Goal: Transaction & Acquisition: Purchase product/service

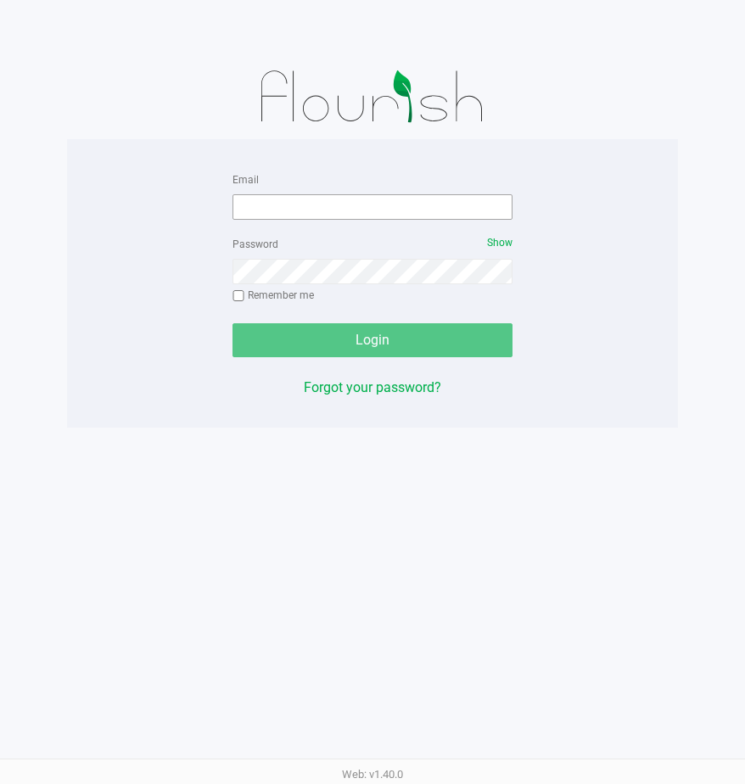
drag, startPoint x: 285, startPoint y: 190, endPoint x: 275, endPoint y: 202, distance: 15.6
click at [283, 190] on div "Email" at bounding box center [372, 194] width 280 height 51
click at [275, 202] on input "Email" at bounding box center [372, 206] width 280 height 25
type input "[EMAIL_ADDRESS][DOMAIN_NAME]"
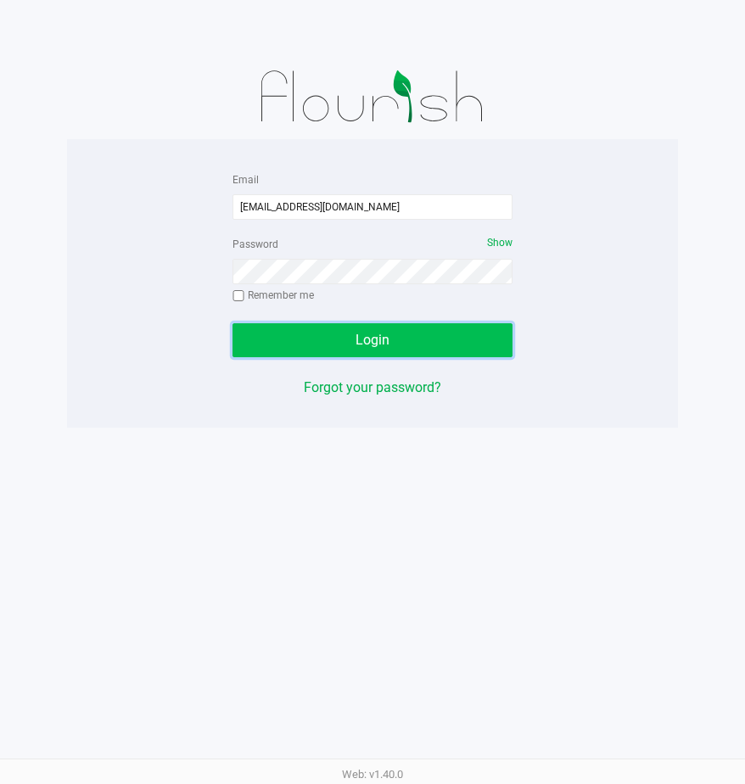
click at [305, 330] on button "Login" at bounding box center [372, 340] width 280 height 34
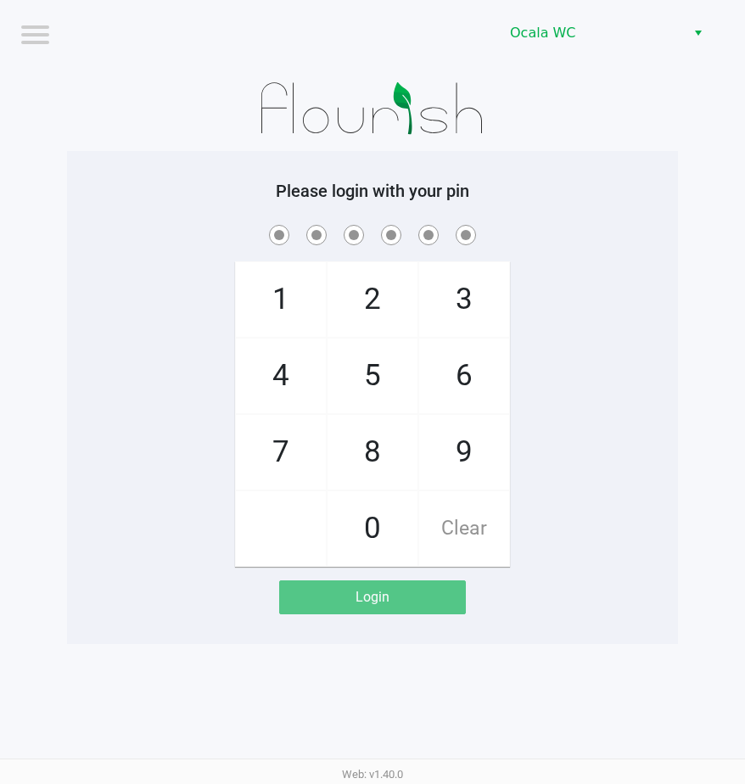
click at [487, 132] on img at bounding box center [373, 108] width 264 height 85
checkbox input "true"
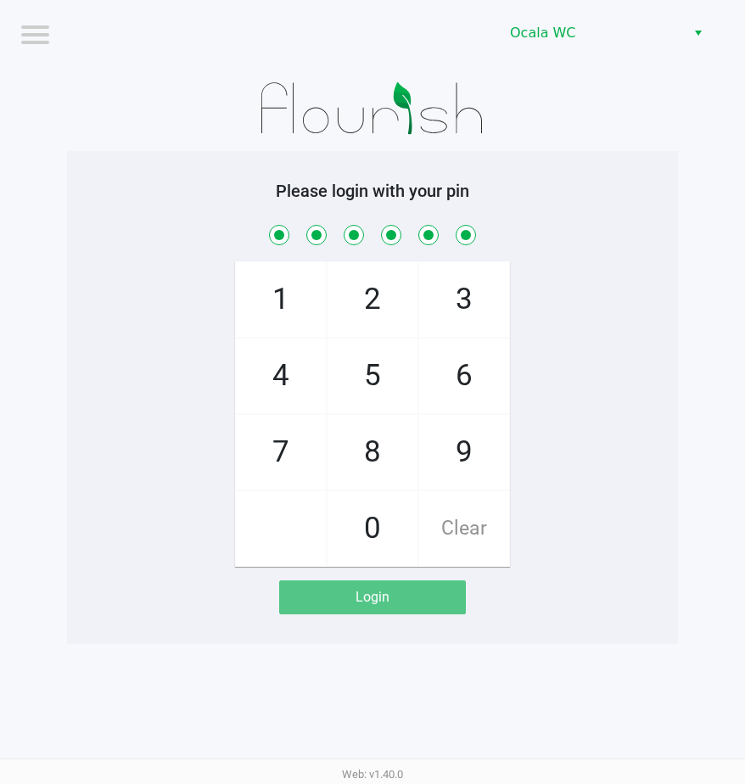
checkbox input "true"
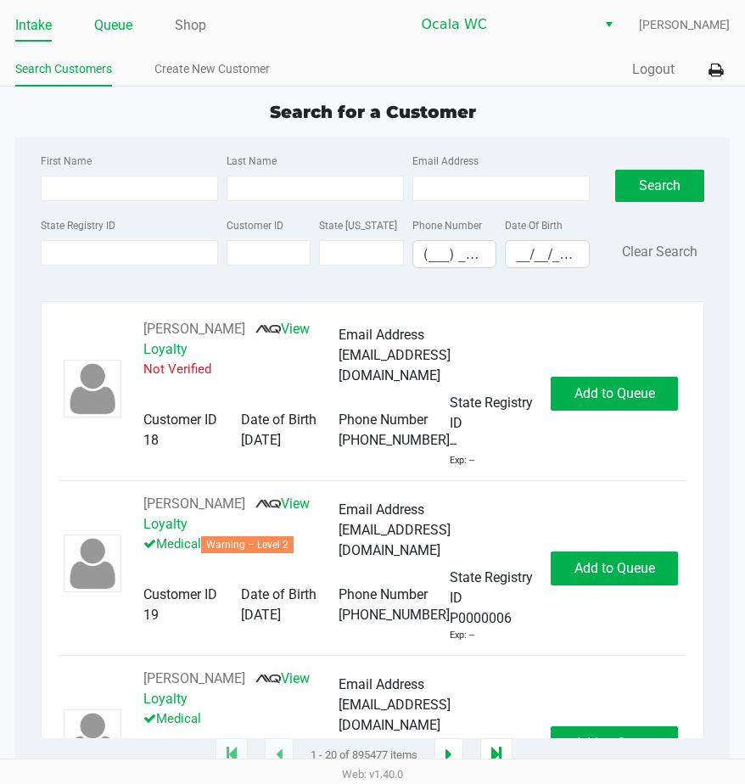
click at [122, 28] on link "Queue" at bounding box center [113, 26] width 38 height 24
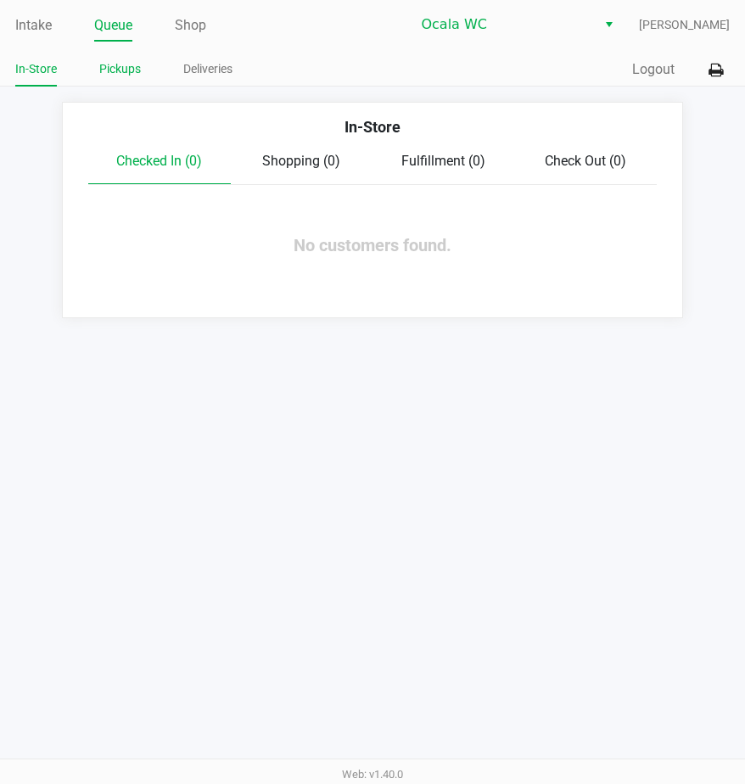
click at [126, 61] on link "Pickups" at bounding box center [120, 69] width 42 height 21
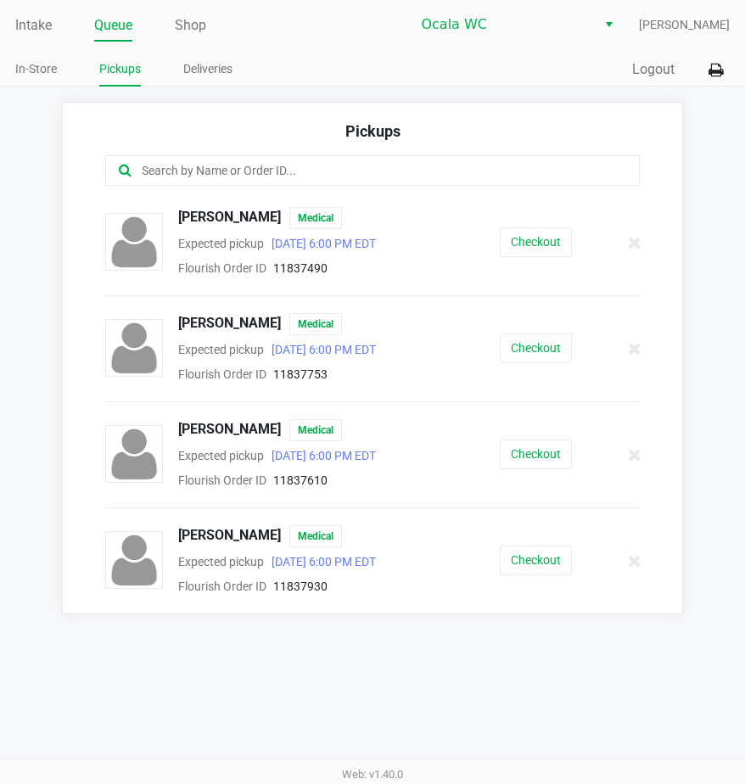
click at [241, 167] on input "text" at bounding box center [368, 171] width 456 height 20
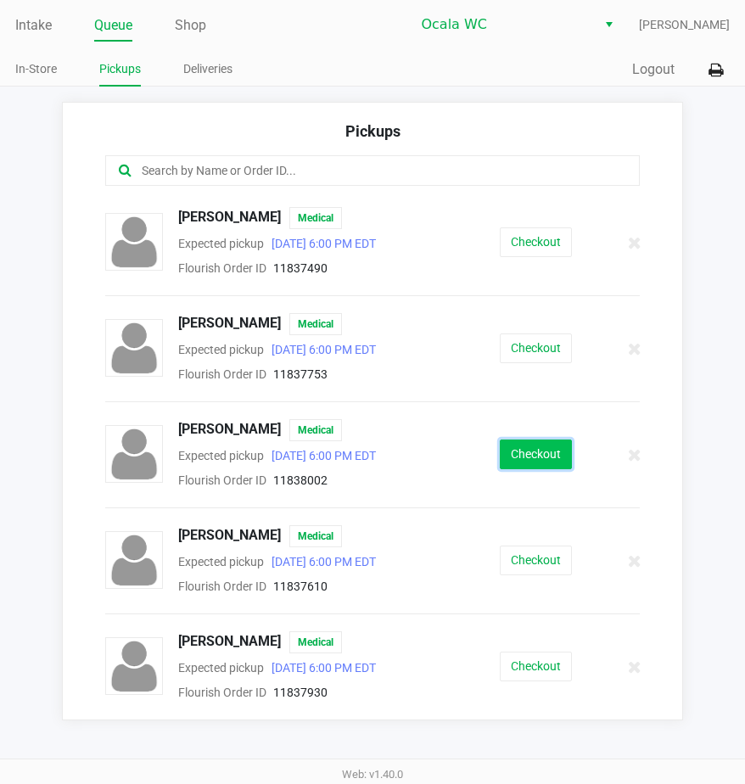
click at [520, 444] on button "Checkout" at bounding box center [536, 454] width 72 height 30
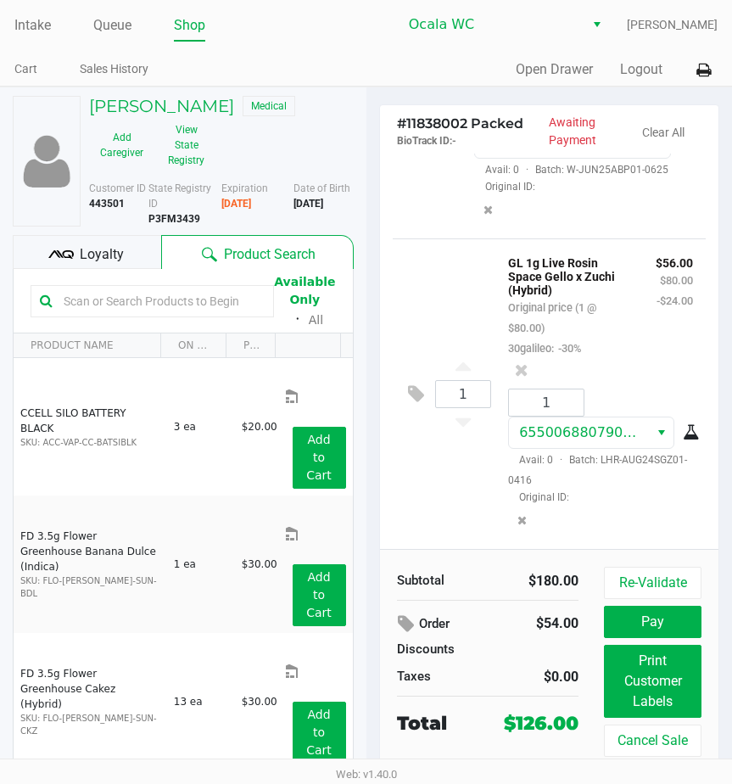
scroll to position [727, 0]
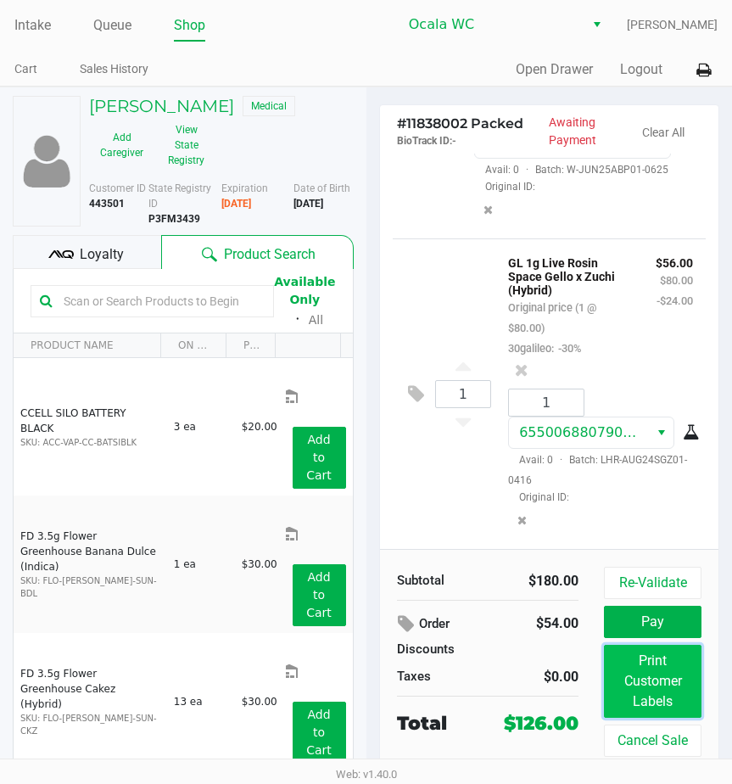
click at [661, 677] on button "Print Customer Labels" at bounding box center [653, 681] width 98 height 73
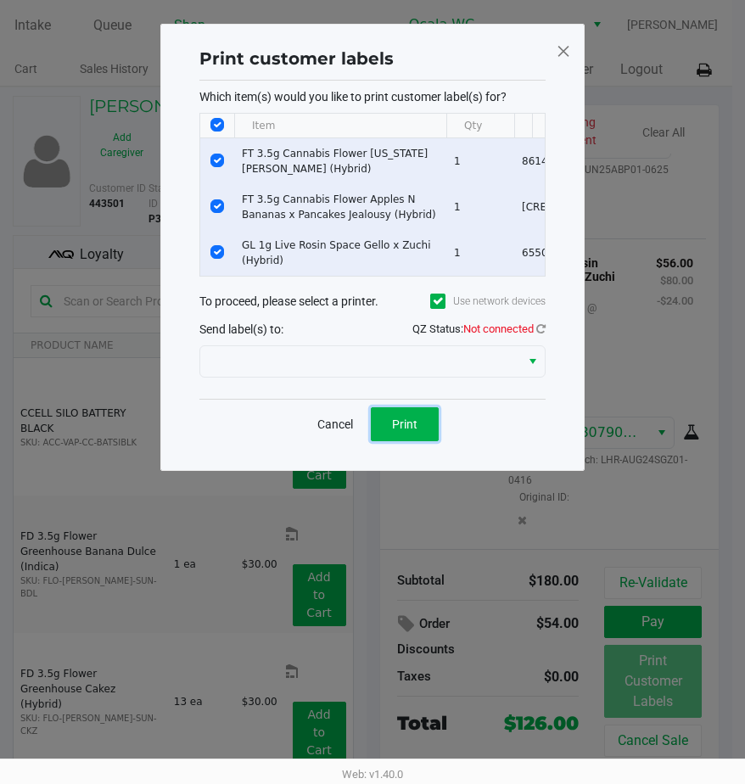
drag, startPoint x: 405, startPoint y: 441, endPoint x: 277, endPoint y: 344, distance: 161.2
click at [277, 344] on div "Print customer labels Which item(s) would you like to print customer label(s) f…" at bounding box center [372, 247] width 355 height 411
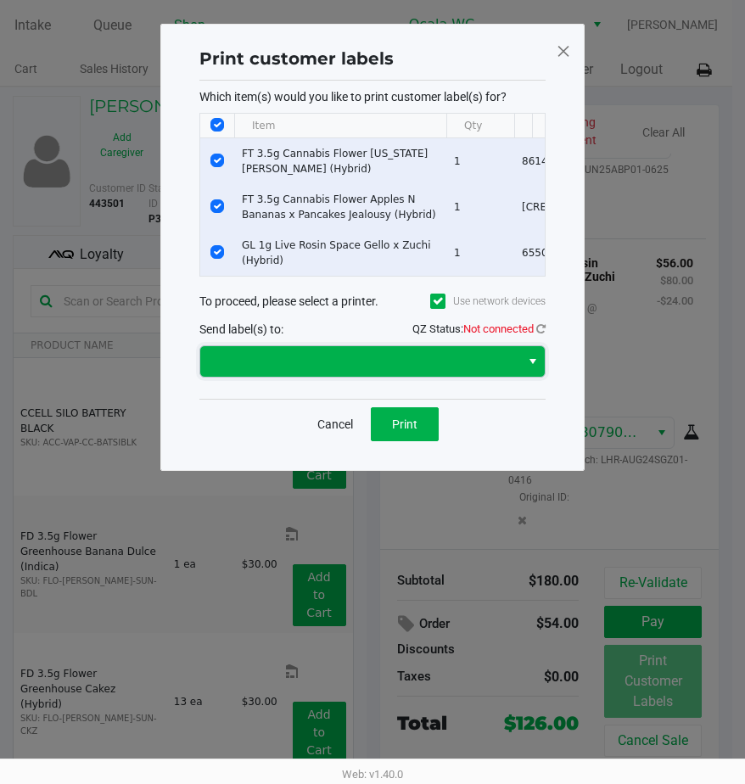
click at [260, 360] on span at bounding box center [360, 361] width 320 height 31
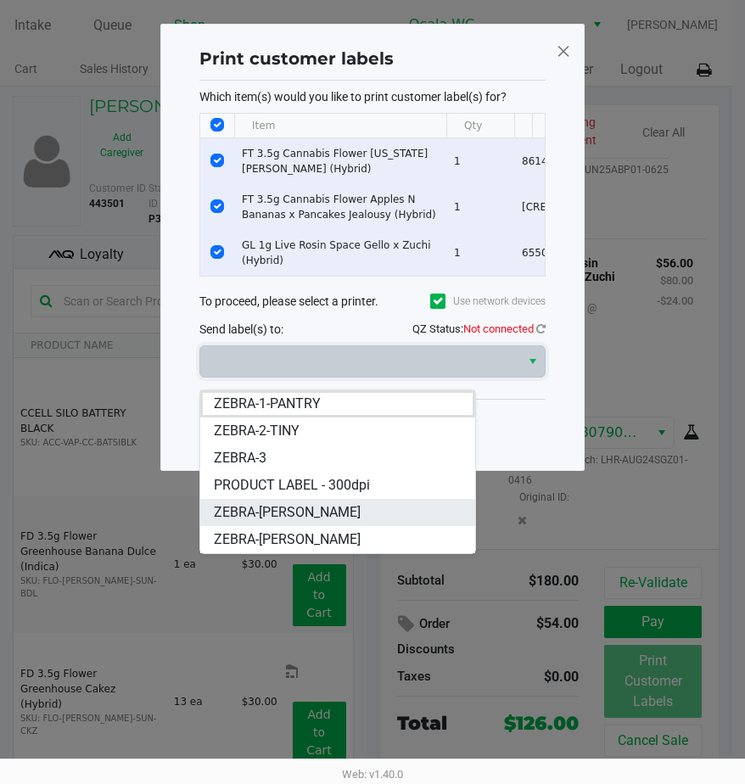
click at [254, 505] on span "ZEBRA-BRANDY-CLARK" at bounding box center [287, 512] width 147 height 20
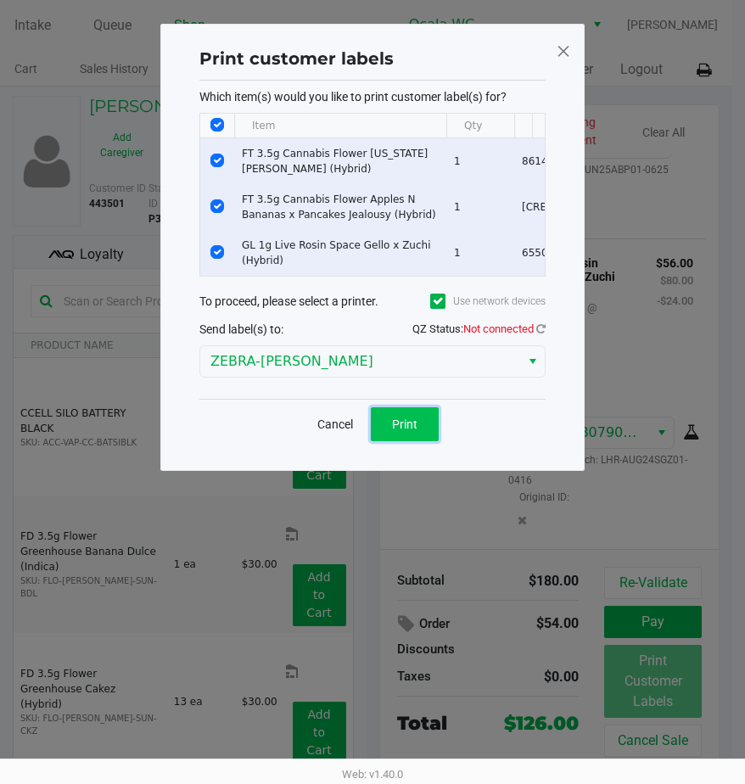
click at [401, 431] on span "Print" at bounding box center [404, 424] width 25 height 14
click at [536, 334] on icon at bounding box center [540, 328] width 9 height 11
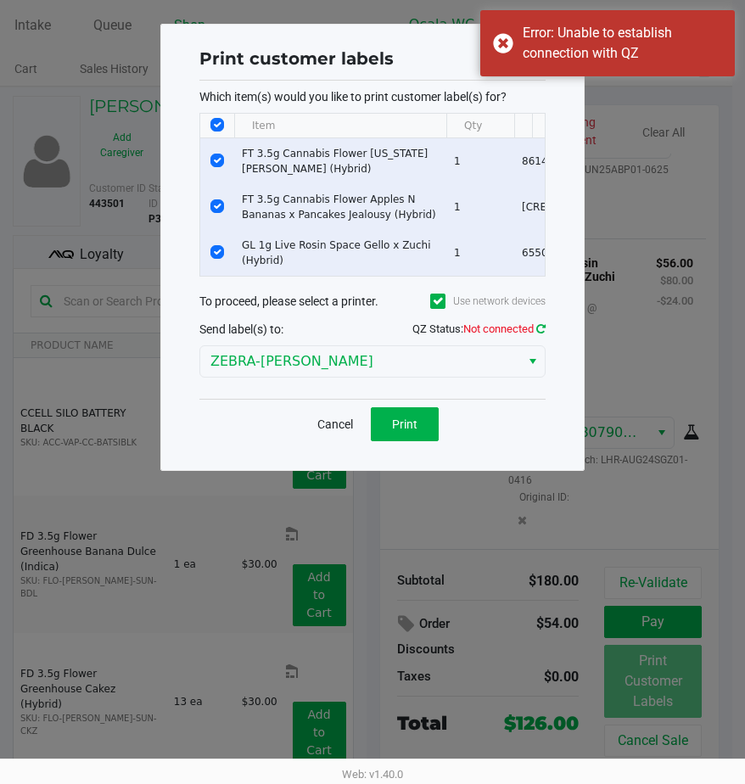
click at [541, 334] on icon at bounding box center [540, 328] width 9 height 11
click at [387, 434] on button "Print" at bounding box center [405, 424] width 68 height 34
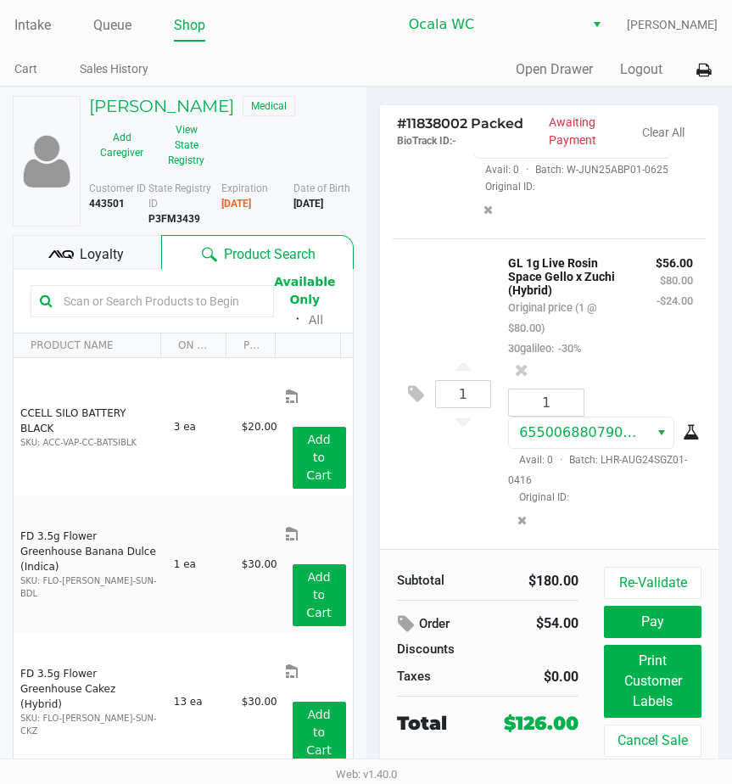
click at [69, 243] on icon at bounding box center [60, 254] width 25 height 25
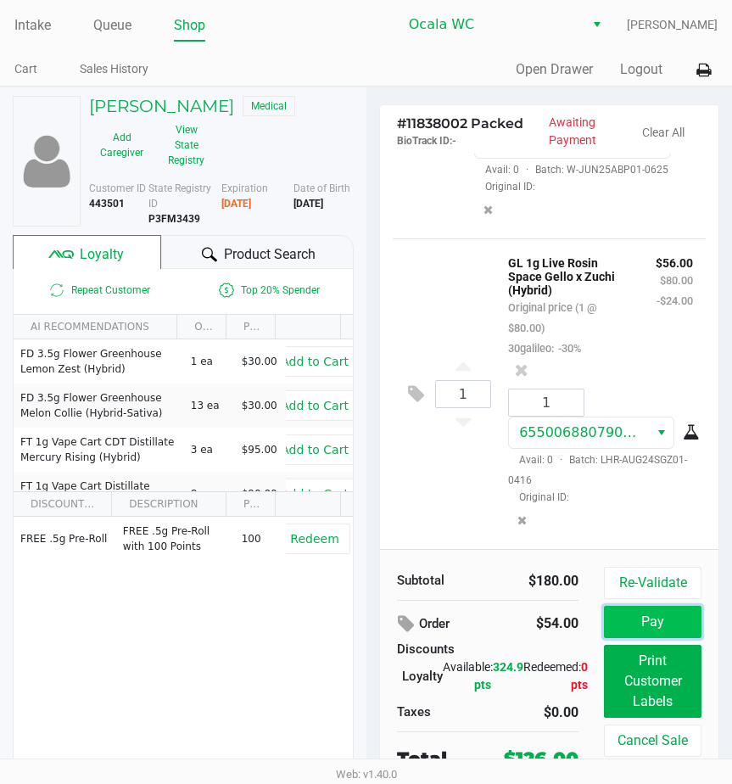
click at [671, 628] on button "Pay" at bounding box center [653, 622] width 98 height 32
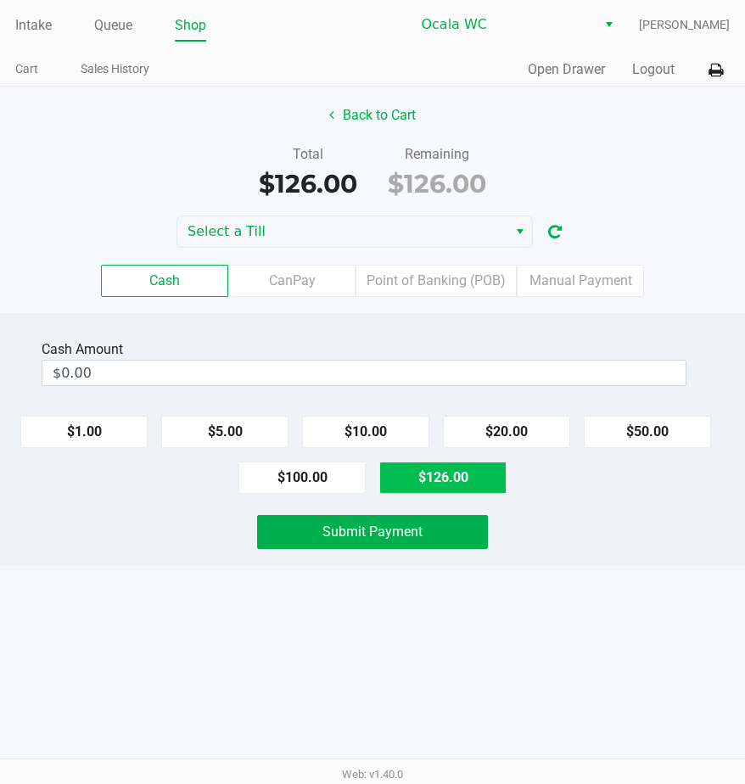
click at [462, 487] on button "$126.00" at bounding box center [442, 477] width 127 height 32
type input "$126.00"
click at [378, 546] on button "Submit Payment" at bounding box center [373, 532] width 232 height 34
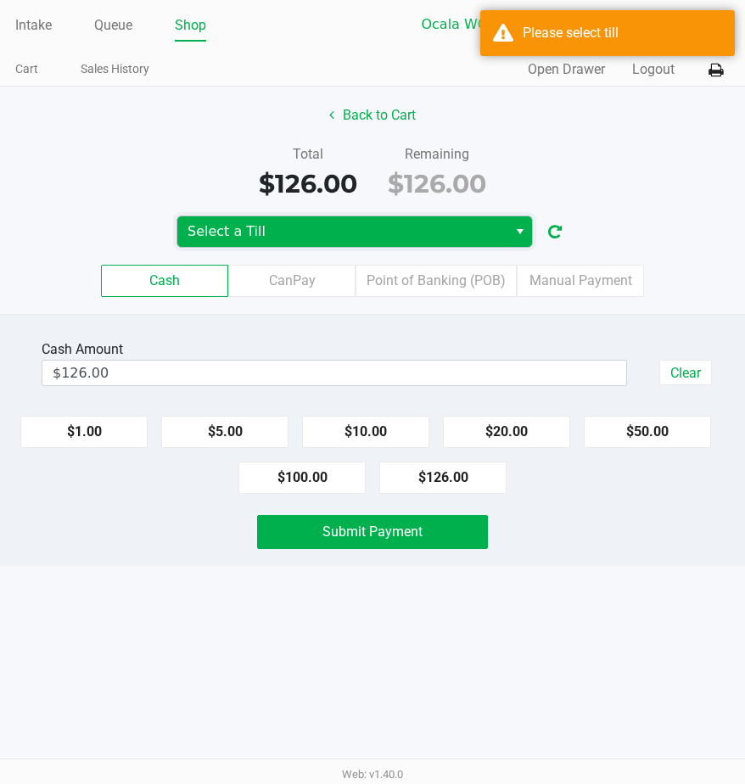
click at [327, 226] on span "Select a Till" at bounding box center [342, 231] width 310 height 20
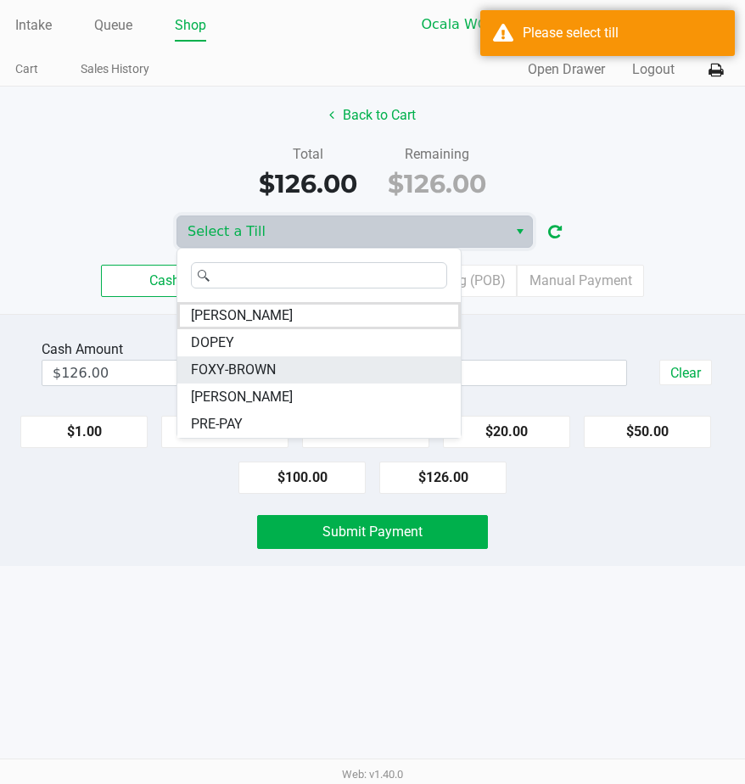
click at [288, 377] on li "FOXY-BROWN" at bounding box center [318, 369] width 283 height 27
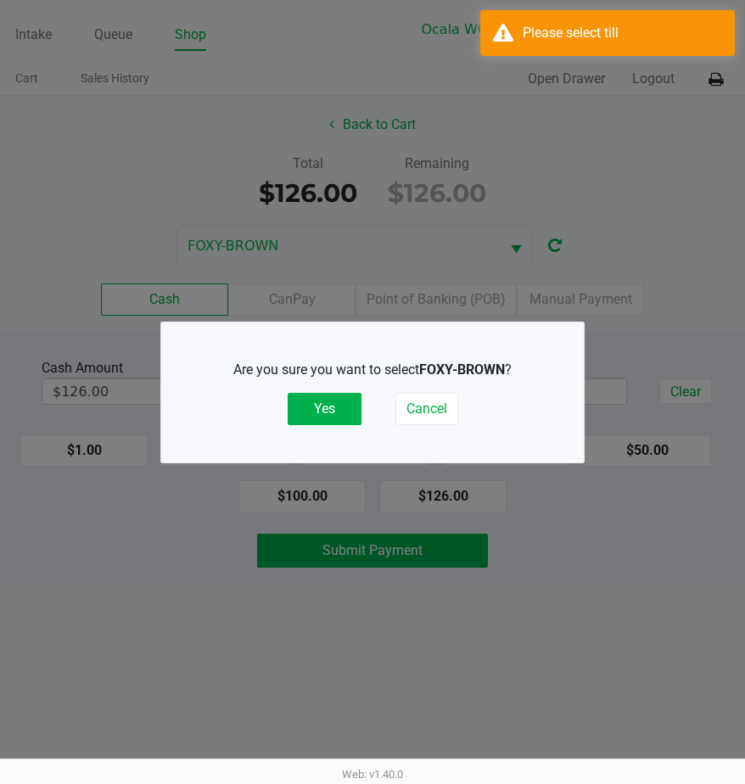
click at [323, 413] on button "Yes" at bounding box center [325, 409] width 74 height 32
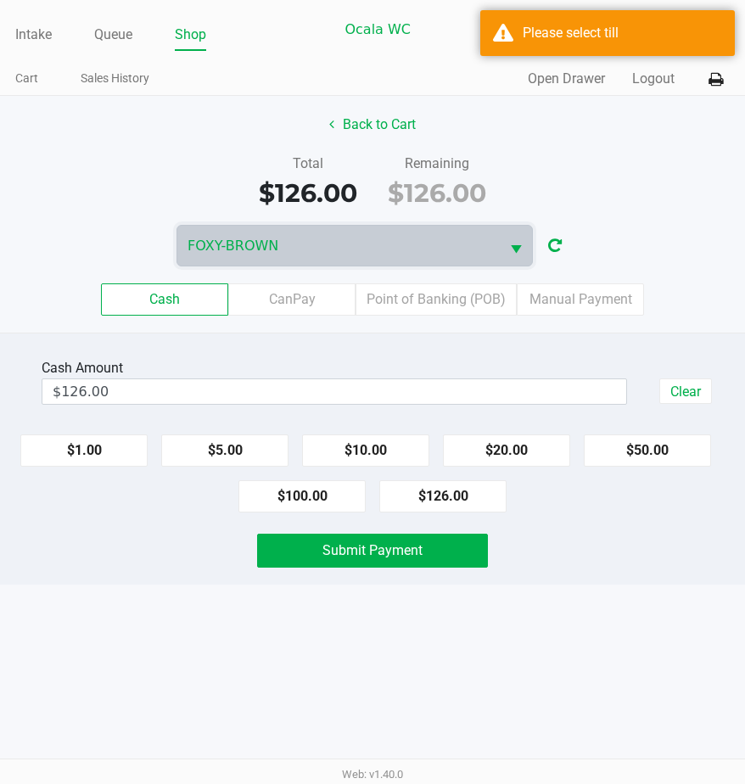
click at [705, 88] on button at bounding box center [715, 79] width 28 height 31
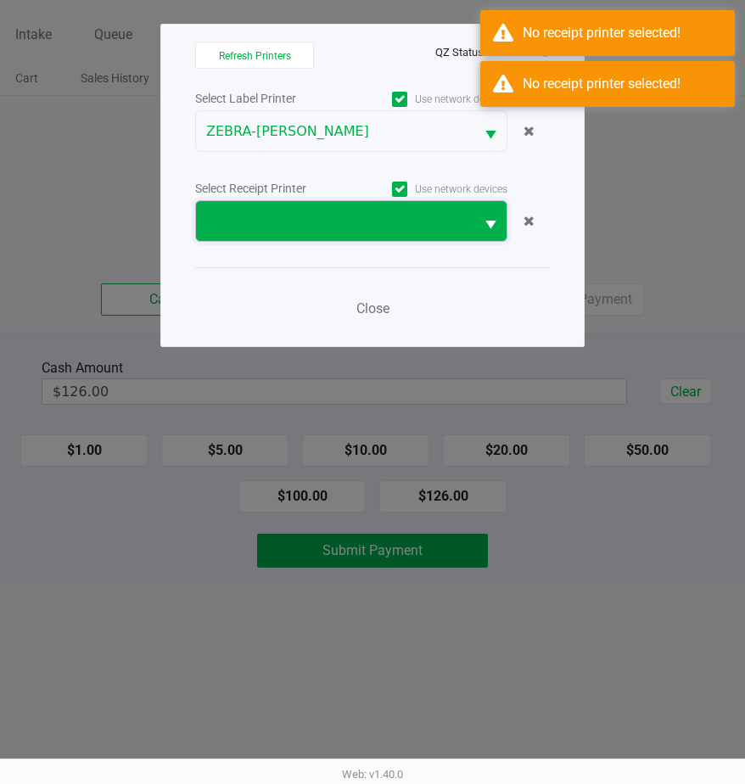
click at [428, 226] on span at bounding box center [335, 221] width 258 height 20
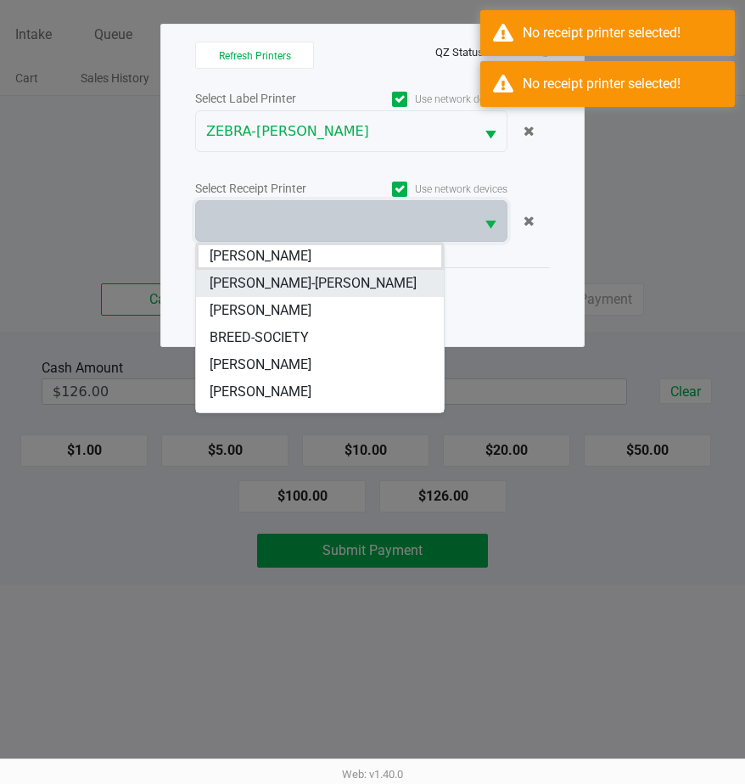
click at [318, 290] on span "[PERSON_NAME]-[PERSON_NAME]" at bounding box center [313, 283] width 207 height 20
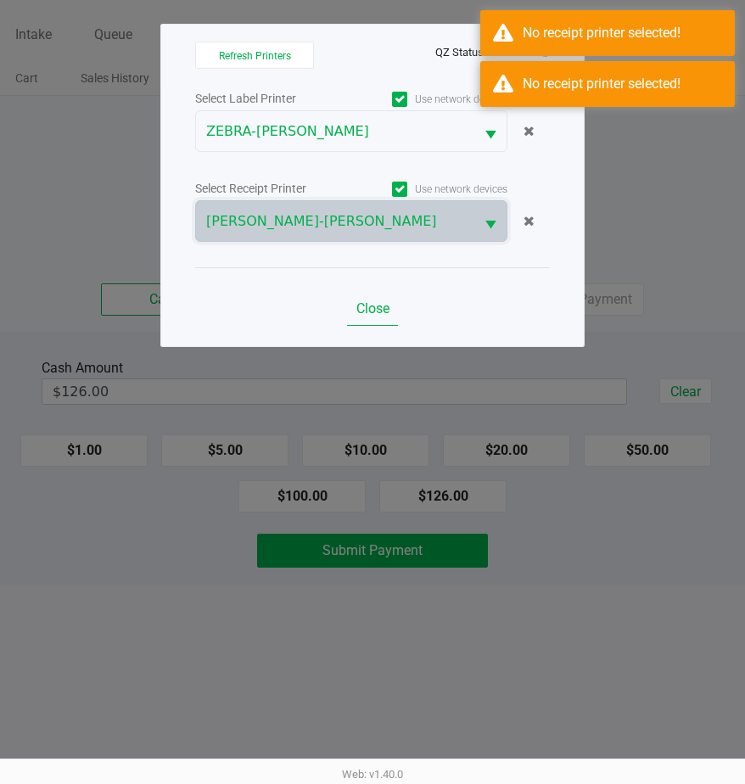
click at [389, 310] on span "Close" at bounding box center [372, 308] width 33 height 16
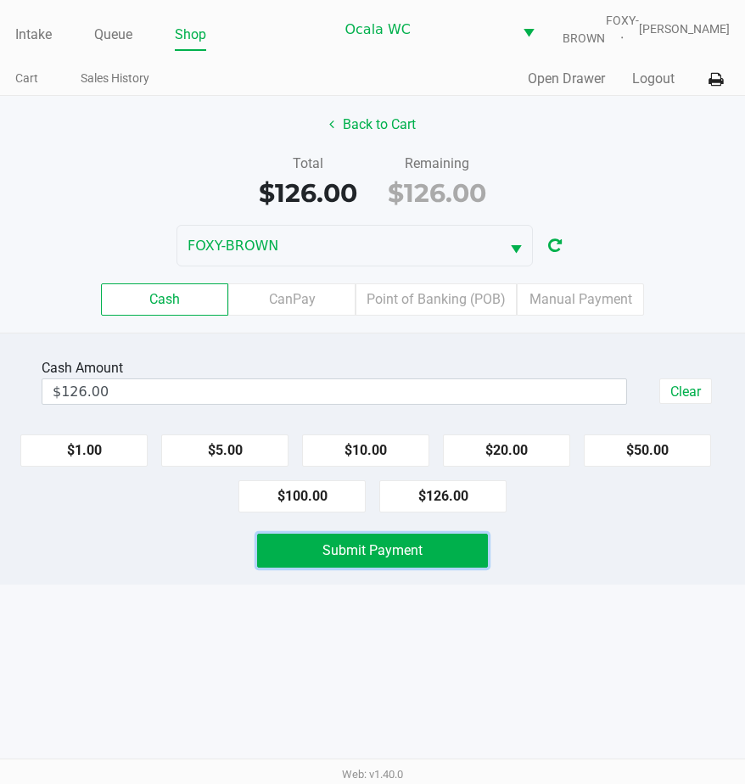
click at [347, 558] on span "Submit Payment" at bounding box center [372, 550] width 100 height 16
click at [347, 567] on div "Submit Payment" at bounding box center [373, 551] width 232 height 34
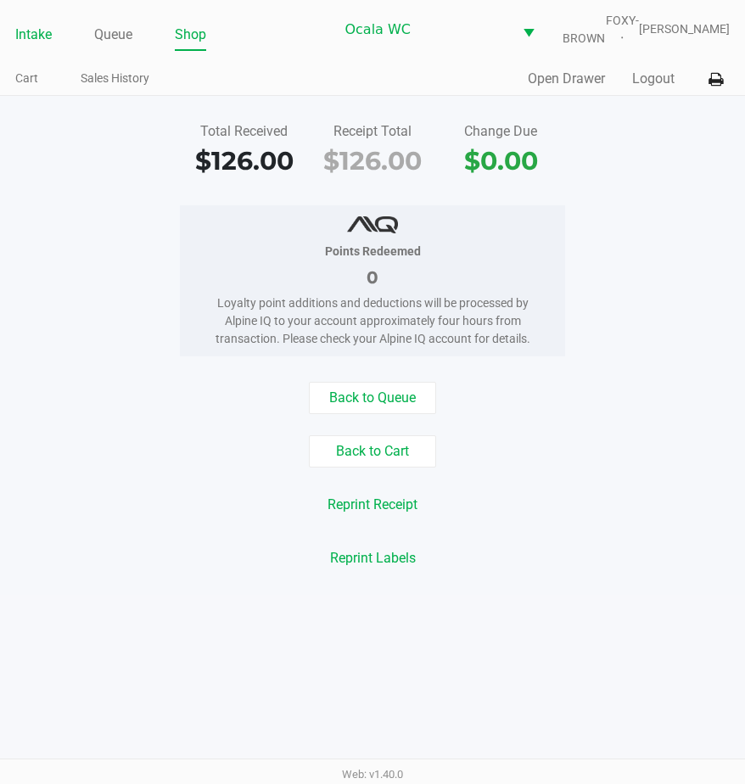
click at [25, 40] on link "Intake" at bounding box center [33, 35] width 36 height 24
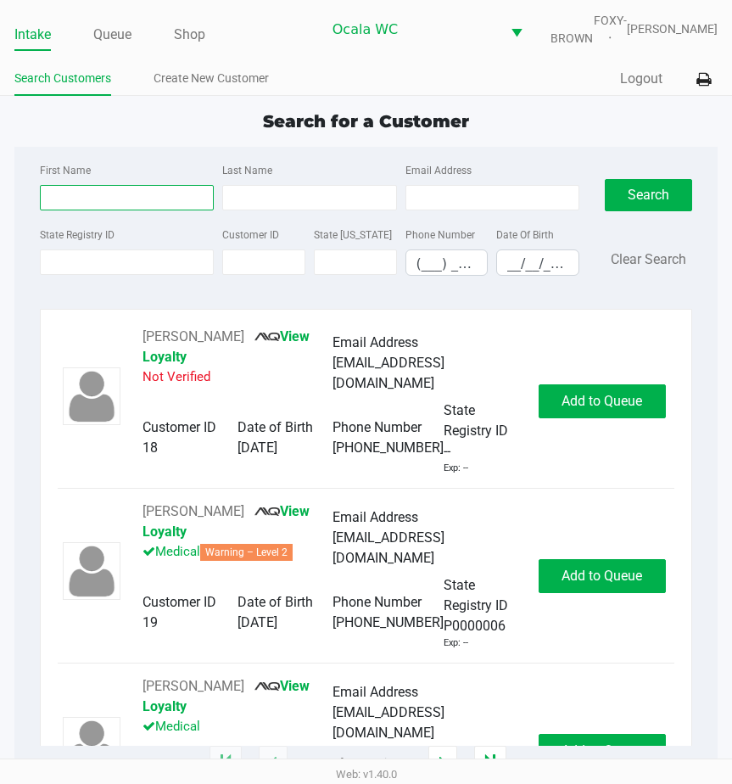
click at [48, 210] on input "First Name" at bounding box center [127, 197] width 174 height 25
type input "tim"
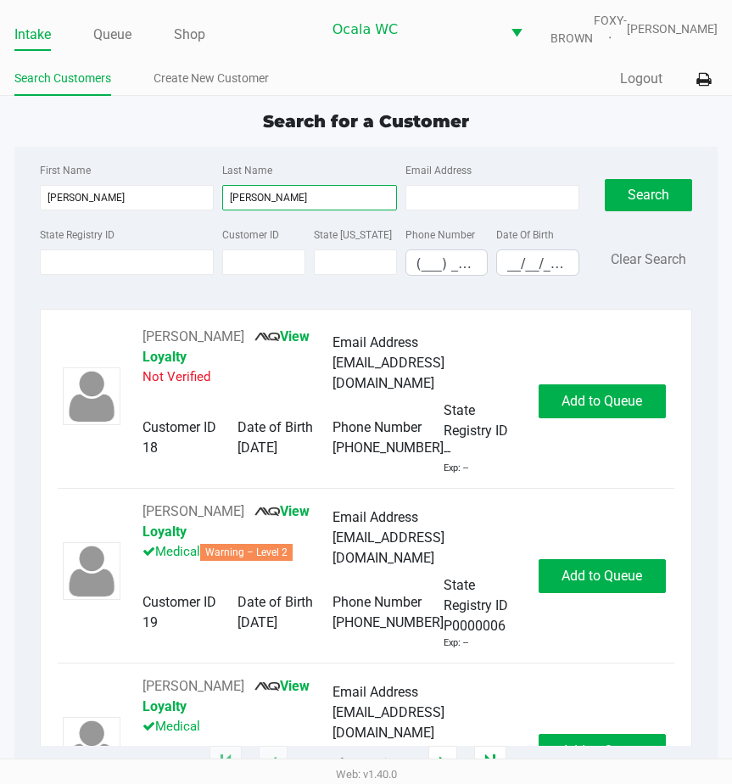
type input "duncan"
click at [507, 277] on input "__/__/____" at bounding box center [537, 263] width 81 height 26
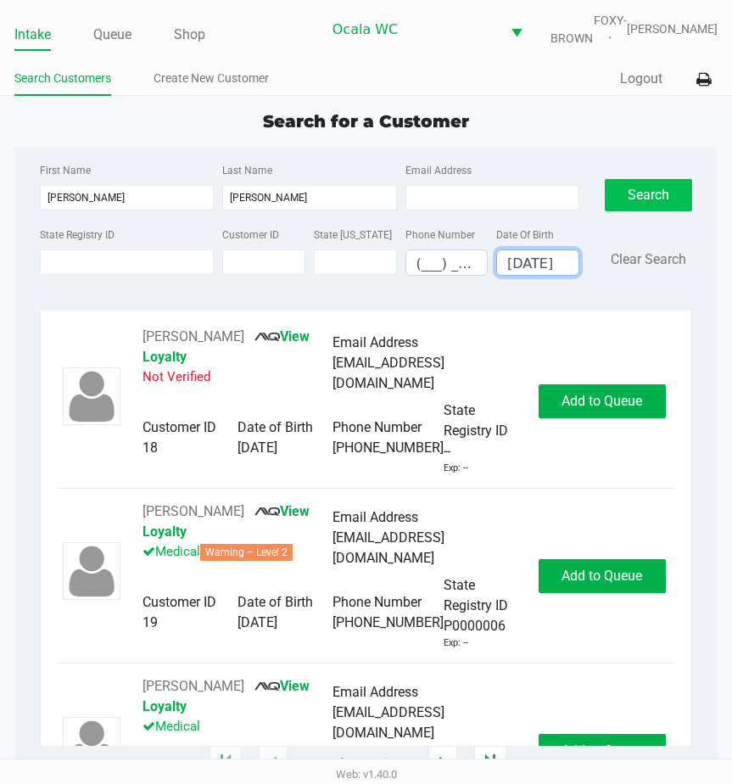
type input "01/14/1958"
click at [618, 206] on button "Search" at bounding box center [648, 195] width 87 height 32
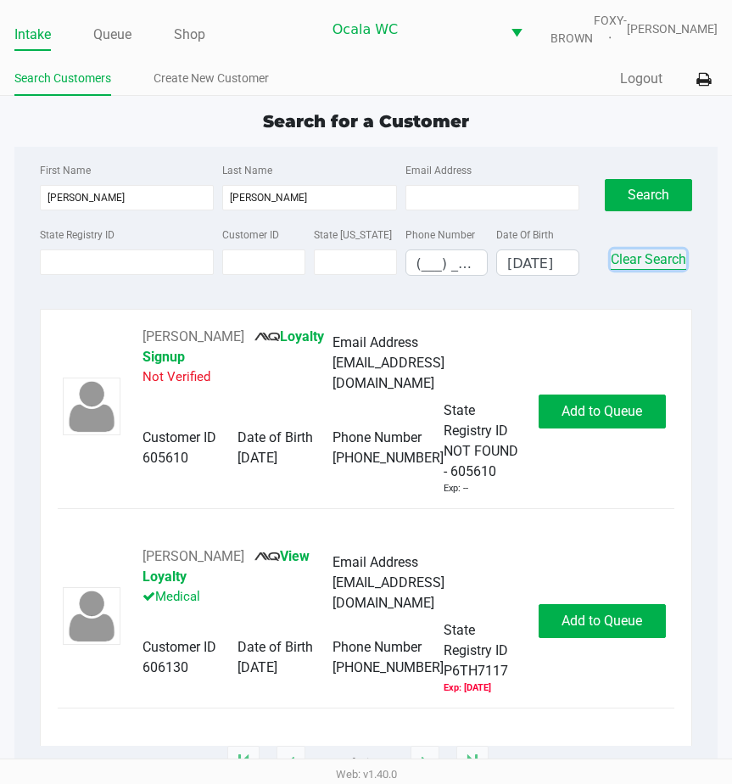
click at [625, 267] on button "Clear Search" at bounding box center [648, 259] width 75 height 20
type input "__/__/____"
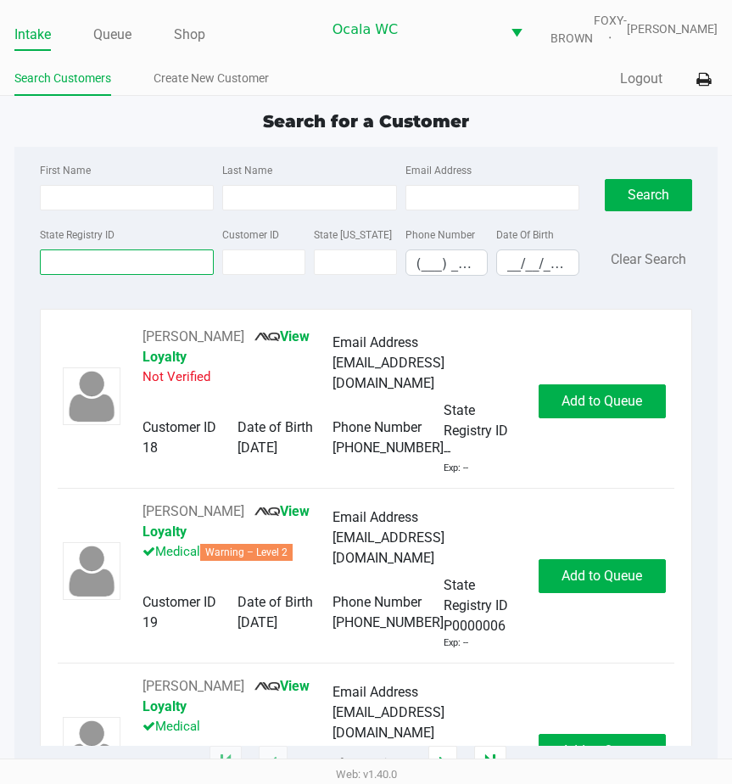
click at [102, 275] on input "State Registry ID" at bounding box center [127, 261] width 174 height 25
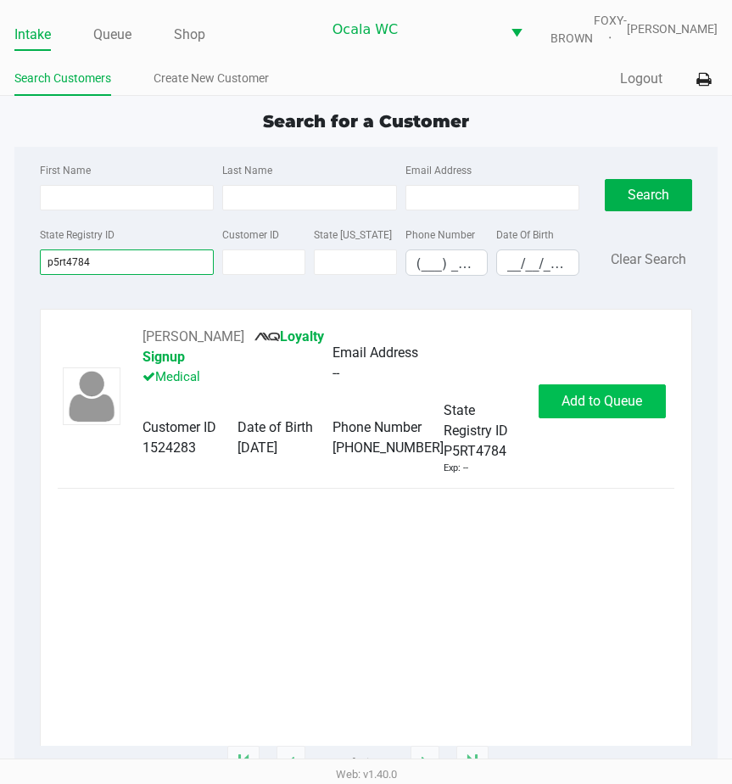
type input "p5rt4784"
click at [578, 405] on span "Add to Queue" at bounding box center [602, 401] width 81 height 16
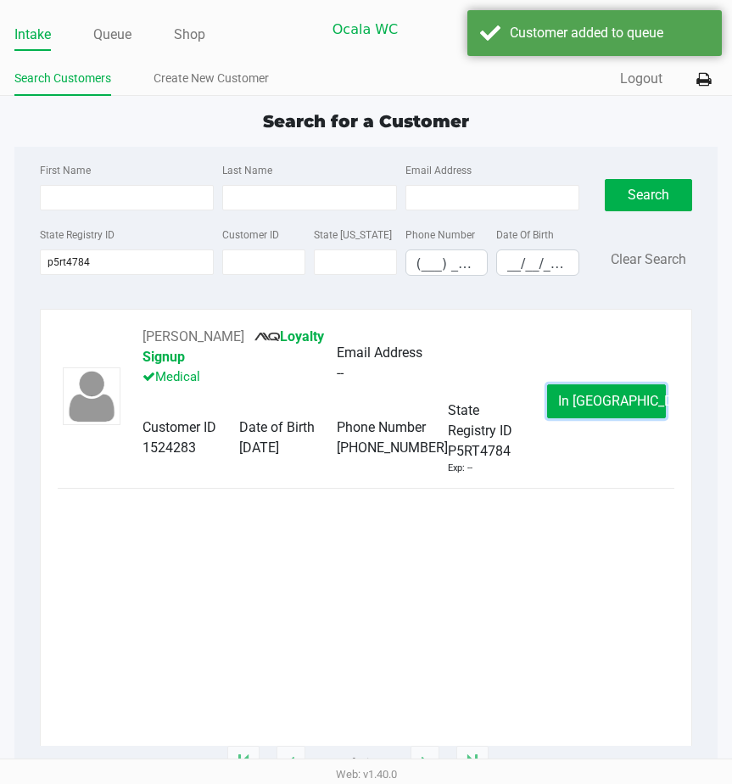
click at [578, 405] on button "In Queue" at bounding box center [606, 401] width 119 height 34
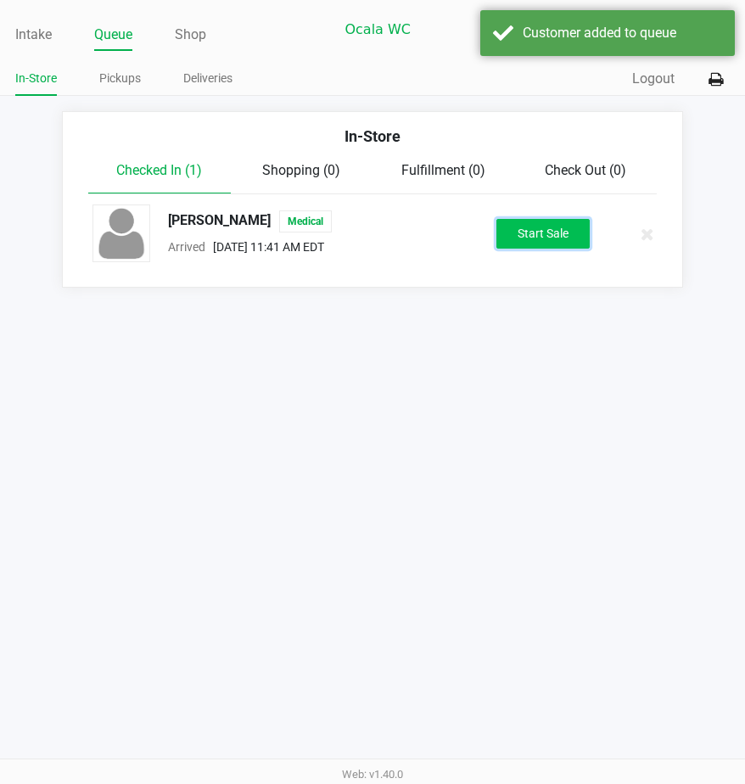
click at [529, 231] on button "Start Sale" at bounding box center [542, 234] width 93 height 30
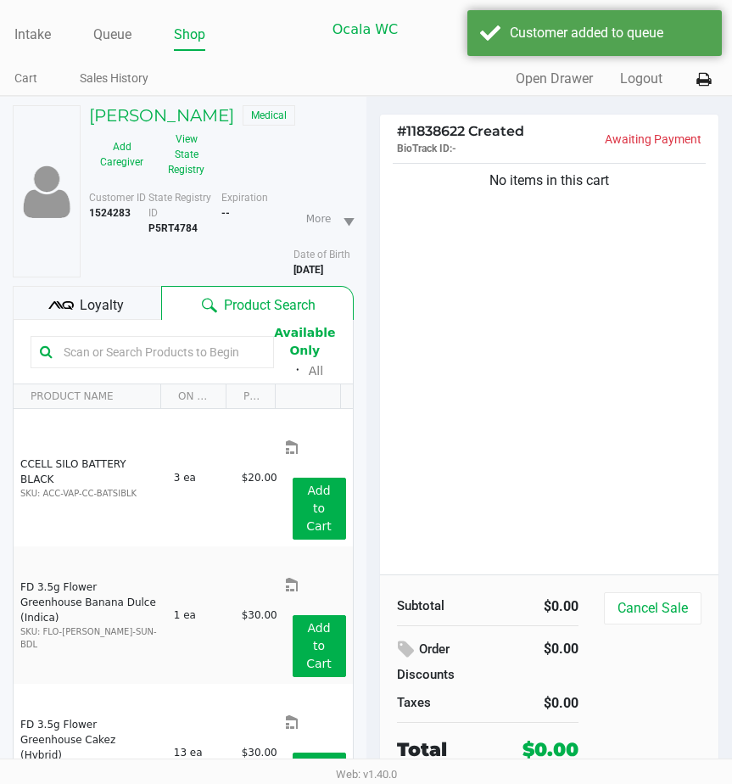
click at [73, 303] on div "Loyalty" at bounding box center [87, 303] width 148 height 34
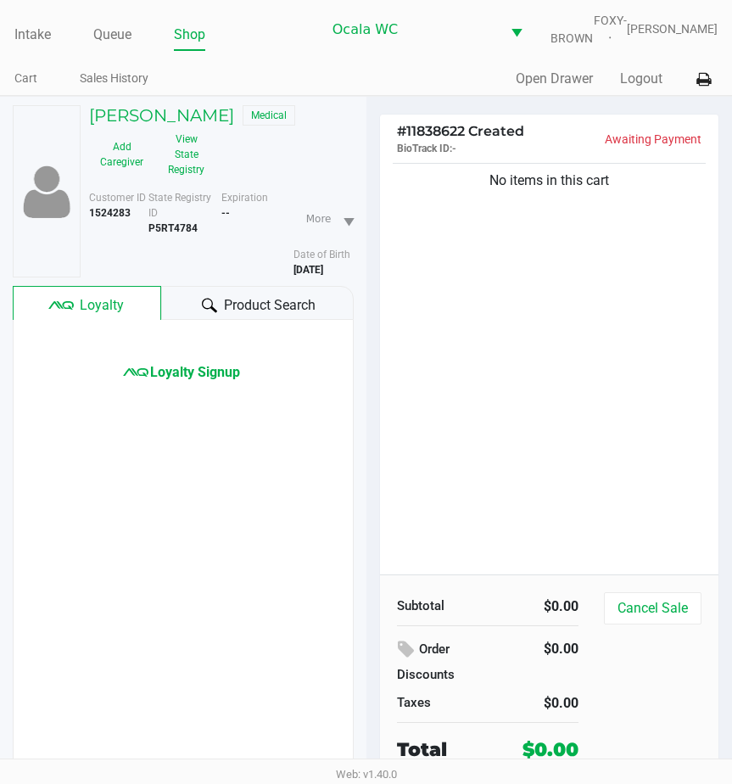
click at [187, 305] on div "Product Search" at bounding box center [257, 303] width 192 height 34
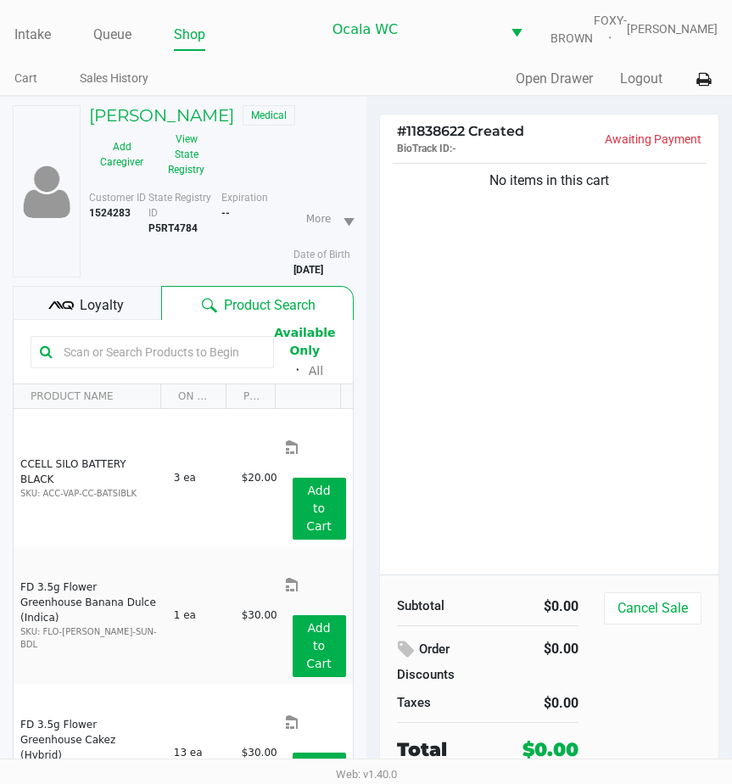
click at [71, 365] on input "text" at bounding box center [161, 351] width 208 height 25
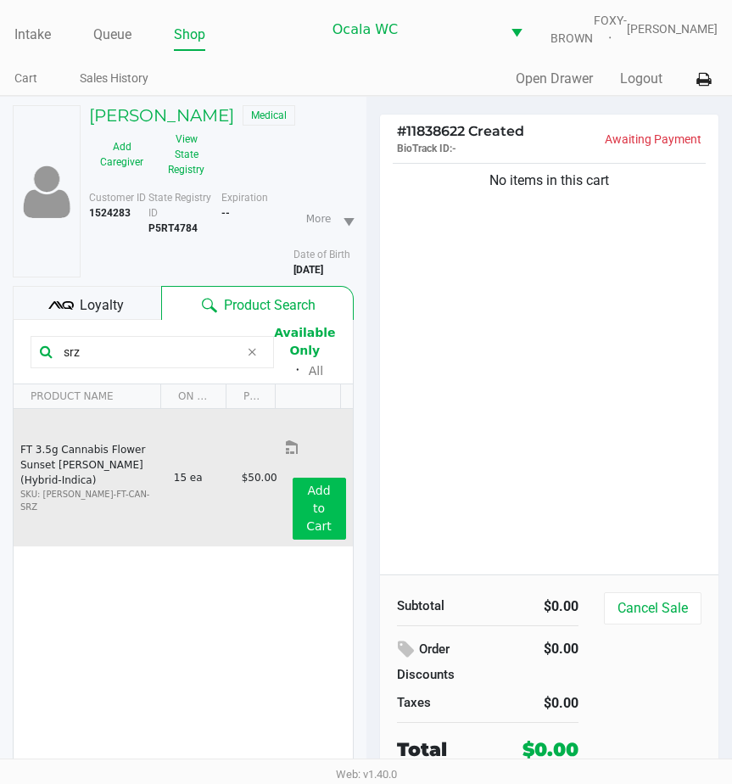
type input "srz"
click at [306, 483] on app-button-loader "Add to Cart" at bounding box center [318, 507] width 25 height 49
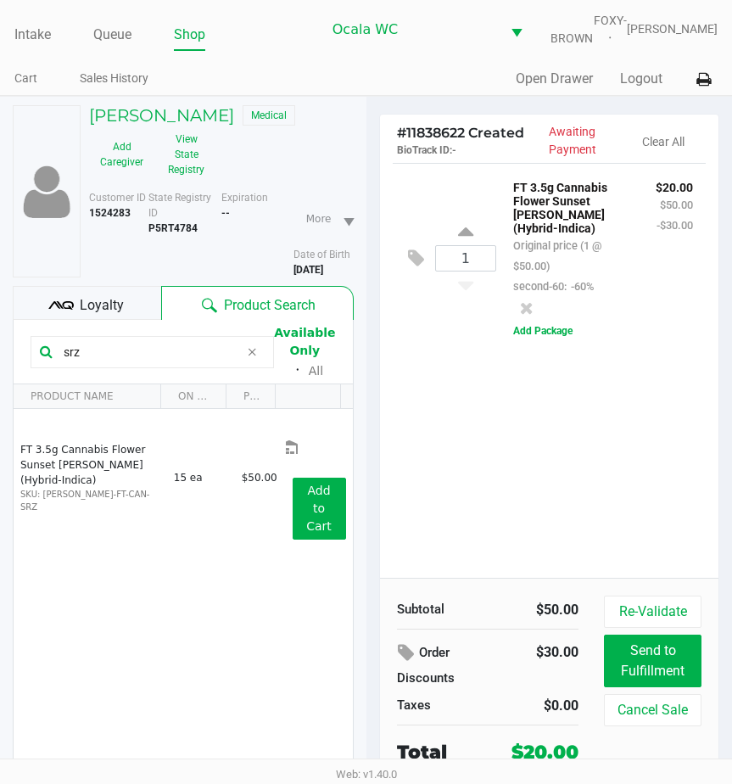
click at [487, 457] on div "1 FT 3.5g Cannabis Flower Sunset Runtz (Hybrid-Indica) Original price (1 @ $50.…" at bounding box center [549, 370] width 339 height 415
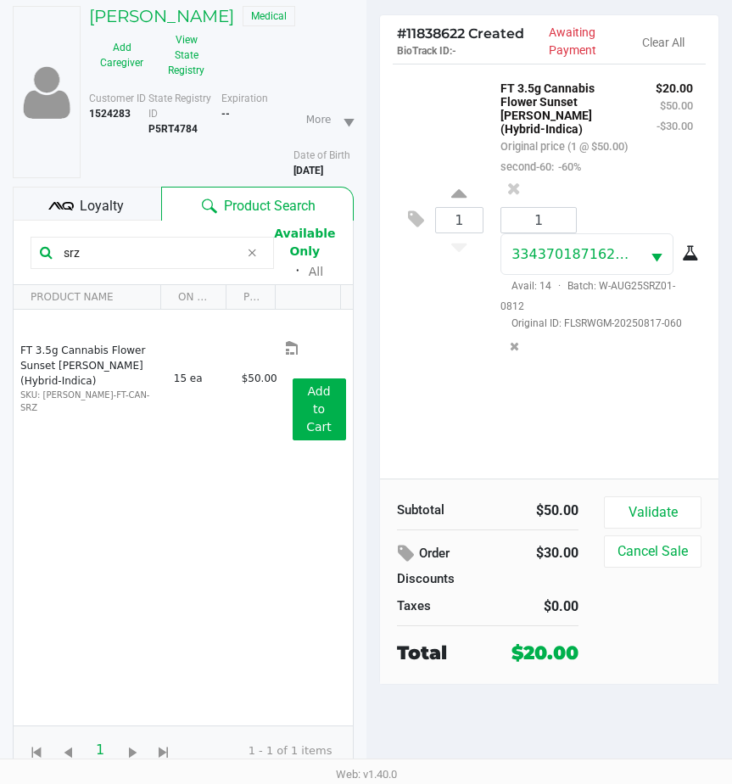
scroll to position [111, 0]
click at [652, 505] on button "Validate" at bounding box center [653, 512] width 98 height 32
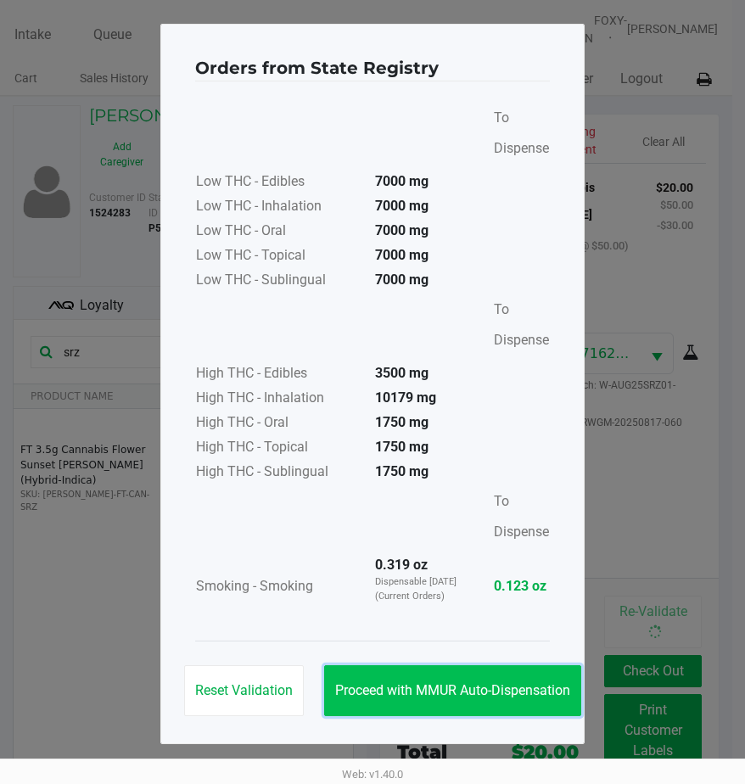
click at [470, 680] on button "Proceed with MMUR Auto-Dispensation" at bounding box center [452, 690] width 257 height 51
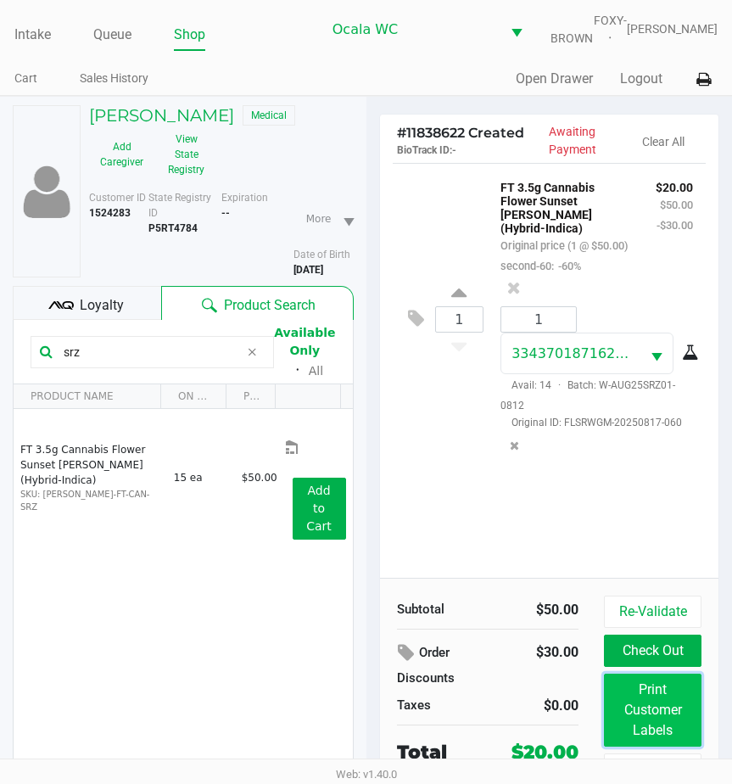
click at [650, 695] on button "Print Customer Labels" at bounding box center [653, 709] width 98 height 73
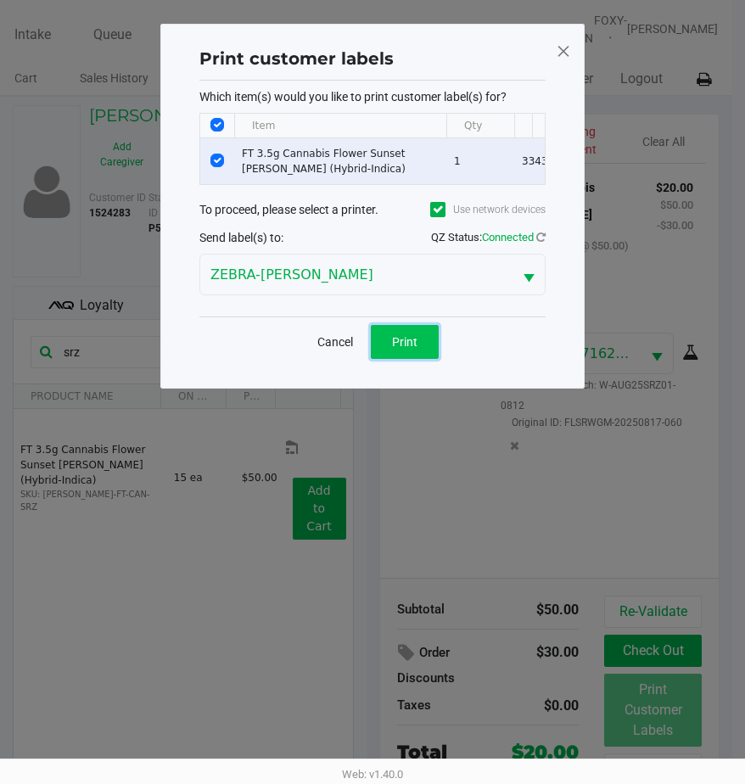
click at [402, 359] on button "Print" at bounding box center [405, 342] width 68 height 34
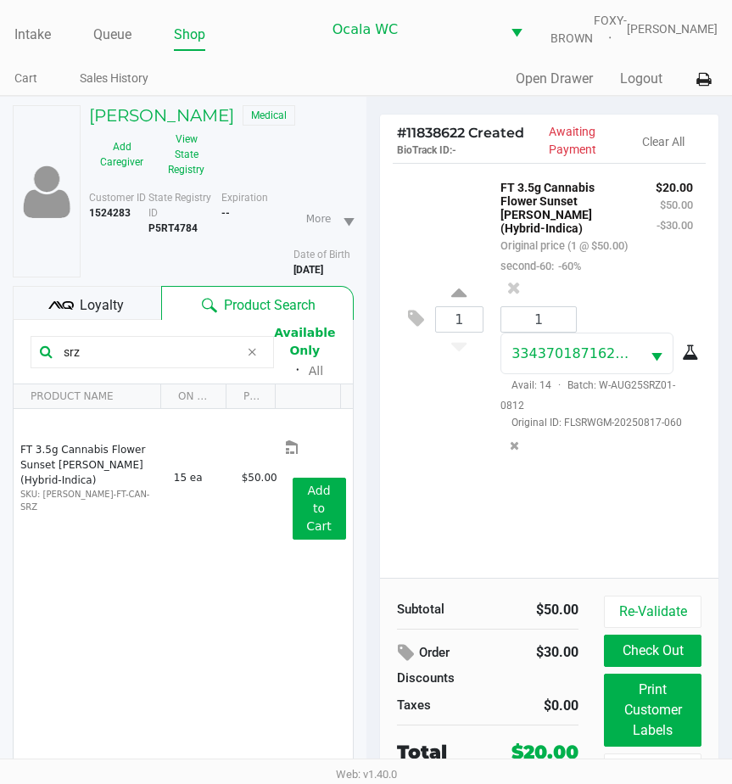
click at [631, 667] on button "Check Out" at bounding box center [653, 650] width 98 height 32
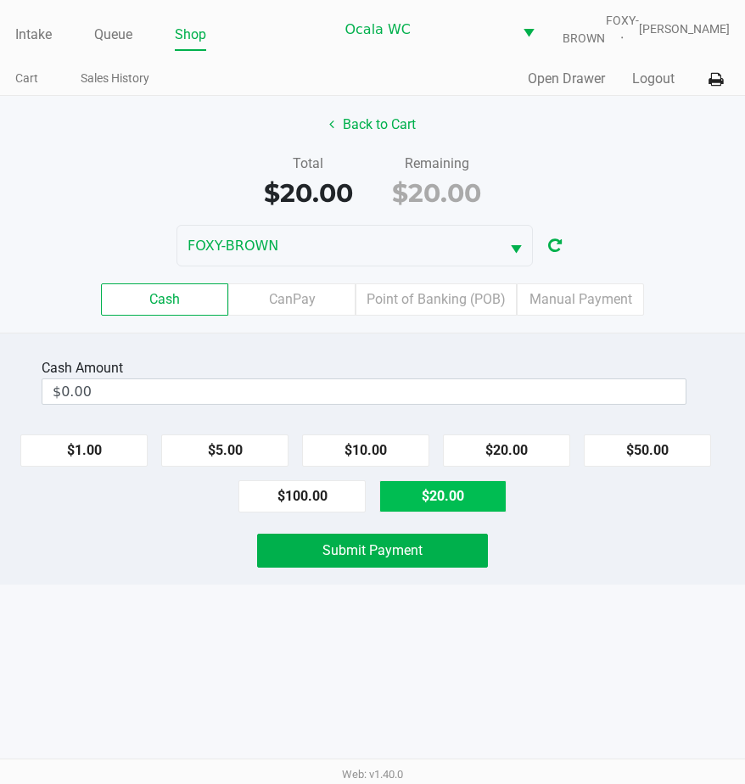
click at [439, 511] on button "$20.00" at bounding box center [442, 496] width 127 height 32
type input "$20.00"
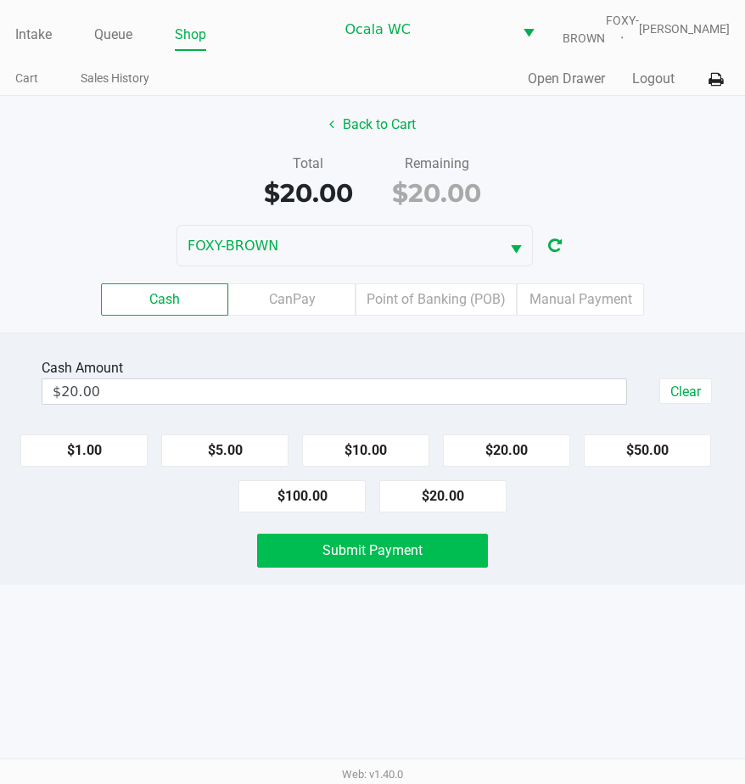
click at [394, 545] on button "Submit Payment" at bounding box center [373, 551] width 232 height 34
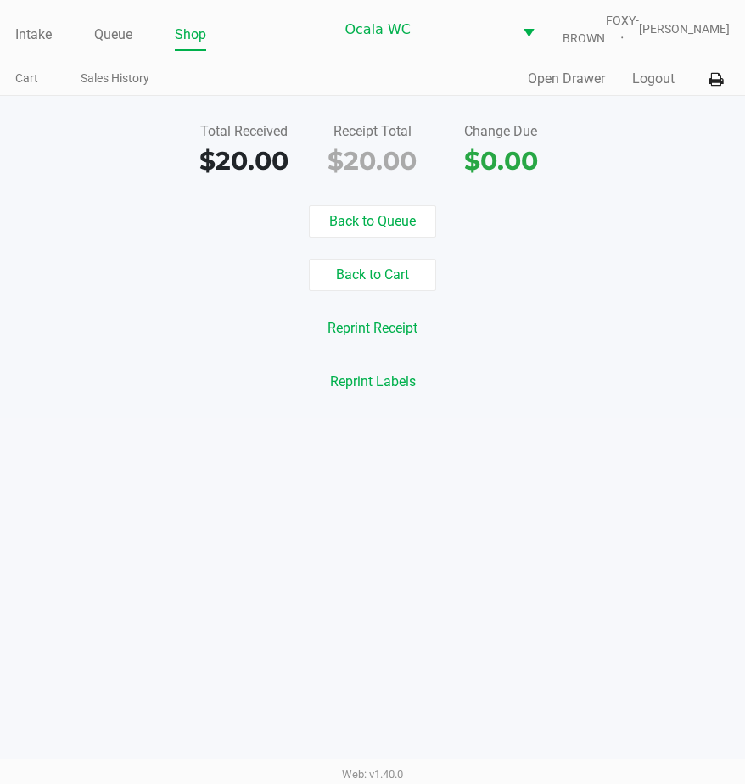
click at [32, 40] on link "Intake" at bounding box center [33, 35] width 36 height 24
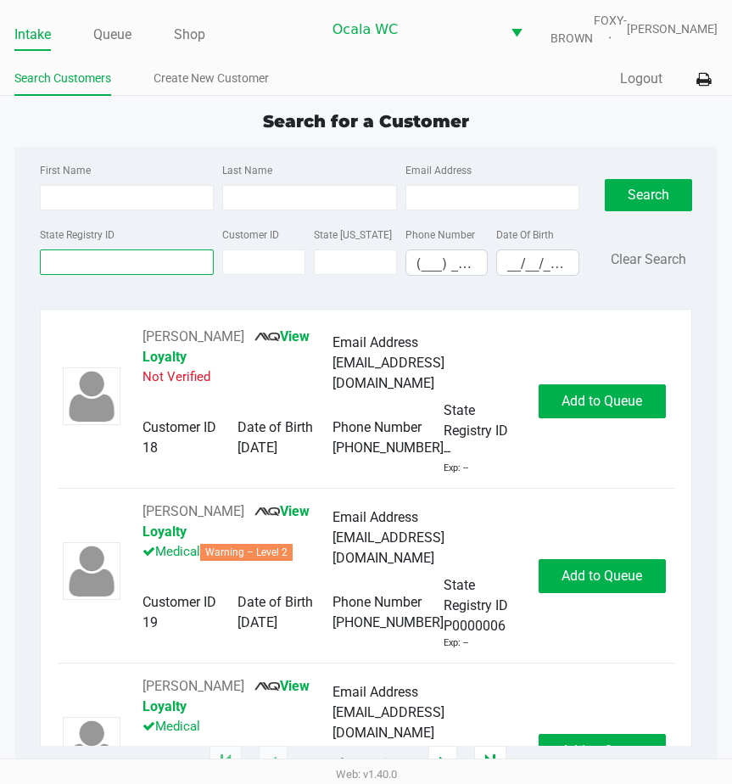
click at [75, 274] on input "State Registry ID" at bounding box center [127, 261] width 174 height 25
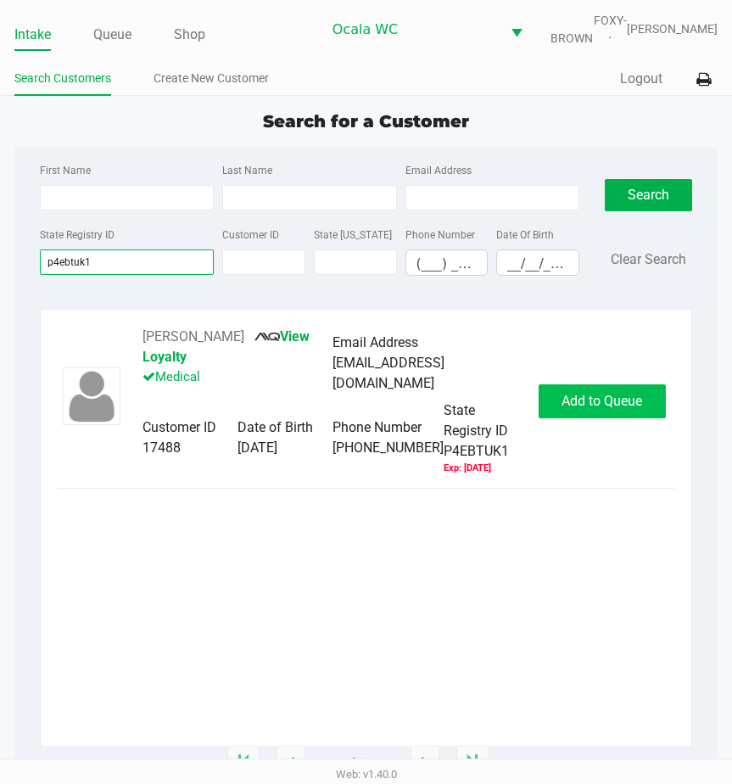
type input "p4ebtuk1"
click at [569, 401] on button "Add to Queue" at bounding box center [602, 401] width 127 height 34
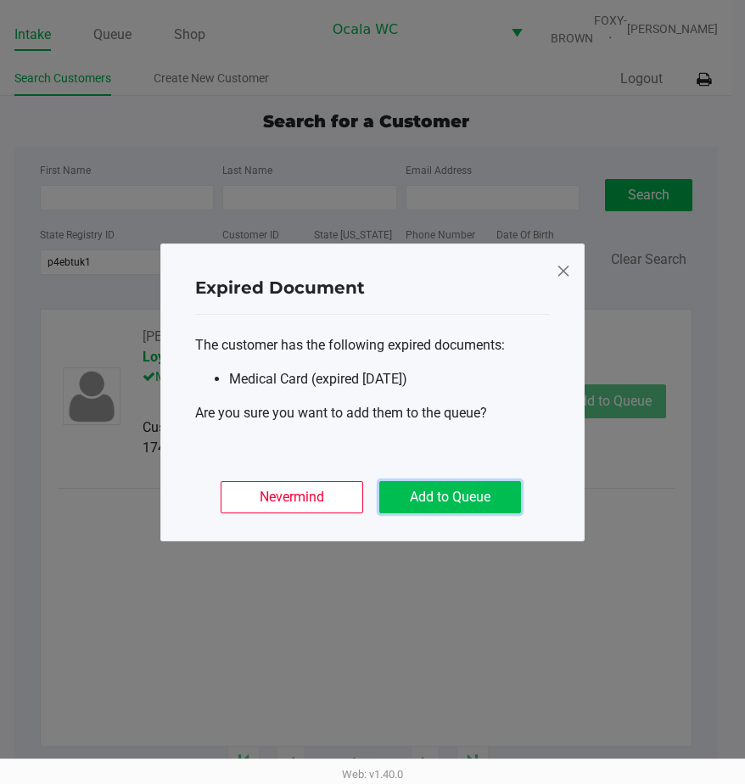
click at [470, 490] on button "Add to Queue" at bounding box center [450, 497] width 142 height 32
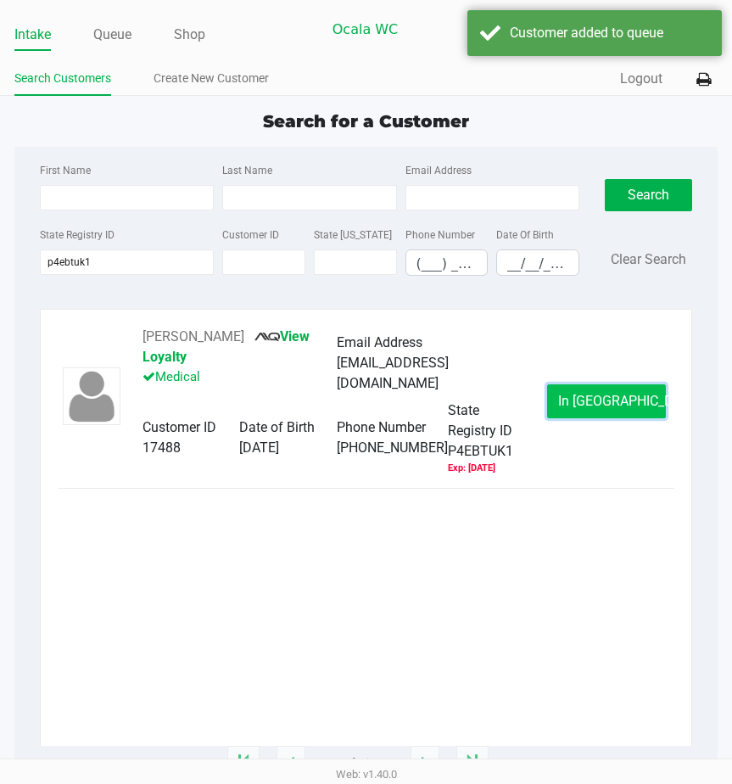
click at [572, 418] on button "In Queue" at bounding box center [606, 401] width 119 height 34
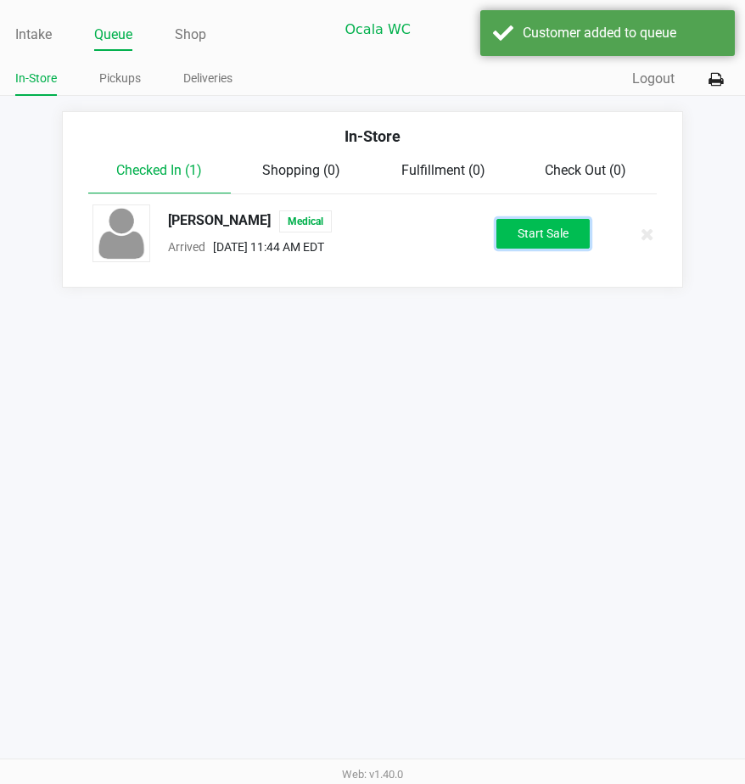
click at [544, 249] on button "Start Sale" at bounding box center [542, 234] width 93 height 30
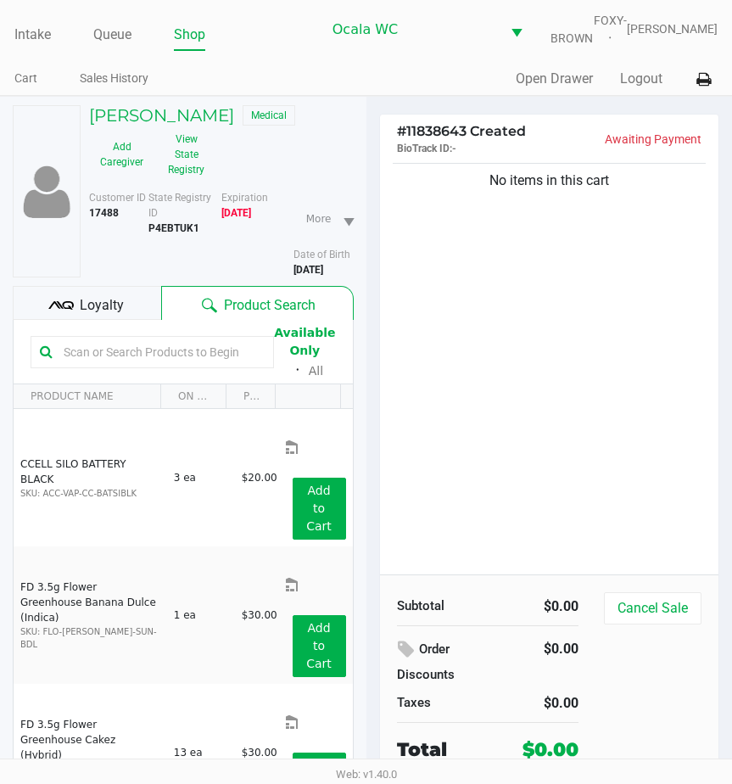
click at [92, 312] on span "Loyalty" at bounding box center [102, 305] width 44 height 20
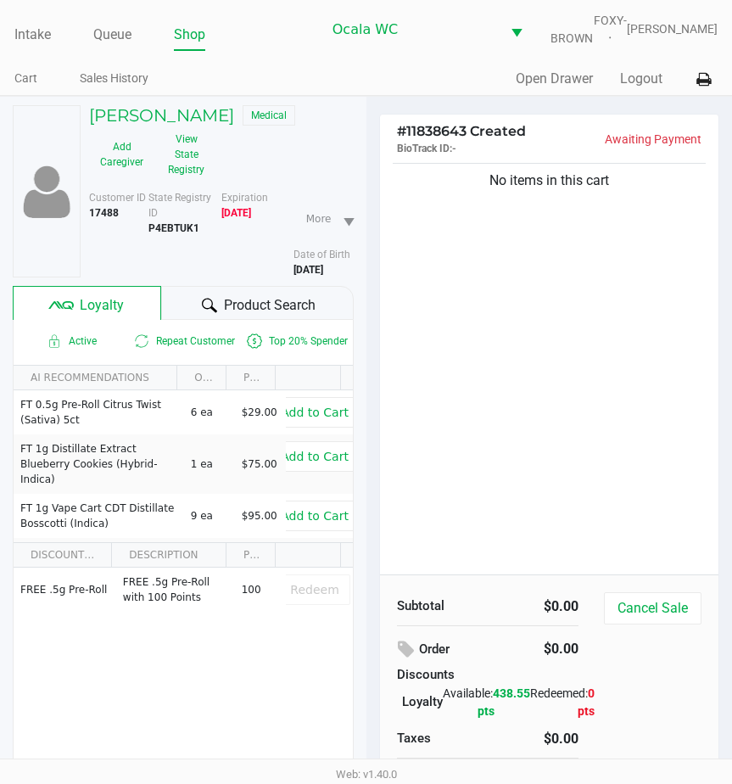
click at [210, 308] on div at bounding box center [209, 305] width 20 height 20
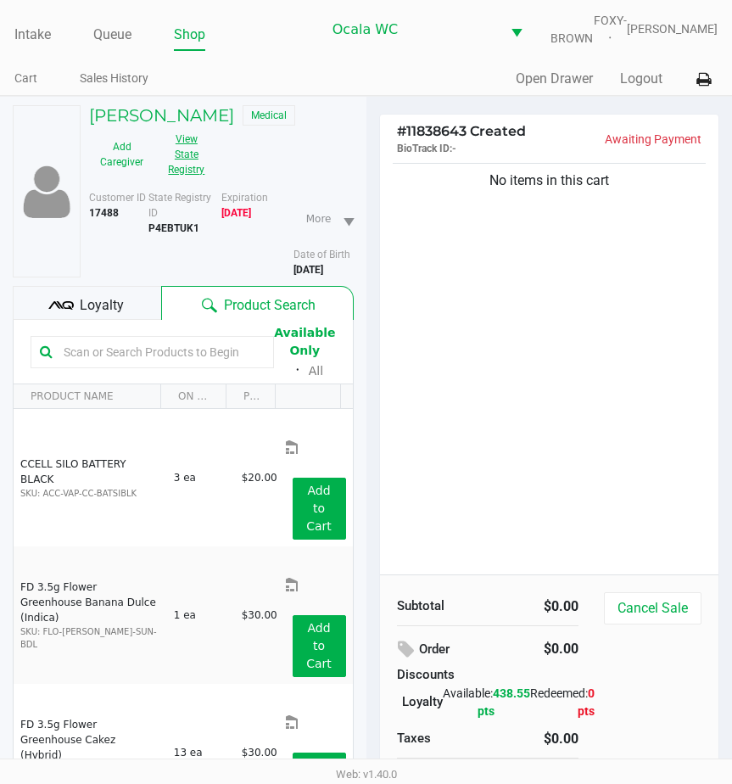
click at [193, 165] on button "View State Registry" at bounding box center [181, 155] width 54 height 58
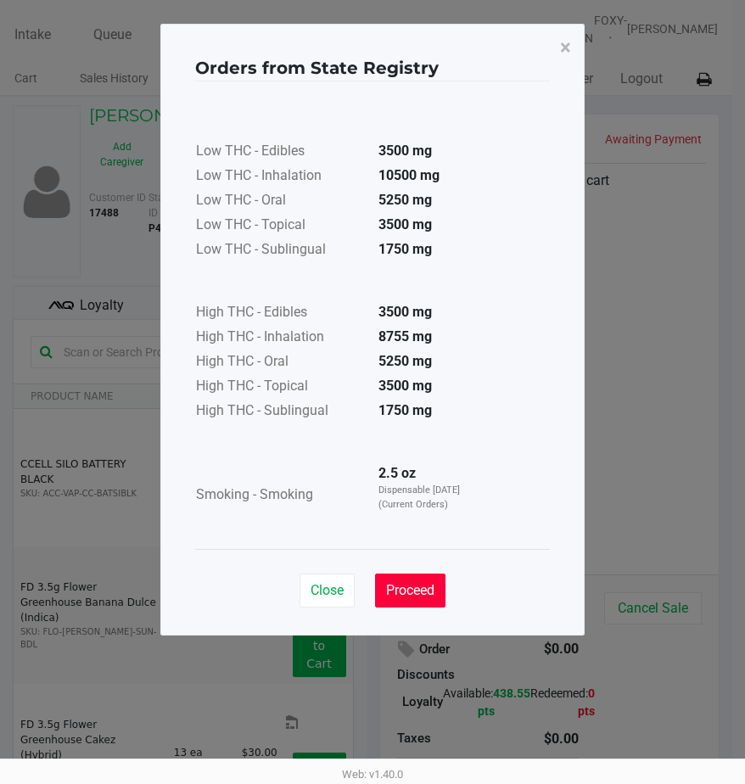
click at [383, 597] on button "Proceed" at bounding box center [410, 590] width 70 height 34
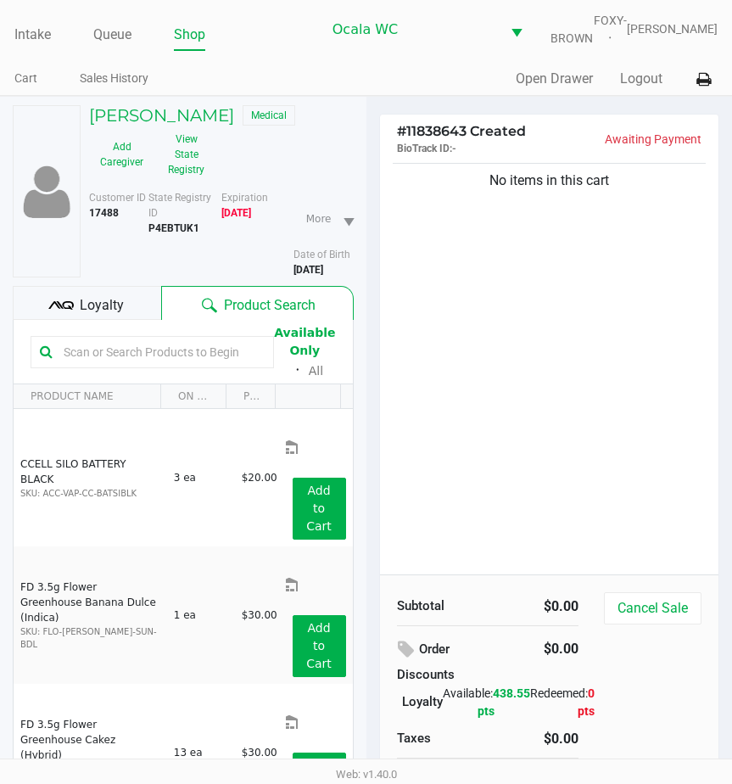
click at [77, 365] on input "text" at bounding box center [161, 351] width 208 height 25
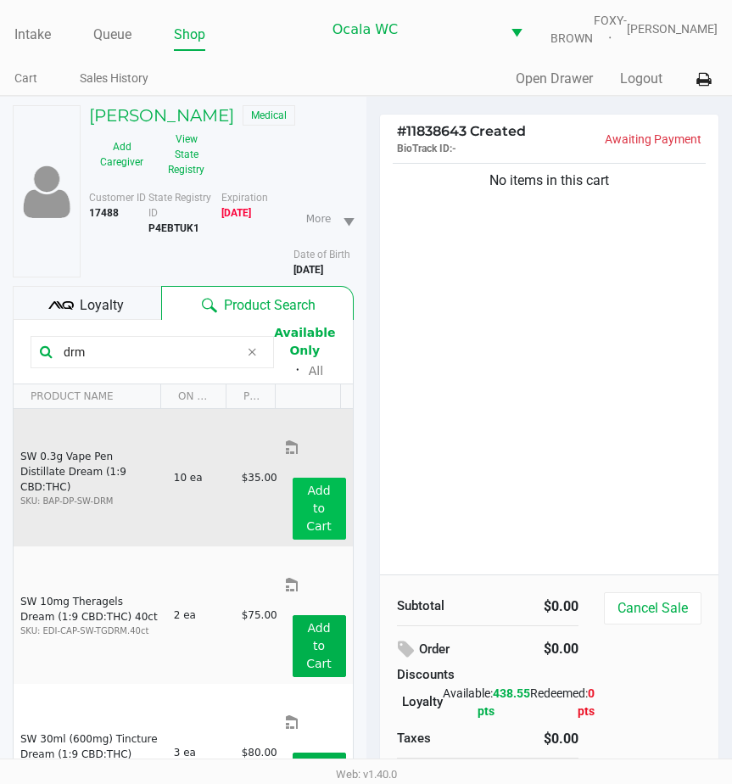
type input "drm"
click at [295, 478] on button "Add to Cart" at bounding box center [319, 509] width 53 height 62
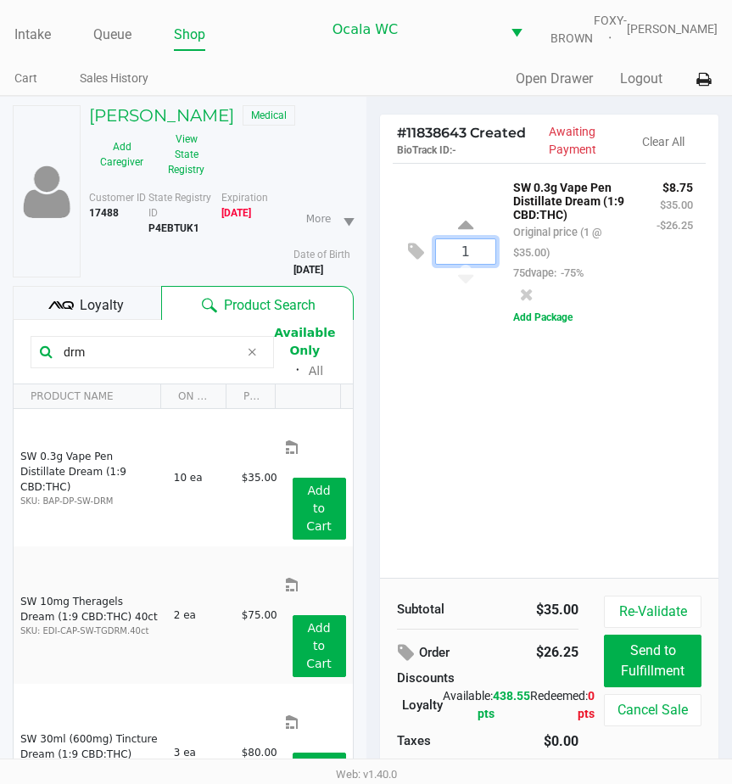
click at [459, 264] on input "1" at bounding box center [466, 251] width 60 height 25
type input "5"
type input "8"
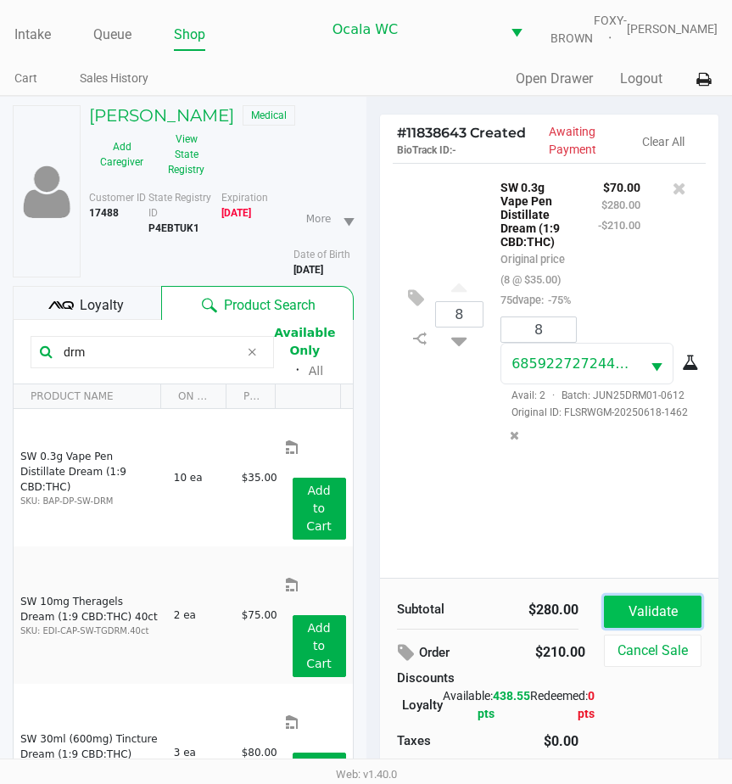
click at [630, 612] on button "Validate" at bounding box center [653, 611] width 98 height 32
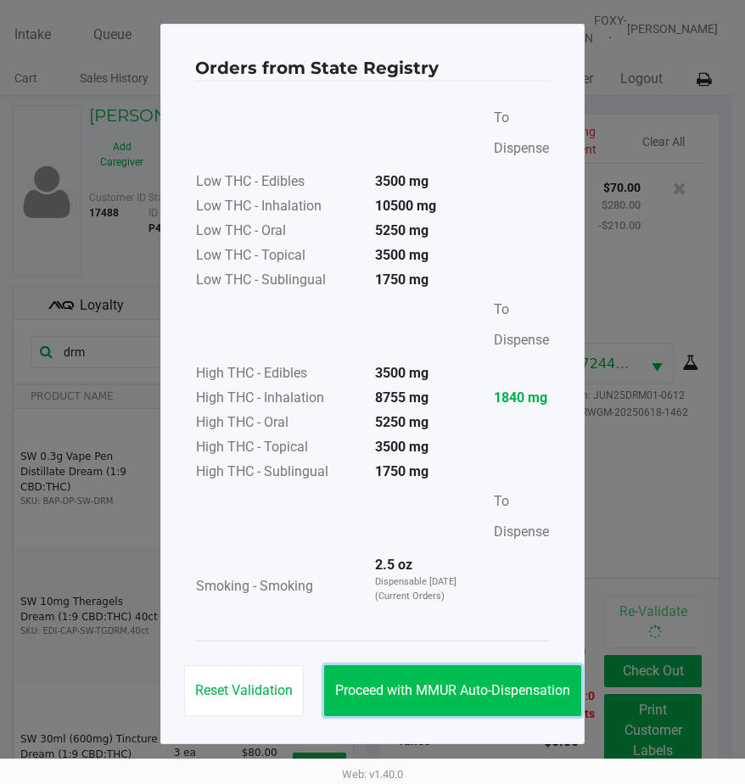
click at [417, 673] on button "Proceed with MMUR Auto-Dispensation" at bounding box center [452, 690] width 257 height 51
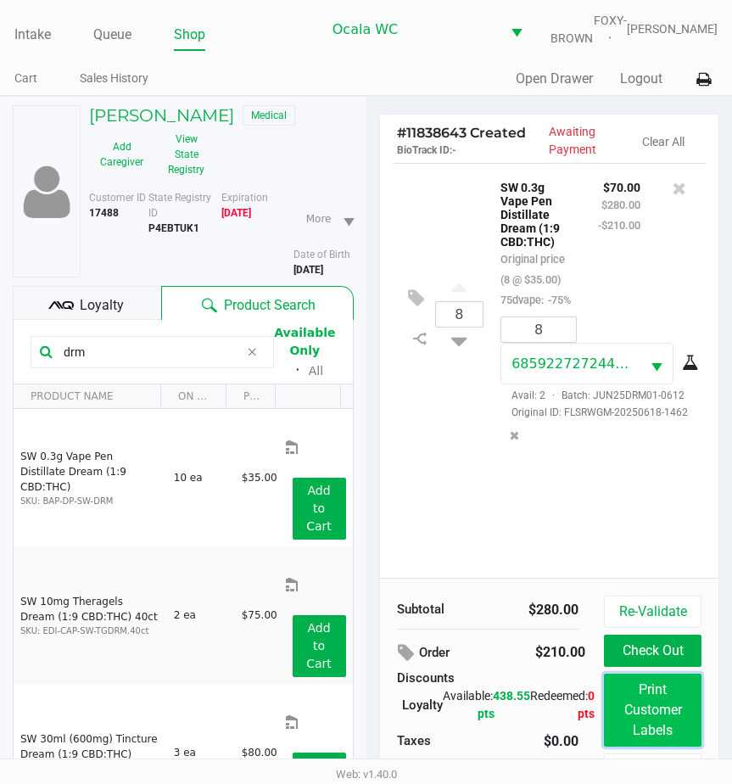
click at [621, 696] on button "Print Customer Labels" at bounding box center [653, 709] width 98 height 73
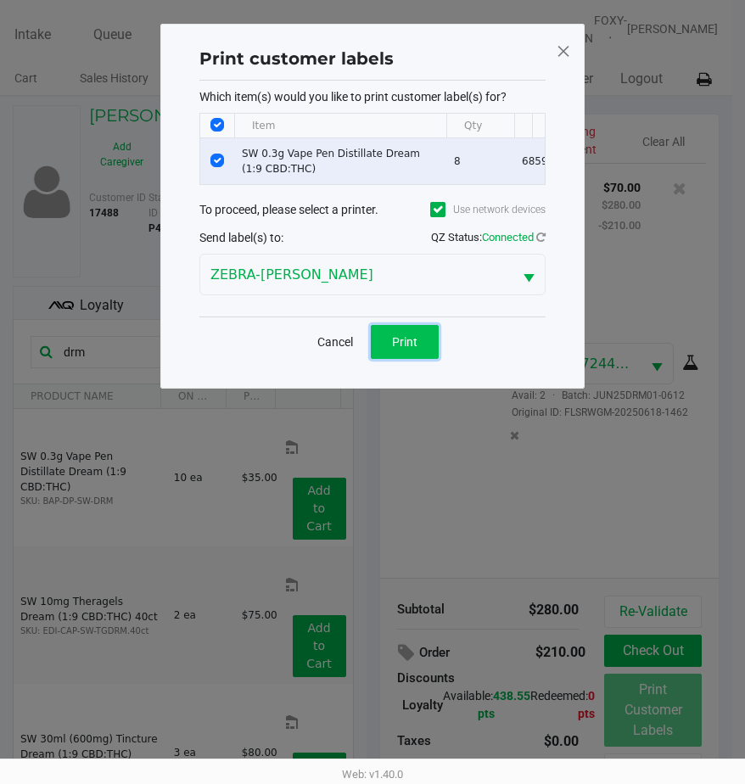
click at [398, 347] on span "Print" at bounding box center [404, 342] width 25 height 14
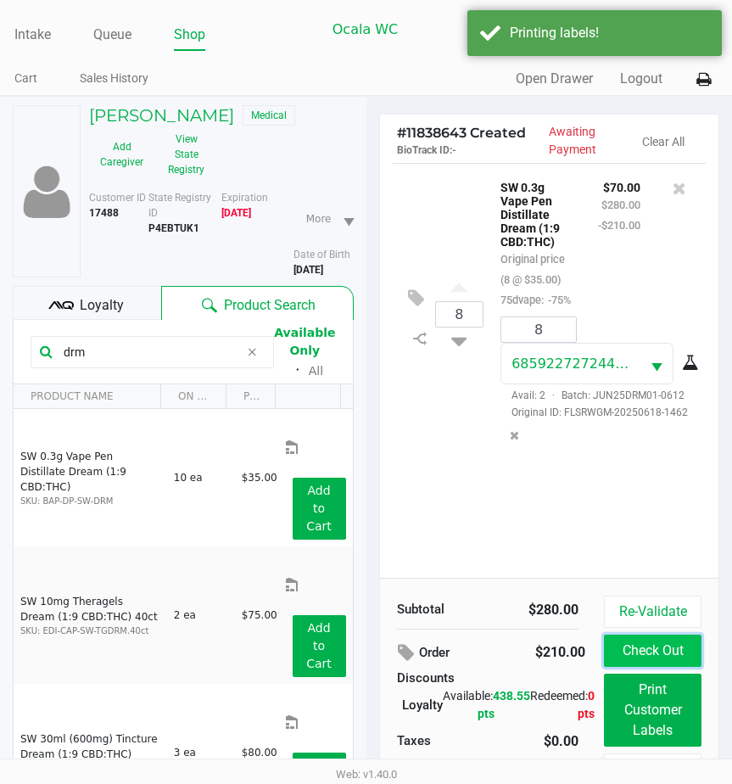
click at [621, 648] on button "Check Out" at bounding box center [653, 650] width 98 height 32
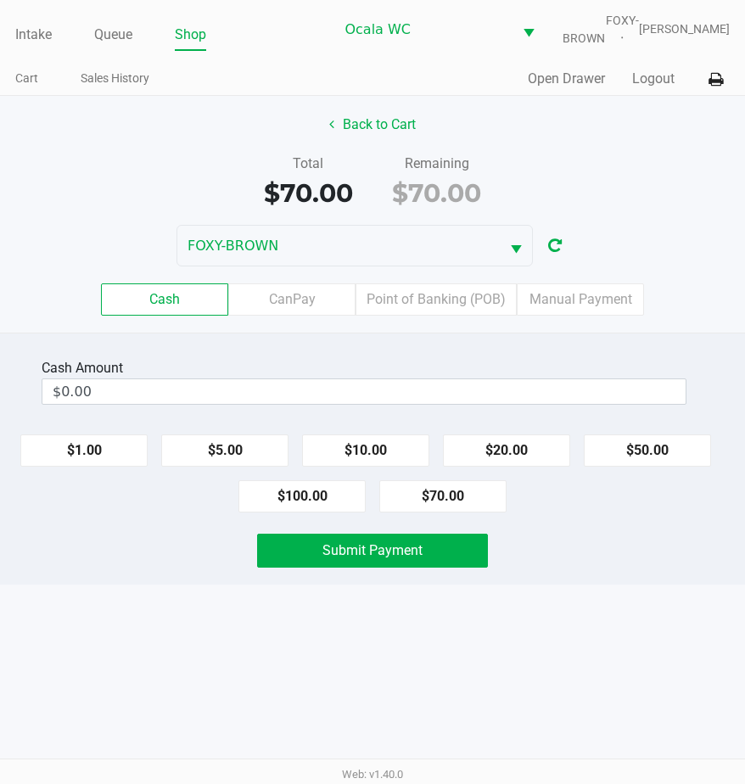
click at [440, 313] on label "Point of Banking (POB)" at bounding box center [435, 299] width 161 height 32
click at [0, 0] on 7 "Point of Banking (POB)" at bounding box center [0, 0] width 0 height 0
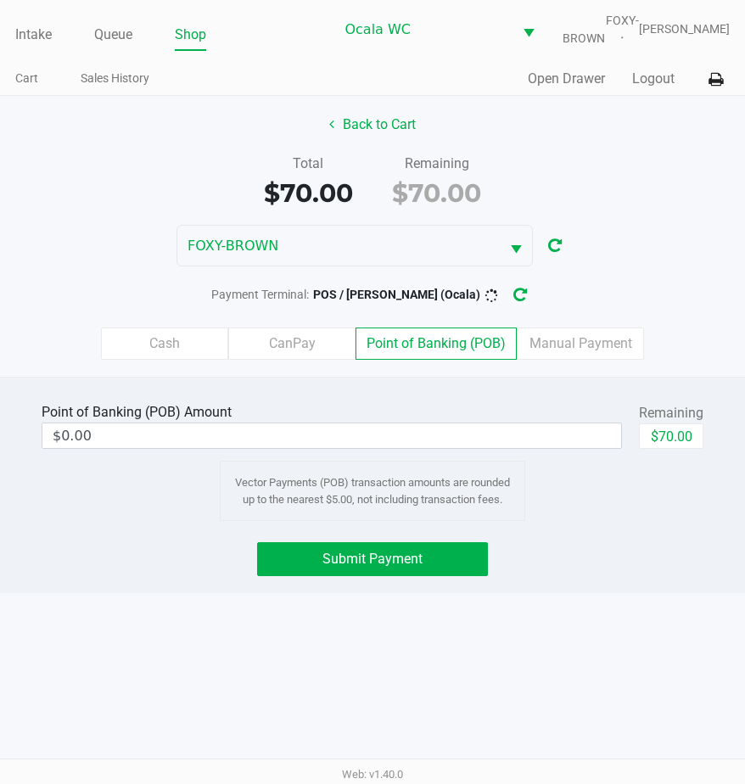
click at [673, 449] on button "$70.00" at bounding box center [671, 435] width 64 height 25
type input "$70.00"
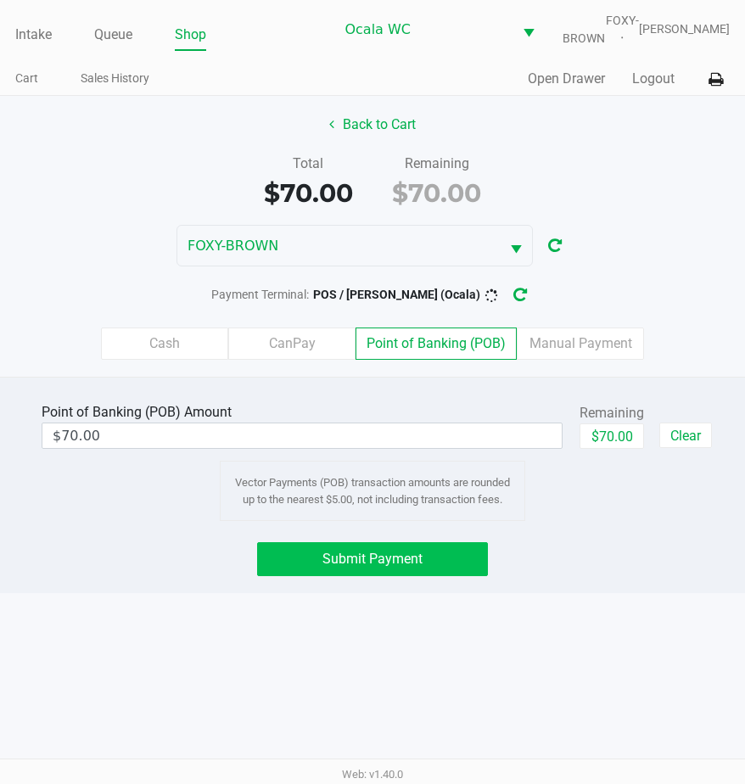
click at [367, 576] on button "Submit Payment" at bounding box center [373, 559] width 232 height 34
click at [358, 576] on button "Submit Payment" at bounding box center [373, 559] width 232 height 34
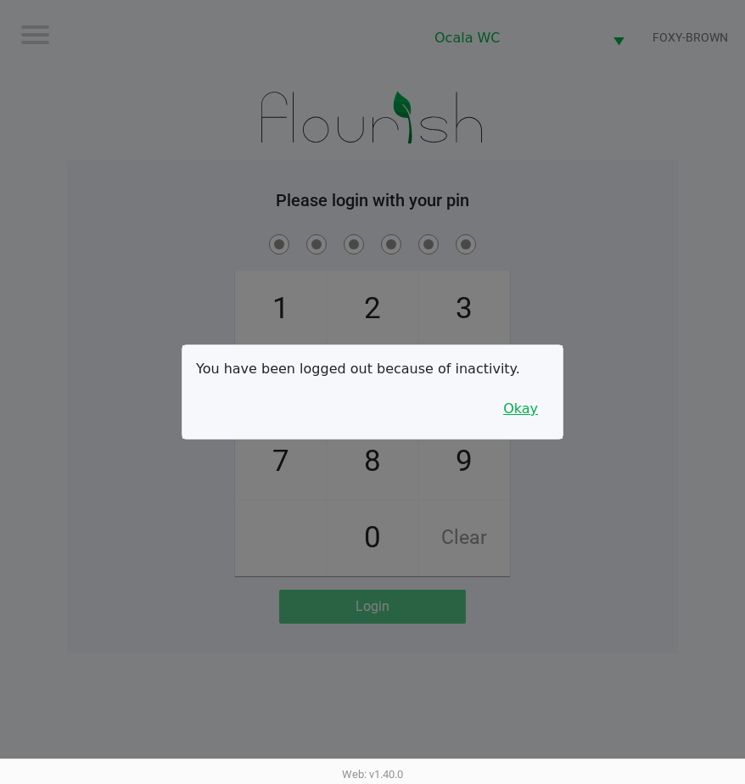
click at [525, 416] on button "Okay" at bounding box center [520, 409] width 57 height 32
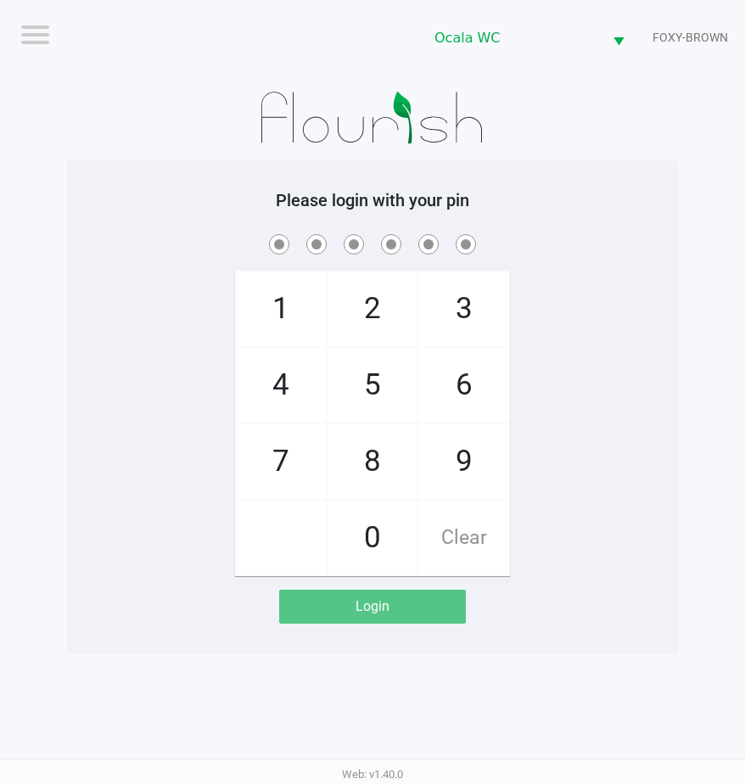
click at [570, 375] on div "1 4 7 2 5 8 0 3 6 9 Clear" at bounding box center [372, 403] width 611 height 345
click at [563, 240] on span at bounding box center [372, 244] width 585 height 26
checkbox input "true"
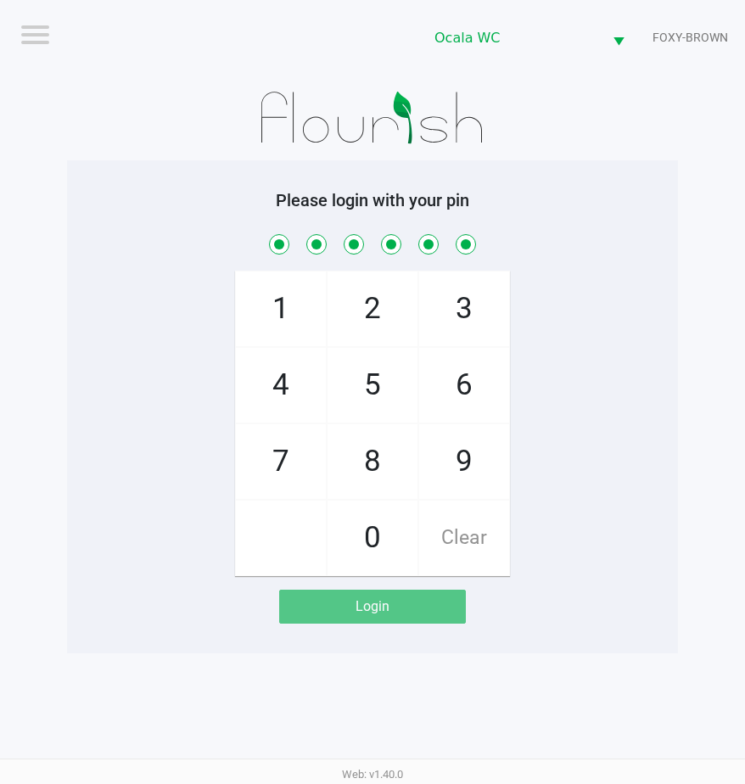
checkbox input "true"
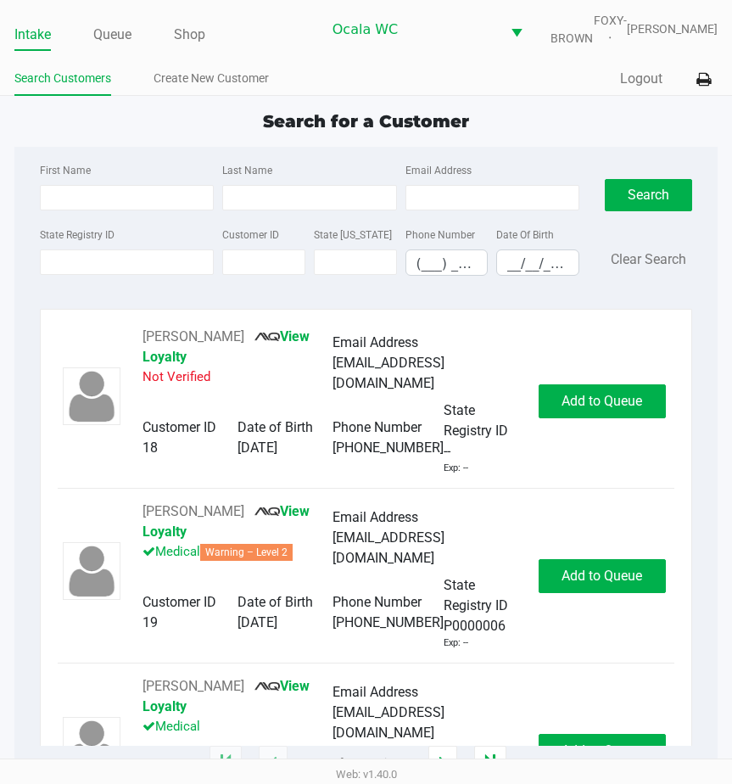
click at [114, 275] on input "State Registry ID" at bounding box center [127, 261] width 174 height 25
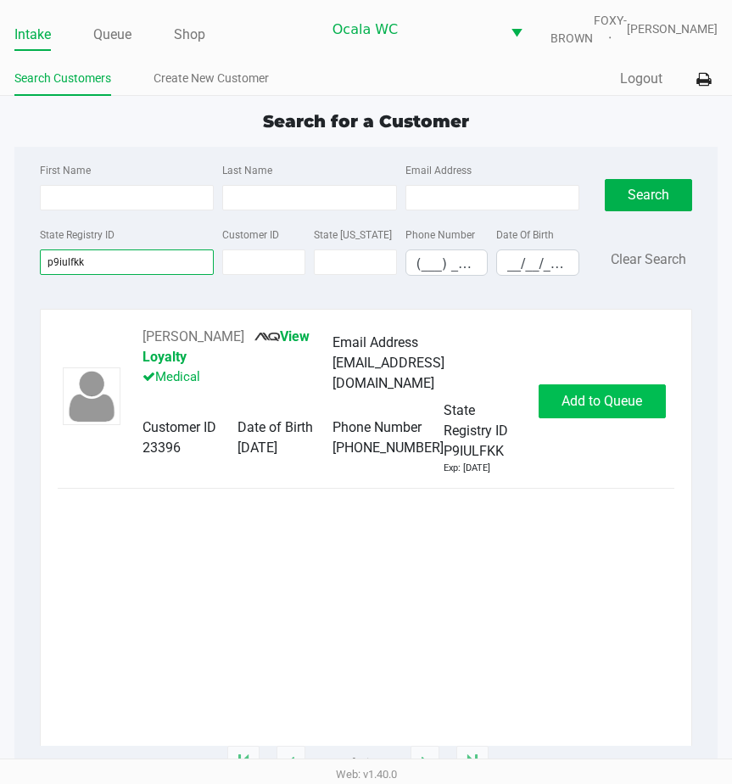
type input "p9iulfkk"
click at [597, 409] on span "Add to Queue" at bounding box center [602, 401] width 81 height 16
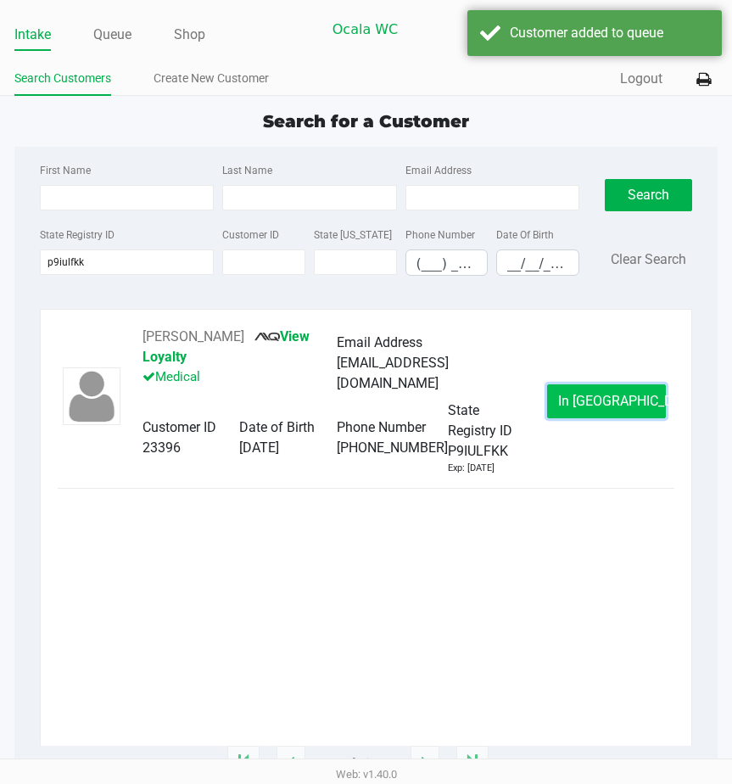
click at [593, 402] on button "In Queue" at bounding box center [606, 401] width 119 height 34
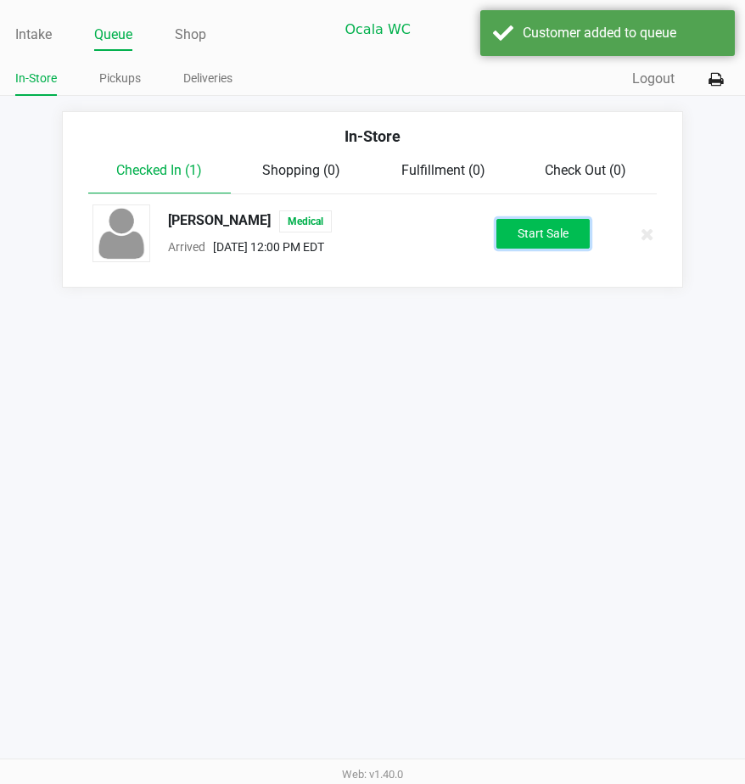
click at [553, 248] on button "Start Sale" at bounding box center [542, 234] width 93 height 30
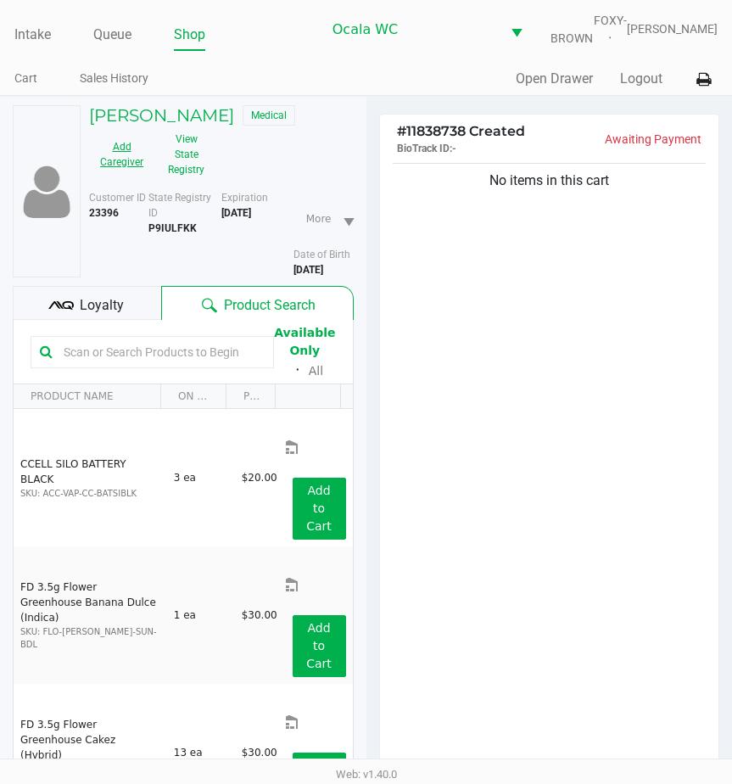
click at [140, 160] on button "Add Caregiver" at bounding box center [121, 154] width 65 height 42
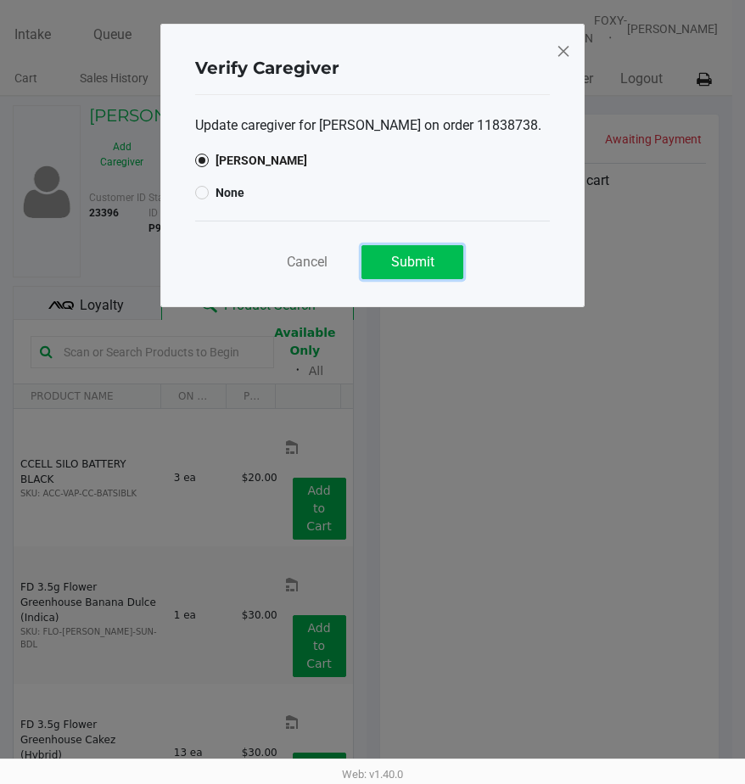
click at [370, 254] on button "Submit" at bounding box center [412, 262] width 102 height 34
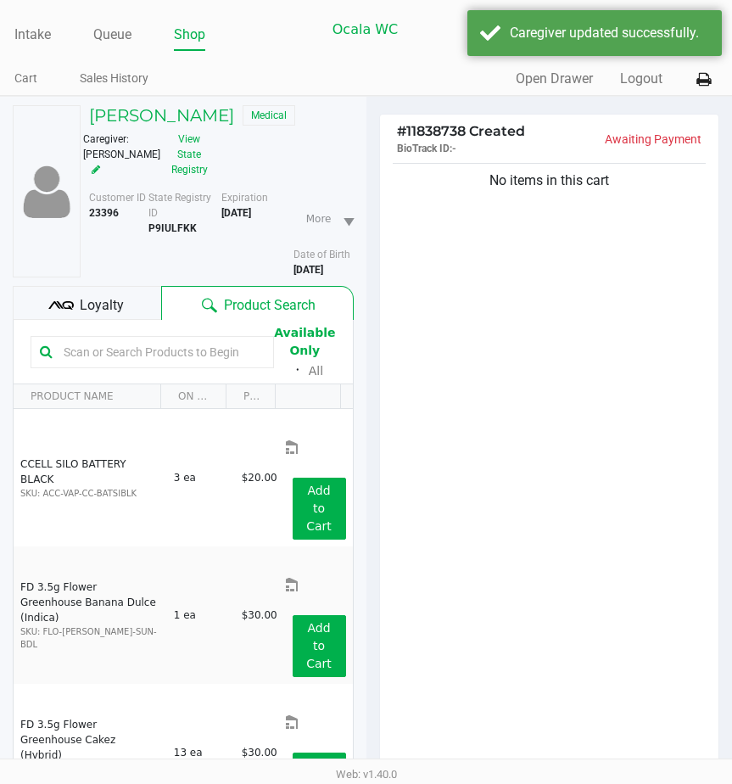
click at [431, 363] on div "No items in this cart" at bounding box center [549, 469] width 339 height 620
click at [442, 299] on div "No items in this cart" at bounding box center [549, 469] width 339 height 620
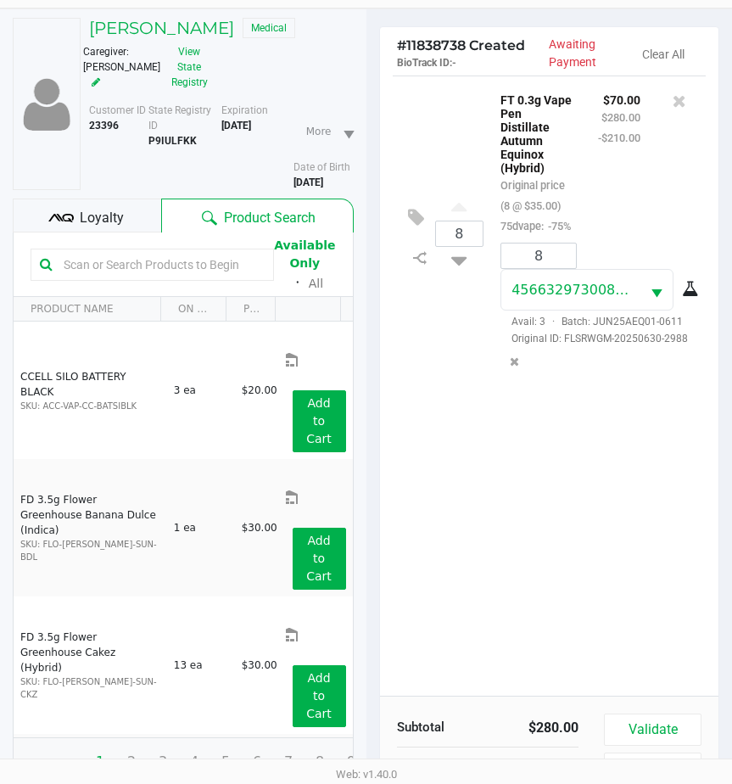
scroll to position [217, 0]
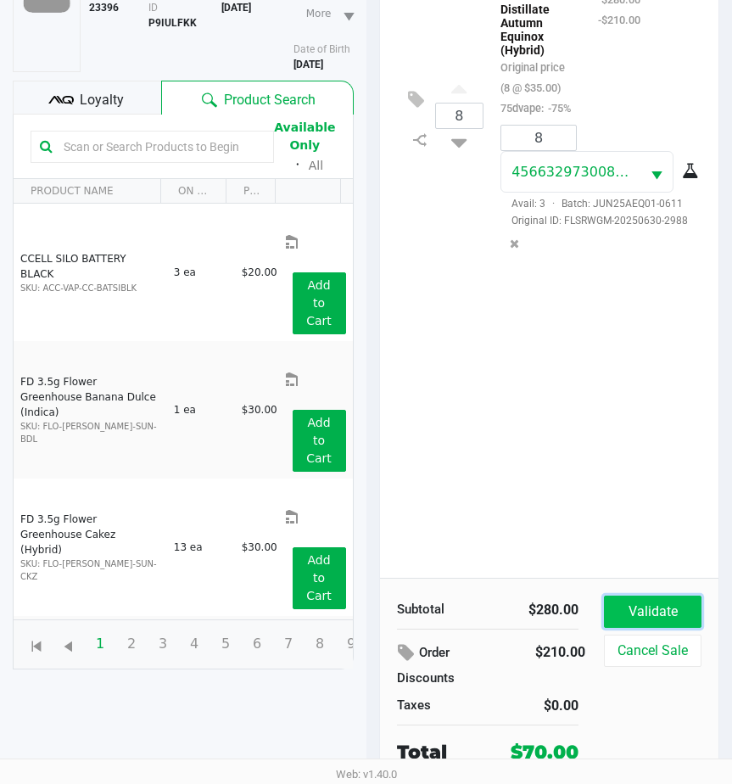
click at [614, 606] on button "Validate" at bounding box center [653, 611] width 98 height 32
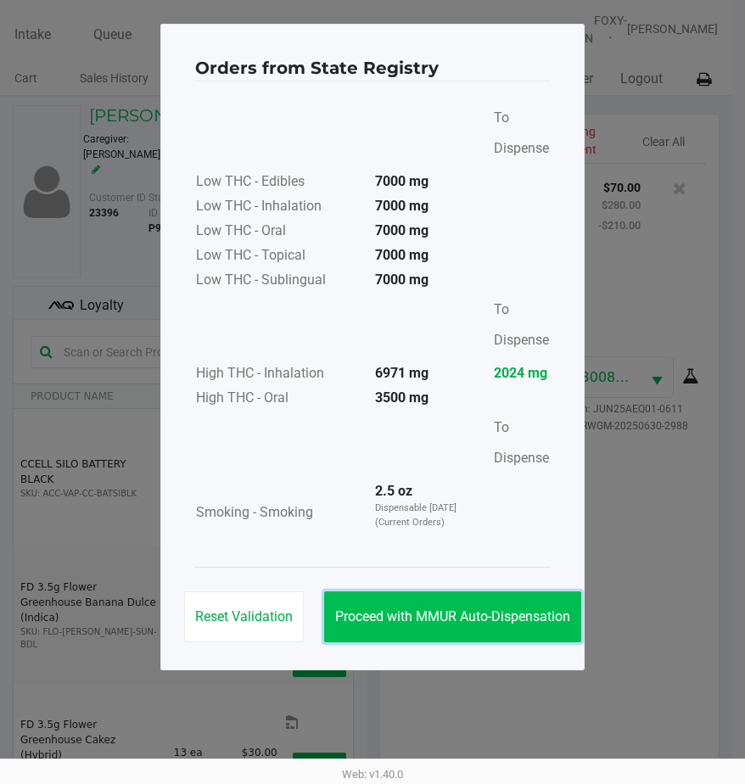
click at [442, 598] on button "Proceed with MMUR Auto-Dispensation" at bounding box center [452, 616] width 257 height 51
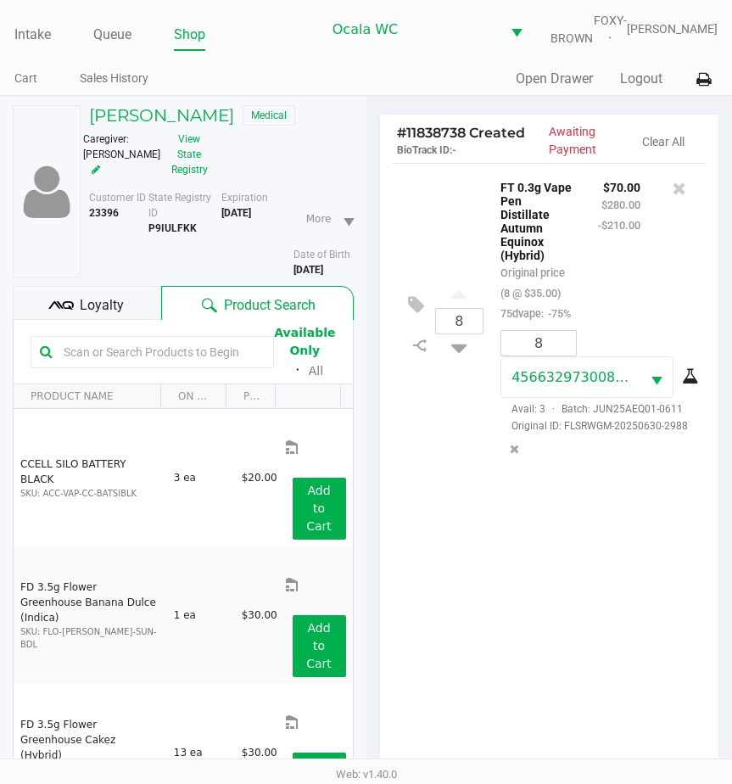
click at [65, 309] on icon at bounding box center [60, 305] width 25 height 25
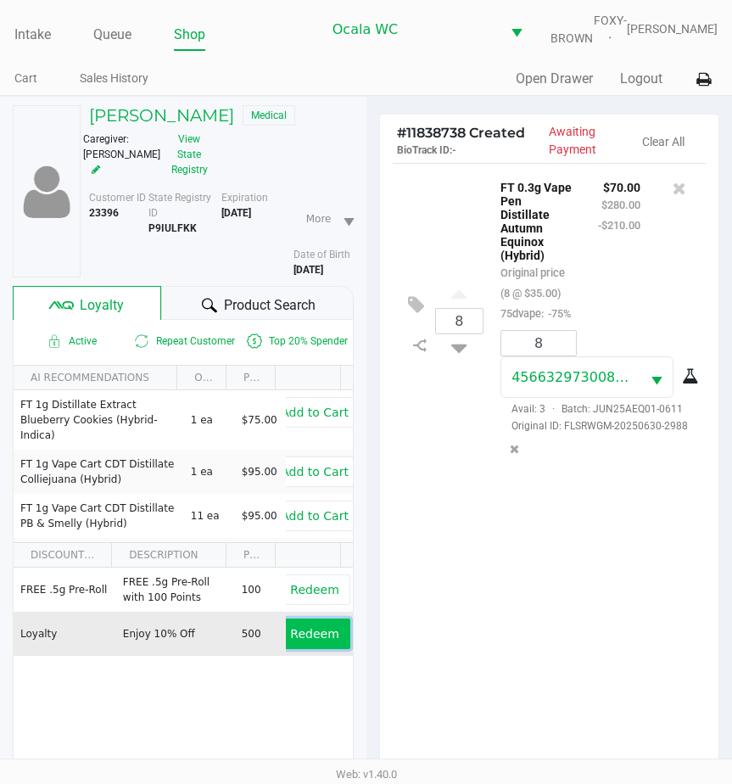
drag, startPoint x: 308, startPoint y: 644, endPoint x: 310, endPoint y: 630, distance: 13.8
click at [310, 630] on button "Redeem" at bounding box center [314, 633] width 70 height 31
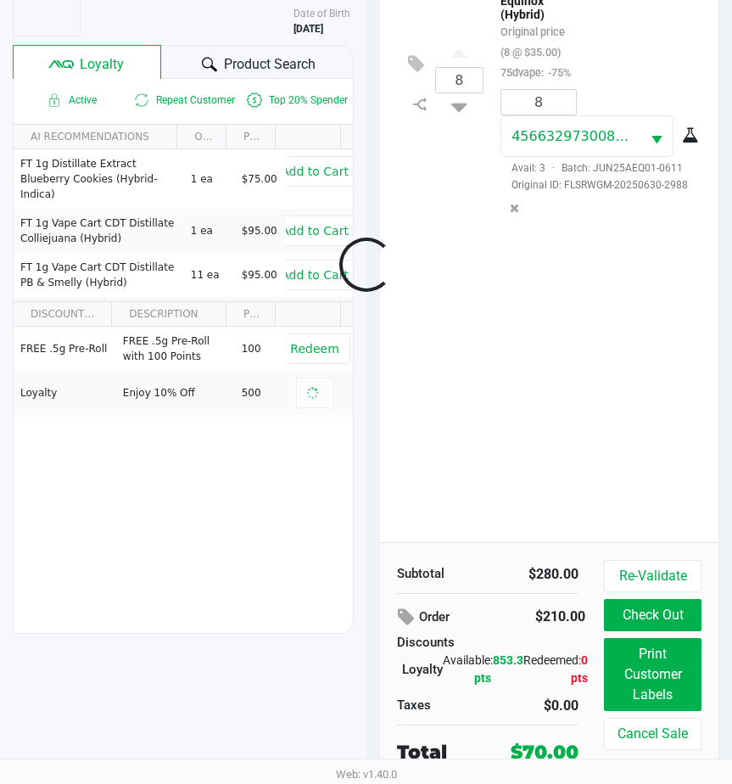
scroll to position [253, 0]
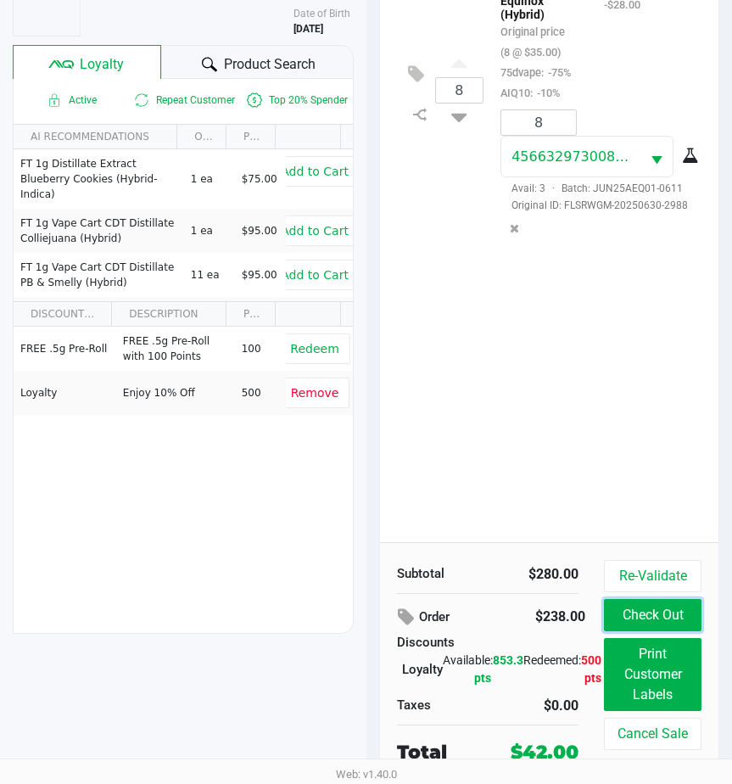
drag, startPoint x: 618, startPoint y: 605, endPoint x: 612, endPoint y: 632, distance: 27.6
click at [612, 632] on div "Re-Validate Check Out Print Customer Labels Cancel Sale" at bounding box center [659, 663] width 110 height 206
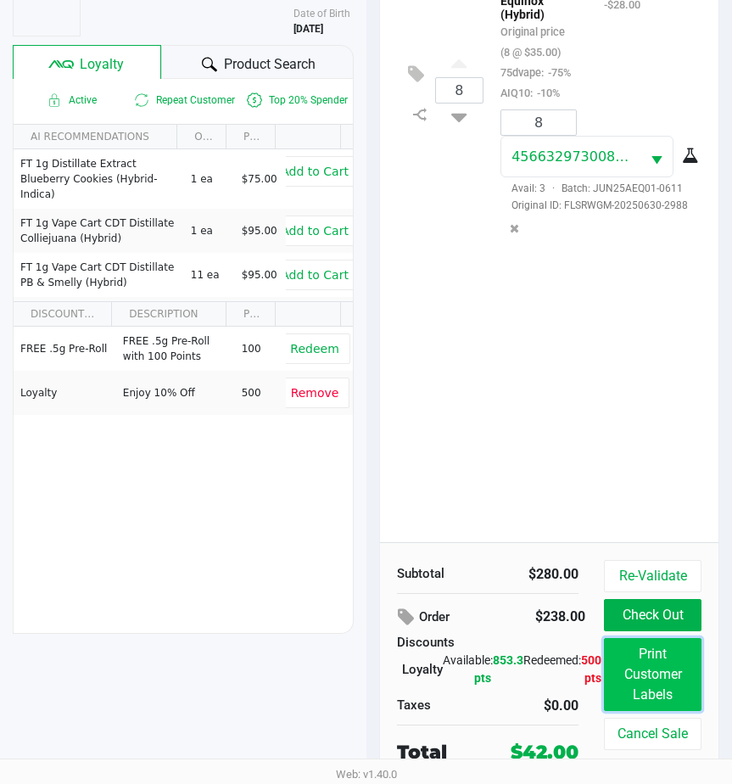
click at [612, 639] on button "Print Customer Labels" at bounding box center [653, 674] width 98 height 73
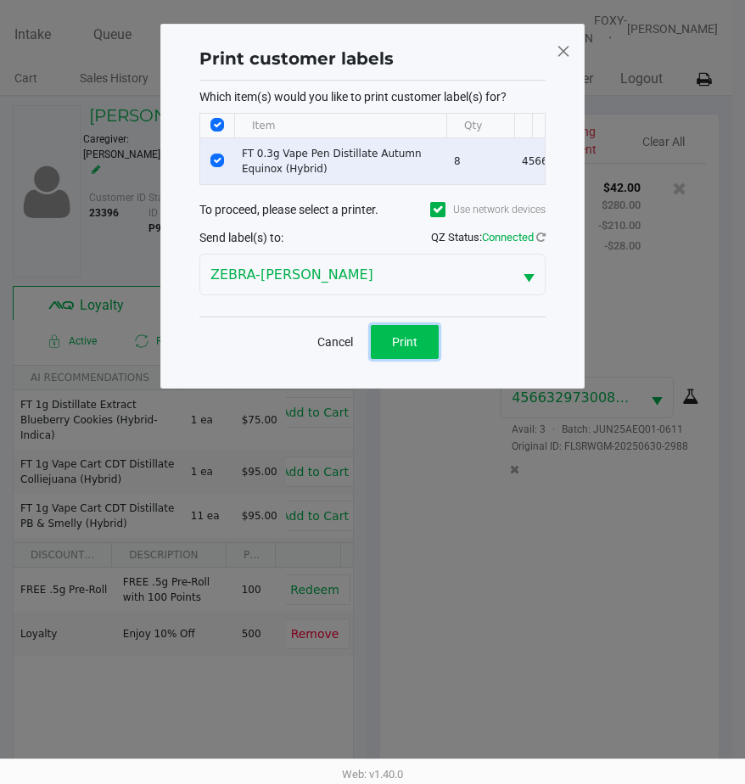
click at [410, 349] on span "Print" at bounding box center [404, 342] width 25 height 14
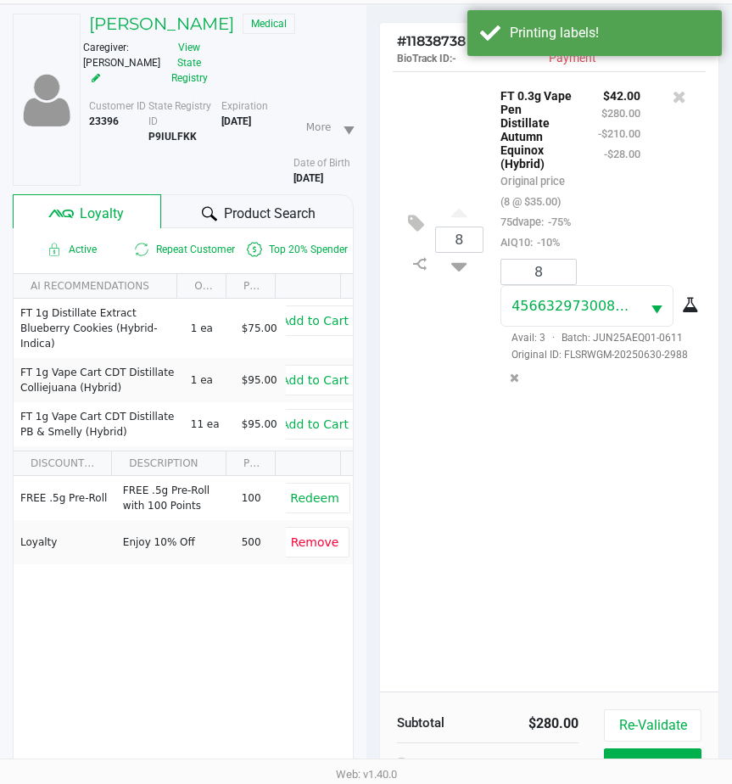
scroll to position [253, 0]
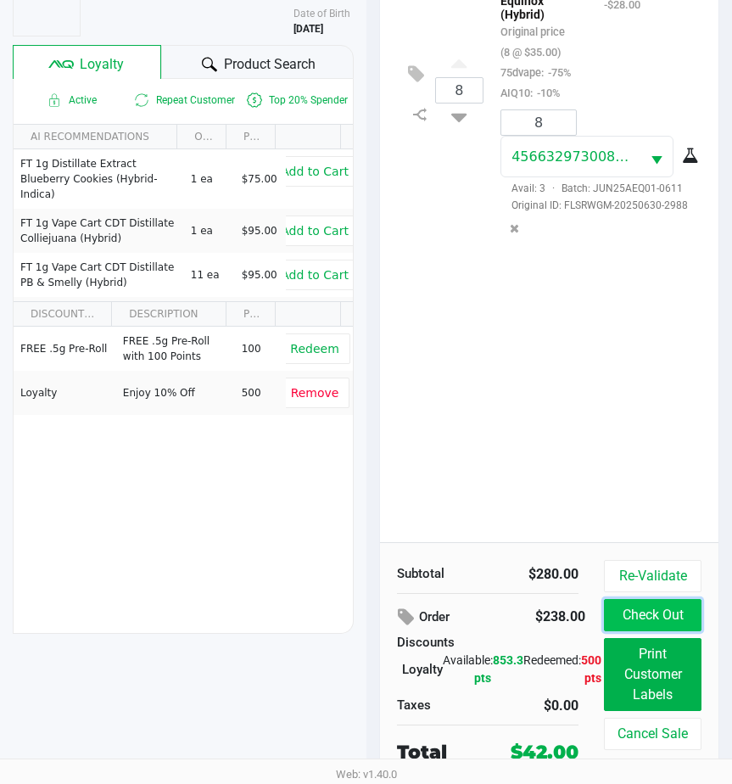
click at [666, 618] on button "Check Out" at bounding box center [653, 615] width 98 height 32
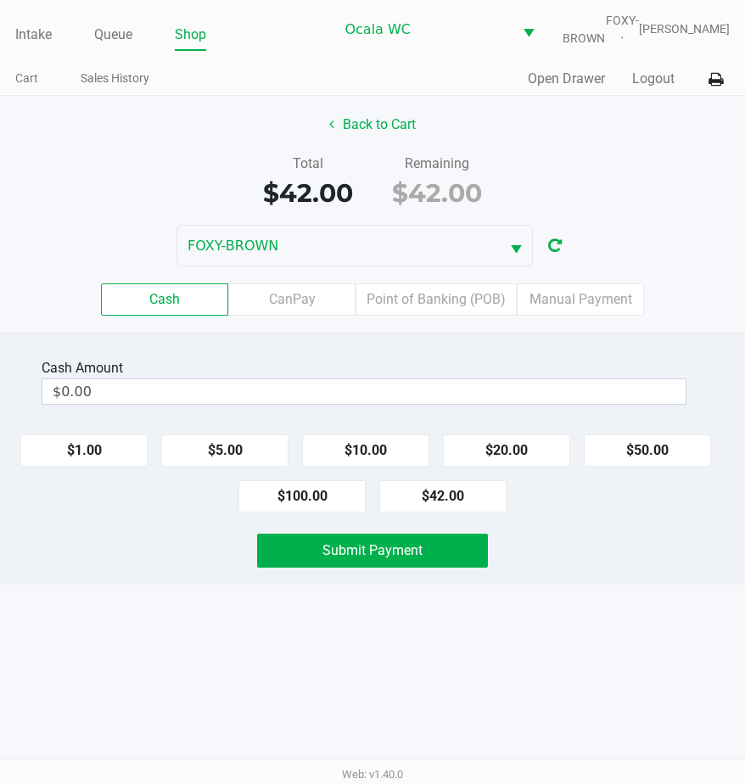
click at [632, 461] on button "$50.00" at bounding box center [647, 450] width 127 height 32
type input "$50.00"
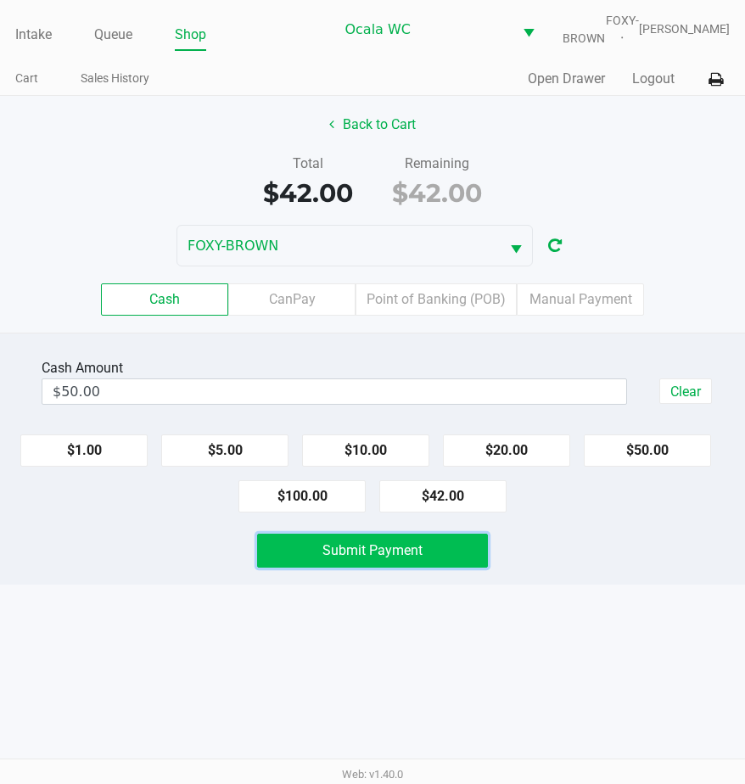
click at [367, 558] on span "Submit Payment" at bounding box center [372, 550] width 100 height 16
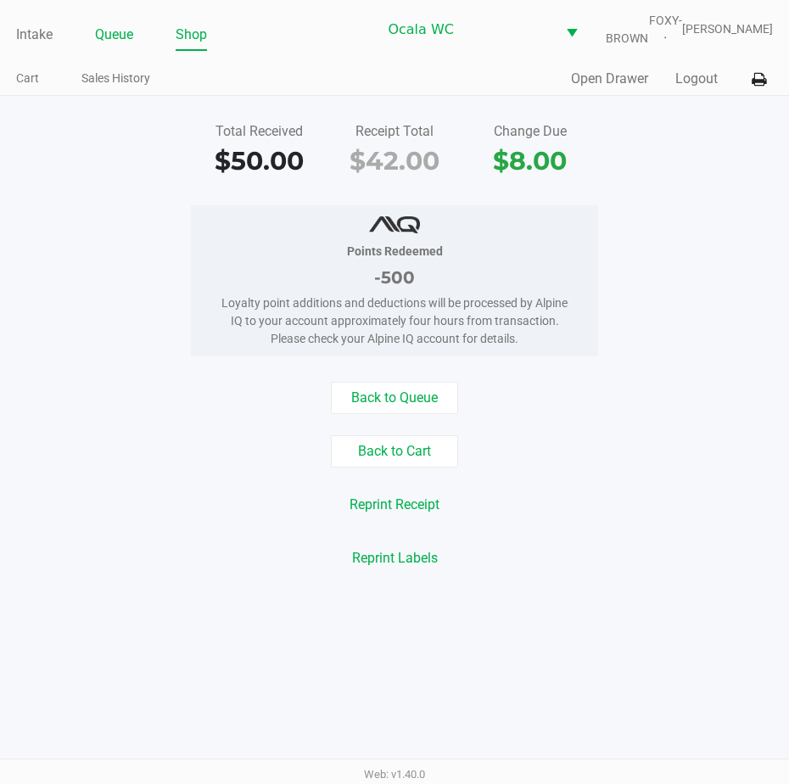
click at [114, 44] on link "Queue" at bounding box center [114, 35] width 38 height 24
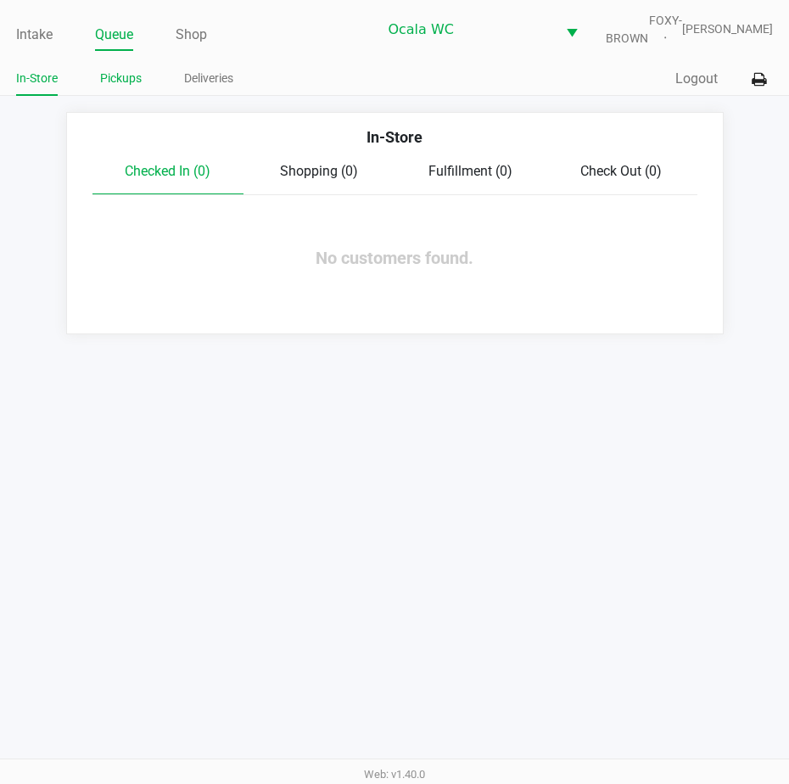
click at [122, 81] on link "Pickups" at bounding box center [121, 78] width 42 height 21
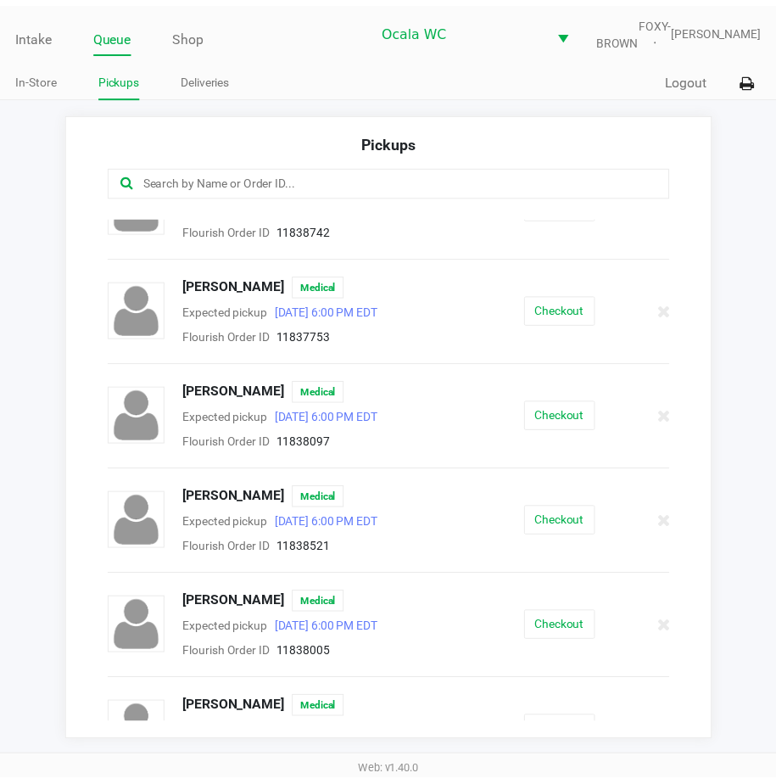
scroll to position [170, 0]
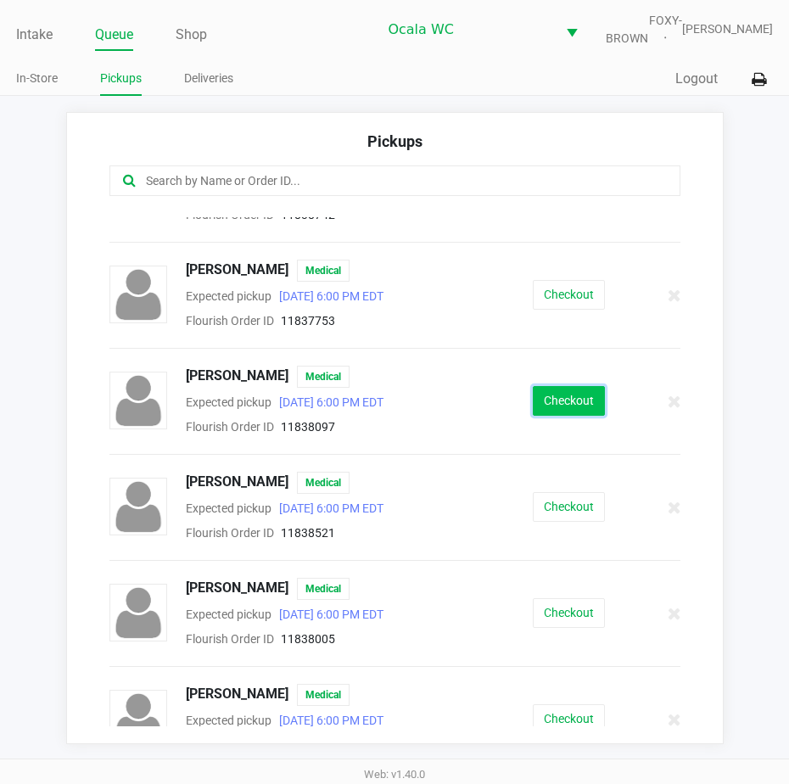
click at [556, 416] on button "Checkout" at bounding box center [569, 401] width 72 height 30
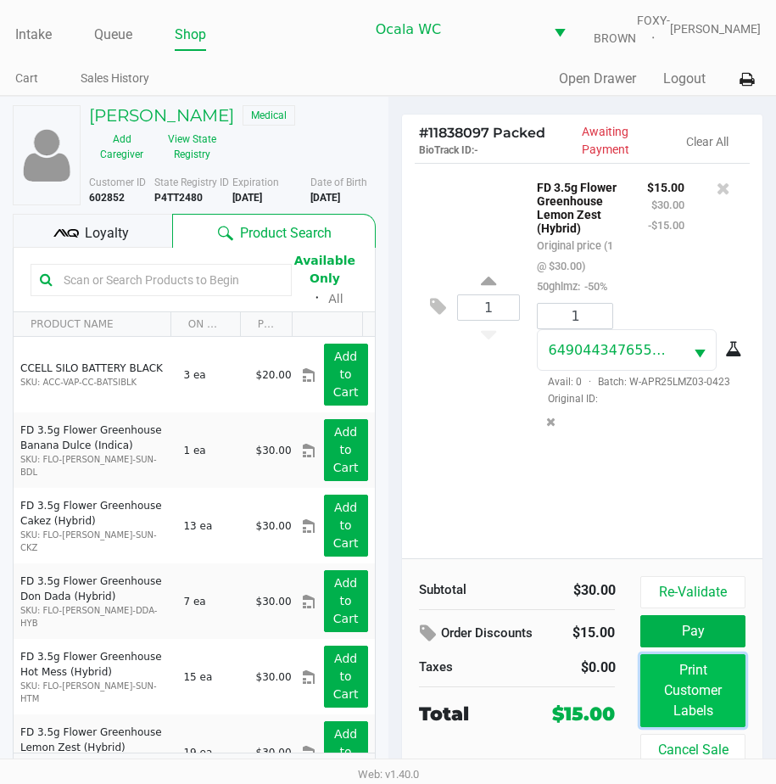
click at [701, 697] on button "Print Customer Labels" at bounding box center [692, 690] width 104 height 73
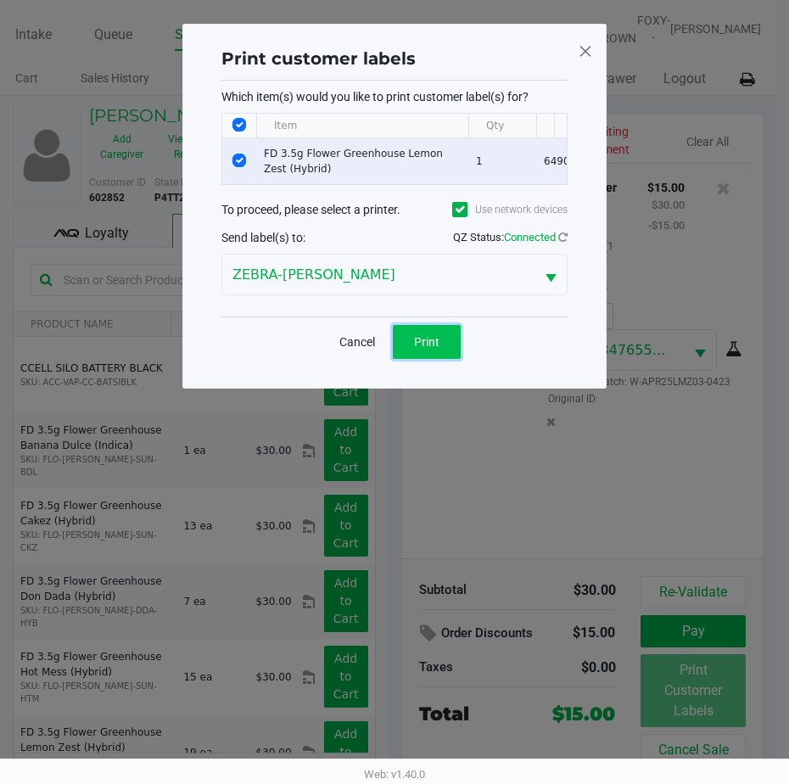
click at [405, 342] on button "Print" at bounding box center [427, 342] width 68 height 34
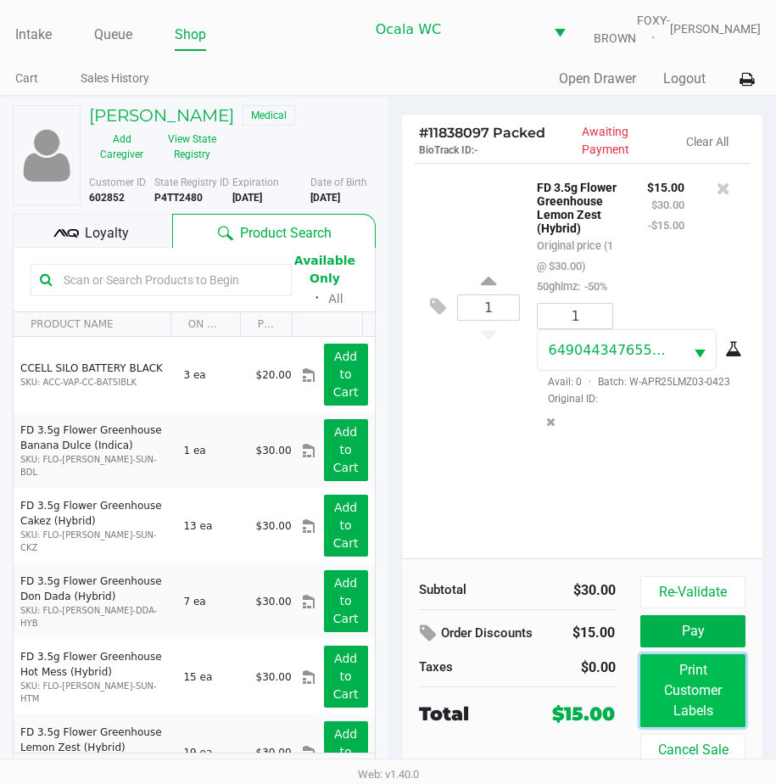
click at [665, 679] on button "Print Customer Labels" at bounding box center [692, 690] width 104 height 73
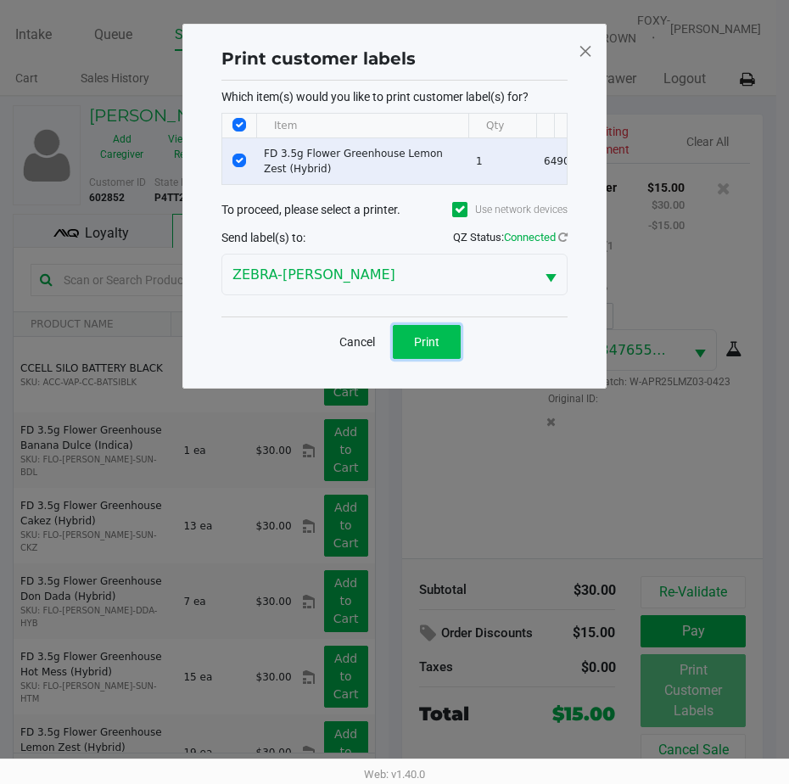
click at [402, 343] on button "Print" at bounding box center [427, 342] width 68 height 34
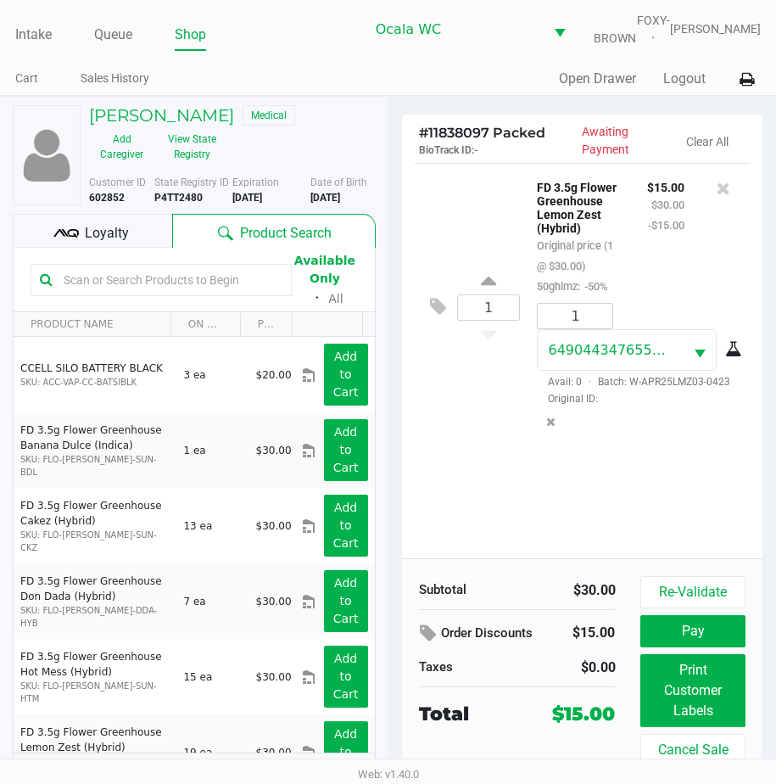
click at [696, 647] on button "Pay" at bounding box center [692, 631] width 104 height 32
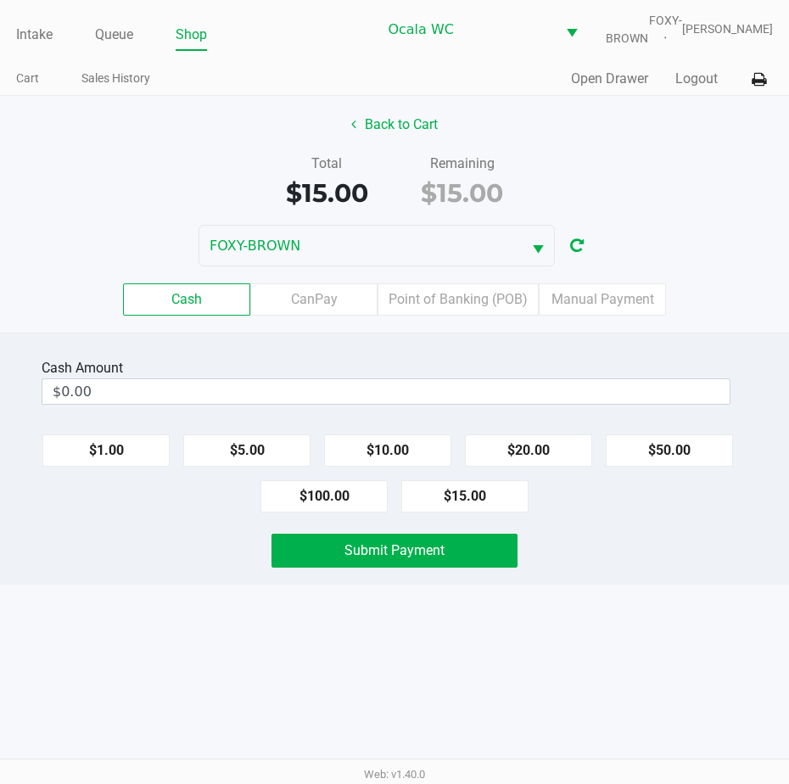
click at [473, 512] on button "$15.00" at bounding box center [464, 496] width 127 height 32
type input "$15.00"
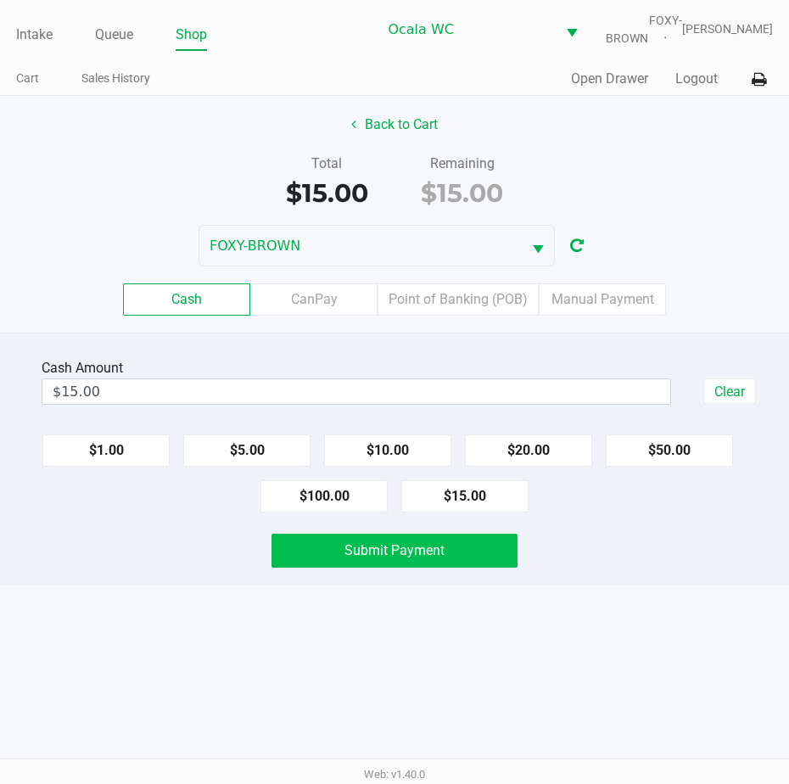
click at [423, 567] on button "Submit Payment" at bounding box center [394, 551] width 246 height 34
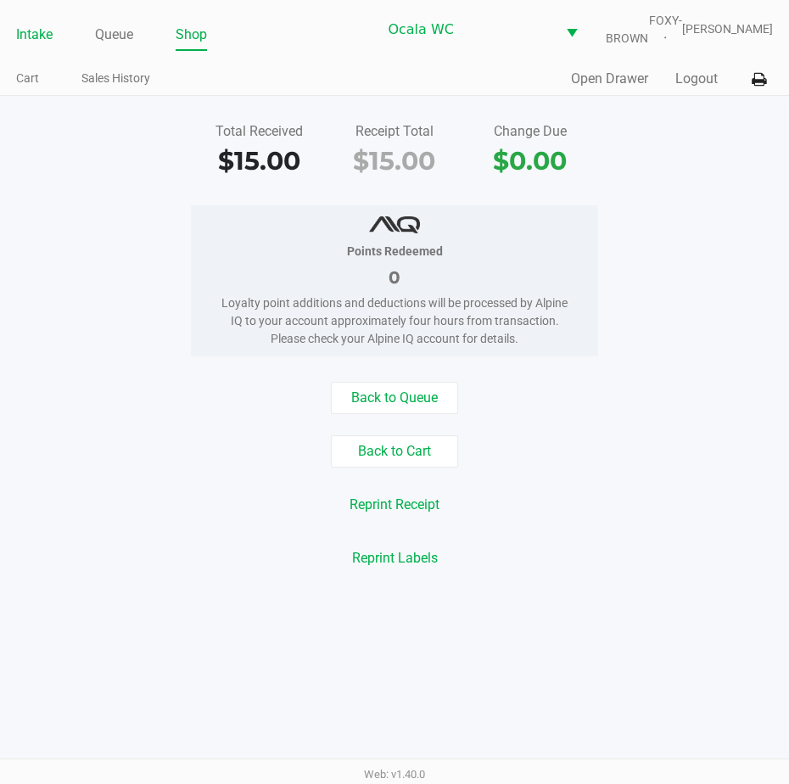
click at [32, 45] on link "Intake" at bounding box center [34, 35] width 36 height 24
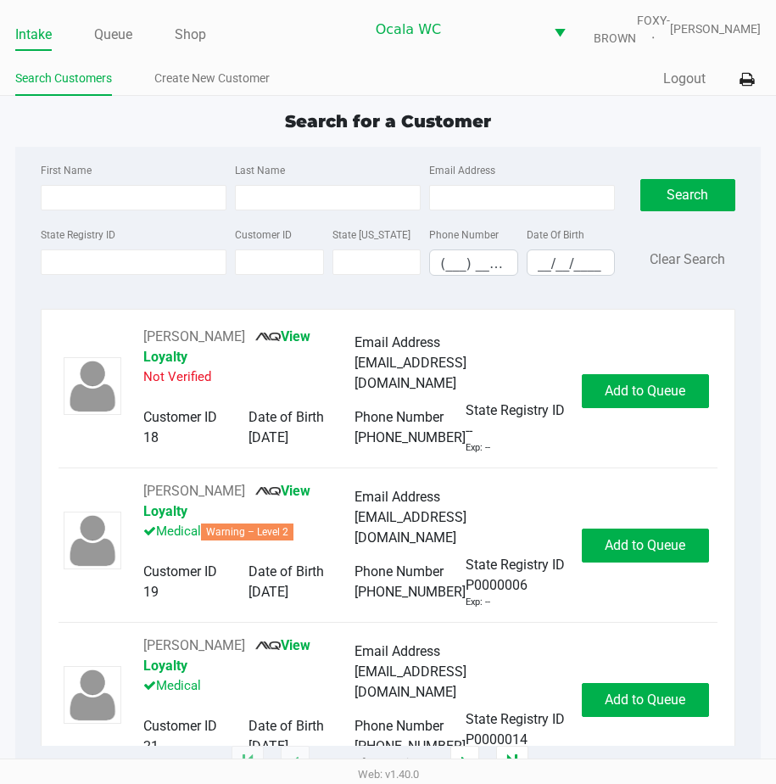
type input "KIM"
type input "REID"
type input "10/14/1967"
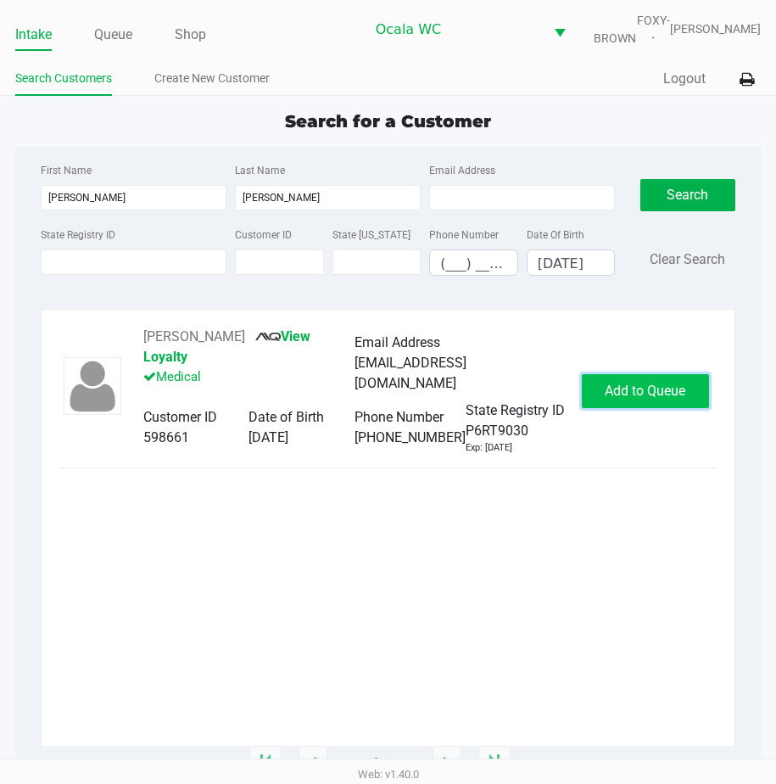
click at [619, 399] on span "Add to Queue" at bounding box center [645, 391] width 81 height 16
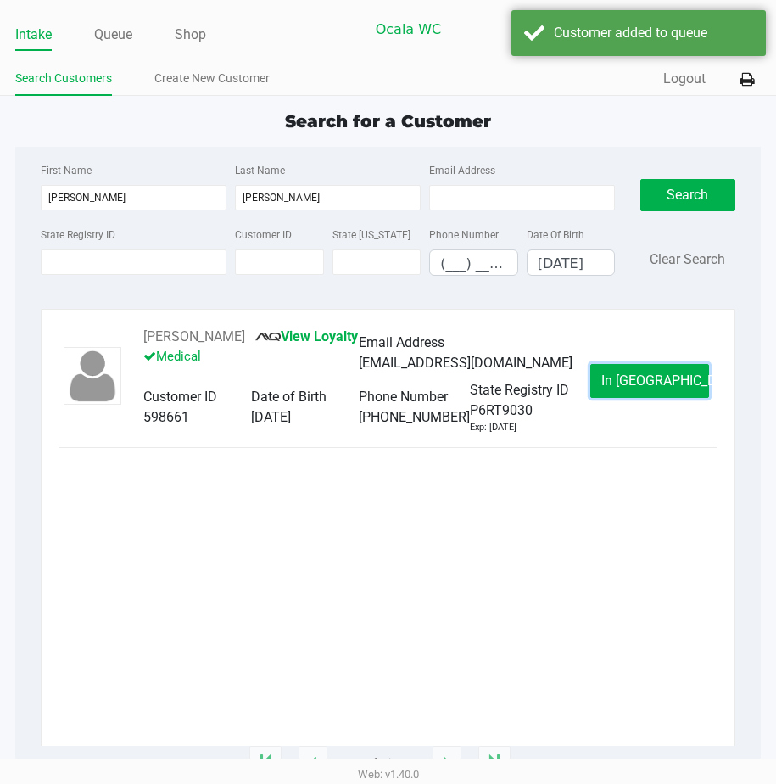
click at [619, 398] on button "In Queue" at bounding box center [649, 381] width 119 height 34
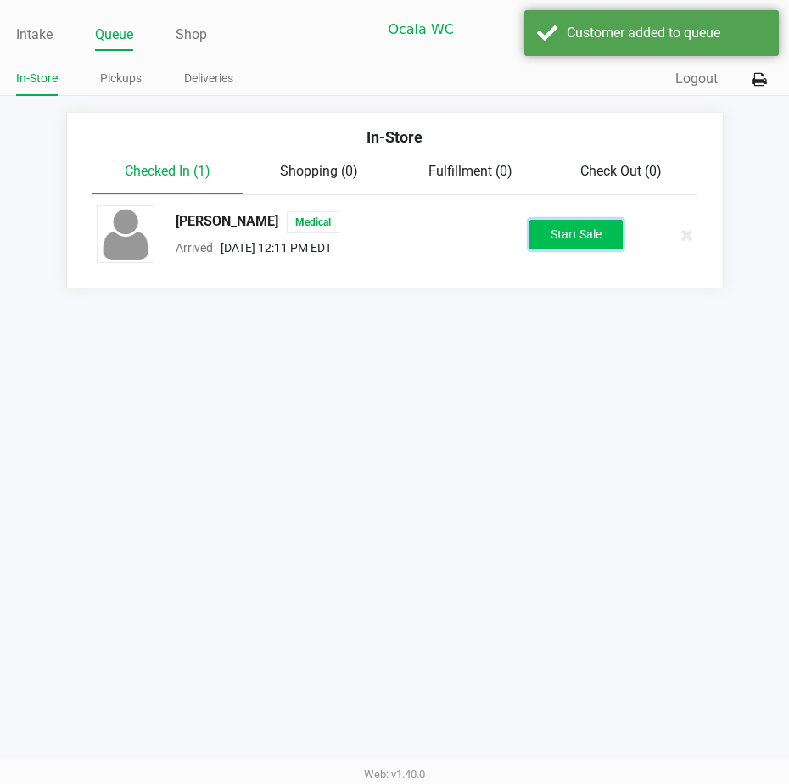
click at [556, 243] on button "Start Sale" at bounding box center [575, 235] width 93 height 30
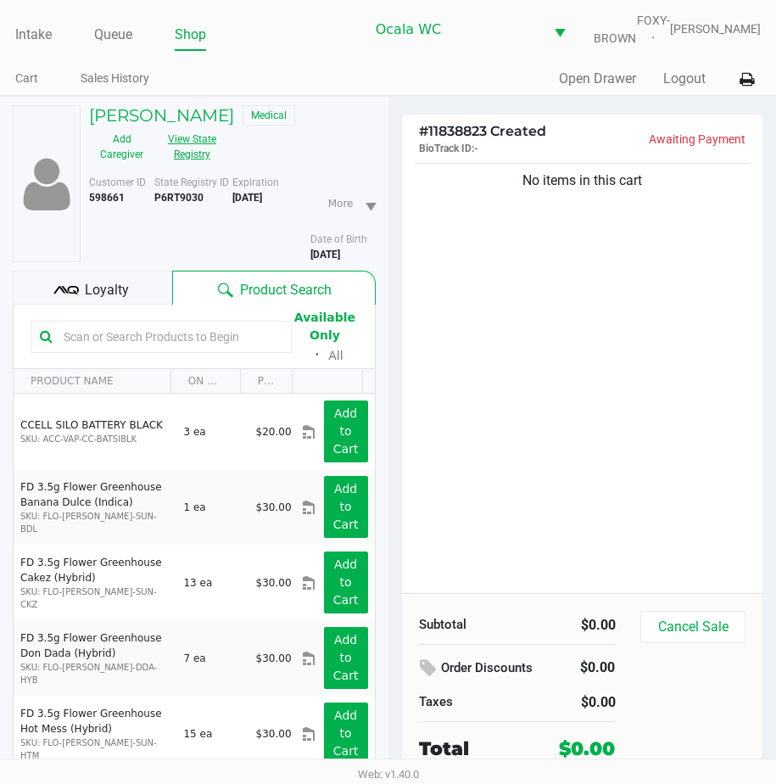
click at [203, 161] on button "View State Registry" at bounding box center [186, 147] width 65 height 42
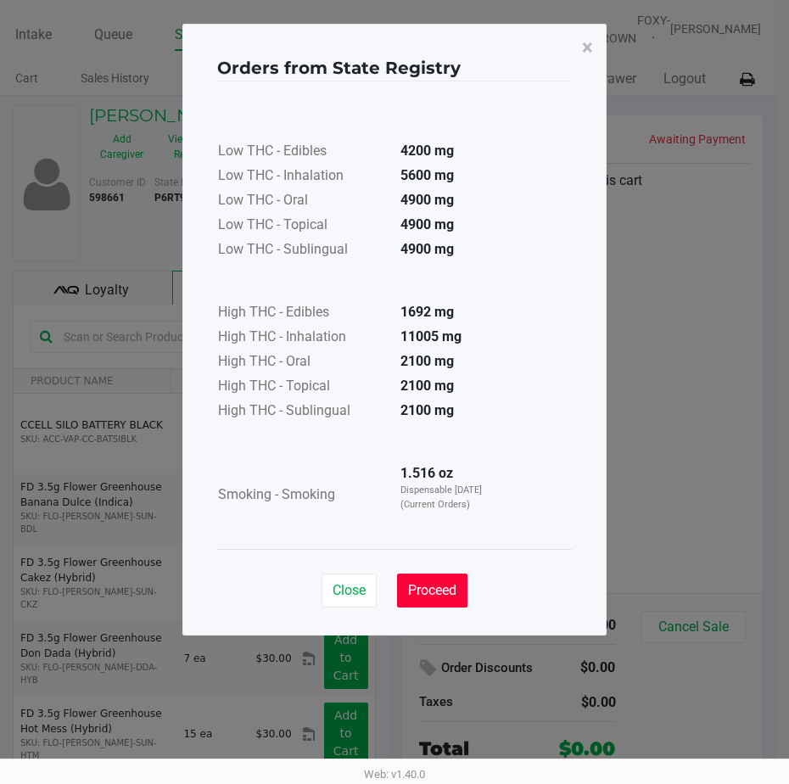
click at [428, 582] on span "Proceed" at bounding box center [432, 590] width 48 height 16
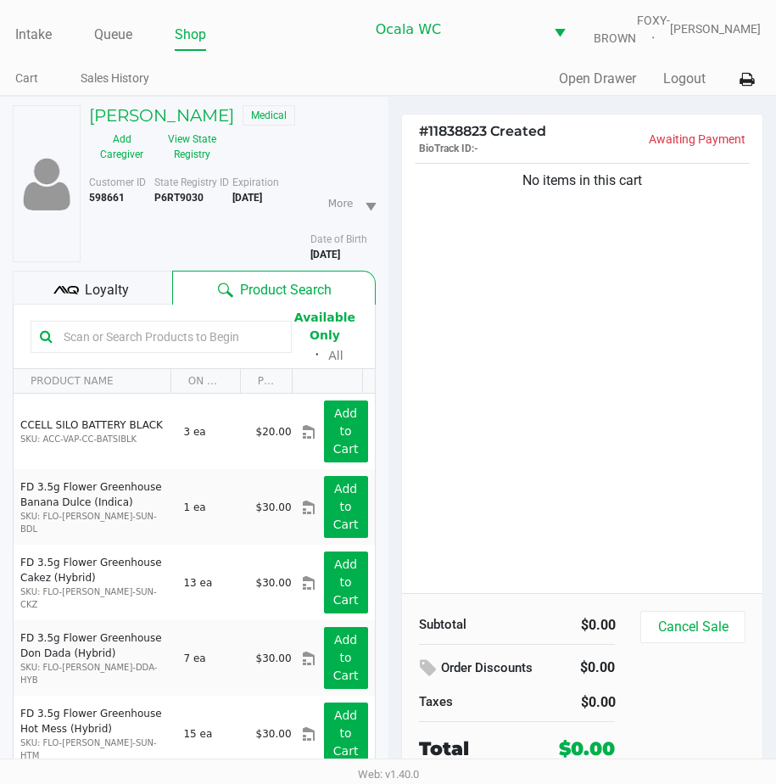
click at [601, 417] on div "No items in this cart" at bounding box center [582, 375] width 361 height 433
click at [545, 428] on div "No items in this cart" at bounding box center [582, 375] width 361 height 433
click at [545, 430] on div "No items in this cart" at bounding box center [582, 375] width 361 height 433
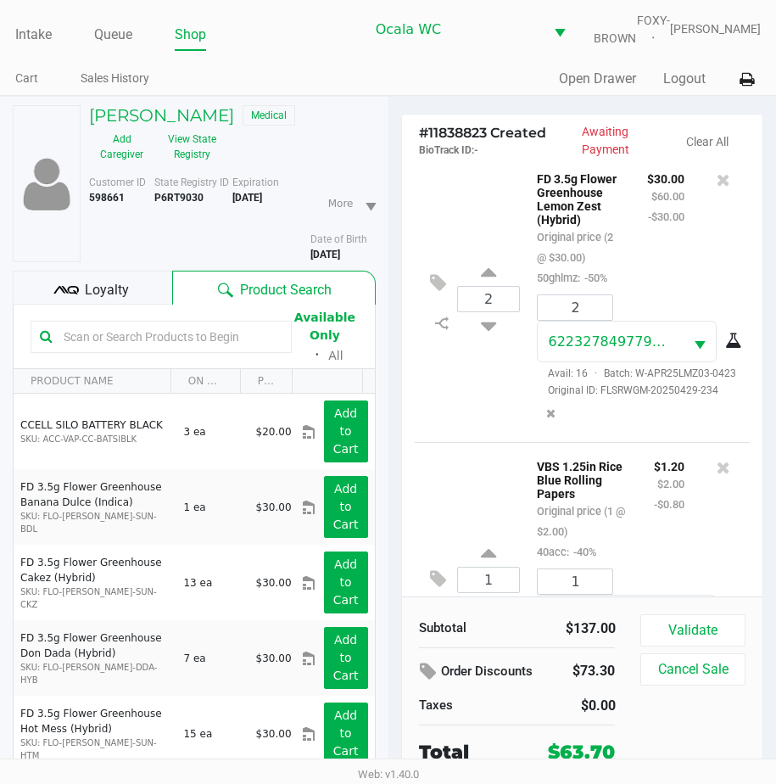
scroll to position [847, 0]
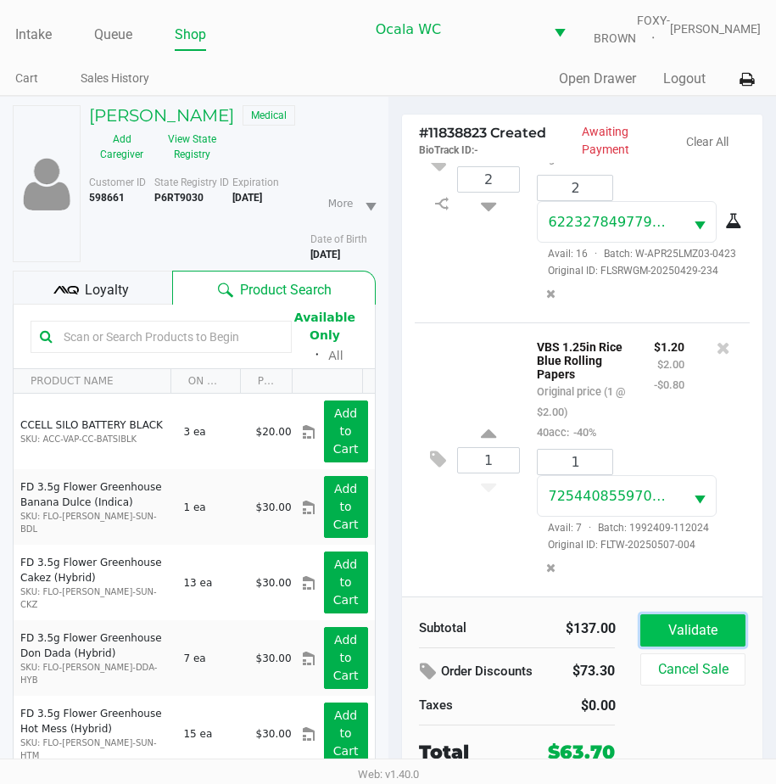
click at [703, 640] on button "Validate" at bounding box center [692, 630] width 104 height 32
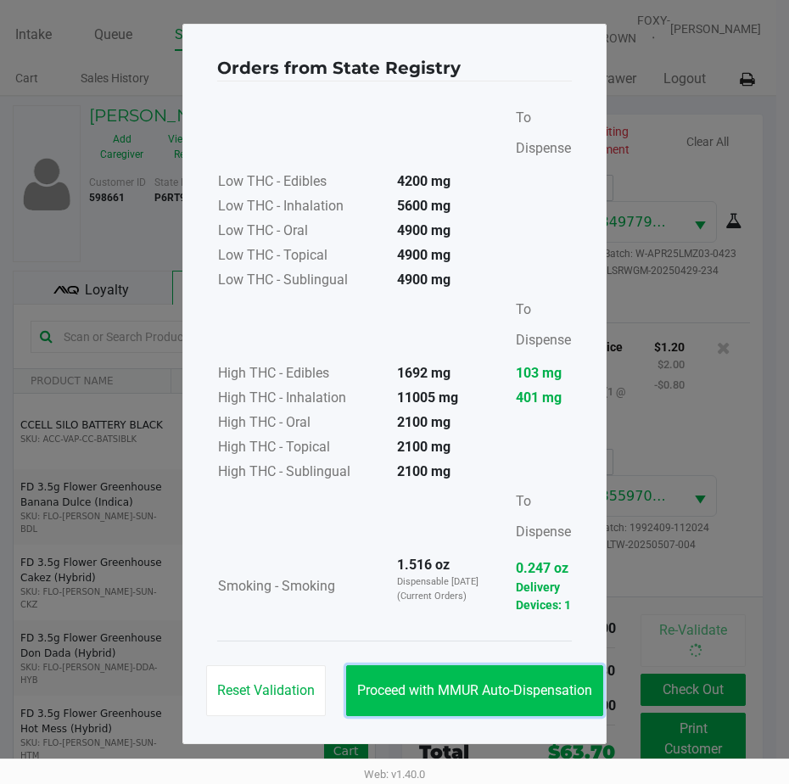
click at [450, 676] on button "Proceed with MMUR Auto-Dispensation" at bounding box center [474, 690] width 257 height 51
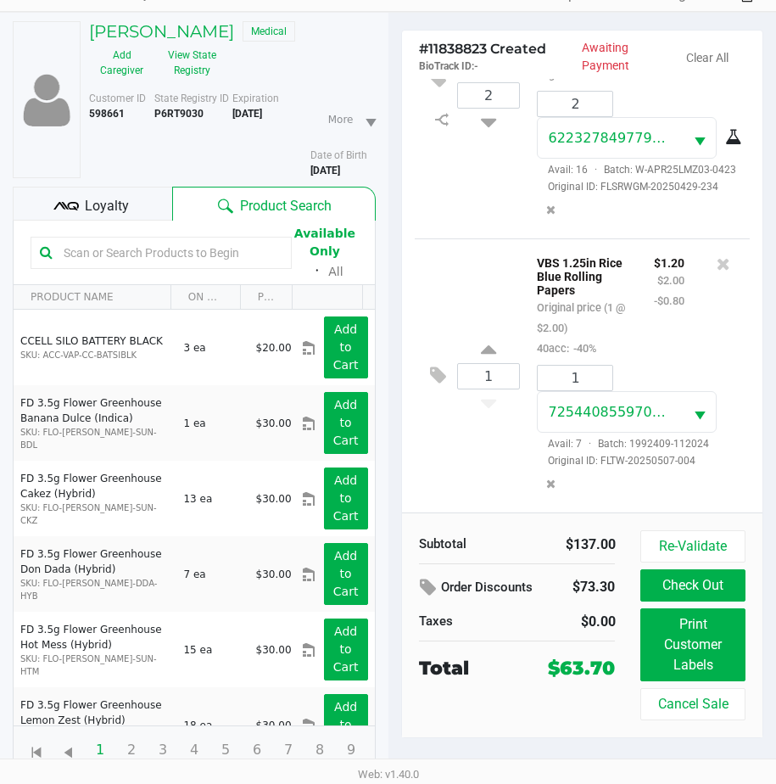
scroll to position [96, 0]
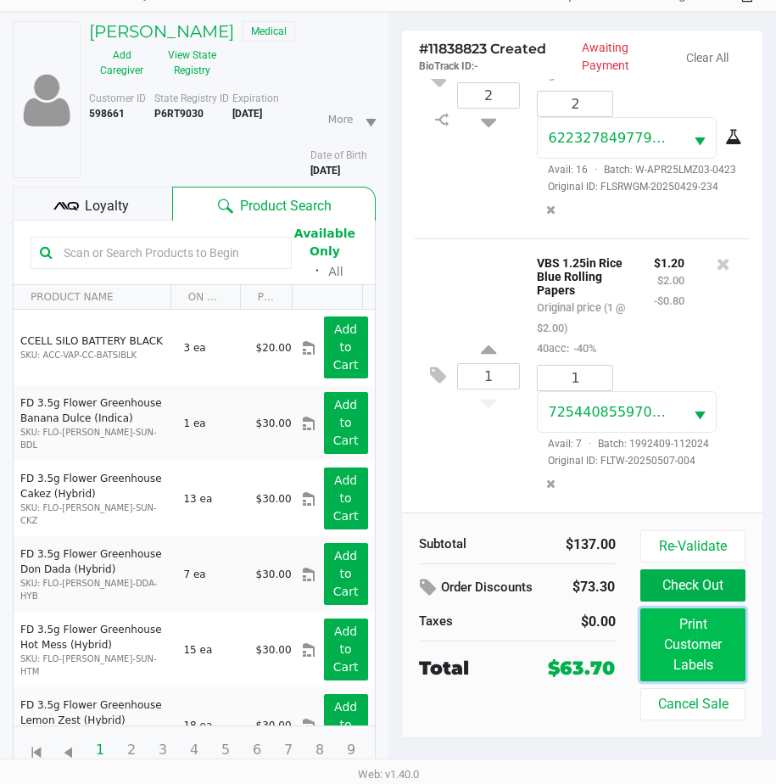
click at [692, 658] on button "Print Customer Labels" at bounding box center [692, 644] width 104 height 73
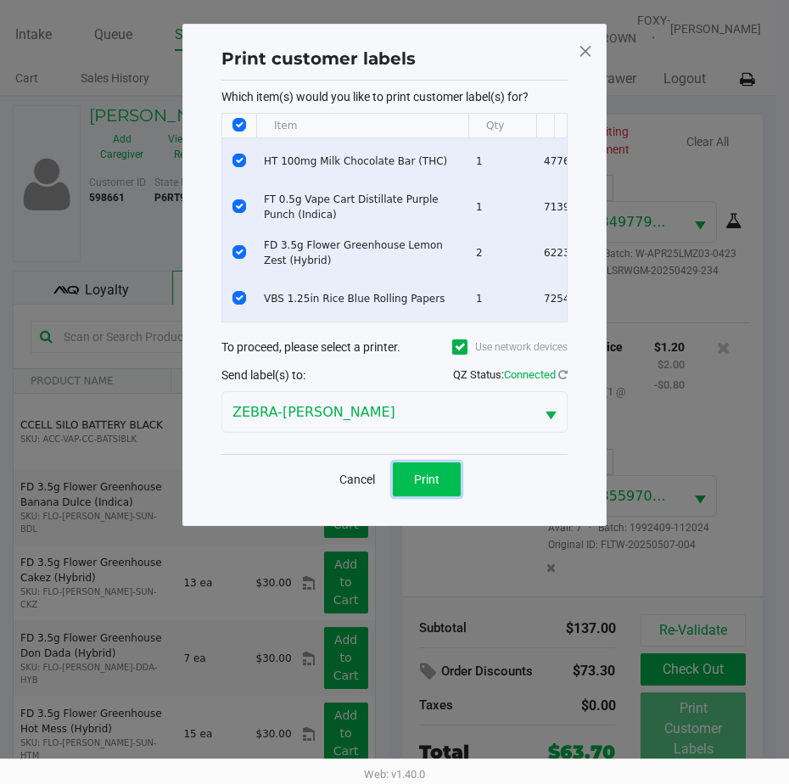
click at [433, 479] on button "Print" at bounding box center [427, 479] width 68 height 34
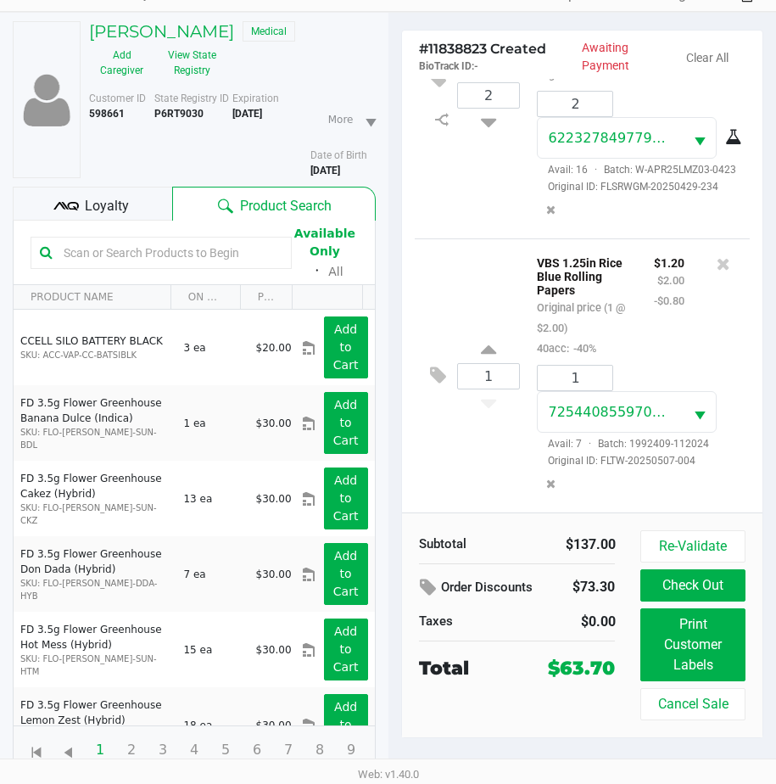
scroll to position [90, 0]
click at [689, 598] on button "Check Out" at bounding box center [692, 585] width 104 height 32
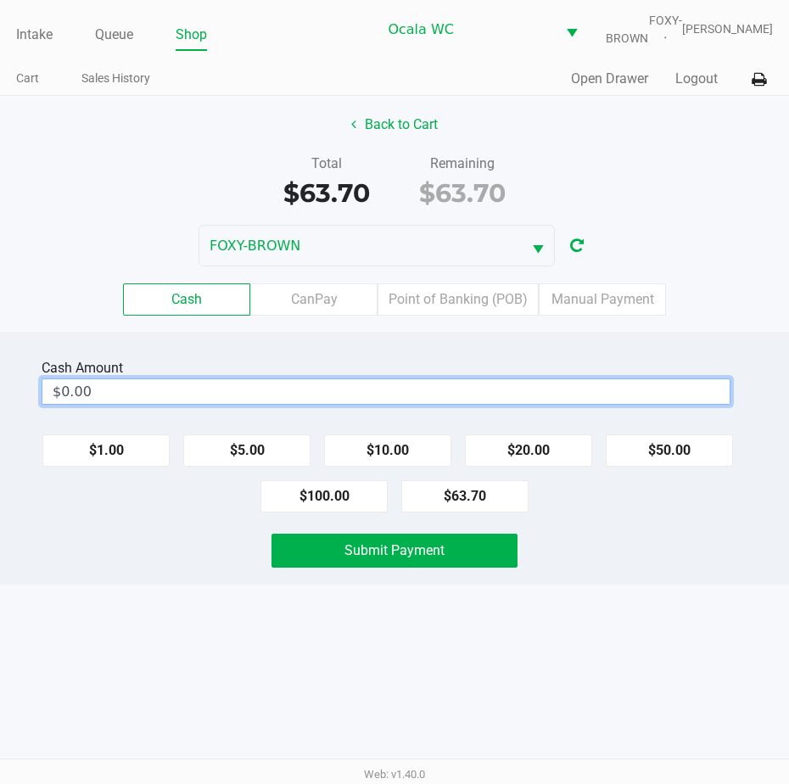
click at [159, 403] on input "$0.00" at bounding box center [385, 391] width 687 height 25
click at [158, 400] on input "0" at bounding box center [385, 391] width 687 height 25
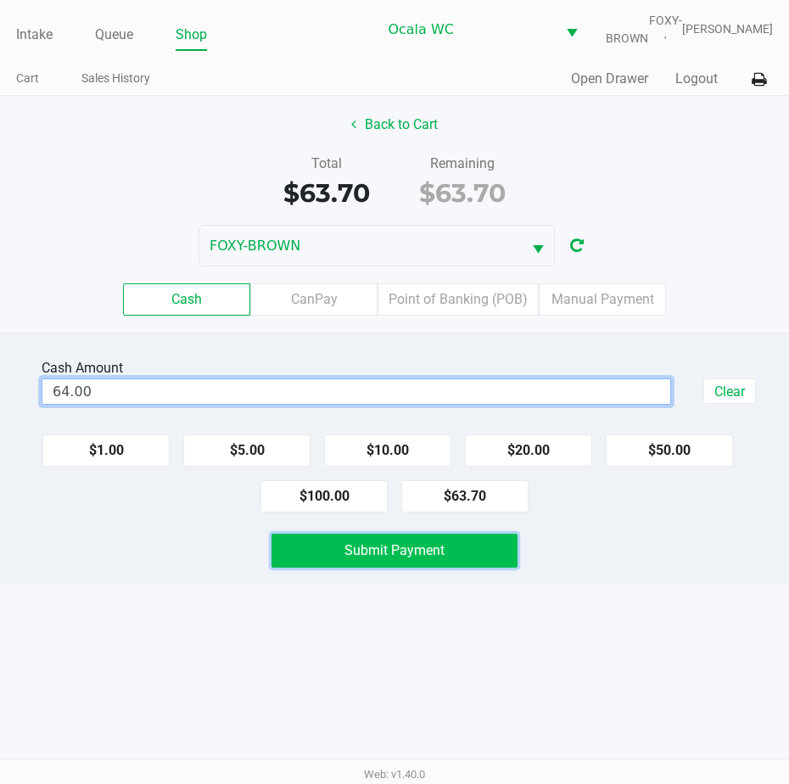
type input "$64.00"
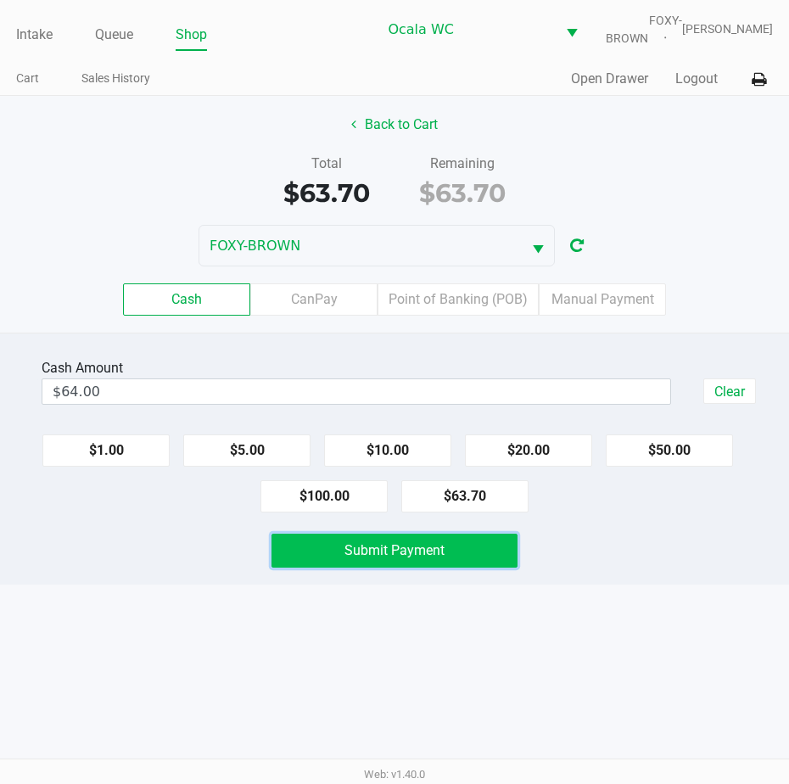
click at [383, 567] on button "Submit Payment" at bounding box center [394, 551] width 246 height 34
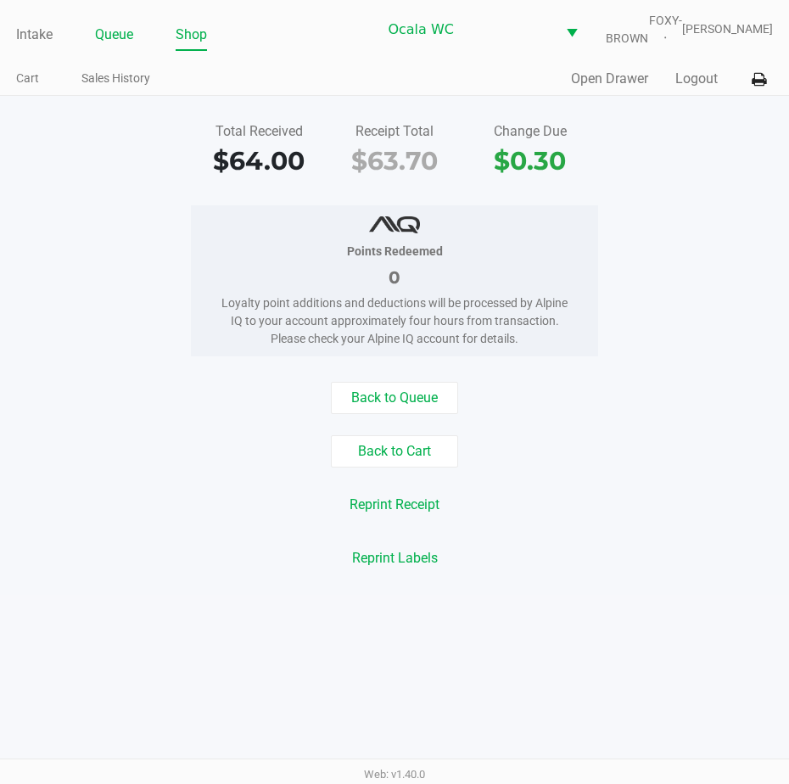
click at [115, 36] on link "Queue" at bounding box center [114, 35] width 38 height 24
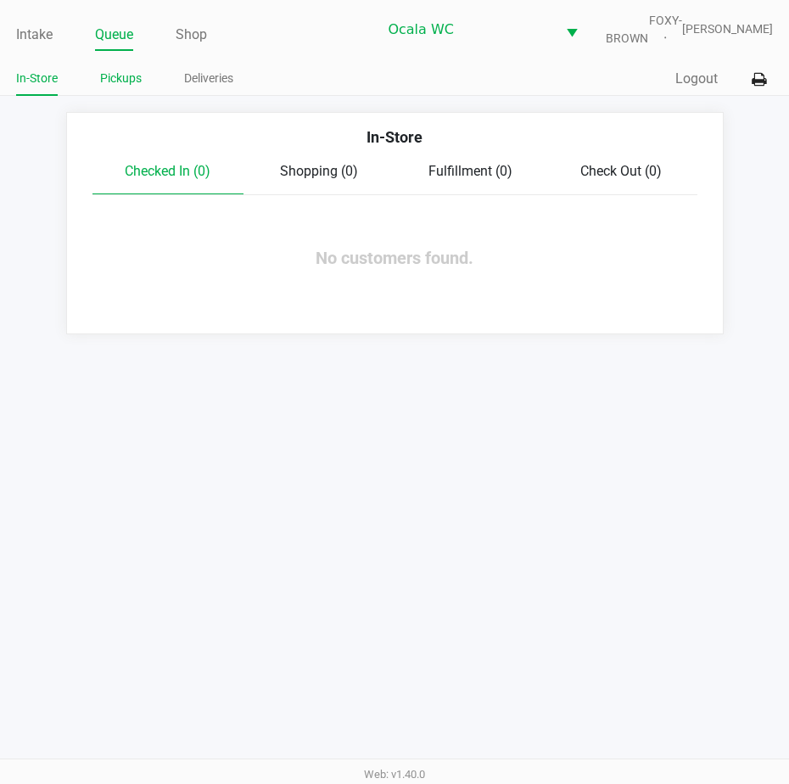
click at [112, 87] on link "Pickups" at bounding box center [121, 78] width 42 height 21
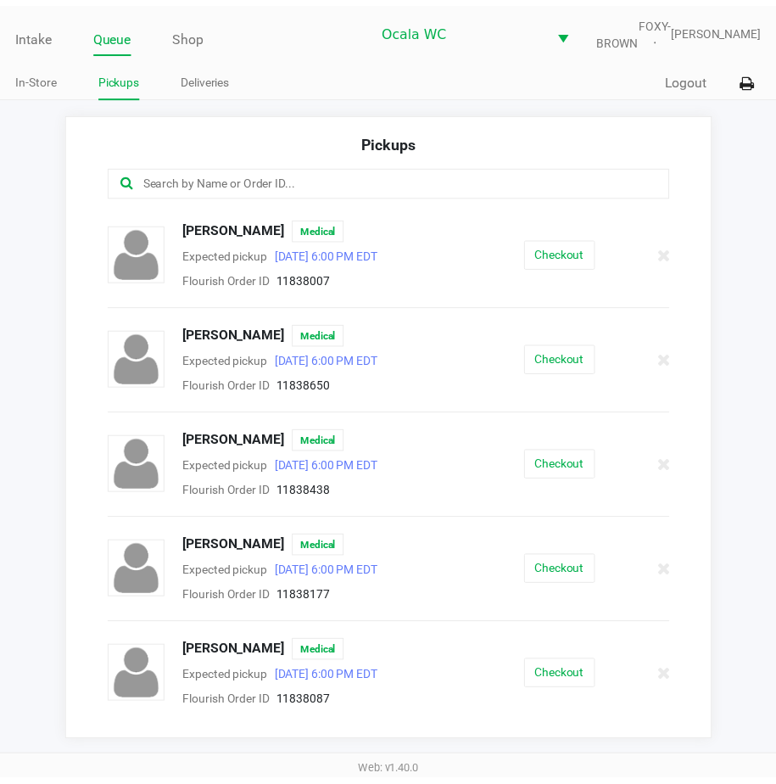
scroll to position [848, 0]
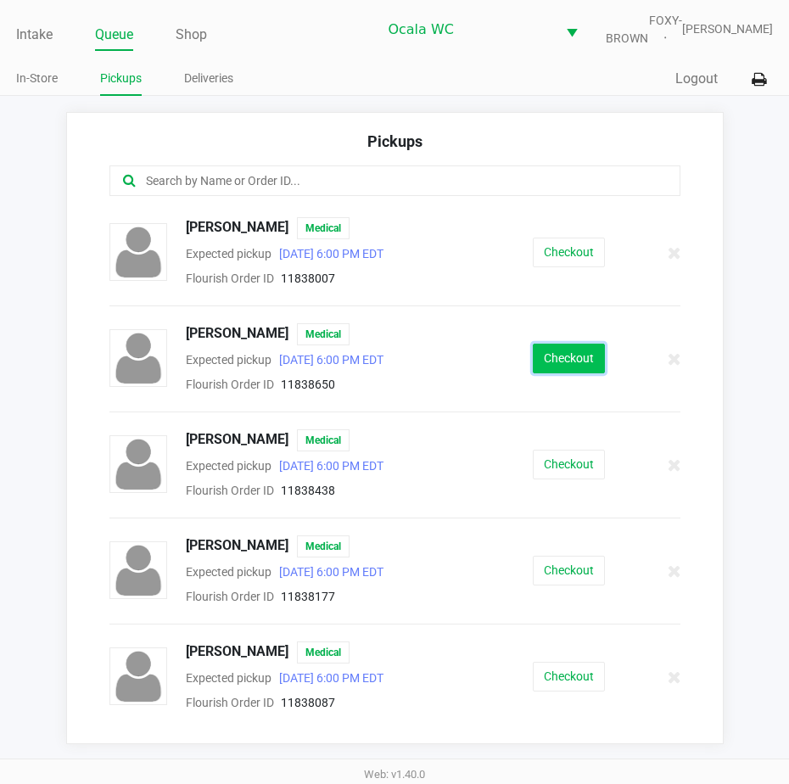
click at [536, 373] on button "Checkout" at bounding box center [569, 359] width 72 height 30
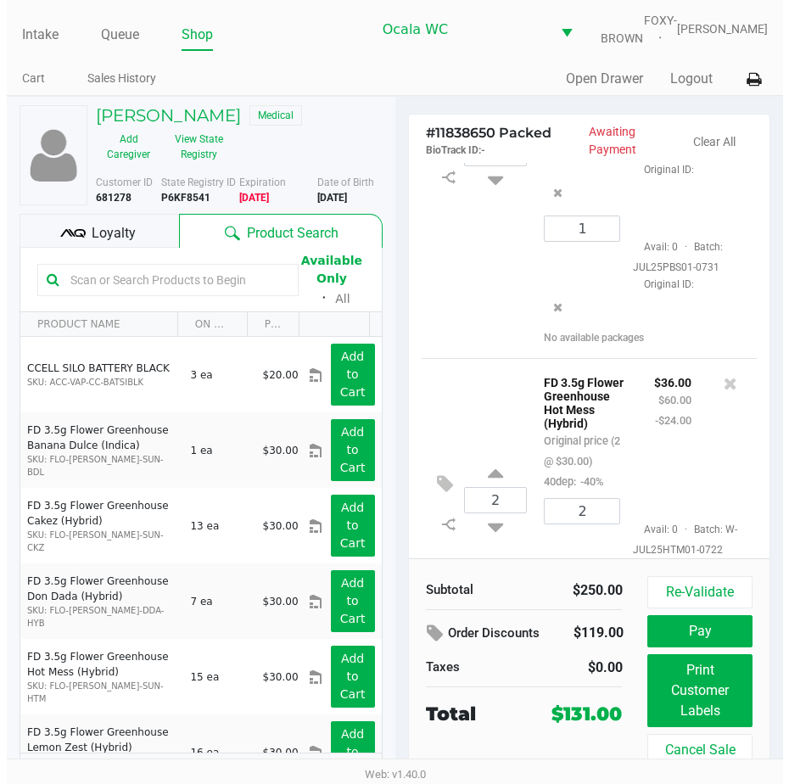
scroll to position [340, 0]
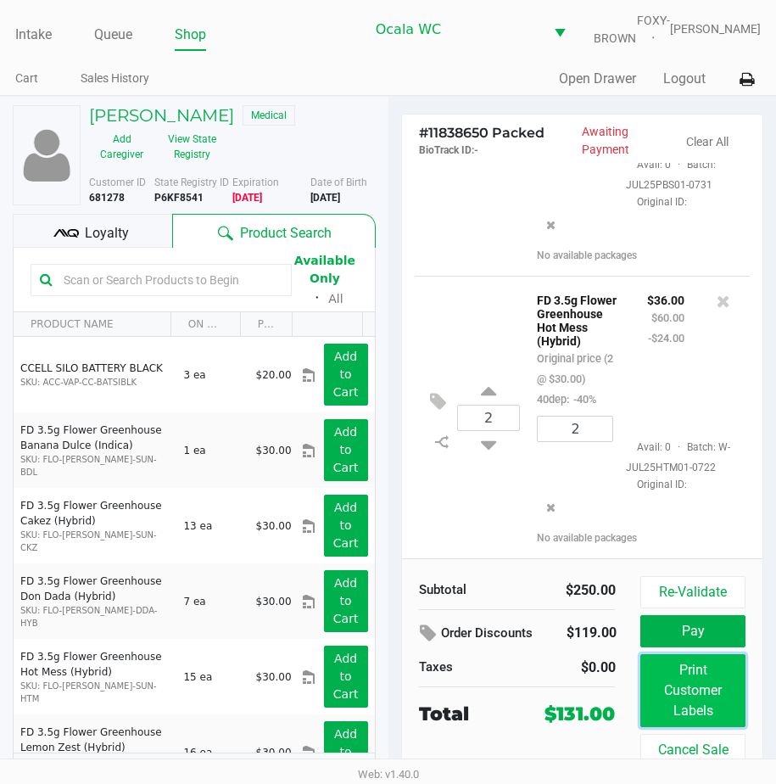
click at [679, 701] on button "Print Customer Labels" at bounding box center [692, 690] width 104 height 73
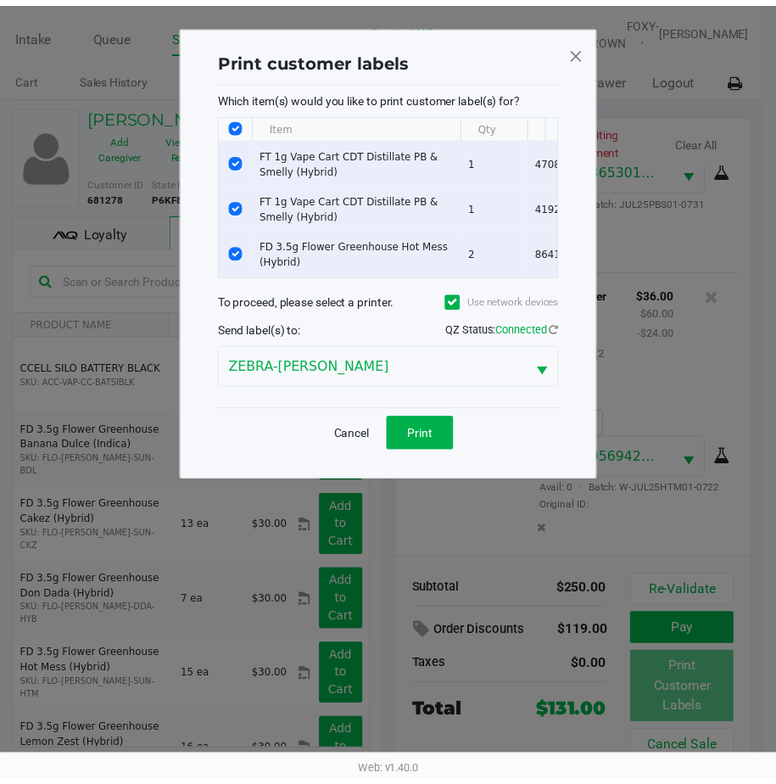
scroll to position [367, 0]
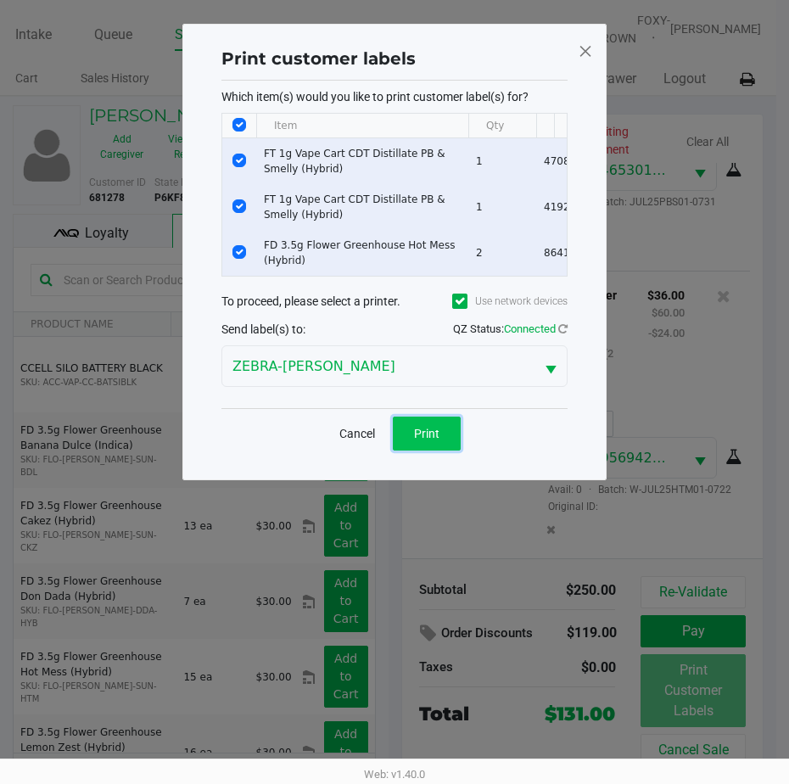
click at [424, 440] on span "Print" at bounding box center [426, 434] width 25 height 14
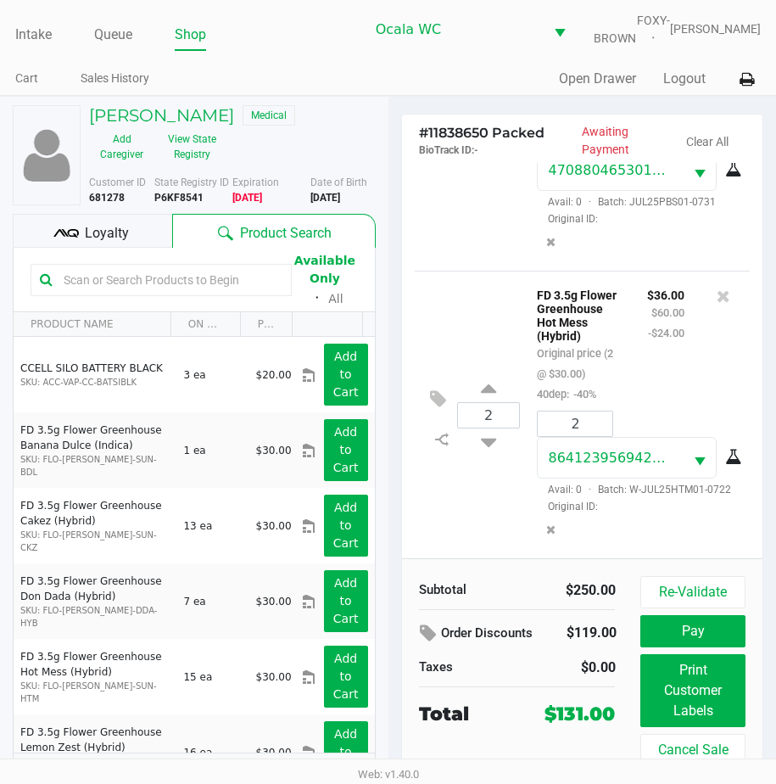
scroll to position [39, 0]
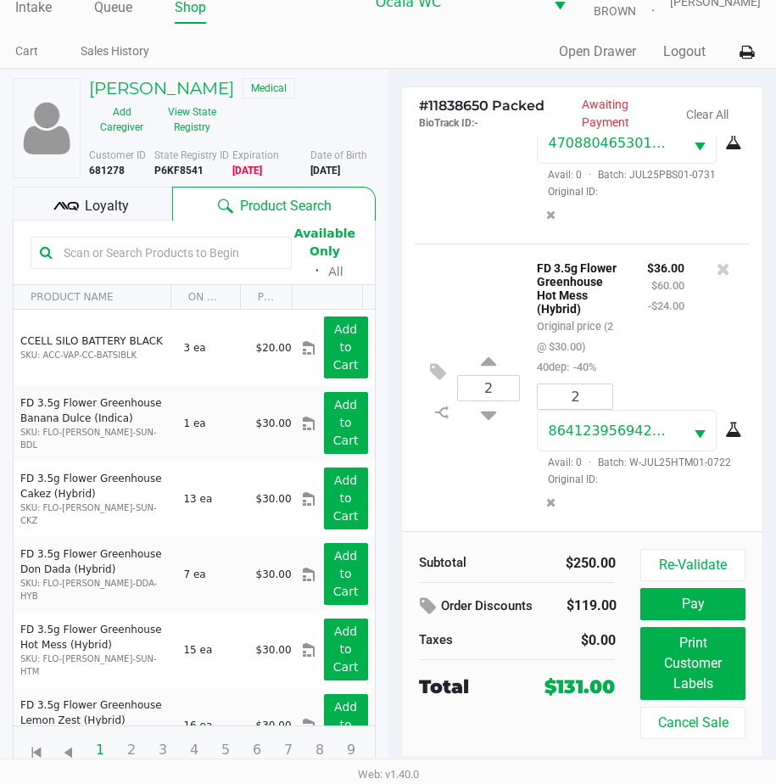
click at [103, 199] on span "Loyalty" at bounding box center [107, 206] width 44 height 20
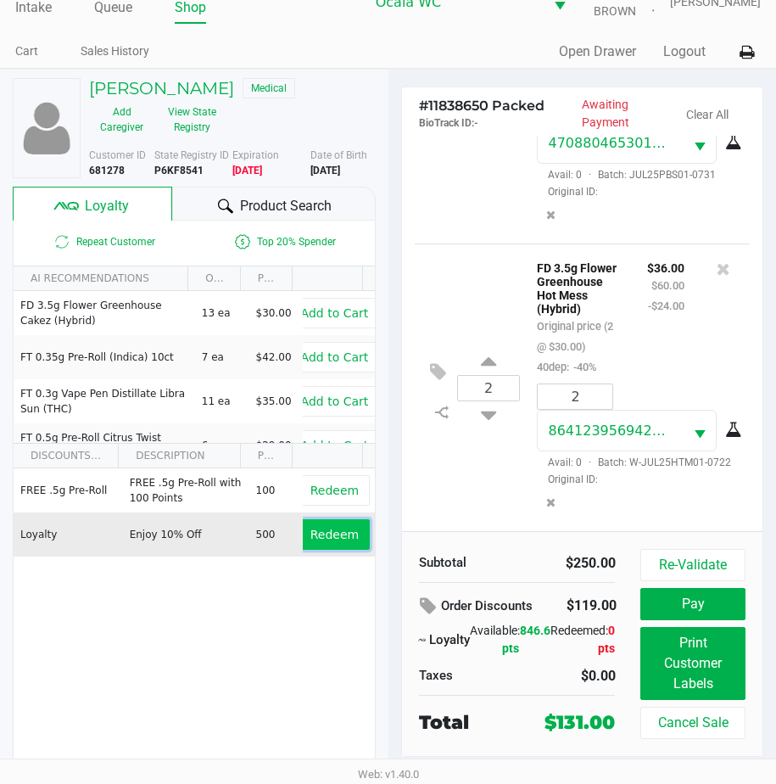
click at [340, 526] on button "Redeem" at bounding box center [334, 534] width 70 height 31
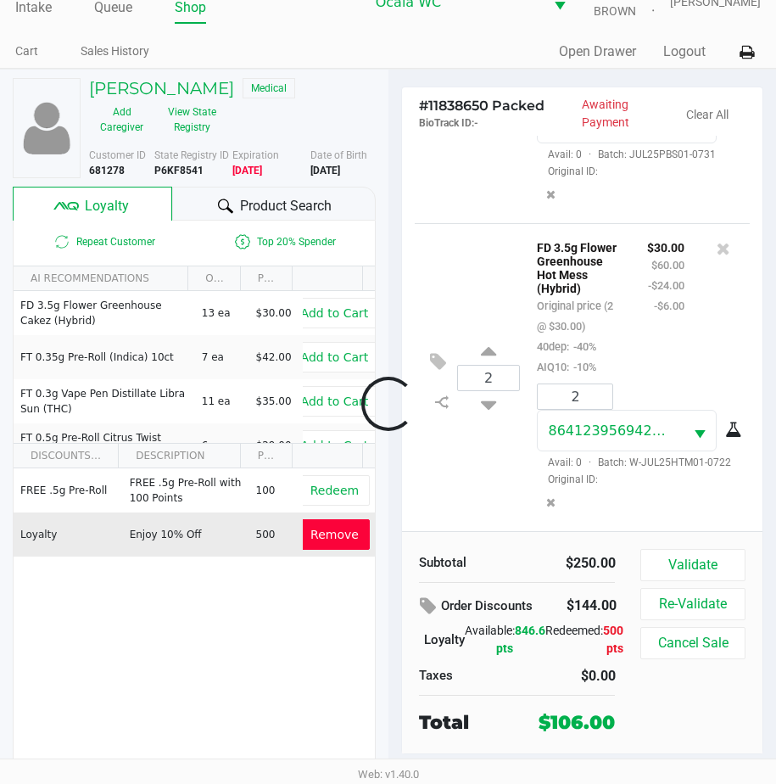
scroll to position [418, 0]
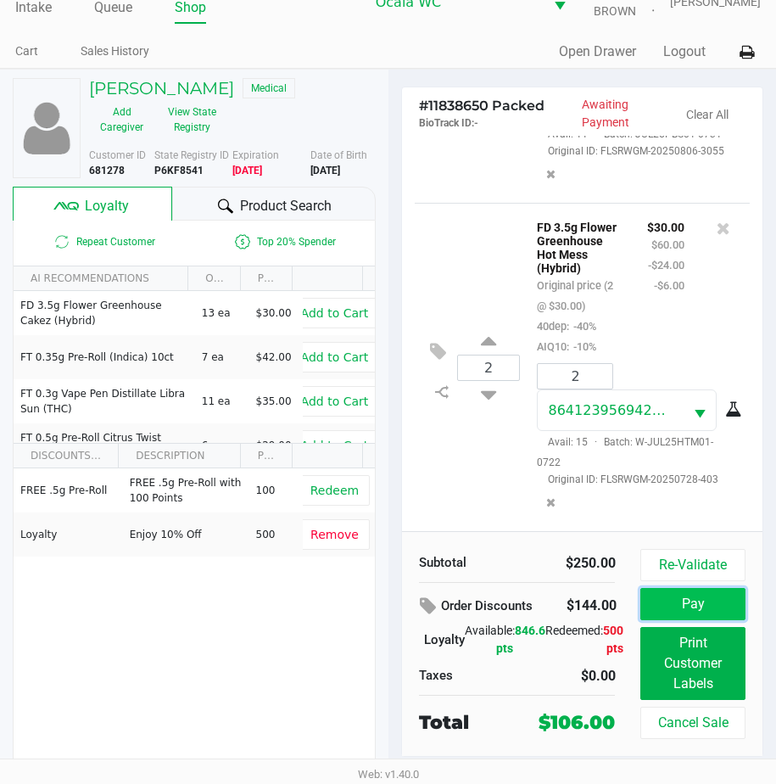
click at [682, 608] on button "Pay" at bounding box center [692, 604] width 104 height 32
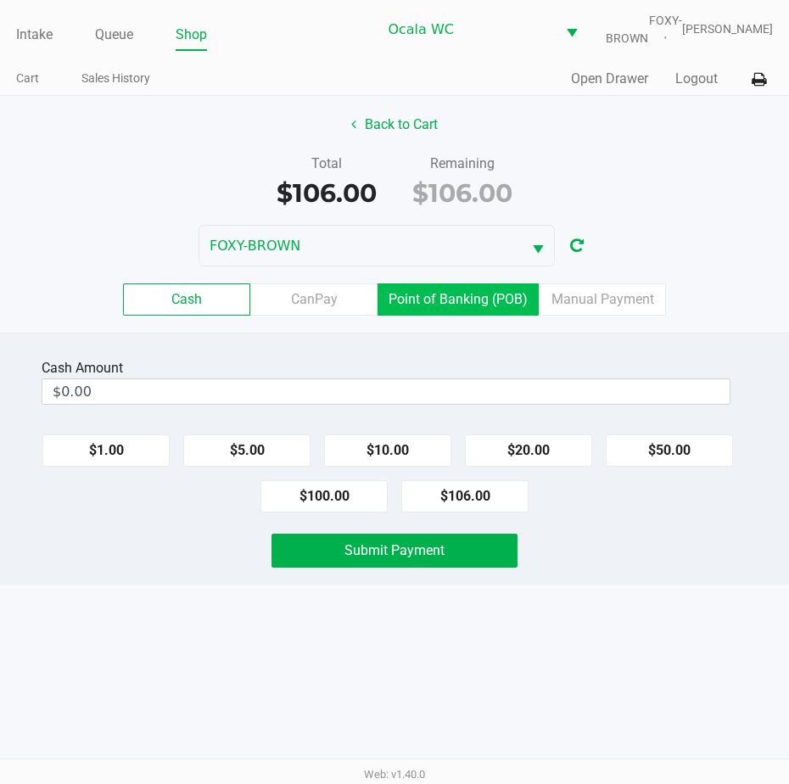
click at [452, 304] on label "Point of Banking (POB)" at bounding box center [457, 299] width 161 height 32
click at [0, 0] on 7 "Point of Banking (POB)" at bounding box center [0, 0] width 0 height 0
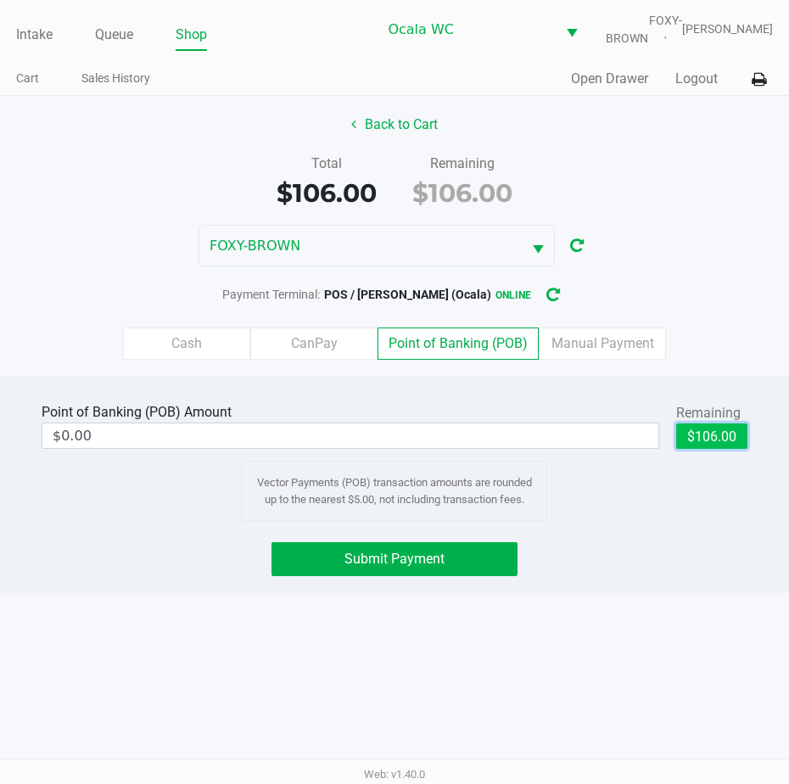
click at [678, 449] on button "$106.00" at bounding box center [711, 435] width 71 height 25
type input "$106.00"
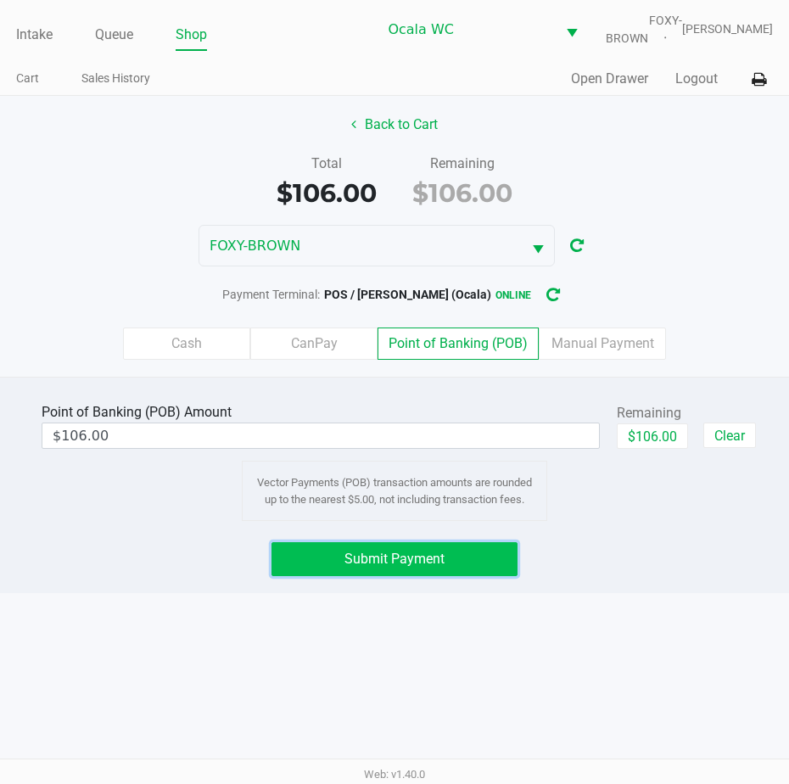
click at [388, 567] on span "Submit Payment" at bounding box center [394, 559] width 100 height 16
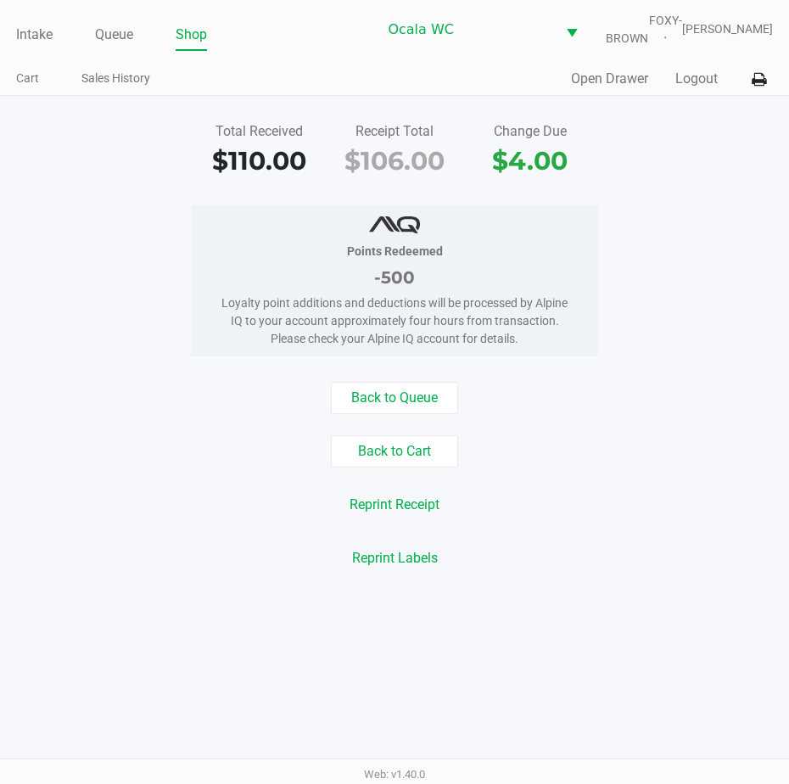
click at [30, 47] on link "Intake" at bounding box center [34, 35] width 36 height 24
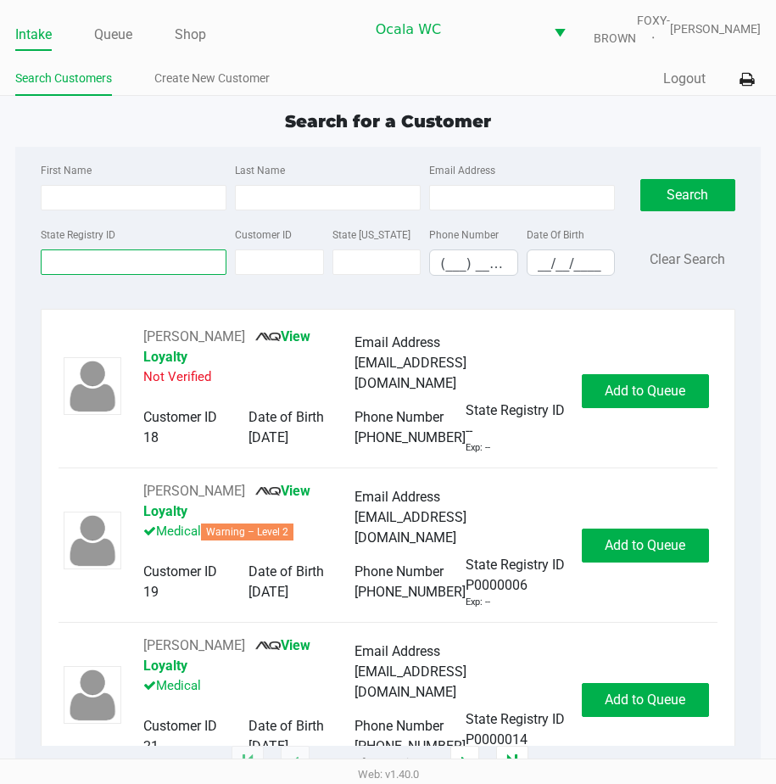
click at [119, 263] on input "State Registry ID" at bounding box center [134, 261] width 186 height 25
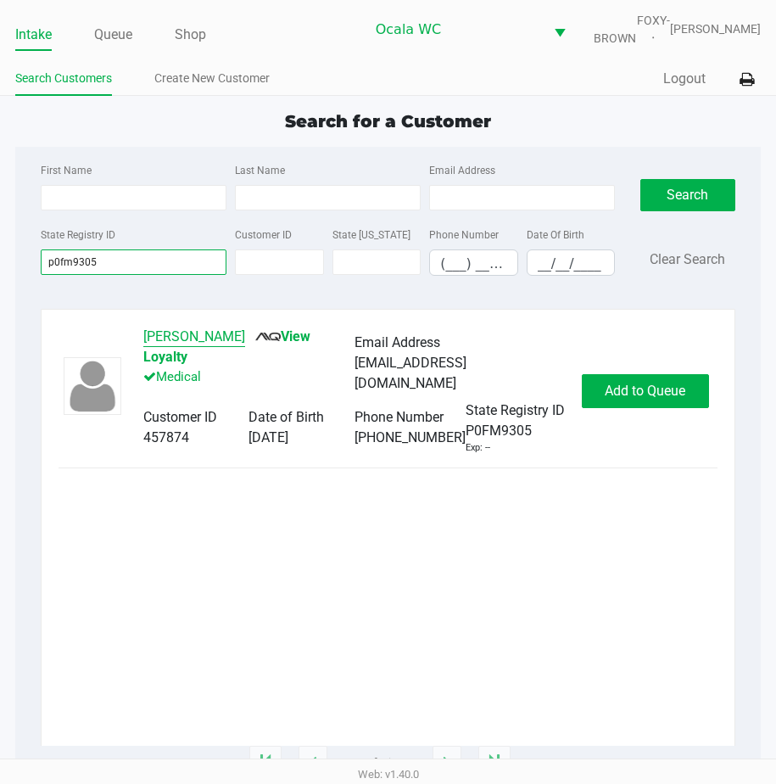
type input "p0fm9305"
click at [178, 339] on button "Scott Crumley" at bounding box center [194, 337] width 102 height 20
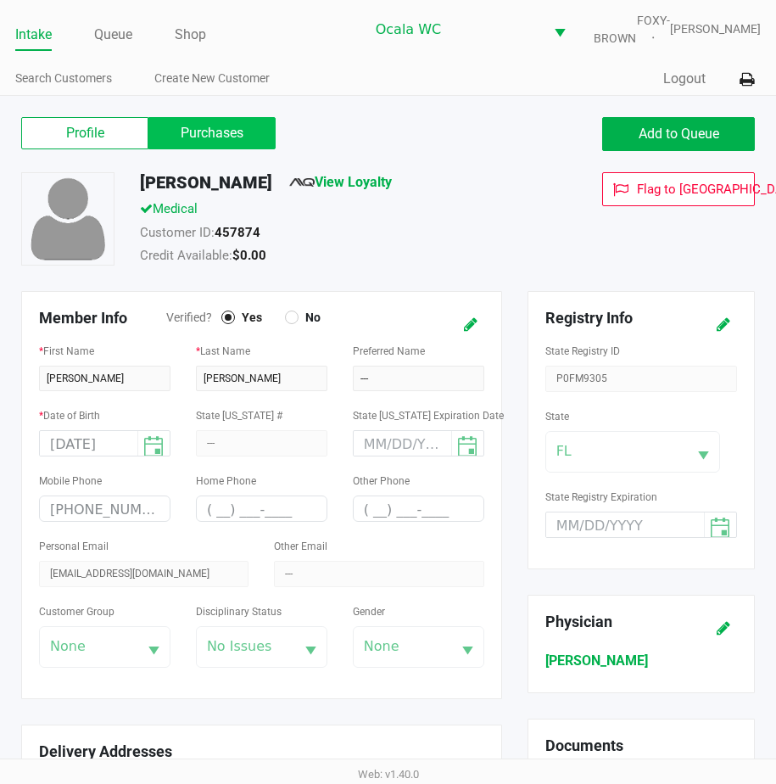
click at [179, 131] on label "Purchases" at bounding box center [211, 133] width 127 height 32
click at [0, 0] on 1 "Purchases" at bounding box center [0, 0] width 0 height 0
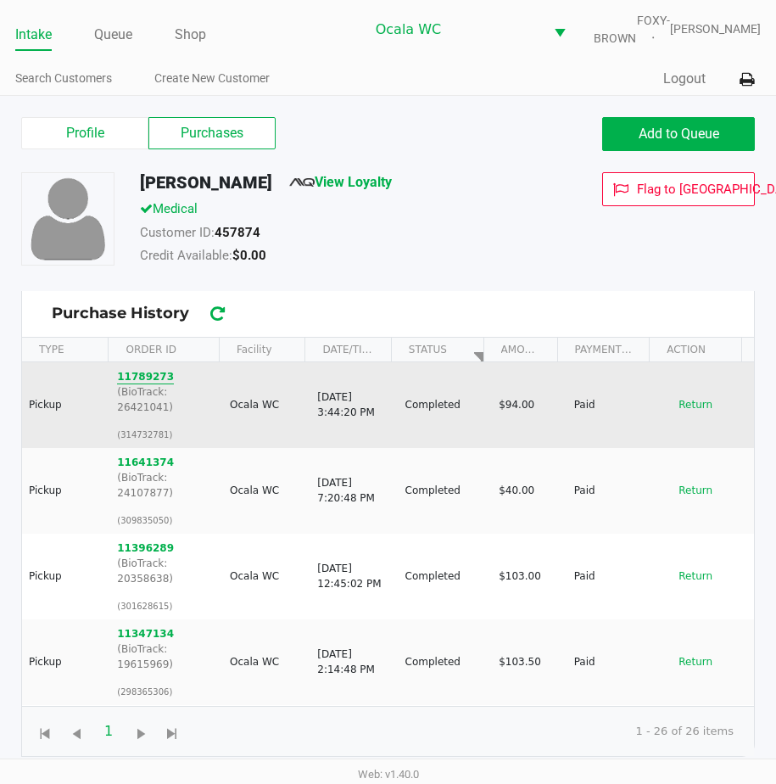
click at [137, 384] on button "11789273" at bounding box center [145, 376] width 57 height 15
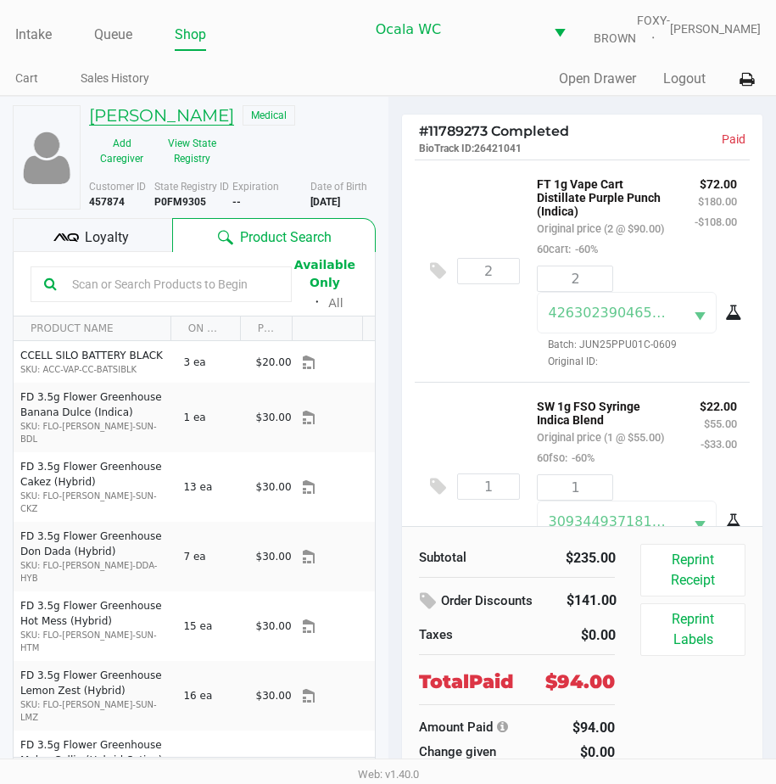
click at [154, 122] on h5 "Scott Crumley" at bounding box center [161, 115] width 145 height 20
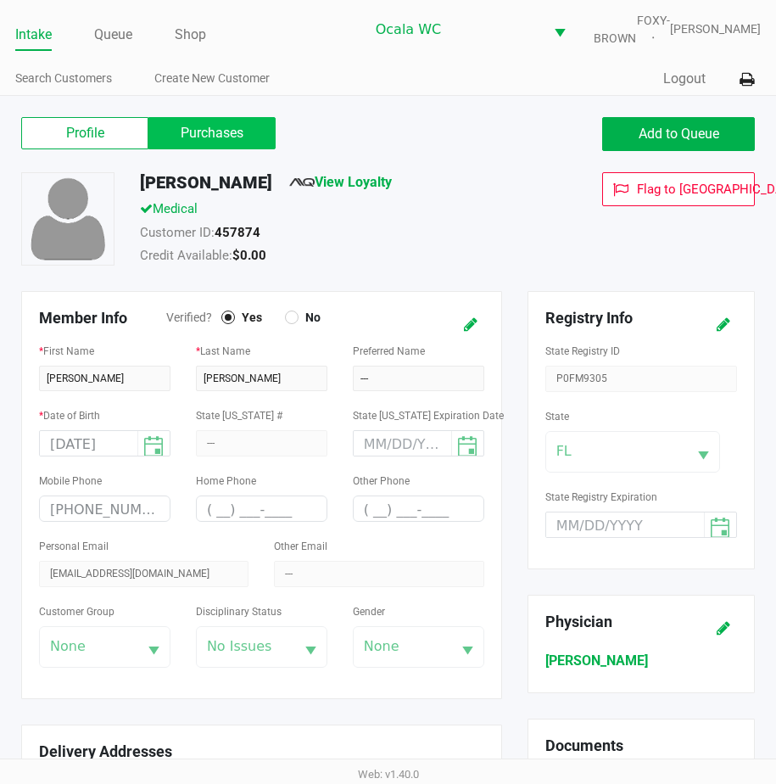
click at [180, 149] on label "Purchases" at bounding box center [211, 133] width 127 height 32
click at [0, 0] on 1 "Purchases" at bounding box center [0, 0] width 0 height 0
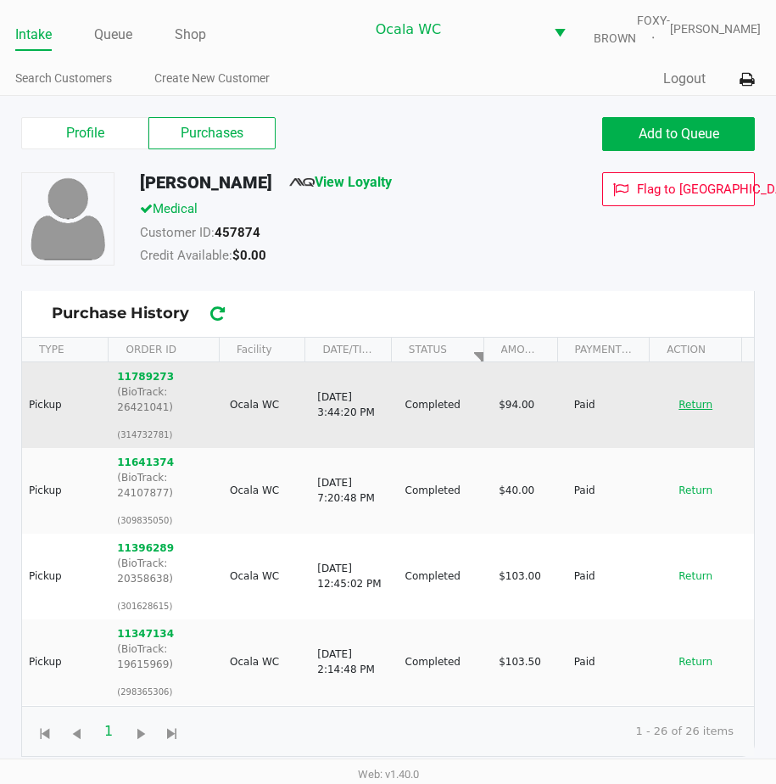
click at [685, 408] on button "Return" at bounding box center [696, 404] width 56 height 27
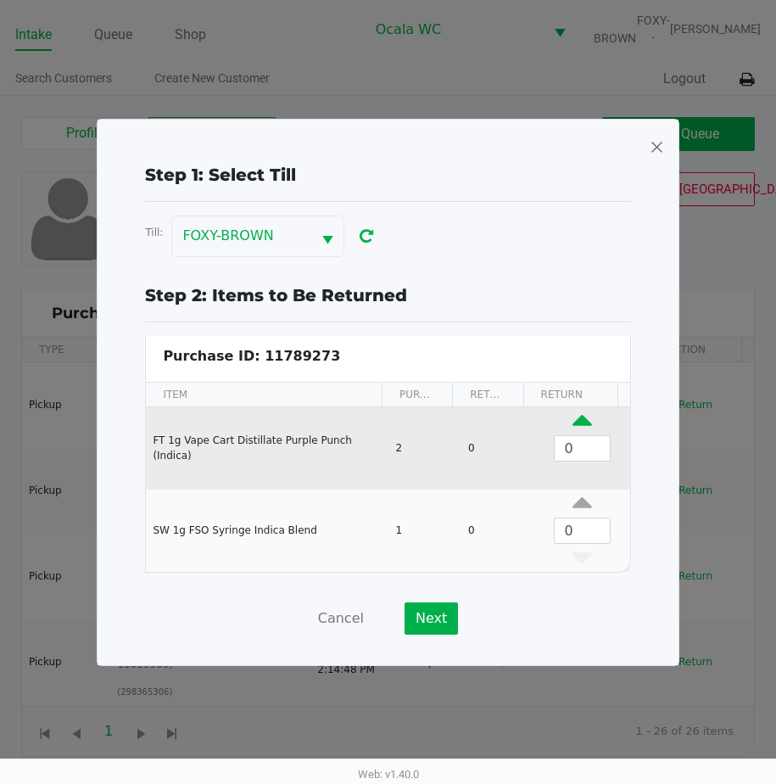
click at [573, 416] on icon "Data table" at bounding box center [583, 424] width 20 height 21
type input "1"
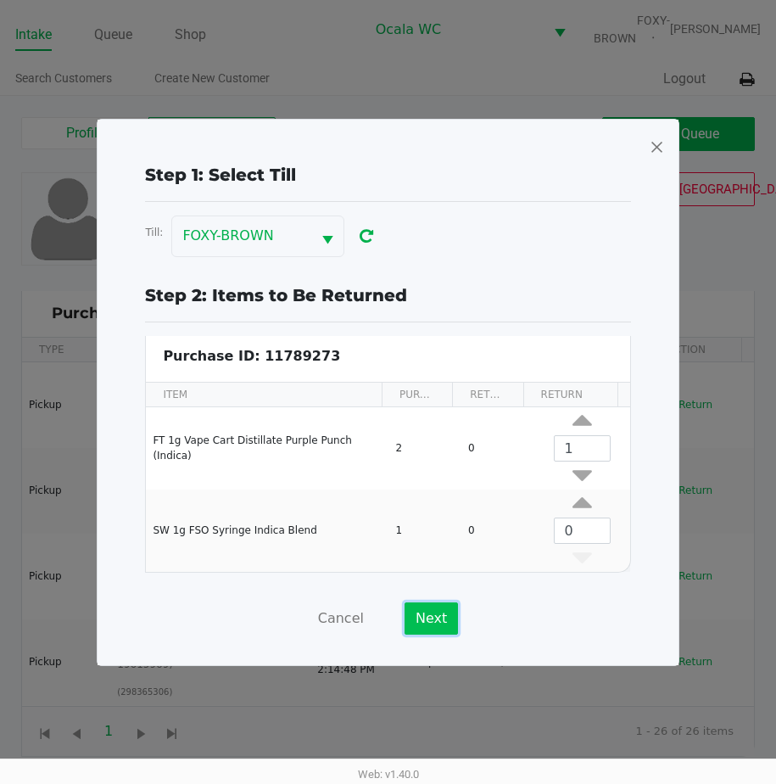
click at [428, 611] on button "Next" at bounding box center [431, 618] width 53 height 32
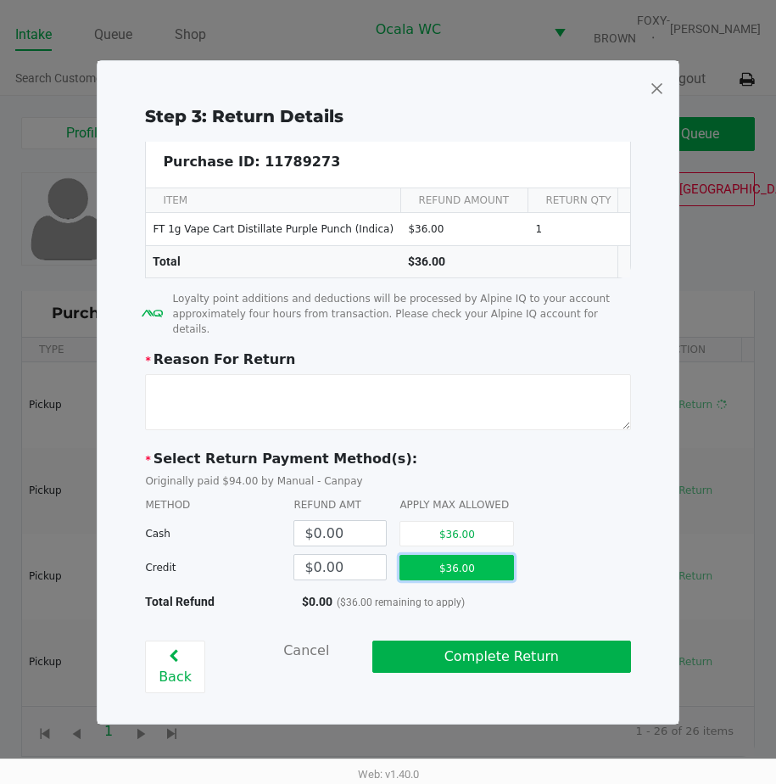
click at [451, 578] on button "$36.00" at bounding box center [457, 567] width 115 height 25
type input "$36.00"
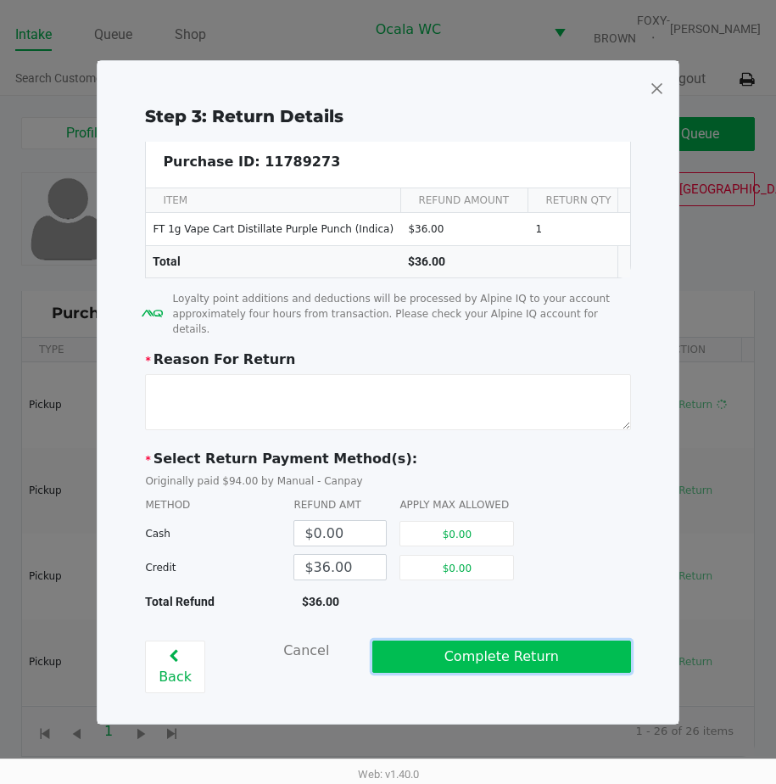
click at [434, 650] on button "Complete Return" at bounding box center [501, 656] width 259 height 32
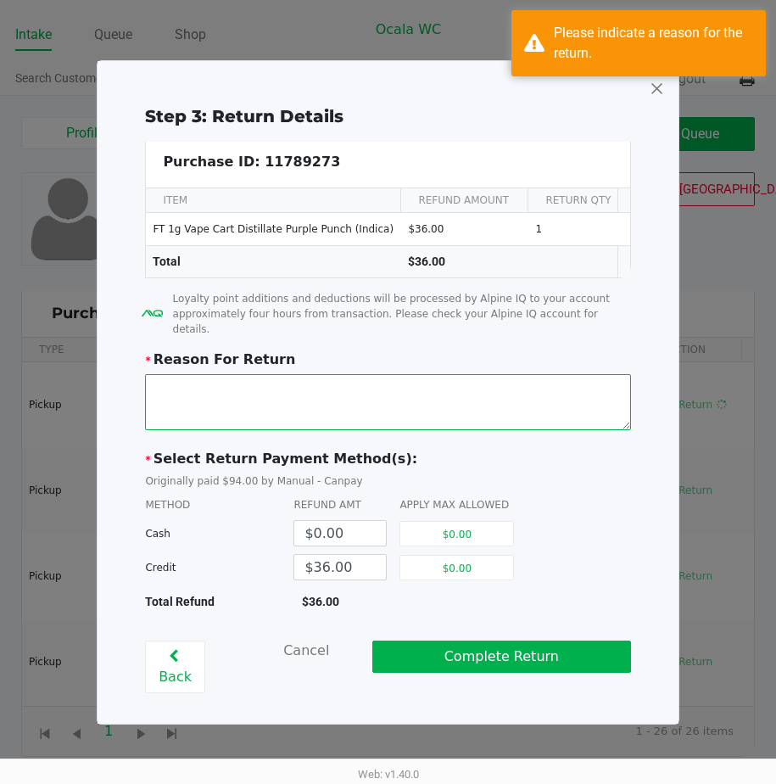
click at [197, 407] on textarea at bounding box center [387, 402] width 485 height 56
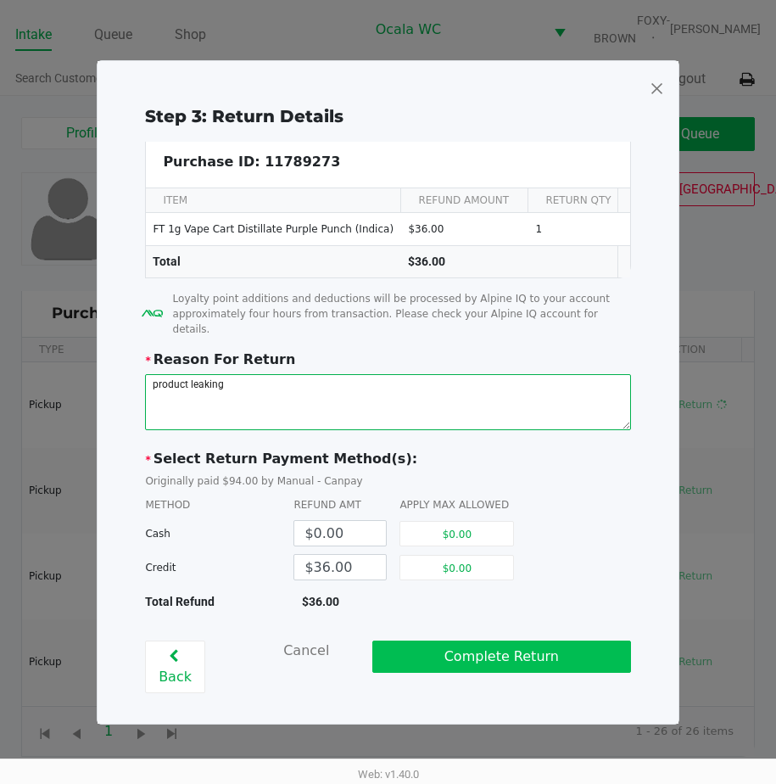
type textarea "product leaking"
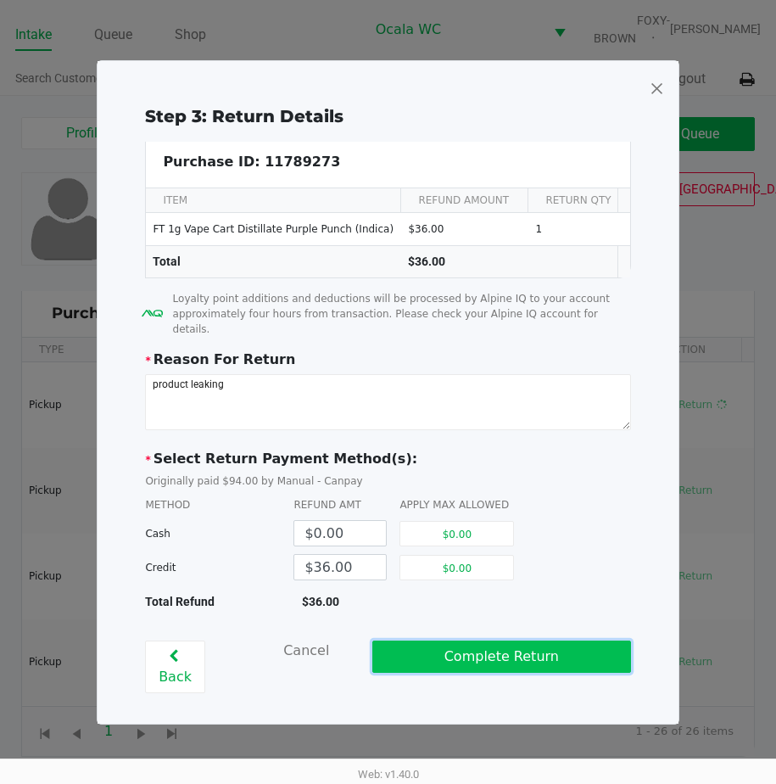
click at [512, 642] on button "Complete Return" at bounding box center [501, 656] width 259 height 32
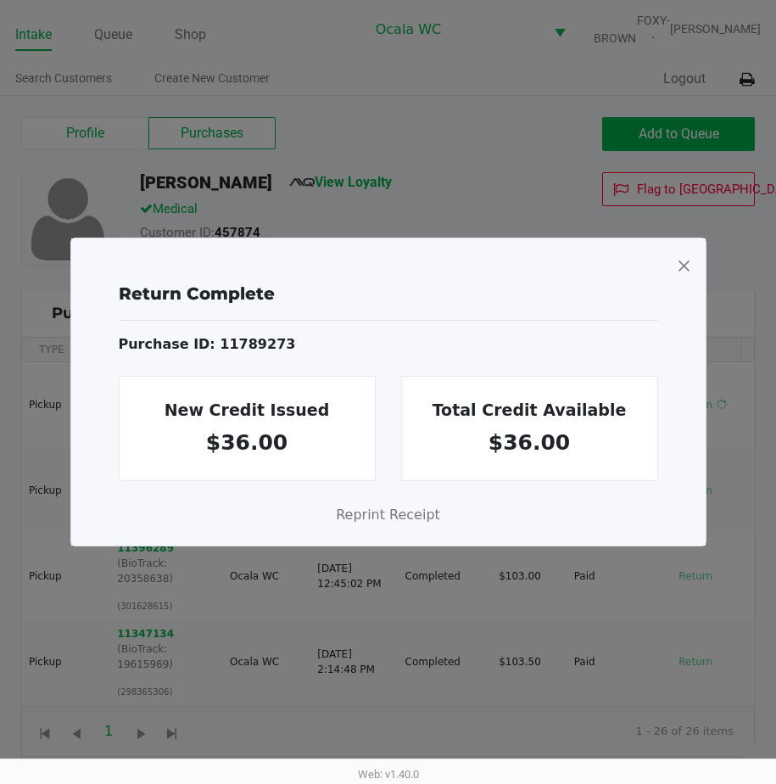
click at [685, 265] on span at bounding box center [683, 265] width 15 height 27
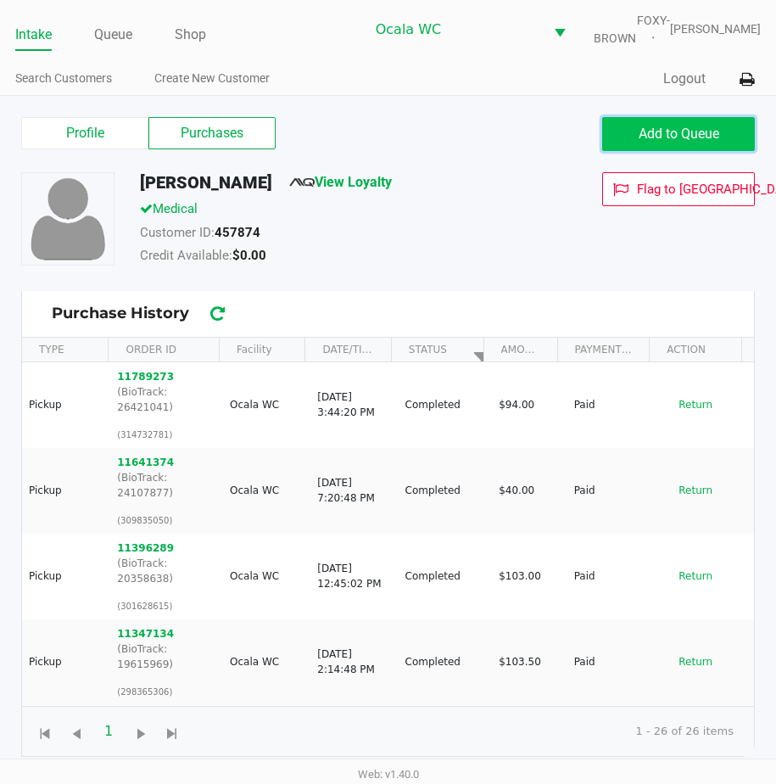
click at [661, 142] on span "Add to Queue" at bounding box center [679, 134] width 81 height 16
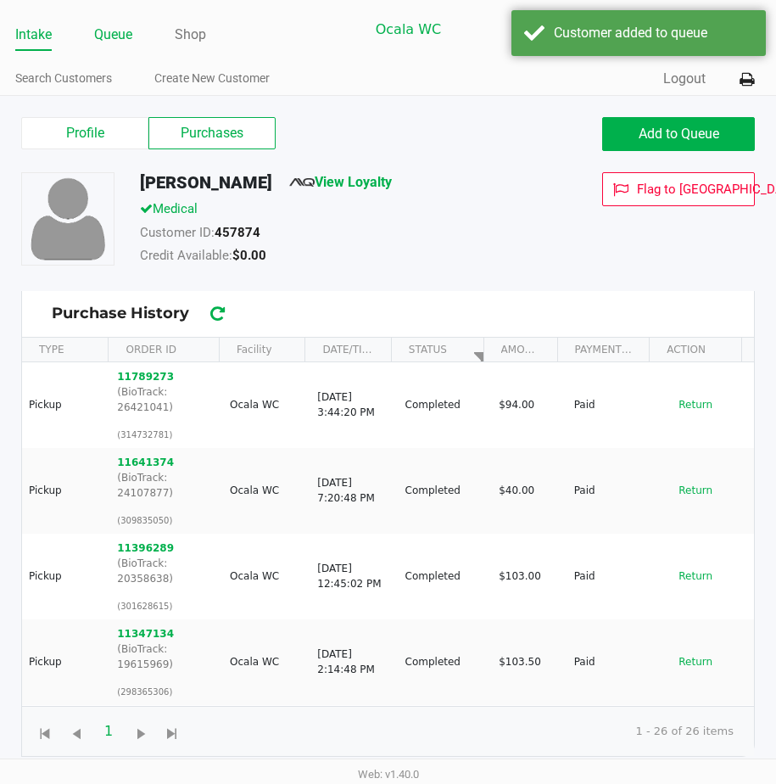
click at [128, 36] on link "Queue" at bounding box center [113, 35] width 38 height 24
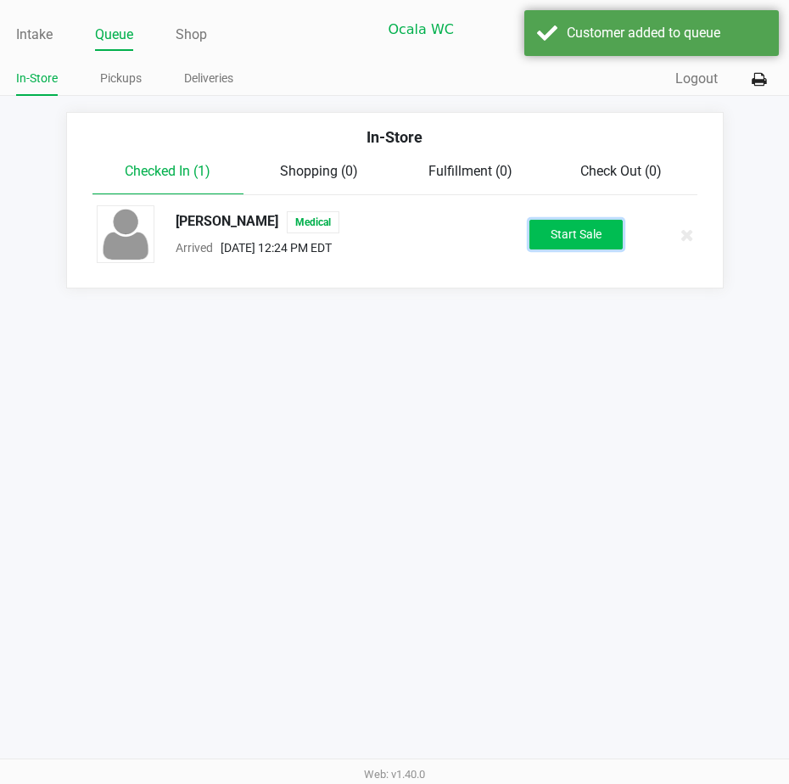
click at [542, 247] on button "Start Sale" at bounding box center [575, 235] width 93 height 30
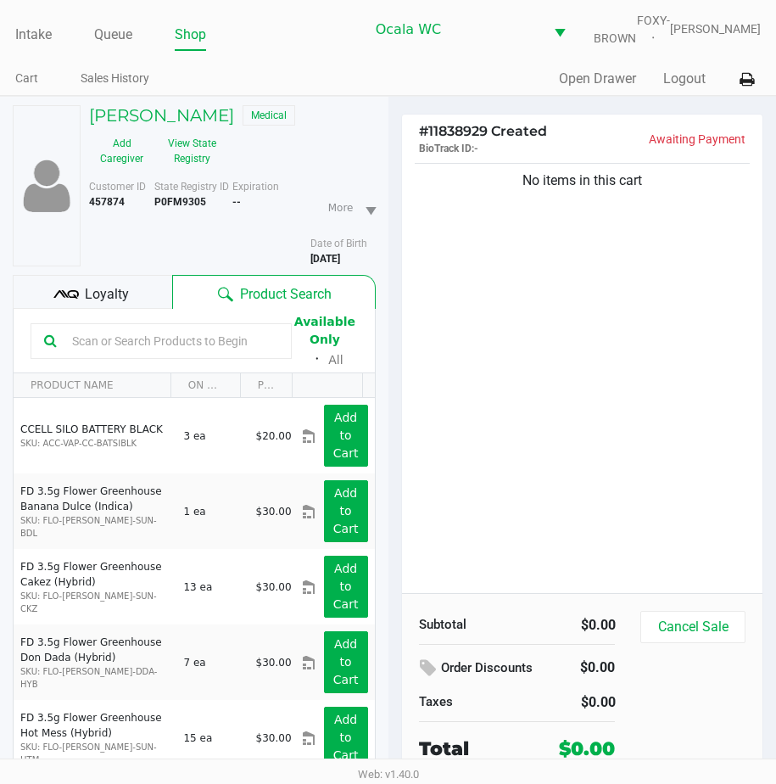
click at [544, 328] on div "No items in this cart" at bounding box center [582, 375] width 361 height 433
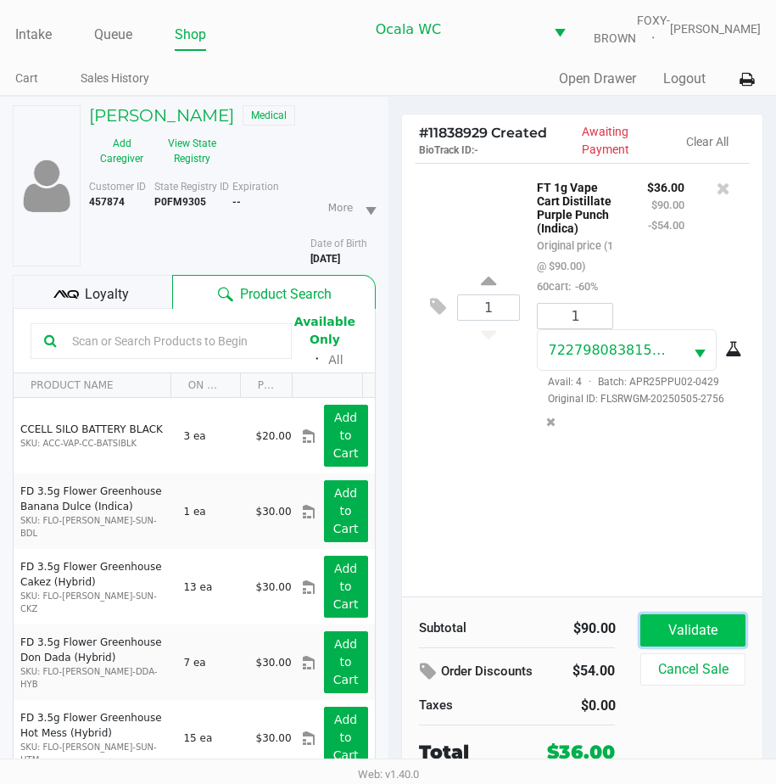
click at [678, 633] on button "Validate" at bounding box center [692, 630] width 104 height 32
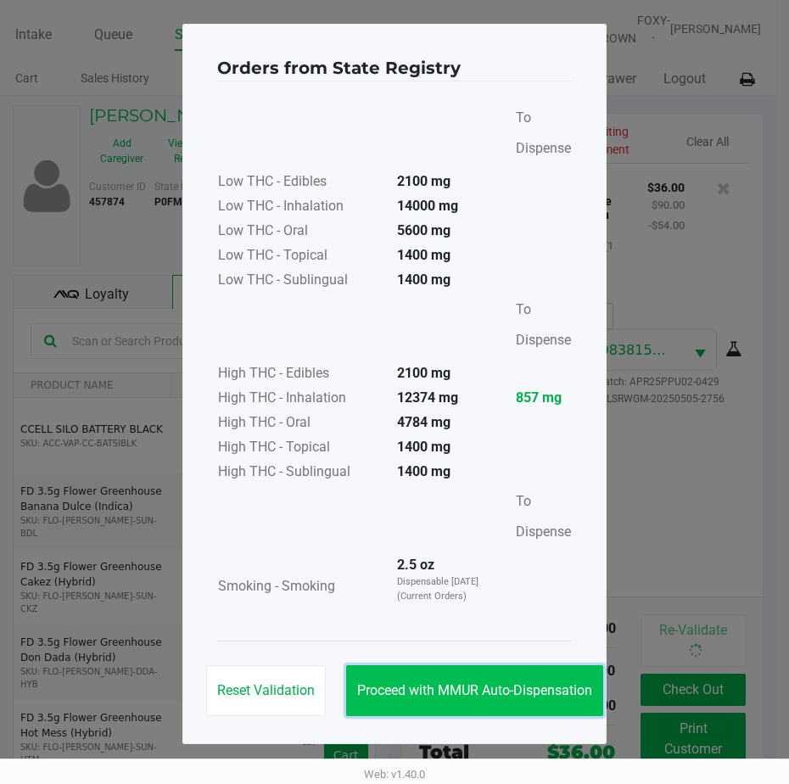
click at [469, 674] on button "Proceed with MMUR Auto-Dispensation" at bounding box center [474, 690] width 257 height 51
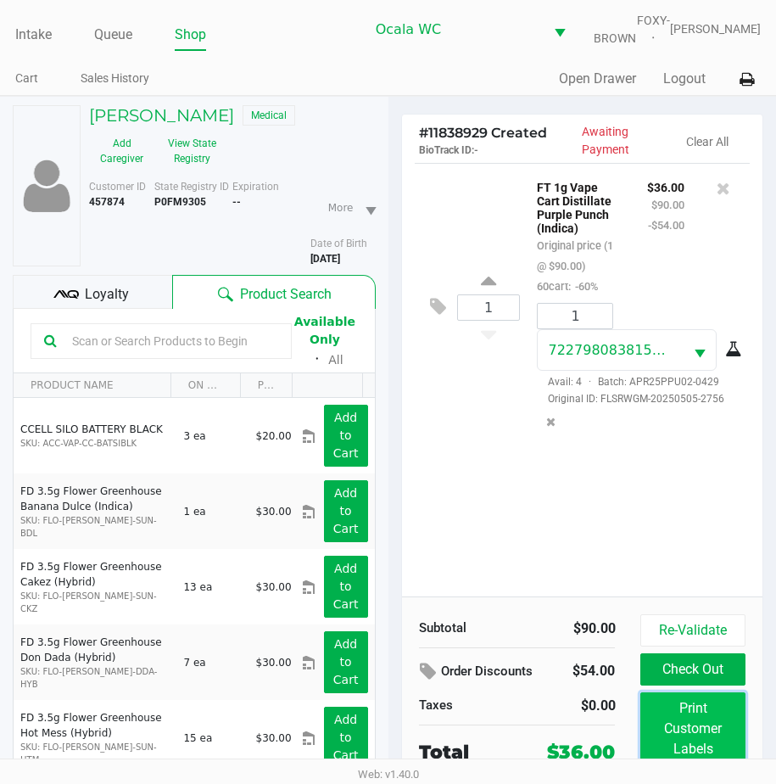
click at [718, 720] on button "Print Customer Labels" at bounding box center [692, 728] width 104 height 73
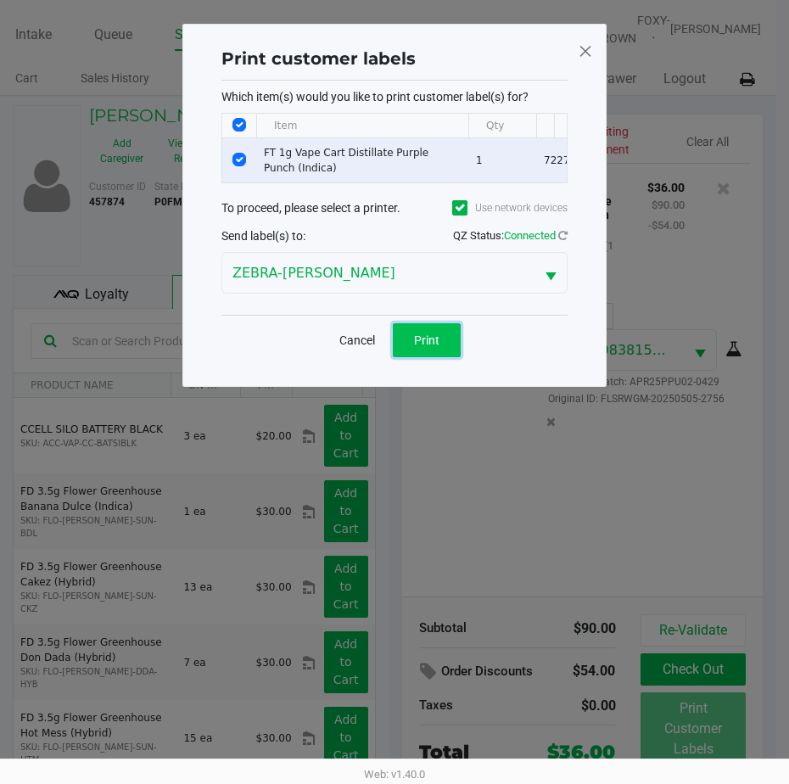
click at [437, 347] on span "Print" at bounding box center [426, 340] width 25 height 14
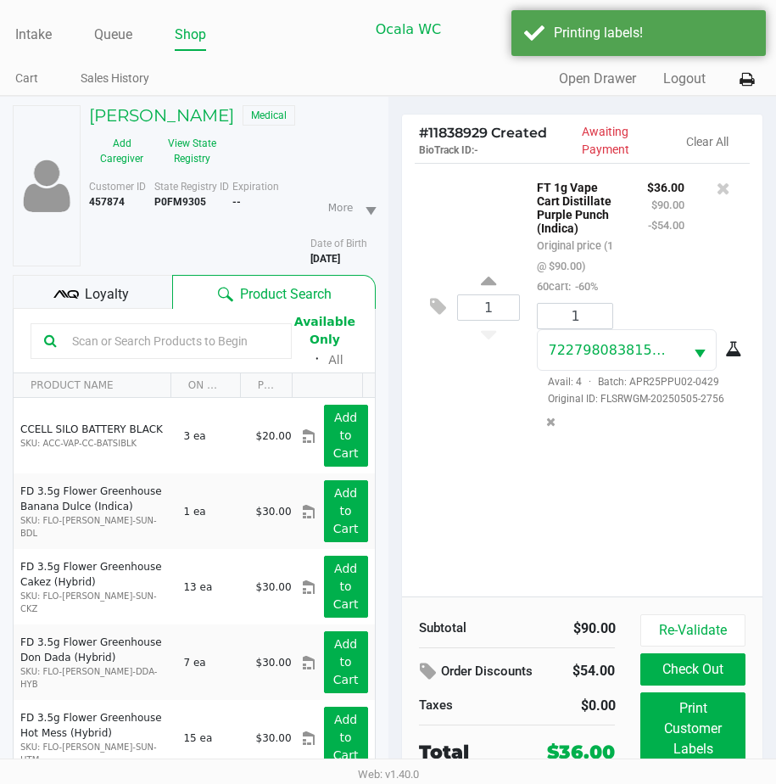
drag, startPoint x: 684, startPoint y: 663, endPoint x: 673, endPoint y: 673, distance: 14.4
click at [682, 662] on div "Re-Validate Check Out Print Customer Labels Cancel Sale" at bounding box center [698, 709] width 117 height 190
click at [673, 674] on button "Check Out" at bounding box center [692, 669] width 104 height 32
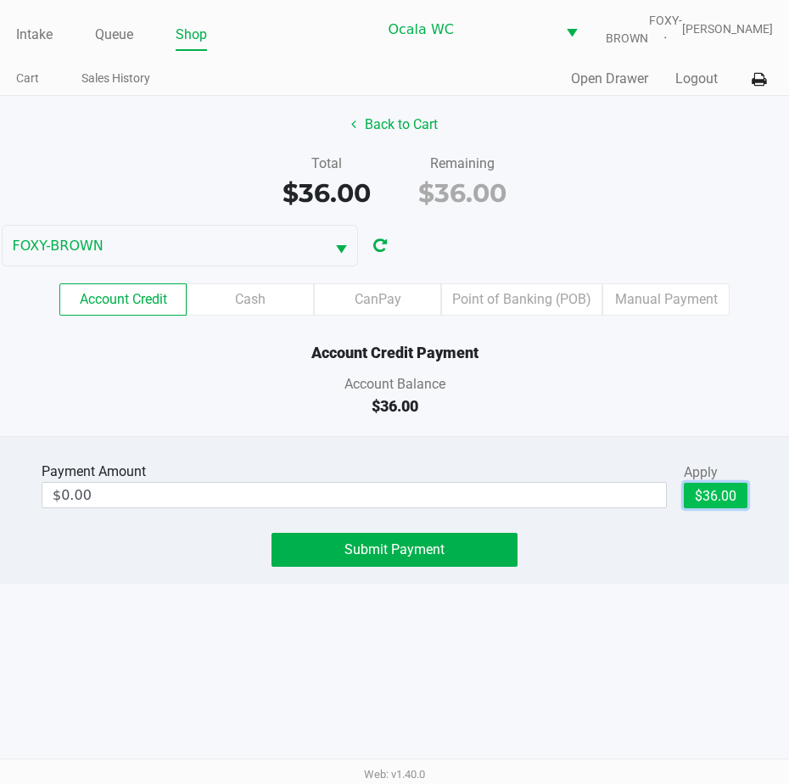
click at [718, 508] on button "$36.00" at bounding box center [716, 495] width 64 height 25
type input "$36.00"
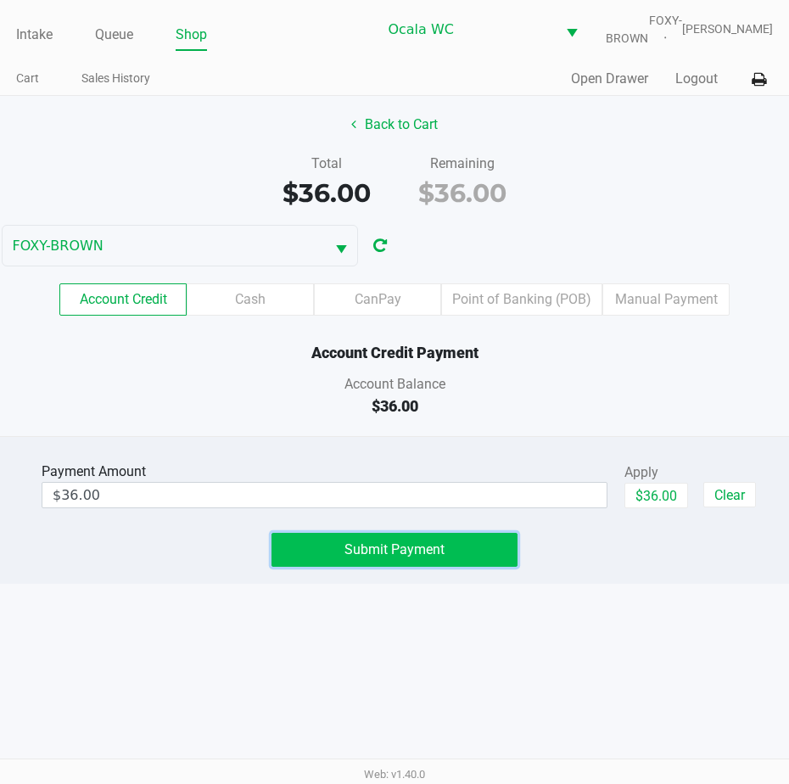
click at [461, 564] on button "Submit Payment" at bounding box center [394, 550] width 246 height 34
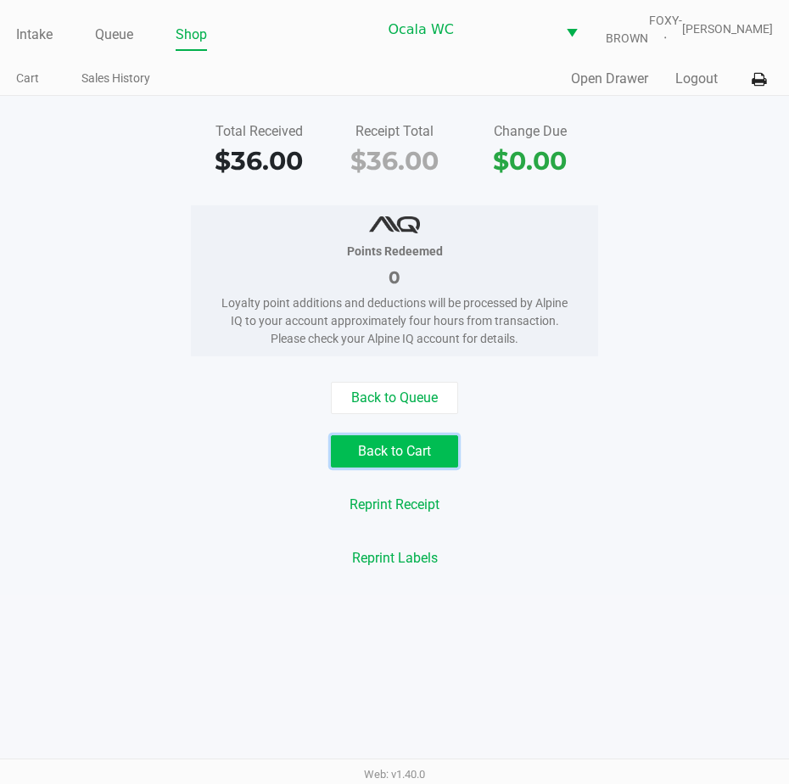
click at [377, 467] on button "Back to Cart" at bounding box center [394, 451] width 127 height 32
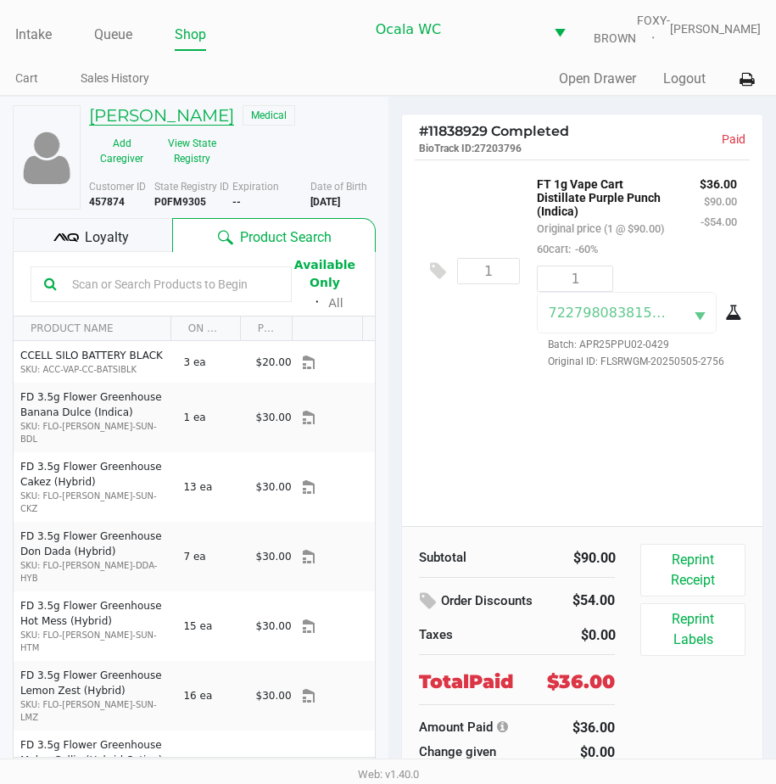
click at [151, 123] on h5 "Scott Crumley" at bounding box center [161, 115] width 145 height 20
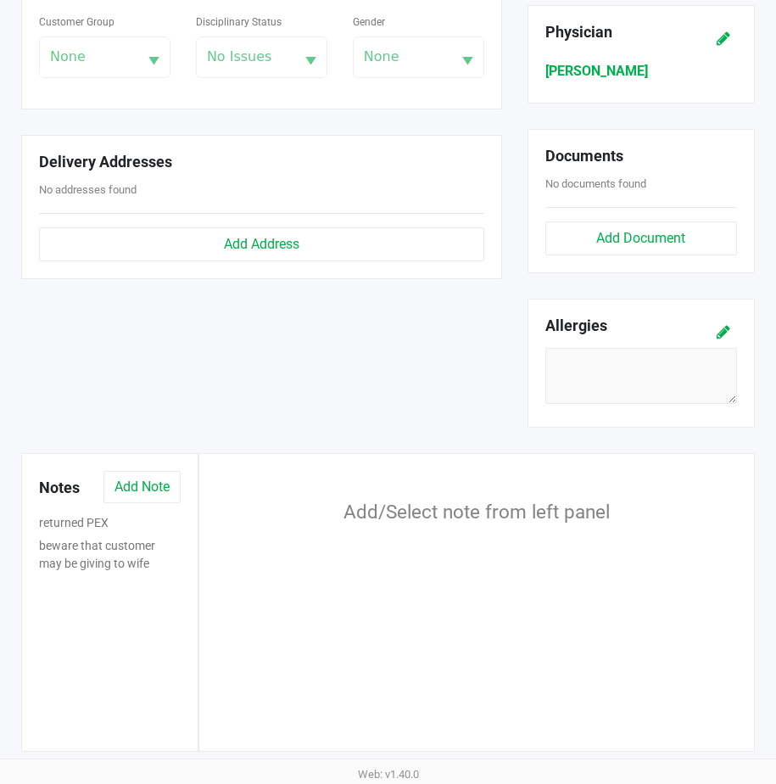
scroll to position [603, 0]
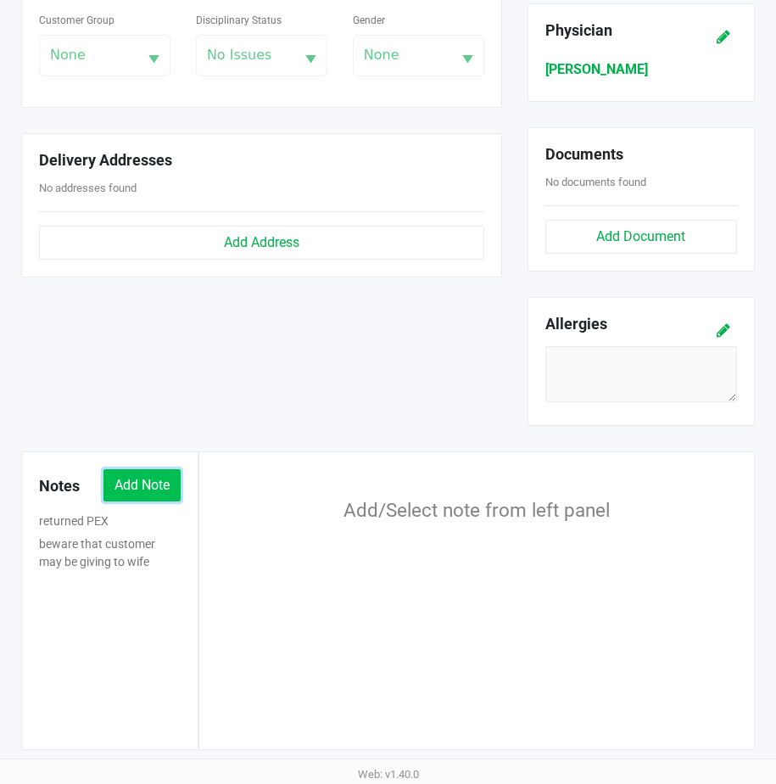
click at [153, 478] on button "Add Note" at bounding box center [141, 485] width 77 height 32
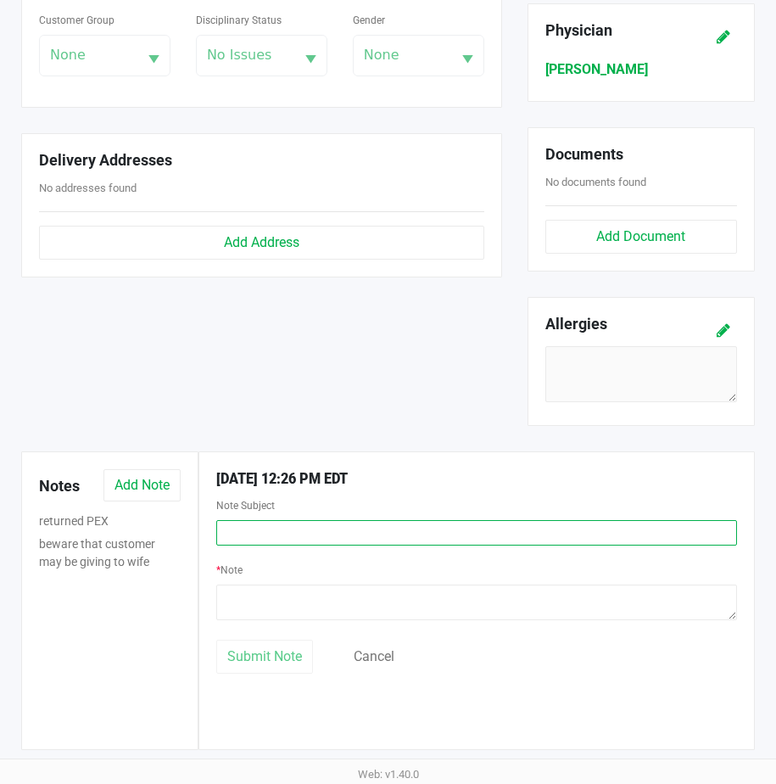
click at [240, 531] on input "text" at bounding box center [476, 532] width 521 height 25
type input "return"
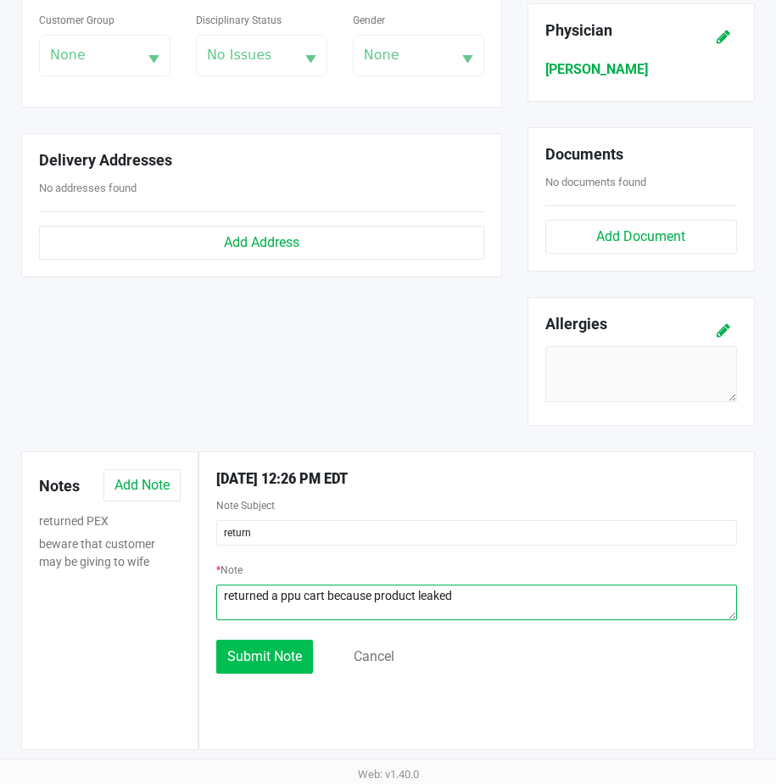
type textarea "returned a ppu cart because product leaked"
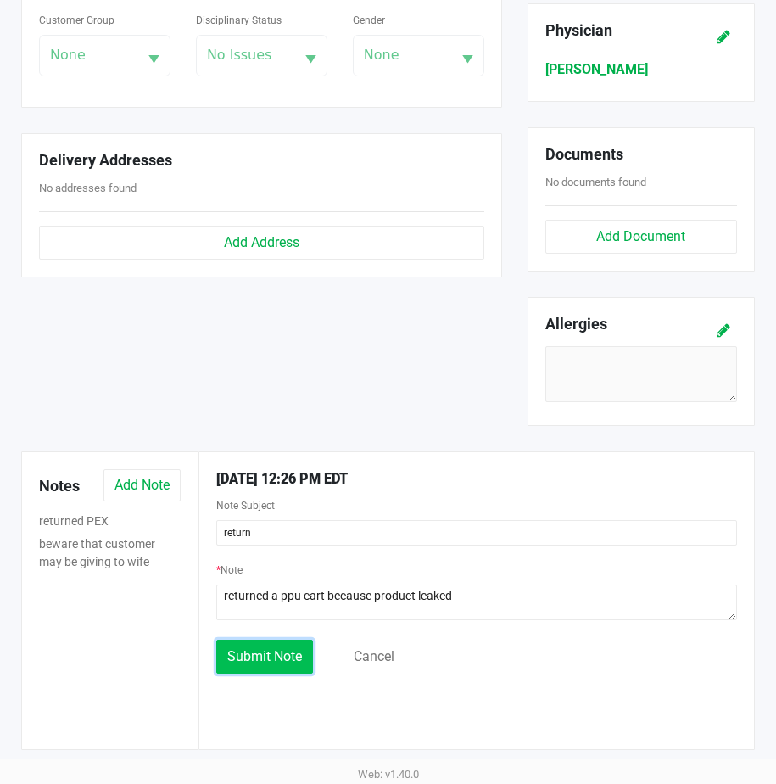
click at [236, 661] on span "Submit Note" at bounding box center [264, 656] width 75 height 16
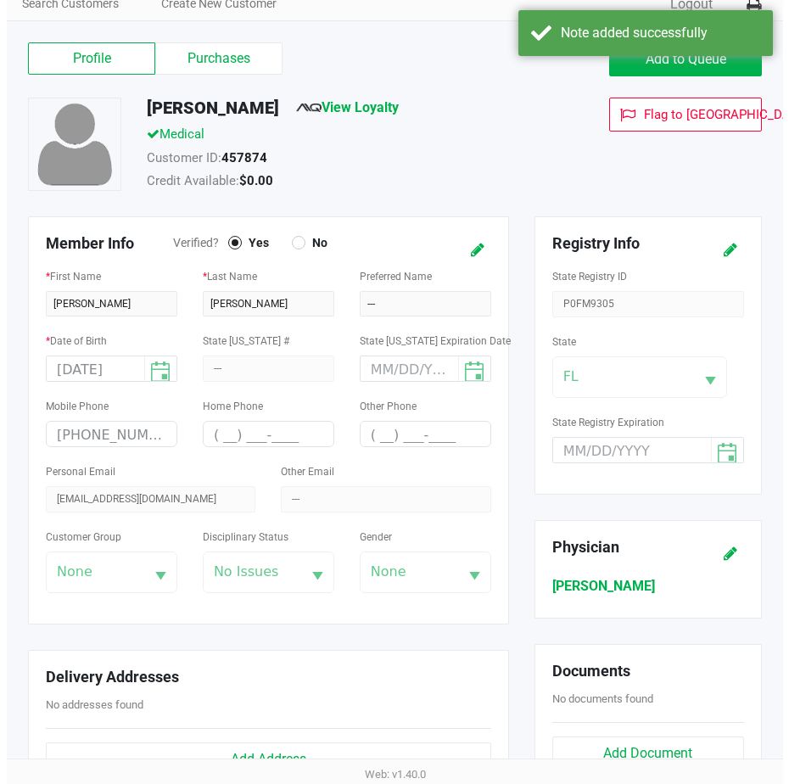
scroll to position [0, 0]
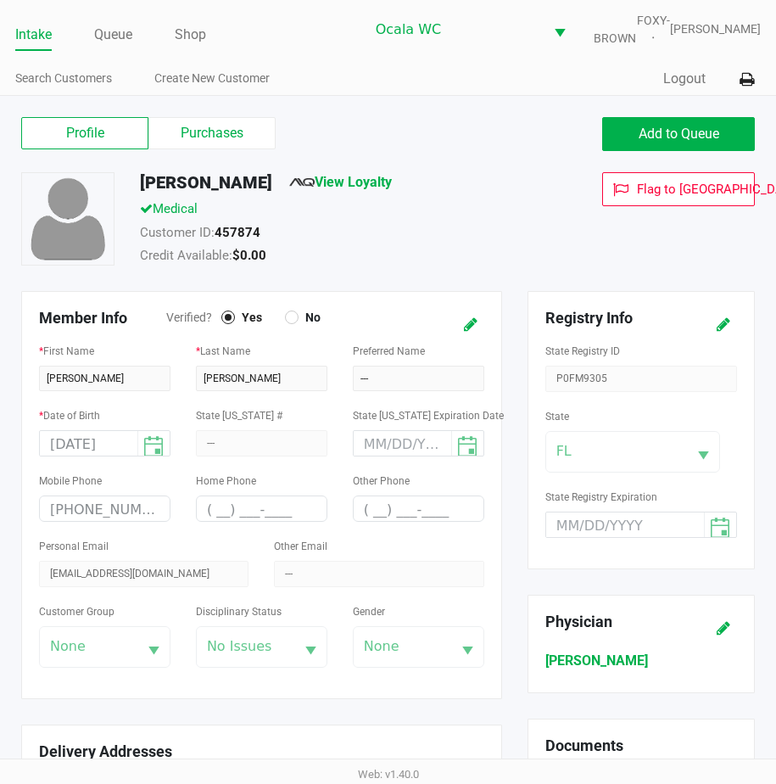
click at [47, 38] on link "Intake" at bounding box center [33, 35] width 36 height 24
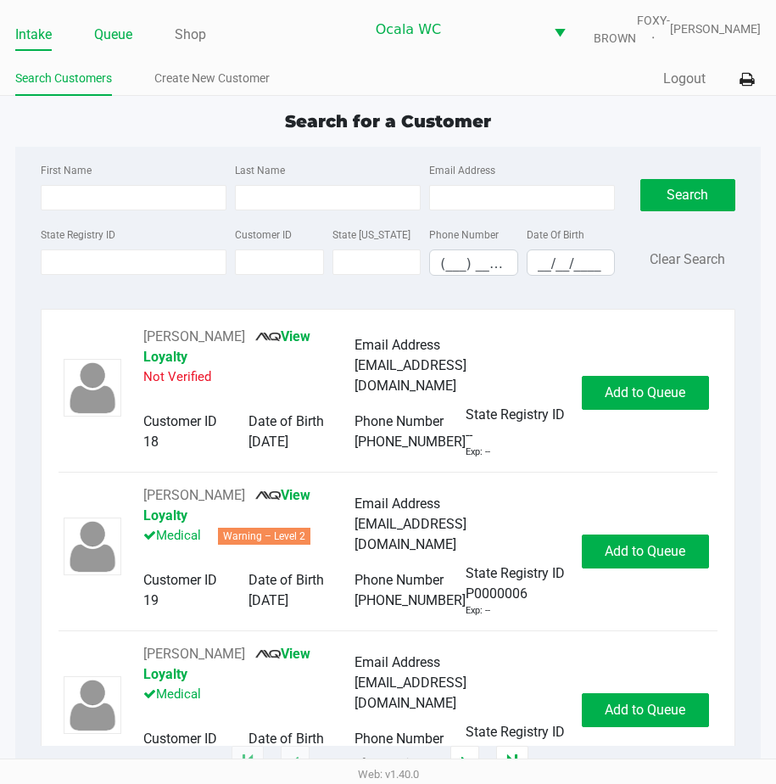
click at [127, 47] on link "Queue" at bounding box center [113, 35] width 38 height 24
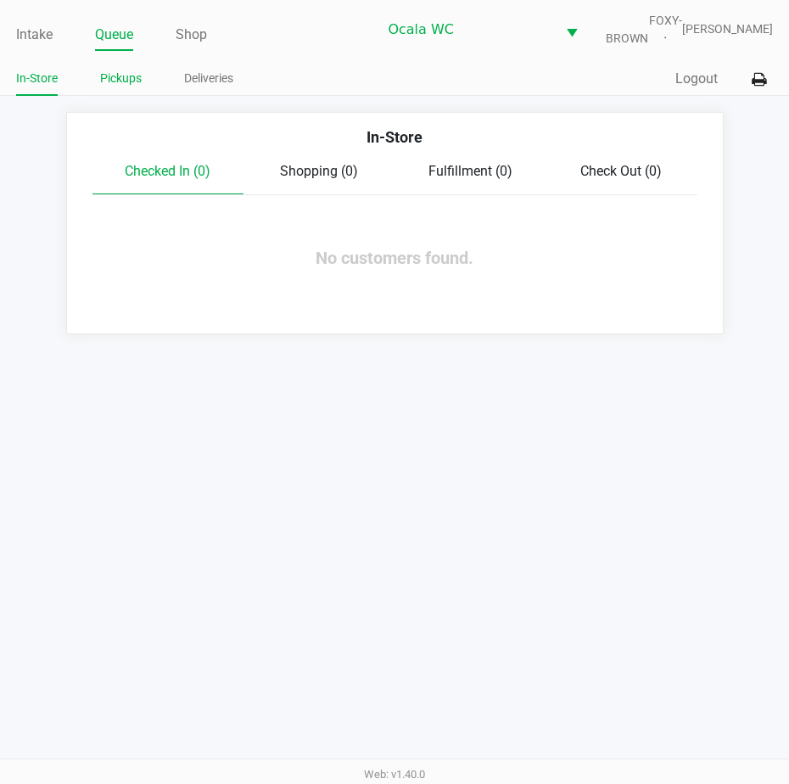
click at [119, 96] on li "Pickups" at bounding box center [121, 81] width 42 height 30
click at [120, 89] on link "Pickups" at bounding box center [121, 78] width 42 height 21
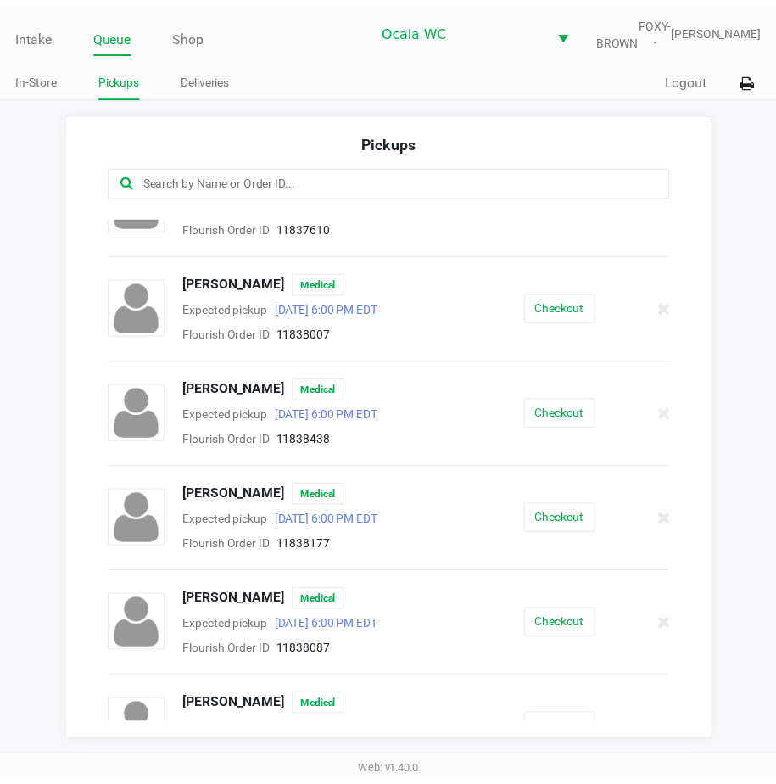
scroll to position [834, 0]
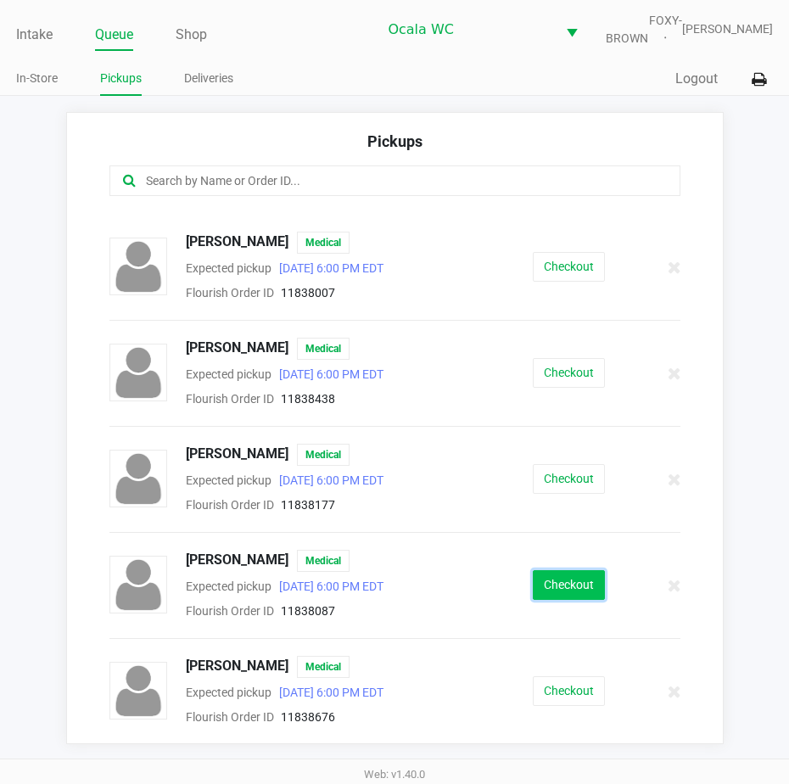
click at [551, 586] on button "Checkout" at bounding box center [569, 585] width 72 height 30
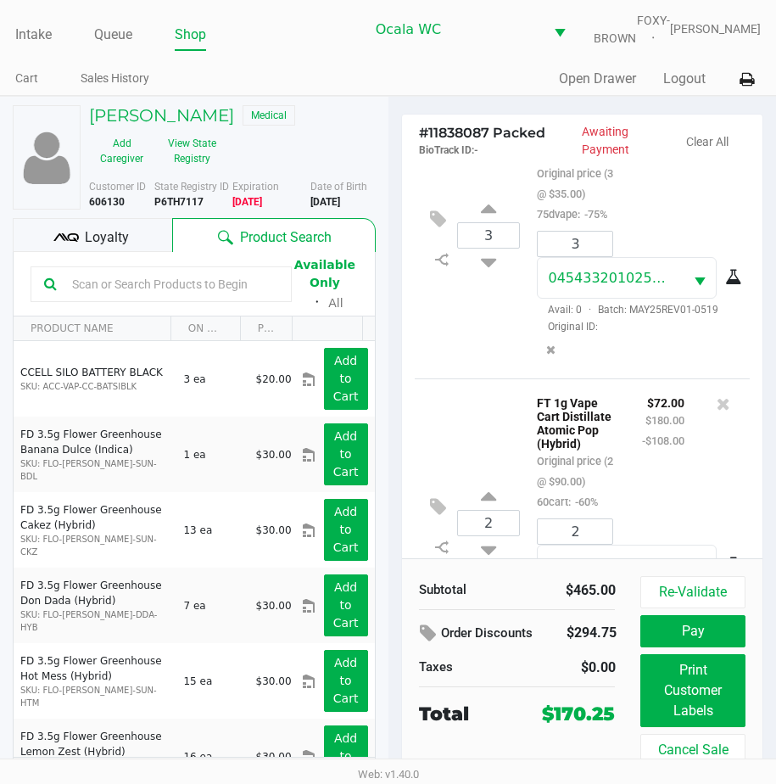
scroll to position [67, 0]
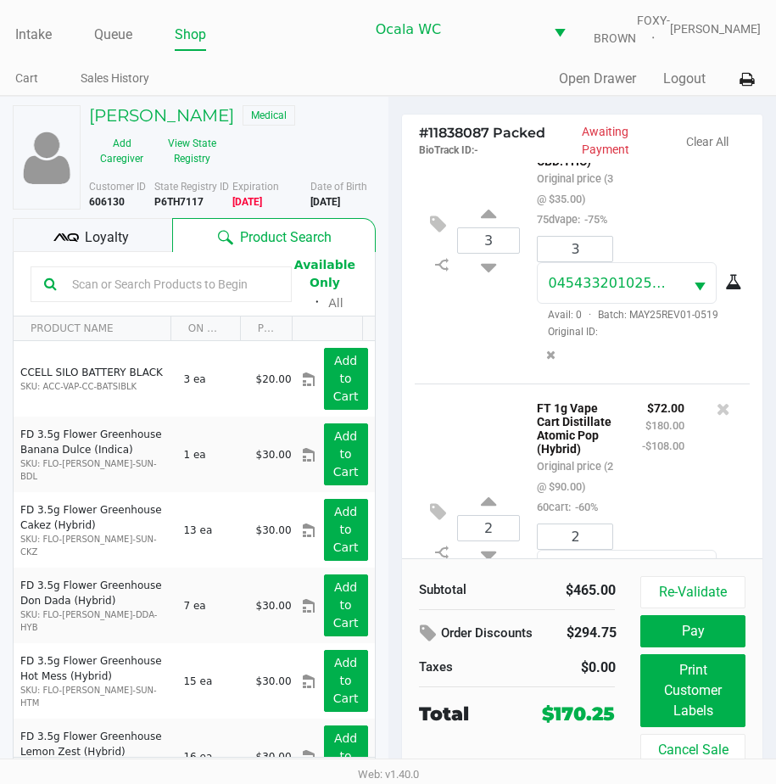
click at [111, 248] on span "Loyalty" at bounding box center [107, 237] width 44 height 20
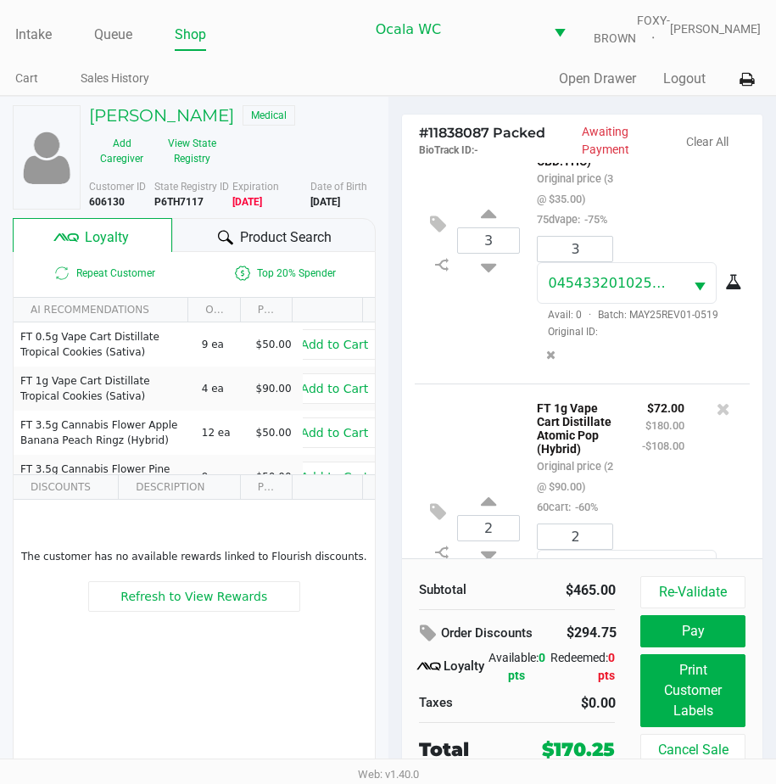
click at [204, 249] on div "Product Search" at bounding box center [273, 235] width 203 height 34
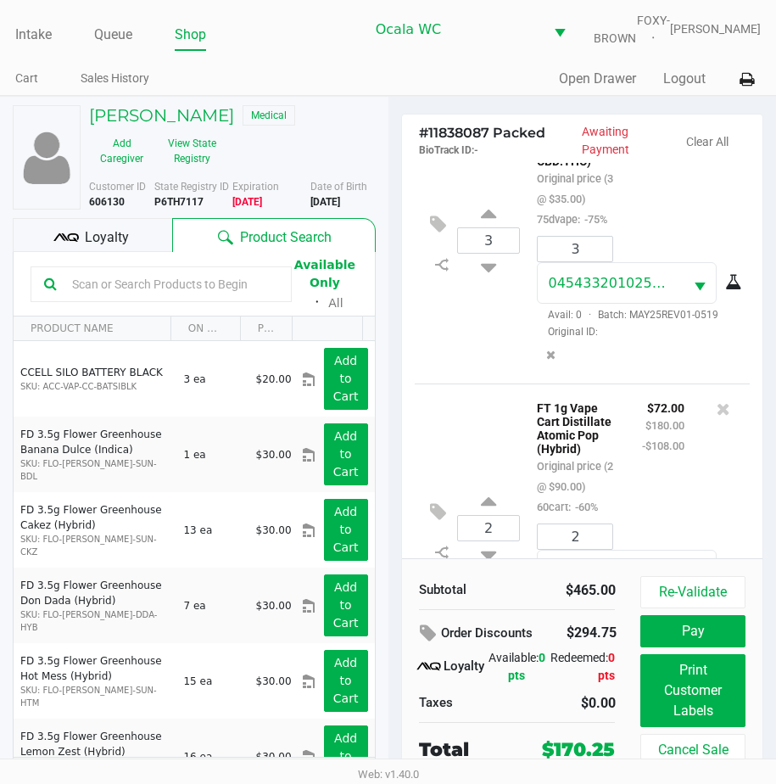
click at [91, 293] on input "text" at bounding box center [171, 283] width 213 height 25
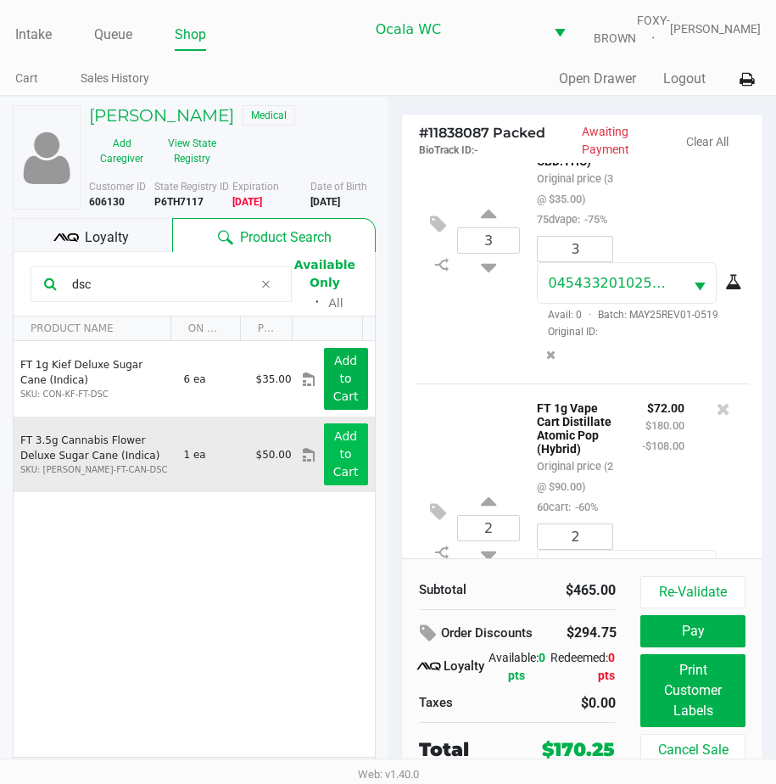
type input "dsc"
click at [337, 478] on app-button-loader "Add to Cart" at bounding box center [345, 453] width 25 height 49
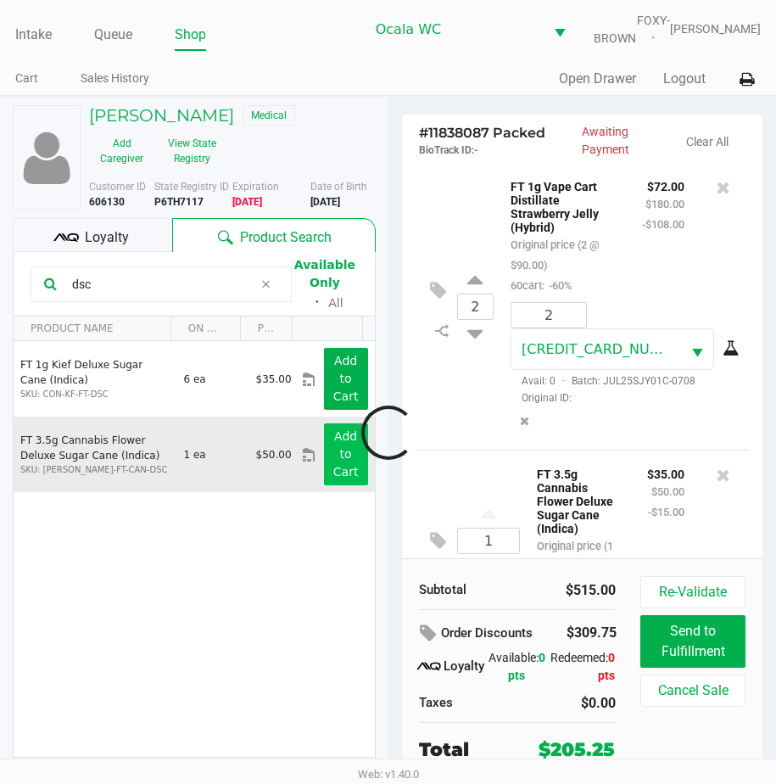
scroll to position [801, 0]
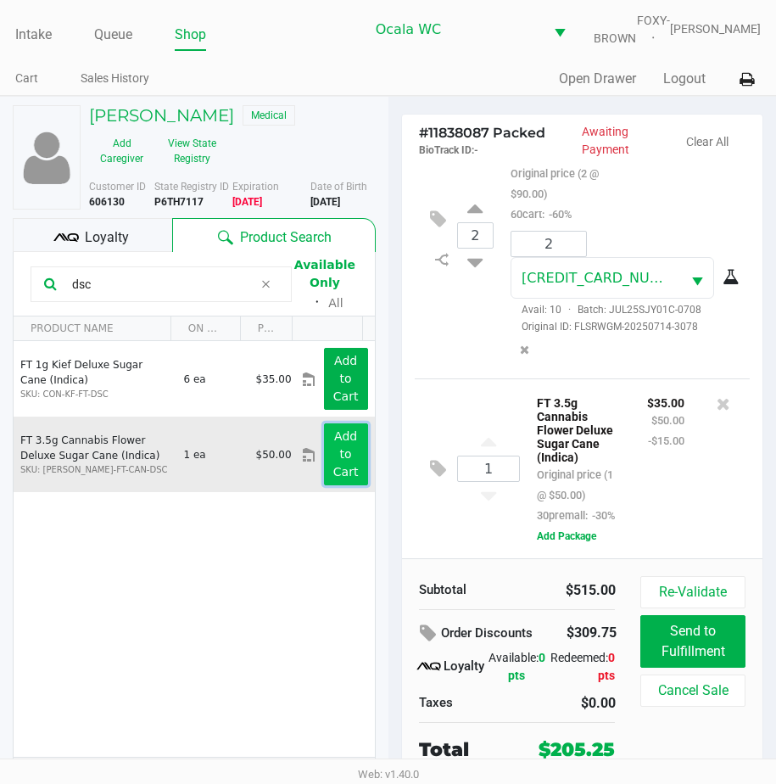
click at [337, 478] on app-button-loader "Add to Cart" at bounding box center [345, 453] width 25 height 49
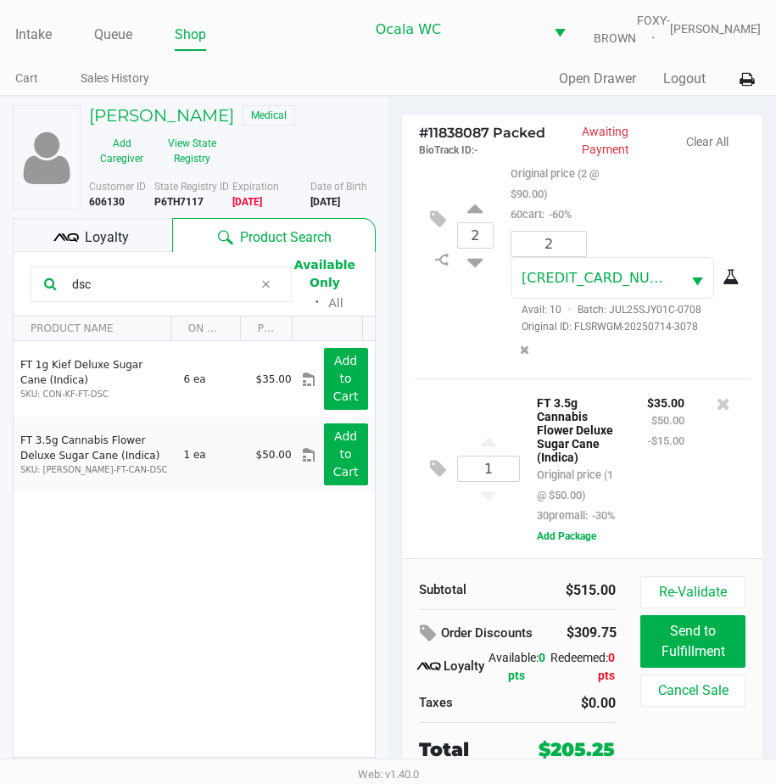
click at [494, 421] on div "1 FT 3.5g Cannabis Flower Deluxe Sugar Cane (Indica) Original price (1 @ $50.00…" at bounding box center [583, 468] width 336 height 180
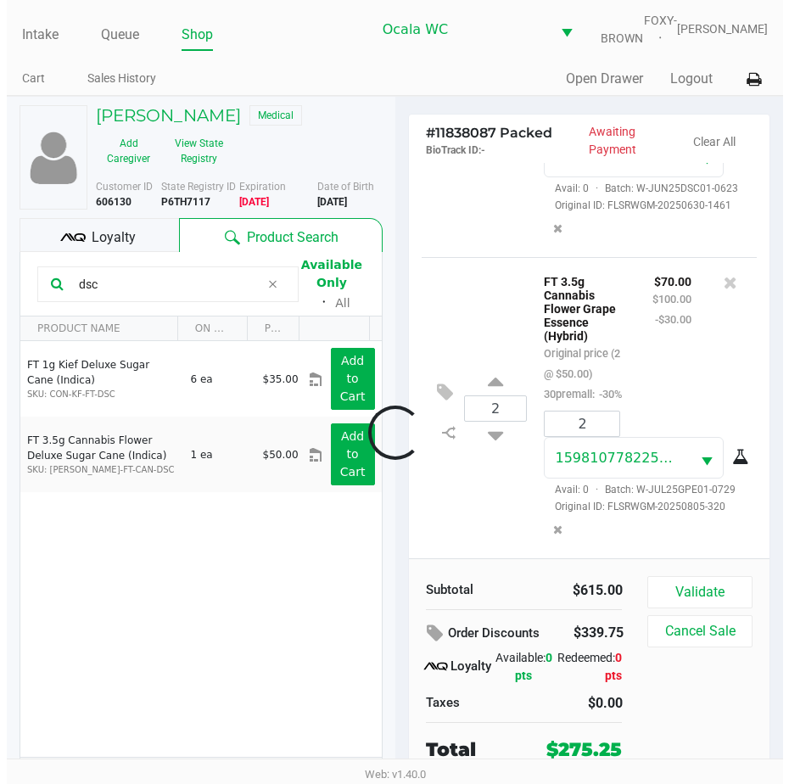
scroll to position [1283, 0]
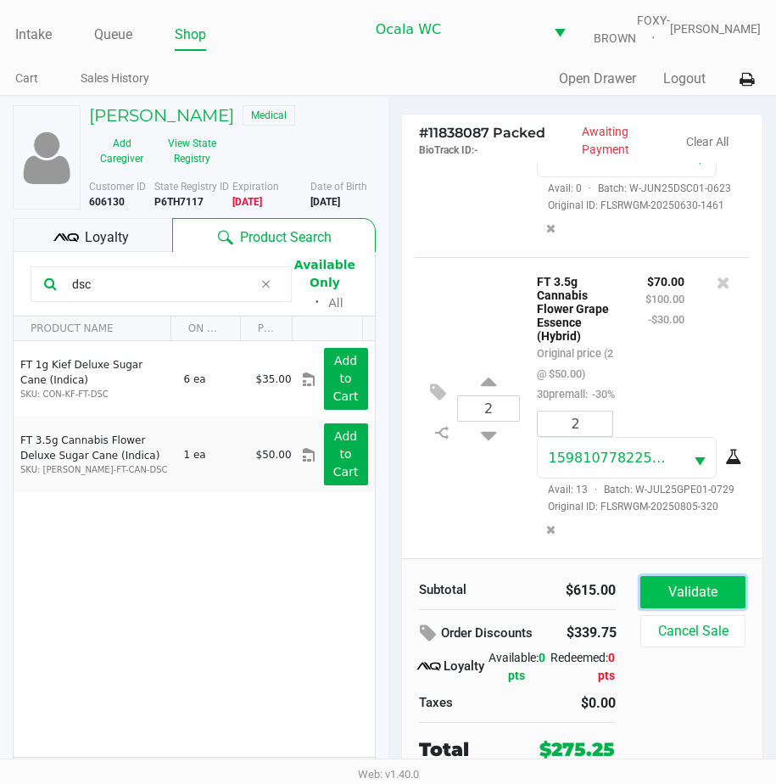
click at [645, 606] on button "Validate" at bounding box center [692, 592] width 104 height 32
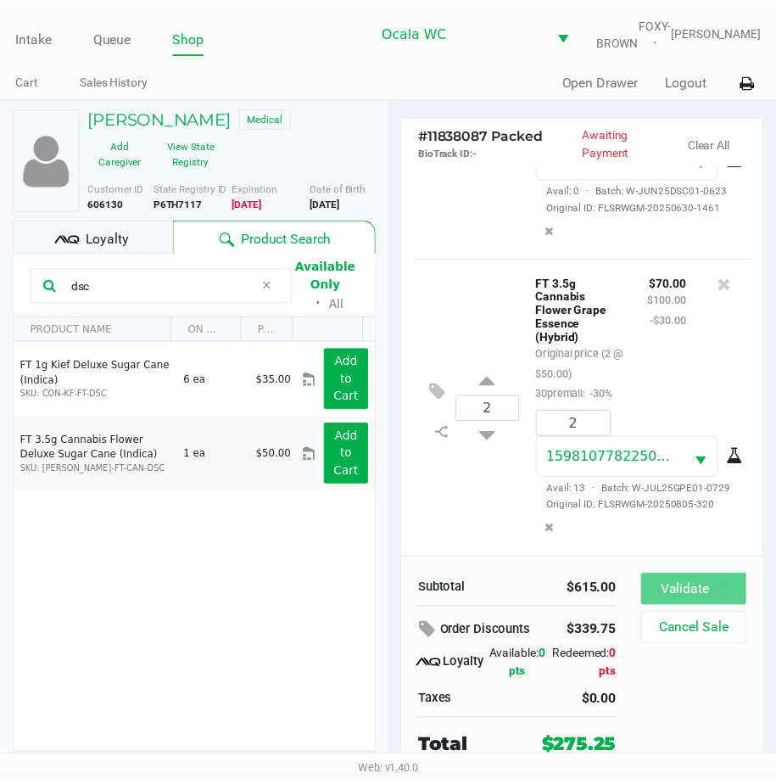
scroll to position [1303, 0]
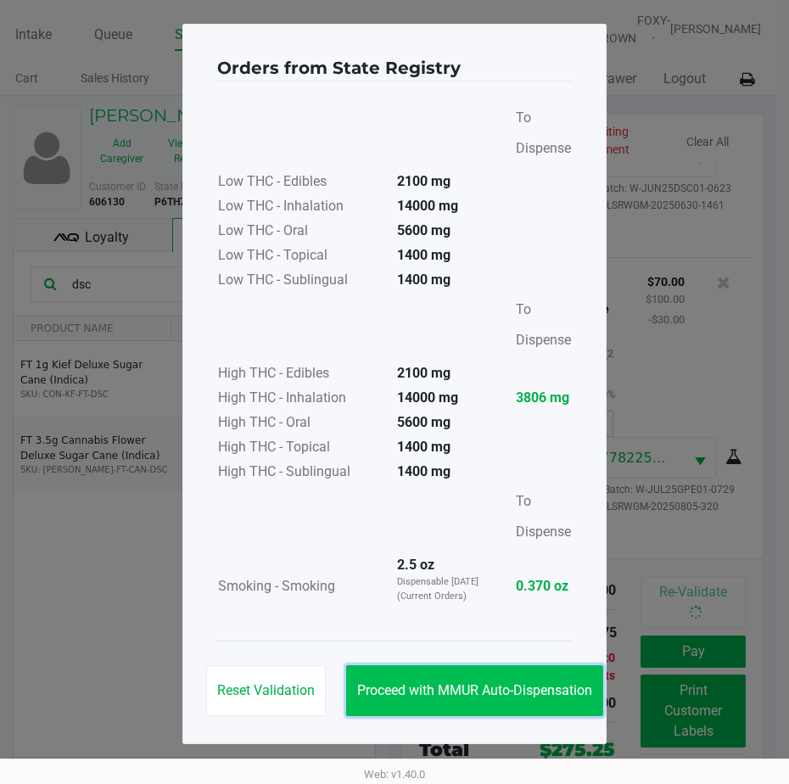
click at [513, 673] on button "Proceed with MMUR Auto-Dispensation" at bounding box center [474, 690] width 257 height 51
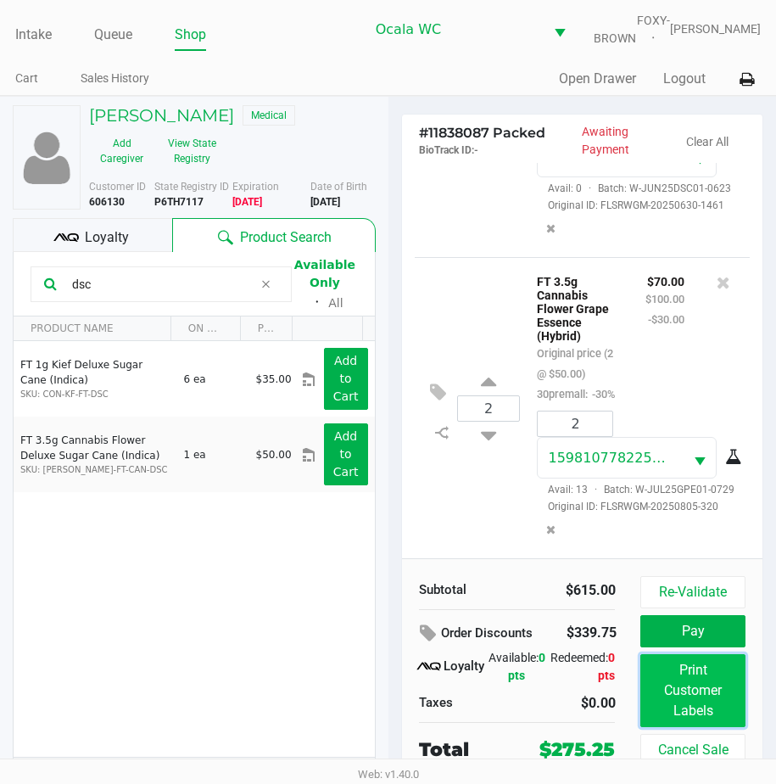
click at [672, 685] on button "Print Customer Labels" at bounding box center [692, 690] width 104 height 73
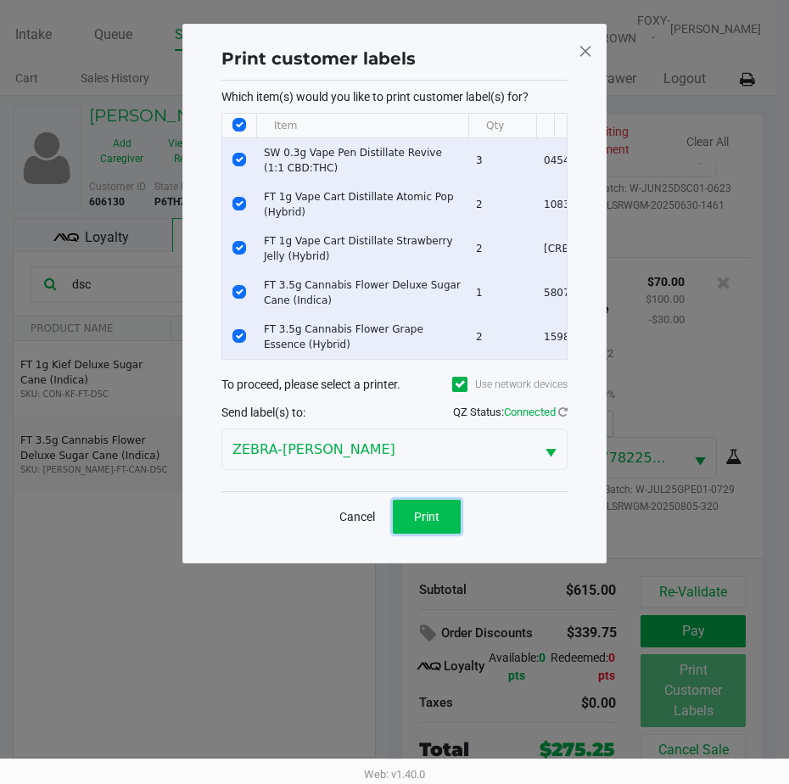
click at [435, 521] on span "Print" at bounding box center [426, 517] width 25 height 14
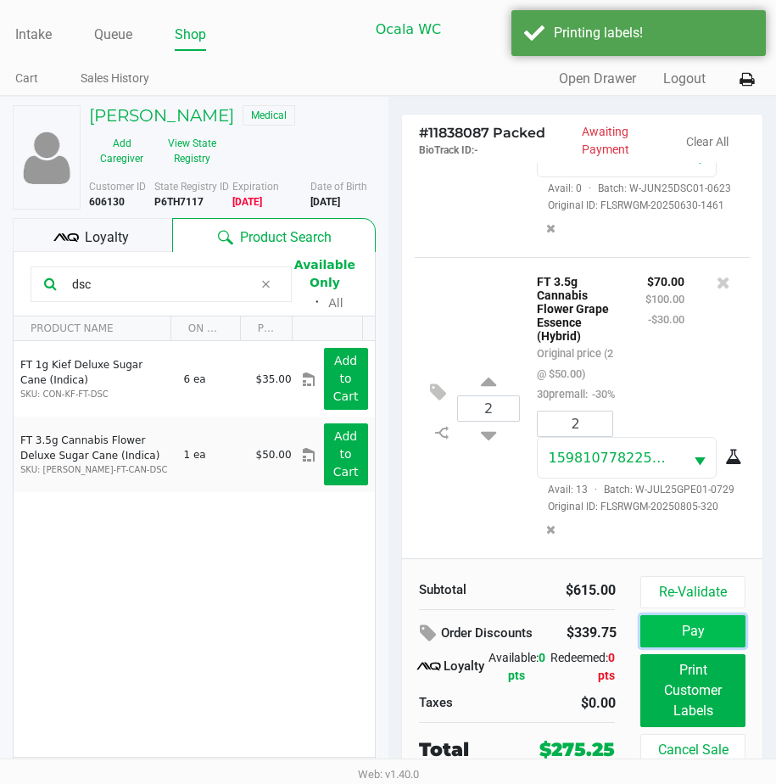
click at [692, 634] on button "Pay" at bounding box center [692, 631] width 104 height 32
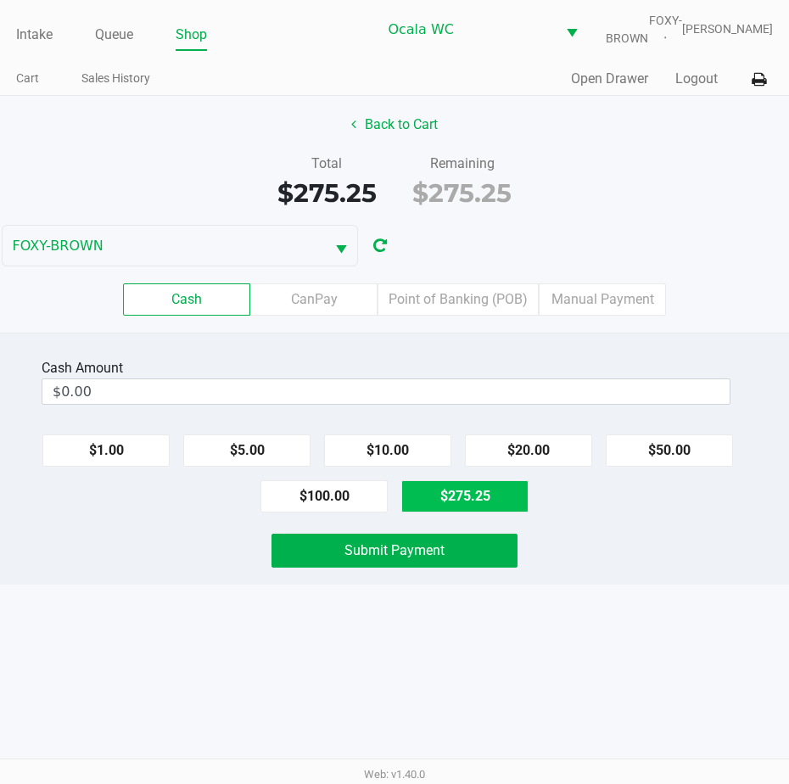
click at [469, 296] on label "Point of Banking (POB)" at bounding box center [457, 299] width 161 height 32
click at [0, 0] on 7 "Point of Banking (POB)" at bounding box center [0, 0] width 0 height 0
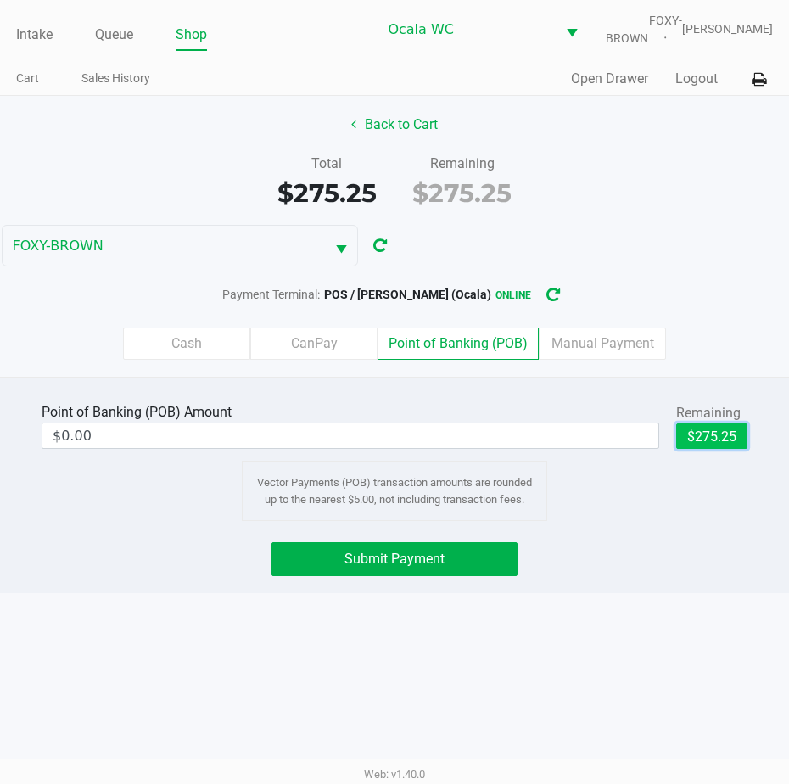
click at [715, 449] on button "$275.25" at bounding box center [711, 435] width 71 height 25
type input "$275.25"
click at [321, 565] on button "Submit Payment" at bounding box center [394, 559] width 246 height 34
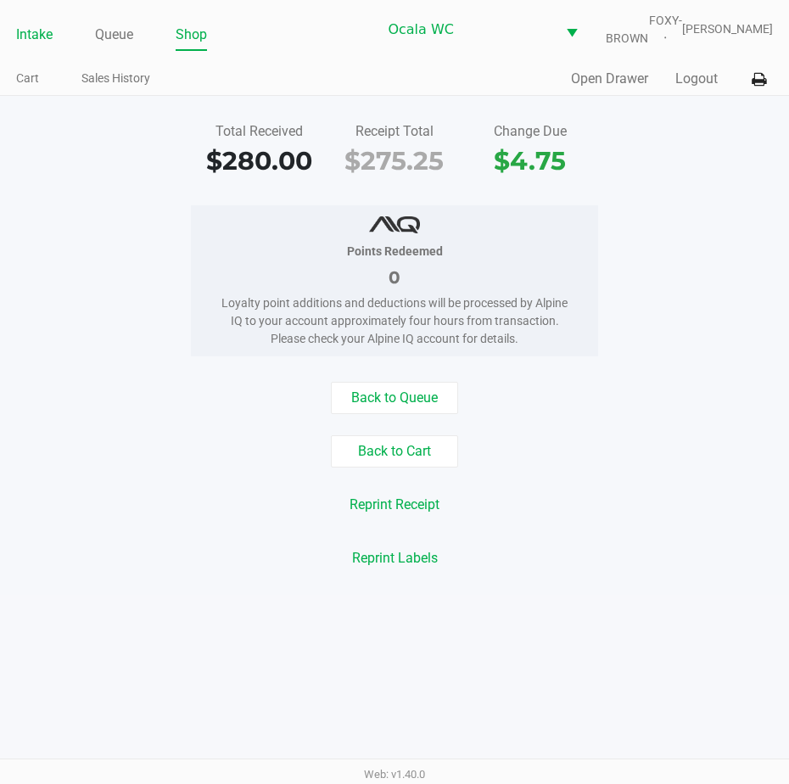
click at [29, 47] on link "Intake" at bounding box center [34, 35] width 36 height 24
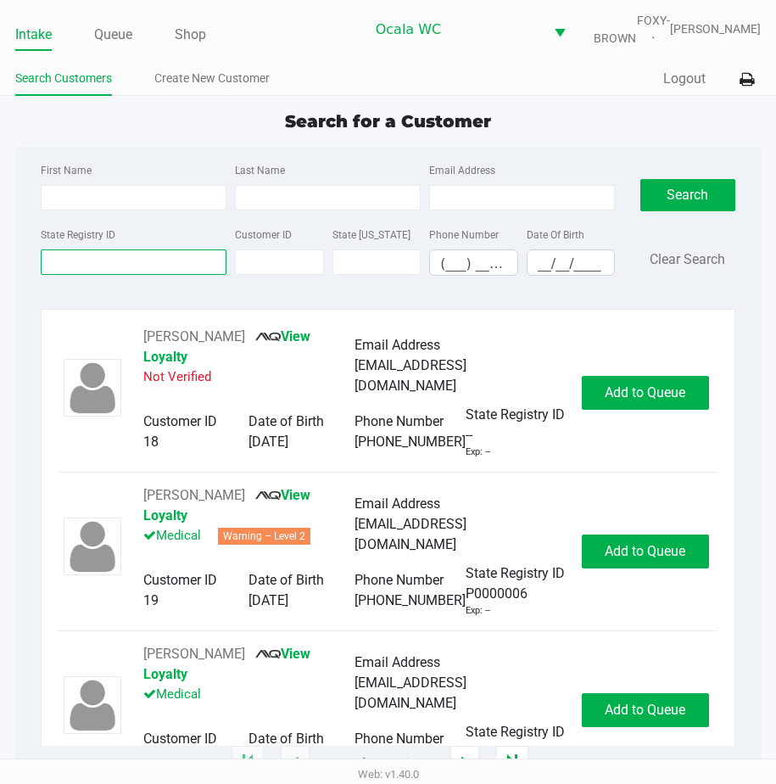
click at [137, 275] on input "State Registry ID" at bounding box center [134, 261] width 186 height 25
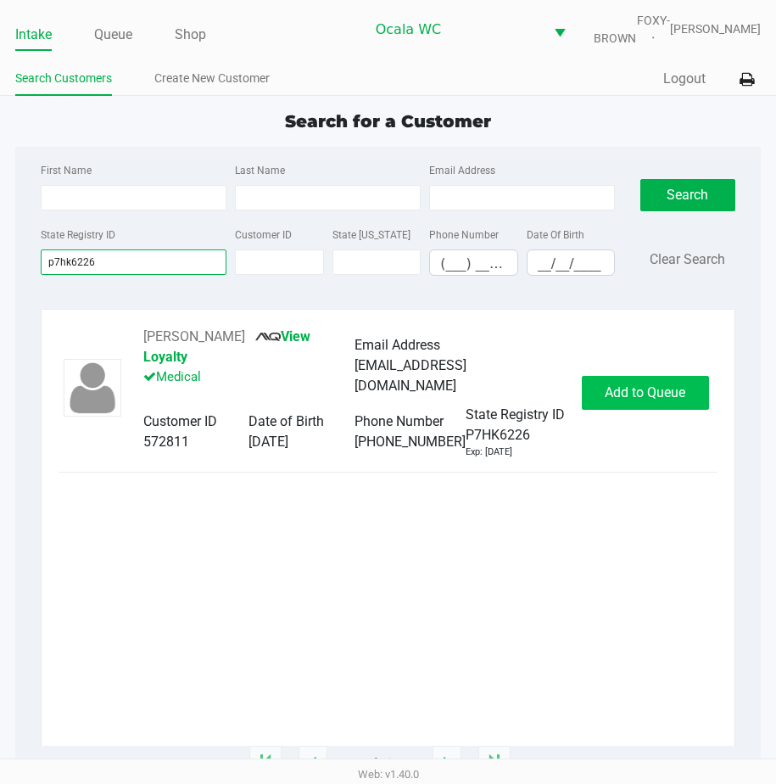
type input "p7hk6226"
click at [606, 400] on span "Add to Queue" at bounding box center [645, 392] width 81 height 16
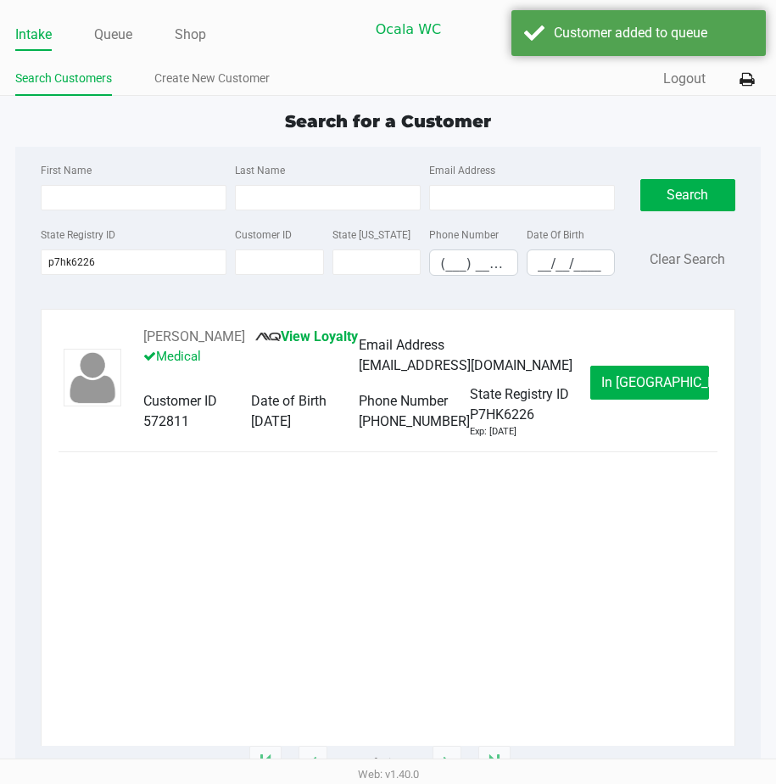
click at [606, 400] on button "In Queue" at bounding box center [649, 383] width 119 height 34
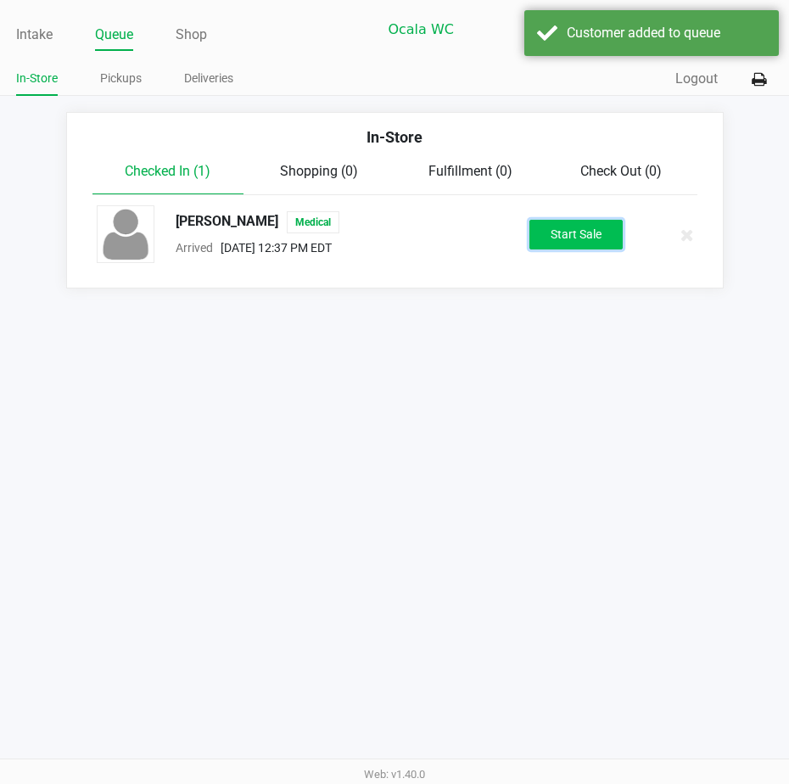
click at [575, 249] on button "Start Sale" at bounding box center [575, 235] width 93 height 30
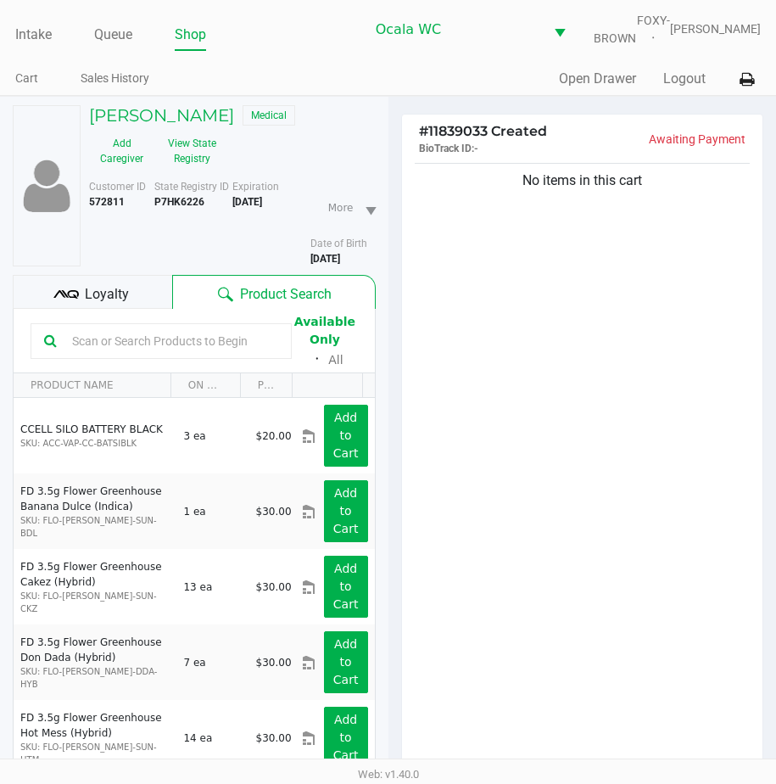
click at [77, 301] on icon at bounding box center [65, 294] width 25 height 25
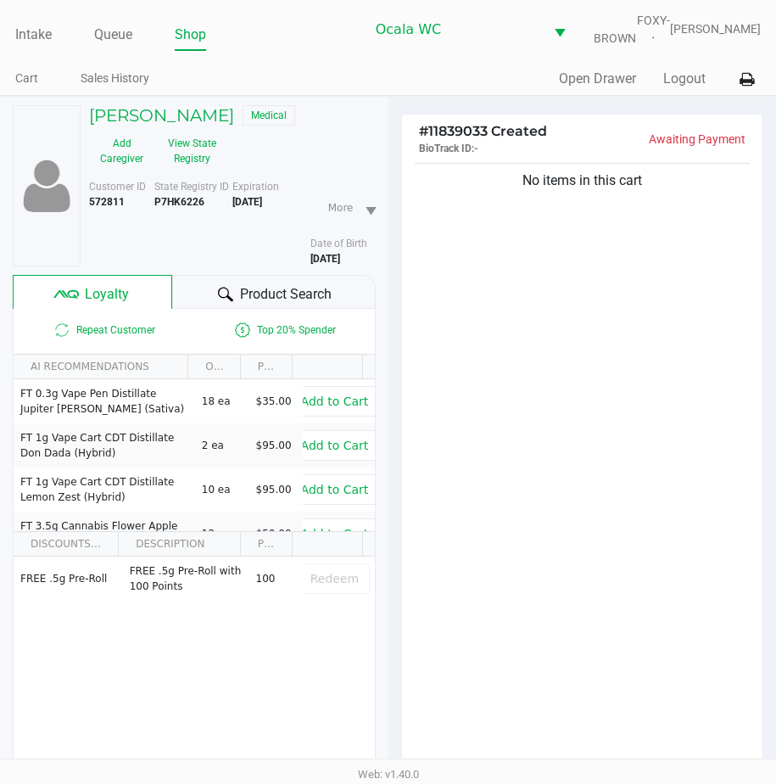
click at [226, 302] on icon at bounding box center [225, 294] width 15 height 15
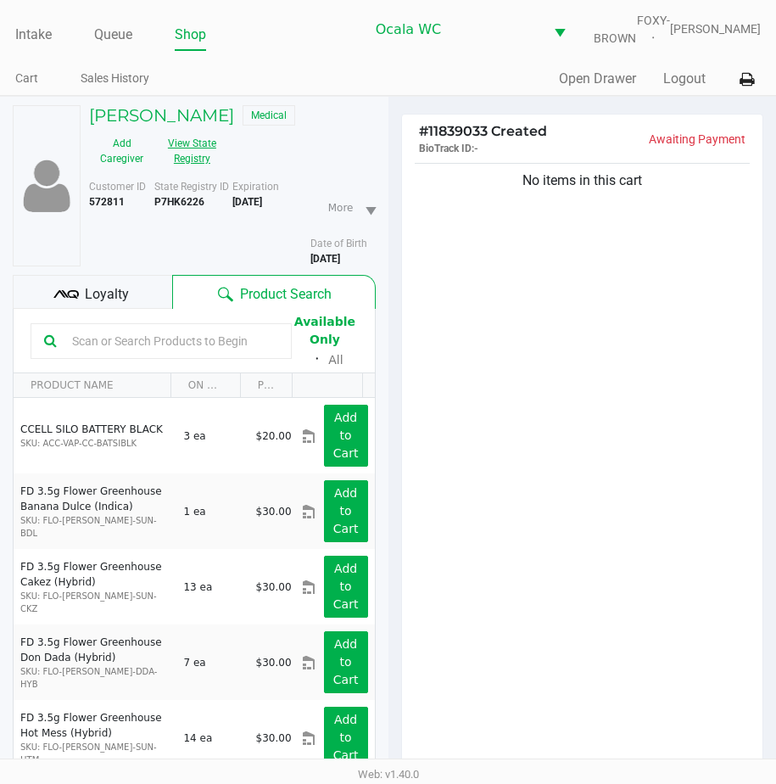
click at [197, 163] on button "View State Registry" at bounding box center [186, 151] width 65 height 42
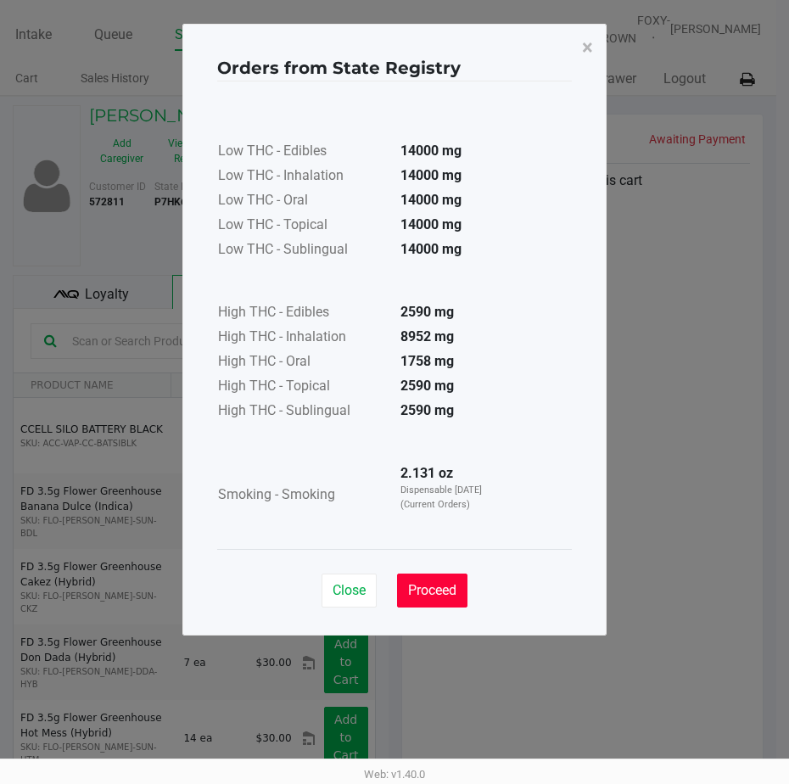
click at [427, 585] on span "Proceed" at bounding box center [432, 590] width 48 height 16
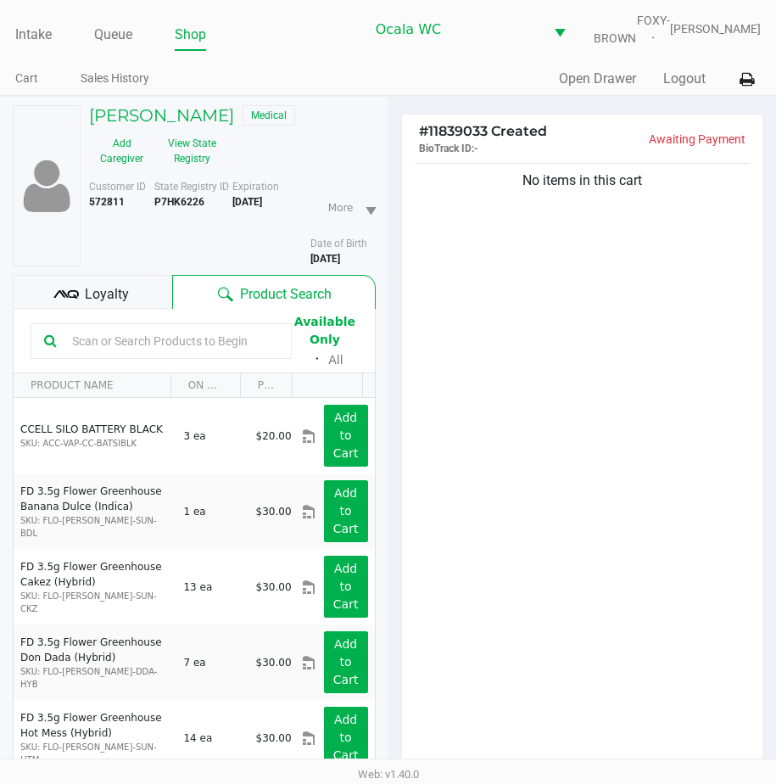
click at [103, 347] on input "text" at bounding box center [171, 340] width 213 height 25
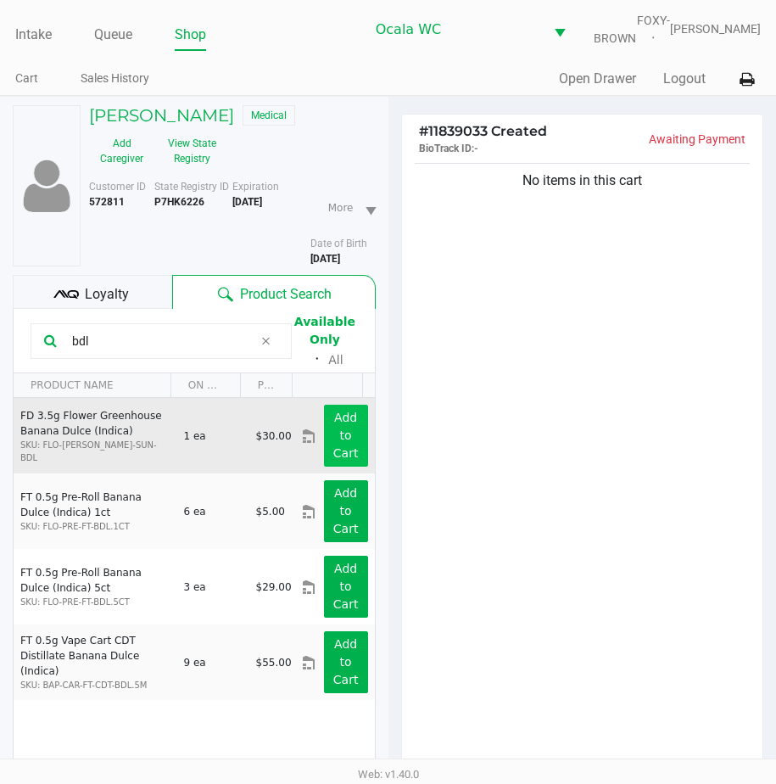
type input "bdl"
click at [324, 432] on button "Add to Cart" at bounding box center [346, 436] width 44 height 62
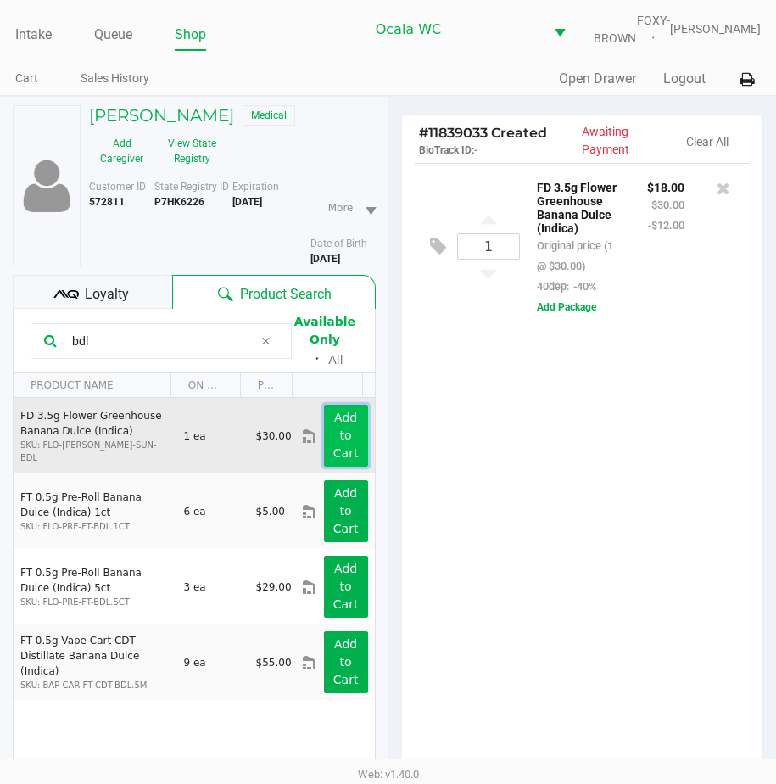
click at [324, 432] on button "Add to Cart" at bounding box center [346, 436] width 44 height 62
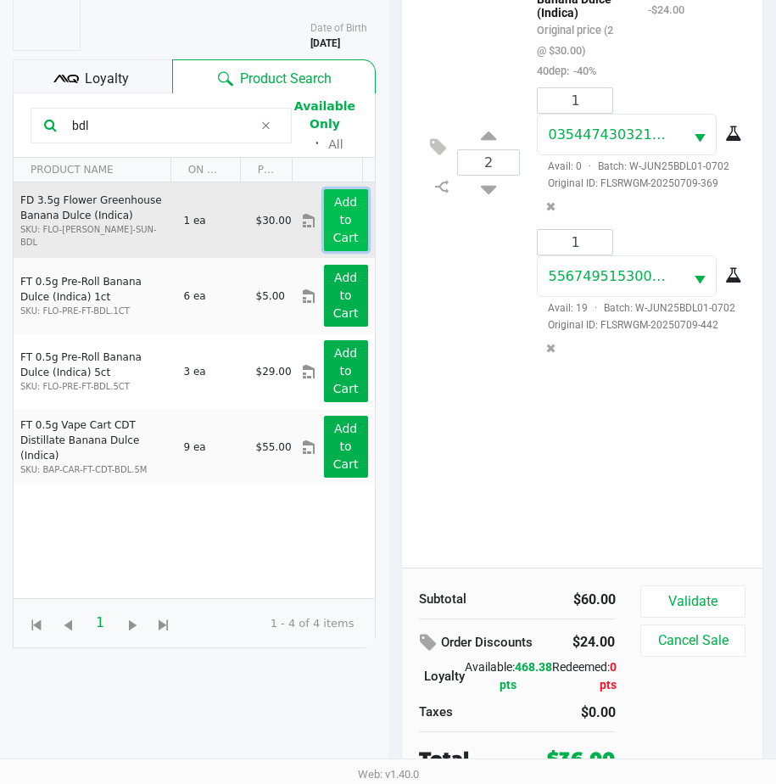
scroll to position [234, 0]
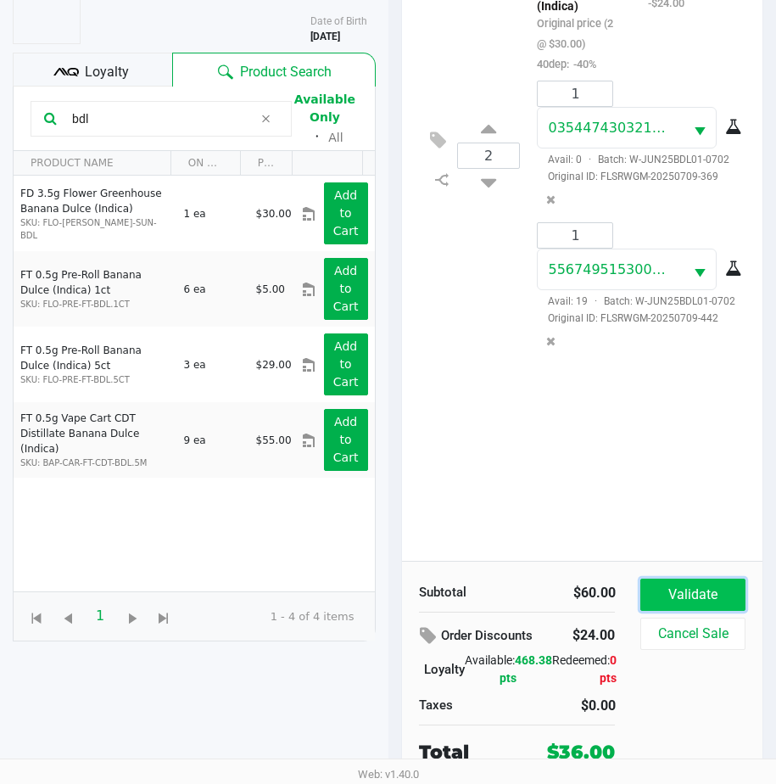
click at [689, 581] on button "Validate" at bounding box center [692, 594] width 104 height 32
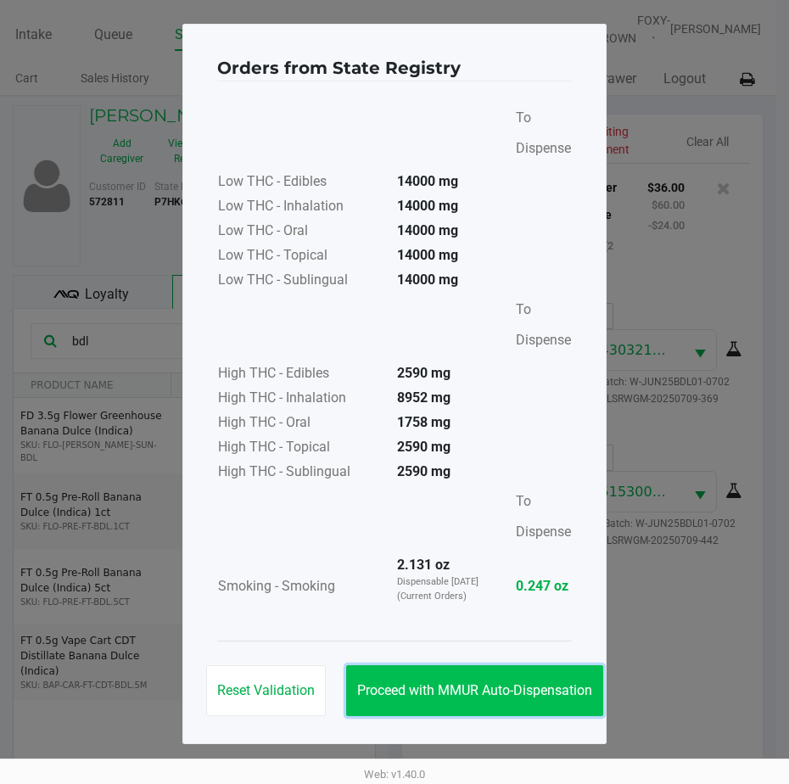
click at [422, 678] on button "Proceed with MMUR Auto-Dispensation" at bounding box center [474, 690] width 257 height 51
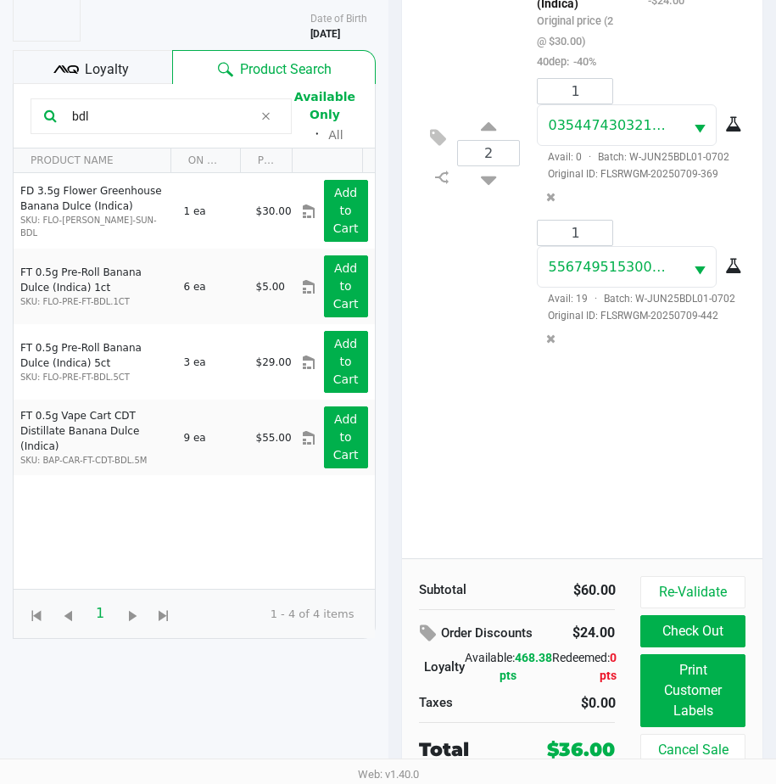
scroll to position [237, 0]
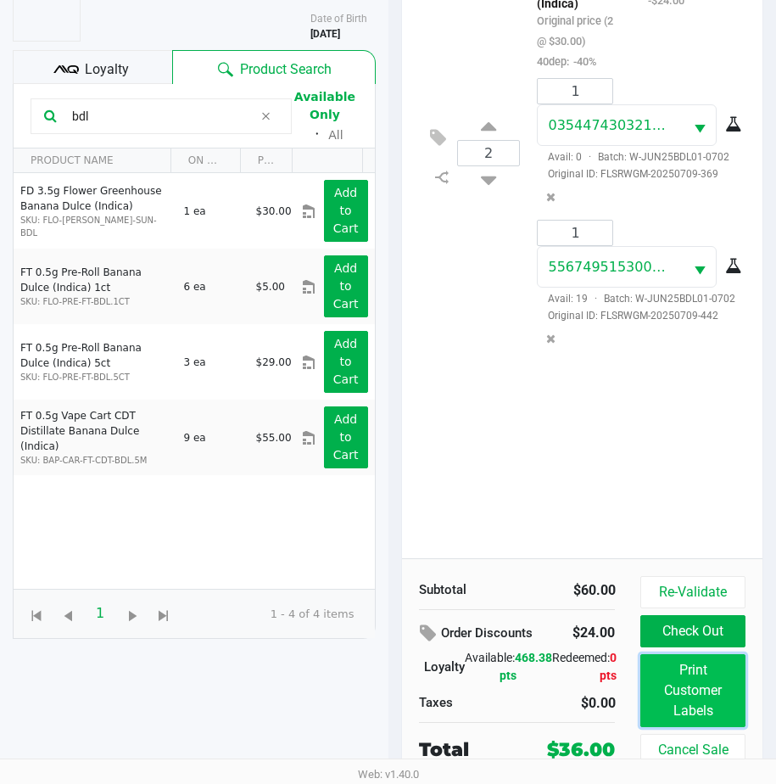
click at [653, 685] on button "Print Customer Labels" at bounding box center [692, 690] width 104 height 73
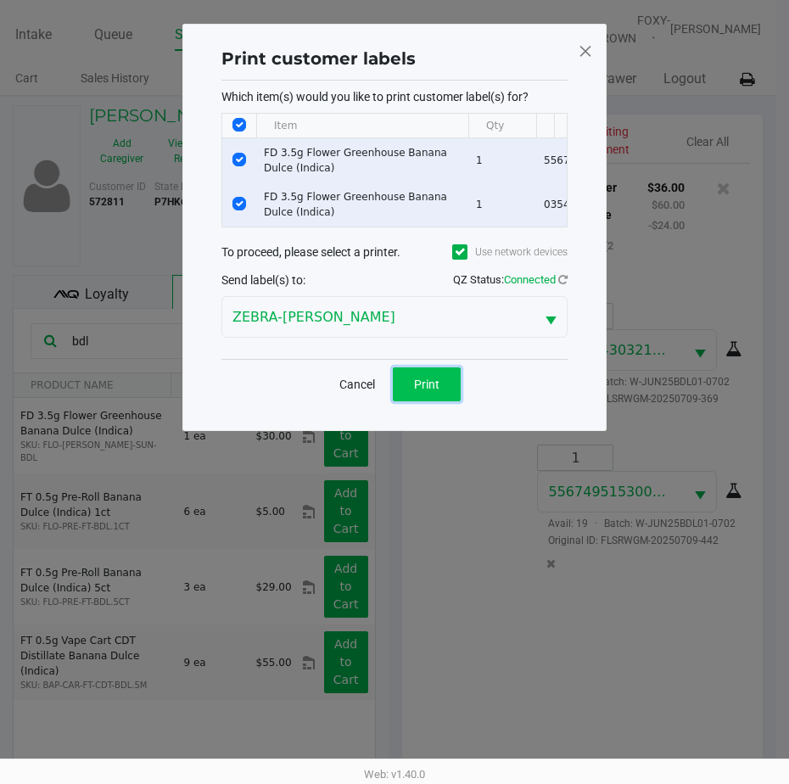
click at [452, 396] on button "Print" at bounding box center [427, 384] width 68 height 34
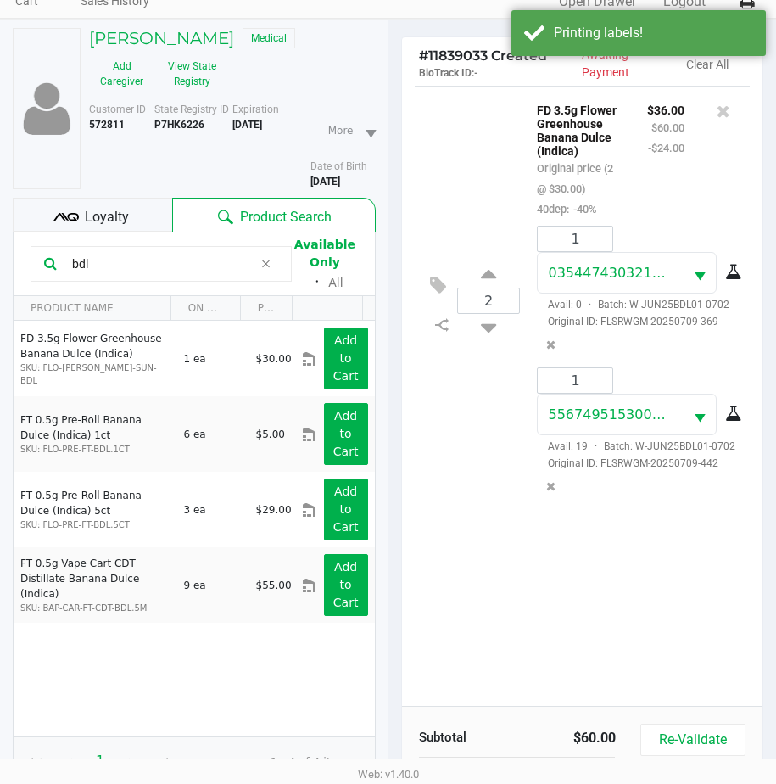
scroll to position [237, 0]
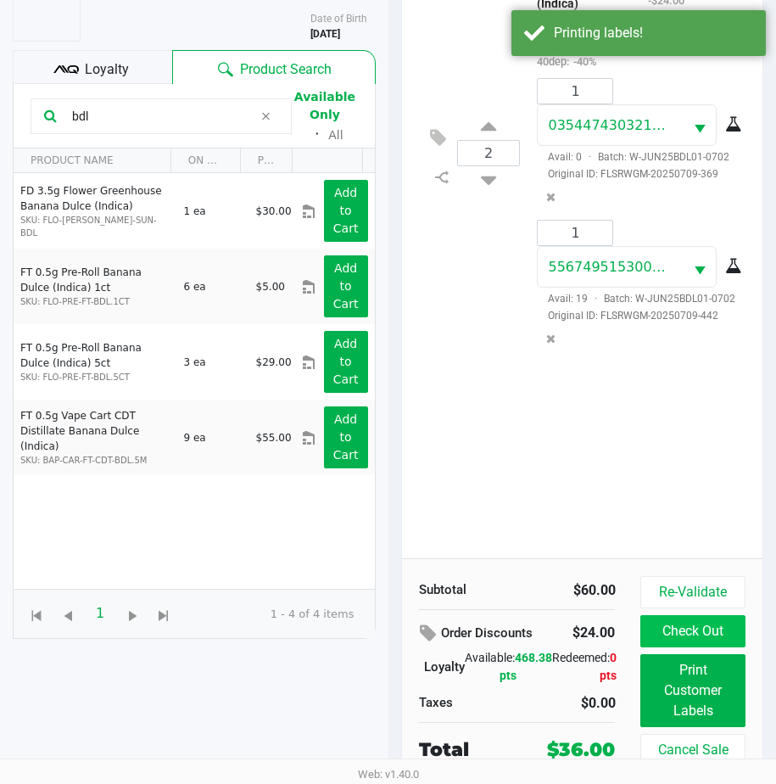
click at [646, 615] on div "Re-Validate Check Out Print Customer Labels Cancel Sale" at bounding box center [698, 671] width 117 height 190
click at [646, 615] on button "Check Out" at bounding box center [692, 631] width 104 height 32
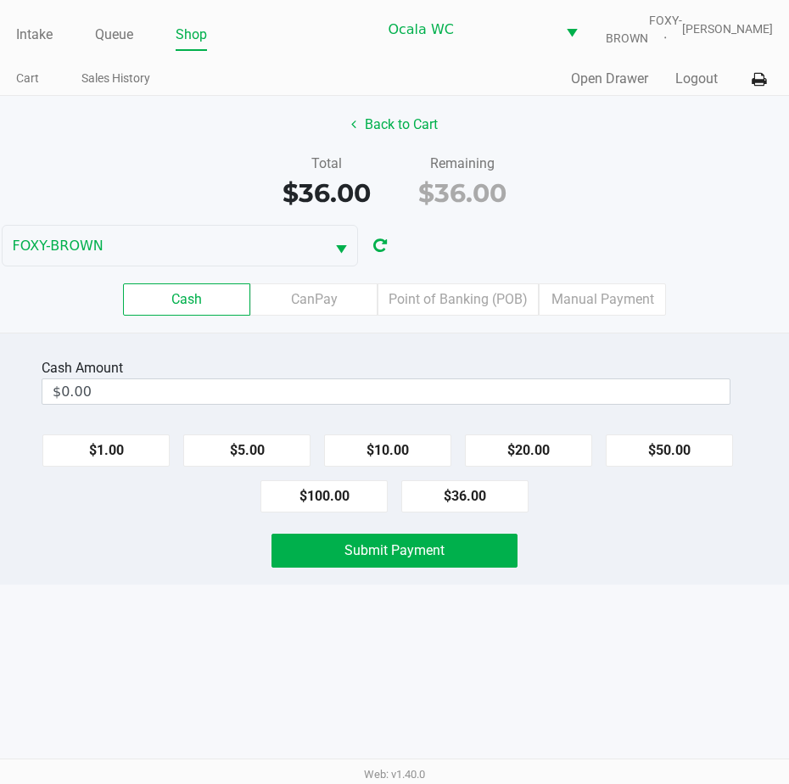
click at [203, 397] on input "$0.00" at bounding box center [385, 391] width 687 height 25
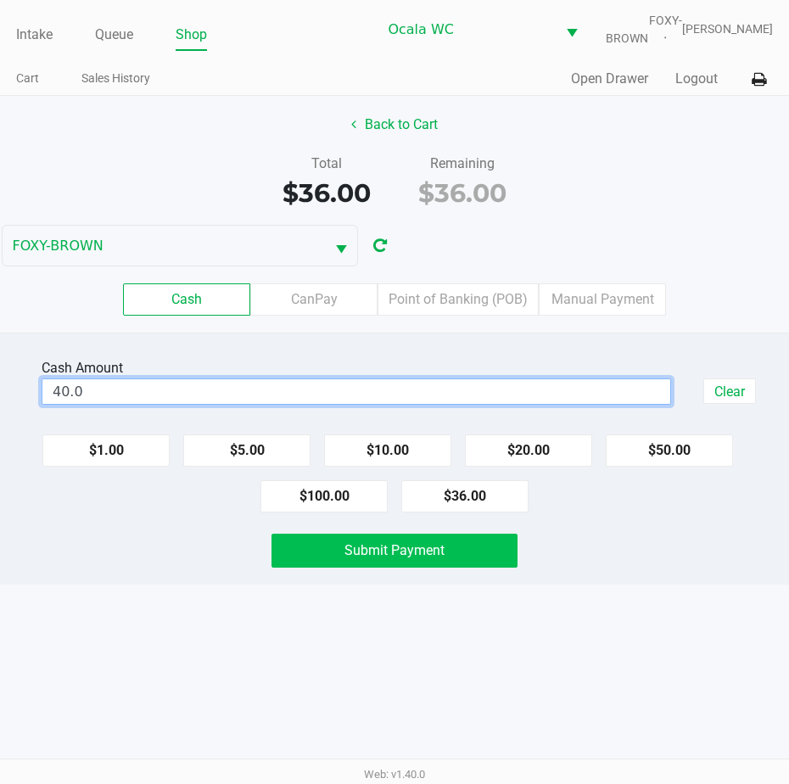
click at [350, 552] on button "Submit Payment" at bounding box center [394, 551] width 246 height 34
type input "$40.00"
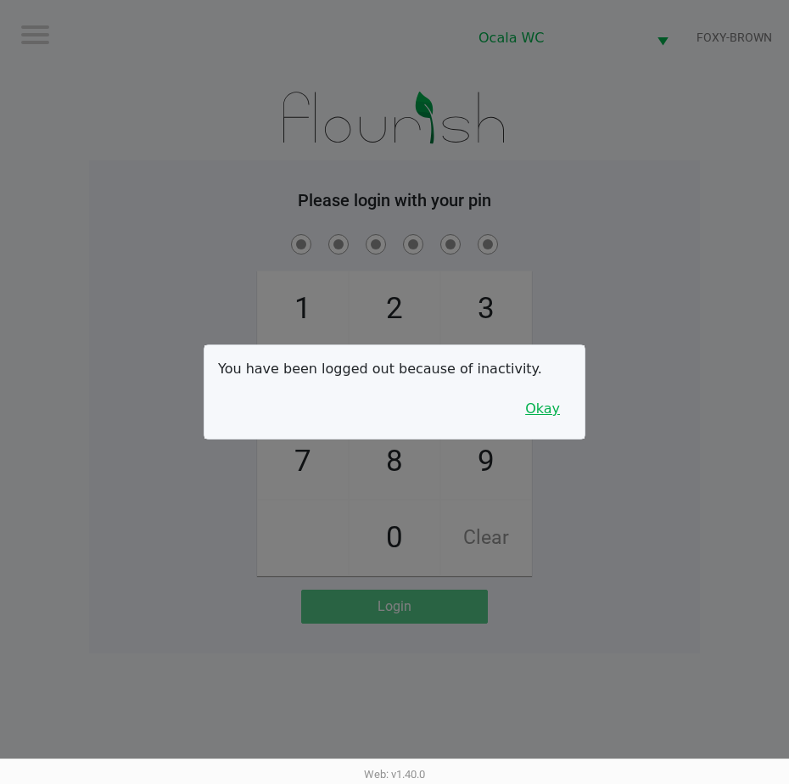
click at [534, 420] on button "Okay" at bounding box center [542, 409] width 57 height 32
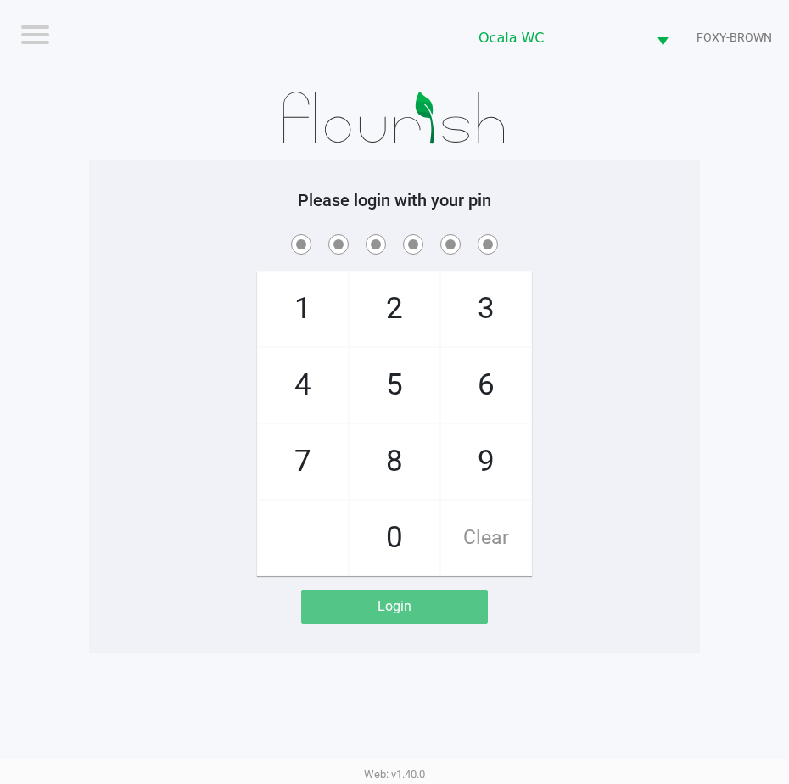
click at [605, 354] on div "1 4 7 2 5 8 0 3 6 9 Clear" at bounding box center [394, 403] width 611 height 345
checkbox input "true"
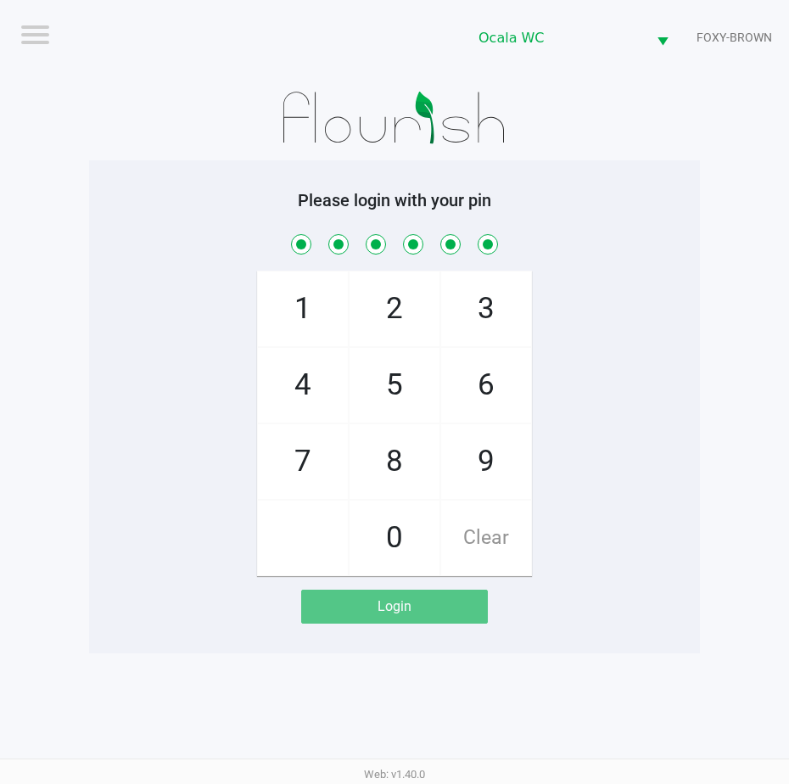
checkbox input "true"
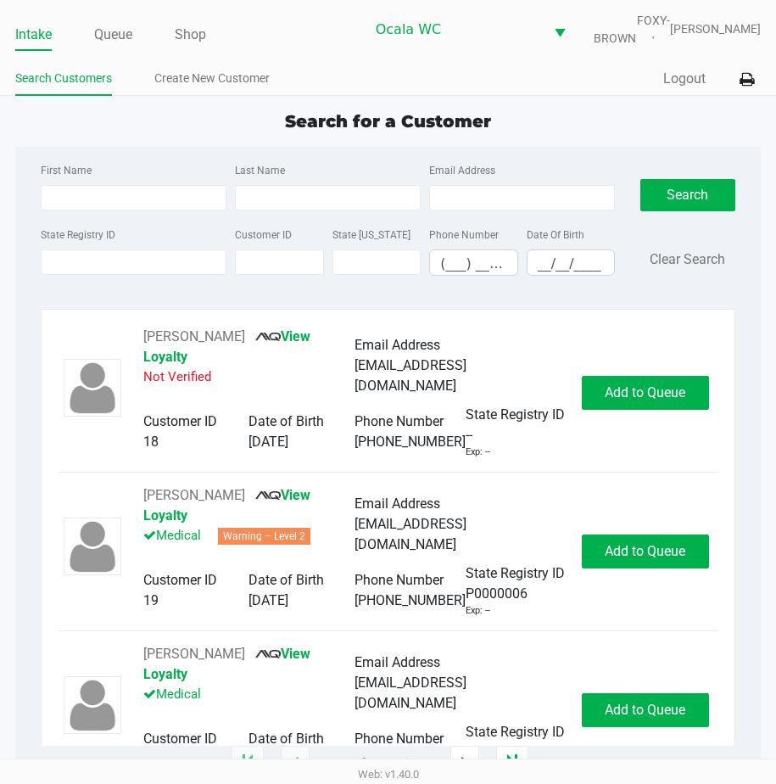
type input "JESSICA"
type input "VERA"
type input "04/05/1986"
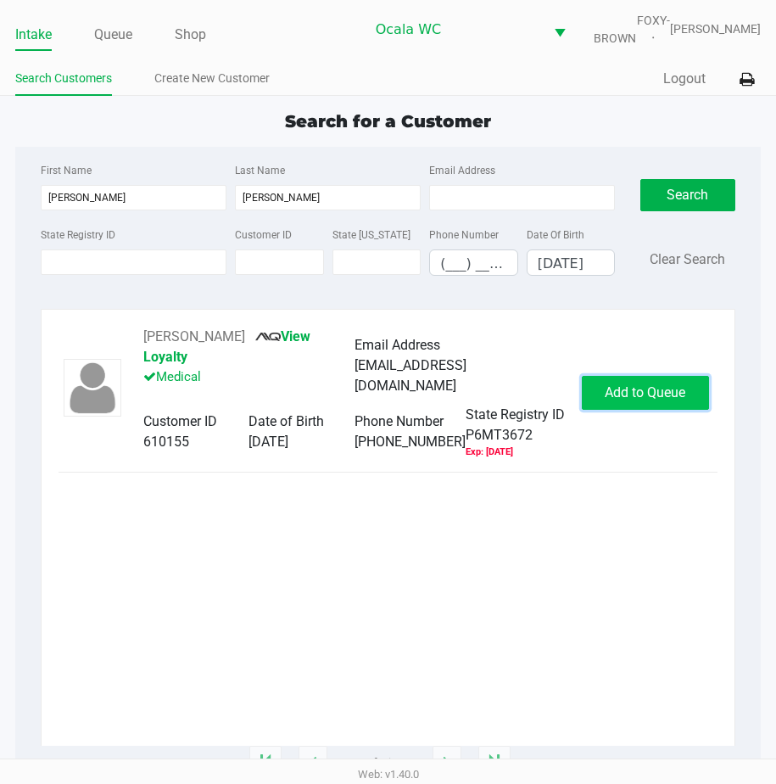
click at [612, 394] on span "Add to Queue" at bounding box center [645, 392] width 81 height 16
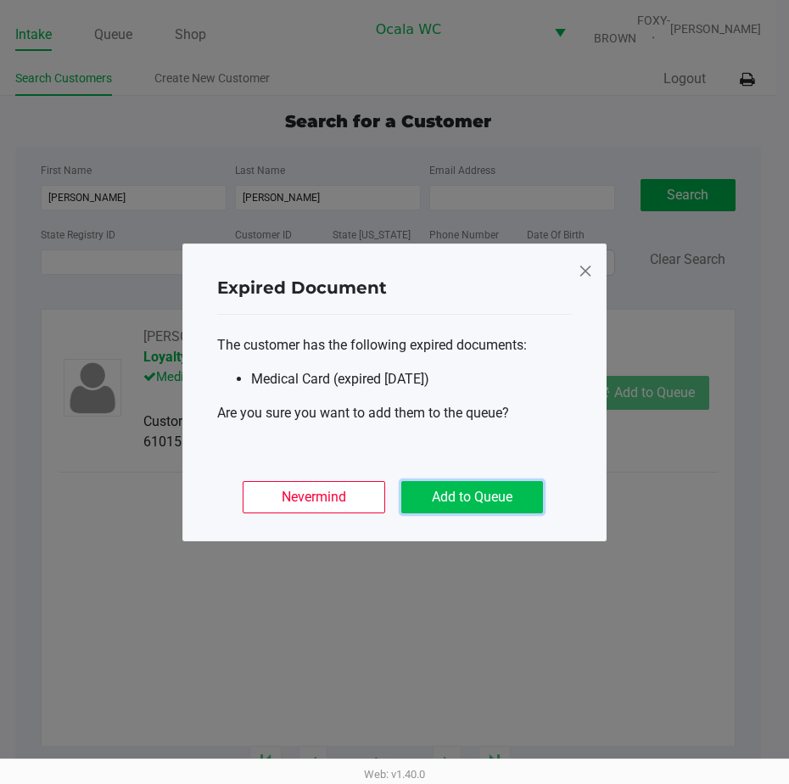
click at [481, 500] on button "Add to Queue" at bounding box center [472, 497] width 142 height 32
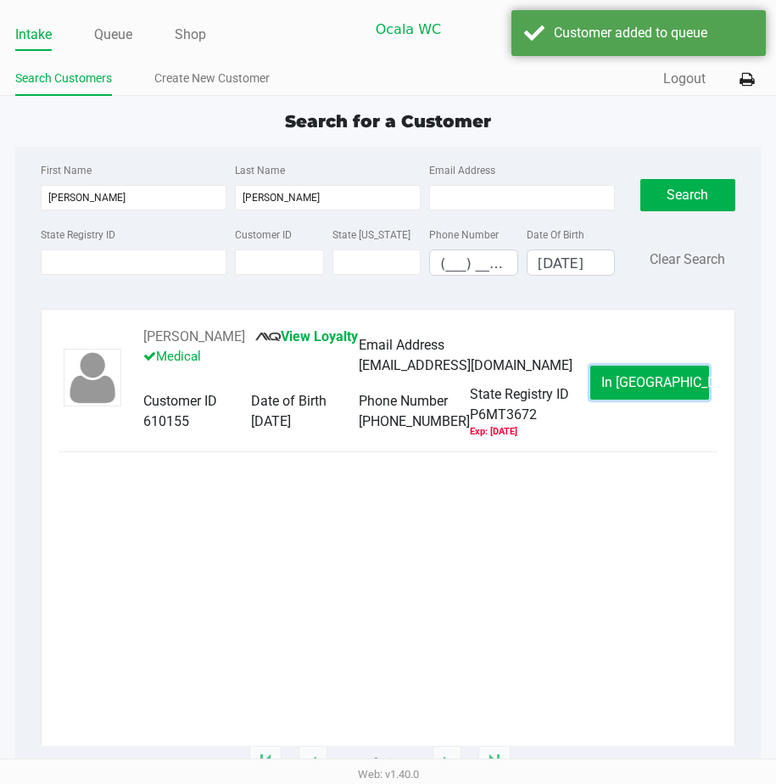
click at [598, 393] on button "In Queue" at bounding box center [649, 383] width 119 height 34
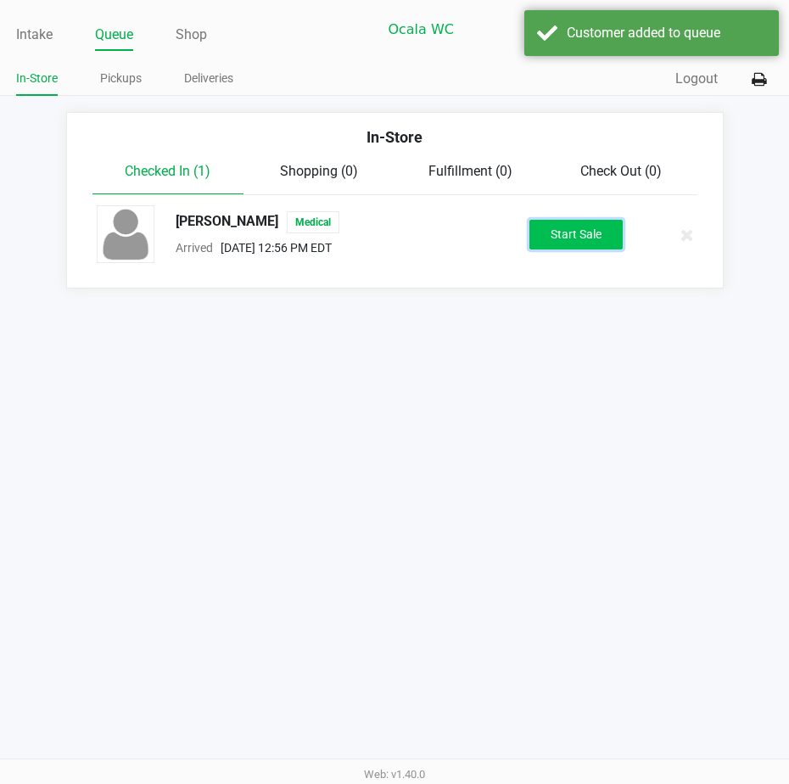
click at [540, 234] on button "Start Sale" at bounding box center [575, 235] width 93 height 30
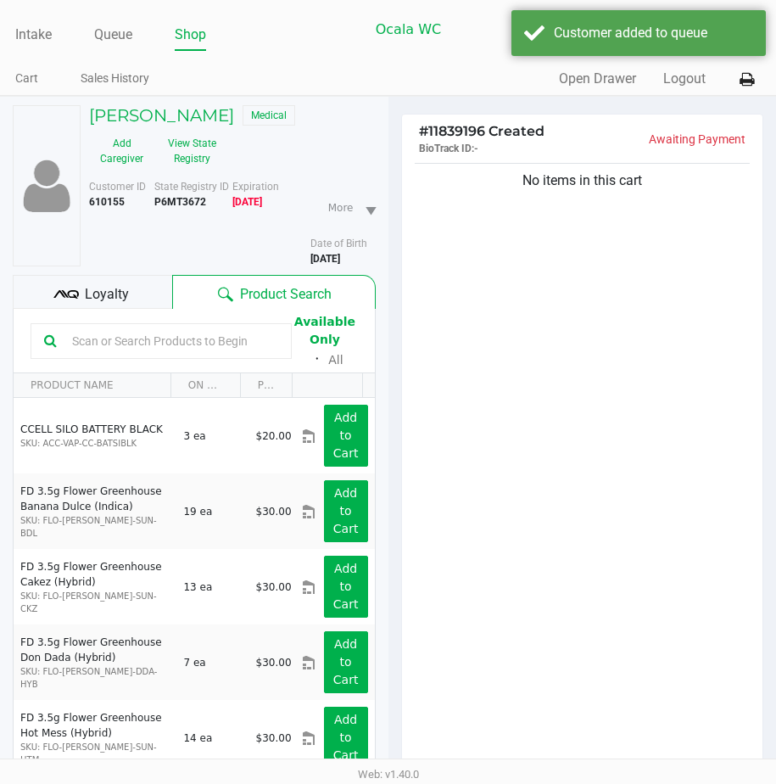
click at [124, 300] on span "Loyalty" at bounding box center [107, 294] width 44 height 20
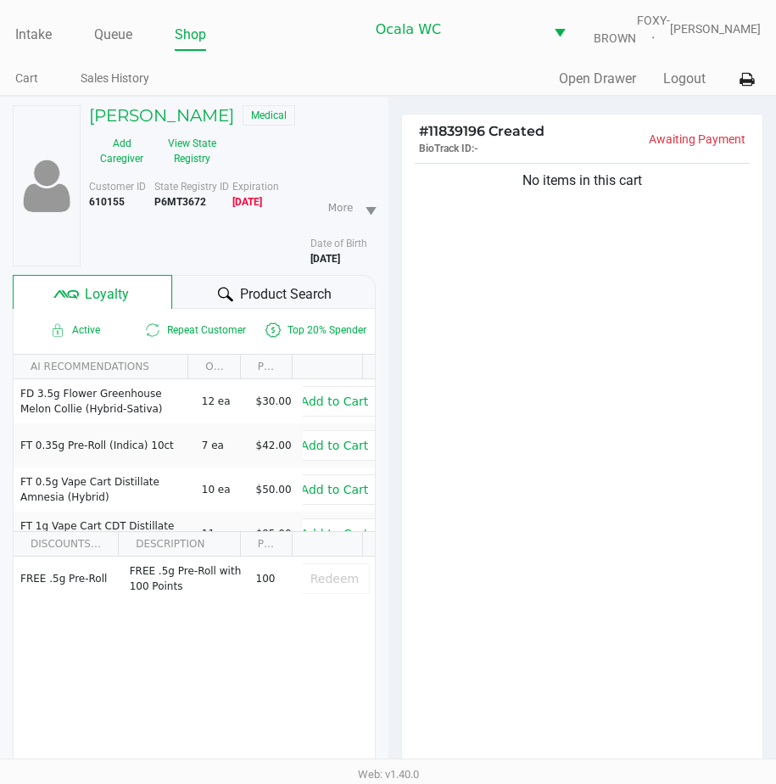
click at [201, 302] on div "Product Search" at bounding box center [273, 292] width 203 height 34
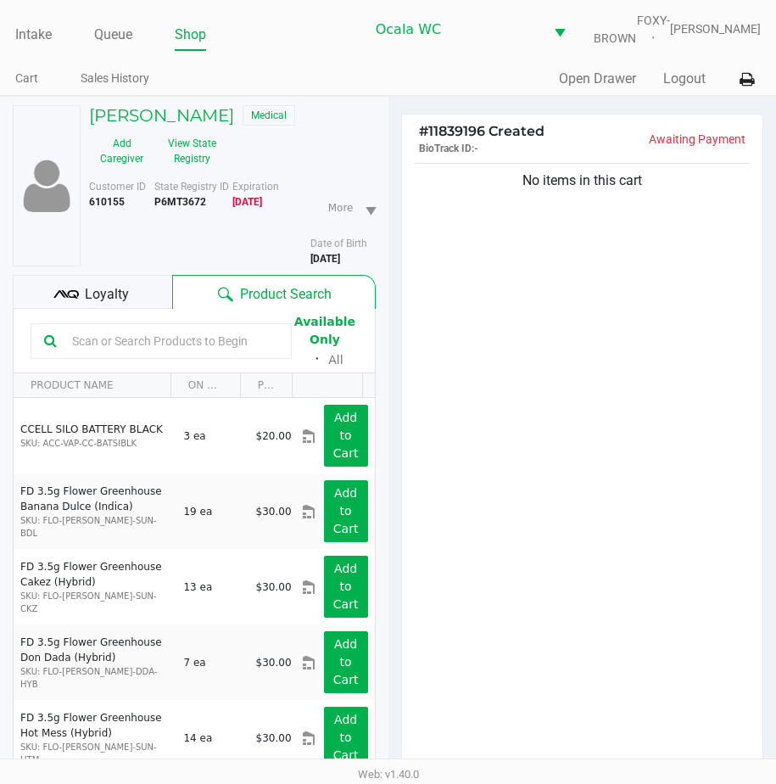
click at [70, 344] on input "text" at bounding box center [171, 340] width 213 height 25
click at [70, 353] on input "text" at bounding box center [171, 340] width 213 height 25
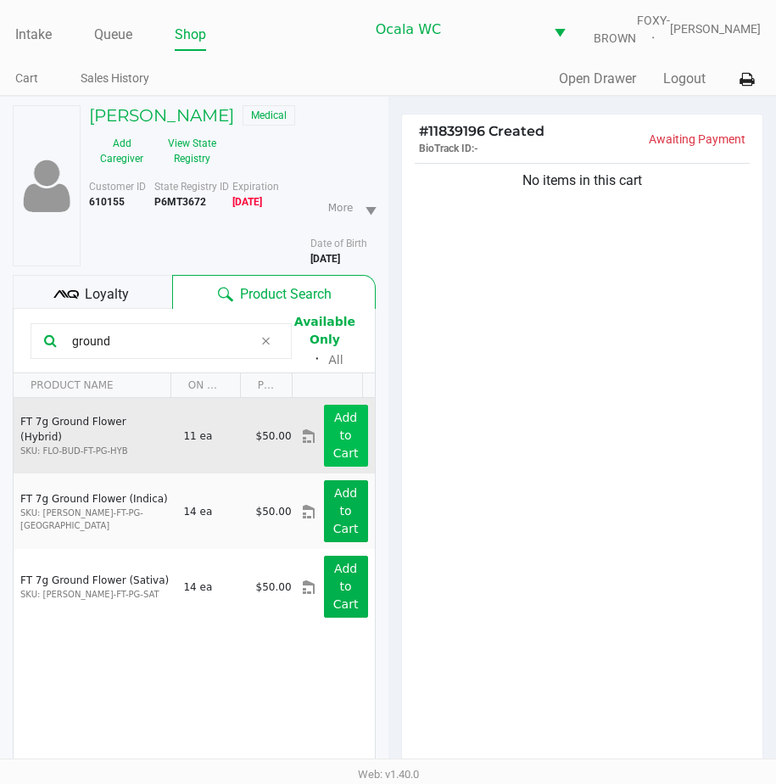
type input "ground"
click at [342, 423] on app-button-loader "Add to Cart" at bounding box center [345, 435] width 25 height 49
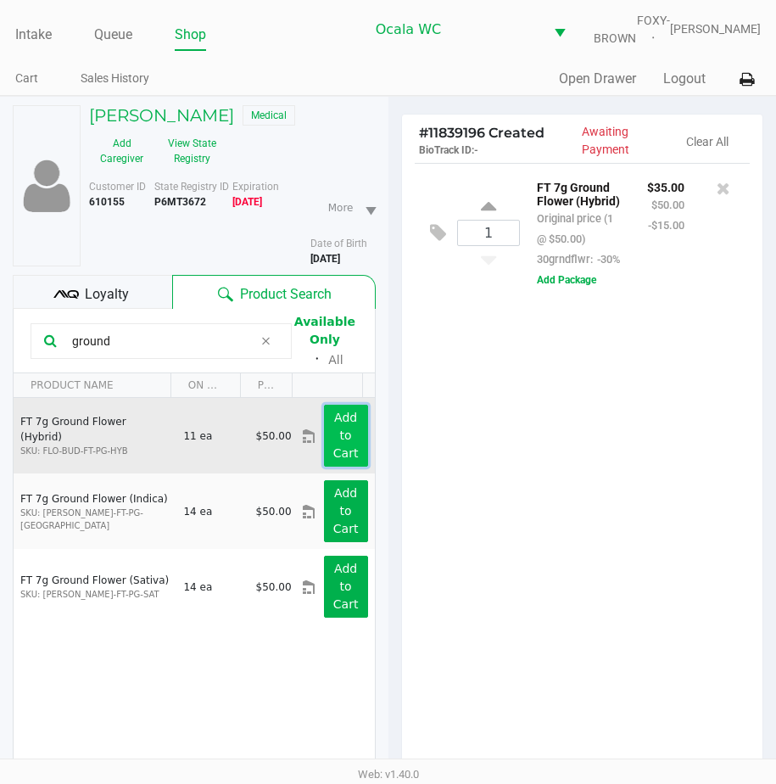
click at [342, 423] on app-button-loader "Add to Cart" at bounding box center [345, 435] width 25 height 49
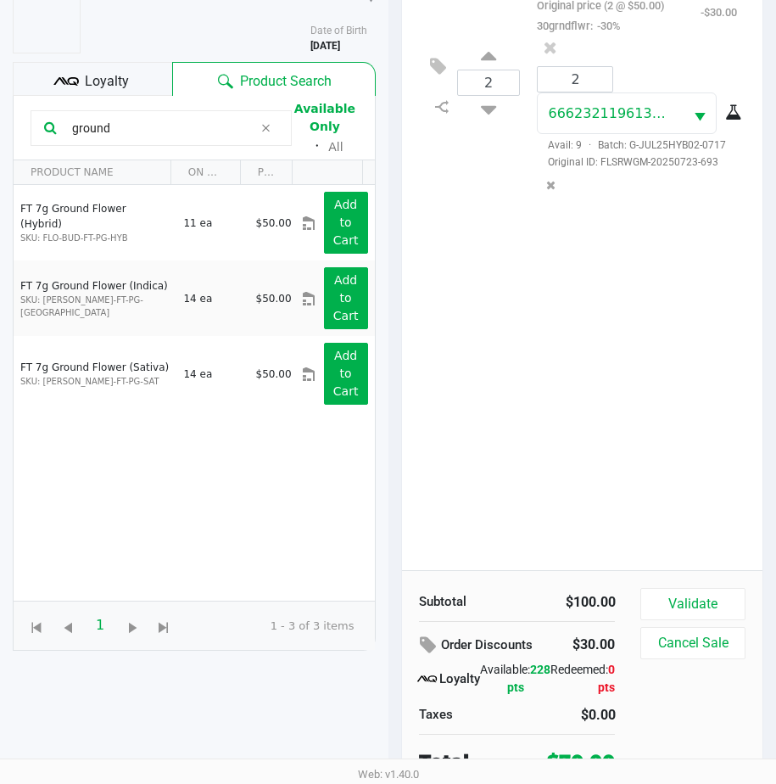
scroll to position [234, 0]
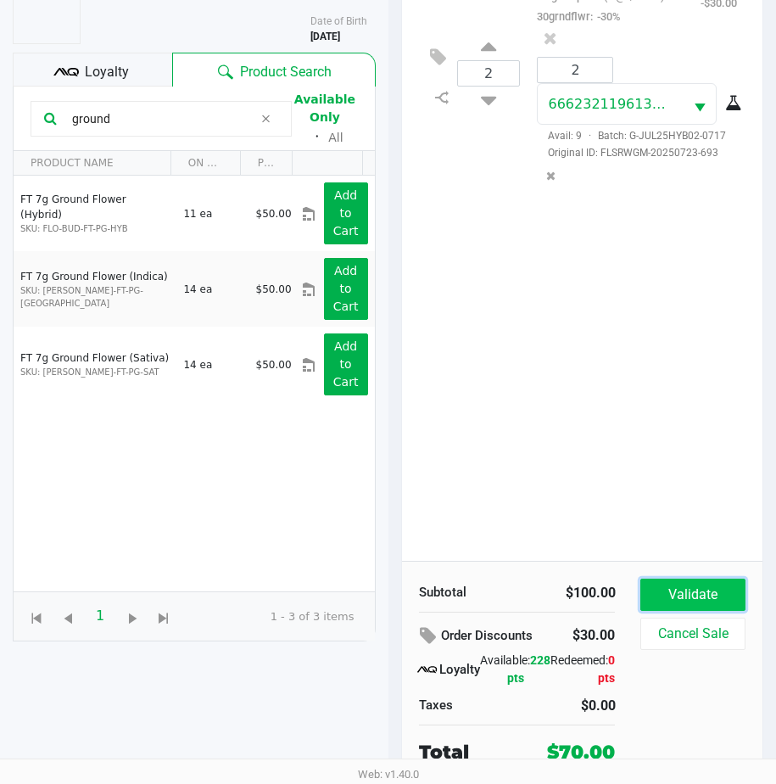
click at [641, 581] on button "Validate" at bounding box center [692, 594] width 104 height 32
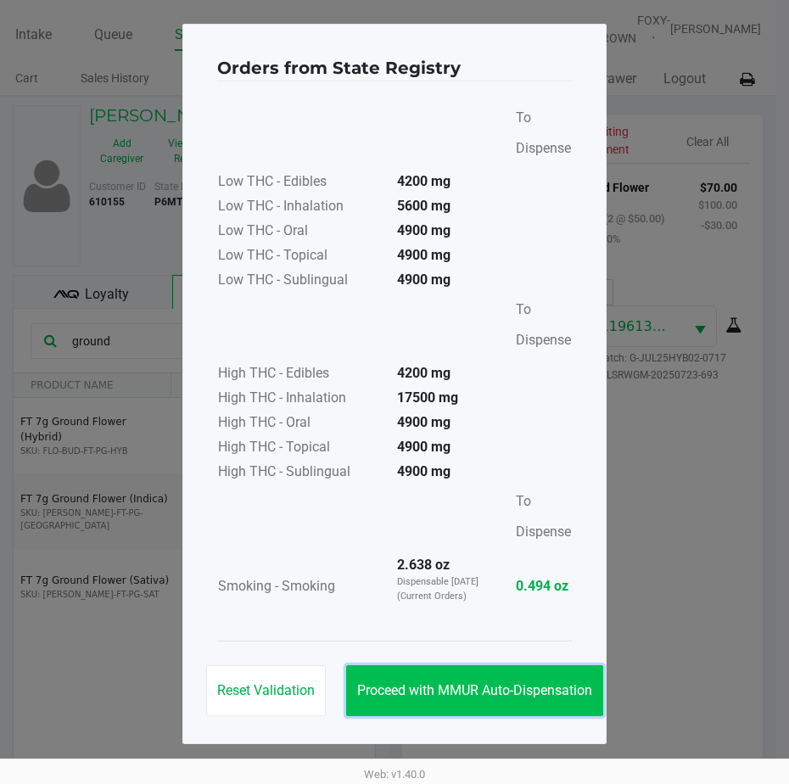
click at [452, 681] on button "Proceed with MMUR Auto-Dispensation" at bounding box center [474, 690] width 257 height 51
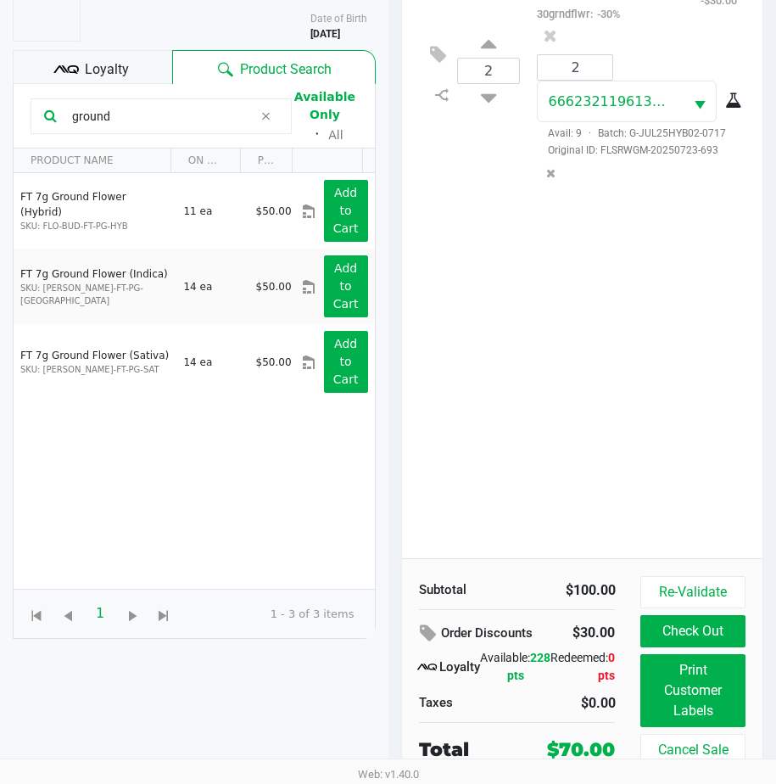
scroll to position [237, 0]
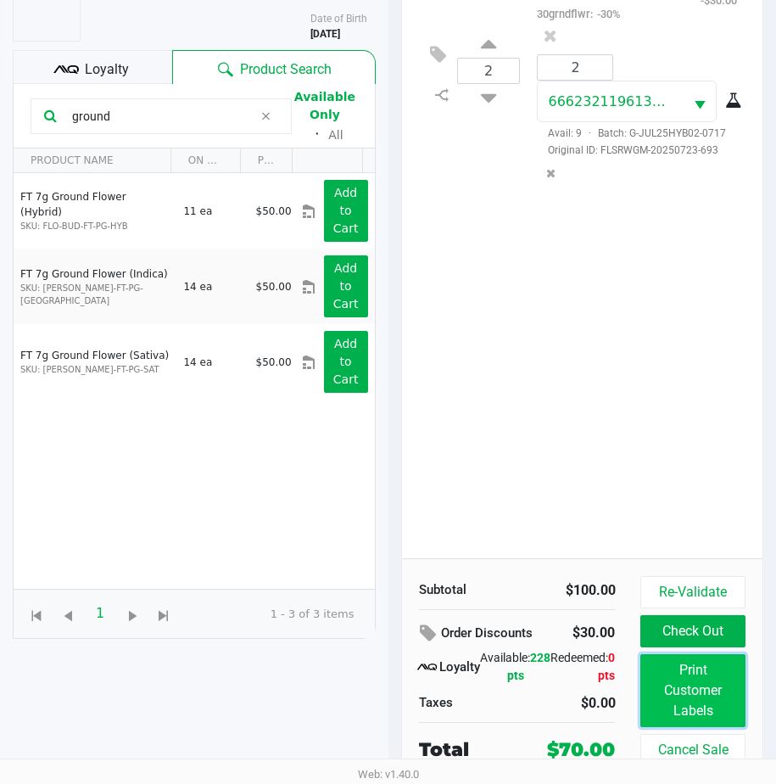
click at [683, 679] on button "Print Customer Labels" at bounding box center [692, 690] width 104 height 73
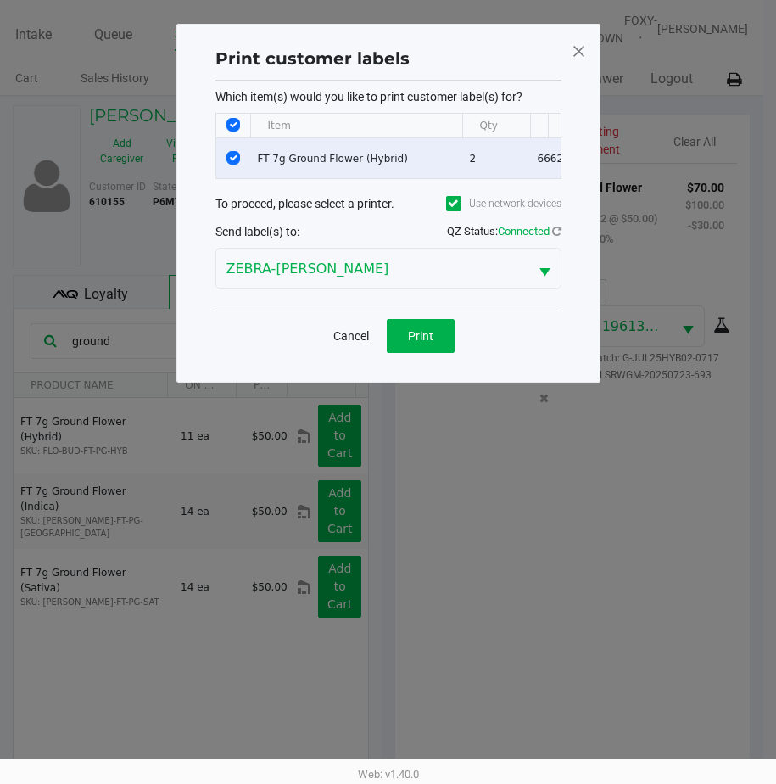
scroll to position [0, 0]
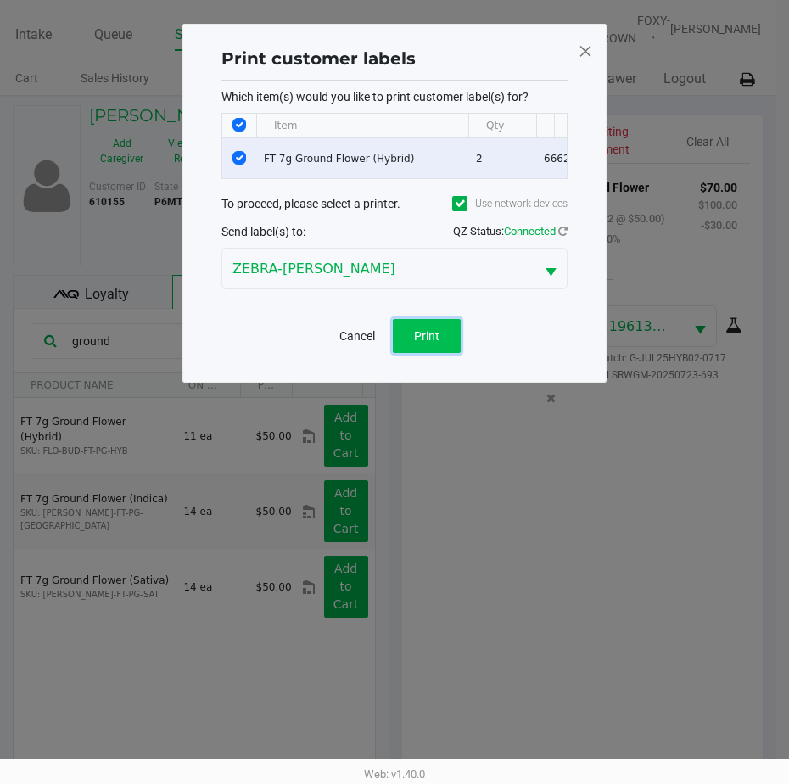
click at [426, 343] on span "Print" at bounding box center [426, 336] width 25 height 14
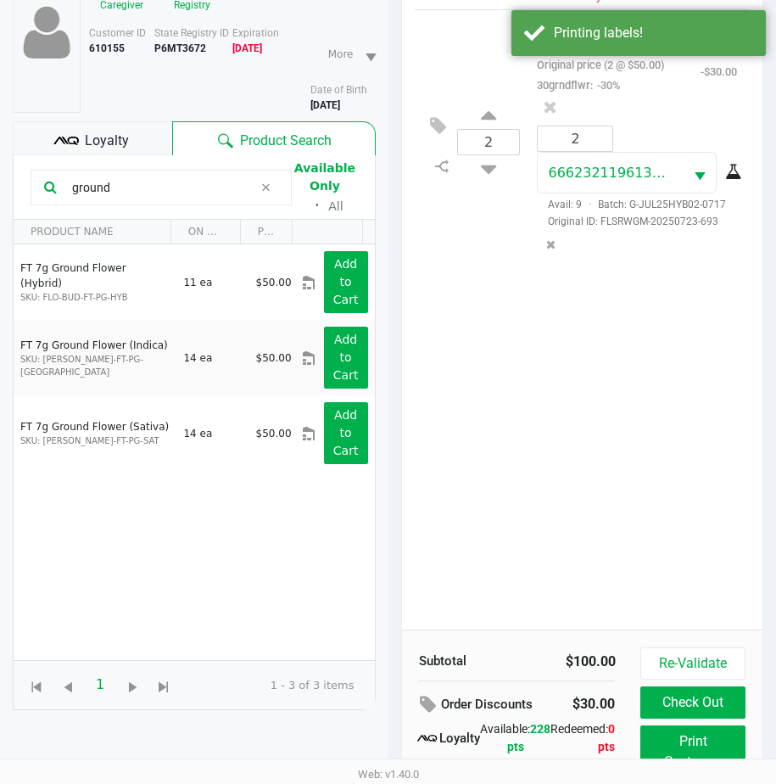
scroll to position [237, 0]
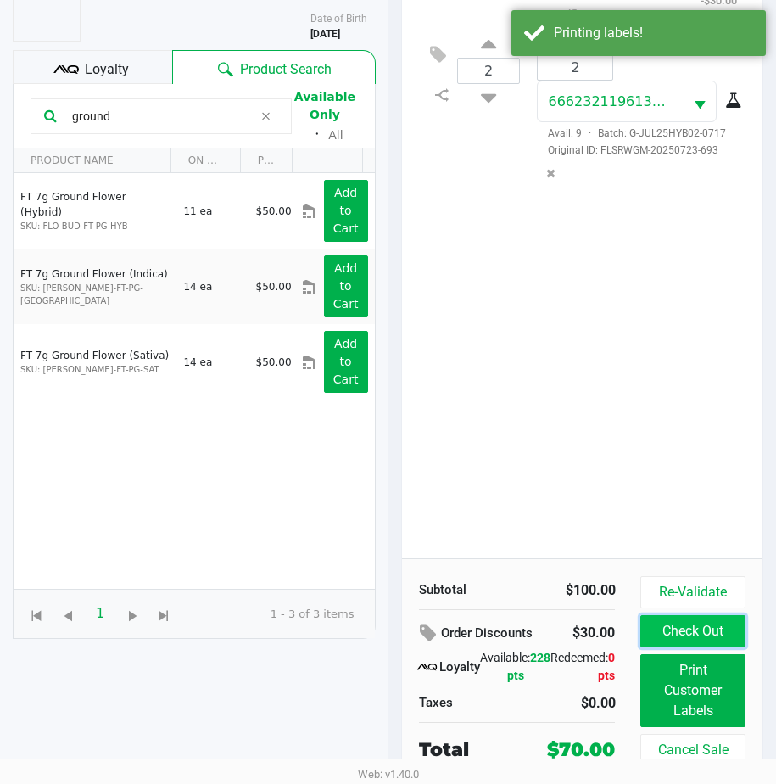
click at [658, 632] on button "Check Out" at bounding box center [692, 631] width 104 height 32
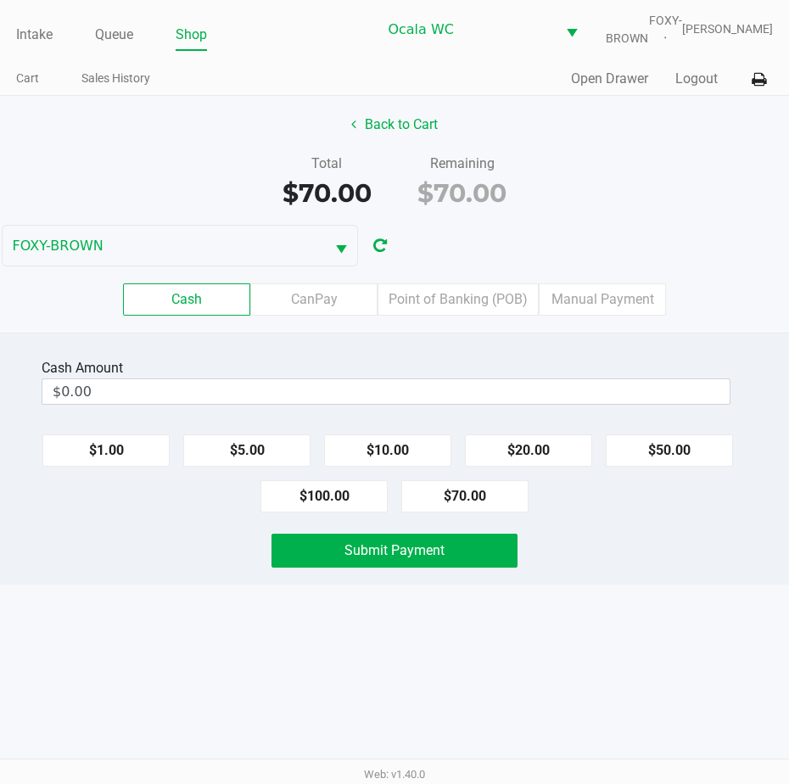
click at [452, 316] on label "Point of Banking (POB)" at bounding box center [457, 299] width 161 height 32
click at [0, 0] on 7 "Point of Banking (POB)" at bounding box center [0, 0] width 0 height 0
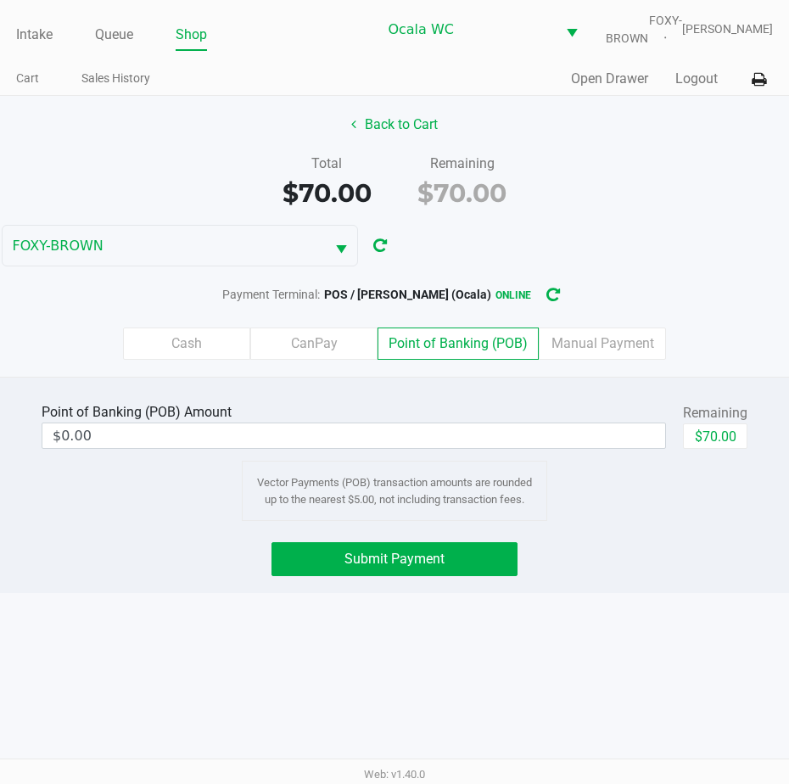
click at [719, 449] on button "$70.00" at bounding box center [715, 435] width 64 height 25
type input "$70.00"
click at [388, 576] on button "Submit Payment" at bounding box center [394, 559] width 246 height 34
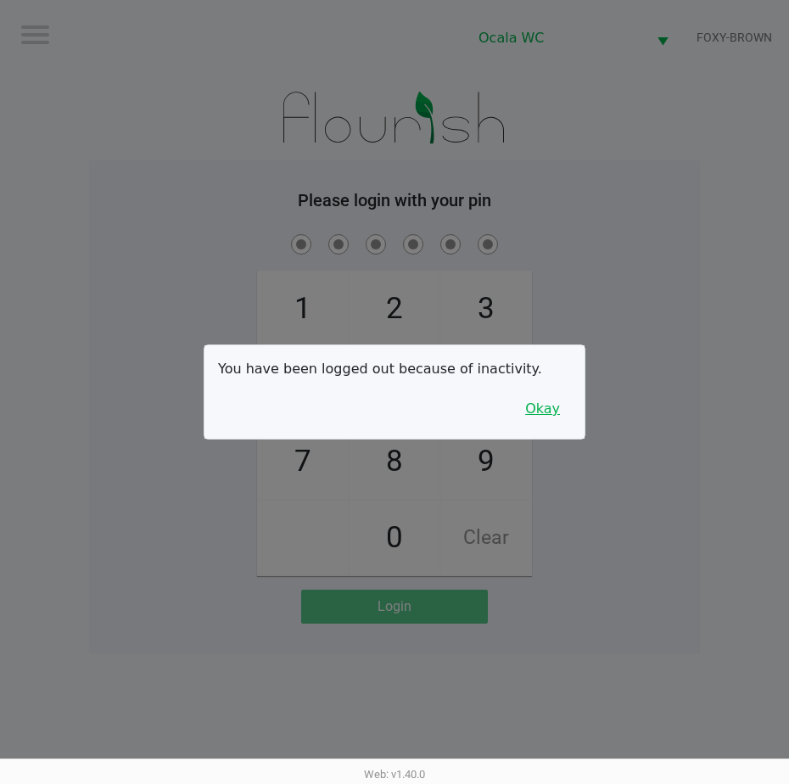
click at [557, 406] on button "Okay" at bounding box center [542, 409] width 57 height 32
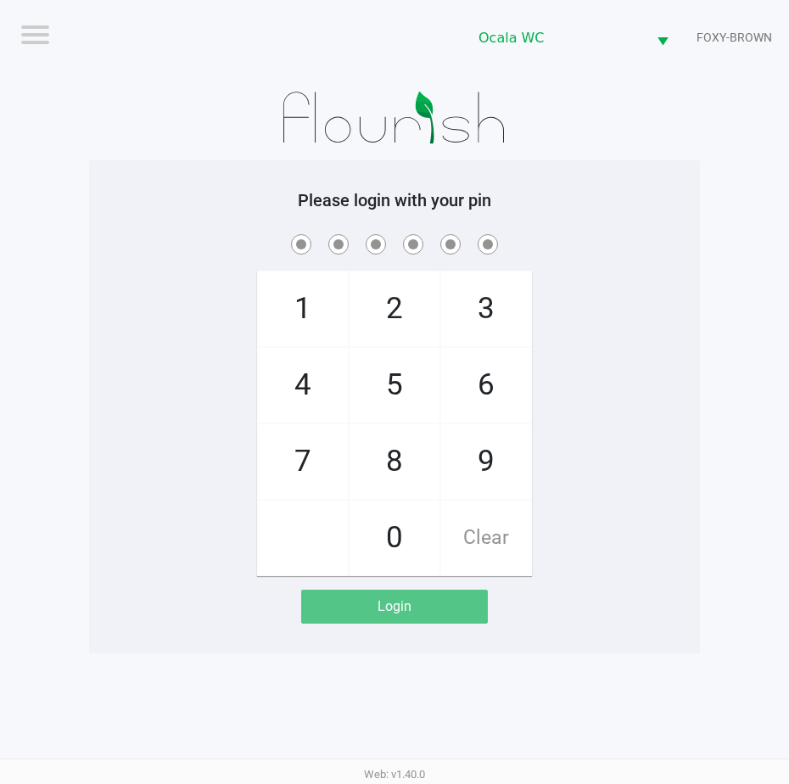
click at [601, 383] on div "1 4 7 2 5 8 0 3 6 9 Clear" at bounding box center [394, 403] width 611 height 345
checkbox input "true"
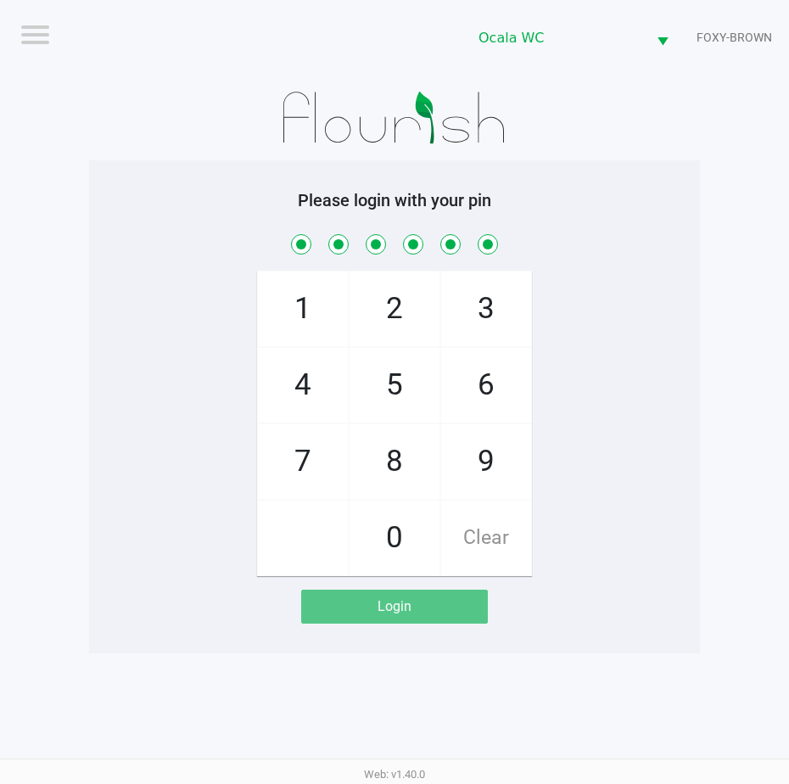
checkbox input "true"
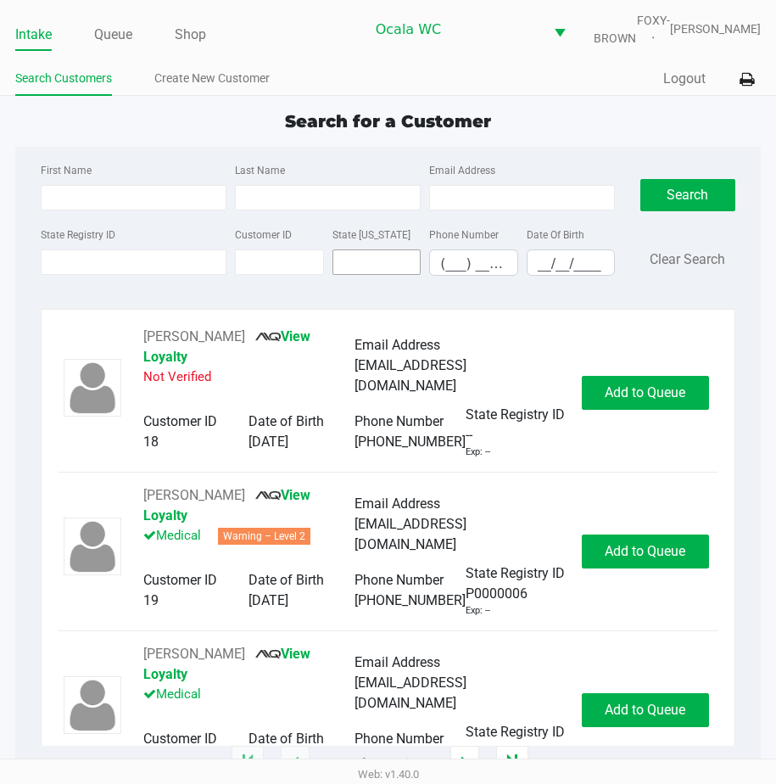
type input "DERANGO"
type input "LOVELL"
type input "02/15/1990"
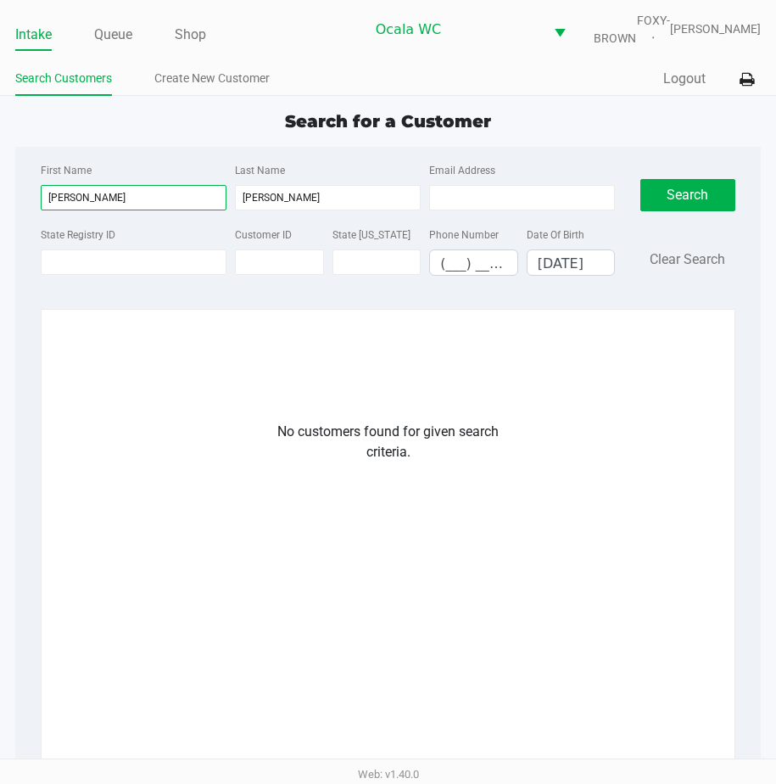
drag, startPoint x: 99, startPoint y: 221, endPoint x: -4, endPoint y: 209, distance: 104.2
click at [0, 209] on html "Intake Queue Shop Ocala WC FOXY-BROWN Christal Towne Search Customers Create Ne…" at bounding box center [388, 392] width 776 height 784
drag, startPoint x: 279, startPoint y: 199, endPoint x: 217, endPoint y: 204, distance: 62.1
click at [217, 204] on div "First Name DERANGO Last Name LOVELL Email Address" at bounding box center [327, 191] width 583 height 64
click at [221, 89] on link "Create New Customer" at bounding box center [211, 78] width 115 height 21
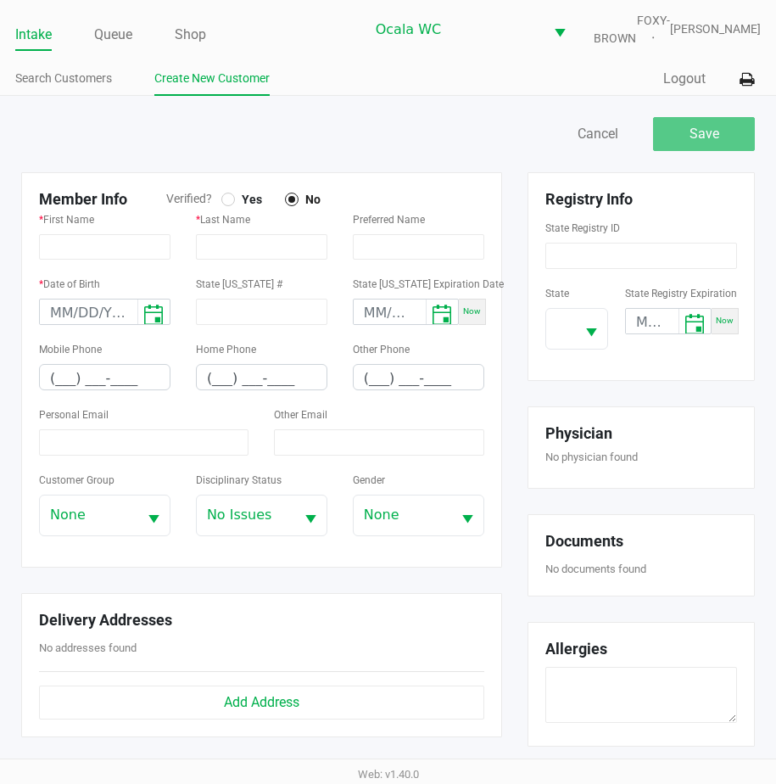
click at [226, 204] on label "Yes" at bounding box center [246, 199] width 51 height 15
type input "DERANGO"
type input "LOVELL"
click at [54, 321] on input "month/day/year" at bounding box center [89, 312] width 98 height 26
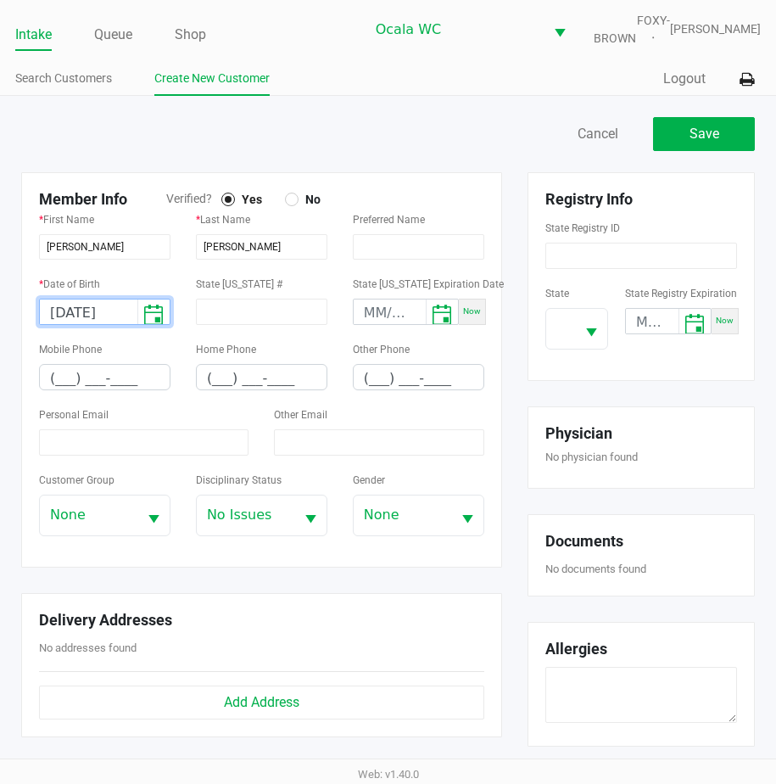
type input "02/15/1990"
click at [55, 389] on input "(___) ___-____" at bounding box center [105, 378] width 130 height 26
click at [68, 385] on input "(___) ___-____" at bounding box center [105, 378] width 130 height 26
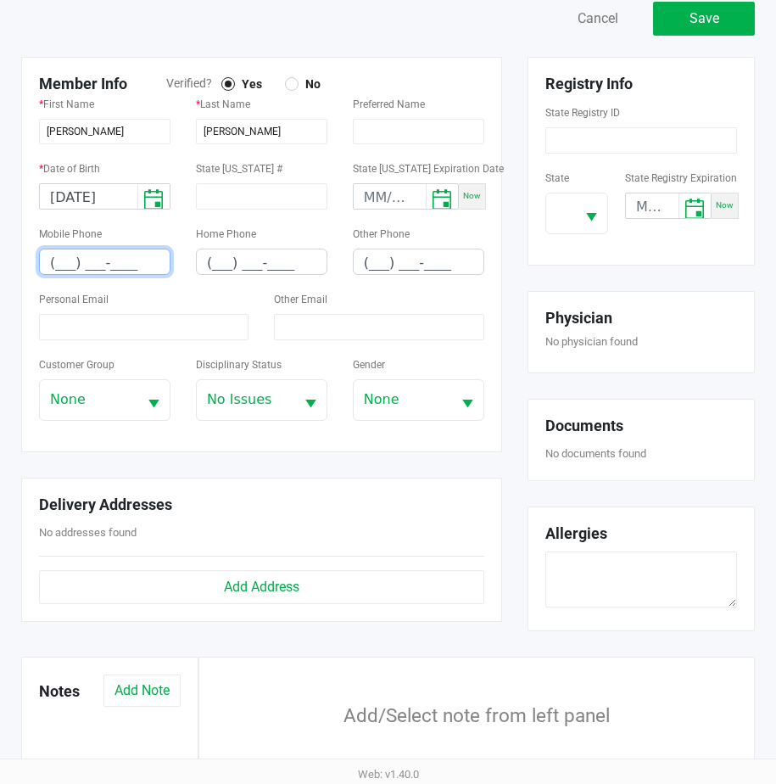
scroll to position [78, 0]
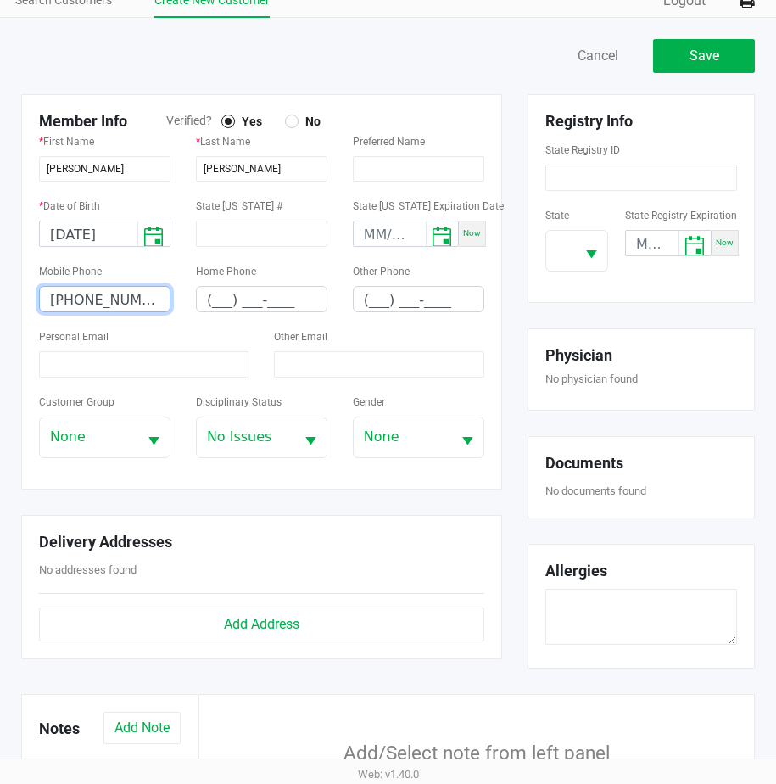
type input "(352) 208-1568"
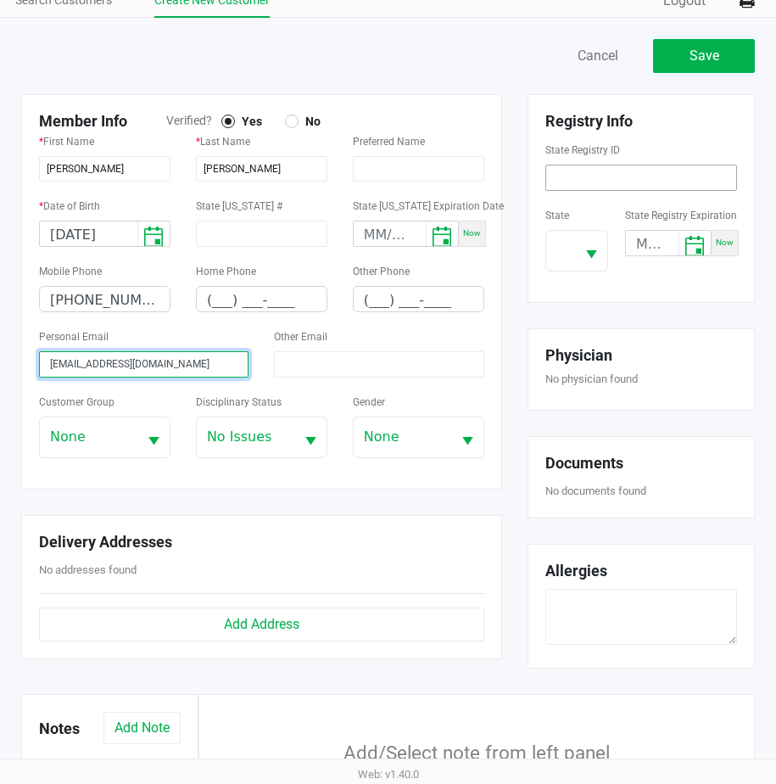
type input "dangoskrazyson@gmail.com"
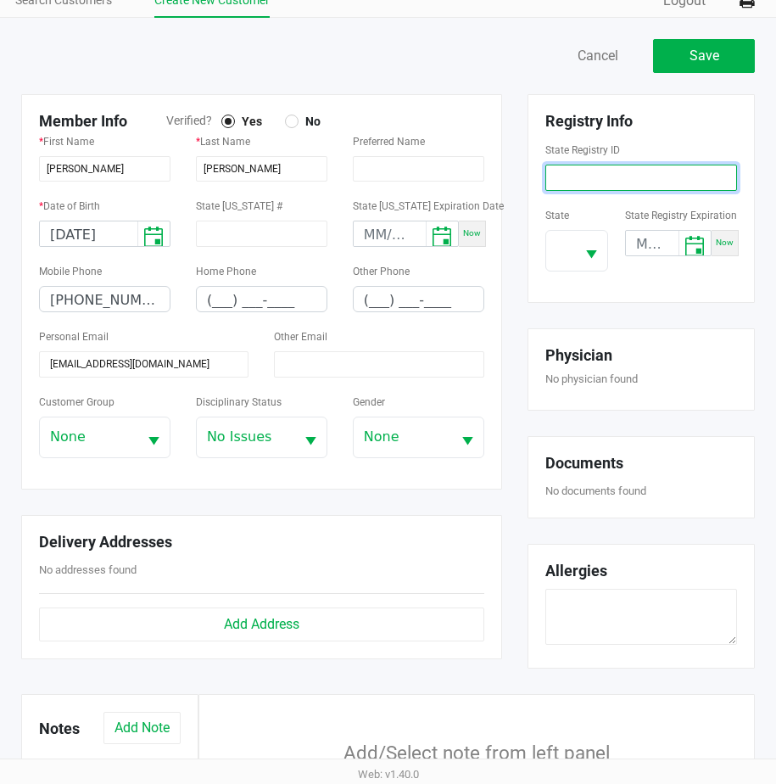
click at [635, 187] on input at bounding box center [641, 178] width 192 height 26
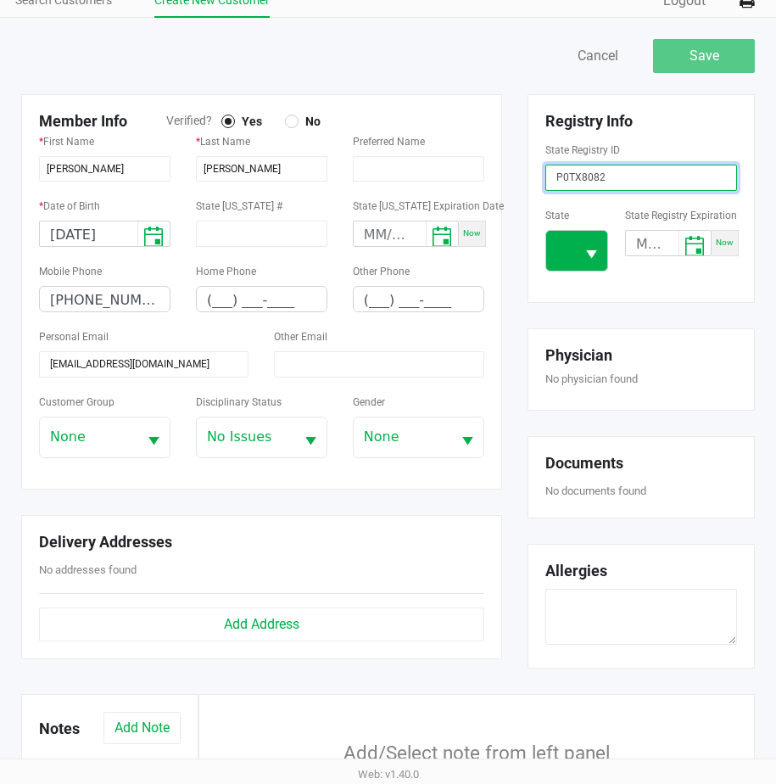
click at [602, 260] on span "Select" at bounding box center [591, 254] width 21 height 21
type input "P0TX8082"
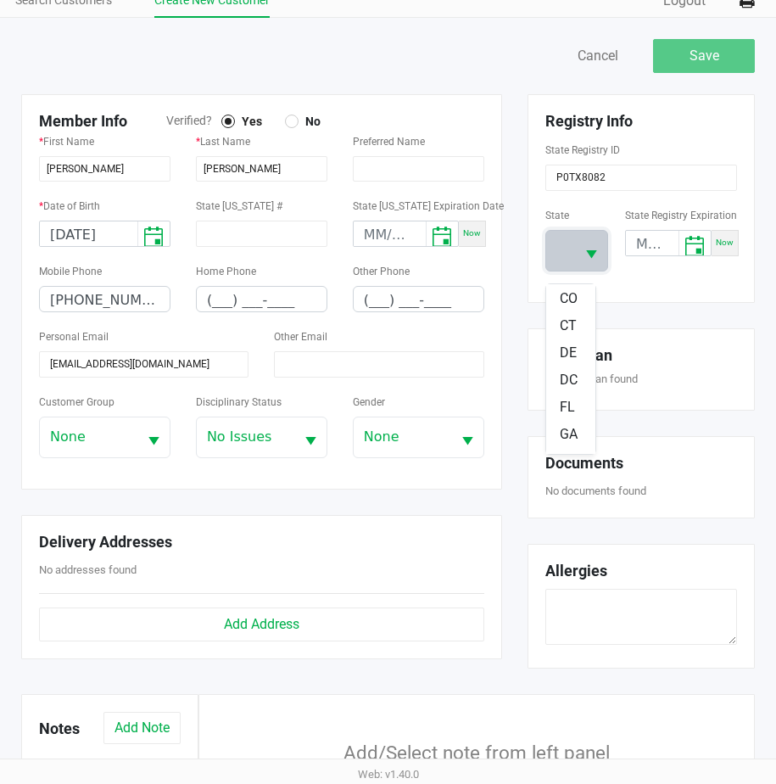
scroll to position [170, 0]
click at [565, 399] on span "FL" at bounding box center [567, 399] width 15 height 20
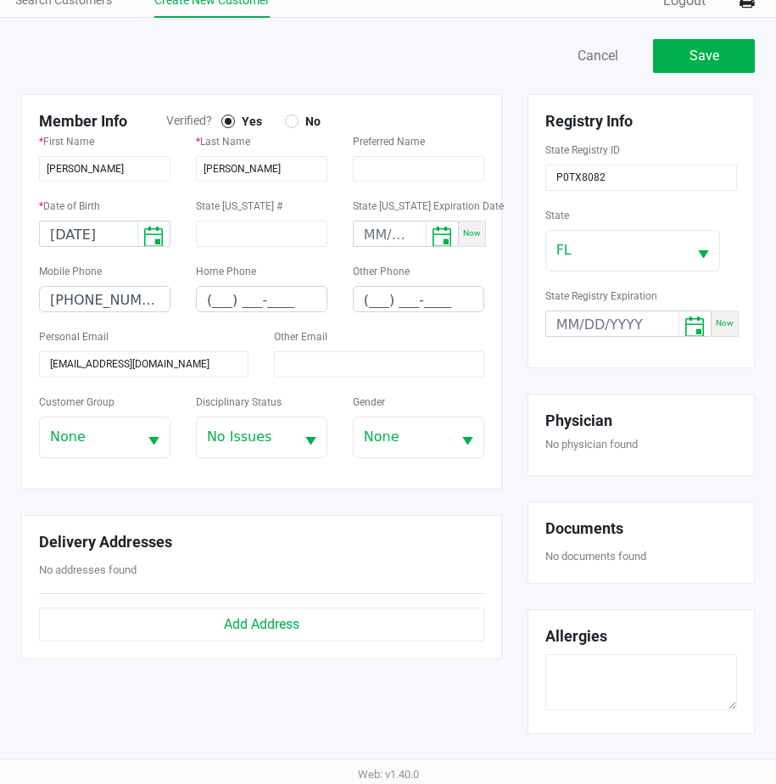
click at [595, 294] on div "State FL State Registry Expiration Now" at bounding box center [641, 277] width 192 height 146
click at [703, 56] on button "Save" at bounding box center [704, 56] width 102 height 34
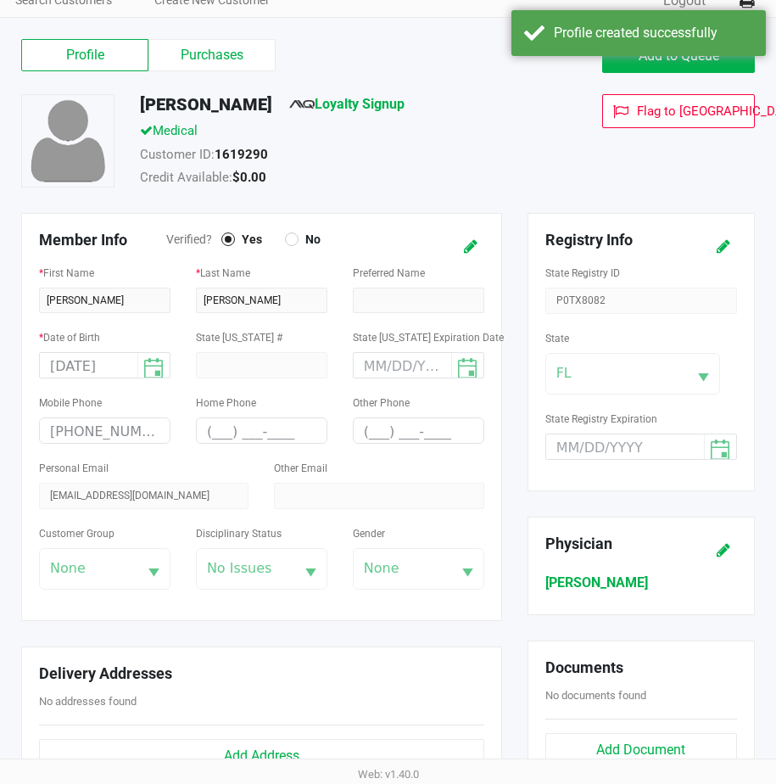
type input "---"
type input "( __) ___-____"
type input "---"
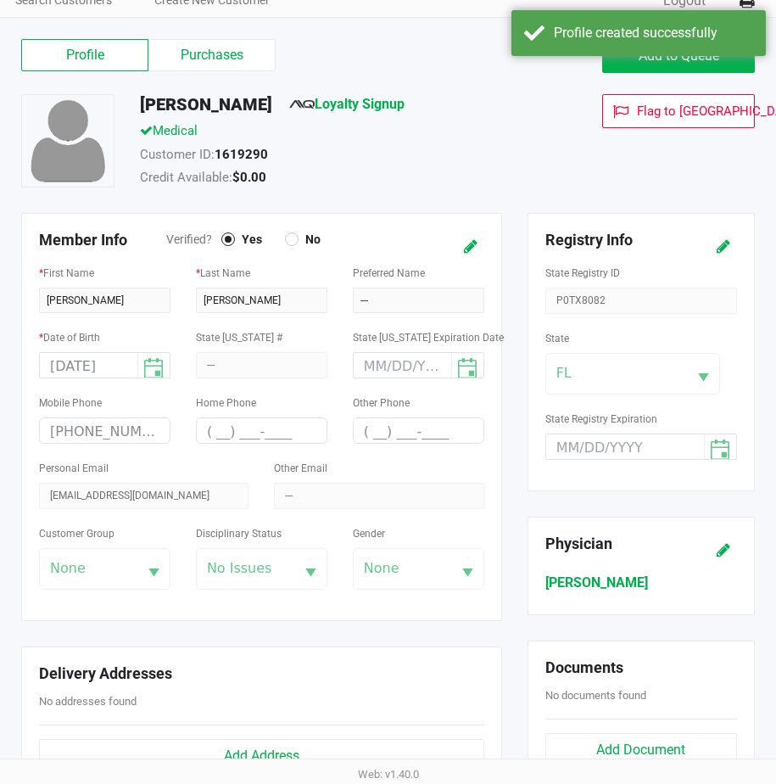
click at [338, 94] on div "Profile Purchases Add to Queue" at bounding box center [387, 64] width 759 height 59
click at [342, 112] on link "Loyalty Signup" at bounding box center [346, 104] width 115 height 16
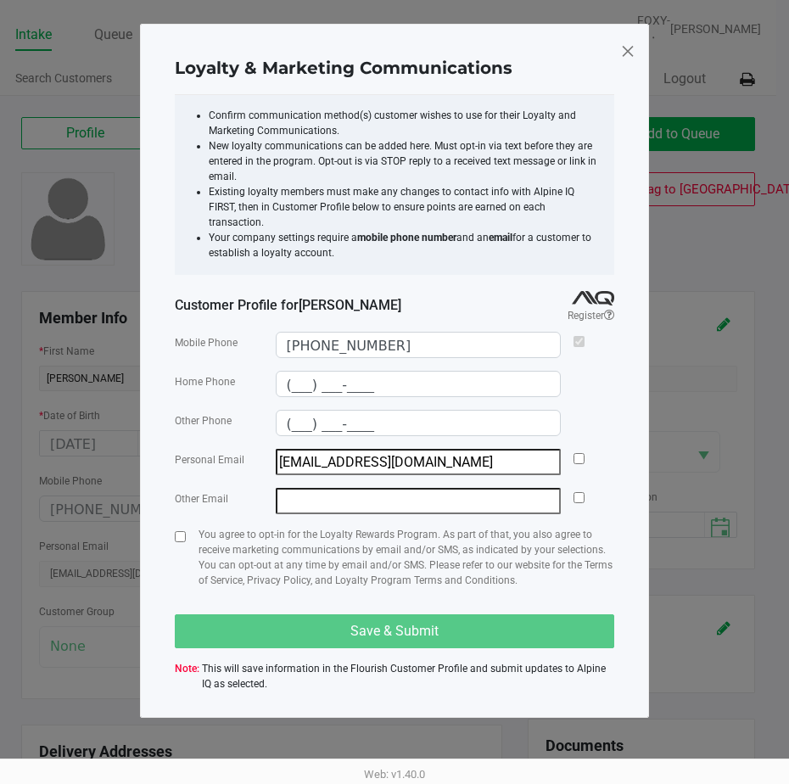
click at [572, 449] on div "Personal Email dangoskrazyson@gmail.com" at bounding box center [394, 462] width 439 height 26
click at [579, 453] on input "checkbox" at bounding box center [578, 458] width 11 height 11
checkbox input "true"
click at [185, 531] on input "checkbox" at bounding box center [180, 536] width 11 height 11
checkbox input "true"
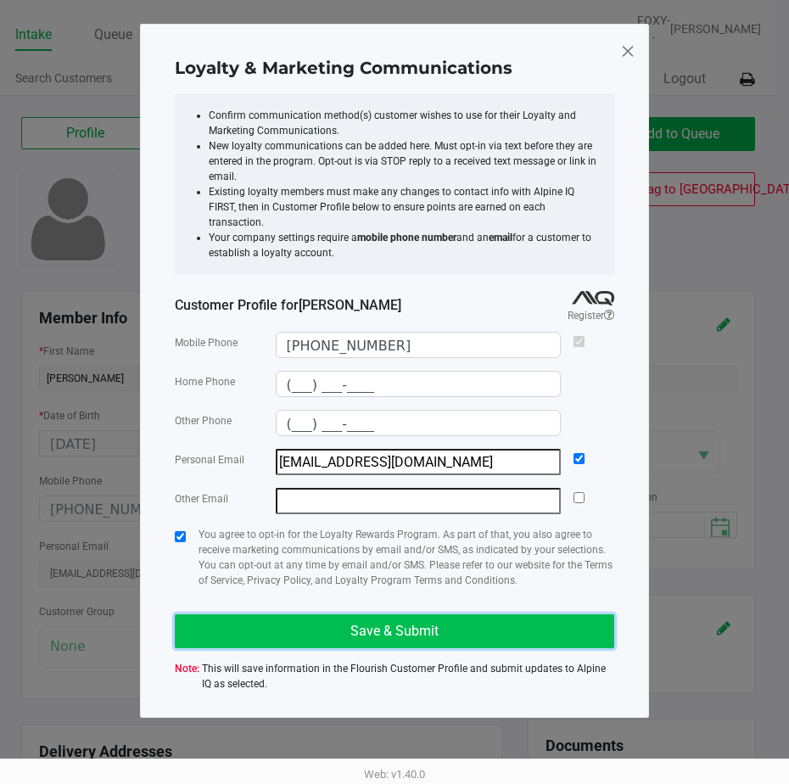
click at [306, 614] on button "Save & Submit" at bounding box center [394, 631] width 439 height 34
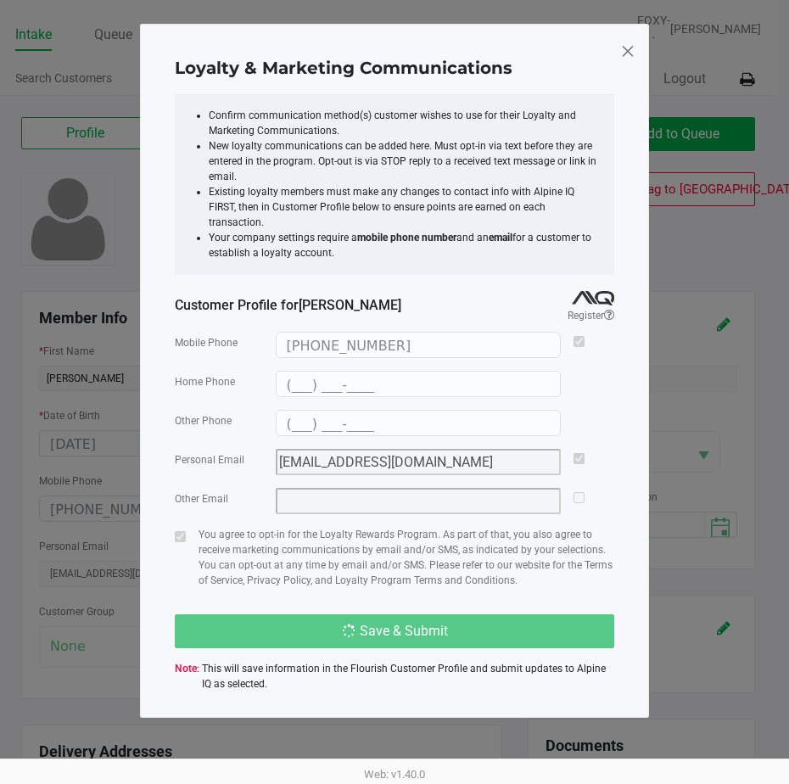
type input "(___) ___-____"
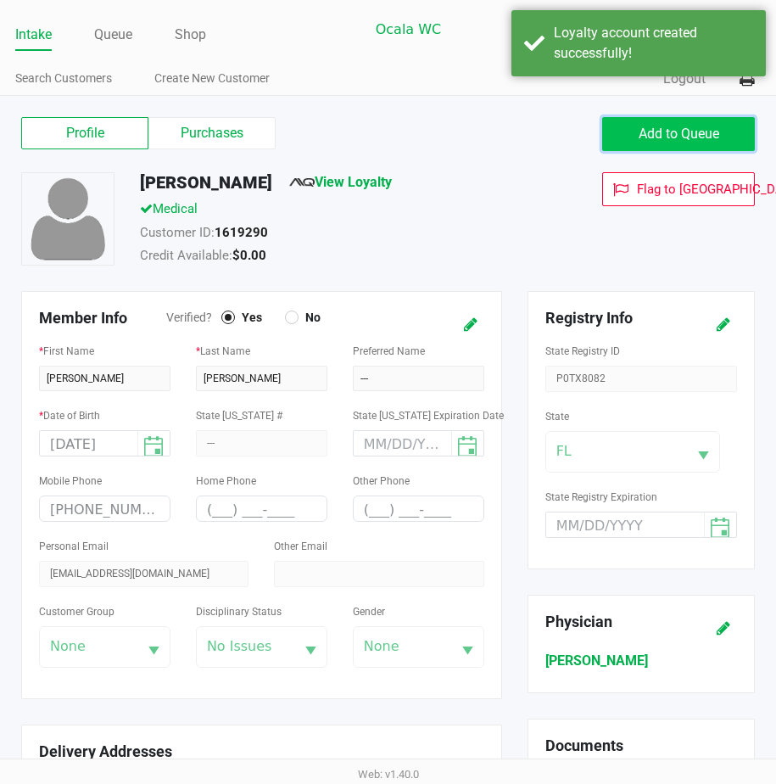
click at [632, 131] on button "Add to Queue" at bounding box center [678, 134] width 153 height 34
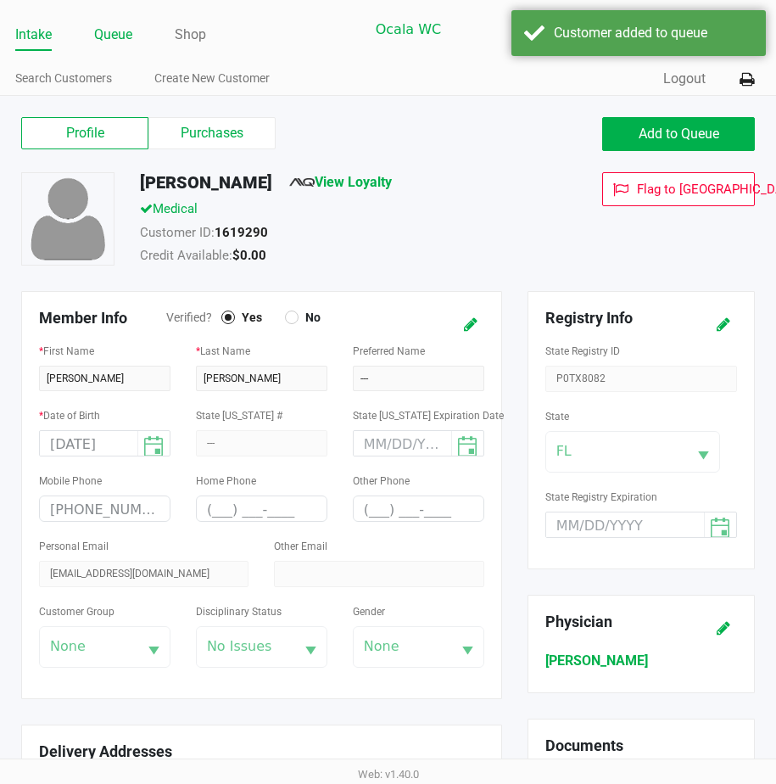
click at [114, 47] on link "Queue" at bounding box center [113, 35] width 38 height 24
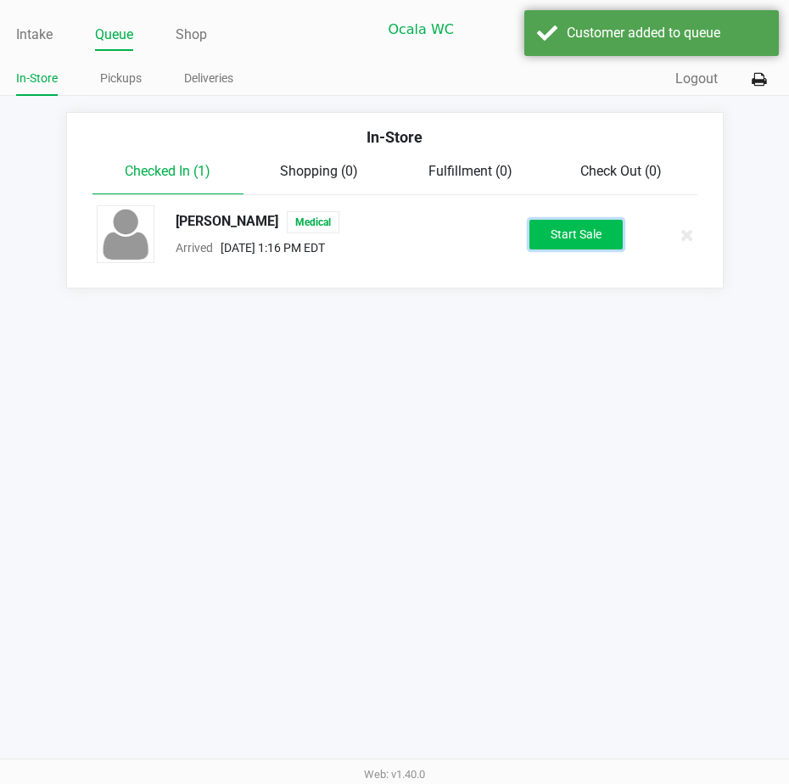
click at [599, 244] on button "Start Sale" at bounding box center [575, 235] width 93 height 30
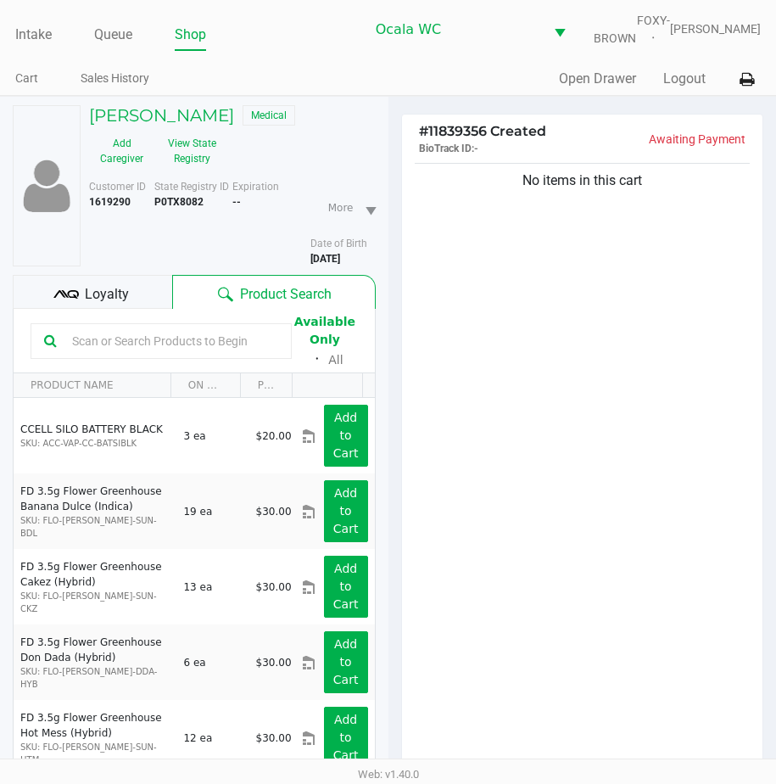
click at [98, 354] on input "text" at bounding box center [171, 340] width 213 height 25
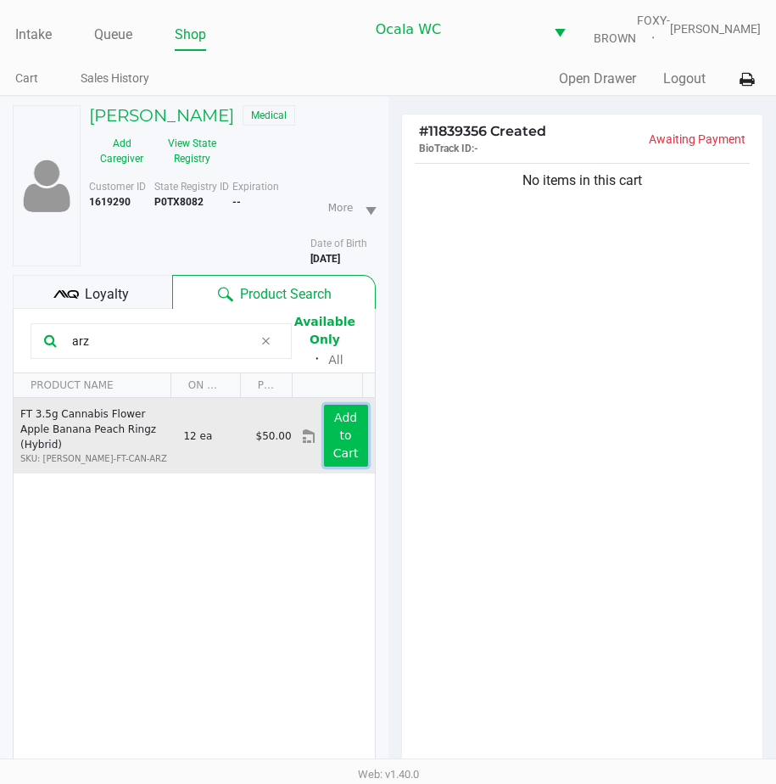
click at [324, 440] on button "Add to Cart" at bounding box center [346, 436] width 44 height 62
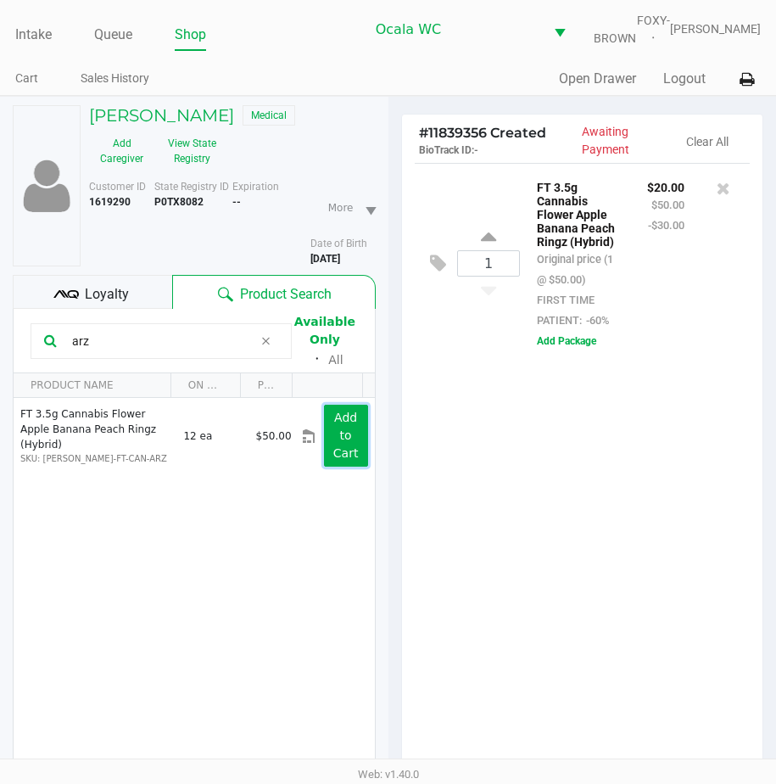
click at [333, 439] on button "Add to Cart" at bounding box center [346, 436] width 44 height 62
drag, startPoint x: 100, startPoint y: 357, endPoint x: -5, endPoint y: 355, distance: 105.2
click at [0, 355] on html "Intake Queue Shop Ocala WC FOXY-BROWN Christal Towne Cart Sales History Quick S…" at bounding box center [388, 392] width 776 height 784
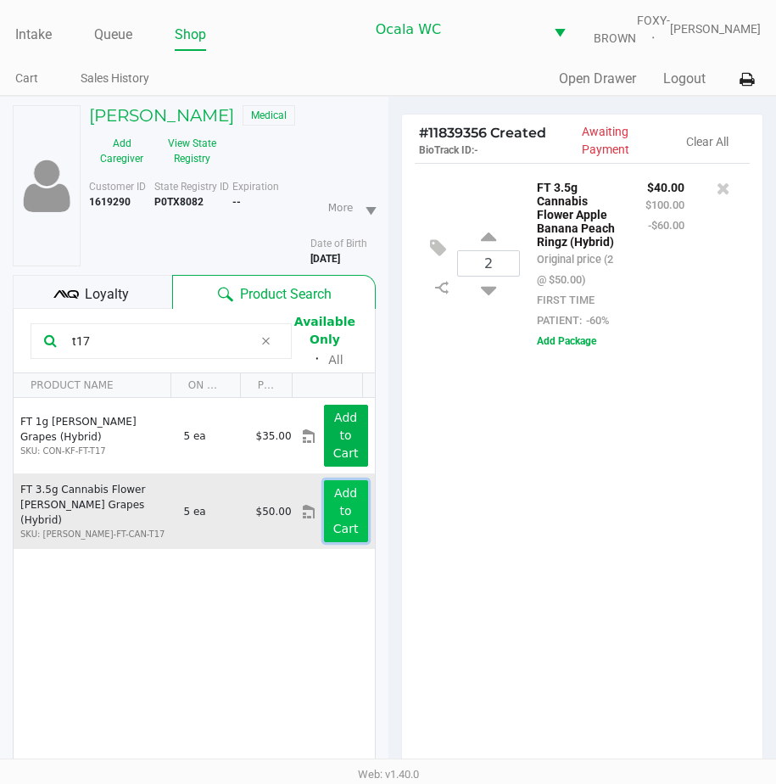
click at [326, 517] on button "Add to Cart" at bounding box center [346, 511] width 44 height 62
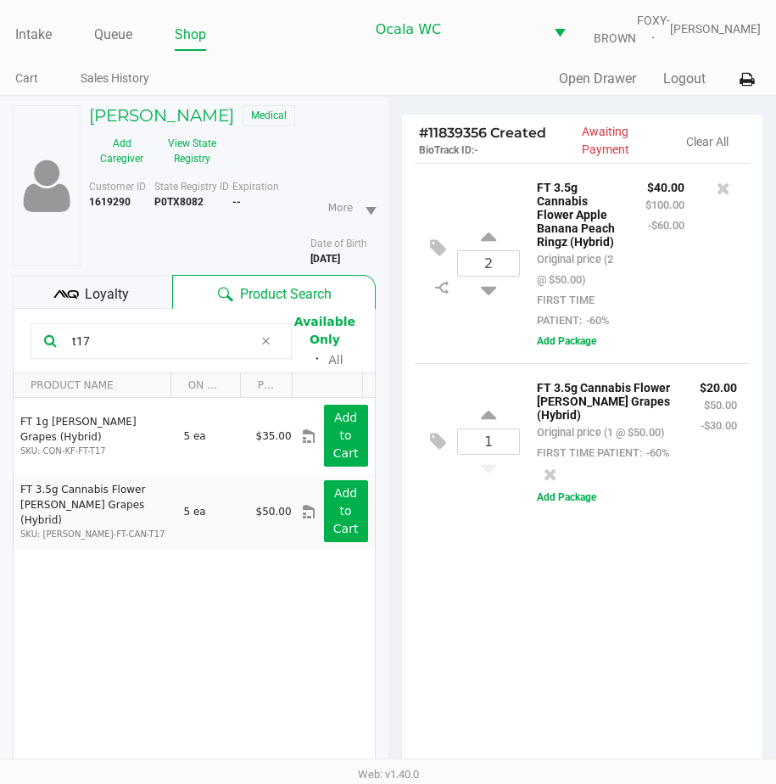
drag, startPoint x: 92, startPoint y: 353, endPoint x: -5, endPoint y: 321, distance: 101.9
click at [0, 321] on html "Intake Queue Shop Ocala WC FOXY-BROWN Christal Towne Cart Sales History Quick S…" at bounding box center [388, 392] width 776 height 784
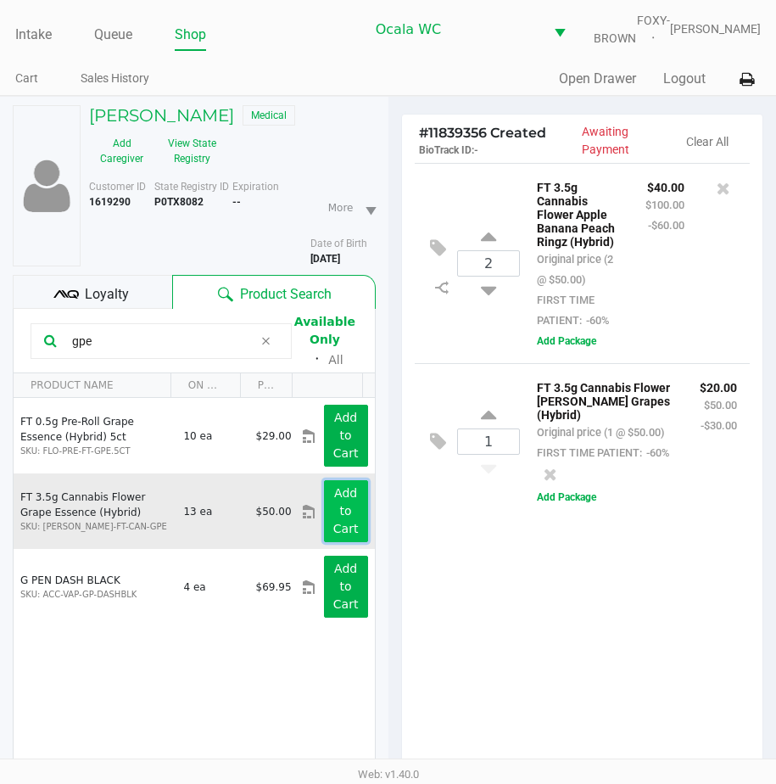
click at [333, 504] on app-button-loader "Add to Cart" at bounding box center [345, 510] width 25 height 49
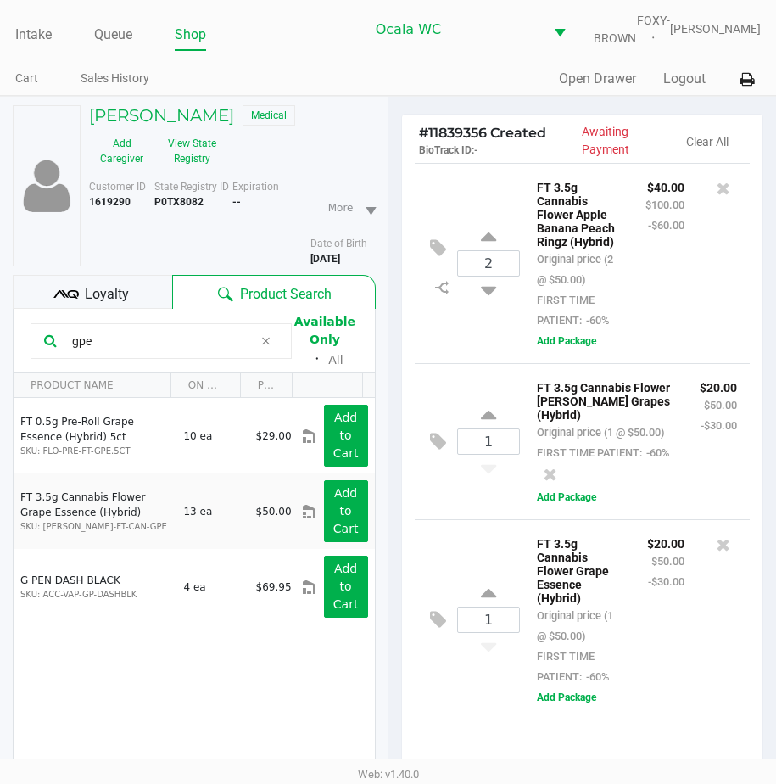
scroll to position [83, 0]
drag, startPoint x: 96, startPoint y: 344, endPoint x: -5, endPoint y: 344, distance: 100.9
click at [0, 344] on html "Intake Queue Shop Ocala WC FOXY-BROWN Christal Towne Cart Sales History Quick S…" at bounding box center [388, 392] width 776 height 784
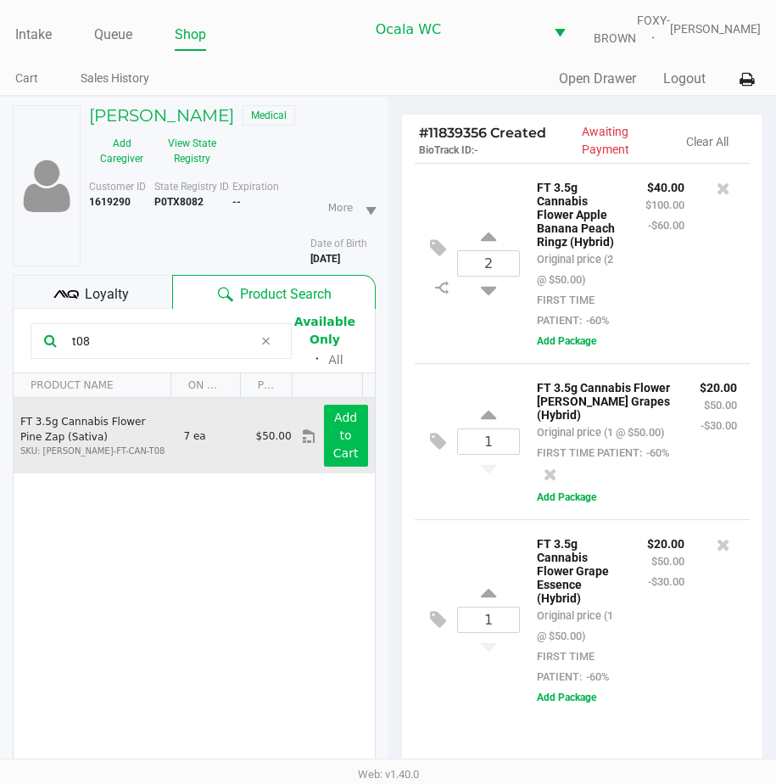
type input "t08"
click at [333, 431] on app-button-loader "Add to Cart" at bounding box center [345, 435] width 25 height 49
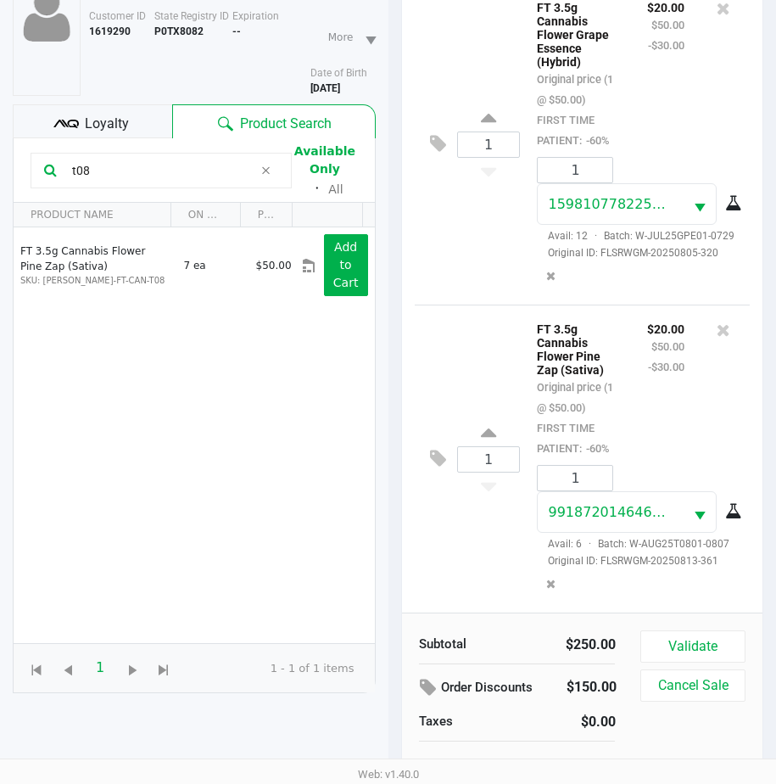
scroll to position [198, 0]
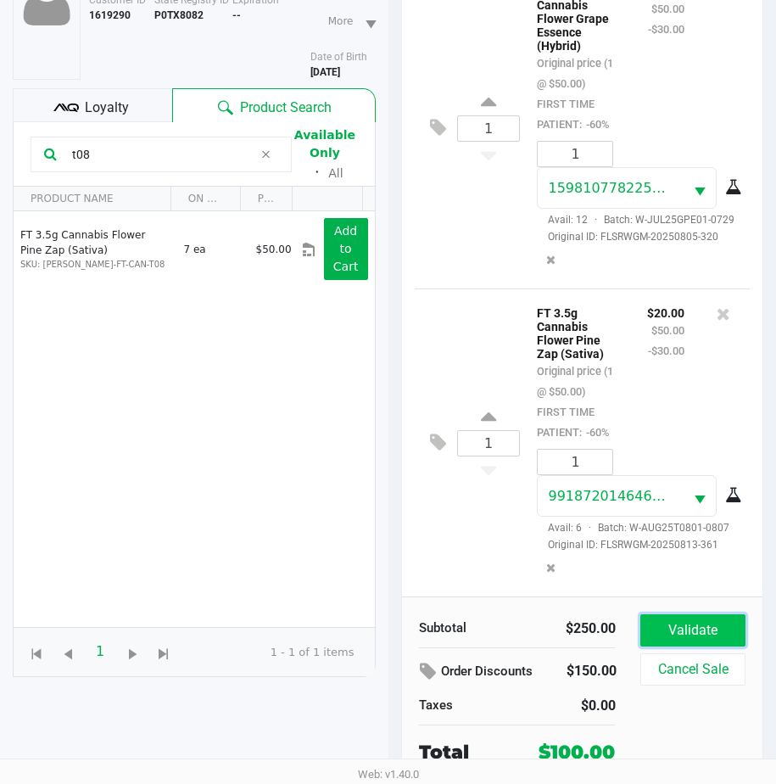
click at [673, 620] on button "Validate" at bounding box center [692, 630] width 104 height 32
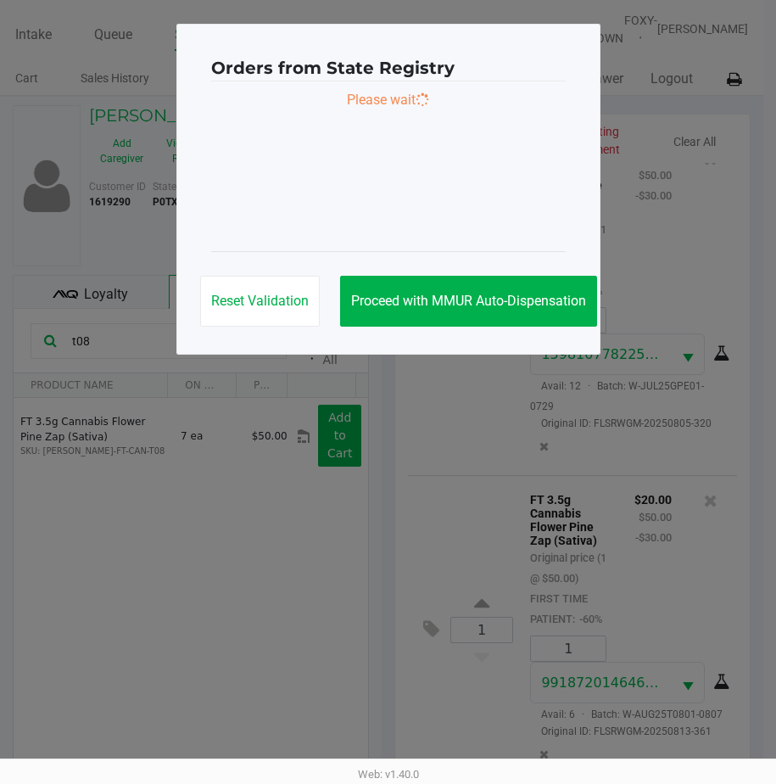
scroll to position [0, 0]
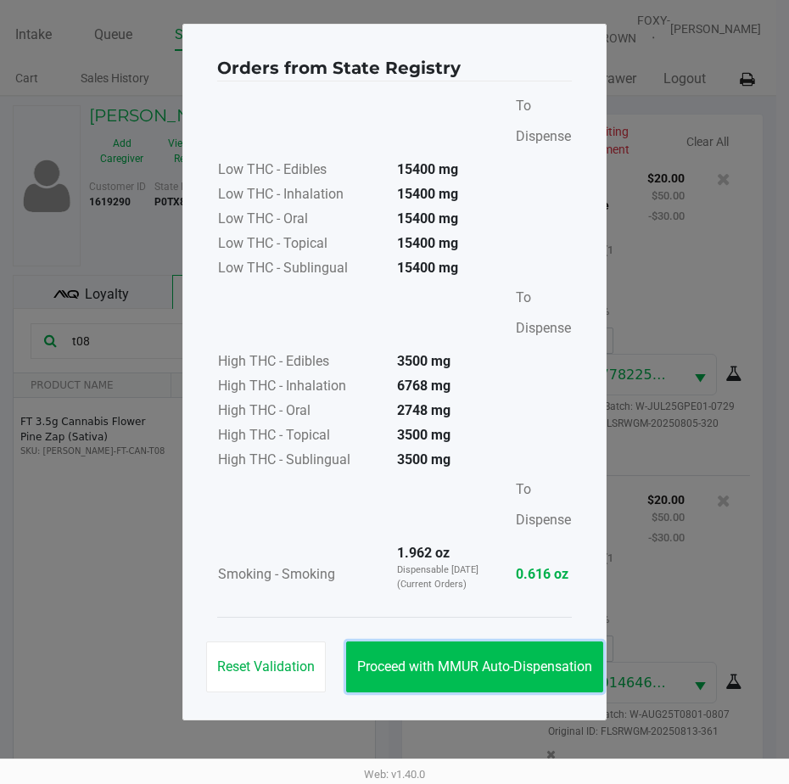
click at [453, 656] on button "Proceed with MMUR Auto-Dispensation" at bounding box center [474, 666] width 257 height 51
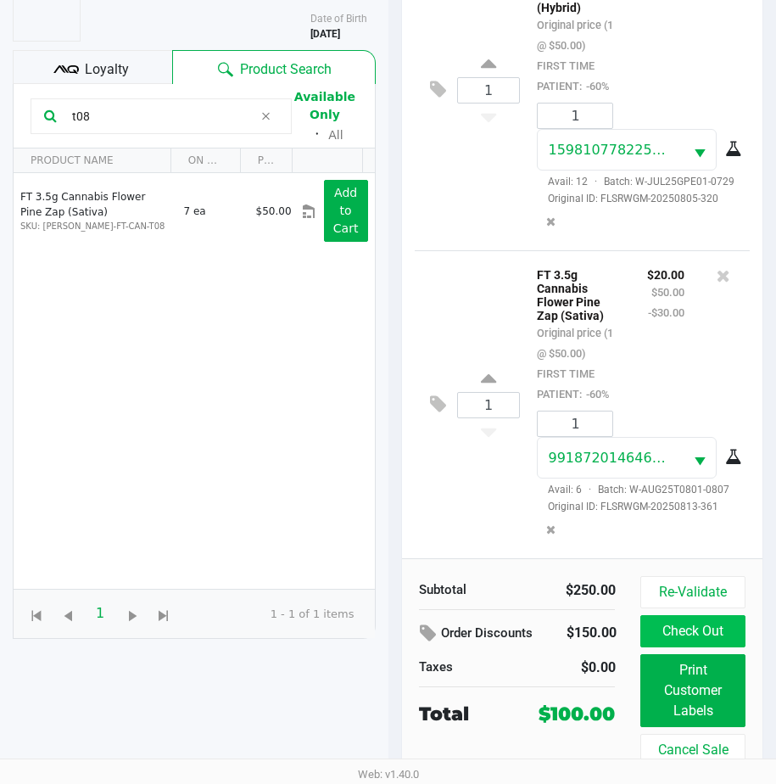
scroll to position [237, 0]
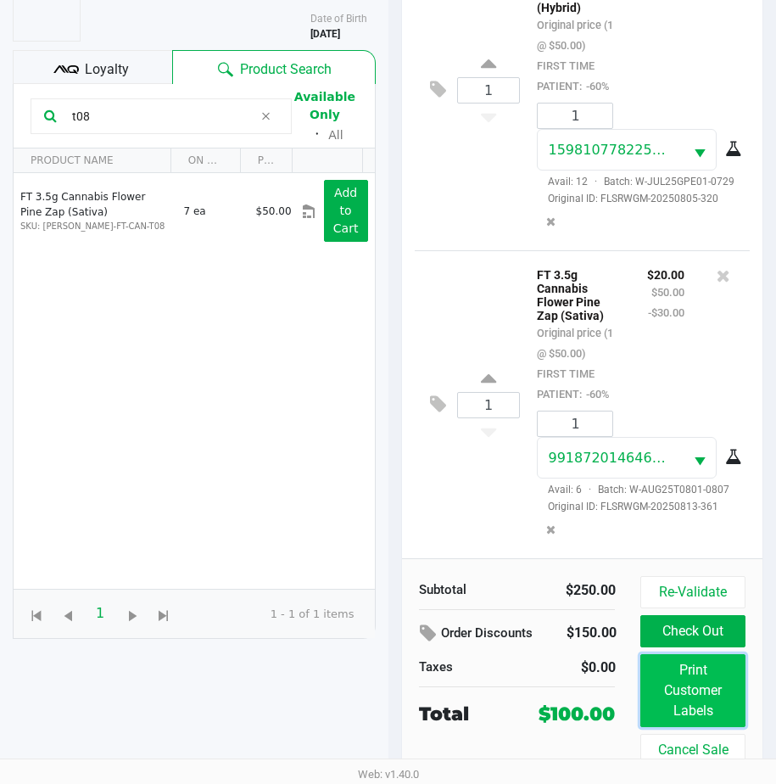
click at [695, 668] on button "Print Customer Labels" at bounding box center [692, 690] width 104 height 73
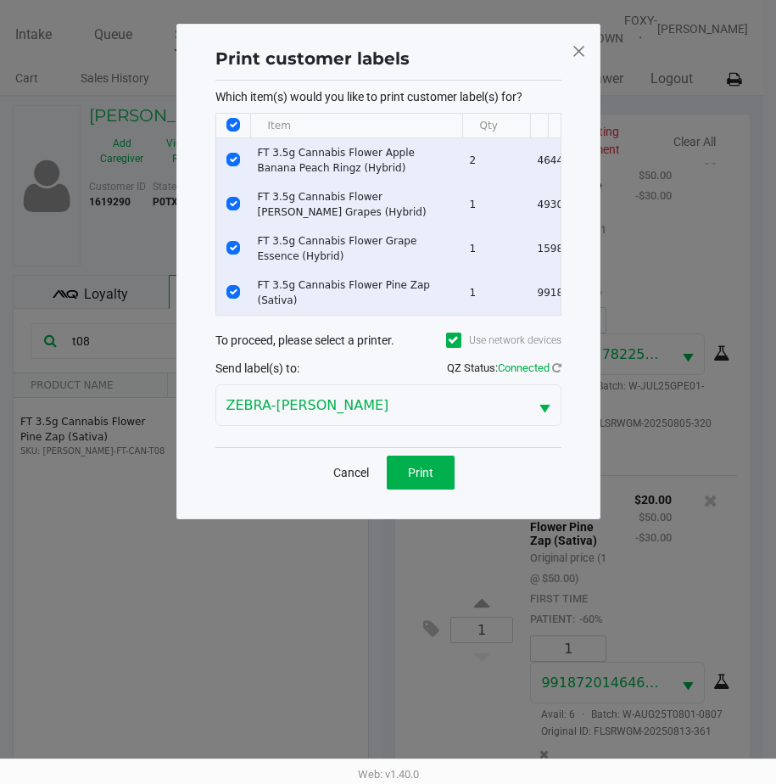
scroll to position [0, 0]
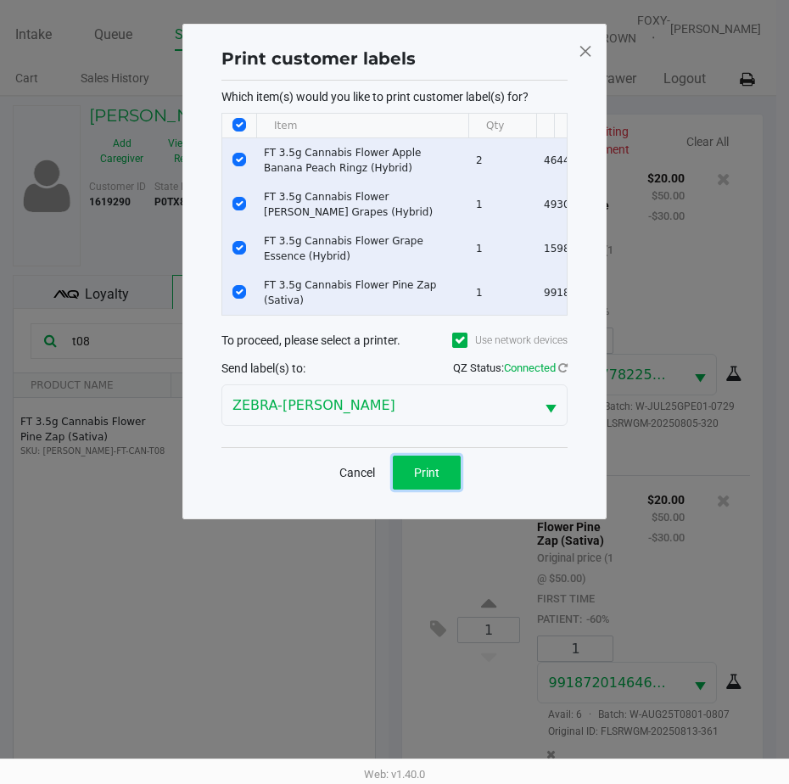
click at [435, 473] on span "Print" at bounding box center [426, 473] width 25 height 14
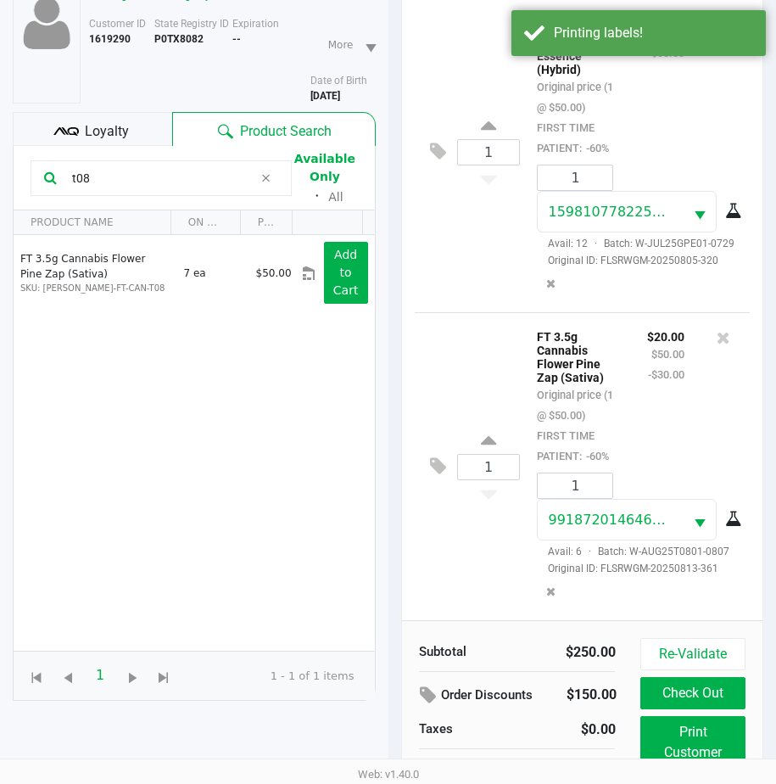
scroll to position [237, 0]
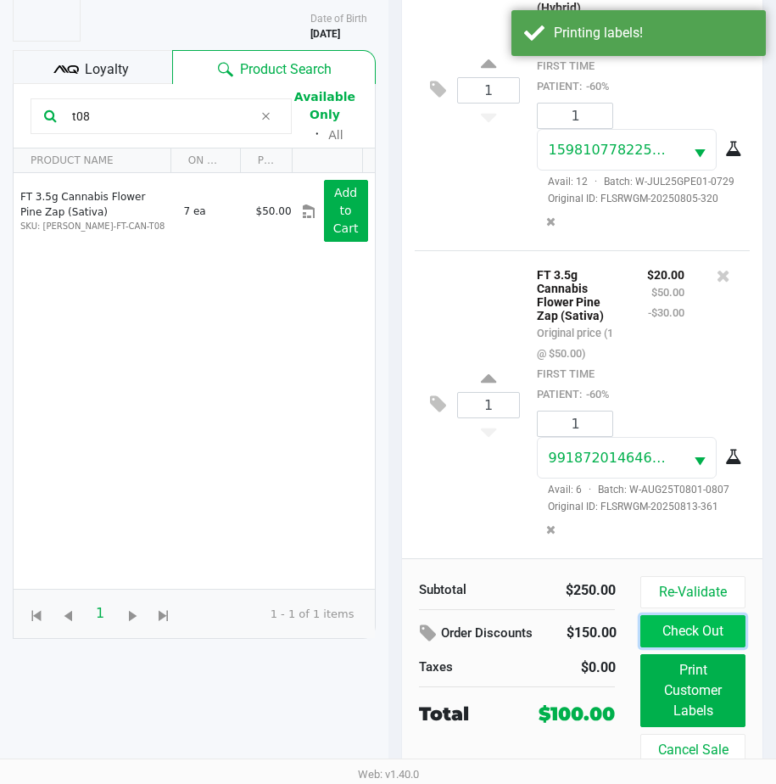
click at [674, 631] on button "Check Out" at bounding box center [692, 631] width 104 height 32
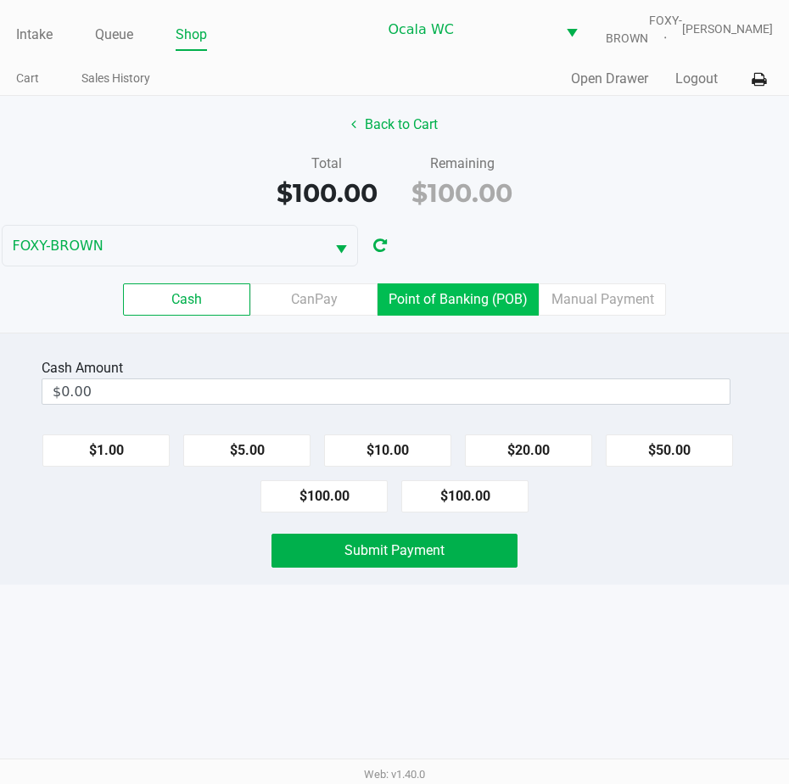
click at [453, 305] on label "Point of Banking (POB)" at bounding box center [457, 299] width 161 height 32
click at [0, 0] on 7 "Point of Banking (POB)" at bounding box center [0, 0] width 0 height 0
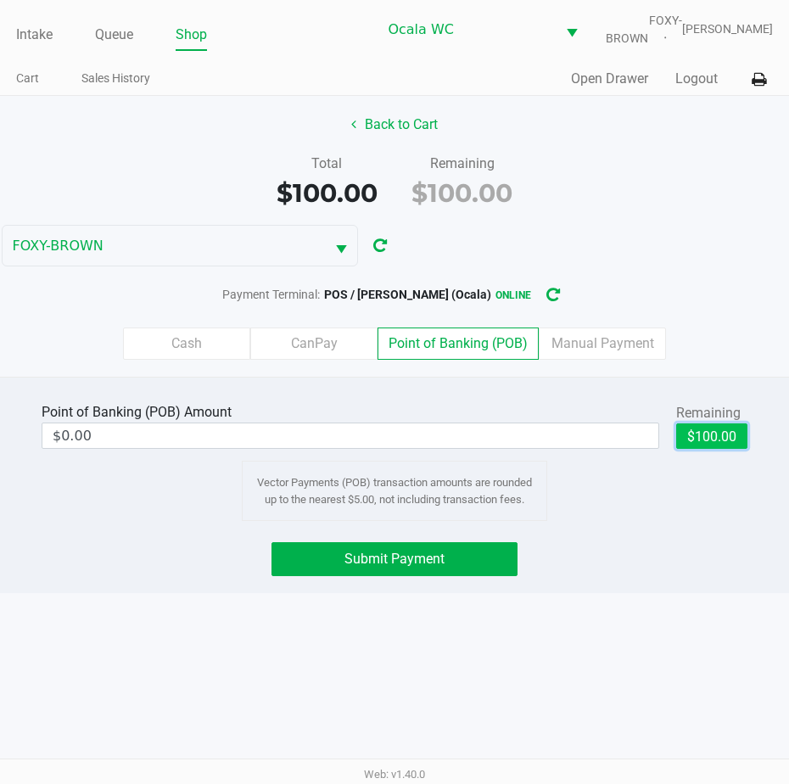
click at [708, 449] on button "$100.00" at bounding box center [711, 435] width 71 height 25
type input "$100.00"
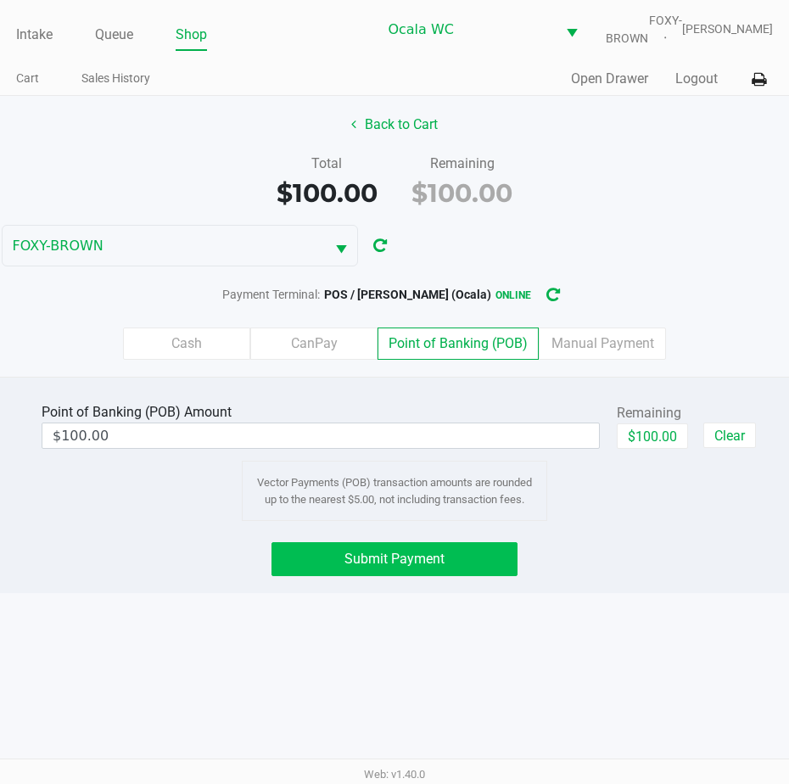
click at [384, 576] on button "Submit Payment" at bounding box center [394, 559] width 246 height 34
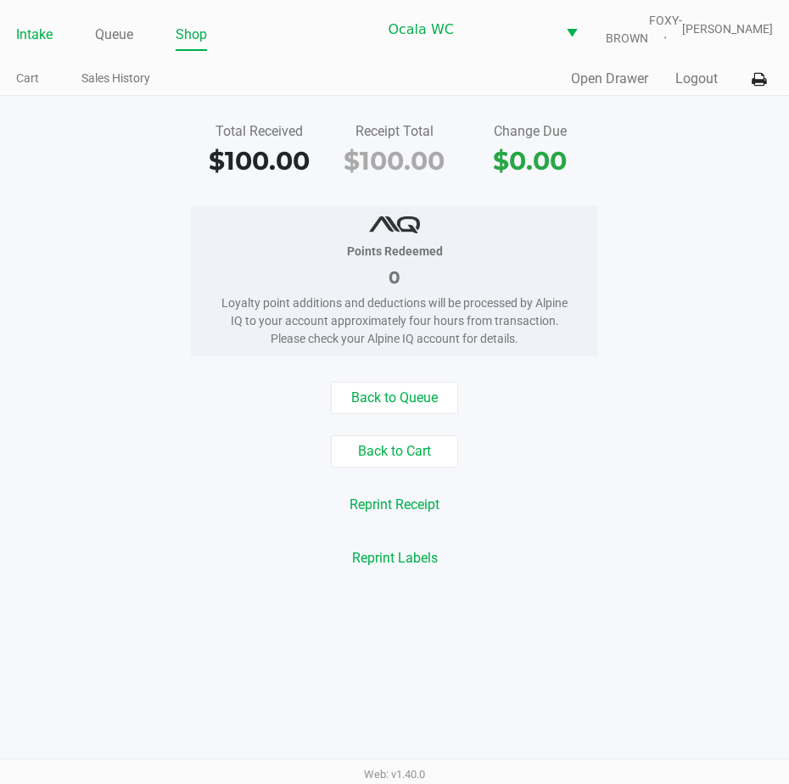
click at [42, 47] on link "Intake" at bounding box center [34, 35] width 36 height 24
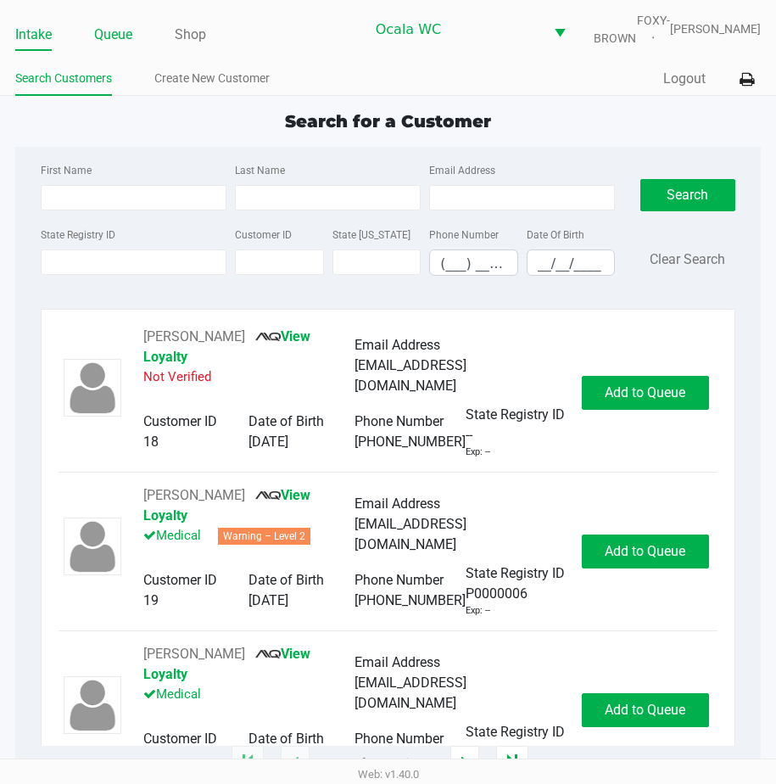
click at [109, 46] on link "Queue" at bounding box center [113, 35] width 38 height 24
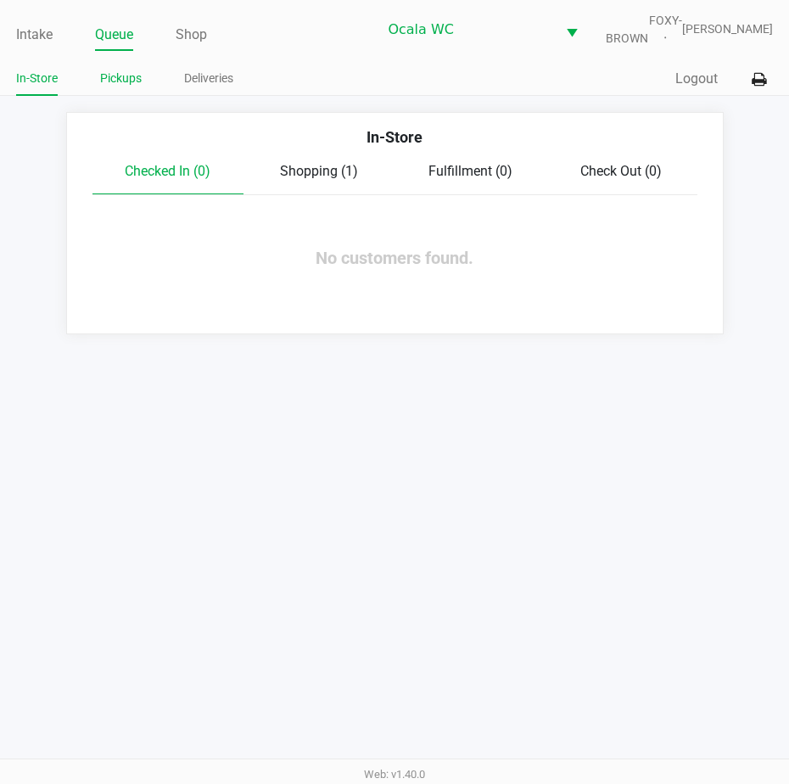
click at [115, 86] on link "Pickups" at bounding box center [121, 78] width 42 height 21
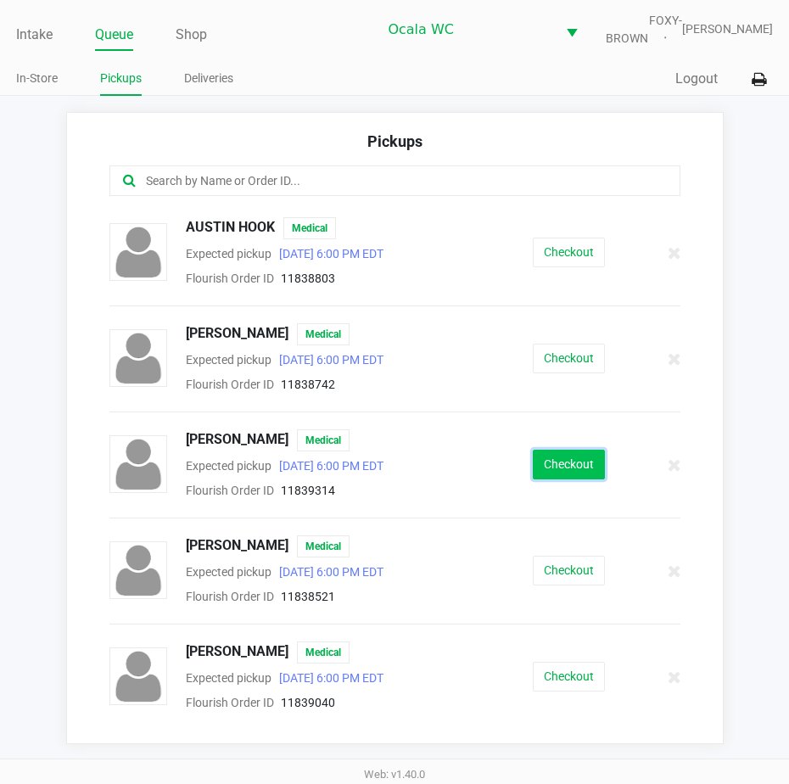
click at [545, 479] on button "Checkout" at bounding box center [569, 465] width 72 height 30
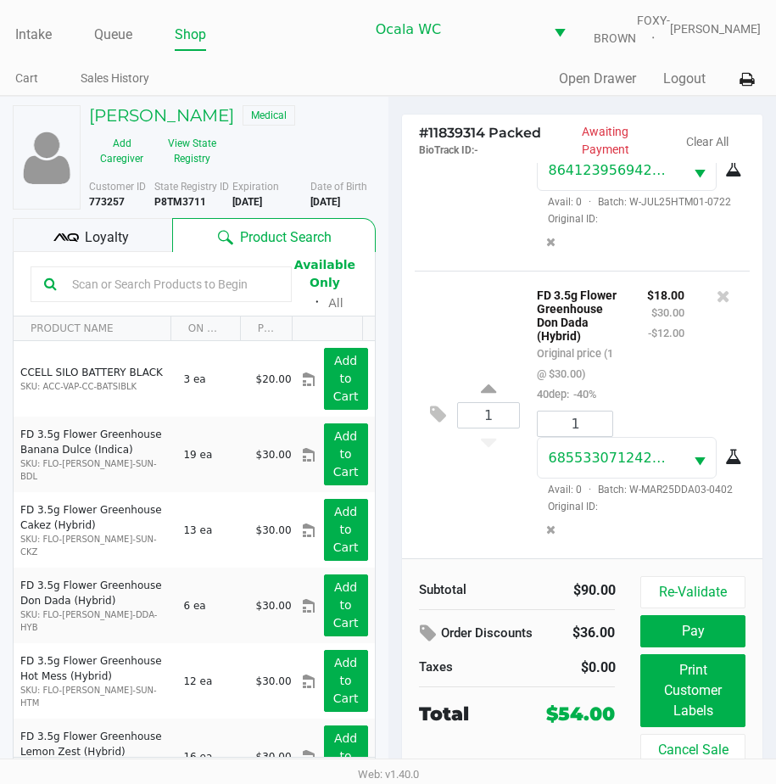
scroll to position [256, 0]
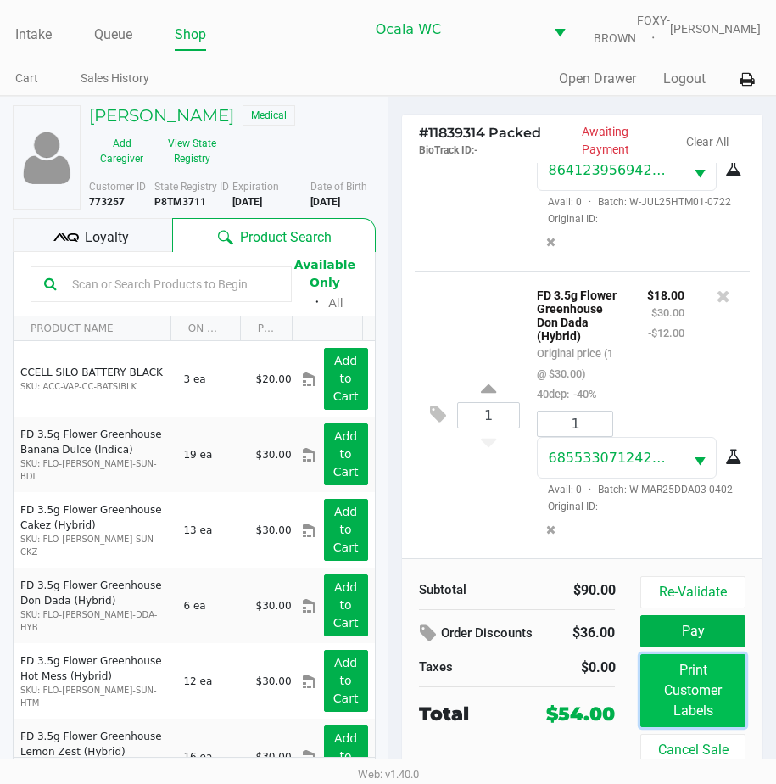
click at [697, 688] on button "Print Customer Labels" at bounding box center [692, 690] width 104 height 73
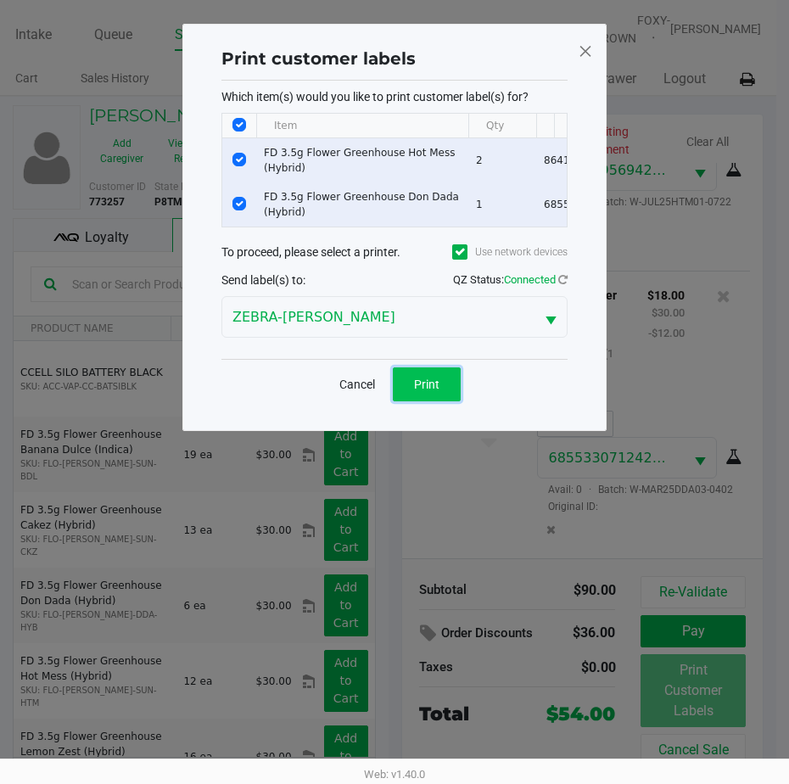
click at [403, 389] on button "Print" at bounding box center [427, 384] width 68 height 34
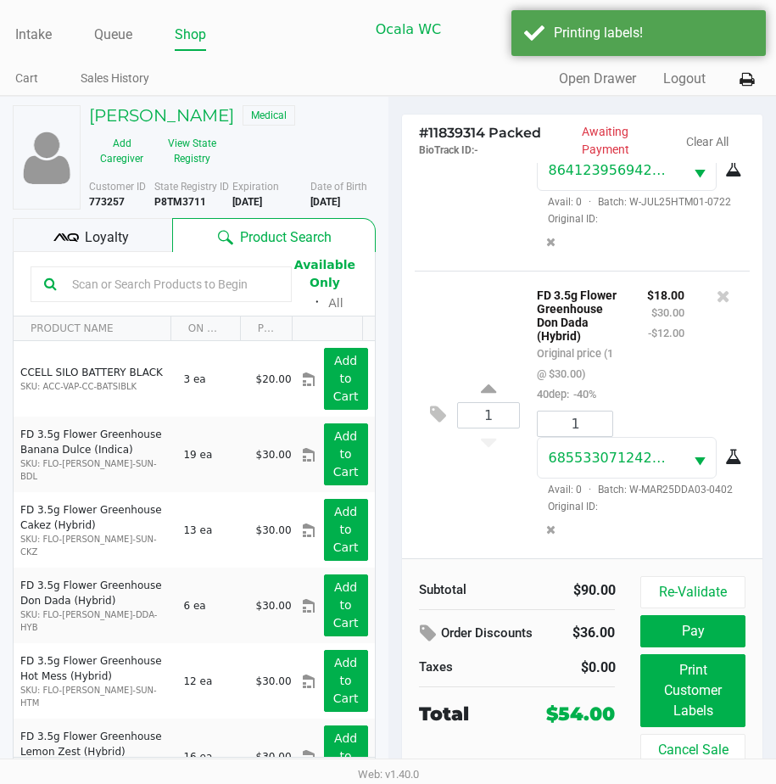
click at [96, 232] on div "Loyalty" at bounding box center [92, 235] width 159 height 34
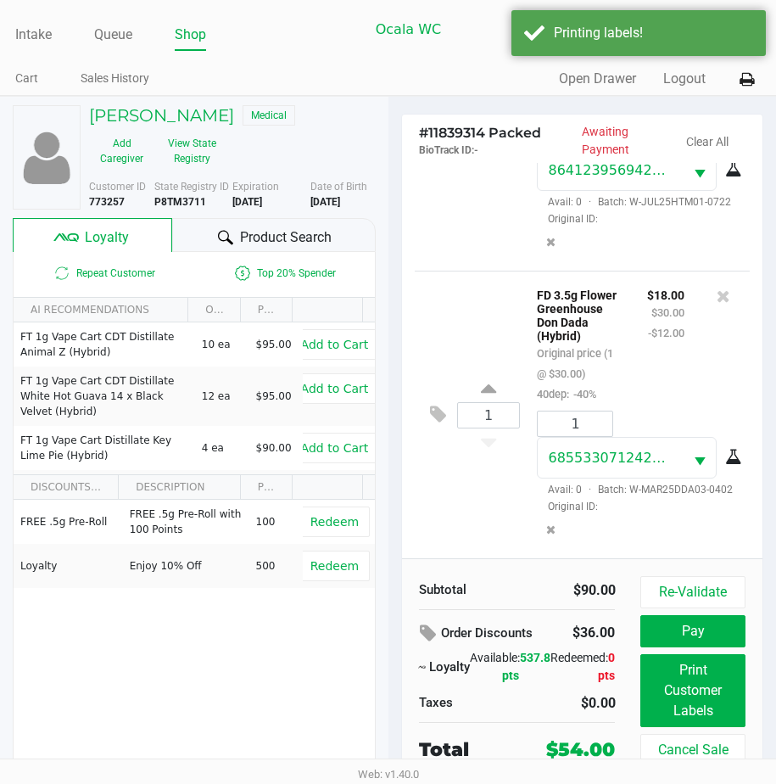
click at [247, 243] on span "Product Search" at bounding box center [286, 237] width 92 height 20
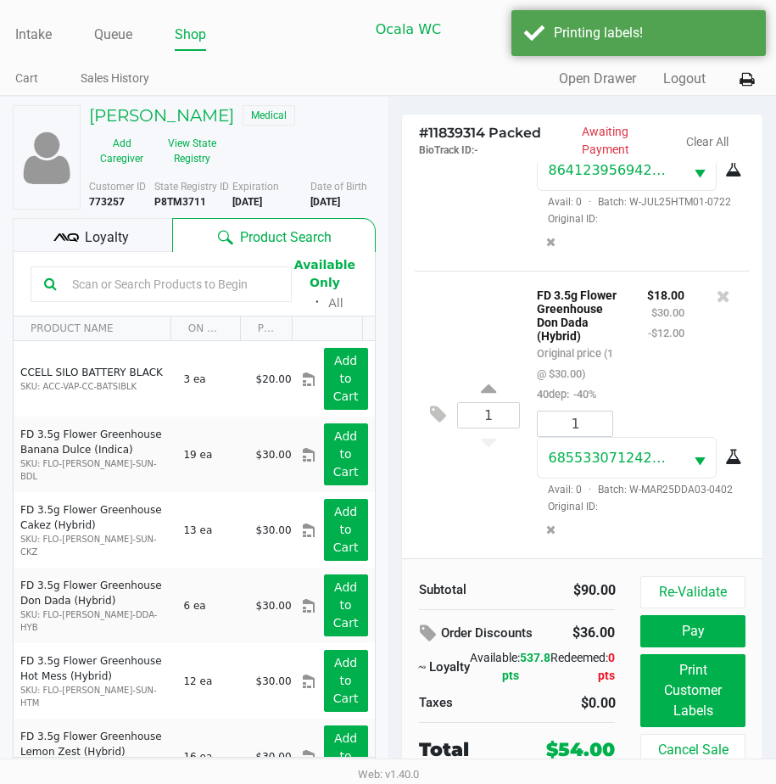
click at [118, 248] on span "Loyalty" at bounding box center [107, 237] width 44 height 20
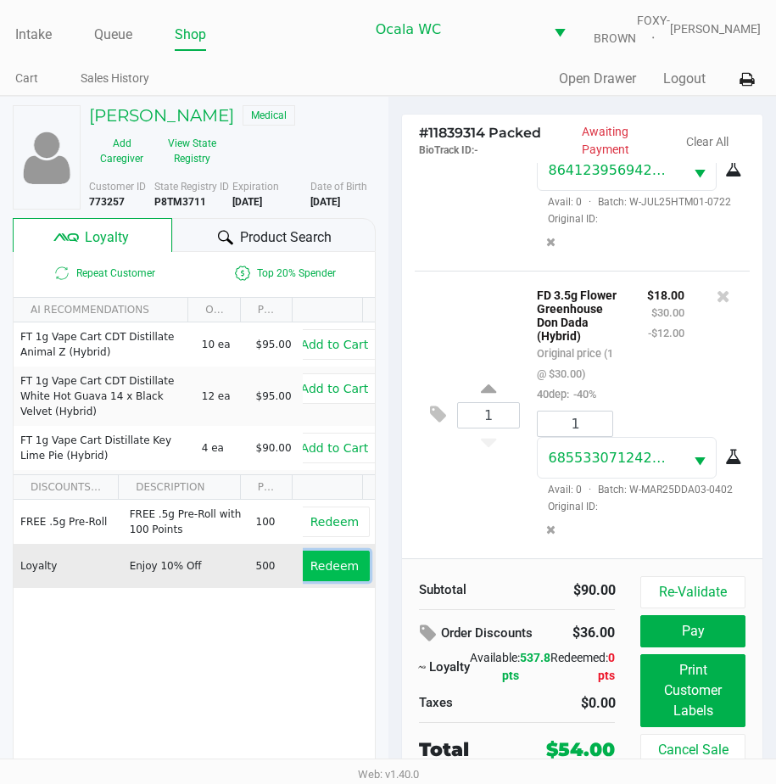
click at [311, 581] on button "Redeem" at bounding box center [334, 566] width 70 height 31
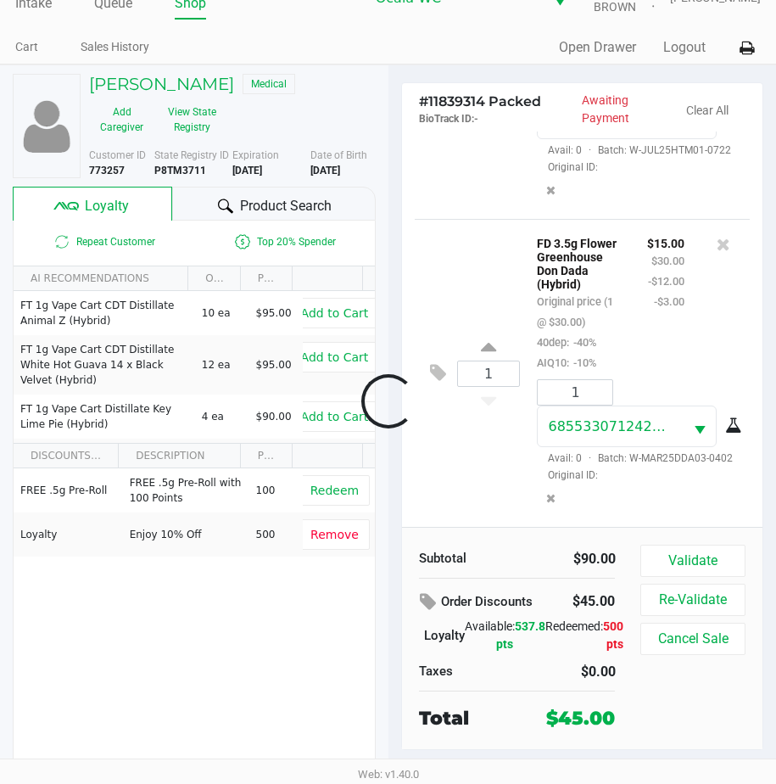
scroll to position [297, 0]
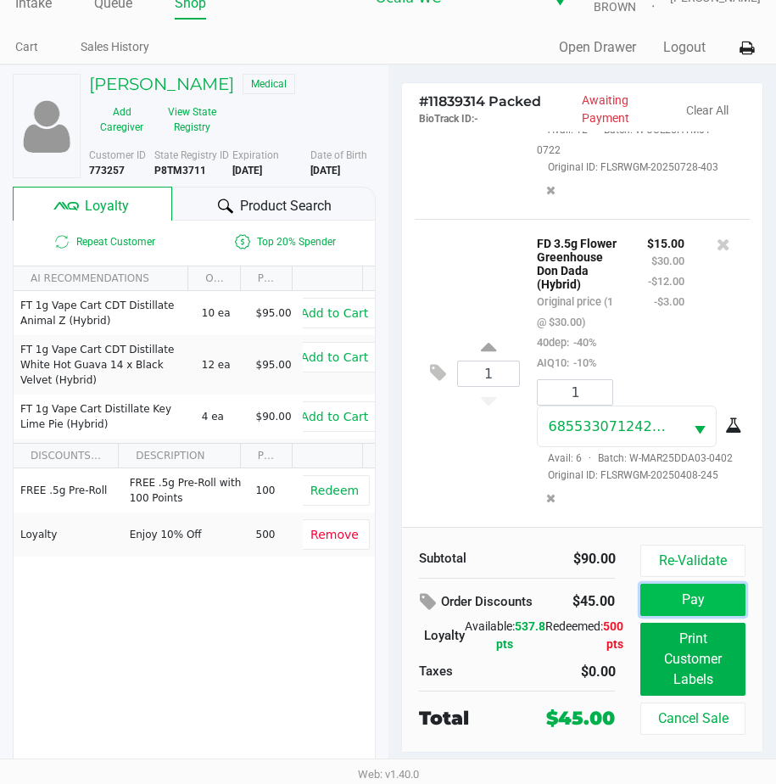
click at [663, 601] on button "Pay" at bounding box center [692, 600] width 104 height 32
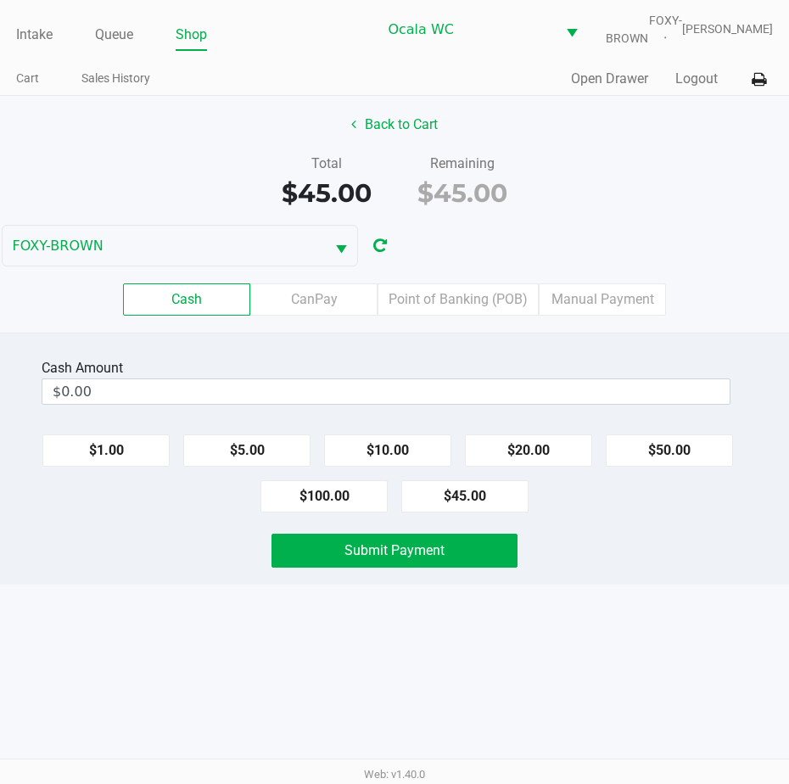
click at [444, 291] on div "Cash CanPay Point of Banking (POB) Manual Payment" at bounding box center [394, 299] width 814 height 66
click at [443, 304] on label "Point of Banking (POB)" at bounding box center [457, 299] width 161 height 32
click at [0, 0] on 7 "Point of Banking (POB)" at bounding box center [0, 0] width 0 height 0
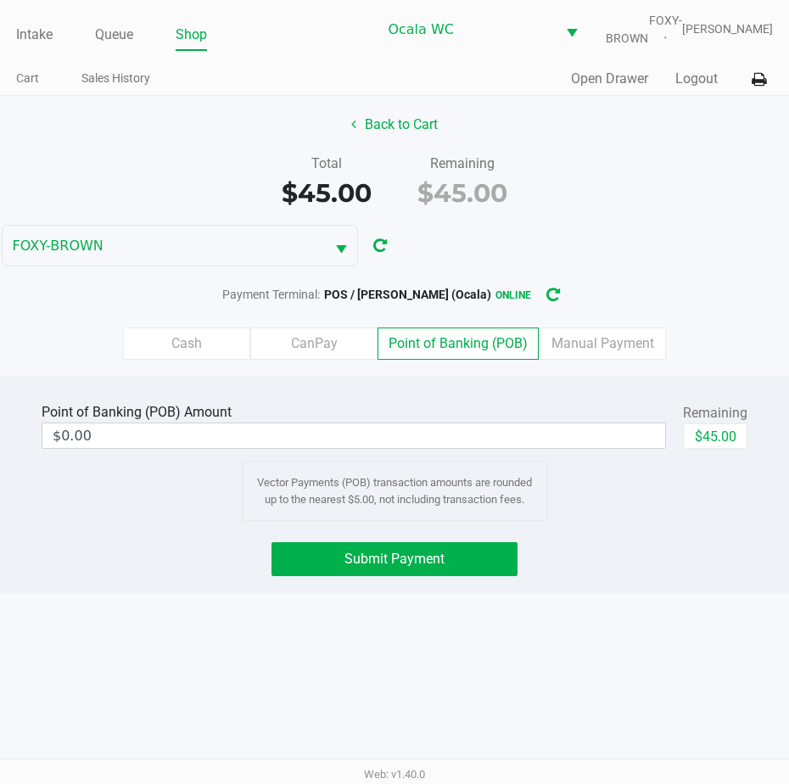
click at [681, 436] on div "Point of Banking (POB) Amount $0.00 Remaining $45.00" at bounding box center [395, 425] width 706 height 53
click at [690, 437] on button "$45.00" at bounding box center [715, 435] width 64 height 25
type input "$45.00"
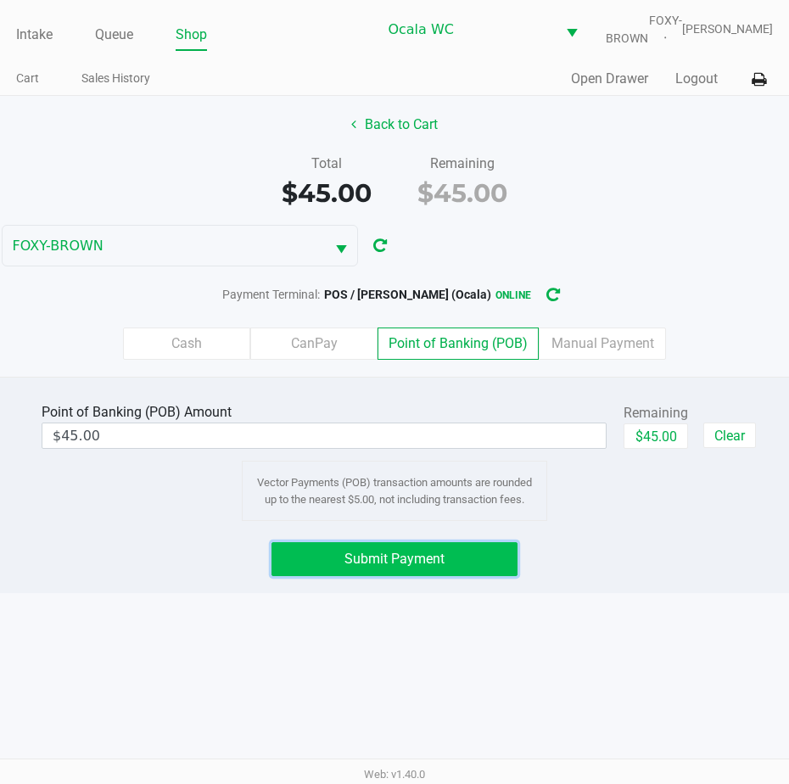
click at [411, 567] on span "Submit Payment" at bounding box center [394, 559] width 100 height 16
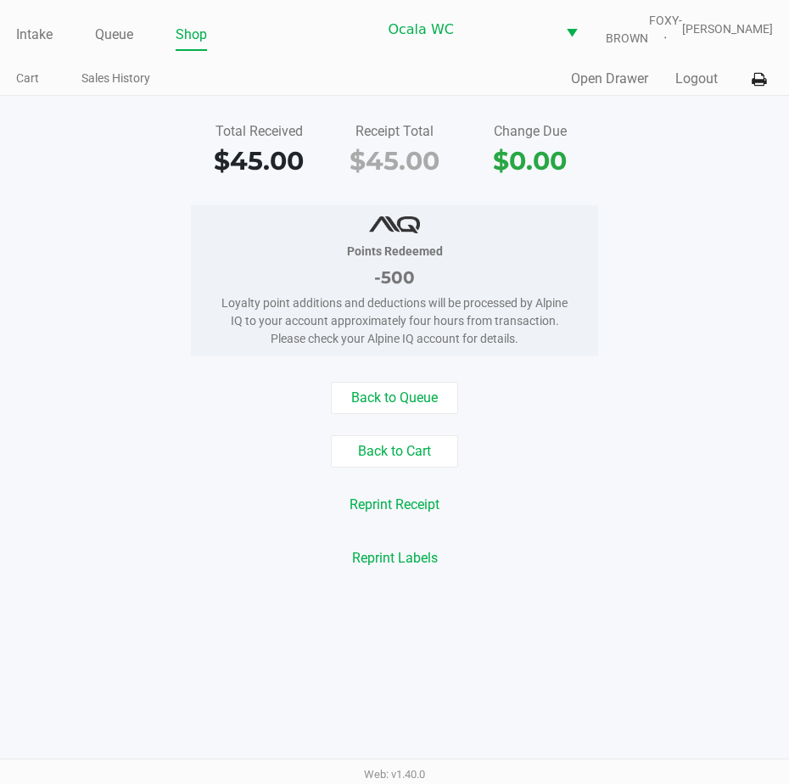
click at [38, 42] on link "Intake" at bounding box center [34, 35] width 36 height 24
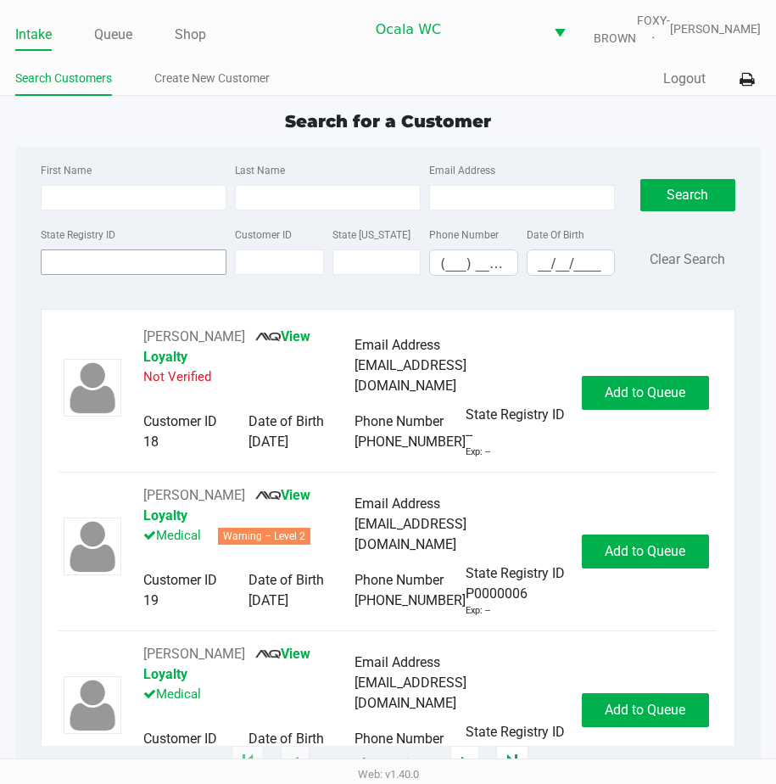
click at [92, 275] on input "State Registry ID" at bounding box center [134, 261] width 186 height 25
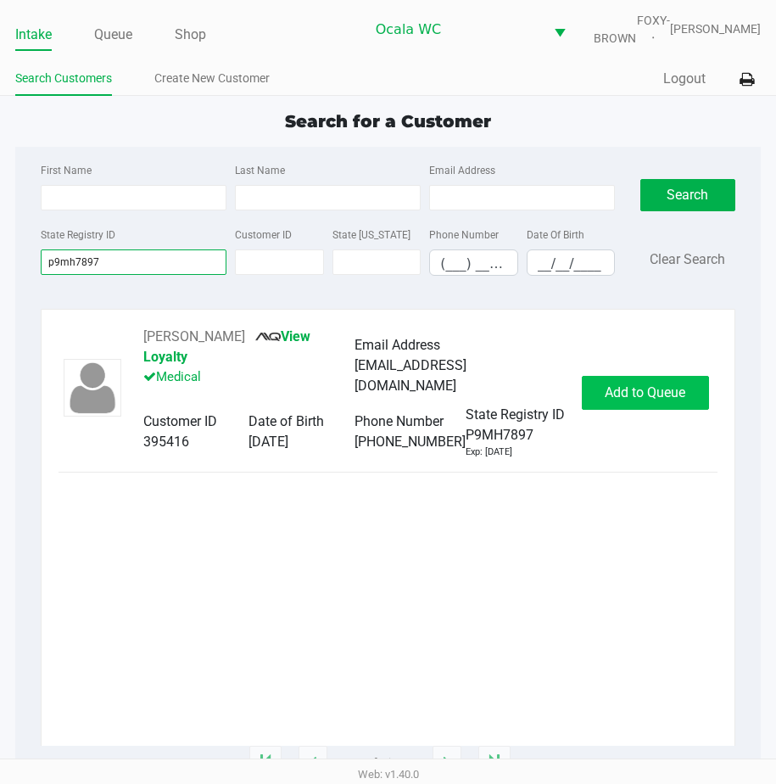
type input "p9mh7897"
click at [601, 400] on button "Add to Queue" at bounding box center [645, 393] width 127 height 34
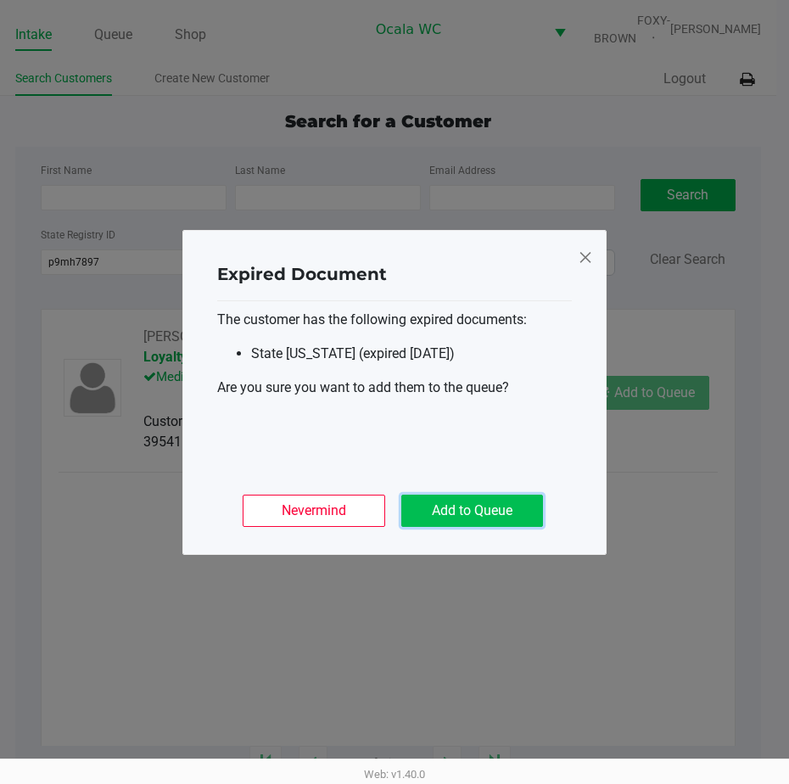
click at [456, 499] on button "Add to Queue" at bounding box center [472, 511] width 142 height 32
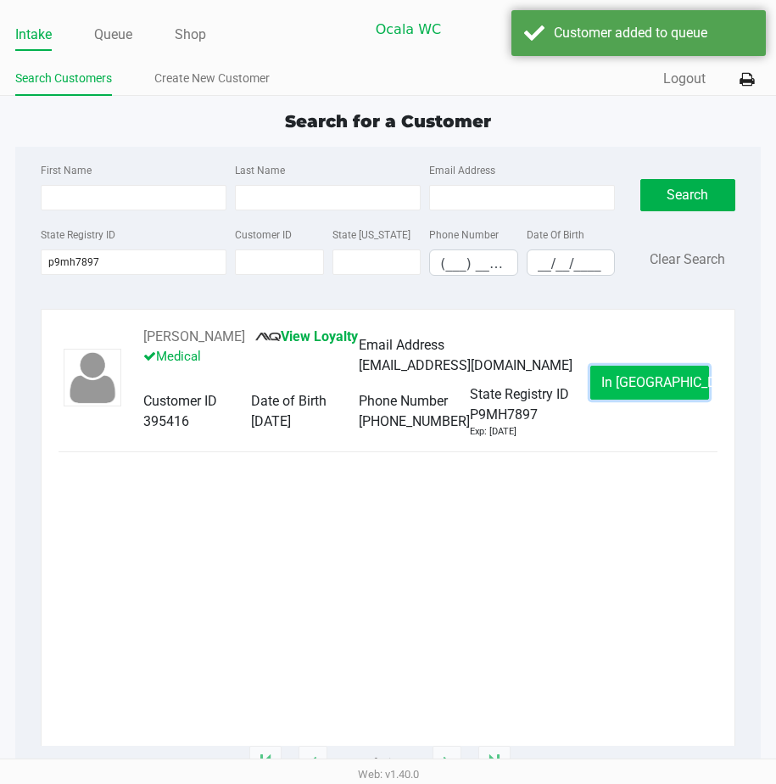
click at [611, 389] on button "In Queue" at bounding box center [649, 383] width 119 height 34
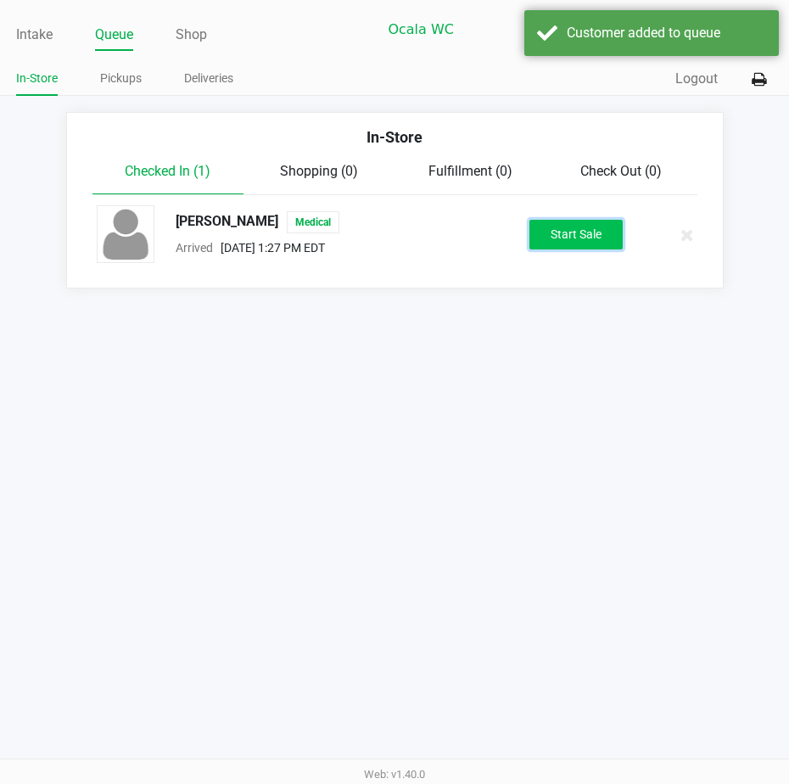
click at [552, 243] on button "Start Sale" at bounding box center [575, 235] width 93 height 30
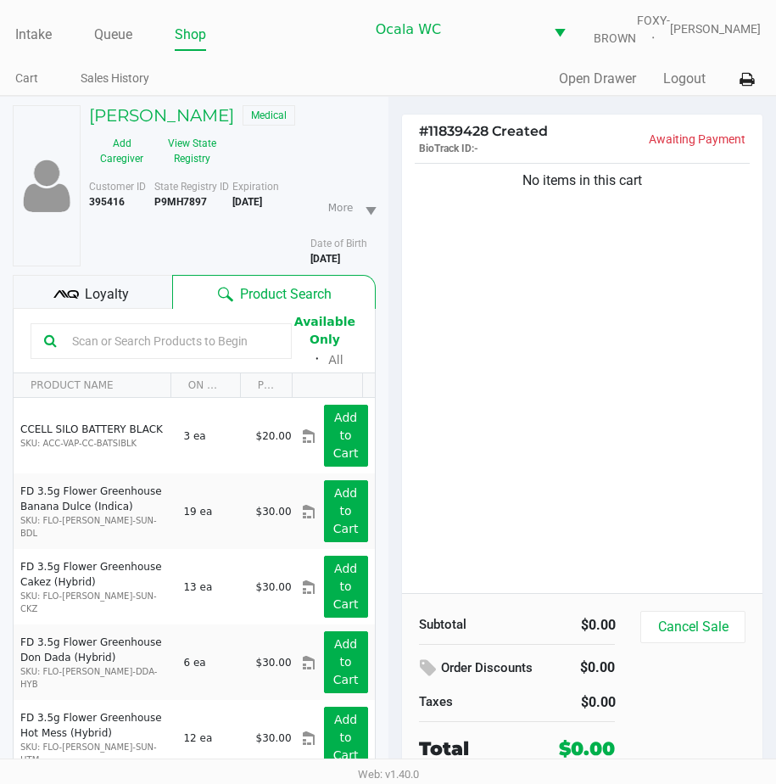
click at [91, 294] on div "Loyalty" at bounding box center [92, 292] width 159 height 34
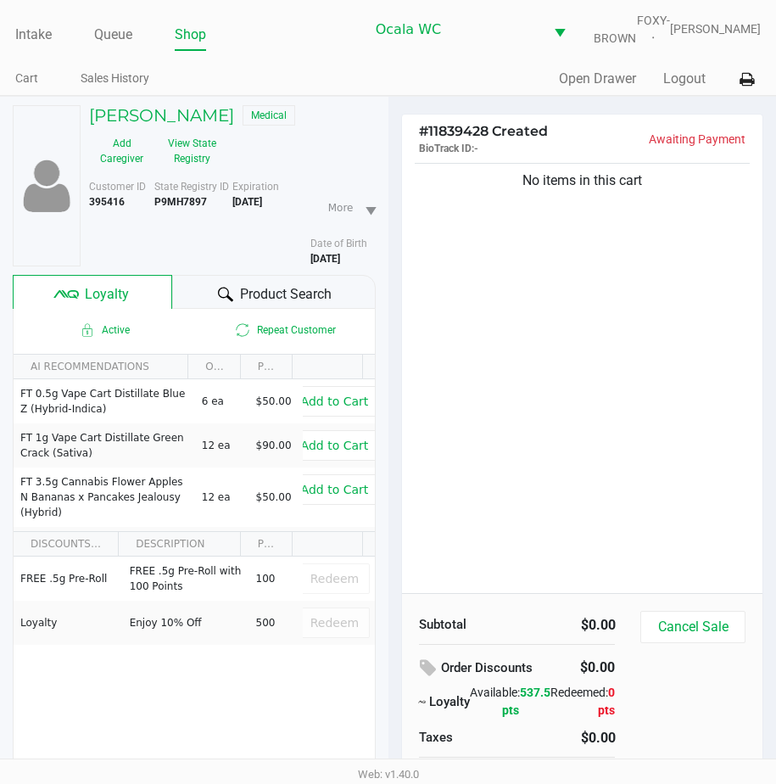
click at [194, 300] on div "Product Search" at bounding box center [273, 292] width 203 height 34
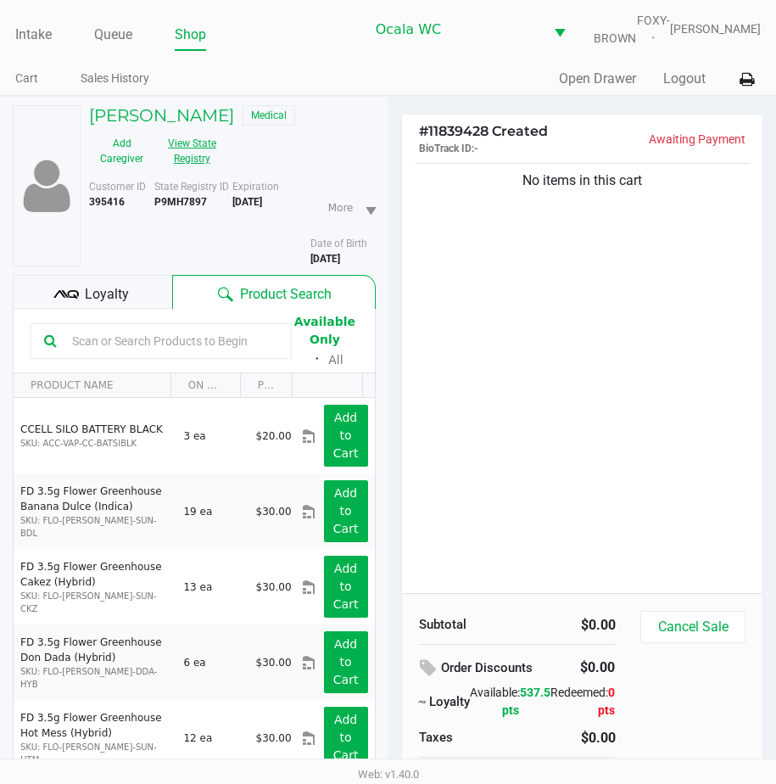
click at [192, 161] on button "View State Registry" at bounding box center [186, 151] width 65 height 42
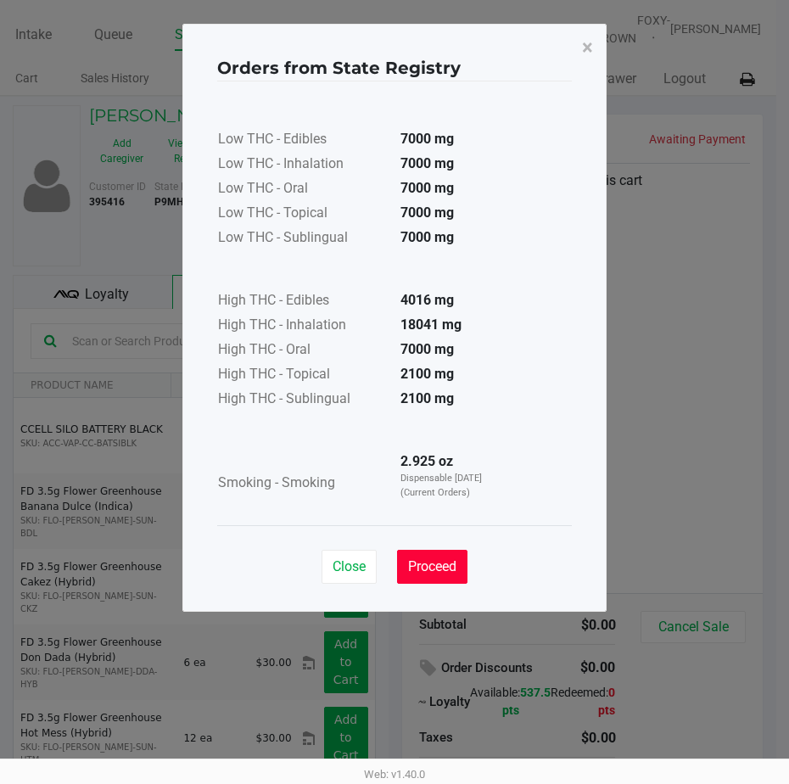
click at [450, 565] on span "Proceed" at bounding box center [432, 566] width 48 height 16
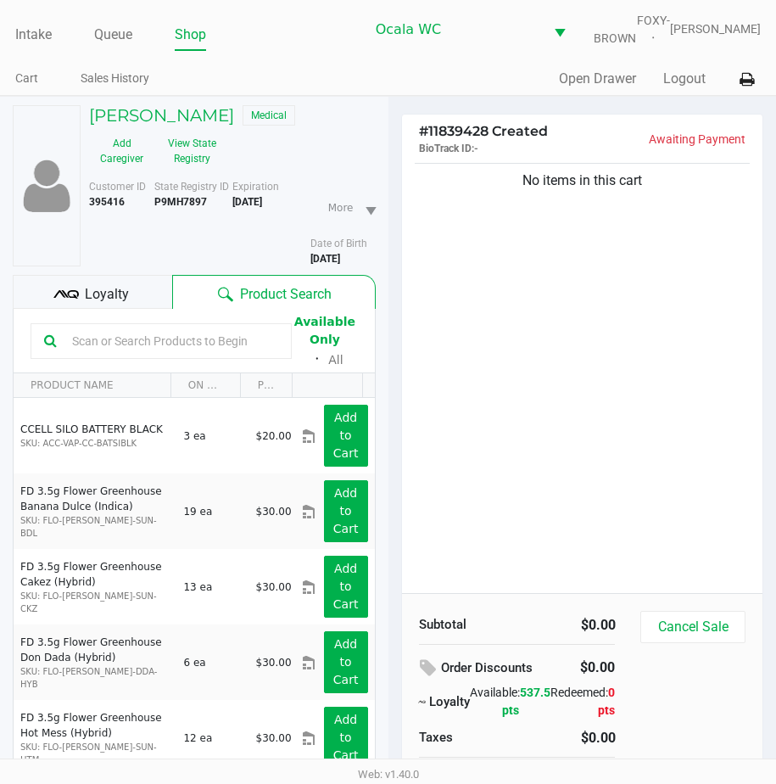
click at [70, 340] on input "text" at bounding box center [171, 340] width 213 height 25
type input "p"
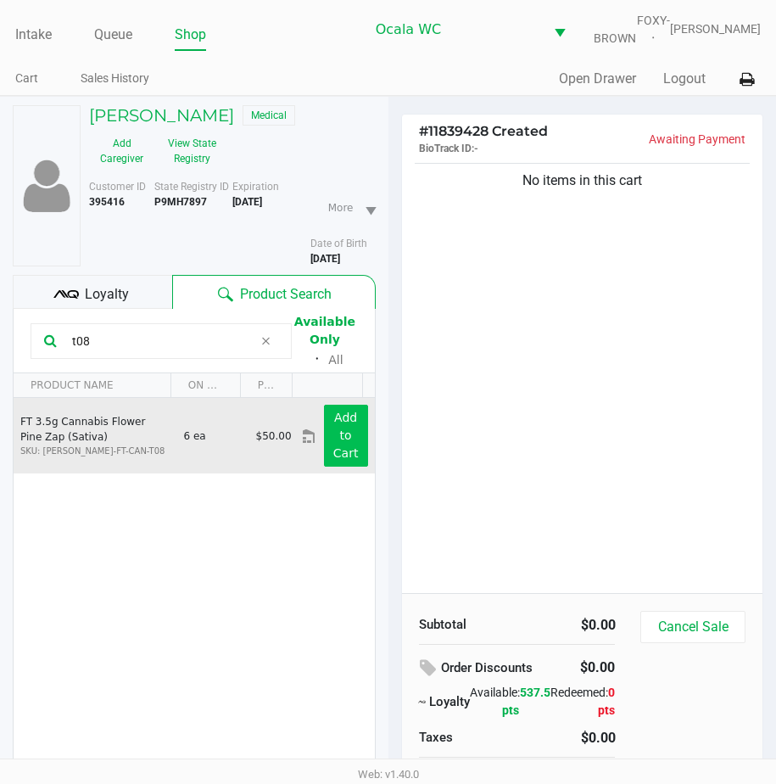
type input "t08"
click at [337, 450] on app-button-loader "Add to Cart" at bounding box center [345, 435] width 25 height 49
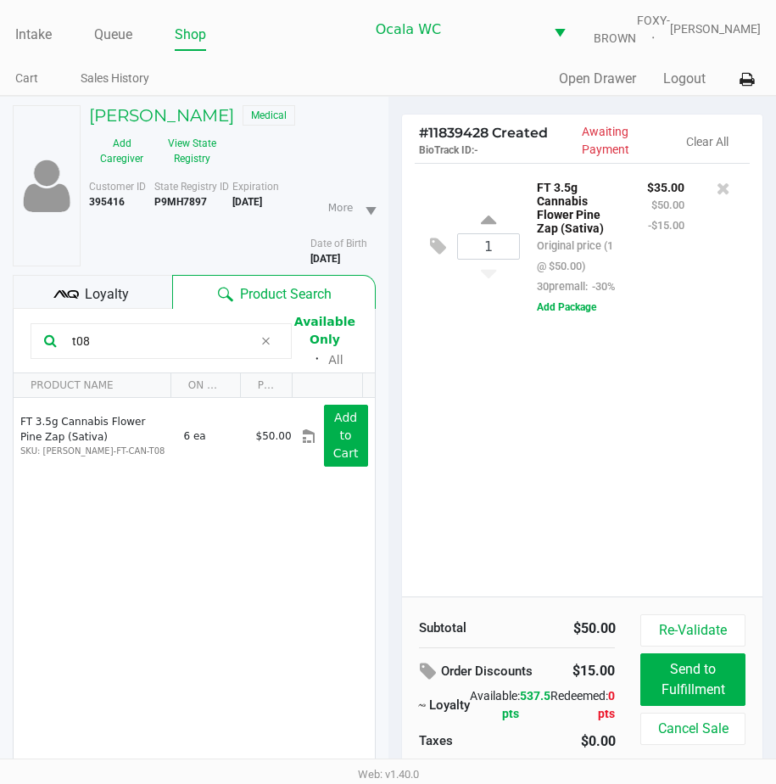
click at [526, 474] on div "1 FT 3.5g Cannabis Flower Pine Zap (Sativa) Original price (1 @ $50.00) 30prema…" at bounding box center [582, 379] width 361 height 433
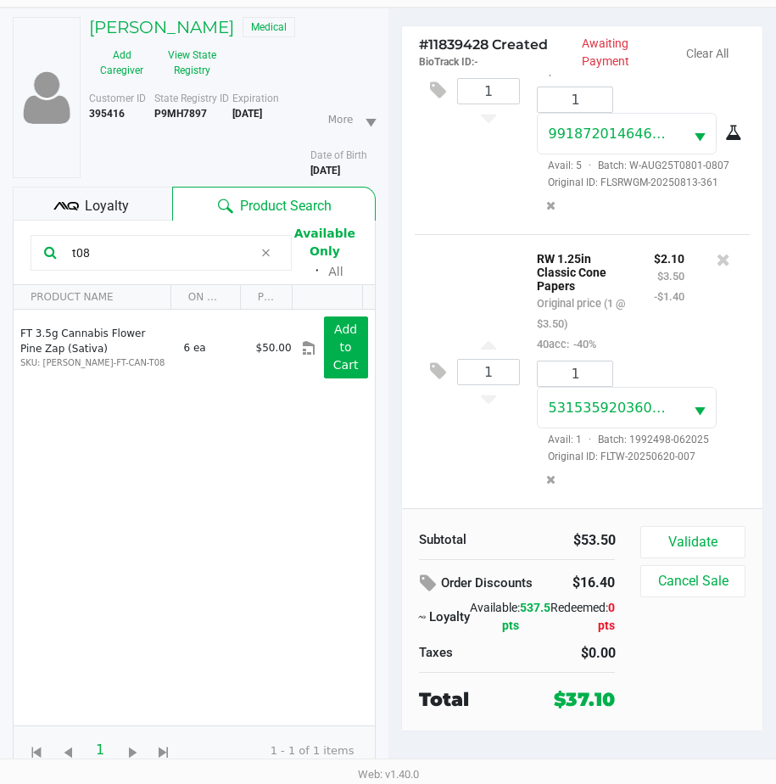
scroll to position [100, 0]
click at [660, 540] on button "Validate" at bounding box center [692, 542] width 104 height 32
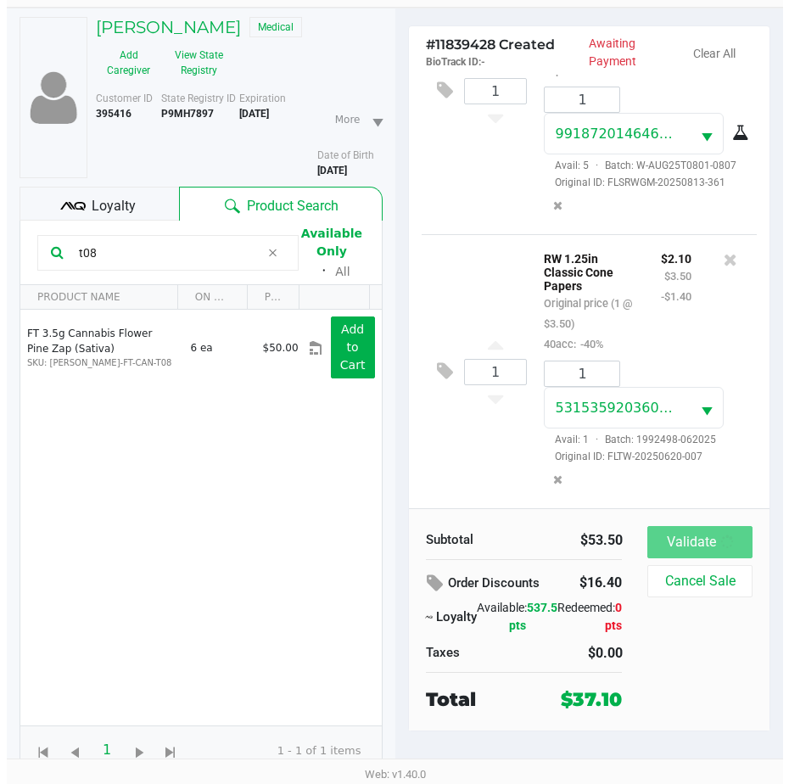
scroll to position [0, 0]
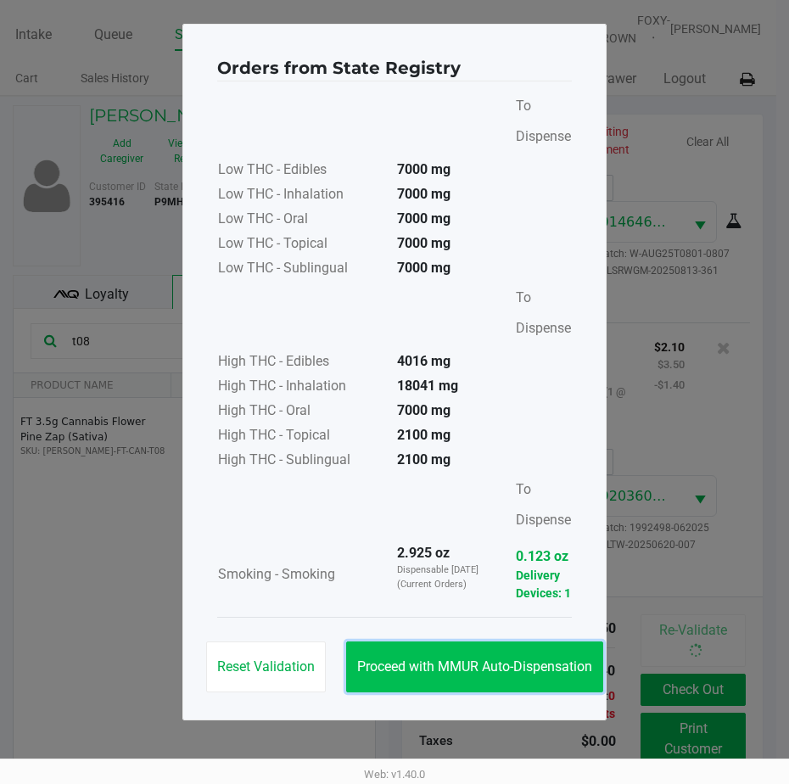
click at [440, 667] on span "Proceed with MMUR Auto-Dispensation" at bounding box center [474, 666] width 235 height 16
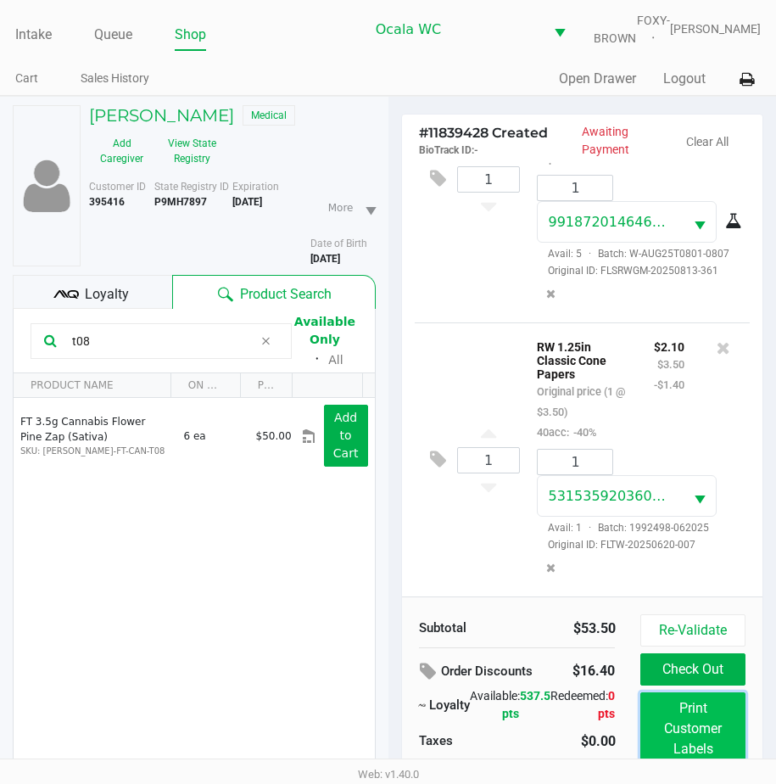
click at [701, 719] on button "Print Customer Labels" at bounding box center [692, 728] width 104 height 73
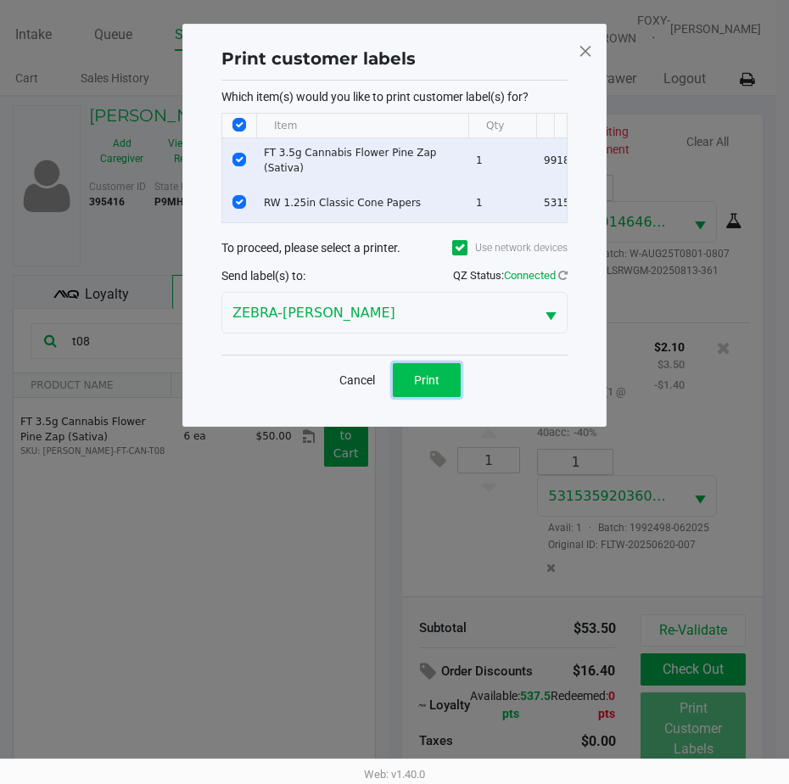
click at [397, 382] on button "Print" at bounding box center [427, 380] width 68 height 34
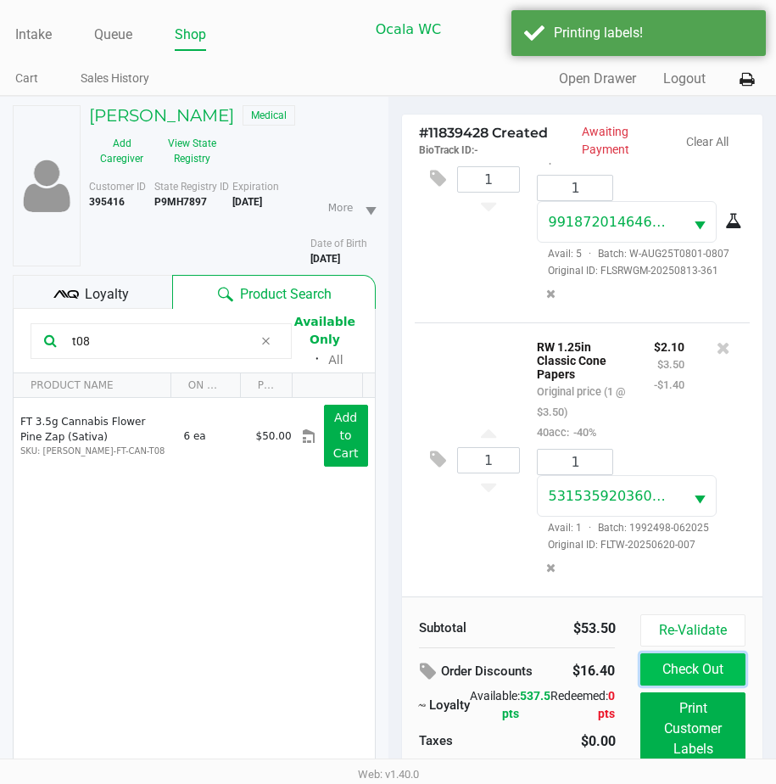
click at [645, 680] on button "Check Out" at bounding box center [692, 669] width 104 height 32
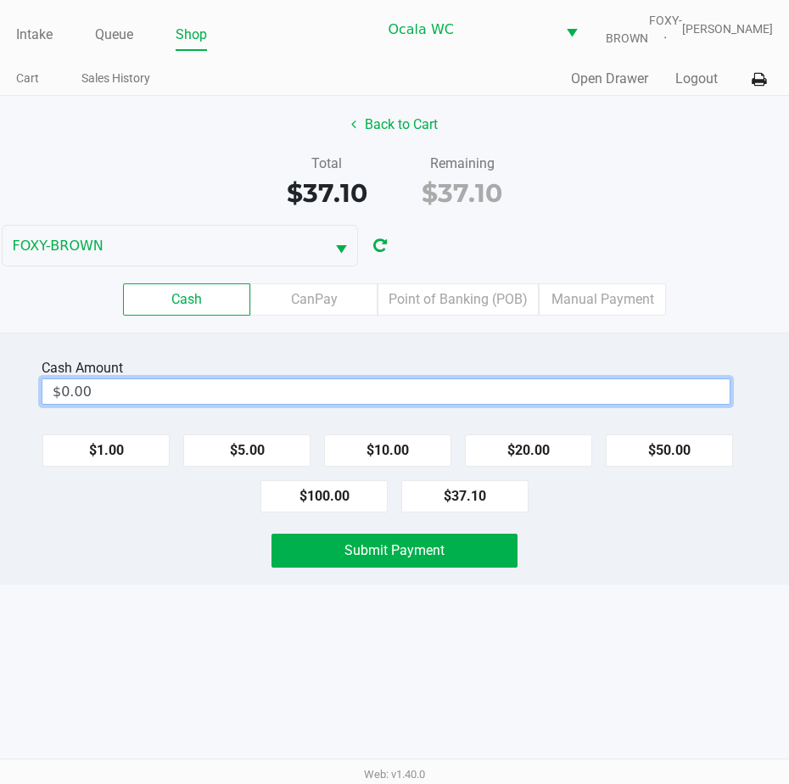
click at [154, 400] on input "$0.00" at bounding box center [385, 391] width 687 height 25
click at [383, 558] on span "Submit Payment" at bounding box center [394, 550] width 100 height 16
type input "$40.00"
click at [382, 563] on div "Submit Payment" at bounding box center [394, 551] width 246 height 34
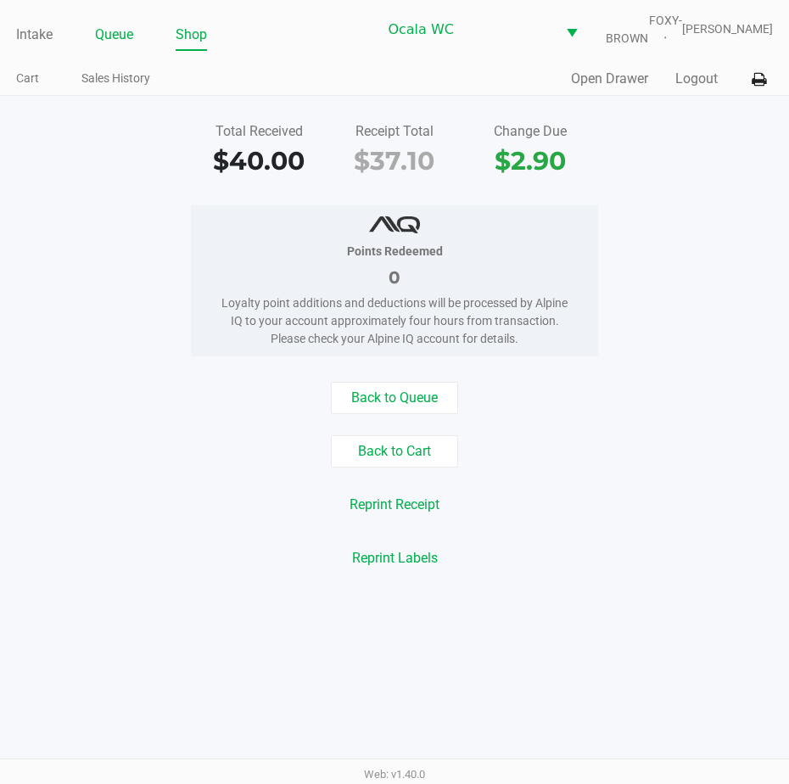
click at [111, 47] on link "Queue" at bounding box center [114, 35] width 38 height 24
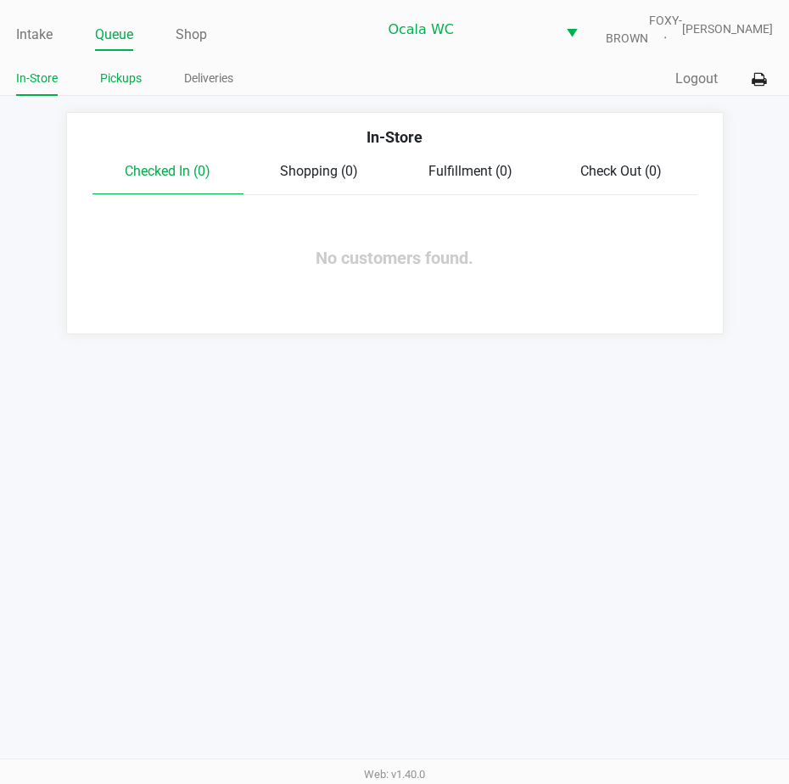
click at [129, 89] on link "Pickups" at bounding box center [121, 78] width 42 height 21
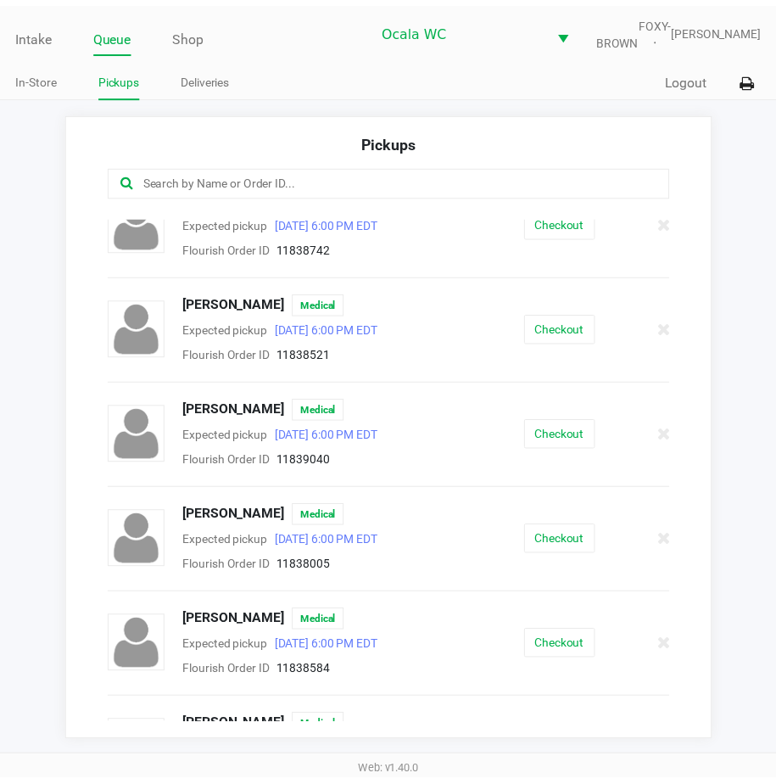
scroll to position [170, 0]
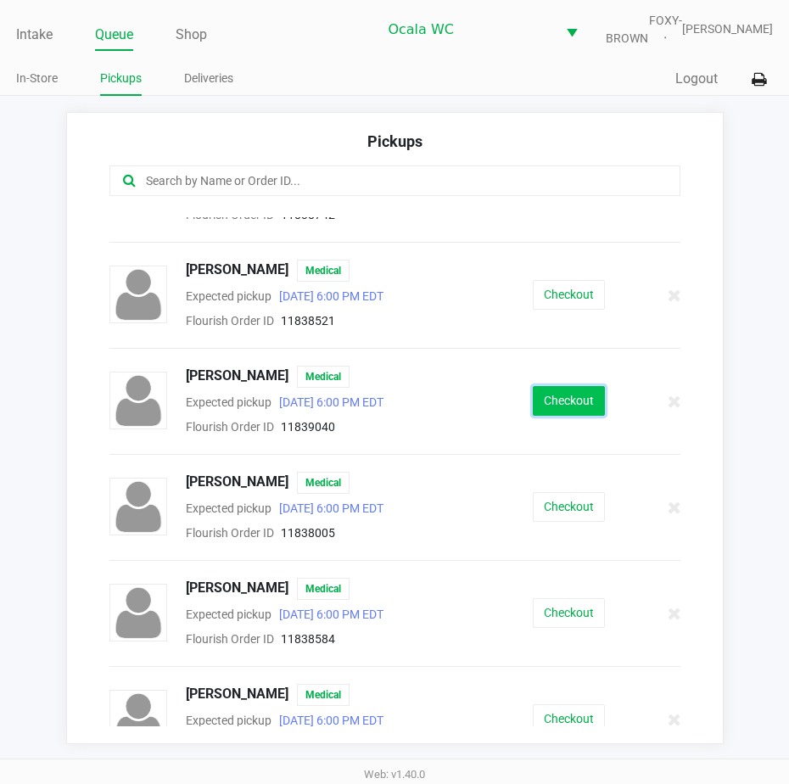
click at [558, 406] on button "Checkout" at bounding box center [569, 401] width 72 height 30
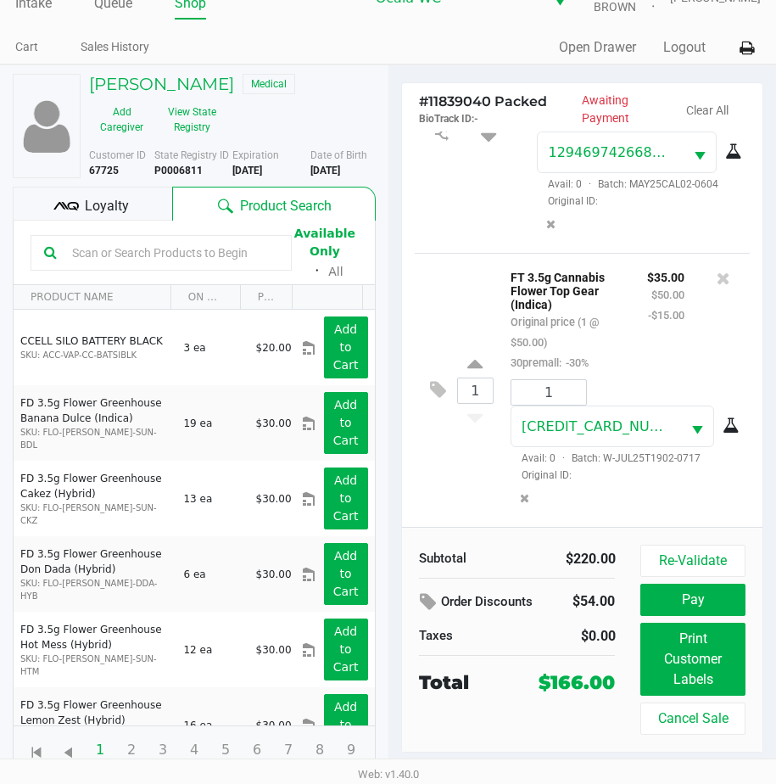
scroll to position [594, 0]
click at [717, 270] on icon at bounding box center [724, 278] width 14 height 17
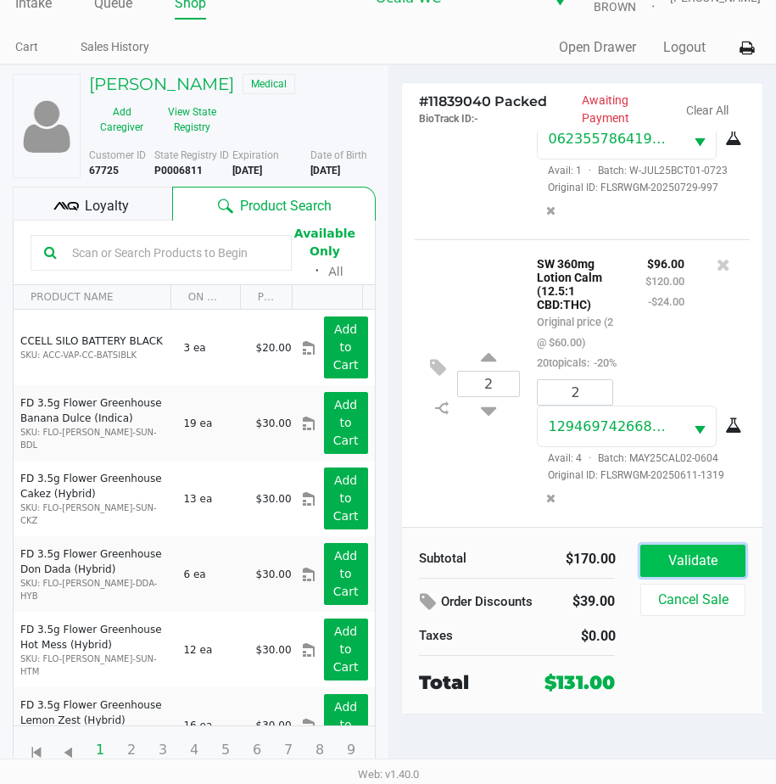
click at [669, 549] on button "Validate" at bounding box center [692, 561] width 104 height 32
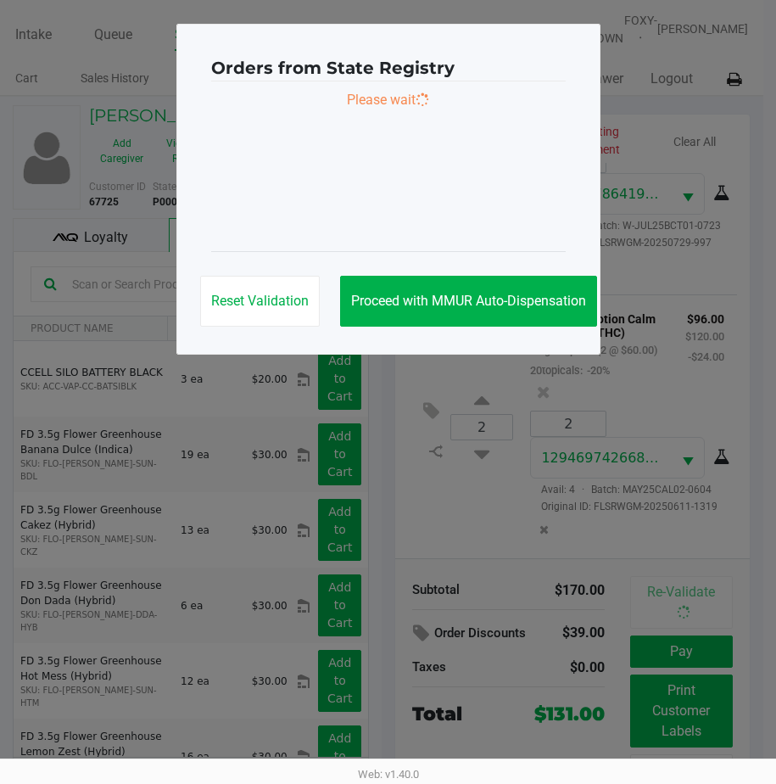
scroll to position [0, 0]
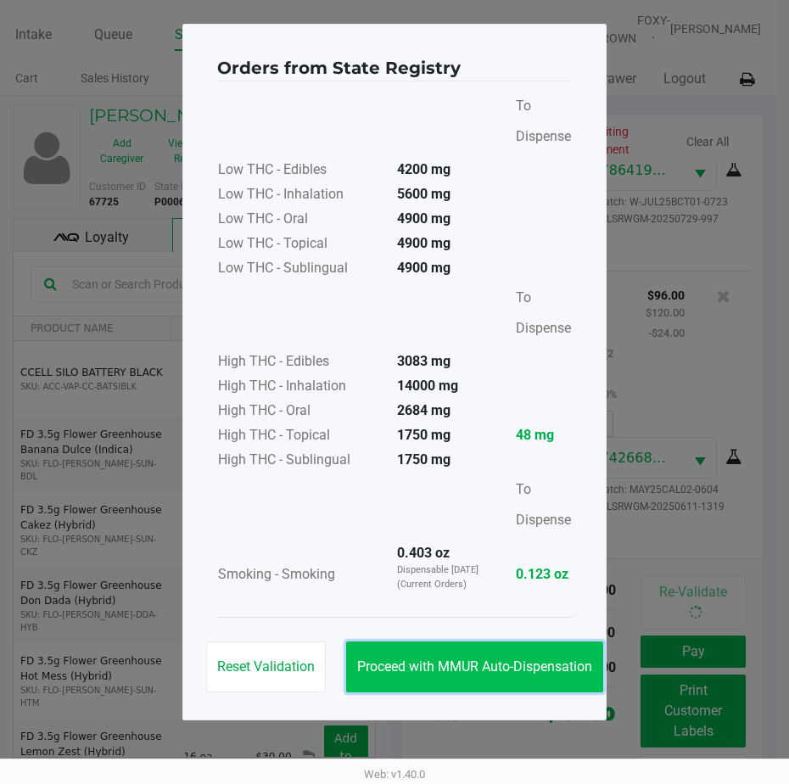
click at [447, 662] on span "Proceed with MMUR Auto-Dispensation" at bounding box center [474, 666] width 235 height 16
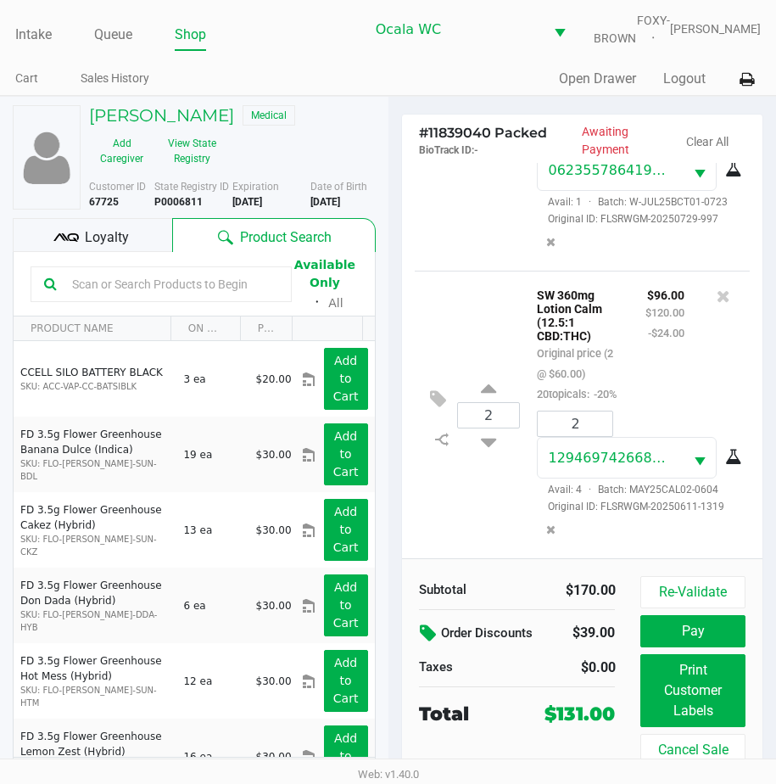
click at [425, 634] on button at bounding box center [430, 633] width 22 height 31
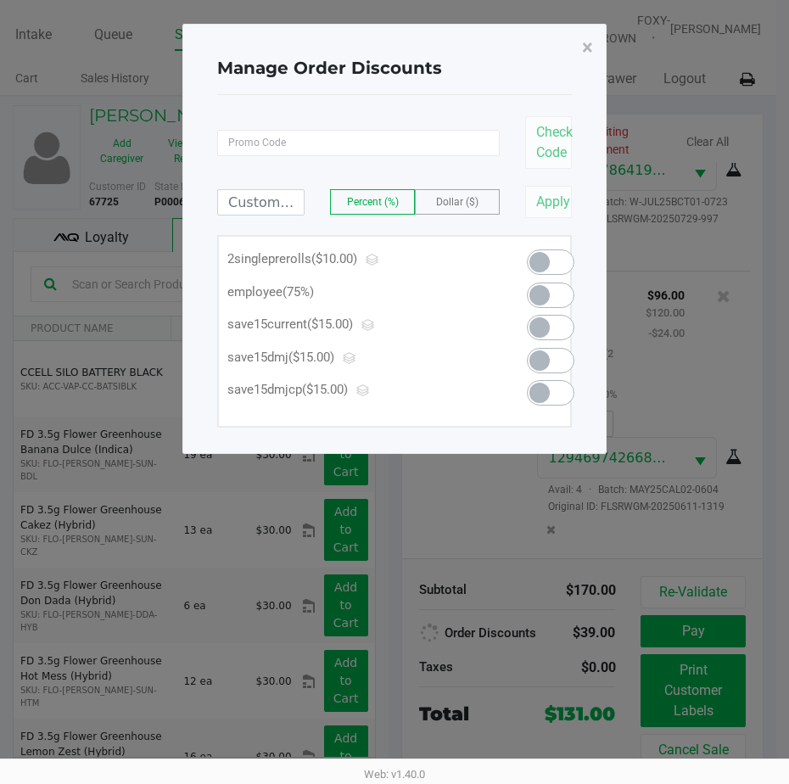
click at [536, 289] on span at bounding box center [539, 295] width 20 height 20
type input "75.00"
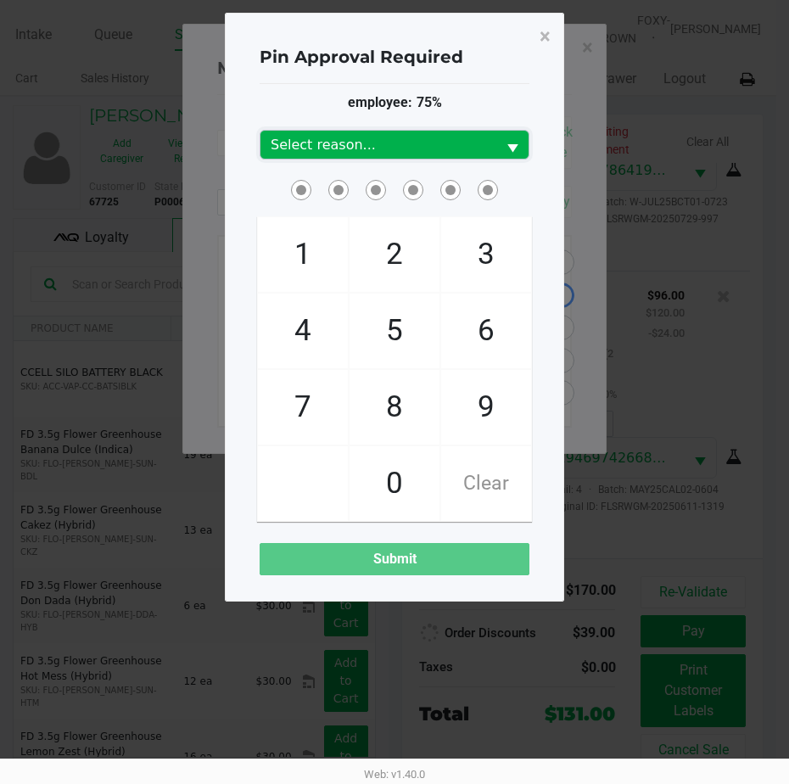
click at [426, 150] on span "Select reason..." at bounding box center [378, 145] width 215 height 20
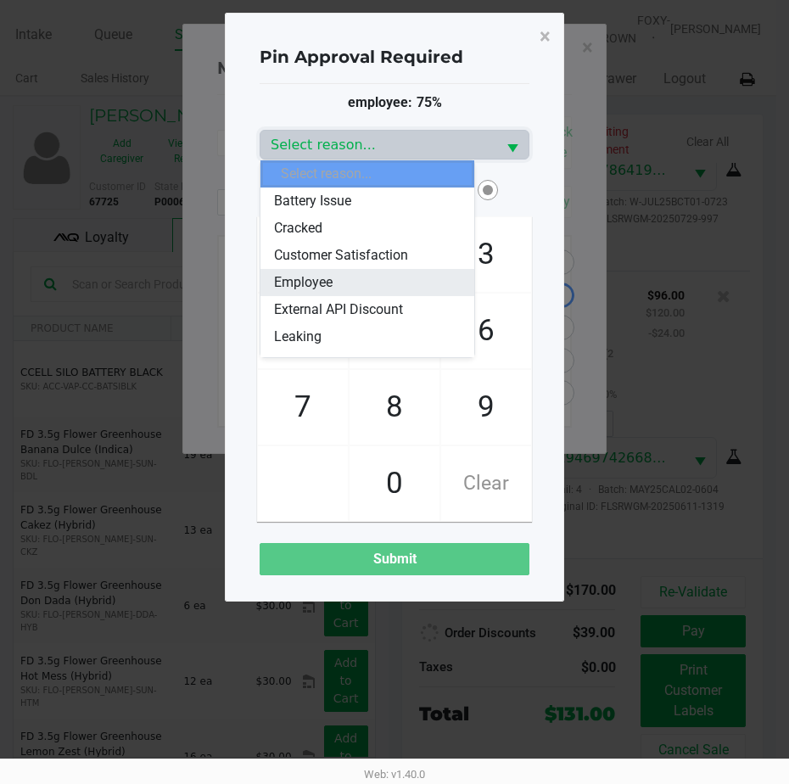
click at [337, 278] on li "Employee" at bounding box center [367, 282] width 214 height 27
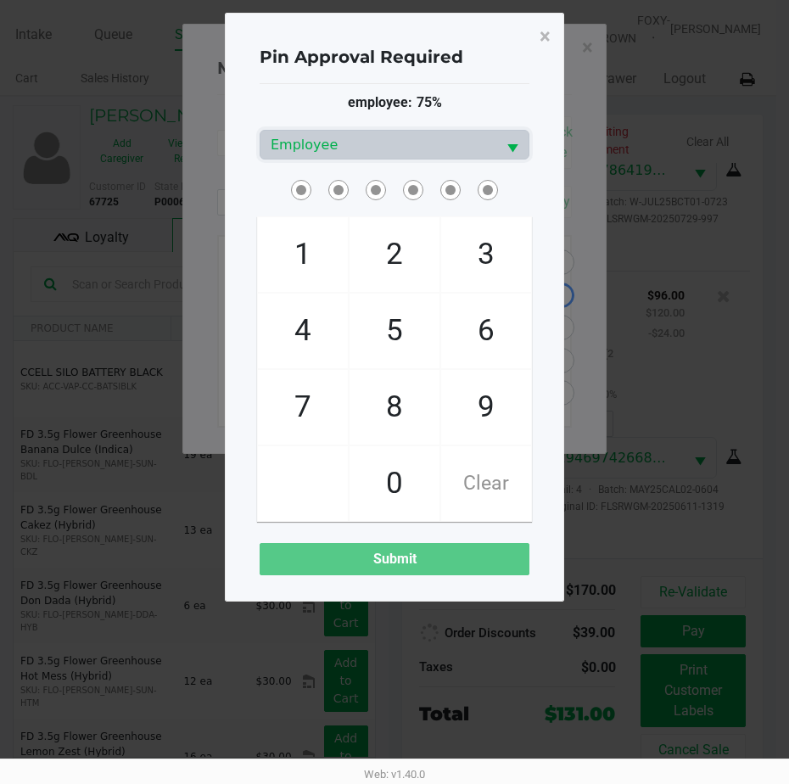
click at [349, 176] on span at bounding box center [349, 176] width 0 height 0
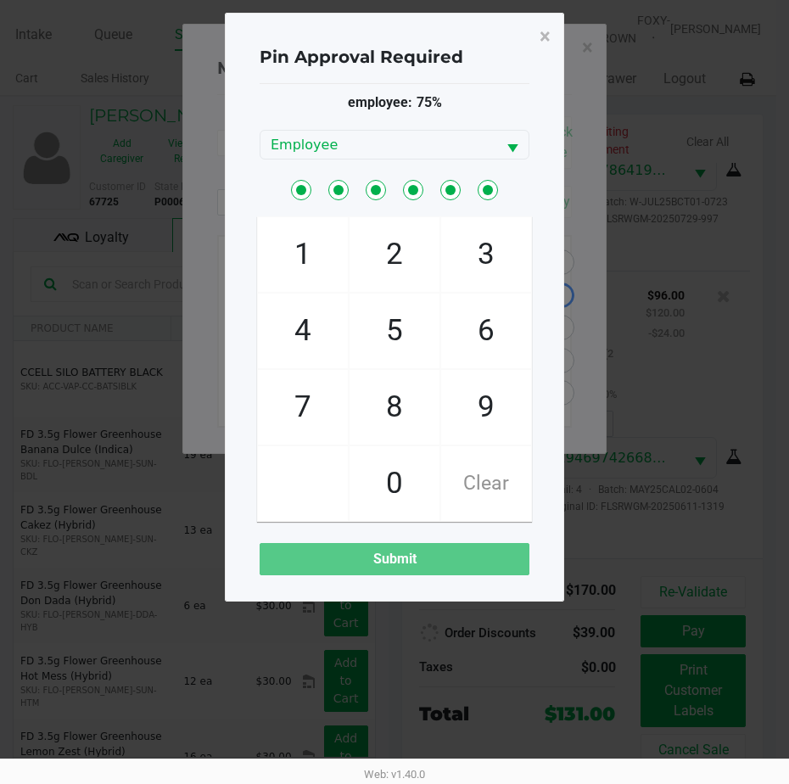
checkbox input "true"
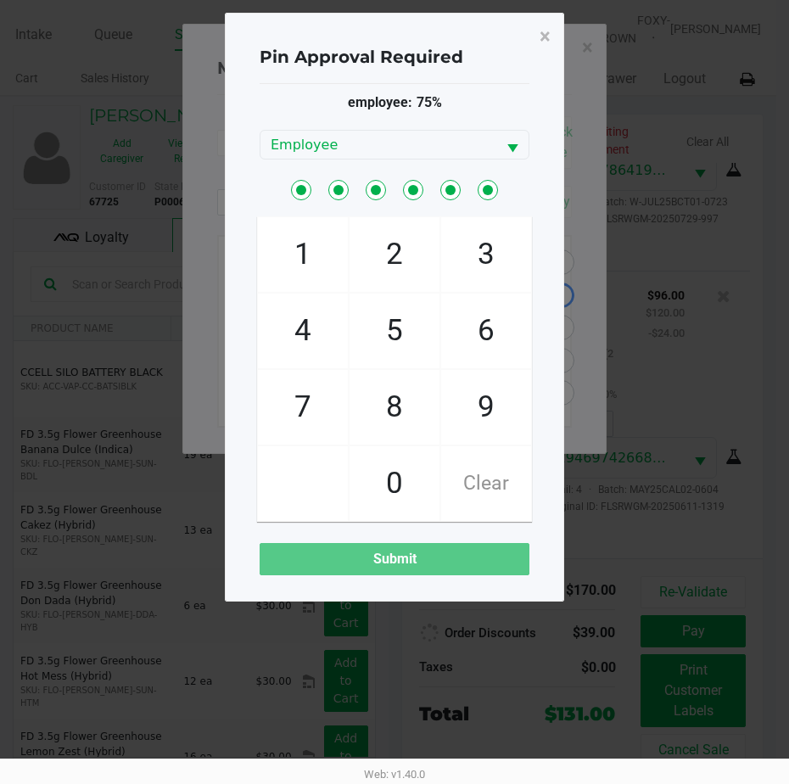
checkbox input "true"
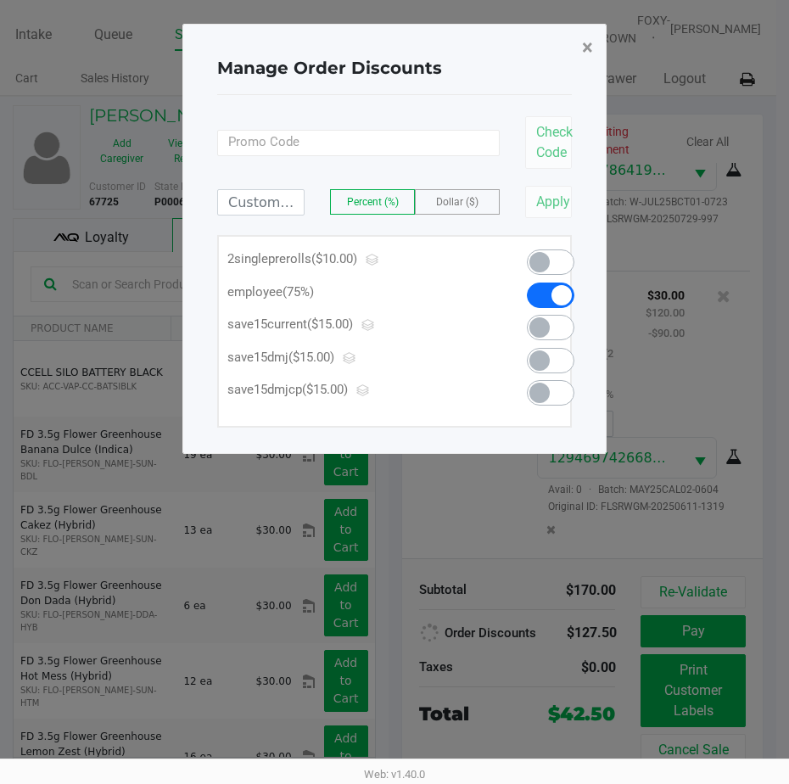
click at [582, 53] on span "×" at bounding box center [587, 48] width 11 height 24
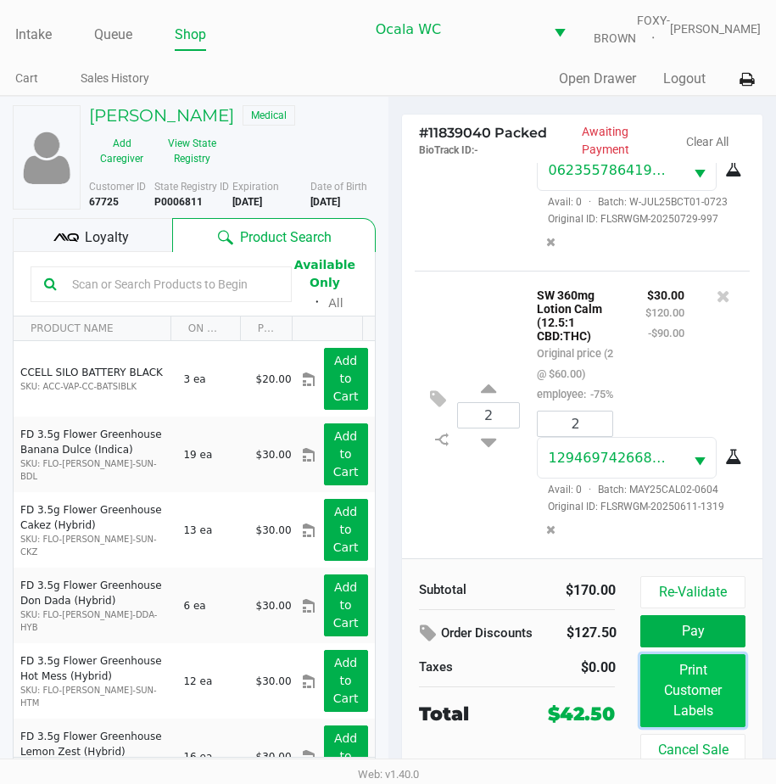
click at [661, 701] on button "Print Customer Labels" at bounding box center [692, 690] width 104 height 73
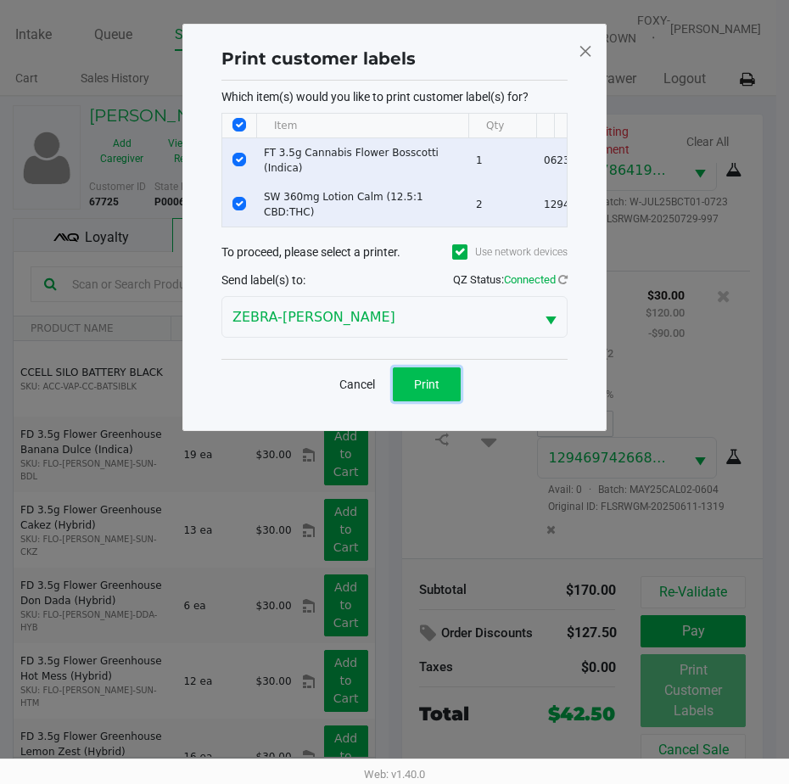
click at [408, 394] on button "Print" at bounding box center [427, 384] width 68 height 34
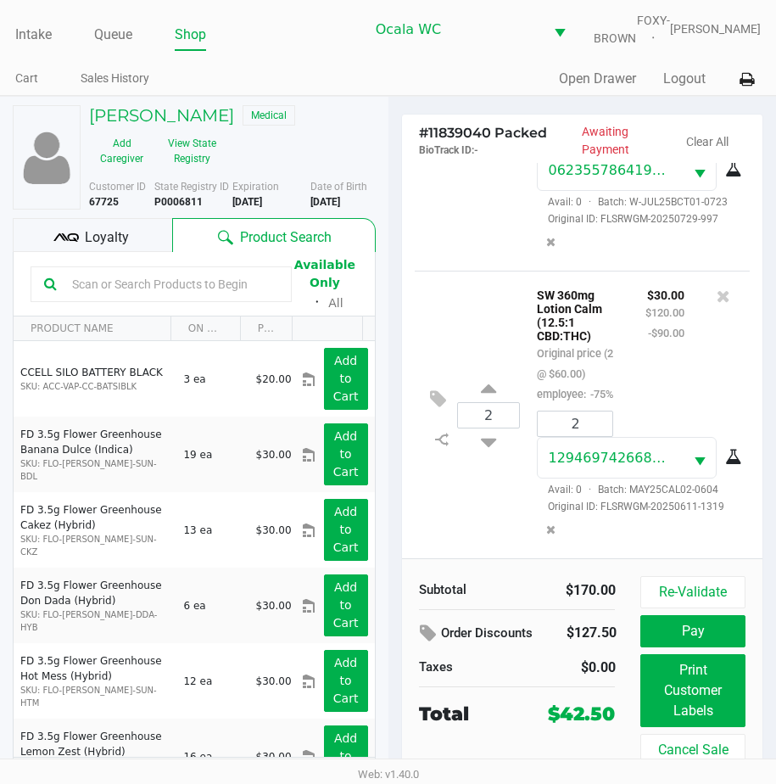
click at [686, 647] on button "Pay" at bounding box center [692, 631] width 104 height 32
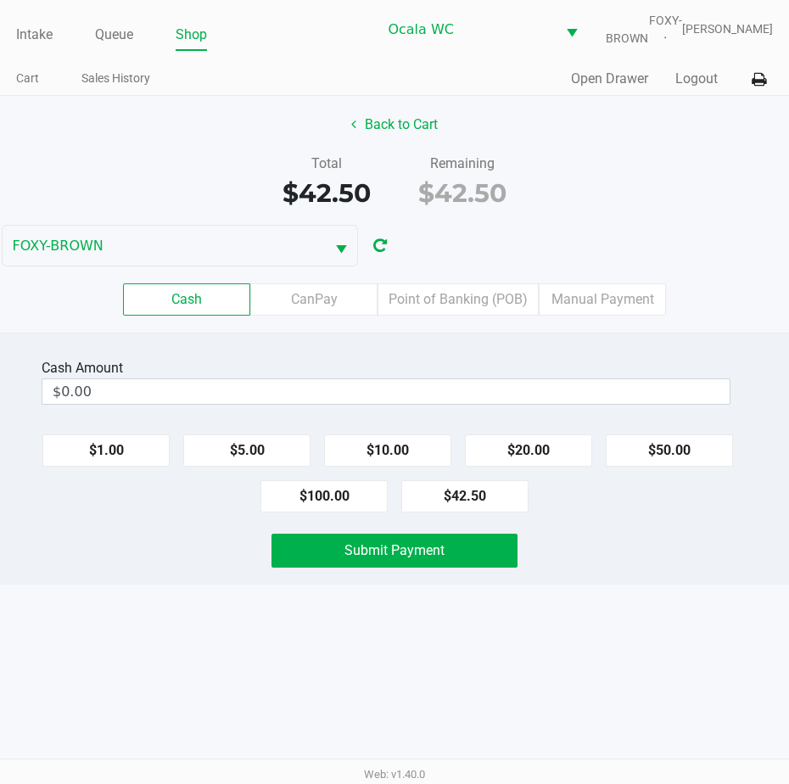
click at [456, 313] on label "Point of Banking (POB)" at bounding box center [457, 299] width 161 height 32
click at [0, 0] on 7 "Point of Banking (POB)" at bounding box center [0, 0] width 0 height 0
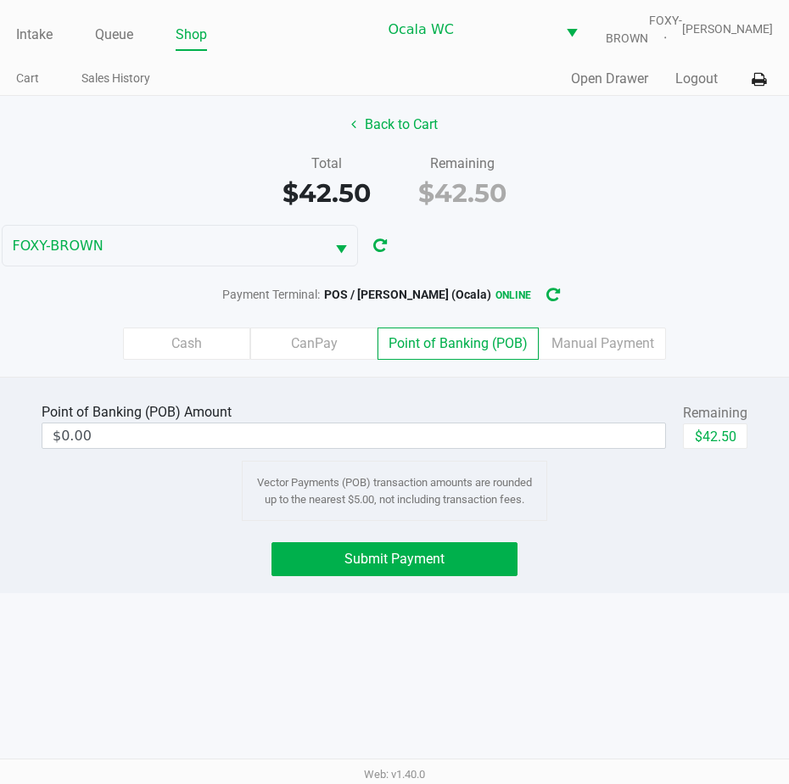
click at [726, 449] on button "$42.50" at bounding box center [715, 435] width 64 height 25
type input "$42.50"
click at [382, 564] on span "Submit Payment" at bounding box center [394, 559] width 100 height 16
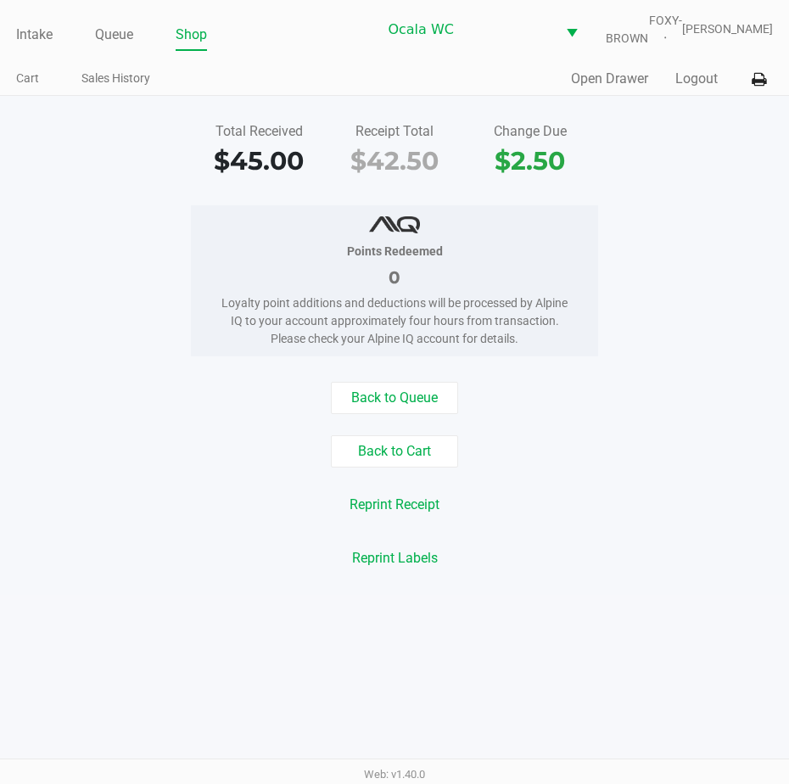
click at [380, 467] on button "Back to Cart" at bounding box center [394, 451] width 127 height 32
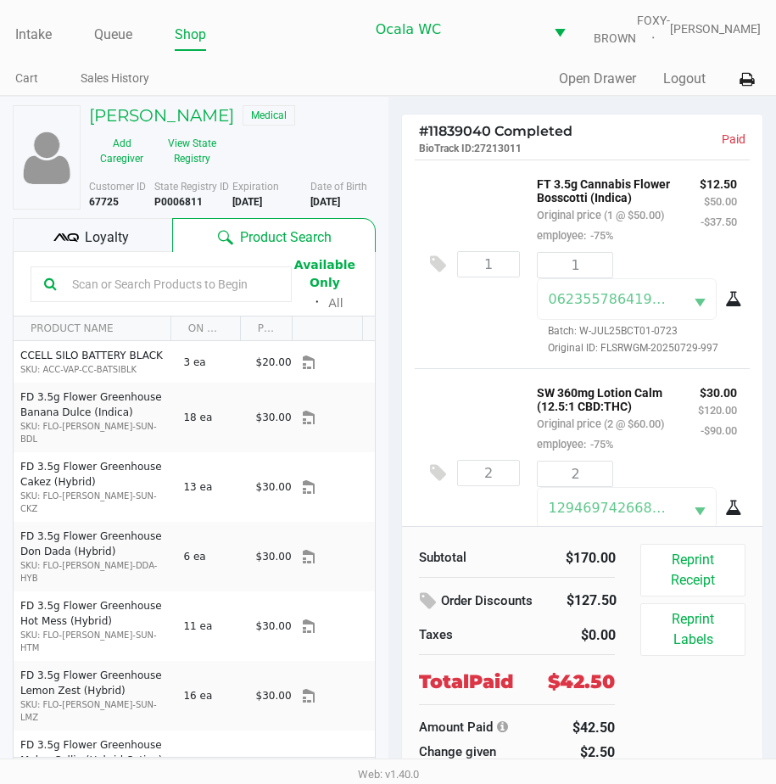
click at [218, 121] on h5 "LAURIE KEDENBURG" at bounding box center [161, 115] width 145 height 20
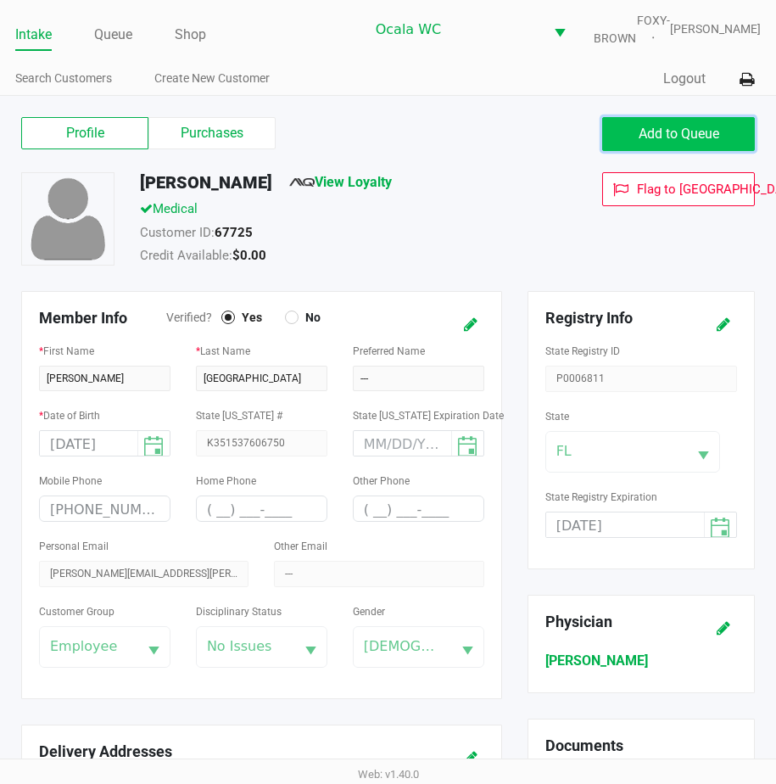
click at [685, 134] on button "Add to Queue" at bounding box center [678, 134] width 153 height 34
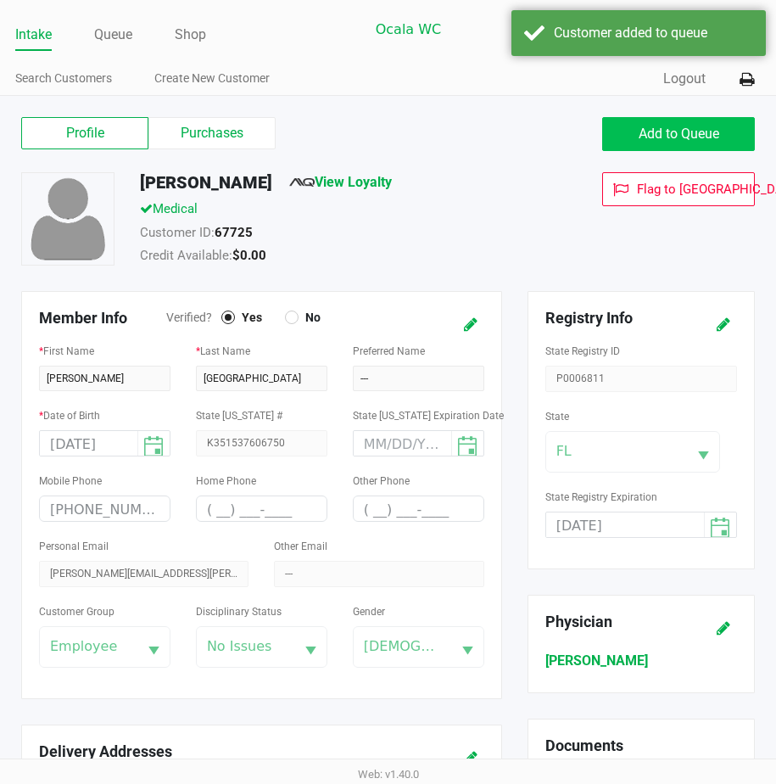
click at [119, 47] on link "Queue" at bounding box center [113, 35] width 38 height 24
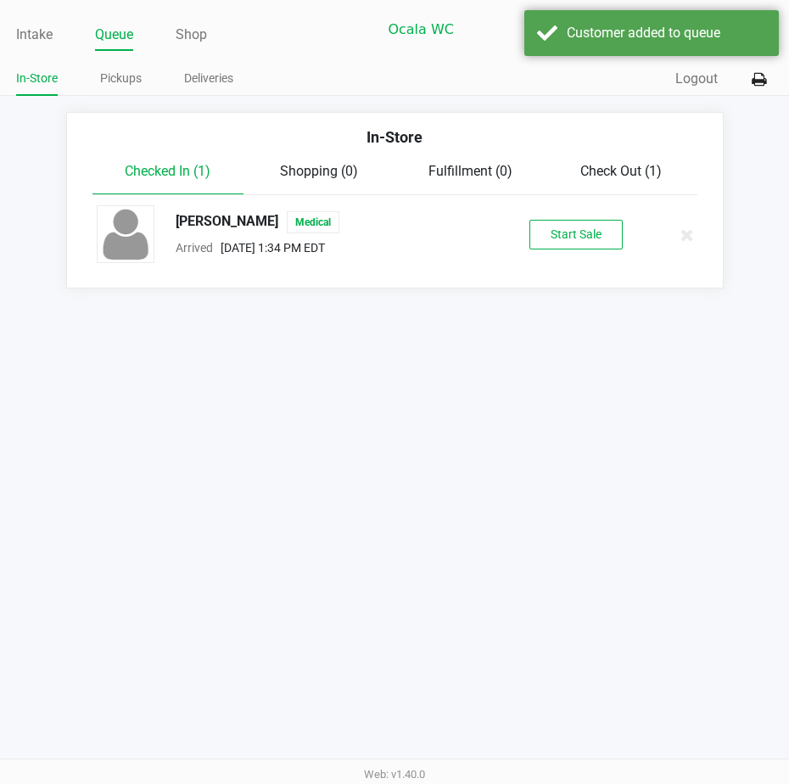
click at [566, 239] on button "Start Sale" at bounding box center [575, 235] width 93 height 30
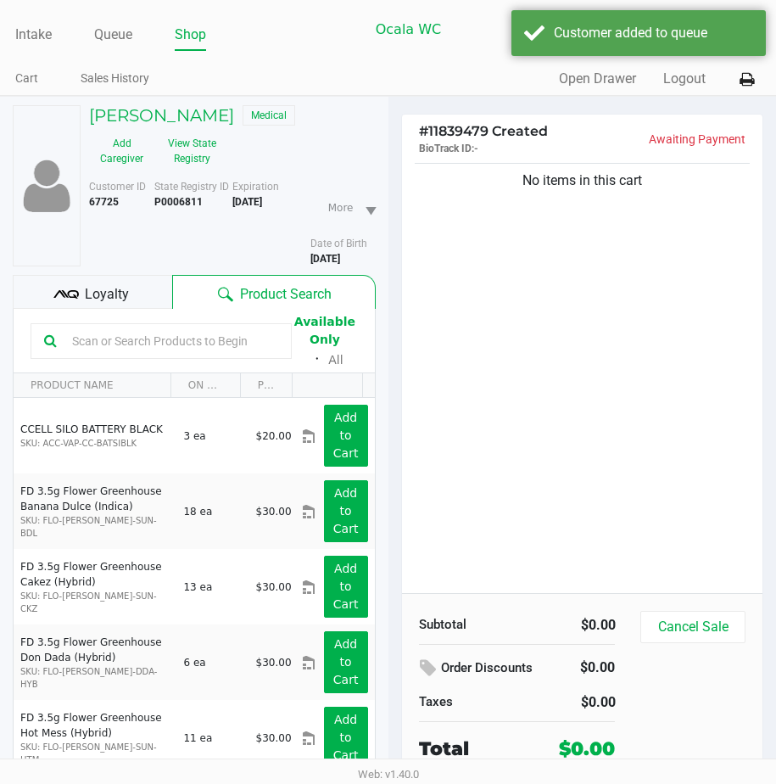
click at [463, 378] on div "No items in this cart" at bounding box center [582, 375] width 361 height 433
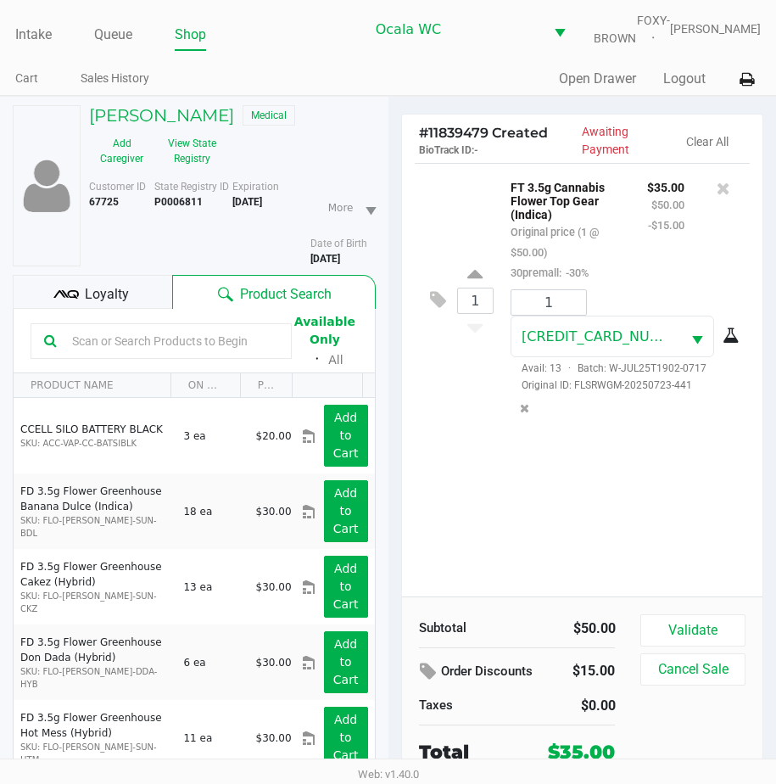
click at [64, 302] on icon at bounding box center [65, 294] width 25 height 25
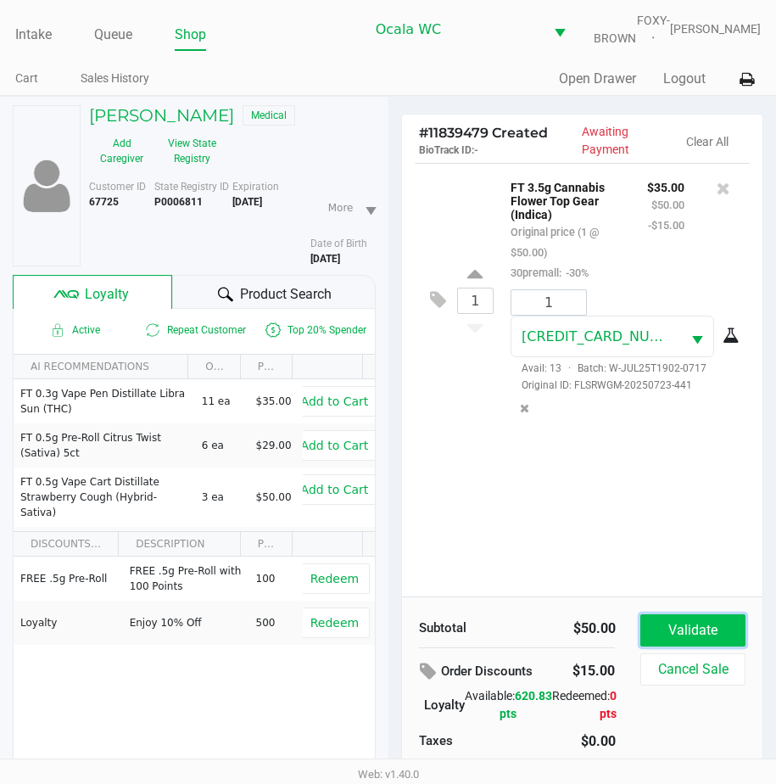
click at [665, 646] on button "Validate" at bounding box center [692, 630] width 104 height 32
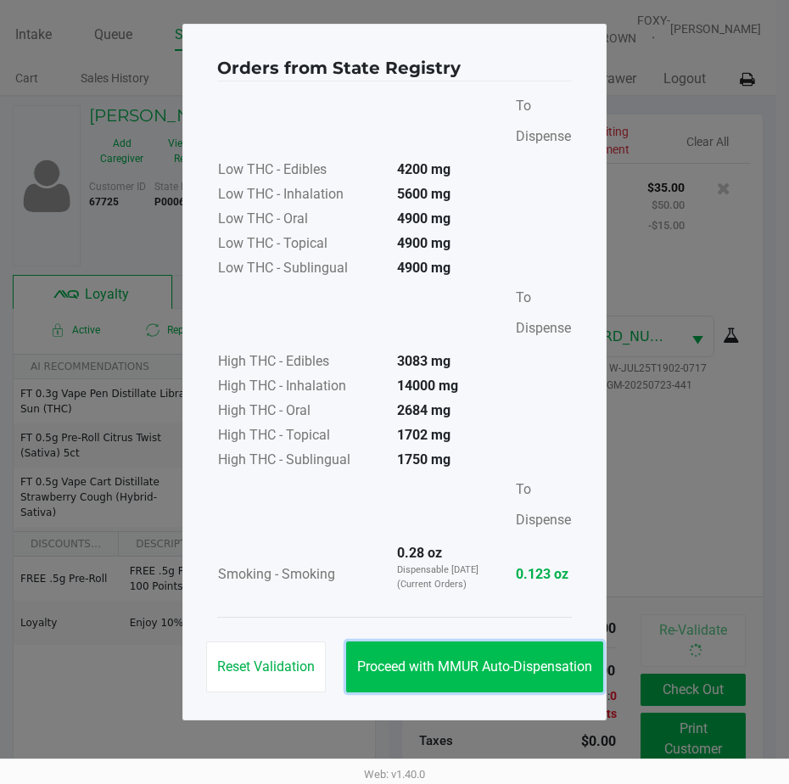
click at [438, 659] on span "Proceed with MMUR Auto-Dispensation" at bounding box center [474, 666] width 235 height 16
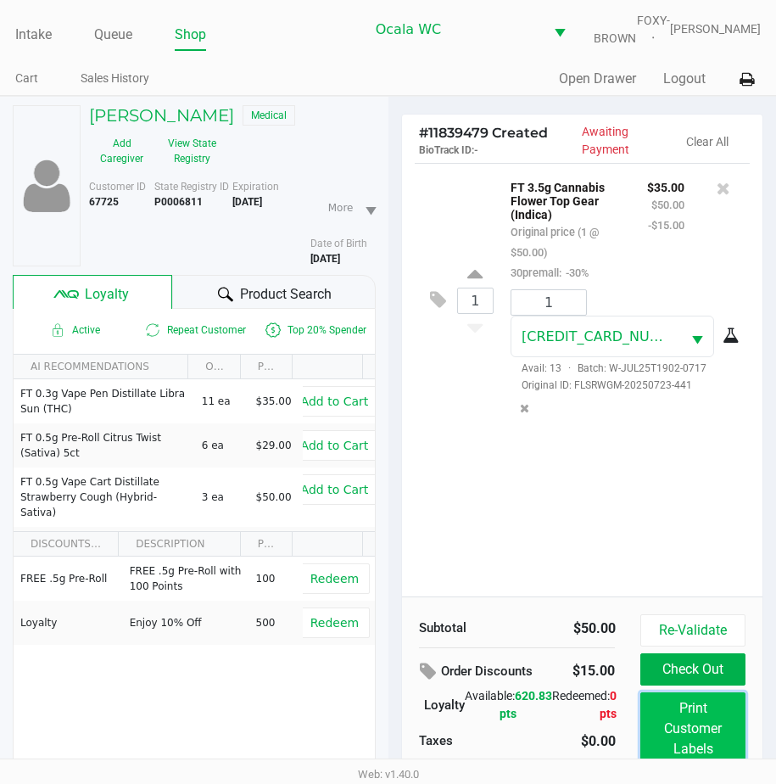
click at [670, 723] on button "Print Customer Labels" at bounding box center [692, 728] width 104 height 73
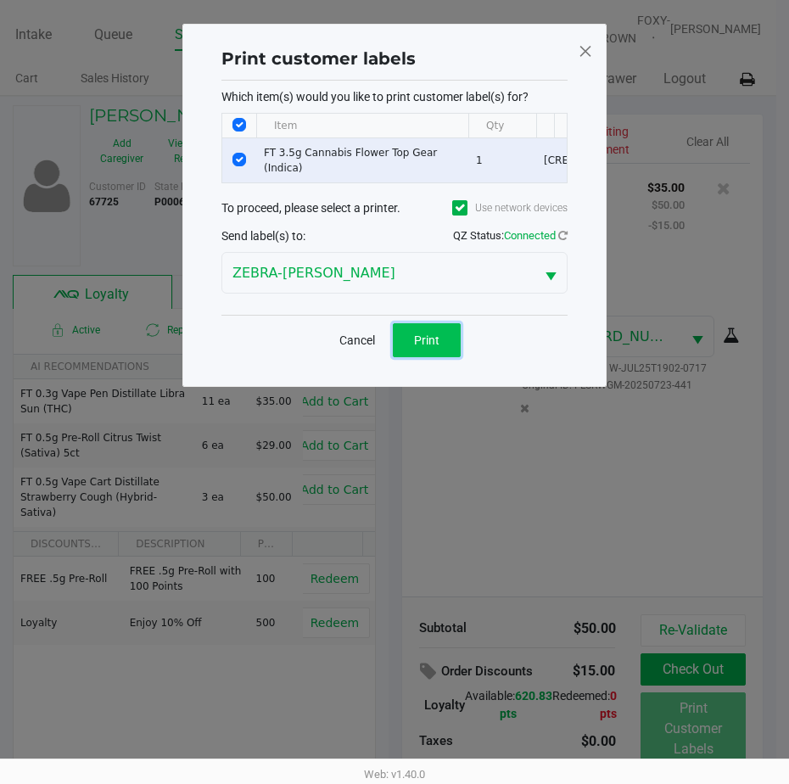
click at [453, 350] on button "Print" at bounding box center [427, 340] width 68 height 34
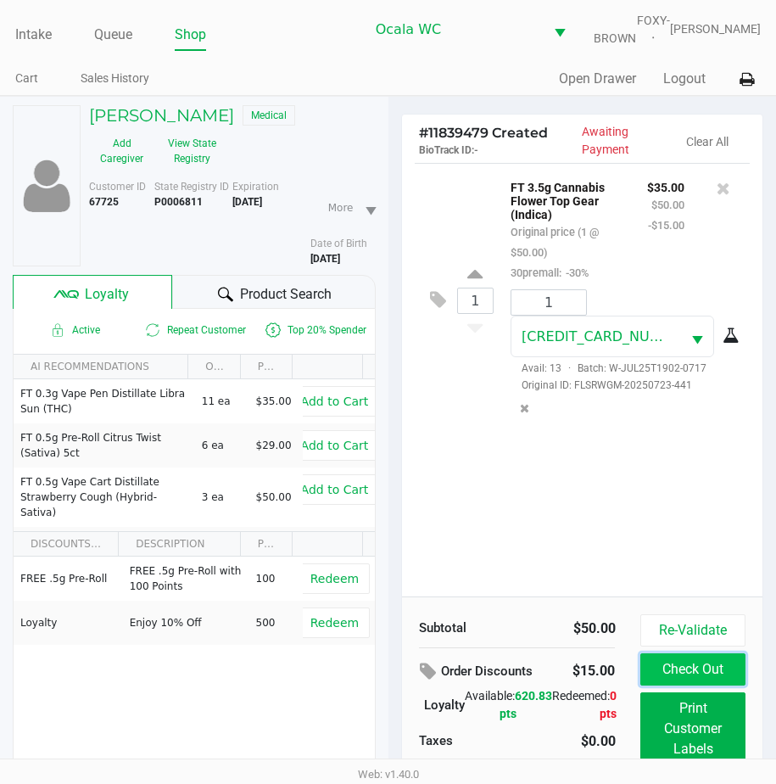
click at [701, 683] on button "Check Out" at bounding box center [692, 669] width 104 height 32
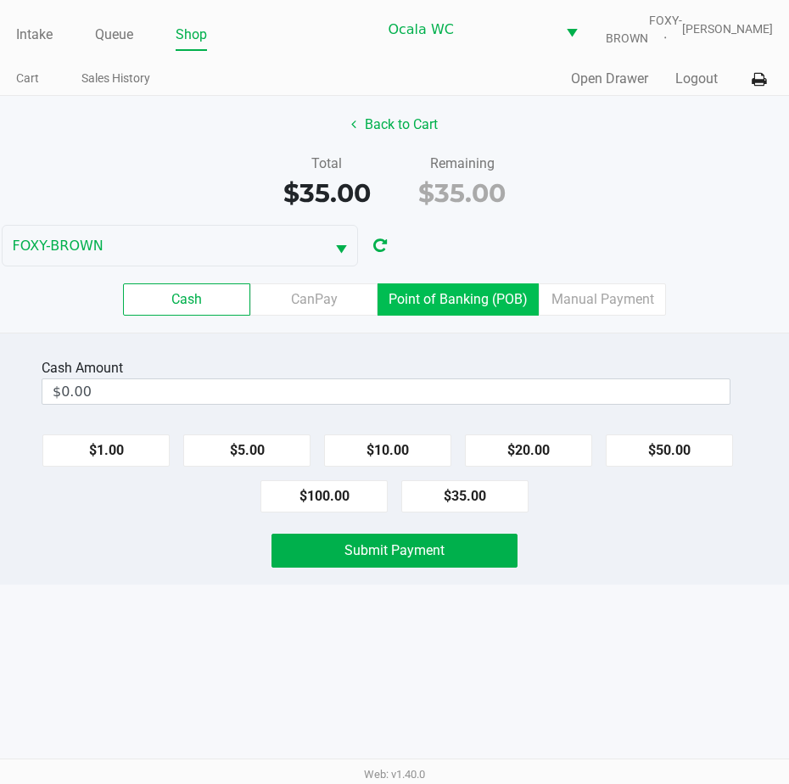
click at [416, 304] on label "Point of Banking (POB)" at bounding box center [457, 299] width 161 height 32
click at [0, 0] on 7 "Point of Banking (POB)" at bounding box center [0, 0] width 0 height 0
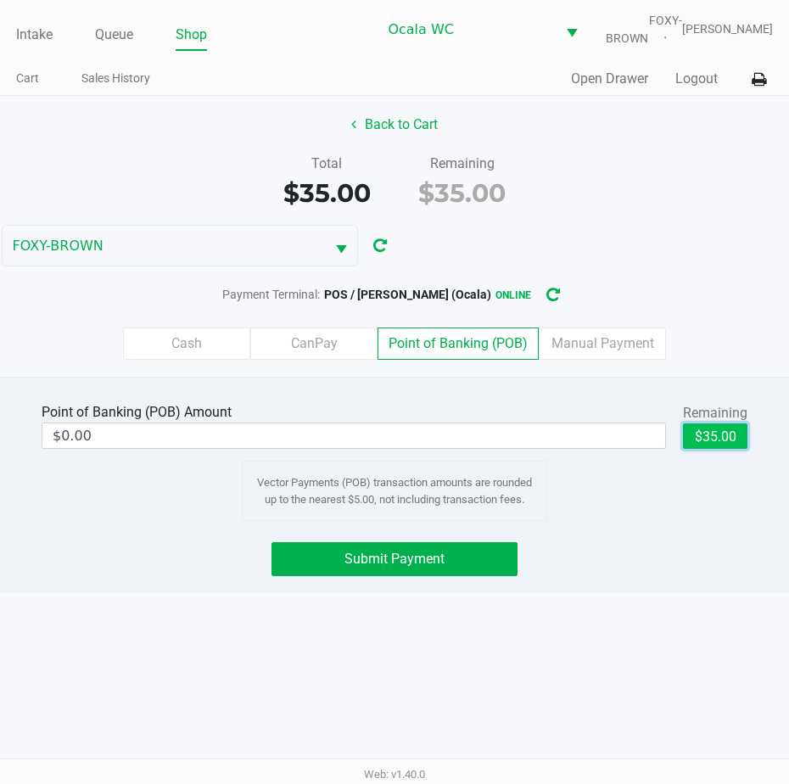
click at [720, 447] on button "$35.00" at bounding box center [715, 435] width 64 height 25
type input "$35.00"
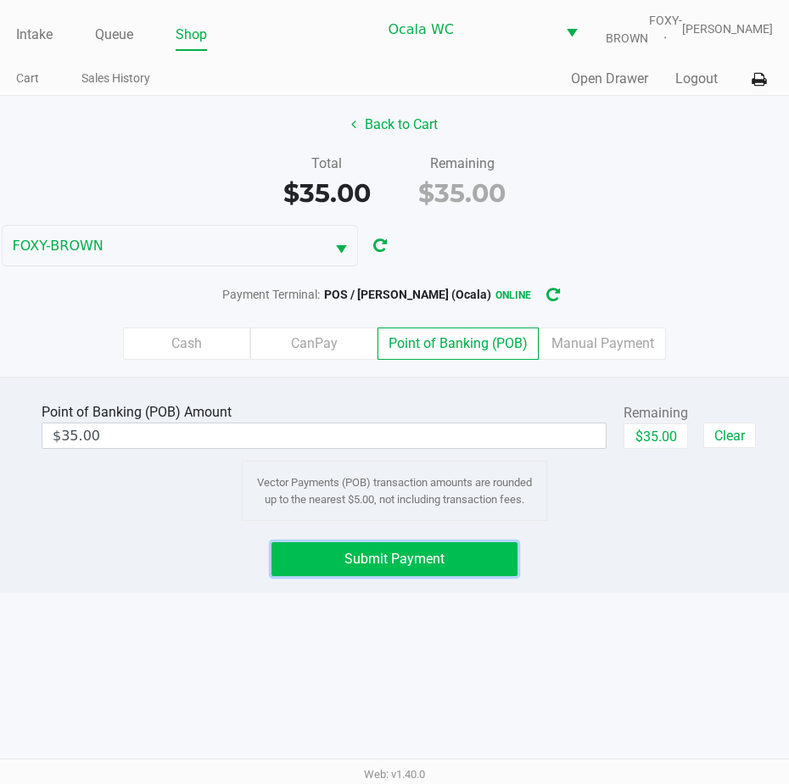
click at [437, 559] on button "Submit Payment" at bounding box center [394, 559] width 246 height 34
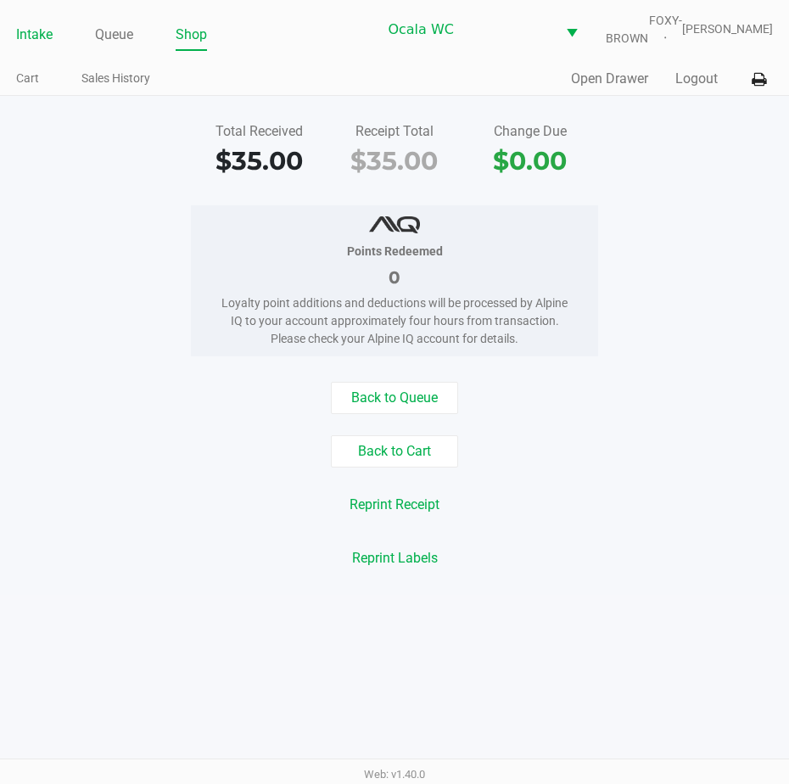
click at [45, 44] on link "Intake" at bounding box center [34, 35] width 36 height 24
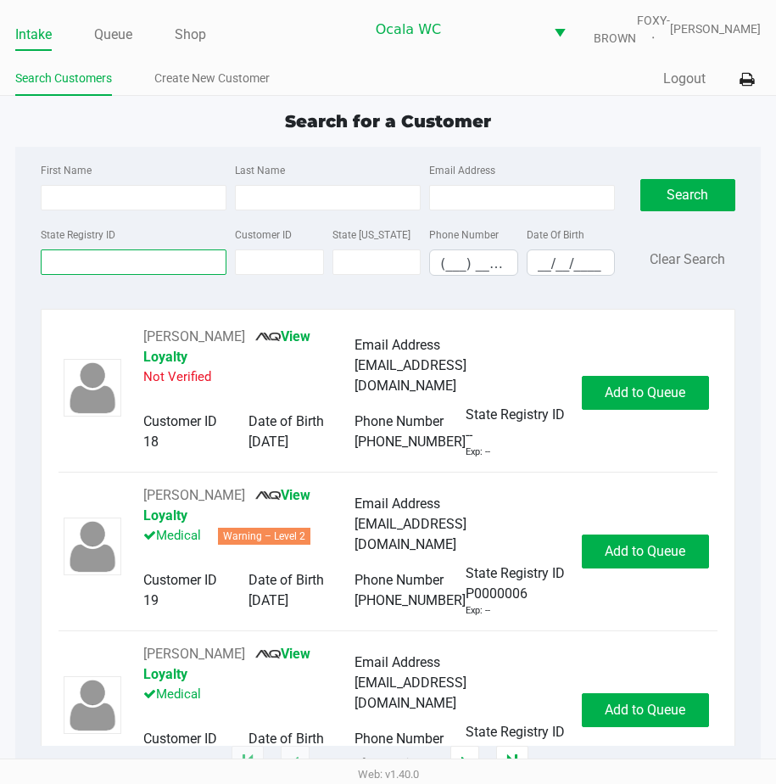
click at [98, 271] on input "State Registry ID" at bounding box center [134, 261] width 186 height 25
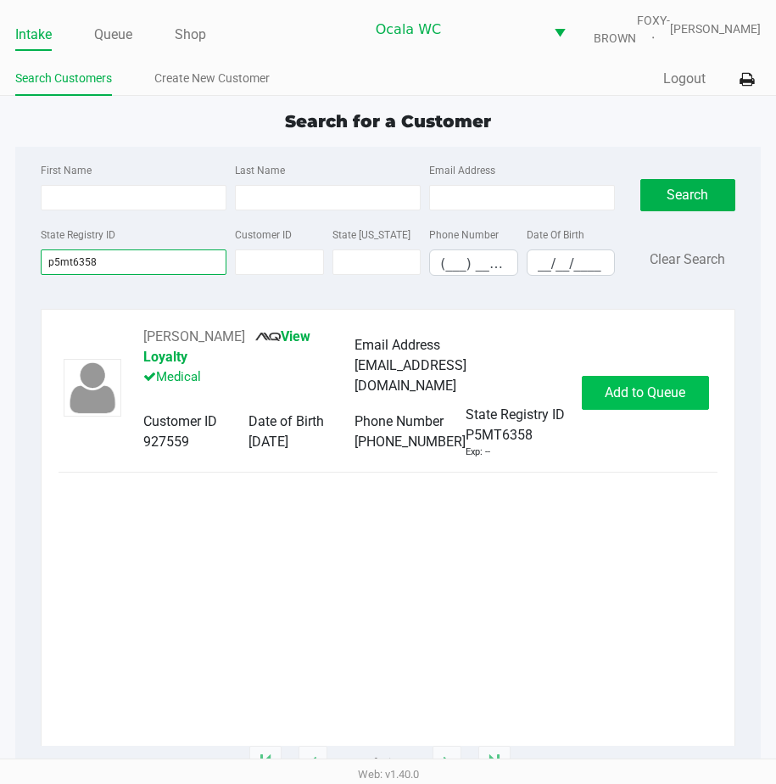
type input "p5mt6358"
click at [601, 410] on button "Add to Queue" at bounding box center [645, 393] width 127 height 34
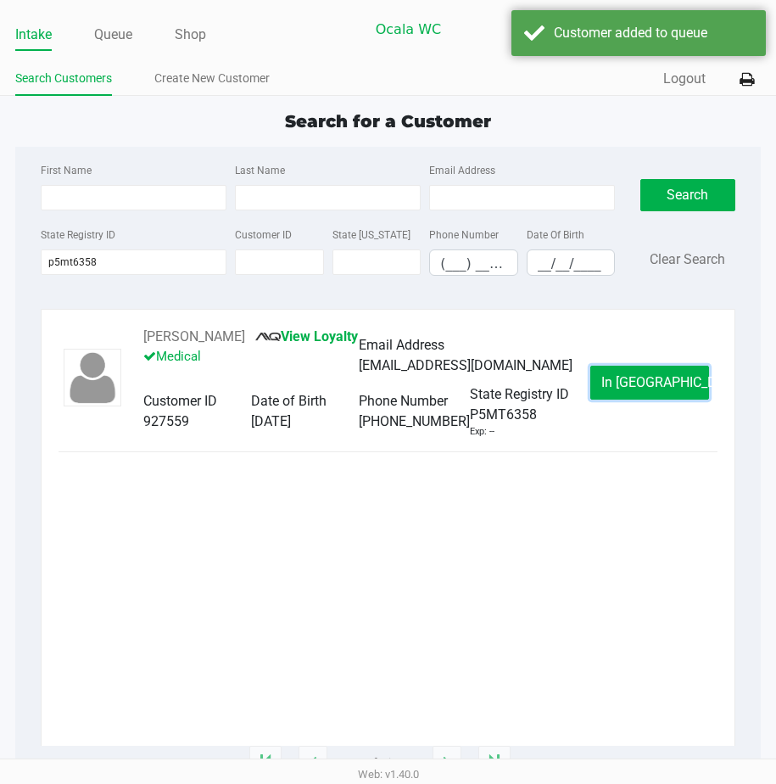
click at [601, 400] on button "In Queue" at bounding box center [649, 383] width 119 height 34
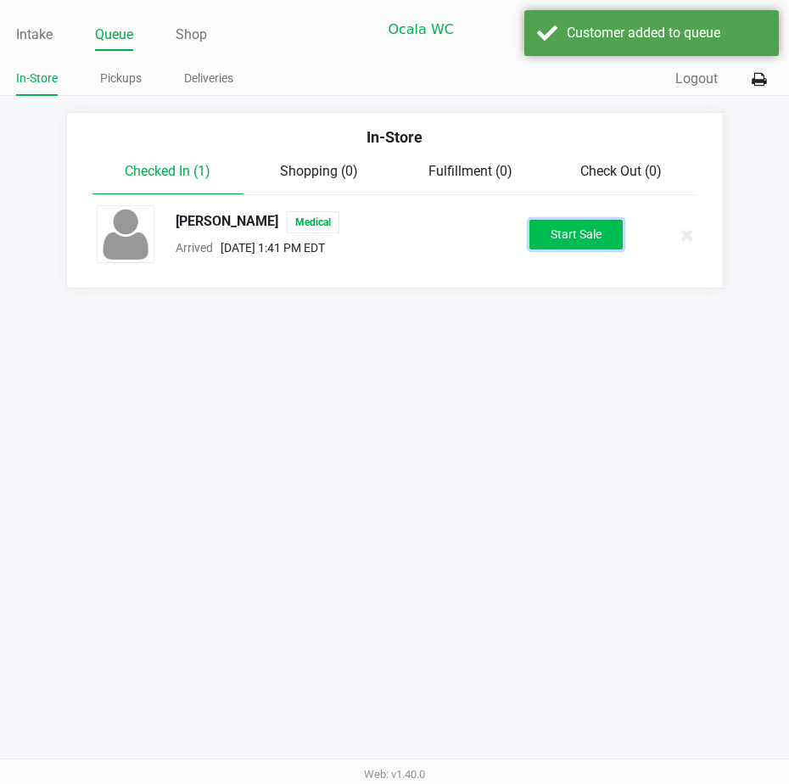
click at [539, 238] on button "Start Sale" at bounding box center [575, 235] width 93 height 30
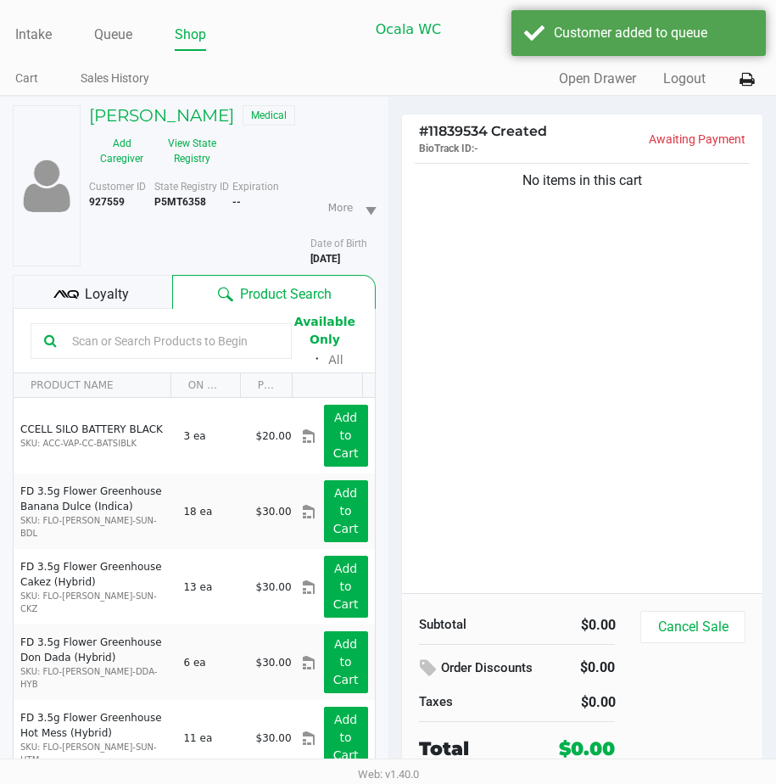
click at [81, 295] on div "Loyalty" at bounding box center [92, 292] width 159 height 34
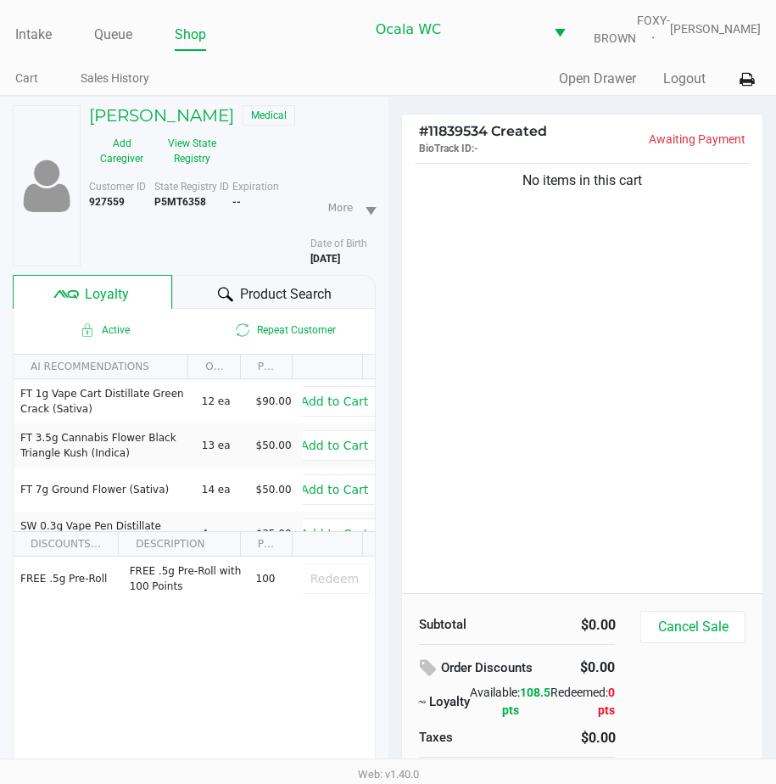
click at [206, 309] on div "Product Search" at bounding box center [273, 292] width 203 height 34
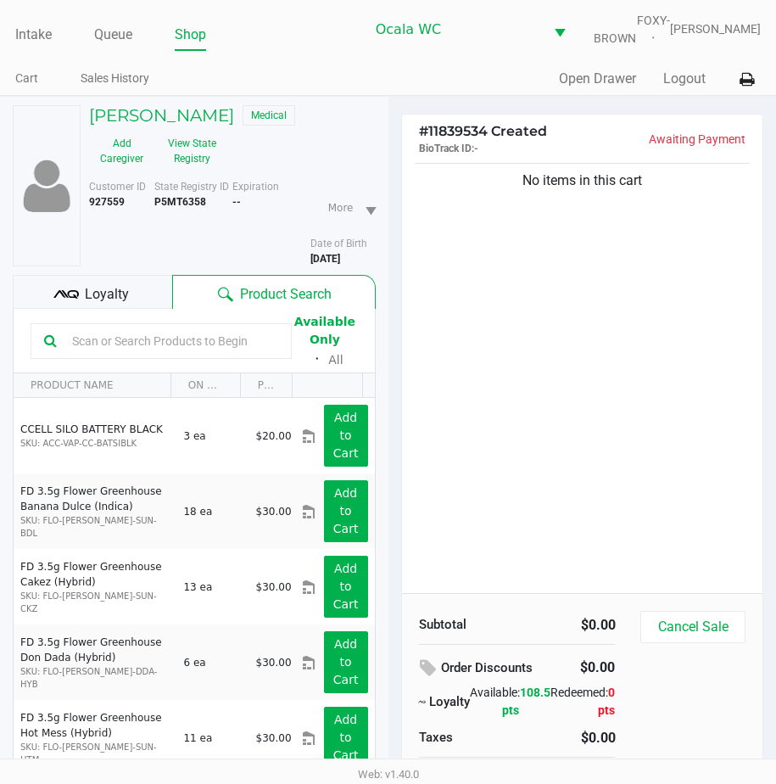
click at [88, 354] on input "text" at bounding box center [171, 340] width 213 height 25
click at [175, 155] on button "View State Registry" at bounding box center [186, 151] width 65 height 42
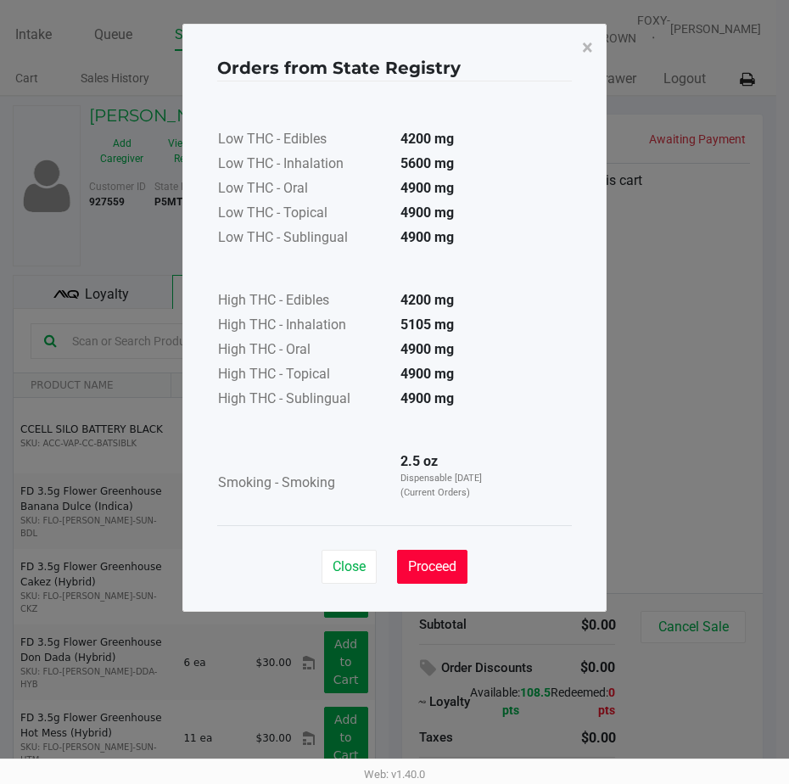
click at [453, 574] on button "Proceed" at bounding box center [432, 567] width 70 height 34
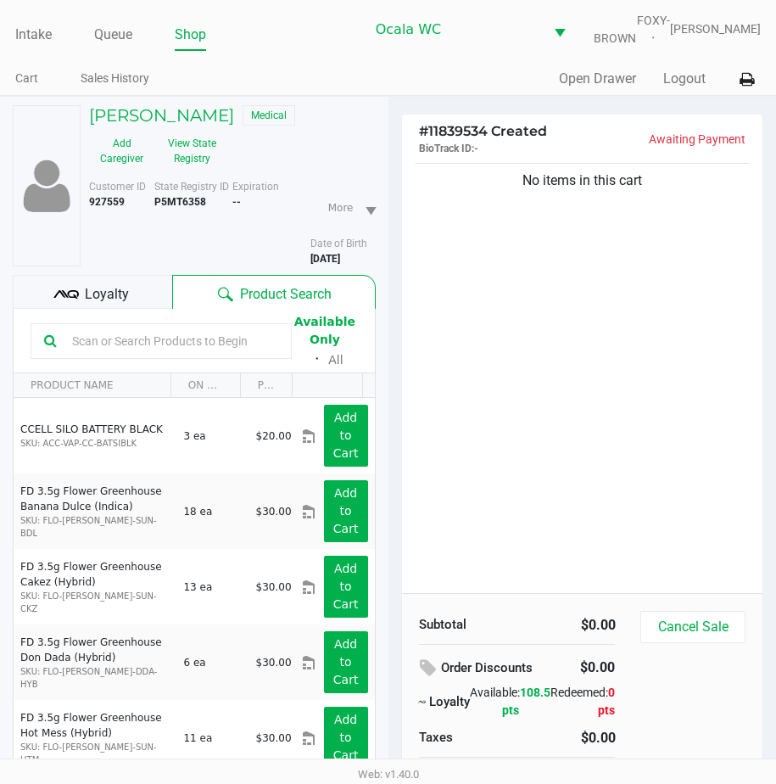
click at [118, 349] on input "text" at bounding box center [171, 340] width 213 height 25
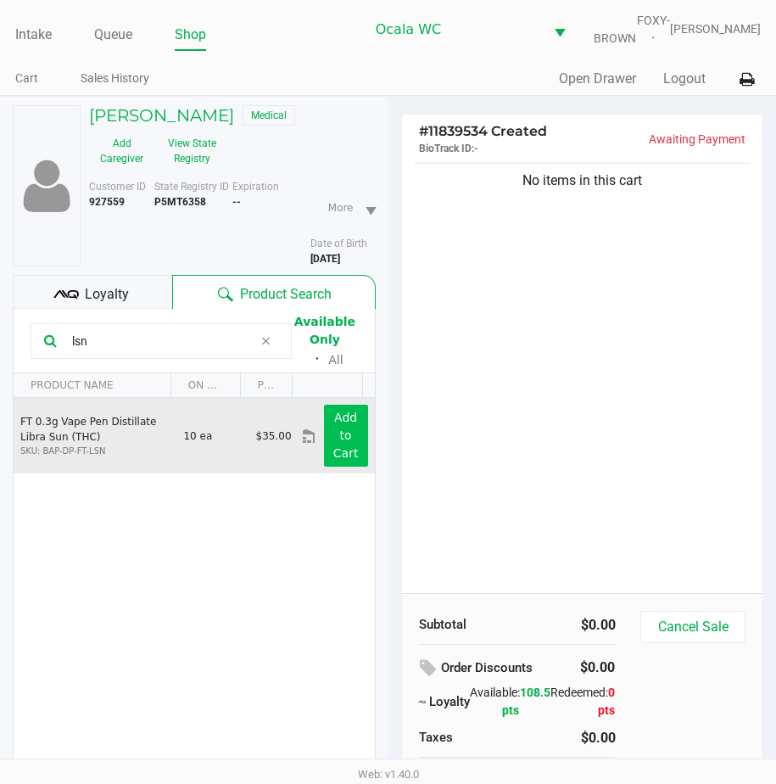
type input "lsn"
click at [334, 436] on app-button-loader "Add to Cart" at bounding box center [345, 435] width 25 height 49
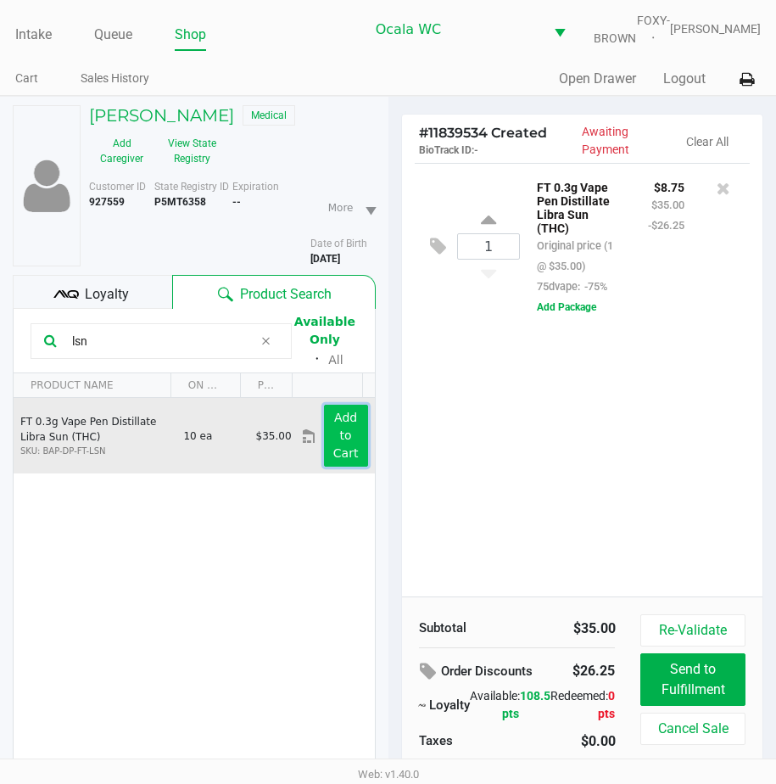
click at [334, 436] on app-button-loader "Add to Cart" at bounding box center [345, 435] width 25 height 49
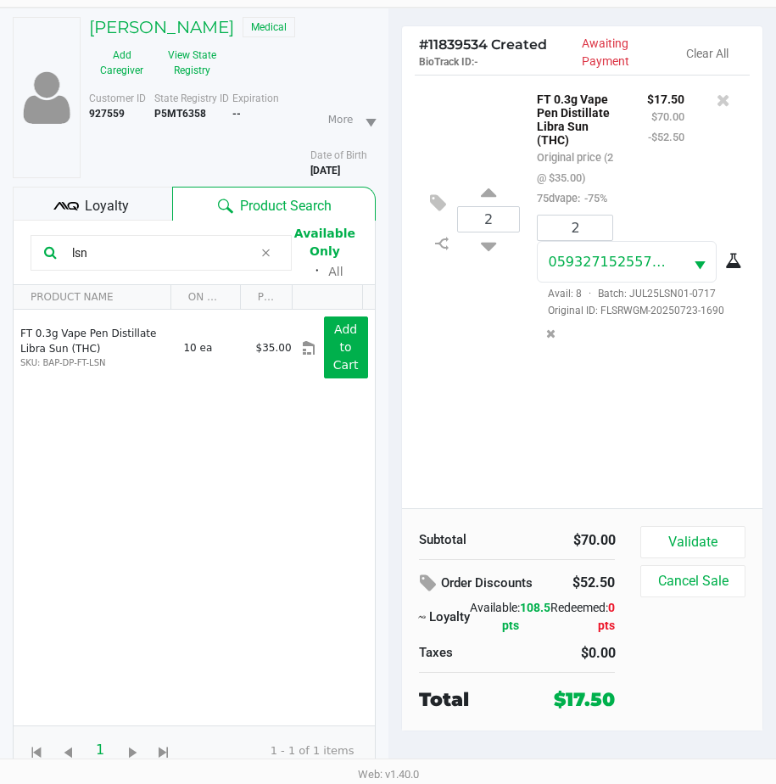
scroll to position [100, 0]
click at [701, 539] on button "Validate" at bounding box center [692, 542] width 104 height 32
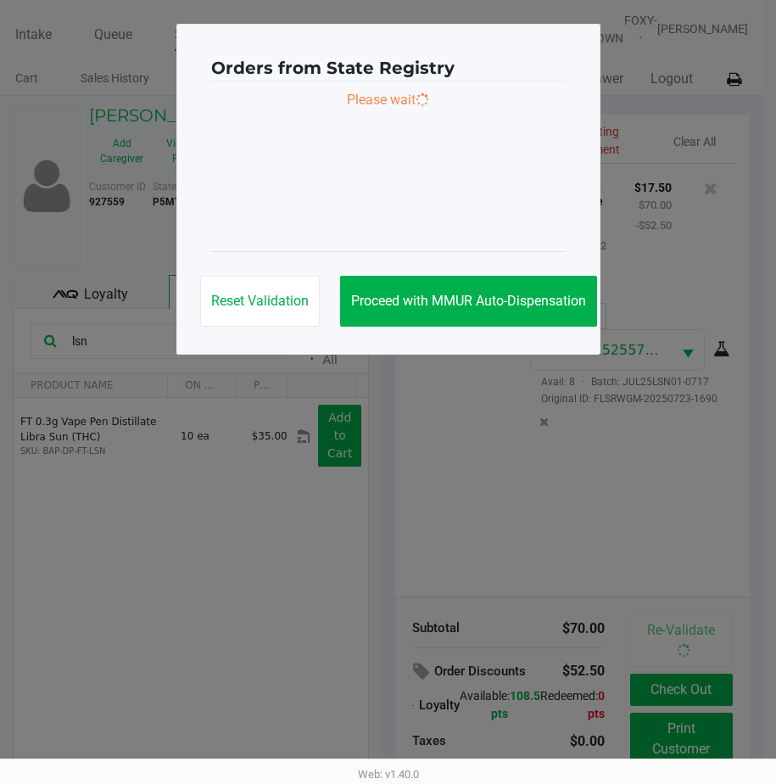
scroll to position [0, 0]
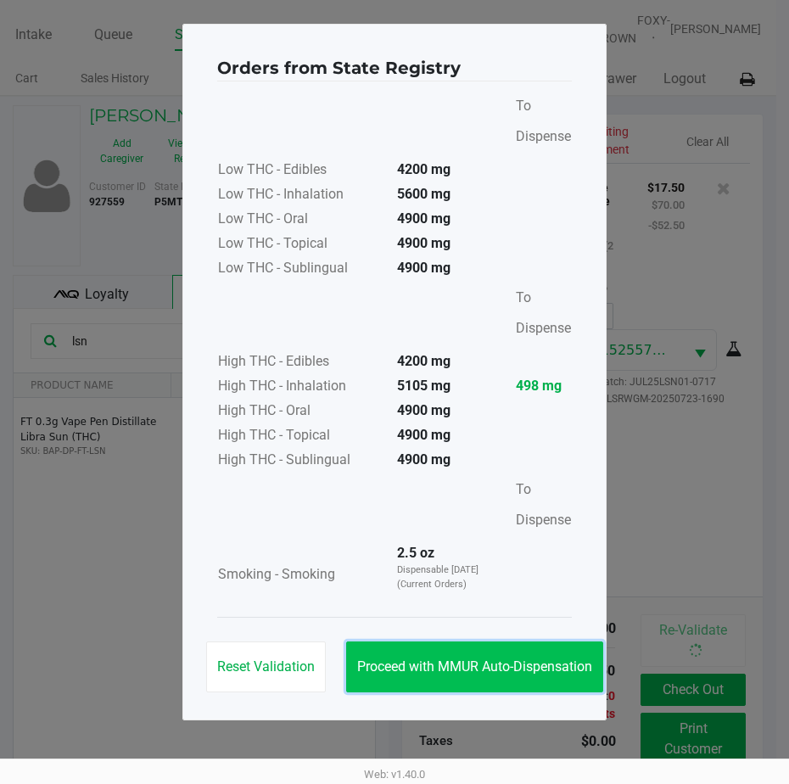
click at [450, 655] on button "Proceed with MMUR Auto-Dispensation" at bounding box center [474, 666] width 257 height 51
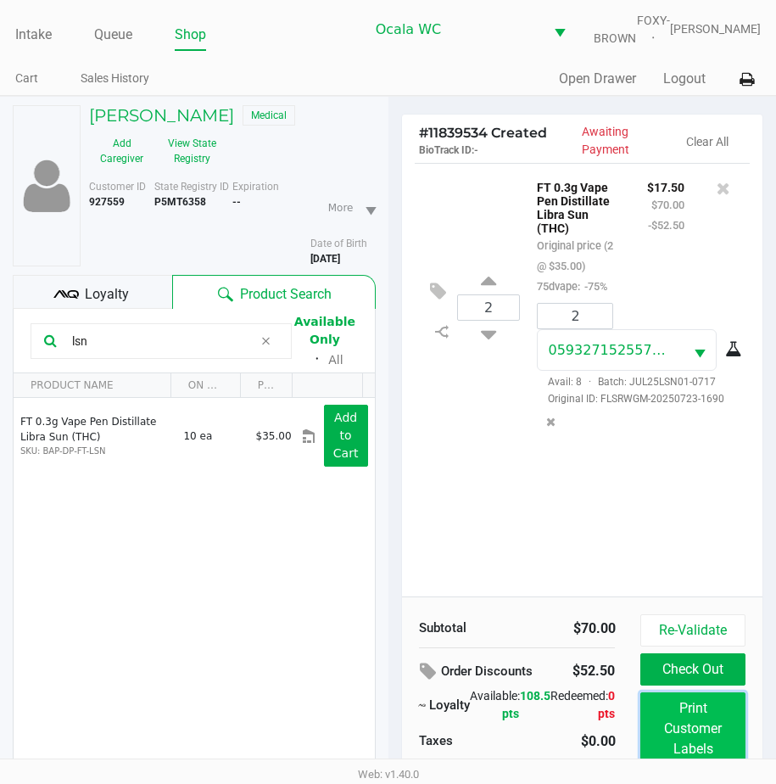
click at [672, 710] on button "Print Customer Labels" at bounding box center [692, 728] width 104 height 73
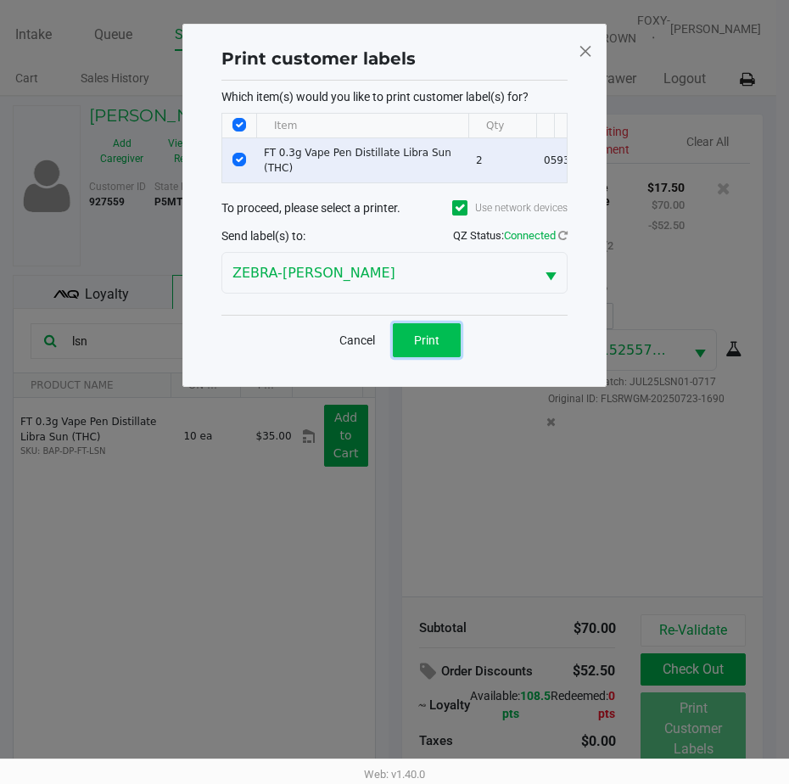
click at [427, 338] on button "Print" at bounding box center [427, 340] width 68 height 34
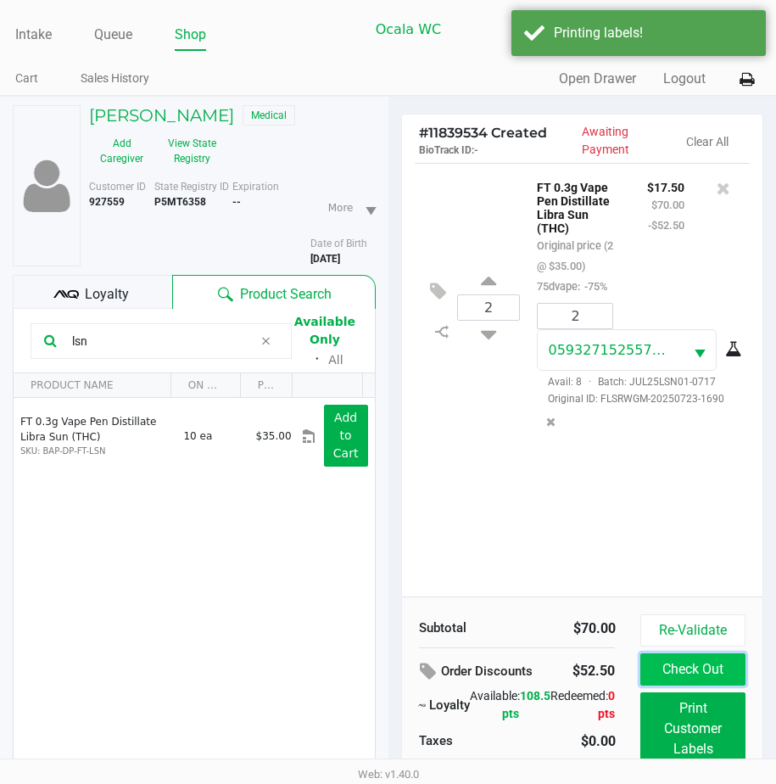
click at [659, 675] on button "Check Out" at bounding box center [692, 669] width 104 height 32
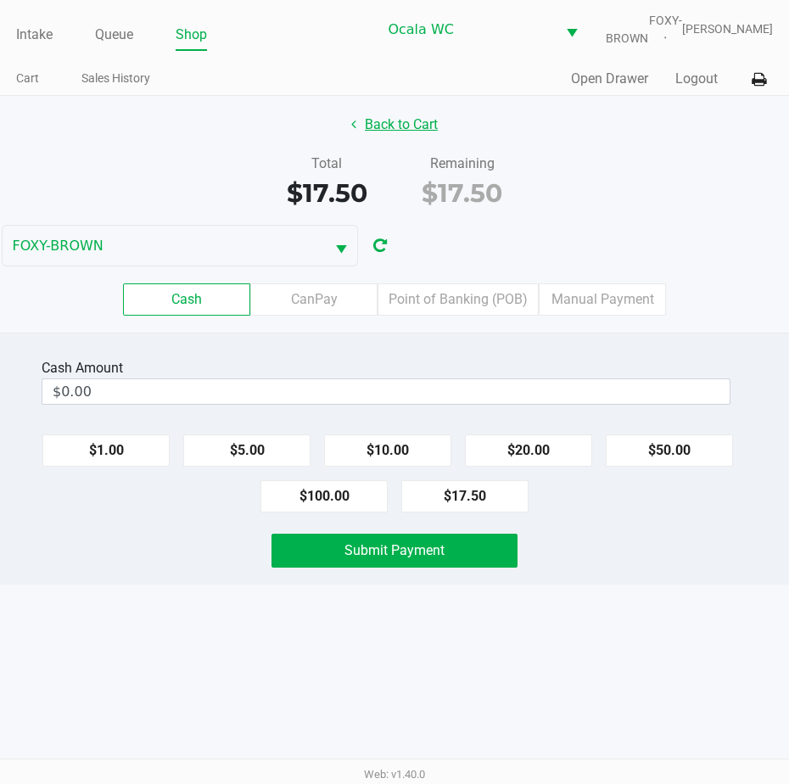
click at [383, 137] on button "Back to Cart" at bounding box center [394, 125] width 109 height 32
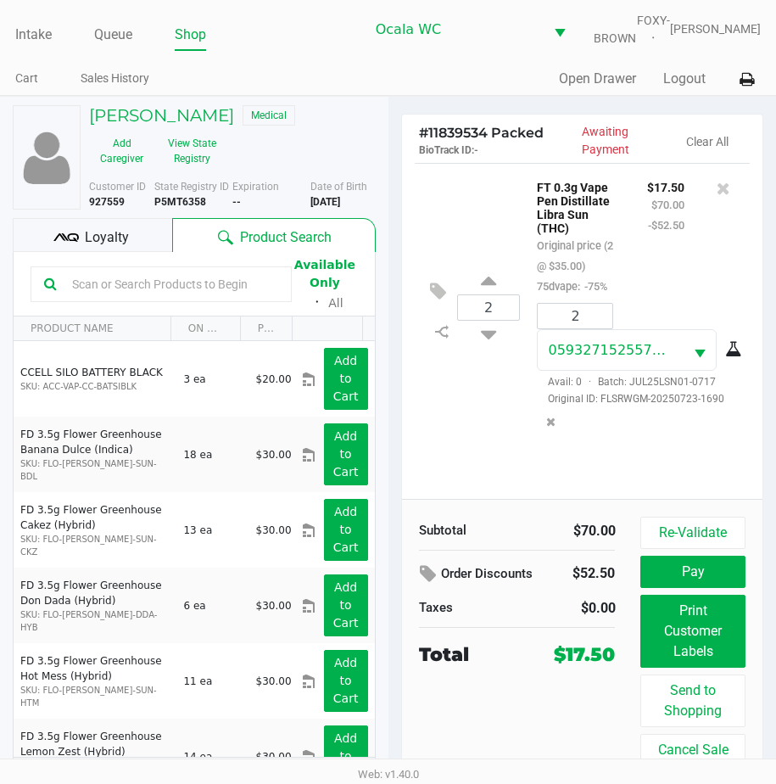
click at [453, 230] on div "2 FT 0.3g Vape Pen Distillate Libra Sun (THC) Original price (2 @ $35.00) 75dva…" at bounding box center [583, 307] width 336 height 288
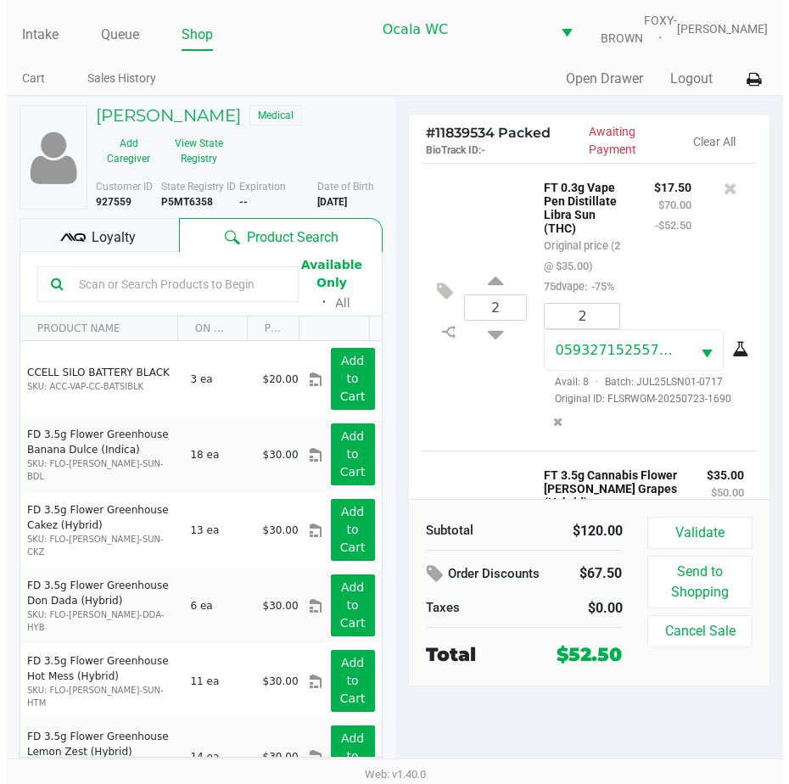
scroll to position [310, 0]
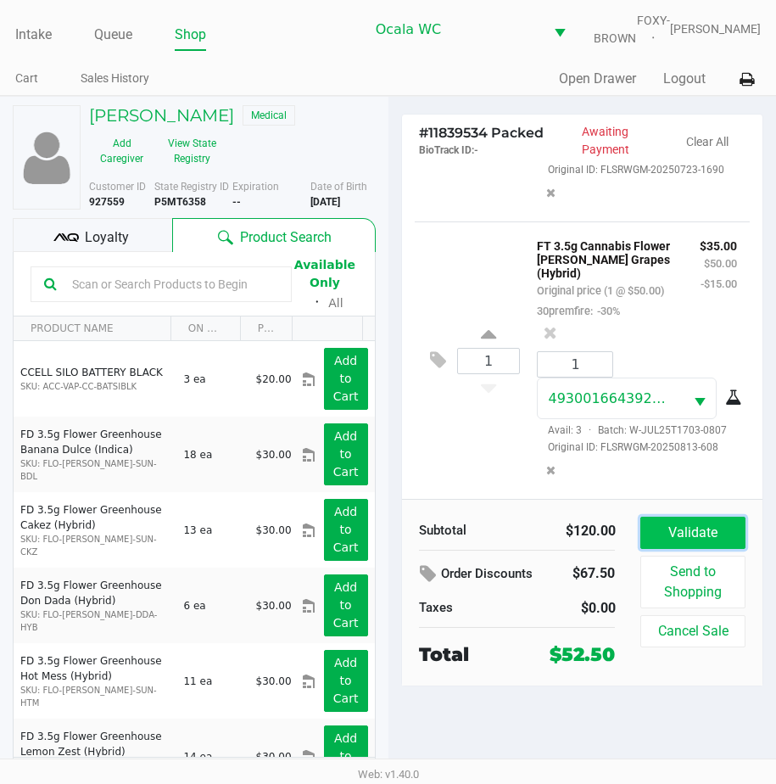
click at [684, 549] on button "Validate" at bounding box center [692, 533] width 104 height 32
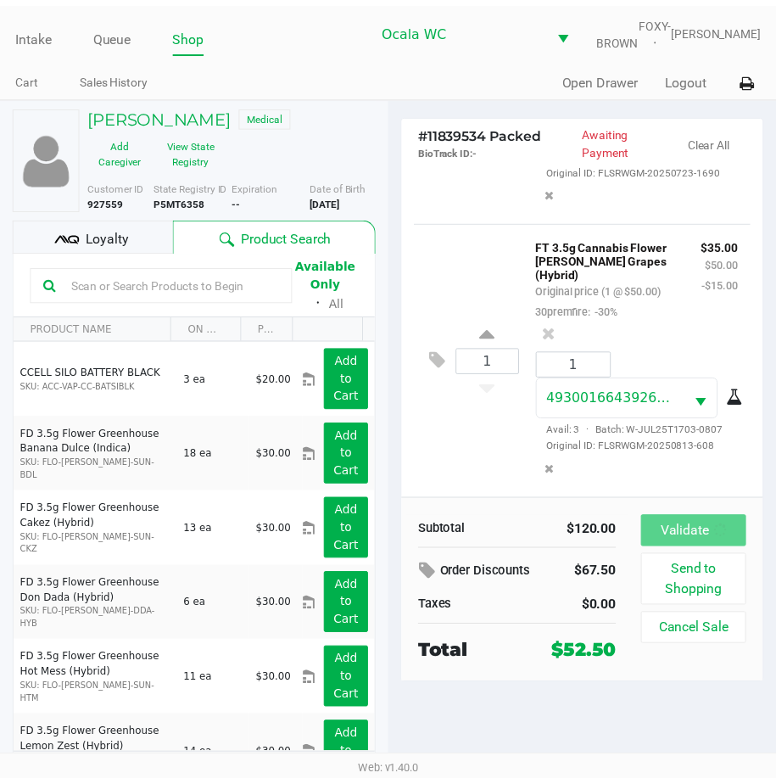
scroll to position [336, 0]
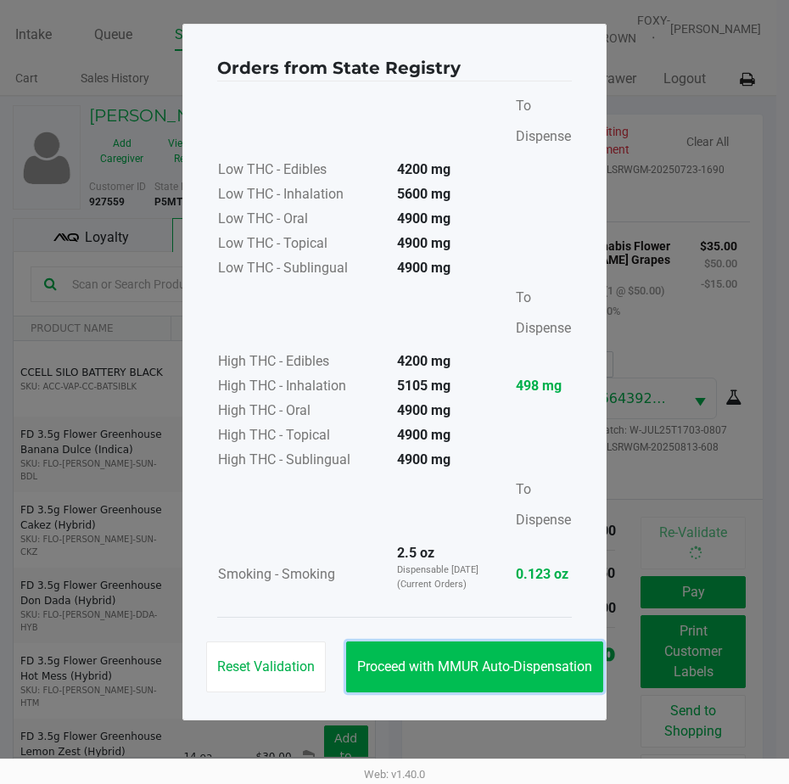
click at [420, 649] on button "Proceed with MMUR Auto-Dispensation" at bounding box center [474, 666] width 257 height 51
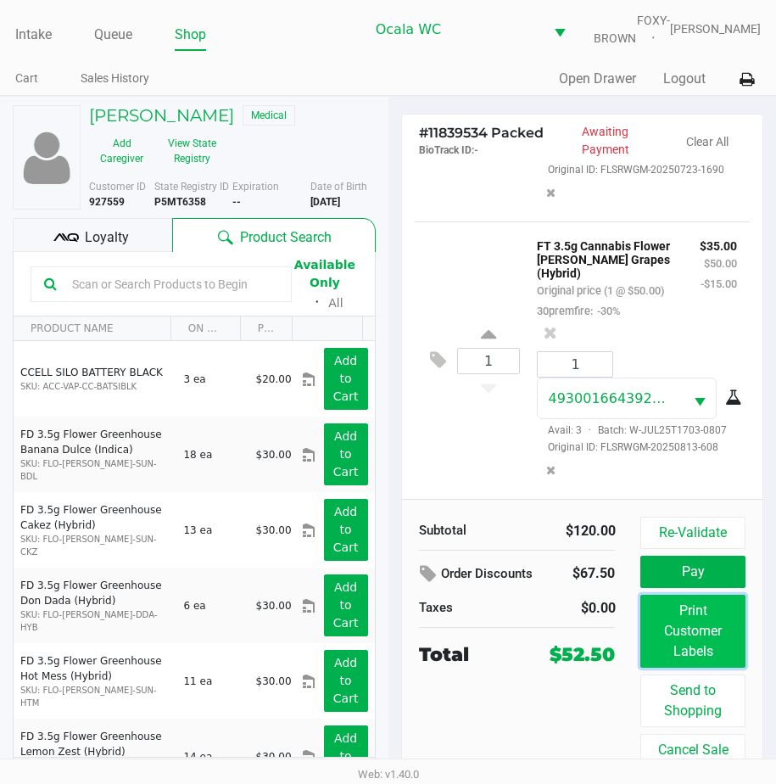
click at [665, 619] on button "Print Customer Labels" at bounding box center [692, 631] width 104 height 73
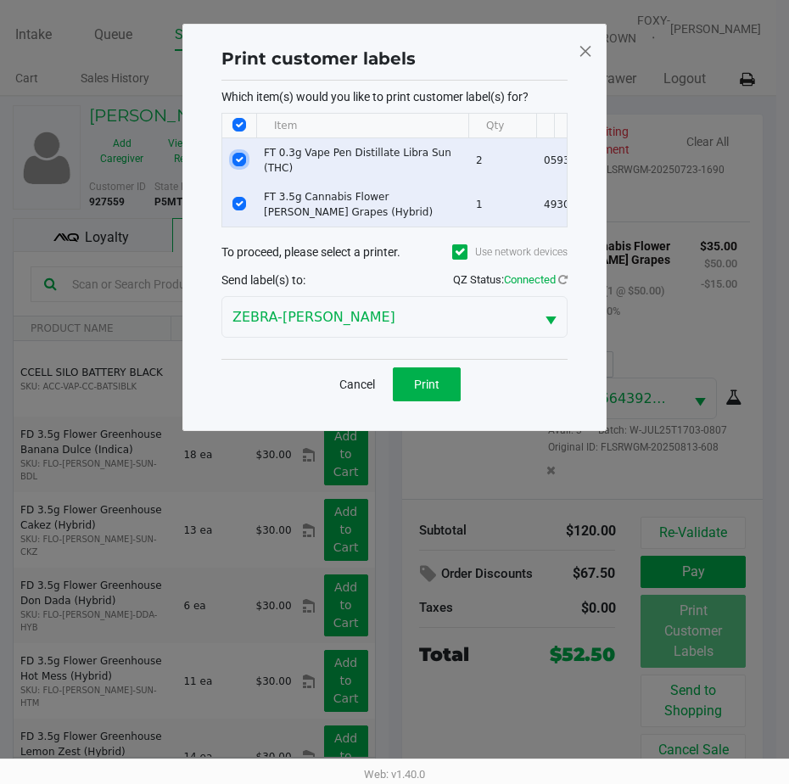
click at [239, 157] on input "Select Row" at bounding box center [239, 160] width 14 height 14
checkbox input "false"
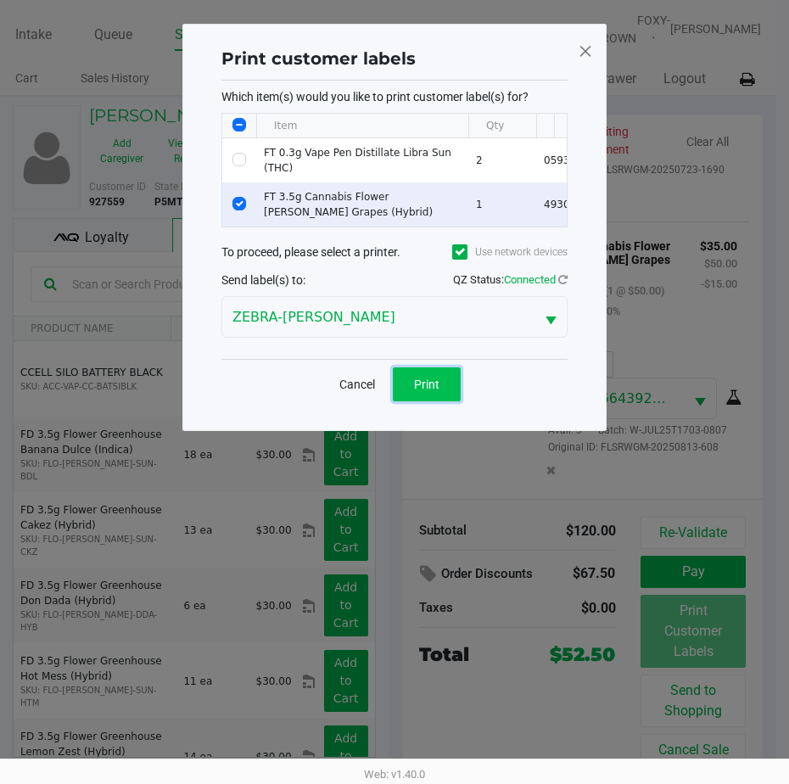
click at [411, 384] on button "Print" at bounding box center [427, 384] width 68 height 34
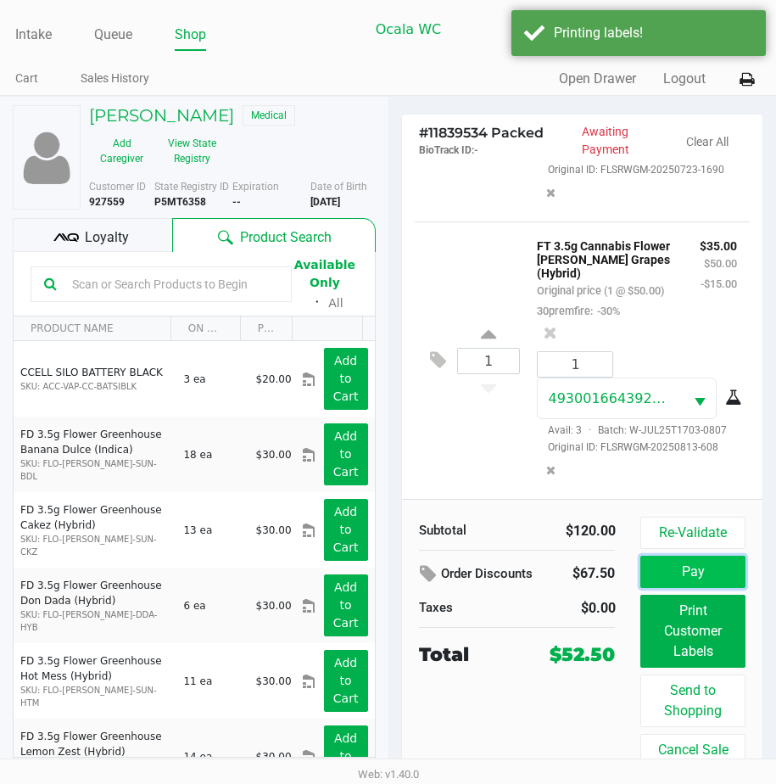
click at [701, 579] on button "Pay" at bounding box center [692, 572] width 104 height 32
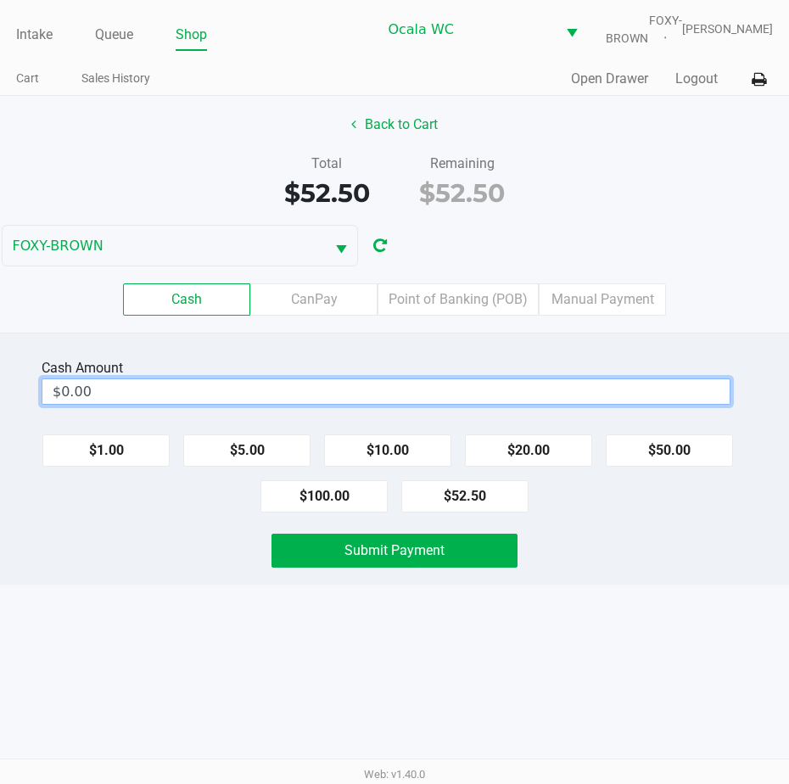
click at [117, 399] on input "$0.00" at bounding box center [385, 391] width 687 height 25
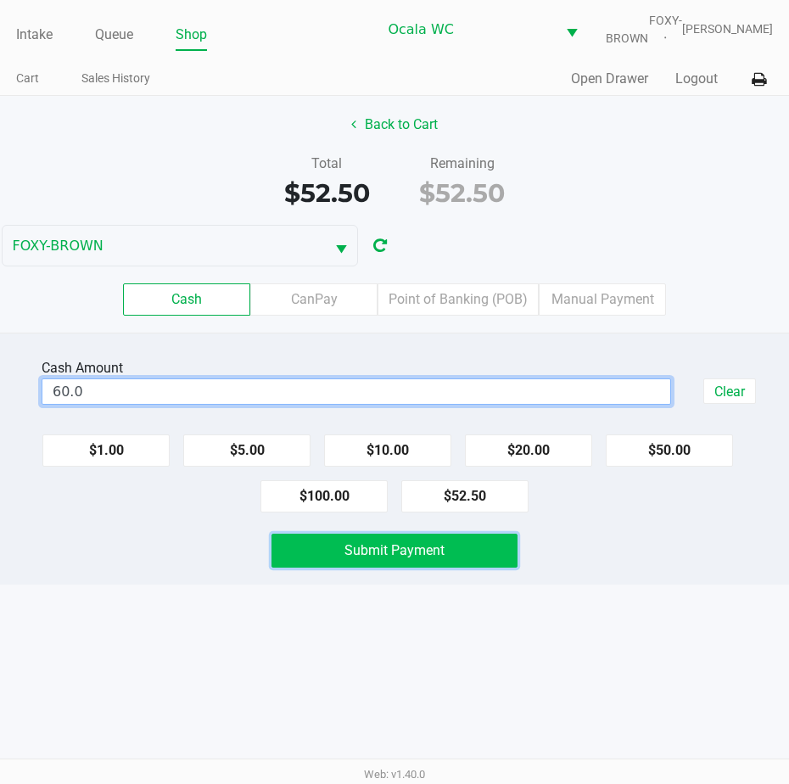
click at [366, 558] on span "Submit Payment" at bounding box center [394, 550] width 100 height 16
type input "$60.00"
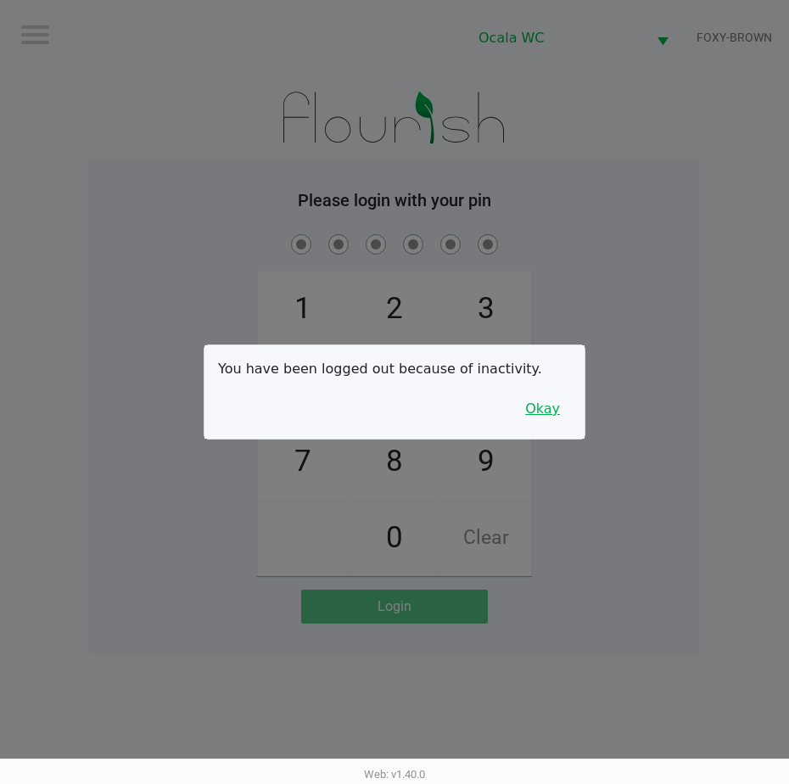
click at [533, 405] on button "Okay" at bounding box center [542, 409] width 57 height 32
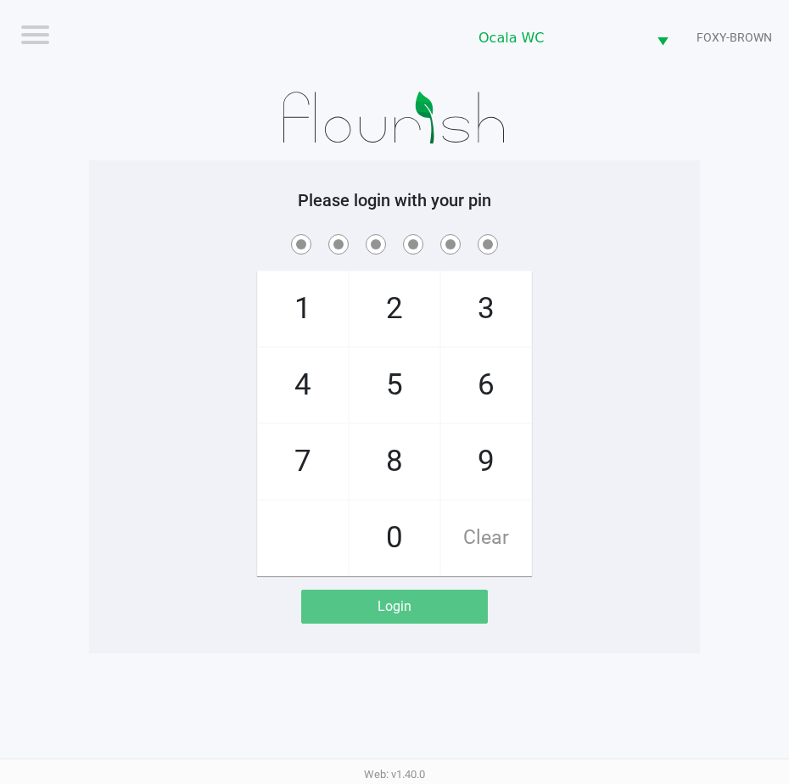
click at [618, 207] on h5 "Please login with your pin" at bounding box center [394, 200] width 585 height 20
checkbox input "true"
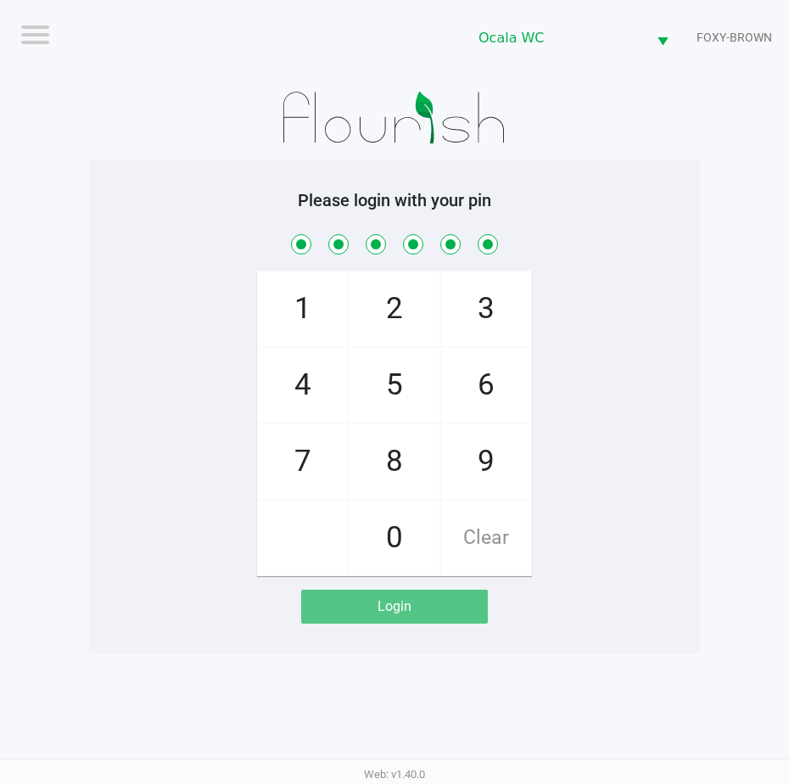
checkbox input "true"
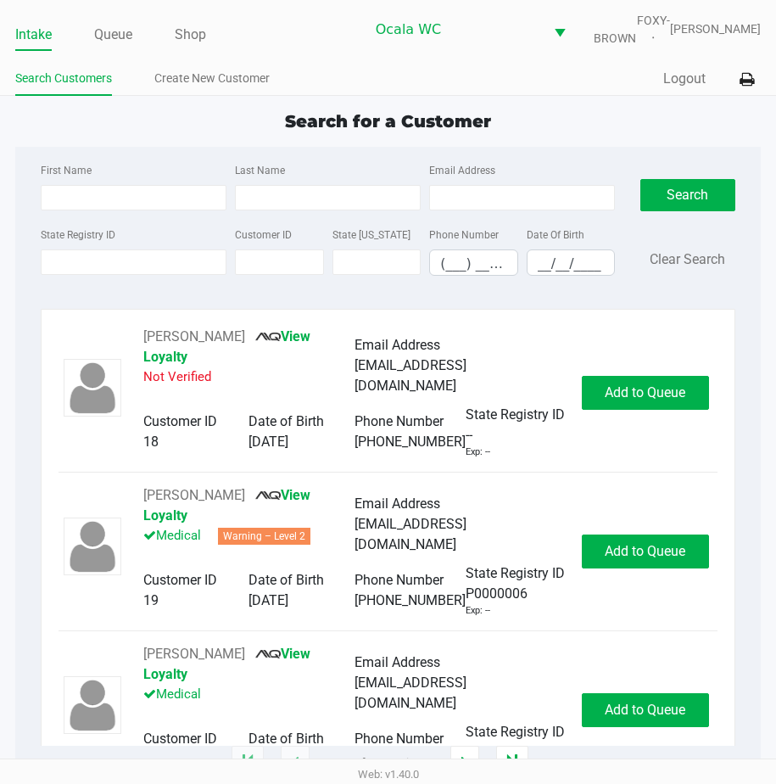
click at [388, 127] on span "Search for a Customer" at bounding box center [388, 121] width 206 height 20
click at [134, 260] on div "State Registry ID" at bounding box center [133, 250] width 194 height 52
click at [118, 268] on input "State Registry ID" at bounding box center [134, 261] width 186 height 25
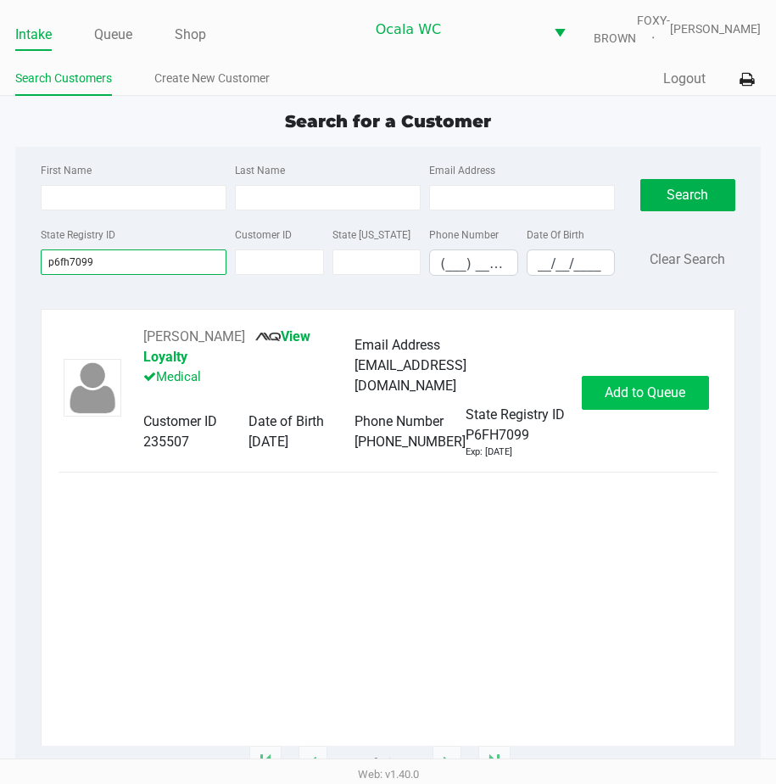
type input "p6fh7099"
click at [659, 394] on span "Add to Queue" at bounding box center [645, 392] width 81 height 16
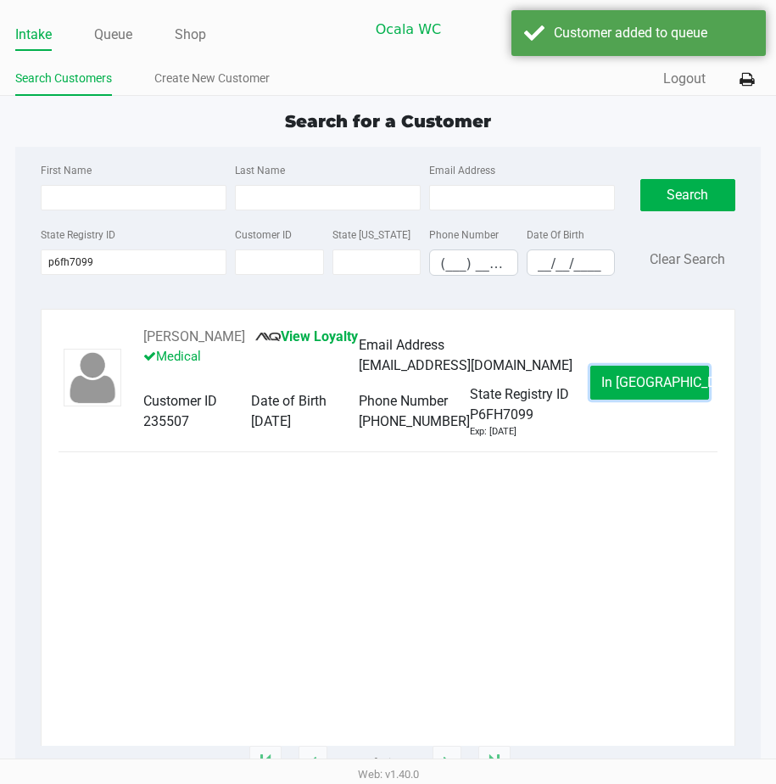
click at [659, 390] on span "In Queue" at bounding box center [672, 382] width 143 height 16
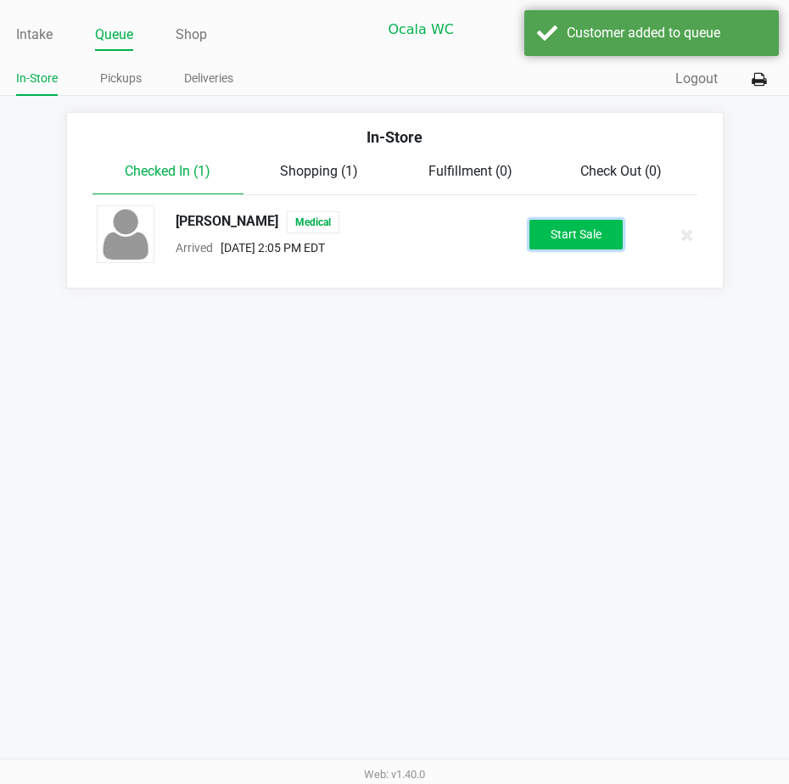
click at [599, 249] on button "Start Sale" at bounding box center [575, 235] width 93 height 30
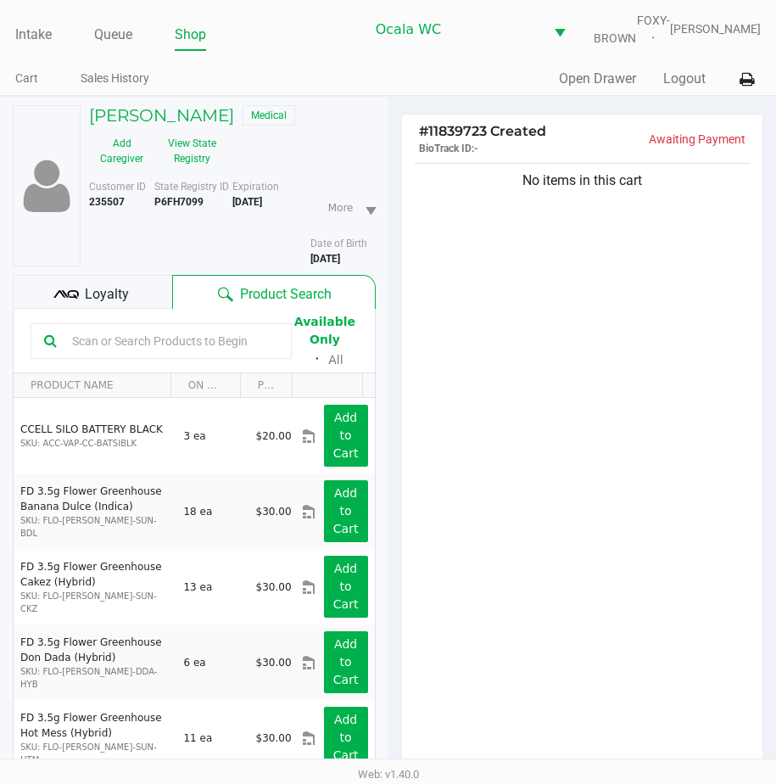
click at [96, 304] on span "Loyalty" at bounding box center [107, 294] width 44 height 20
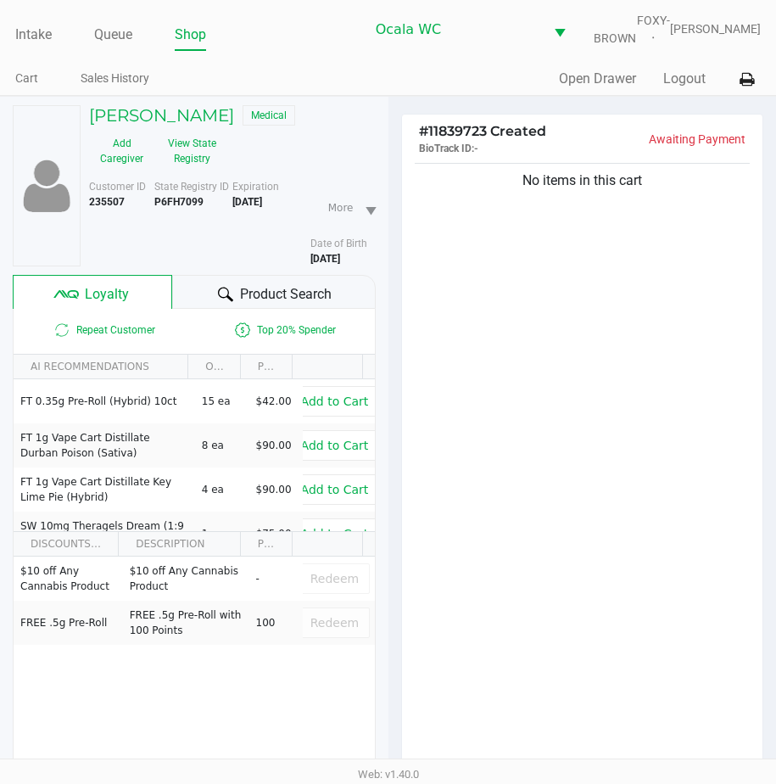
click at [189, 304] on div "Product Search" at bounding box center [273, 292] width 203 height 34
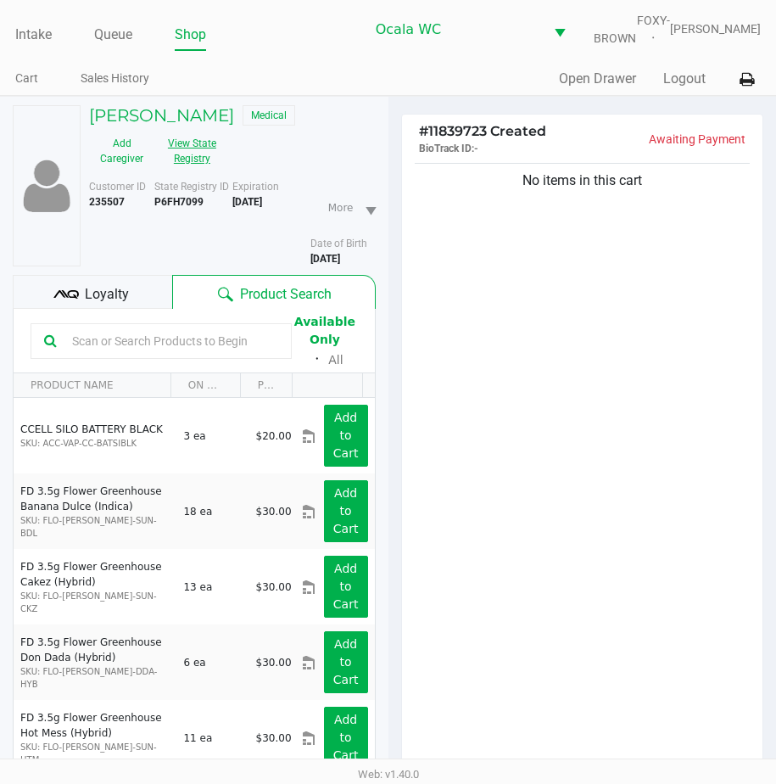
click at [210, 154] on button "View State Registry" at bounding box center [186, 151] width 65 height 42
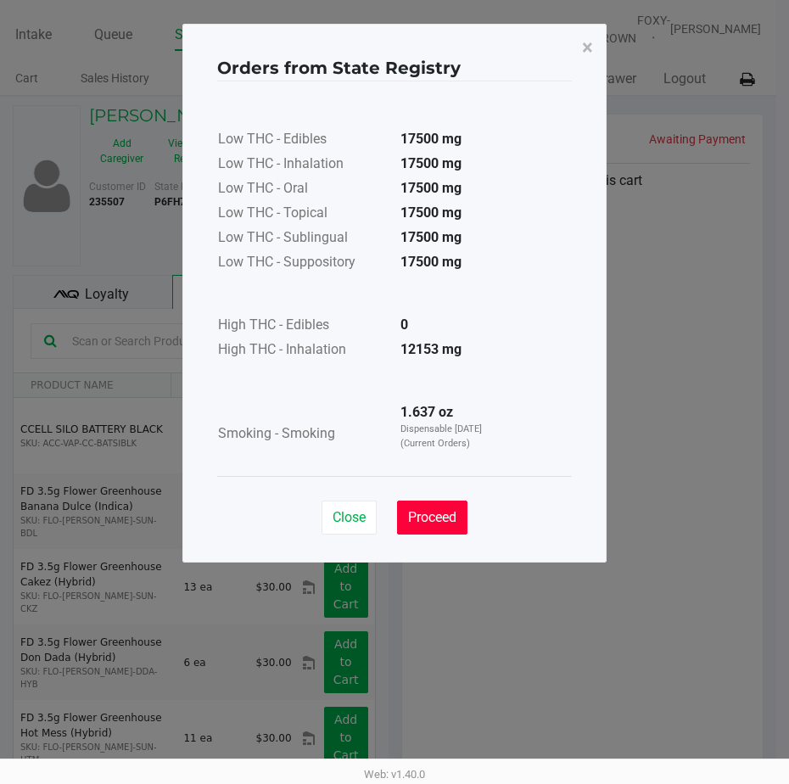
click at [438, 509] on span "Proceed" at bounding box center [432, 517] width 48 height 16
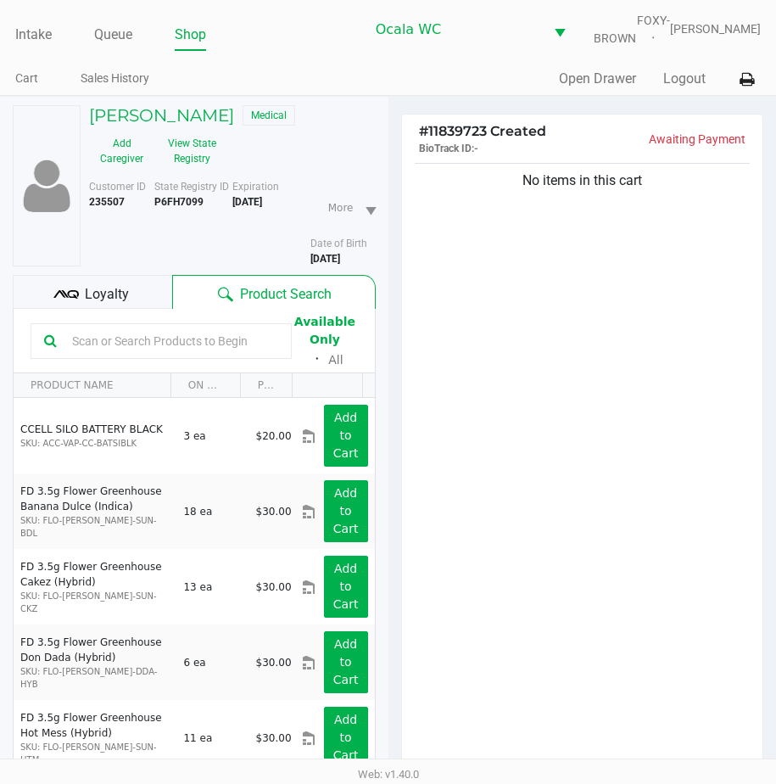
click at [72, 350] on input "text" at bounding box center [171, 340] width 213 height 25
click at [108, 354] on input "text" at bounding box center [171, 340] width 213 height 25
click at [515, 438] on div "No items in this cart" at bounding box center [582, 469] width 361 height 620
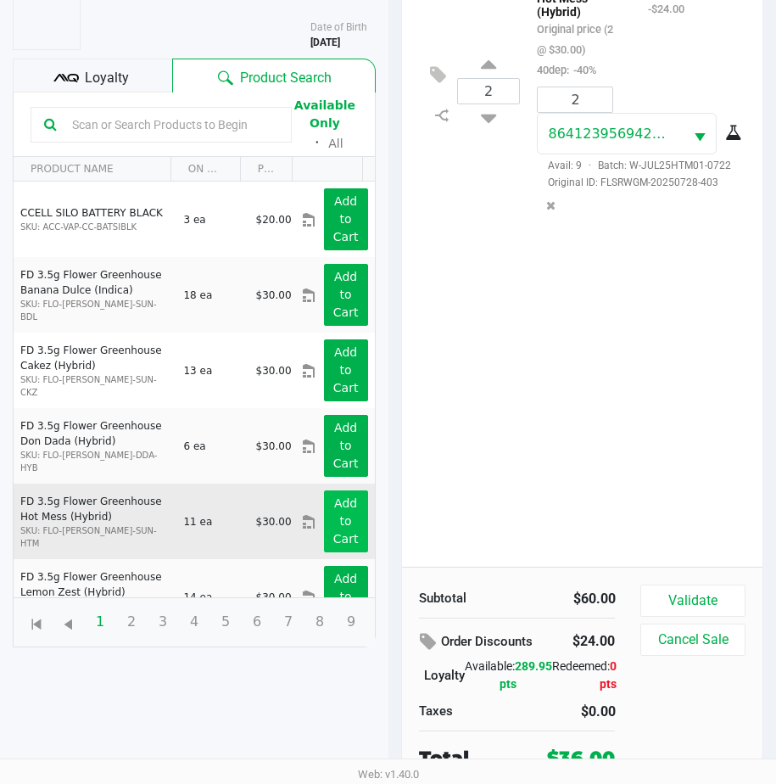
scroll to position [234, 0]
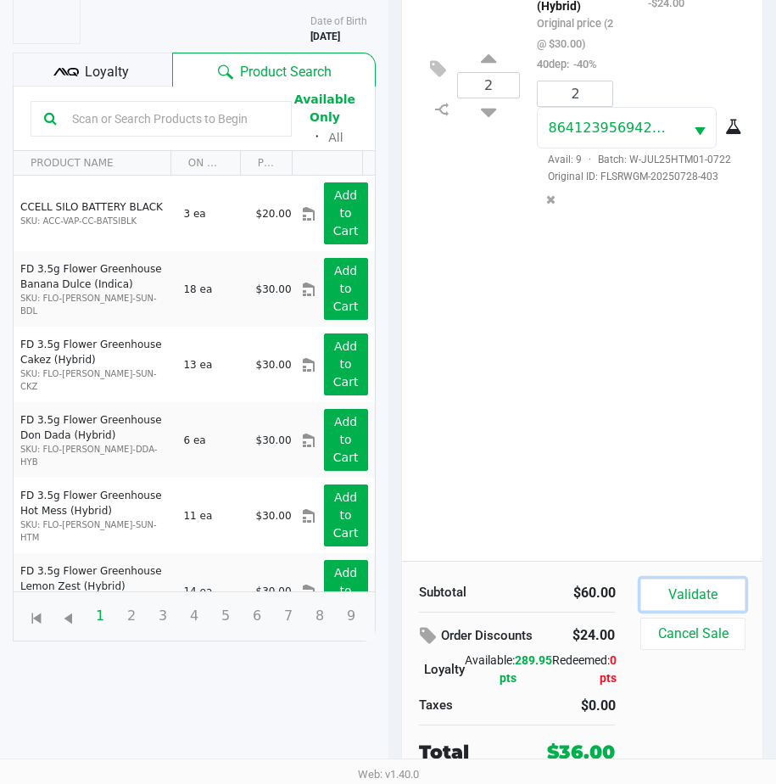
click at [647, 588] on button "Validate" at bounding box center [692, 594] width 104 height 32
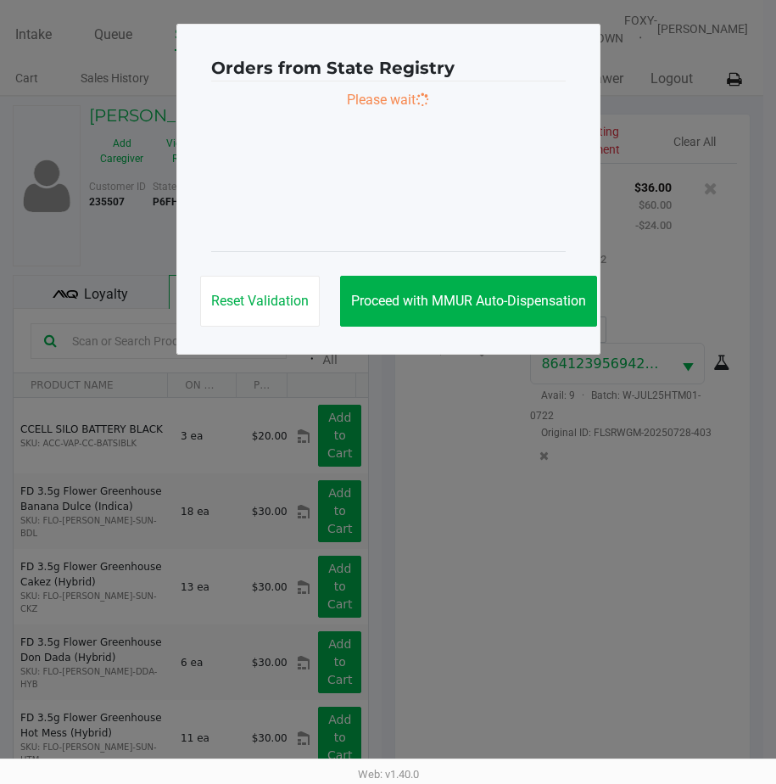
scroll to position [0, 0]
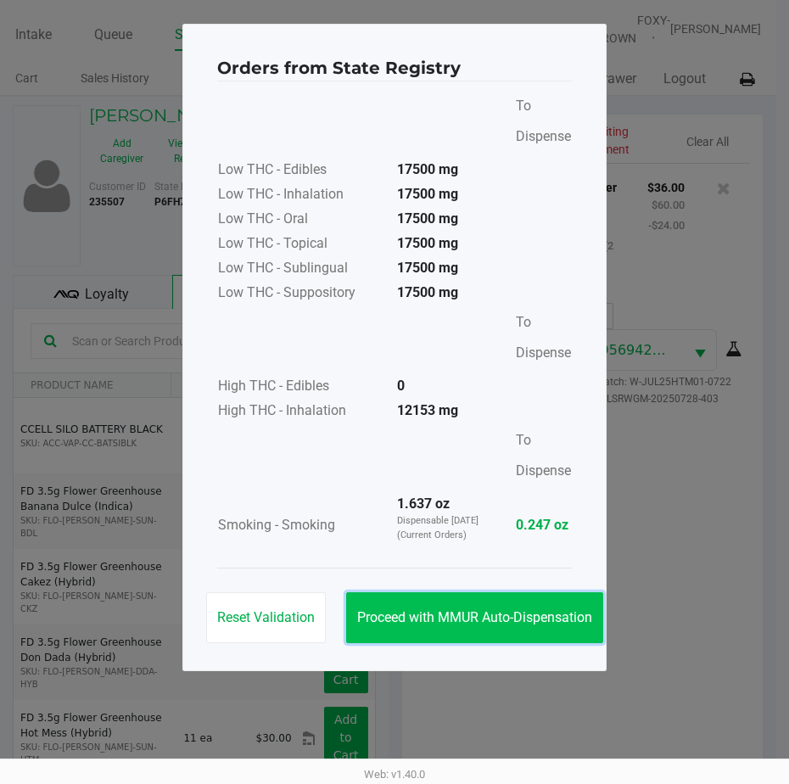
click at [436, 602] on button "Proceed with MMUR Auto-Dispensation" at bounding box center [474, 617] width 257 height 51
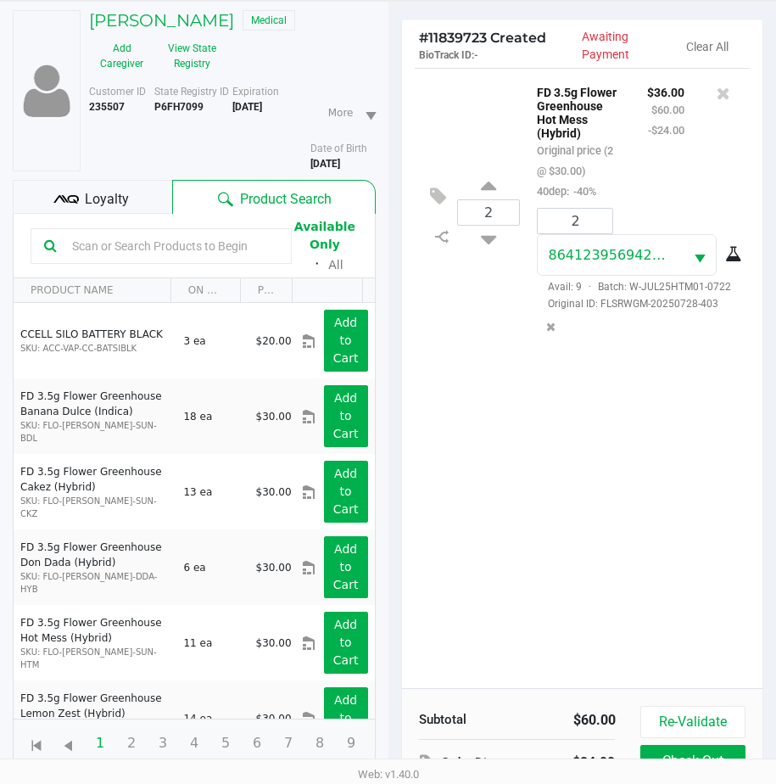
scroll to position [237, 0]
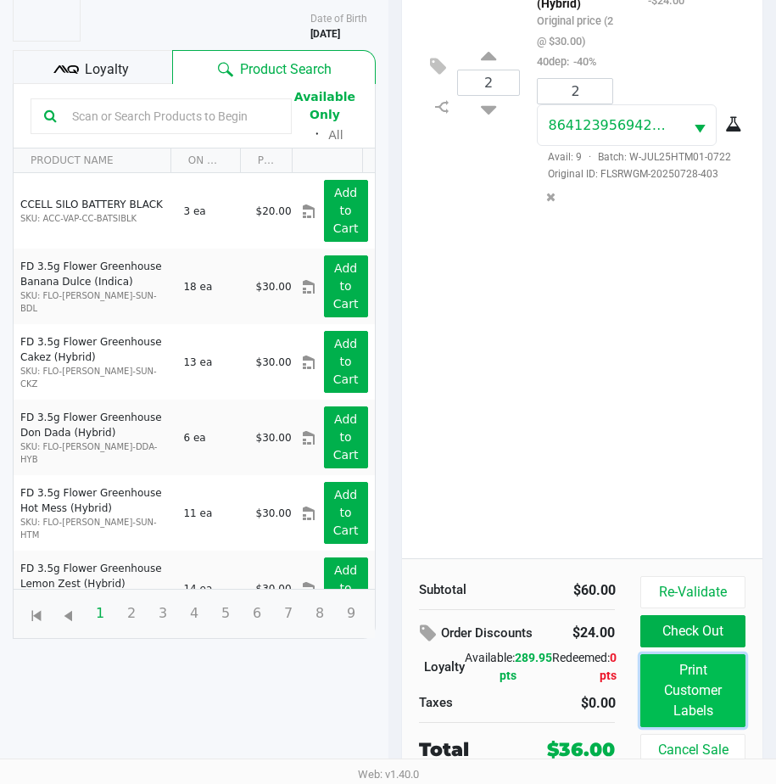
click at [683, 692] on button "Print Customer Labels" at bounding box center [692, 690] width 104 height 73
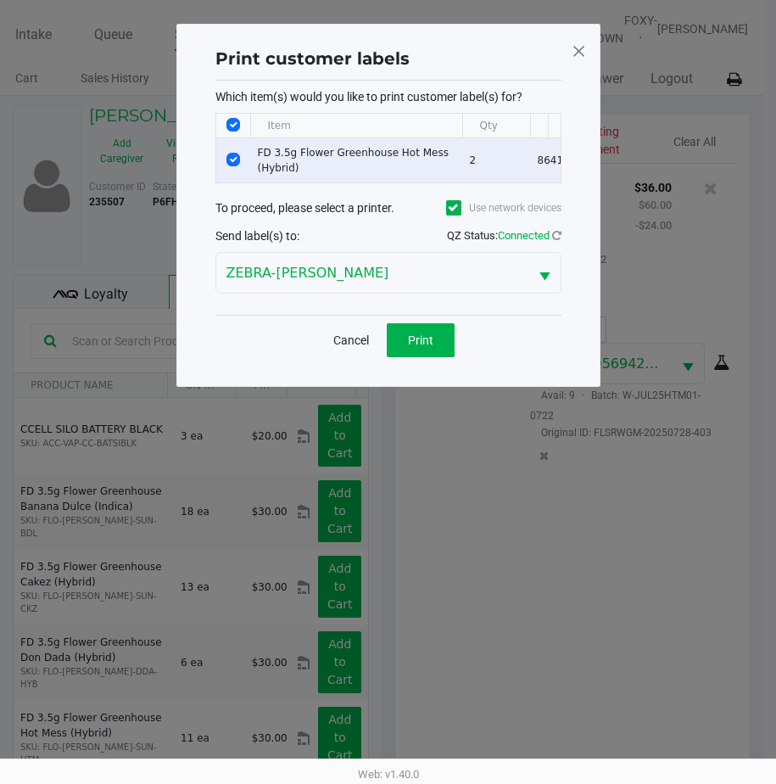
scroll to position [0, 0]
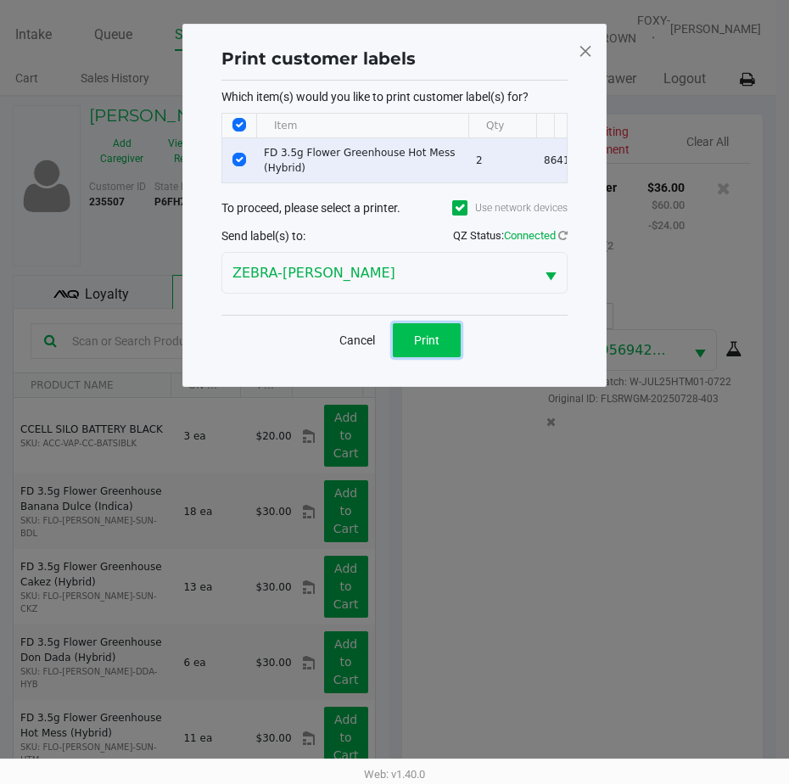
click at [420, 346] on span "Print" at bounding box center [426, 340] width 25 height 14
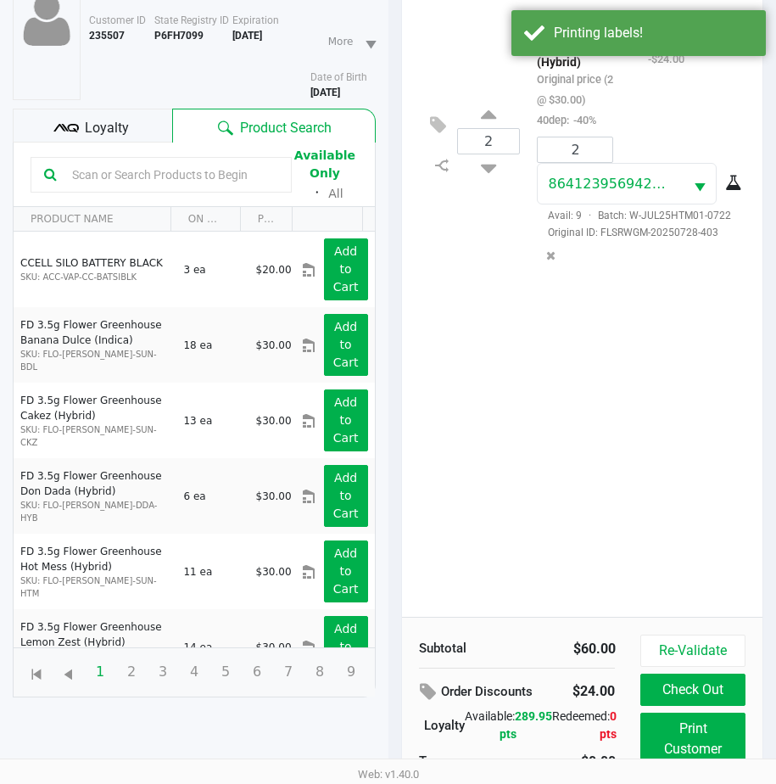
scroll to position [237, 0]
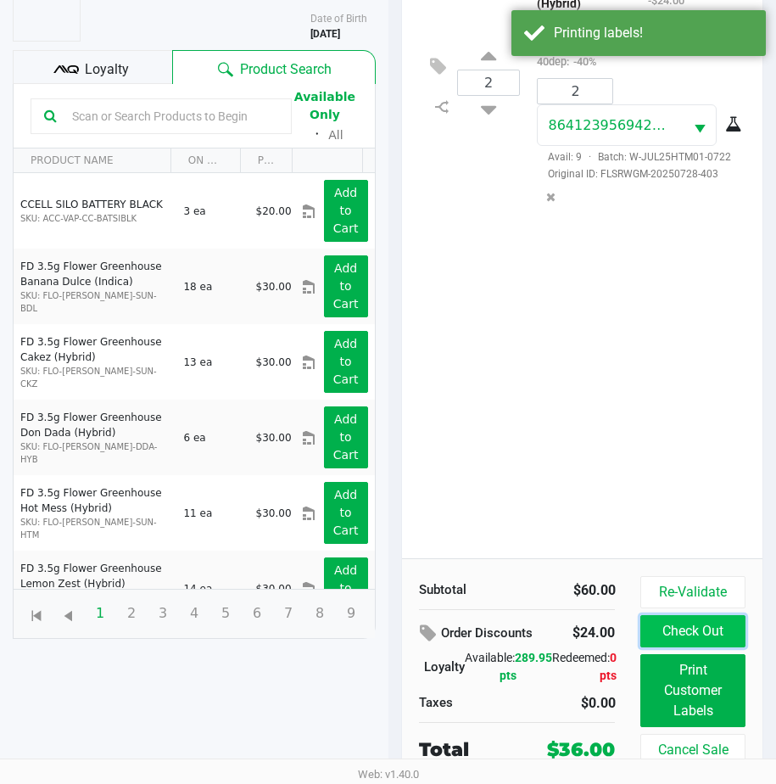
click at [668, 623] on button "Check Out" at bounding box center [692, 631] width 104 height 32
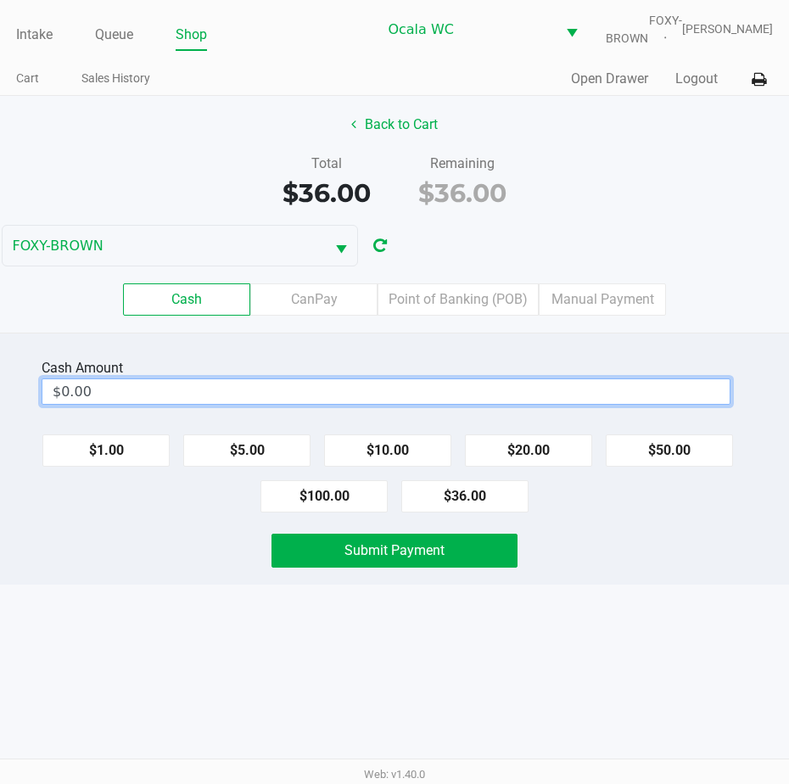
click at [132, 404] on input "$0.00" at bounding box center [385, 391] width 687 height 25
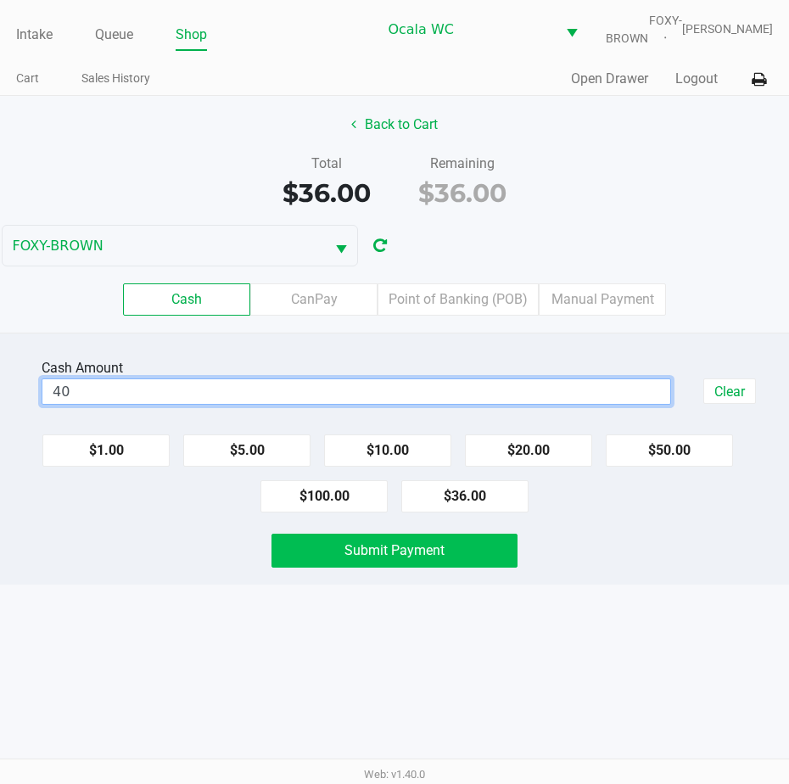
click at [352, 558] on span "Submit Payment" at bounding box center [394, 550] width 100 height 16
type input "$40.00"
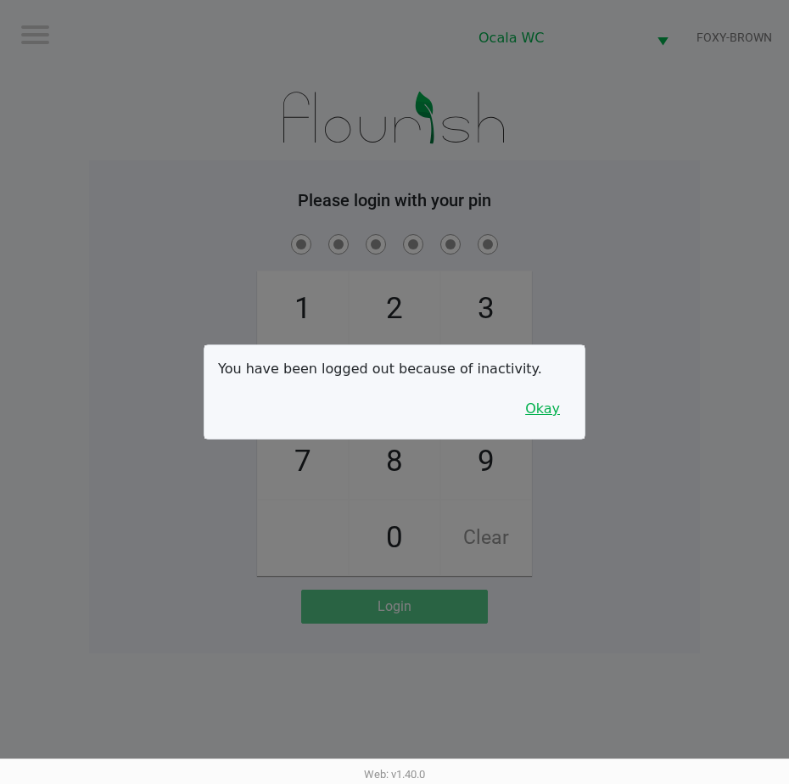
click at [539, 404] on button "Okay" at bounding box center [542, 409] width 57 height 32
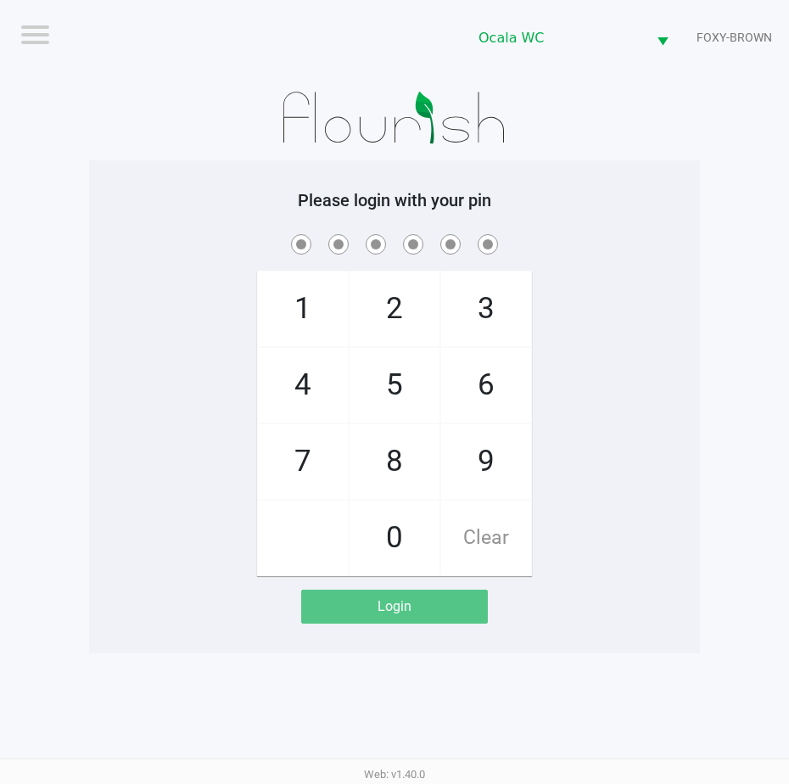
click at [573, 328] on div "1 4 7 2 5 8 0 3 6 9 Clear" at bounding box center [394, 403] width 611 height 345
checkbox input "true"
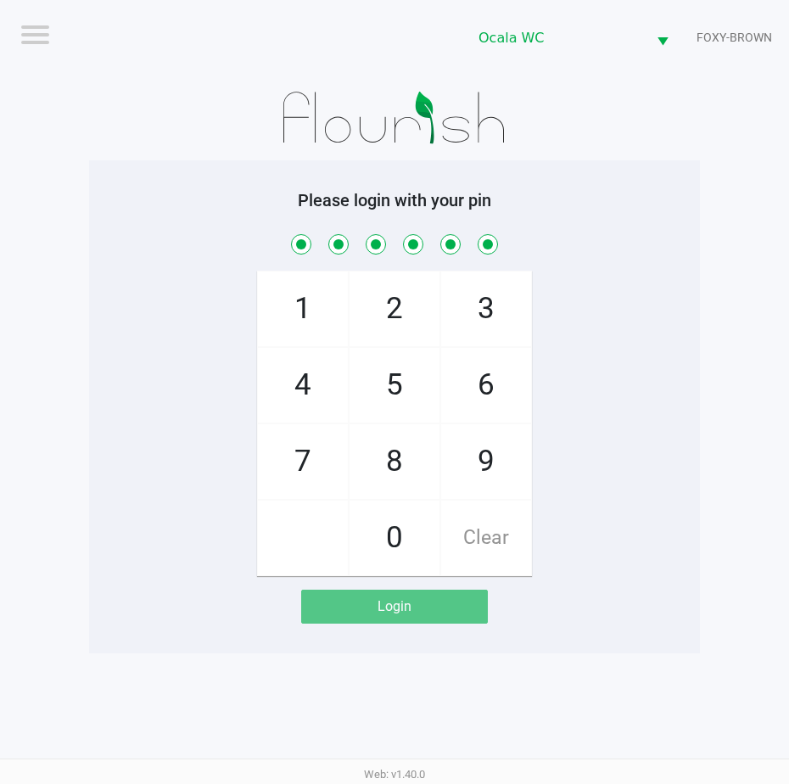
checkbox input "true"
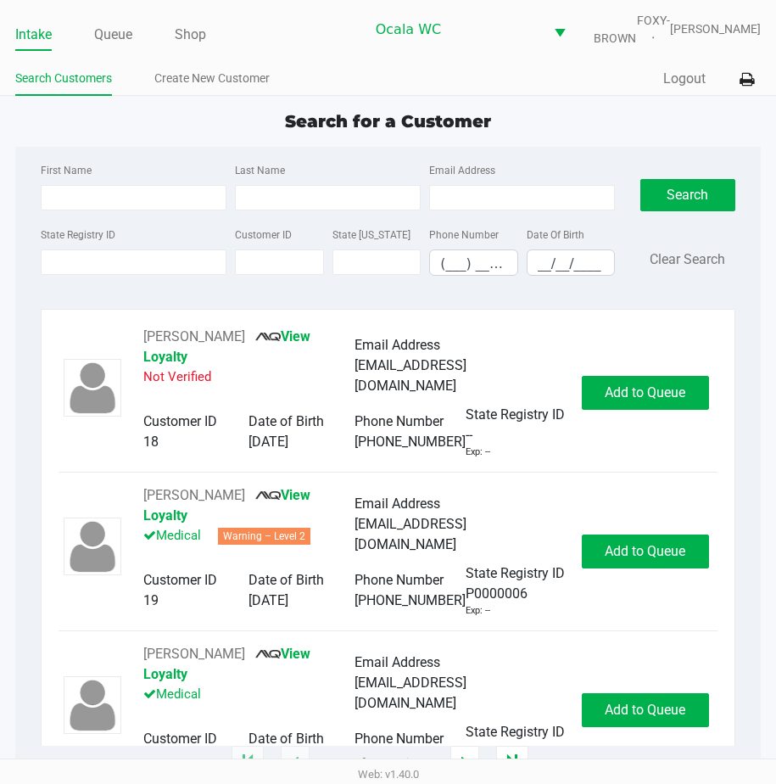
type input "AUSTIN"
type input "HOOK"
type input "04/17/1996"
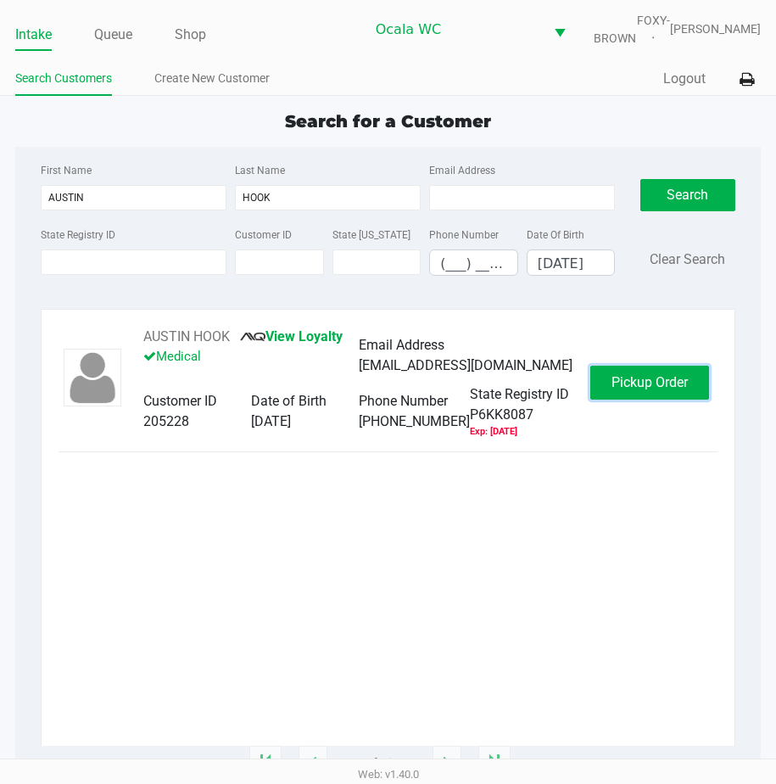
click at [612, 390] on span "Pickup Order" at bounding box center [650, 382] width 76 height 16
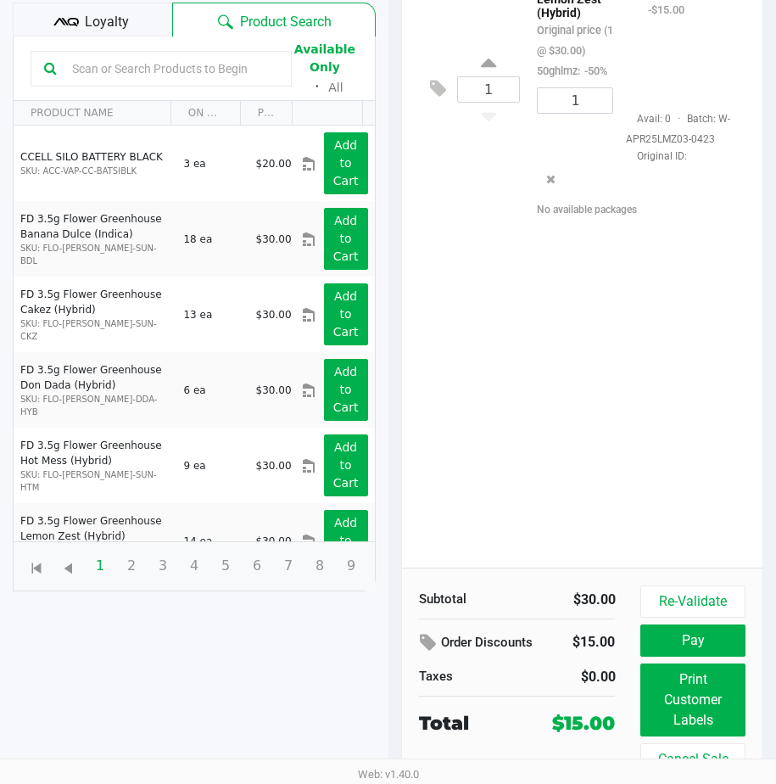
scroll to position [237, 0]
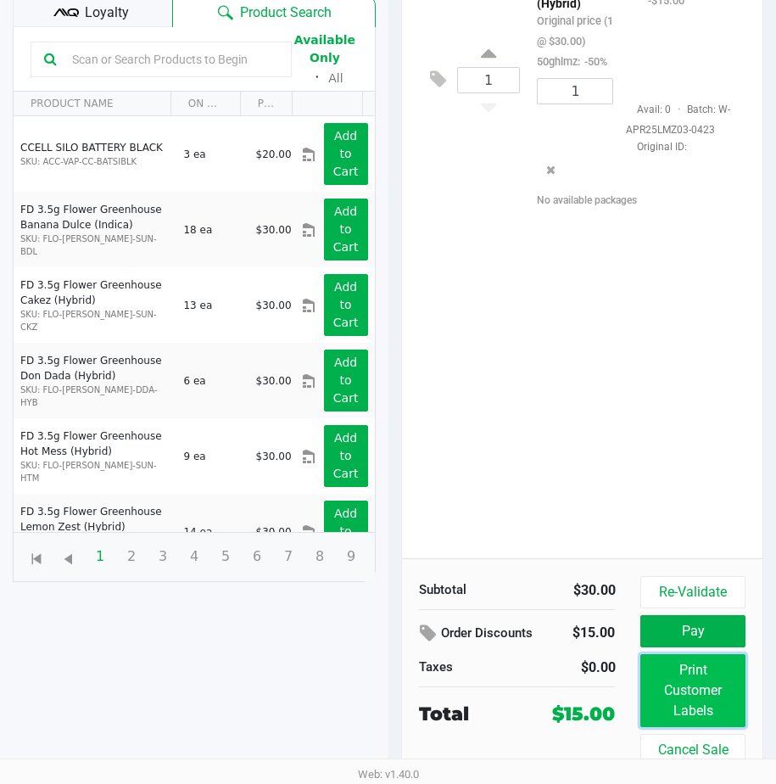
click at [681, 685] on button "Print Customer Labels" at bounding box center [692, 690] width 104 height 73
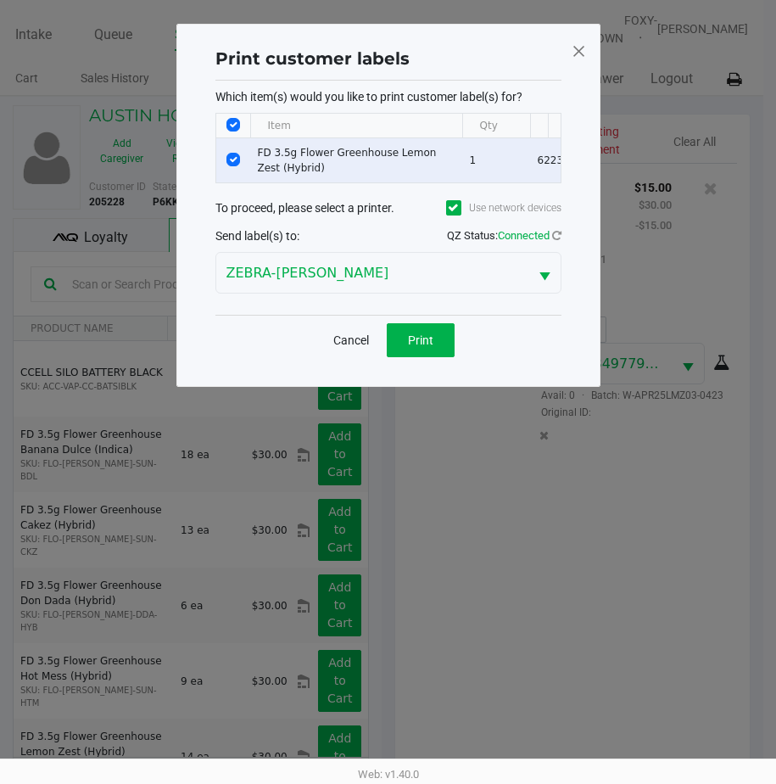
scroll to position [0, 0]
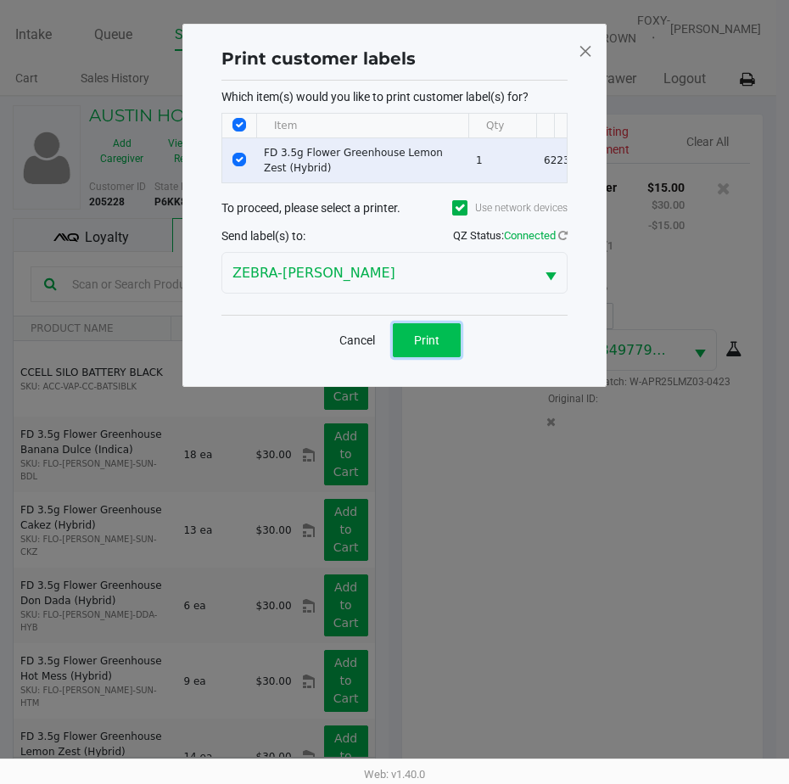
click at [435, 337] on button "Print" at bounding box center [427, 340] width 68 height 34
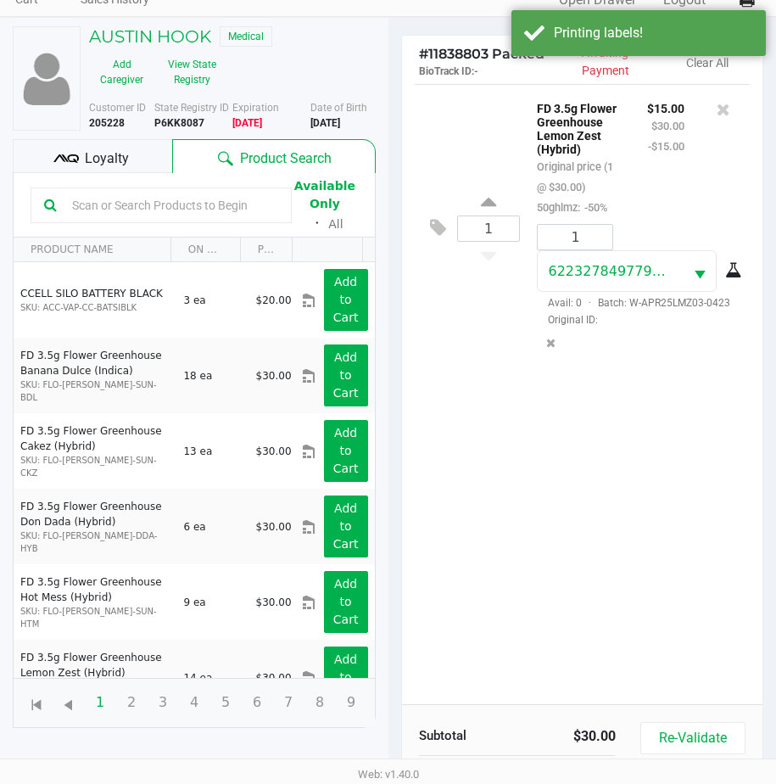
scroll to position [237, 0]
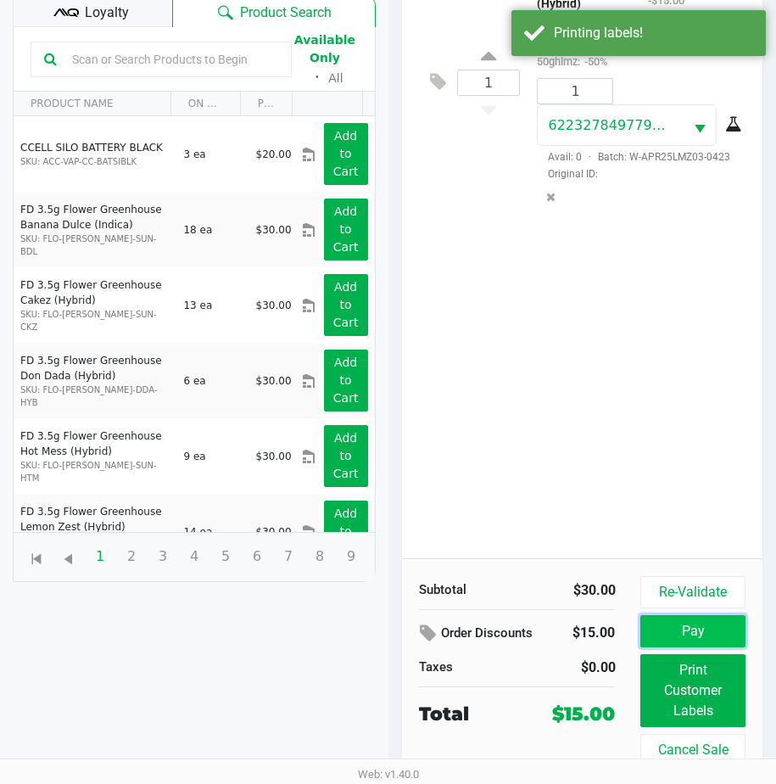
click at [668, 620] on button "Pay" at bounding box center [692, 631] width 104 height 32
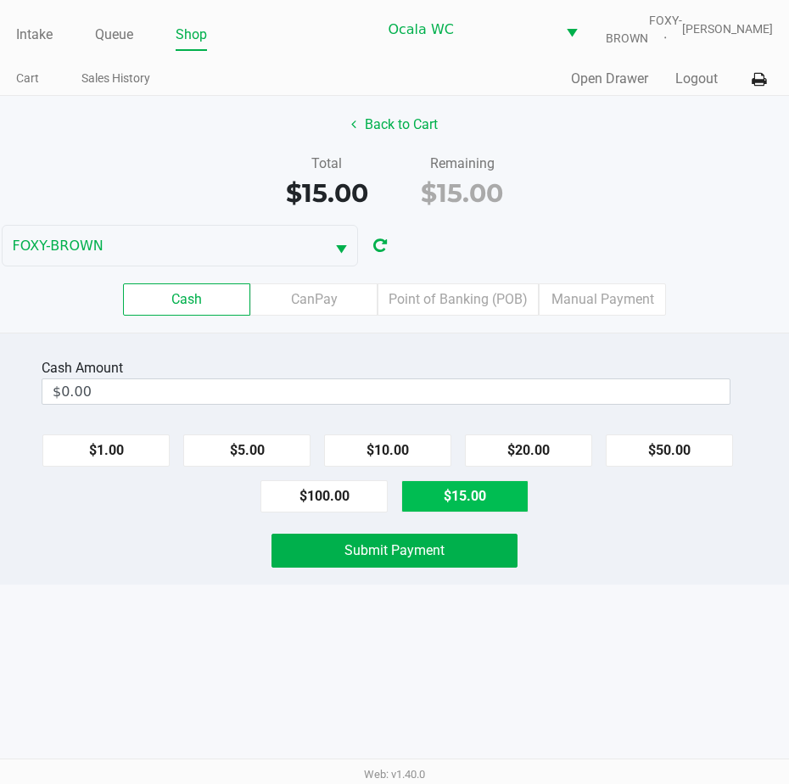
click at [450, 512] on button "$15.00" at bounding box center [464, 496] width 127 height 32
type input "$15.00"
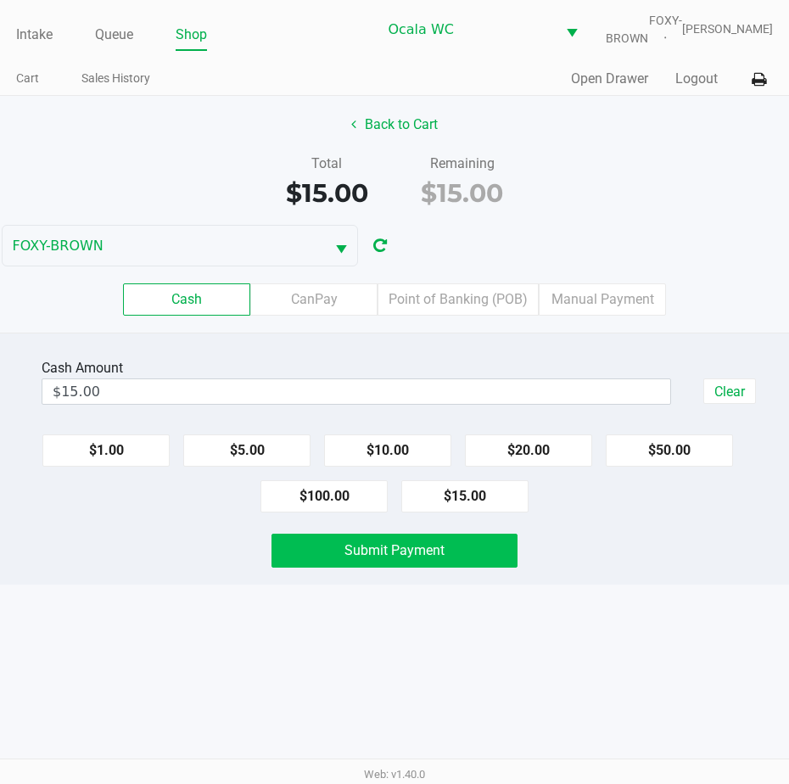
click at [372, 567] on button "Submit Payment" at bounding box center [394, 551] width 246 height 34
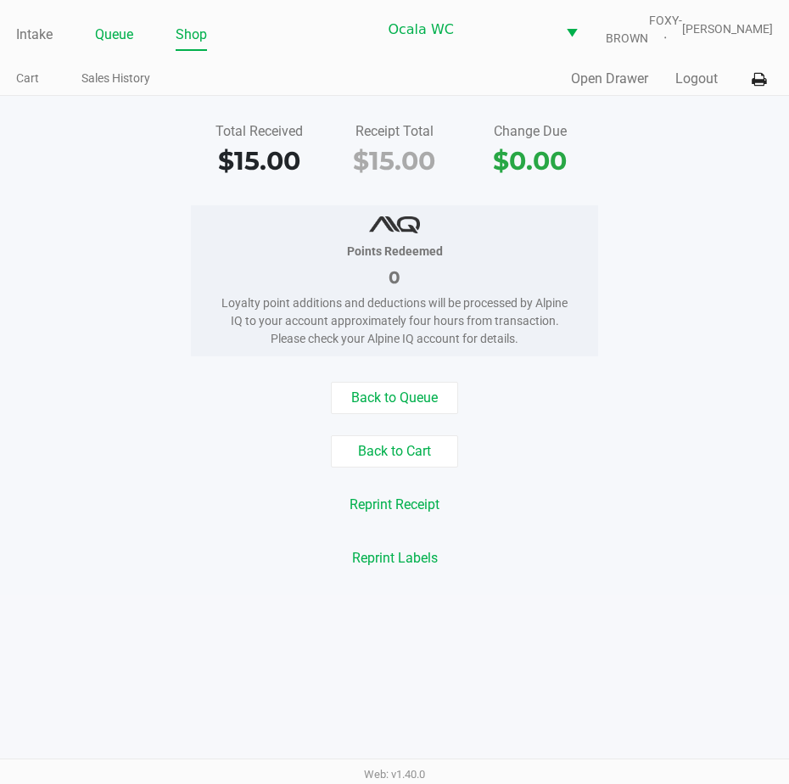
click at [102, 47] on link "Queue" at bounding box center [114, 35] width 38 height 24
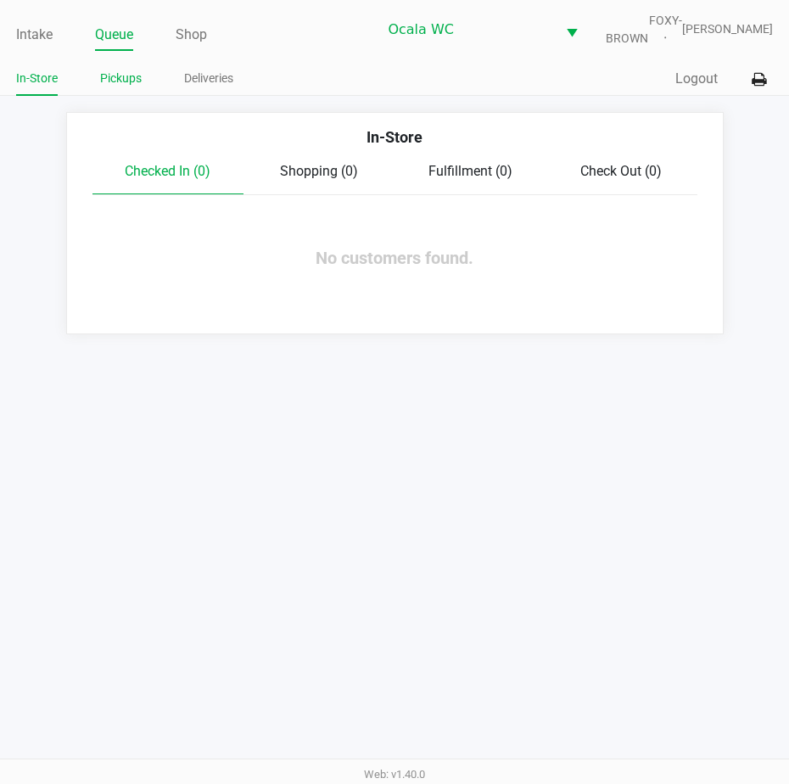
click at [122, 87] on link "Pickups" at bounding box center [121, 78] width 42 height 21
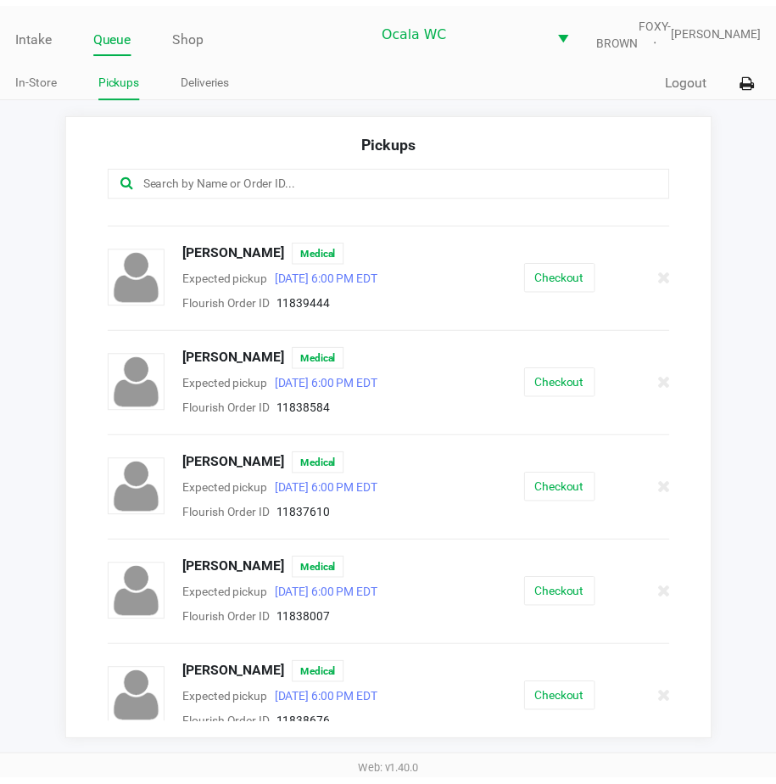
scroll to position [516, 0]
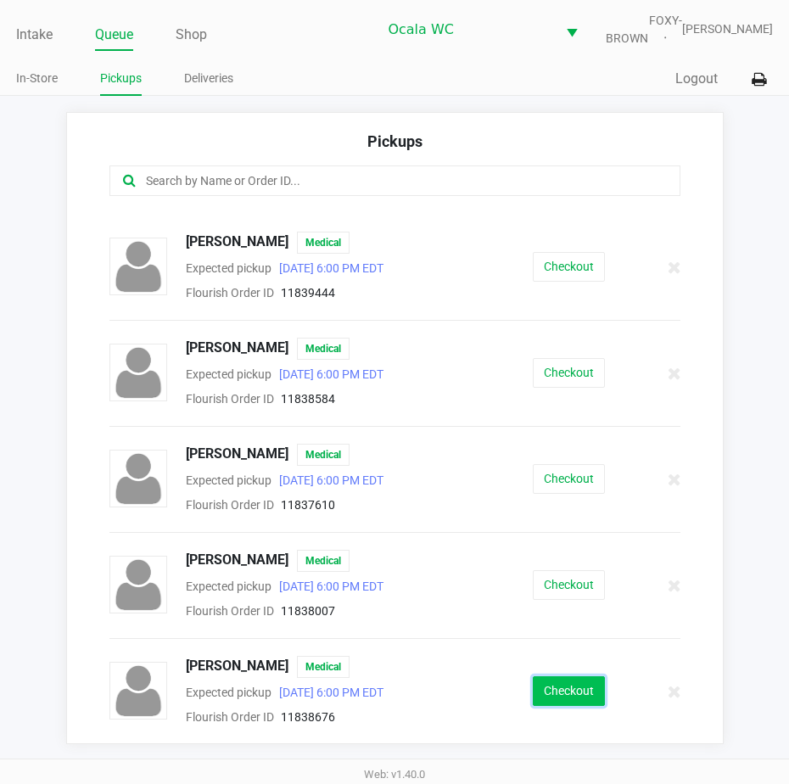
click at [535, 706] on button "Checkout" at bounding box center [569, 691] width 72 height 30
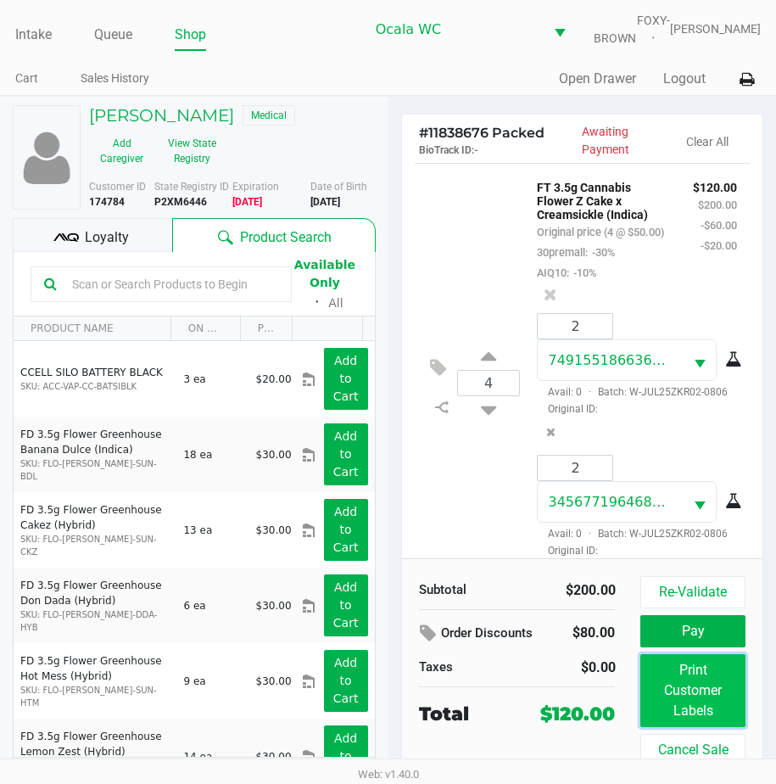
click at [693, 687] on button "Print Customer Labels" at bounding box center [692, 690] width 104 height 73
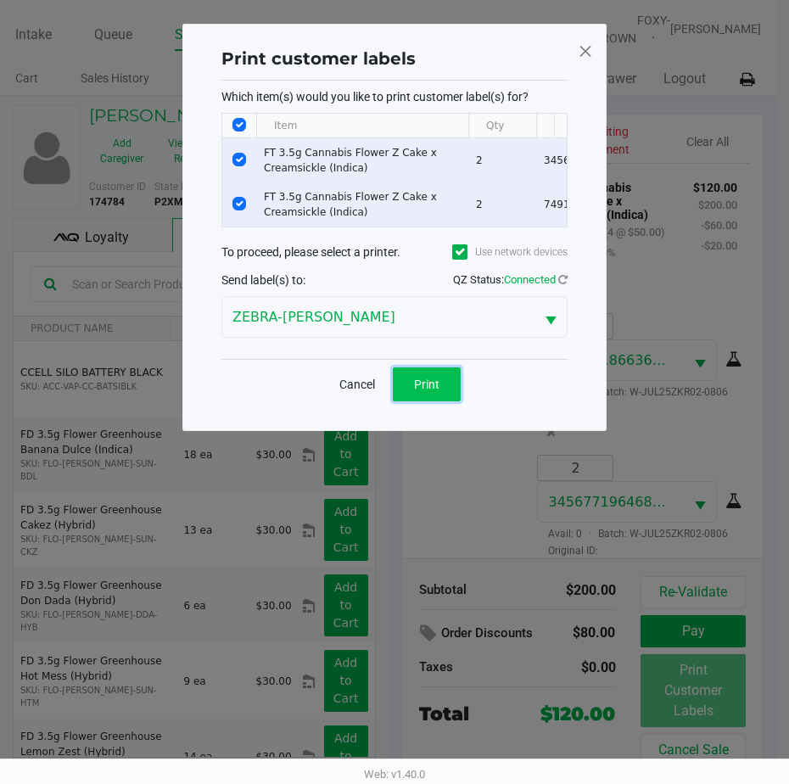
click at [454, 391] on button "Print" at bounding box center [427, 384] width 68 height 34
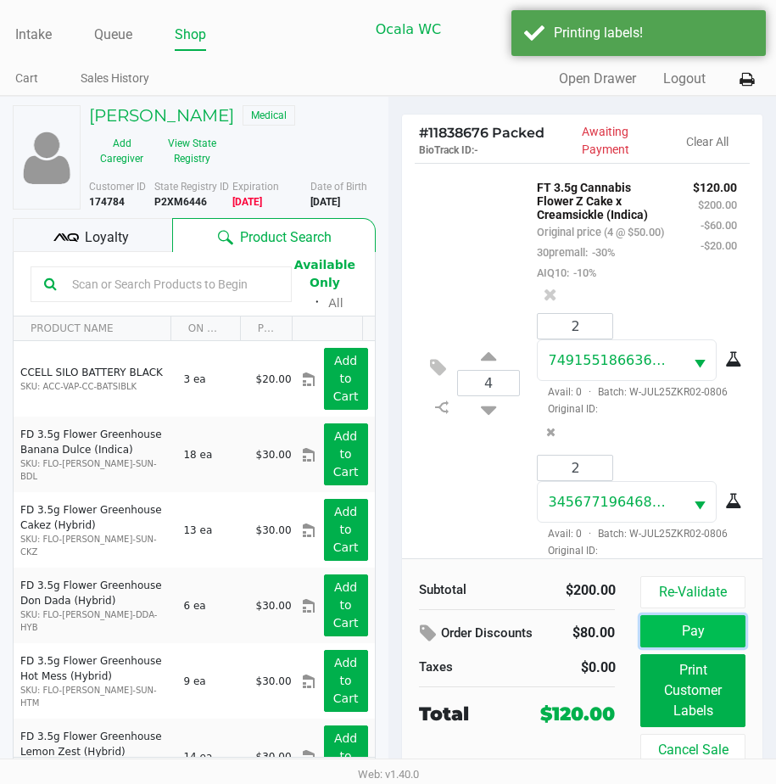
click at [657, 642] on button "Pay" at bounding box center [692, 631] width 104 height 32
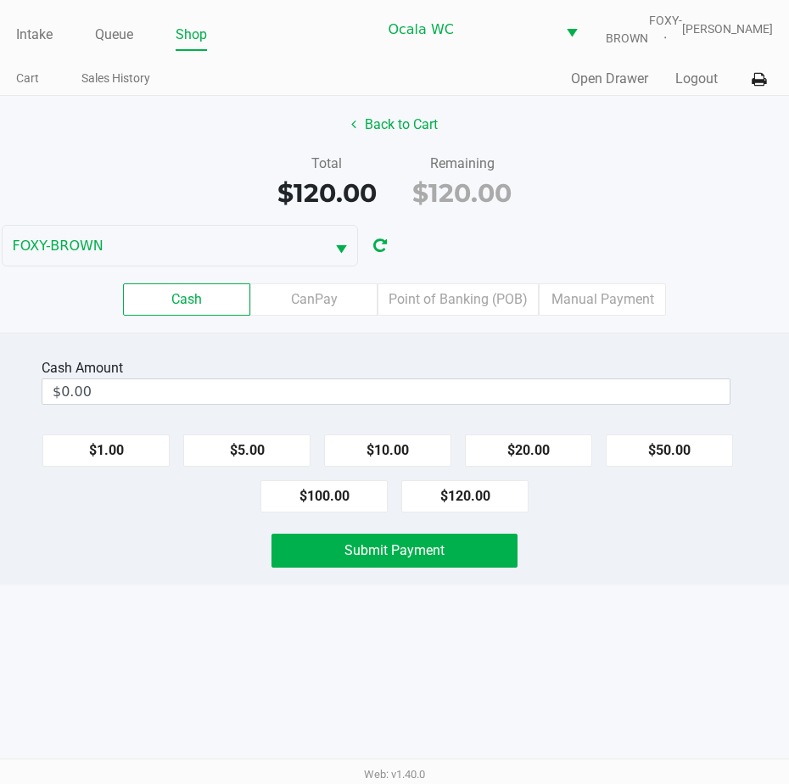
click at [307, 307] on label "CanPay" at bounding box center [313, 299] width 127 height 32
click at [0, 0] on 2 "CanPay" at bounding box center [0, 0] width 0 height 0
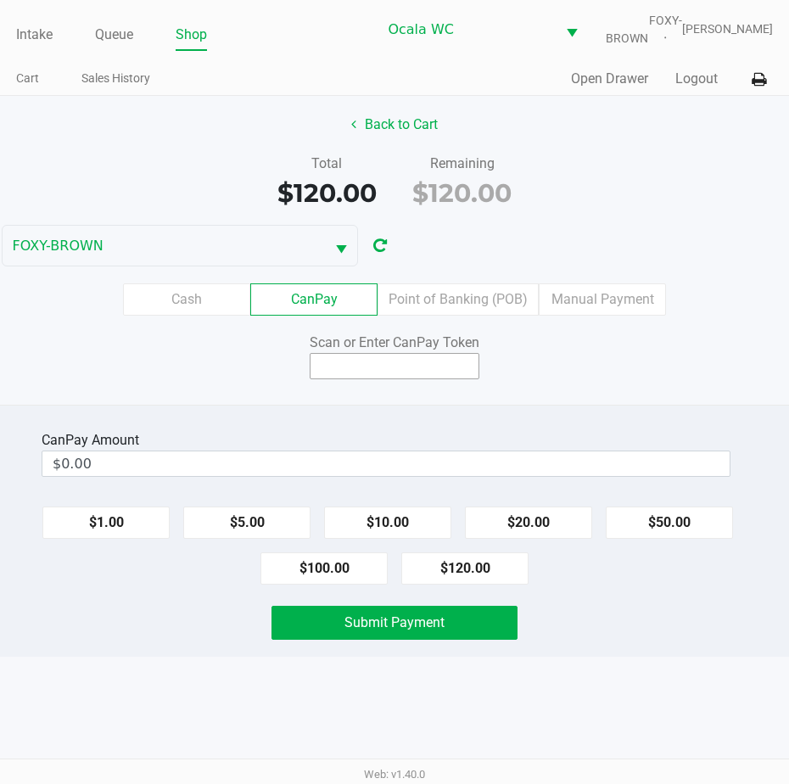
click at [349, 375] on input at bounding box center [395, 366] width 170 height 26
type input "Q6987140X"
click at [454, 578] on button "$120.00" at bounding box center [464, 568] width 127 height 32
type input "$120.00"
click at [402, 630] on span "Submit Payment" at bounding box center [394, 622] width 100 height 16
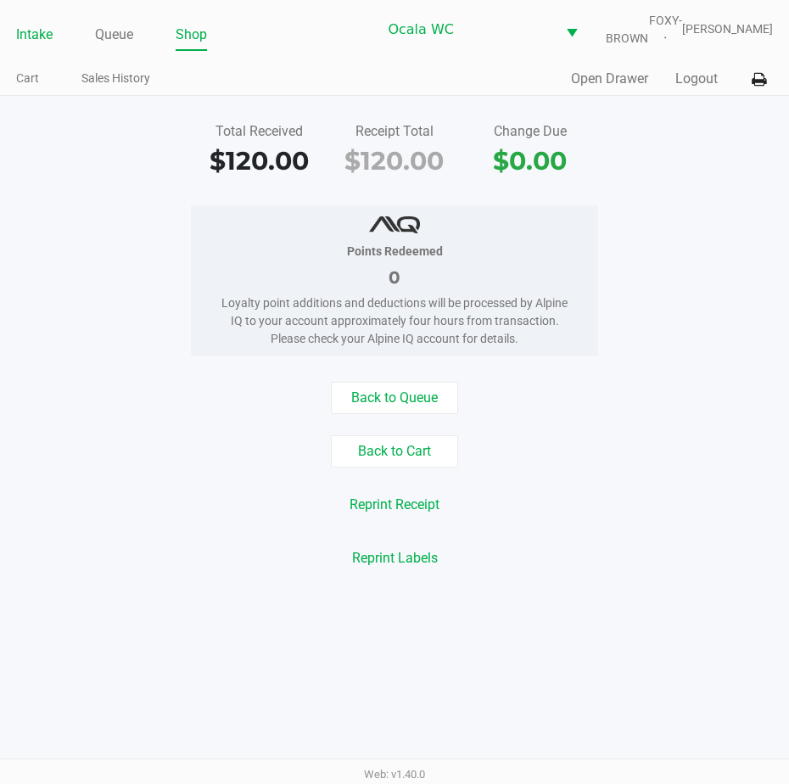
click at [21, 37] on link "Intake" at bounding box center [34, 35] width 36 height 24
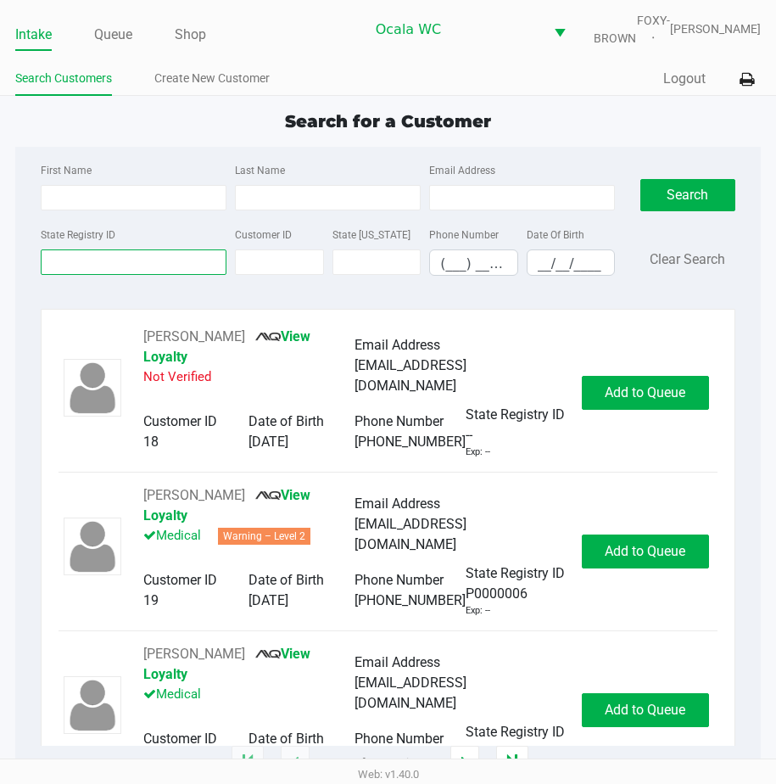
click at [54, 275] on input "State Registry ID" at bounding box center [134, 261] width 186 height 25
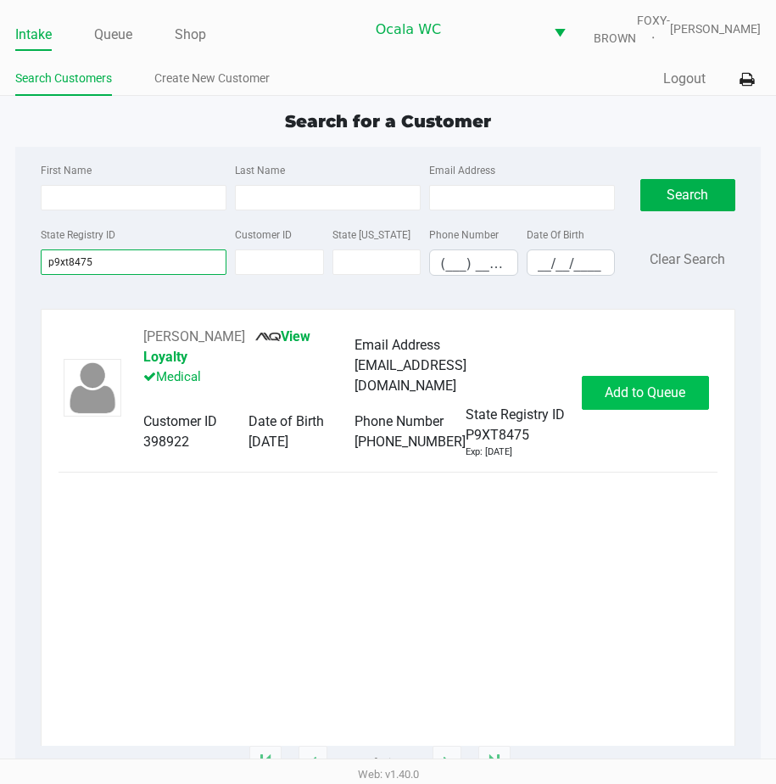
type input "p9xt8475"
click at [625, 388] on span "Add to Queue" at bounding box center [645, 392] width 81 height 16
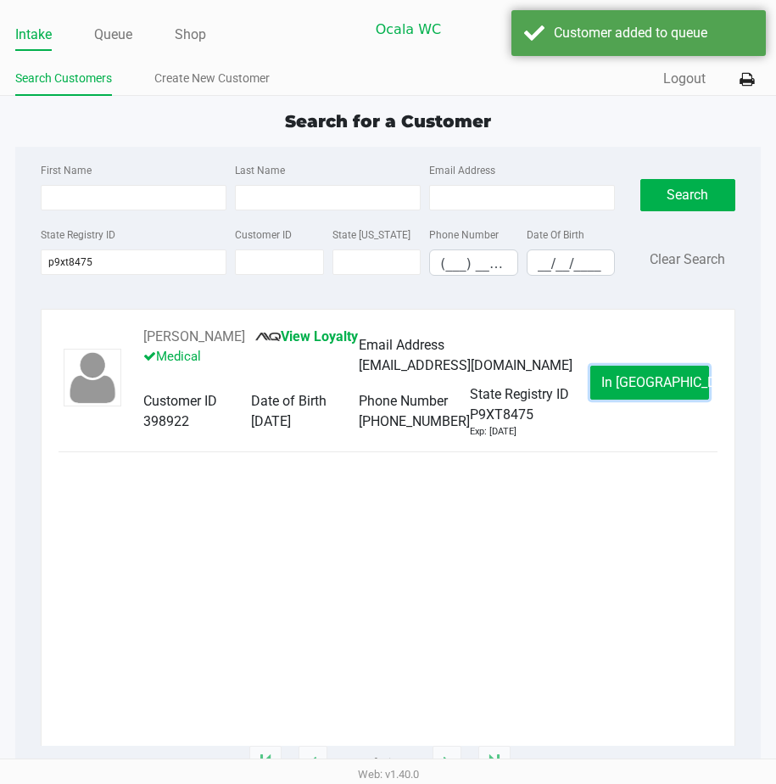
click at [625, 388] on span "In Queue" at bounding box center [672, 382] width 143 height 16
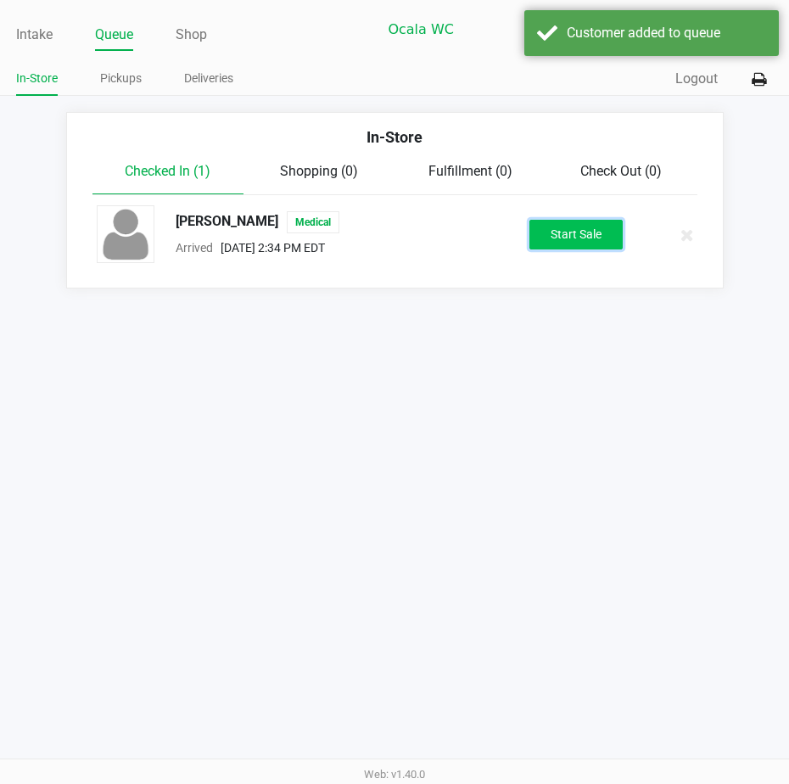
click at [574, 245] on button "Start Sale" at bounding box center [575, 235] width 93 height 30
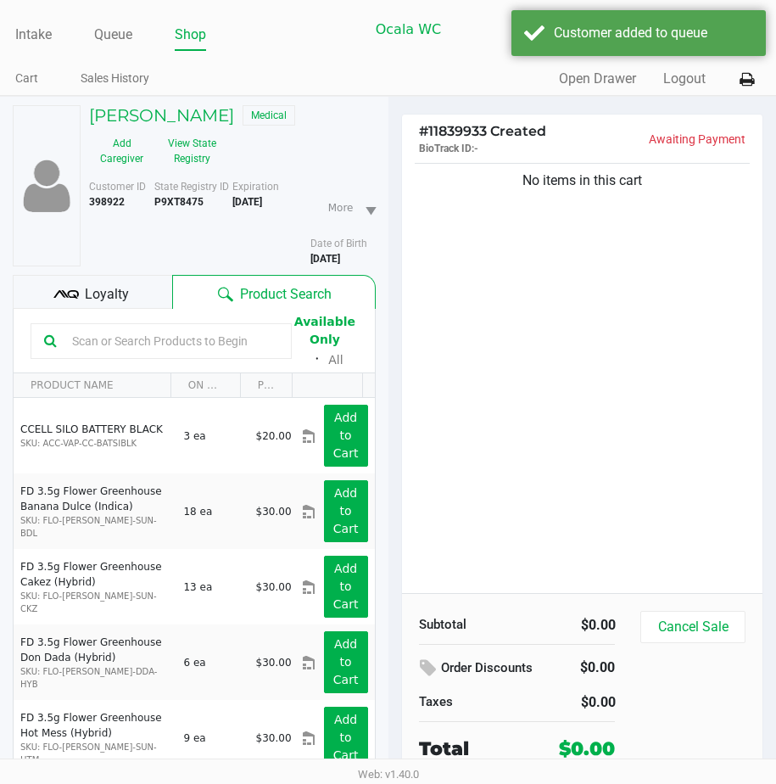
click at [125, 305] on span "Loyalty" at bounding box center [107, 294] width 44 height 20
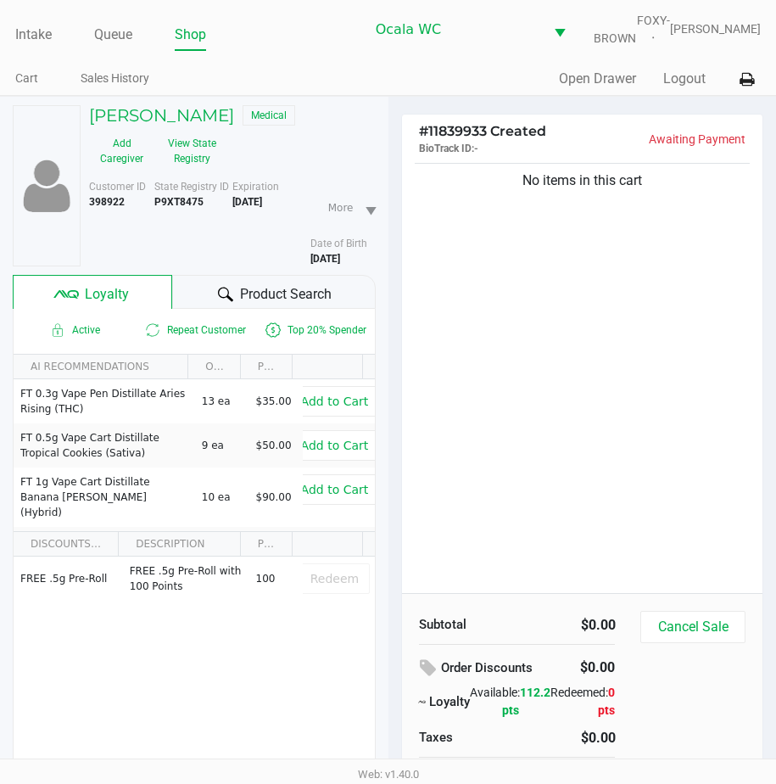
click at [270, 305] on span "Product Search" at bounding box center [286, 294] width 92 height 20
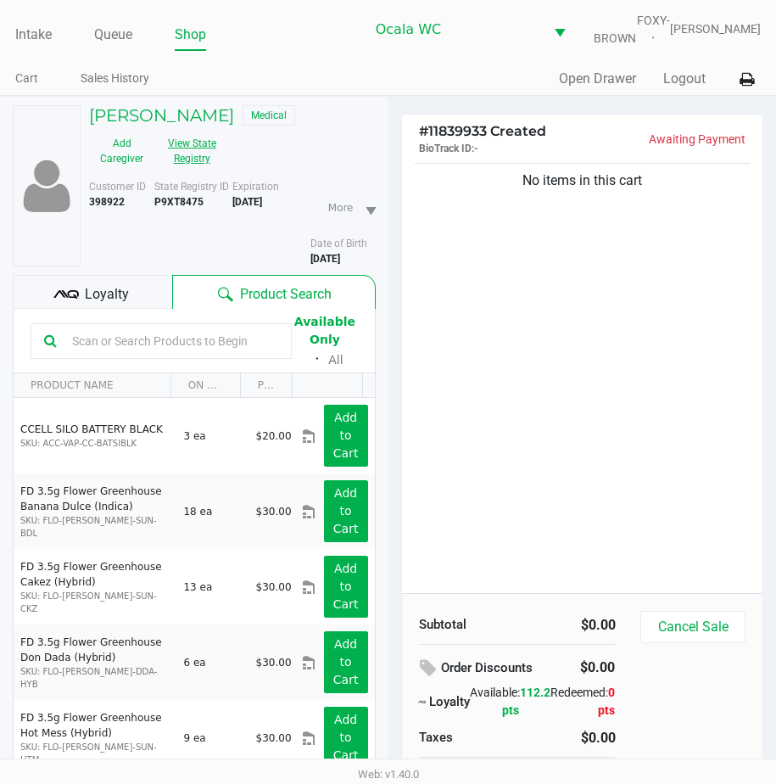
click at [192, 172] on button "View State Registry" at bounding box center [186, 151] width 65 height 42
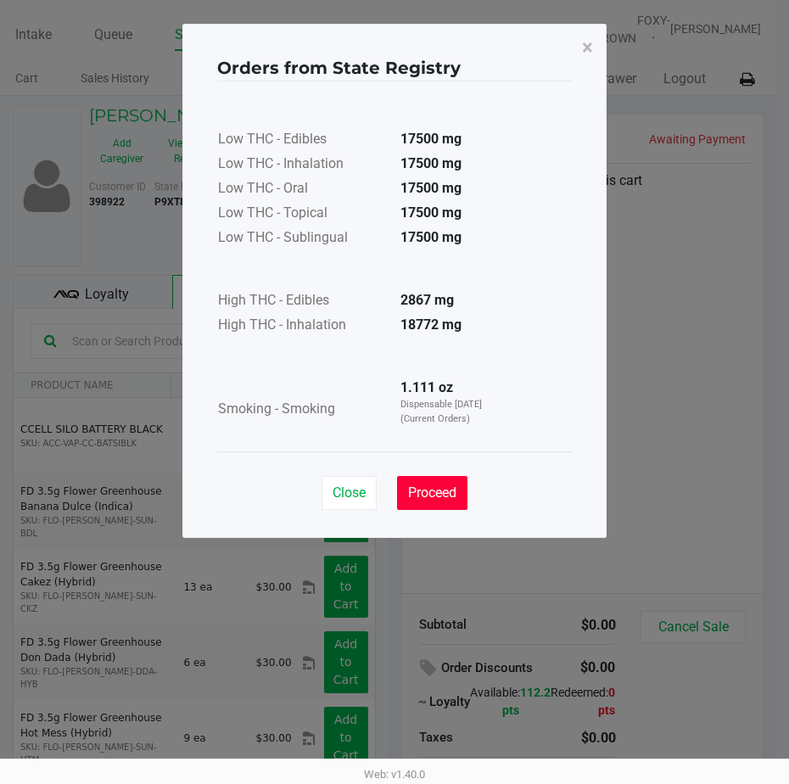
click at [424, 481] on button "Proceed" at bounding box center [432, 493] width 70 height 34
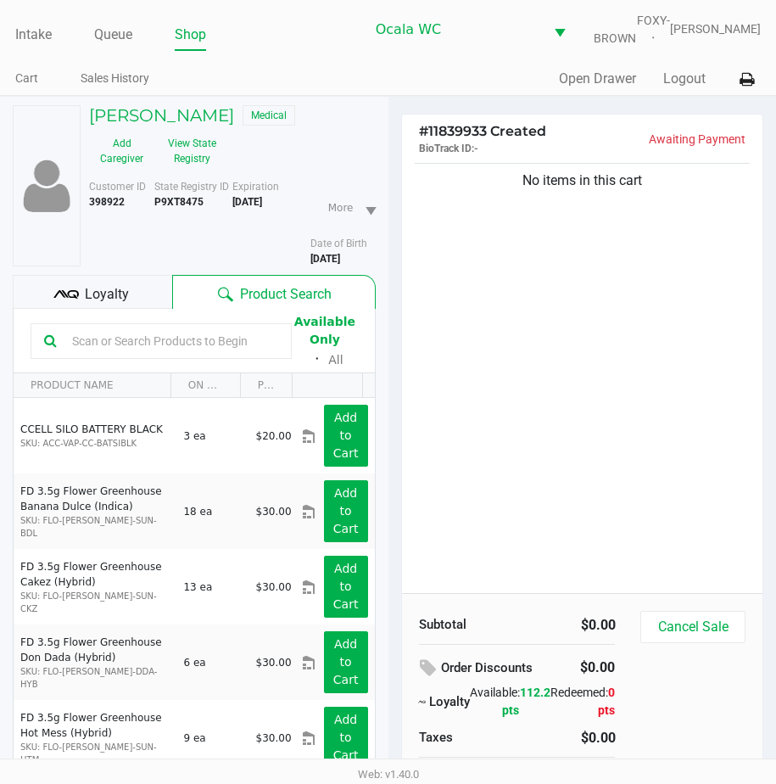
click at [177, 354] on input "text" at bounding box center [171, 340] width 213 height 25
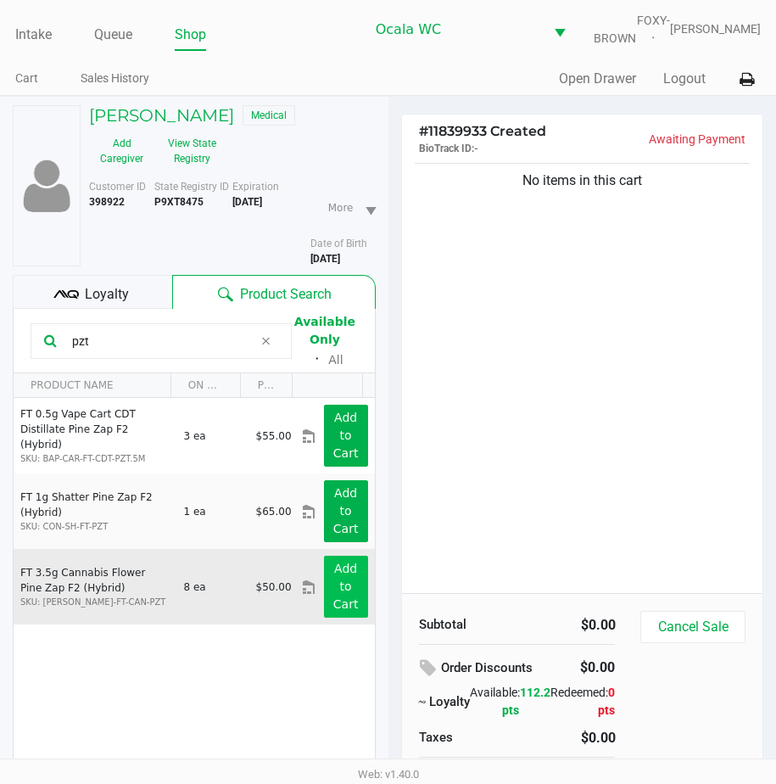
type input "pzt"
click at [336, 589] on button "Add to Cart" at bounding box center [346, 587] width 44 height 62
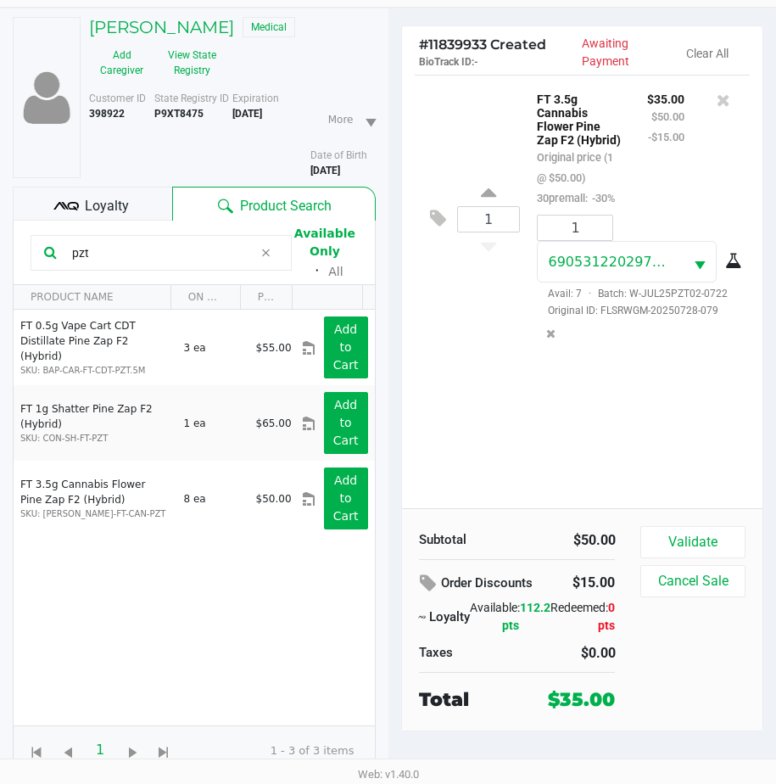
scroll to position [100, 0]
click at [717, 528] on button "Validate" at bounding box center [692, 542] width 104 height 32
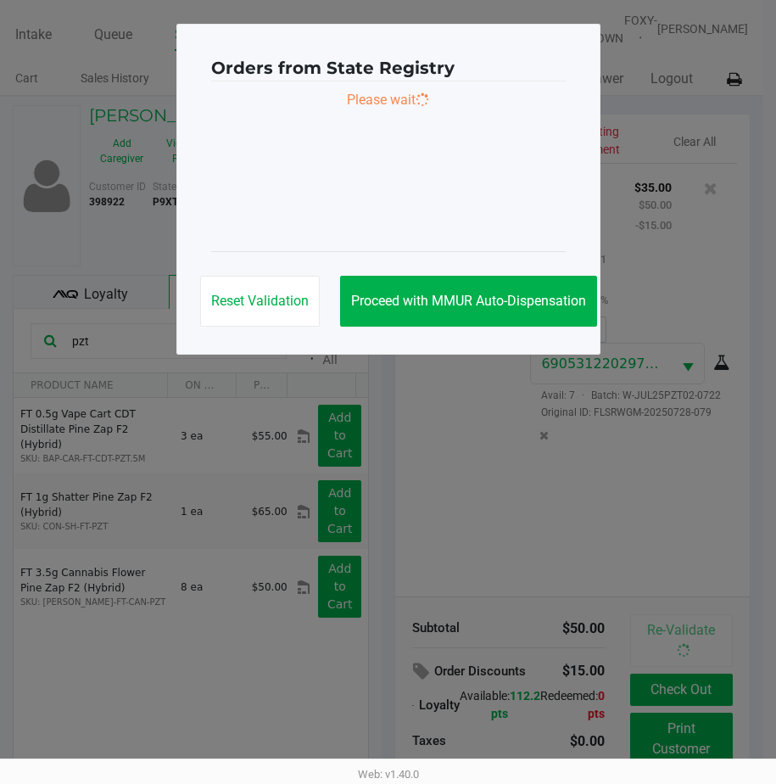
scroll to position [0, 0]
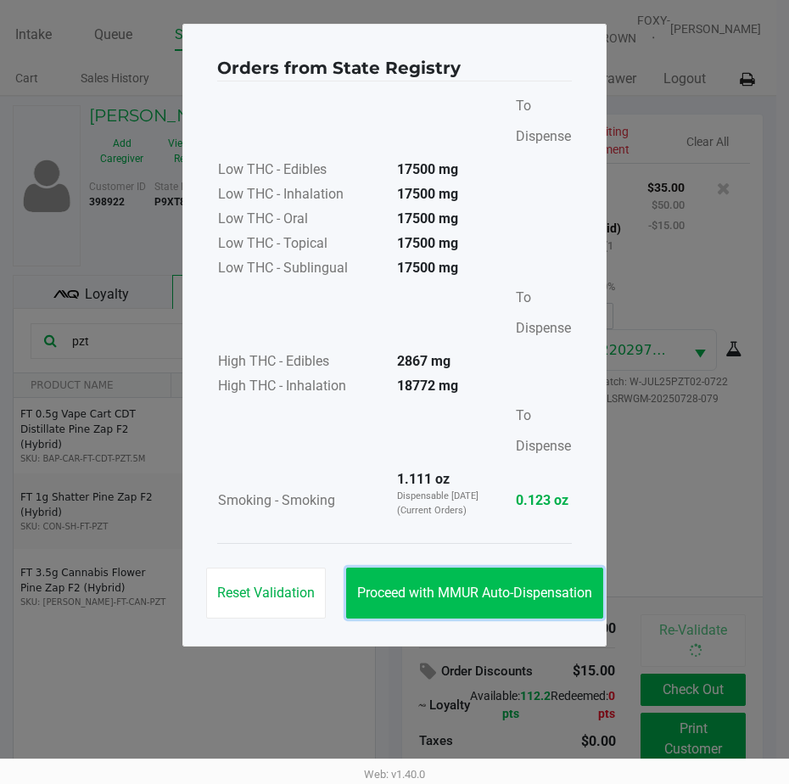
click at [456, 584] on span "Proceed with MMUR Auto-Dispensation" at bounding box center [474, 592] width 235 height 16
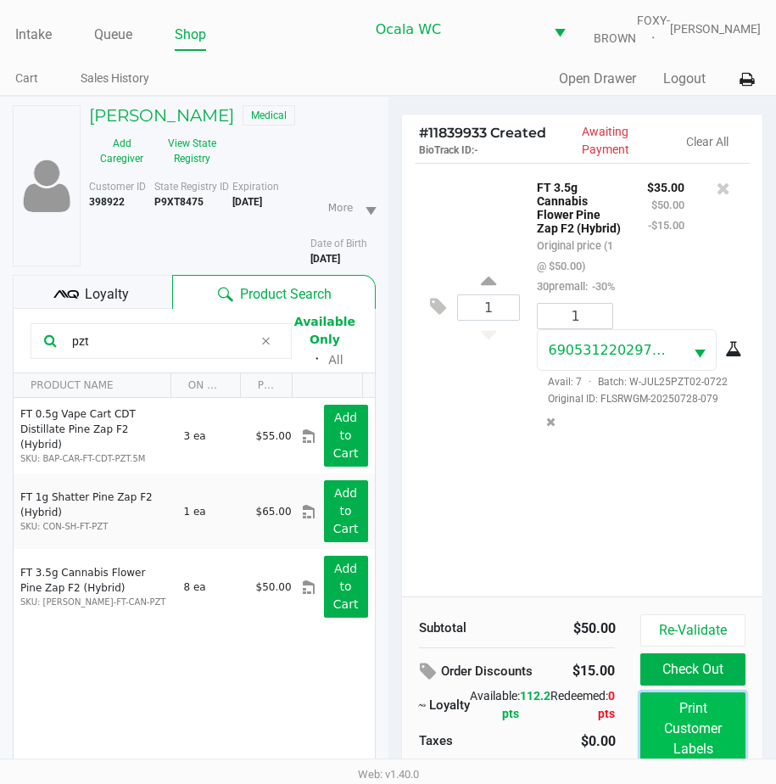
click at [688, 727] on button "Print Customer Labels" at bounding box center [692, 728] width 104 height 73
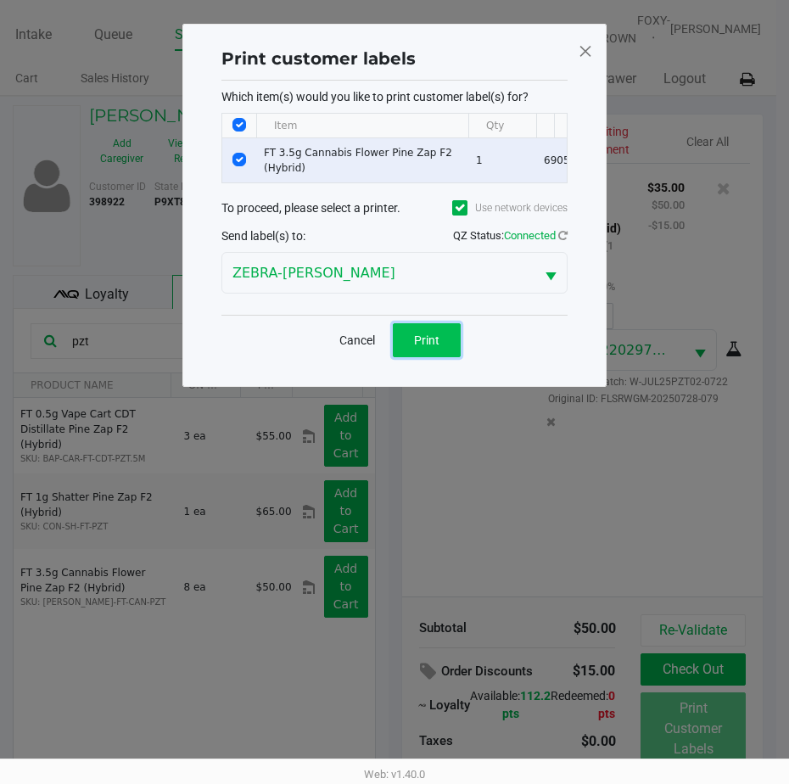
click at [440, 355] on button "Print" at bounding box center [427, 340] width 68 height 34
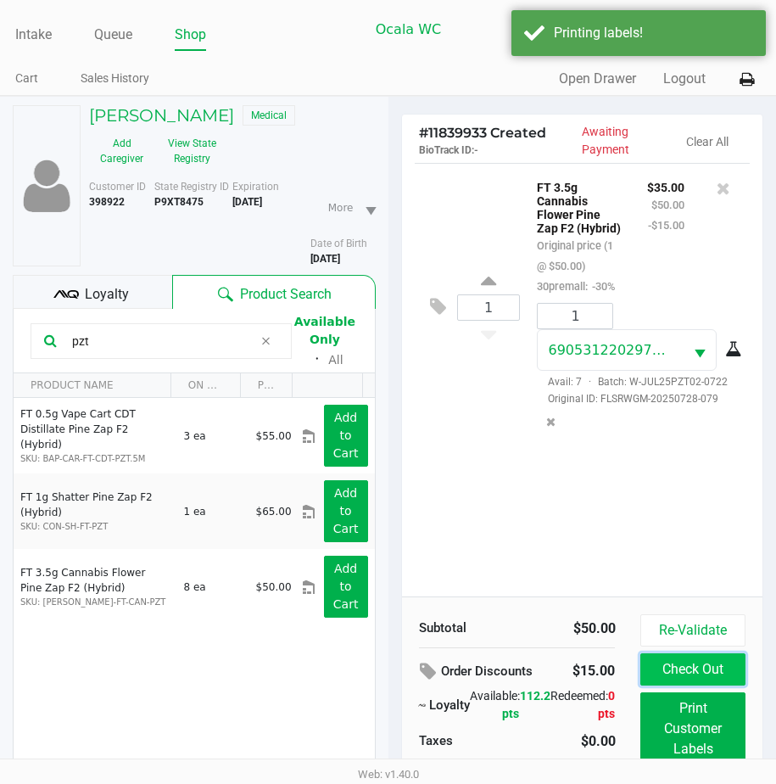
click at [676, 668] on button "Check Out" at bounding box center [692, 669] width 104 height 32
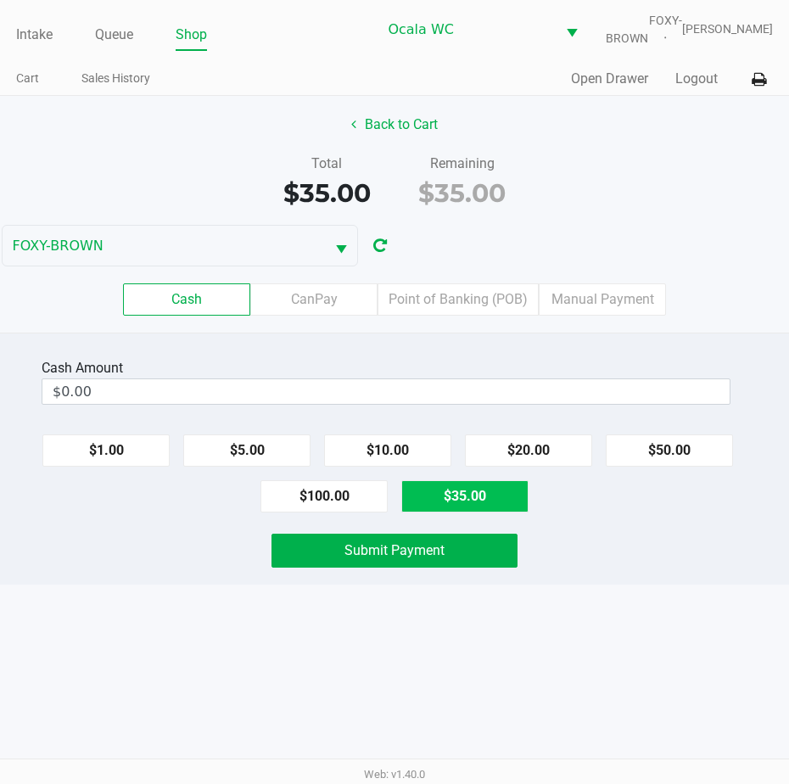
click at [308, 307] on label "CanPay" at bounding box center [313, 299] width 127 height 32
click at [0, 0] on 2 "CanPay" at bounding box center [0, 0] width 0 height 0
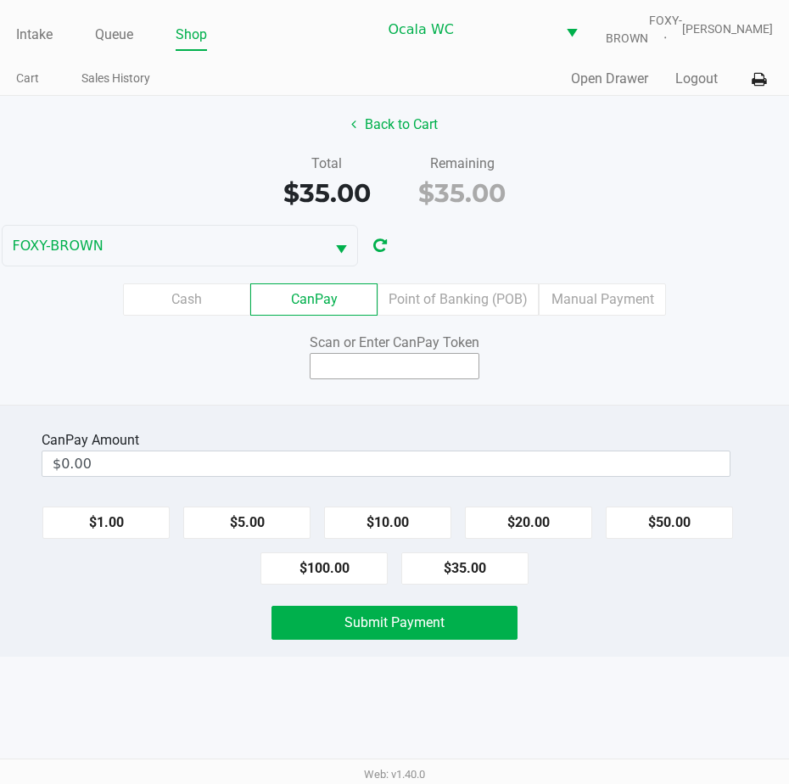
click at [339, 373] on input at bounding box center [395, 366] width 170 height 26
type input "Q2849284Q"
click at [463, 584] on button "$35.00" at bounding box center [464, 568] width 127 height 32
type input "$35.00"
click at [430, 640] on button "Submit Payment" at bounding box center [394, 623] width 246 height 34
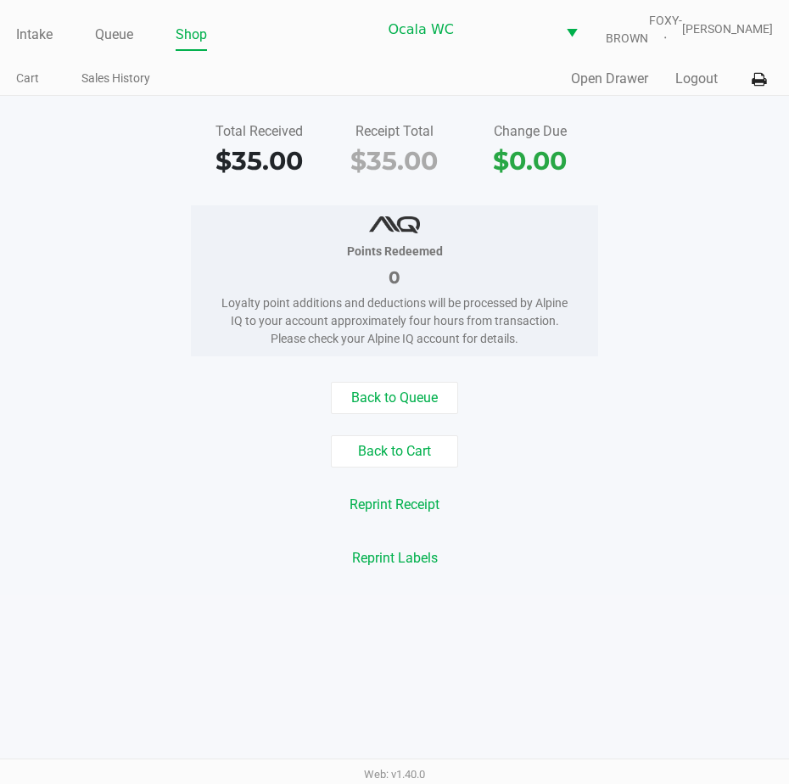
click at [38, 43] on link "Intake" at bounding box center [34, 35] width 36 height 24
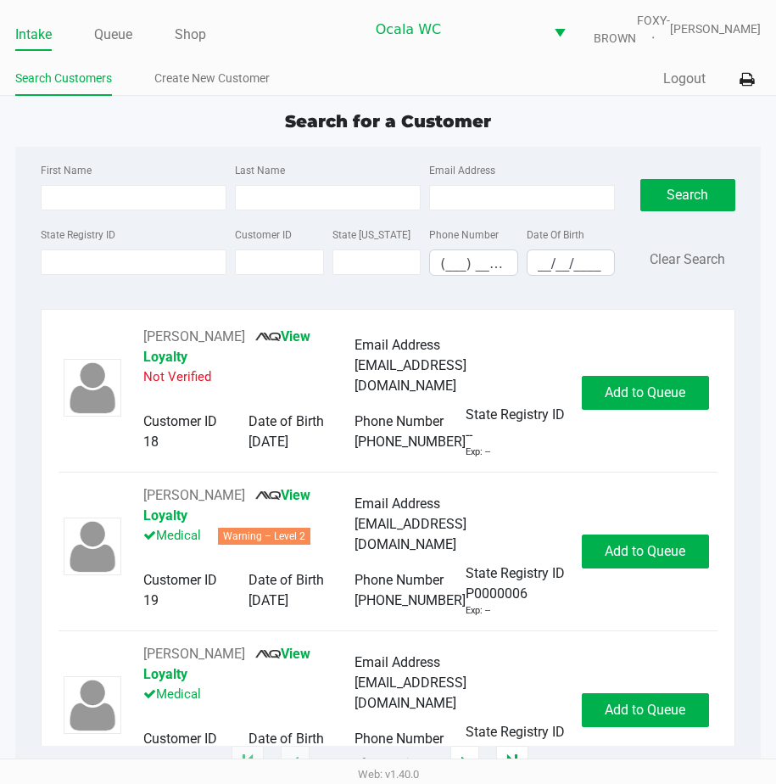
type input "MAURICA"
type input "KILLION"
type input "11/07/1959"
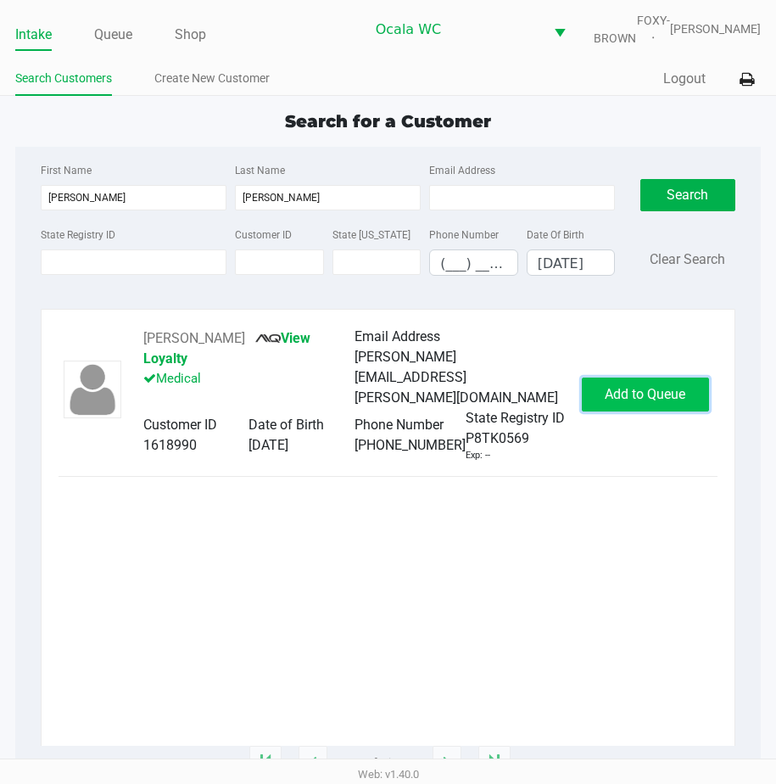
click at [670, 402] on span "Add to Queue" at bounding box center [645, 394] width 81 height 16
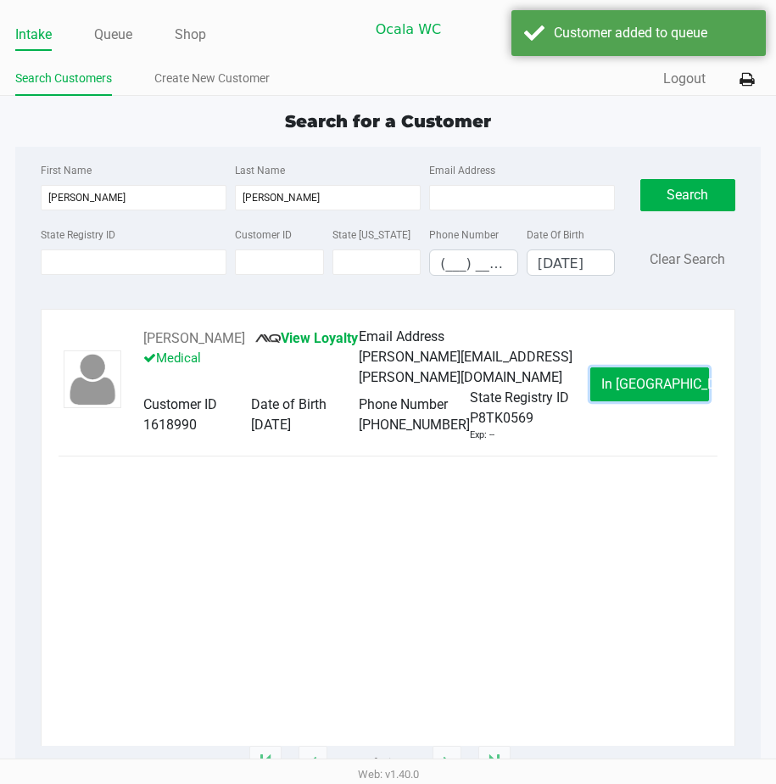
click at [670, 392] on span "In Queue" at bounding box center [672, 384] width 143 height 16
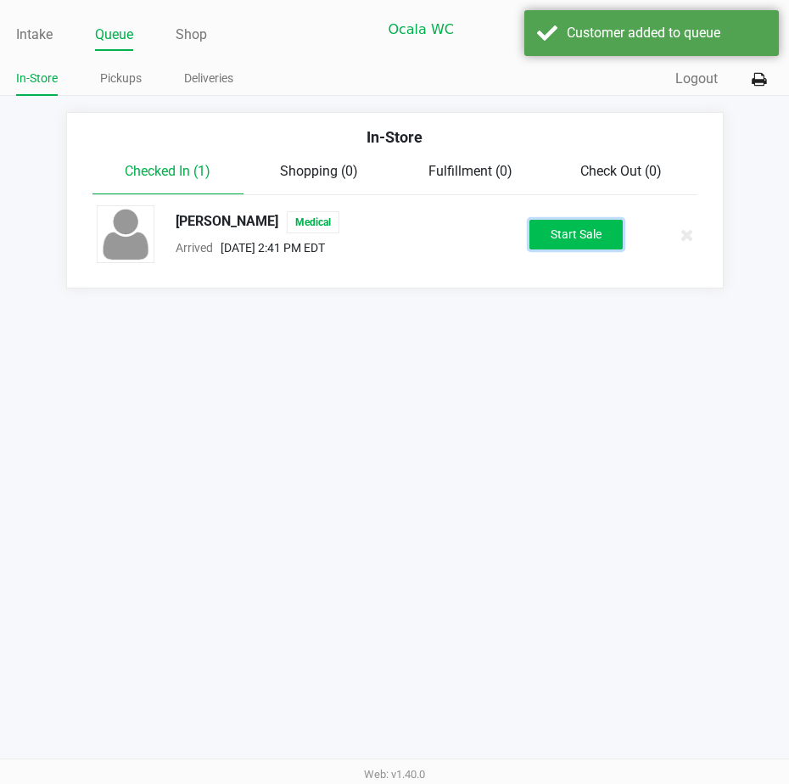
click at [581, 249] on button "Start Sale" at bounding box center [575, 235] width 93 height 30
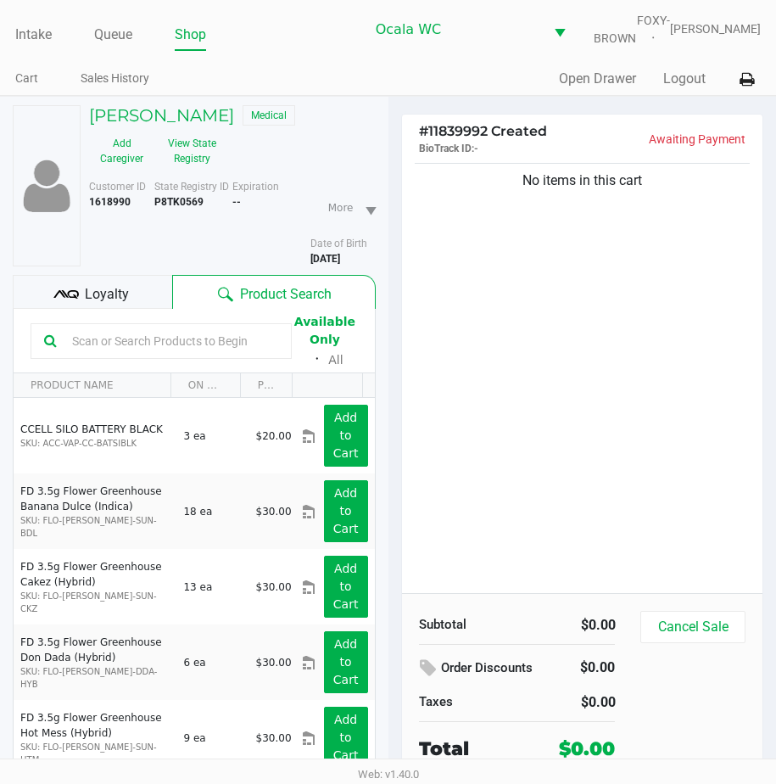
click at [112, 297] on span "Loyalty" at bounding box center [107, 294] width 44 height 20
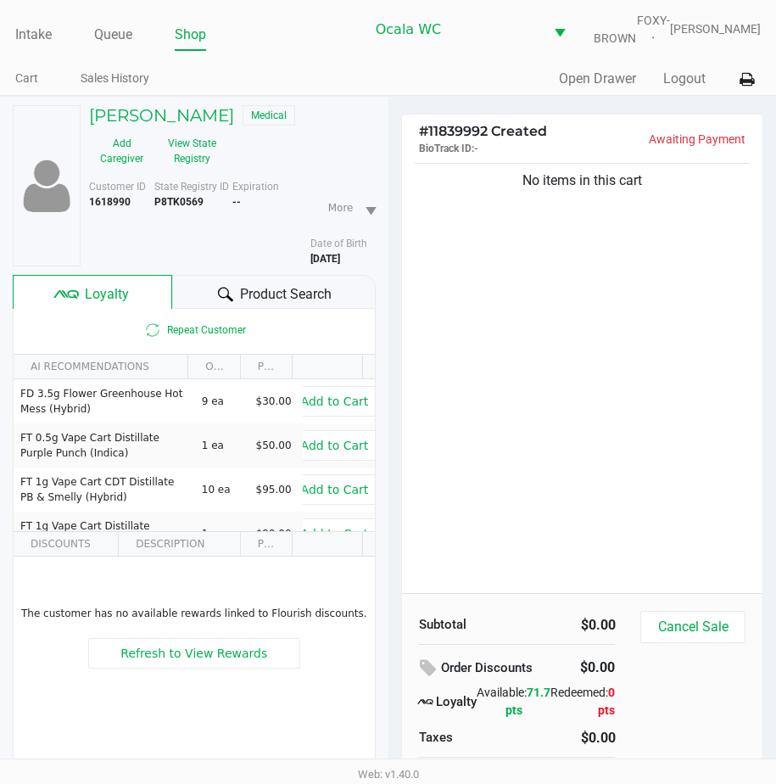
click at [228, 295] on div at bounding box center [225, 294] width 20 height 20
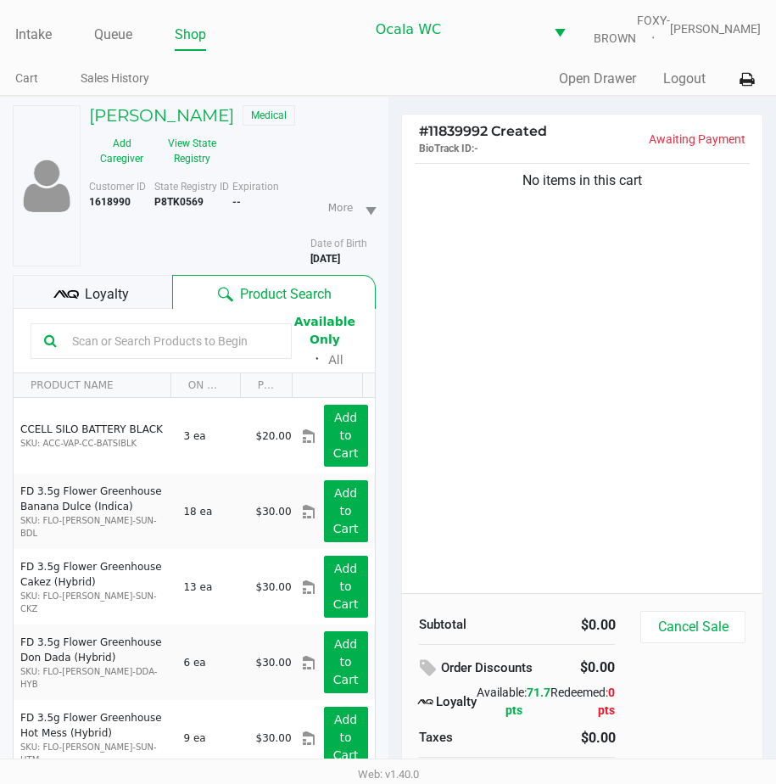
click at [448, 333] on div "No items in this cart" at bounding box center [582, 375] width 361 height 433
click at [485, 405] on div "No items in this cart" at bounding box center [582, 375] width 361 height 433
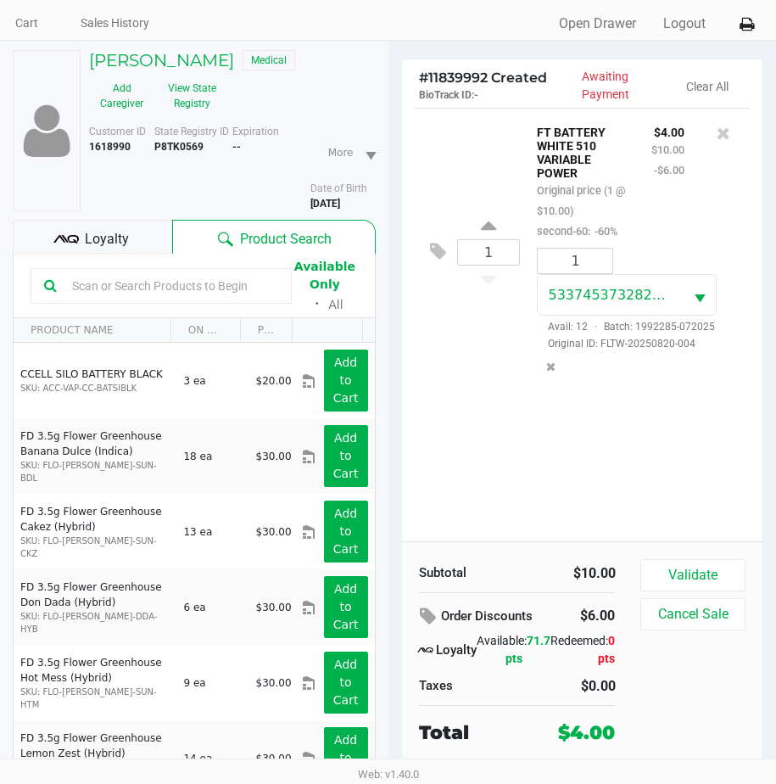
scroll to position [85, 0]
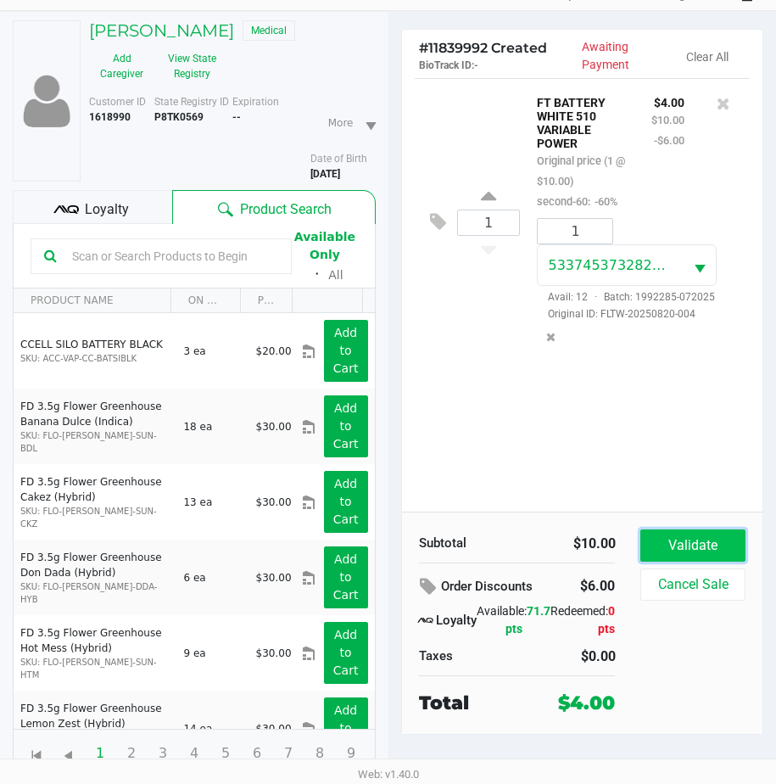
click at [661, 557] on button "Validate" at bounding box center [692, 545] width 104 height 32
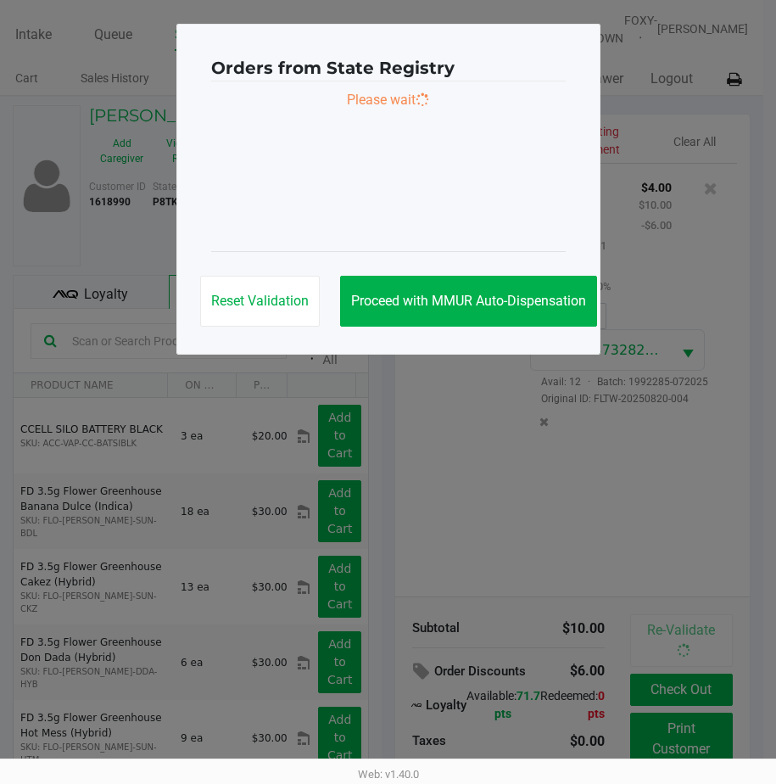
scroll to position [0, 0]
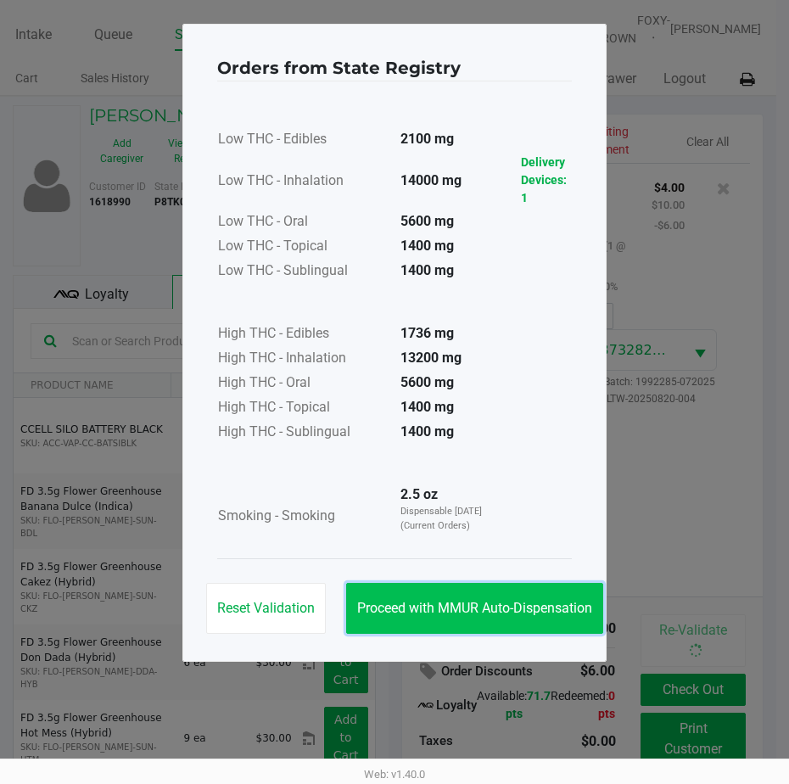
click at [428, 594] on button "Proceed with MMUR Auto-Dispensation" at bounding box center [474, 608] width 257 height 51
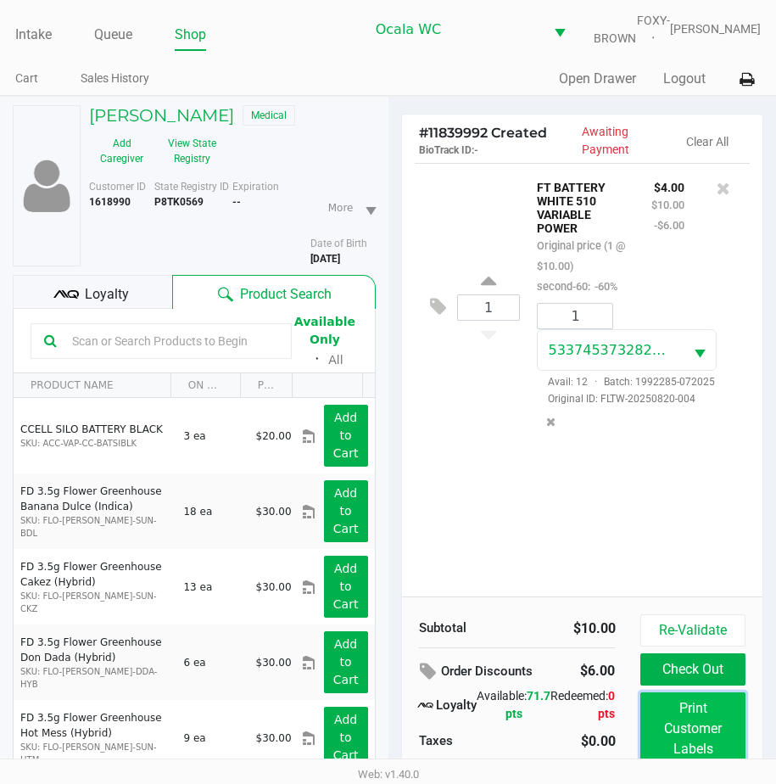
click at [676, 725] on button "Print Customer Labels" at bounding box center [692, 728] width 104 height 73
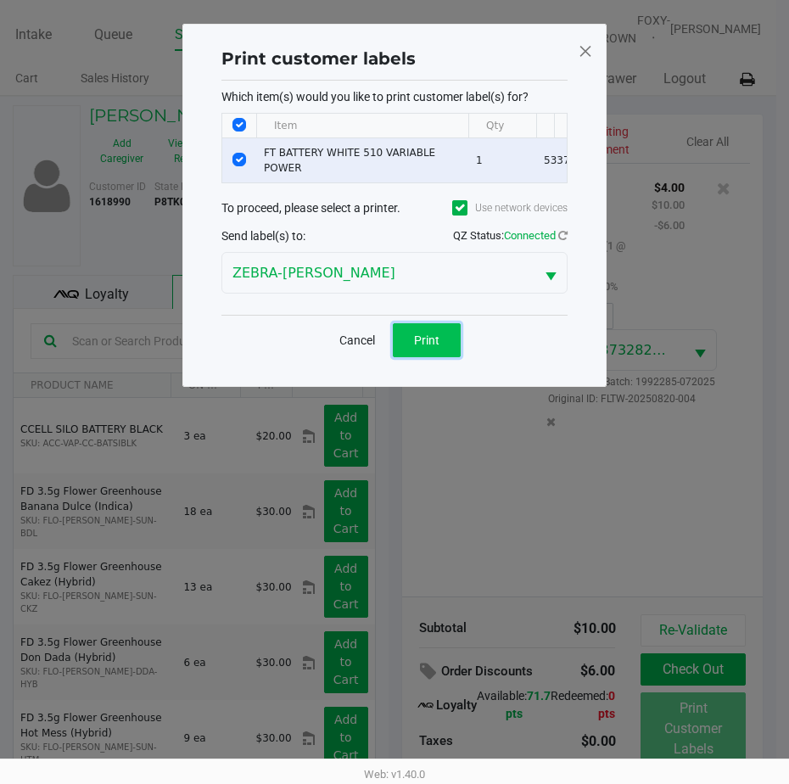
click at [414, 338] on button "Print" at bounding box center [427, 340] width 68 height 34
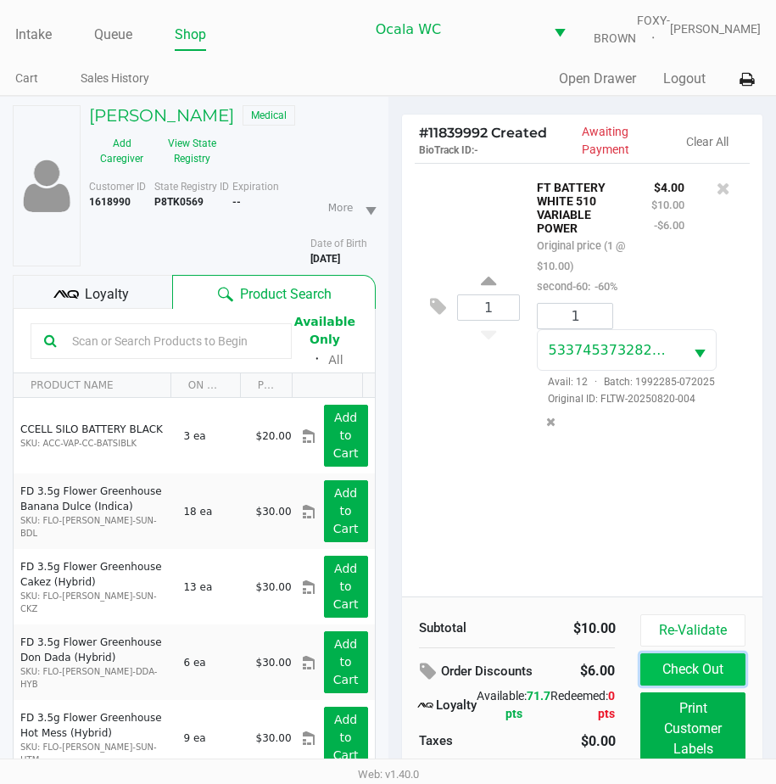
click at [704, 677] on button "Check Out" at bounding box center [692, 669] width 104 height 32
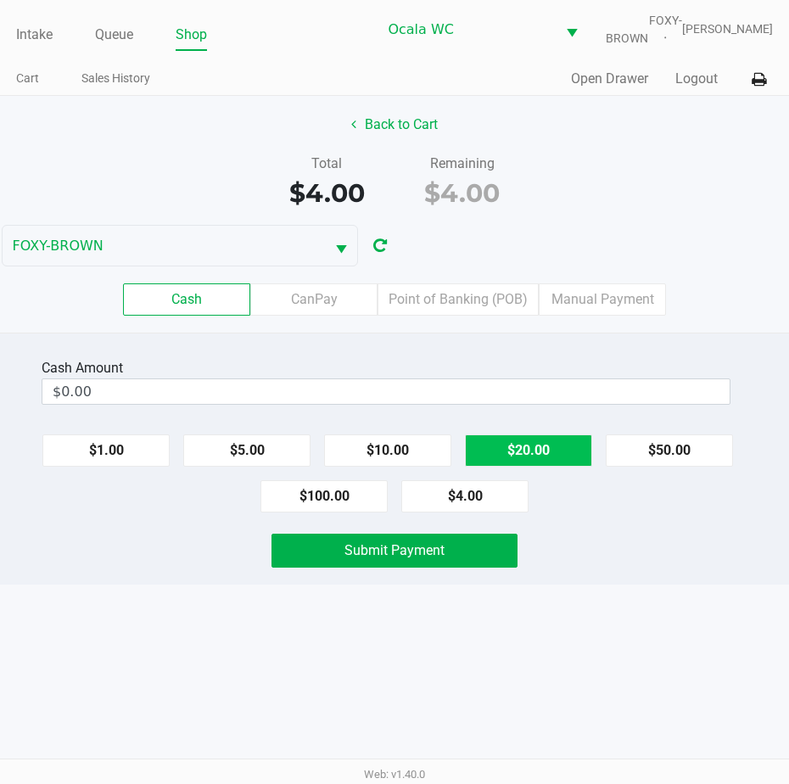
click at [522, 458] on button "$20.00" at bounding box center [528, 450] width 127 height 32
type input "$20.00"
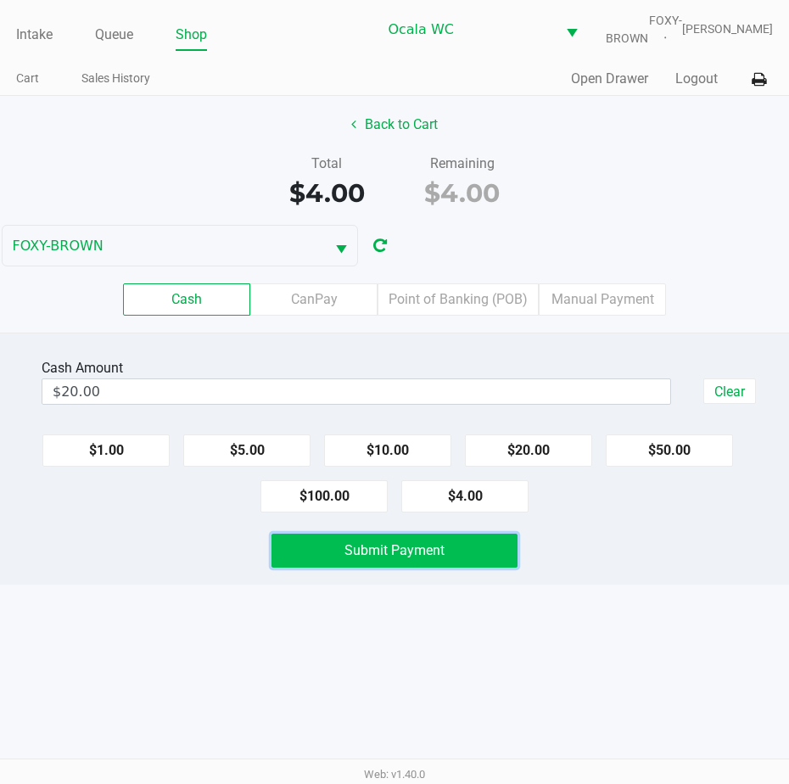
click at [347, 550] on button "Submit Payment" at bounding box center [394, 551] width 246 height 34
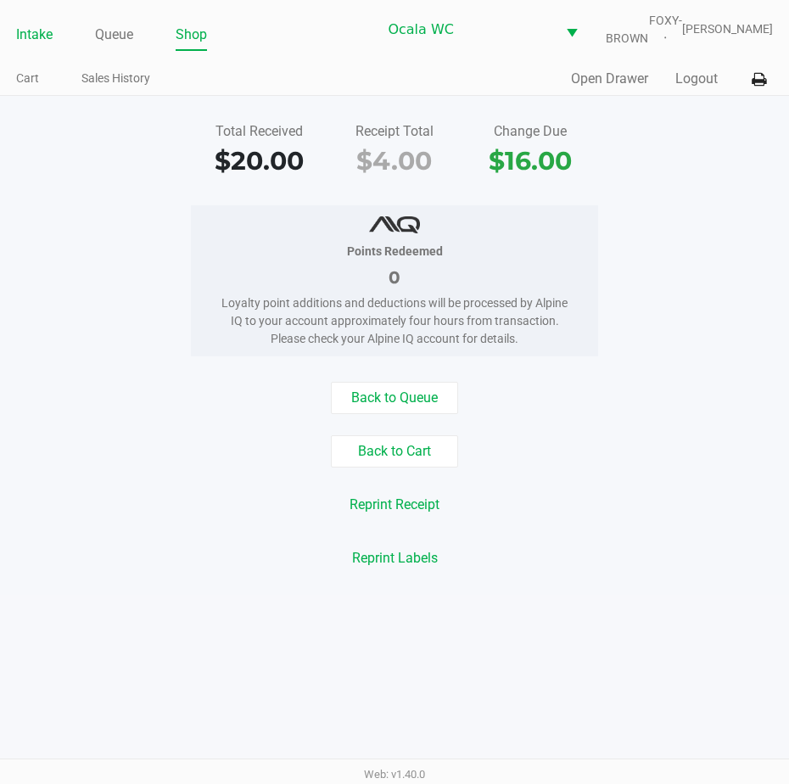
click at [42, 47] on link "Intake" at bounding box center [34, 35] width 36 height 24
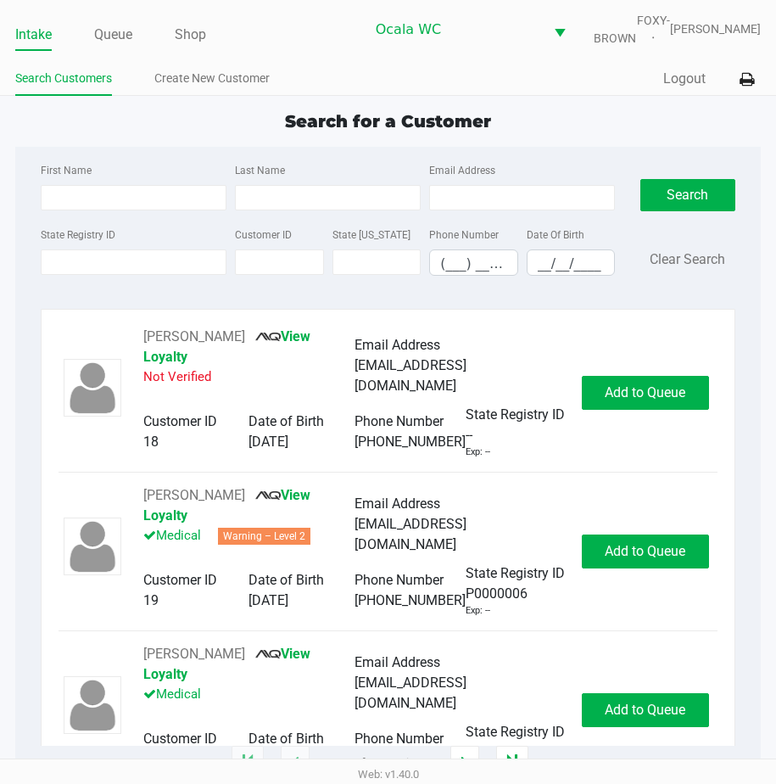
type input "CYNTHIA"
type input "QUEENSBURY"
type input "07/30/1954"
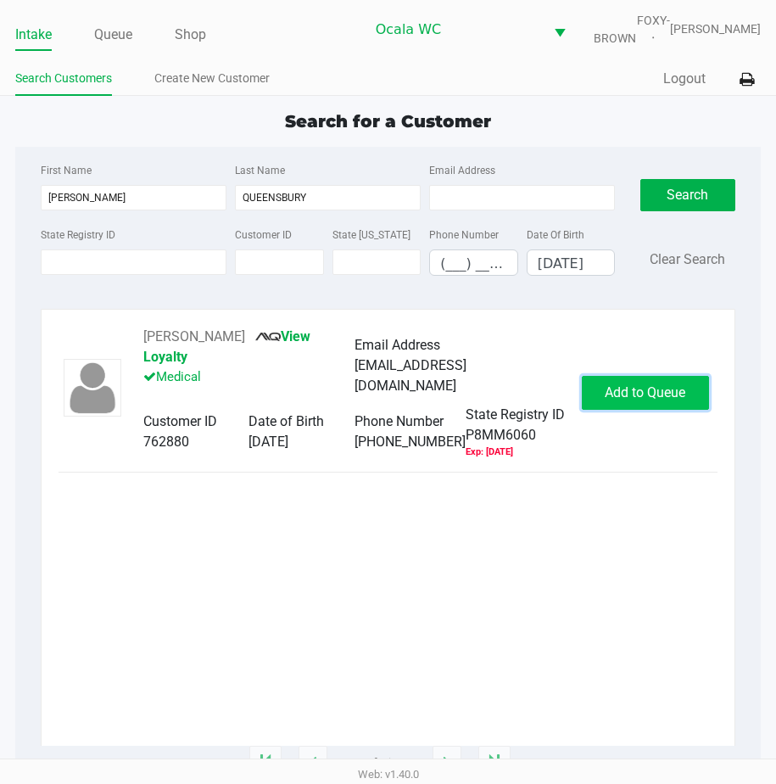
click at [679, 400] on span "Add to Queue" at bounding box center [645, 392] width 81 height 16
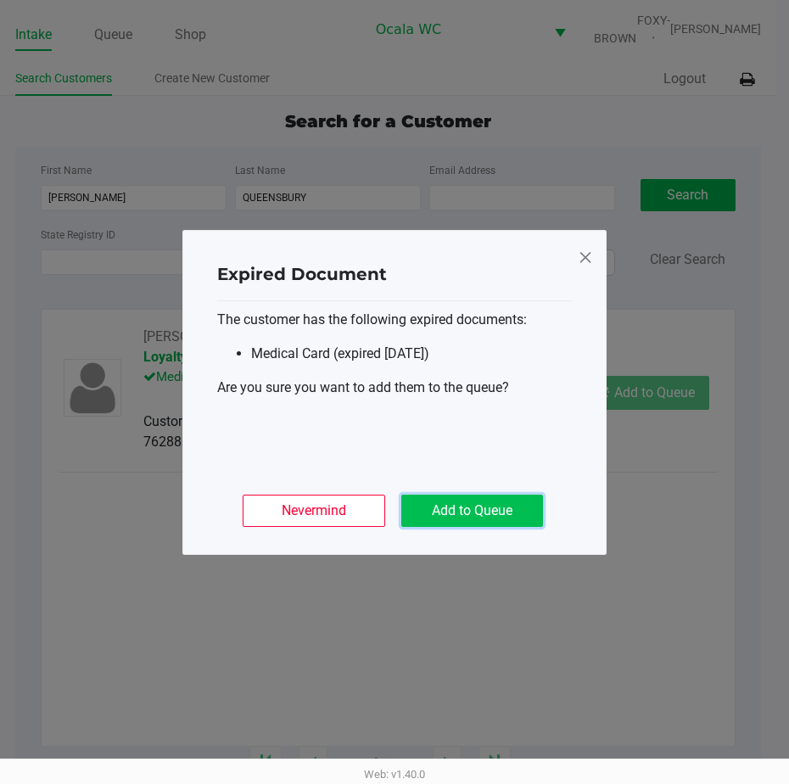
click at [488, 507] on button "Add to Queue" at bounding box center [472, 511] width 142 height 32
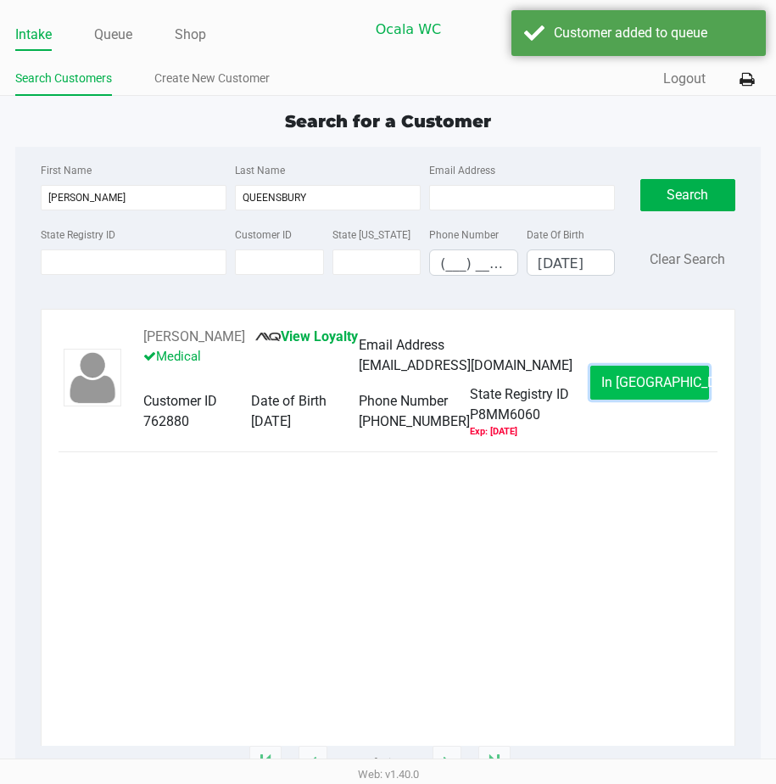
click at [599, 400] on button "In Queue" at bounding box center [649, 383] width 119 height 34
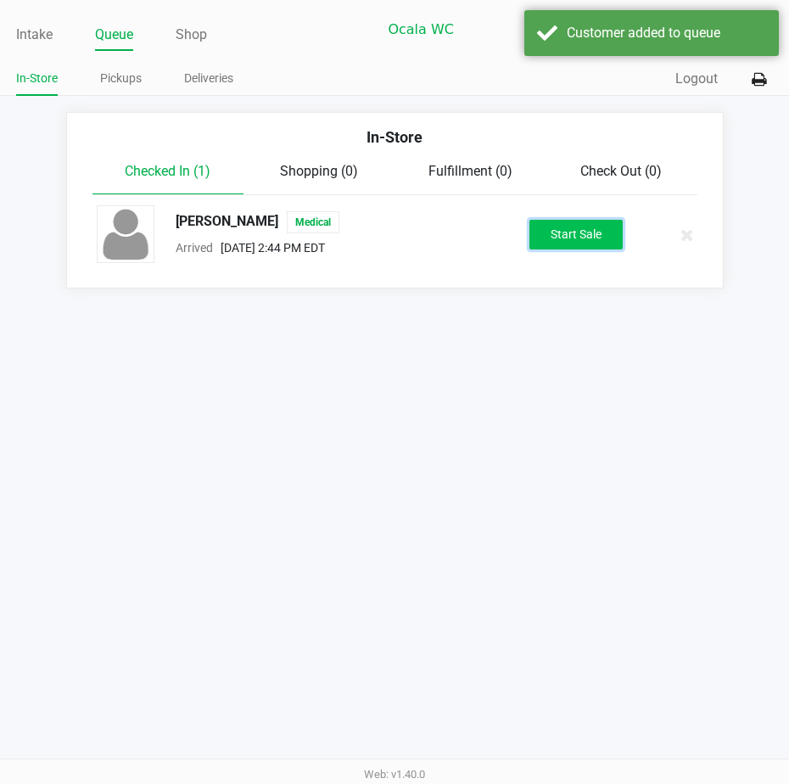
click at [562, 238] on button "Start Sale" at bounding box center [575, 235] width 93 height 30
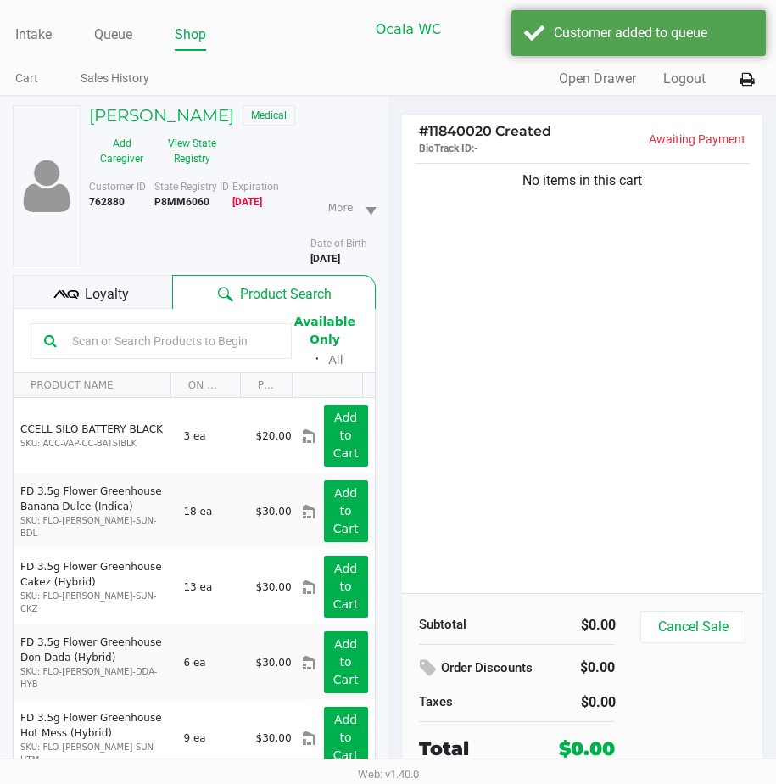
click at [65, 307] on icon at bounding box center [65, 294] width 25 height 25
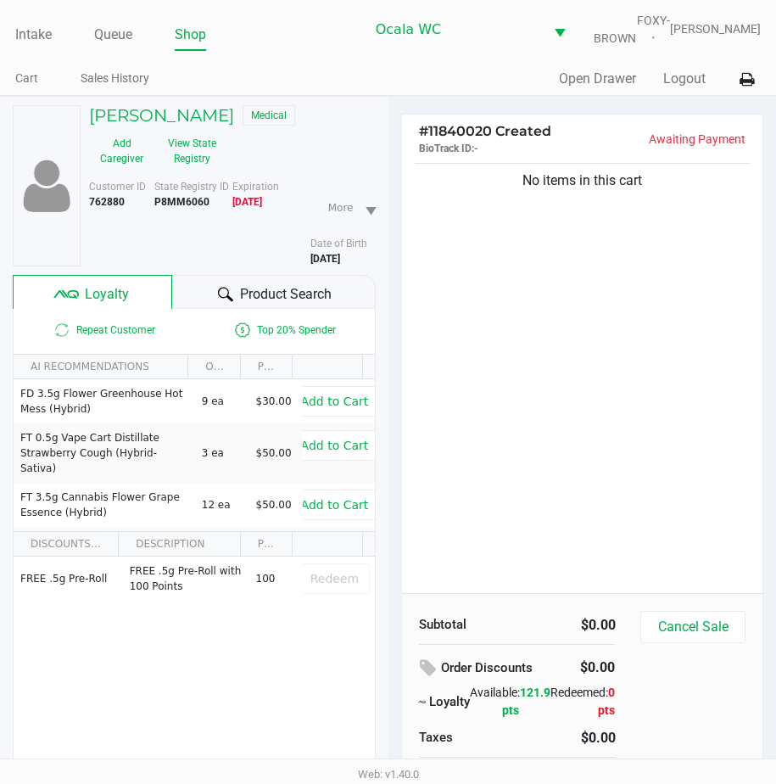
click at [194, 298] on div "Product Search" at bounding box center [273, 292] width 203 height 34
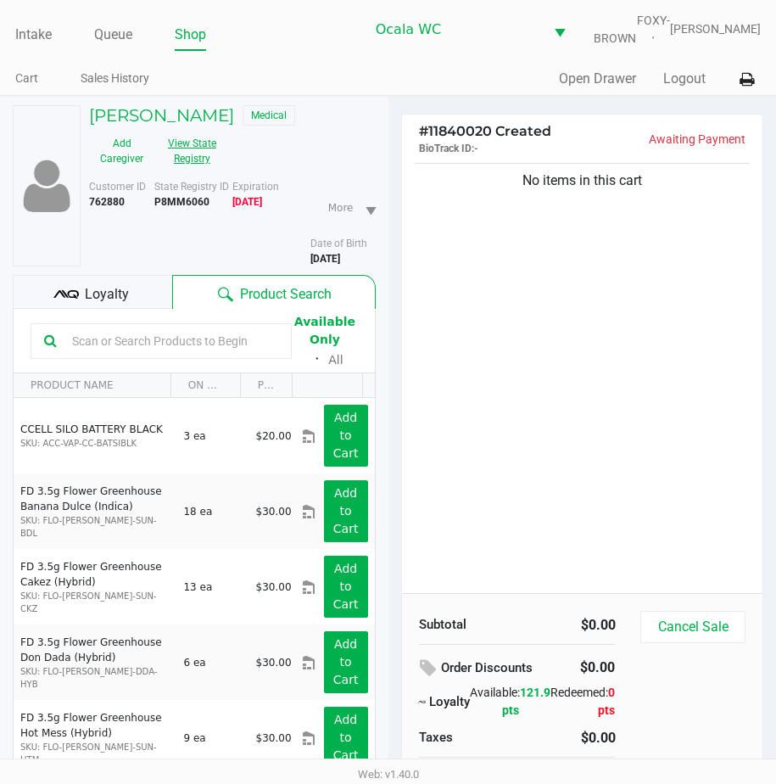
click at [193, 151] on button "View State Registry" at bounding box center [186, 151] width 65 height 42
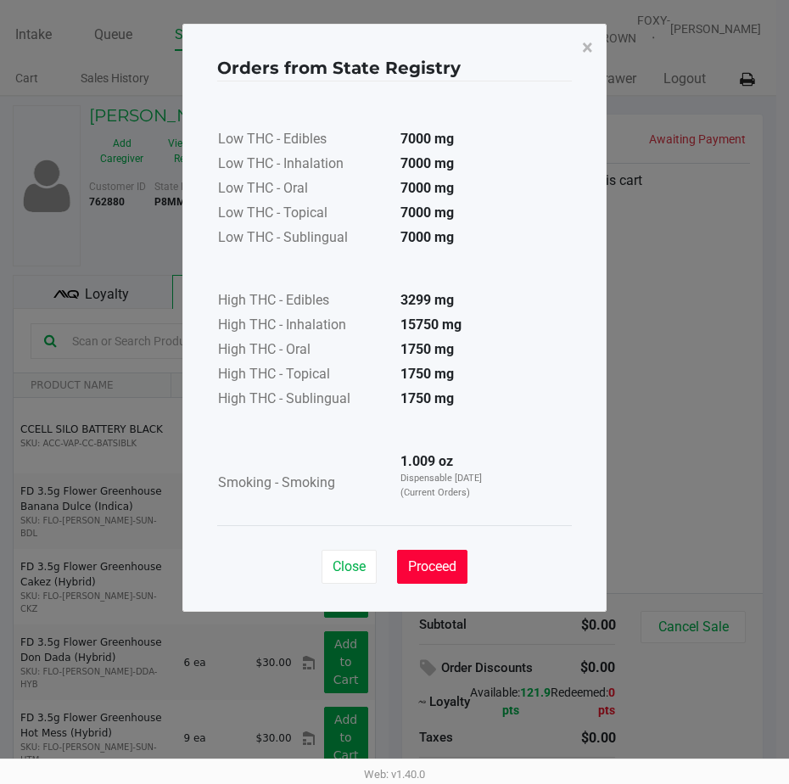
click at [412, 557] on button "Proceed" at bounding box center [432, 567] width 70 height 34
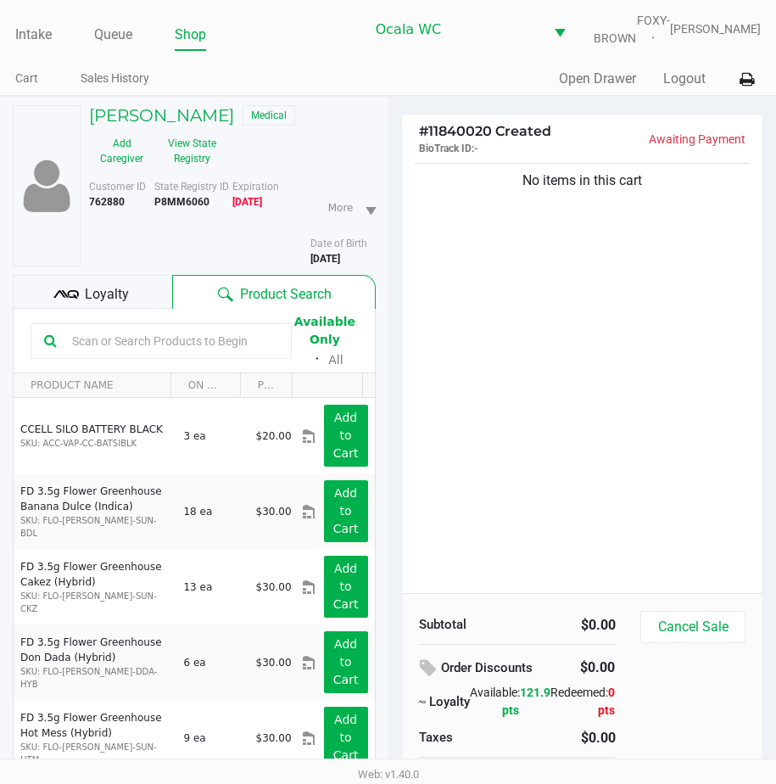
click at [75, 344] on input "text" at bounding box center [171, 340] width 213 height 25
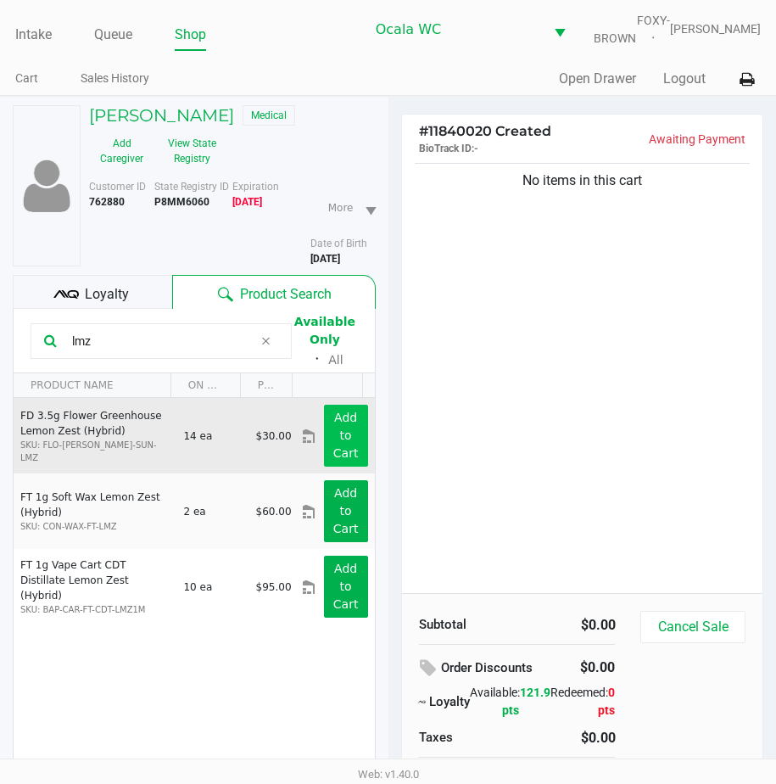
type input "lmz"
click at [333, 436] on app-button-loader "Add to Cart" at bounding box center [345, 435] width 25 height 49
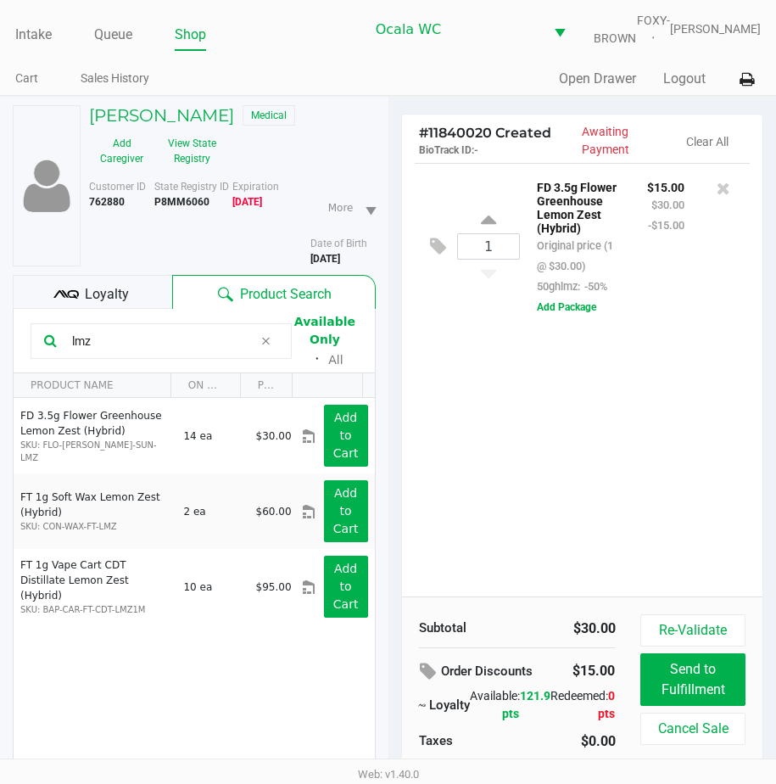
drag, startPoint x: 100, startPoint y: 350, endPoint x: -5, endPoint y: 354, distance: 105.2
click at [0, 354] on html "Intake Queue Shop Ocala WC FOXY-BROWN Christal Towne Cart Sales History Quick S…" at bounding box center [388, 392] width 776 height 784
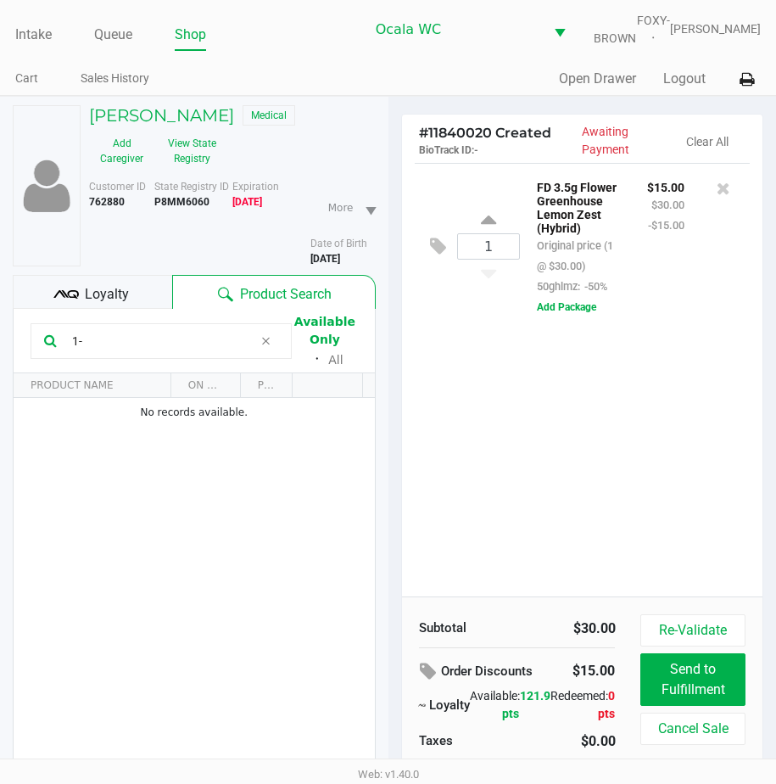
type input "1"
type input "W"
click at [504, 478] on div "1 FD 3.5g Flower Greenhouse Lemon Zest (Hybrid) Original price (1 @ $30.00) 50g…" at bounding box center [582, 379] width 361 height 433
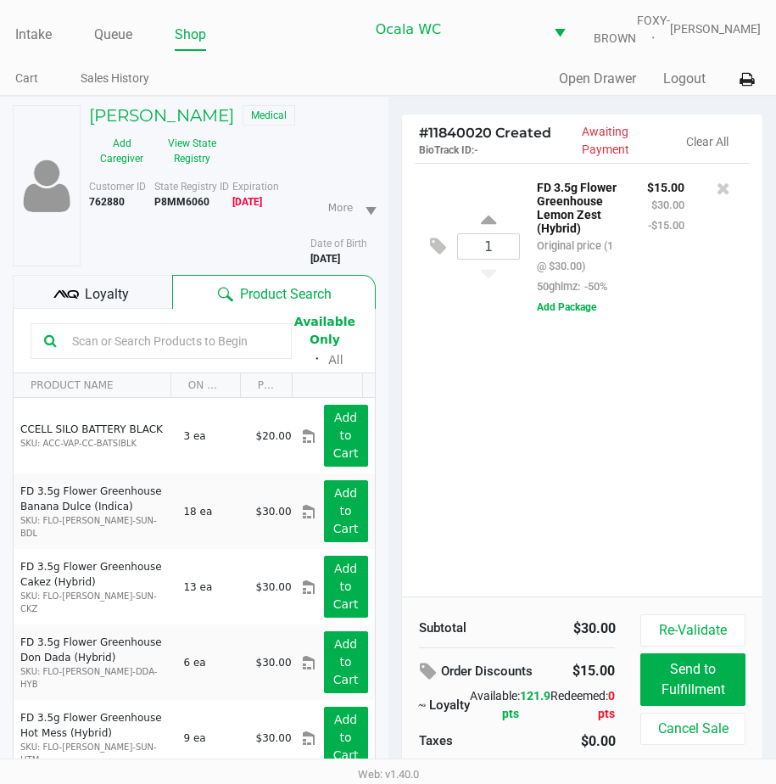
click at [505, 472] on div "1 FD 3.5g Flower Greenhouse Lemon Zest (Hybrid) Original price (1 @ $30.00) 50g…" at bounding box center [582, 379] width 361 height 433
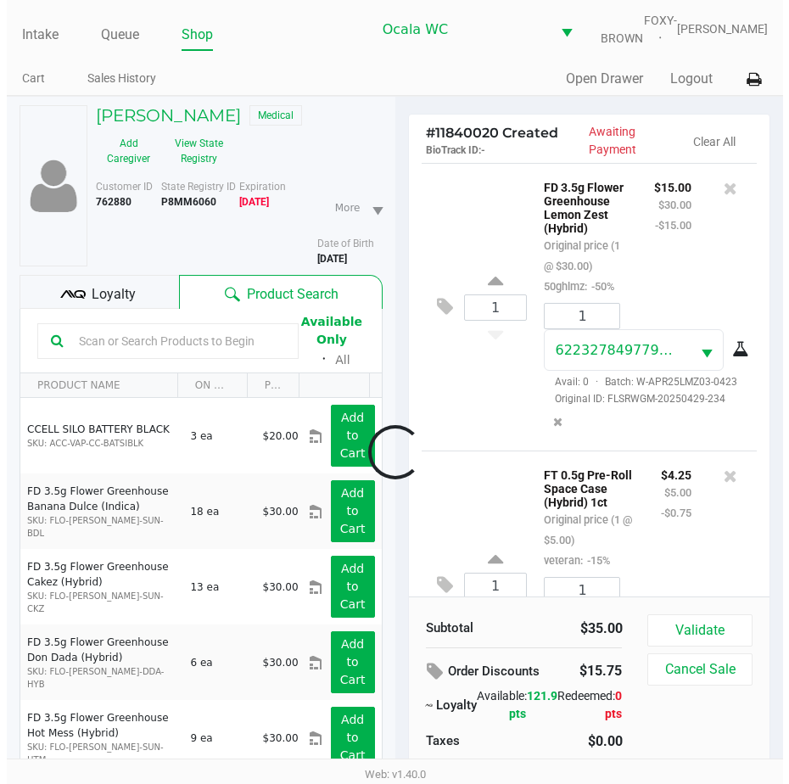
scroll to position [198, 0]
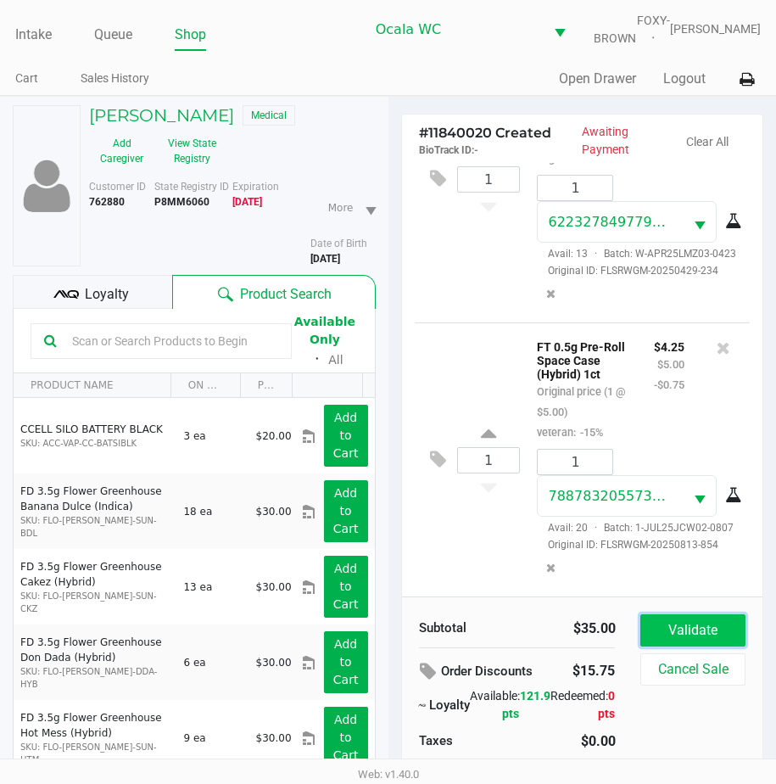
click at [681, 627] on button "Validate" at bounding box center [692, 630] width 104 height 32
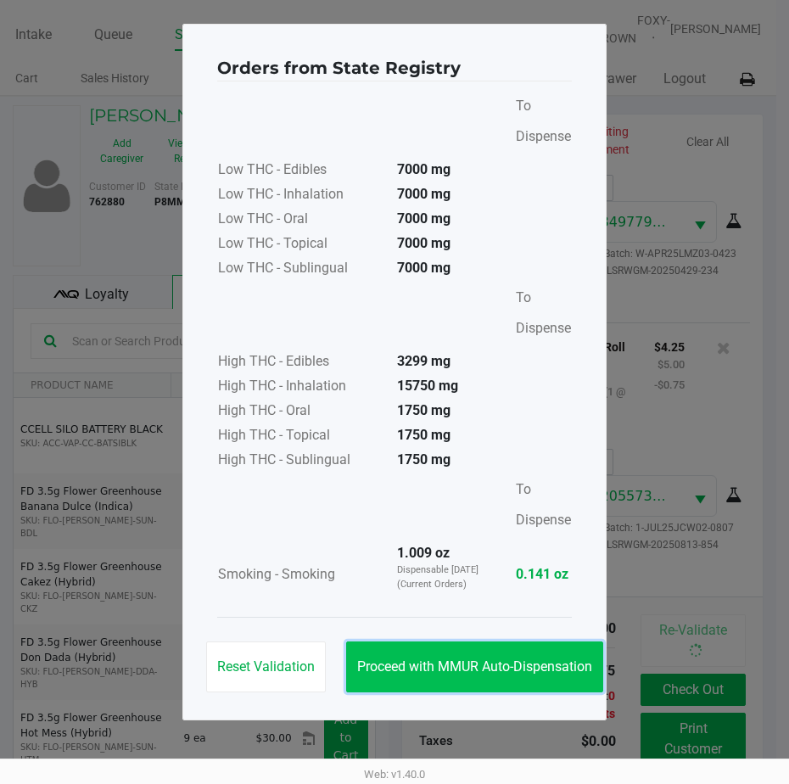
click at [466, 663] on span "Proceed with MMUR Auto-Dispensation" at bounding box center [474, 666] width 235 height 16
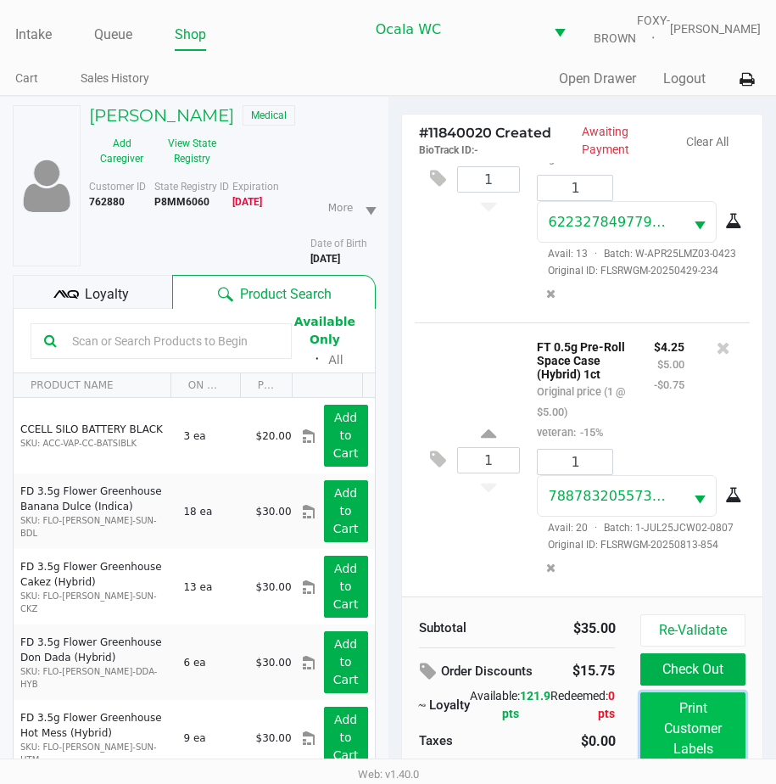
click at [679, 731] on button "Print Customer Labels" at bounding box center [692, 728] width 104 height 73
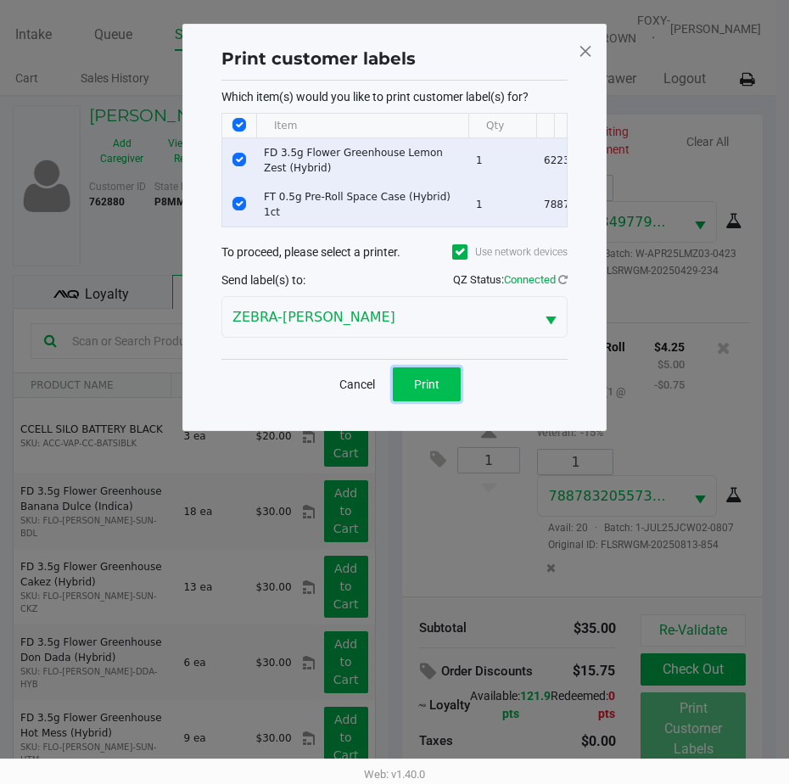
click at [426, 391] on span "Print" at bounding box center [426, 384] width 25 height 14
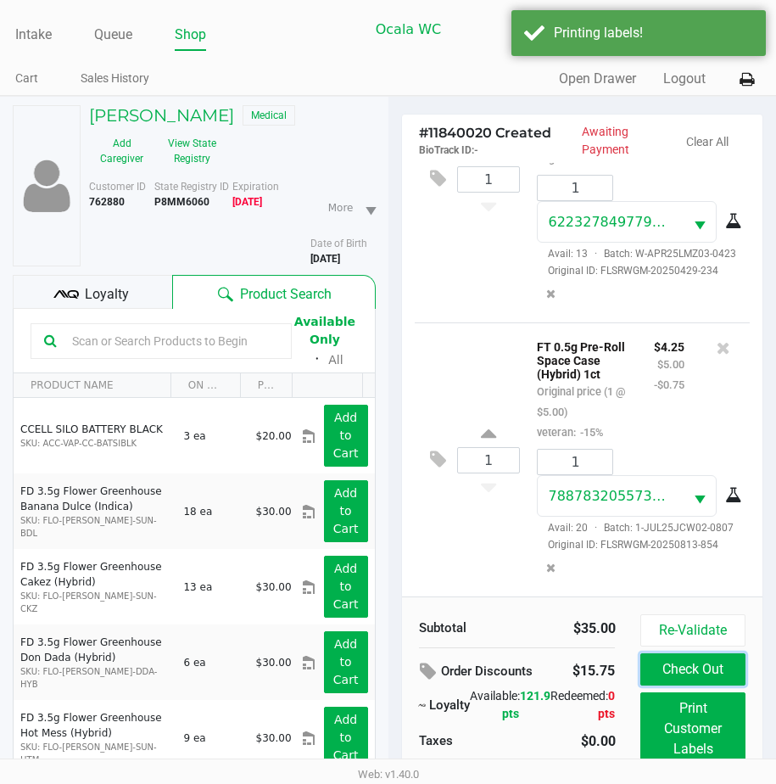
drag, startPoint x: 655, startPoint y: 688, endPoint x: 403, endPoint y: 573, distance: 276.7
click at [431, 596] on div "# 11840020 Created BioTrack ID: - Awaiting Payment Clear All 1 FD 3.5g Flower G…" at bounding box center [582, 468] width 363 height 708
click at [48, 299] on div "Loyalty" at bounding box center [92, 292] width 159 height 34
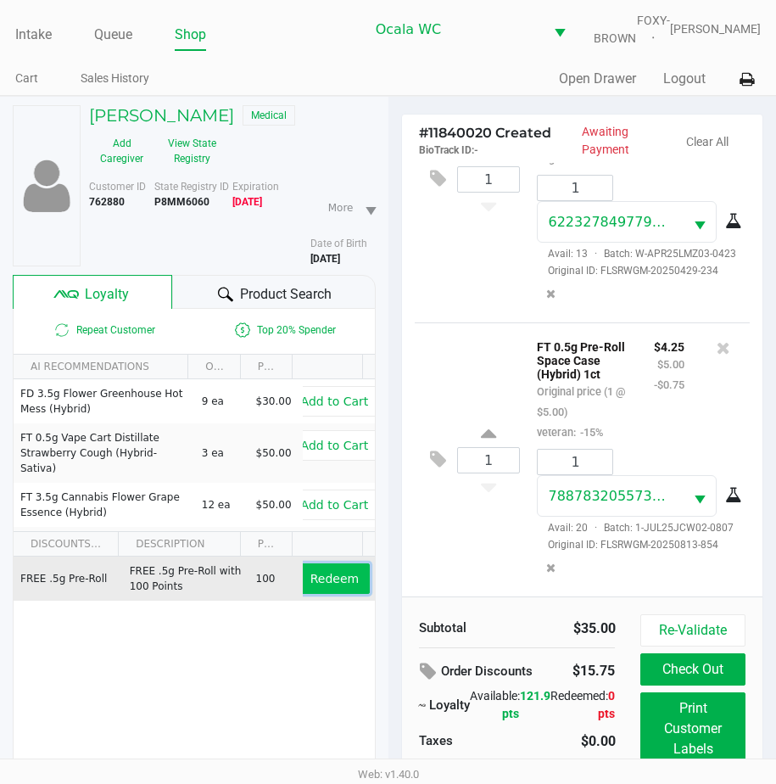
click at [321, 585] on span "Redeem" at bounding box center [334, 579] width 48 height 14
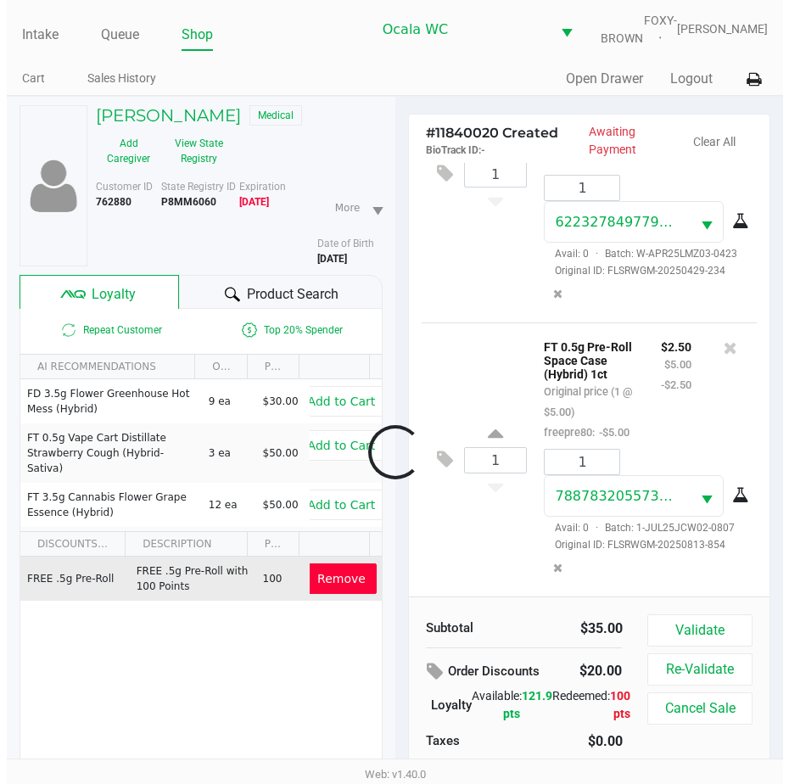
scroll to position [285, 0]
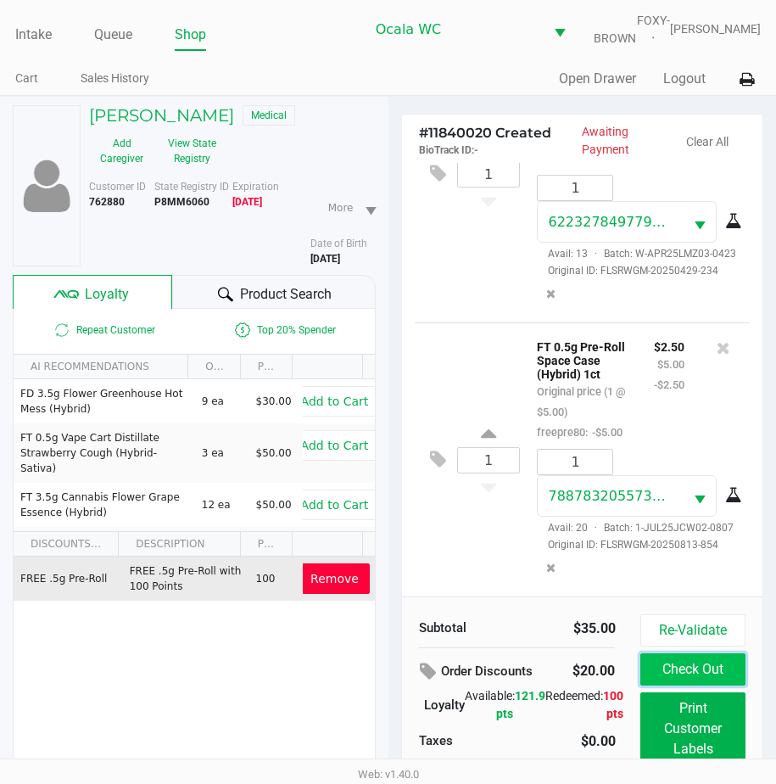
click at [673, 675] on button "Check Out" at bounding box center [692, 669] width 104 height 32
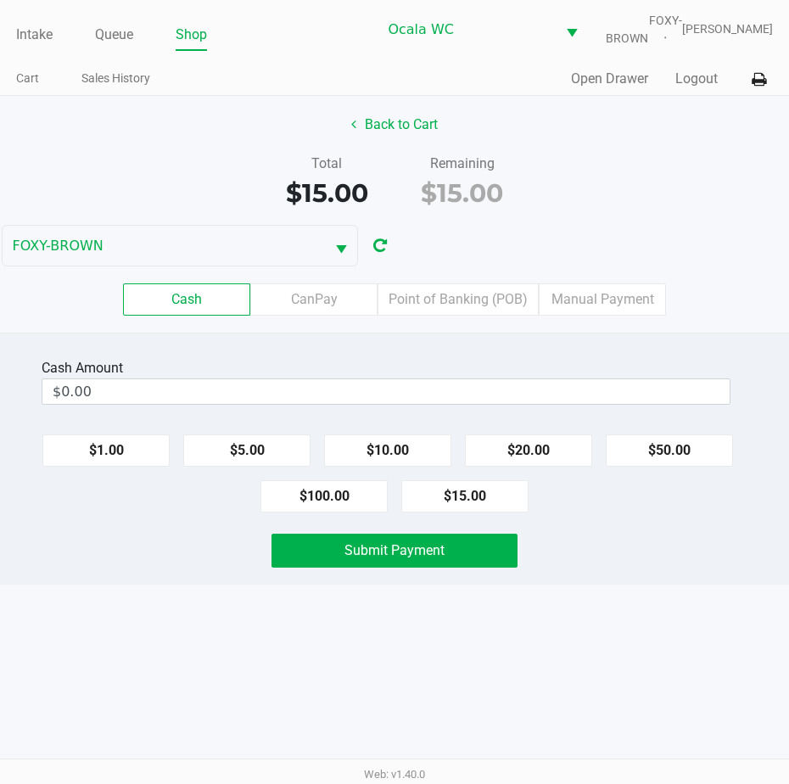
click at [535, 467] on button "$20.00" at bounding box center [528, 450] width 127 height 32
type input "$20.00"
click at [394, 567] on button "Submit Payment" at bounding box center [394, 551] width 246 height 34
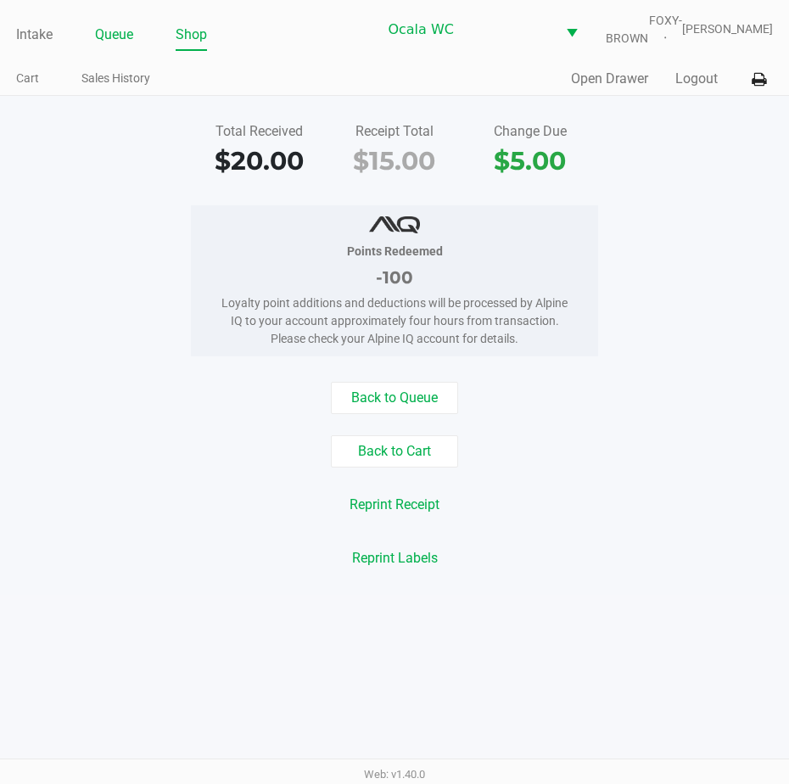
click at [105, 47] on link "Queue" at bounding box center [114, 35] width 38 height 24
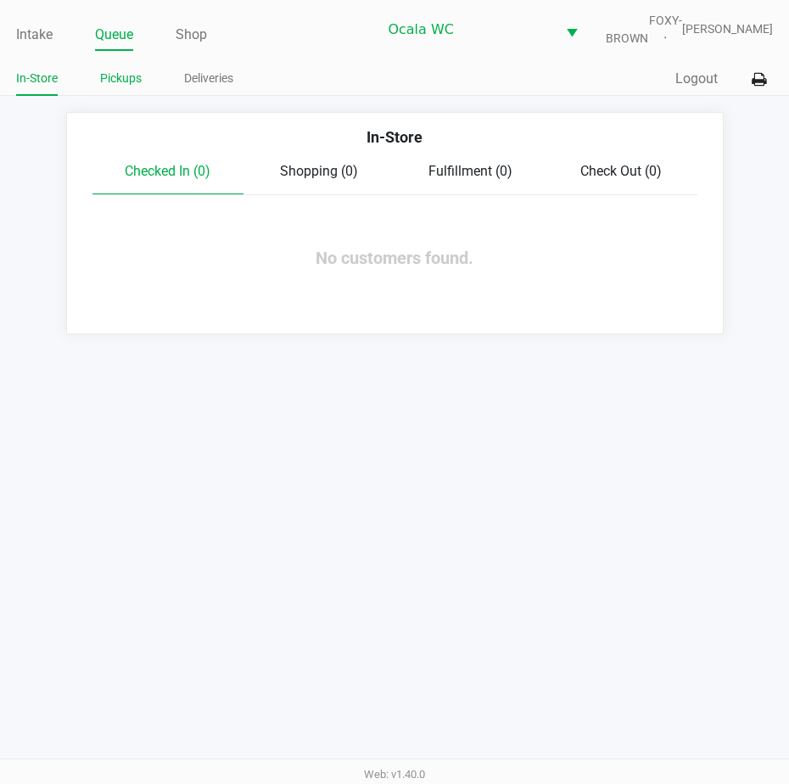
click at [116, 84] on link "Pickups" at bounding box center [121, 78] width 42 height 21
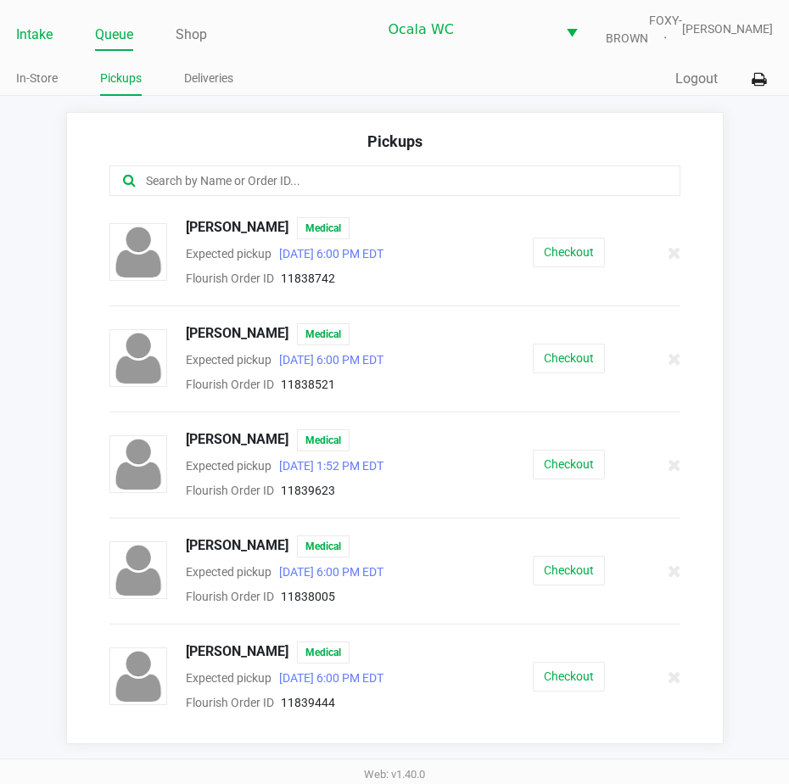
click at [40, 47] on link "Intake" at bounding box center [34, 35] width 36 height 24
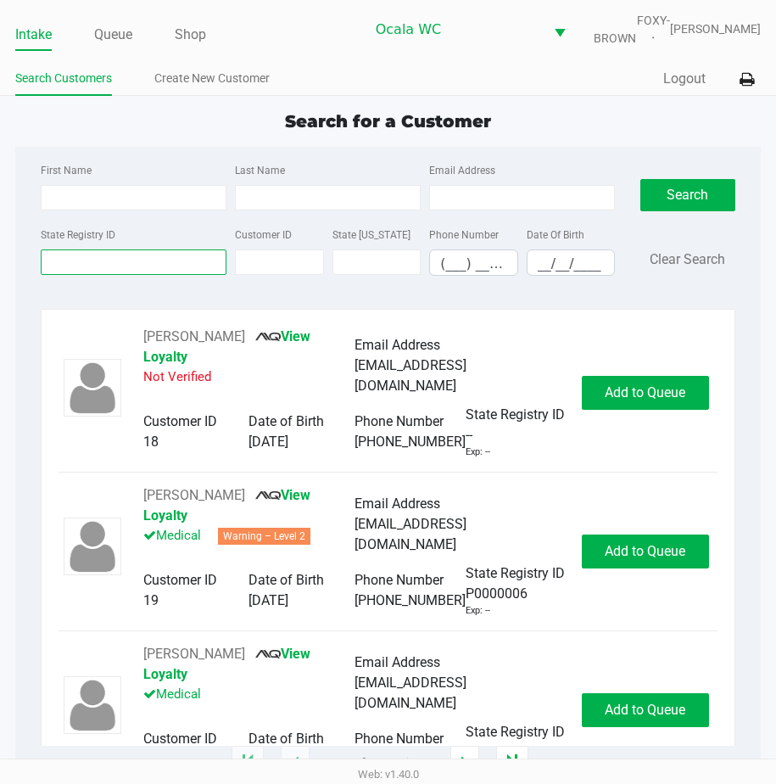
click at [55, 275] on input "State Registry ID" at bounding box center [134, 261] width 186 height 25
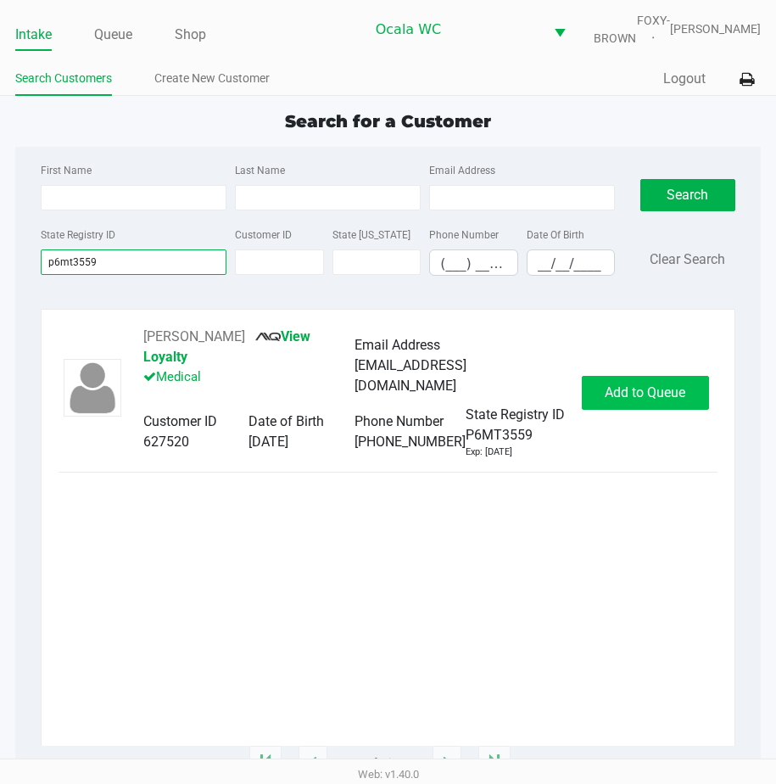
type input "p6mt3559"
click at [611, 381] on button "Add to Queue" at bounding box center [645, 393] width 127 height 34
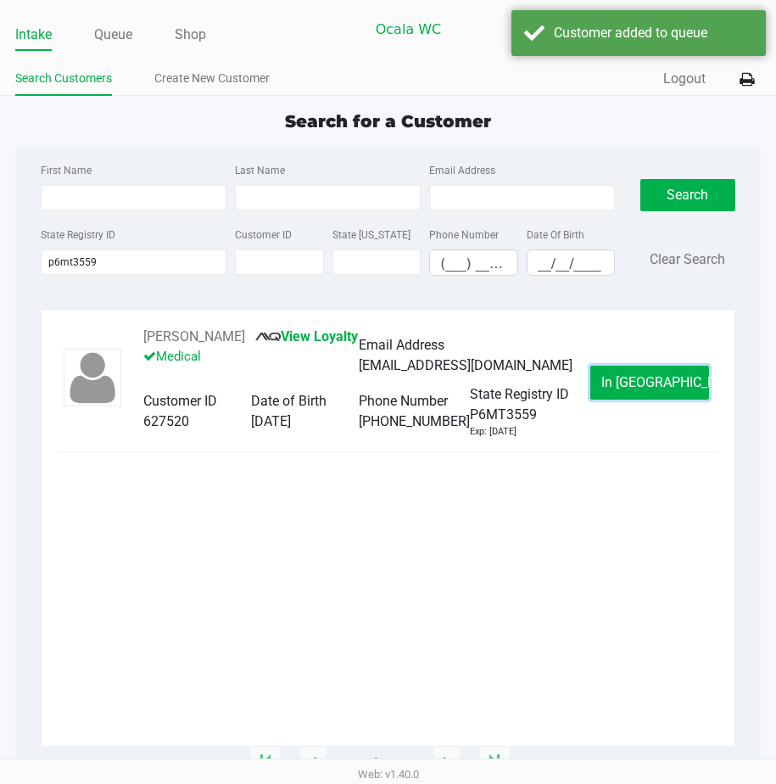
click at [611, 381] on button "In Queue" at bounding box center [649, 383] width 119 height 34
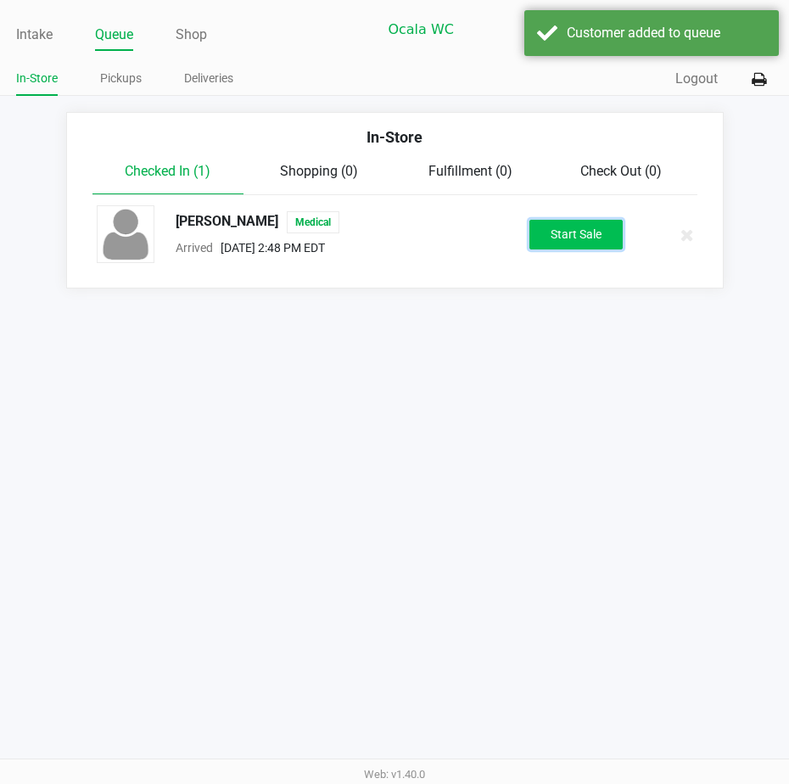
click at [598, 249] on button "Start Sale" at bounding box center [575, 235] width 93 height 30
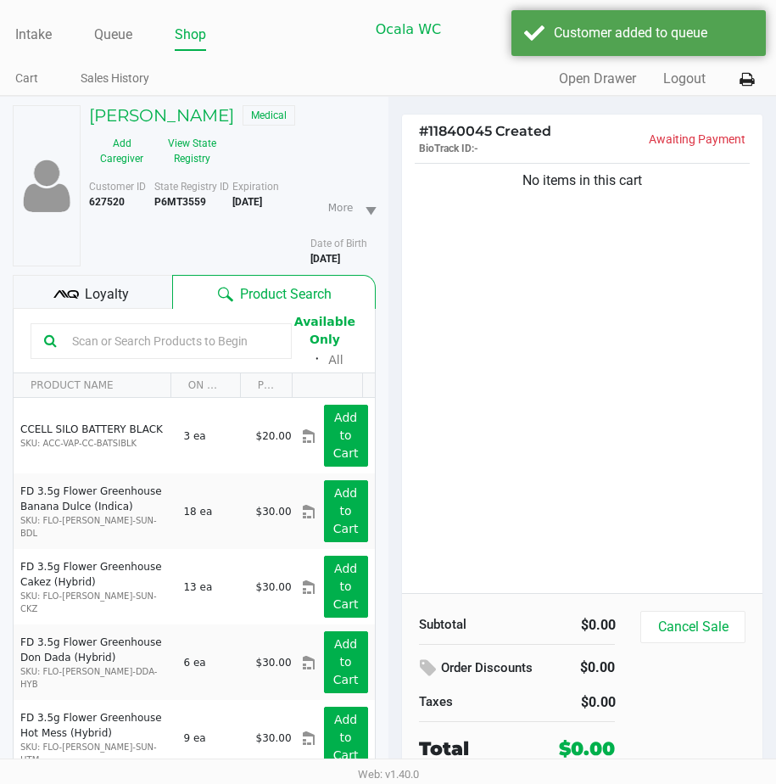
click at [122, 305] on span "Loyalty" at bounding box center [107, 294] width 44 height 20
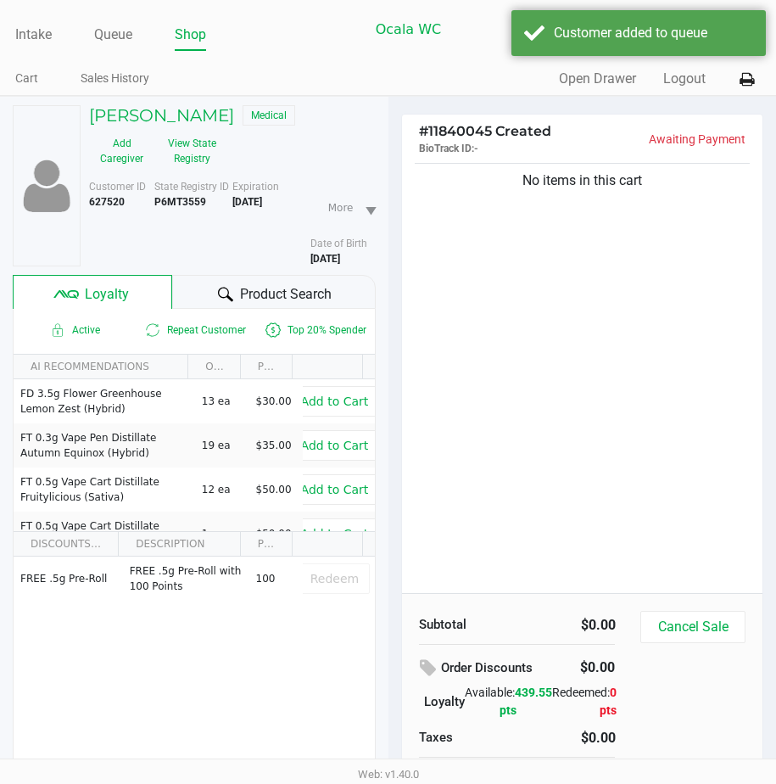
click at [290, 299] on span "Product Search" at bounding box center [286, 294] width 92 height 20
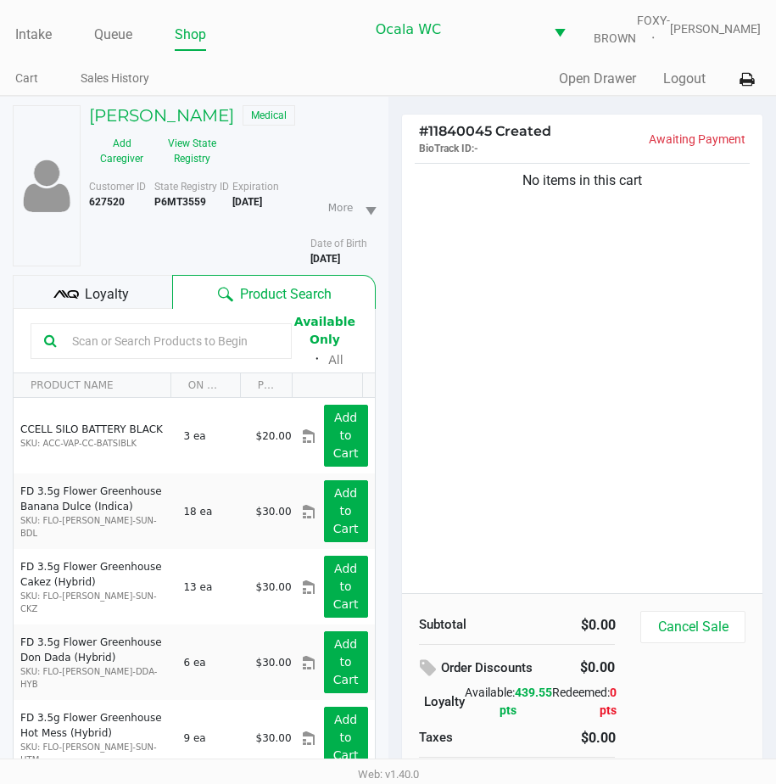
click at [468, 279] on div "No items in this cart" at bounding box center [582, 375] width 361 height 433
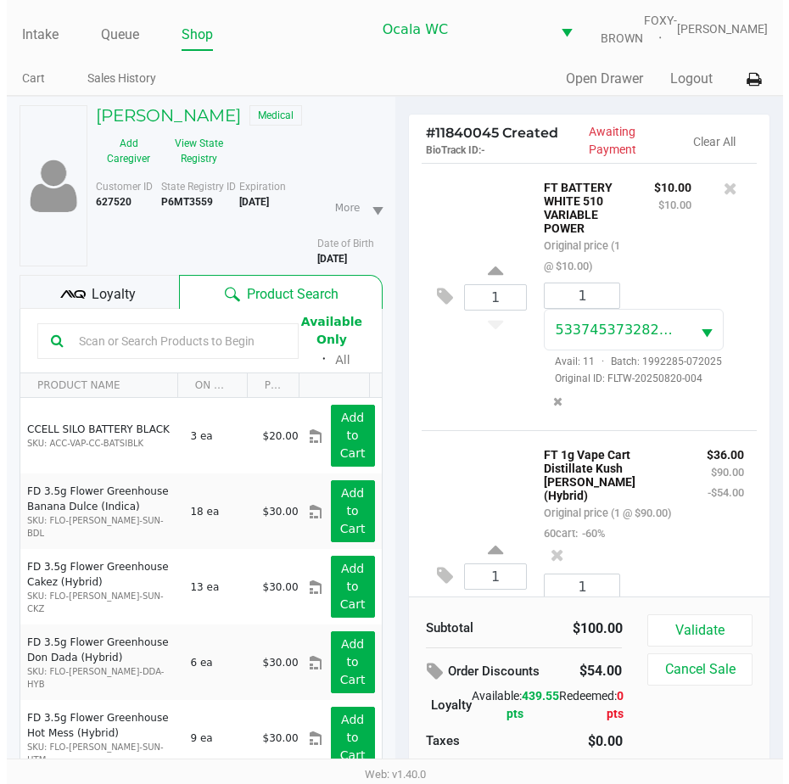
scroll to position [137, 0]
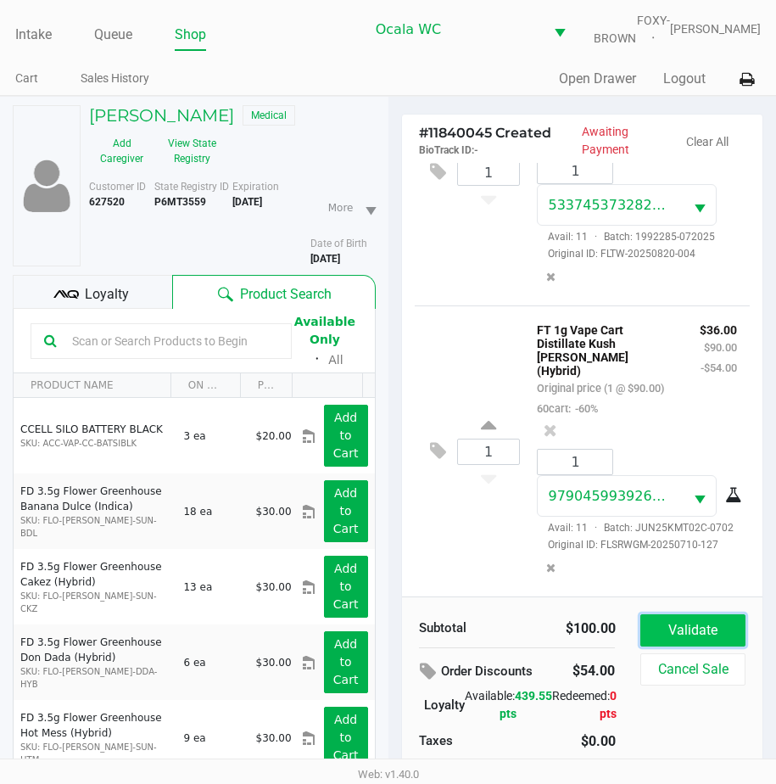
click at [643, 644] on button "Validate" at bounding box center [692, 630] width 104 height 32
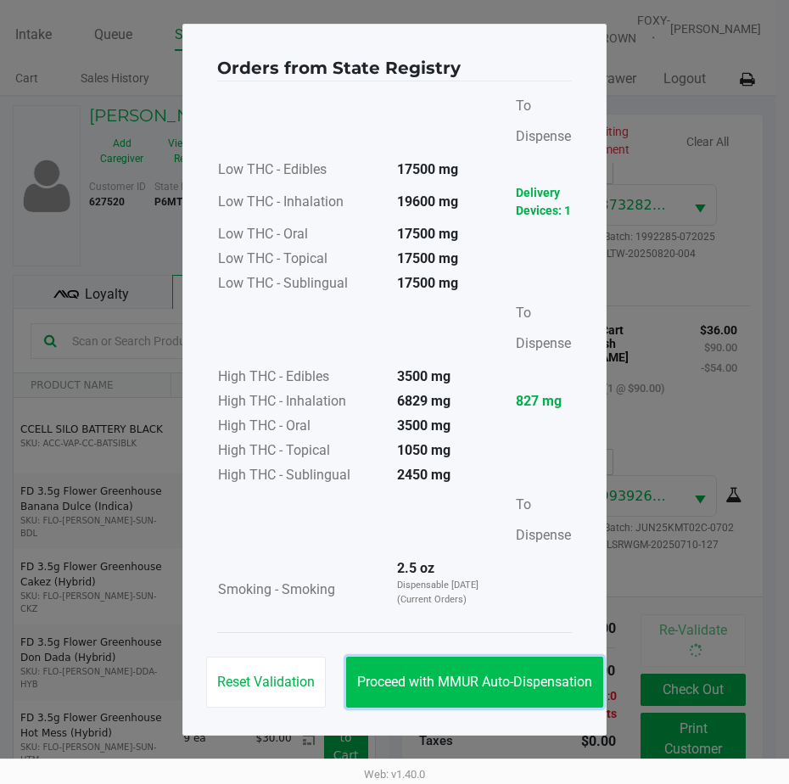
click at [449, 695] on button "Proceed with MMUR Auto-Dispensation" at bounding box center [474, 682] width 257 height 51
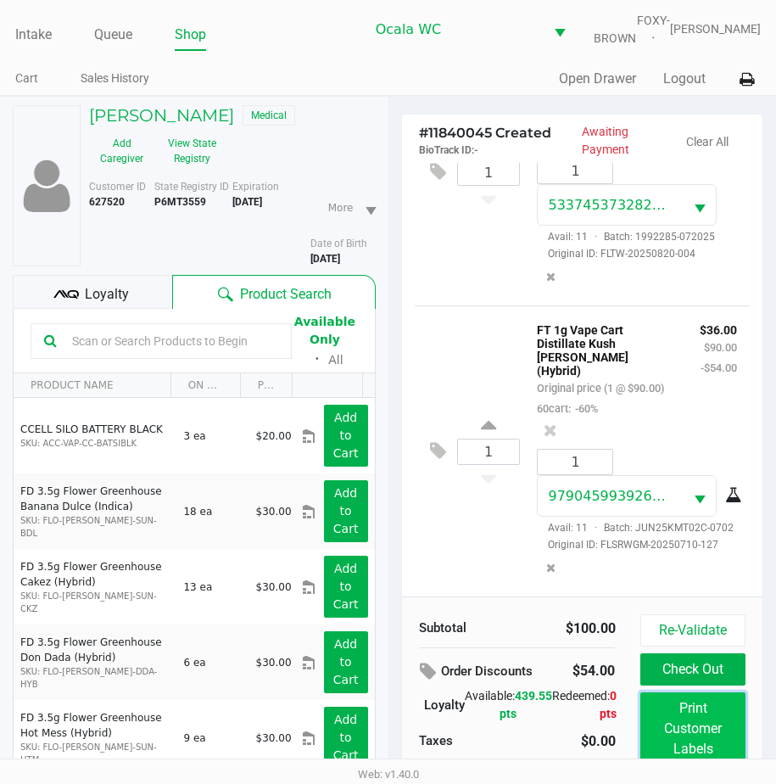
click at [656, 742] on button "Print Customer Labels" at bounding box center [692, 728] width 104 height 73
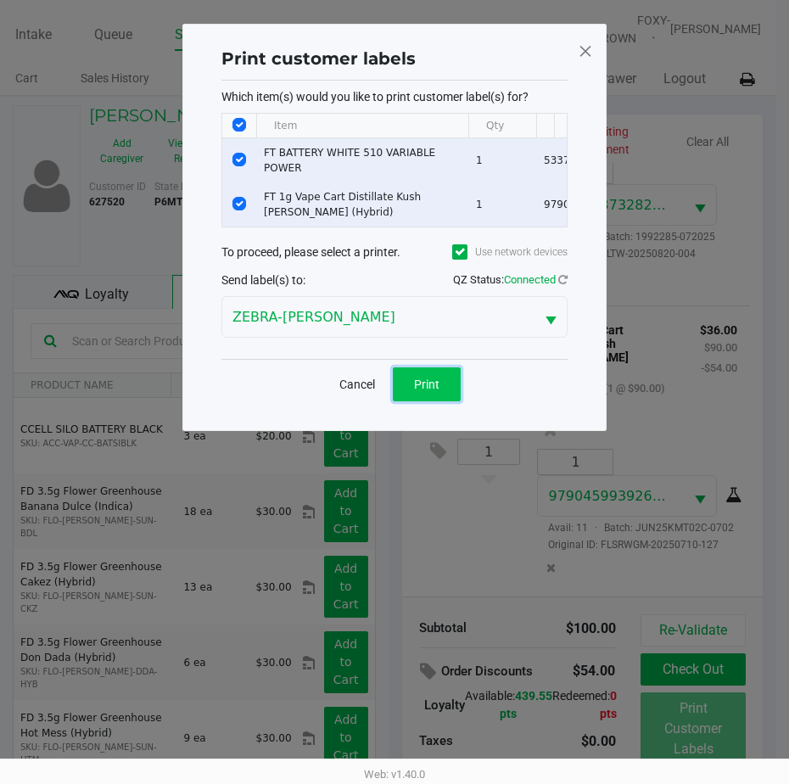
click at [424, 391] on span "Print" at bounding box center [426, 384] width 25 height 14
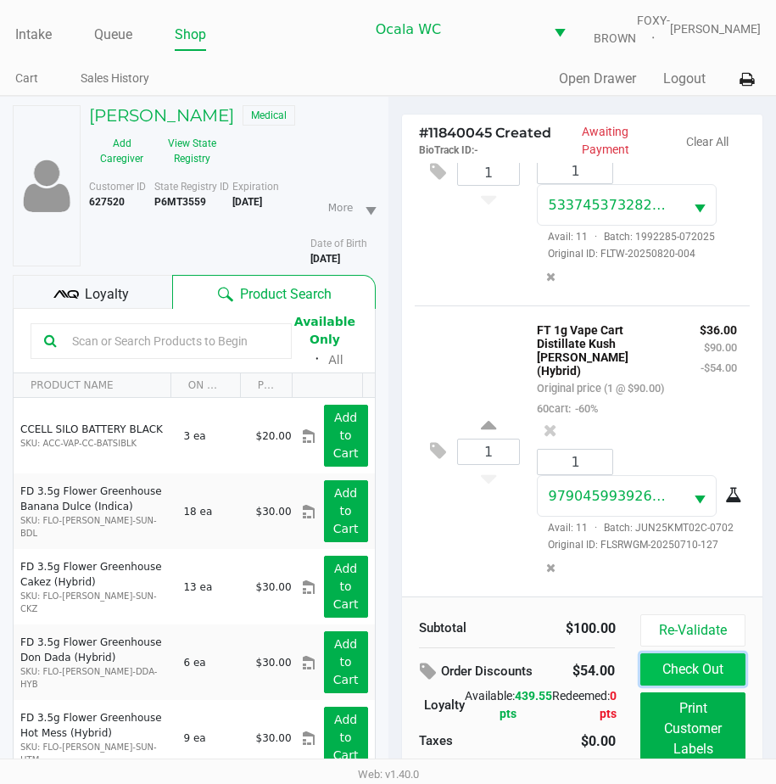
click at [675, 685] on button "Check Out" at bounding box center [692, 669] width 104 height 32
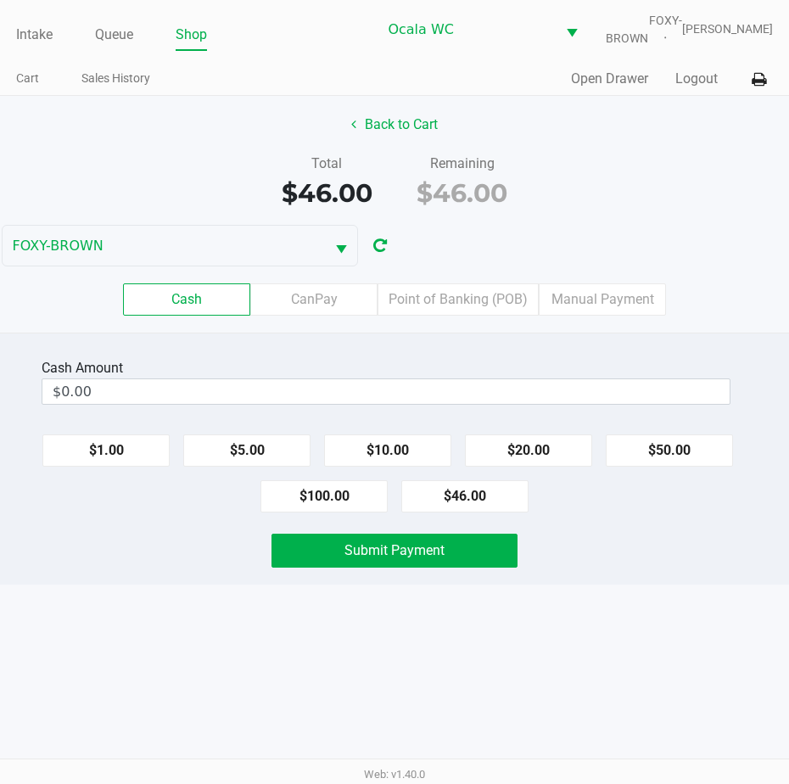
click at [402, 140] on button "Back to Cart" at bounding box center [394, 125] width 109 height 32
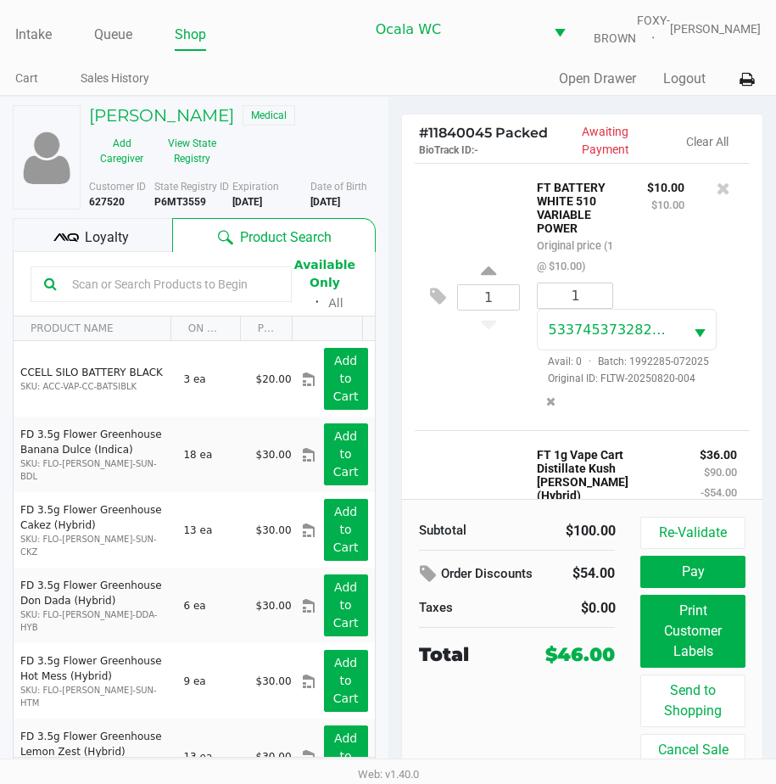
click at [107, 248] on span "Loyalty" at bounding box center [107, 237] width 44 height 20
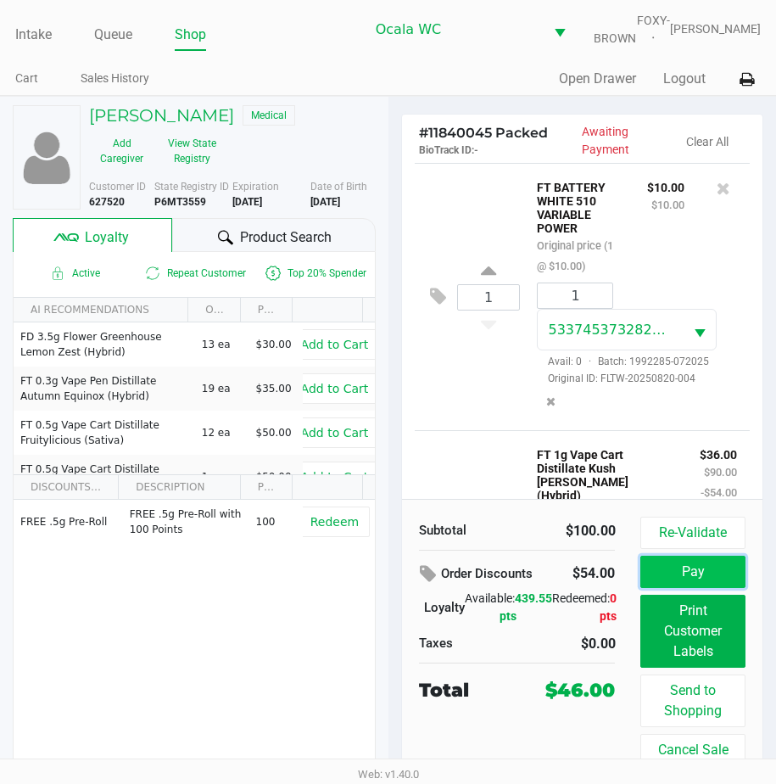
click at [689, 588] on button "Pay" at bounding box center [692, 572] width 104 height 32
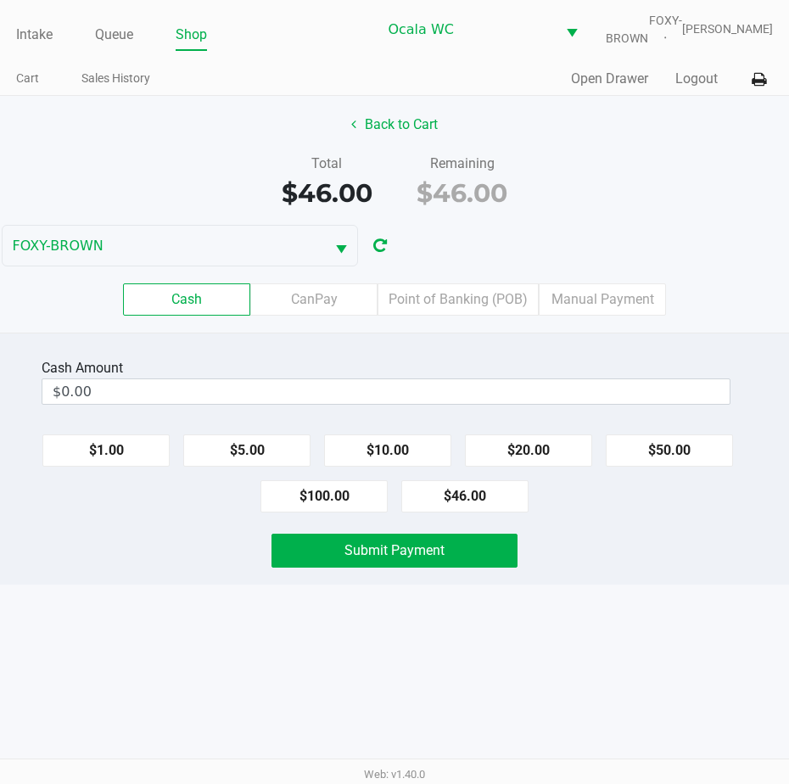
click at [421, 316] on label "Point of Banking (POB)" at bounding box center [457, 299] width 161 height 32
click at [0, 0] on 7 "Point of Banking (POB)" at bounding box center [0, 0] width 0 height 0
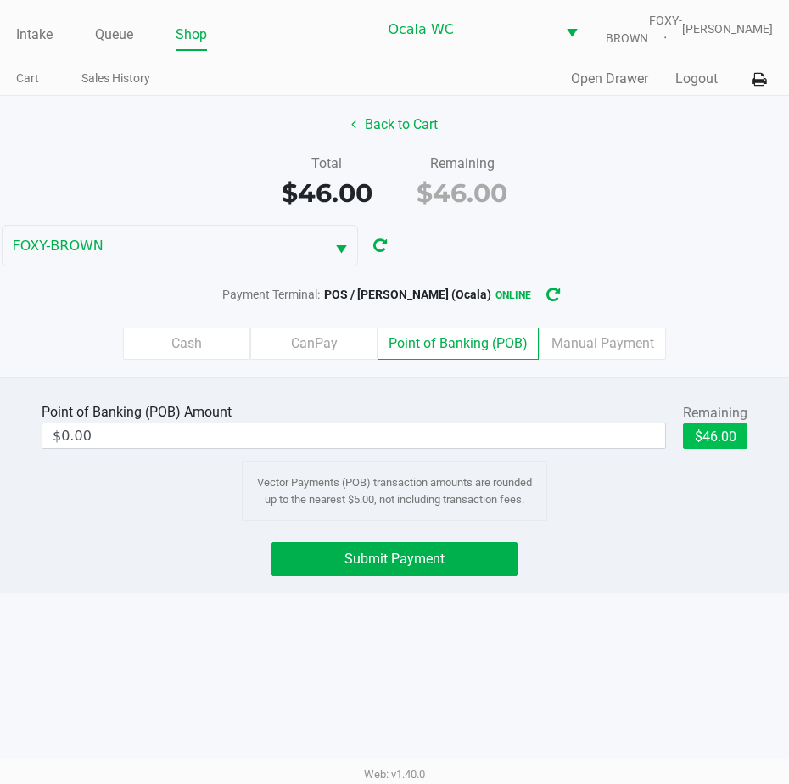
click at [705, 449] on button "$46.00" at bounding box center [715, 435] width 64 height 25
type input "$46.00"
click at [363, 576] on button "Submit Payment" at bounding box center [394, 559] width 246 height 34
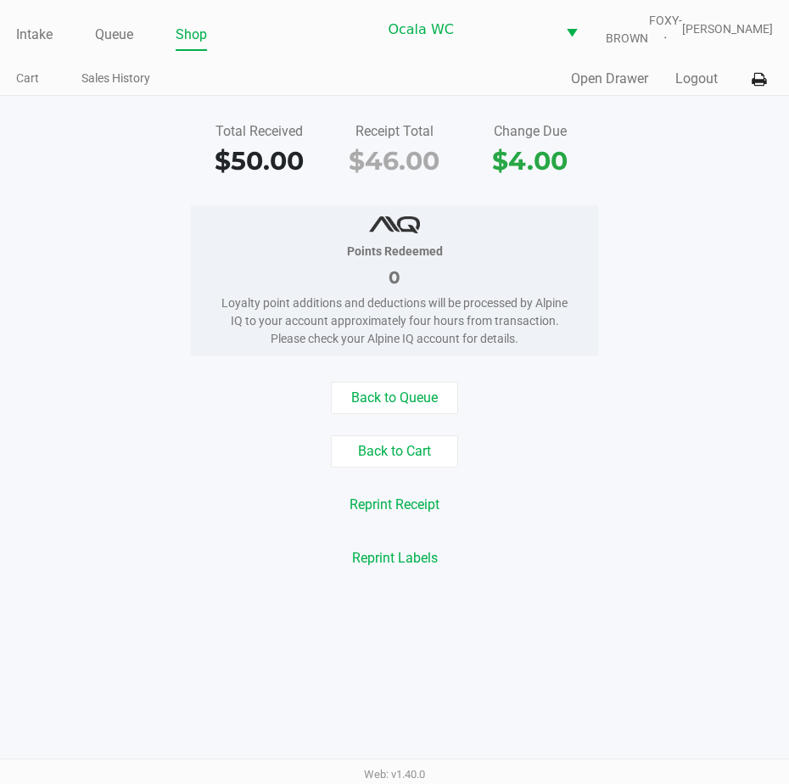
click at [41, 46] on link "Intake" at bounding box center [34, 35] width 36 height 24
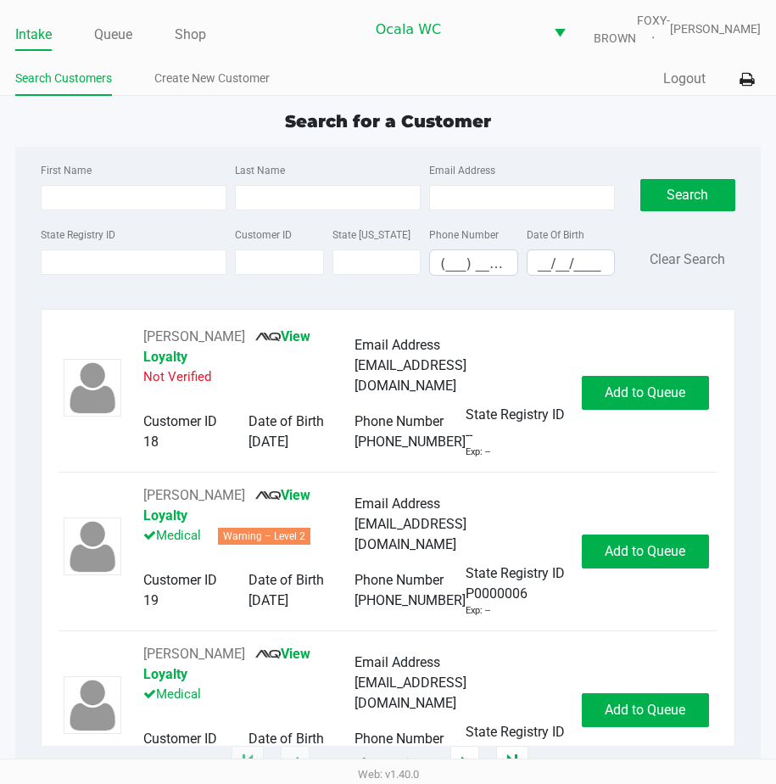
click at [91, 275] on input "State Registry ID" at bounding box center [134, 261] width 186 height 25
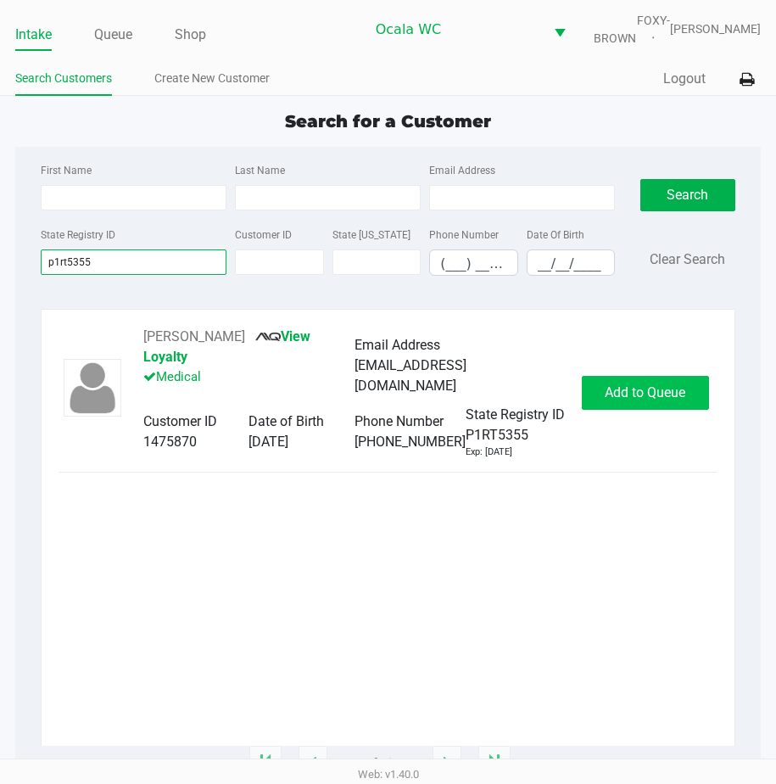
type input "p1rt5355"
click at [612, 400] on span "Add to Queue" at bounding box center [645, 392] width 81 height 16
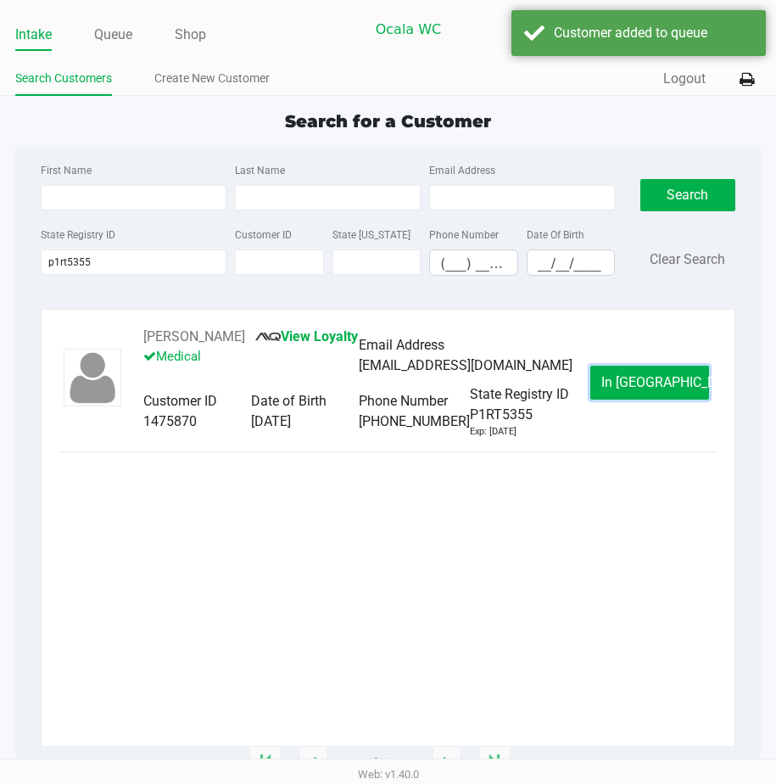
click at [612, 400] on button "In Queue" at bounding box center [649, 383] width 119 height 34
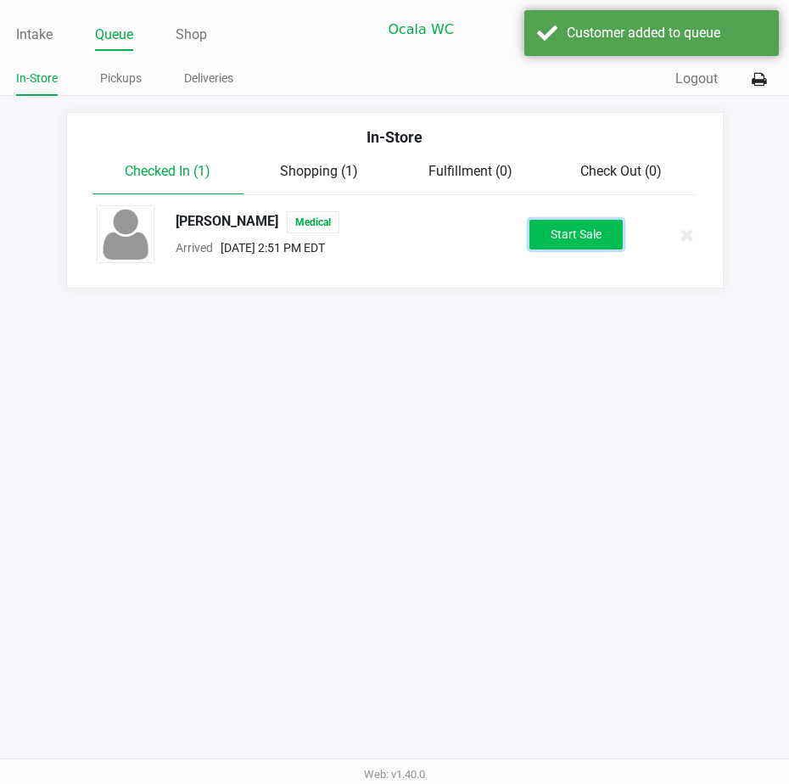
click at [574, 249] on button "Start Sale" at bounding box center [575, 235] width 93 height 30
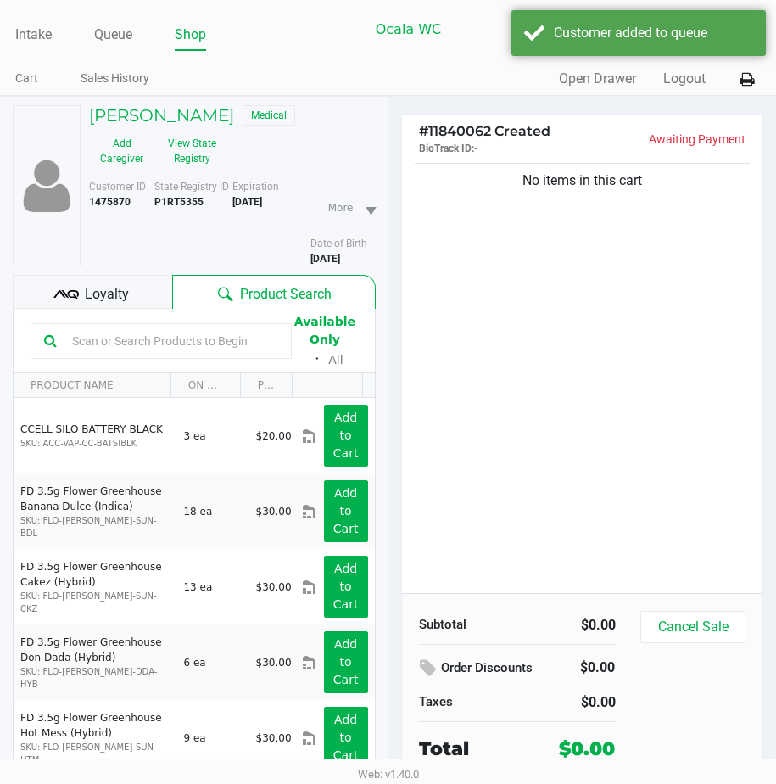
click at [73, 294] on icon at bounding box center [65, 294] width 25 height 25
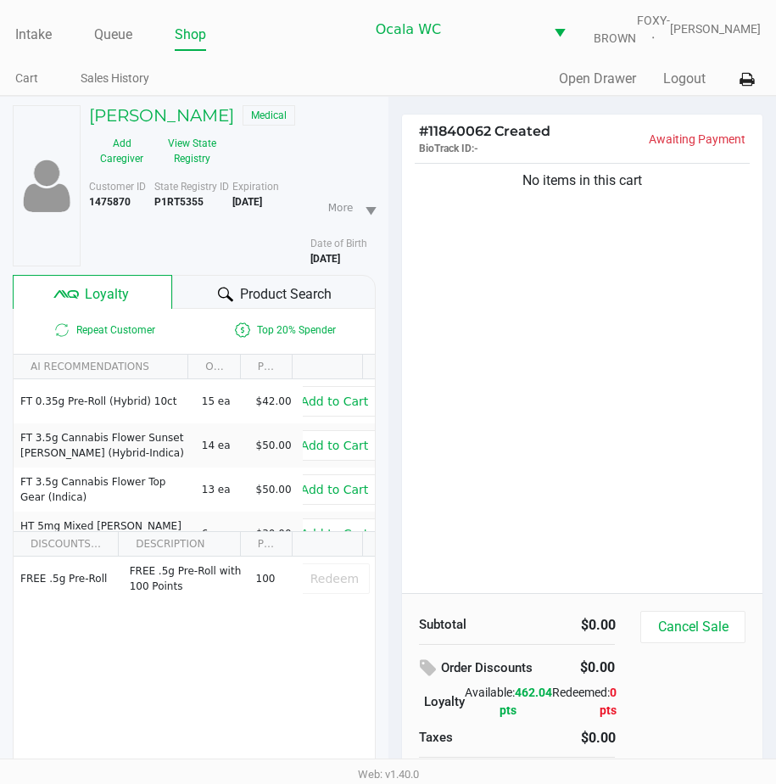
click at [219, 299] on icon at bounding box center [225, 294] width 15 height 15
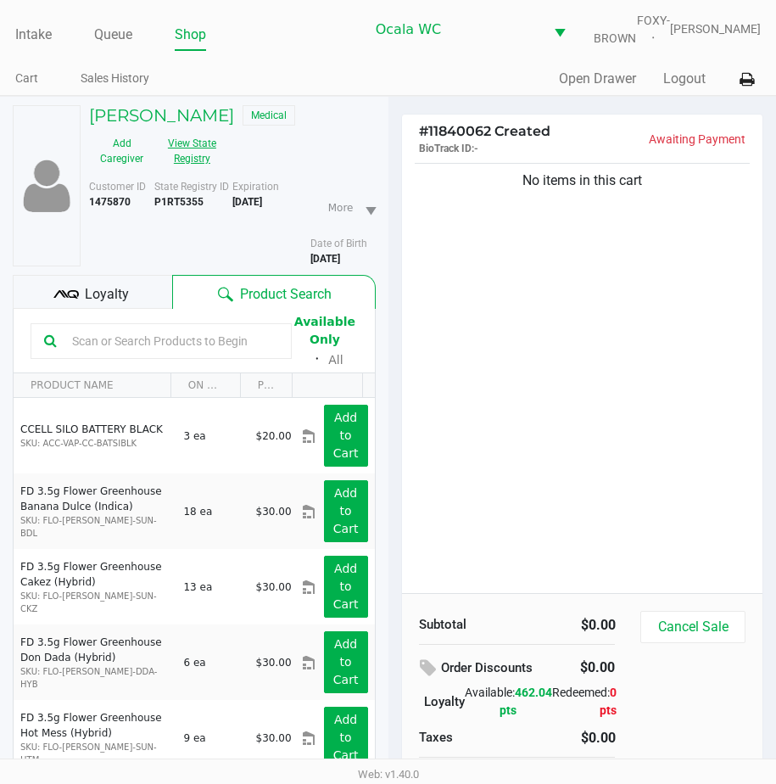
click at [187, 154] on button "View State Registry" at bounding box center [186, 151] width 65 height 42
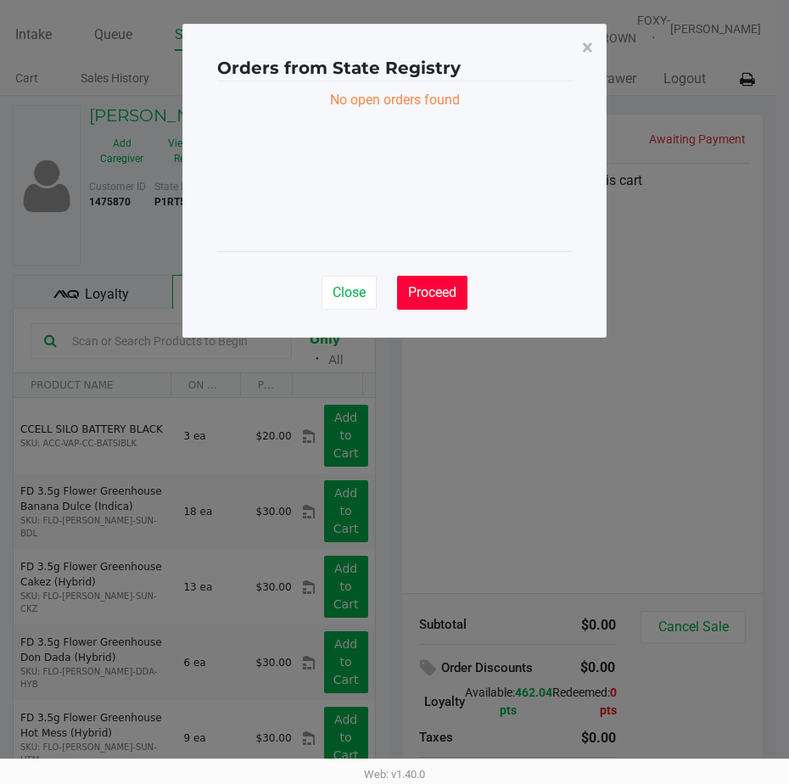
click at [416, 287] on span "Proceed" at bounding box center [432, 292] width 48 height 16
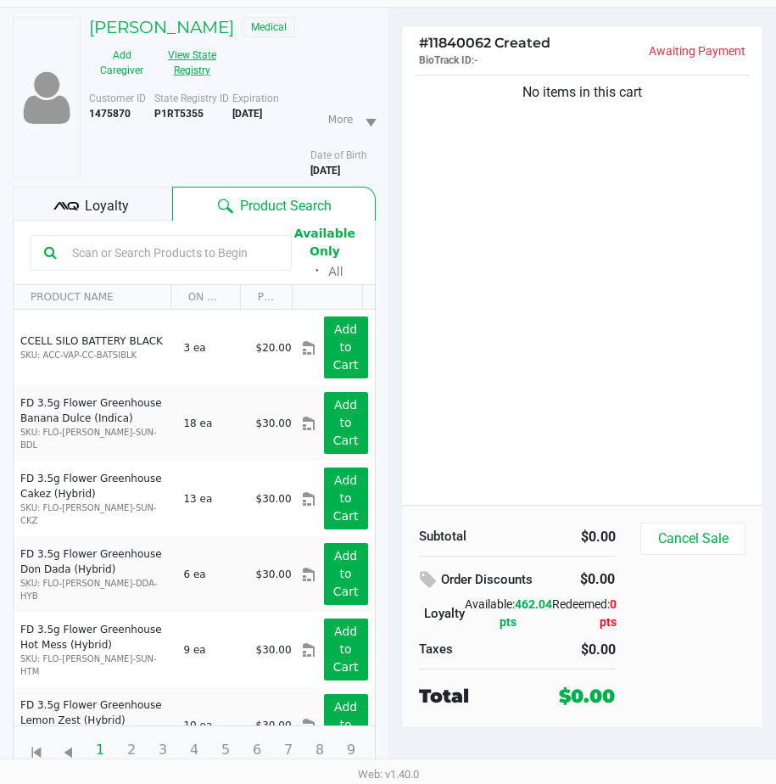
scroll to position [100, 0]
click at [685, 540] on button "Cancel Sale" at bounding box center [692, 539] width 104 height 32
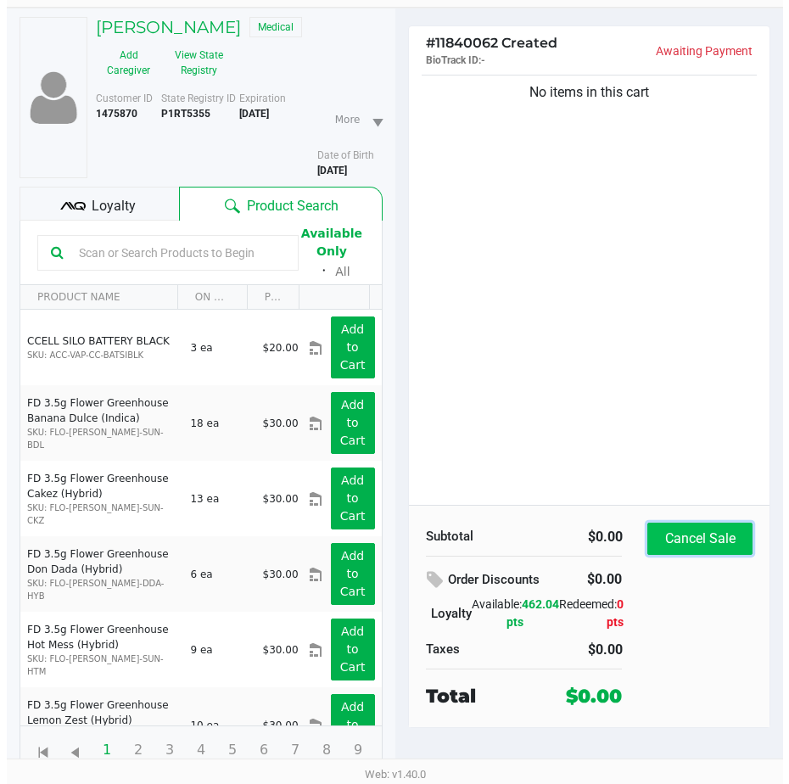
scroll to position [0, 0]
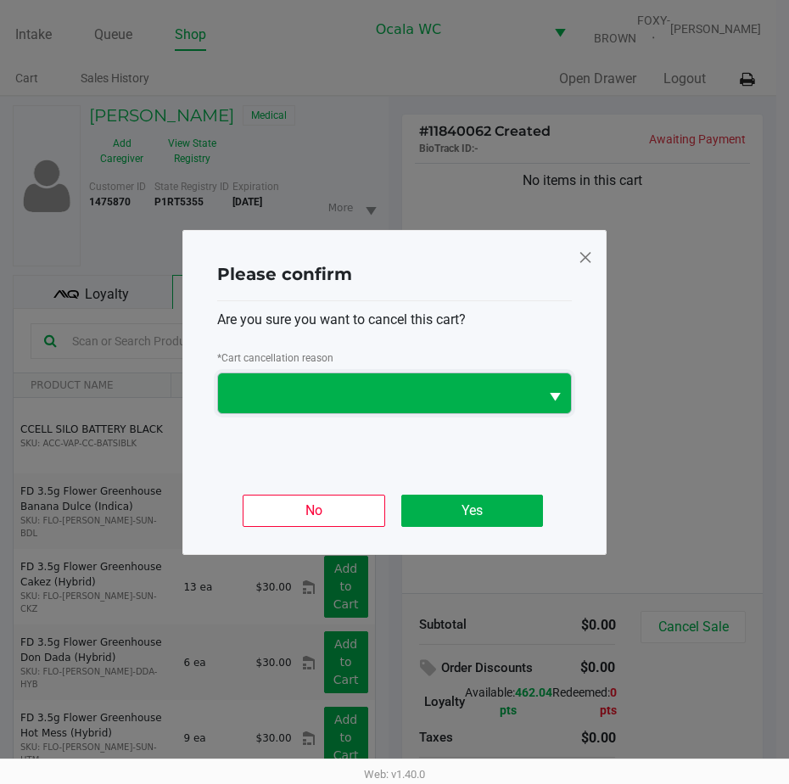
click at [456, 383] on span at bounding box center [378, 393] width 300 height 20
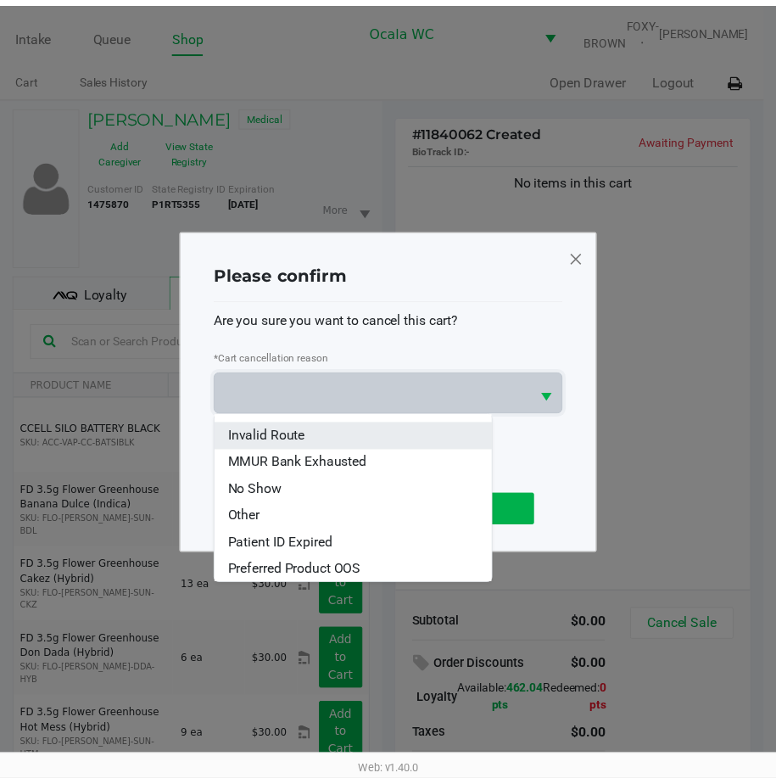
scroll to position [75, 0]
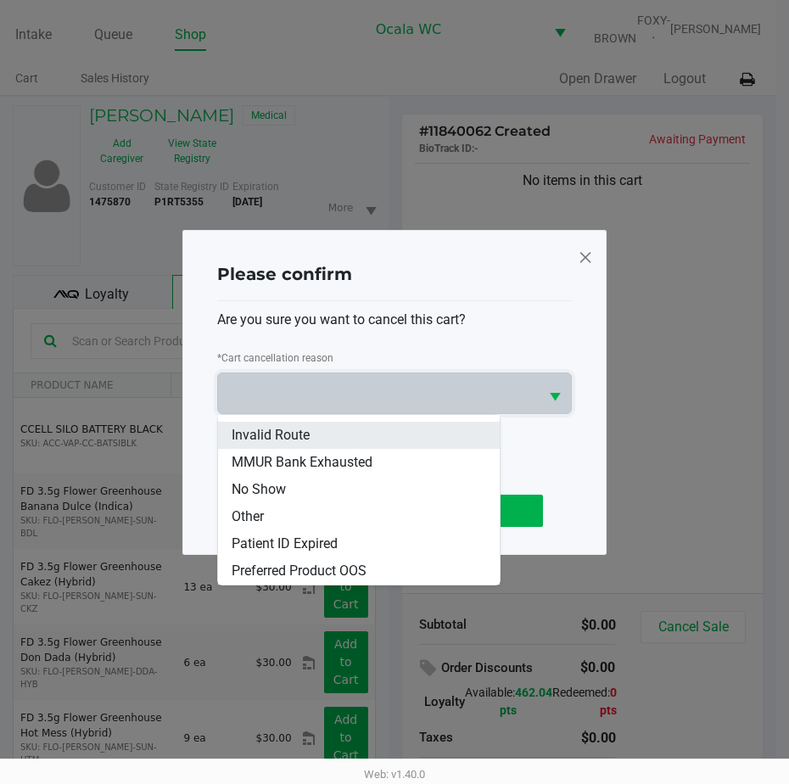
click at [377, 517] on li "Other" at bounding box center [359, 516] width 282 height 27
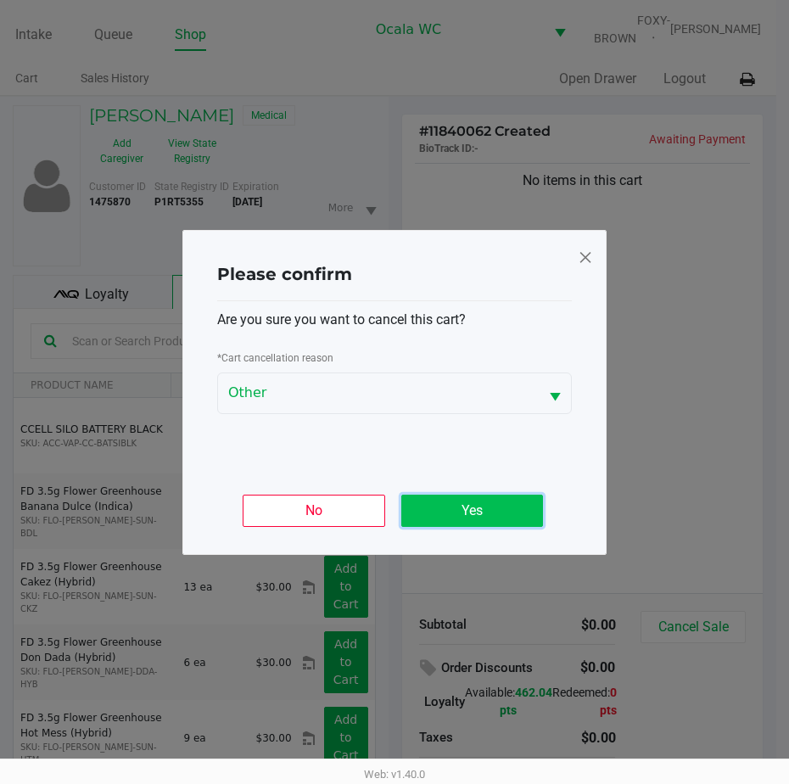
click at [423, 506] on button "Yes" at bounding box center [472, 511] width 142 height 32
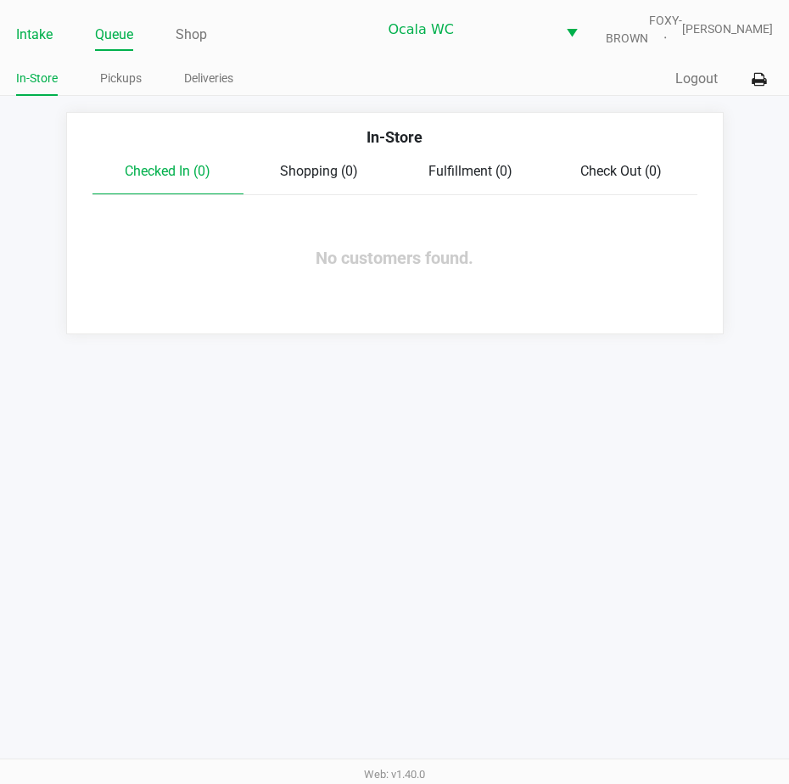
click at [39, 38] on link "Intake" at bounding box center [34, 35] width 36 height 24
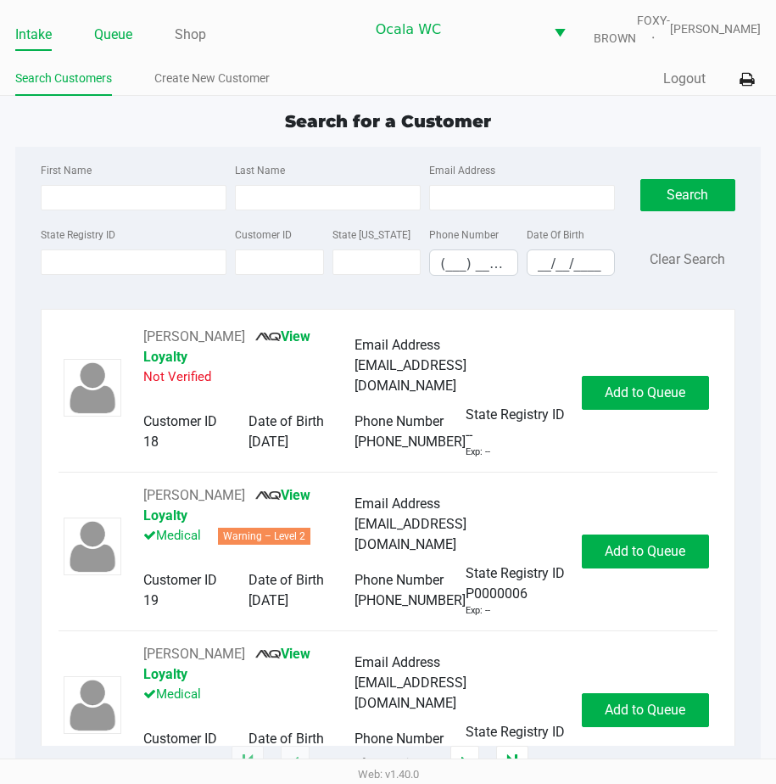
click at [111, 47] on link "Queue" at bounding box center [113, 35] width 38 height 24
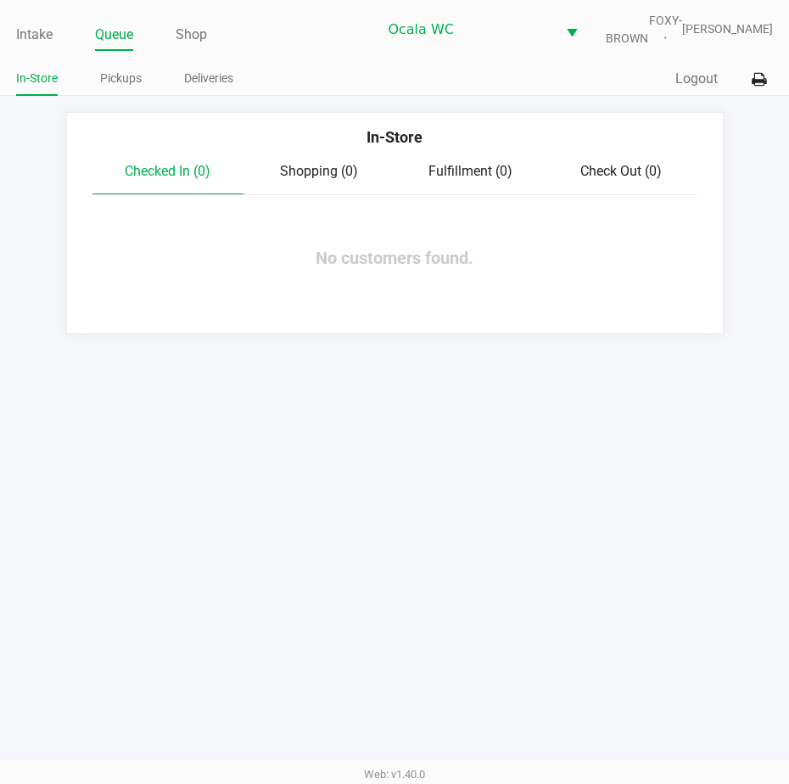
click at [123, 88] on link "Pickups" at bounding box center [121, 78] width 42 height 21
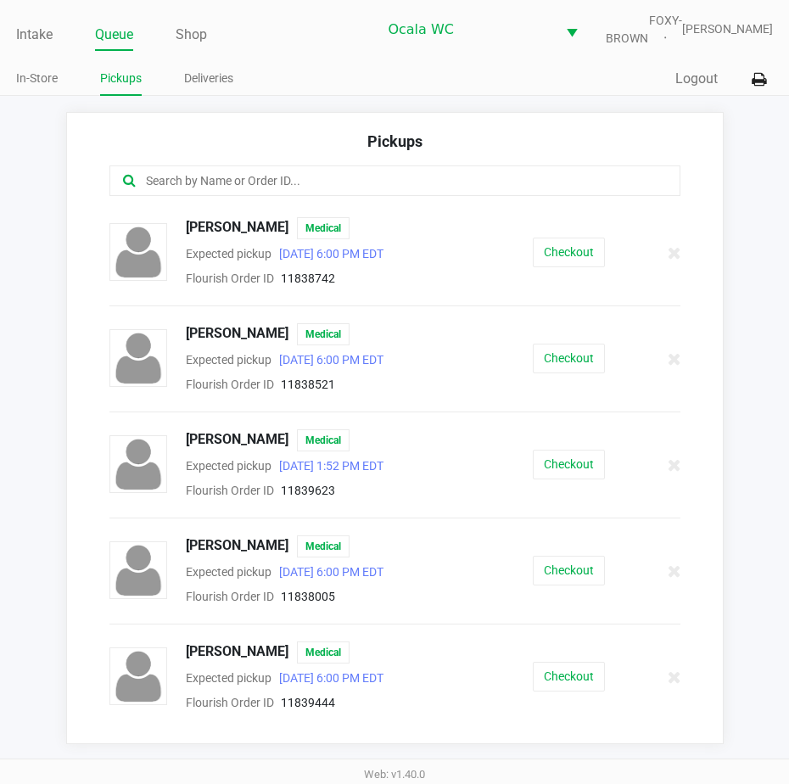
click at [557, 267] on button "Checkout" at bounding box center [569, 253] width 72 height 30
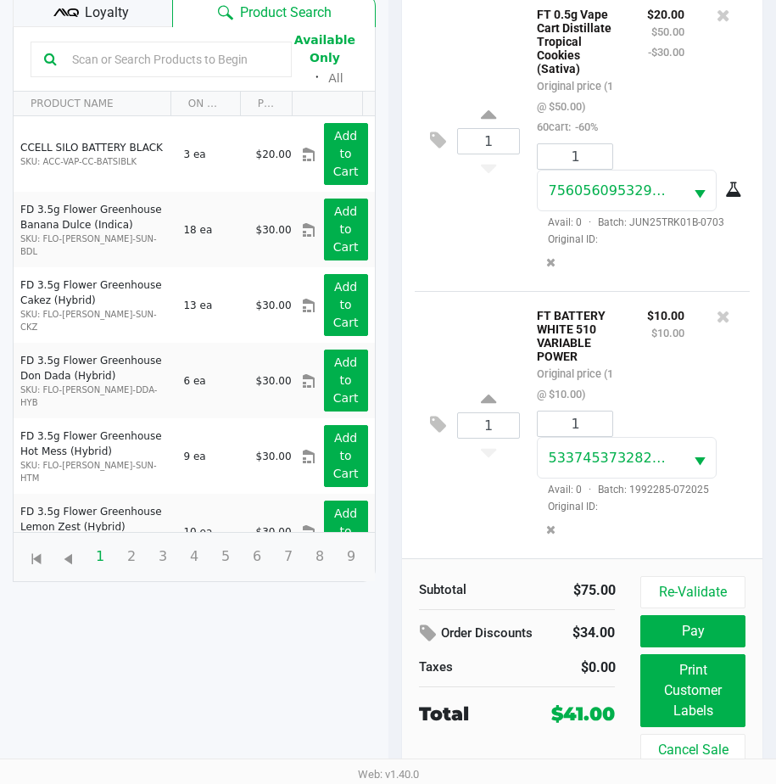
scroll to position [237, 0]
click at [699, 696] on button "Print Customer Labels" at bounding box center [692, 690] width 104 height 73
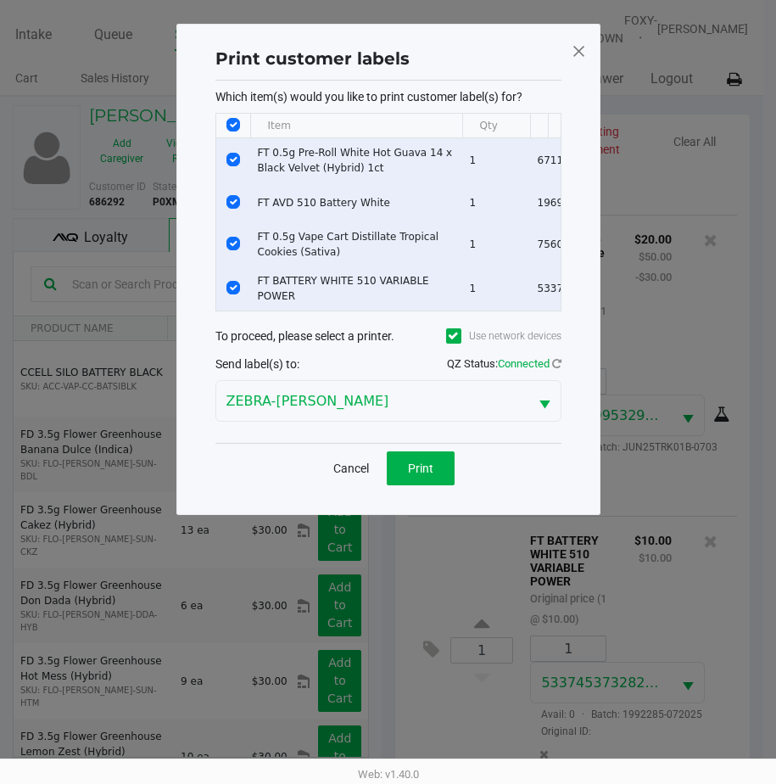
scroll to position [0, 0]
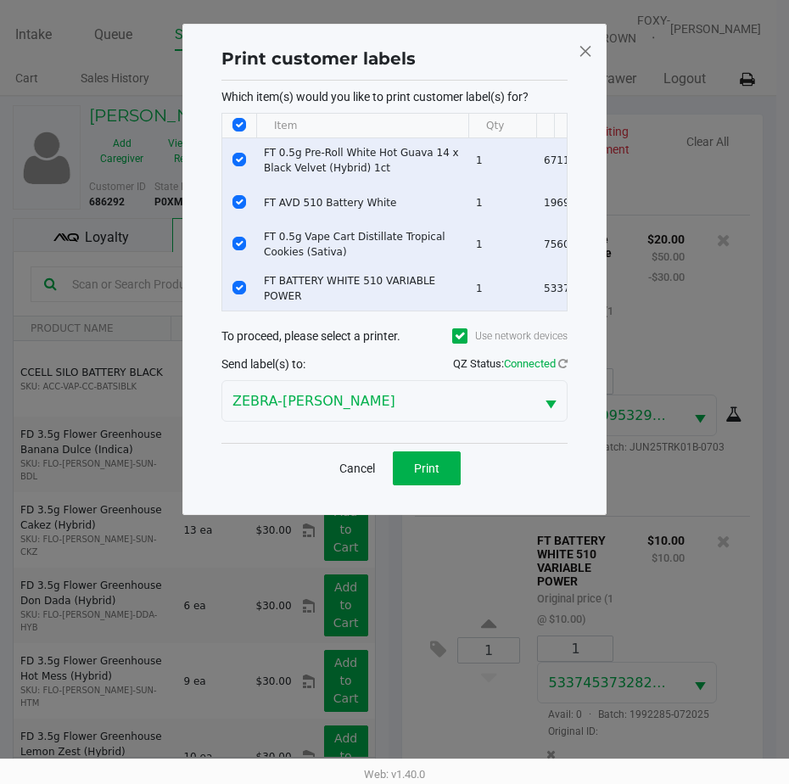
click at [426, 472] on span "Print" at bounding box center [426, 468] width 25 height 14
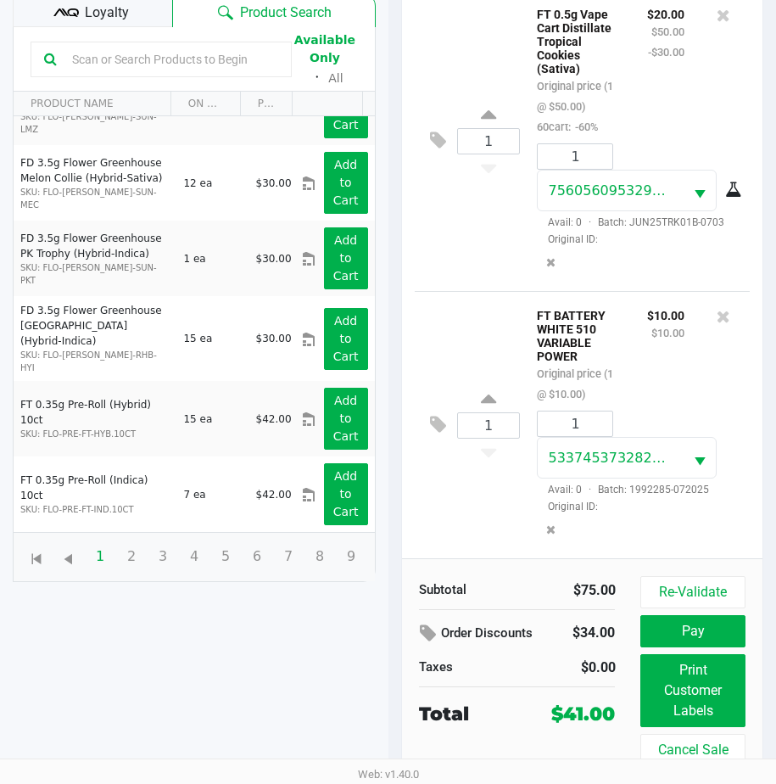
scroll to position [237, 0]
click at [674, 622] on button "Pay" at bounding box center [692, 631] width 104 height 32
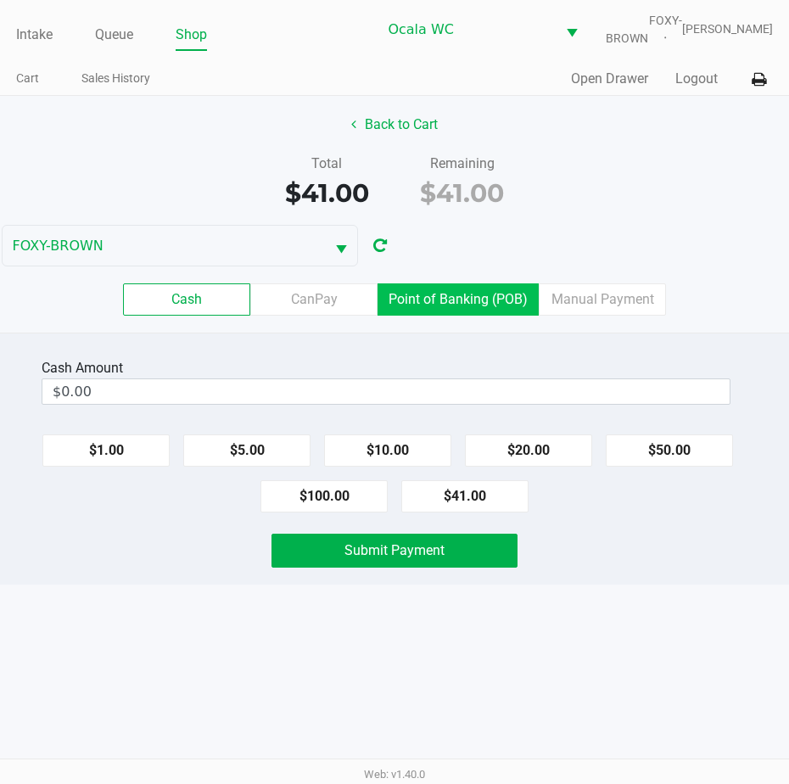
click at [466, 307] on label "Point of Banking (POB)" at bounding box center [457, 299] width 161 height 32
click at [0, 0] on 7 "Point of Banking (POB)" at bounding box center [0, 0] width 0 height 0
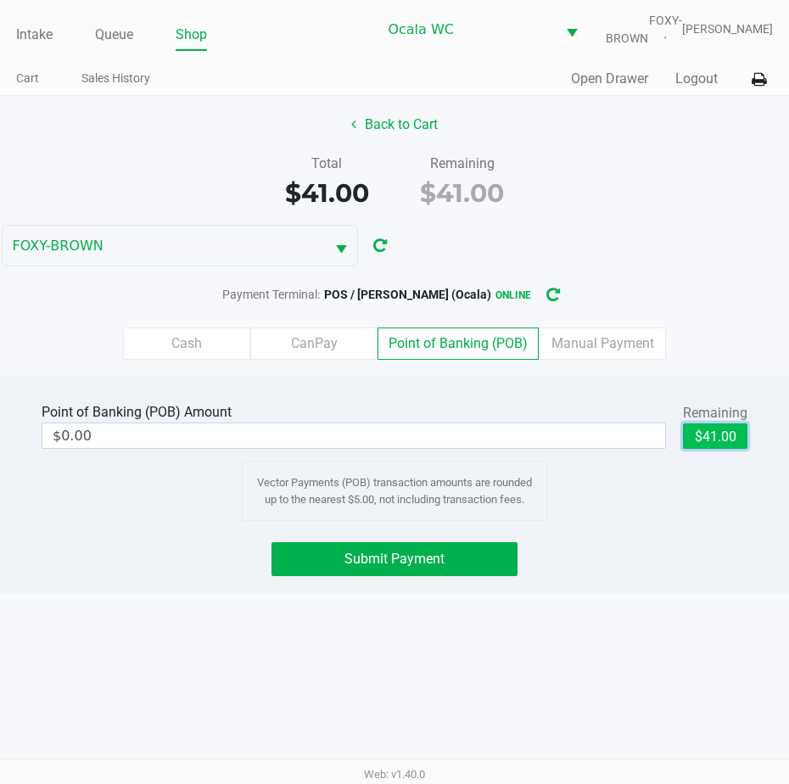
click at [737, 449] on button "$41.00" at bounding box center [715, 435] width 64 height 25
type input "$41.00"
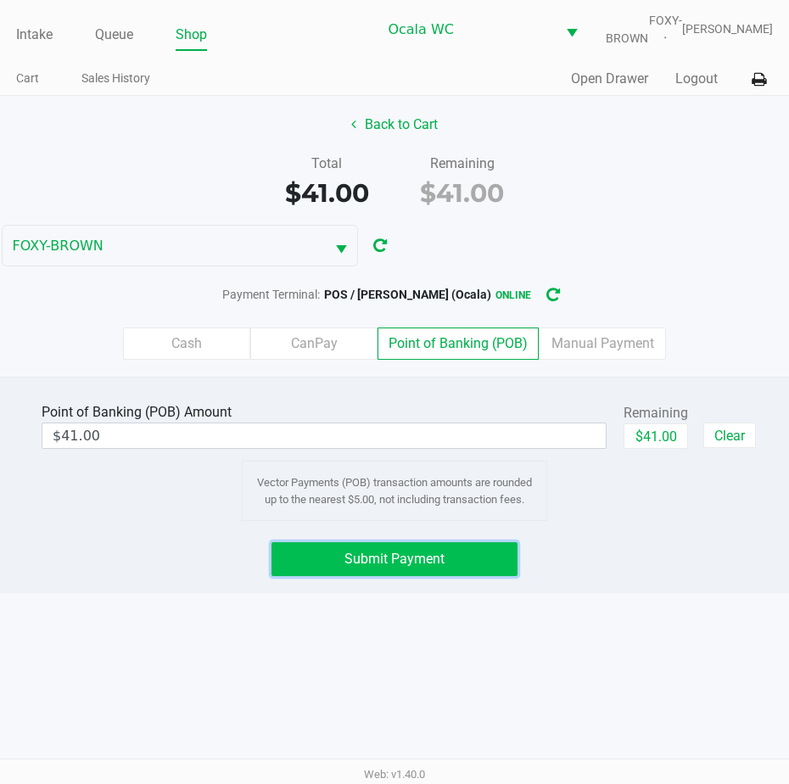
click at [366, 562] on button "Submit Payment" at bounding box center [394, 559] width 246 height 34
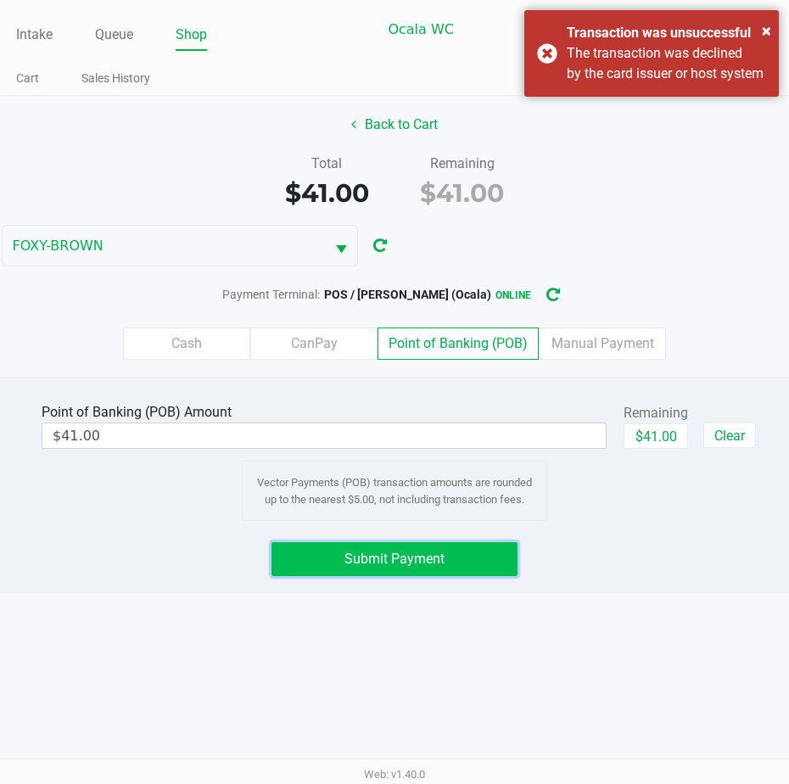
click at [366, 562] on button "Submit Payment" at bounding box center [394, 559] width 246 height 34
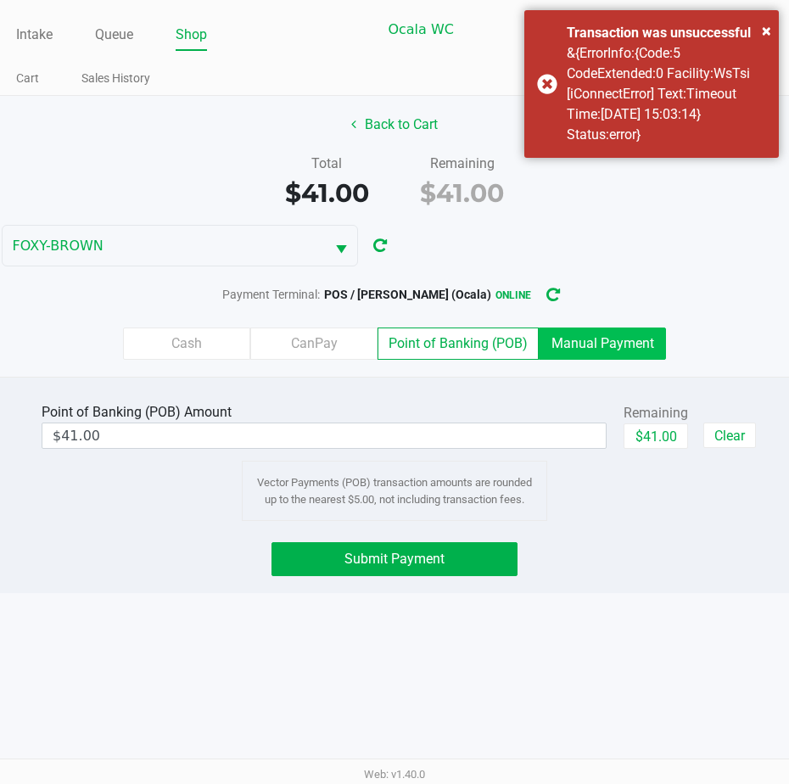
click at [589, 349] on label "Manual Payment" at bounding box center [602, 343] width 127 height 32
click at [0, 0] on 8 "Manual Payment" at bounding box center [0, 0] width 0 height 0
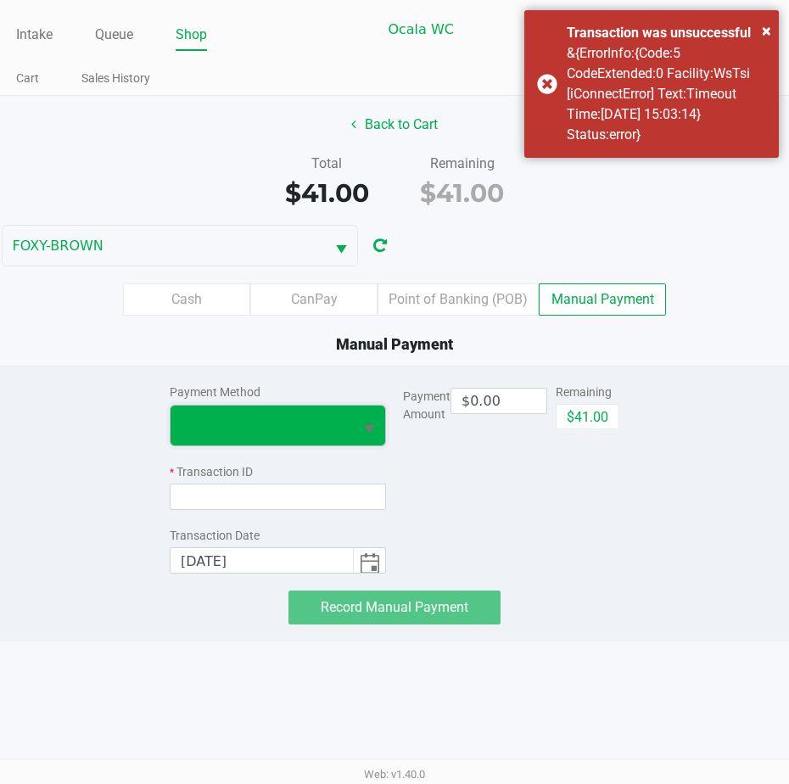
click at [332, 435] on span at bounding box center [262, 425] width 162 height 20
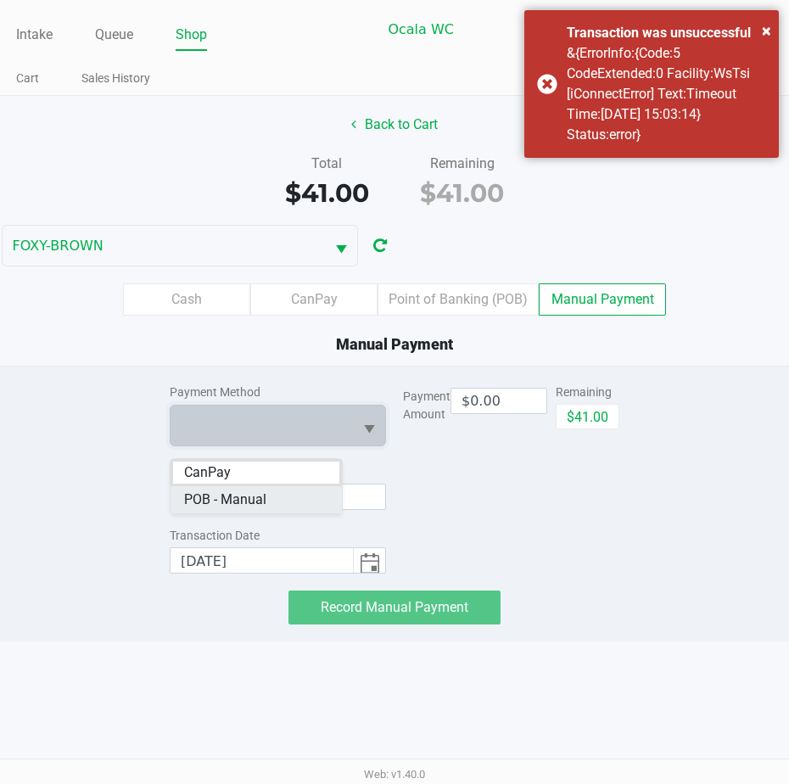
click at [244, 498] on span "POB - Manual" at bounding box center [225, 499] width 82 height 20
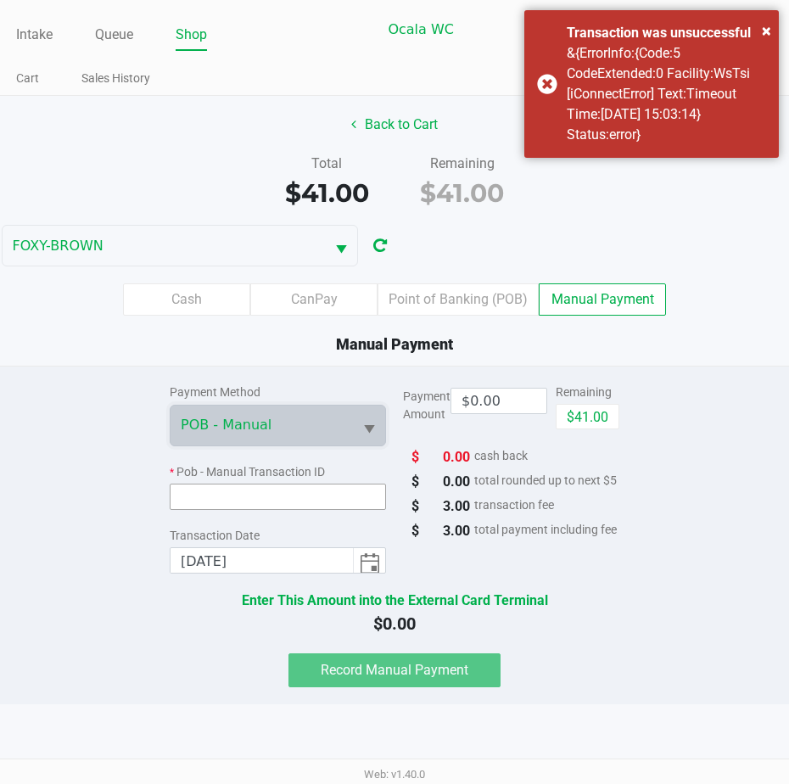
click at [238, 510] on input at bounding box center [278, 496] width 216 height 26
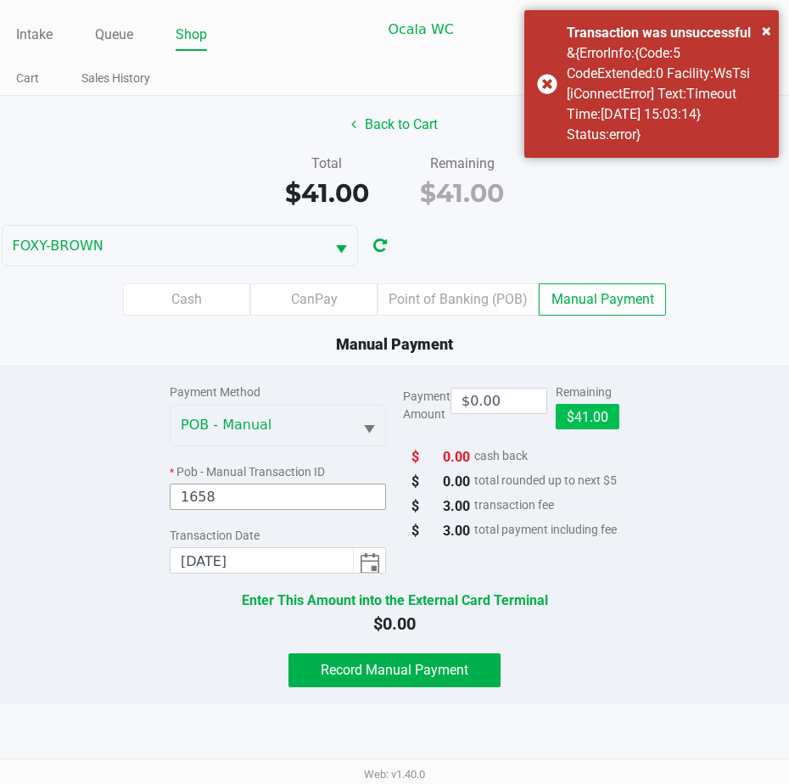
type input "1658"
click at [589, 427] on button "$41.00" at bounding box center [588, 416] width 64 height 25
type input "$41.00"
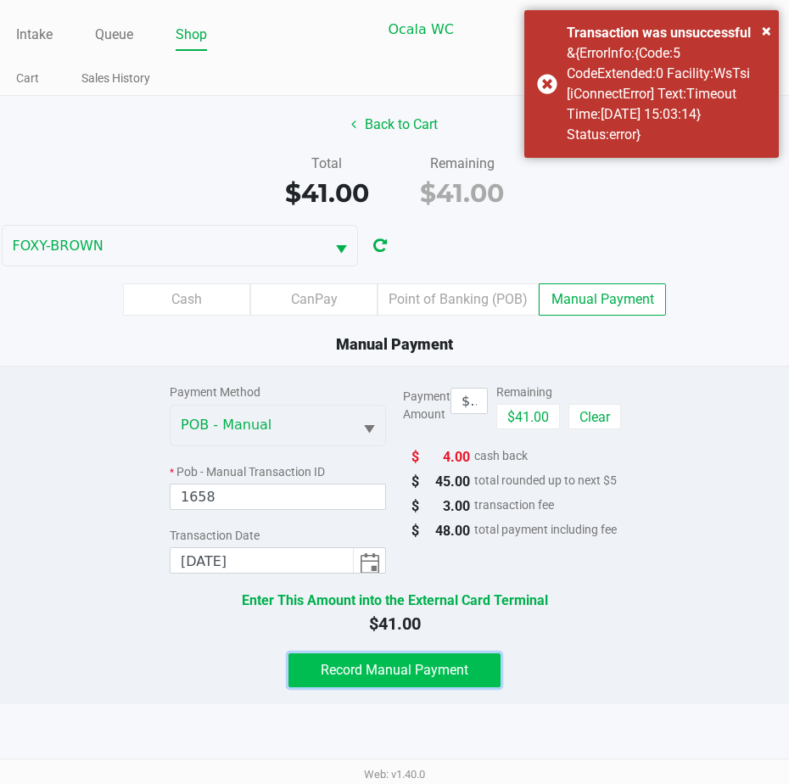
click at [358, 665] on button "Record Manual Payment" at bounding box center [394, 670] width 212 height 34
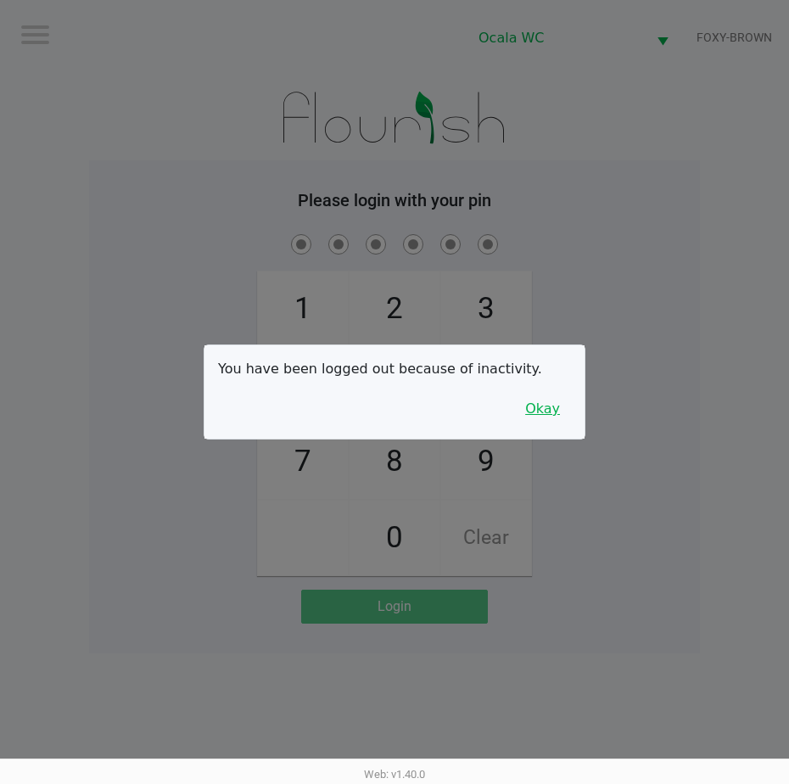
click at [557, 402] on button "Okay" at bounding box center [542, 409] width 57 height 32
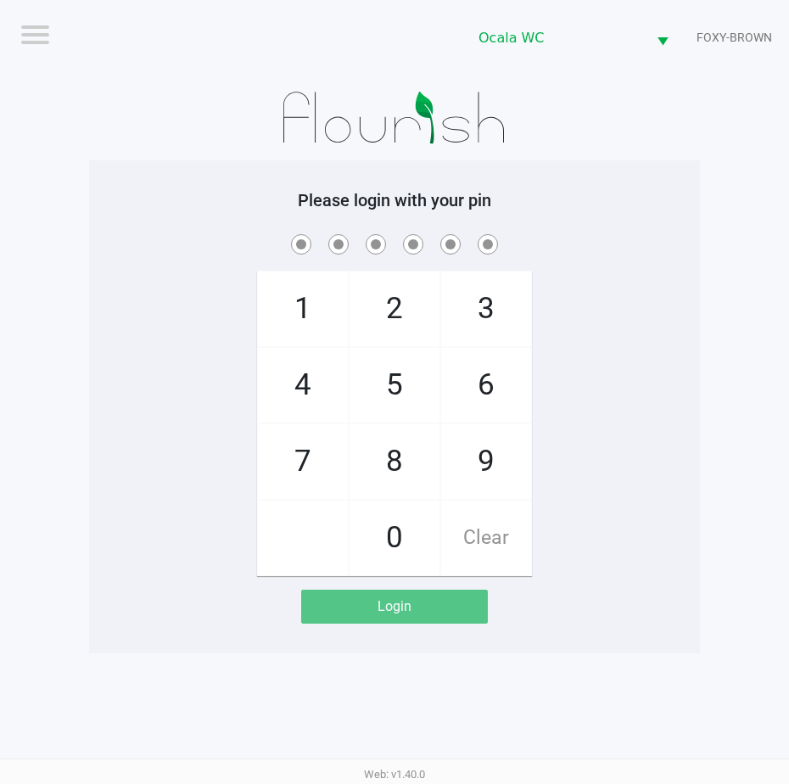
click at [623, 250] on span at bounding box center [394, 244] width 585 height 26
checkbox input "true"
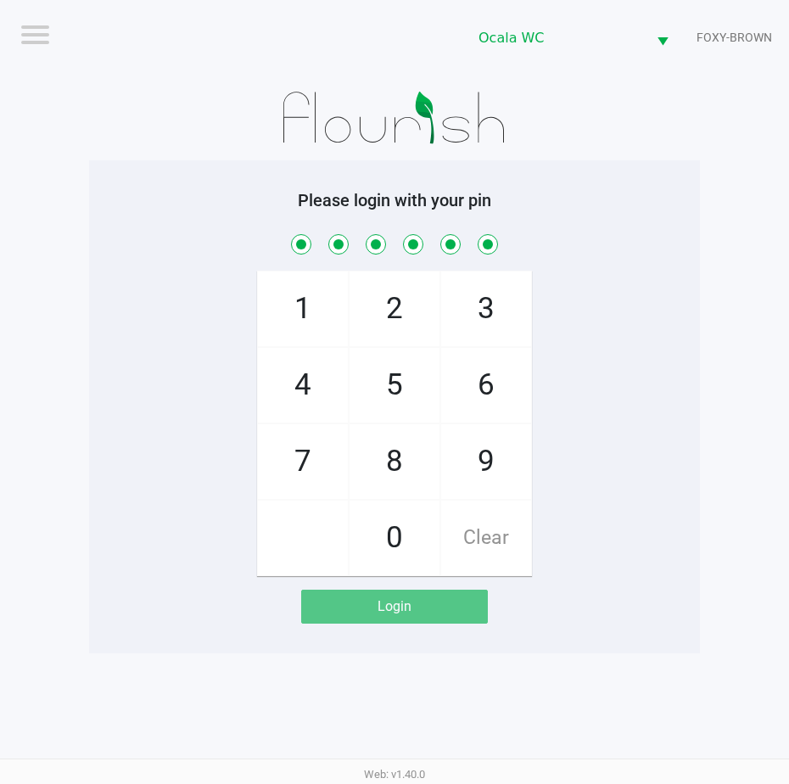
checkbox input "true"
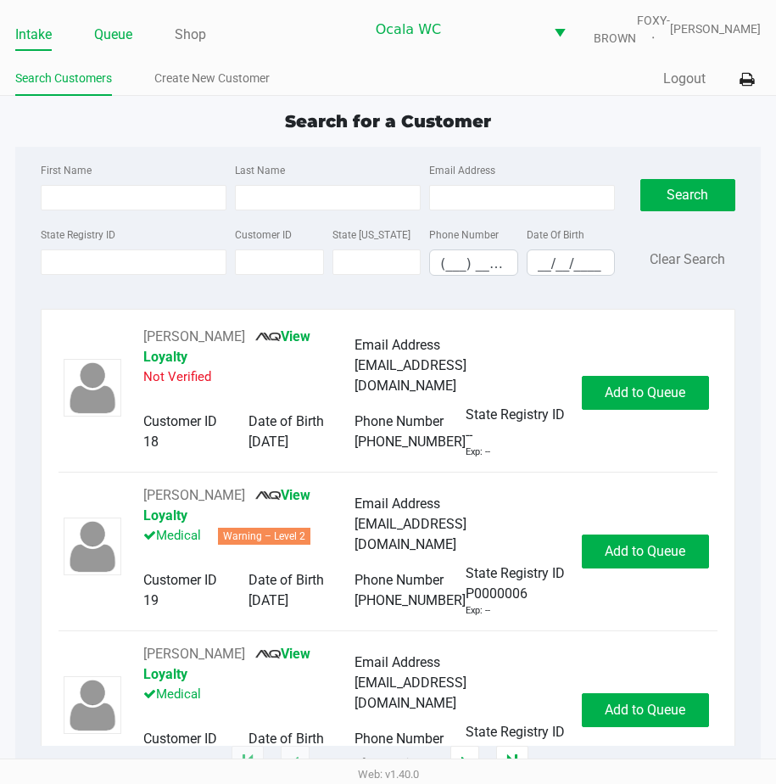
click at [102, 42] on link "Queue" at bounding box center [113, 35] width 38 height 24
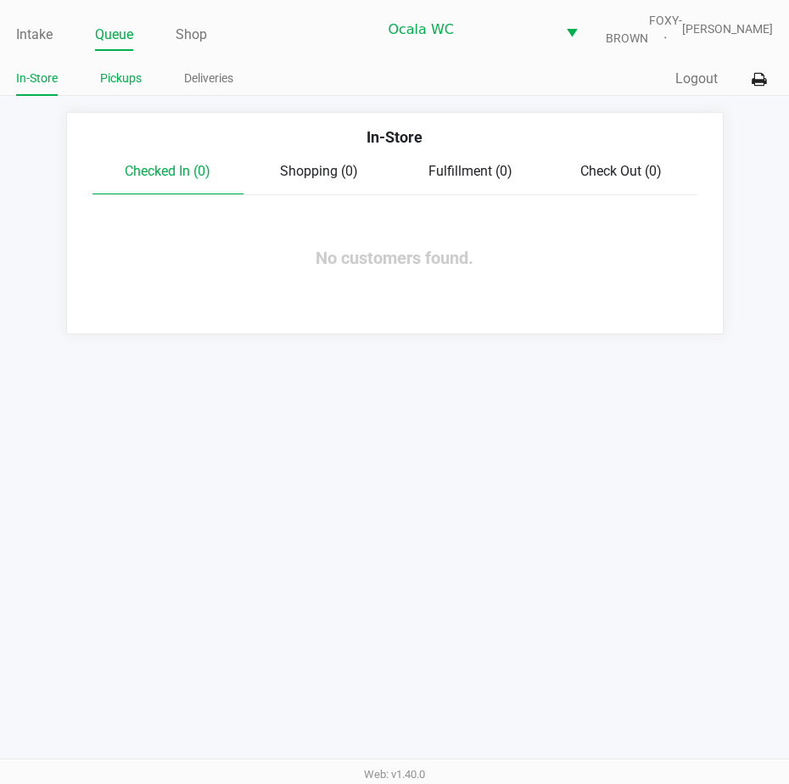
click at [119, 81] on link "Pickups" at bounding box center [121, 78] width 42 height 21
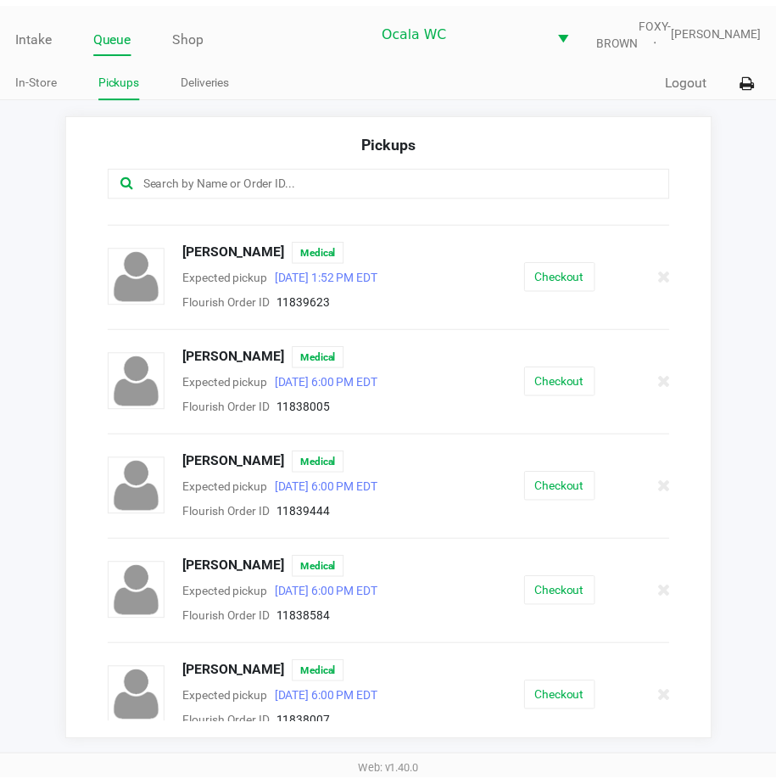
scroll to position [198, 0]
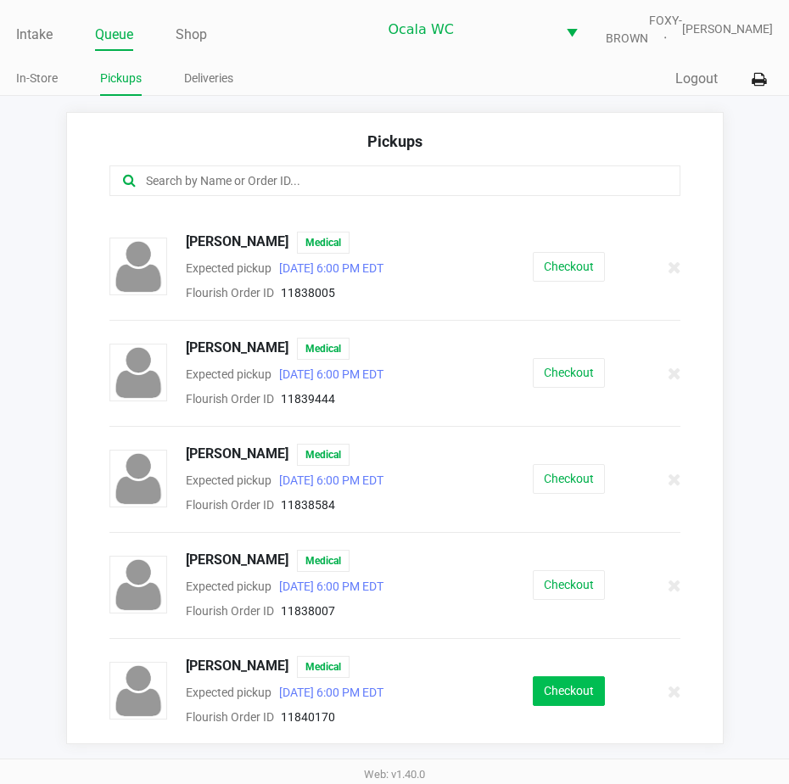
drag, startPoint x: 565, startPoint y: 685, endPoint x: 561, endPoint y: 695, distance: 10.2
click at [565, 687] on div "ZABRINA VASQUEZ Medical Expected pickup Aug 24, 2025 6:00 PM EDT Flourish Order…" at bounding box center [395, 691] width 596 height 71
click at [558, 697] on button "Checkout" at bounding box center [569, 691] width 72 height 30
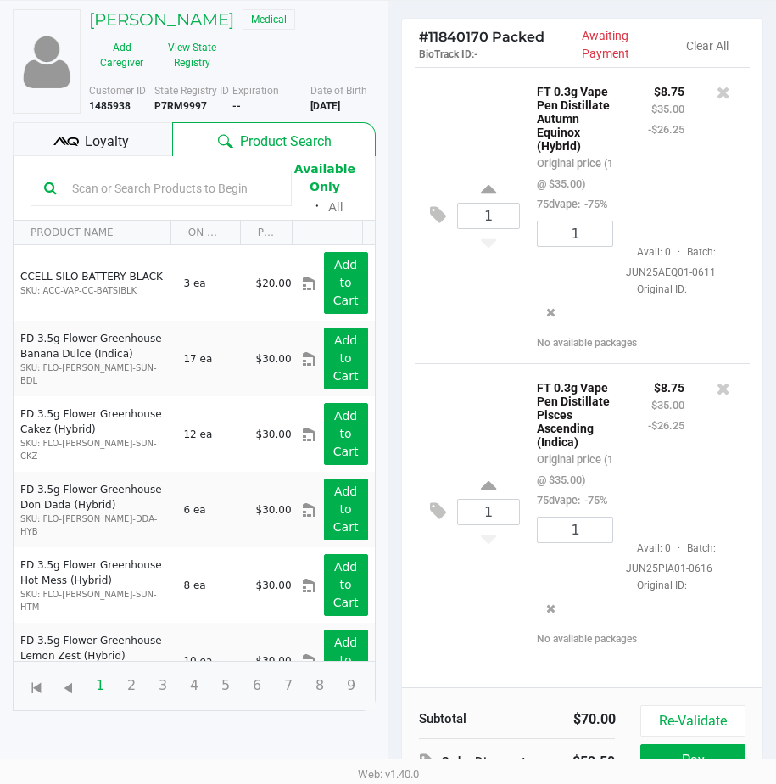
scroll to position [170, 0]
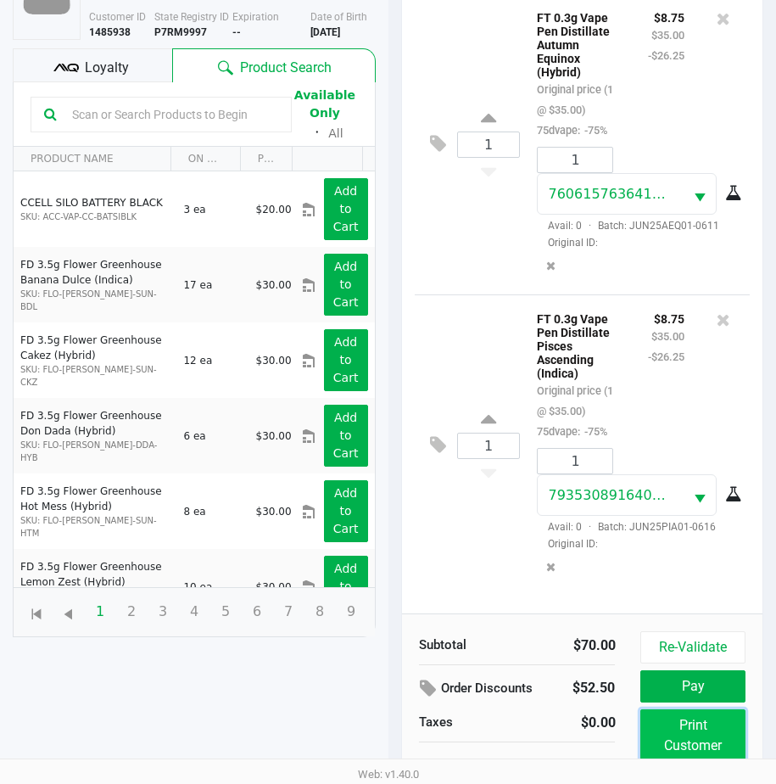
click at [670, 728] on button "Print Customer Labels" at bounding box center [692, 745] width 104 height 73
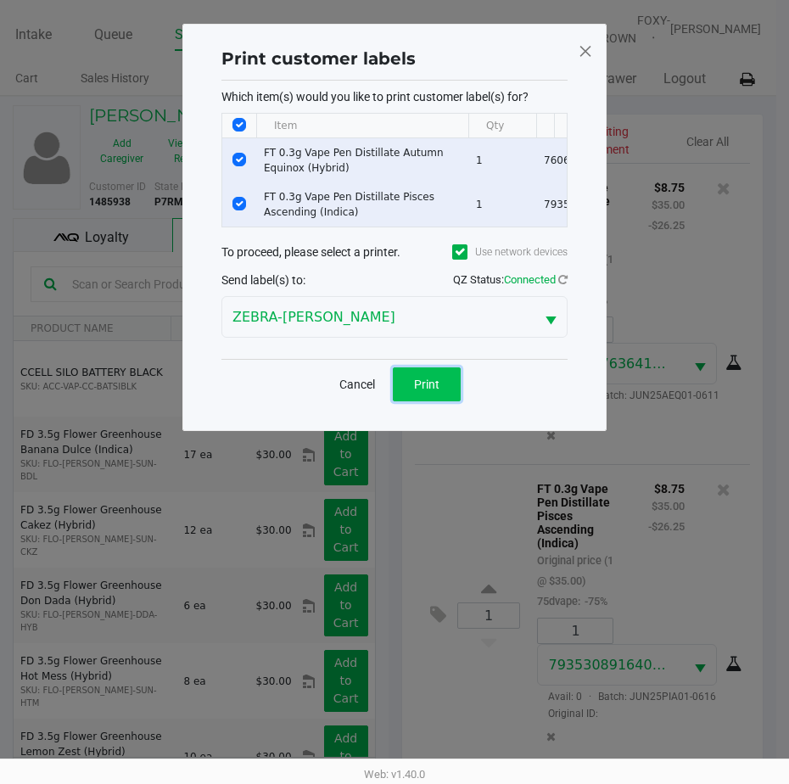
click at [420, 380] on button "Print" at bounding box center [427, 384] width 68 height 34
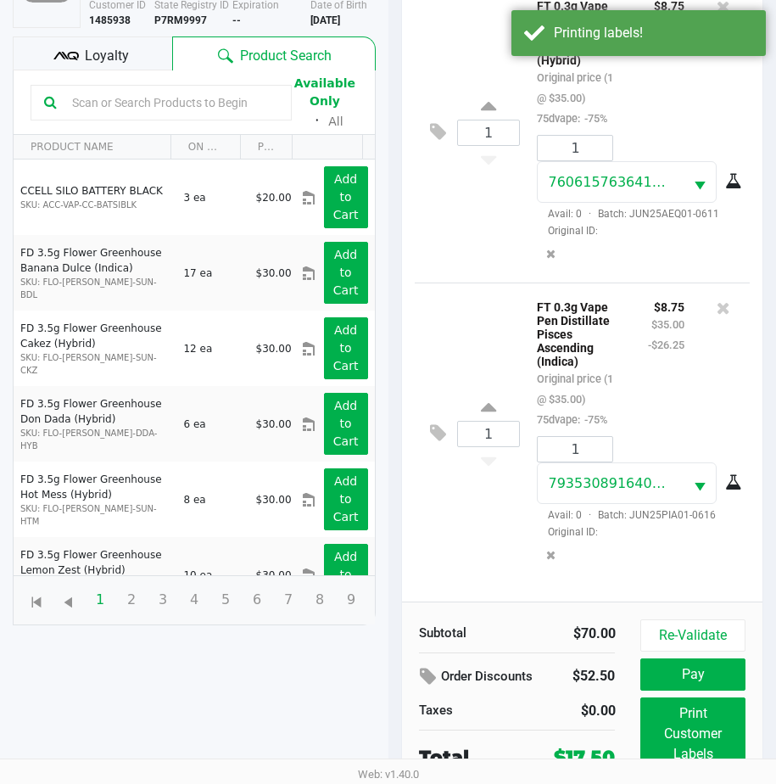
scroll to position [237, 0]
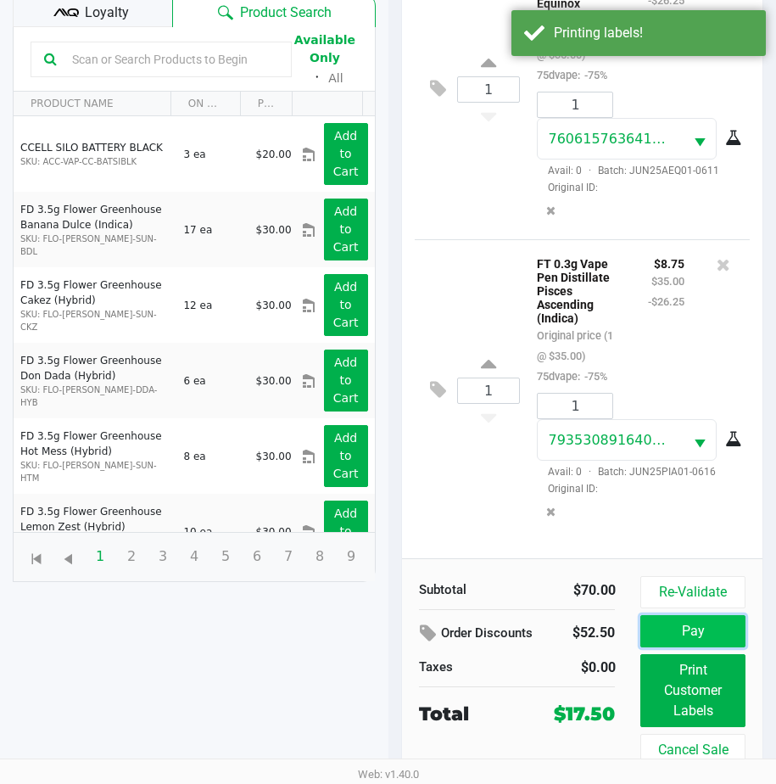
click at [651, 620] on button "Pay" at bounding box center [692, 631] width 104 height 32
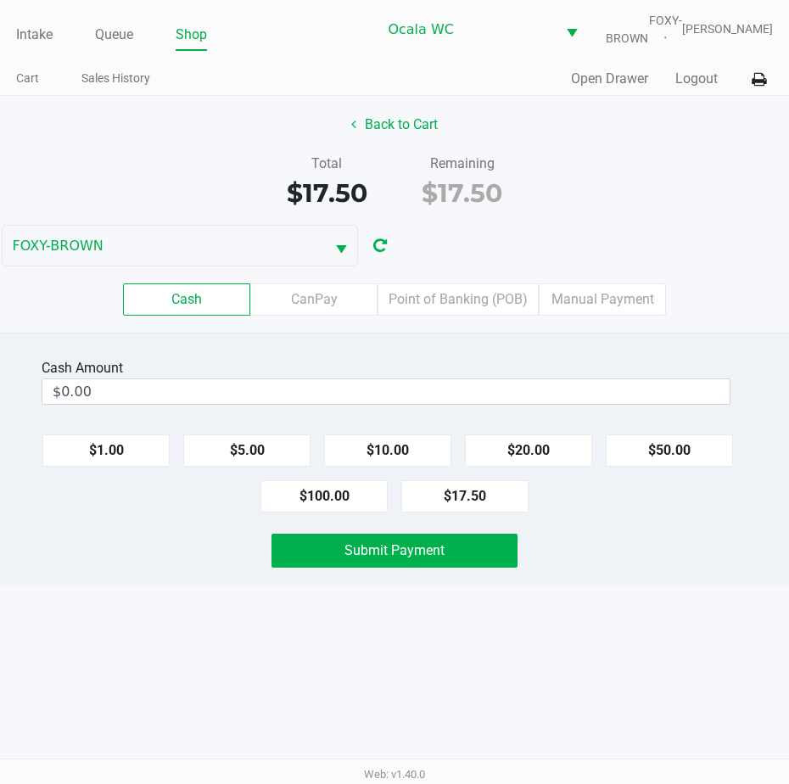
click at [327, 347] on div "Cash Amount $0.00 $1.00 $5.00 $10.00 $20.00 $50.00 $100.00 $17.50 Submit Payment" at bounding box center [394, 459] width 789 height 252
click at [528, 463] on button "$20.00" at bounding box center [528, 450] width 127 height 32
type input "$20.00"
click at [420, 567] on button "Submit Payment" at bounding box center [394, 551] width 246 height 34
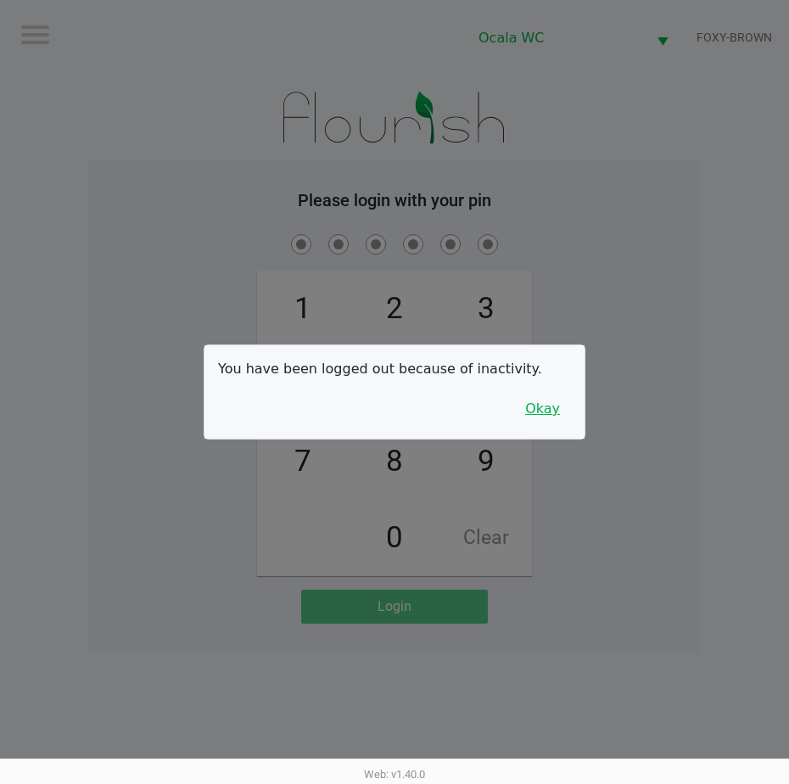
click at [539, 394] on button "Okay" at bounding box center [542, 409] width 57 height 32
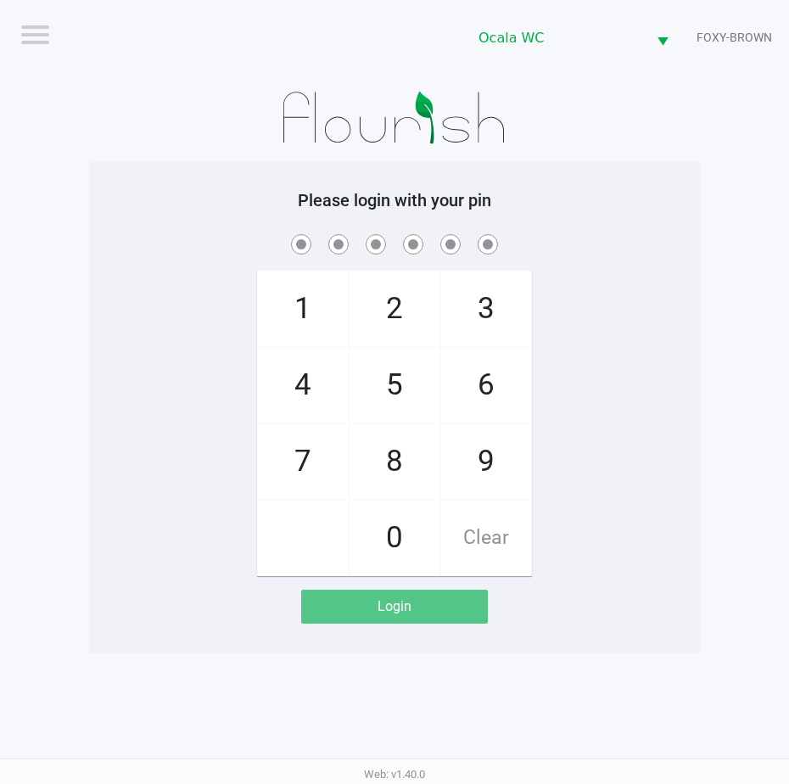
click at [571, 380] on div "1 4 7 2 5 8 0 3 6 9 Clear" at bounding box center [394, 403] width 611 height 345
checkbox input "true"
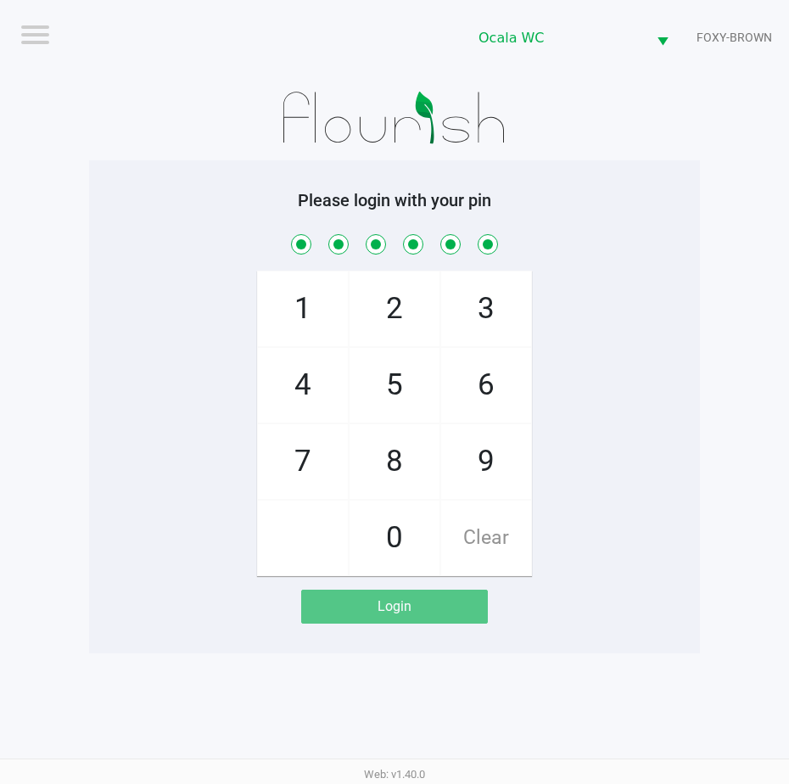
checkbox input "true"
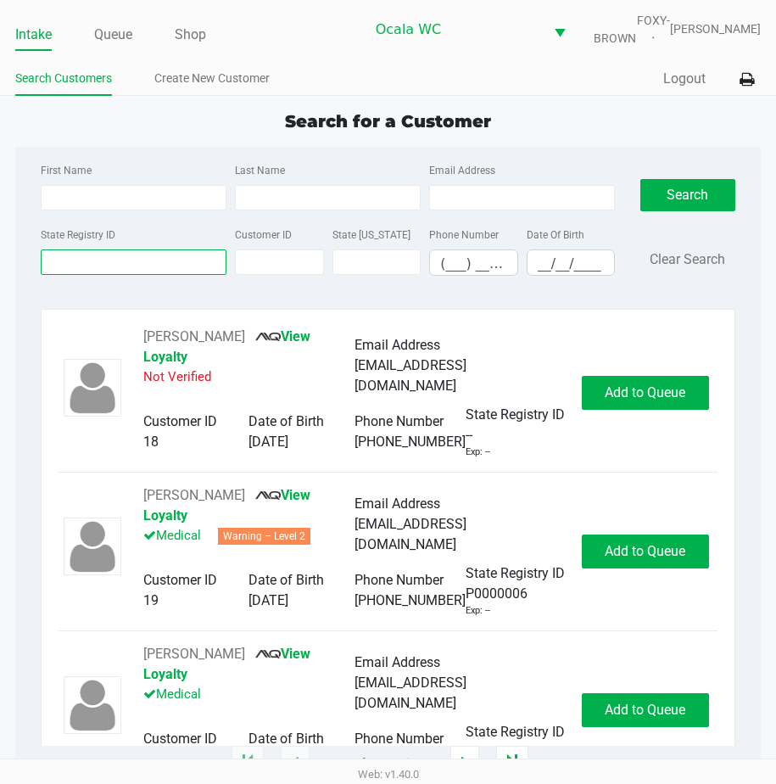
click at [84, 270] on input "State Registry ID" at bounding box center [134, 261] width 186 height 25
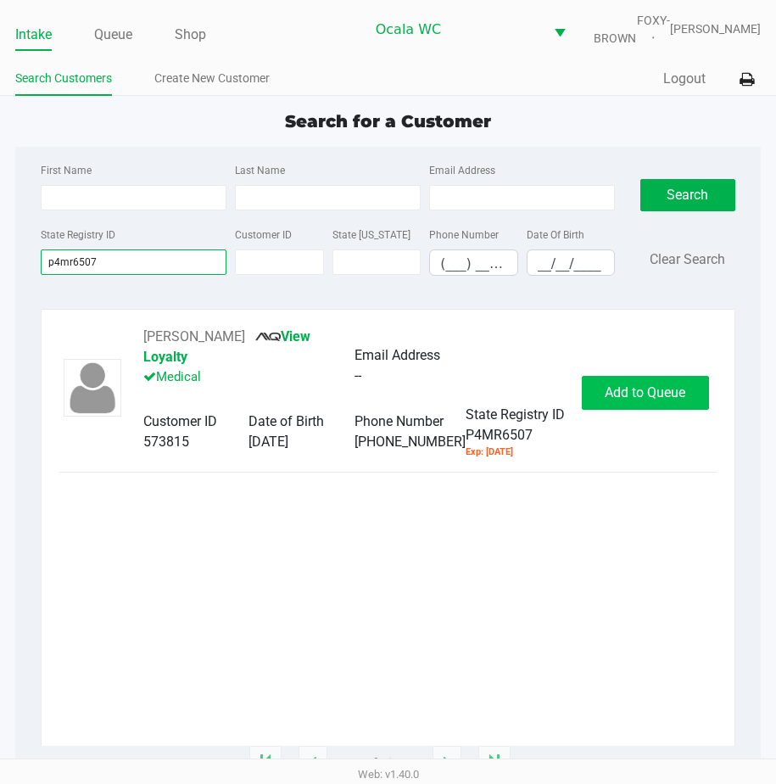
type input "p4mr6507"
click at [651, 391] on button "Add to Queue" at bounding box center [645, 393] width 127 height 34
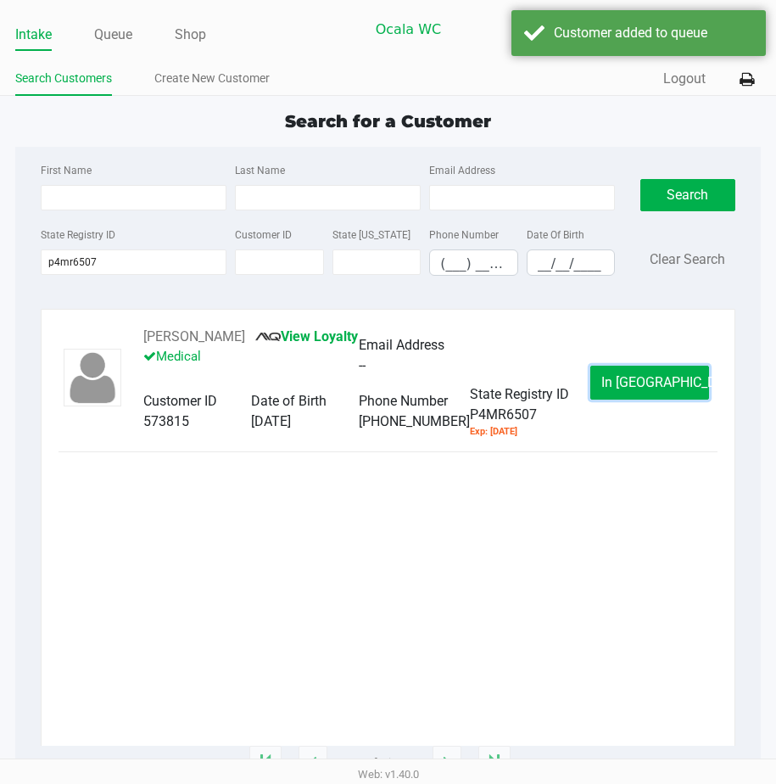
click at [651, 391] on button "In Queue" at bounding box center [649, 383] width 119 height 34
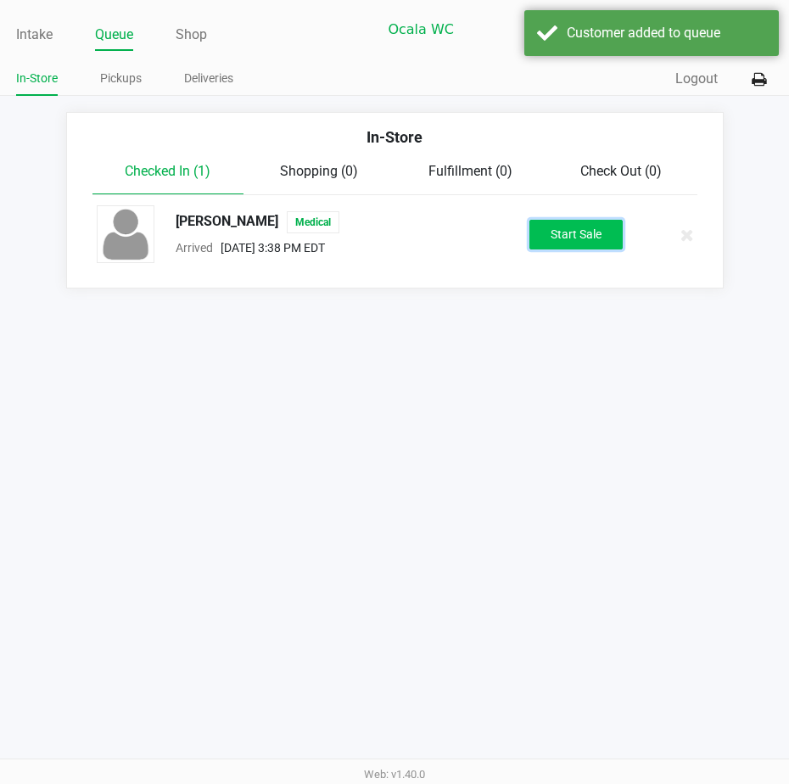
click at [580, 249] on button "Start Sale" at bounding box center [575, 235] width 93 height 30
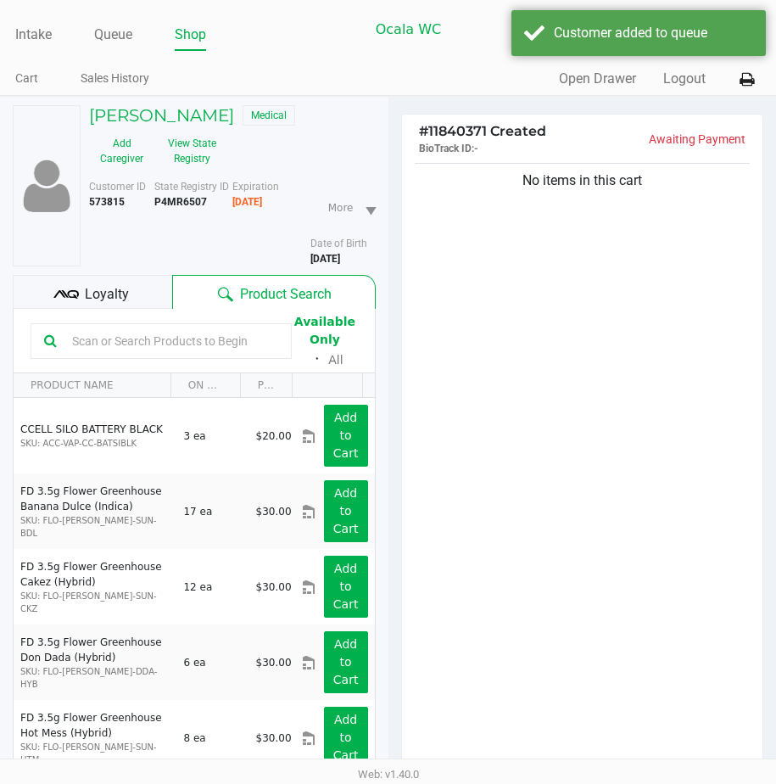
click at [117, 302] on span "Loyalty" at bounding box center [107, 294] width 44 height 20
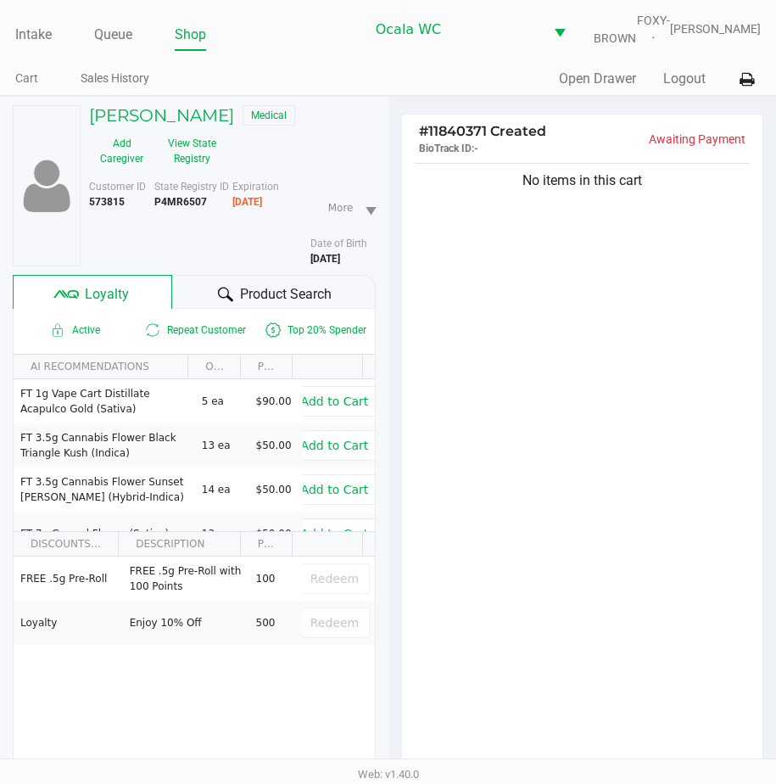
click at [190, 302] on div "Product Search" at bounding box center [273, 292] width 203 height 34
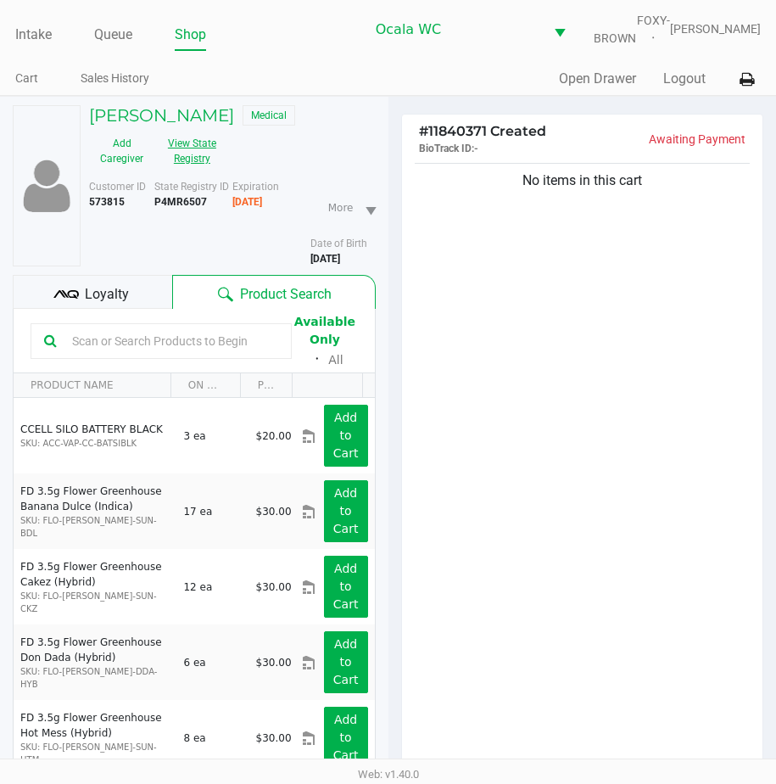
click at [175, 151] on button "View State Registry" at bounding box center [186, 151] width 65 height 42
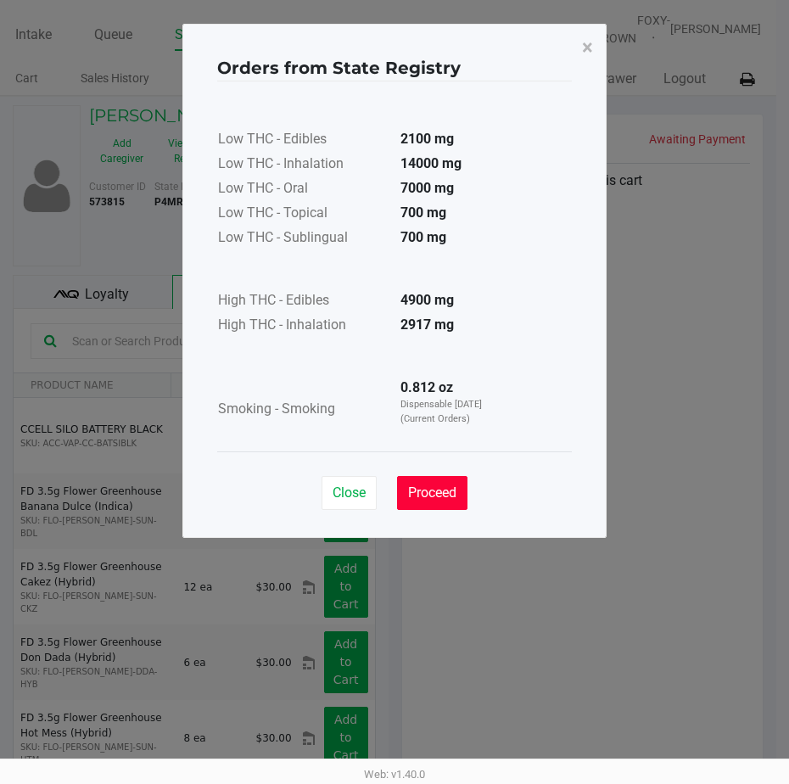
click at [427, 485] on span "Proceed" at bounding box center [432, 492] width 48 height 16
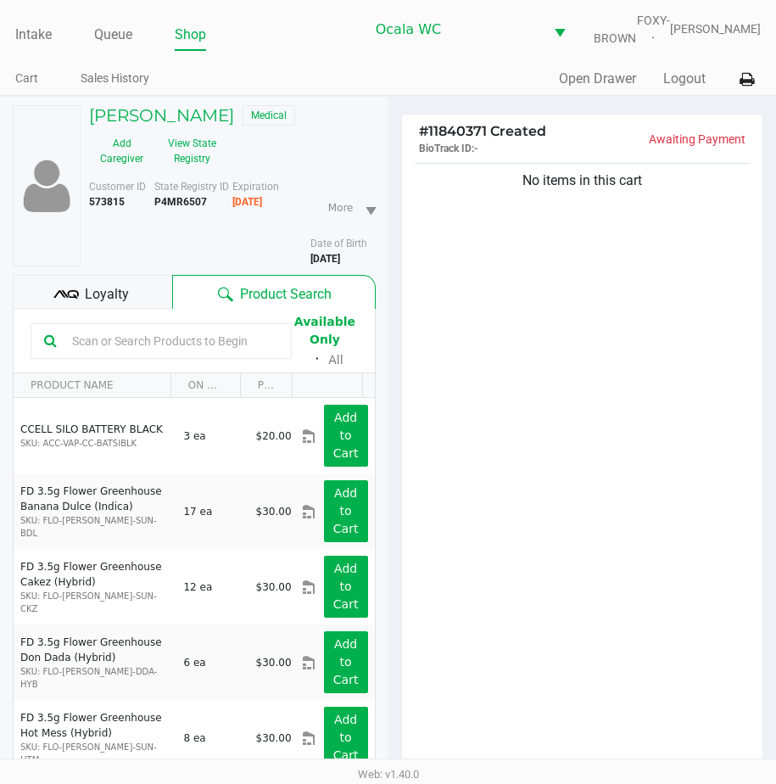
click at [122, 354] on input "text" at bounding box center [171, 340] width 213 height 25
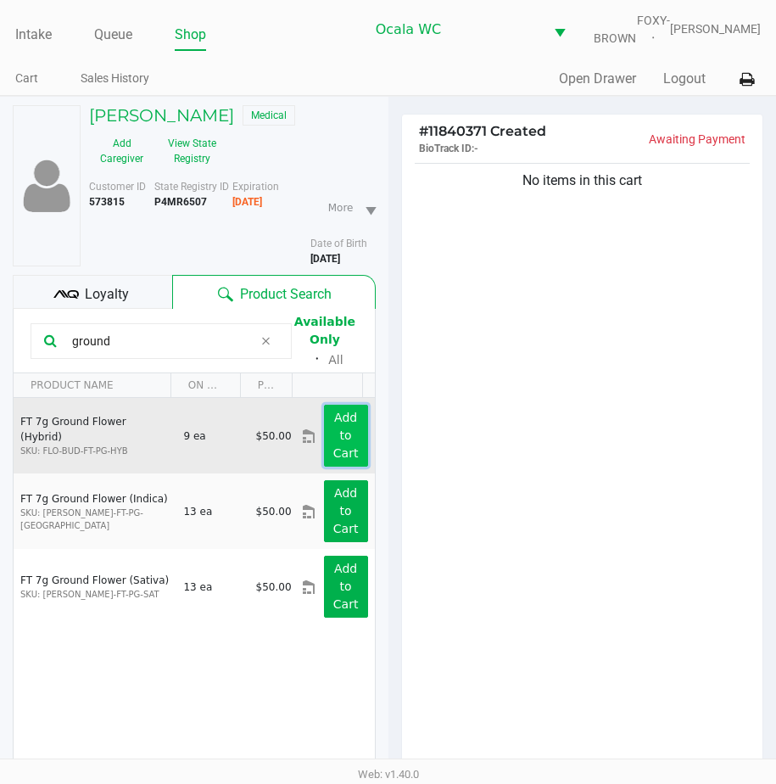
click at [333, 435] on app-button-loader "Add to Cart" at bounding box center [345, 435] width 25 height 49
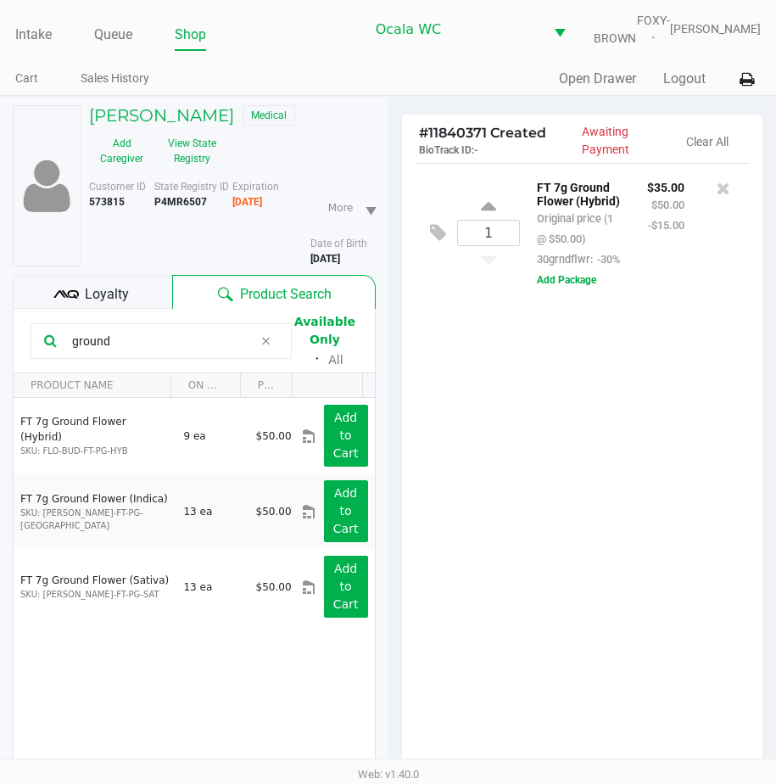
drag, startPoint x: 141, startPoint y: 349, endPoint x: 70, endPoint y: 365, distance: 72.0
click at [70, 354] on input "ground" at bounding box center [158, 340] width 187 height 25
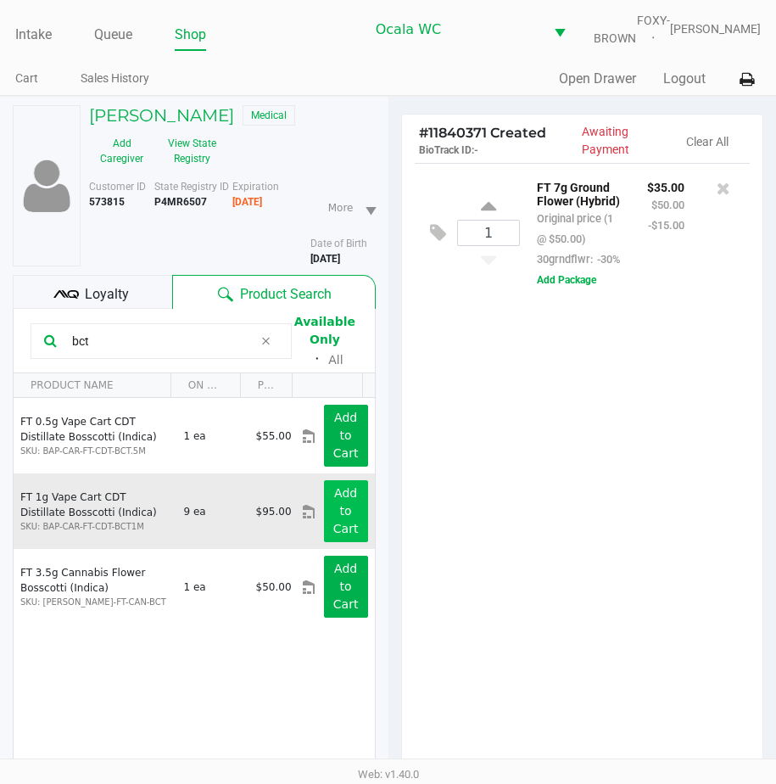
type input "bct"
click at [348, 528] on button "Add to Cart" at bounding box center [346, 511] width 44 height 62
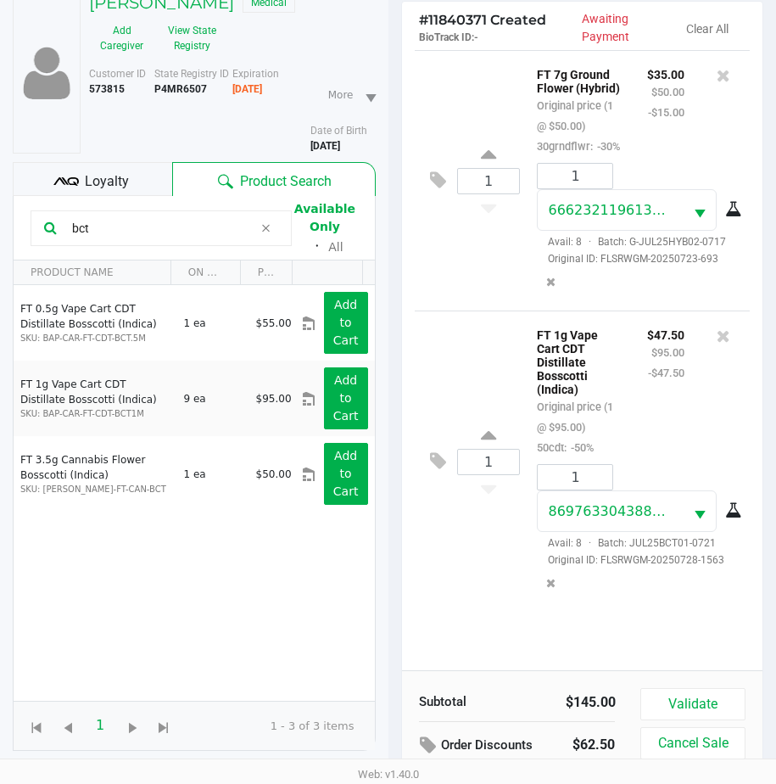
scroll to position [234, 0]
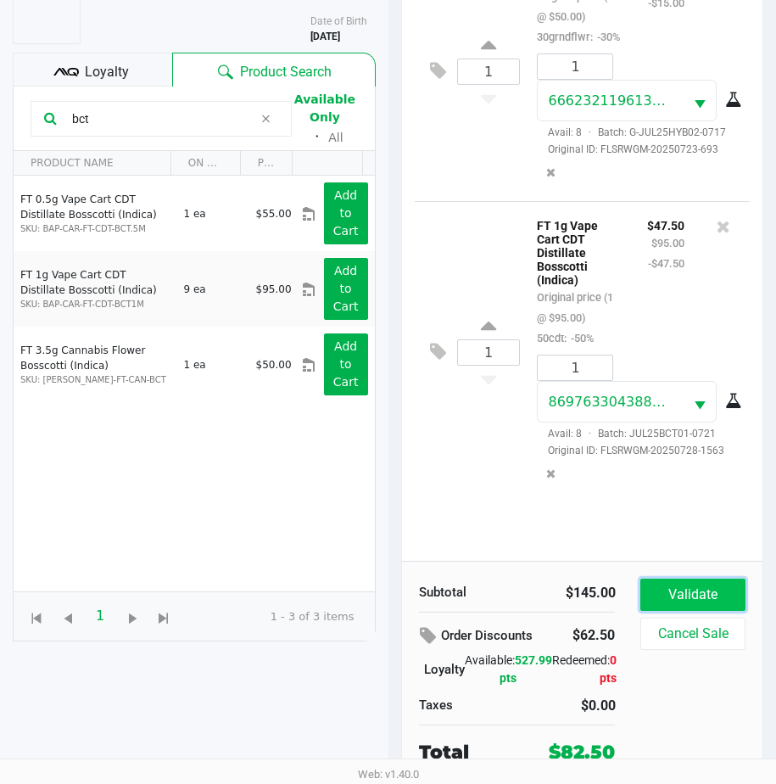
click at [641, 585] on button "Validate" at bounding box center [692, 594] width 104 height 32
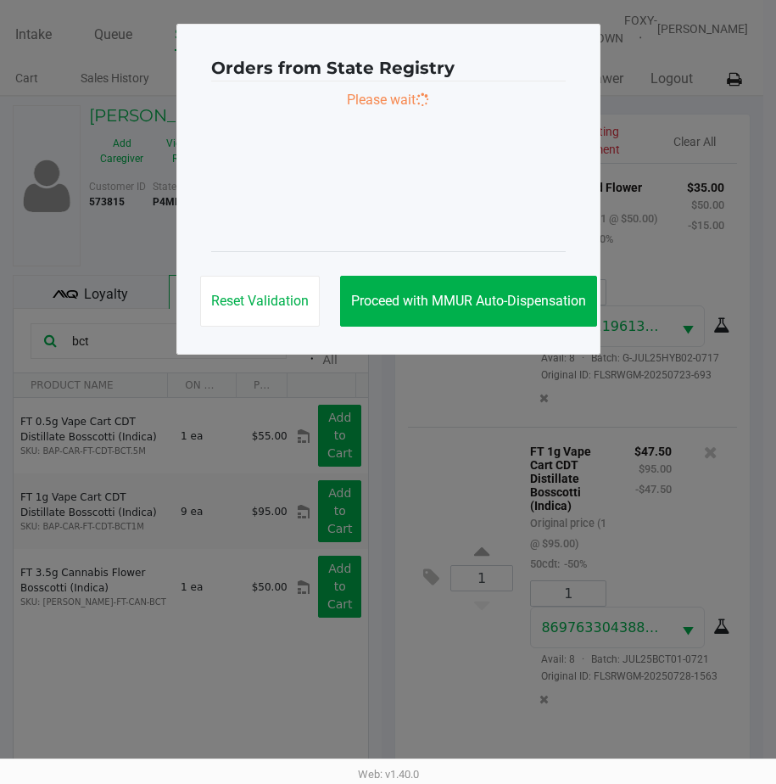
scroll to position [0, 0]
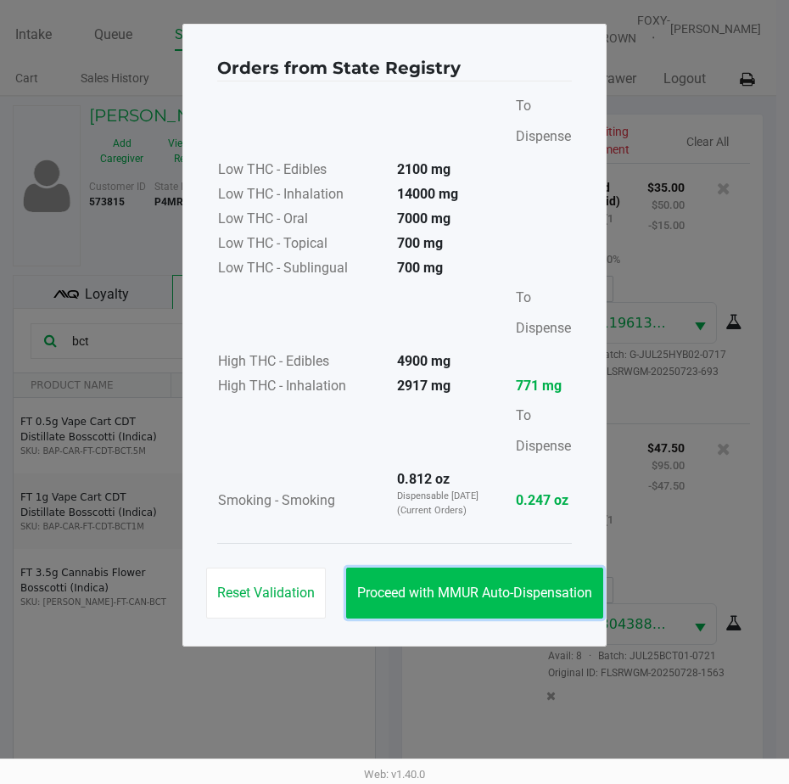
click at [456, 577] on button "Proceed with MMUR Auto-Dispensation" at bounding box center [474, 592] width 257 height 51
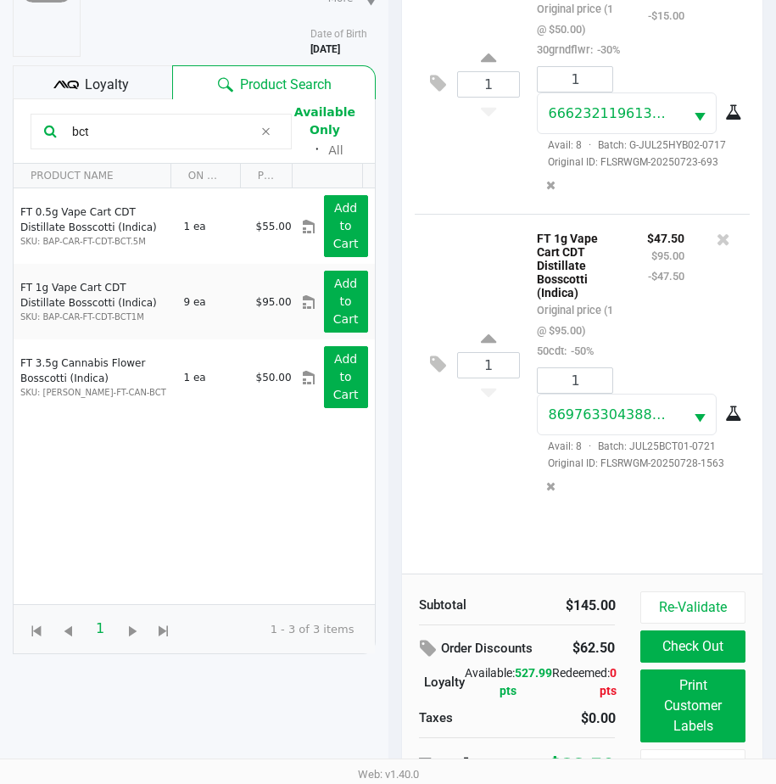
scroll to position [237, 0]
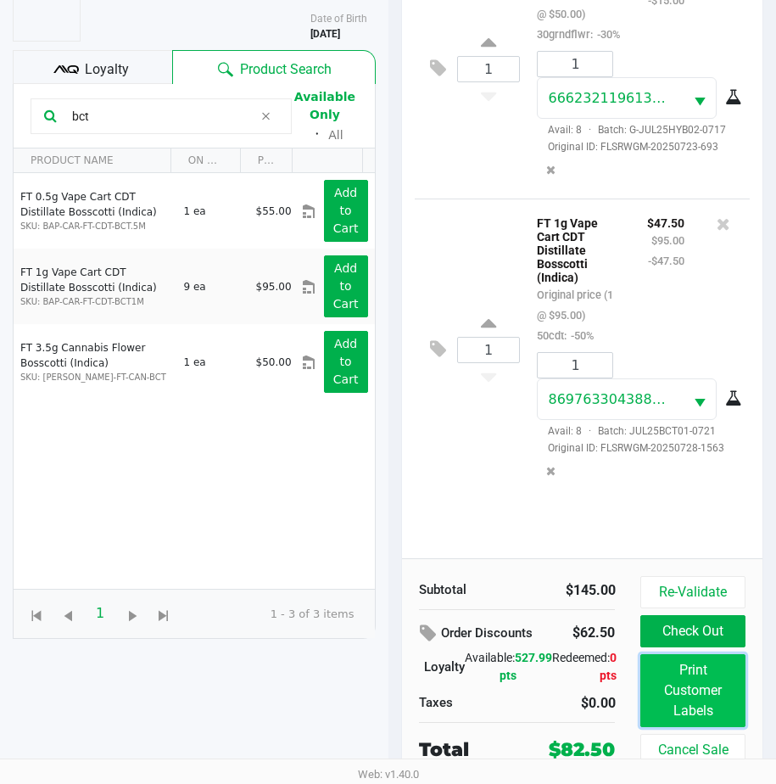
click at [692, 667] on button "Print Customer Labels" at bounding box center [692, 690] width 104 height 73
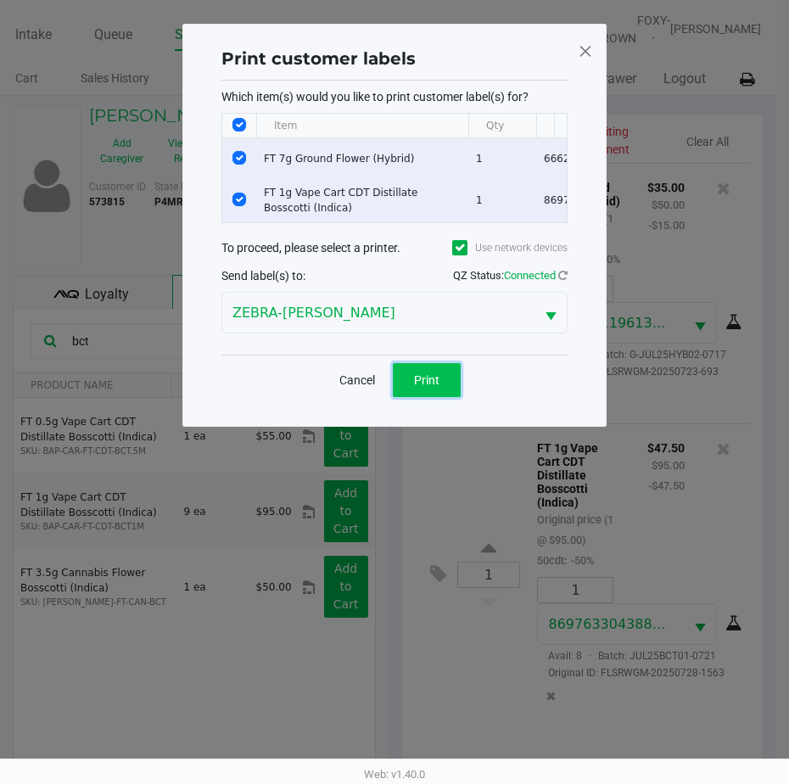
click at [422, 381] on button "Print" at bounding box center [427, 380] width 68 height 34
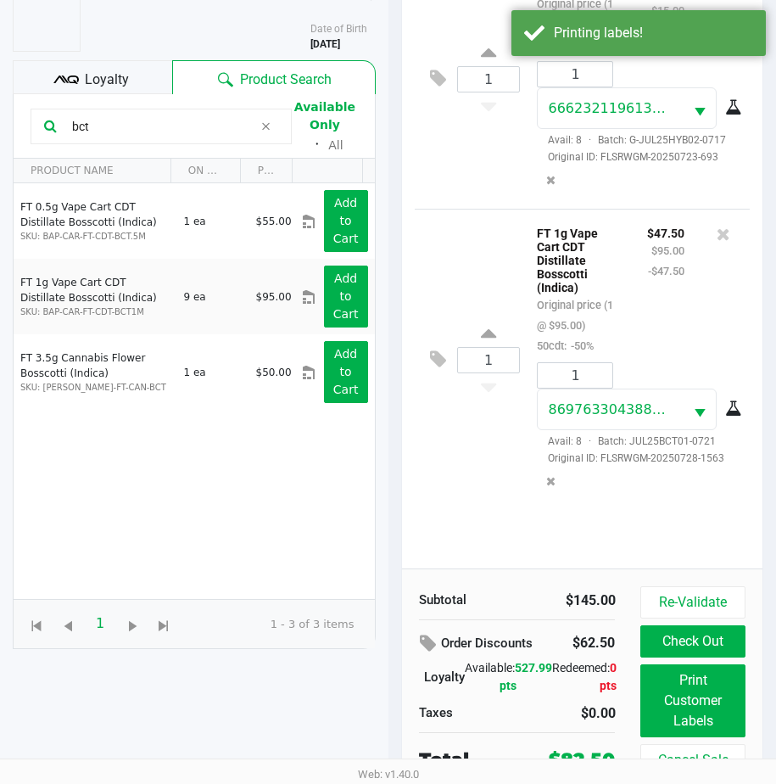
scroll to position [237, 0]
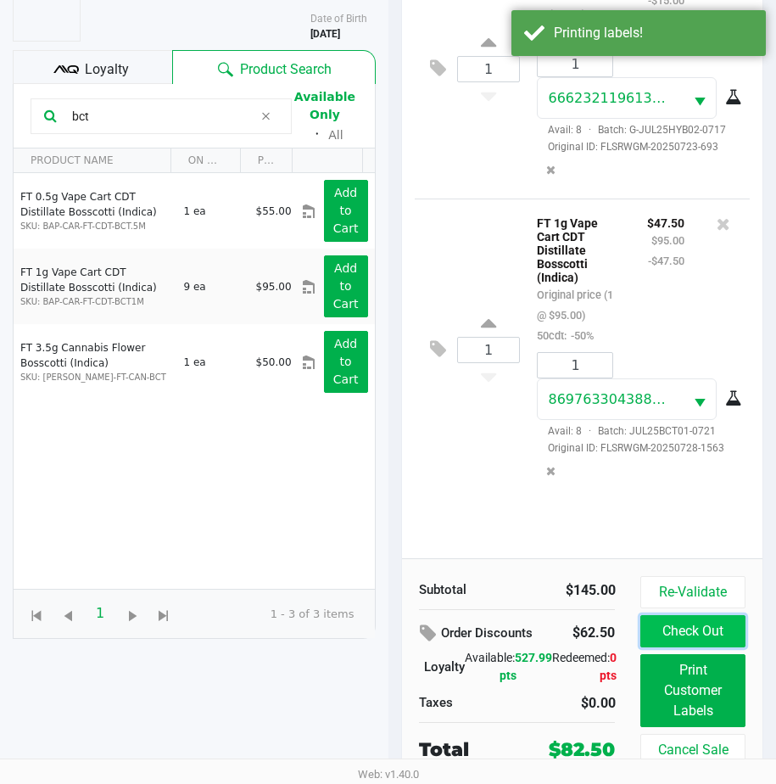
click at [680, 622] on button "Check Out" at bounding box center [692, 631] width 104 height 32
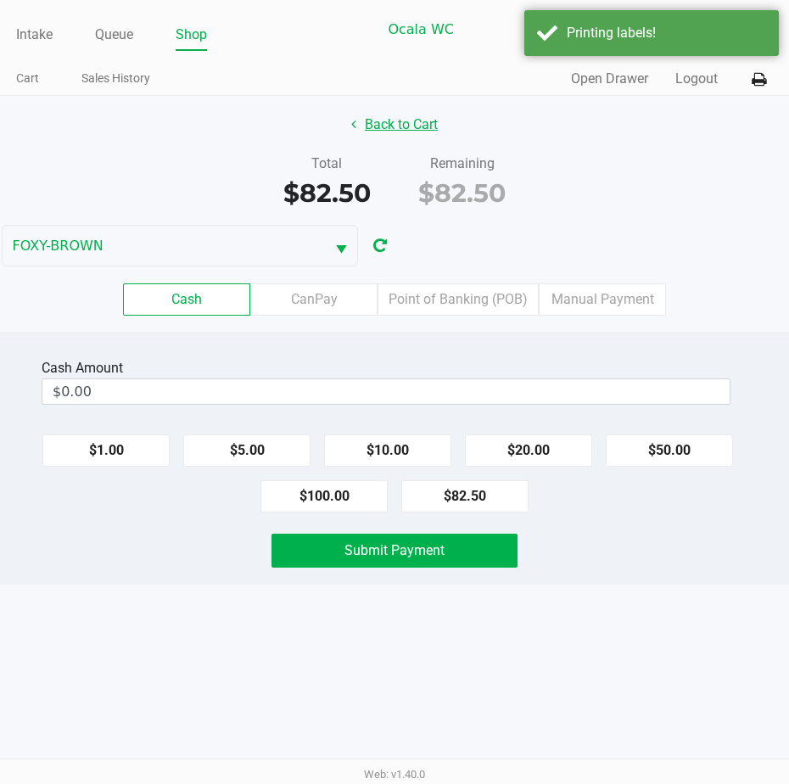
click at [374, 141] on button "Back to Cart" at bounding box center [394, 125] width 109 height 32
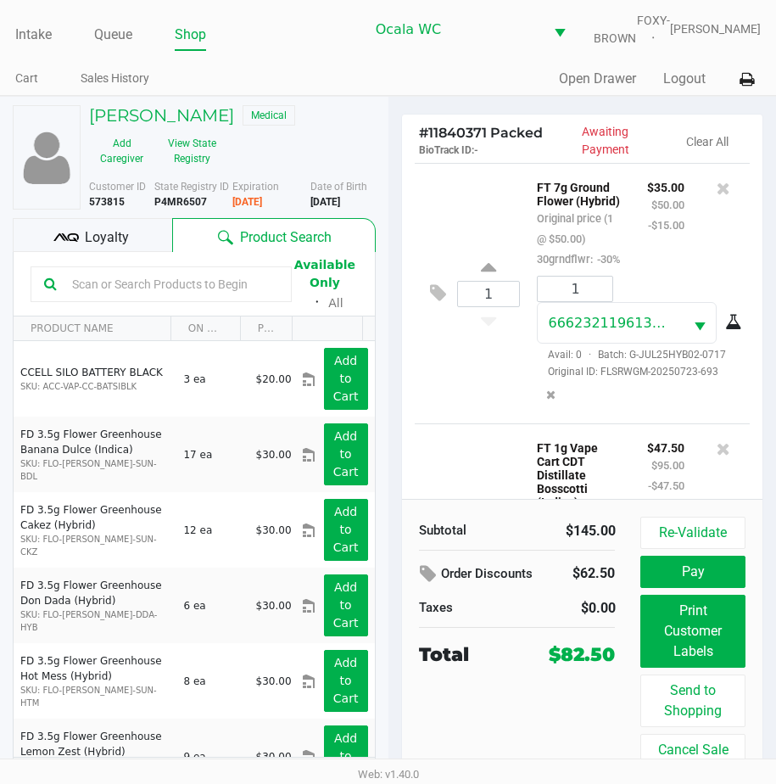
click at [92, 246] on span "Loyalty" at bounding box center [107, 237] width 44 height 20
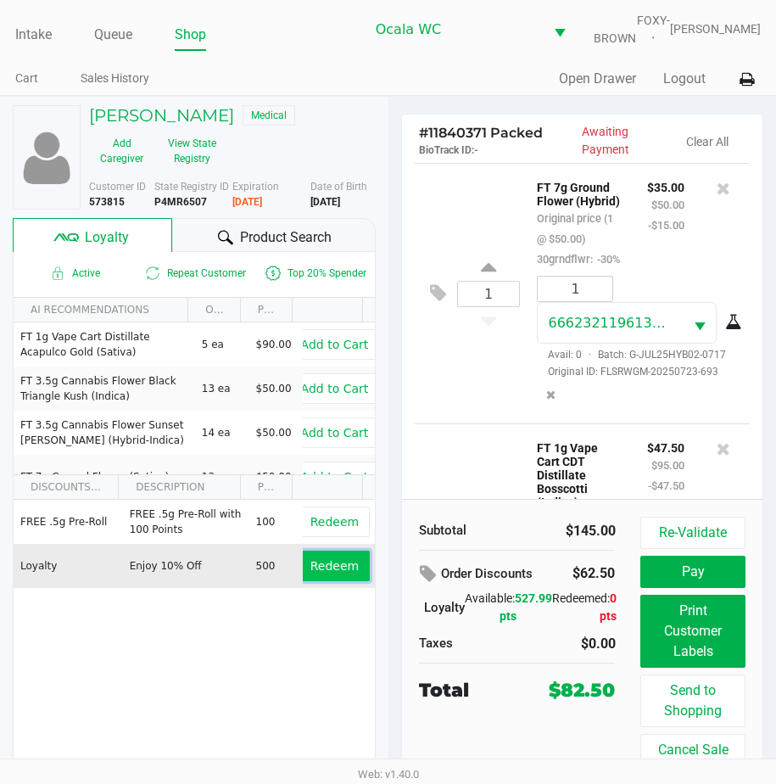
click at [318, 565] on button "Redeem" at bounding box center [334, 566] width 70 height 31
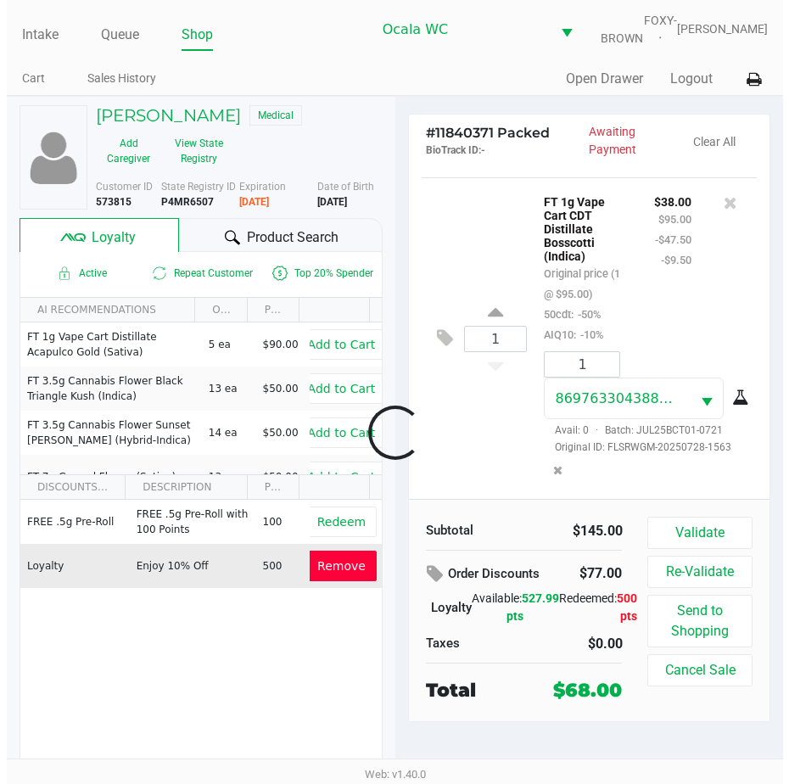
scroll to position [327, 0]
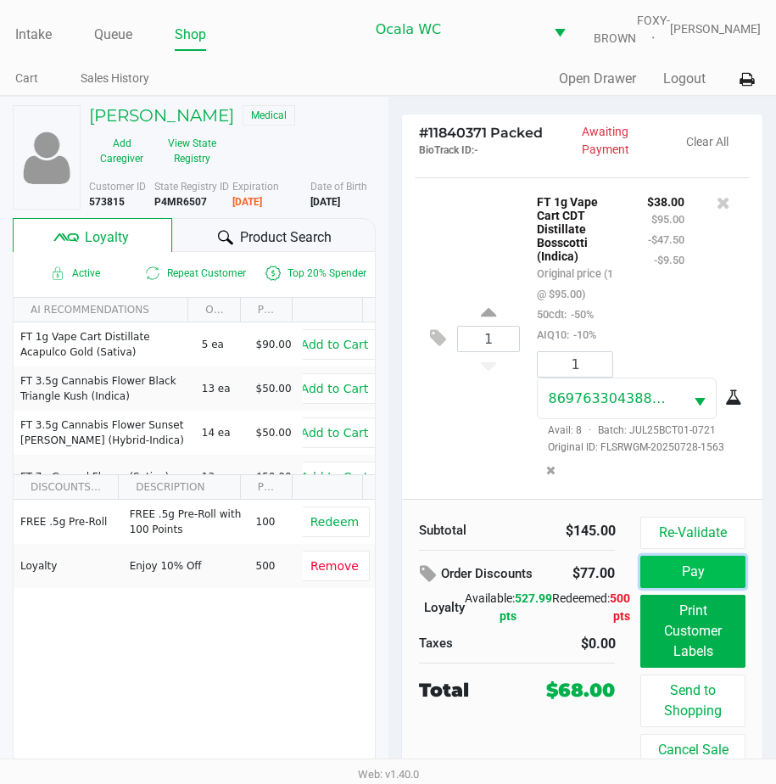
click at [675, 582] on button "Pay" at bounding box center [692, 572] width 104 height 32
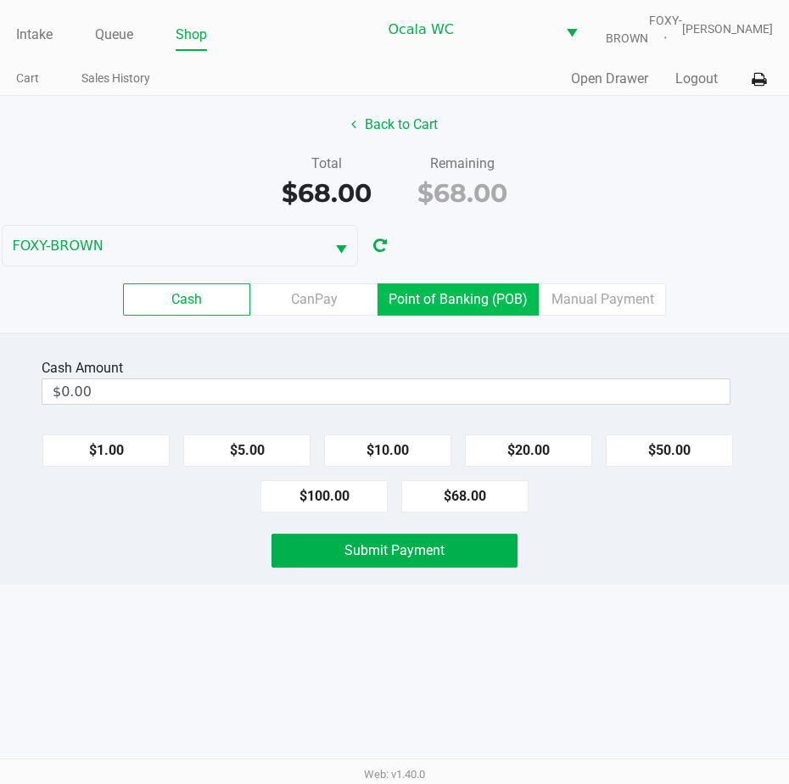
click at [466, 307] on label "Point of Banking (POB)" at bounding box center [457, 299] width 161 height 32
click at [0, 0] on 7 "Point of Banking (POB)" at bounding box center [0, 0] width 0 height 0
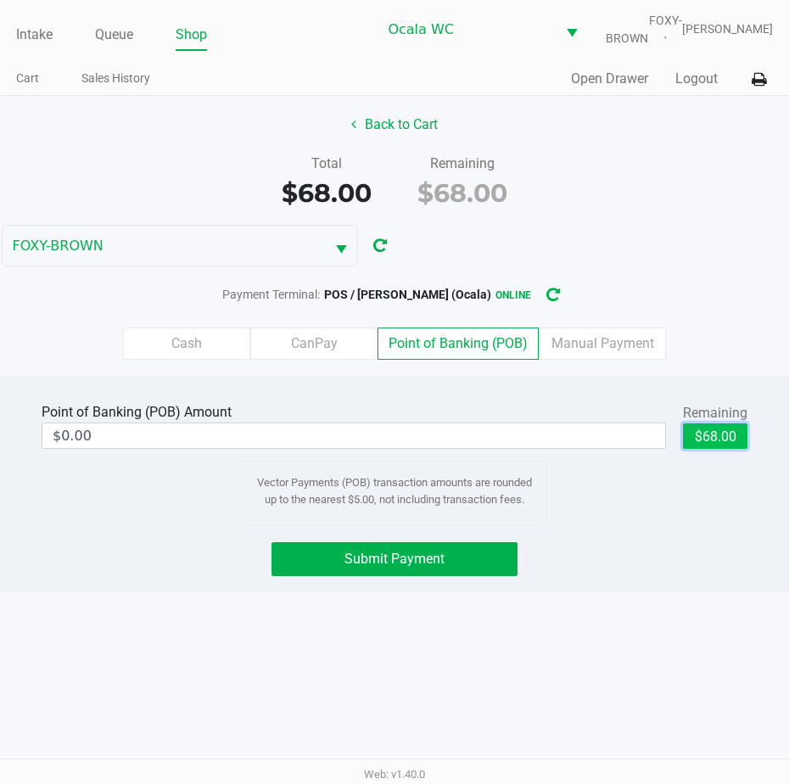
click at [692, 449] on button "$68.00" at bounding box center [715, 435] width 64 height 25
type input "$68.00"
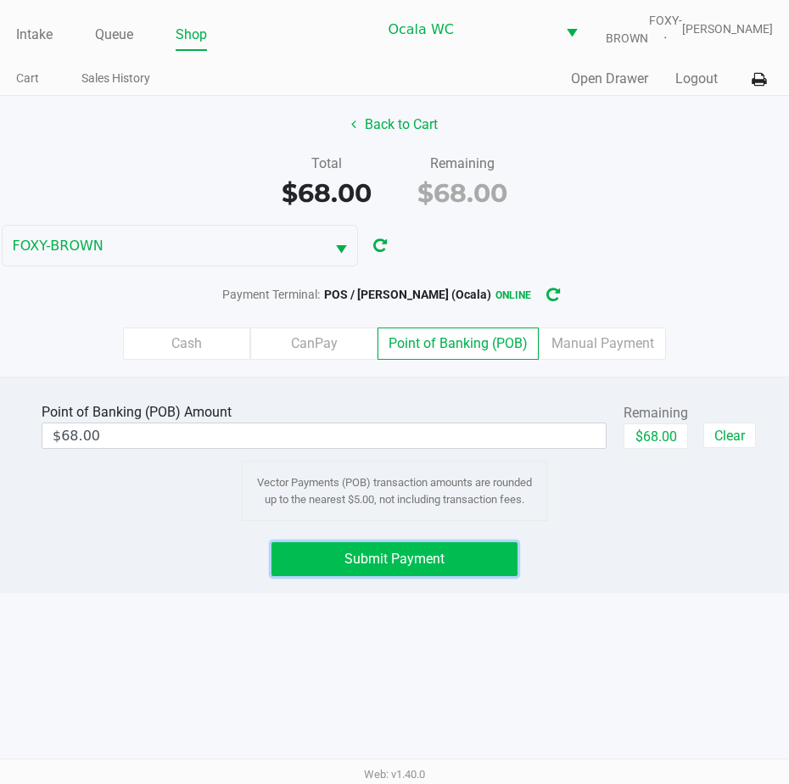
click at [358, 564] on span "Submit Payment" at bounding box center [394, 559] width 100 height 16
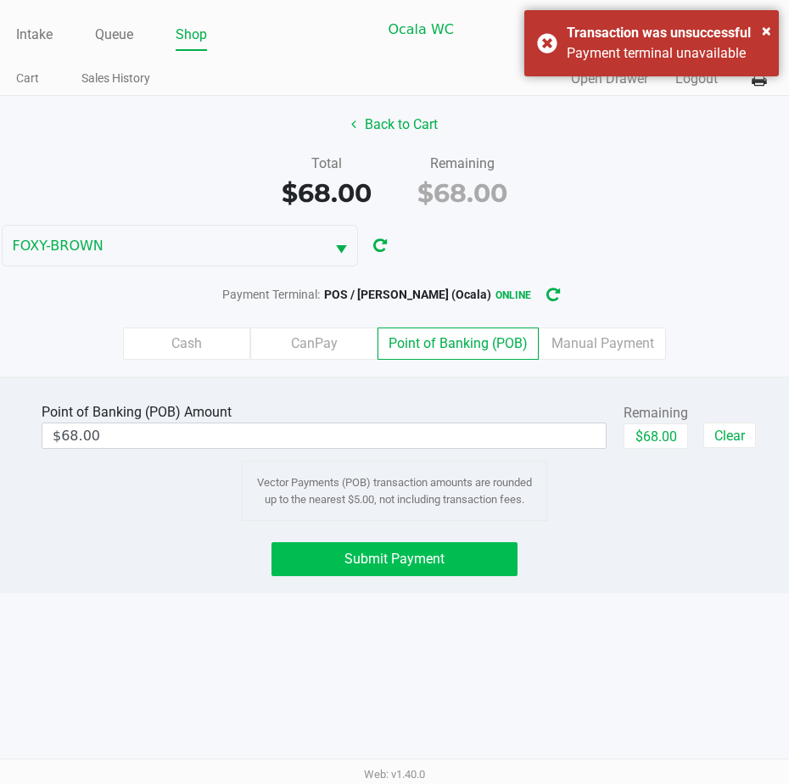
click at [381, 576] on button "Submit Payment" at bounding box center [394, 559] width 246 height 34
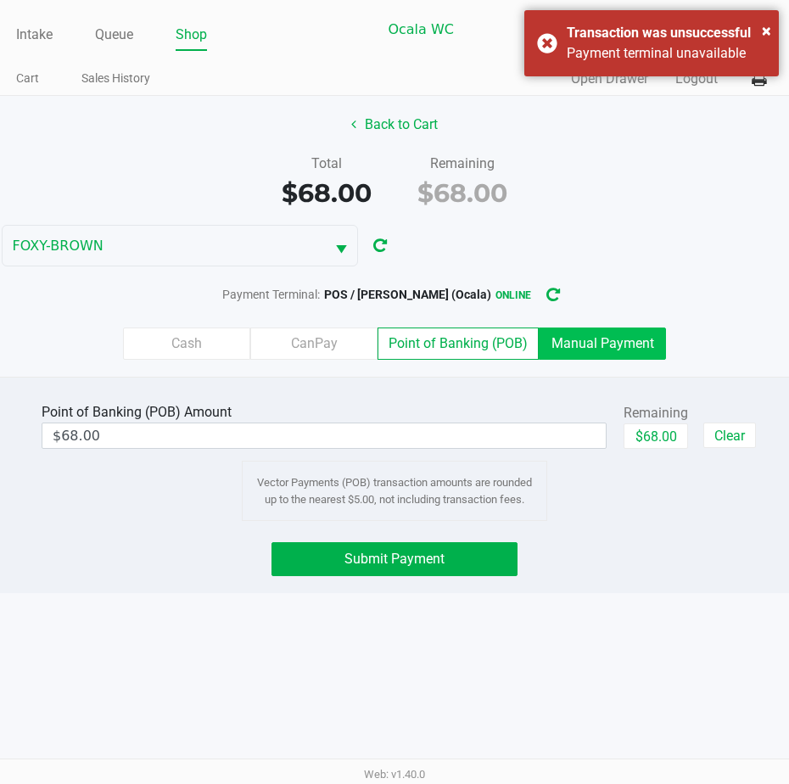
click at [562, 360] on label "Manual Payment" at bounding box center [602, 343] width 127 height 32
click at [0, 0] on 8 "Manual Payment" at bounding box center [0, 0] width 0 height 0
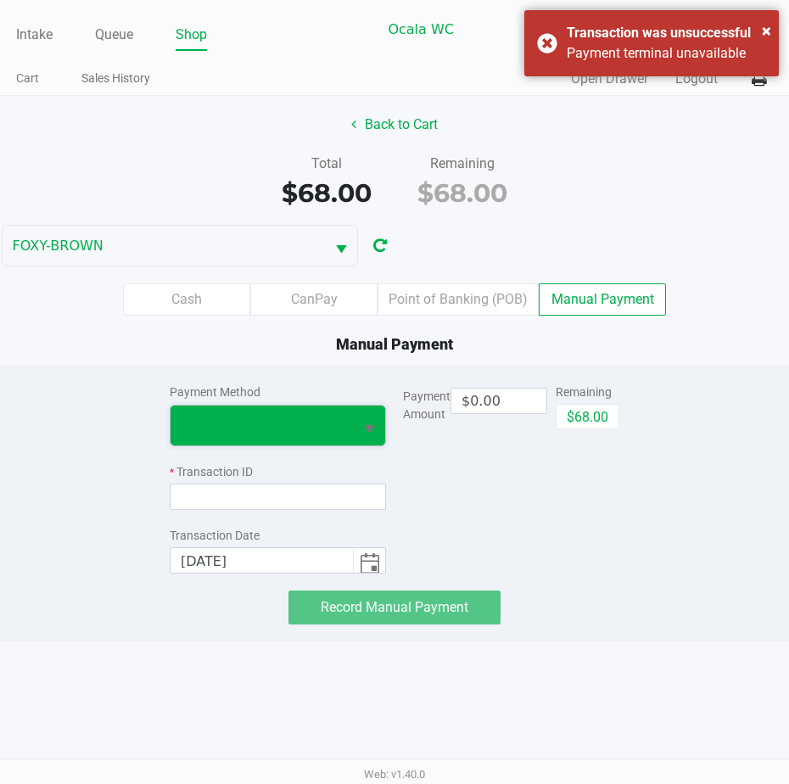
click at [336, 430] on span at bounding box center [262, 425] width 162 height 20
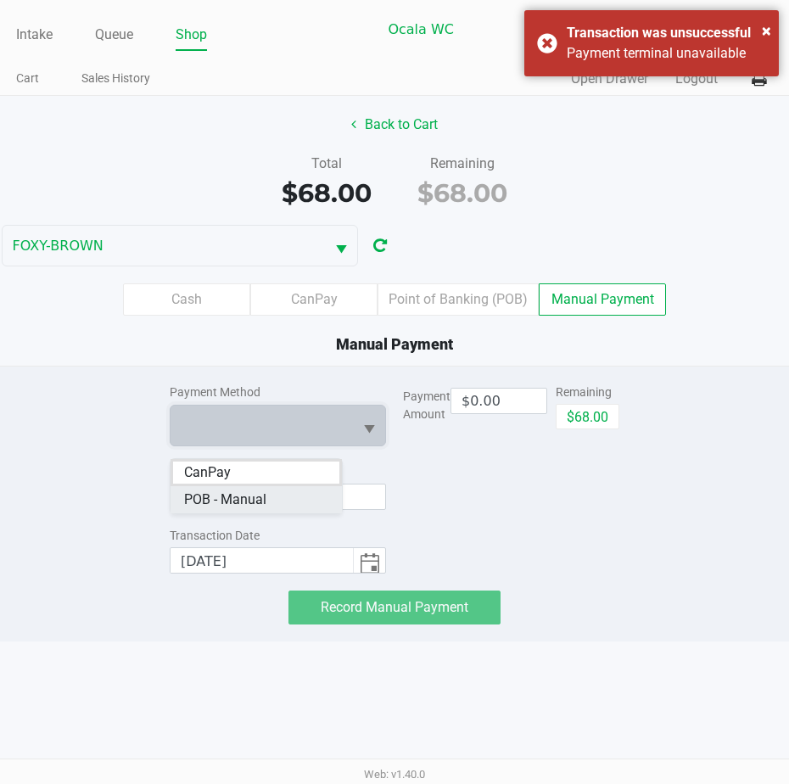
click at [276, 495] on Manual "POB - Manual" at bounding box center [255, 499] width 171 height 27
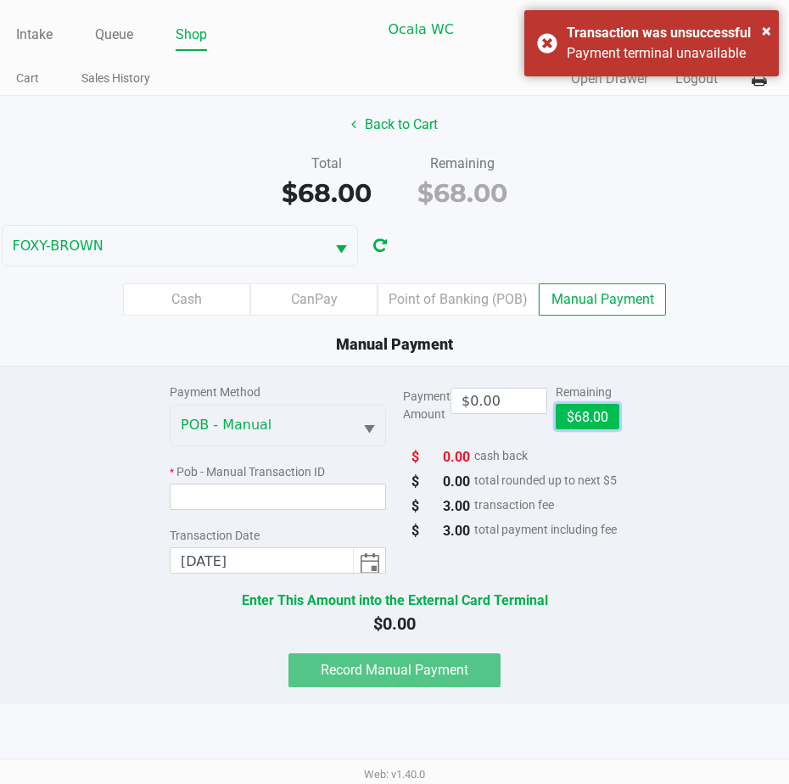
click at [597, 429] on button "$68.00" at bounding box center [588, 416] width 64 height 25
type input "$68.00"
click at [198, 510] on input at bounding box center [278, 496] width 216 height 26
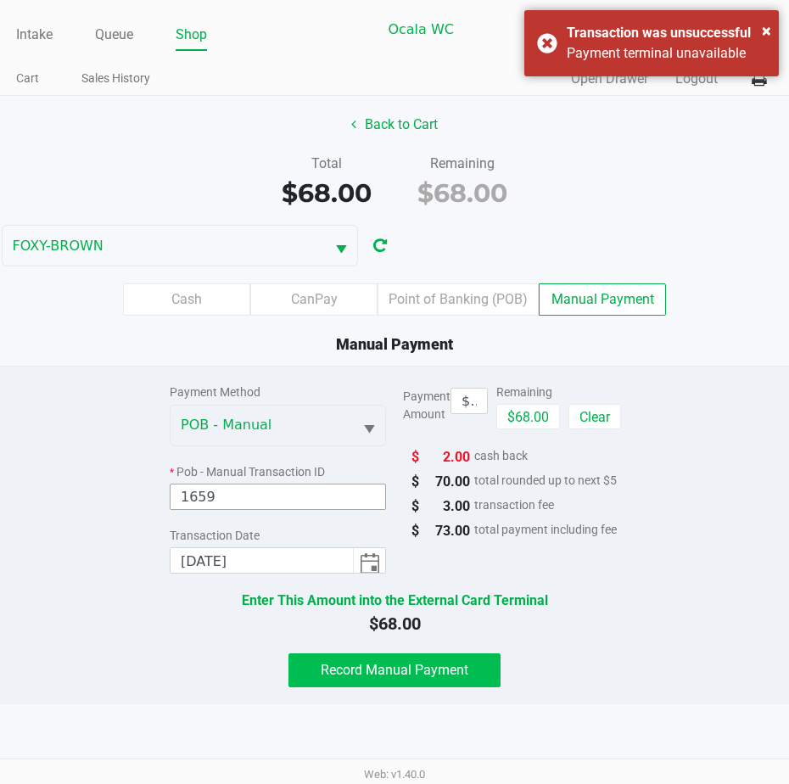
type input "1659"
click at [370, 673] on span "Record Manual Payment" at bounding box center [395, 670] width 148 height 16
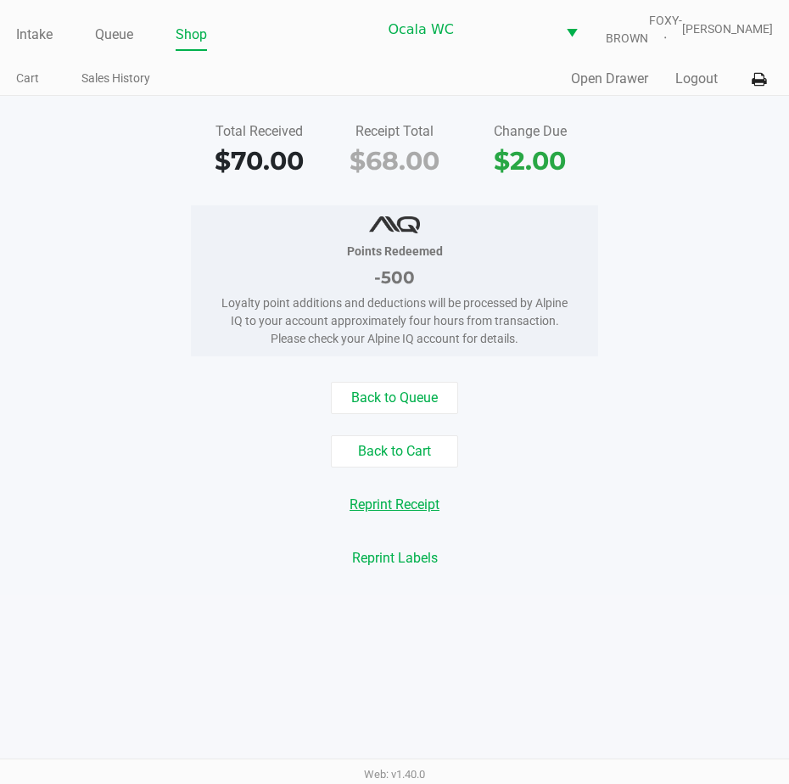
click at [397, 518] on button "Reprint Receipt" at bounding box center [394, 505] width 112 height 32
click at [115, 47] on link "Queue" at bounding box center [114, 35] width 38 height 24
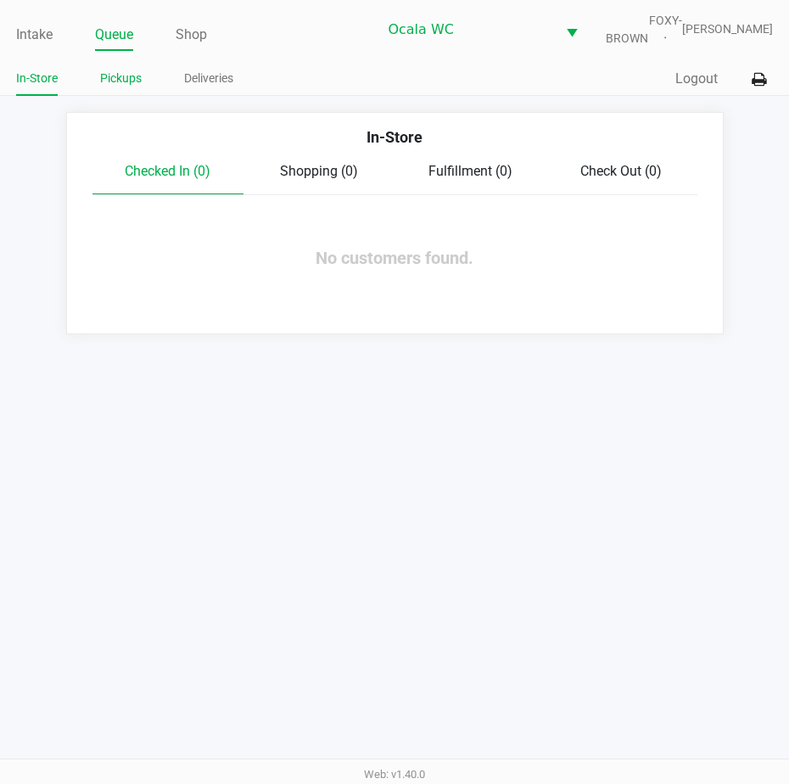
click at [115, 88] on link "Pickups" at bounding box center [121, 78] width 42 height 21
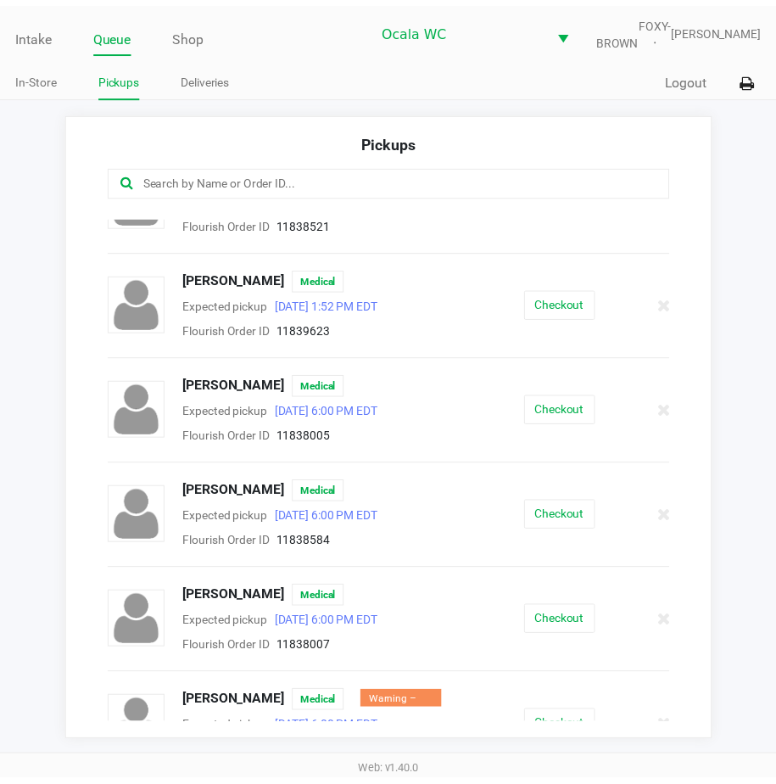
scroll to position [198, 0]
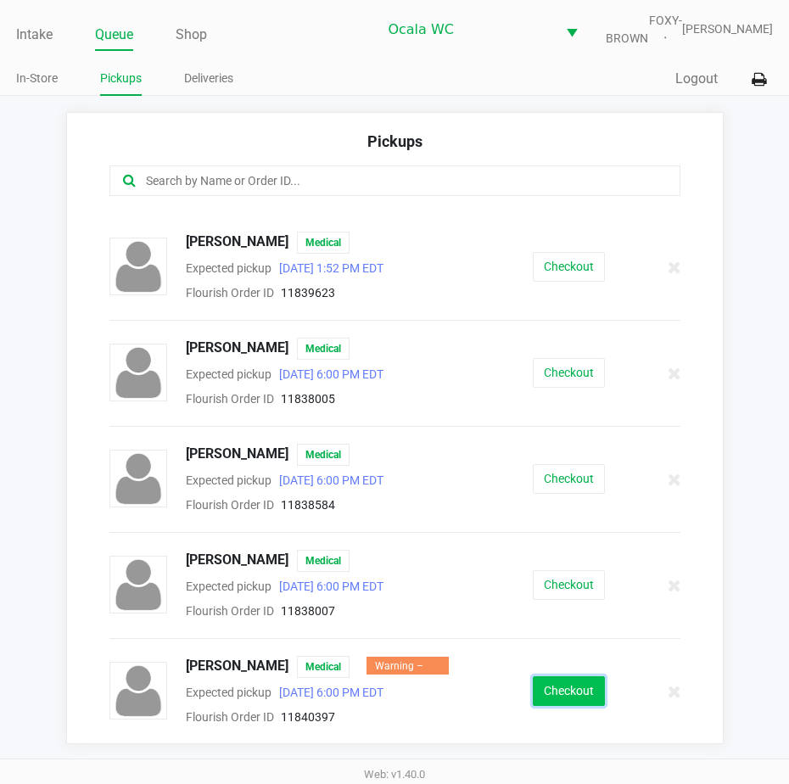
click at [550, 703] on button "Checkout" at bounding box center [569, 691] width 72 height 30
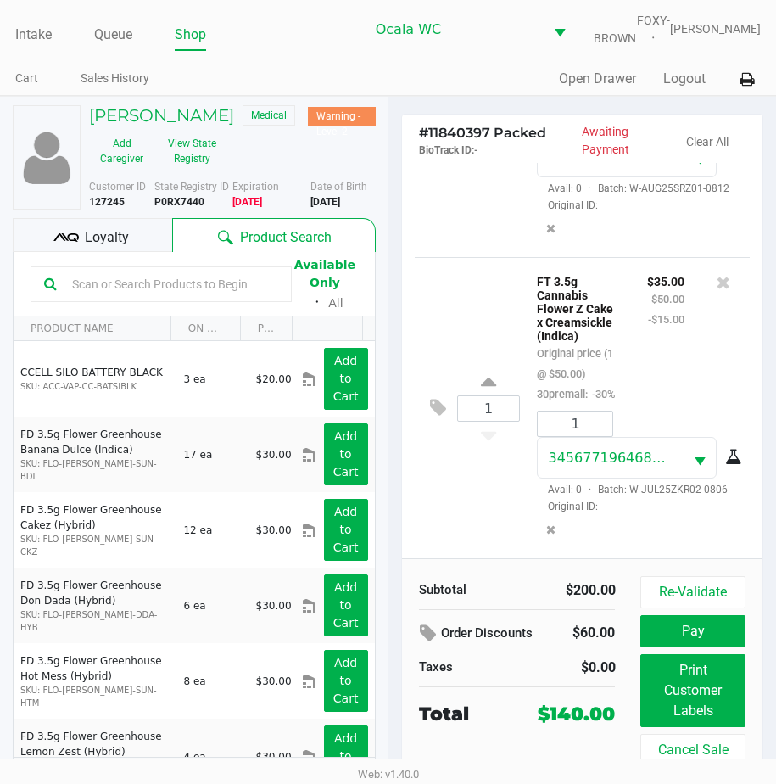
scroll to position [946, 0]
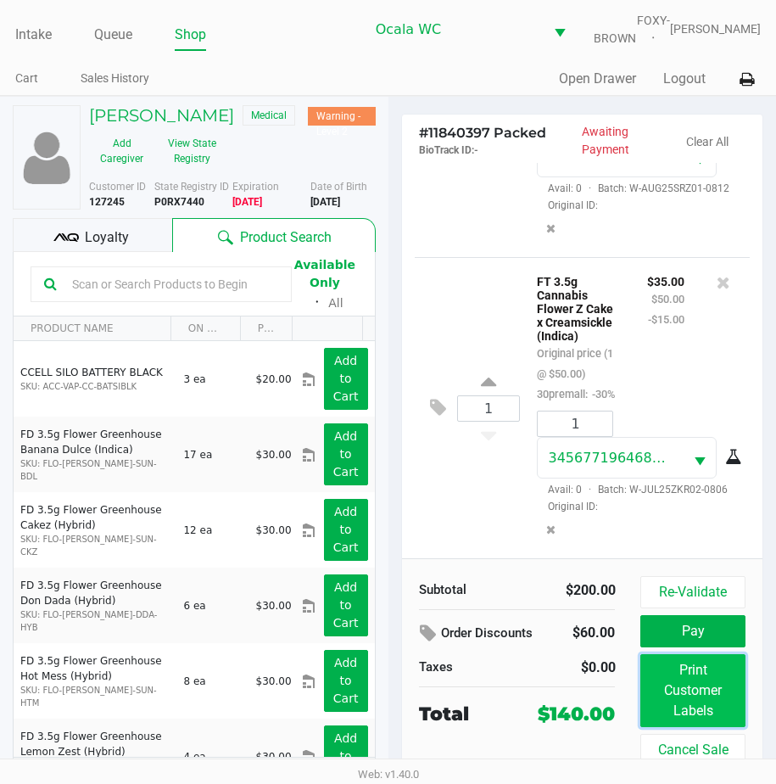
click at [641, 678] on button "Print Customer Labels" at bounding box center [692, 690] width 104 height 73
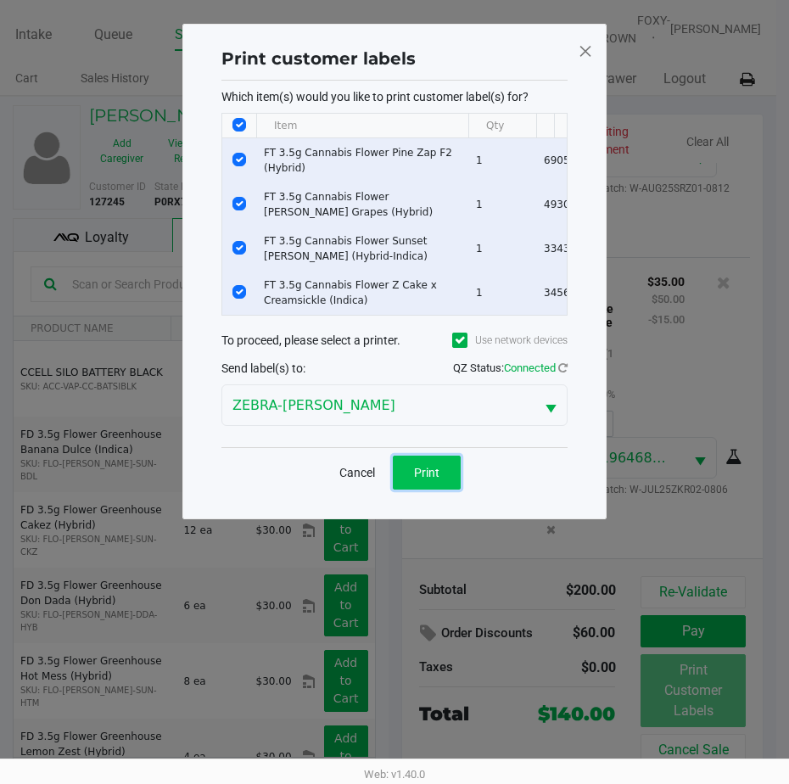
click at [427, 476] on button "Print" at bounding box center [427, 473] width 68 height 34
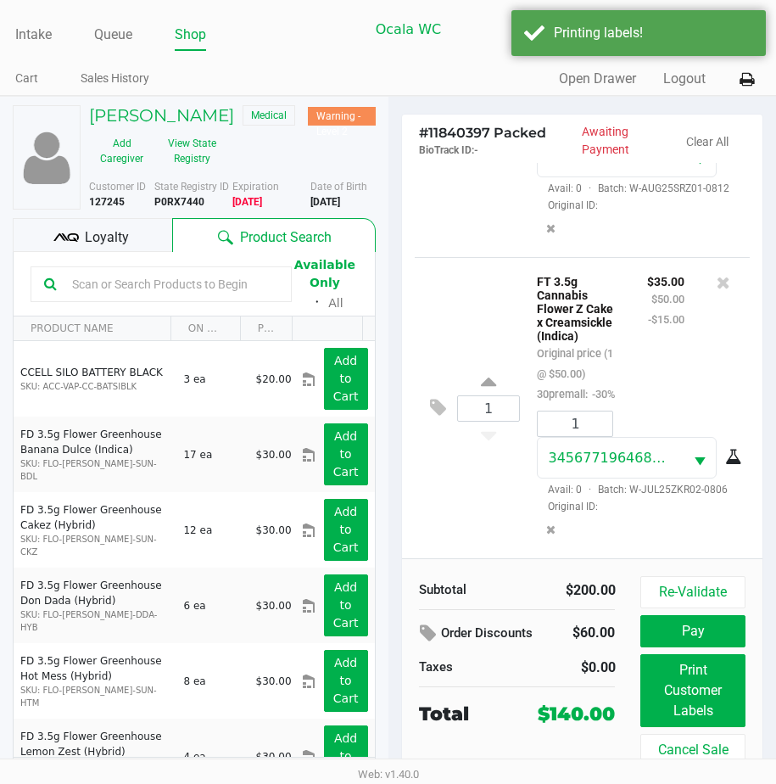
click at [95, 245] on span "Loyalty" at bounding box center [107, 237] width 44 height 20
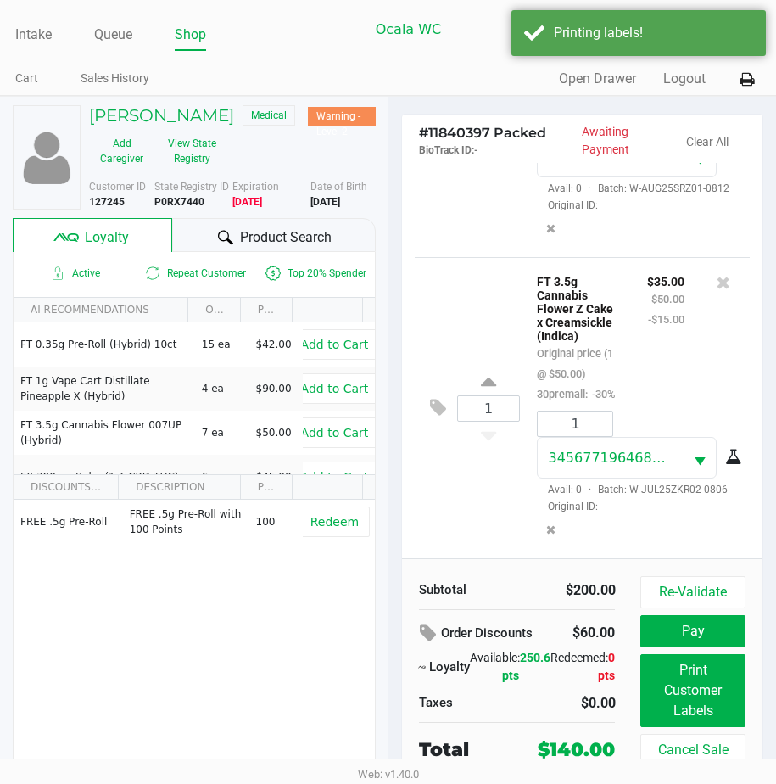
click at [193, 249] on div "Product Search" at bounding box center [273, 235] width 203 height 34
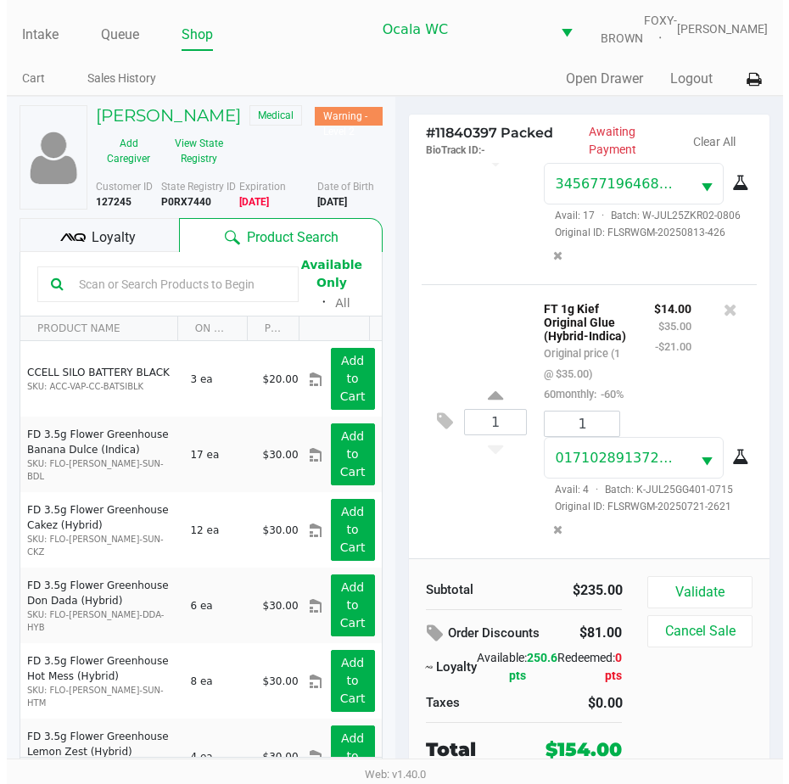
scroll to position [1339, 0]
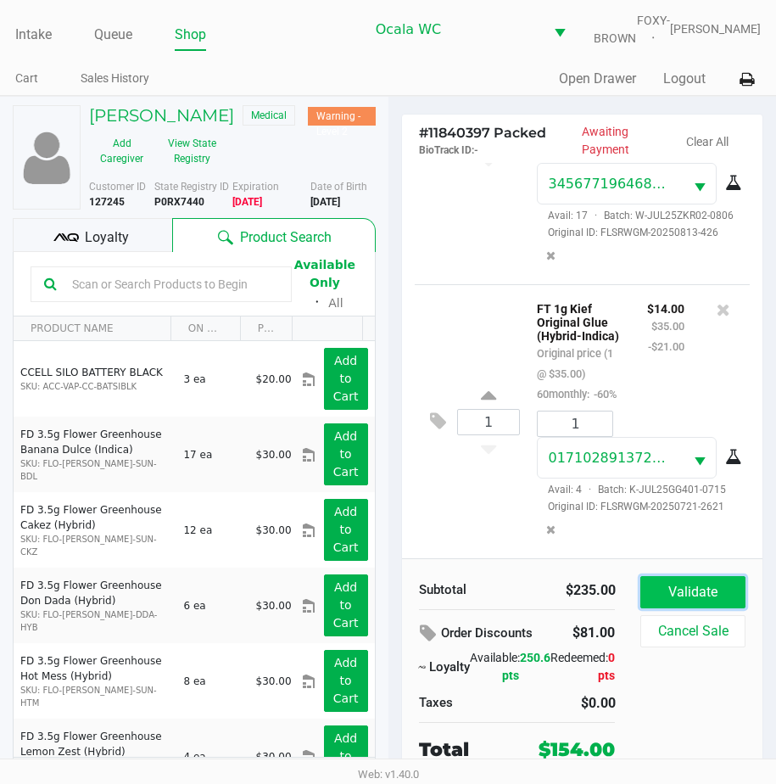
click at [655, 592] on button "Validate" at bounding box center [692, 592] width 104 height 32
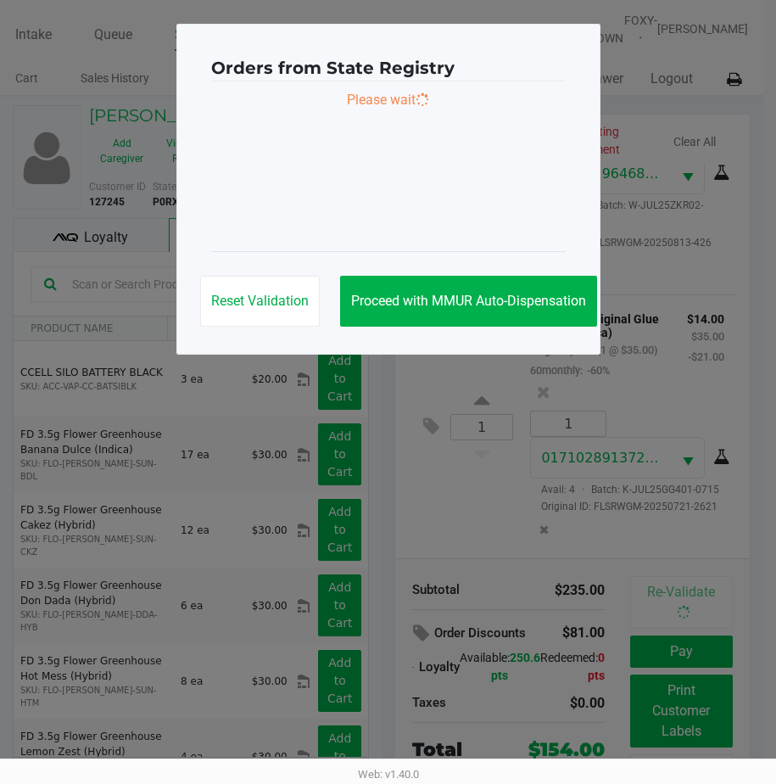
scroll to position [1364, 0]
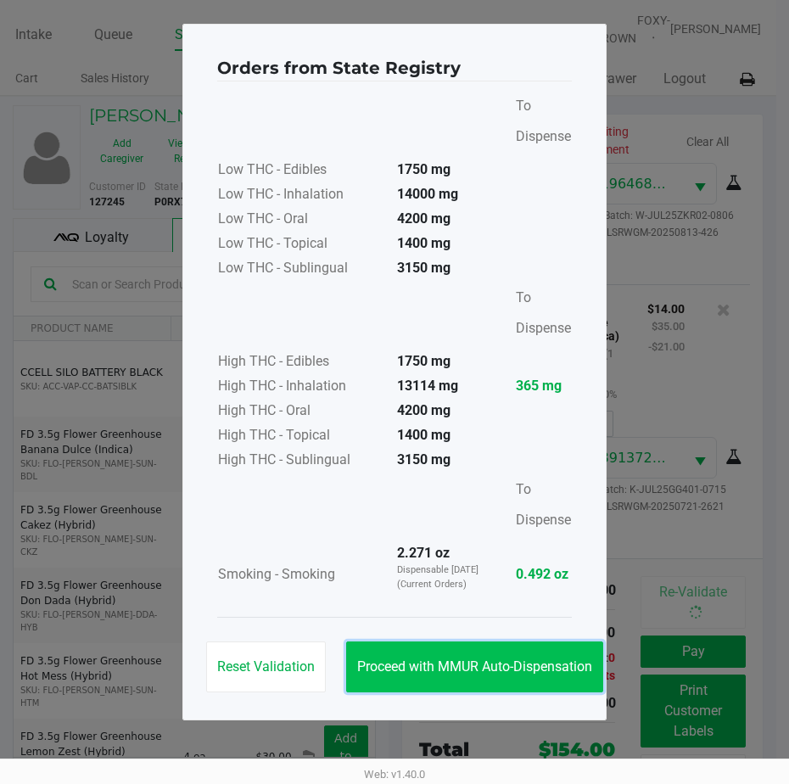
click at [461, 663] on span "Proceed with MMUR Auto-Dispensation" at bounding box center [474, 666] width 235 height 16
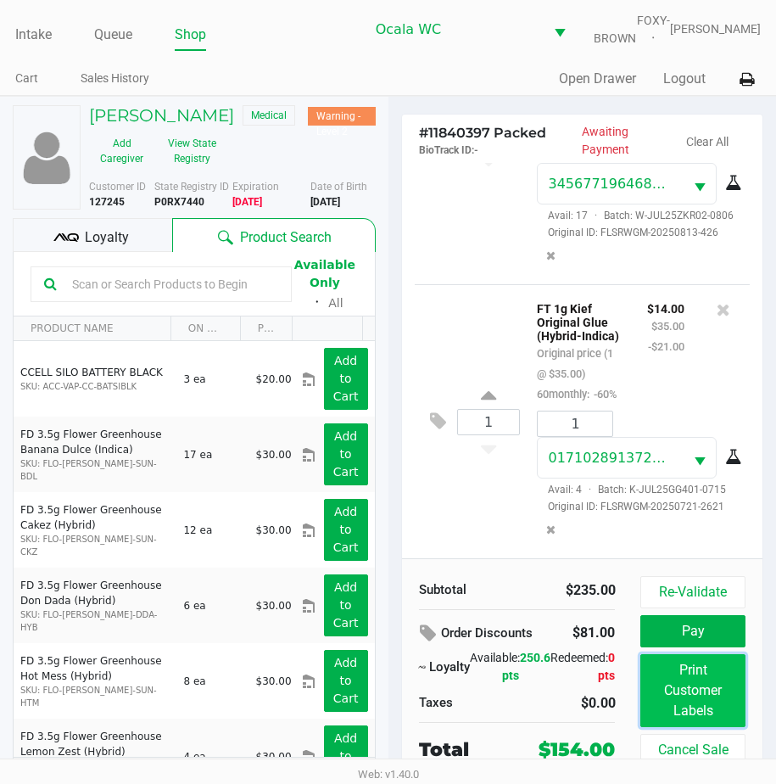
click at [647, 699] on button "Print Customer Labels" at bounding box center [692, 690] width 104 height 73
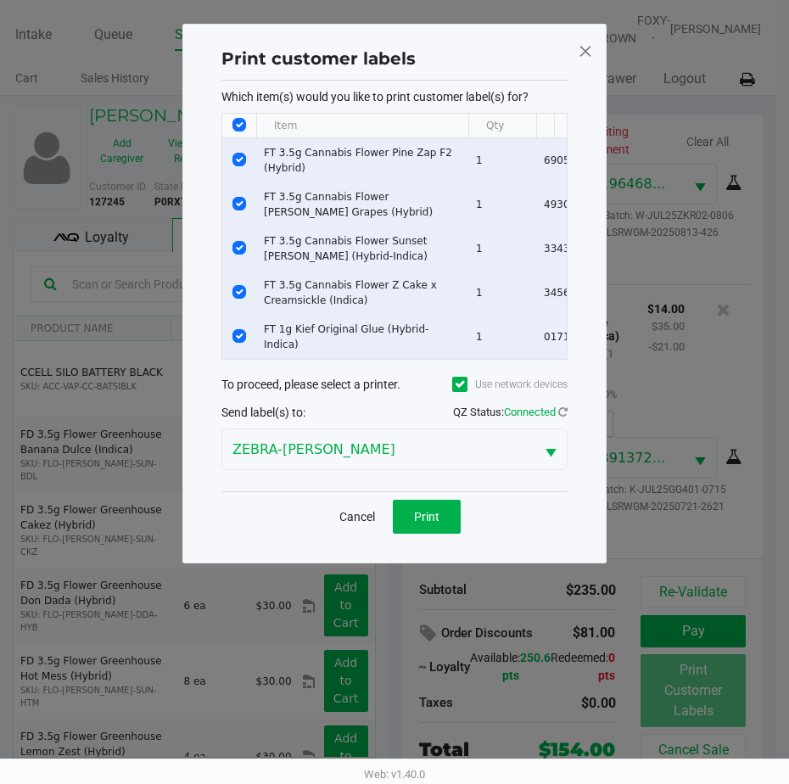
click at [238, 126] on input "Select All Rows" at bounding box center [239, 125] width 14 height 14
checkbox input "false"
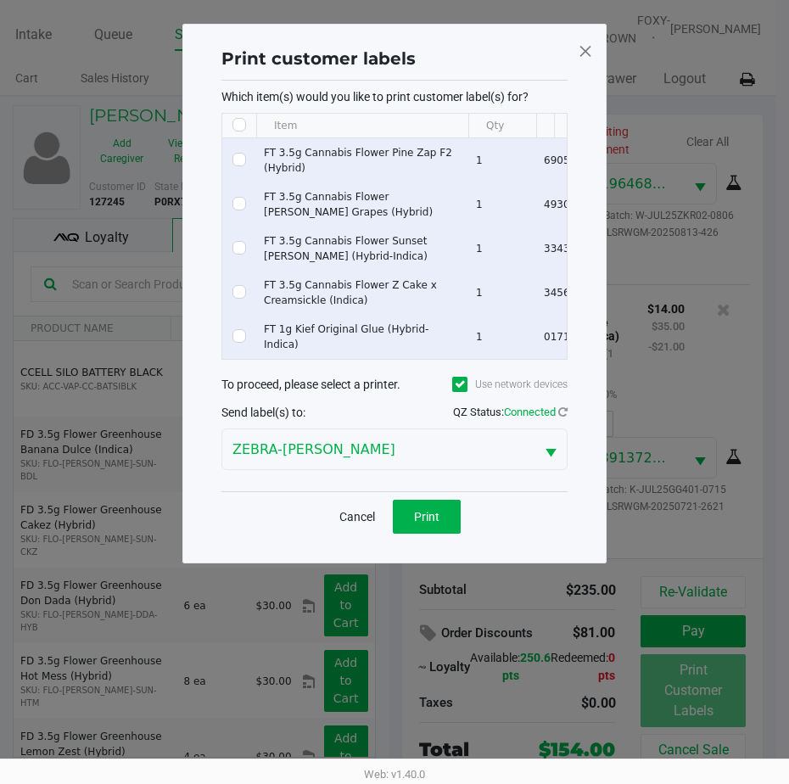
checkbox input "false"
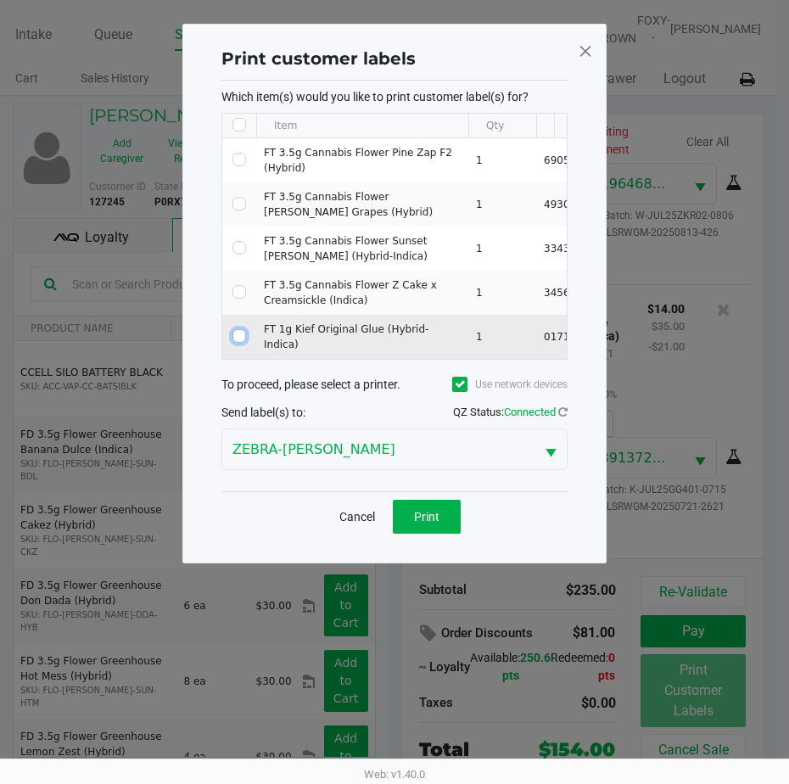
click at [243, 336] on input "Select Row" at bounding box center [239, 336] width 14 height 14
checkbox input "true"
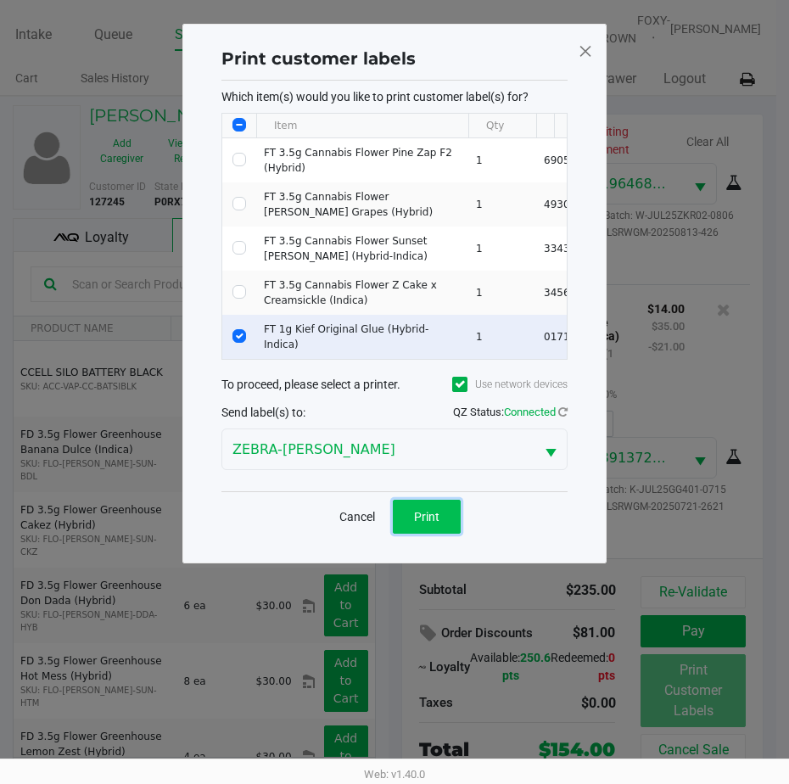
click at [441, 525] on button "Print" at bounding box center [427, 517] width 68 height 34
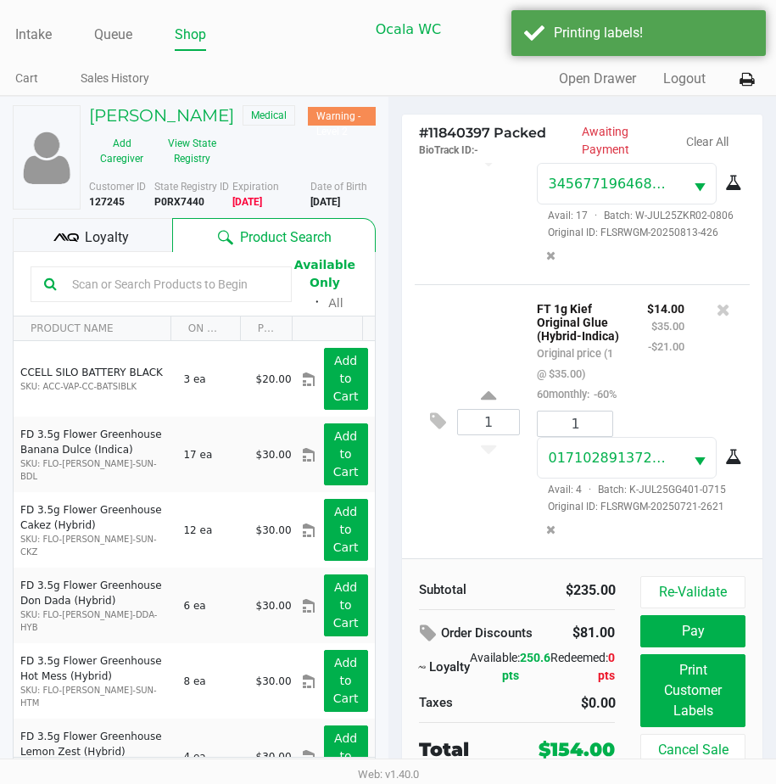
scroll to position [43, 0]
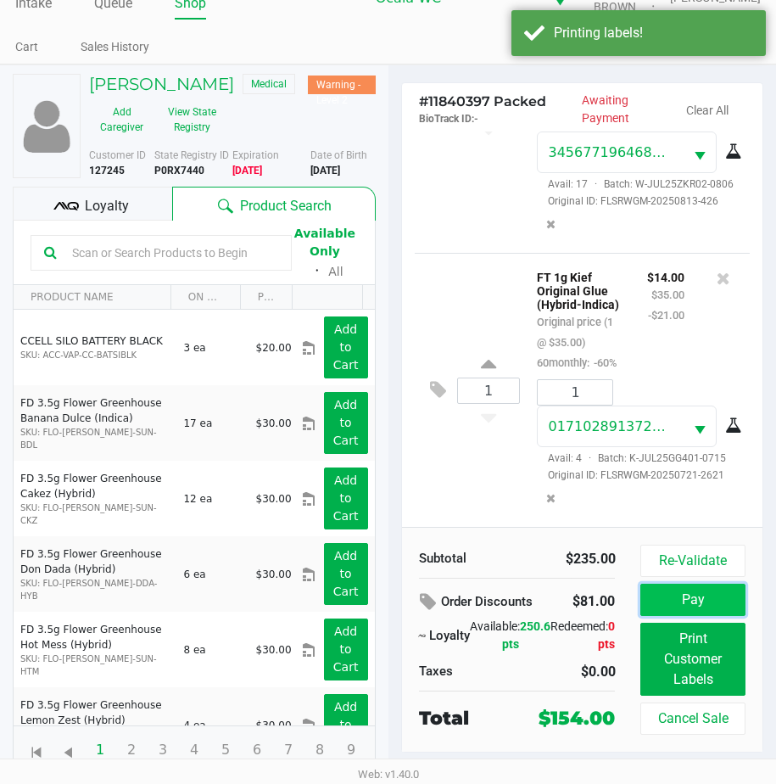
click at [673, 600] on button "Pay" at bounding box center [692, 600] width 104 height 32
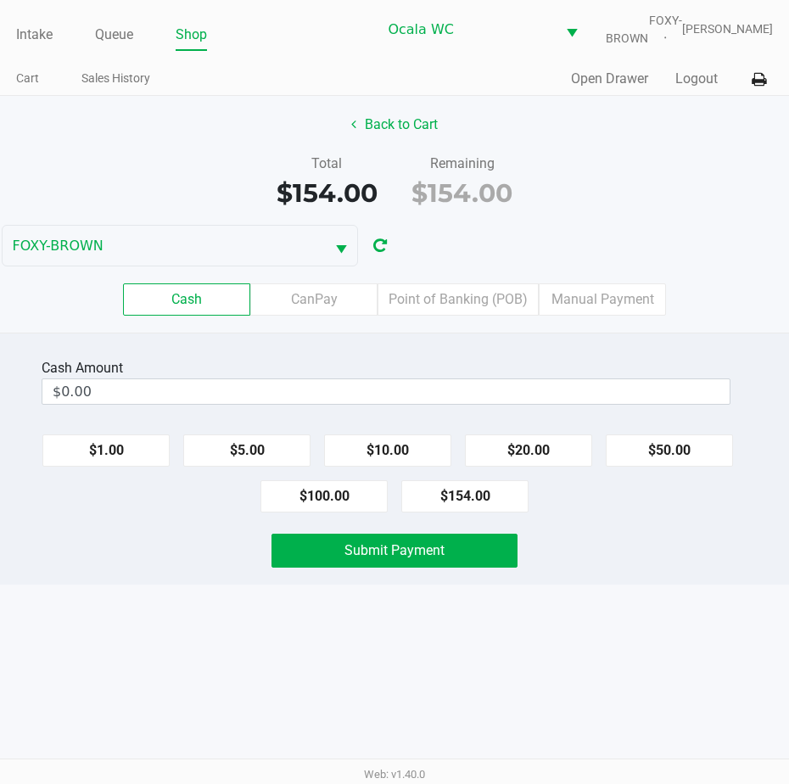
click at [454, 316] on label "Point of Banking (POB)" at bounding box center [457, 299] width 161 height 32
click at [0, 0] on 7 "Point of Banking (POB)" at bounding box center [0, 0] width 0 height 0
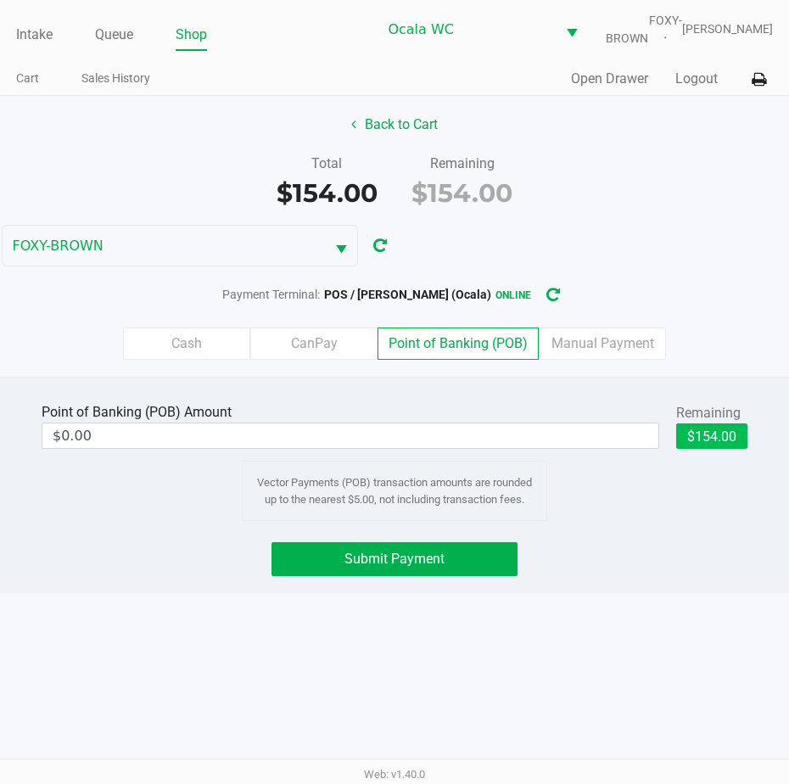
click at [707, 440] on button "$154.00" at bounding box center [711, 435] width 71 height 25
type input "$154.00"
click at [378, 555] on button "Submit Payment" at bounding box center [394, 559] width 246 height 34
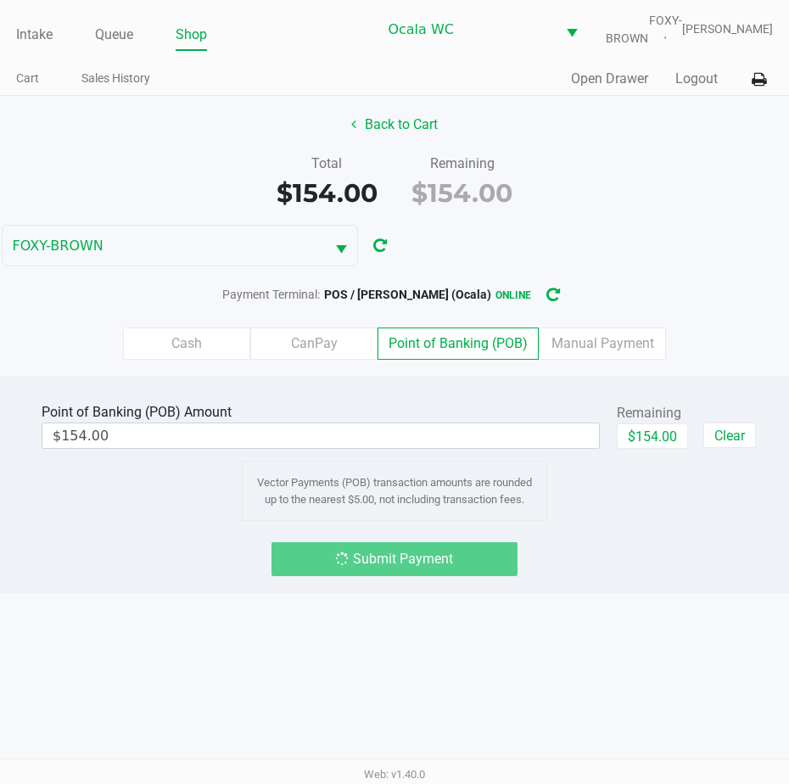
click at [377, 560] on div "Submit Payment" at bounding box center [394, 559] width 246 height 34
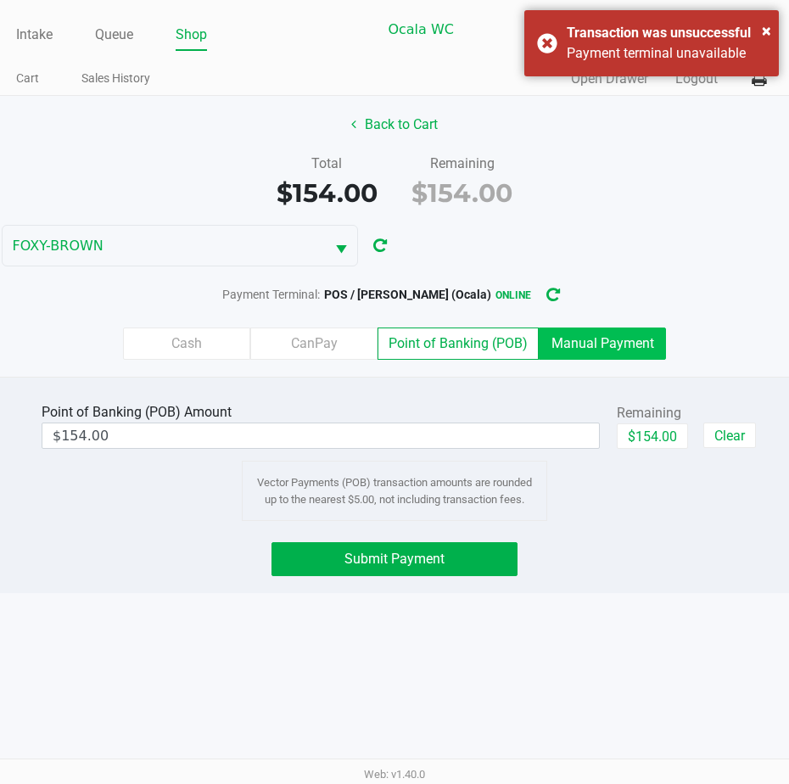
click at [584, 343] on label "Manual Payment" at bounding box center [602, 343] width 127 height 32
click at [0, 0] on 8 "Manual Payment" at bounding box center [0, 0] width 0 height 0
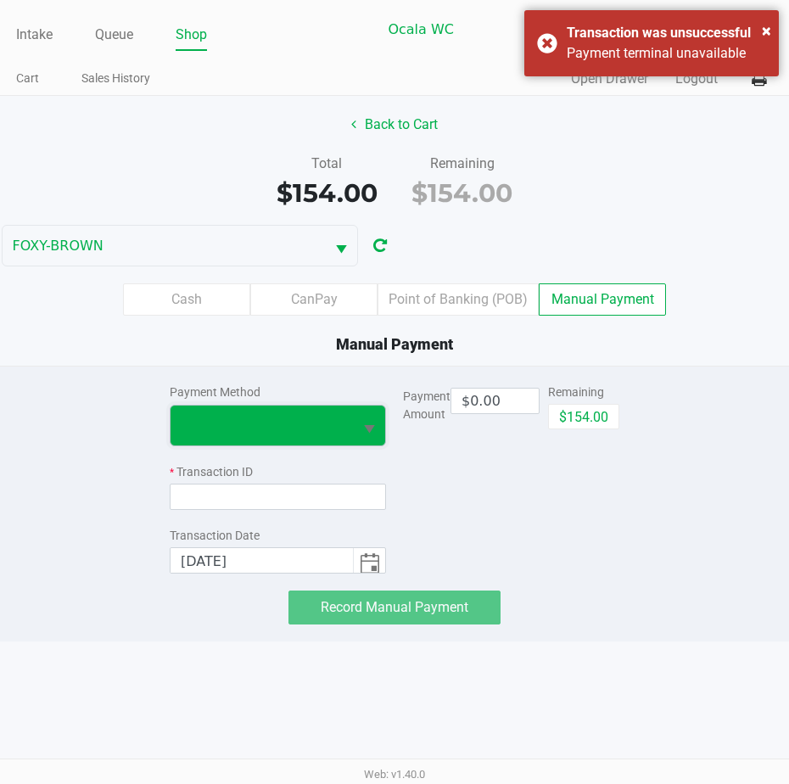
click at [337, 445] on span at bounding box center [261, 425] width 182 height 40
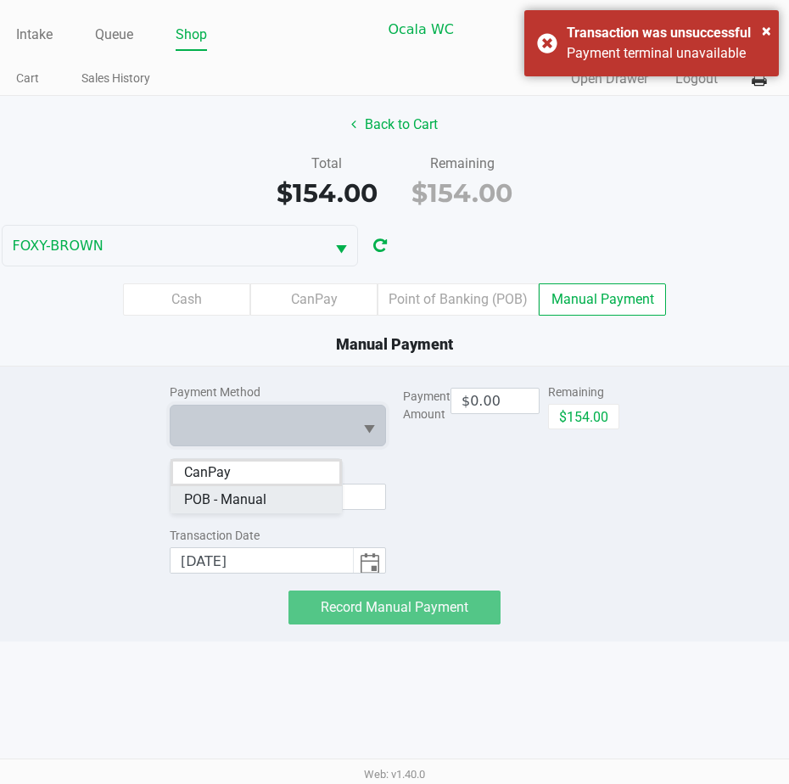
click at [266, 495] on Manual "POB - Manual" at bounding box center [255, 499] width 171 height 27
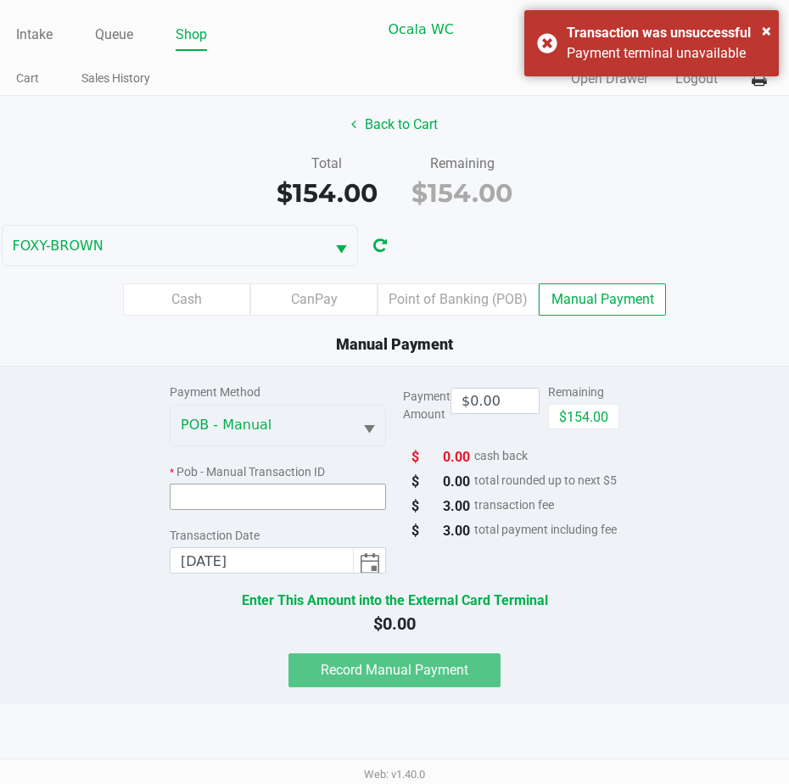
click at [223, 501] on input at bounding box center [278, 496] width 216 height 26
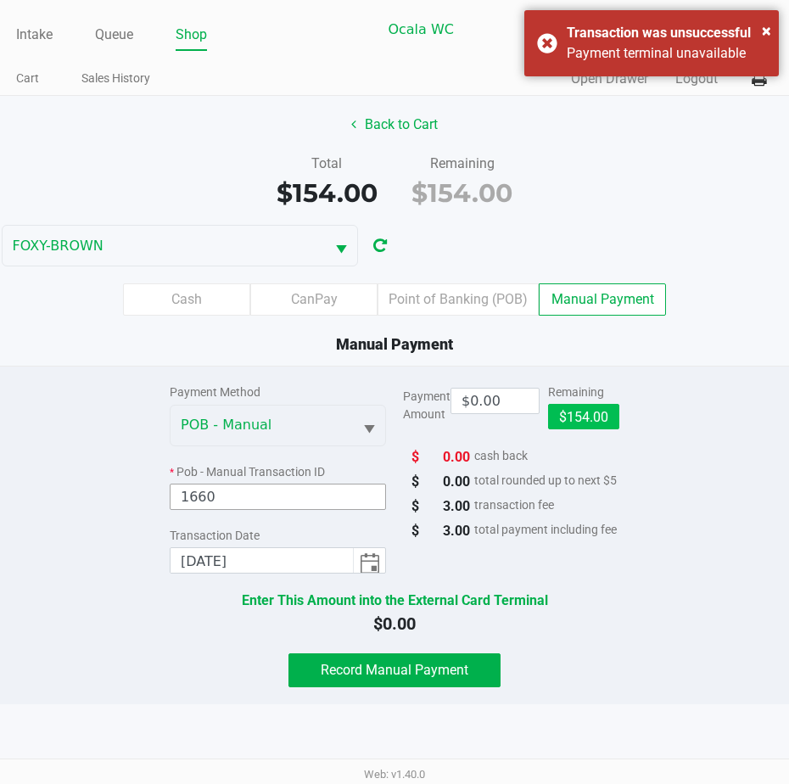
type input "1660"
click at [604, 422] on button "$154.00" at bounding box center [583, 416] width 71 height 25
type input "$154.00"
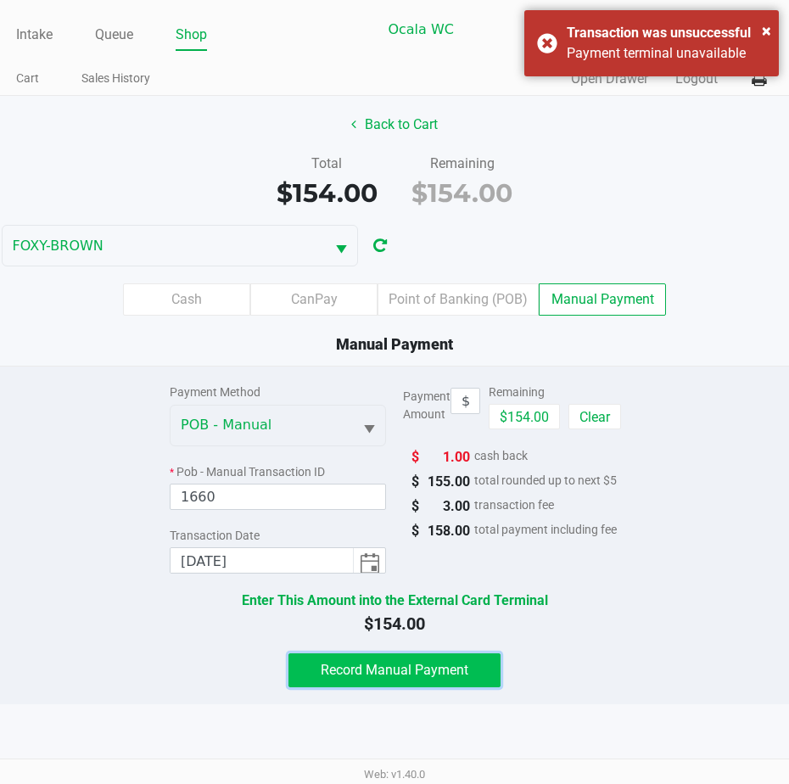
click at [377, 673] on span "Record Manual Payment" at bounding box center [395, 670] width 148 height 16
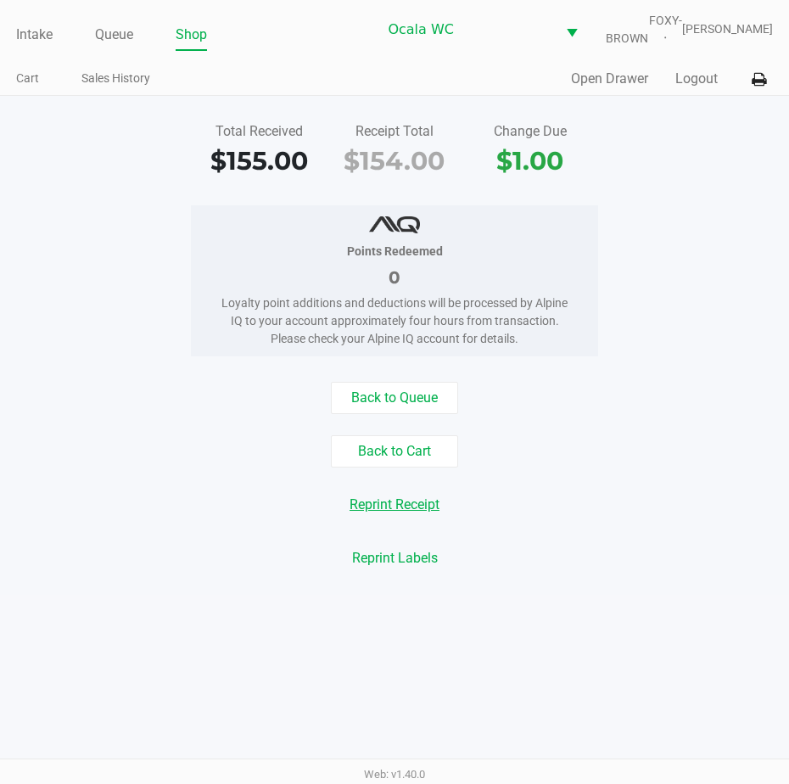
click at [395, 513] on button "Reprint Receipt" at bounding box center [394, 505] width 112 height 32
click at [36, 47] on link "Intake" at bounding box center [34, 35] width 36 height 24
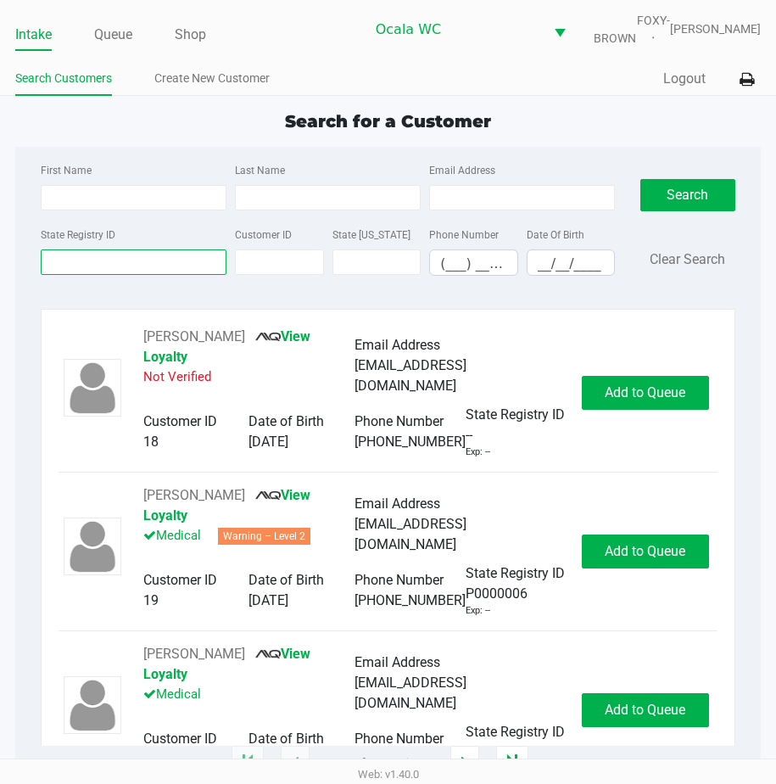
click at [127, 275] on input "State Registry ID" at bounding box center [134, 261] width 186 height 25
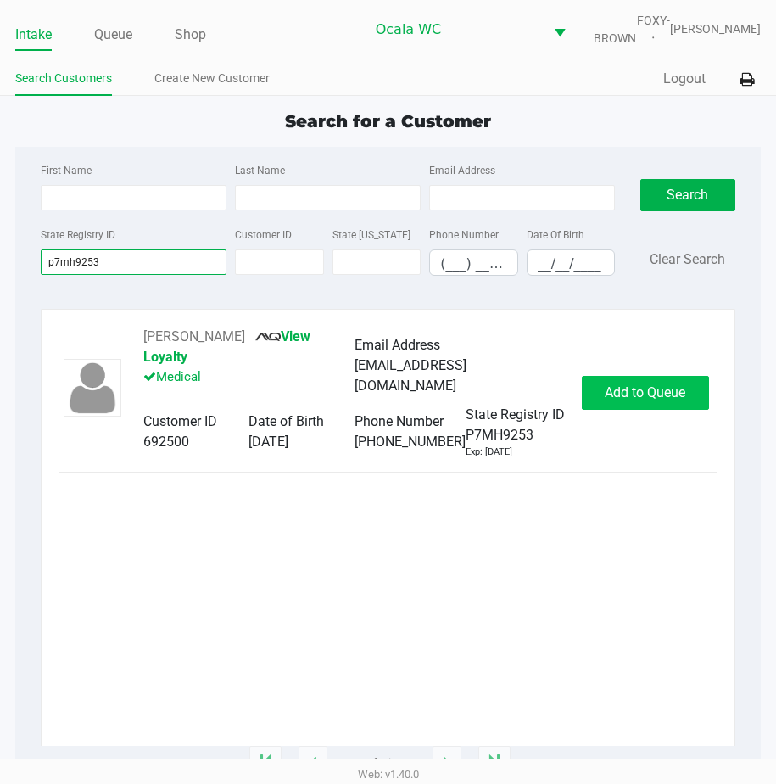
type input "p7mh9253"
click at [617, 400] on span "Add to Queue" at bounding box center [645, 392] width 81 height 16
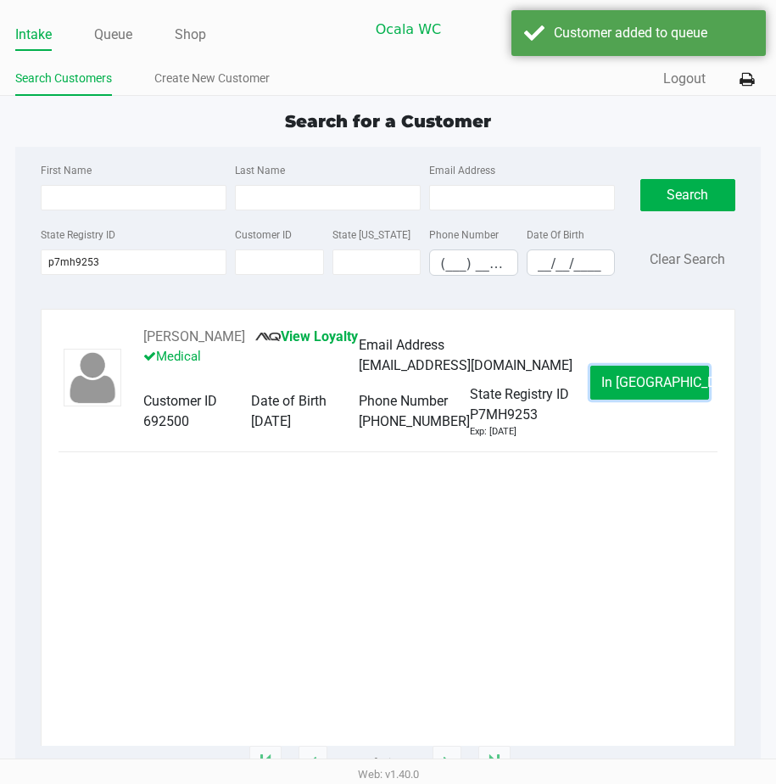
click at [617, 400] on button "In Queue" at bounding box center [649, 383] width 119 height 34
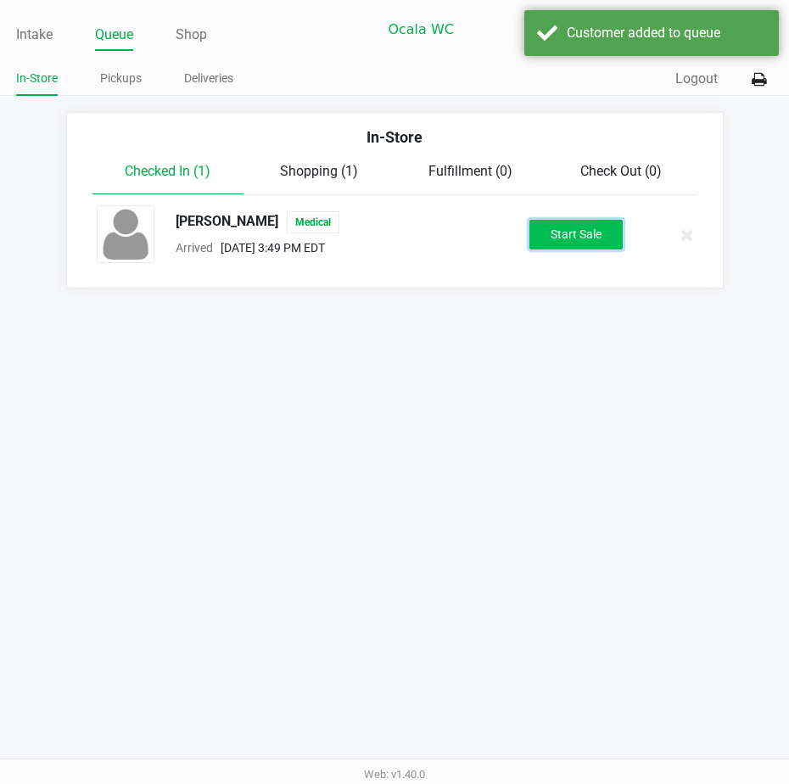
click at [544, 244] on button "Start Sale" at bounding box center [575, 235] width 93 height 30
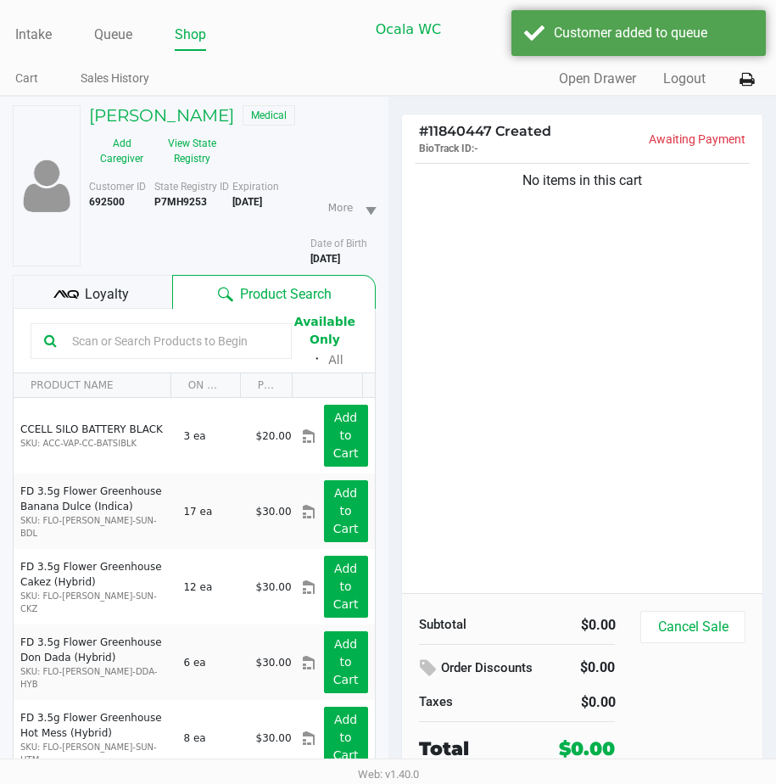
click at [98, 299] on span "Loyalty" at bounding box center [107, 294] width 44 height 20
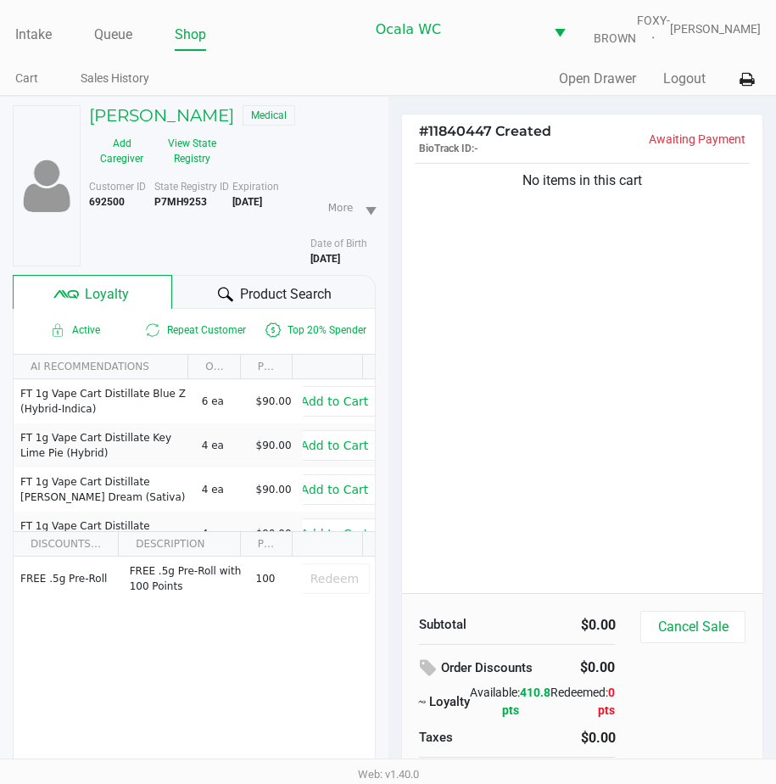
click at [205, 304] on div "Product Search" at bounding box center [273, 292] width 203 height 34
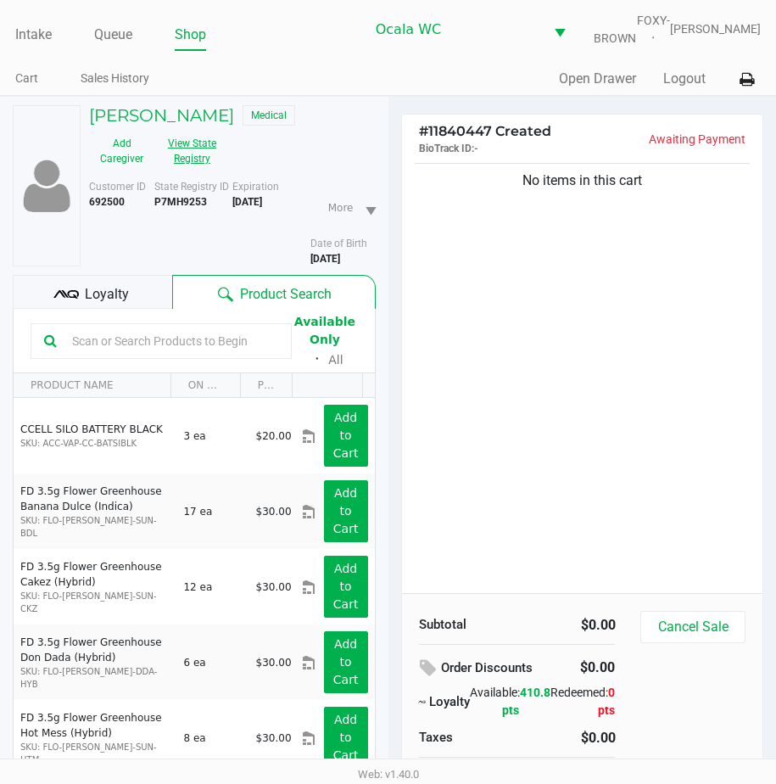
click at [174, 159] on button "View State Registry" at bounding box center [186, 151] width 65 height 42
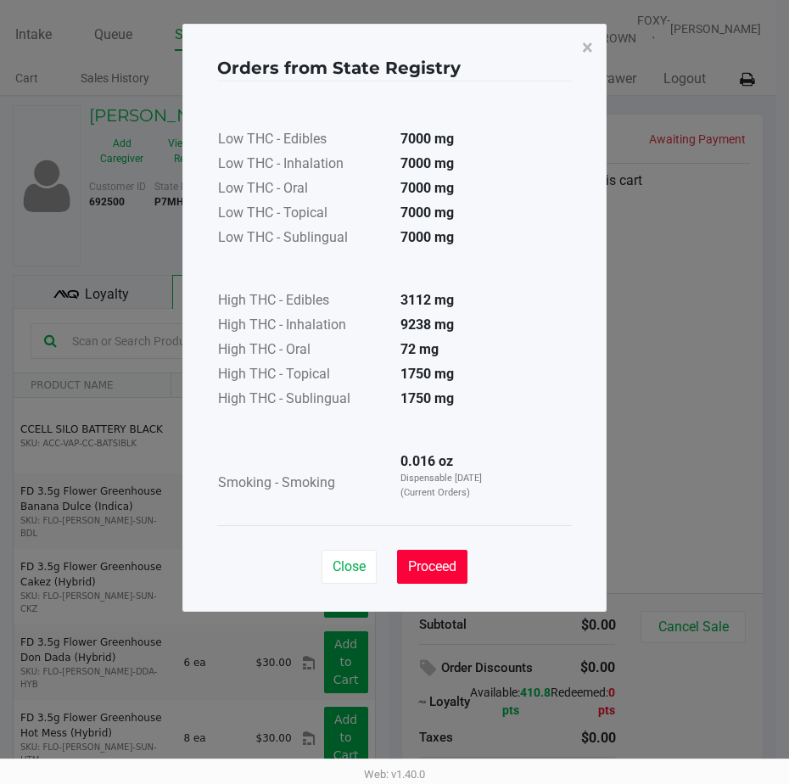
click at [432, 557] on button "Proceed" at bounding box center [432, 567] width 70 height 34
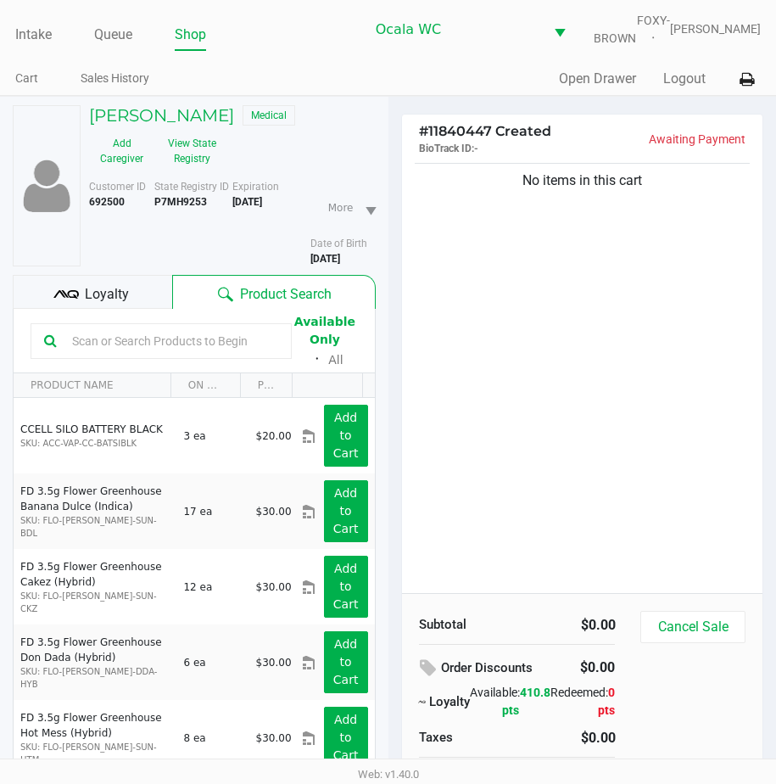
click at [177, 208] on b "P7MH9253" at bounding box center [180, 202] width 53 height 12
click at [178, 208] on b "P7MH9253" at bounding box center [180, 202] width 53 height 12
drag, startPoint x: 178, startPoint y: 213, endPoint x: 201, endPoint y: 267, distance: 58.9
click at [201, 266] on div "State Registry ID P7MH9253" at bounding box center [193, 222] width 78 height 87
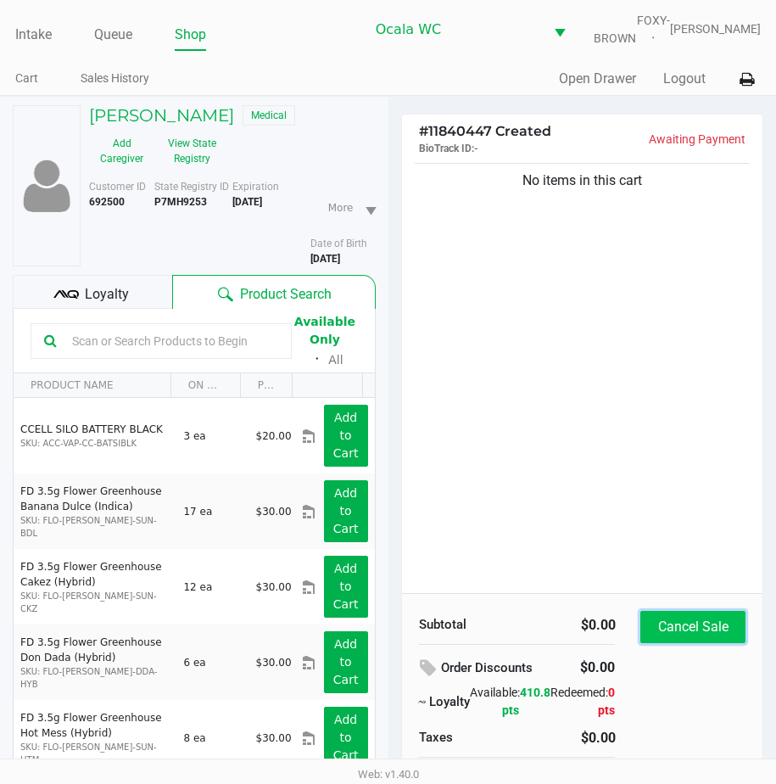
click at [679, 643] on button "Cancel Sale" at bounding box center [692, 627] width 104 height 32
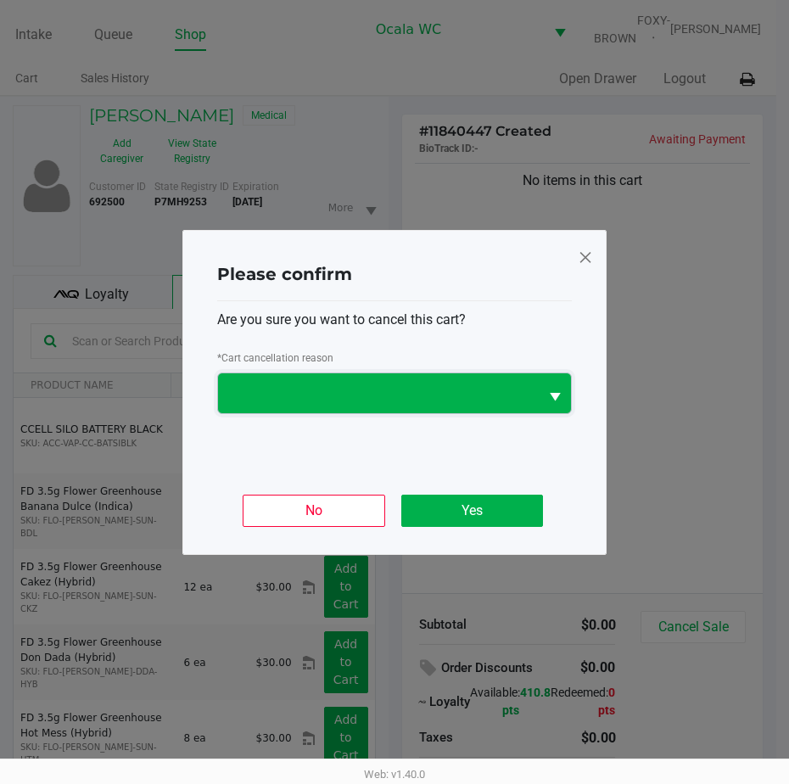
click at [432, 398] on span at bounding box center [378, 393] width 300 height 20
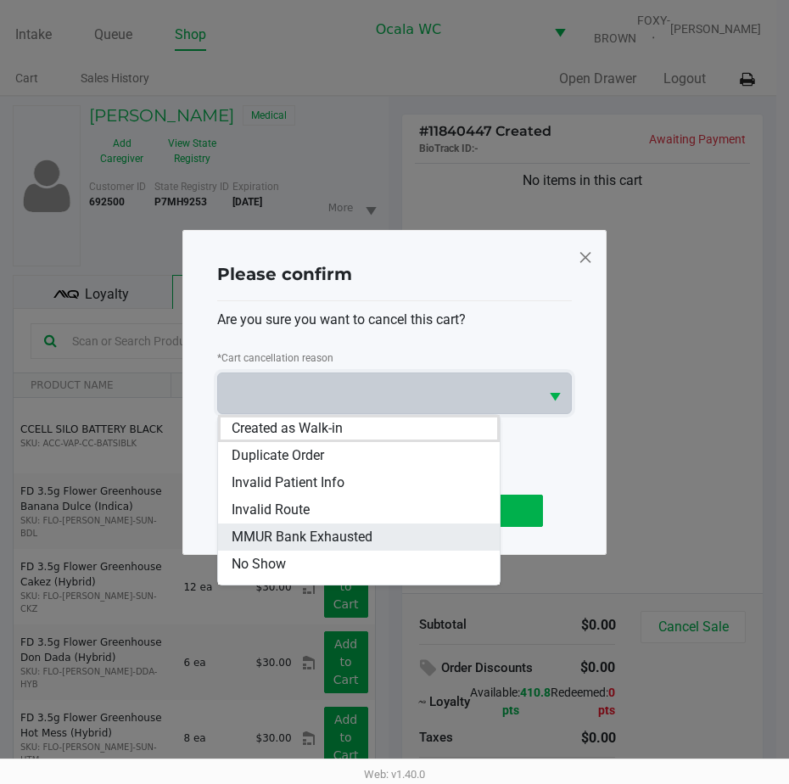
click at [359, 529] on span "MMUR Bank Exhausted" at bounding box center [302, 537] width 141 height 20
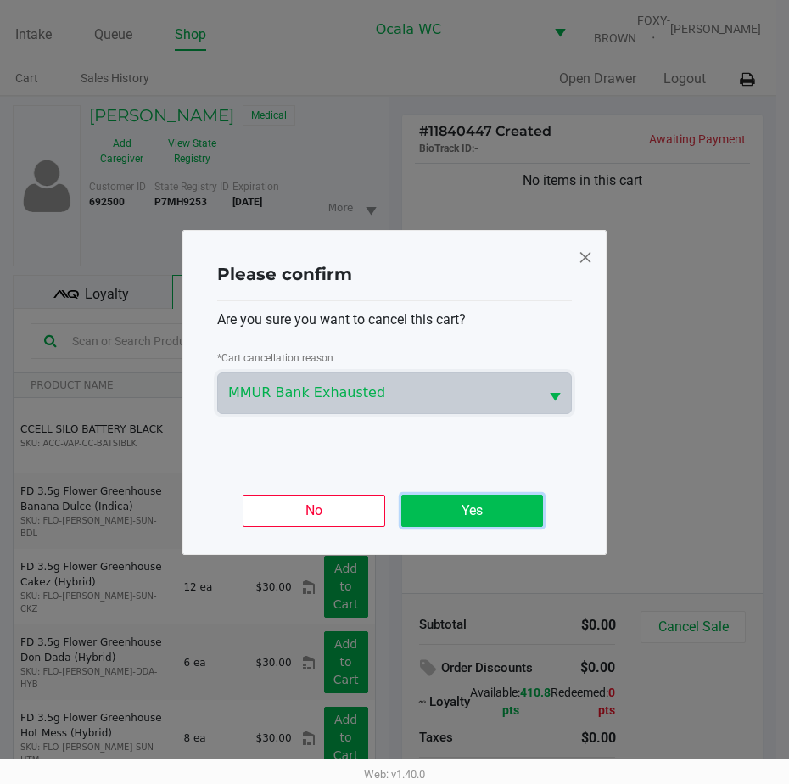
click at [451, 503] on button "Yes" at bounding box center [472, 511] width 142 height 32
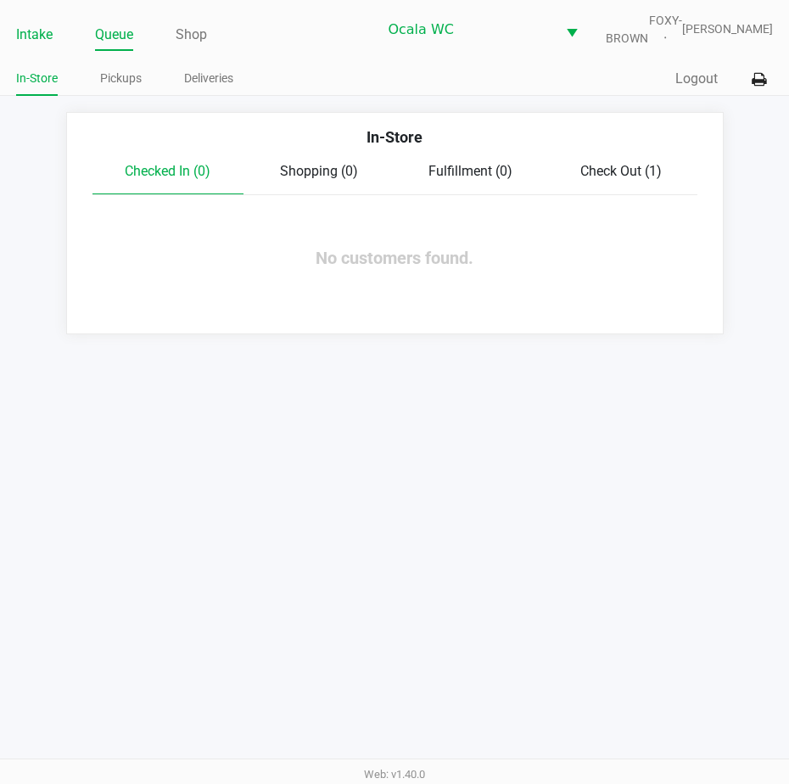
click at [45, 44] on link "Intake" at bounding box center [34, 35] width 36 height 24
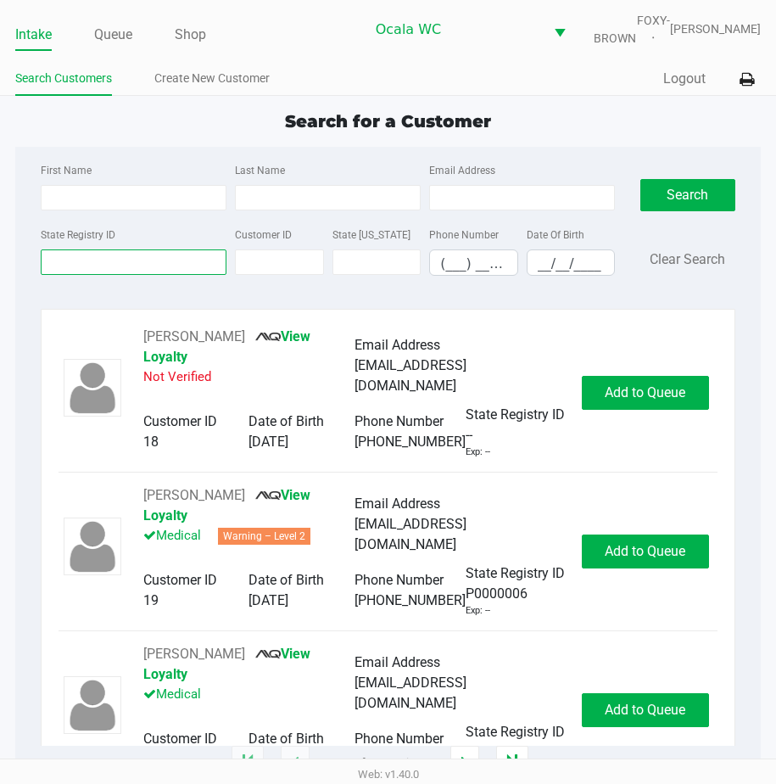
drag, startPoint x: 75, startPoint y: 263, endPoint x: 57, endPoint y: 305, distance: 45.6
click at [57, 302] on div "First Name Last Name Email Address State Registry ID Customer ID State ID Phone…" at bounding box center [387, 224] width 719 height 155
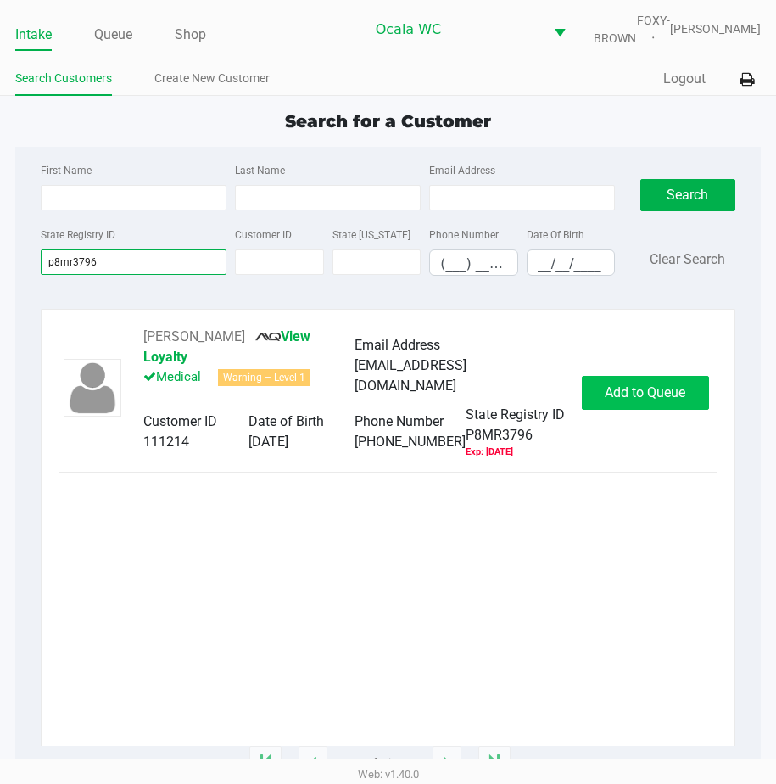
type input "p8mr3796"
click at [605, 398] on span "Add to Queue" at bounding box center [645, 392] width 81 height 16
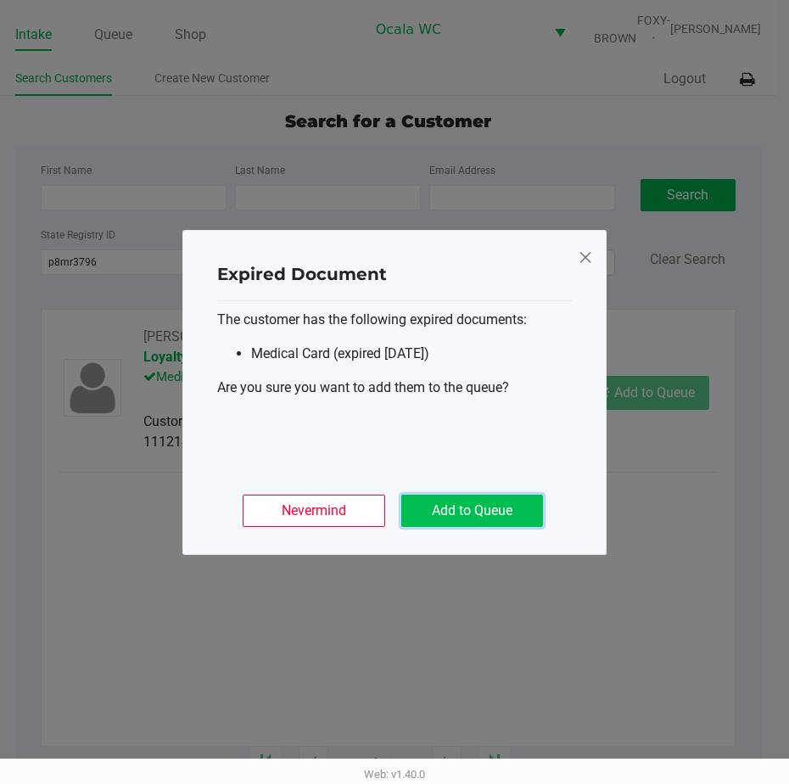
click at [472, 496] on button "Add to Queue" at bounding box center [472, 511] width 142 height 32
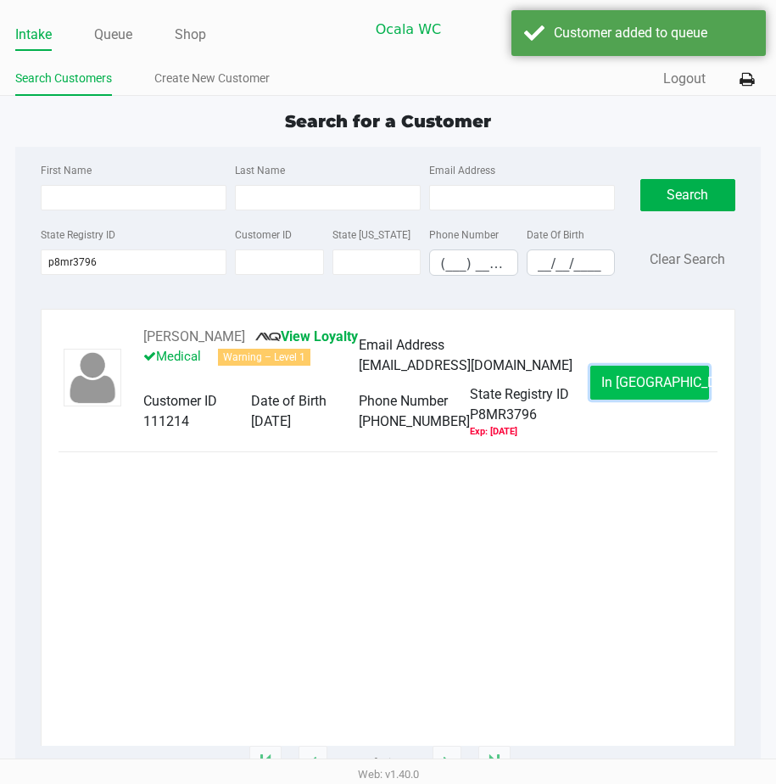
click at [601, 400] on button "In Queue" at bounding box center [649, 383] width 119 height 34
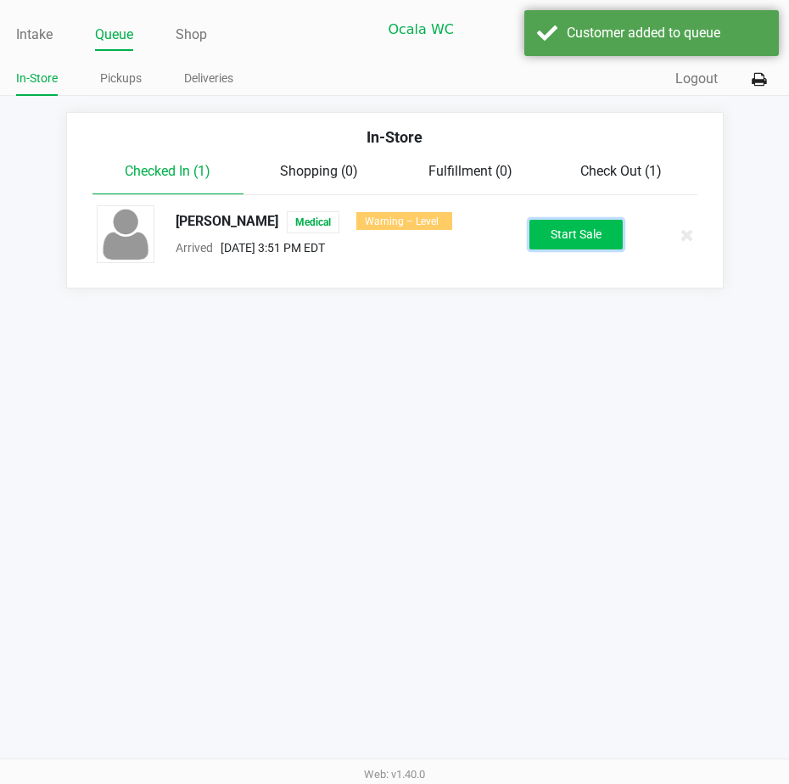
click at [558, 249] on button "Start Sale" at bounding box center [575, 235] width 93 height 30
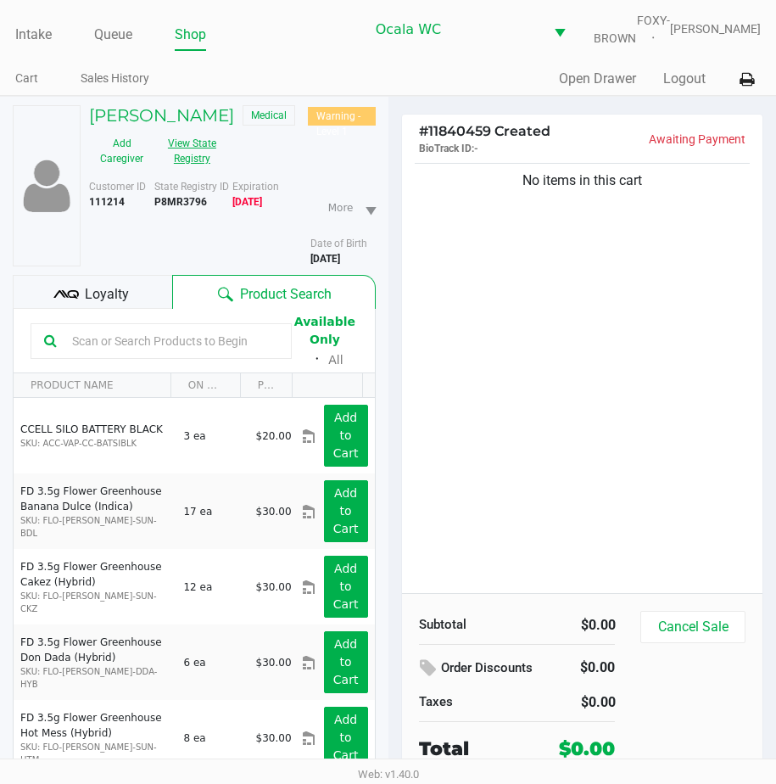
click at [181, 158] on button "View State Registry" at bounding box center [186, 151] width 65 height 42
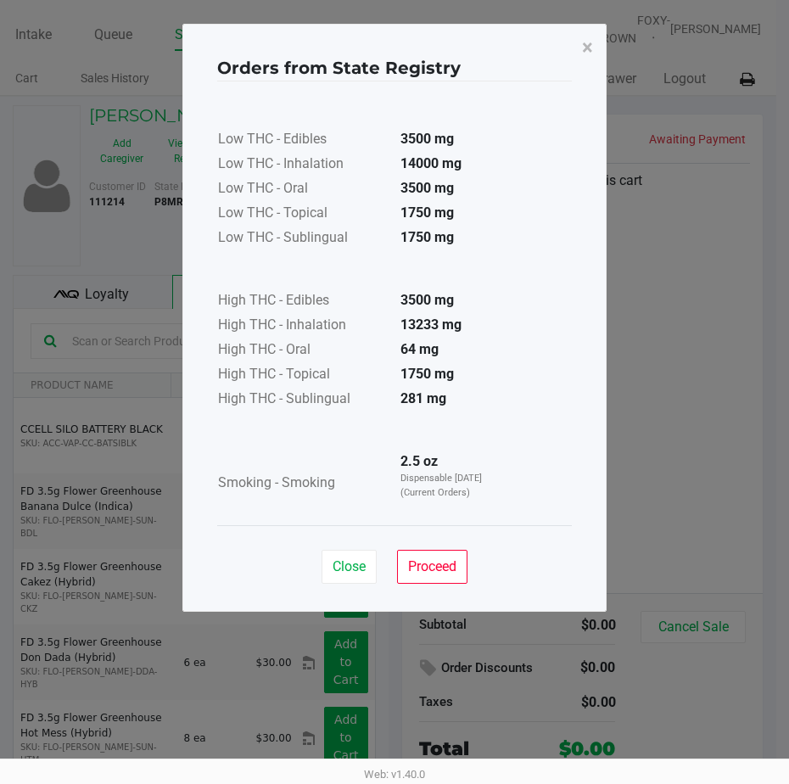
click at [410, 548] on div "Close Proceed" at bounding box center [394, 559] width 355 height 69
click at [415, 554] on button "Proceed" at bounding box center [432, 567] width 70 height 34
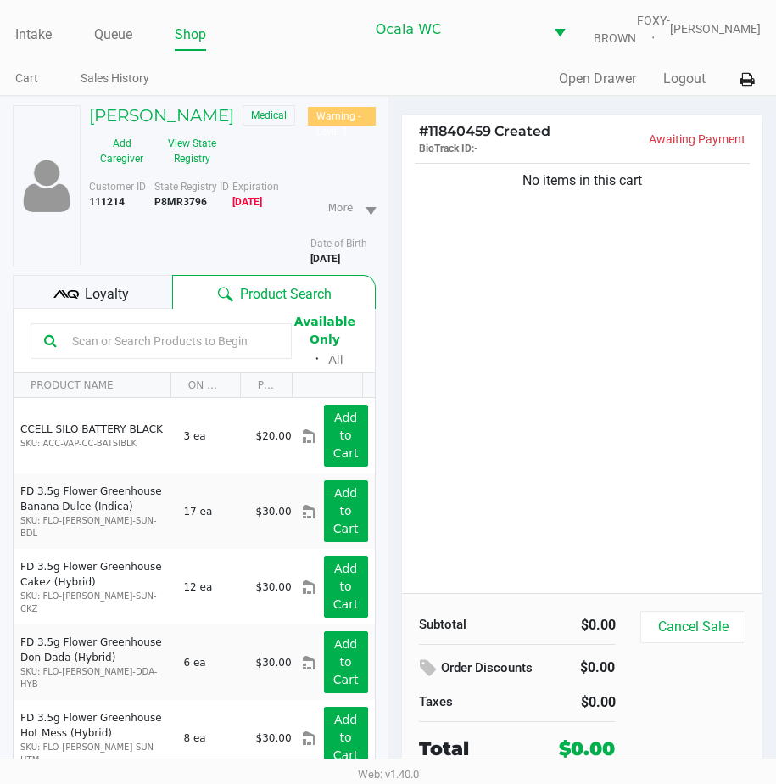
click at [185, 208] on b "P8MR3796" at bounding box center [180, 202] width 53 height 12
click at [184, 208] on b "P8MR3796" at bounding box center [180, 202] width 53 height 12
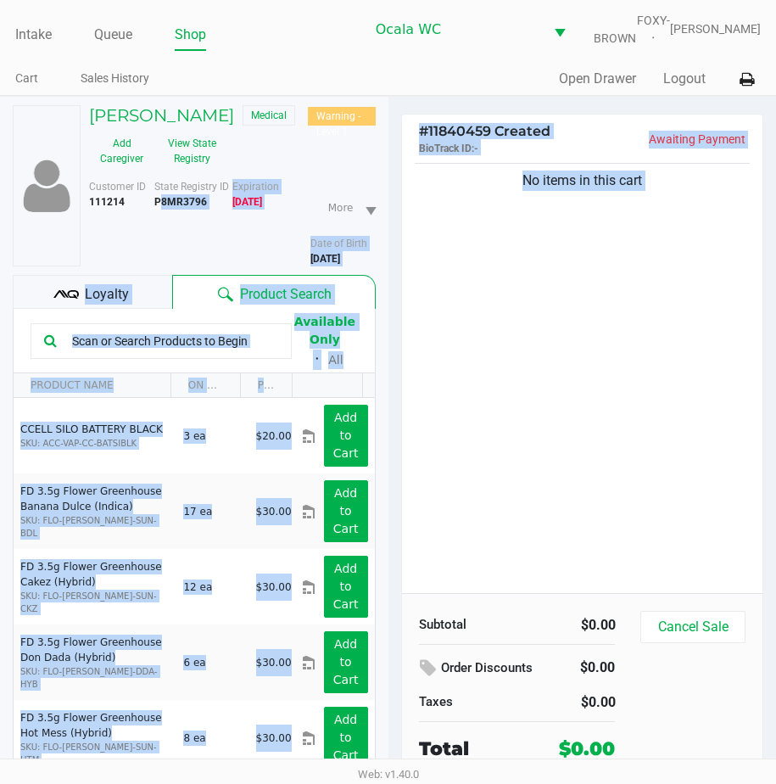
drag, startPoint x: 184, startPoint y: 210, endPoint x: 599, endPoint y: 355, distance: 439.4
click at [599, 355] on div "MARILYN LEEDS Medical Warning - Level 1 Add Caregiver View State Registry Custo…" at bounding box center [388, 484] width 776 height 776
click at [186, 208] on b "P8MR3796" at bounding box center [180, 202] width 53 height 12
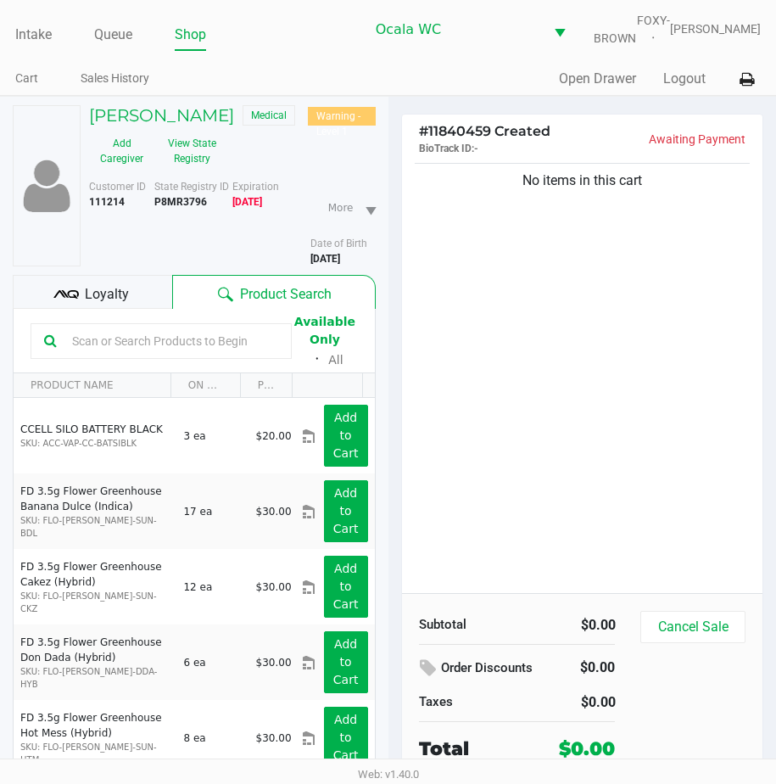
click at [186, 208] on b "P8MR3796" at bounding box center [180, 202] width 53 height 12
drag, startPoint x: 186, startPoint y: 214, endPoint x: 136, endPoint y: 188, distance: 56.1
click at [136, 188] on div "Customer ID 111214 State Registry ID P8MR3796 Expiration 08/21/2025 More Date o…" at bounding box center [232, 219] width 312 height 94
drag, startPoint x: 136, startPoint y: 188, endPoint x: 181, endPoint y: 201, distance: 46.7
click at [181, 193] on span "State Registry ID" at bounding box center [191, 187] width 75 height 12
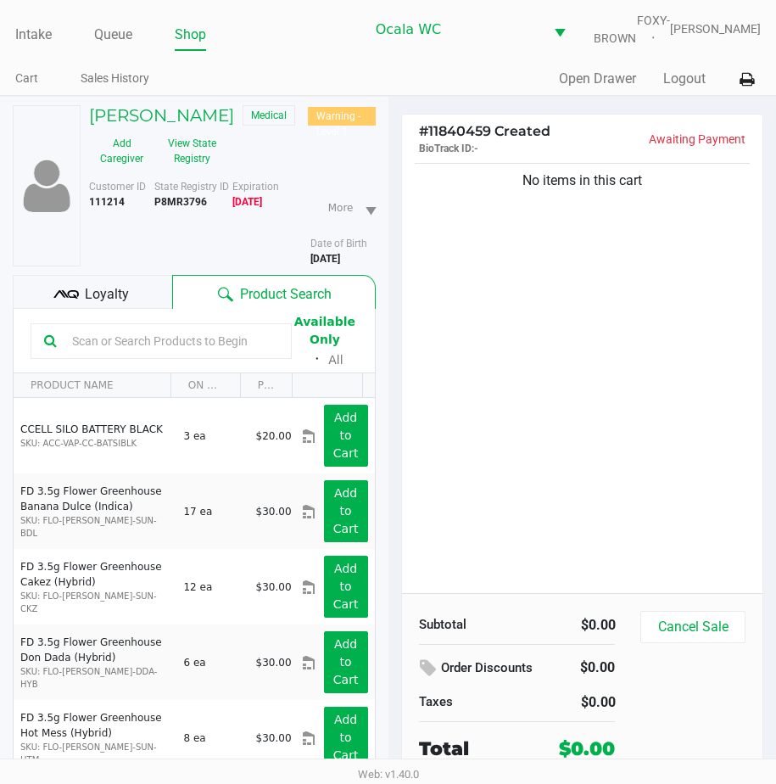
click at [179, 208] on b "P8MR3796" at bounding box center [180, 202] width 53 height 12
click at [670, 638] on button "Cancel Sale" at bounding box center [692, 627] width 104 height 32
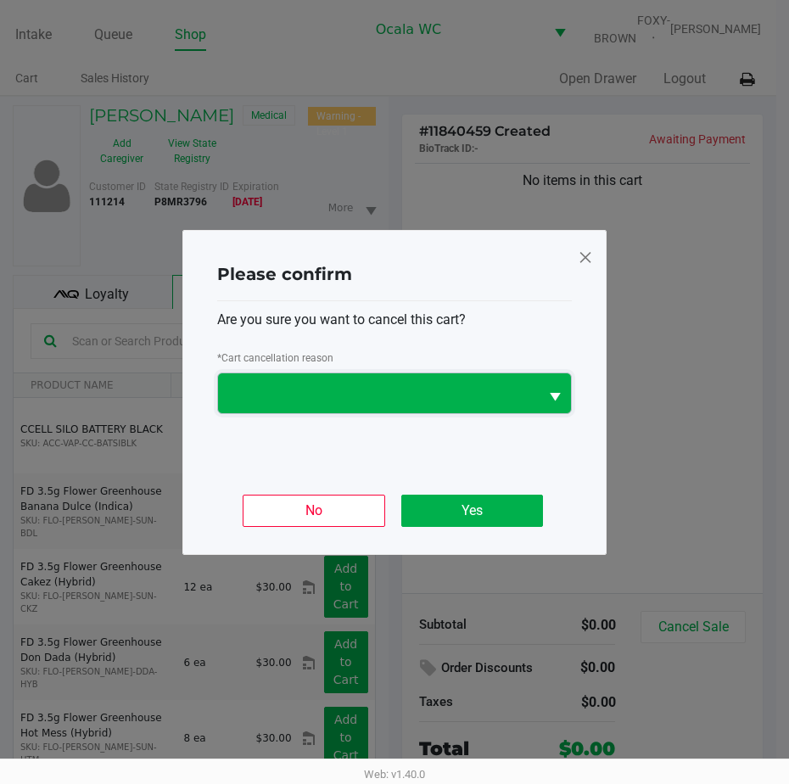
click at [484, 398] on span at bounding box center [378, 393] width 300 height 20
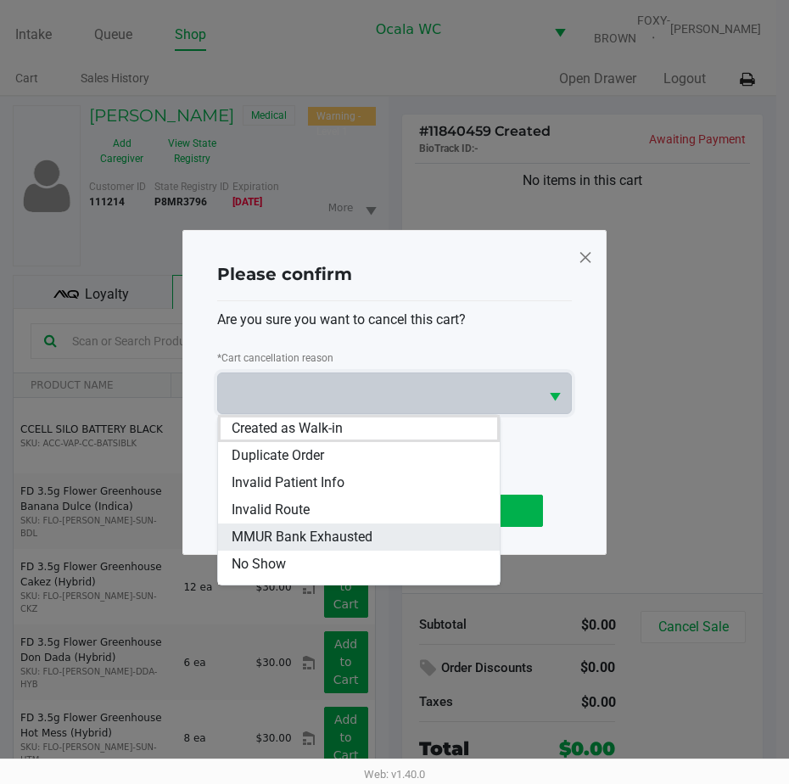
click at [425, 539] on li "MMUR Bank Exhausted" at bounding box center [359, 536] width 282 height 27
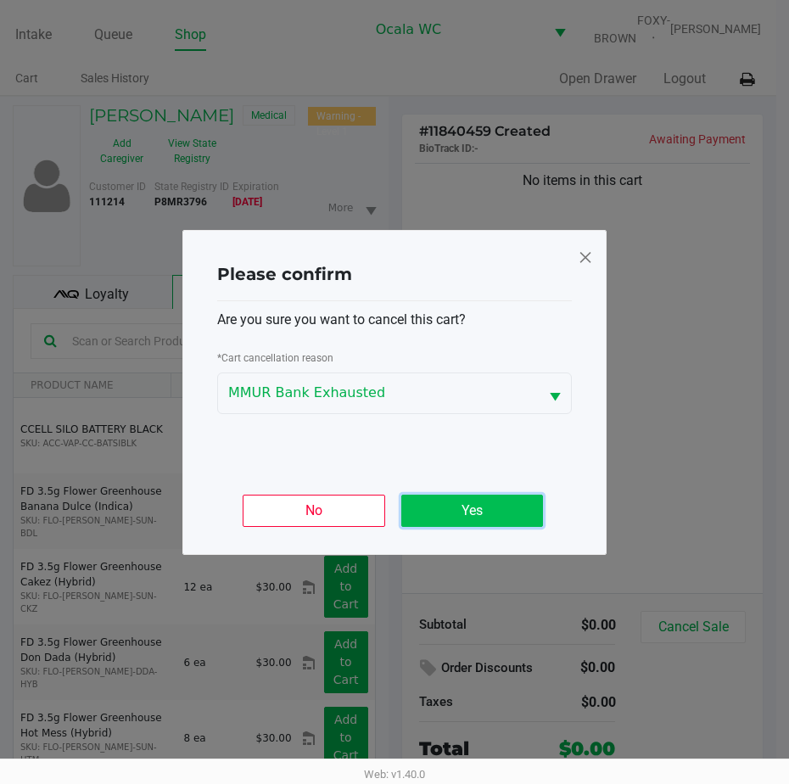
click at [449, 496] on button "Yes" at bounding box center [472, 511] width 142 height 32
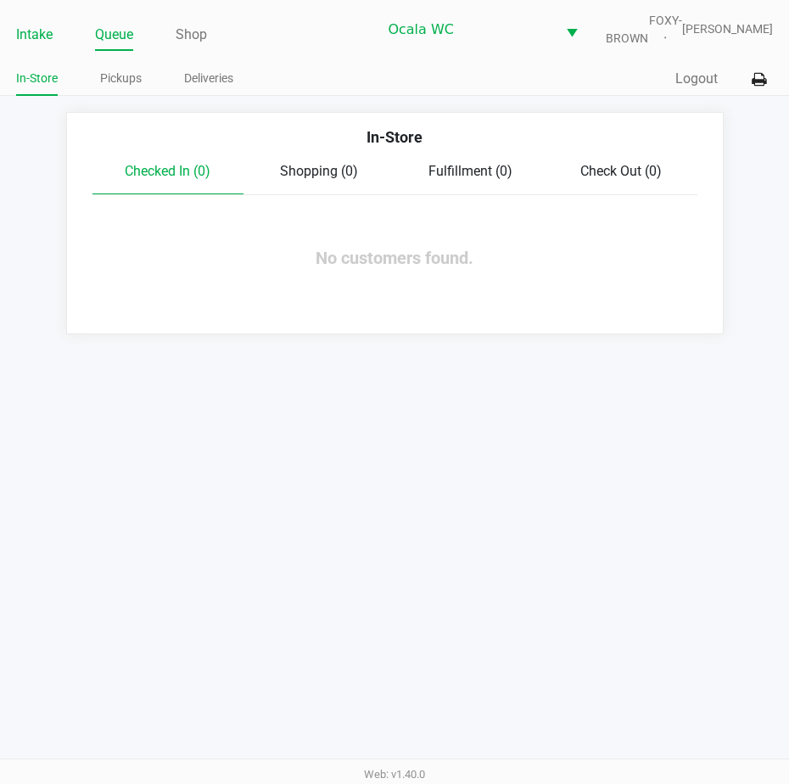
click at [39, 46] on link "Intake" at bounding box center [34, 35] width 36 height 24
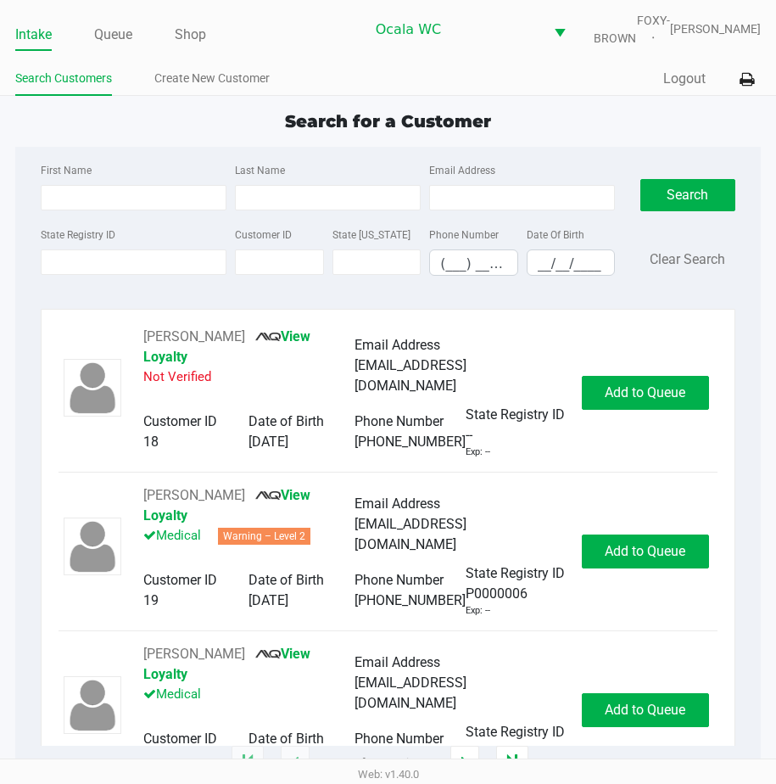
type input "JAIME"
type input "REINOSO"
type input "12/13/1979"
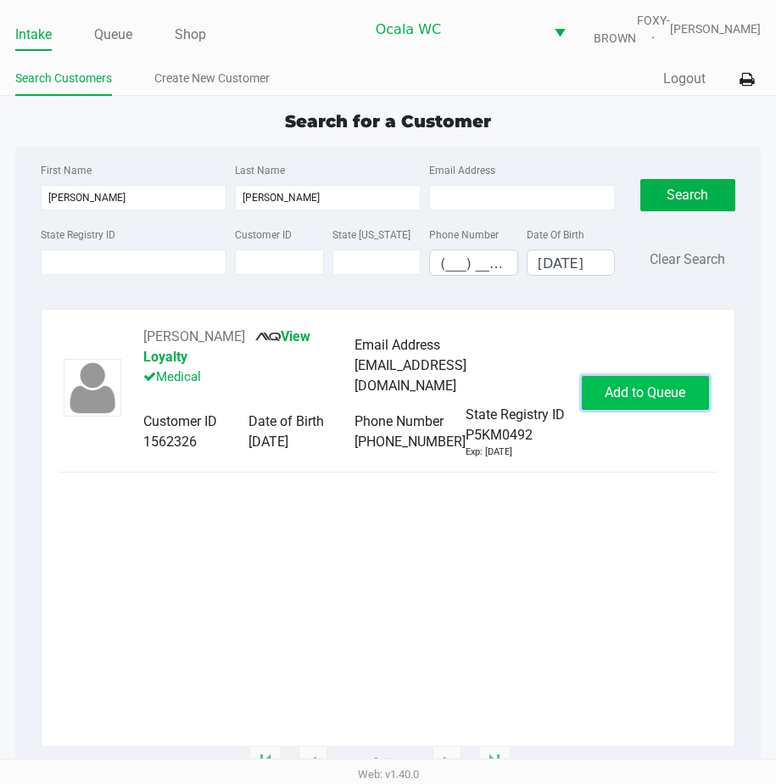
click at [623, 400] on span "Add to Queue" at bounding box center [645, 392] width 81 height 16
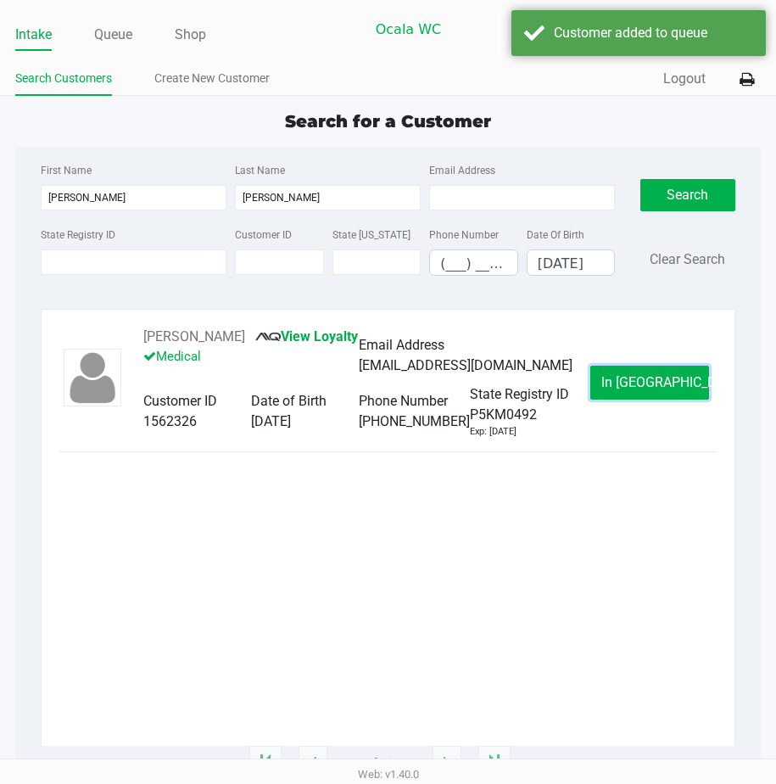
click at [623, 390] on span "In Queue" at bounding box center [672, 382] width 143 height 16
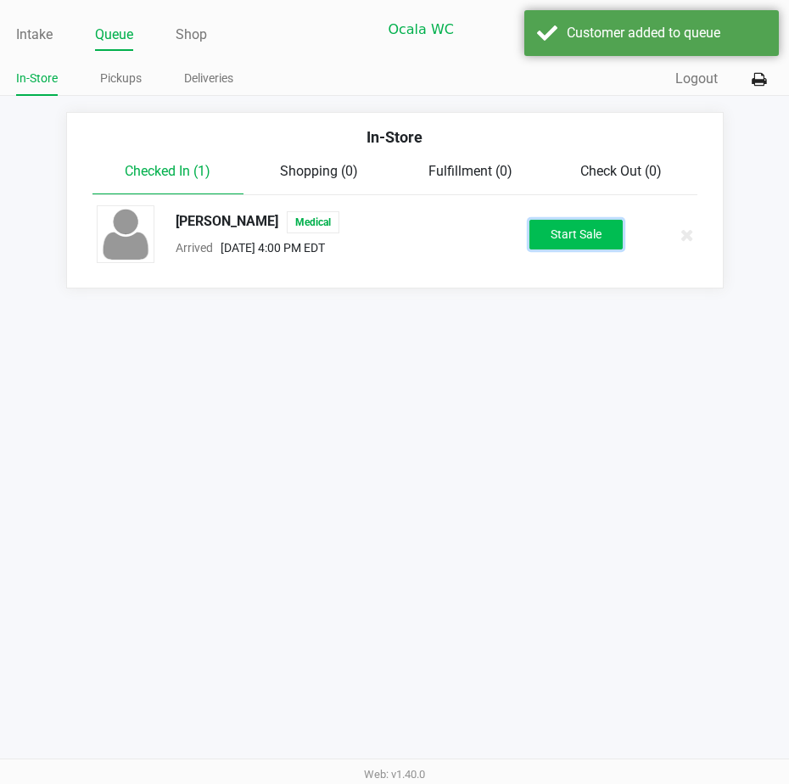
click at [578, 238] on button "Start Sale" at bounding box center [575, 235] width 93 height 30
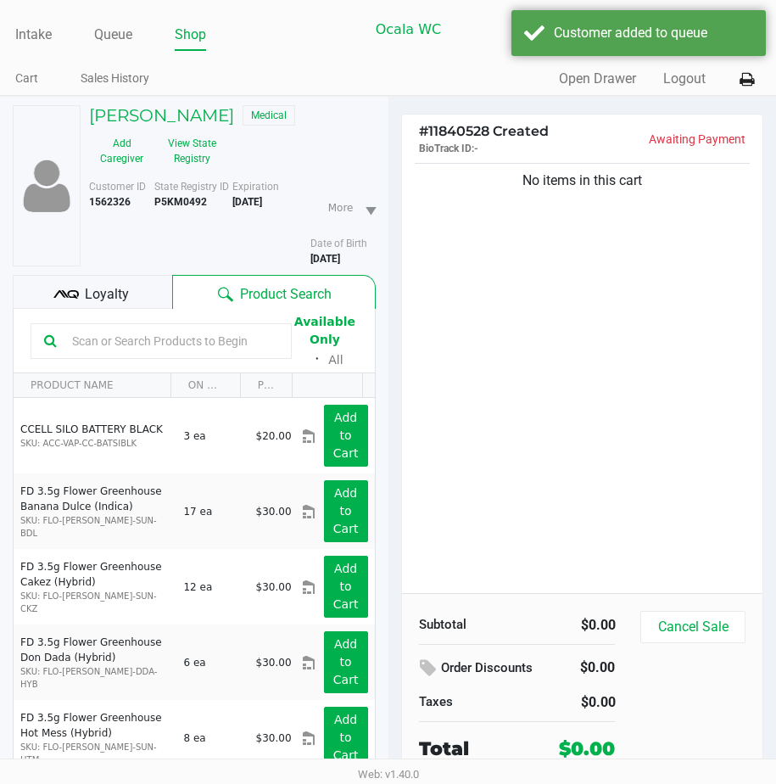
click at [89, 294] on div "Loyalty" at bounding box center [92, 292] width 159 height 34
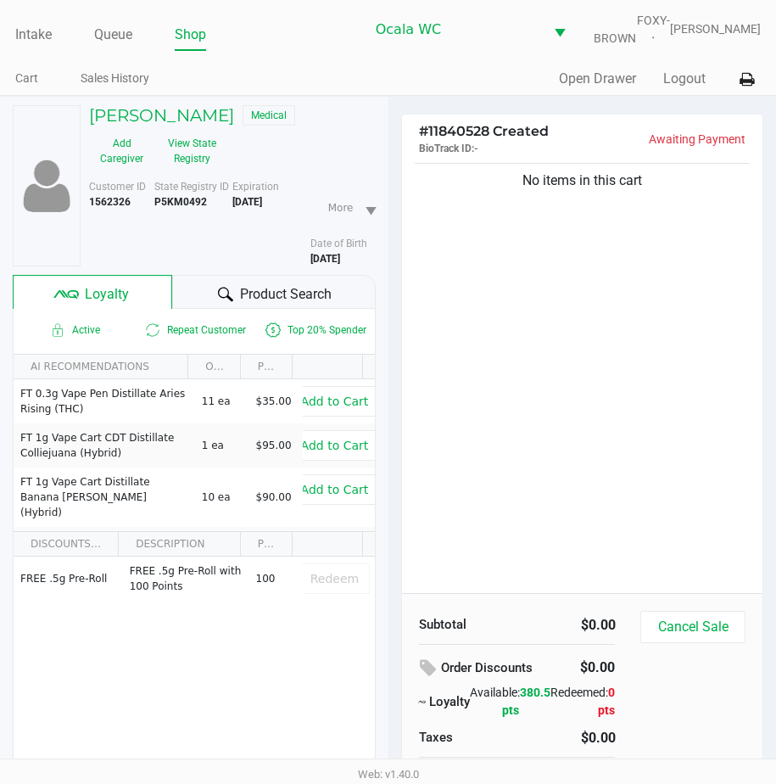
click at [227, 301] on icon at bounding box center [225, 294] width 15 height 14
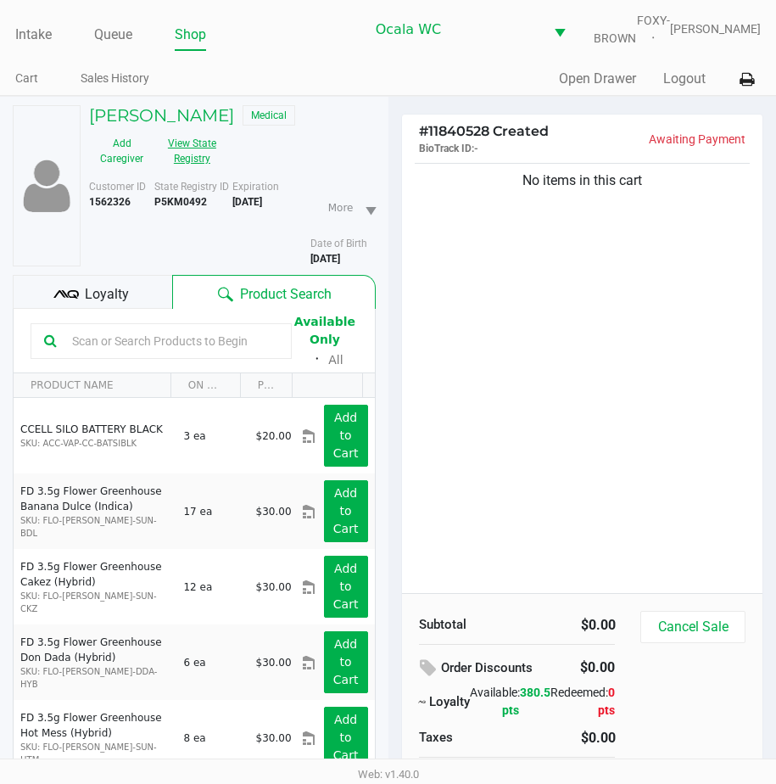
click at [190, 170] on button "View State Registry" at bounding box center [186, 151] width 65 height 42
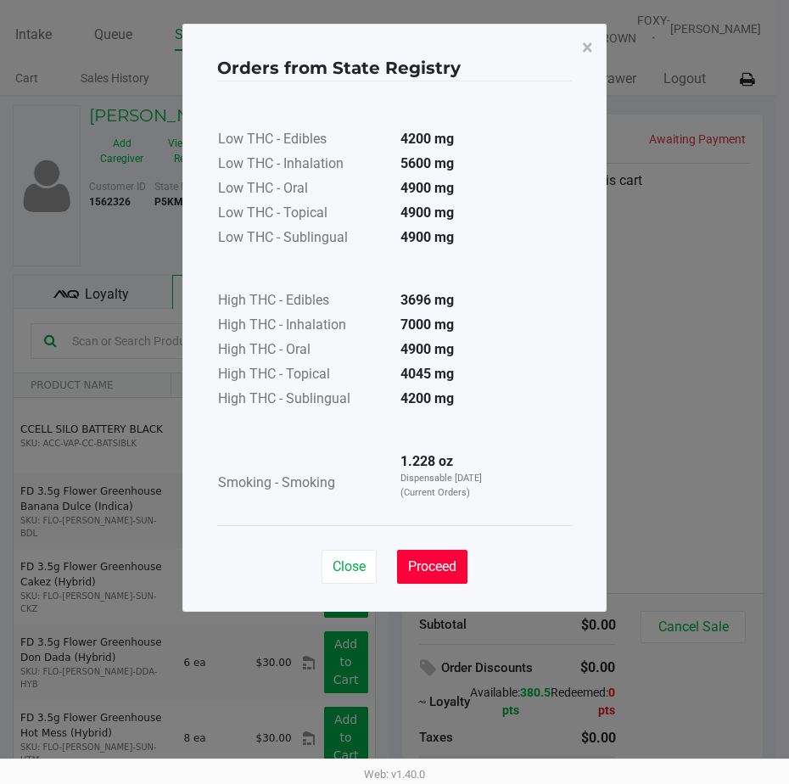
click at [416, 555] on button "Proceed" at bounding box center [432, 567] width 70 height 34
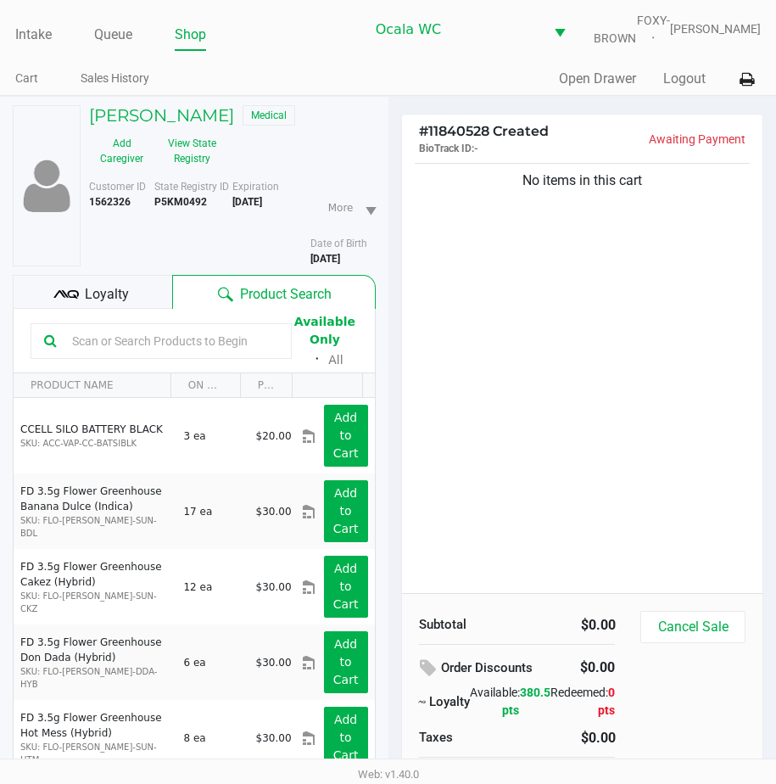
click at [101, 349] on input "text" at bounding box center [171, 340] width 213 height 25
click at [90, 294] on div "Loyalty" at bounding box center [92, 292] width 159 height 34
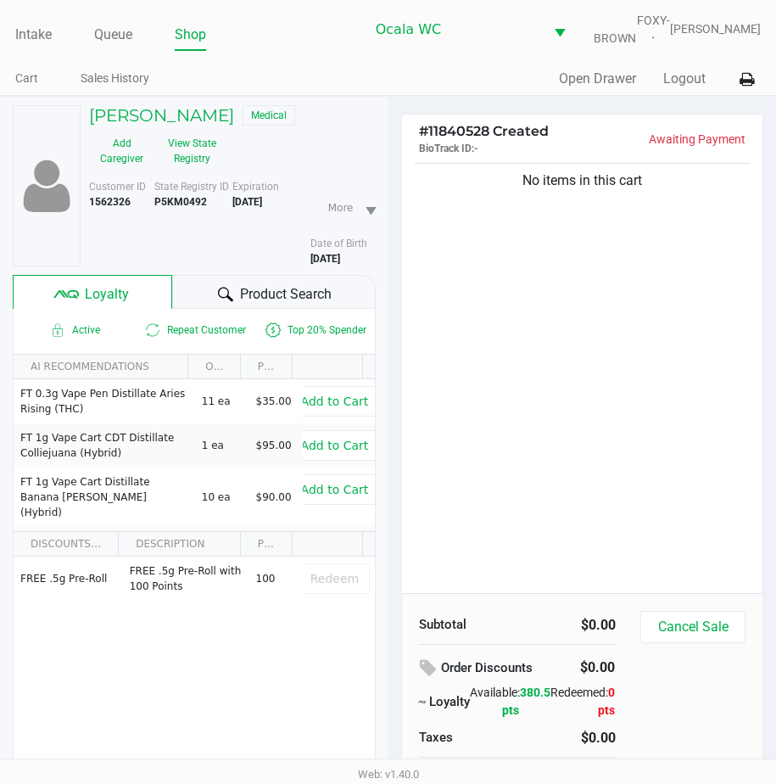
click at [207, 302] on div "Product Search" at bounding box center [273, 292] width 203 height 34
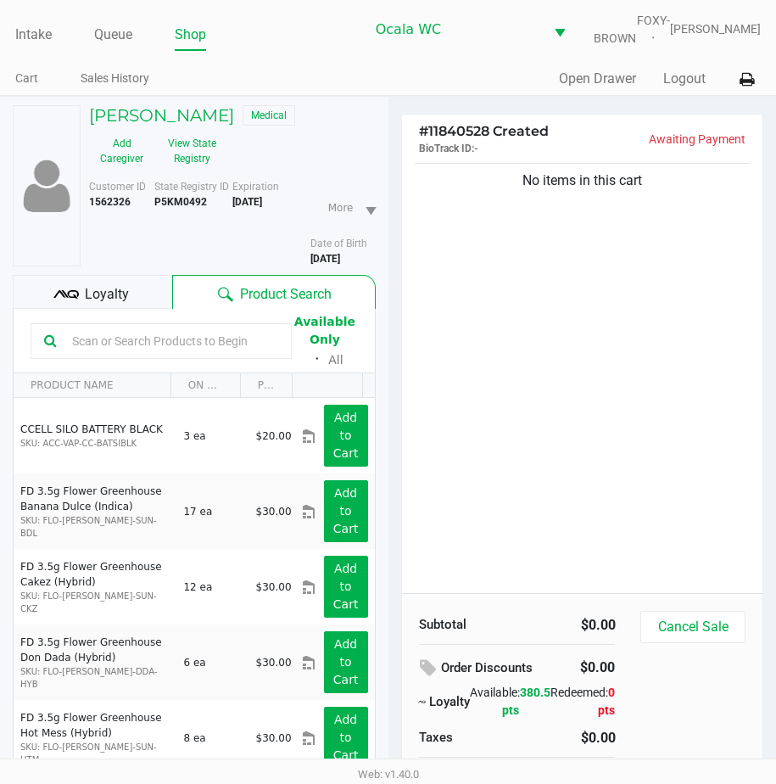
click at [76, 351] on input "text" at bounding box center [171, 340] width 213 height 25
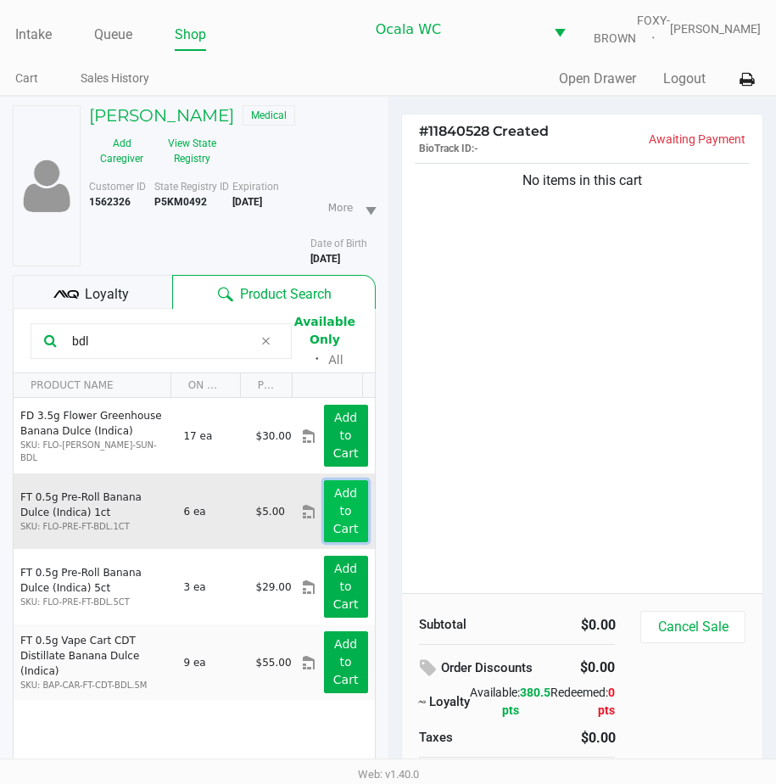
click at [324, 513] on button "Add to Cart" at bounding box center [346, 511] width 44 height 62
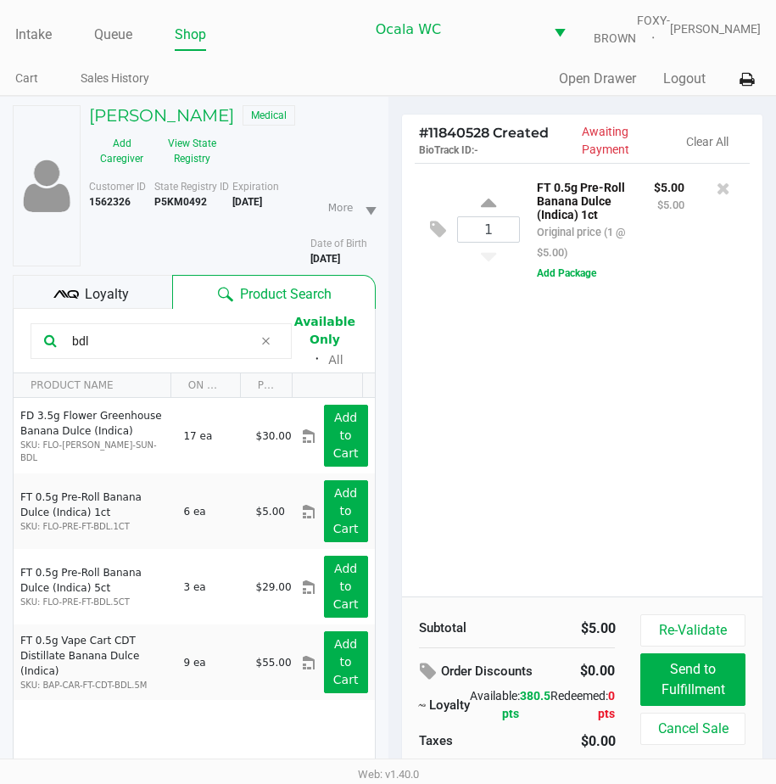
drag, startPoint x: 93, startPoint y: 343, endPoint x: -5, endPoint y: 366, distance: 101.0
click at [0, 366] on html "Intake Queue Shop Ocala WC FOXY-BROWN Christal Towne Cart Sales History Quick S…" at bounding box center [388, 392] width 776 height 784
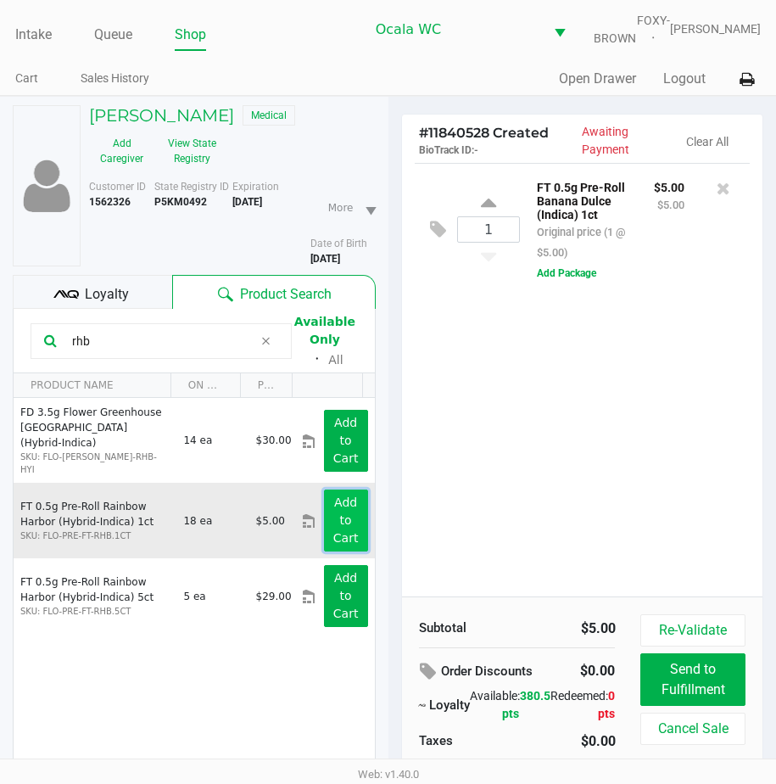
click at [324, 513] on button "Add to Cart" at bounding box center [346, 520] width 44 height 62
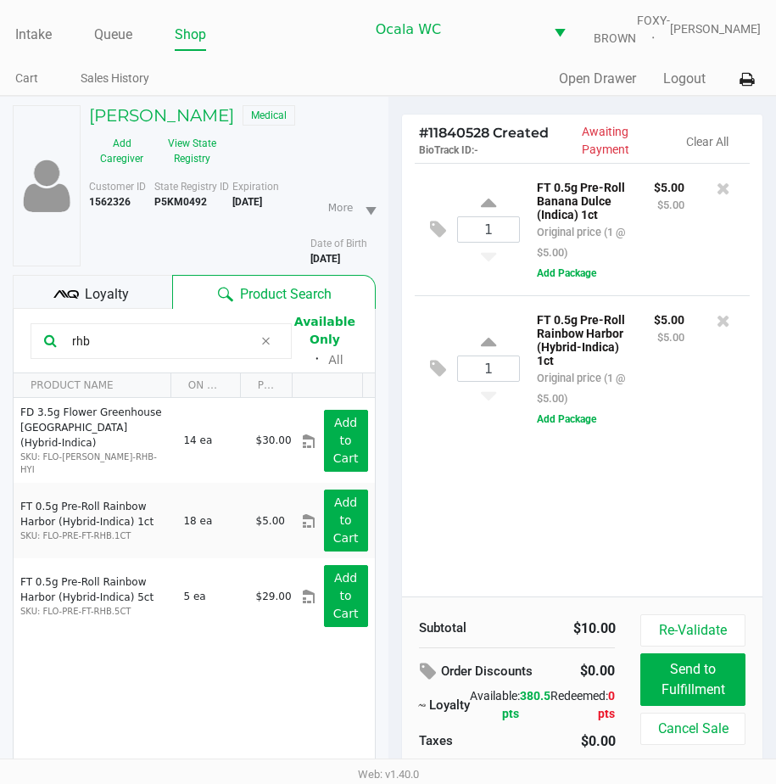
drag, startPoint x: 98, startPoint y: 350, endPoint x: -5, endPoint y: 363, distance: 103.4
click at [0, 363] on html "Intake Queue Shop Ocala WC FOXY-BROWN Christal Towne Cart Sales History Quick S…" at bounding box center [388, 392] width 776 height 784
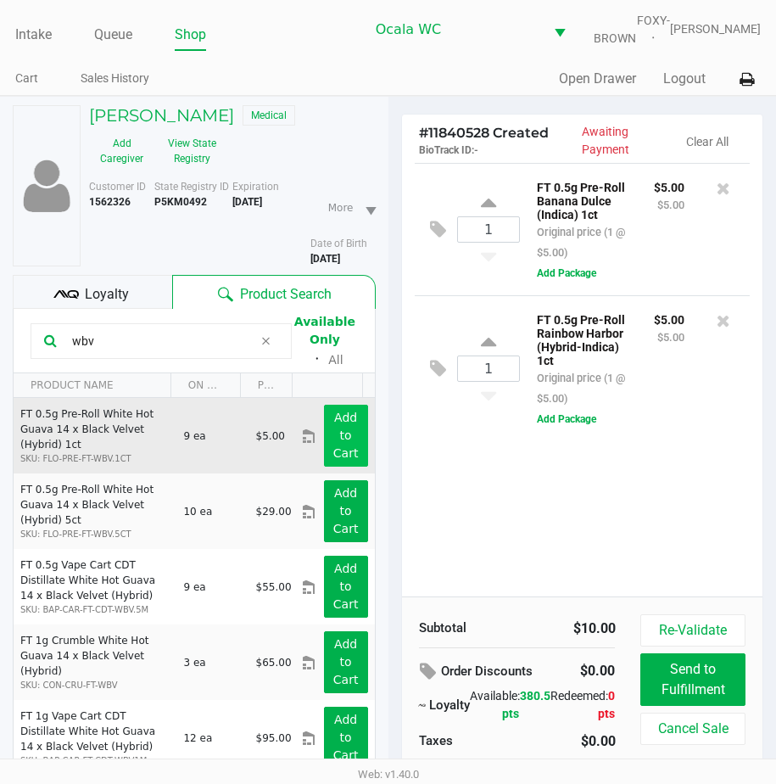
type input "wbv"
click at [325, 449] on button "Add to Cart" at bounding box center [346, 436] width 44 height 62
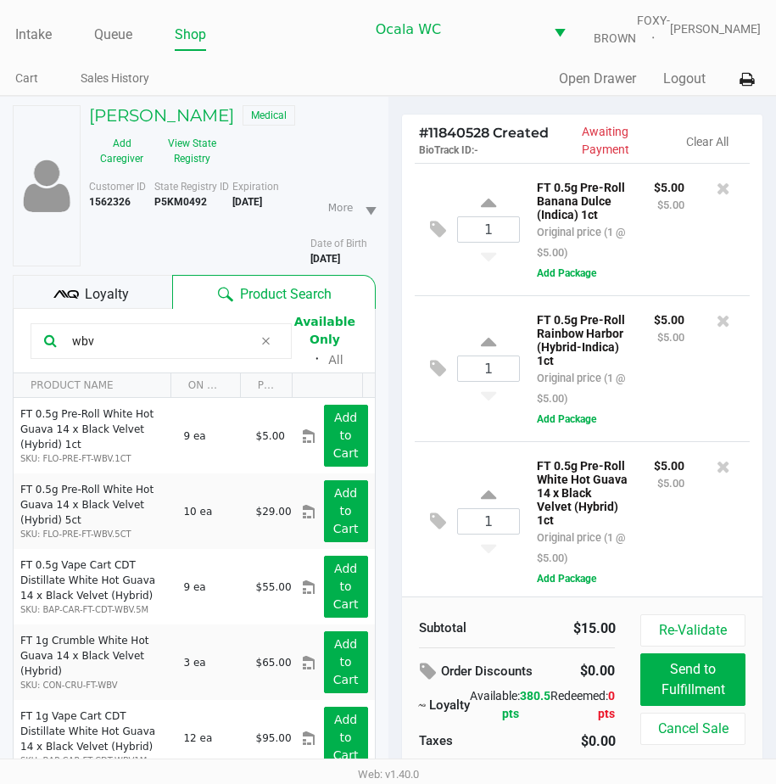
scroll to position [43, 0]
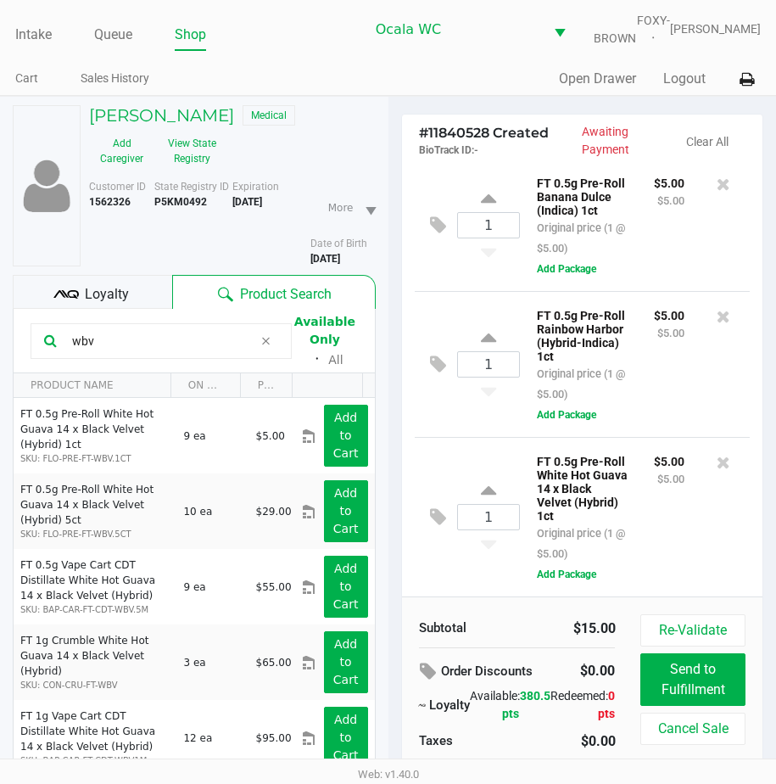
click at [114, 298] on span "Loyalty" at bounding box center [107, 294] width 44 height 20
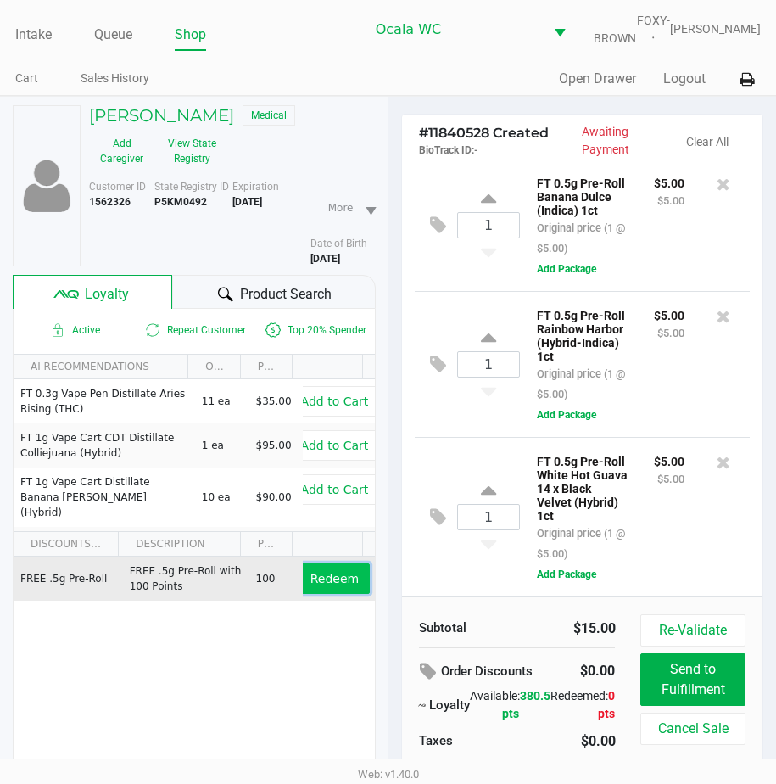
click at [324, 585] on span "Redeem" at bounding box center [334, 579] width 48 height 14
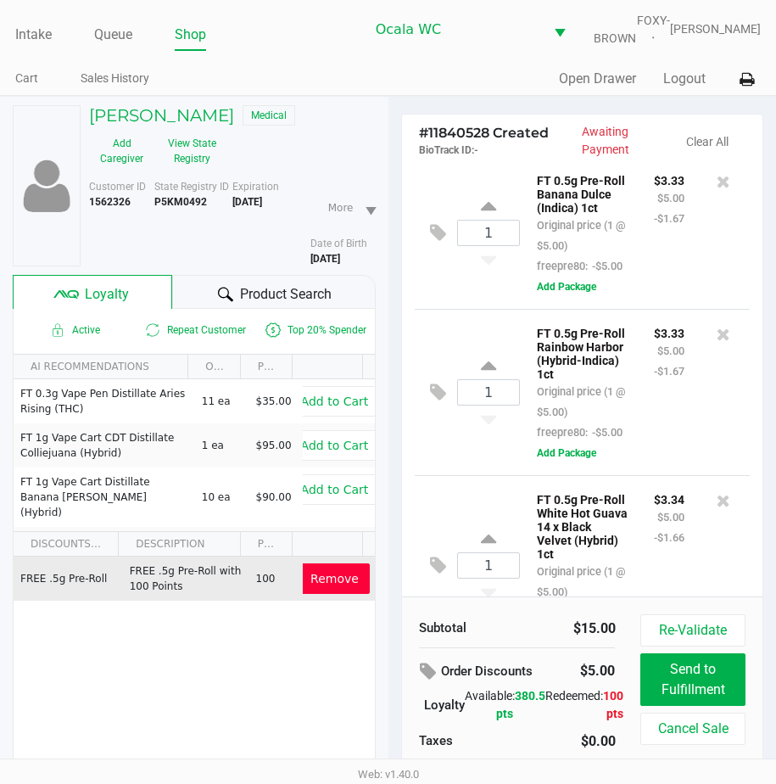
scroll to position [0, 0]
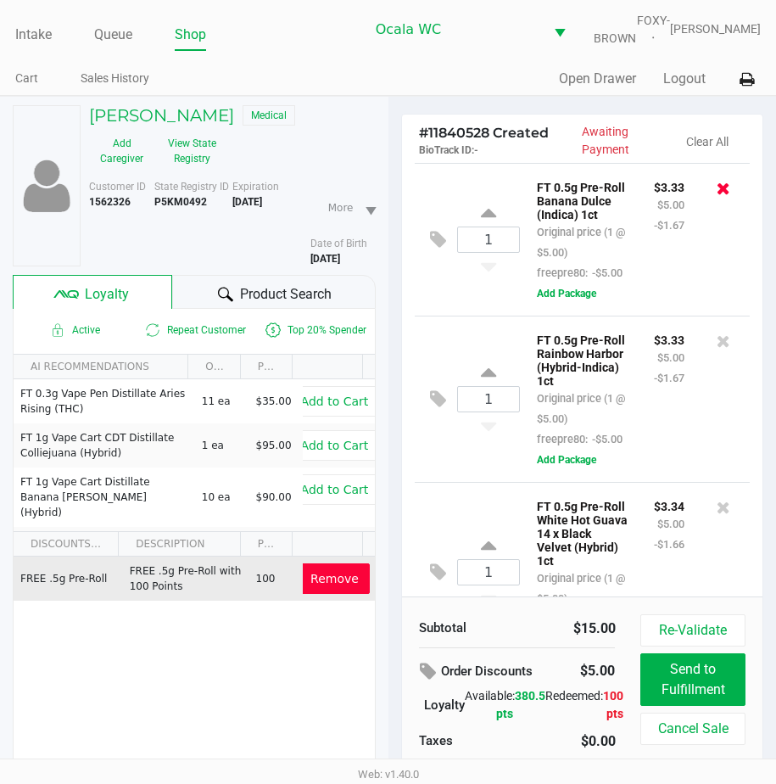
click at [717, 197] on icon at bounding box center [724, 188] width 14 height 17
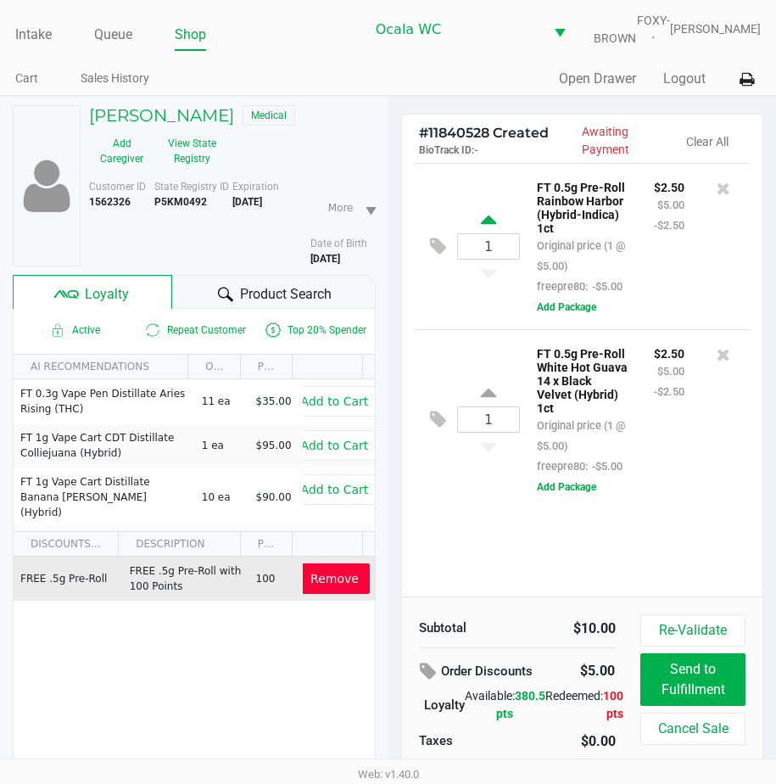
click at [481, 231] on icon at bounding box center [488, 222] width 15 height 21
type input "2"
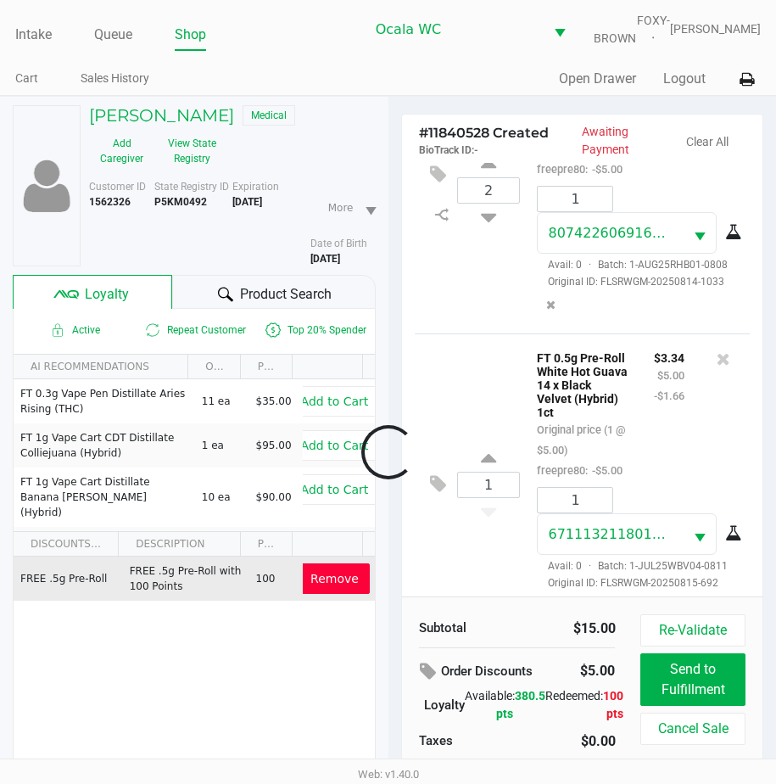
scroll to position [259, 0]
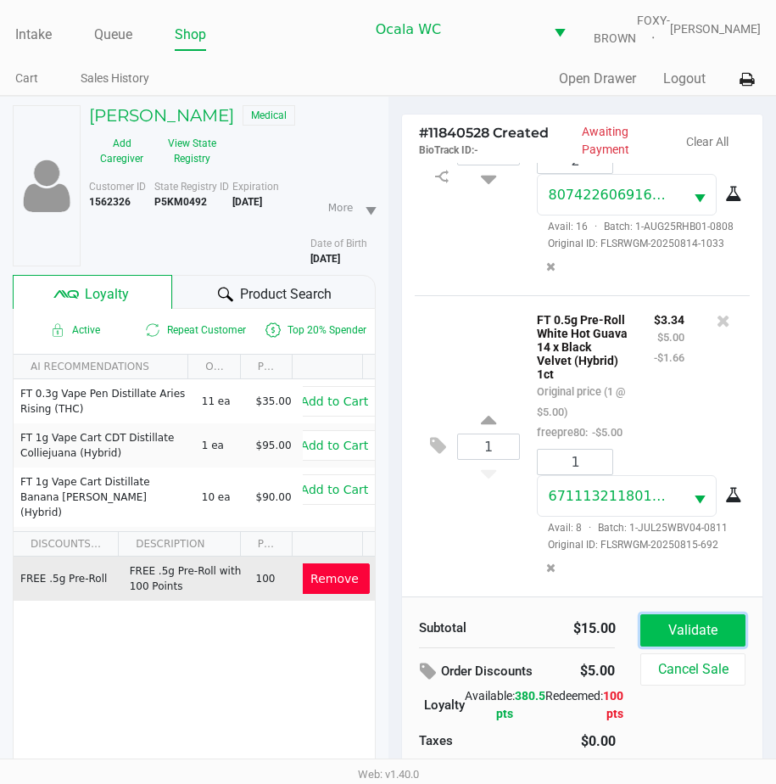
click at [718, 634] on button "Validate" at bounding box center [692, 630] width 104 height 32
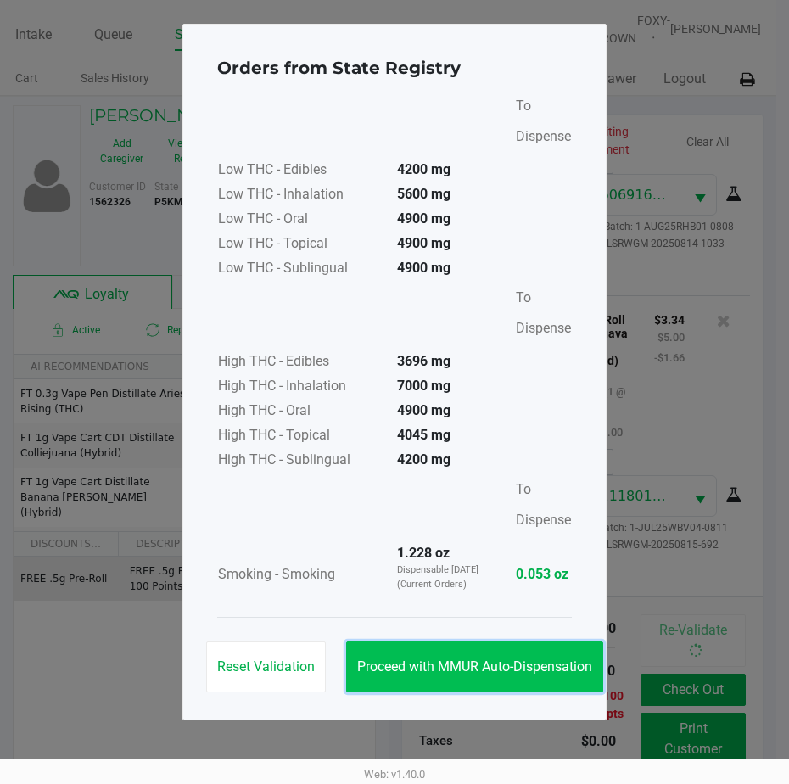
click at [476, 646] on button "Proceed with MMUR Auto-Dispensation" at bounding box center [474, 666] width 257 height 51
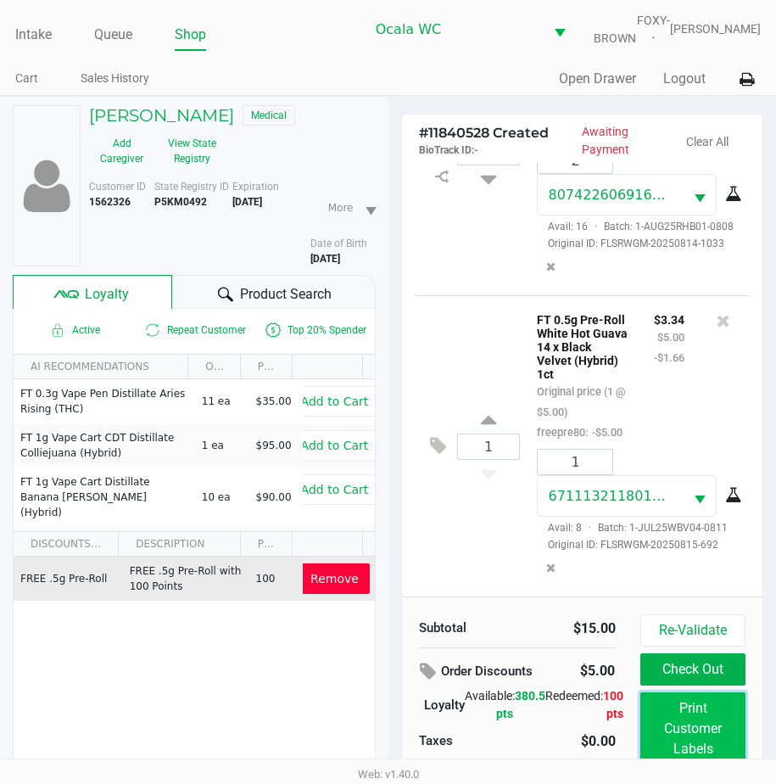
click at [687, 719] on button "Print Customer Labels" at bounding box center [692, 728] width 104 height 73
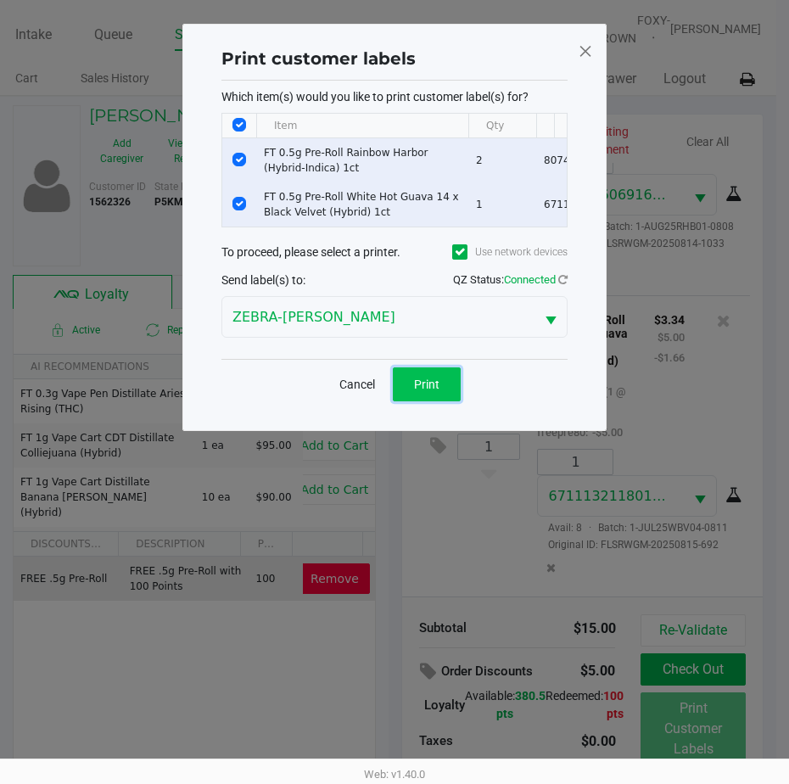
click at [431, 391] on span "Print" at bounding box center [426, 384] width 25 height 14
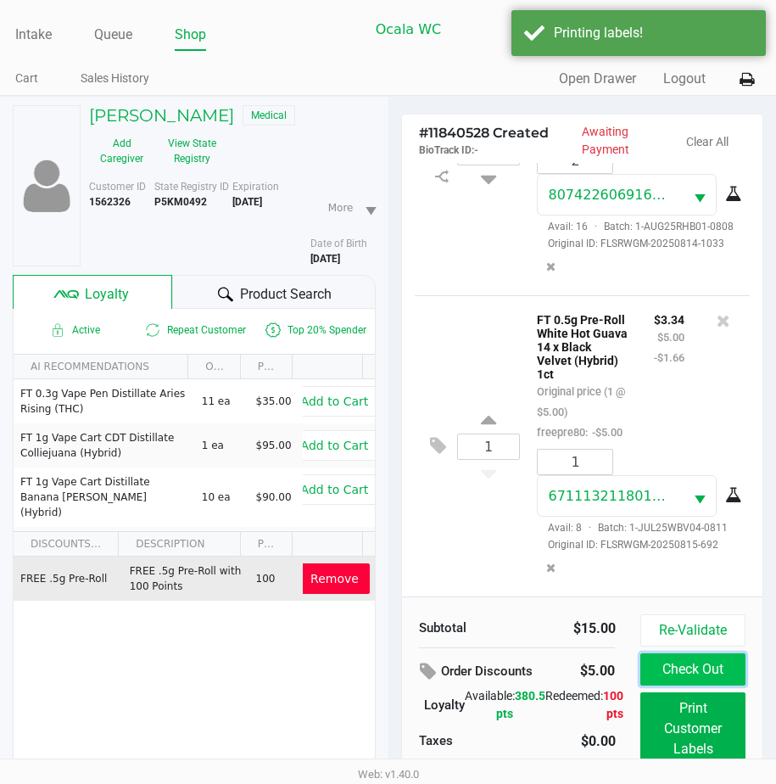
click at [695, 673] on button "Check Out" at bounding box center [692, 669] width 104 height 32
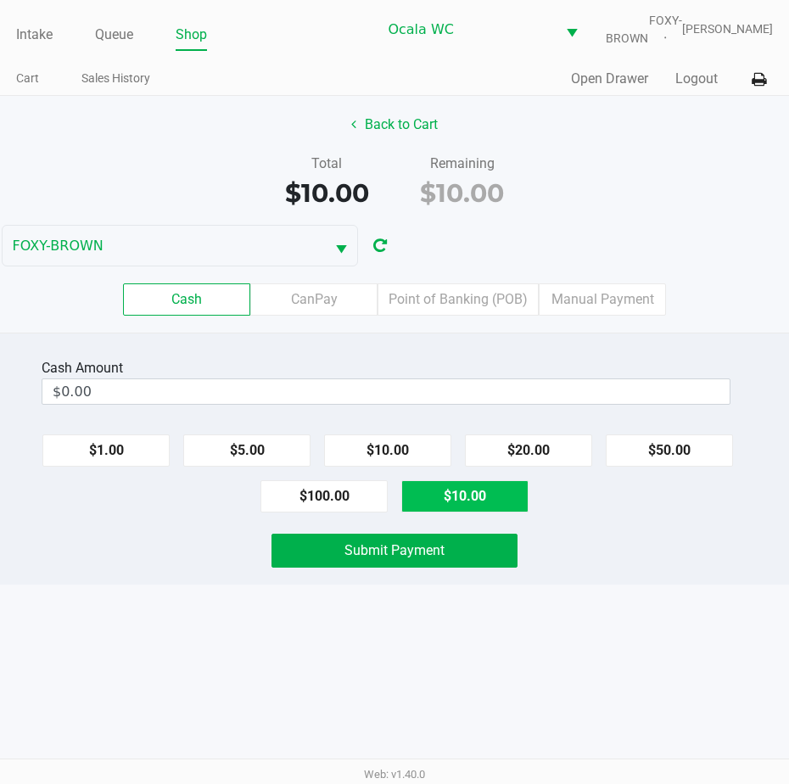
click at [482, 512] on button "$10.00" at bounding box center [464, 496] width 127 height 32
type input "$10.00"
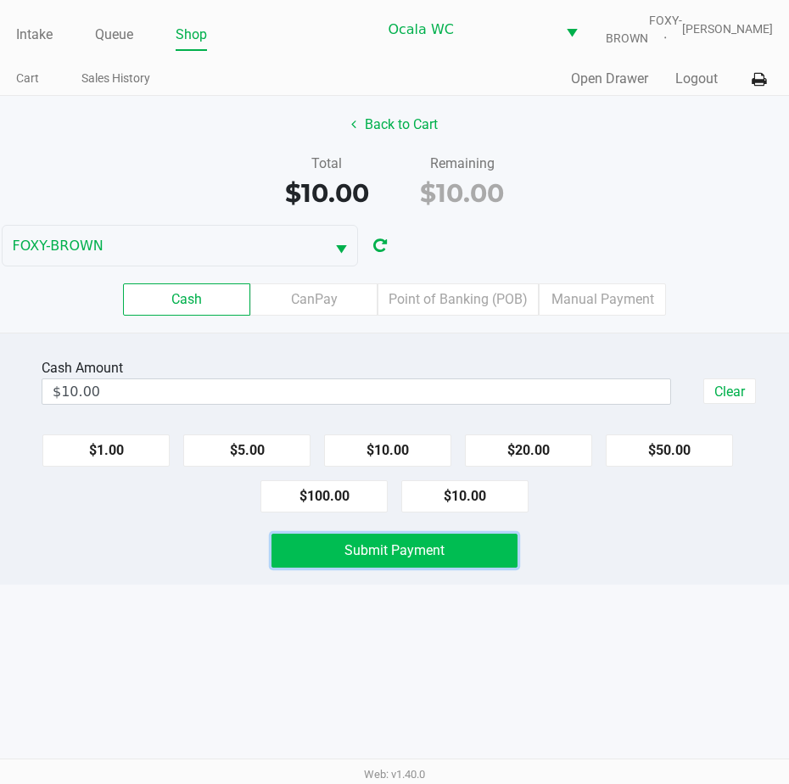
click at [424, 567] on button "Submit Payment" at bounding box center [394, 551] width 246 height 34
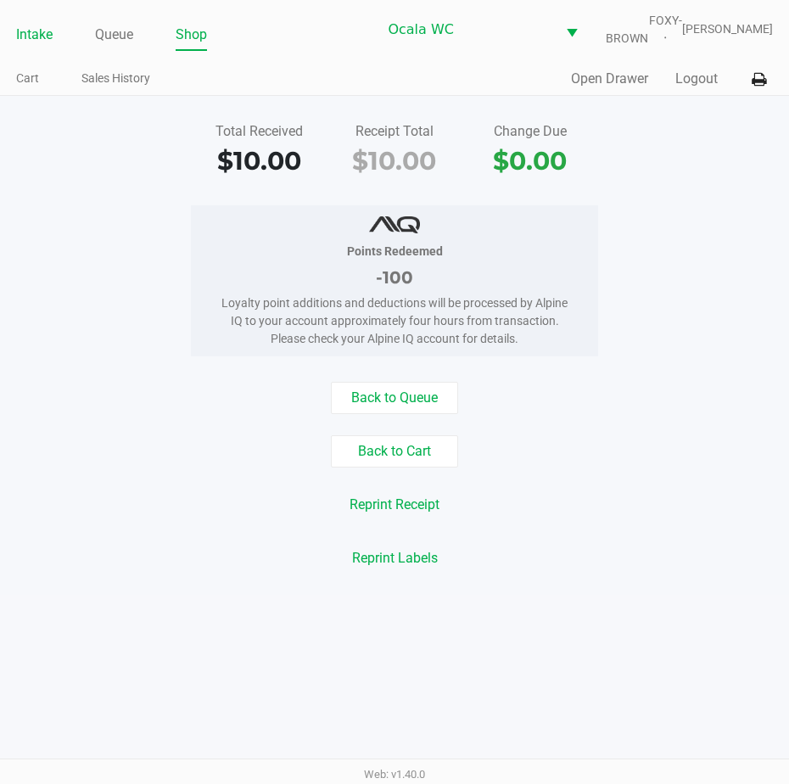
click at [29, 42] on link "Intake" at bounding box center [34, 35] width 36 height 24
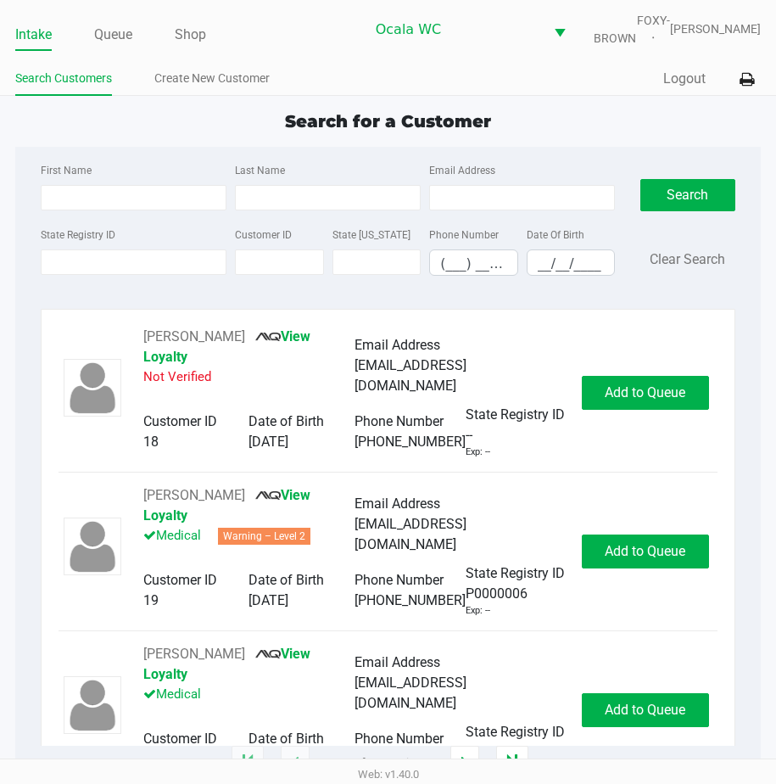
click at [305, 131] on span "Search for a Customer" at bounding box center [388, 121] width 206 height 20
type input "JUSTIN"
type input "NELSON"
type input "12/15/1985"
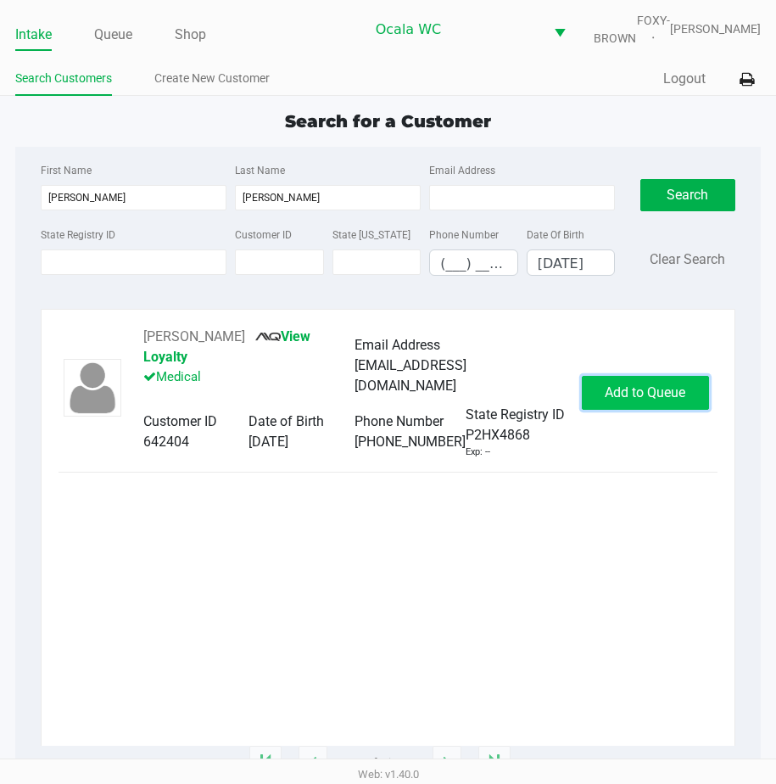
click at [616, 398] on span "Add to Queue" at bounding box center [645, 392] width 81 height 16
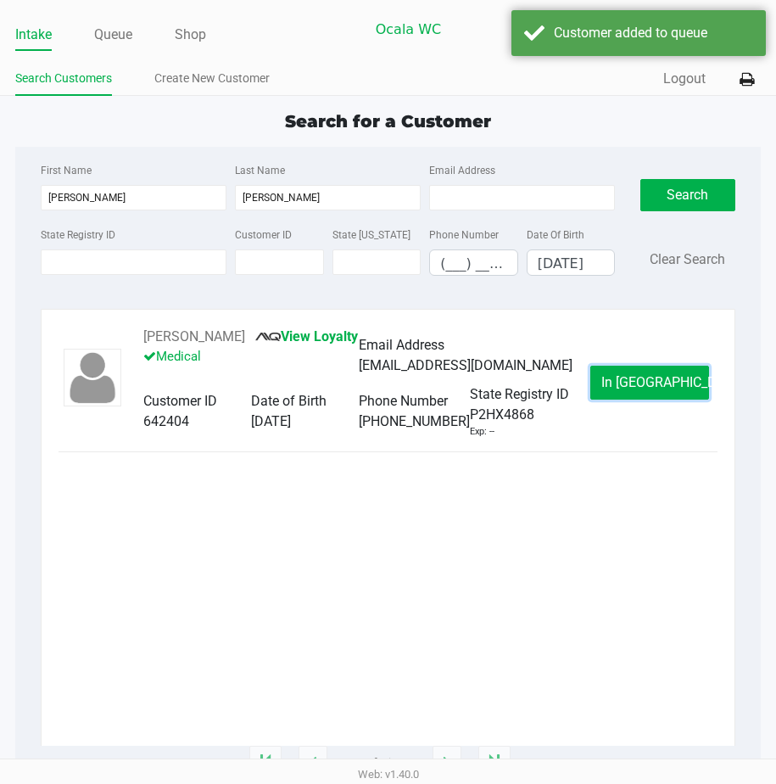
click at [616, 398] on button "In Queue" at bounding box center [649, 383] width 119 height 34
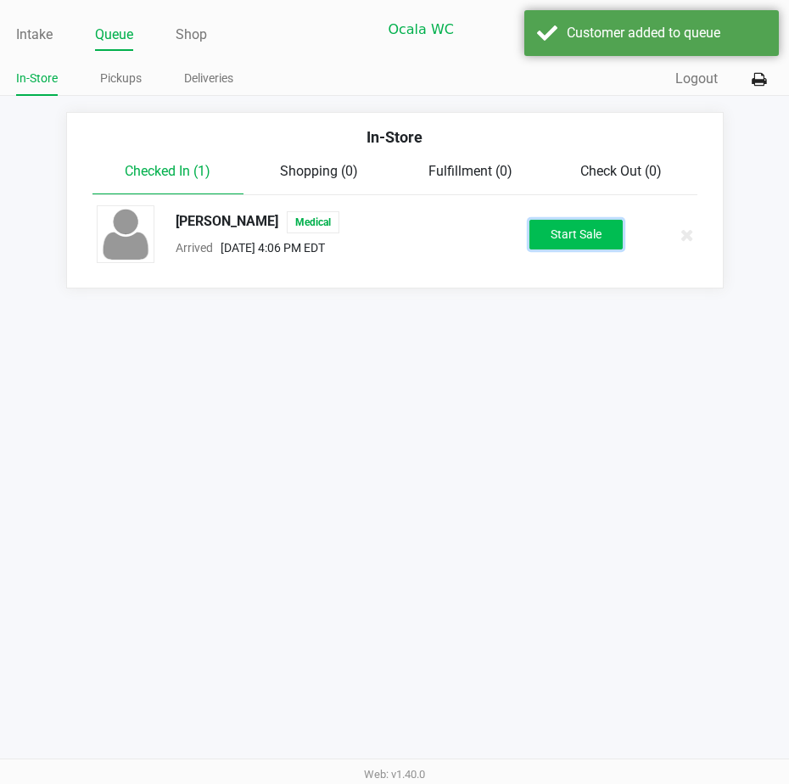
click at [556, 232] on button "Start Sale" at bounding box center [575, 235] width 93 height 30
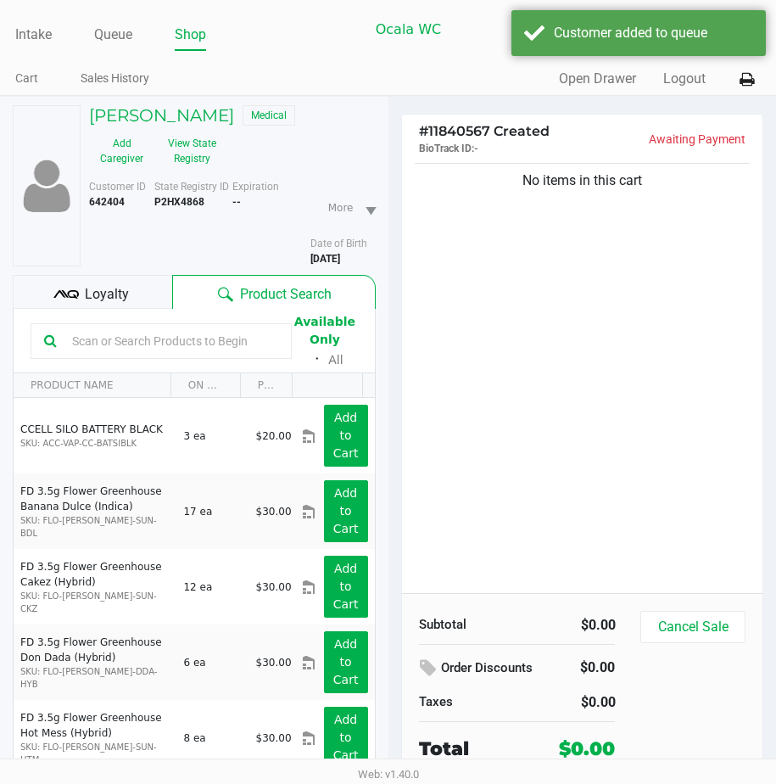
click at [68, 291] on div "Loyalty" at bounding box center [92, 292] width 159 height 34
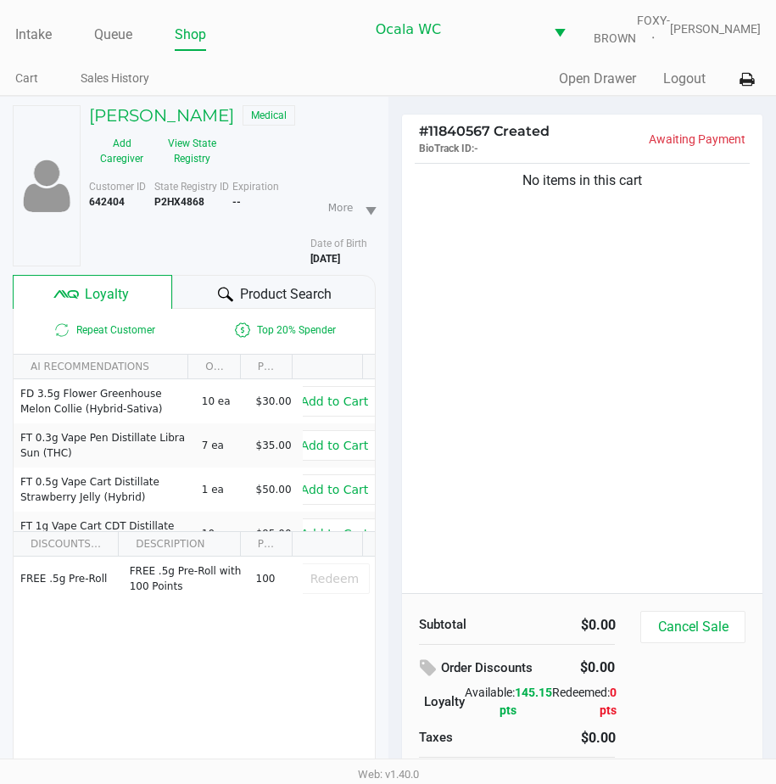
click at [251, 297] on span "Product Search" at bounding box center [286, 294] width 92 height 20
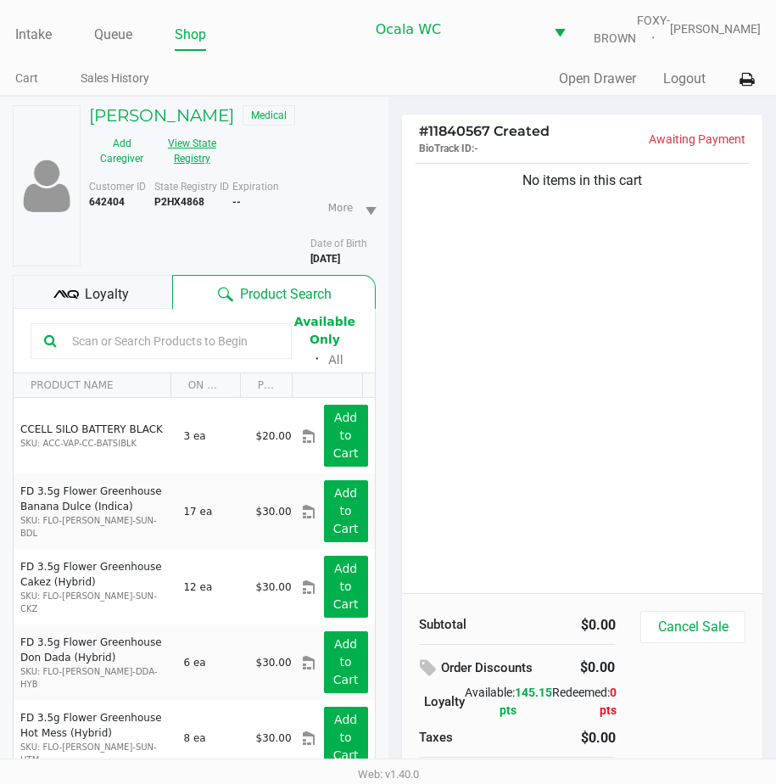
click at [194, 166] on button "View State Registry" at bounding box center [186, 151] width 65 height 42
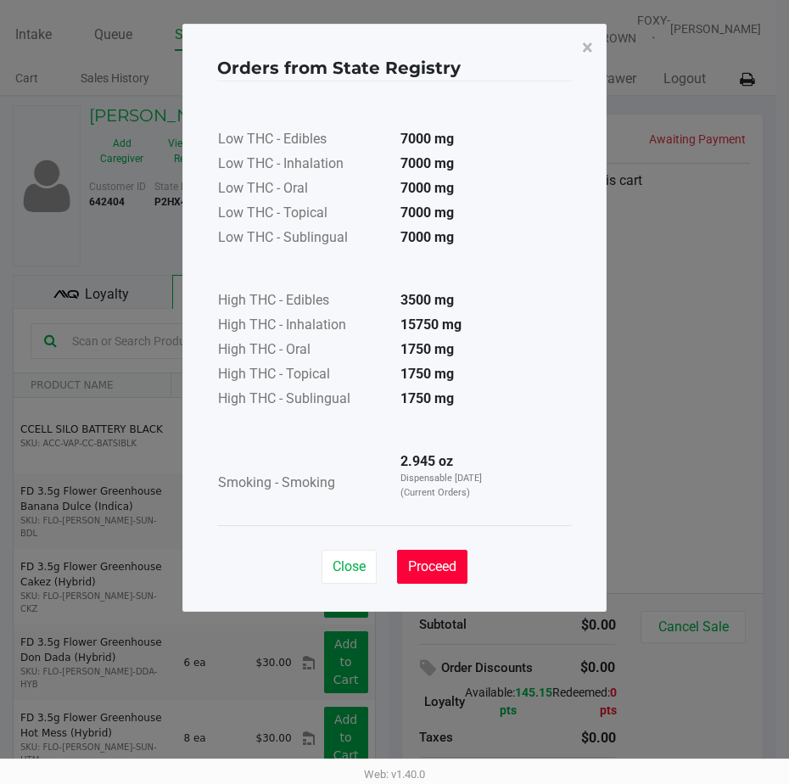
click at [434, 566] on span "Proceed" at bounding box center [432, 566] width 48 height 16
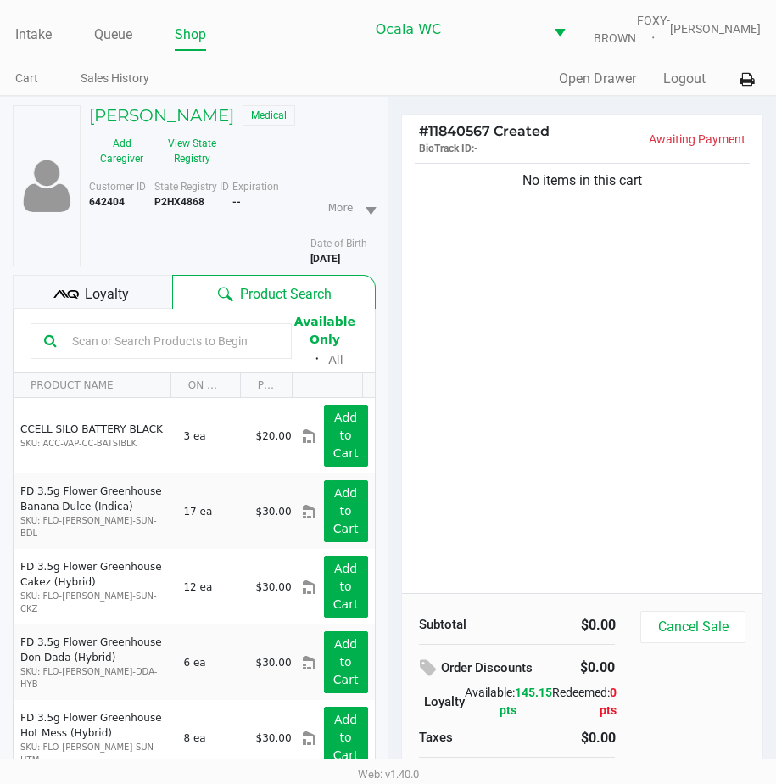
click at [85, 305] on span "Loyalty" at bounding box center [107, 294] width 44 height 20
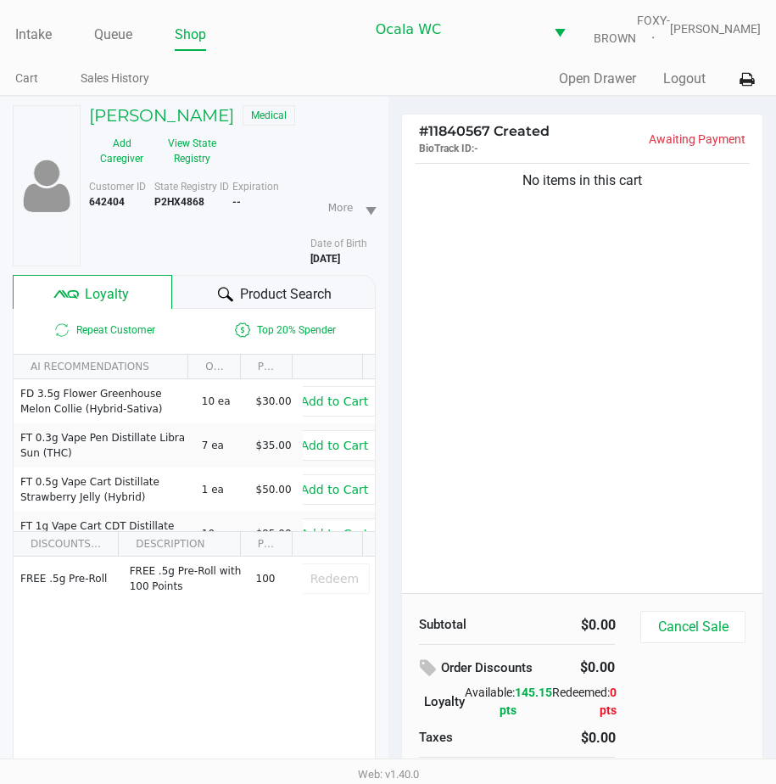
click at [220, 302] on icon at bounding box center [225, 294] width 15 height 15
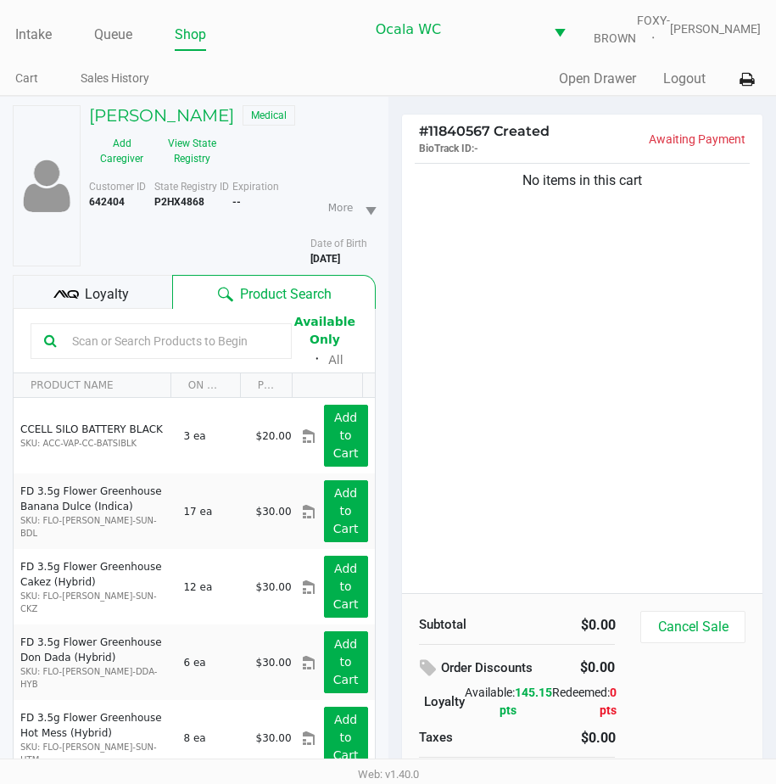
click at [83, 345] on input "text" at bounding box center [171, 340] width 213 height 25
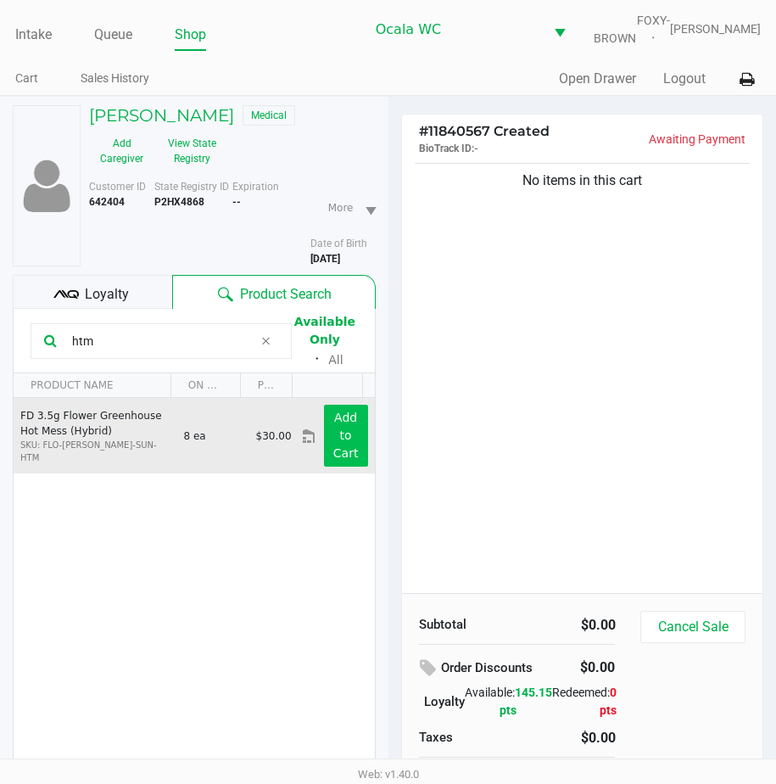
type input "htm"
click at [333, 429] on app-button-loader "Add to Cart" at bounding box center [345, 435] width 25 height 49
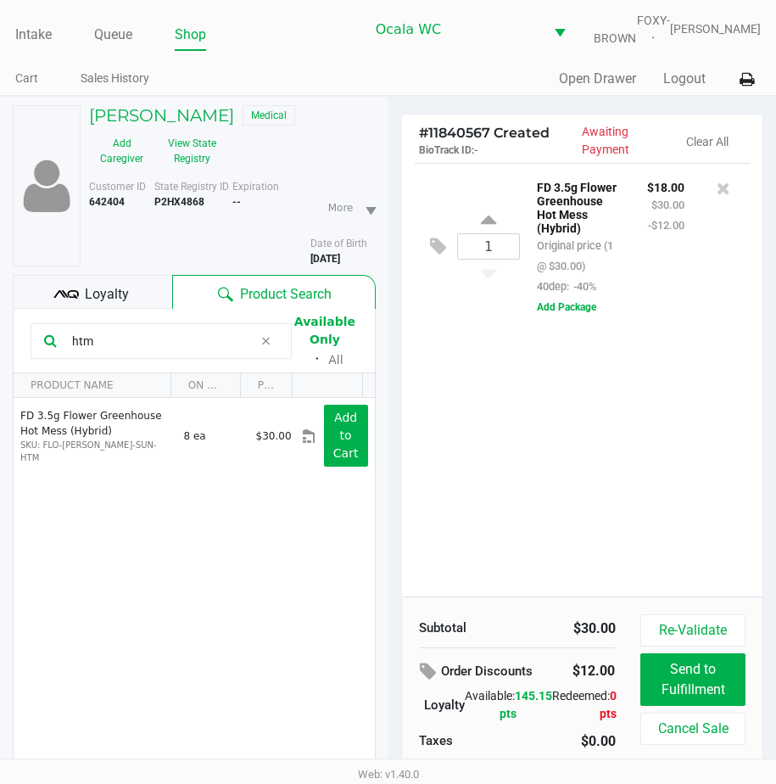
drag, startPoint x: 128, startPoint y: 354, endPoint x: 56, endPoint y: 374, distance: 74.9
click at [56, 370] on div "htm Available Only ᛫ All" at bounding box center [194, 340] width 327 height 59
click at [515, 495] on div "1 FD 3.5g Flower Greenhouse Hot Mess (Hybrid) Original price (1 @ $30.00) 40dep…" at bounding box center [582, 379] width 361 height 433
click at [535, 499] on div "1 FD 3.5g Flower Greenhouse Hot Mess (Hybrid) Original price (1 @ $30.00) 40dep…" at bounding box center [582, 379] width 361 height 433
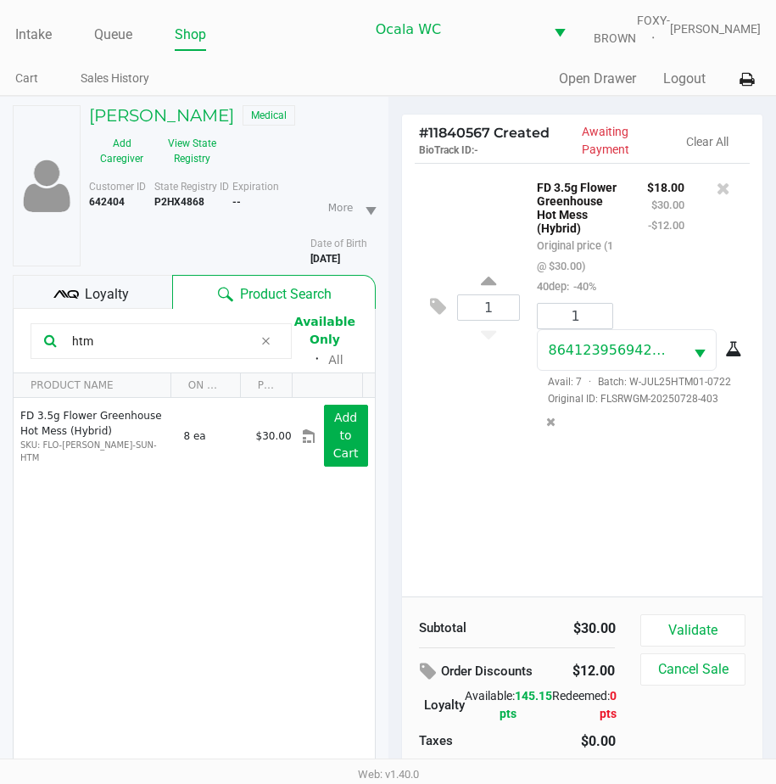
click at [544, 519] on div "1 FD 3.5g Flower Greenhouse Hot Mess (Hybrid) Original price (1 @ $30.00) 40dep…" at bounding box center [582, 379] width 361 height 433
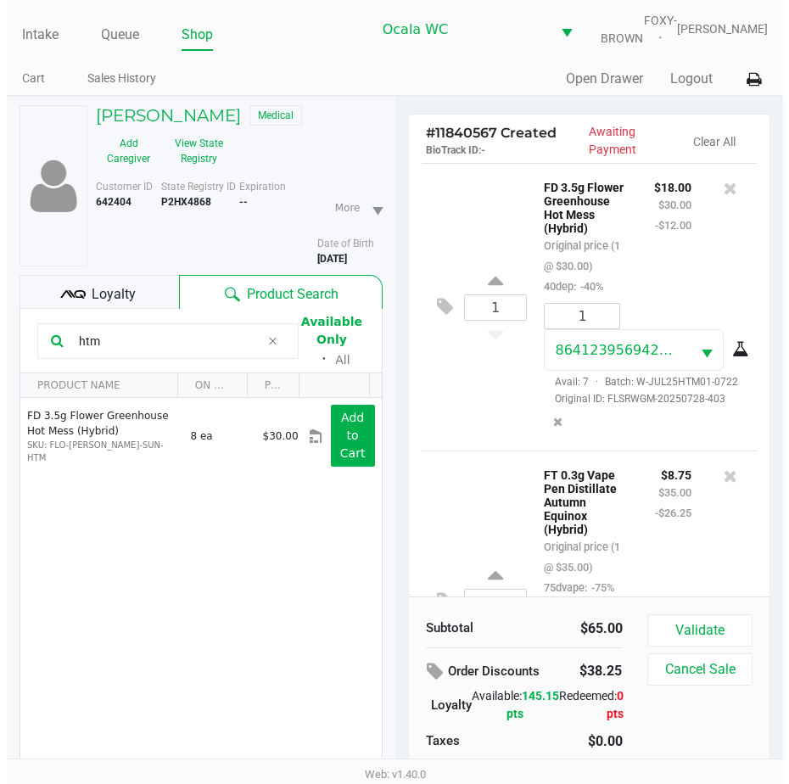
scroll to position [213, 0]
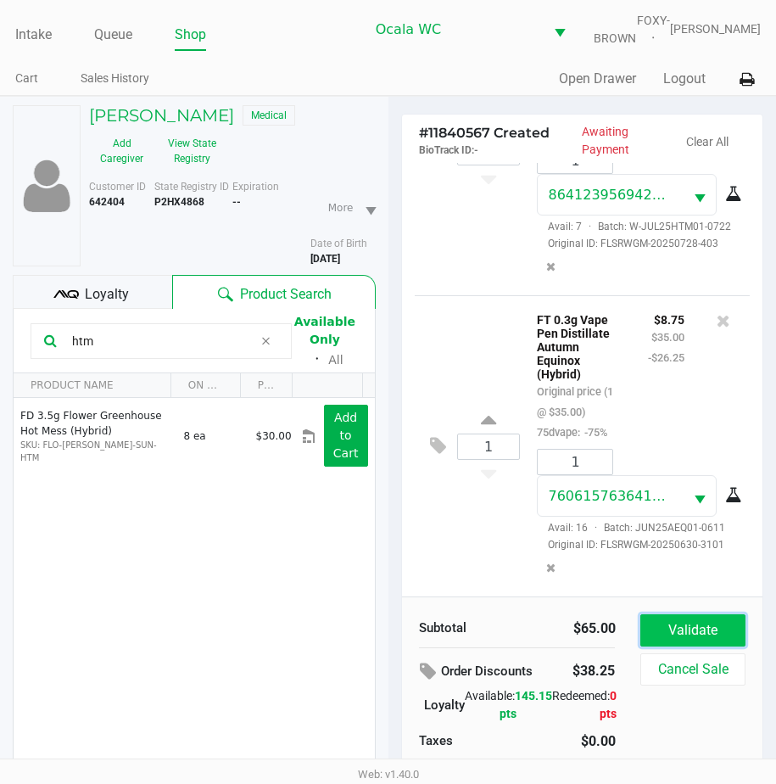
click at [646, 644] on button "Validate" at bounding box center [692, 630] width 104 height 32
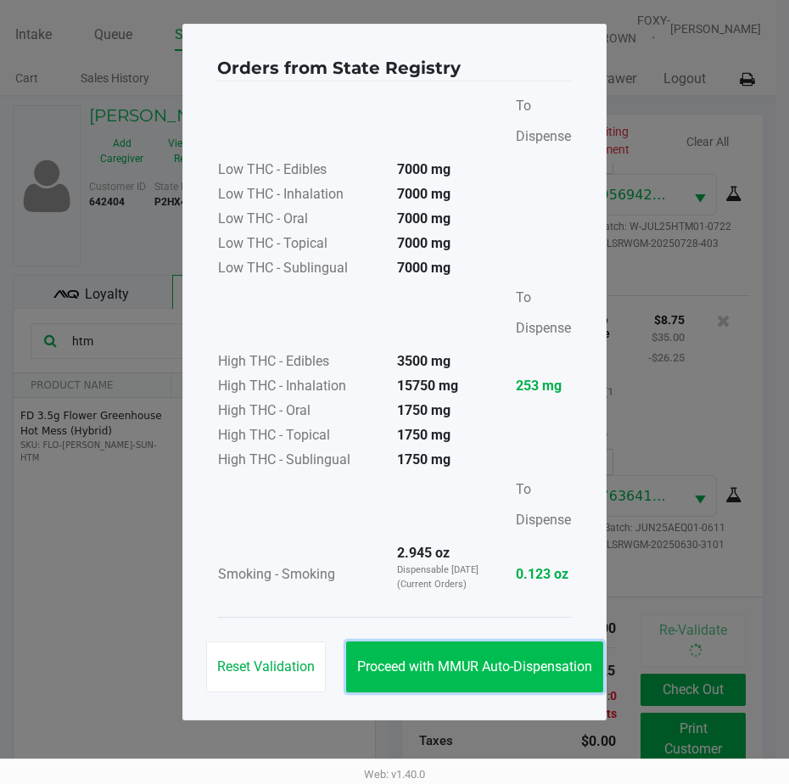
click at [458, 658] on span "Proceed with MMUR Auto-Dispensation" at bounding box center [474, 666] width 235 height 16
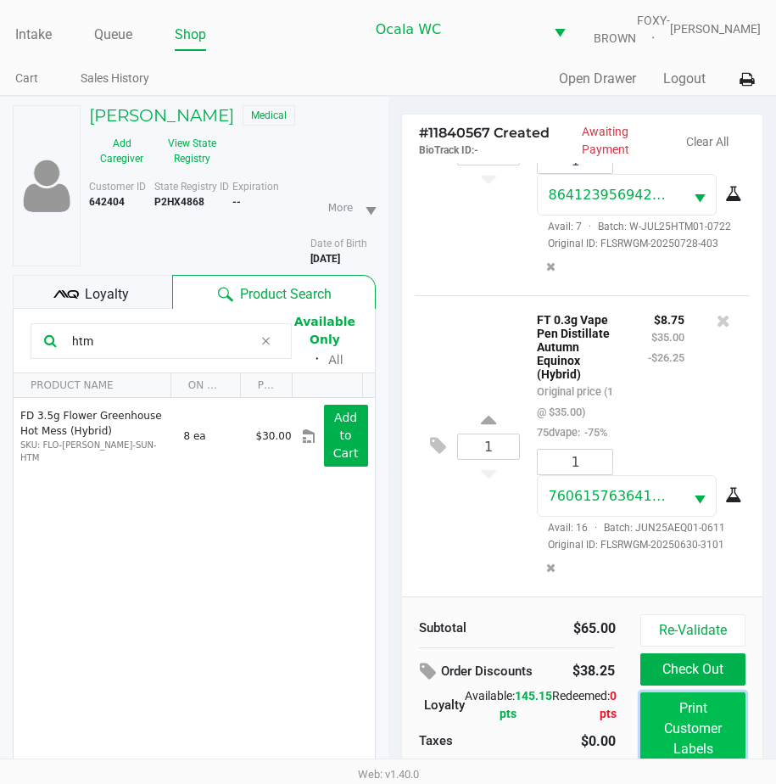
click at [727, 718] on button "Print Customer Labels" at bounding box center [692, 728] width 104 height 73
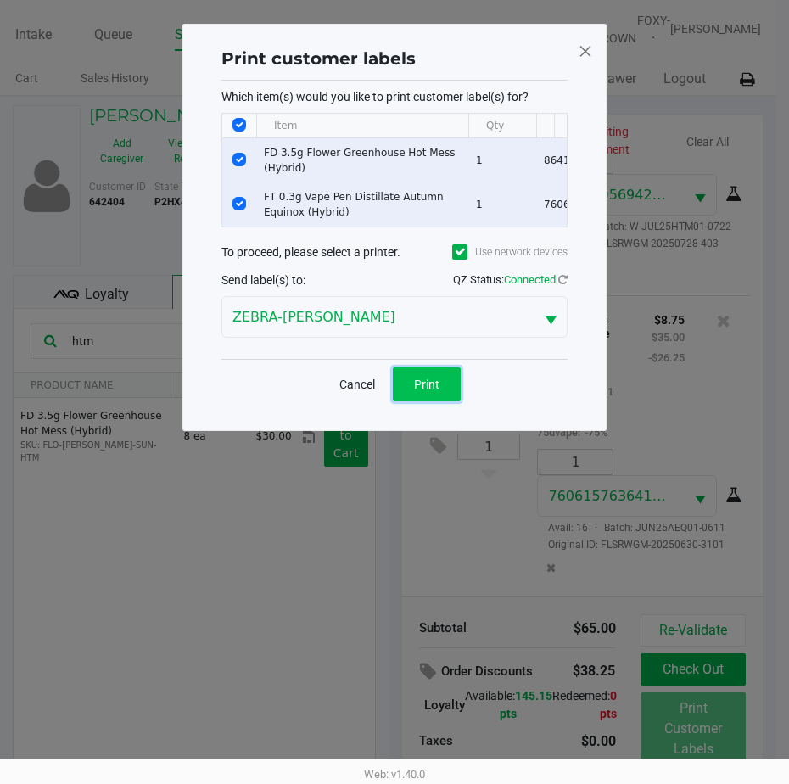
click at [428, 391] on span "Print" at bounding box center [426, 384] width 25 height 14
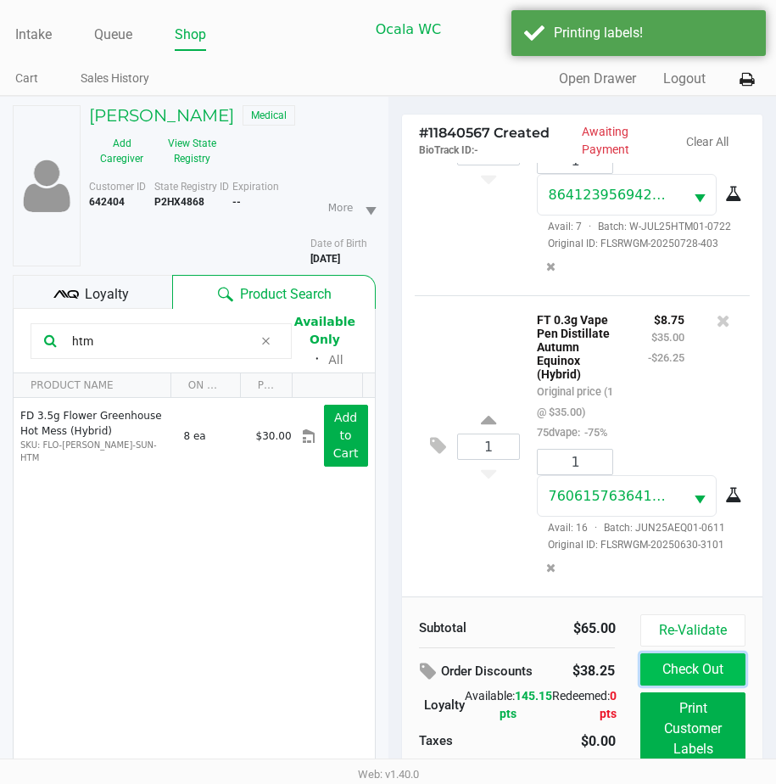
click at [682, 671] on button "Check Out" at bounding box center [692, 669] width 104 height 32
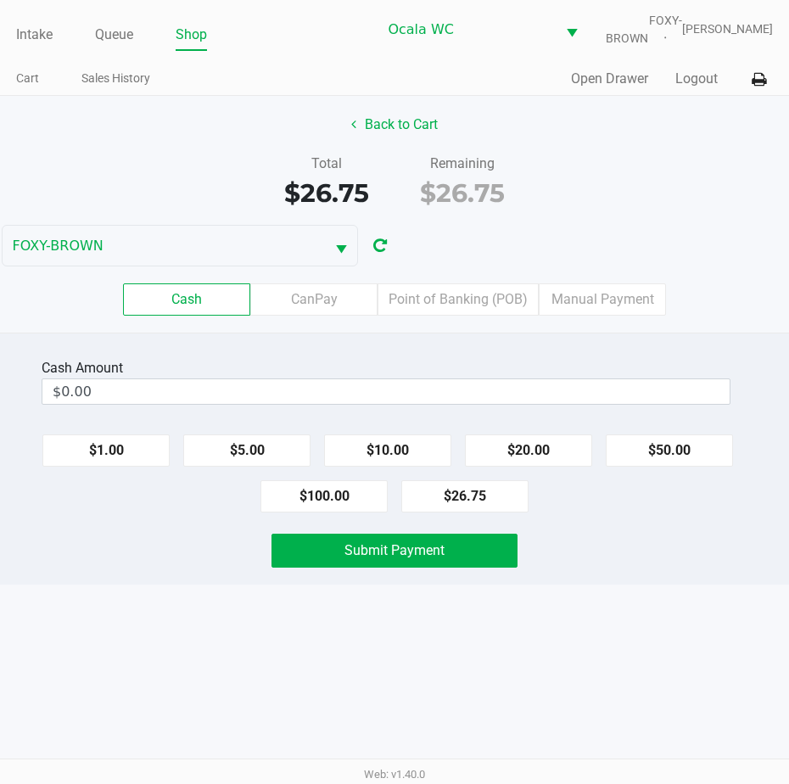
click at [464, 309] on label "Point of Banking (POB)" at bounding box center [457, 299] width 161 height 32
click at [0, 0] on 7 "Point of Banking (POB)" at bounding box center [0, 0] width 0 height 0
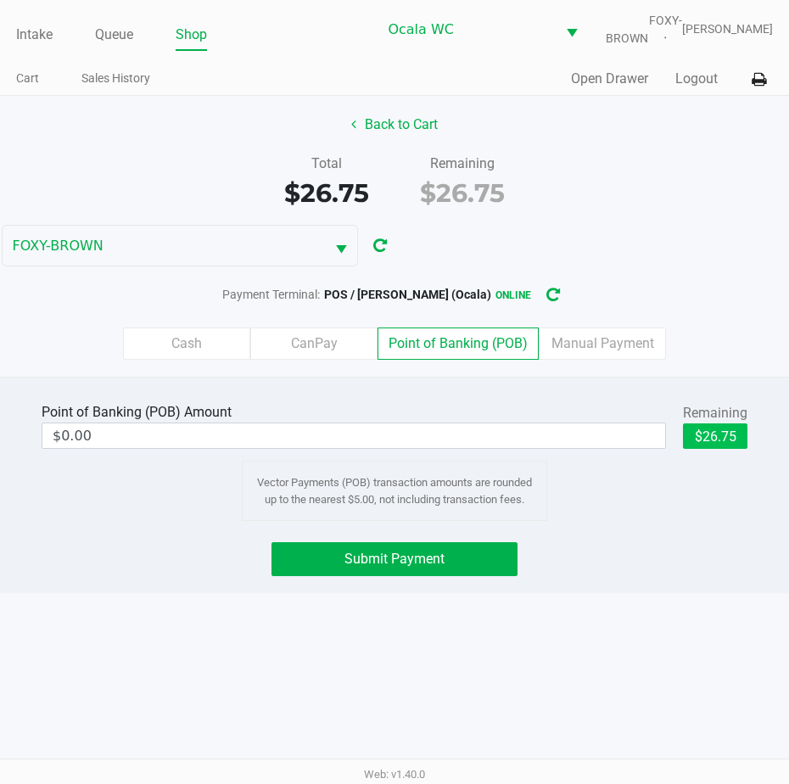
click at [714, 442] on button "$26.75" at bounding box center [715, 435] width 64 height 25
type input "$26.75"
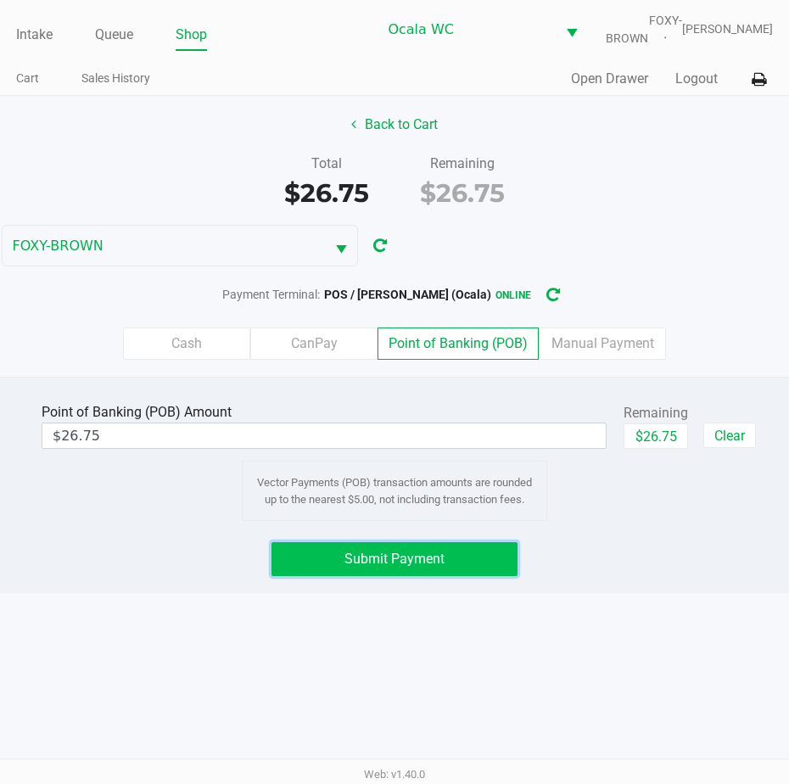
click at [389, 576] on button "Submit Payment" at bounding box center [394, 559] width 246 height 34
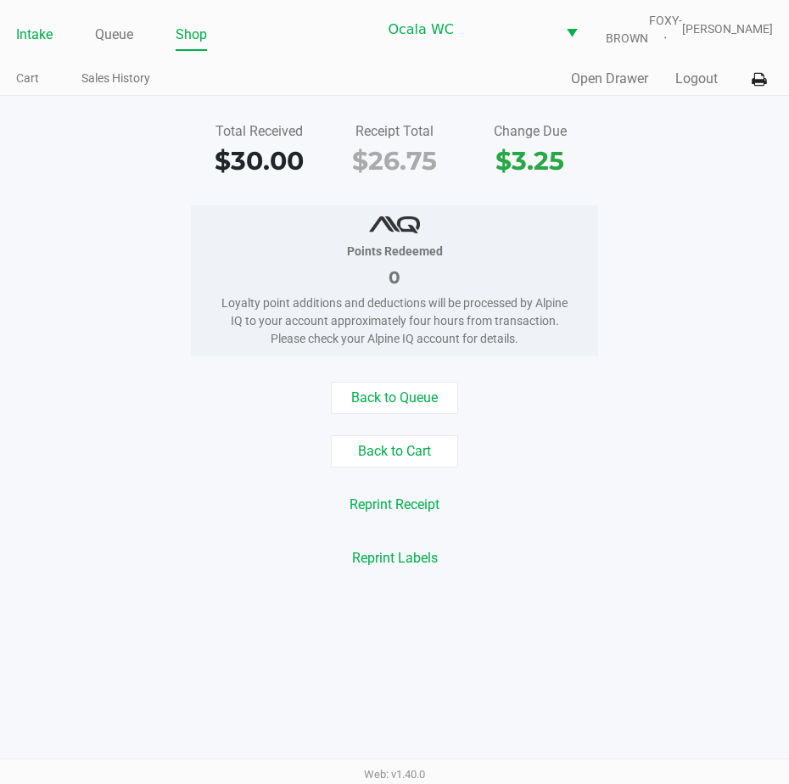
click at [27, 42] on link "Intake" at bounding box center [34, 35] width 36 height 24
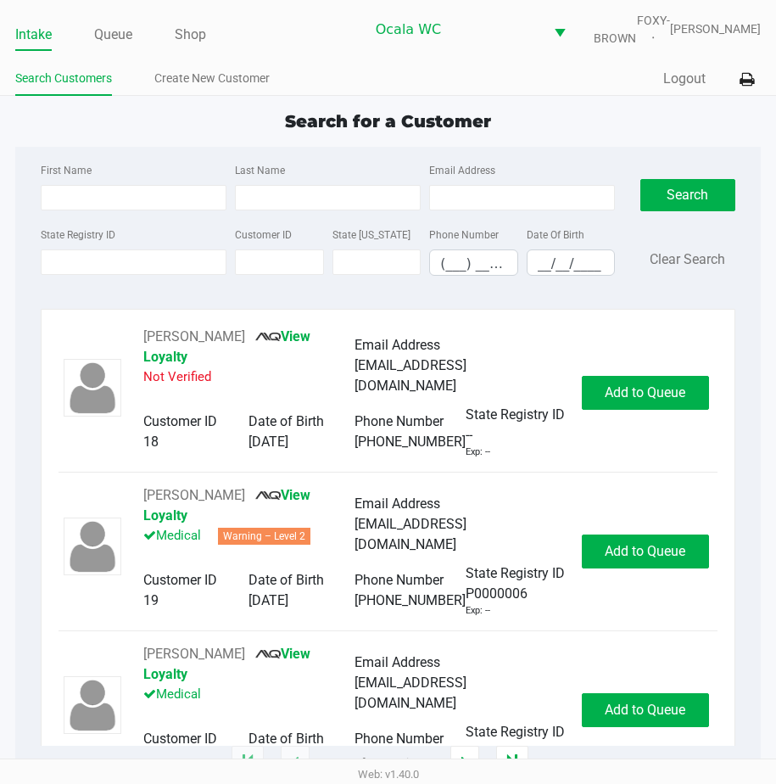
type input "BRUCE"
type input "STRATTON"
type input "02/24/1977"
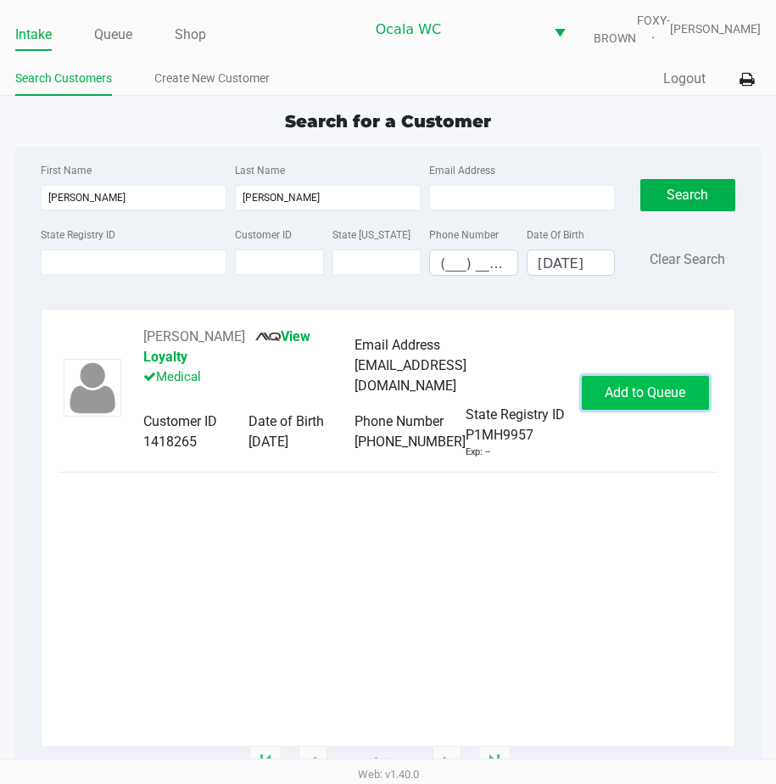
click at [656, 410] on button "Add to Queue" at bounding box center [645, 393] width 127 height 34
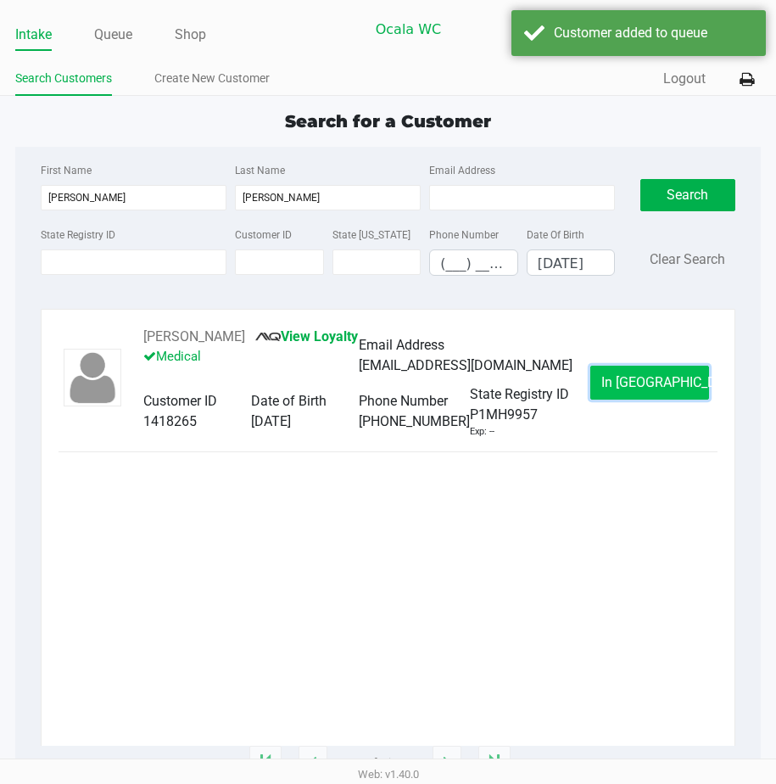
click at [621, 400] on button "In Queue" at bounding box center [649, 383] width 119 height 34
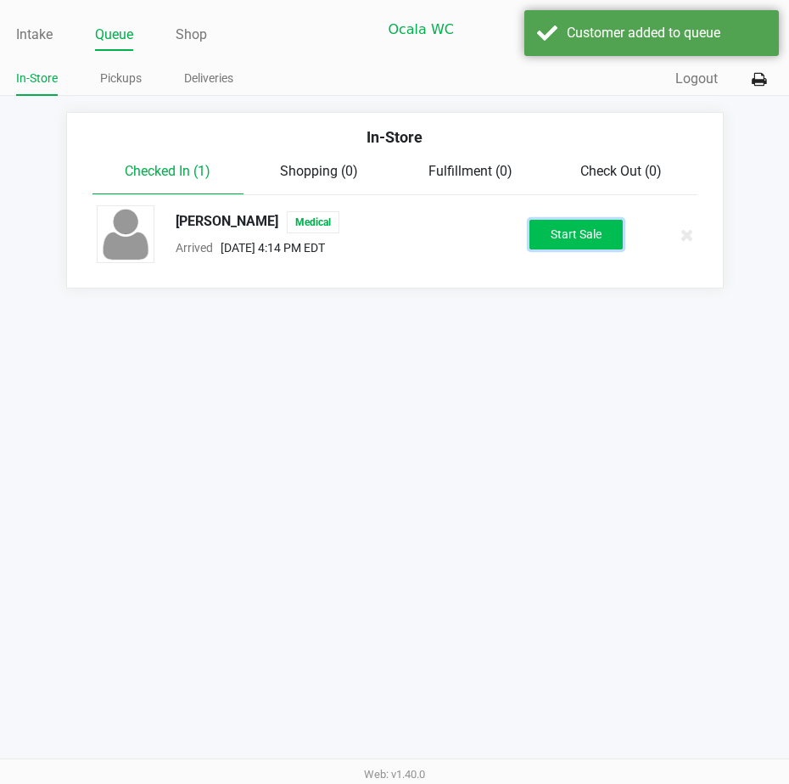
click at [561, 244] on button "Start Sale" at bounding box center [575, 235] width 93 height 30
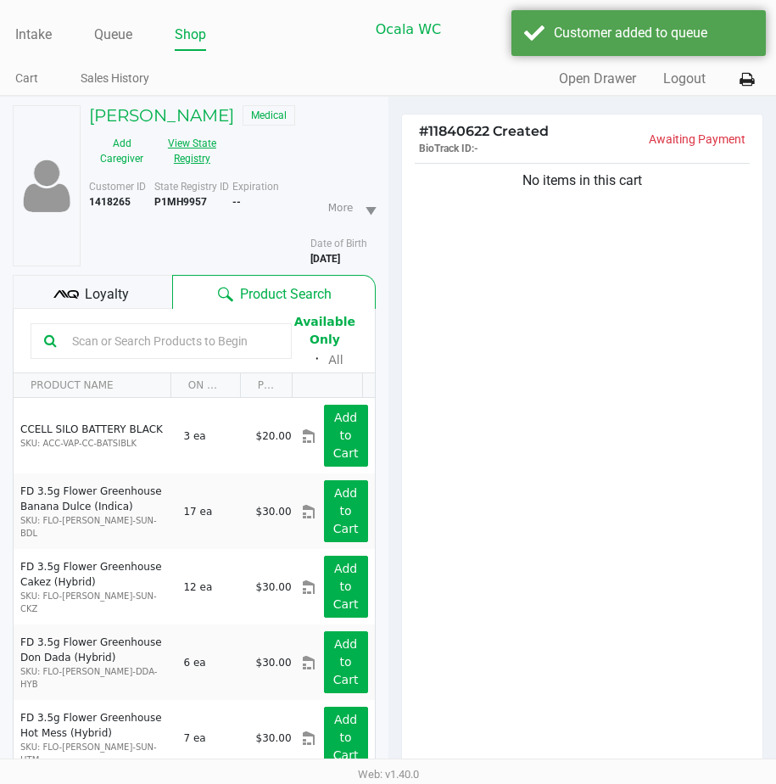
click at [180, 163] on button "View State Registry" at bounding box center [186, 151] width 65 height 42
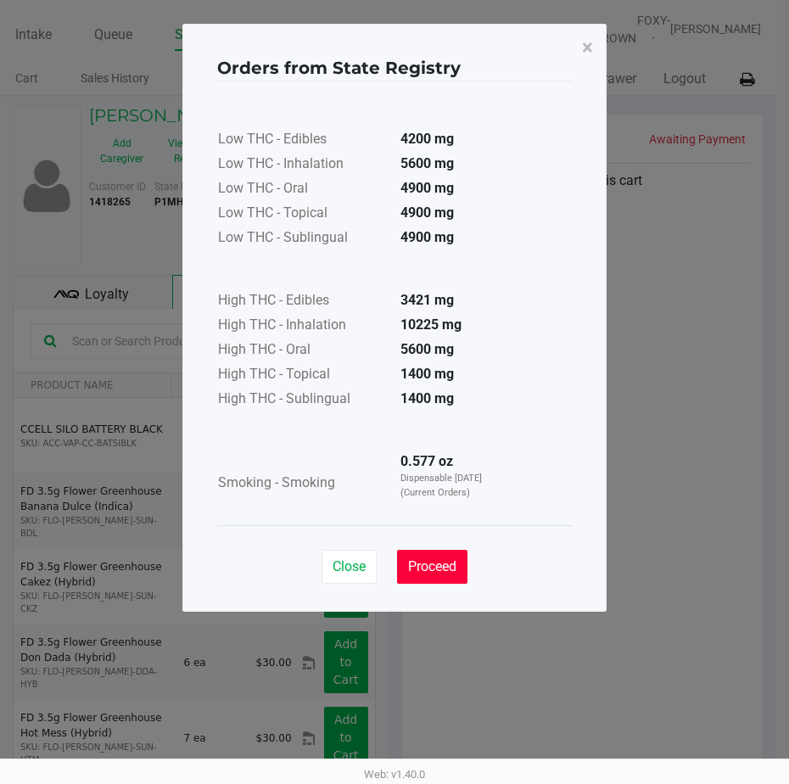
click at [433, 562] on span "Proceed" at bounding box center [432, 566] width 48 height 16
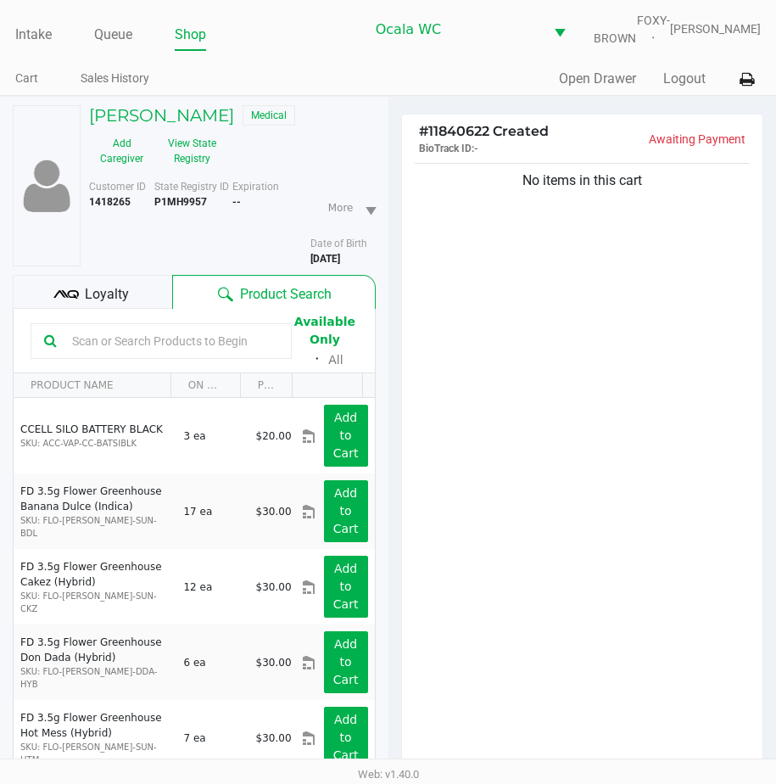
click at [70, 347] on input "text" at bounding box center [171, 340] width 213 height 25
click at [90, 350] on input "text" at bounding box center [171, 340] width 213 height 25
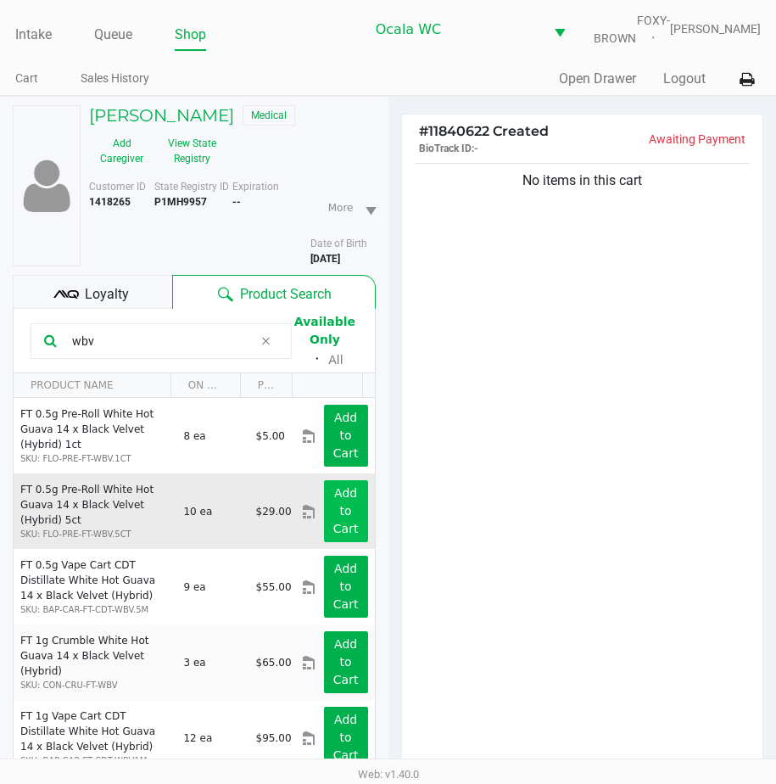
type input "wbv"
click at [337, 504] on app-button-loader "Add to Cart" at bounding box center [345, 510] width 25 height 49
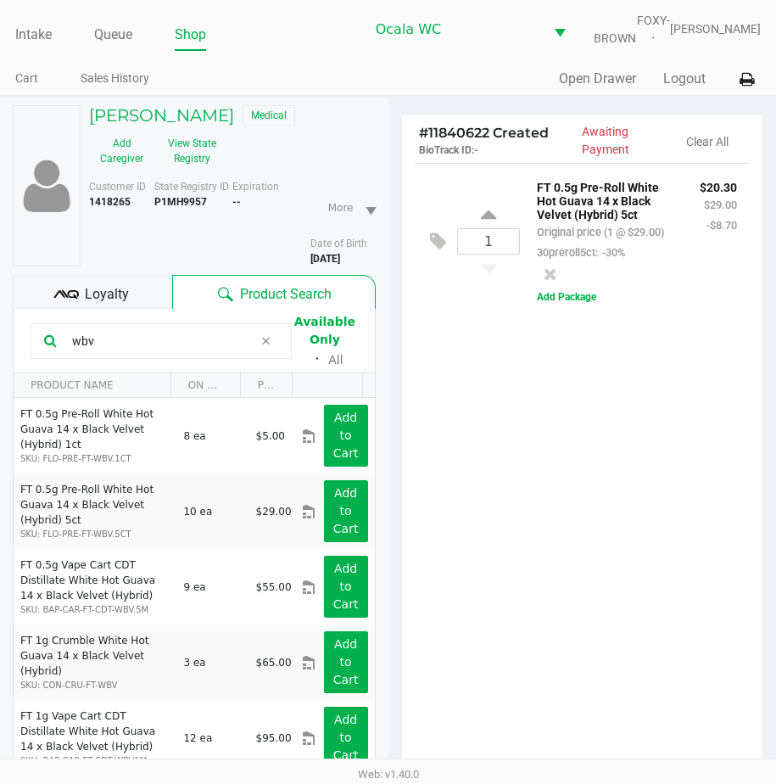
click at [546, 488] on div "1 FT 0.5g Pre-Roll White Hot Guava 14 x Black Velvet (Hybrid) 5ct Original pric…" at bounding box center [582, 473] width 361 height 620
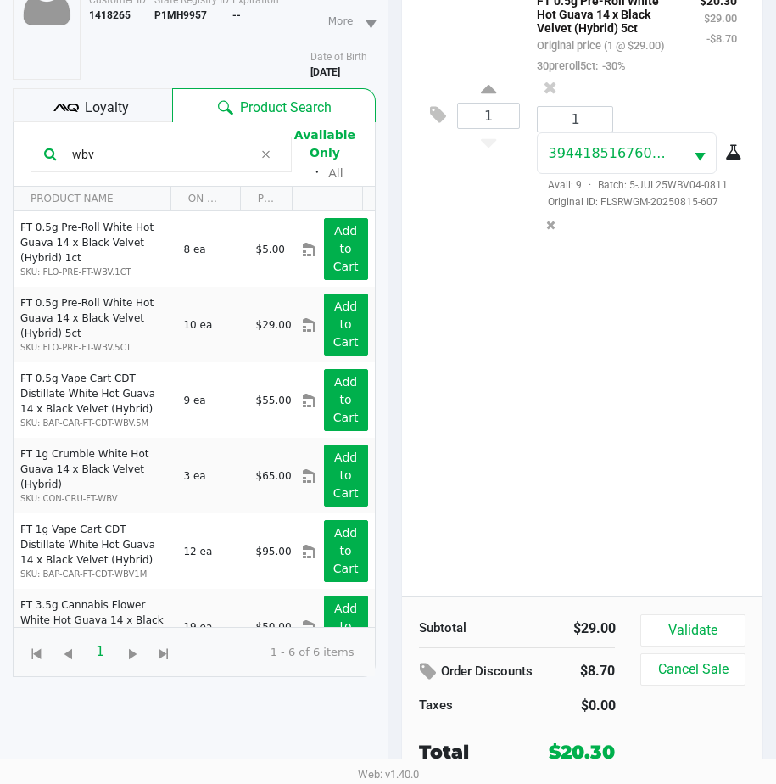
scroll to position [198, 0]
click at [692, 634] on button "Validate" at bounding box center [692, 630] width 104 height 32
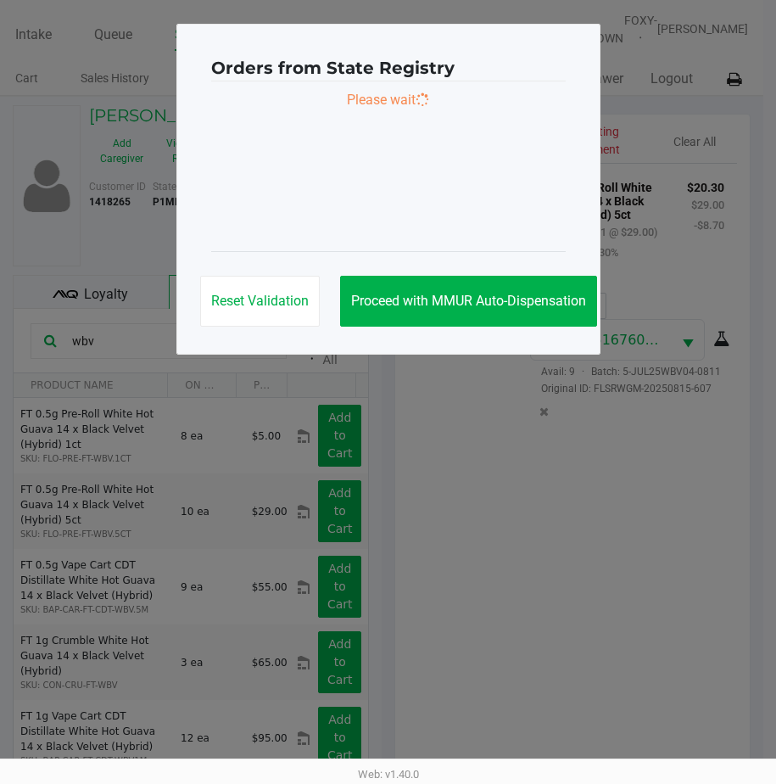
scroll to position [0, 0]
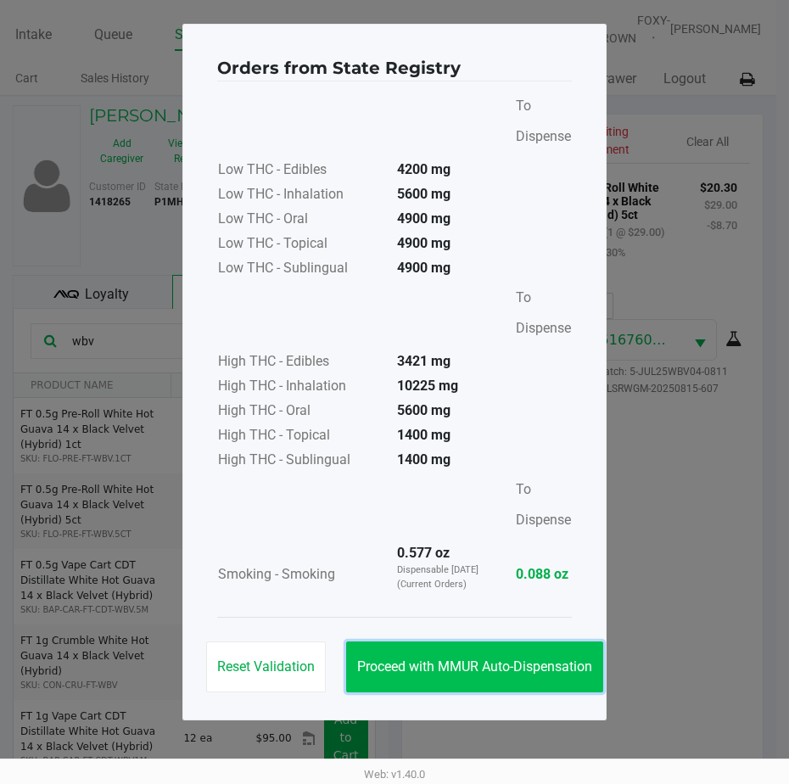
click at [495, 641] on button "Proceed with MMUR Auto-Dispensation" at bounding box center [474, 666] width 257 height 51
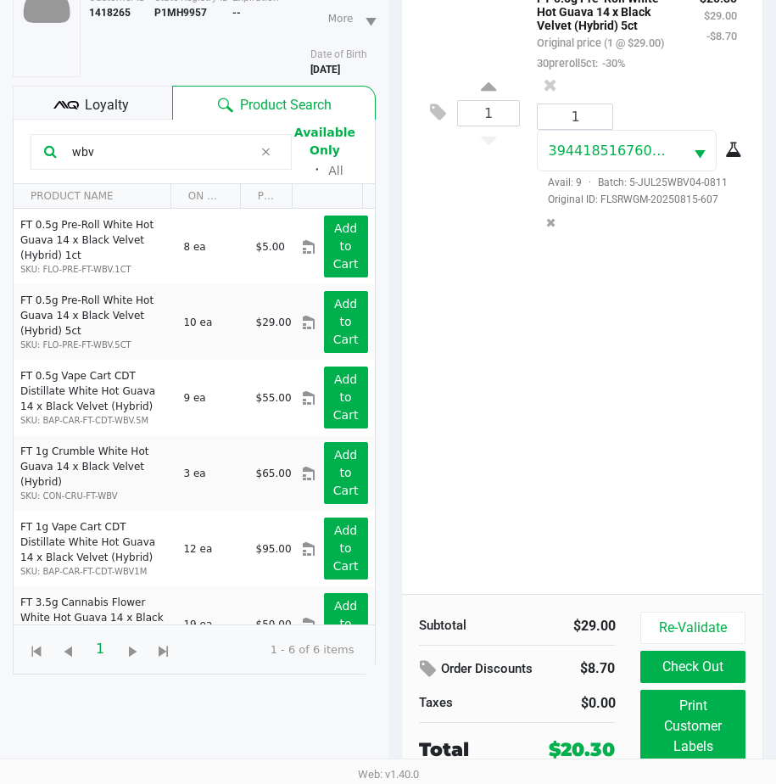
scroll to position [237, 0]
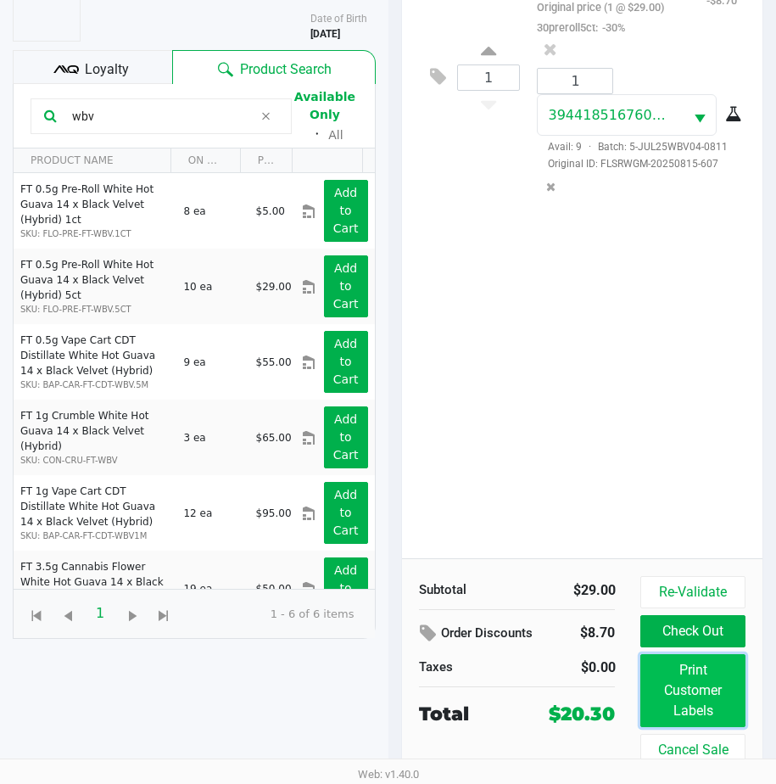
click at [675, 681] on button "Print Customer Labels" at bounding box center [692, 690] width 104 height 73
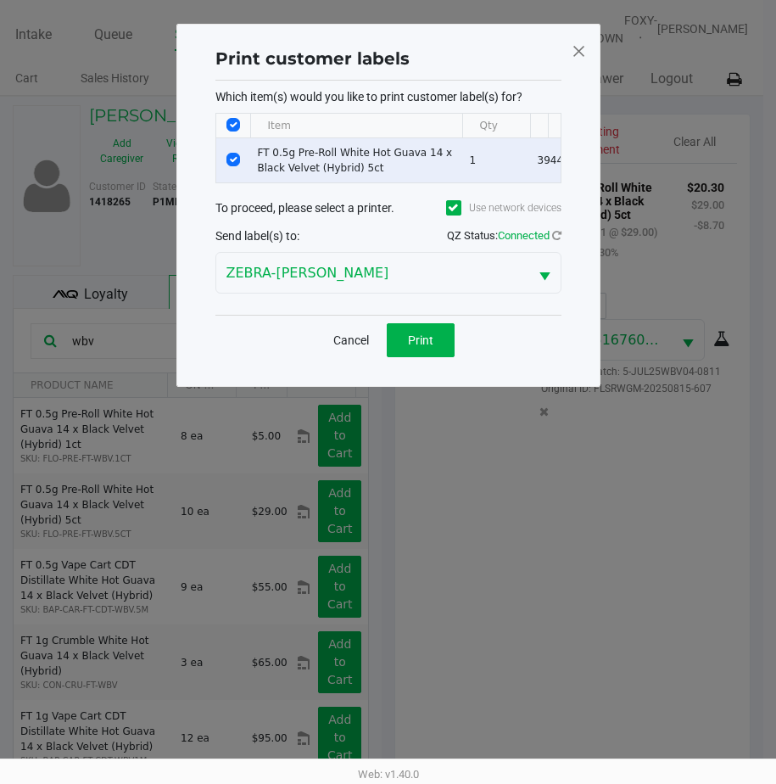
scroll to position [0, 0]
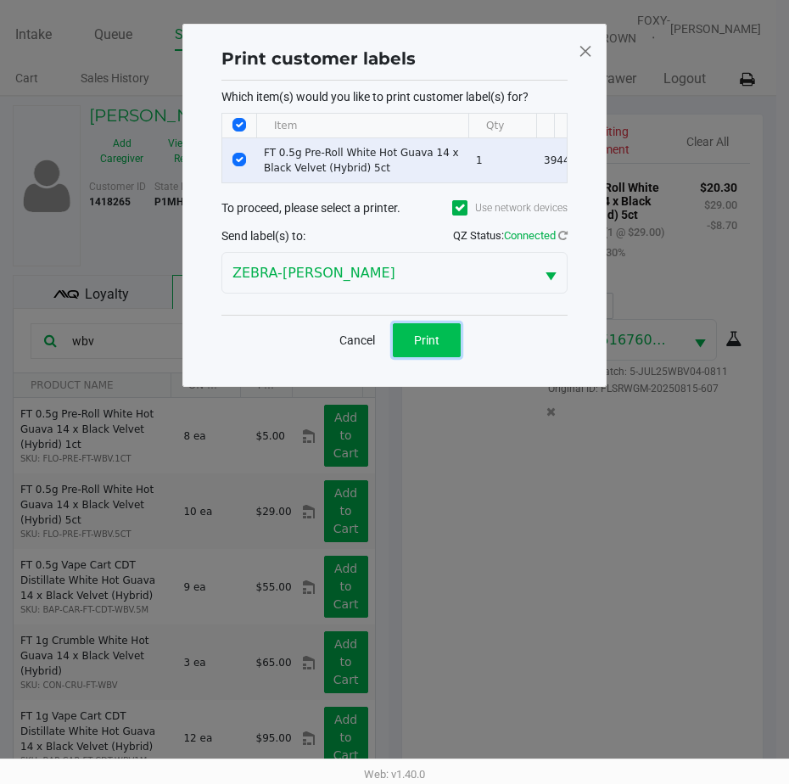
click at [433, 347] on span "Print" at bounding box center [426, 340] width 25 height 14
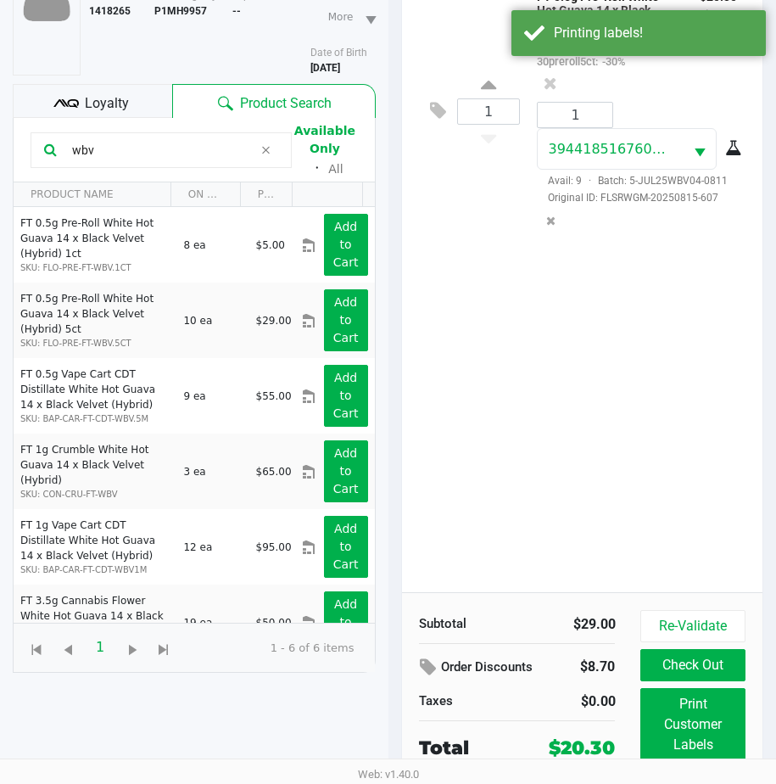
scroll to position [237, 0]
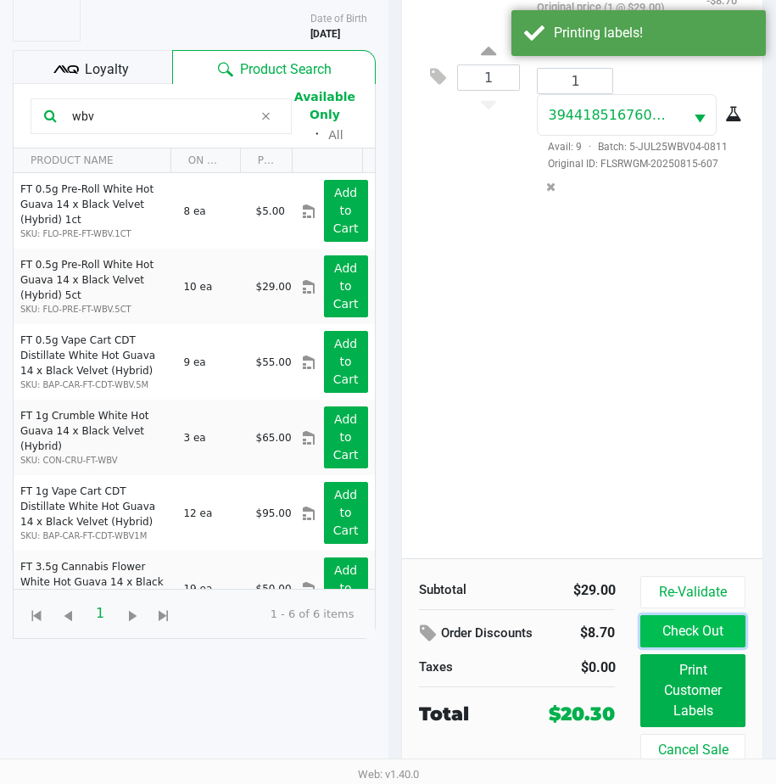
click at [675, 615] on button "Check Out" at bounding box center [692, 631] width 104 height 32
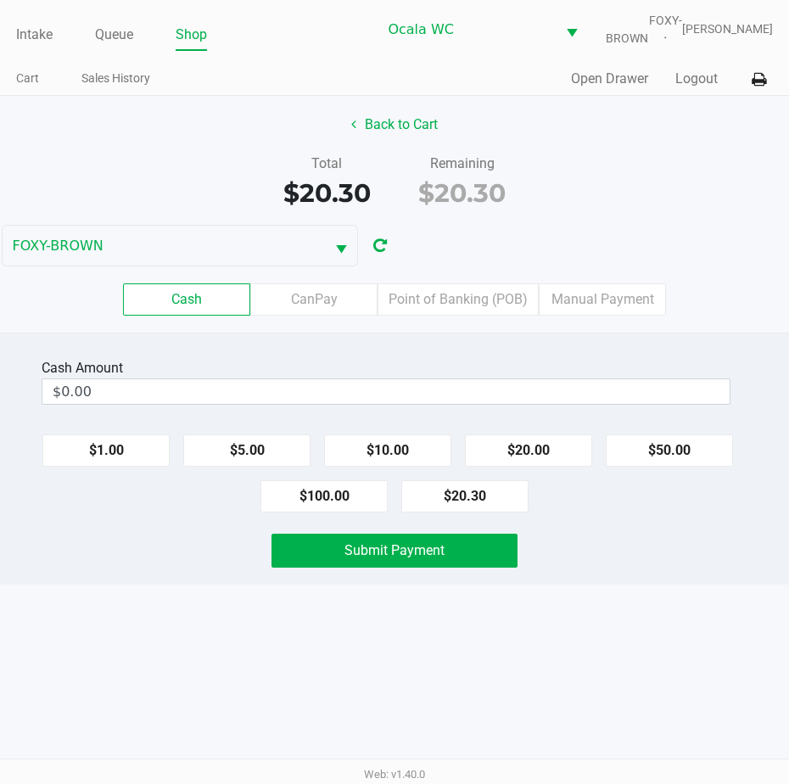
click at [108, 397] on input "$0.00" at bounding box center [385, 391] width 687 height 25
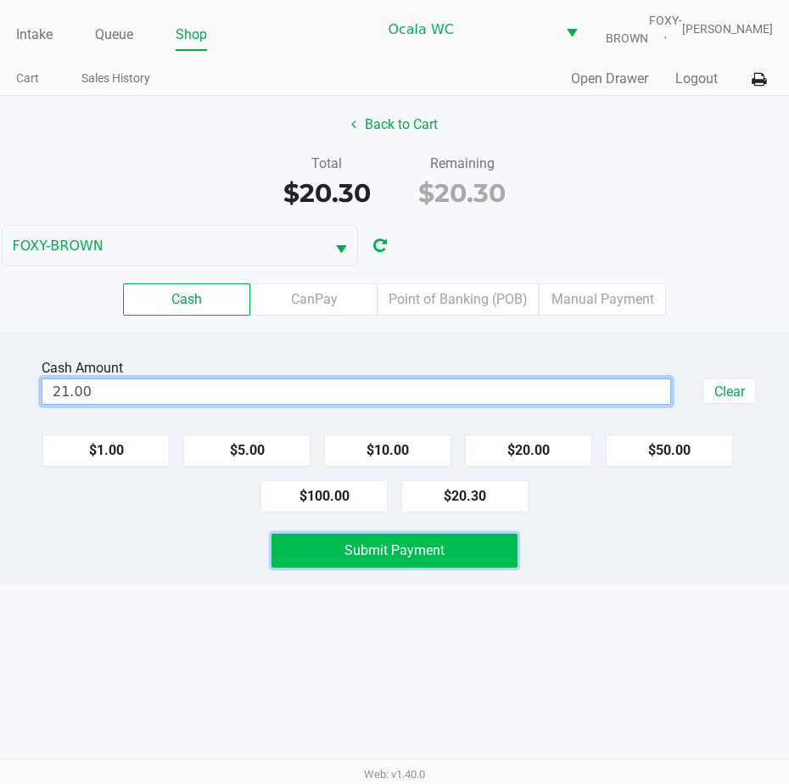
type input "$21.00"
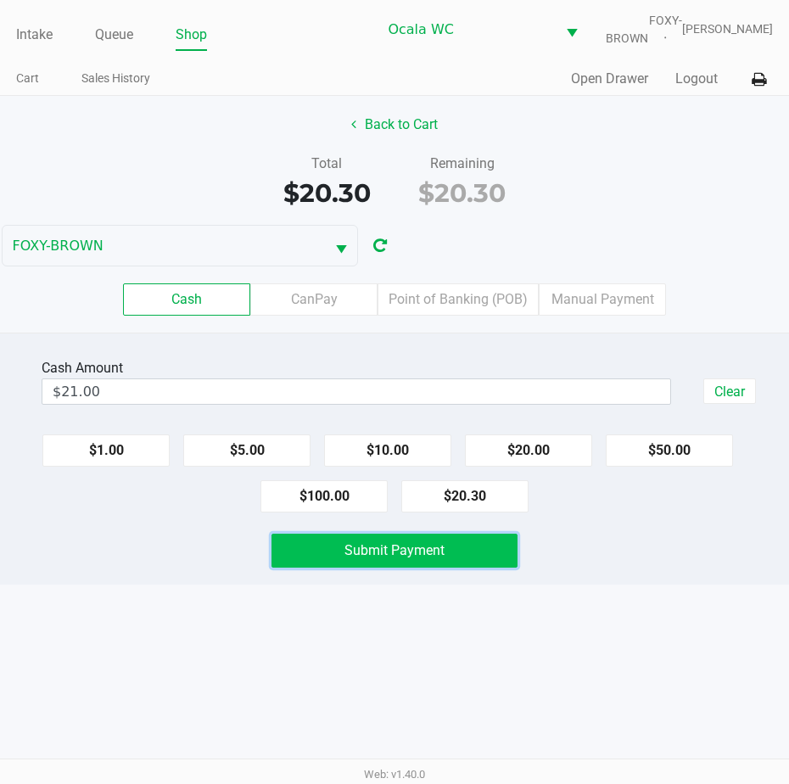
click at [418, 547] on button "Submit Payment" at bounding box center [394, 551] width 246 height 34
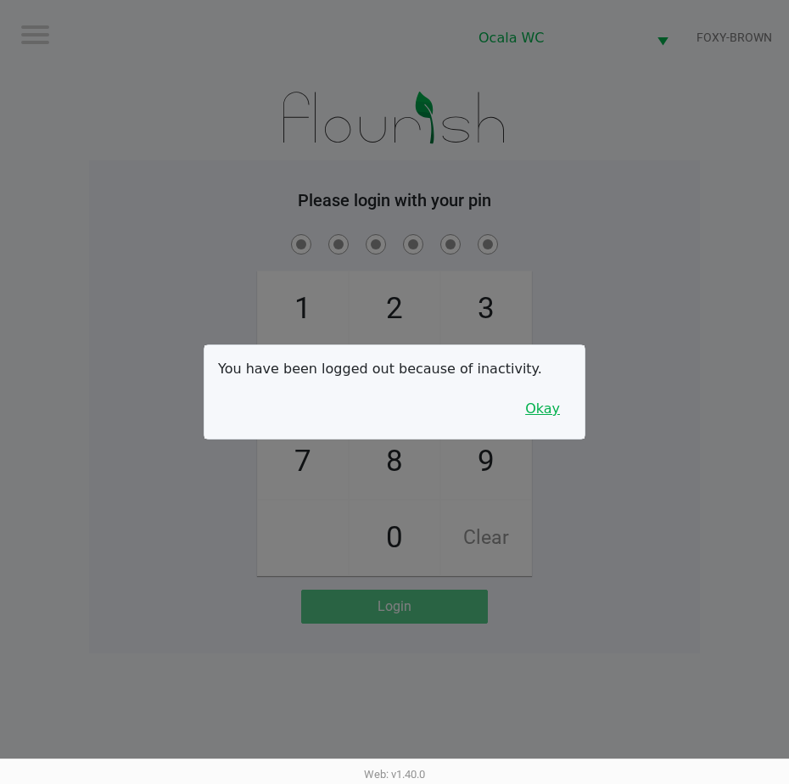
click at [544, 416] on button "Okay" at bounding box center [542, 409] width 57 height 32
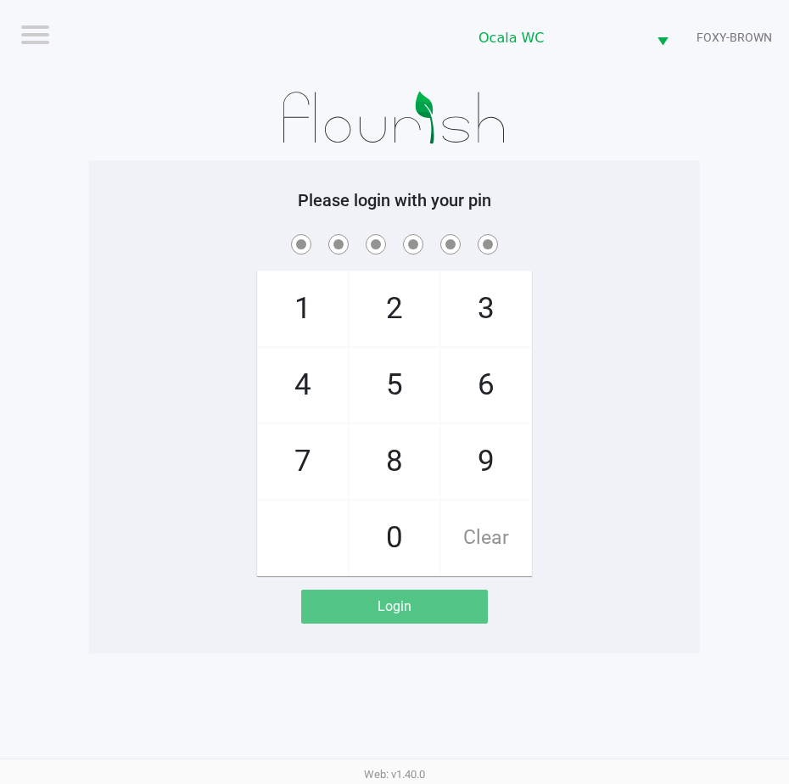
click at [531, 198] on h5 "Please login with your pin" at bounding box center [394, 200] width 585 height 20
checkbox input "true"
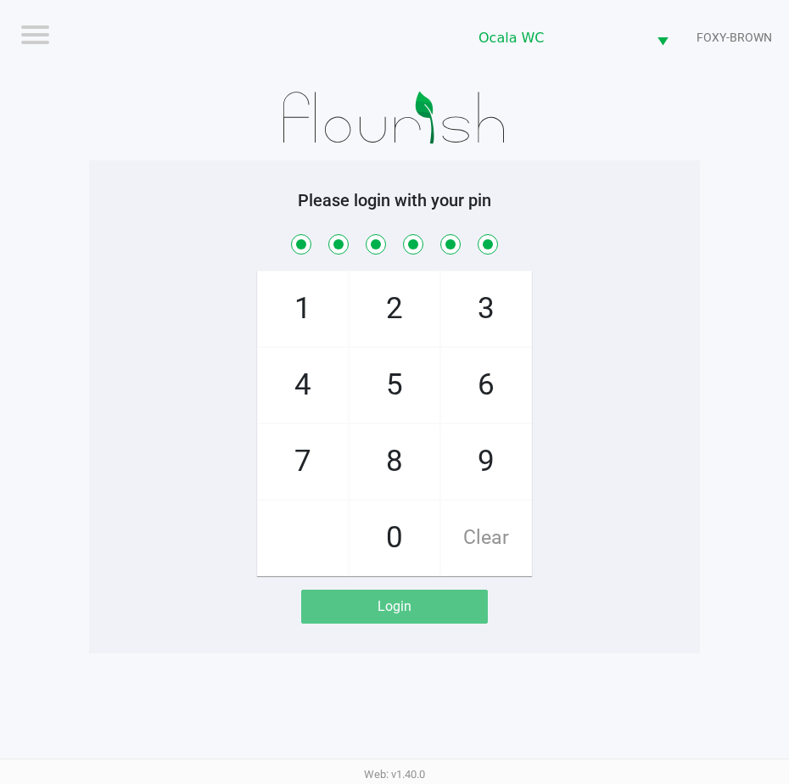
checkbox input "true"
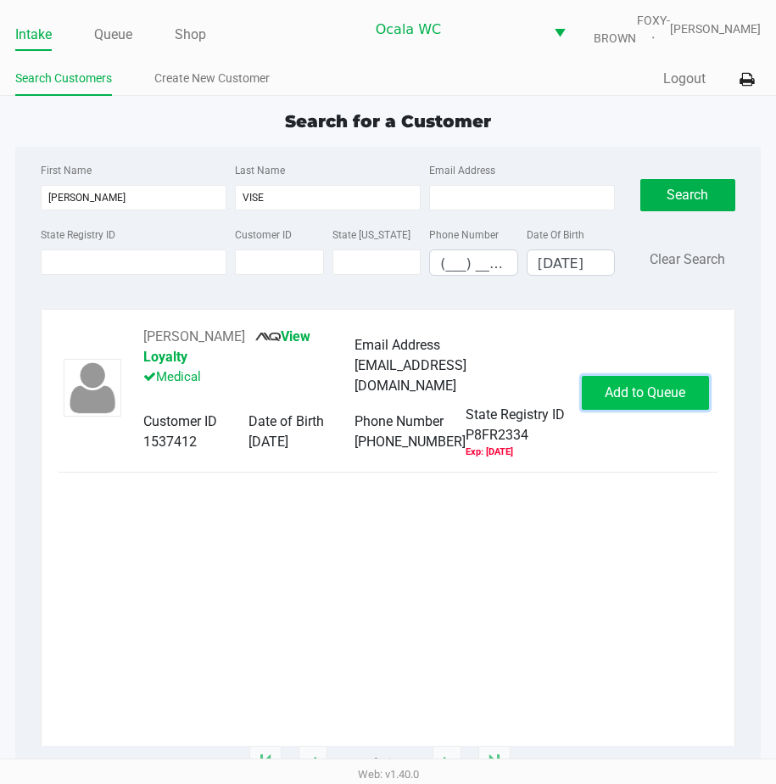
click at [628, 400] on span "Add to Queue" at bounding box center [645, 392] width 81 height 16
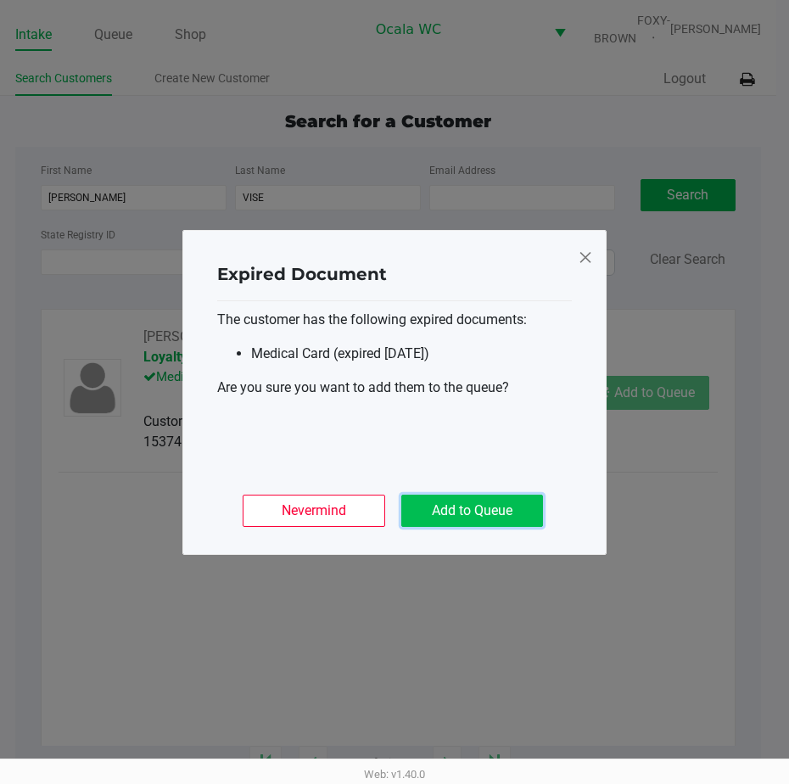
click at [484, 496] on button "Add to Queue" at bounding box center [472, 511] width 142 height 32
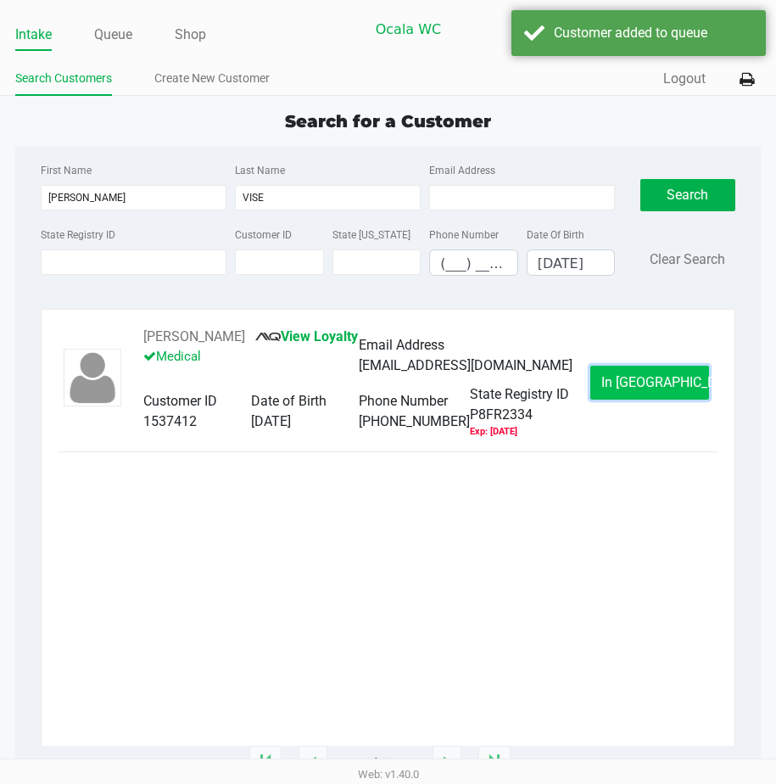
click at [649, 390] on span "In Queue" at bounding box center [672, 382] width 143 height 16
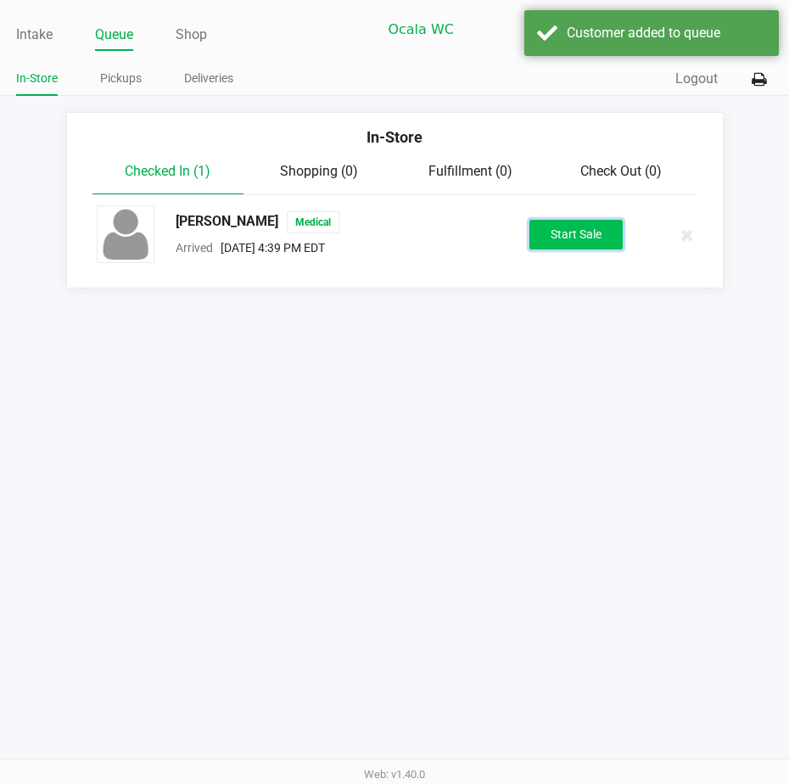
click at [558, 249] on button "Start Sale" at bounding box center [575, 235] width 93 height 30
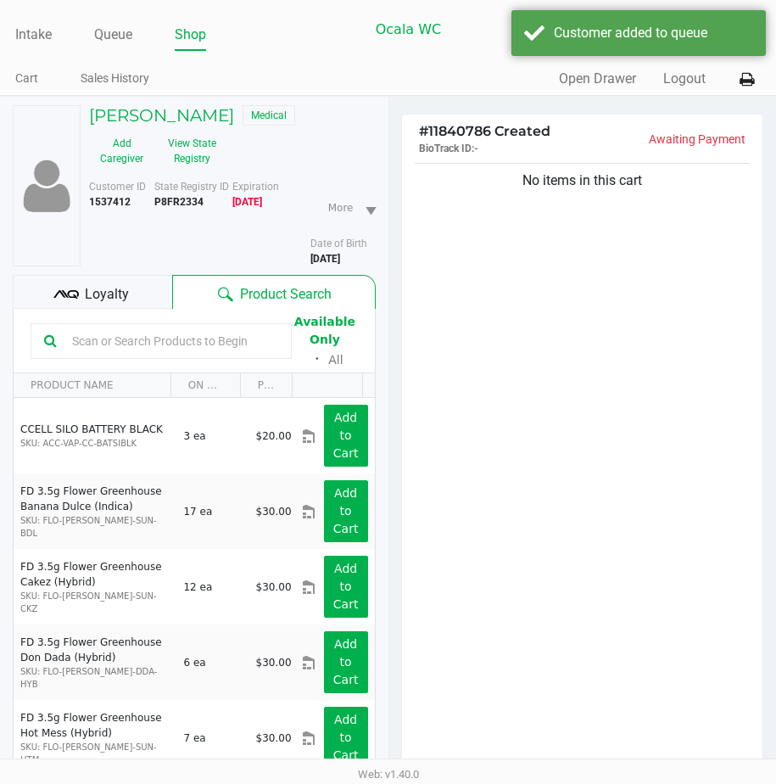
click at [99, 305] on span "Loyalty" at bounding box center [107, 294] width 44 height 20
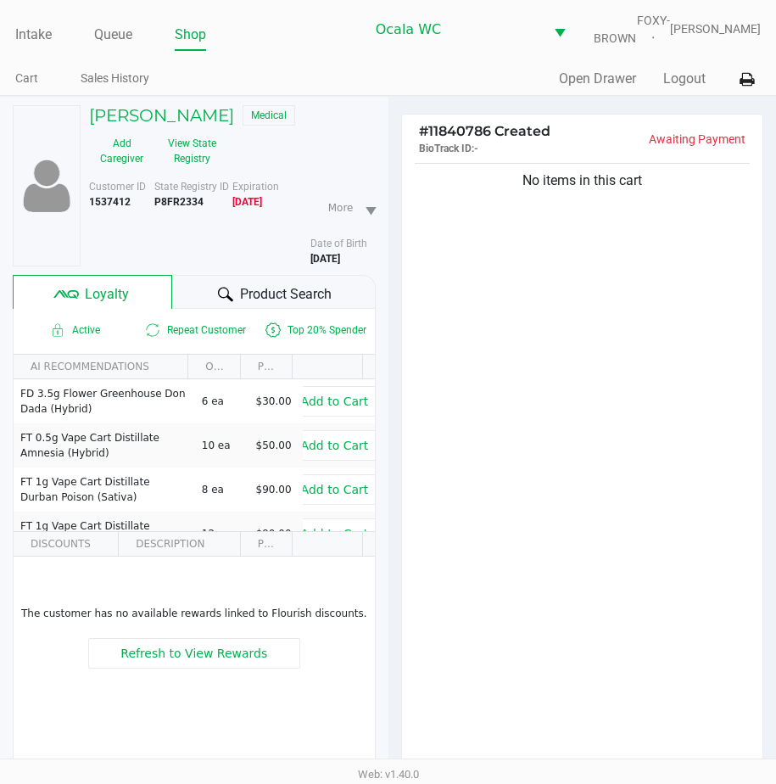
click at [210, 304] on div "Product Search" at bounding box center [273, 292] width 203 height 34
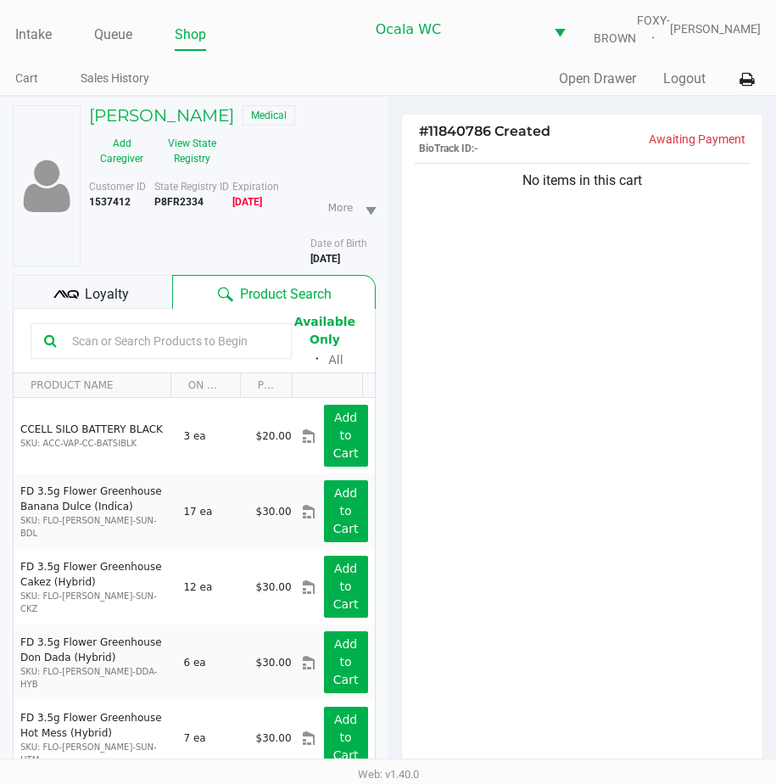
click at [154, 354] on input "text" at bounding box center [171, 340] width 213 height 25
click at [528, 455] on div "No items in this cart" at bounding box center [582, 469] width 361 height 620
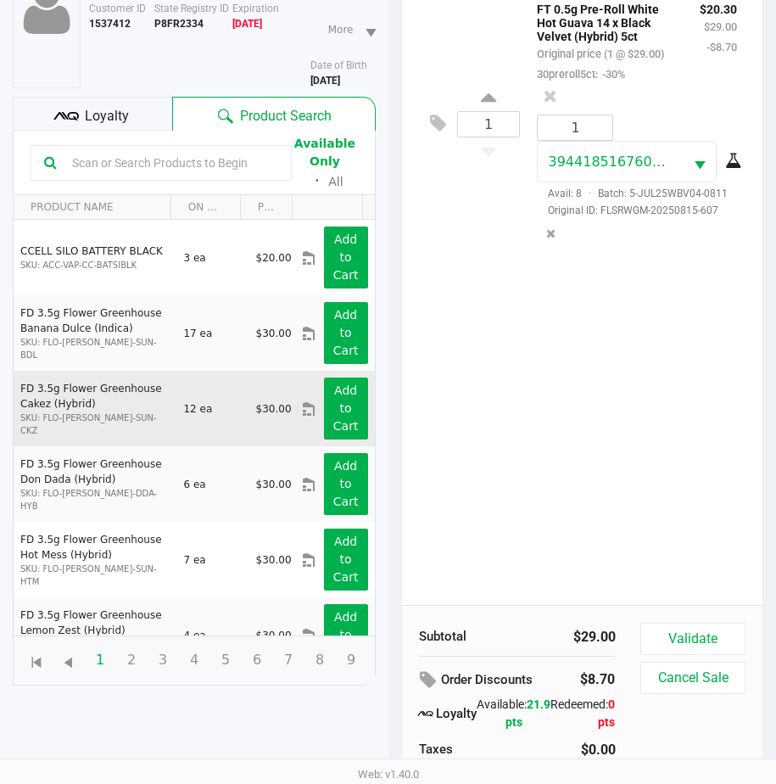
scroll to position [234, 0]
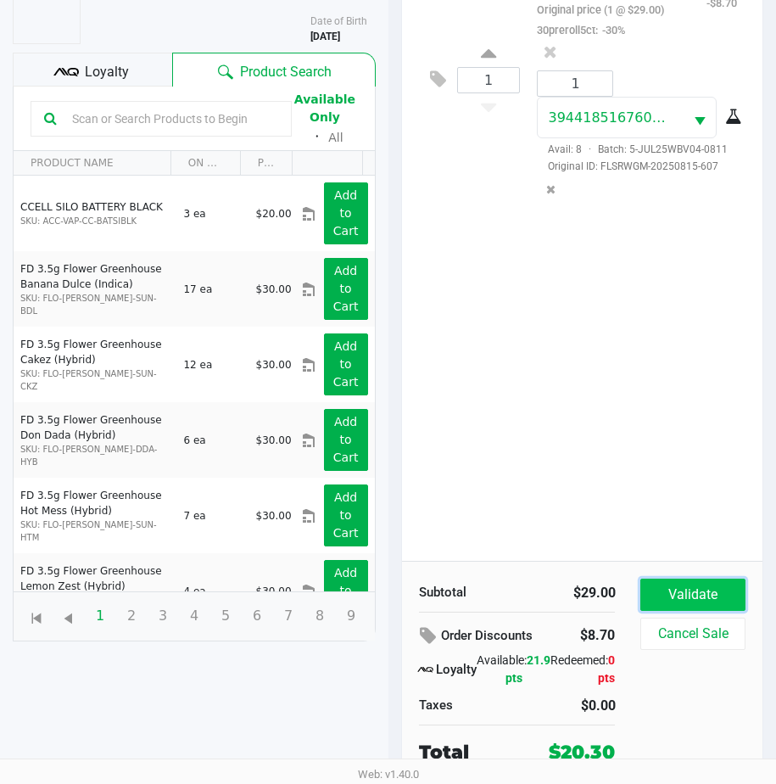
click at [641, 587] on button "Validate" at bounding box center [692, 594] width 104 height 32
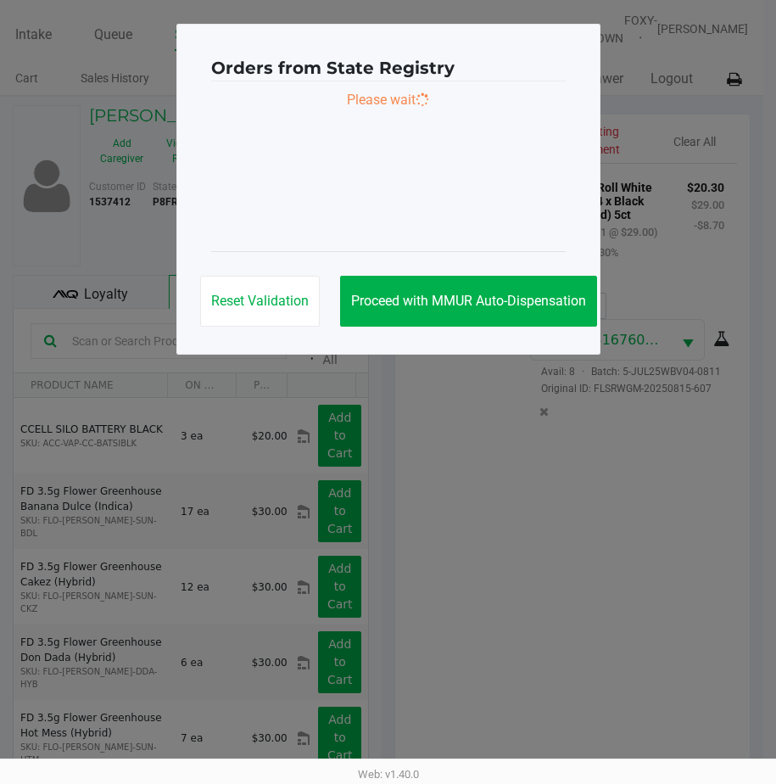
scroll to position [0, 0]
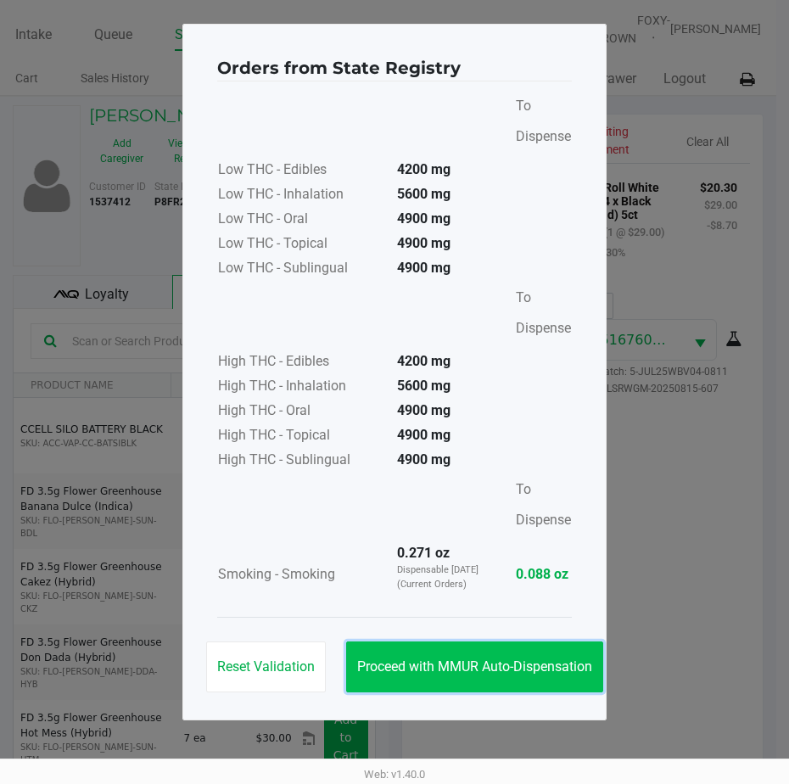
click at [465, 650] on button "Proceed with MMUR Auto-Dispensation" at bounding box center [474, 666] width 257 height 51
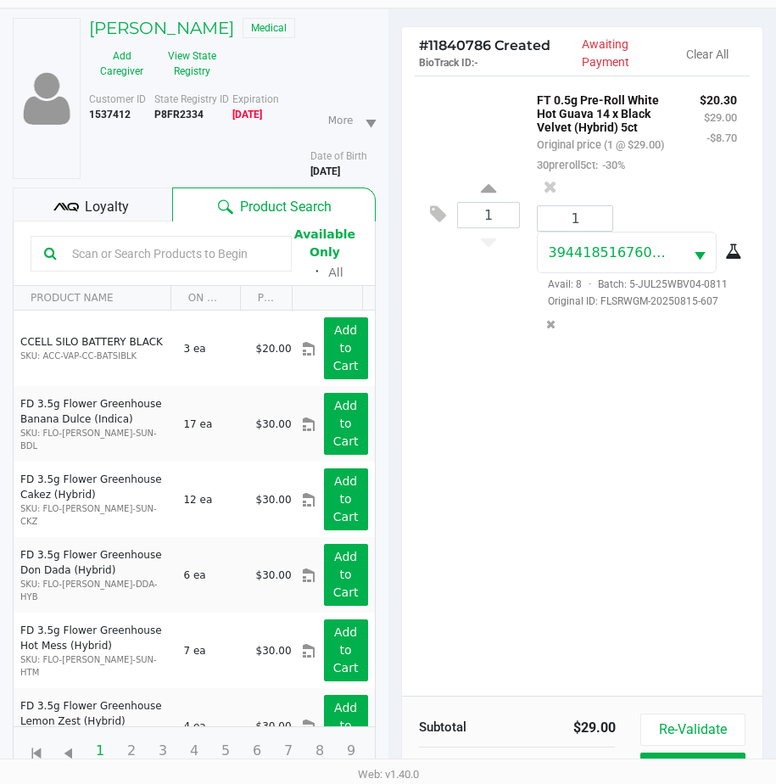
scroll to position [237, 0]
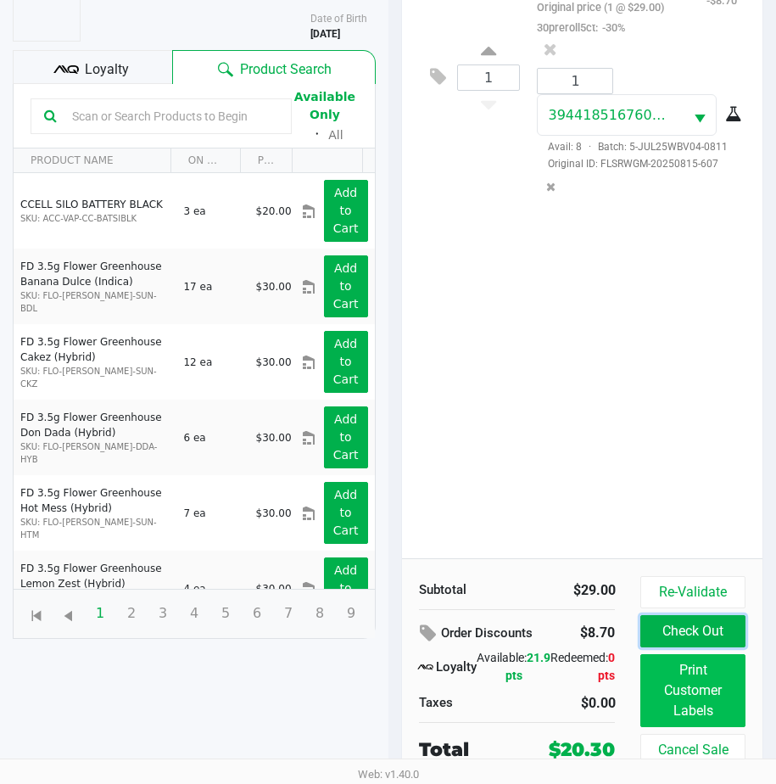
drag, startPoint x: 700, startPoint y: 640, endPoint x: 700, endPoint y: 662, distance: 22.9
click at [700, 662] on div "Re-Validate Check Out Print Customer Labels Cancel Sale" at bounding box center [698, 671] width 117 height 190
click at [700, 662] on button "Print Customer Labels" at bounding box center [692, 690] width 104 height 73
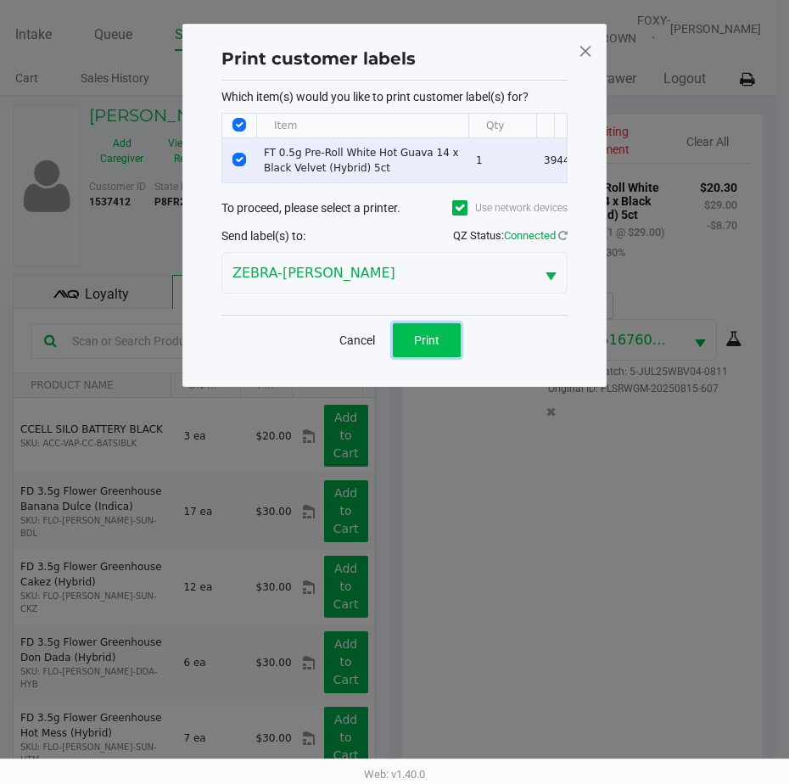
click at [419, 347] on span "Print" at bounding box center [426, 340] width 25 height 14
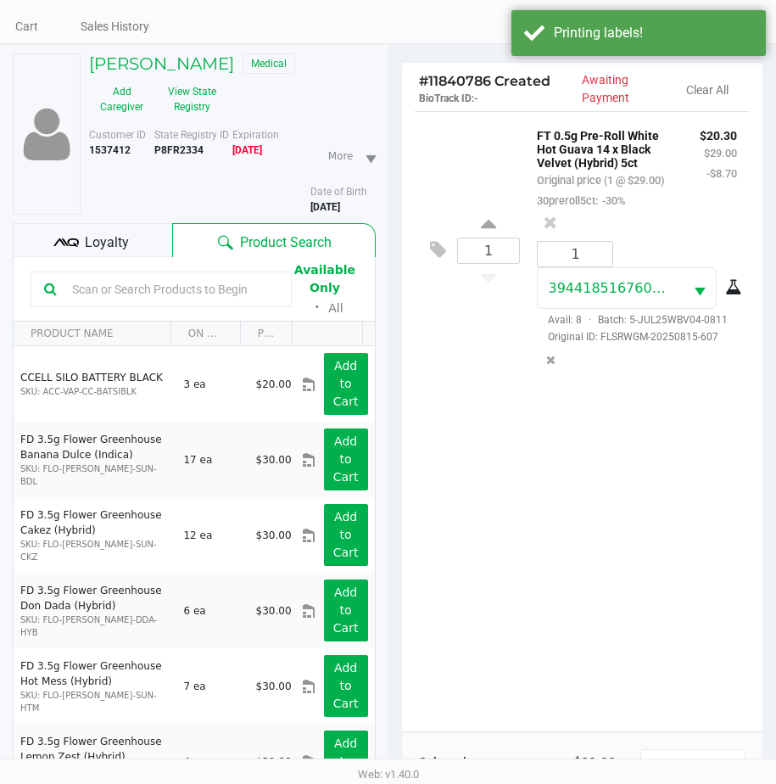
scroll to position [237, 0]
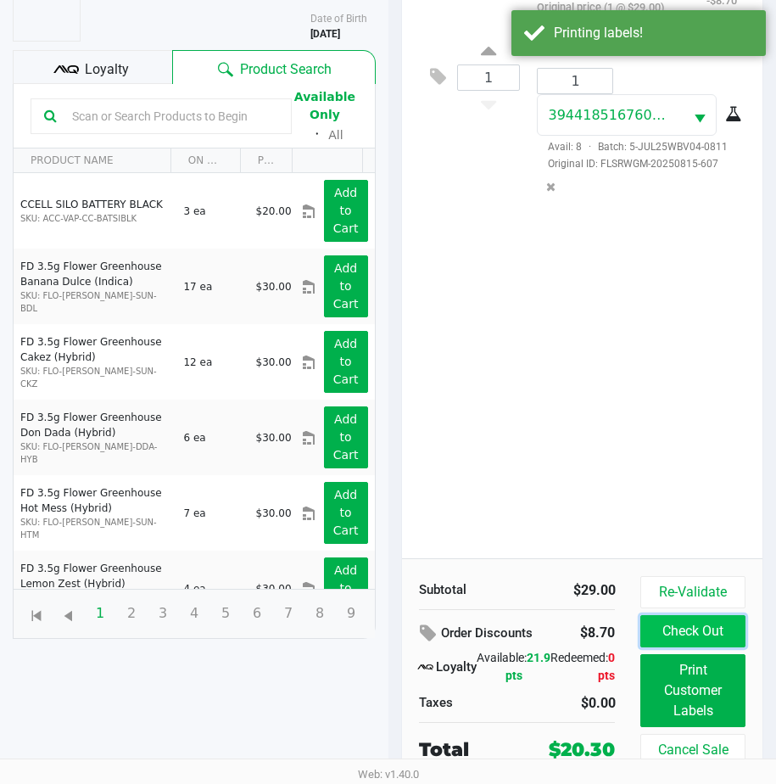
click at [668, 633] on button "Check Out" at bounding box center [692, 631] width 104 height 32
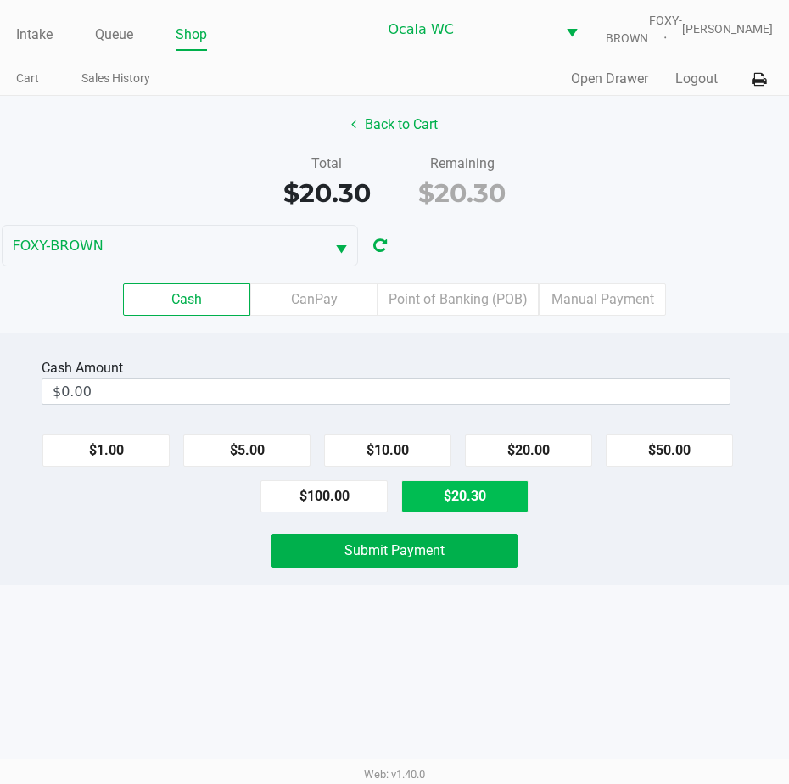
click at [470, 512] on button "$20.30" at bounding box center [464, 496] width 127 height 32
click at [379, 567] on button "Submit Payment" at bounding box center [394, 551] width 246 height 34
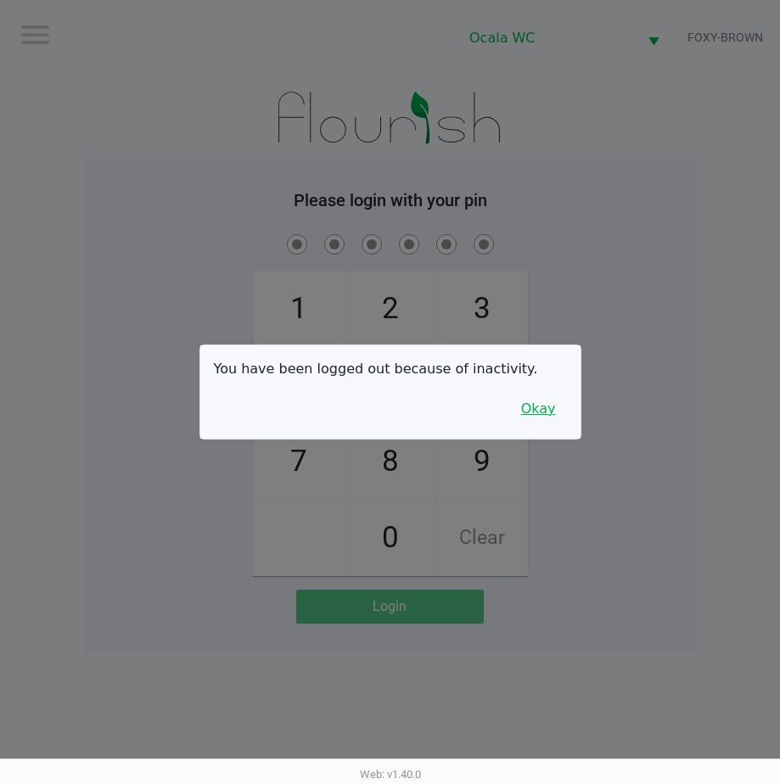
click at [528, 409] on button "Okay" at bounding box center [538, 409] width 57 height 32
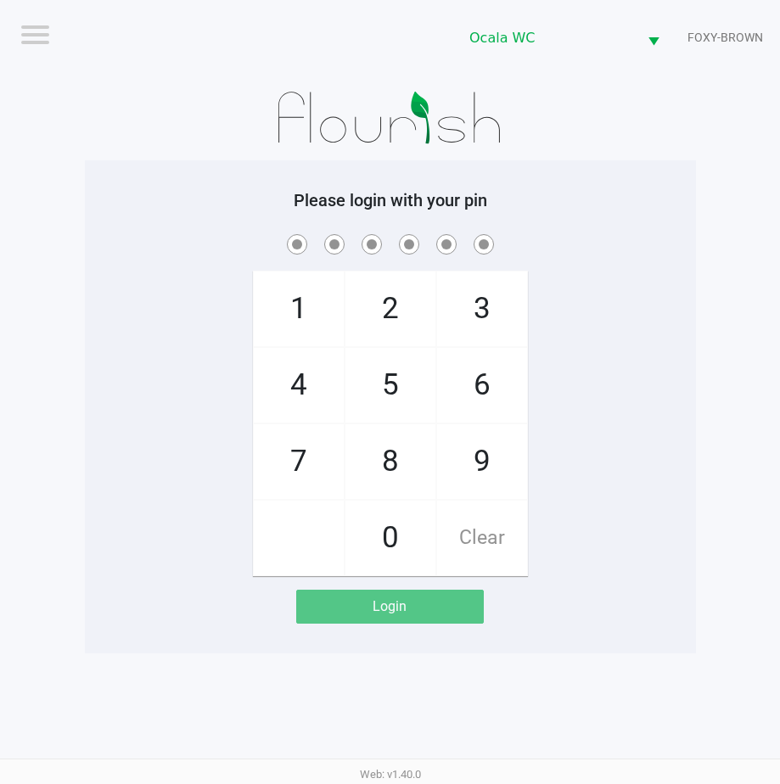
click at [578, 381] on div "1 4 7 2 5 8 0 3 6 9 Clear" at bounding box center [390, 403] width 611 height 345
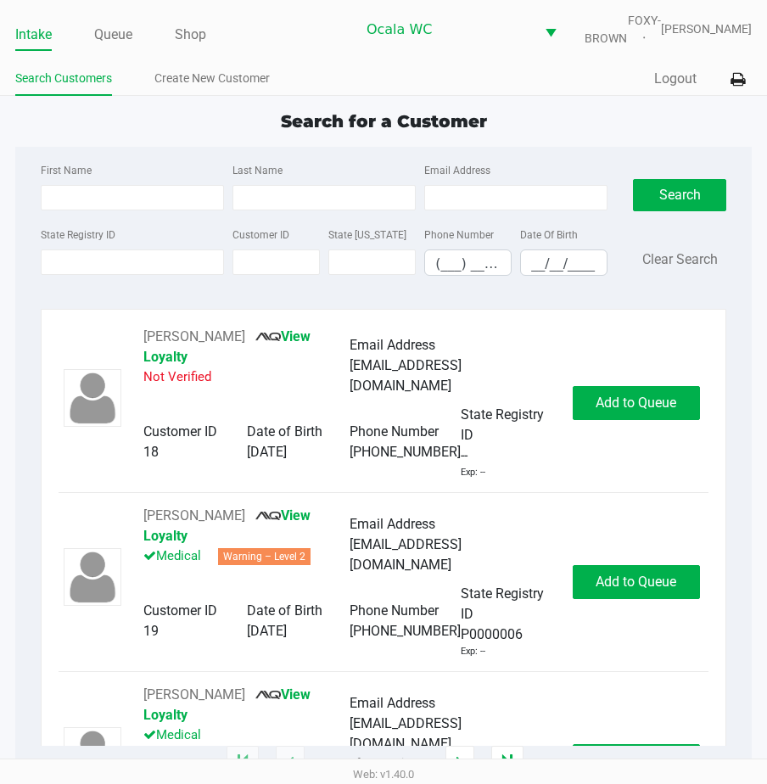
click at [327, 130] on span "Search for a Customer" at bounding box center [384, 121] width 206 height 20
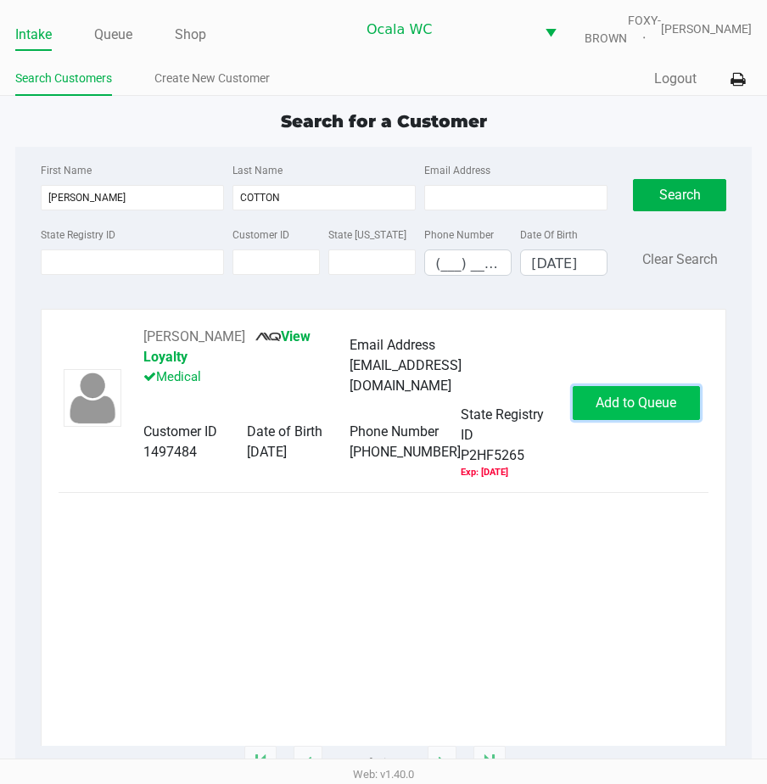
click at [634, 399] on span "Add to Queue" at bounding box center [635, 402] width 81 height 16
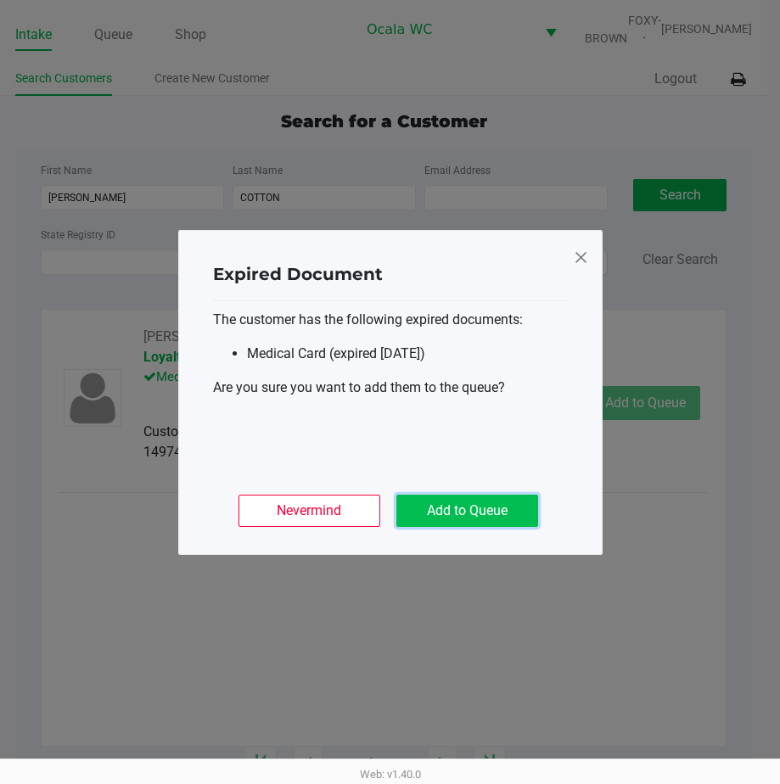
click at [460, 511] on button "Add to Queue" at bounding box center [467, 511] width 142 height 32
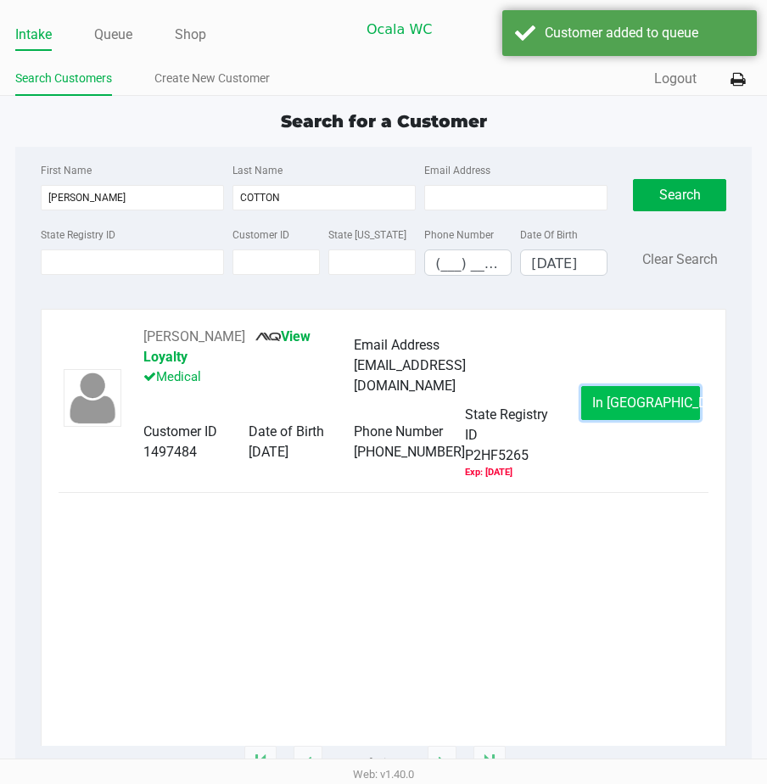
click at [588, 392] on button "In Queue" at bounding box center [640, 403] width 119 height 34
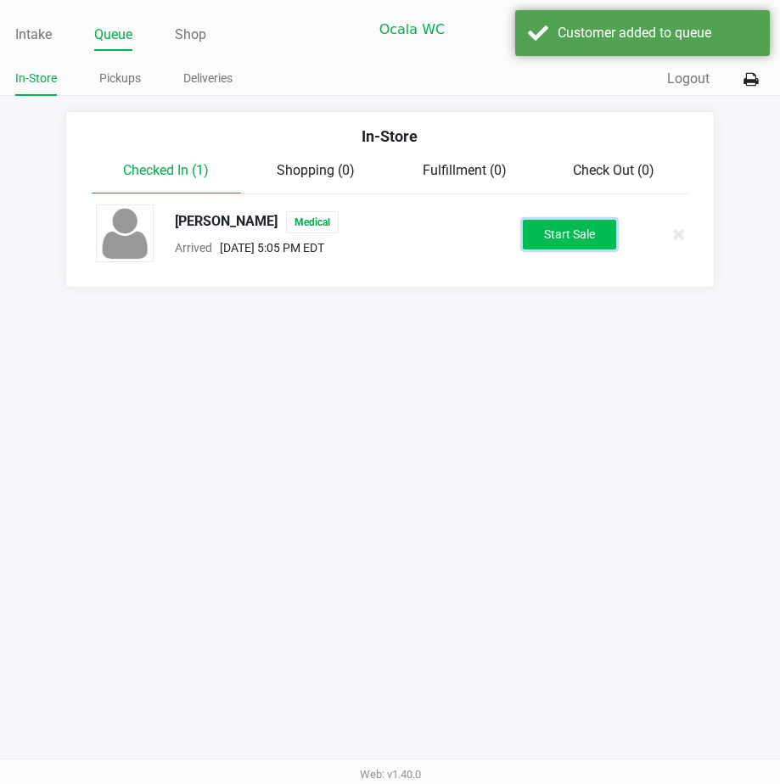
click at [538, 249] on button "Start Sale" at bounding box center [569, 235] width 93 height 30
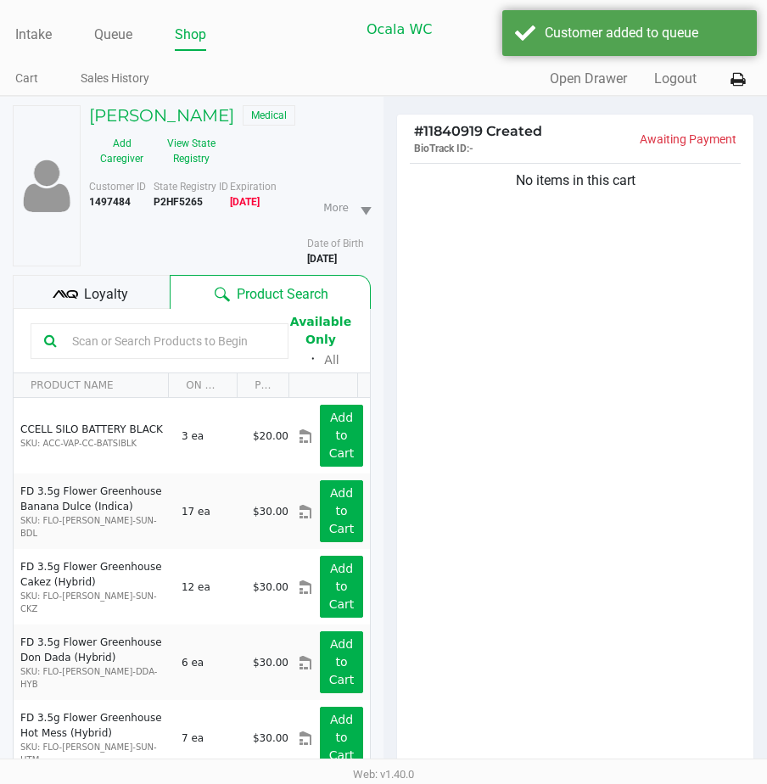
click at [98, 305] on span "Loyalty" at bounding box center [106, 294] width 44 height 20
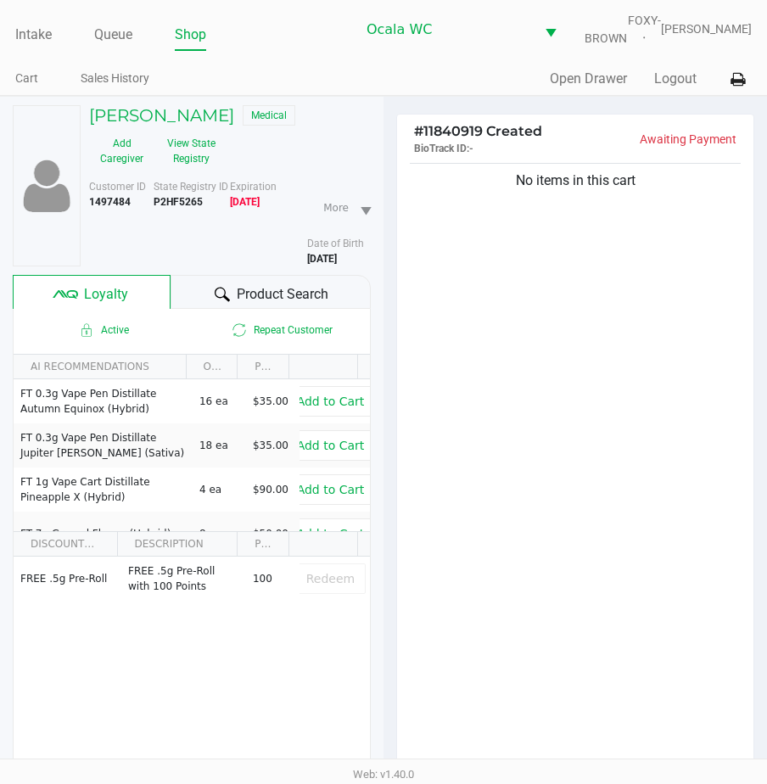
click at [210, 298] on div "Product Search" at bounding box center [270, 292] width 201 height 34
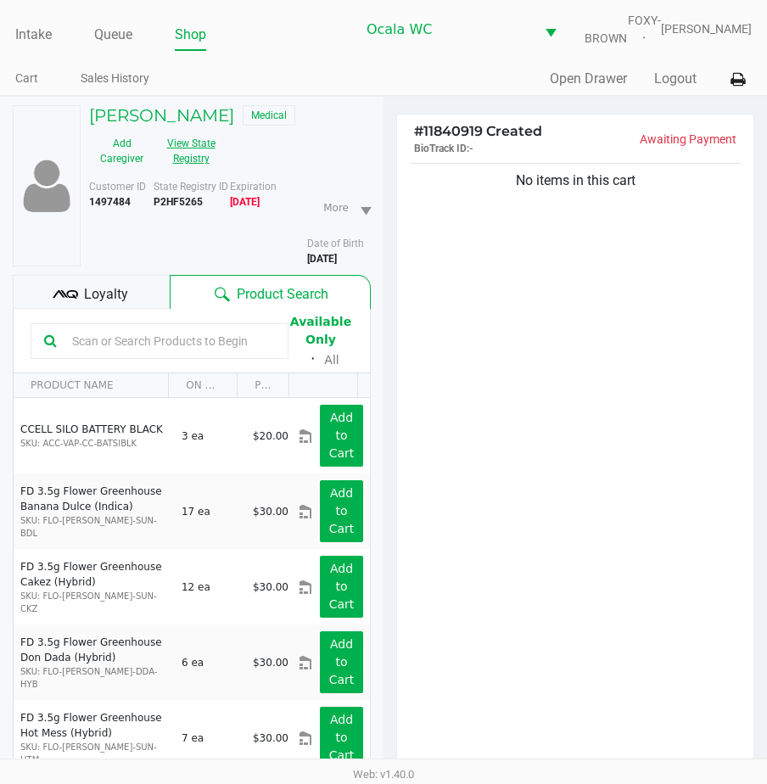
click at [188, 154] on button "View State Registry" at bounding box center [185, 151] width 63 height 42
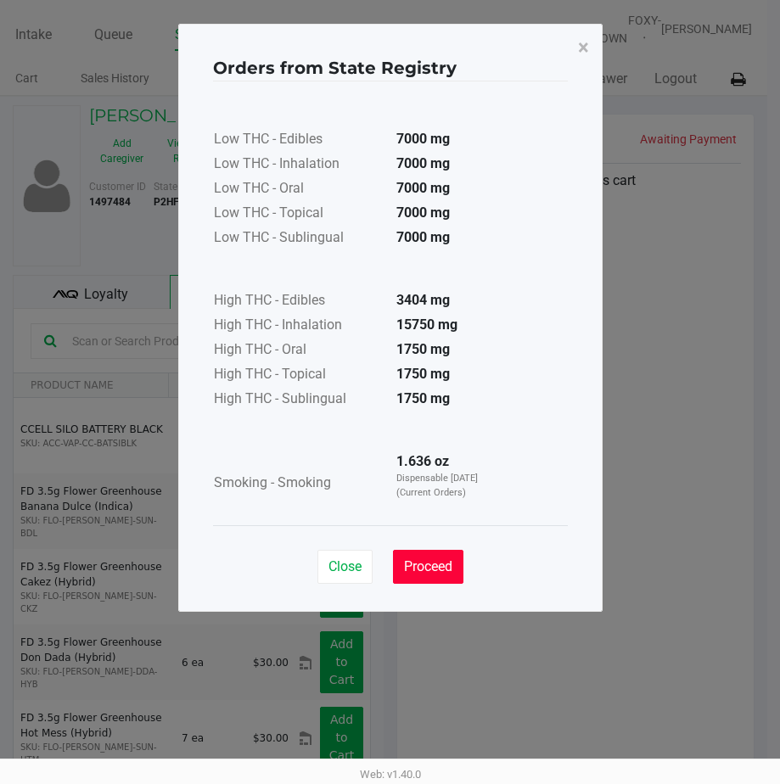
click at [414, 558] on span "Proceed" at bounding box center [428, 566] width 48 height 16
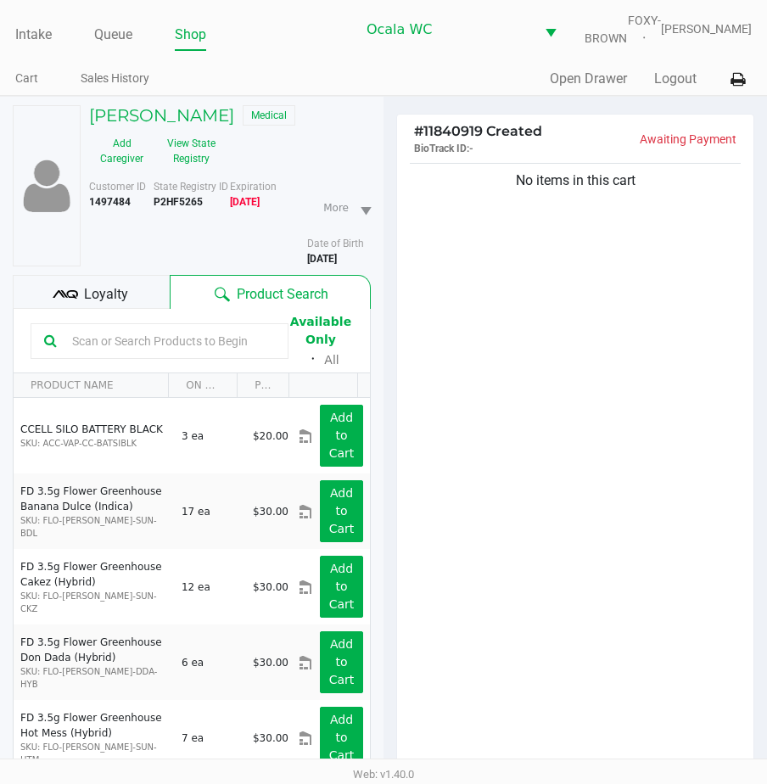
click at [101, 305] on span "Loyalty" at bounding box center [106, 294] width 44 height 20
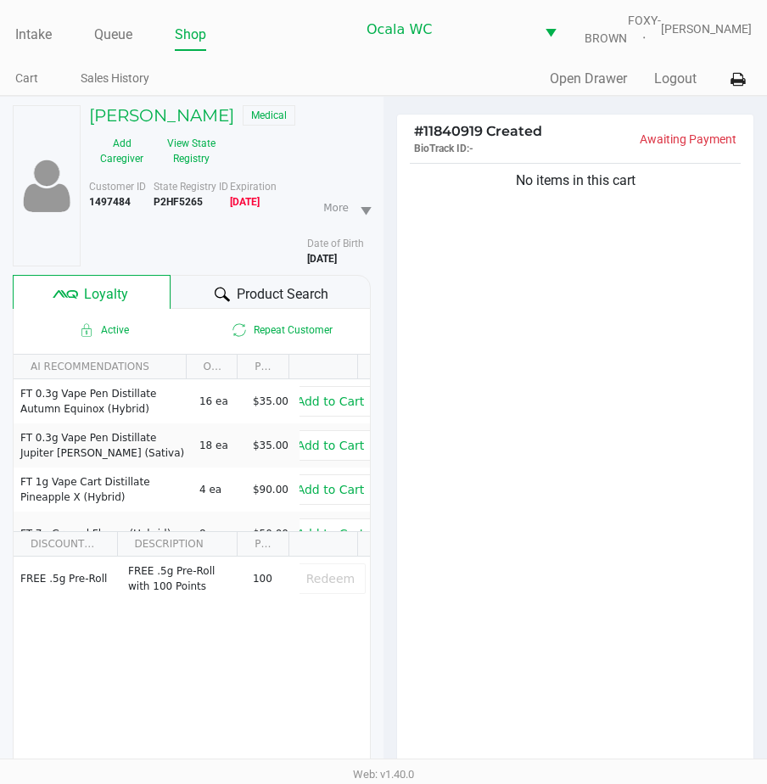
click at [209, 304] on div "Product Search" at bounding box center [270, 292] width 201 height 34
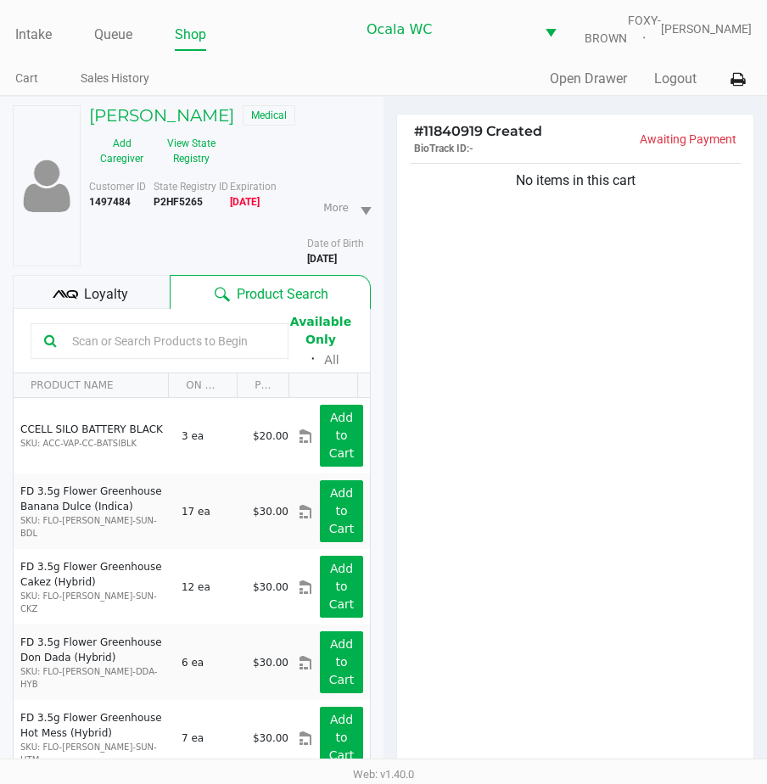
click at [108, 352] on input "text" at bounding box center [170, 340] width 210 height 25
click at [537, 524] on div "No items in this cart" at bounding box center [575, 469] width 356 height 620
click at [541, 502] on div "No items in this cart" at bounding box center [575, 469] width 356 height 620
click at [542, 498] on div "No items in this cart" at bounding box center [575, 469] width 356 height 620
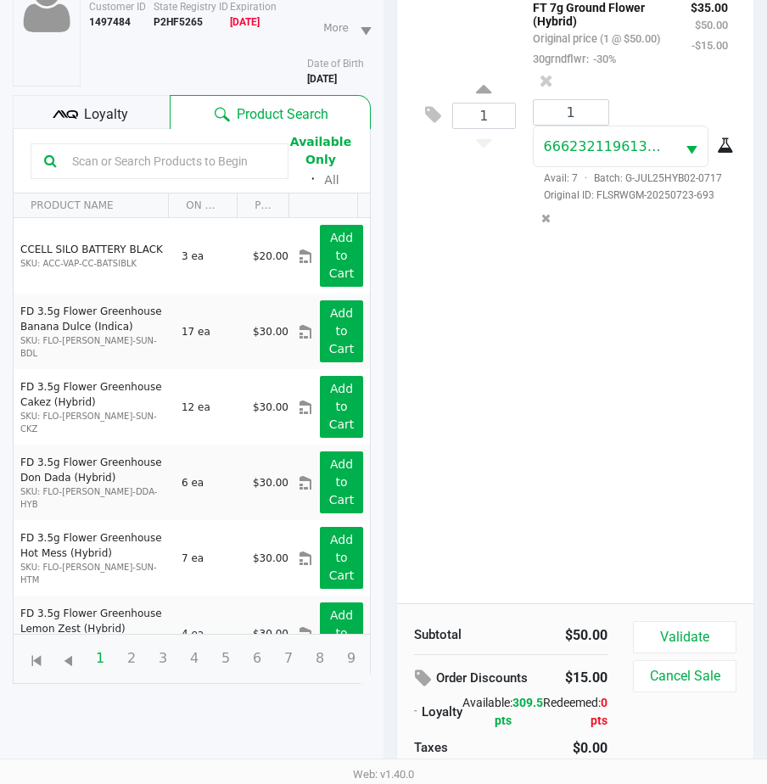
scroll to position [234, 0]
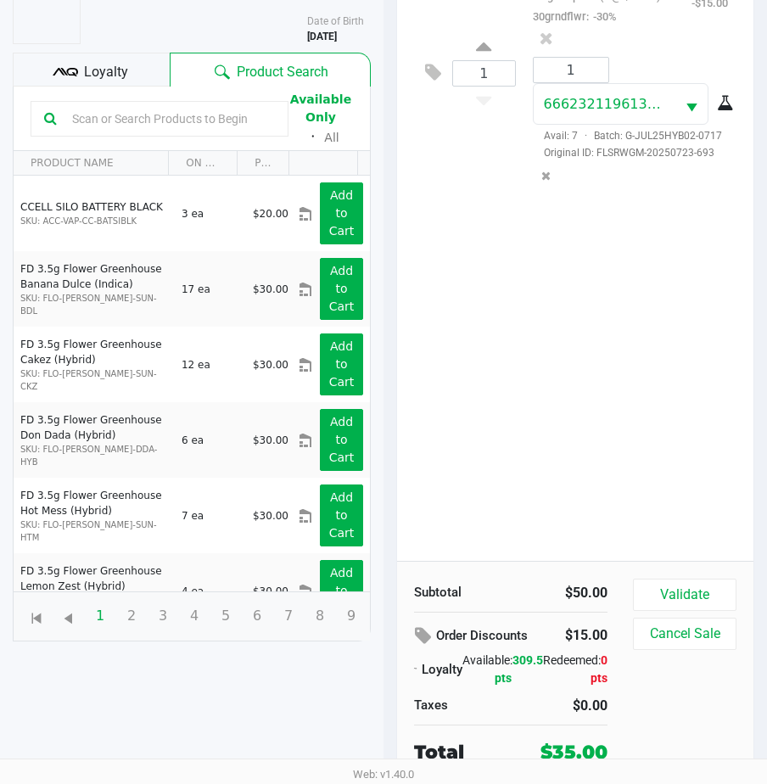
click at [648, 578] on div "Subtotal $50.00 Order Discounts $15.00 Loyalty Available: 309.5 pts Redeemed: 0…" at bounding box center [575, 672] width 356 height 222
click at [648, 582] on button "Validate" at bounding box center [684, 594] width 103 height 32
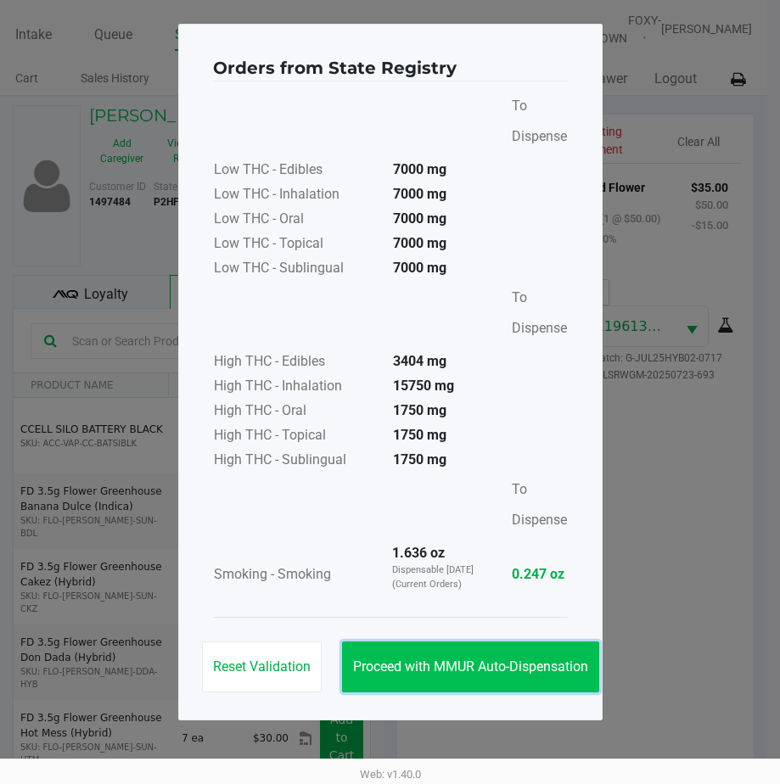
click at [484, 656] on button "Proceed with MMUR Auto-Dispensation" at bounding box center [470, 666] width 257 height 51
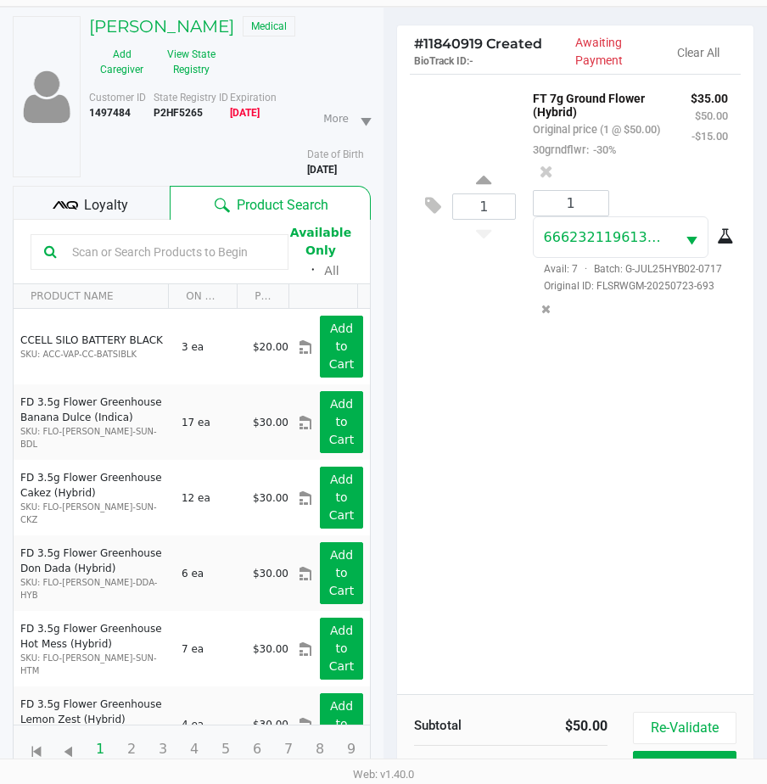
scroll to position [237, 0]
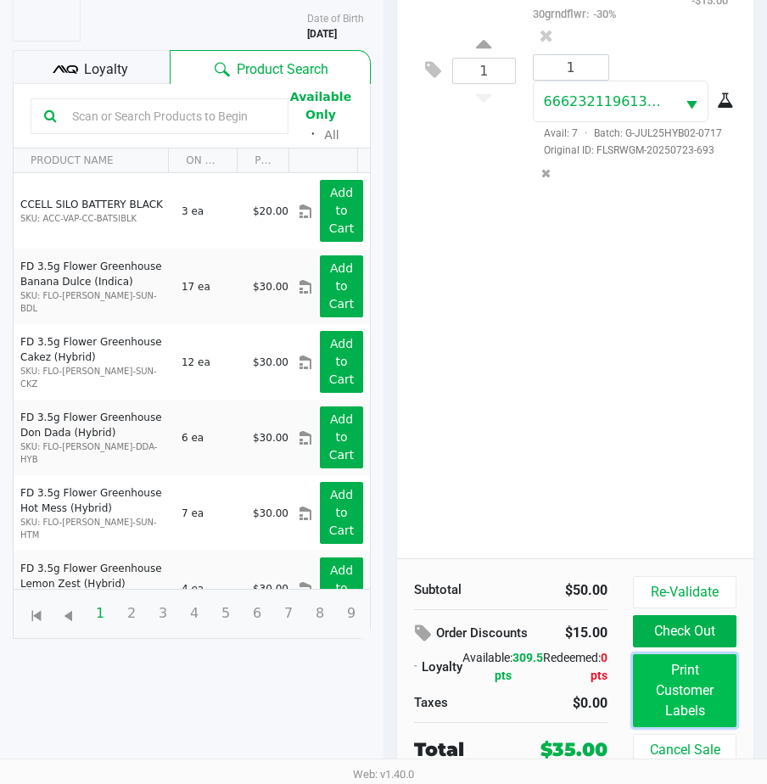
click at [666, 683] on button "Print Customer Labels" at bounding box center [684, 690] width 103 height 73
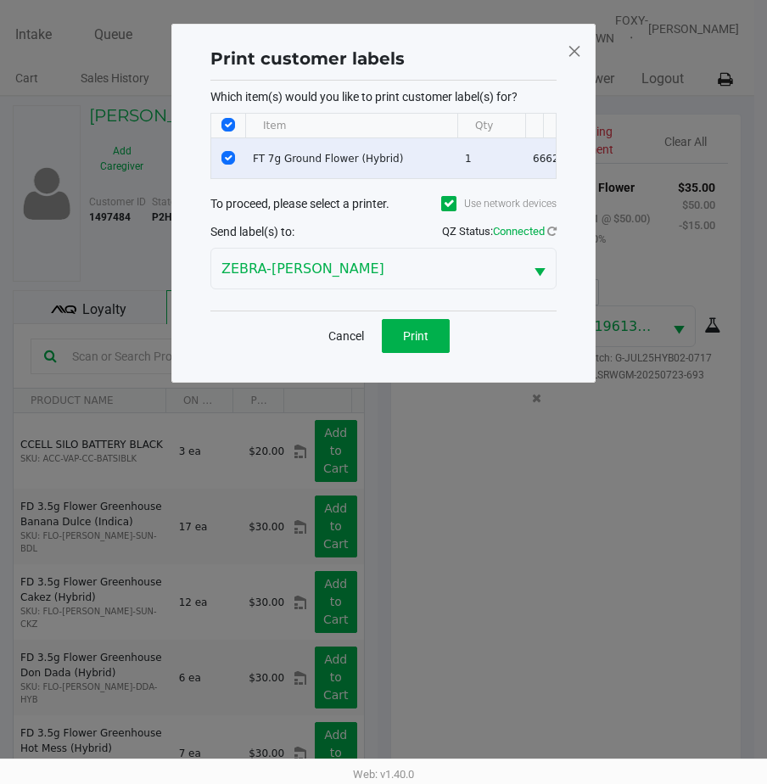
scroll to position [0, 0]
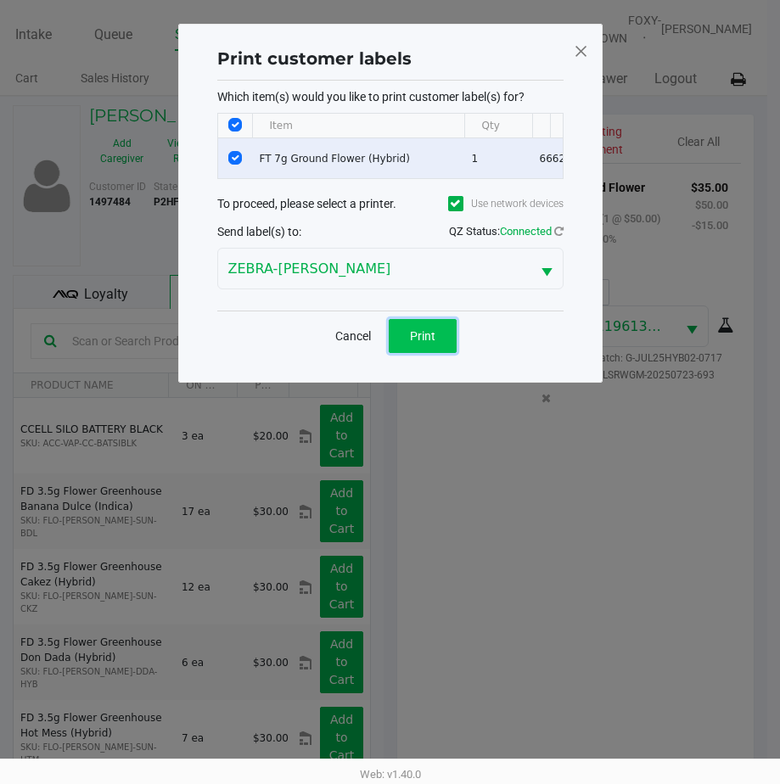
click at [429, 353] on button "Print" at bounding box center [422, 336] width 68 height 34
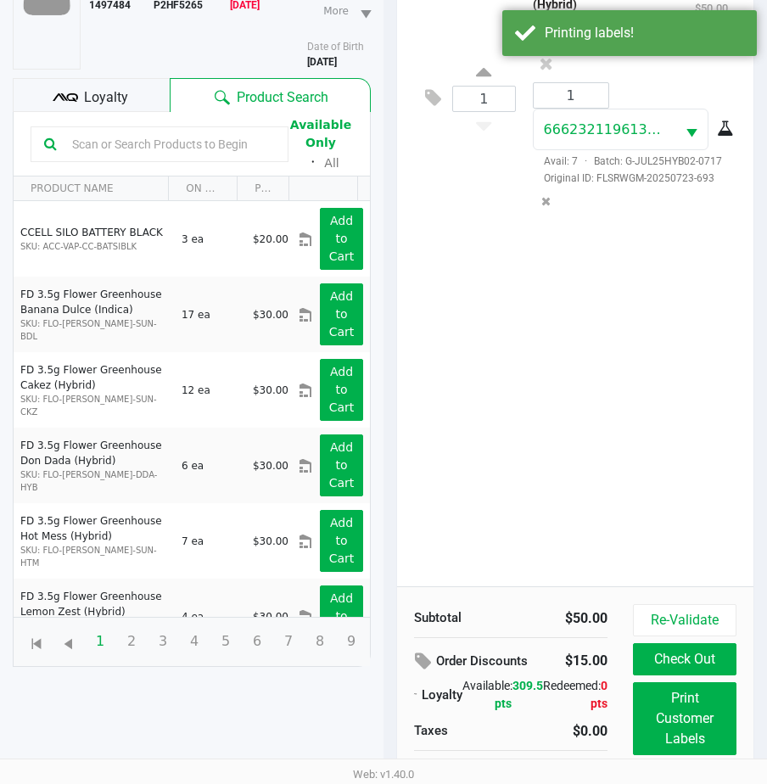
scroll to position [237, 0]
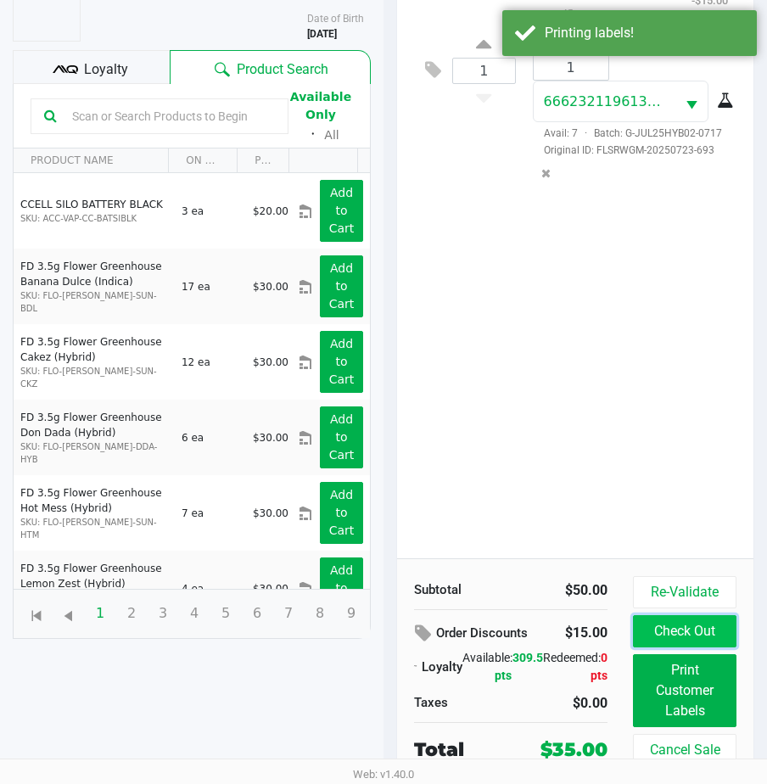
click at [686, 627] on button "Check Out" at bounding box center [684, 631] width 103 height 32
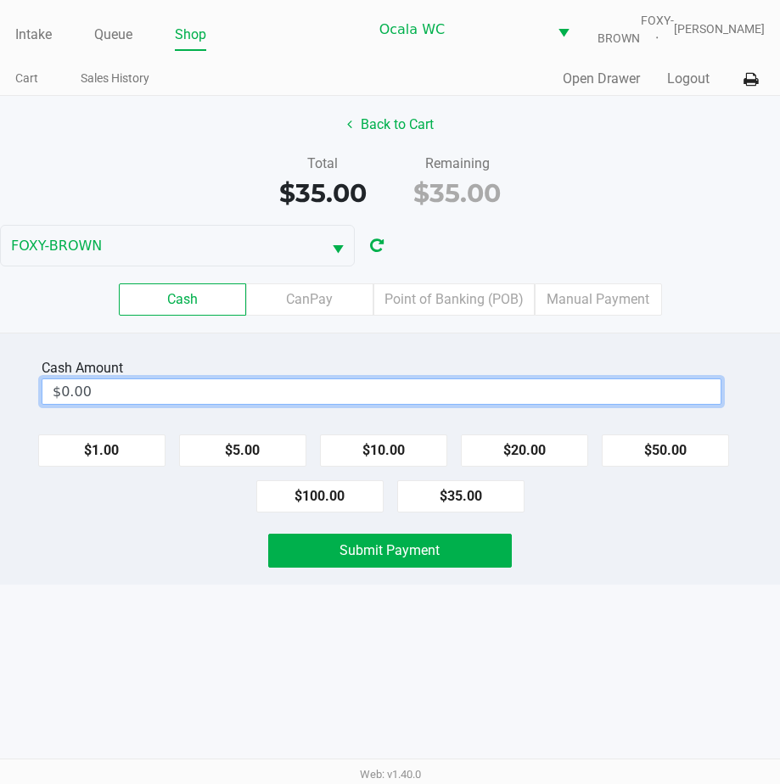
click at [150, 401] on input "$0.00" at bounding box center [381, 391] width 678 height 25
click at [369, 558] on span "Submit Payment" at bounding box center [389, 550] width 100 height 16
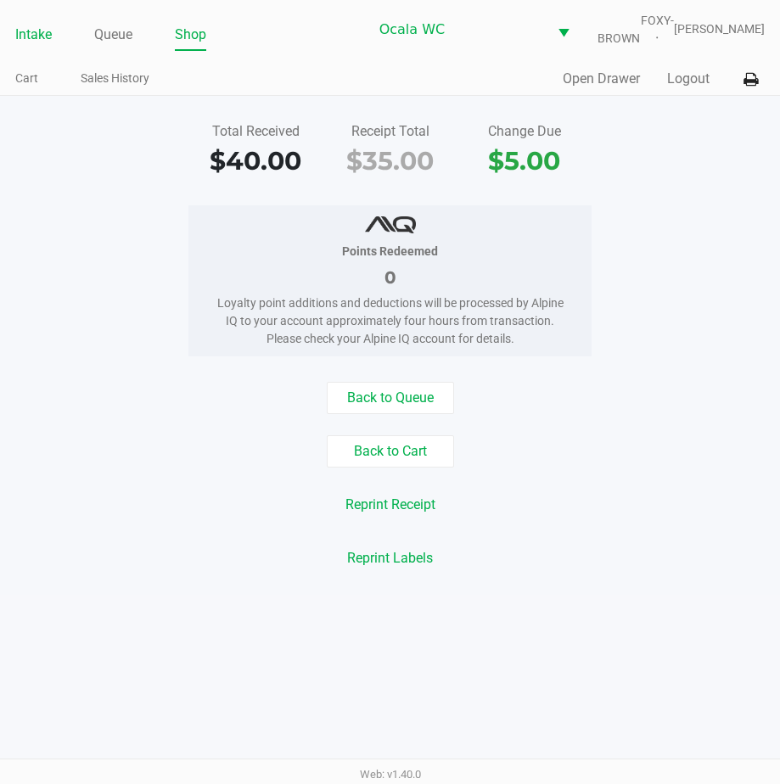
click at [45, 47] on link "Intake" at bounding box center [33, 35] width 36 height 24
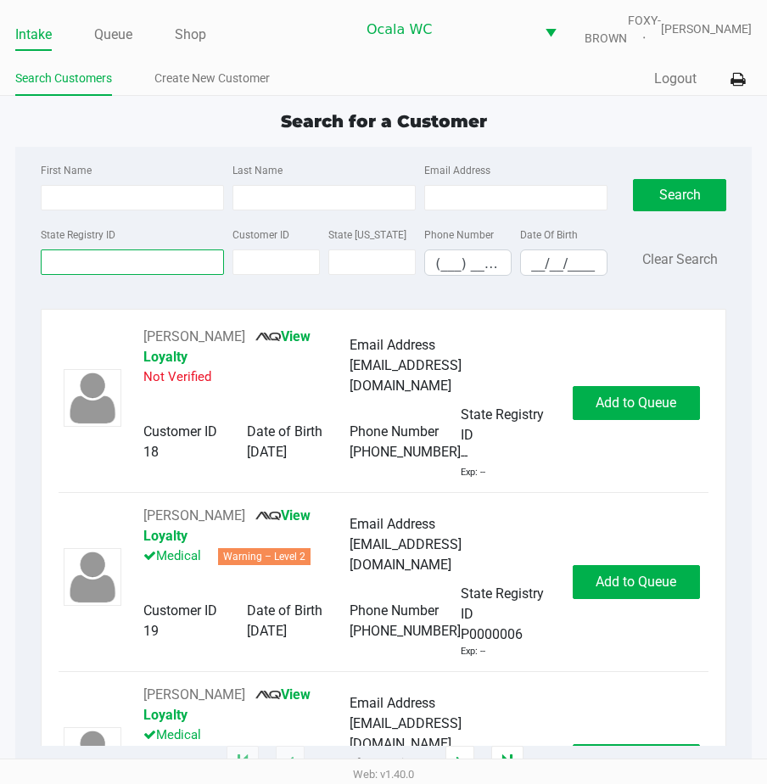
click at [89, 265] on input "State Registry ID" at bounding box center [132, 261] width 183 height 25
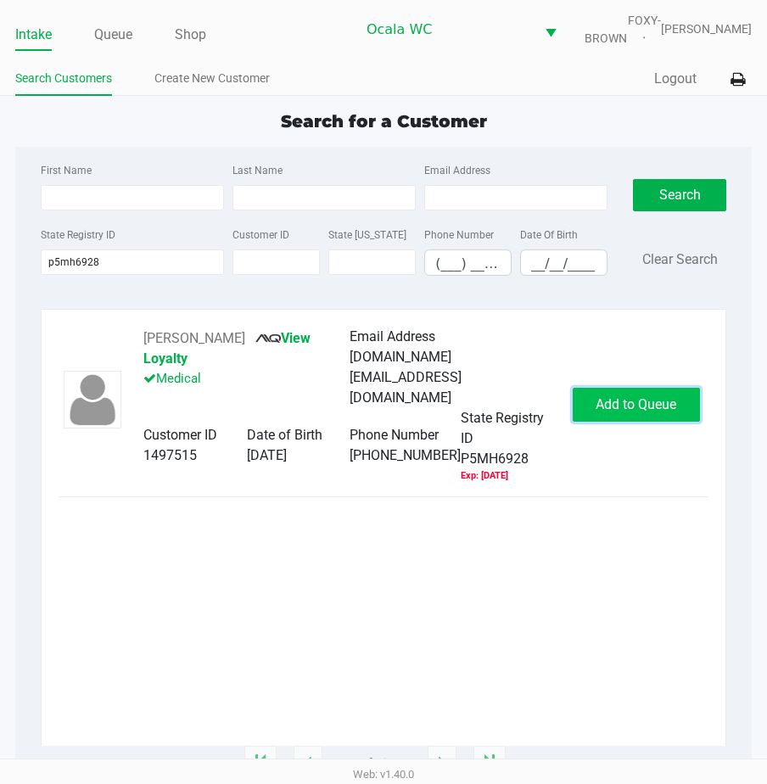
click at [617, 409] on span "Add to Queue" at bounding box center [635, 404] width 81 height 16
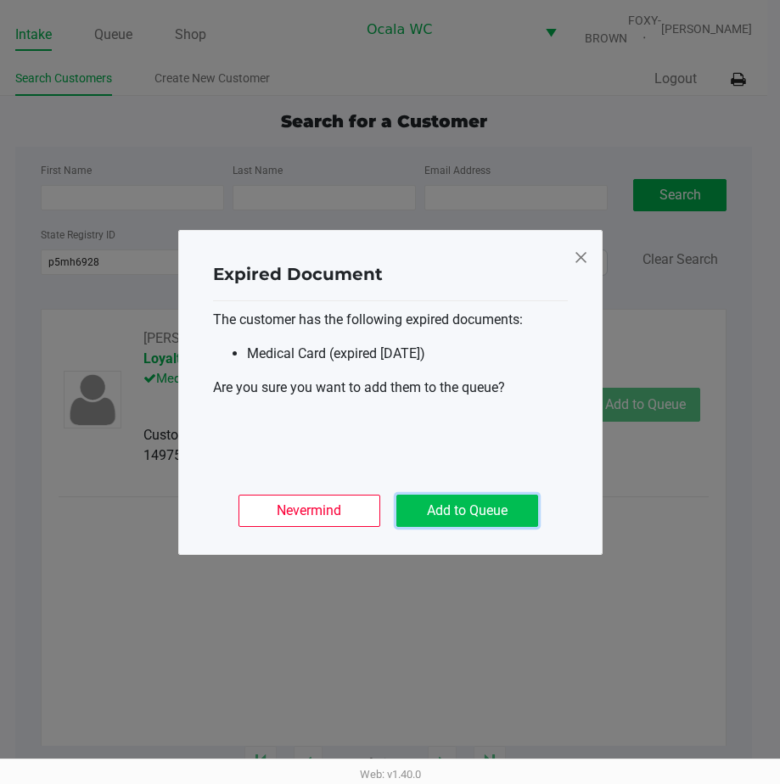
click at [475, 500] on button "Add to Queue" at bounding box center [467, 511] width 142 height 32
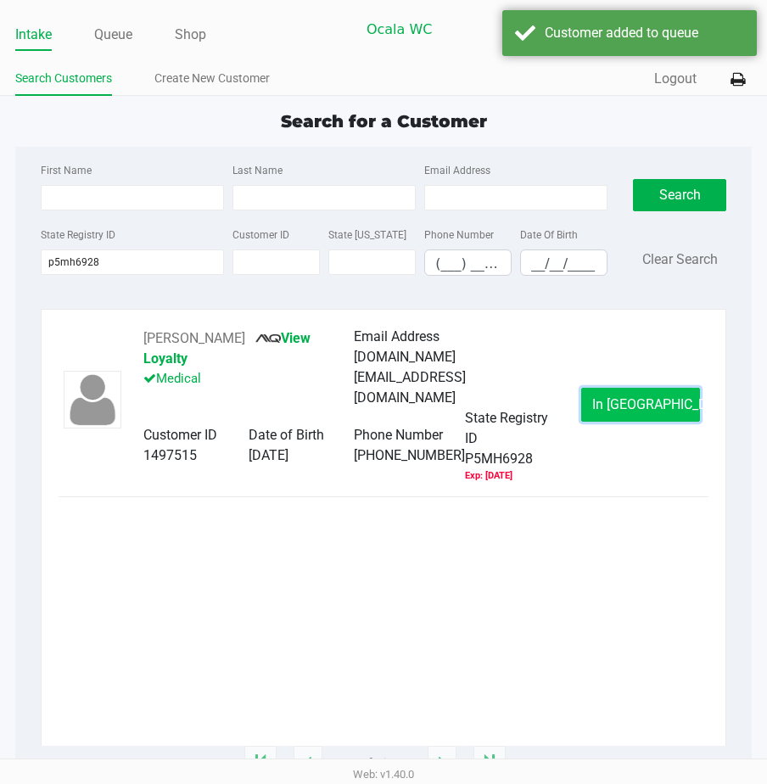
click at [612, 402] on button "In Queue" at bounding box center [640, 405] width 119 height 34
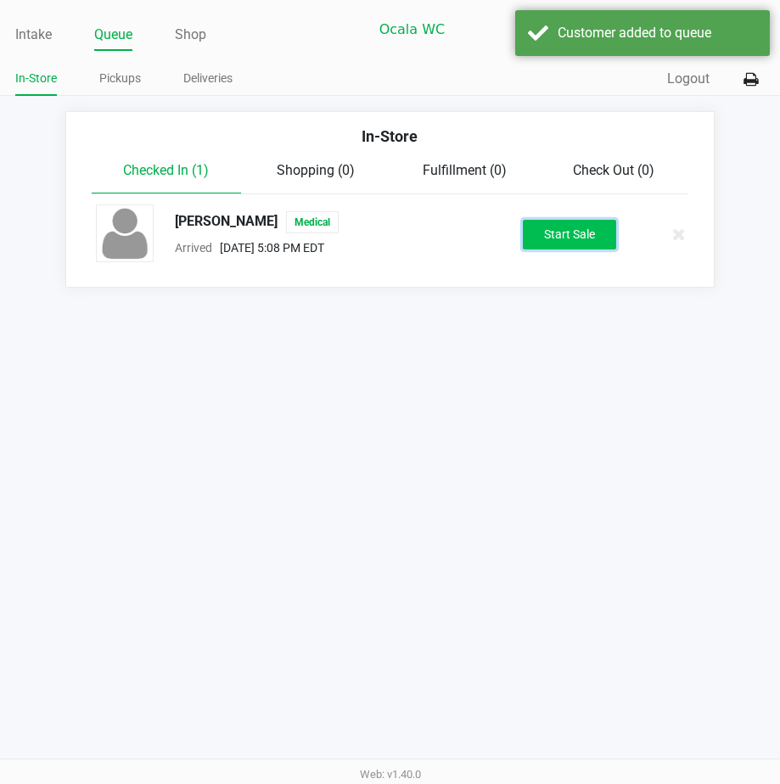
click at [539, 249] on button "Start Sale" at bounding box center [569, 235] width 93 height 30
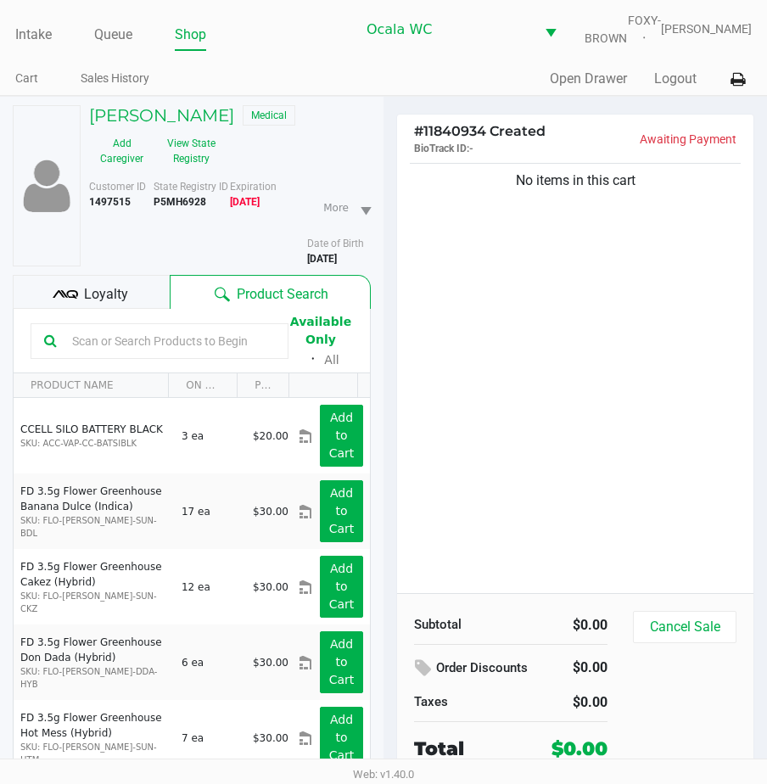
click at [83, 349] on input "text" at bounding box center [170, 340] width 210 height 25
click at [74, 350] on input "text" at bounding box center [170, 340] width 210 height 25
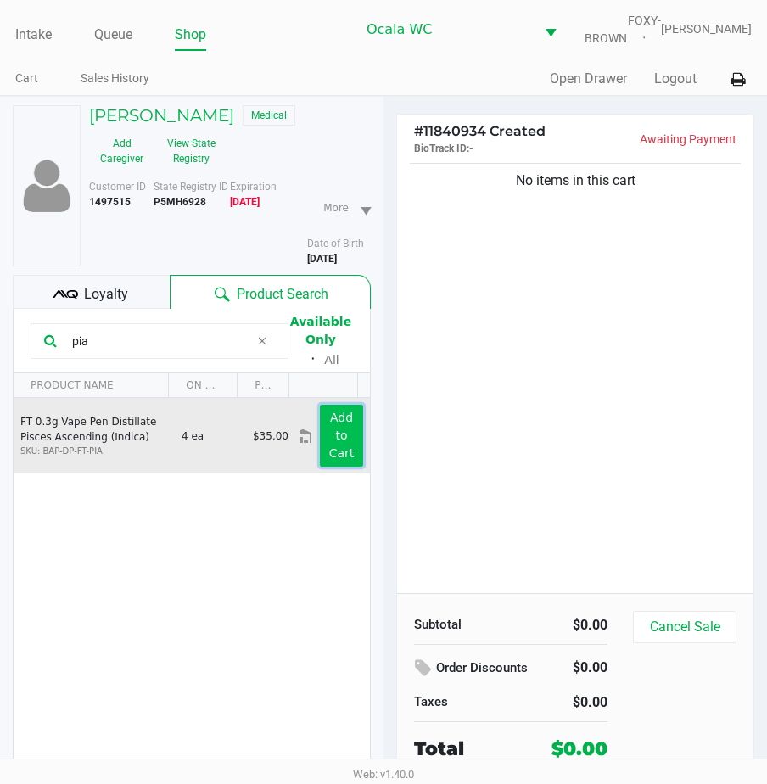
click at [329, 439] on button "Add to Cart" at bounding box center [341, 436] width 43 height 62
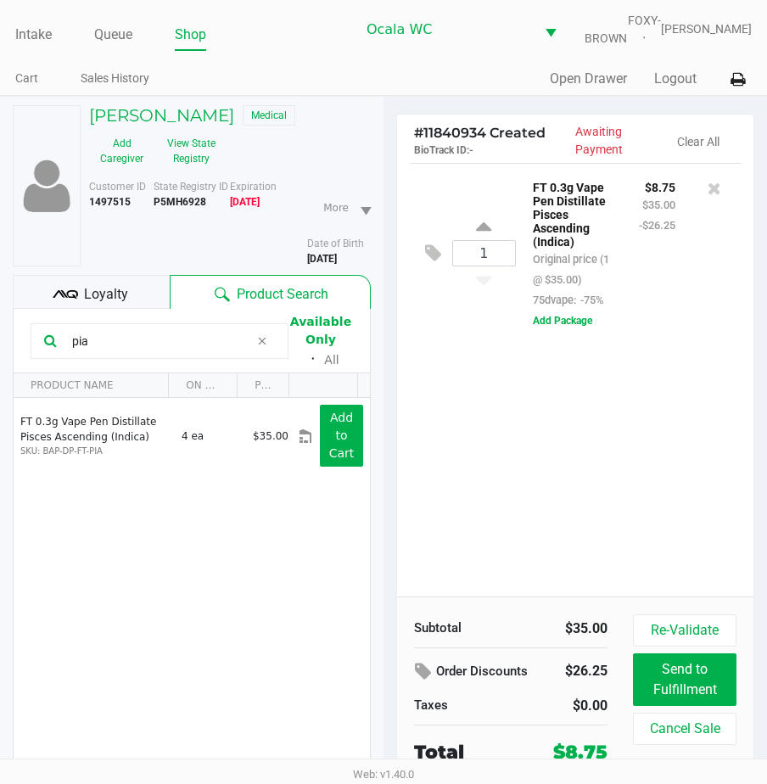
drag, startPoint x: 133, startPoint y: 355, endPoint x: 46, endPoint y: 350, distance: 87.5
click at [46, 350] on div "pia" at bounding box center [160, 341] width 258 height 36
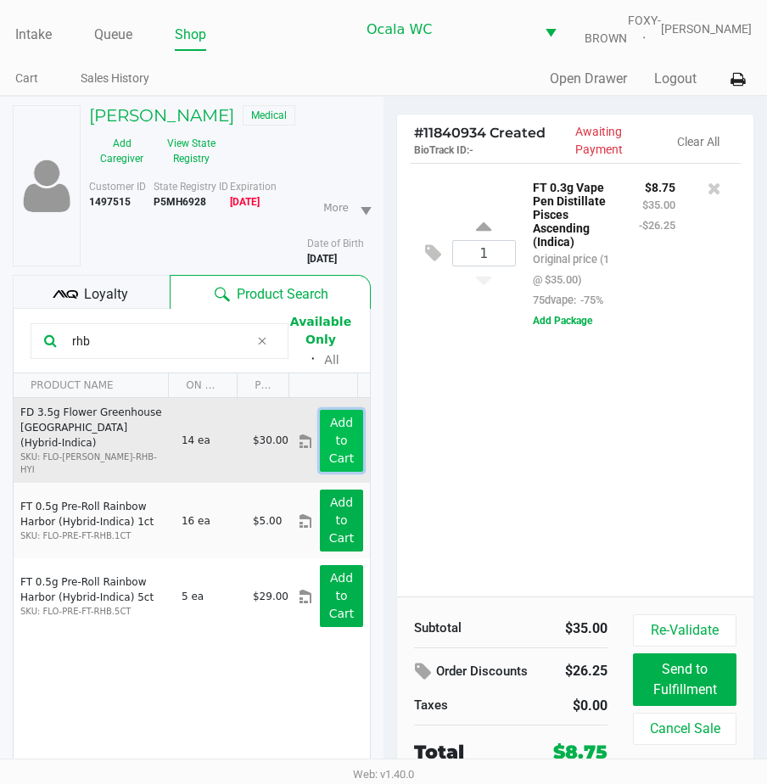
click at [332, 445] on app-button-loader "Add to Cart" at bounding box center [341, 440] width 25 height 49
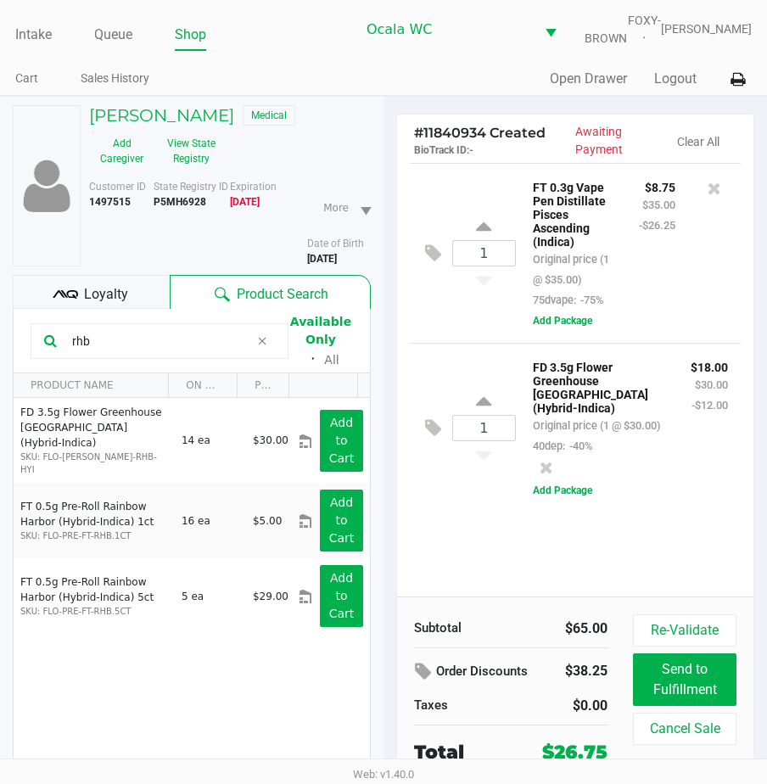
click at [488, 512] on div "1 FD 3.5g Flower Greenhouse Rainbow Harbor (Hybrid-Indica) Original price (1 @ …" at bounding box center [575, 428] width 331 height 170
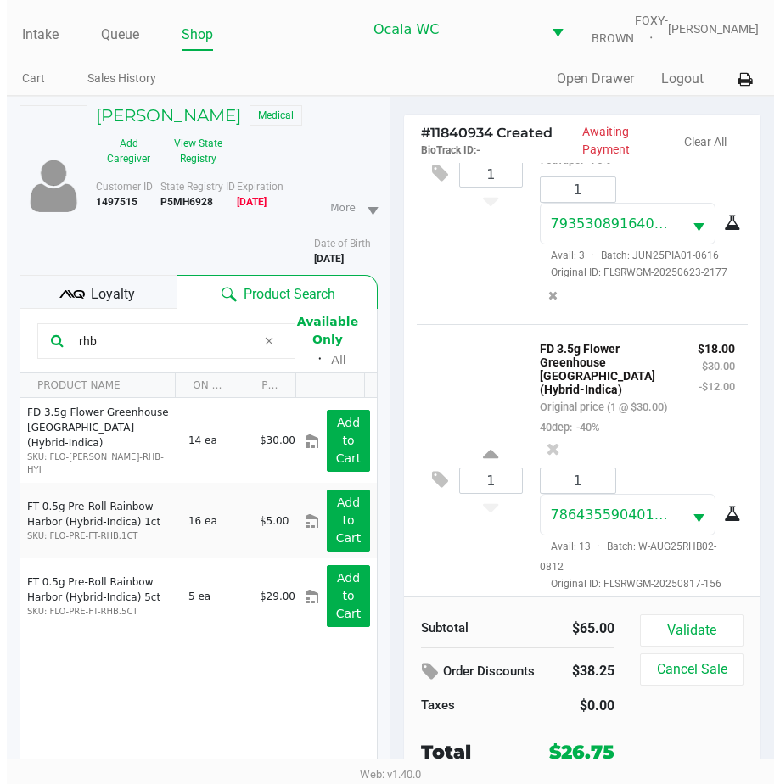
scroll to position [277, 0]
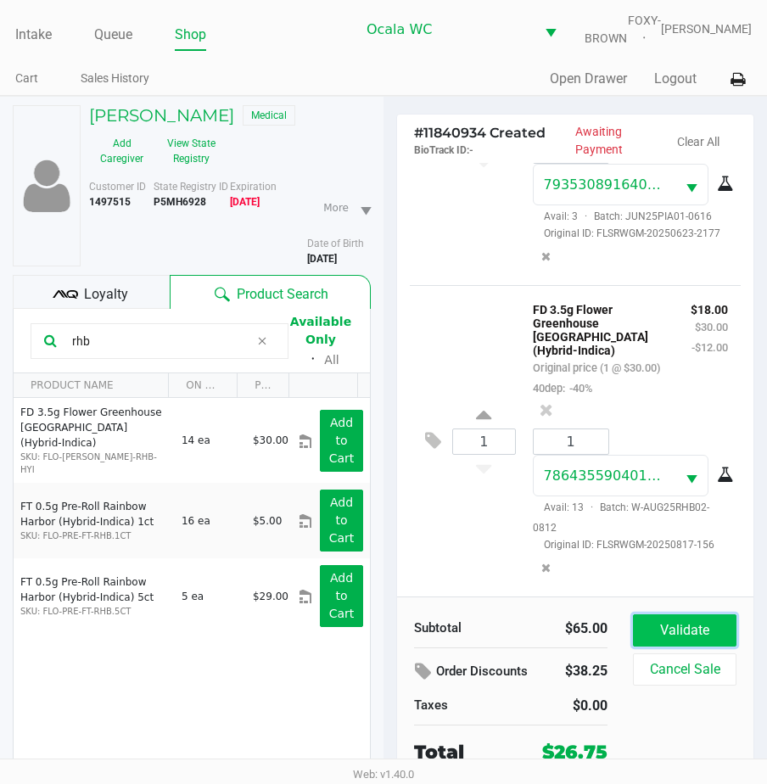
click at [656, 640] on button "Validate" at bounding box center [684, 630] width 103 height 32
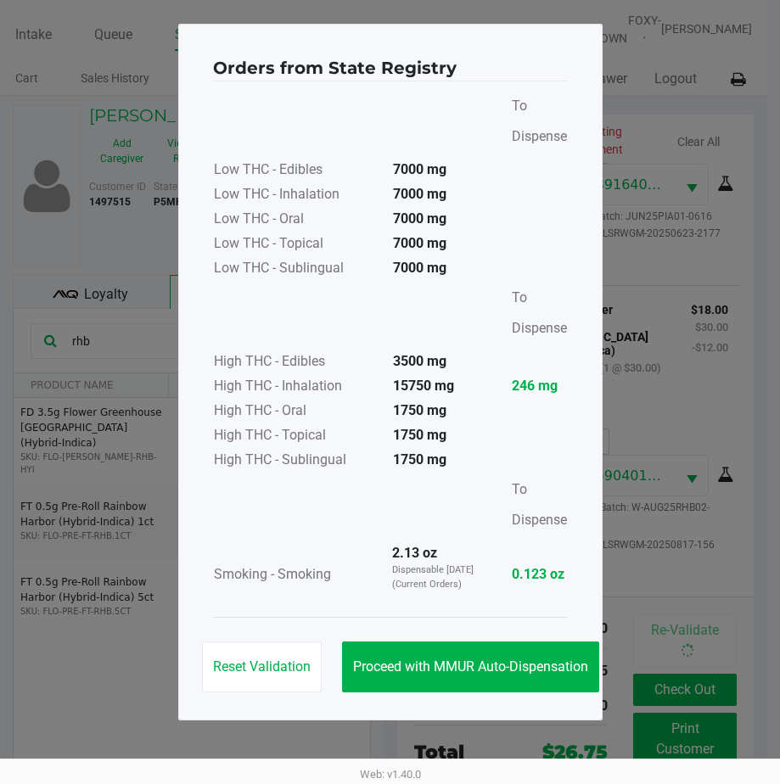
click at [407, 634] on div "Reset Validation Proceed with MMUR Auto-Dispensation" at bounding box center [390, 660] width 355 height 86
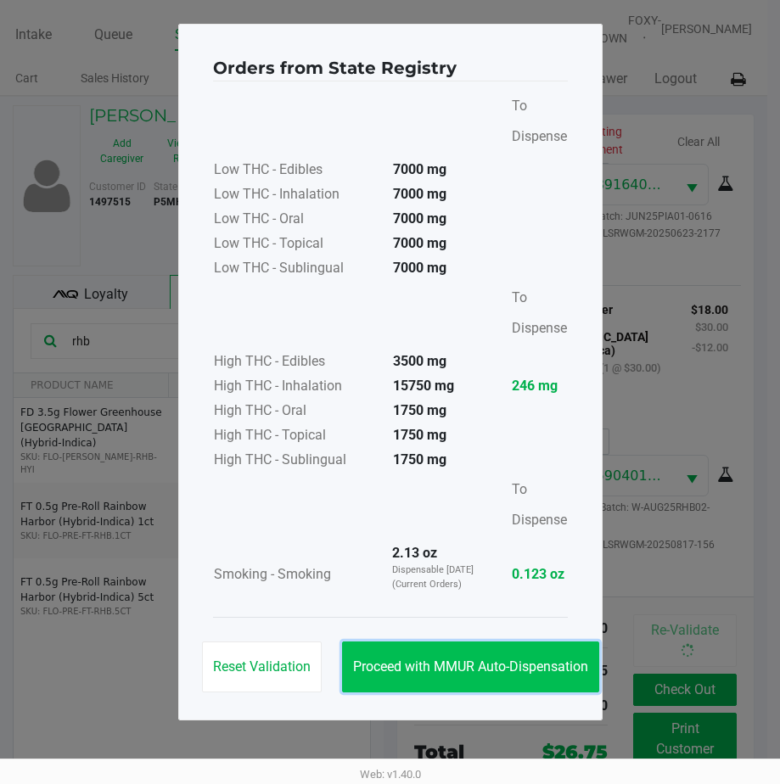
click at [395, 651] on button "Proceed with MMUR Auto-Dispensation" at bounding box center [470, 666] width 257 height 51
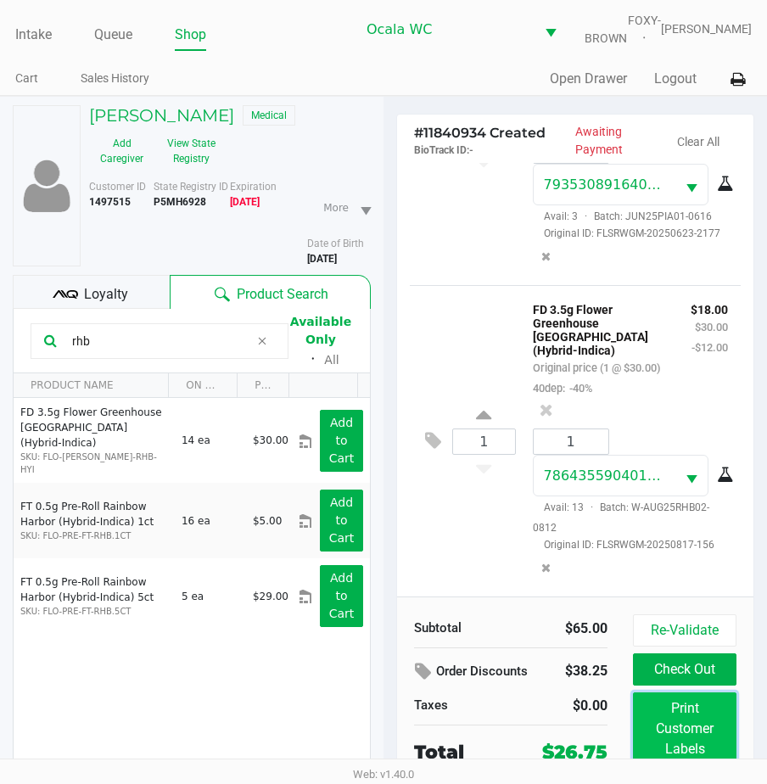
click at [657, 725] on button "Print Customer Labels" at bounding box center [684, 728] width 103 height 73
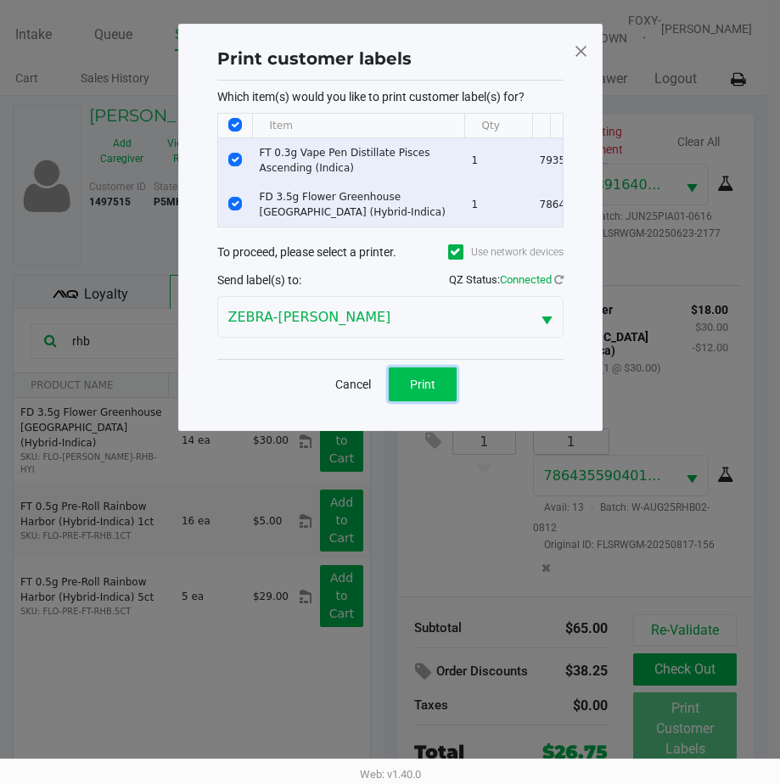
click at [412, 391] on span "Print" at bounding box center [422, 384] width 25 height 14
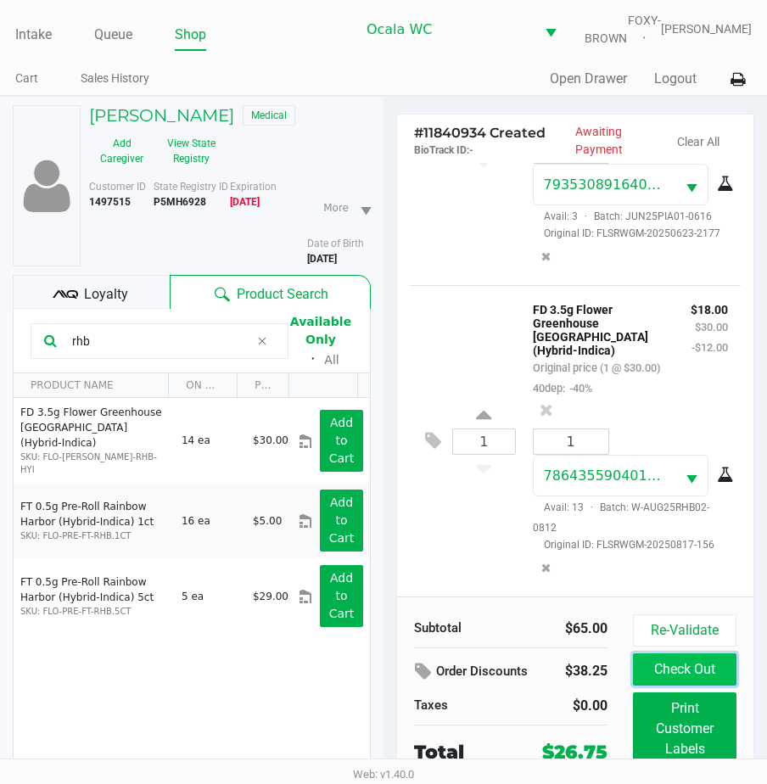
click at [646, 683] on button "Check Out" at bounding box center [684, 669] width 103 height 32
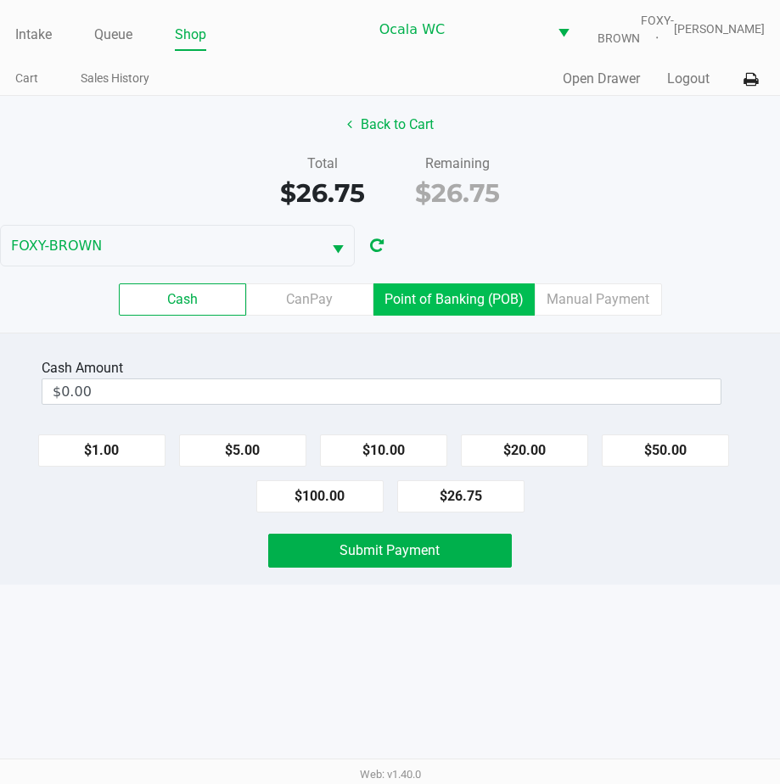
click at [430, 316] on label "Point of Banking (POB)" at bounding box center [453, 299] width 161 height 32
click at [0, 0] on 7 "Point of Banking (POB)" at bounding box center [0, 0] width 0 height 0
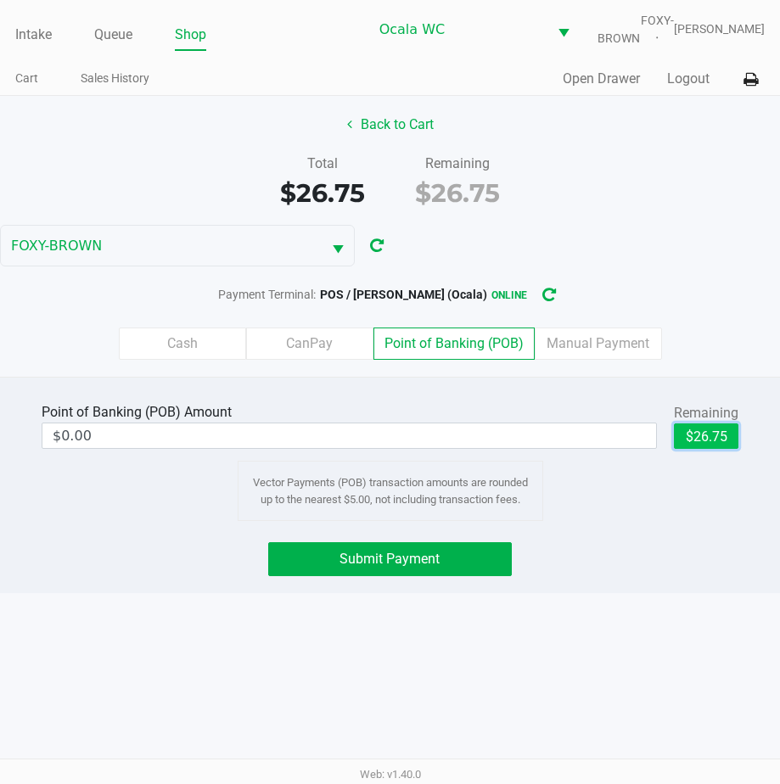
click at [685, 444] on button "$26.75" at bounding box center [705, 435] width 64 height 25
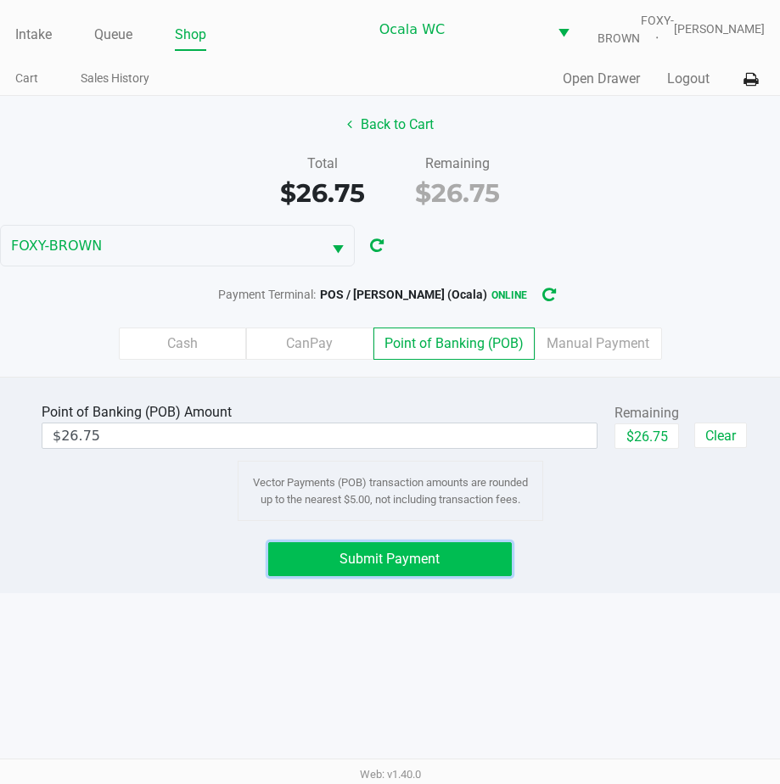
click at [406, 567] on span "Submit Payment" at bounding box center [389, 559] width 100 height 16
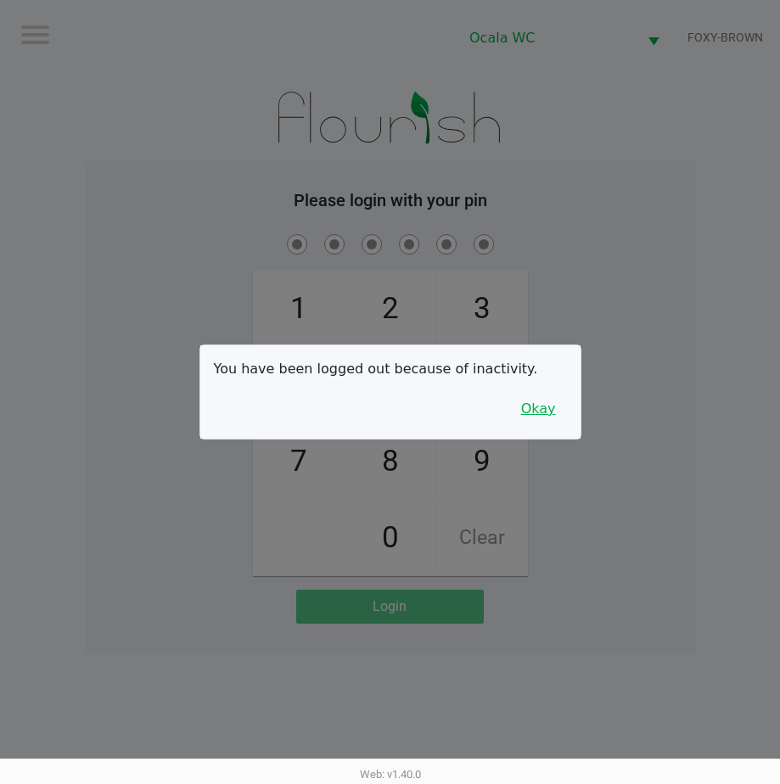
click at [527, 416] on button "Okay" at bounding box center [538, 409] width 57 height 32
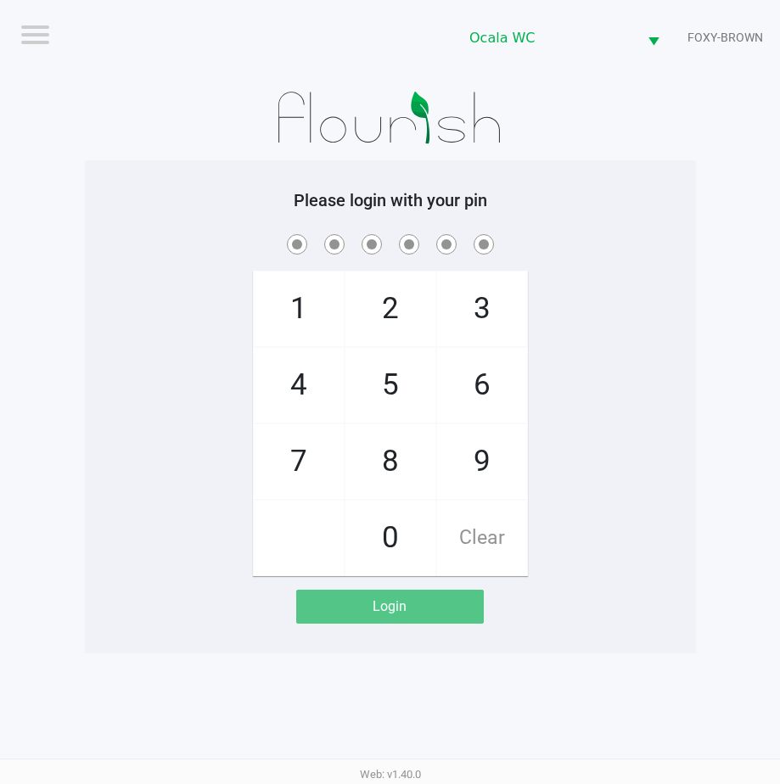
click at [514, 203] on h5 "Please login with your pin" at bounding box center [390, 200] width 585 height 20
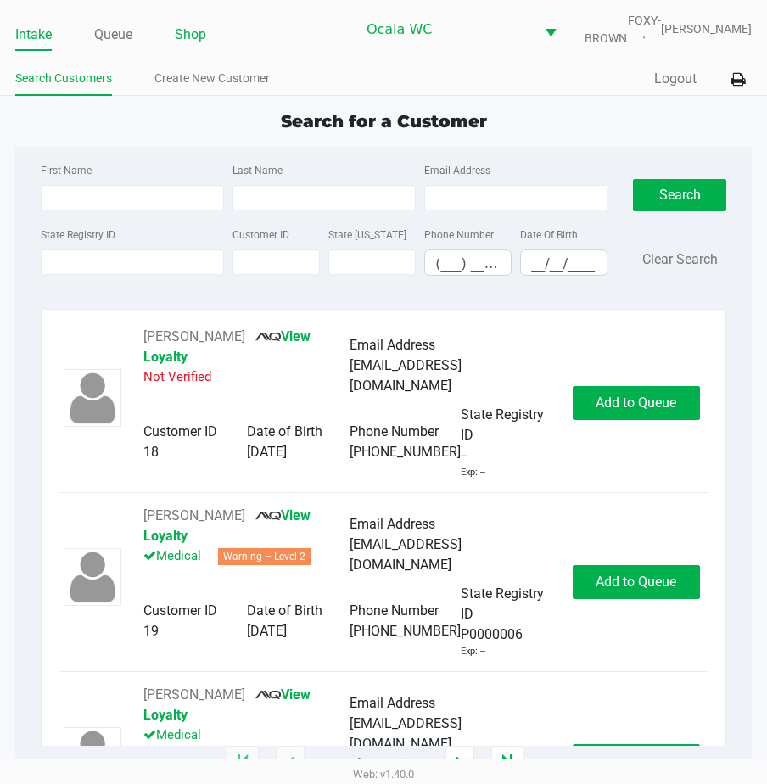
click at [189, 46] on link "Shop" at bounding box center [190, 35] width 31 height 24
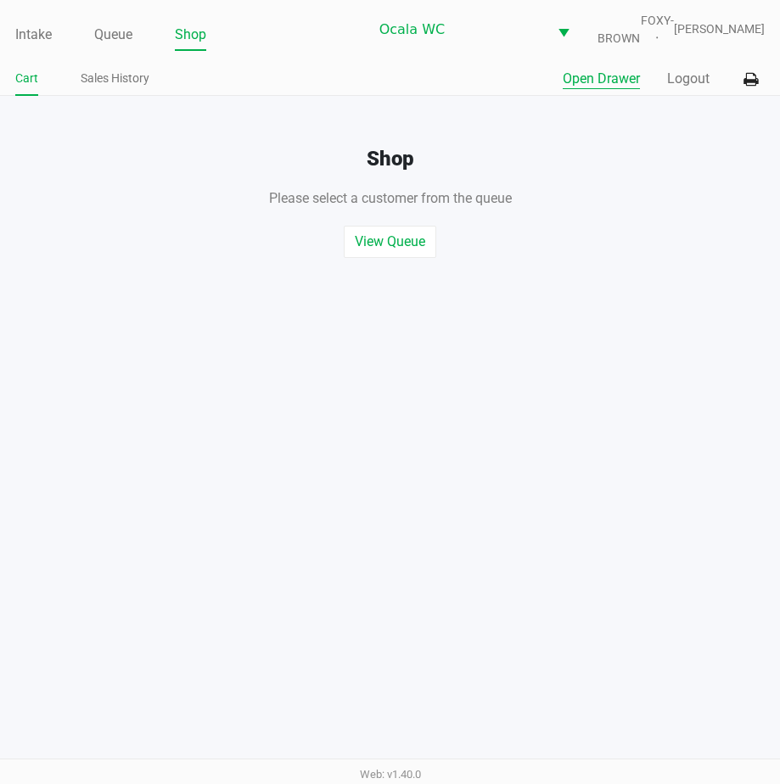
click at [586, 87] on button "Open Drawer" at bounding box center [600, 79] width 77 height 20
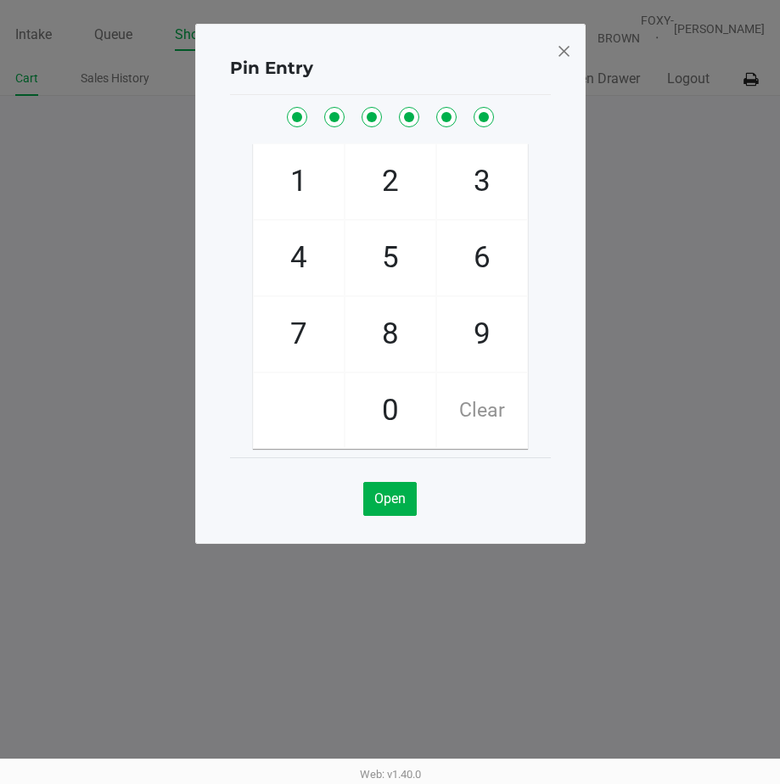
click at [564, 48] on span at bounding box center [563, 50] width 15 height 27
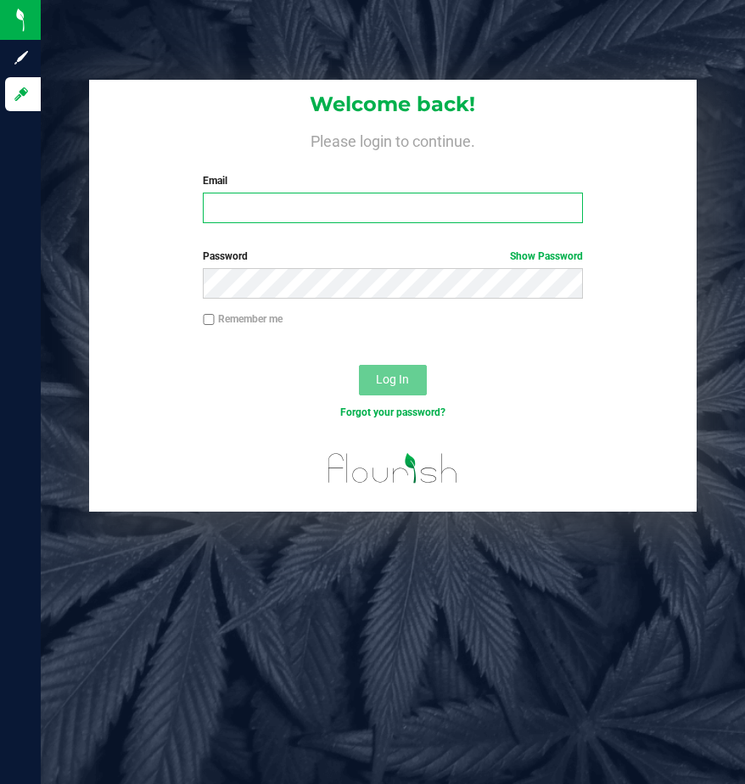
click at [256, 215] on input "Email" at bounding box center [393, 208] width 380 height 31
type input "[EMAIL_ADDRESS][DOMAIN_NAME]"
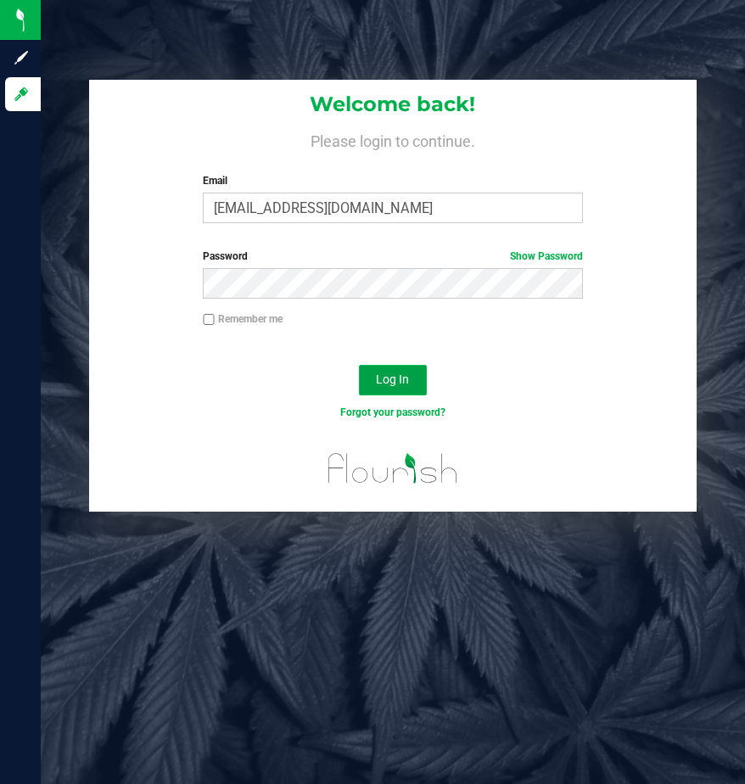
click at [366, 370] on button "Log In" at bounding box center [393, 380] width 68 height 31
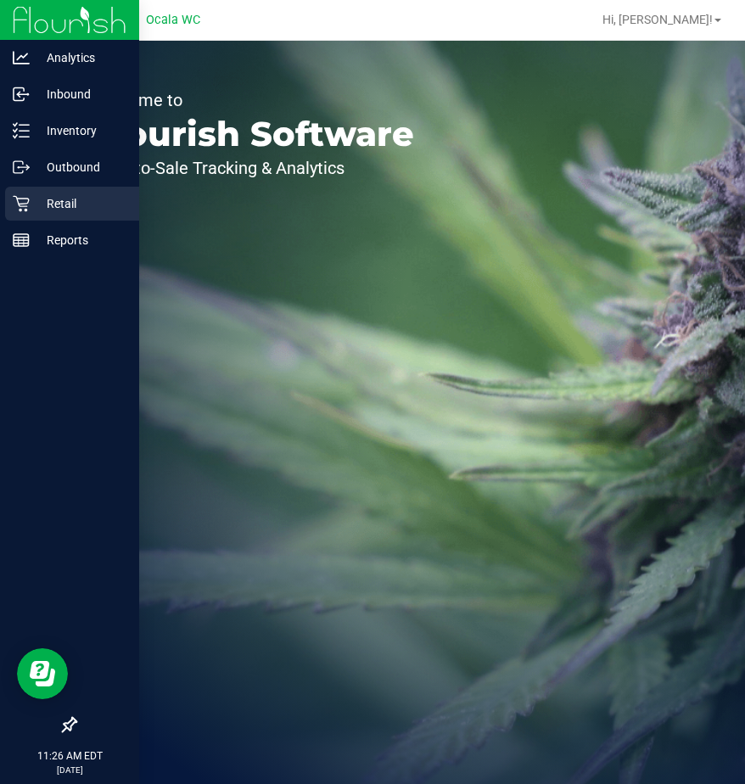
click at [18, 197] on icon at bounding box center [21, 203] width 17 height 17
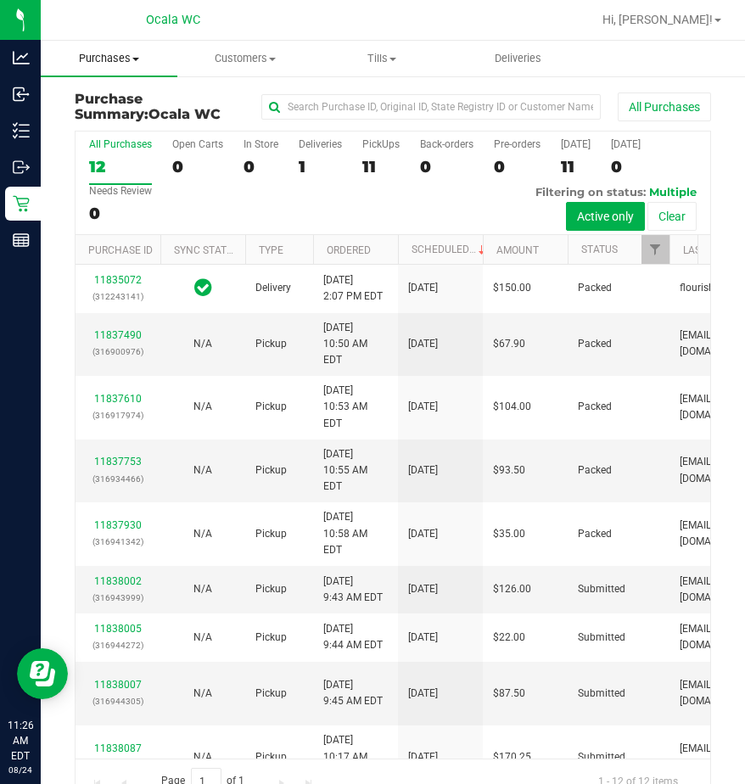
click at [132, 55] on span "Purchases" at bounding box center [109, 58] width 137 height 15
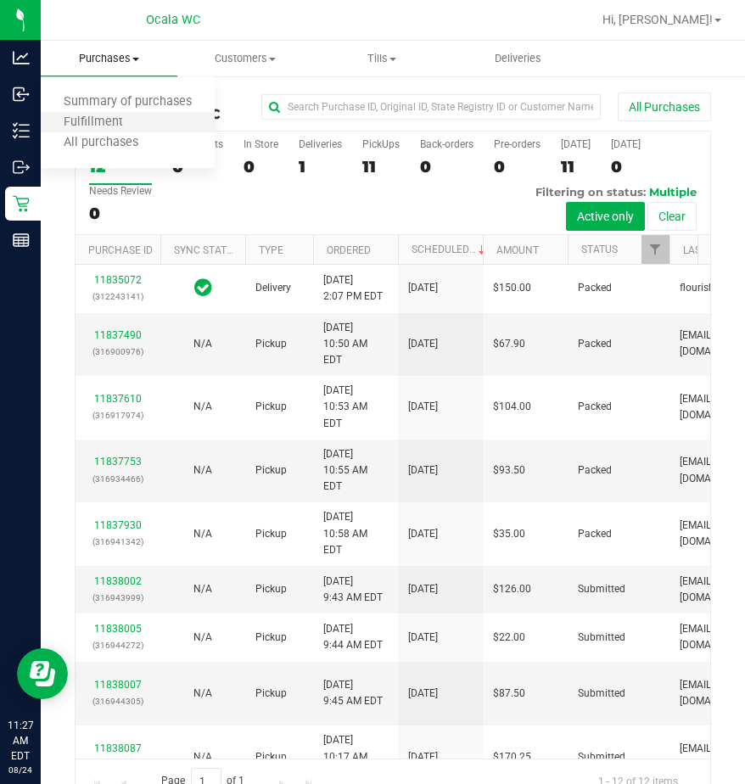
click at [91, 114] on li "Fulfillment" at bounding box center [128, 123] width 174 height 20
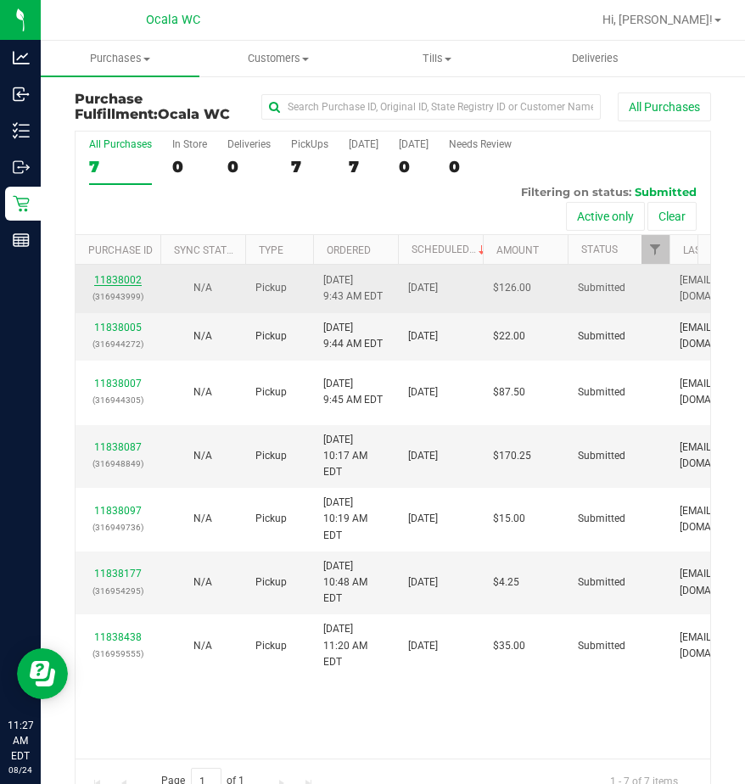
click at [102, 282] on link "11838002" at bounding box center [118, 280] width 48 height 12
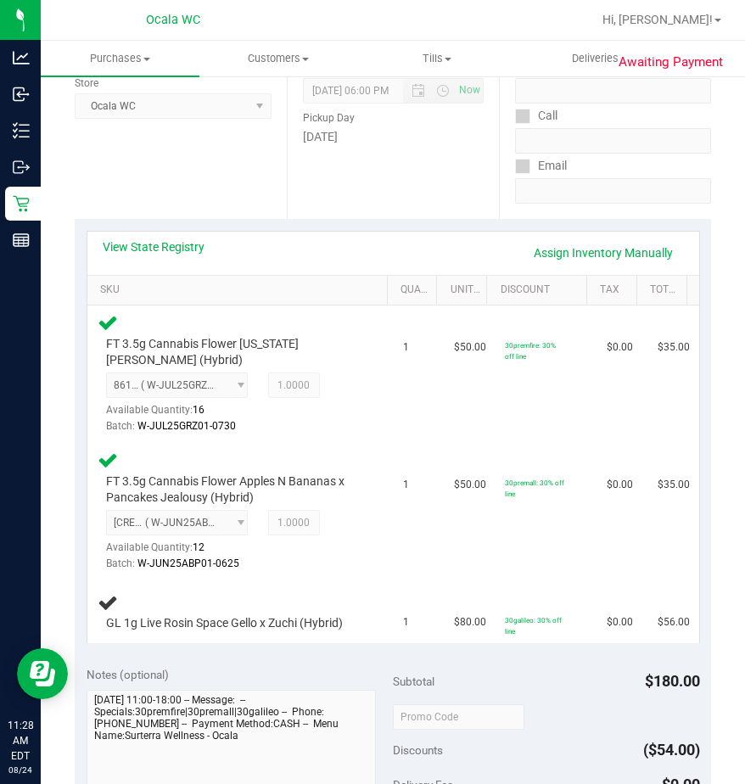
scroll to position [254, 0]
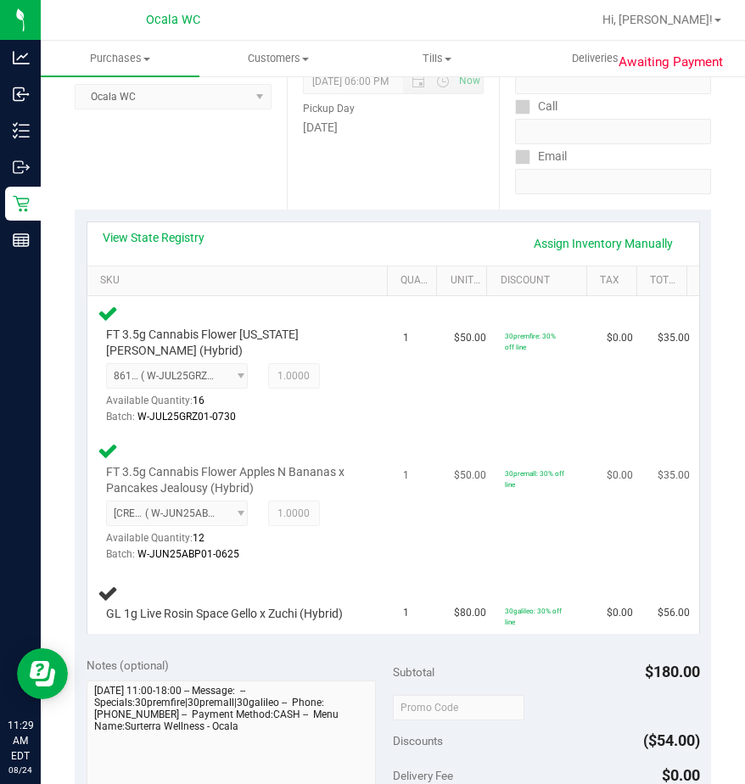
click at [259, 563] on div at bounding box center [234, 562] width 257 height 1
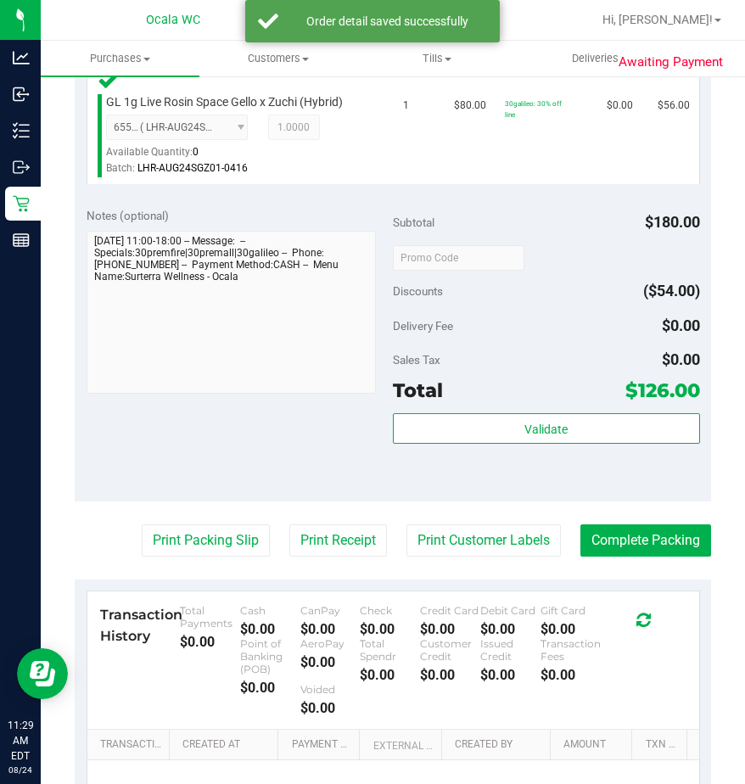
scroll to position [763, 0]
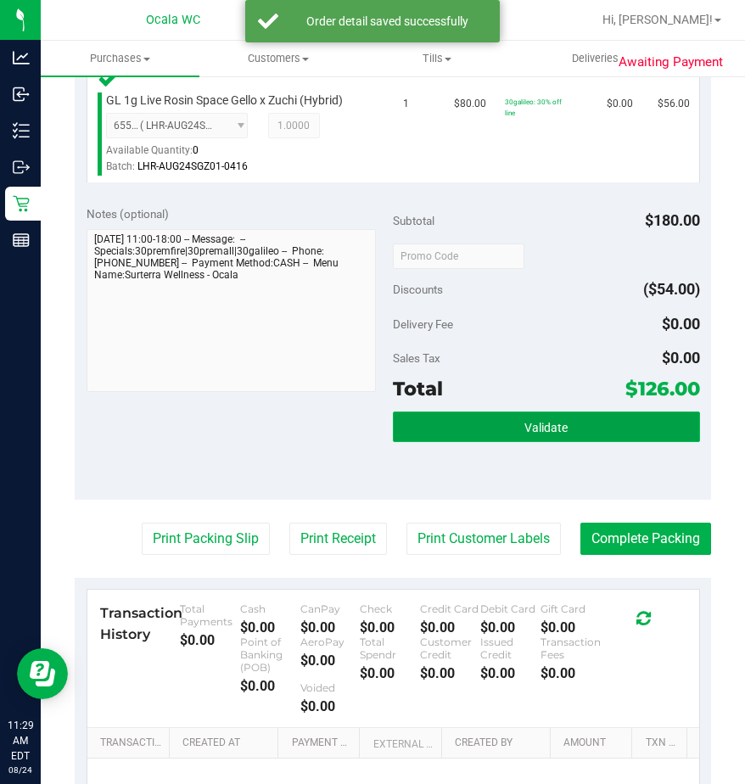
click at [533, 422] on span "Validate" at bounding box center [545, 428] width 43 height 14
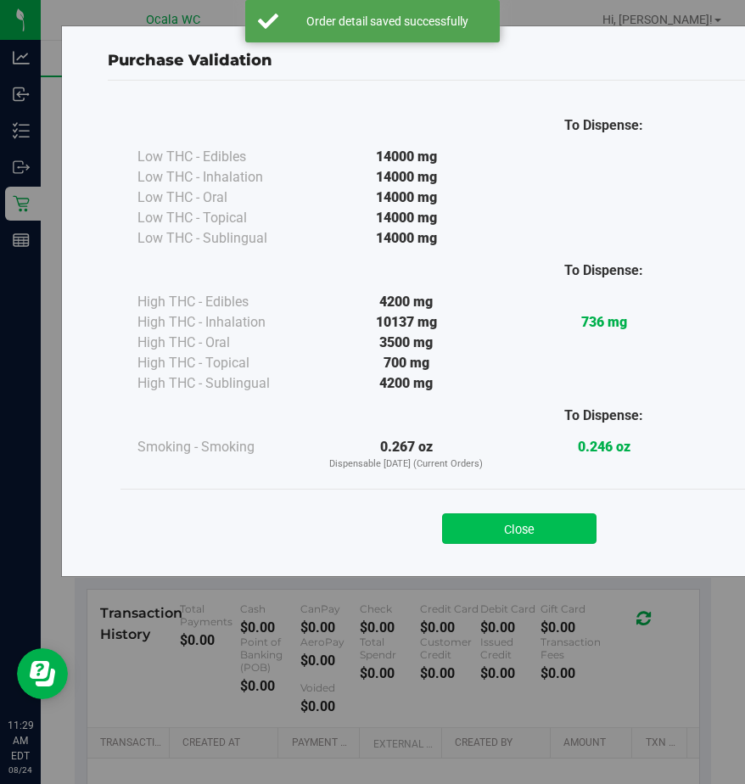
click at [467, 517] on button "Close" at bounding box center [519, 528] width 154 height 31
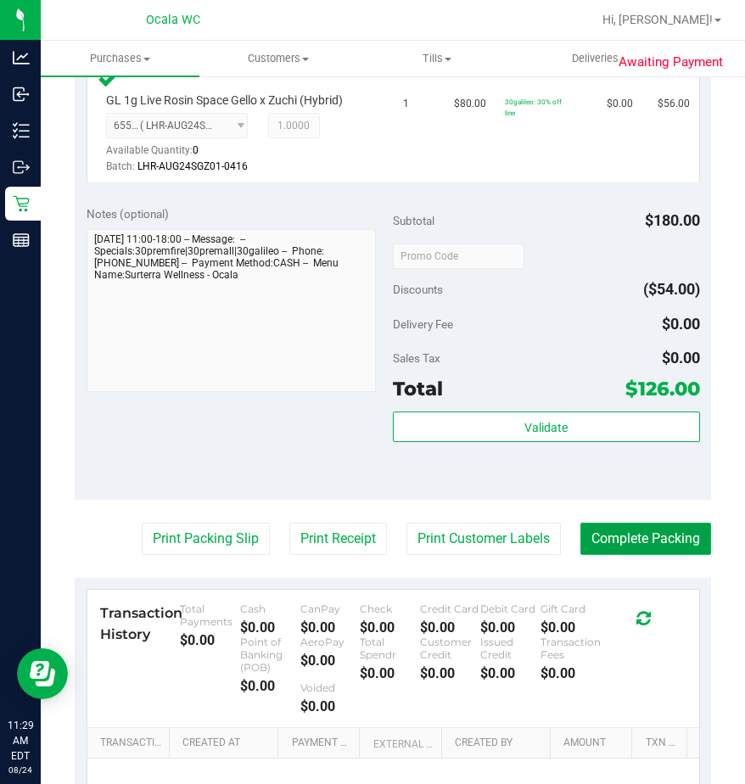
click at [642, 530] on button "Complete Packing" at bounding box center [645, 539] width 131 height 32
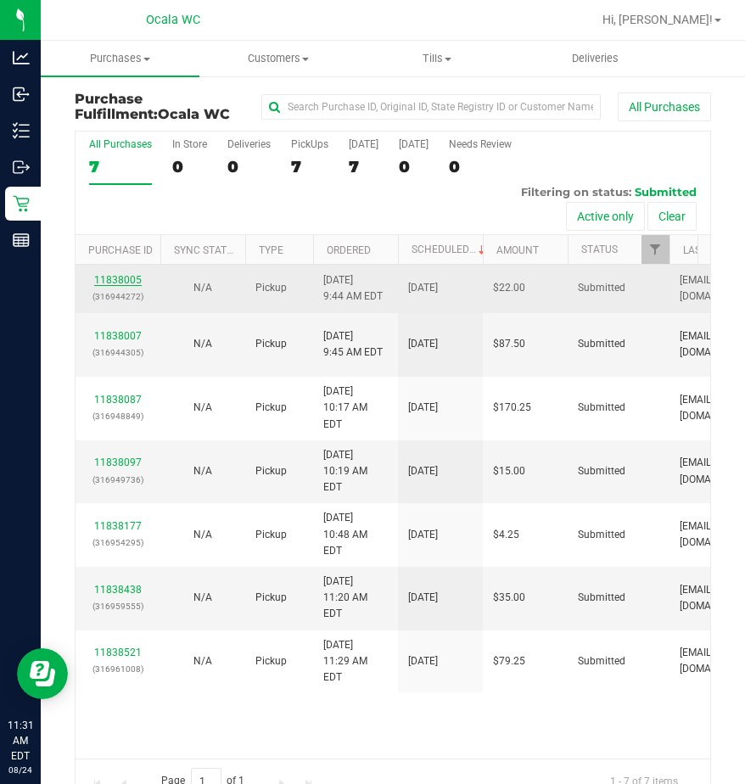
click at [106, 284] on link "11838005" at bounding box center [118, 280] width 48 height 12
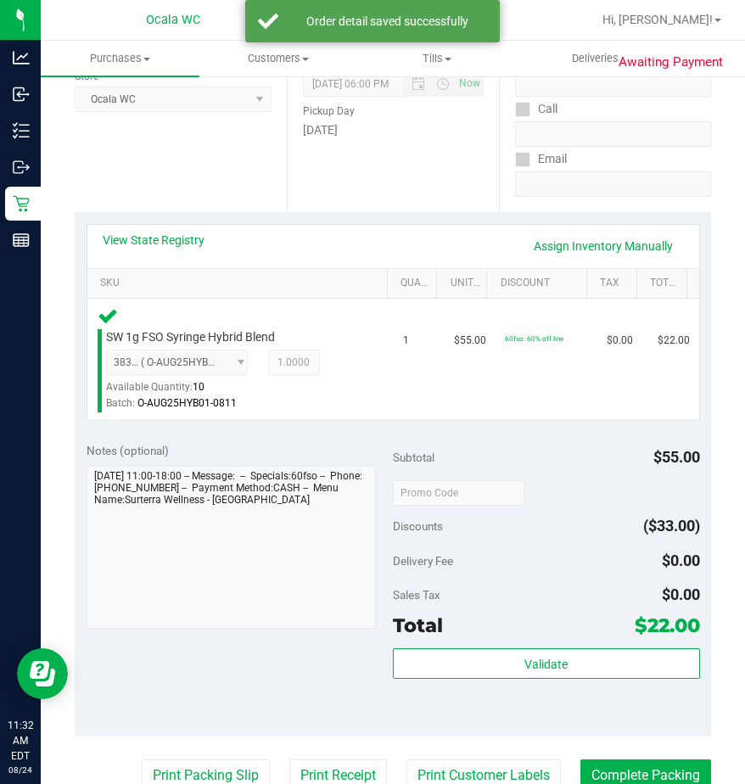
scroll to position [339, 0]
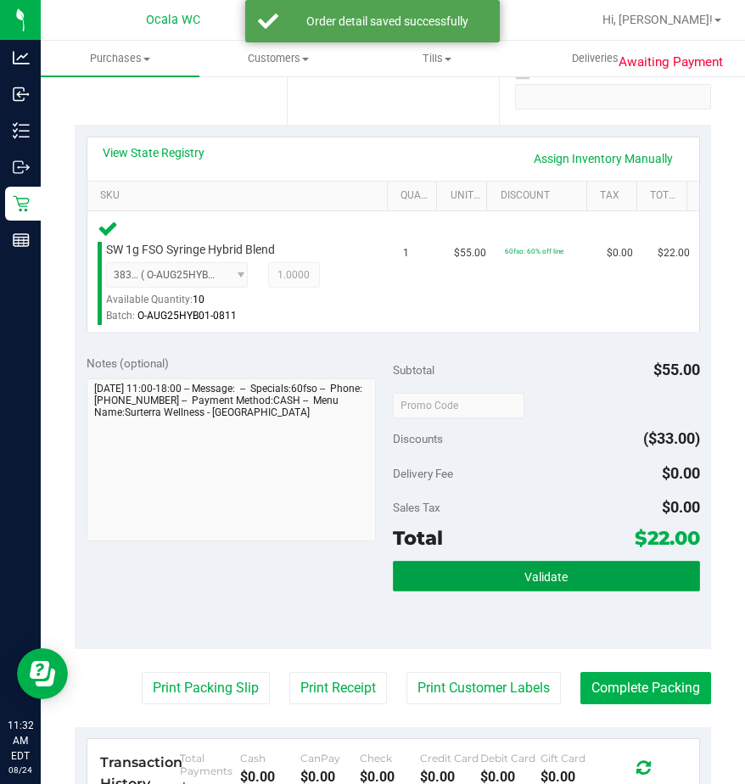
click at [446, 582] on button "Validate" at bounding box center [546, 576] width 307 height 31
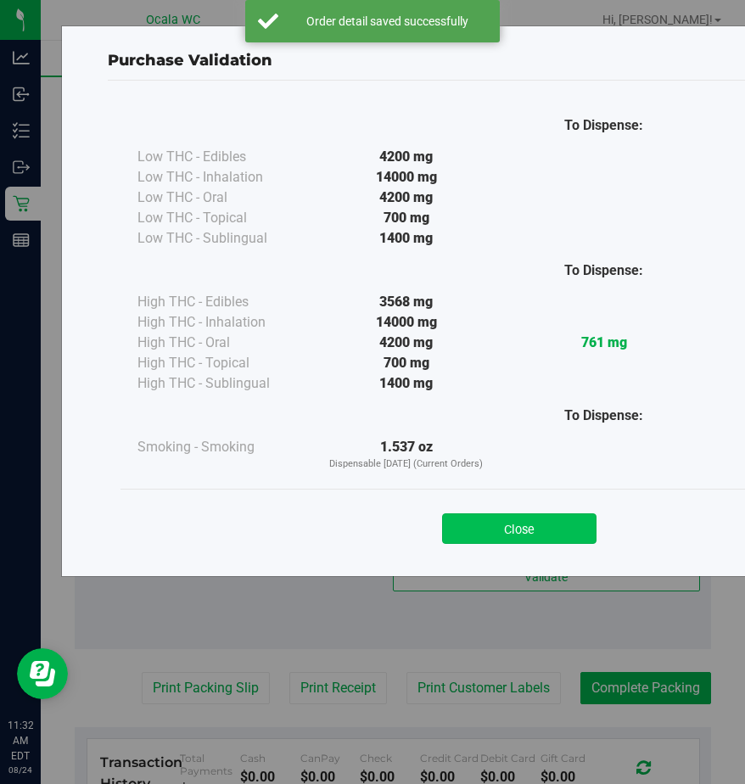
click at [470, 527] on button "Close" at bounding box center [519, 528] width 154 height 31
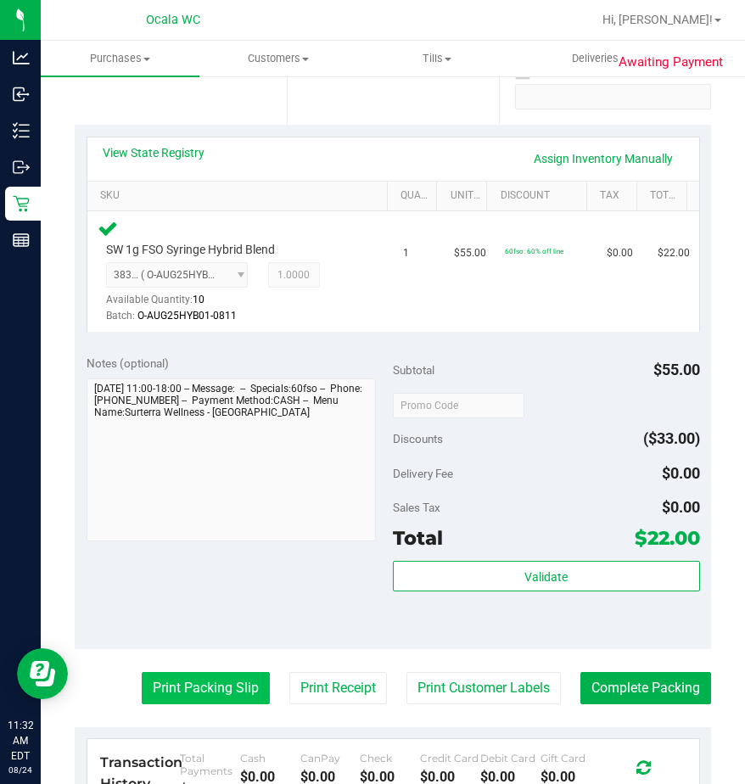
click at [143, 672] on button "Print Packing Slip" at bounding box center [206, 688] width 128 height 32
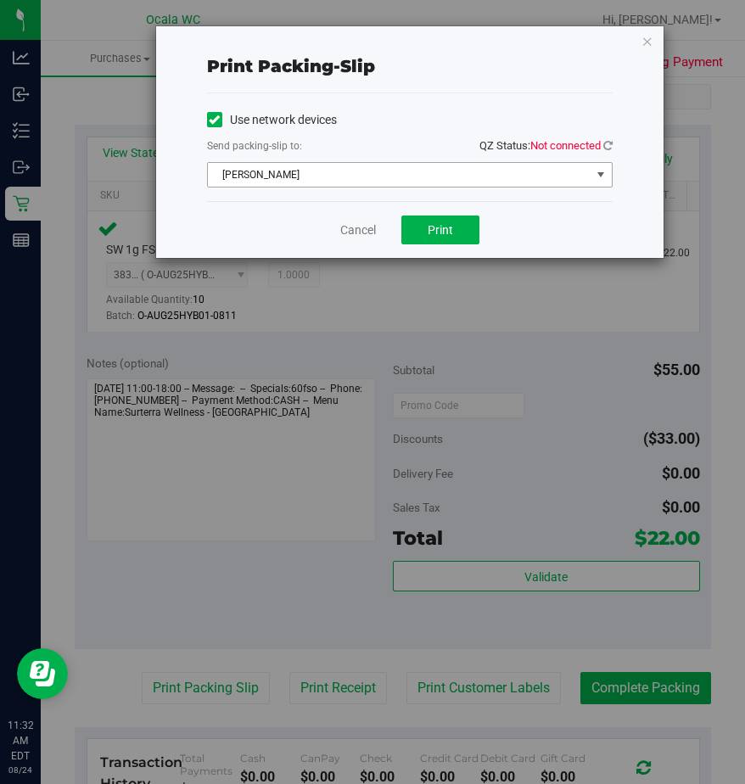
click at [476, 167] on span "[PERSON_NAME]" at bounding box center [399, 175] width 383 height 24
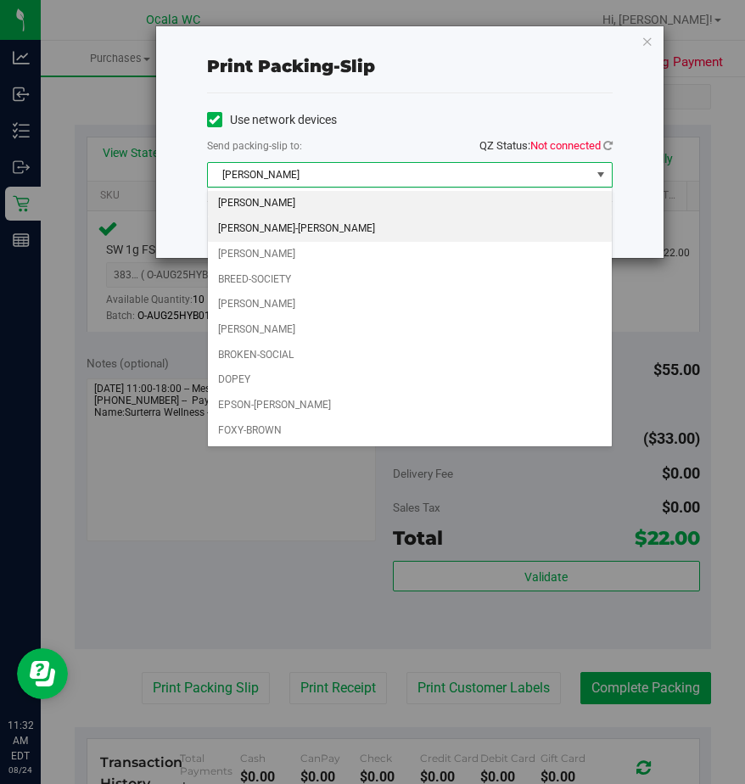
click at [318, 223] on li "[PERSON_NAME]-[PERSON_NAME]" at bounding box center [410, 228] width 404 height 25
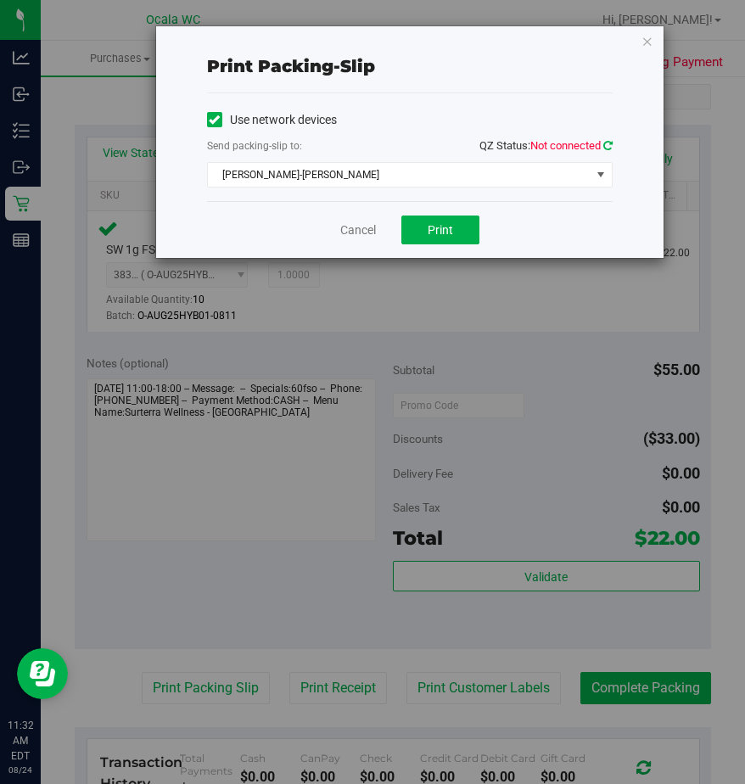
click at [607, 149] on icon at bounding box center [607, 145] width 9 height 11
click at [445, 221] on button "Print" at bounding box center [440, 229] width 78 height 29
click at [359, 224] on link "Cancel" at bounding box center [358, 230] width 36 height 18
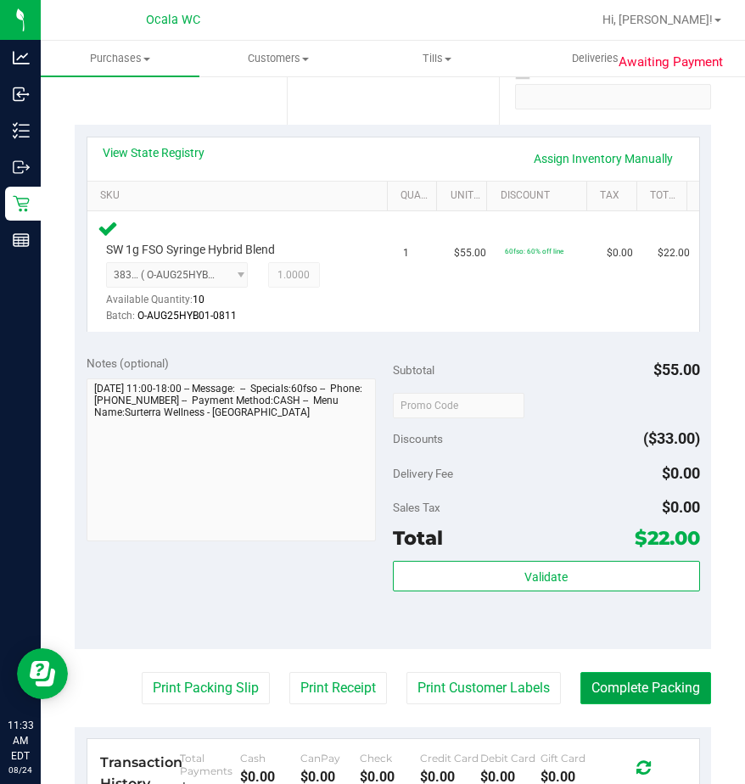
click at [626, 688] on button "Complete Packing" at bounding box center [645, 688] width 131 height 32
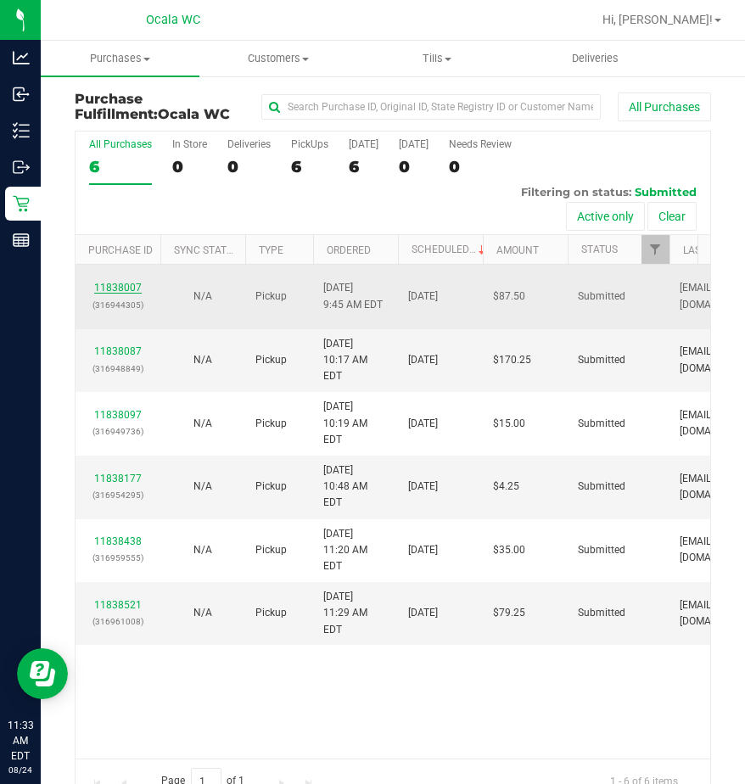
click at [120, 288] on link "11838007" at bounding box center [118, 288] width 48 height 12
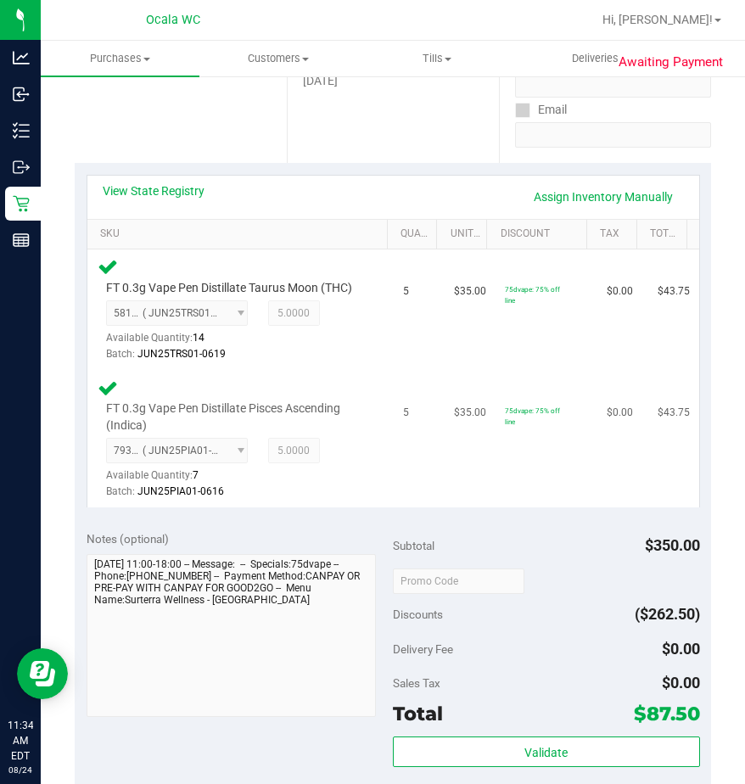
scroll to position [339, 0]
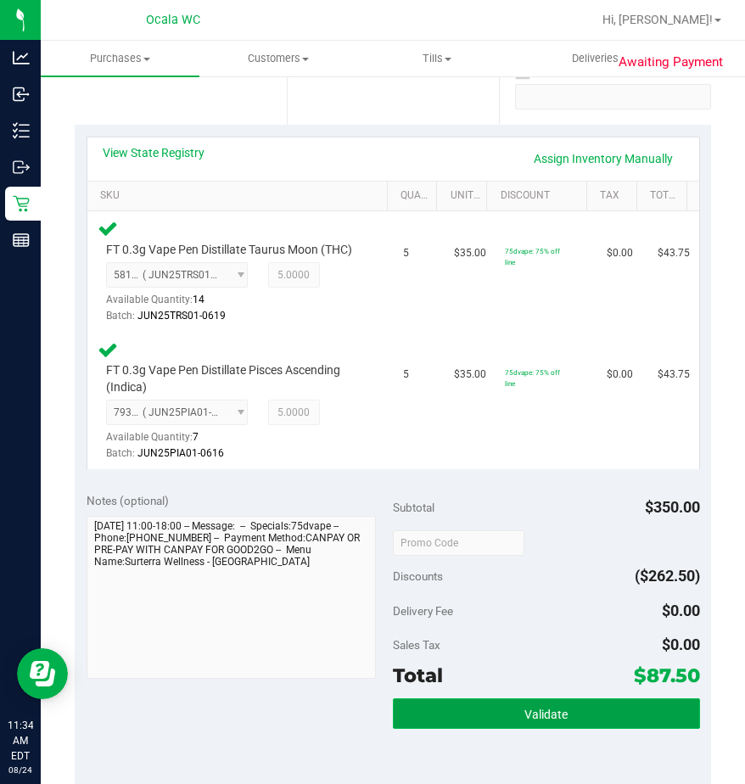
click at [463, 714] on button "Validate" at bounding box center [546, 713] width 307 height 31
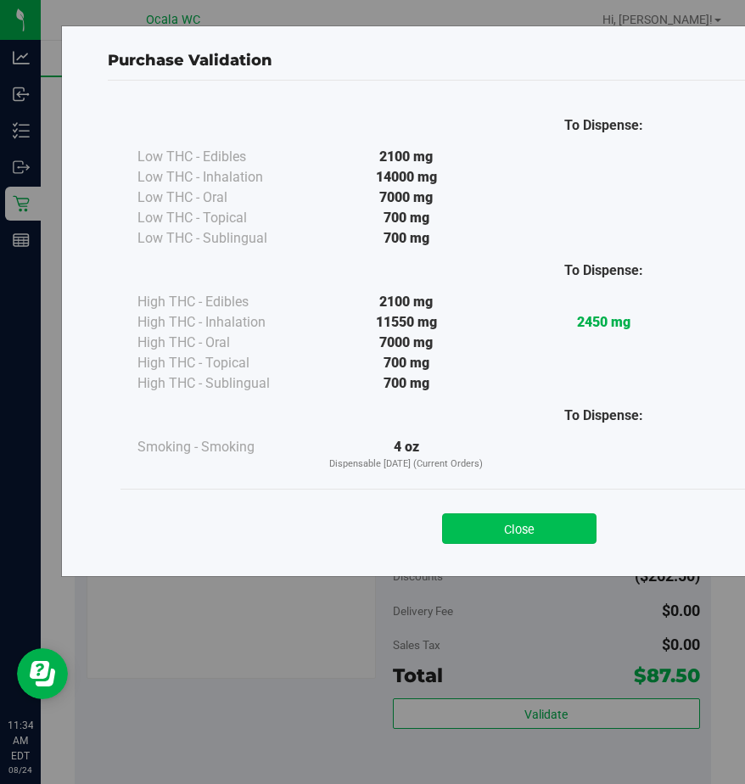
click at [465, 526] on button "Close" at bounding box center [519, 528] width 154 height 31
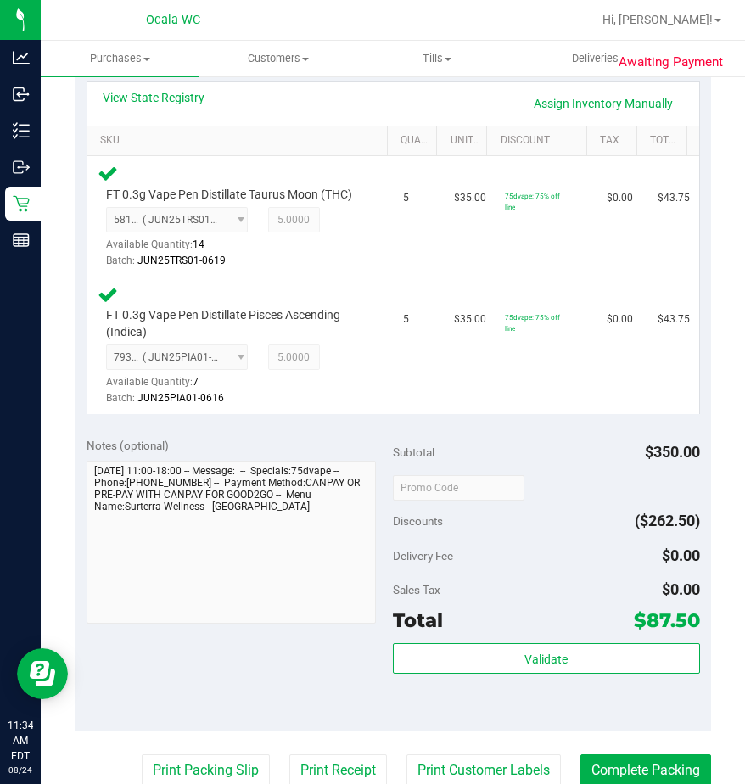
scroll to position [594, 0]
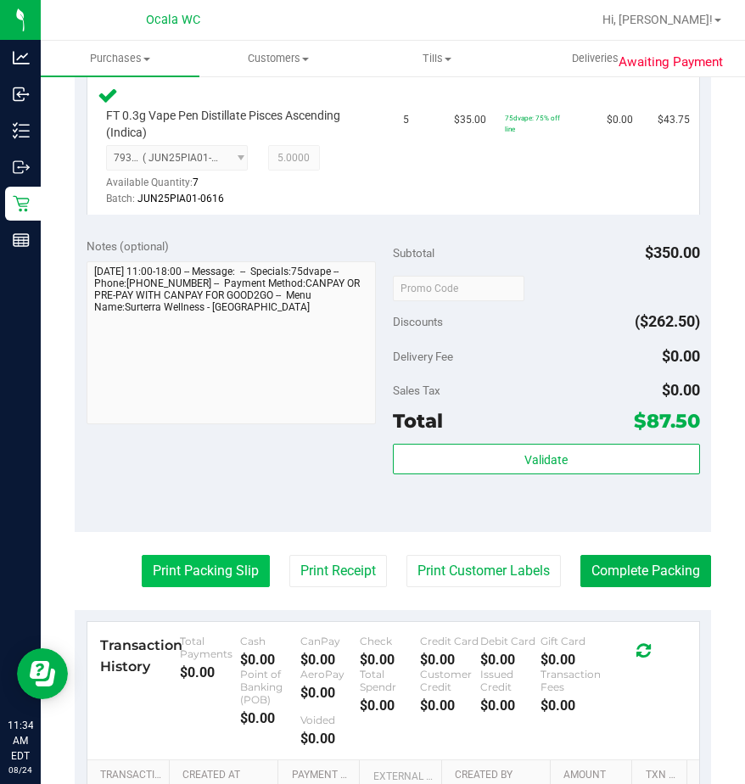
click at [206, 571] on button "Print Packing Slip" at bounding box center [206, 571] width 128 height 32
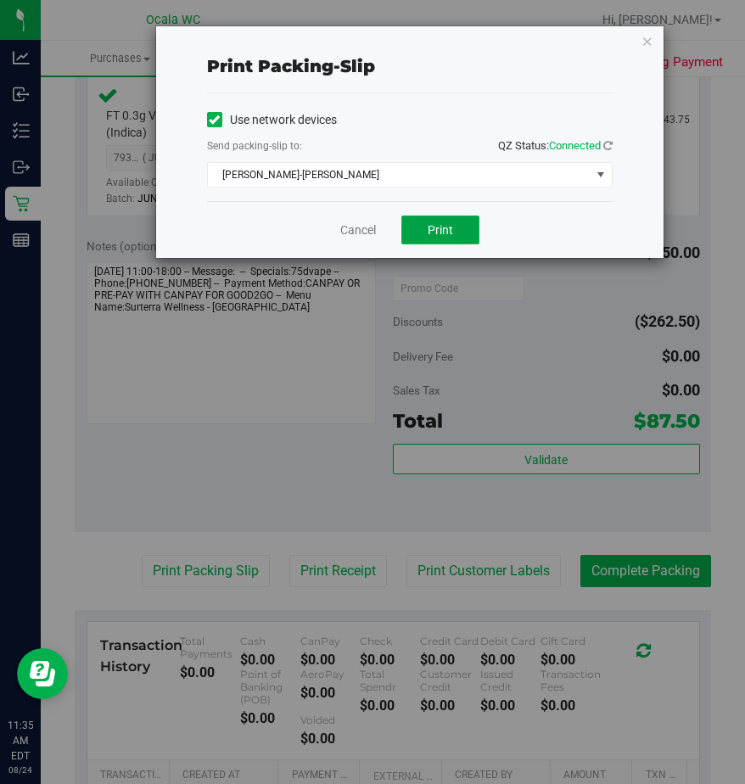
click at [429, 224] on span "Print" at bounding box center [440, 230] width 25 height 14
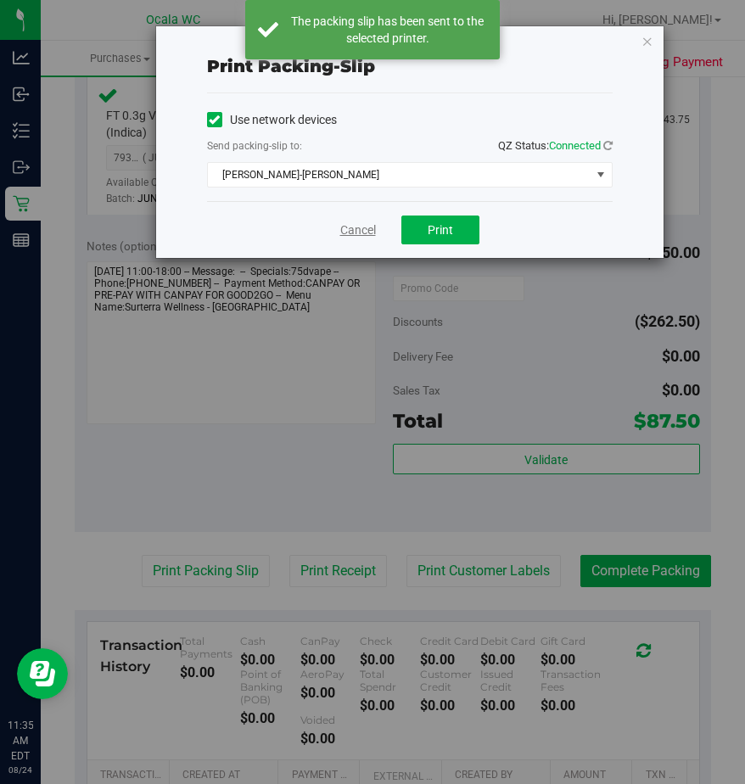
click at [342, 230] on link "Cancel" at bounding box center [358, 230] width 36 height 18
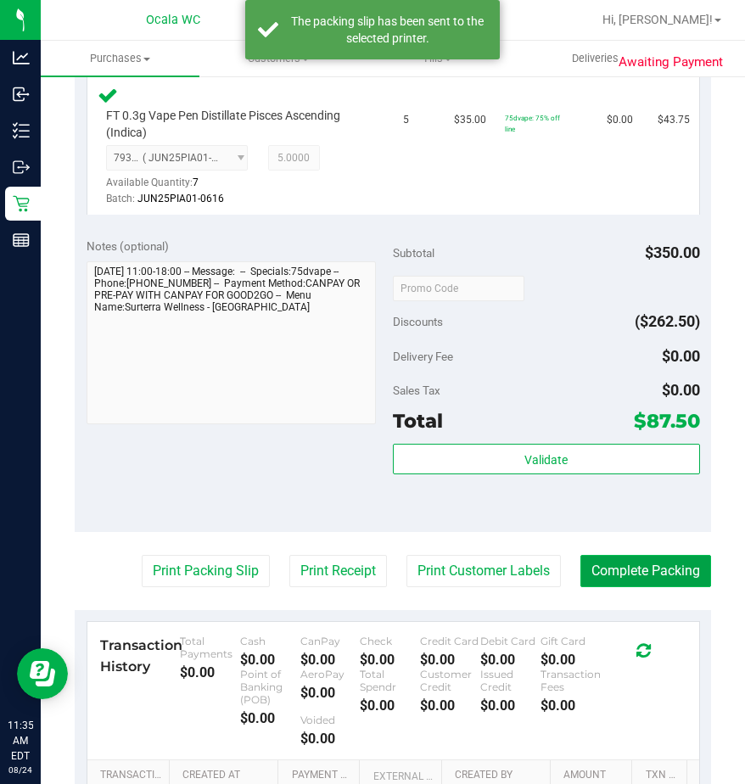
click at [614, 578] on button "Complete Packing" at bounding box center [645, 571] width 131 height 32
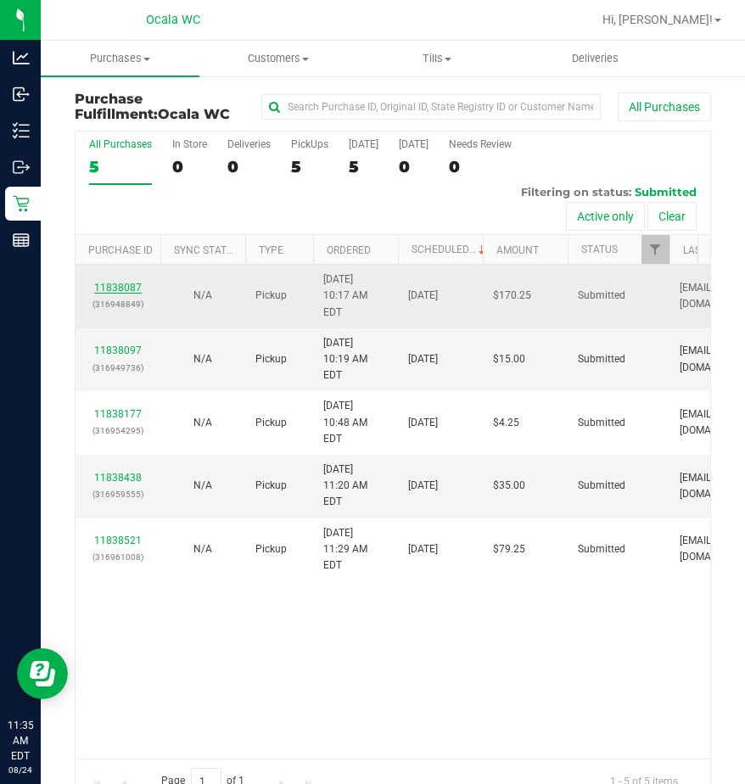
click at [100, 293] on link "11838087" at bounding box center [118, 288] width 48 height 12
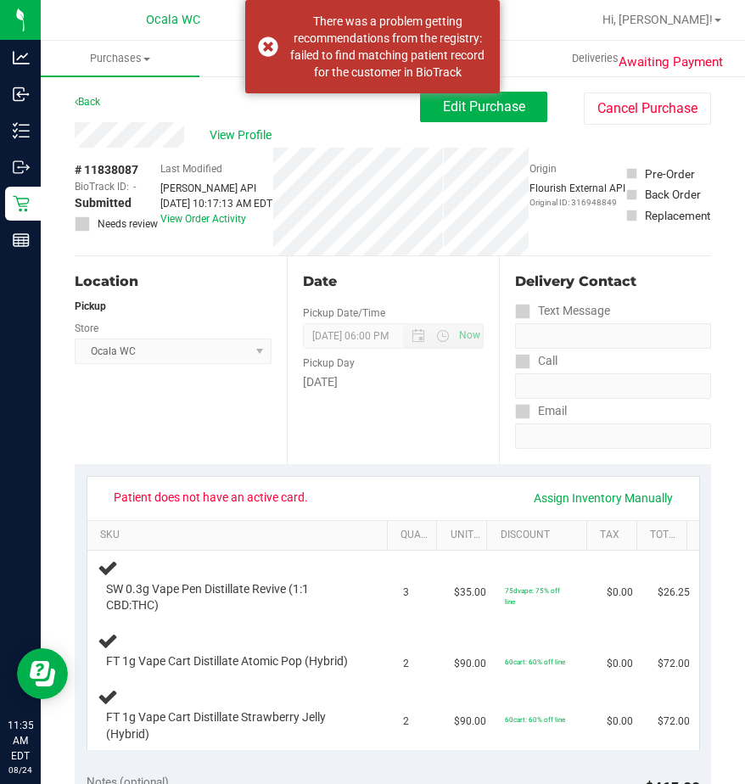
scroll to position [85, 0]
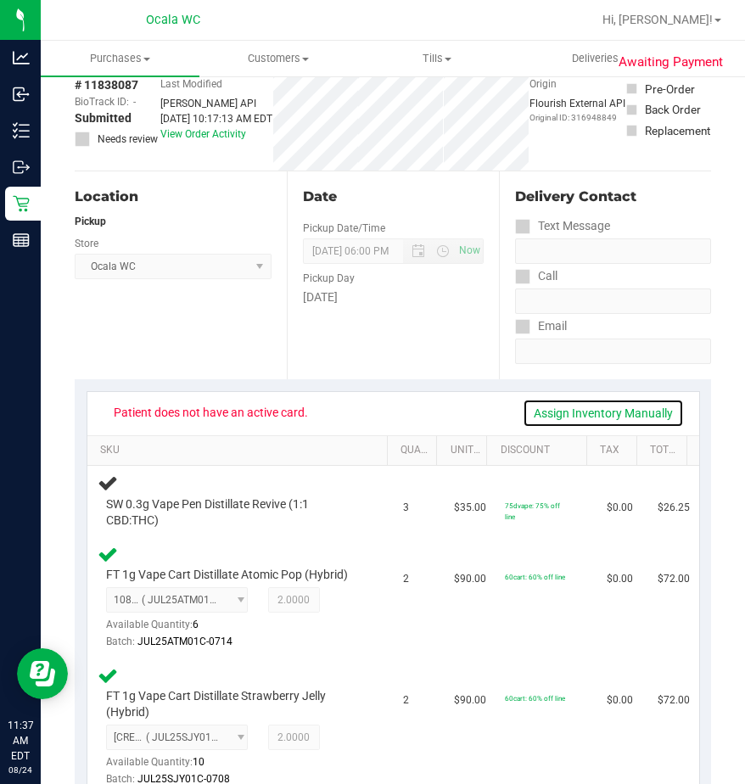
click at [550, 416] on link "Assign Inventory Manually" at bounding box center [603, 413] width 161 height 29
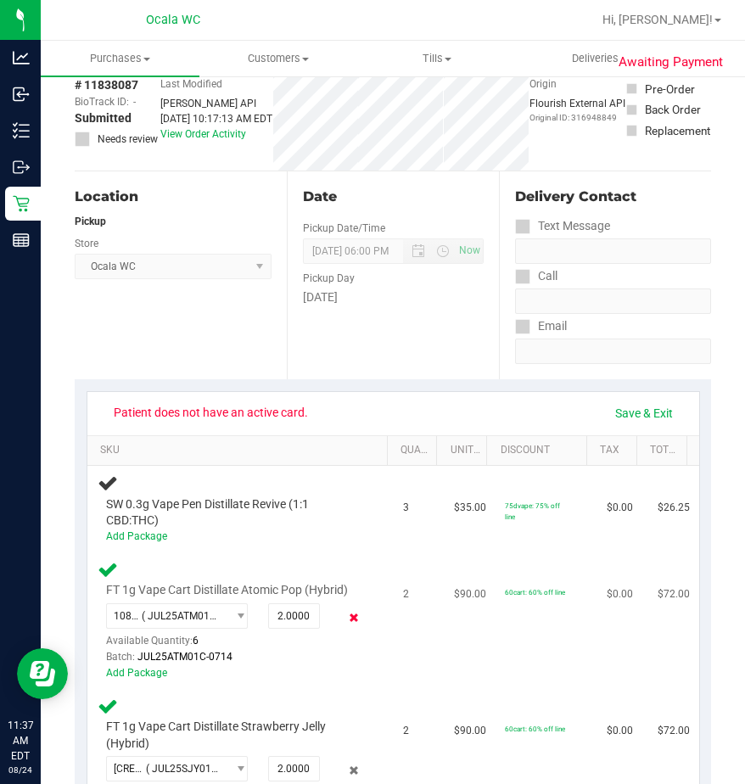
click at [350, 621] on icon at bounding box center [354, 618] width 18 height 20
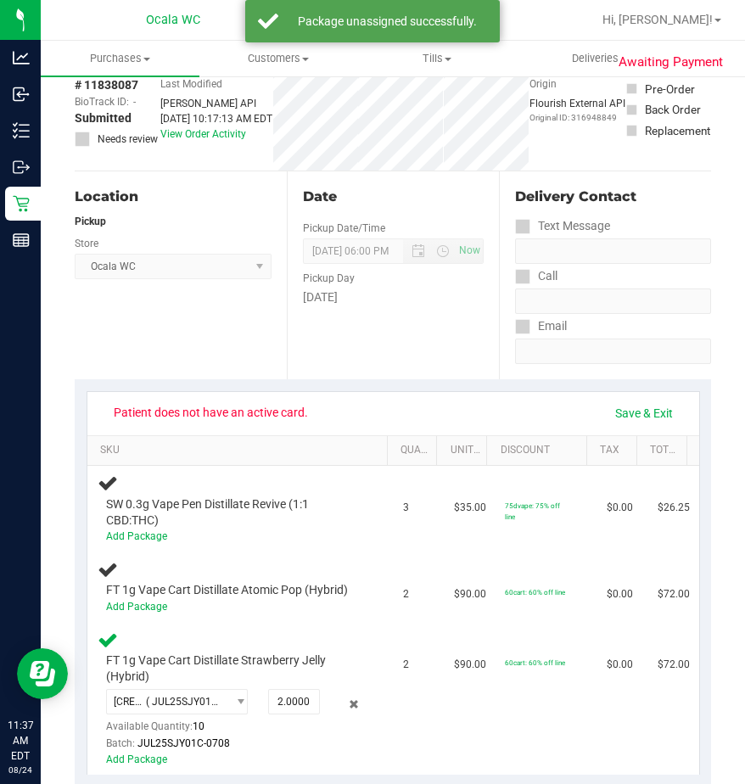
scroll to position [170, 0]
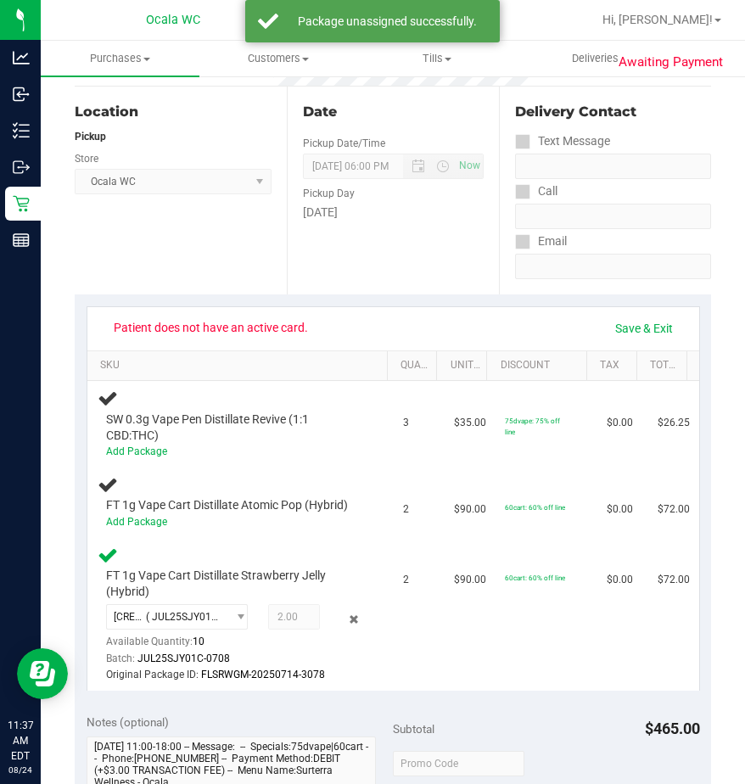
click at [350, 621] on icon at bounding box center [354, 619] width 18 height 20
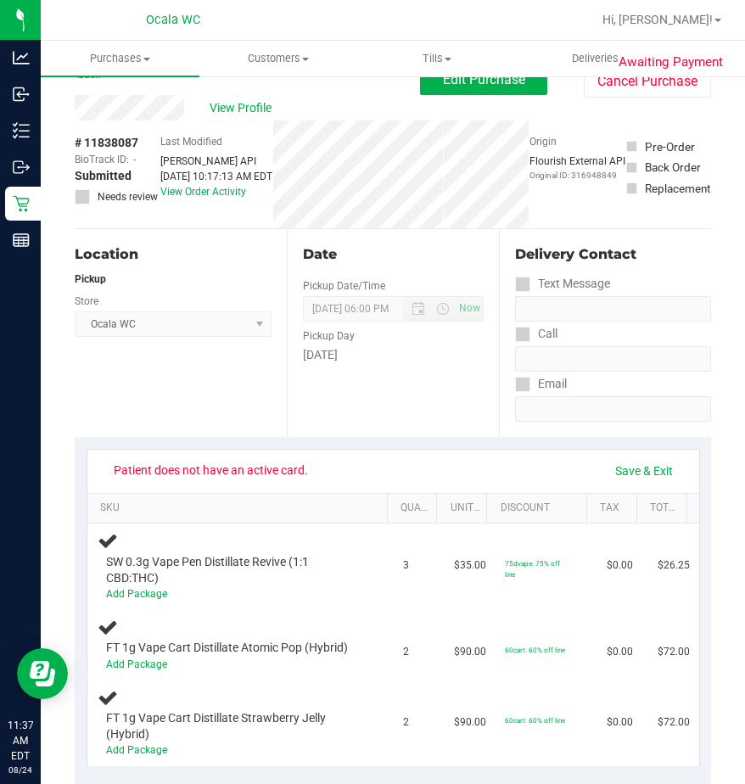
scroll to position [0, 0]
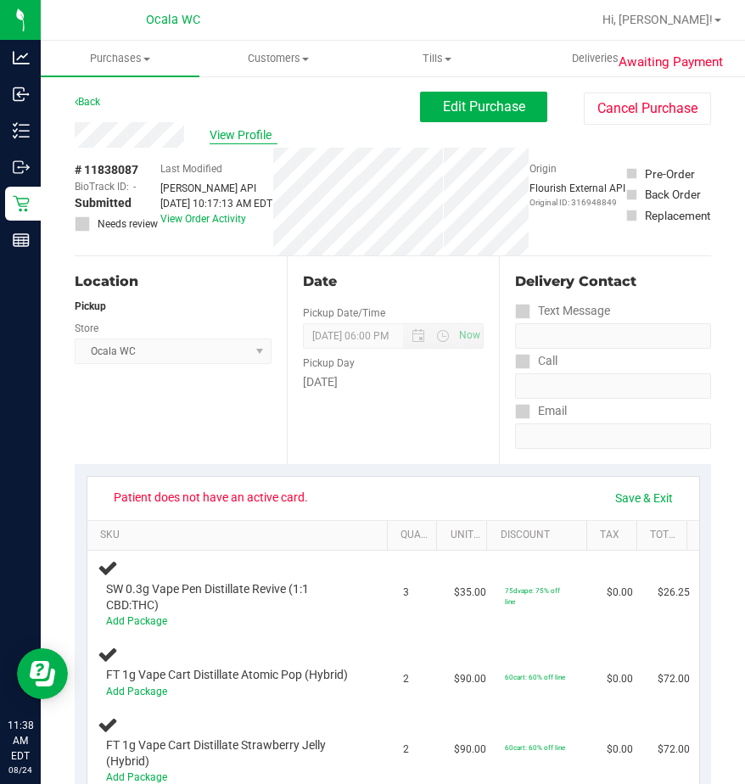
click at [220, 131] on span "View Profile" at bounding box center [244, 135] width 68 height 18
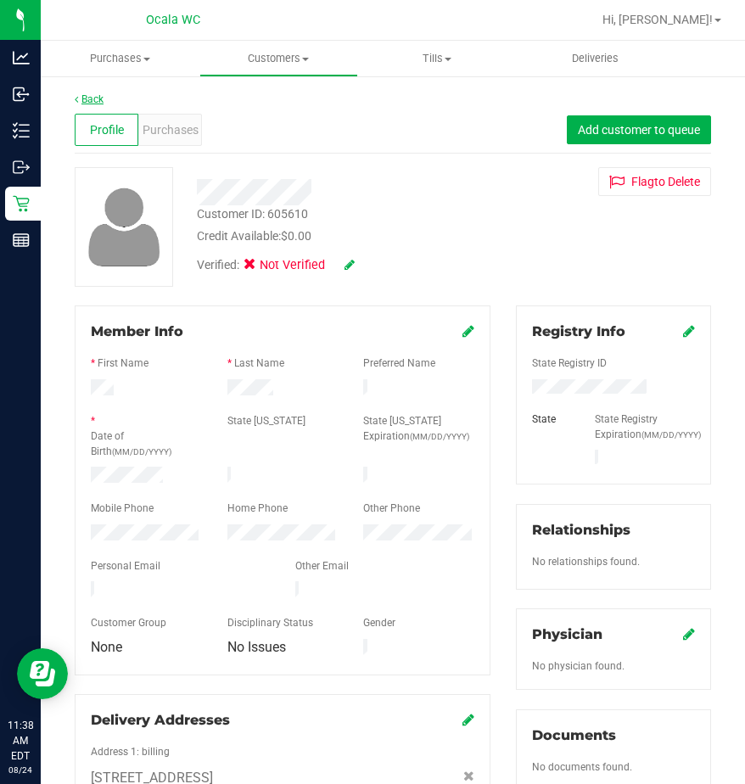
click at [87, 93] on link "Back" at bounding box center [89, 99] width 29 height 12
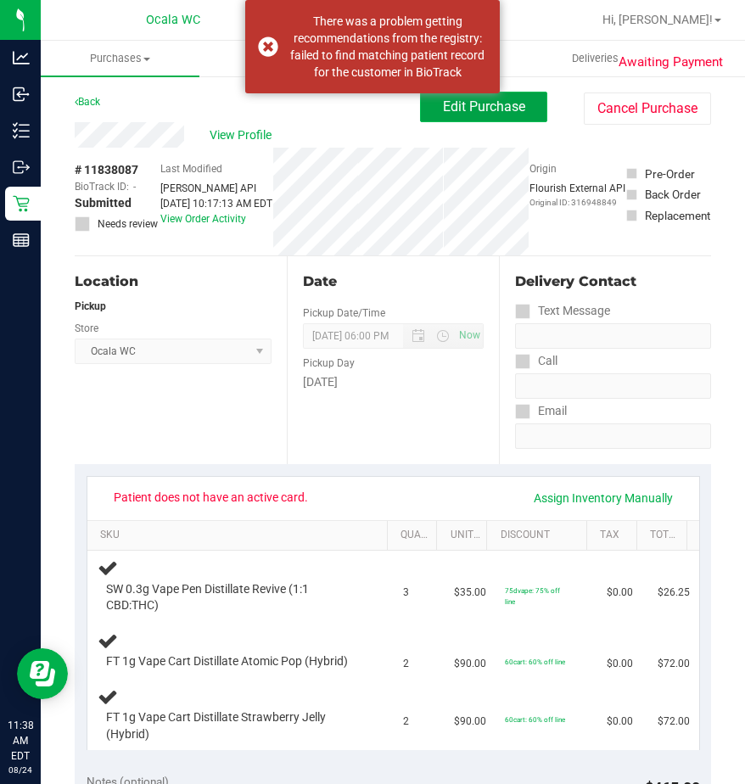
click at [427, 106] on button "Edit Purchase" at bounding box center [483, 107] width 127 height 31
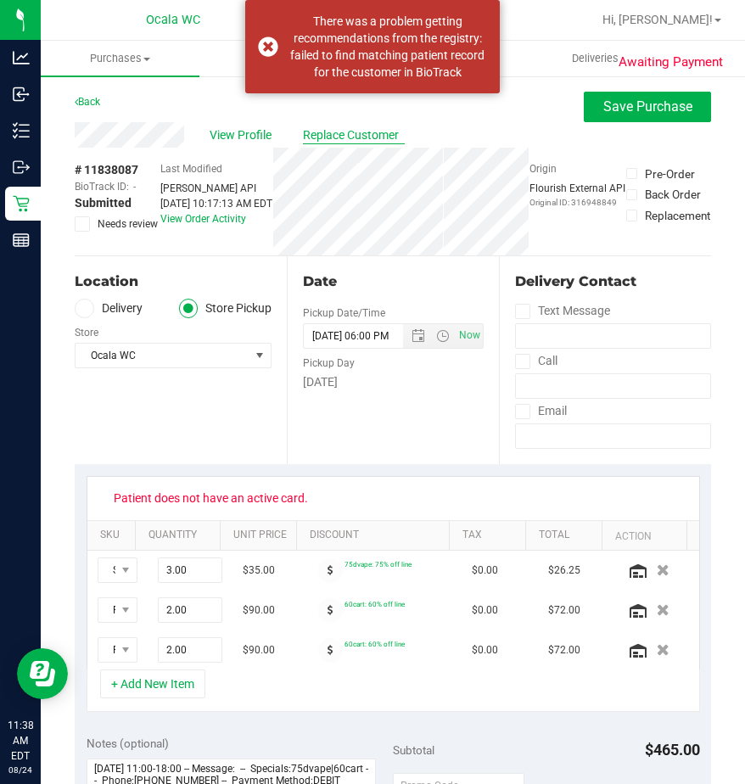
click at [335, 133] on span "Replace Customer" at bounding box center [354, 135] width 102 height 18
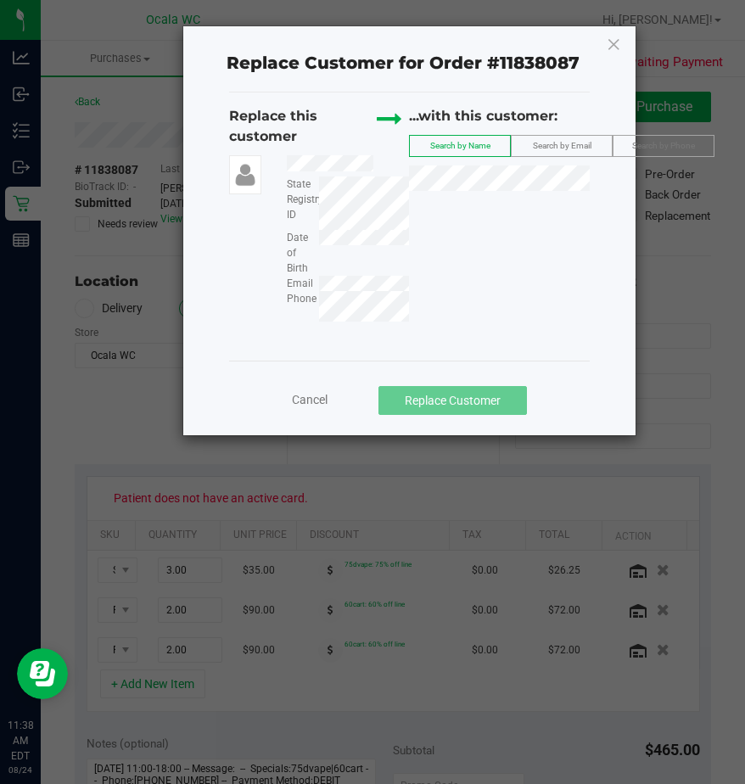
click at [329, 277] on div "Replace this customer State Registry ID Date of Birth Email Phone ...with this …" at bounding box center [409, 213] width 361 height 215
click at [439, 203] on span "TIMOTHY DUNCAN" at bounding box center [465, 210] width 91 height 14
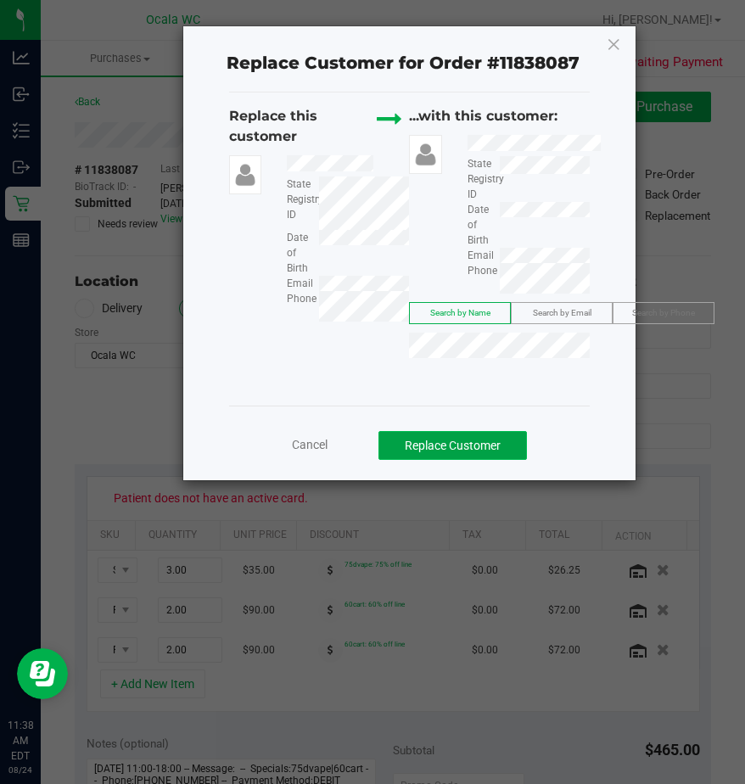
click at [420, 436] on button "Replace Customer" at bounding box center [452, 445] width 148 height 29
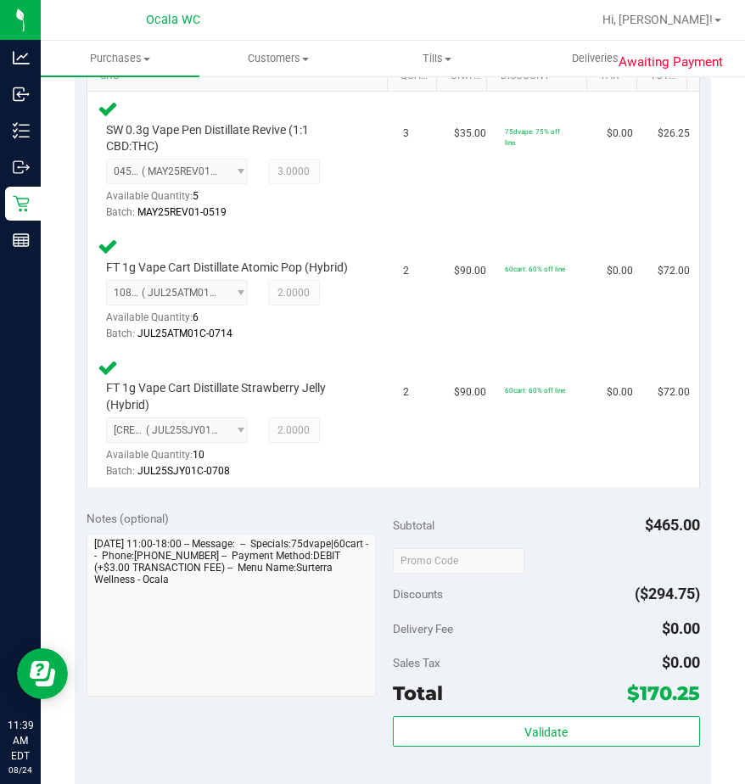
scroll to position [509, 0]
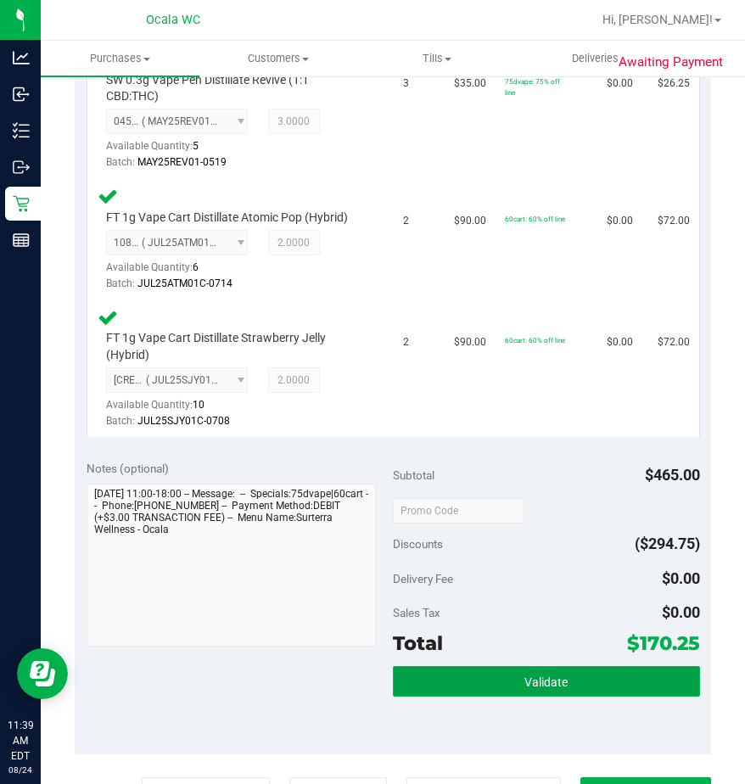
click at [441, 670] on button "Validate" at bounding box center [546, 681] width 307 height 31
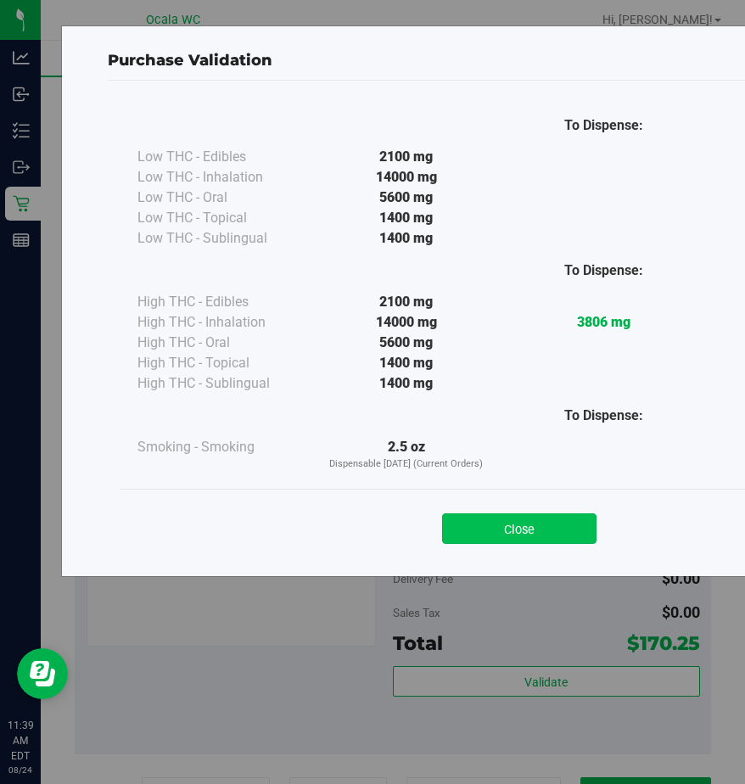
click at [456, 517] on button "Close" at bounding box center [519, 528] width 154 height 31
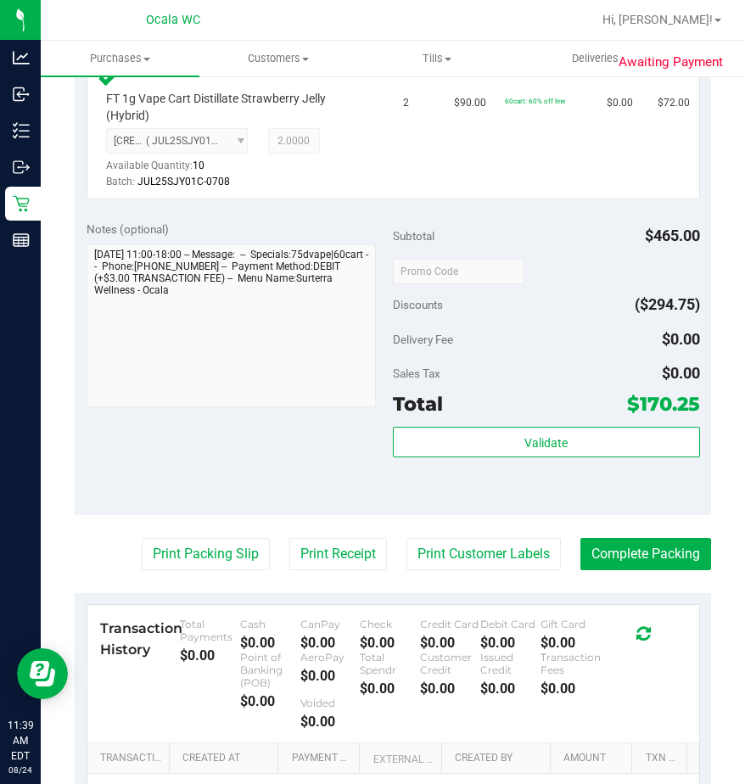
scroll to position [763, 0]
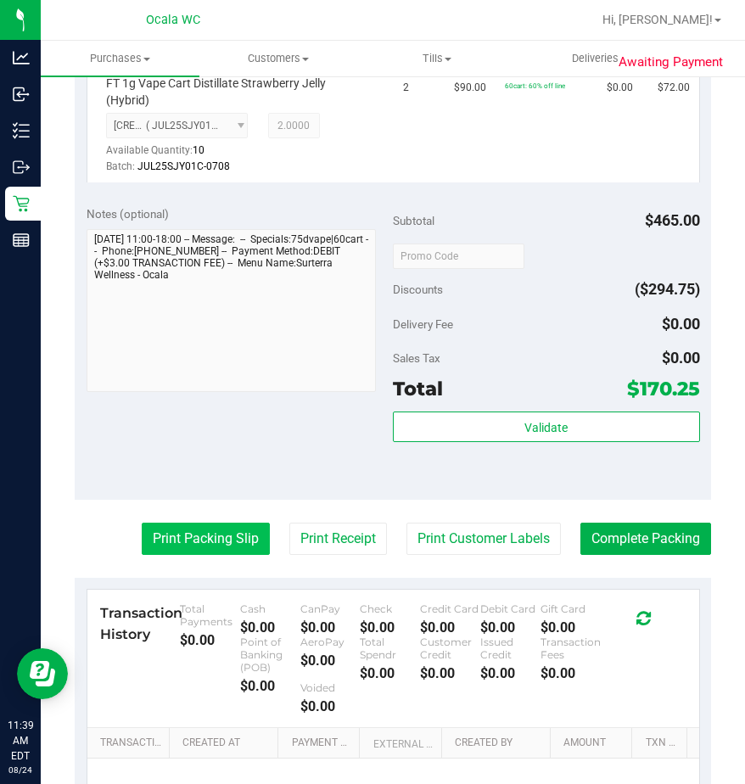
click at [189, 523] on button "Print Packing Slip" at bounding box center [206, 539] width 128 height 32
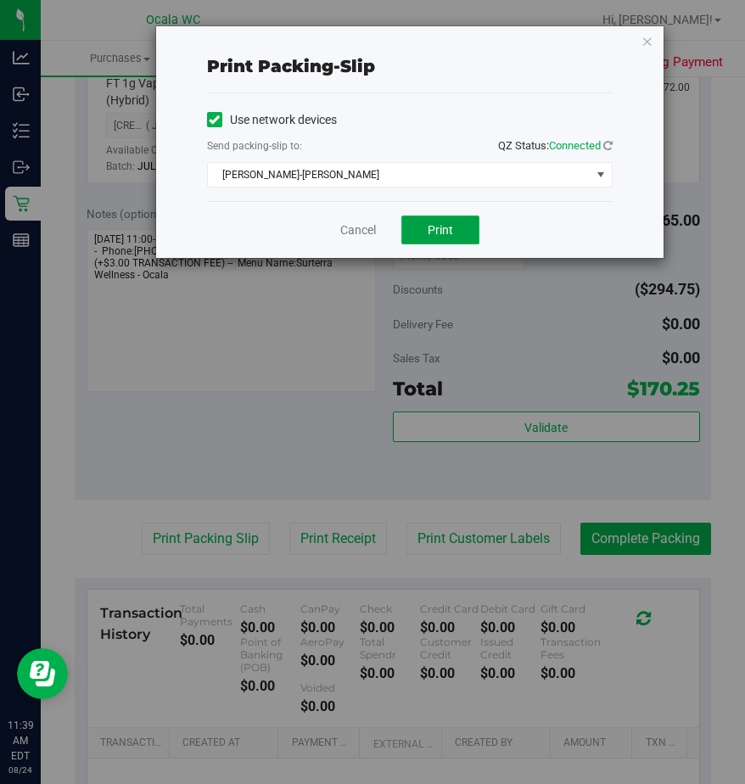
click at [416, 217] on button "Print" at bounding box center [440, 229] width 78 height 29
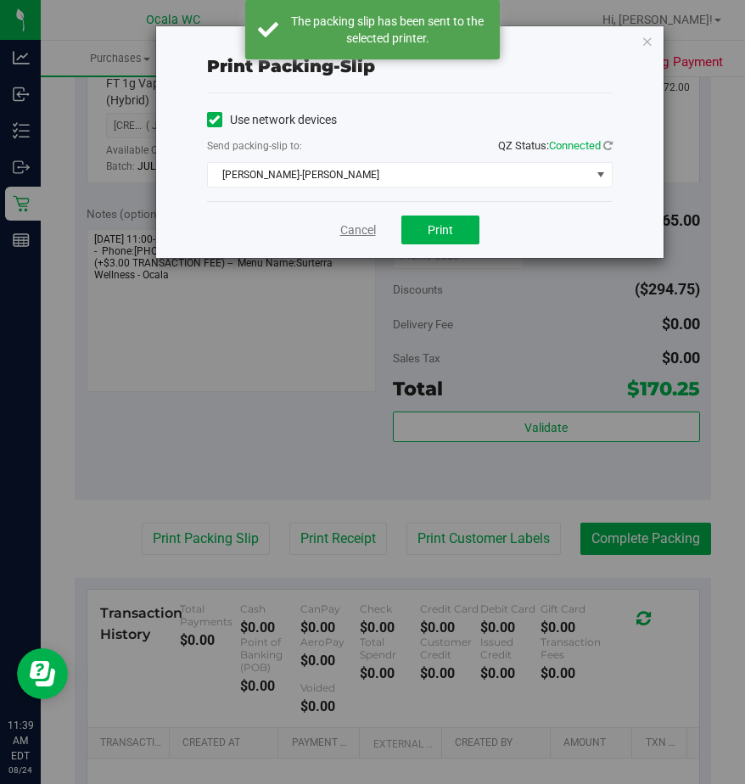
click at [349, 225] on link "Cancel" at bounding box center [358, 230] width 36 height 18
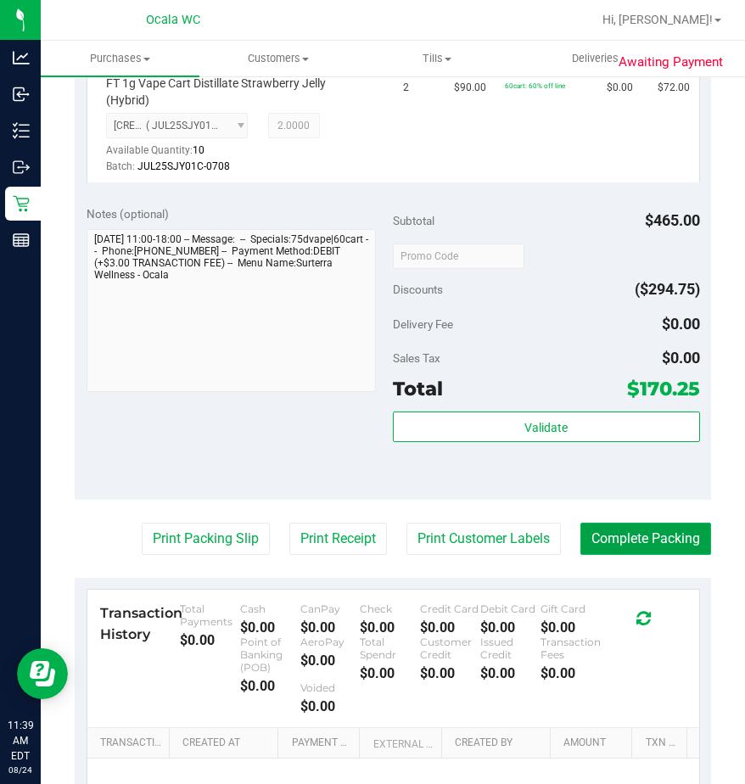
click at [596, 543] on button "Complete Packing" at bounding box center [645, 539] width 131 height 32
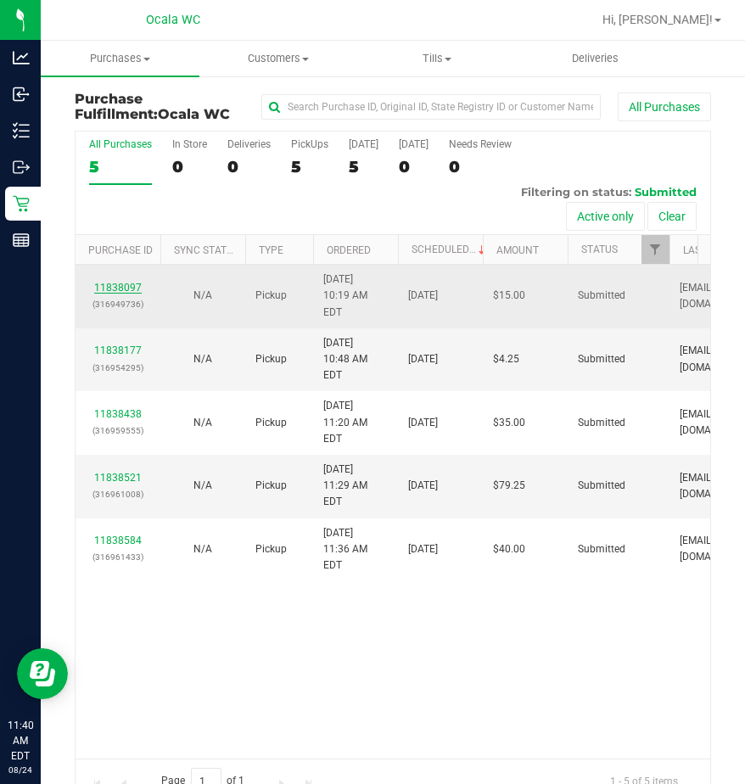
click at [117, 282] on link "11838097" at bounding box center [118, 288] width 48 height 12
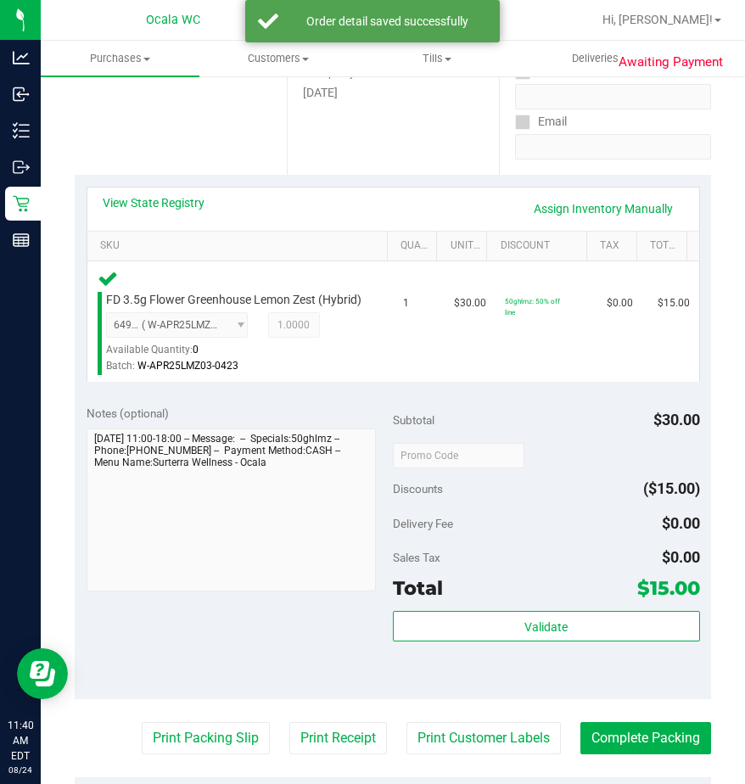
scroll to position [339, 0]
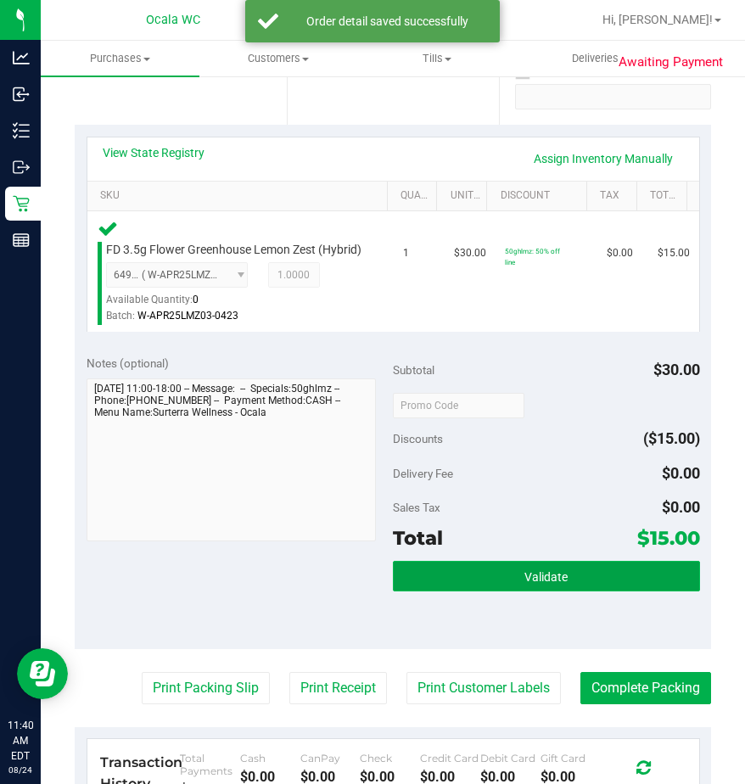
click at [554, 591] on button "Validate" at bounding box center [546, 576] width 307 height 31
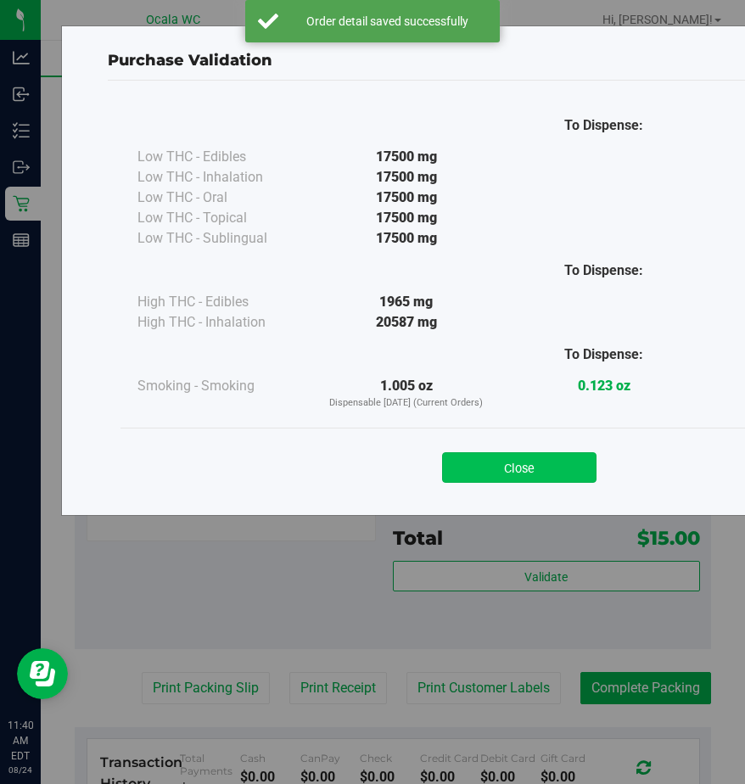
click at [502, 463] on button "Close" at bounding box center [519, 467] width 154 height 31
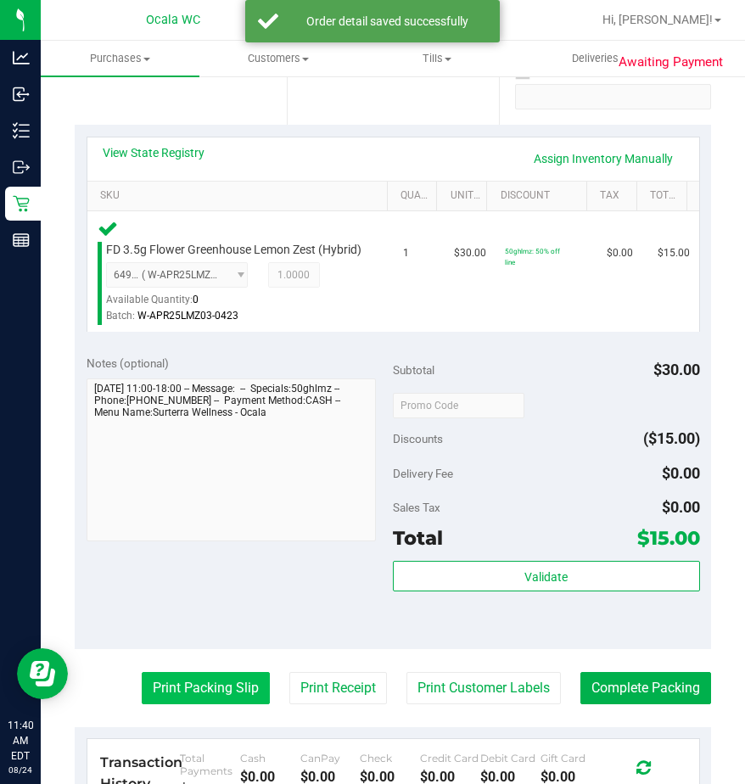
click at [201, 704] on button "Print Packing Slip" at bounding box center [206, 688] width 128 height 32
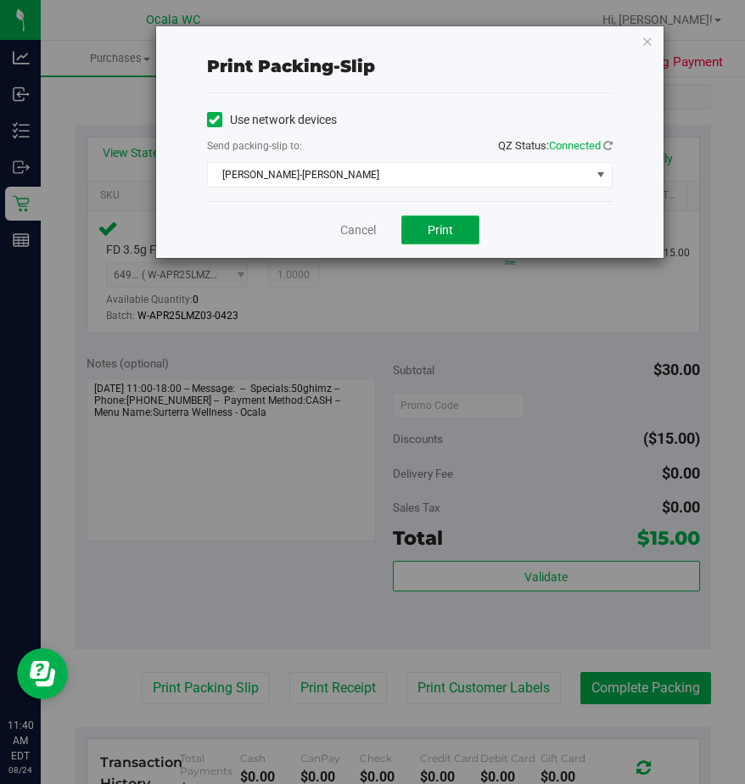
click at [426, 238] on button "Print" at bounding box center [440, 229] width 78 height 29
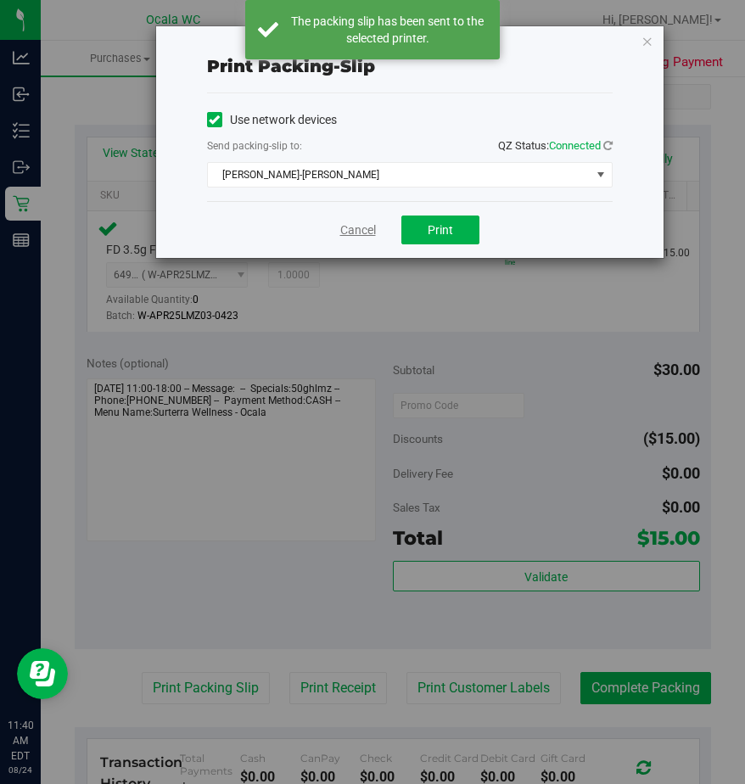
click at [346, 230] on link "Cancel" at bounding box center [358, 230] width 36 height 18
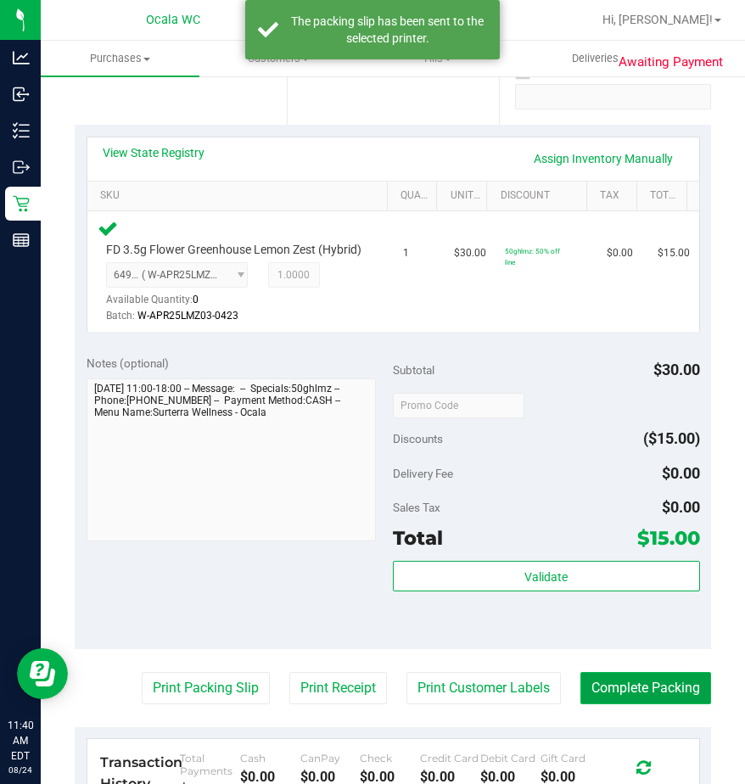
click at [589, 699] on button "Complete Packing" at bounding box center [645, 688] width 131 height 32
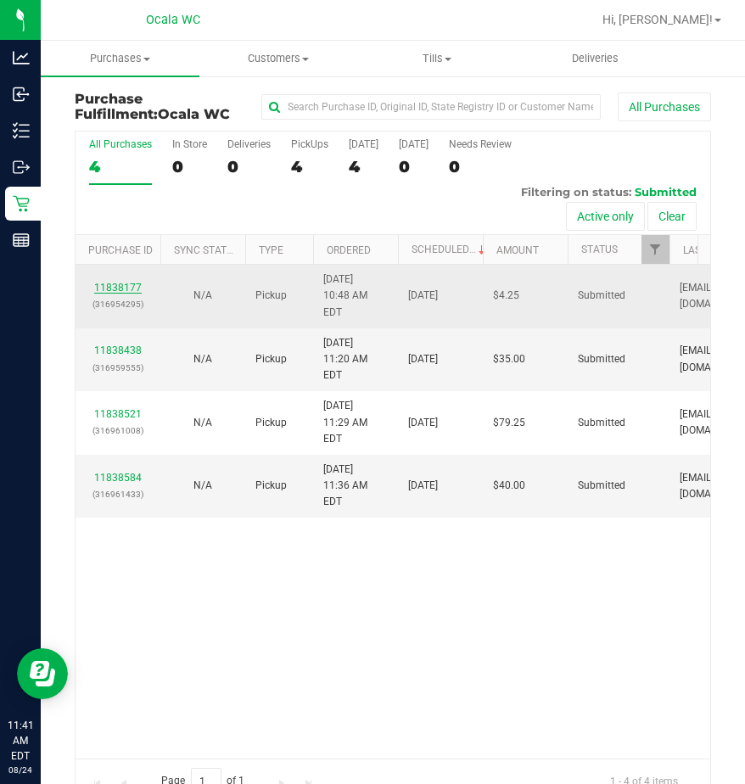
click at [136, 282] on link "11838177" at bounding box center [118, 288] width 48 height 12
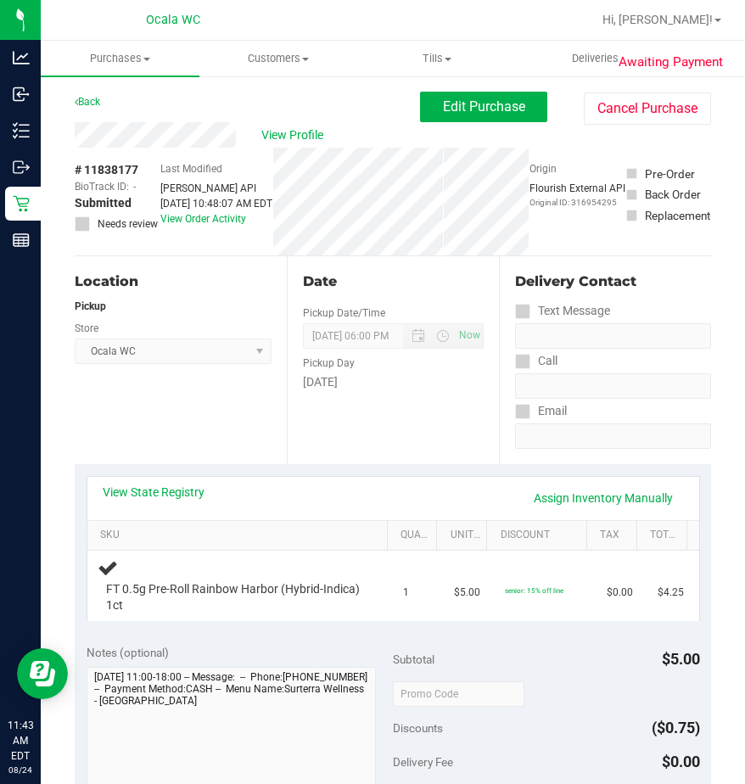
click at [175, 424] on div "Location Pickup Store Ocala WC Select Store Bonita Springs WC Boynton Beach WC …" at bounding box center [181, 360] width 212 height 208
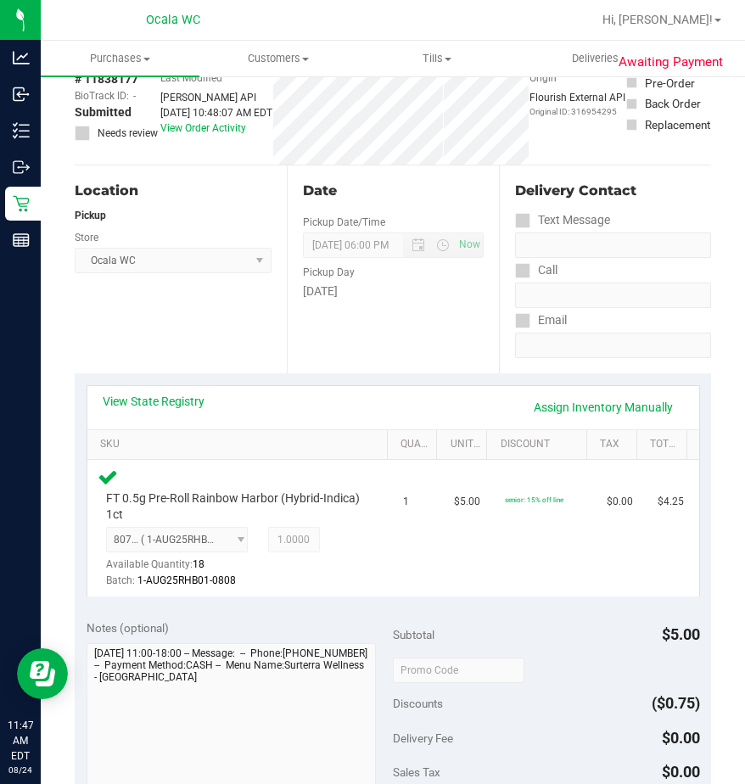
scroll to position [254, 0]
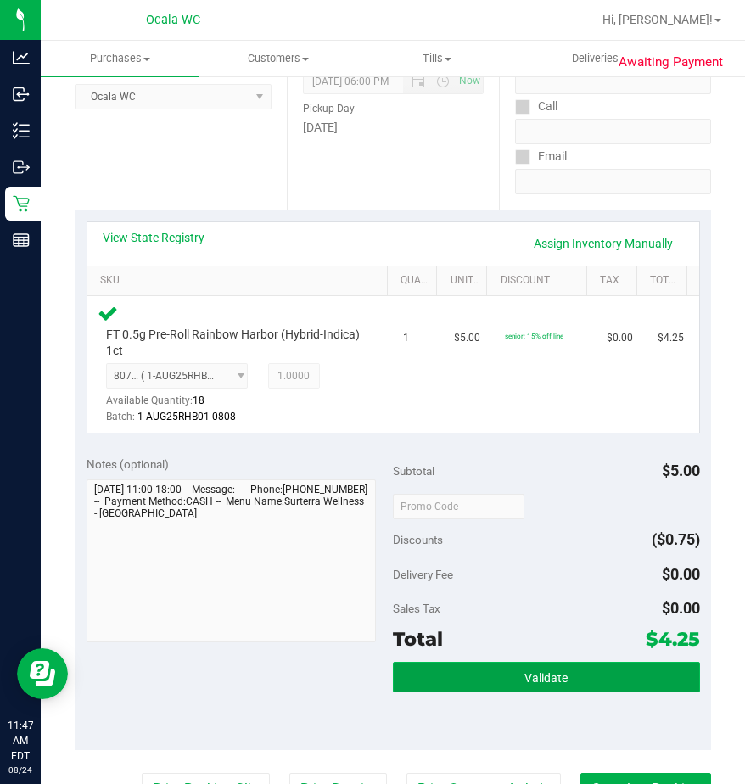
click at [506, 669] on button "Validate" at bounding box center [546, 677] width 307 height 31
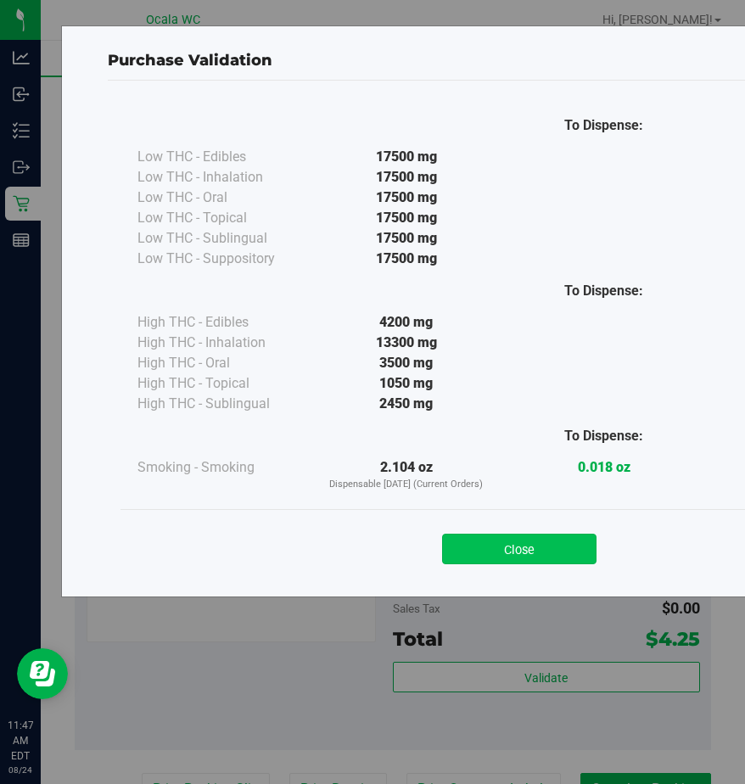
click at [456, 537] on button "Close" at bounding box center [519, 549] width 154 height 31
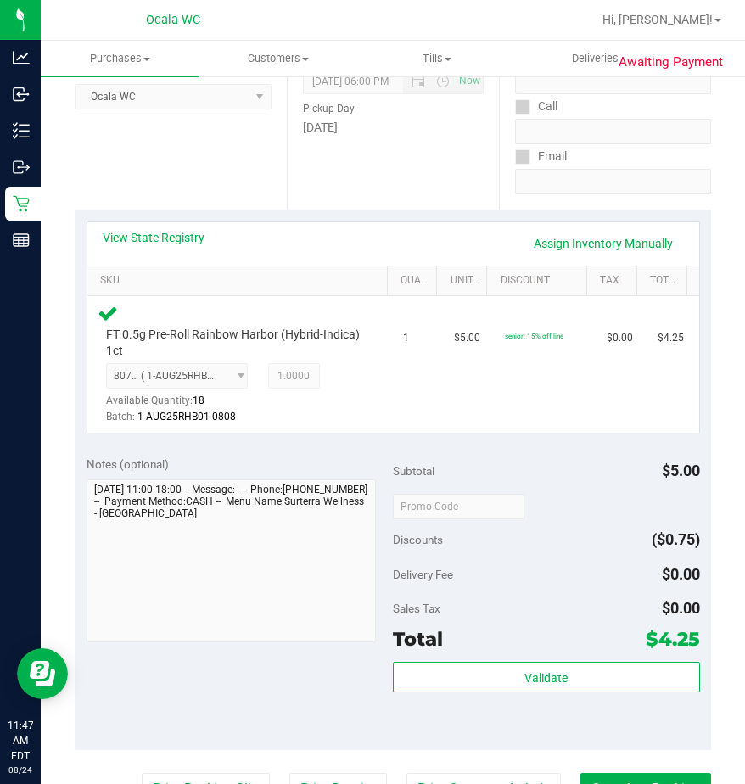
scroll to position [509, 0]
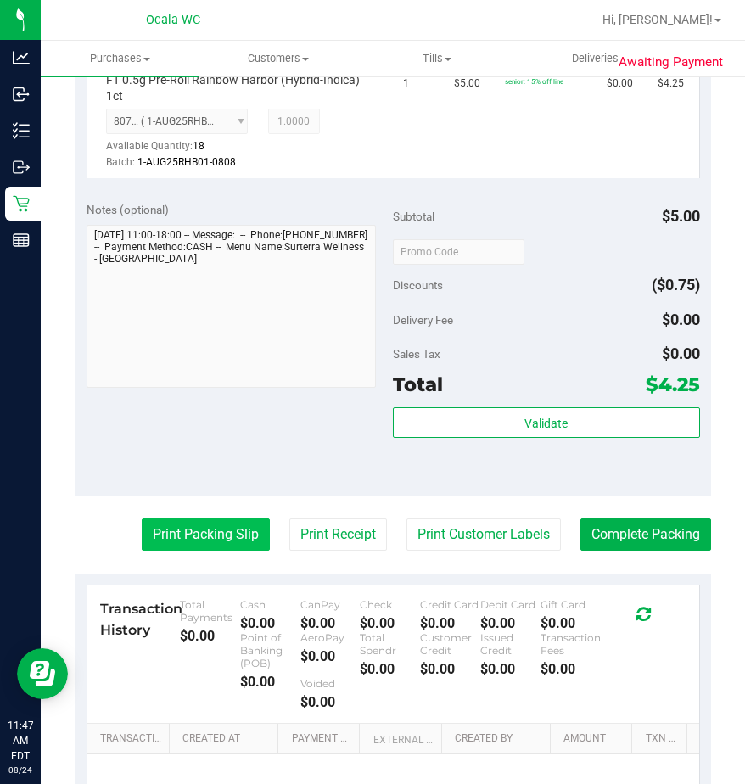
click at [161, 526] on button "Print Packing Slip" at bounding box center [206, 534] width 128 height 32
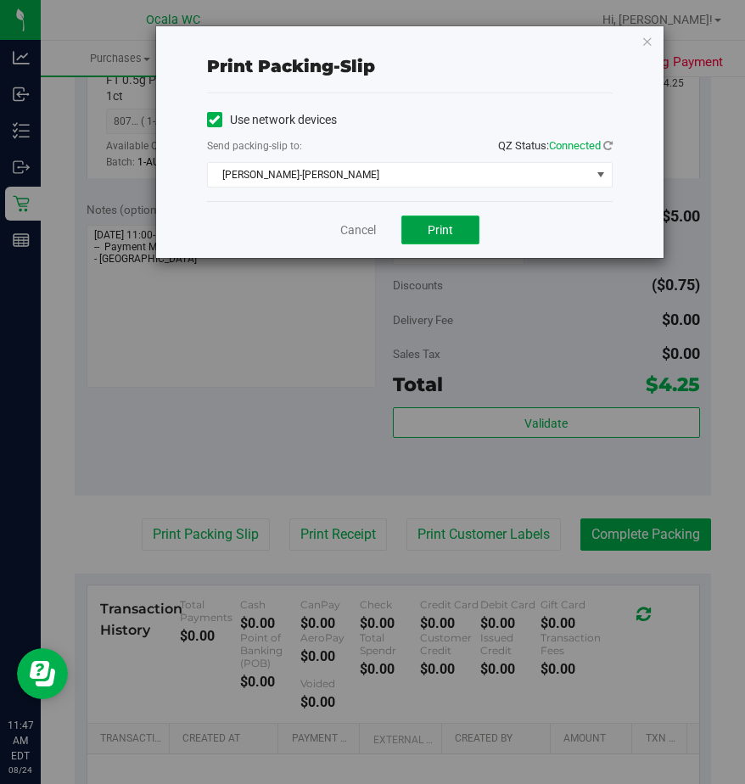
click at [428, 231] on span "Print" at bounding box center [440, 230] width 25 height 14
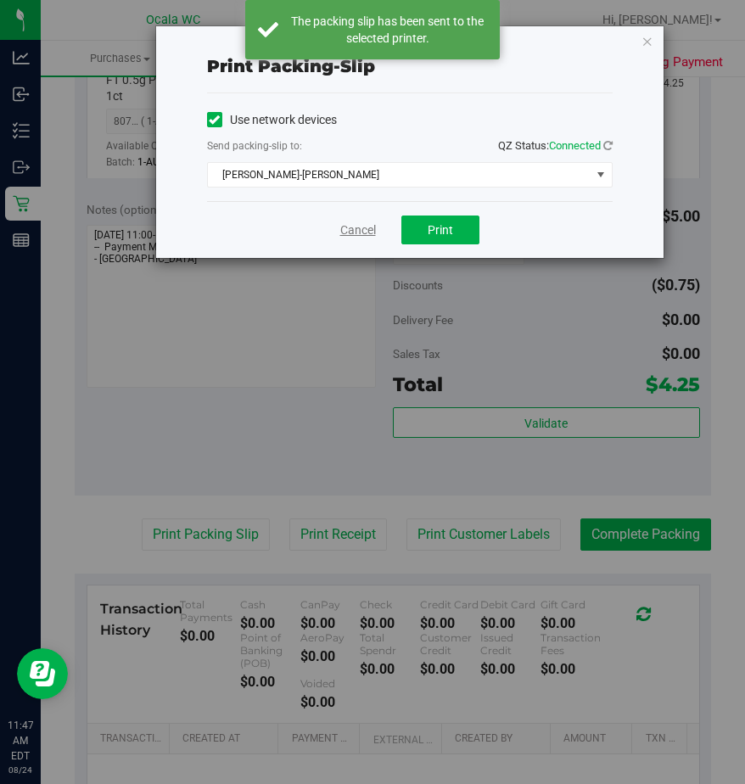
click at [349, 221] on link "Cancel" at bounding box center [358, 230] width 36 height 18
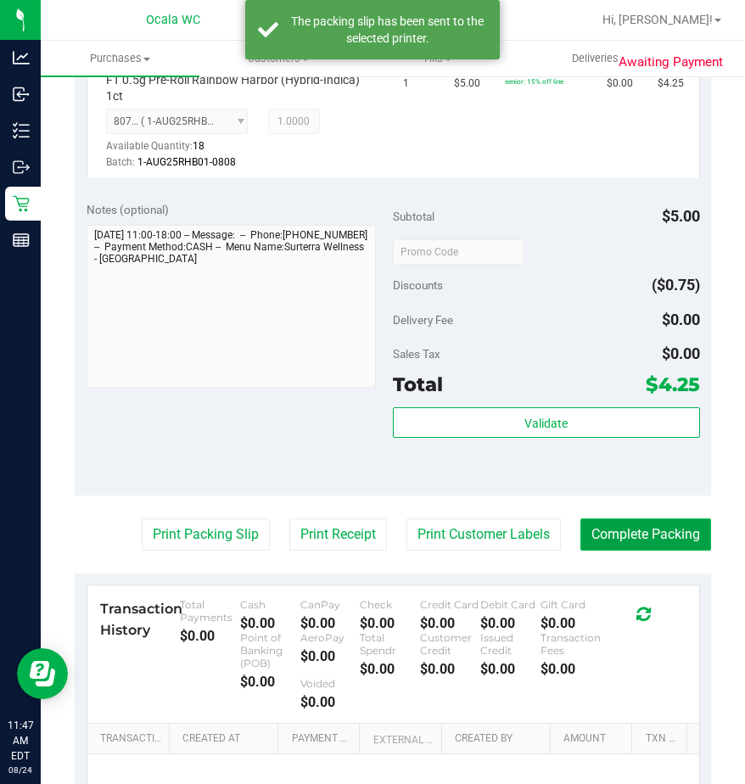
click at [584, 525] on button "Complete Packing" at bounding box center [645, 534] width 131 height 32
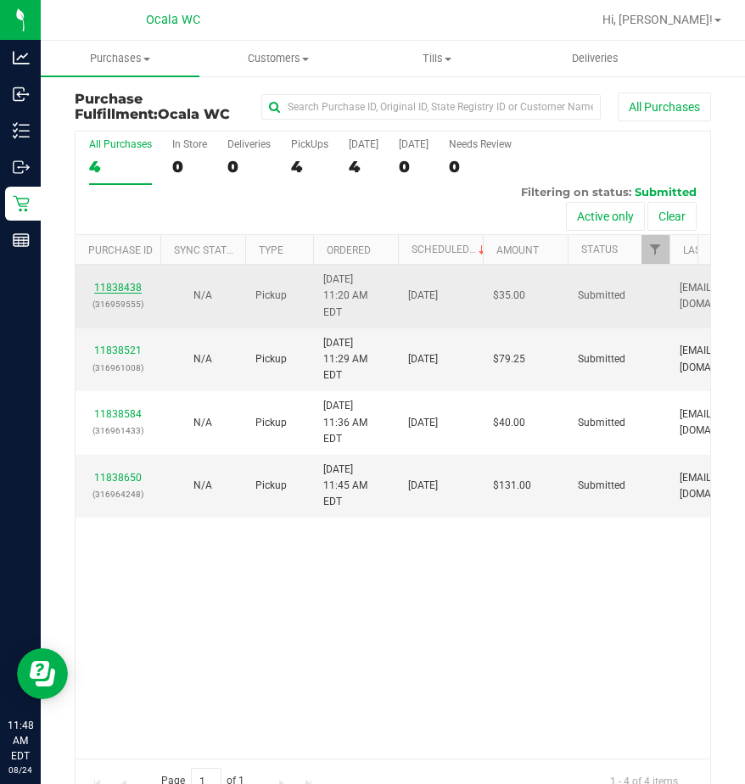
click at [118, 282] on link "11838438" at bounding box center [118, 288] width 48 height 12
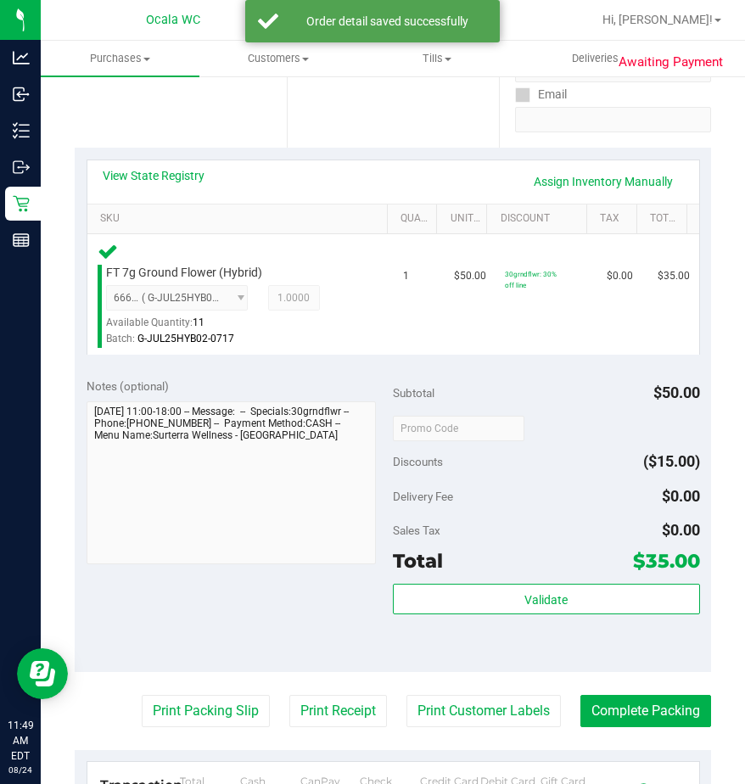
scroll to position [339, 0]
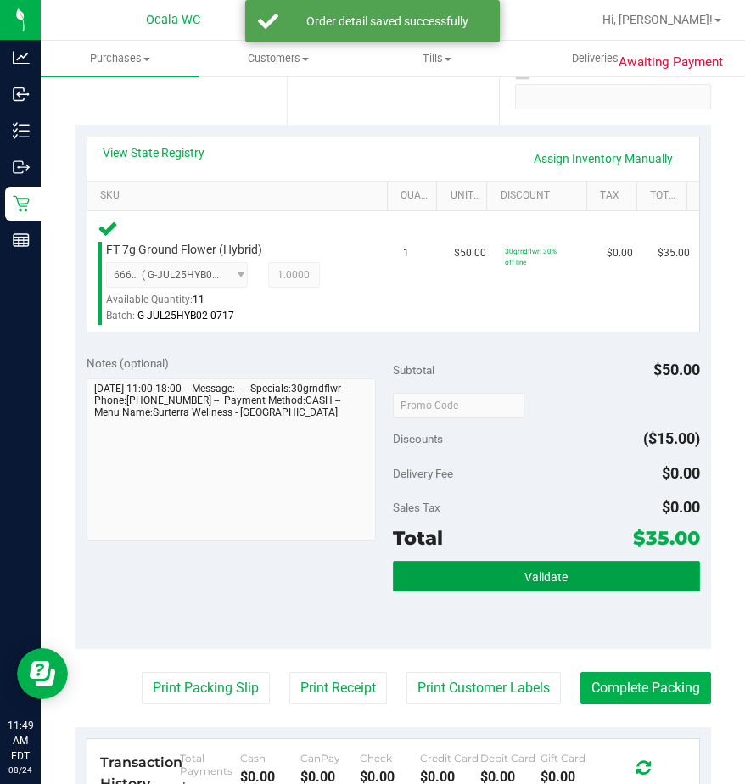
click at [444, 584] on button "Validate" at bounding box center [546, 576] width 307 height 31
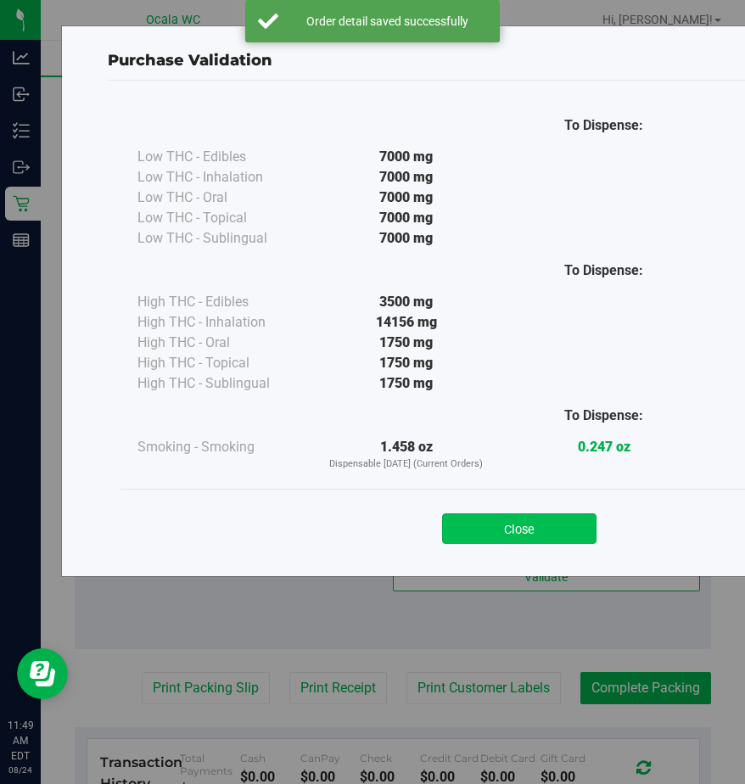
click at [456, 527] on button "Close" at bounding box center [519, 528] width 154 height 31
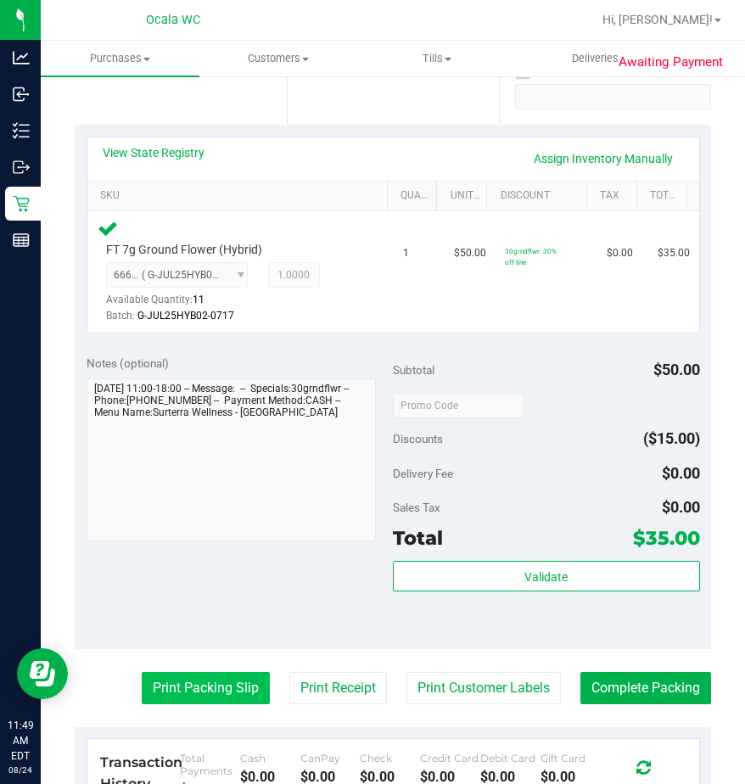
click at [180, 688] on button "Print Packing Slip" at bounding box center [206, 688] width 128 height 32
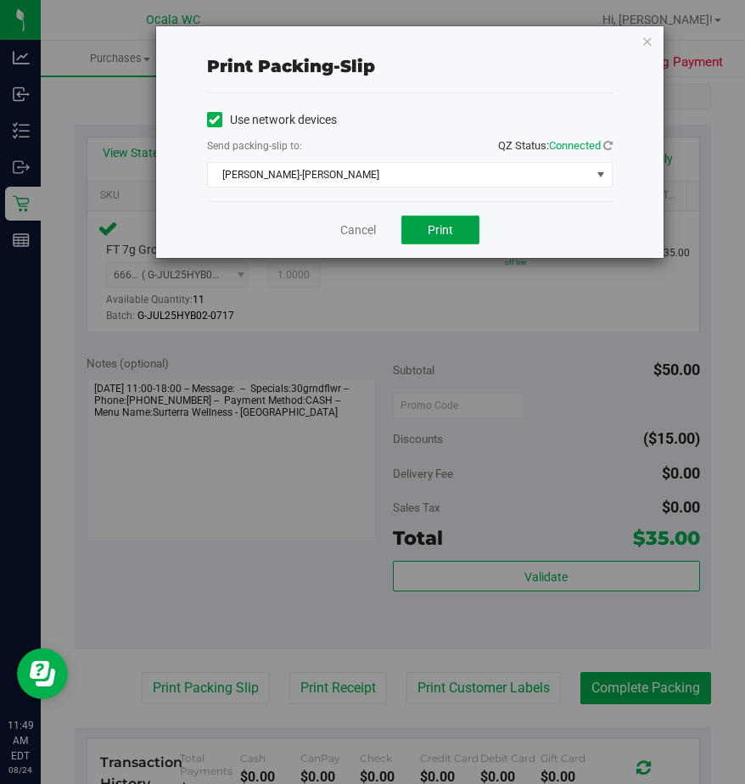
click at [418, 226] on button "Print" at bounding box center [440, 229] width 78 height 29
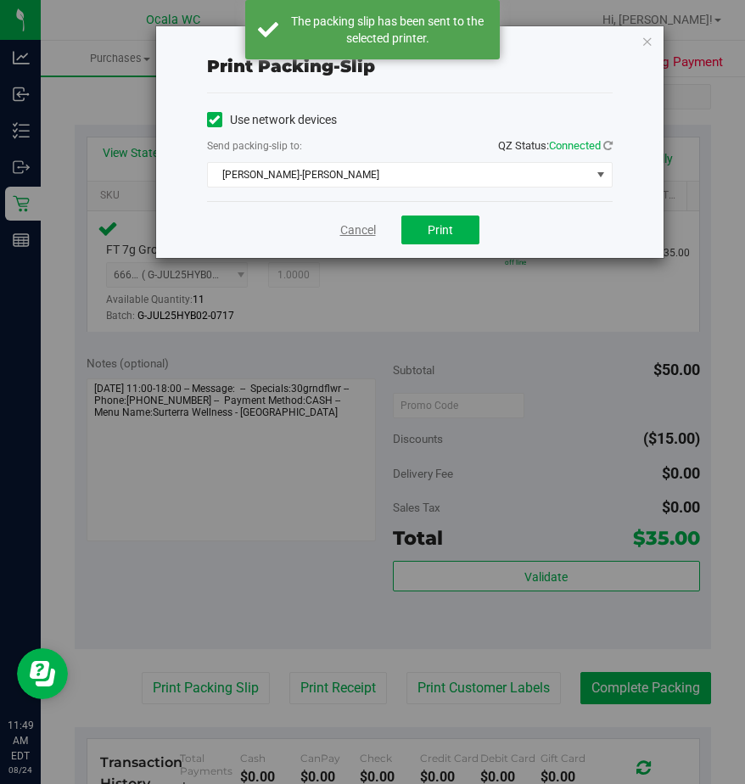
click at [360, 229] on link "Cancel" at bounding box center [358, 230] width 36 height 18
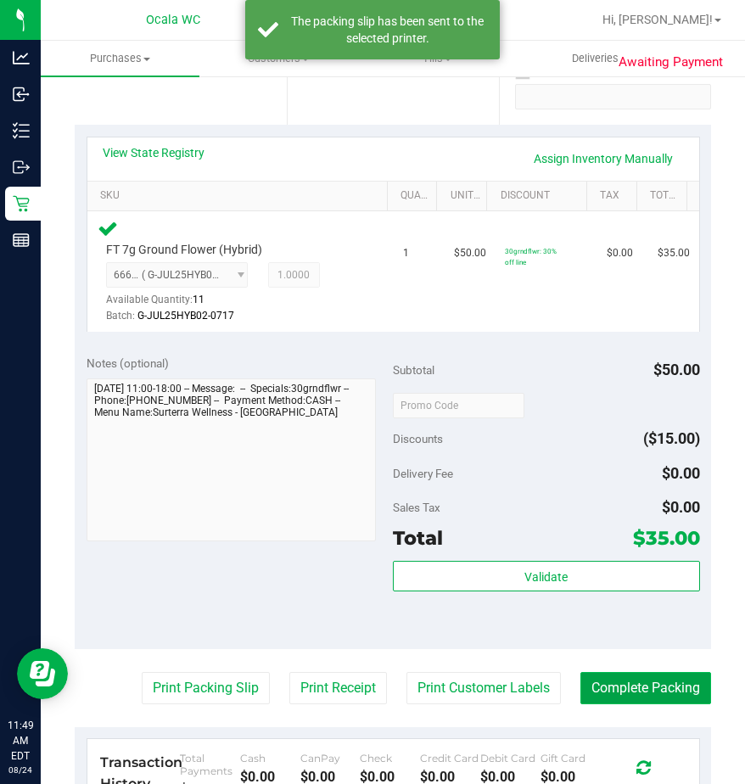
click at [606, 689] on button "Complete Packing" at bounding box center [645, 688] width 131 height 32
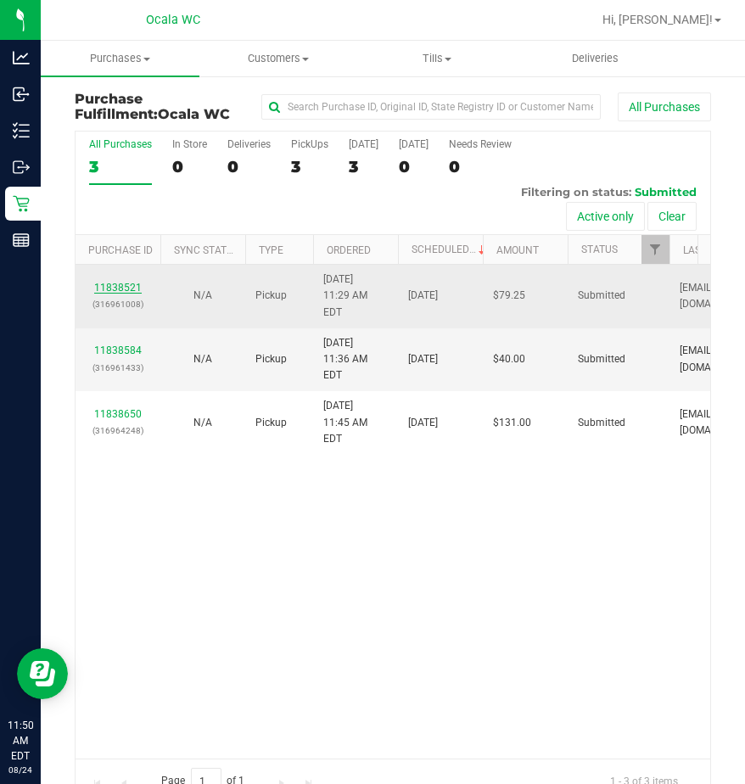
click at [108, 282] on link "11838521" at bounding box center [118, 288] width 48 height 12
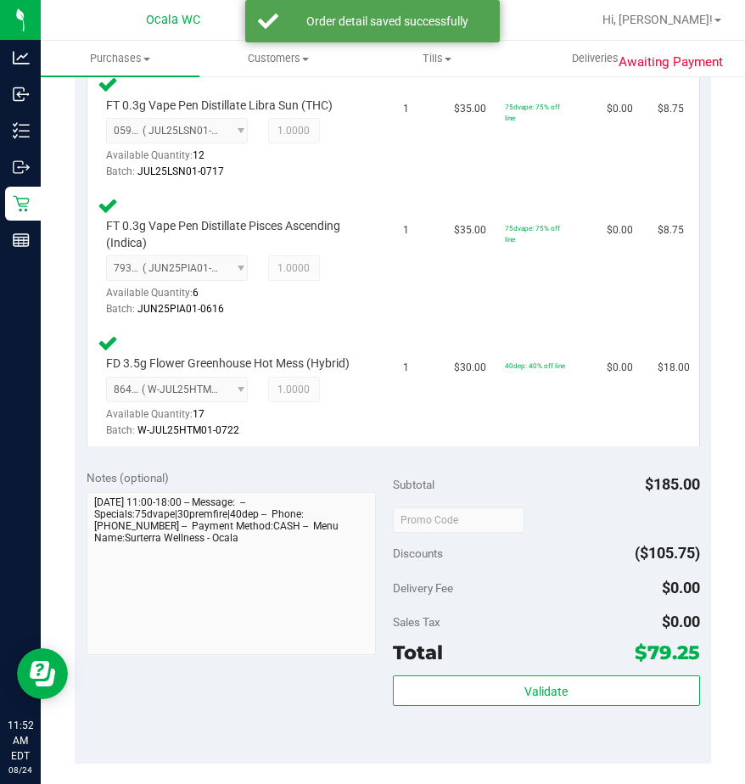
scroll to position [814, 0]
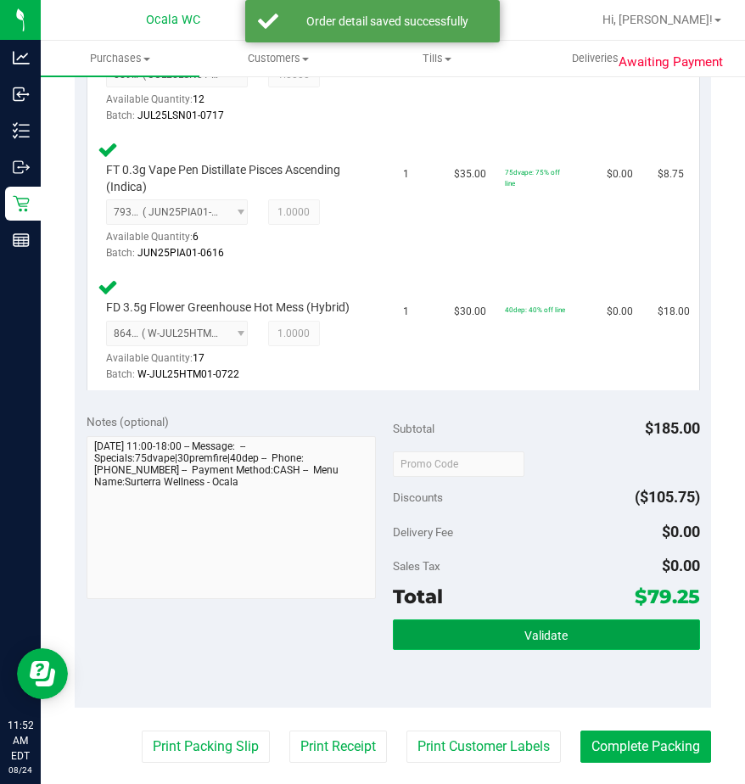
click at [472, 630] on button "Validate" at bounding box center [546, 634] width 307 height 31
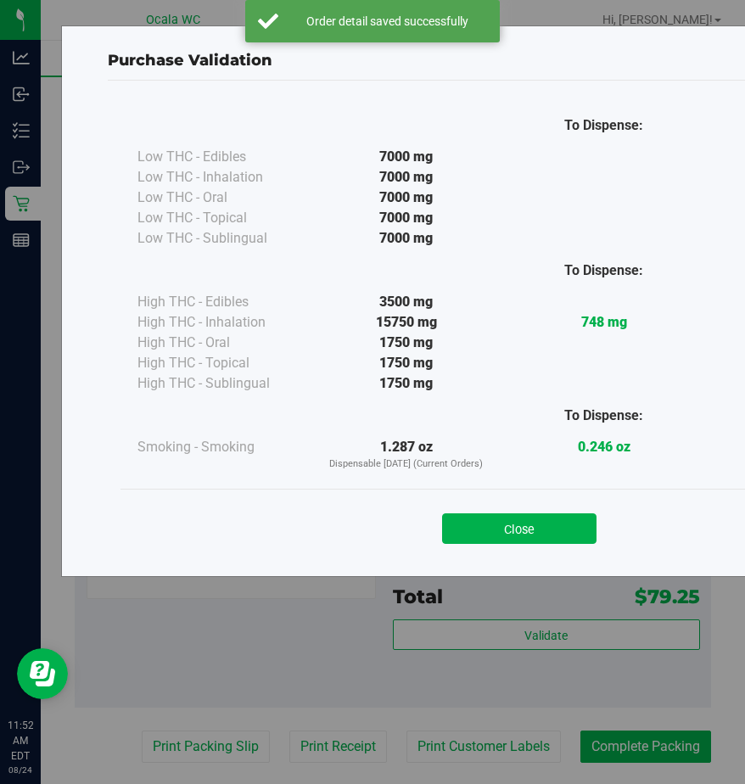
click at [478, 511] on div "Close" at bounding box center [519, 523] width 772 height 42
click at [474, 524] on button "Close" at bounding box center [519, 528] width 154 height 31
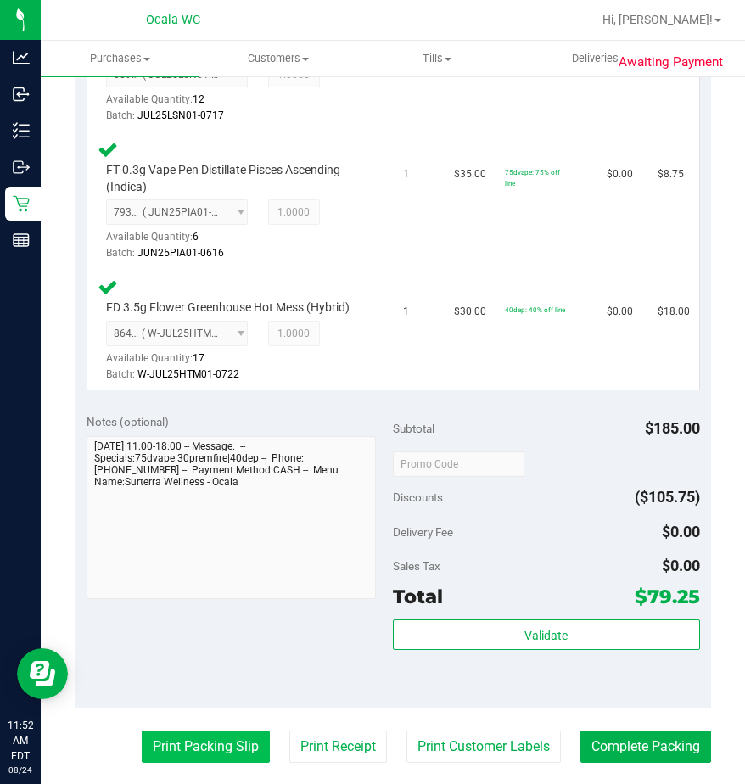
click at [176, 741] on button "Print Packing Slip" at bounding box center [206, 746] width 128 height 32
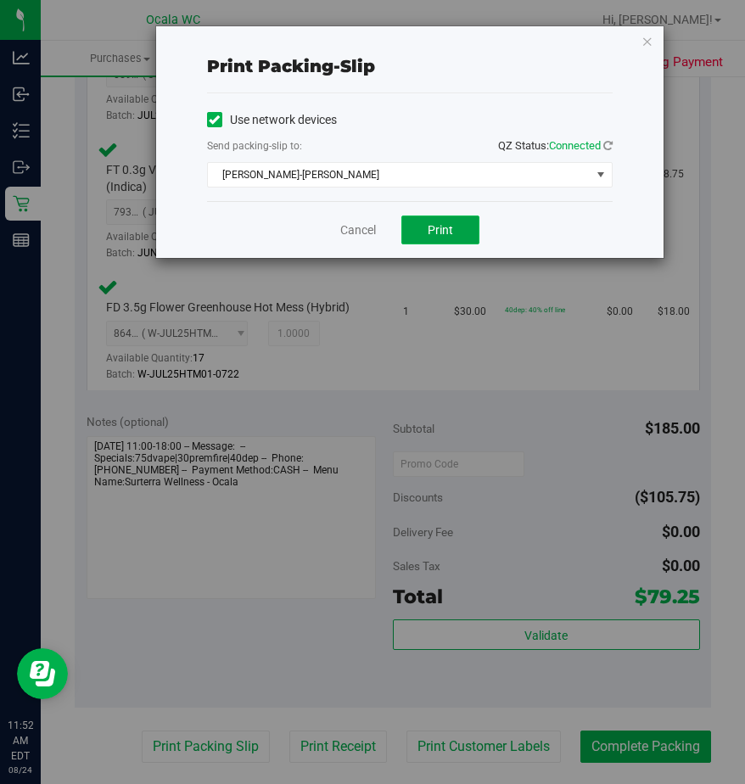
click at [426, 226] on button "Print" at bounding box center [440, 229] width 78 height 29
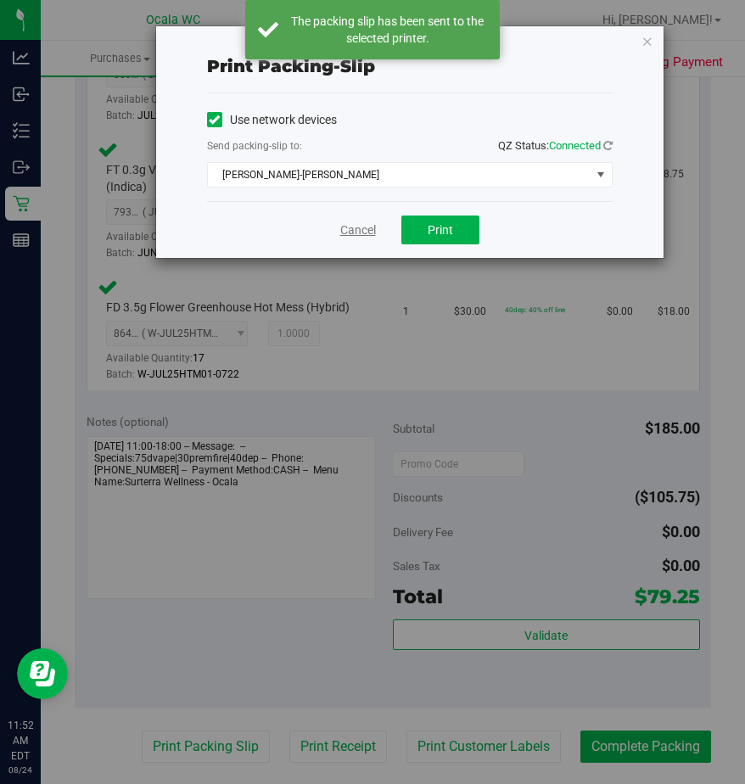
click at [357, 230] on link "Cancel" at bounding box center [358, 230] width 36 height 18
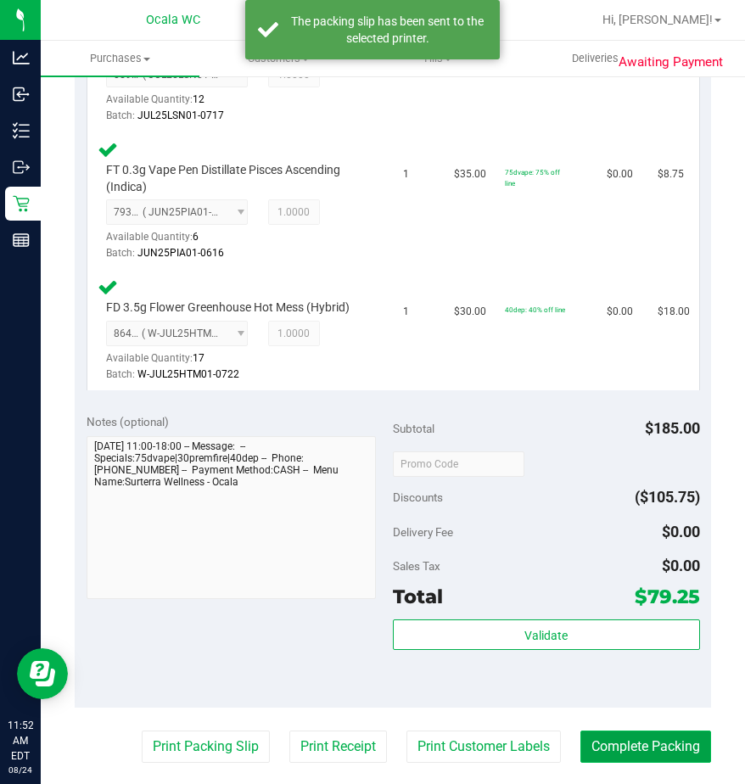
click at [614, 741] on button "Complete Packing" at bounding box center [645, 746] width 131 height 32
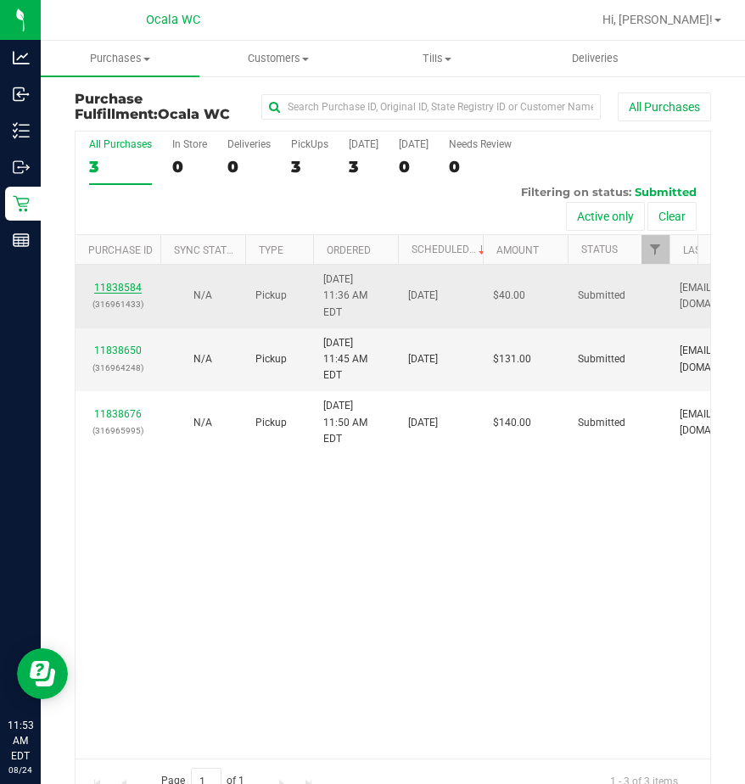
click at [129, 282] on link "11838584" at bounding box center [118, 288] width 48 height 12
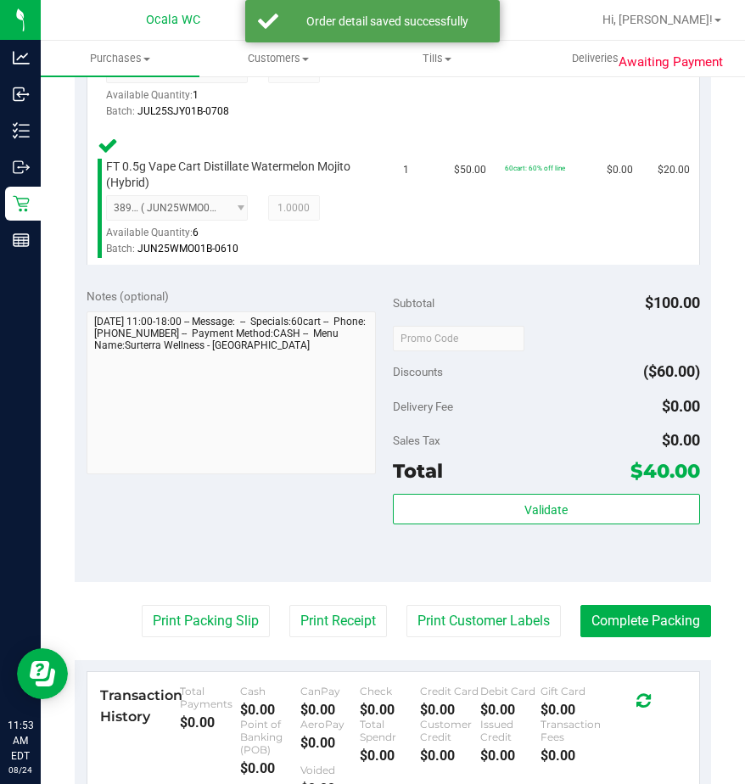
scroll to position [594, 0]
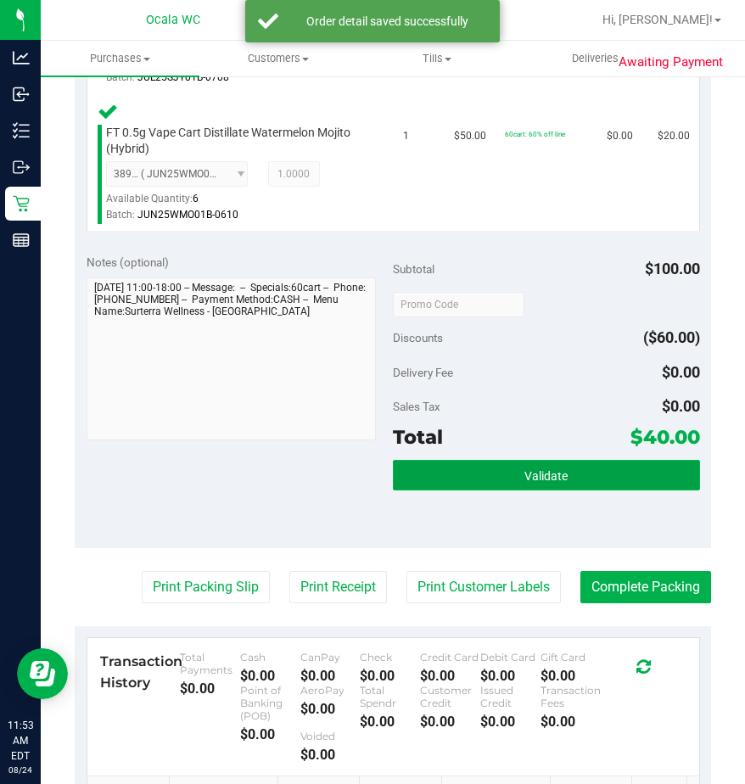
click at [426, 477] on button "Validate" at bounding box center [546, 475] width 307 height 31
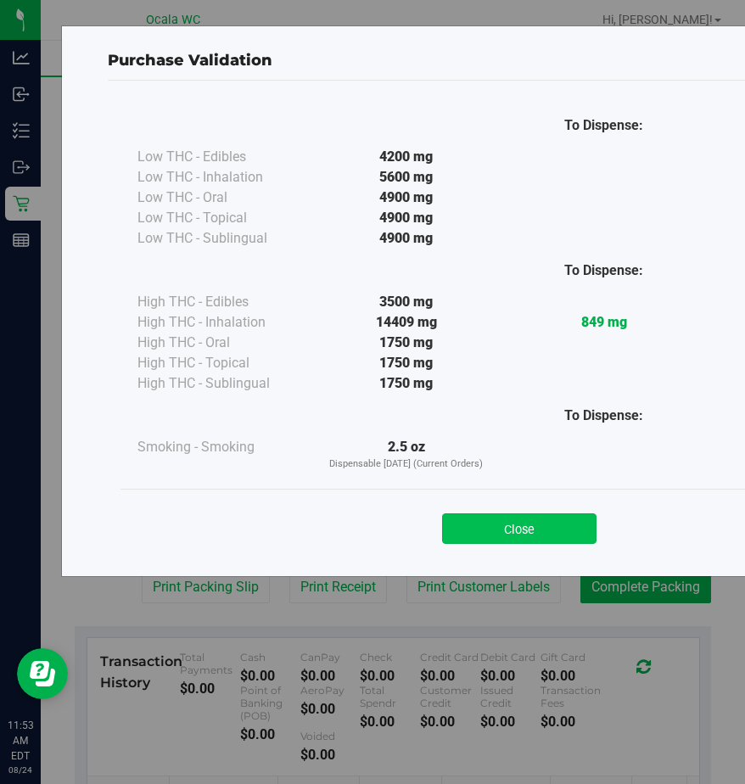
click at [483, 520] on button "Close" at bounding box center [519, 528] width 154 height 31
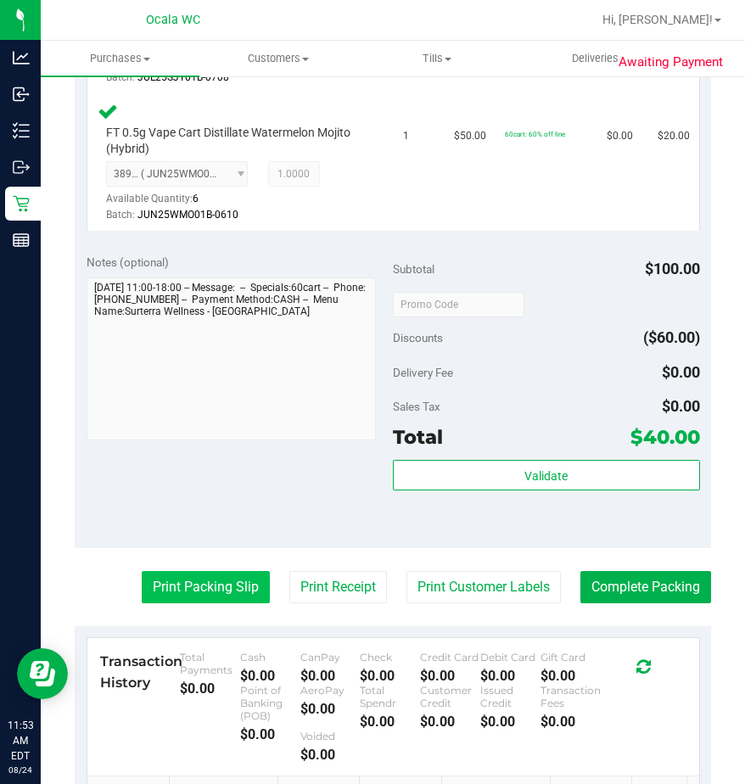
click at [191, 571] on button "Print Packing Slip" at bounding box center [206, 587] width 128 height 32
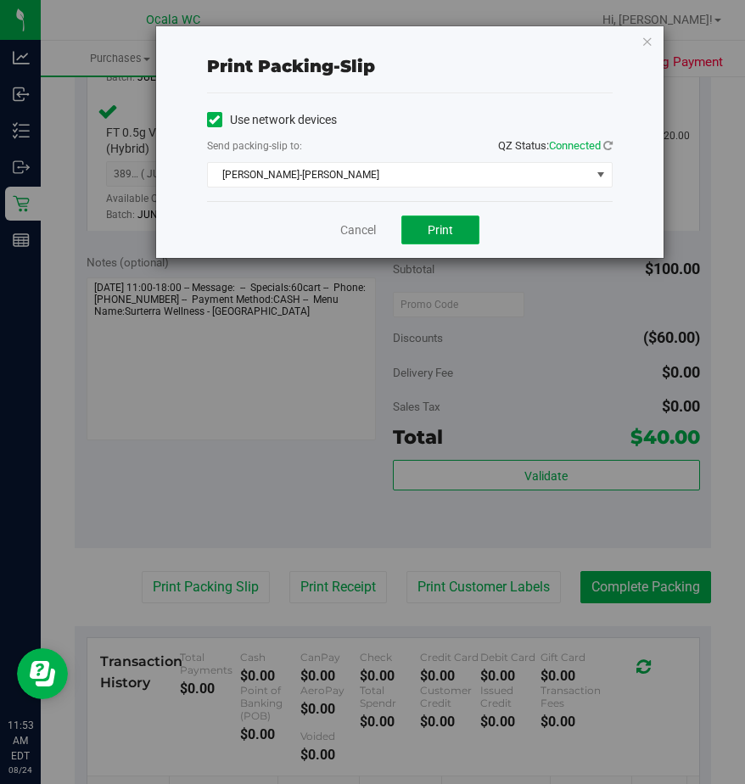
click at [416, 220] on button "Print" at bounding box center [440, 229] width 78 height 29
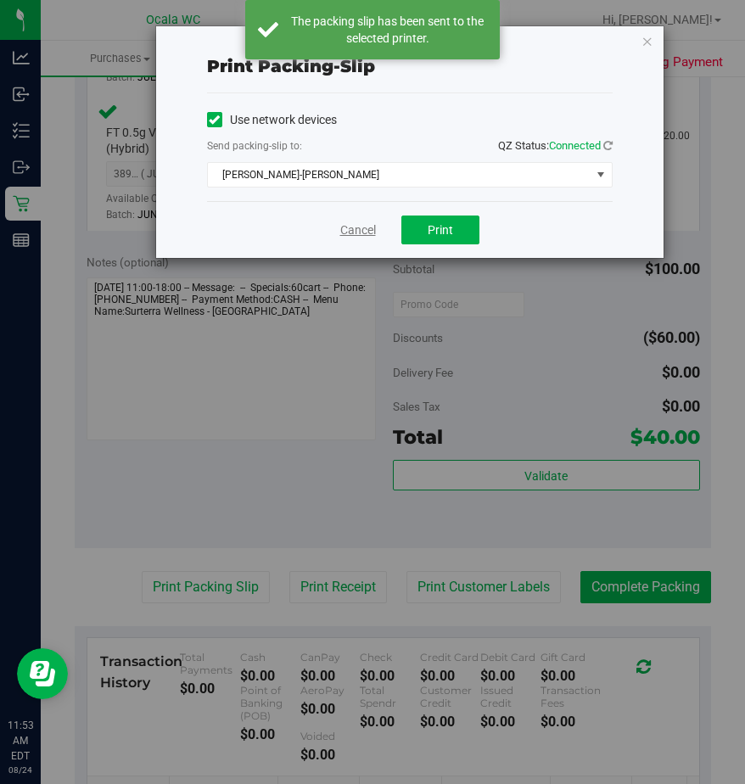
click at [344, 224] on link "Cancel" at bounding box center [358, 230] width 36 height 18
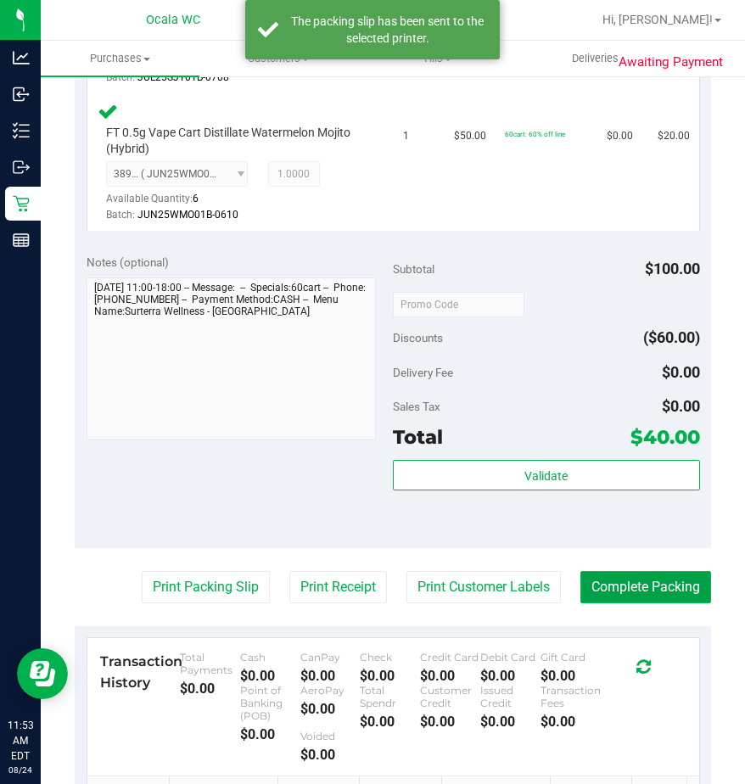
click at [626, 571] on button "Complete Packing" at bounding box center [645, 587] width 131 height 32
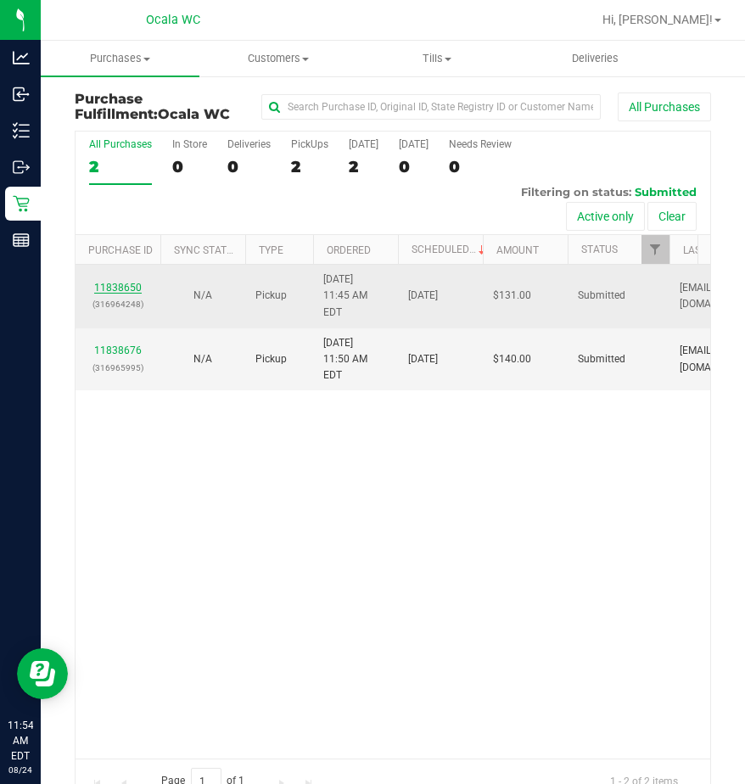
click at [127, 282] on link "11838650" at bounding box center [118, 288] width 48 height 12
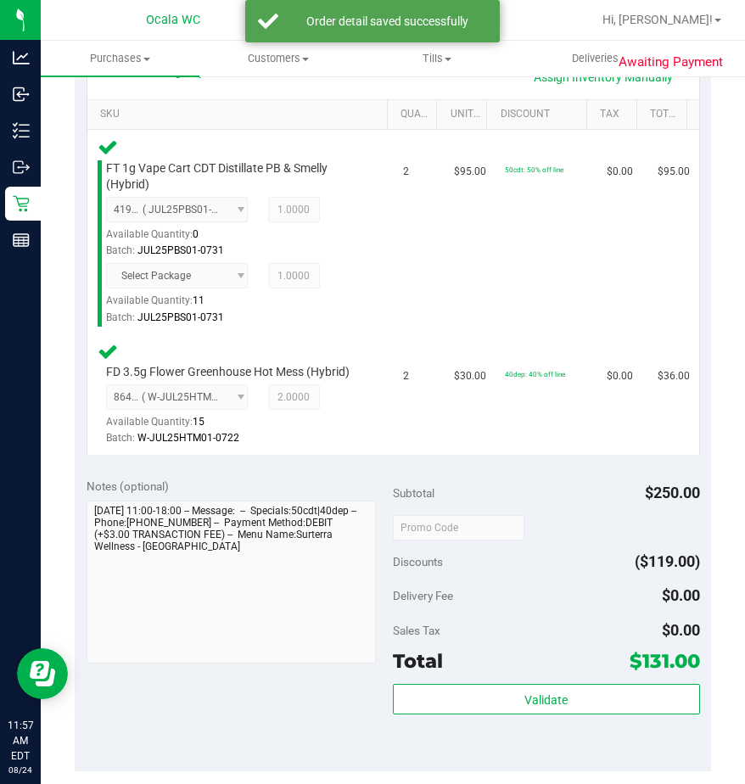
scroll to position [509, 0]
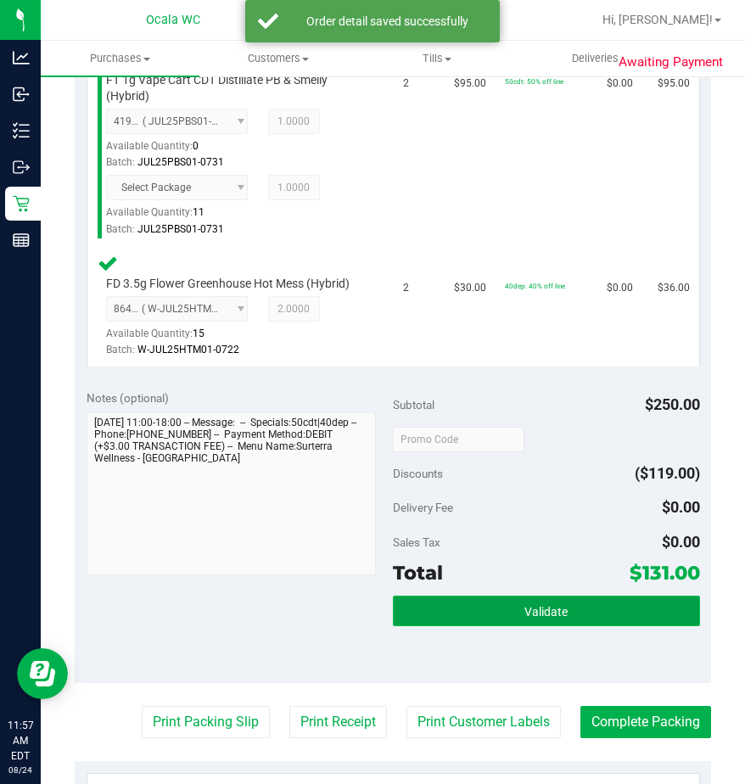
click at [546, 611] on span "Validate" at bounding box center [545, 612] width 43 height 14
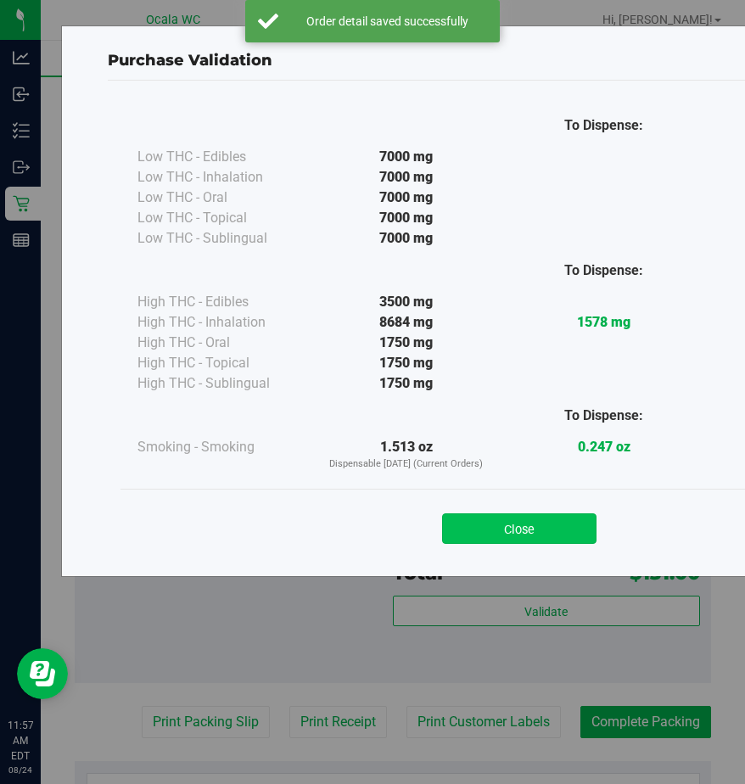
click at [495, 532] on button "Close" at bounding box center [519, 528] width 154 height 31
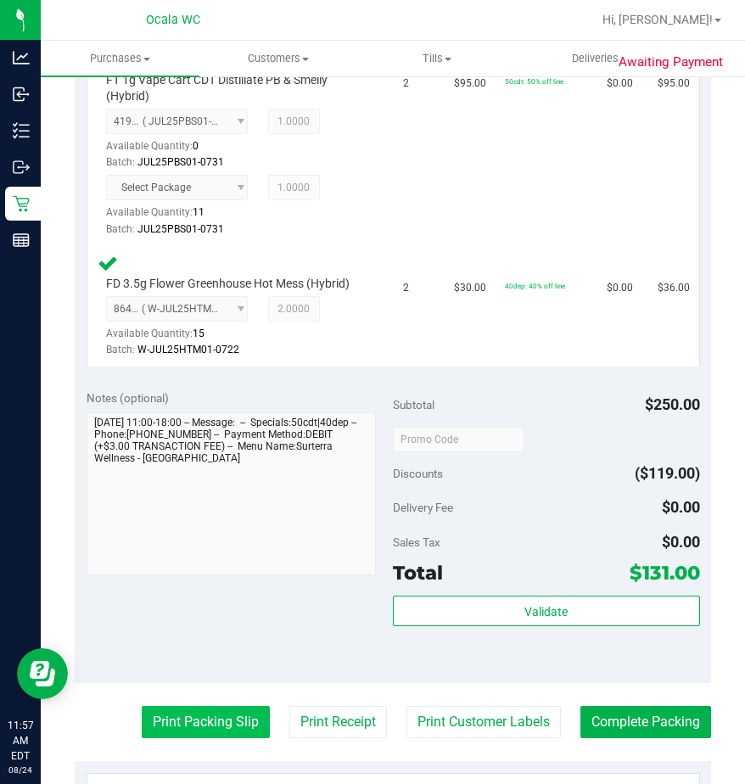
click at [211, 712] on button "Print Packing Slip" at bounding box center [206, 722] width 128 height 32
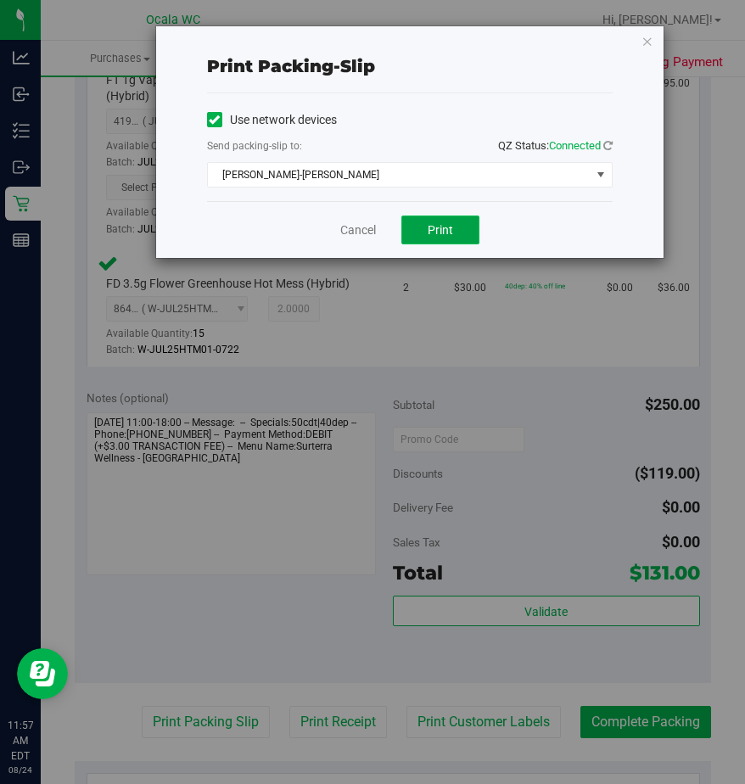
click at [428, 226] on span "Print" at bounding box center [440, 230] width 25 height 14
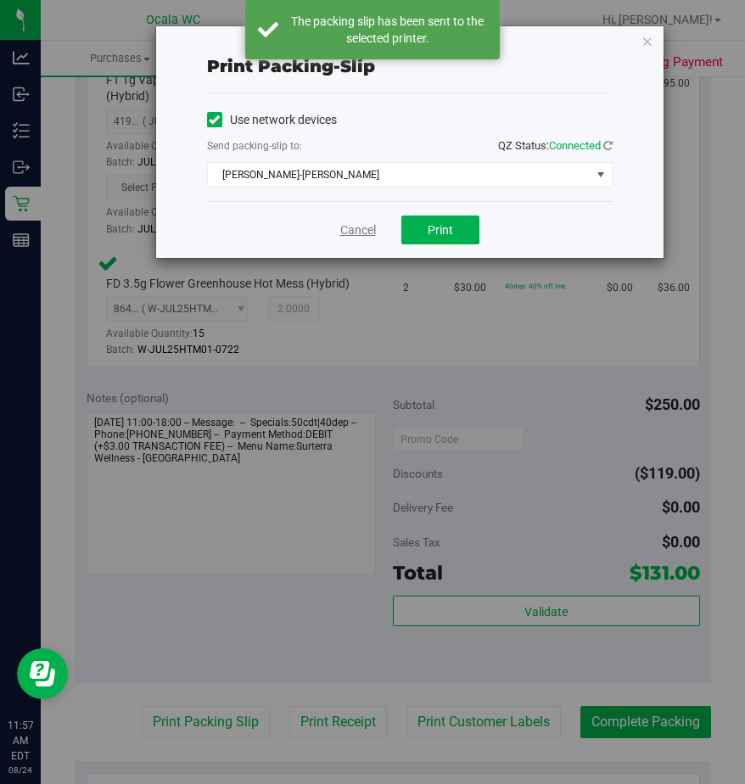
click at [350, 223] on link "Cancel" at bounding box center [358, 230] width 36 height 18
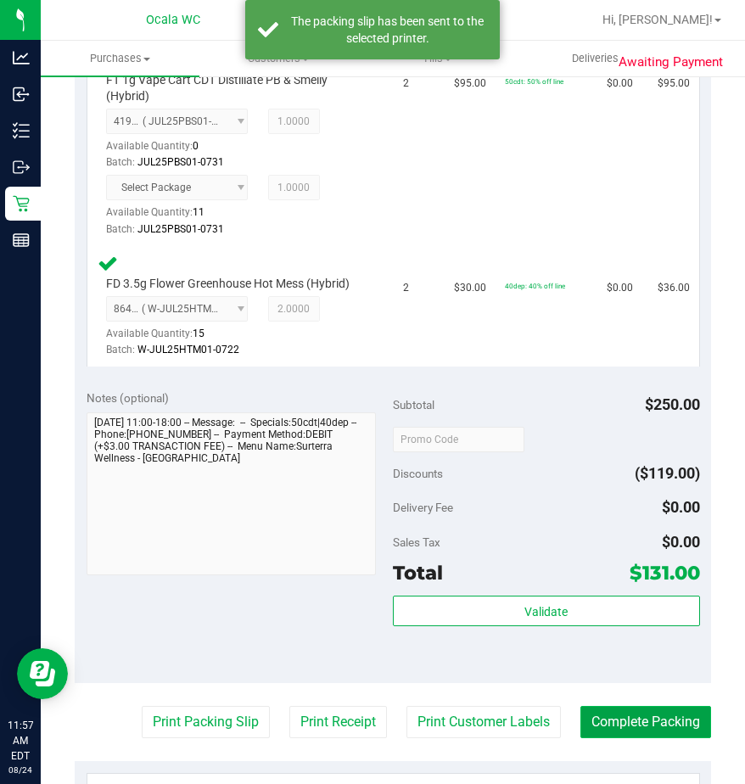
click at [605, 717] on button "Complete Packing" at bounding box center [645, 722] width 131 height 32
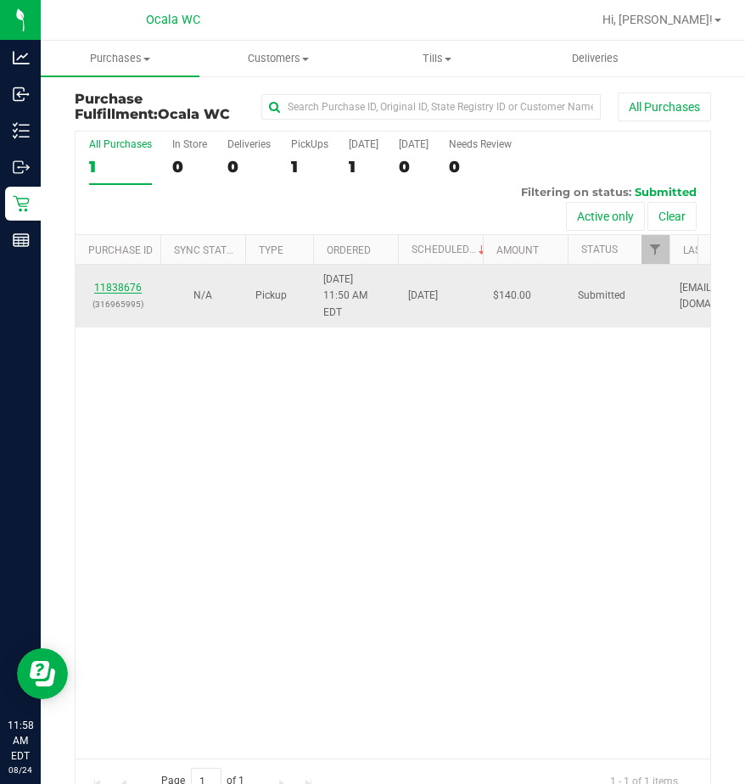
click at [131, 284] on link "11838676" at bounding box center [118, 288] width 48 height 12
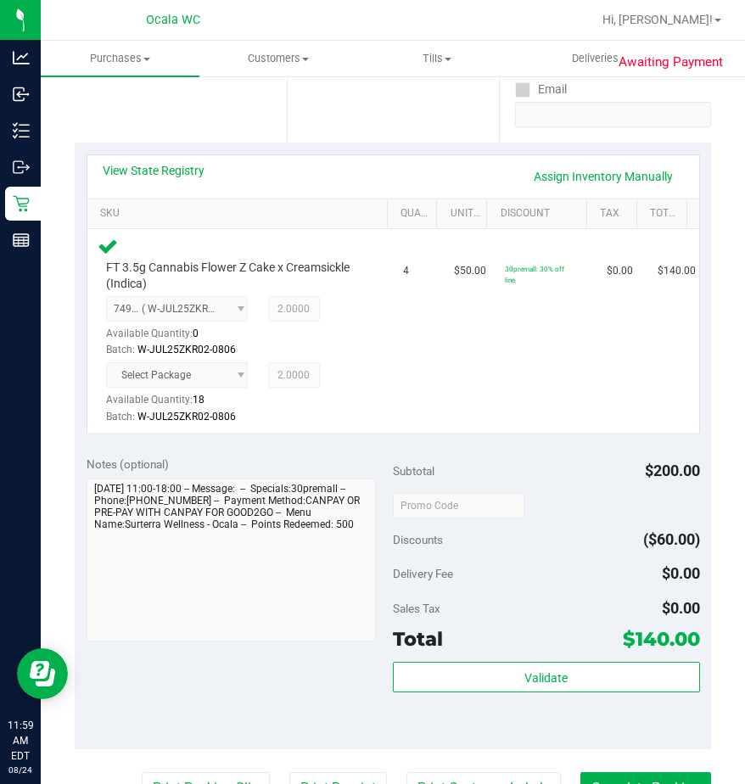
scroll to position [424, 0]
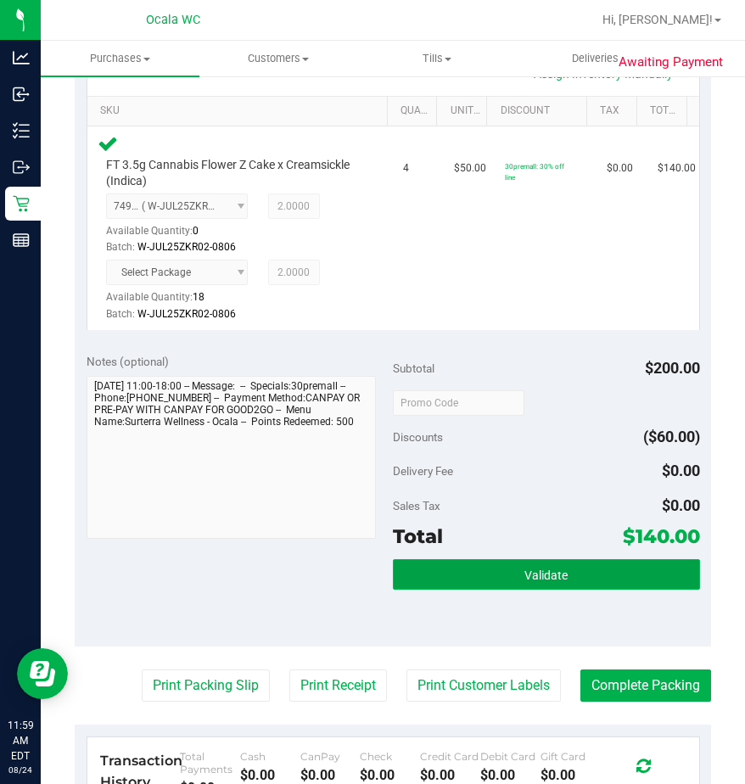
click at [482, 578] on button "Validate" at bounding box center [546, 574] width 307 height 31
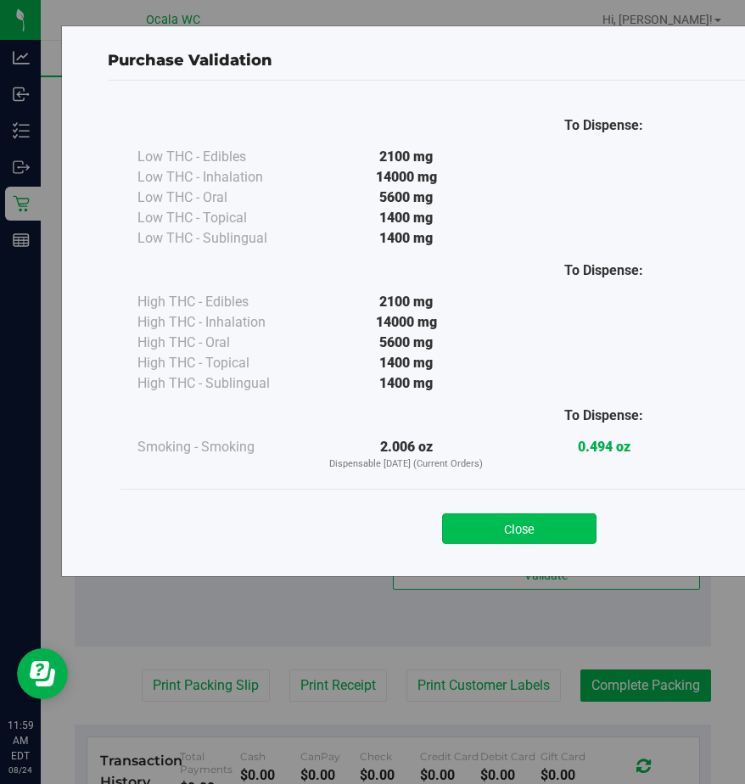
click at [474, 516] on button "Close" at bounding box center [519, 528] width 154 height 31
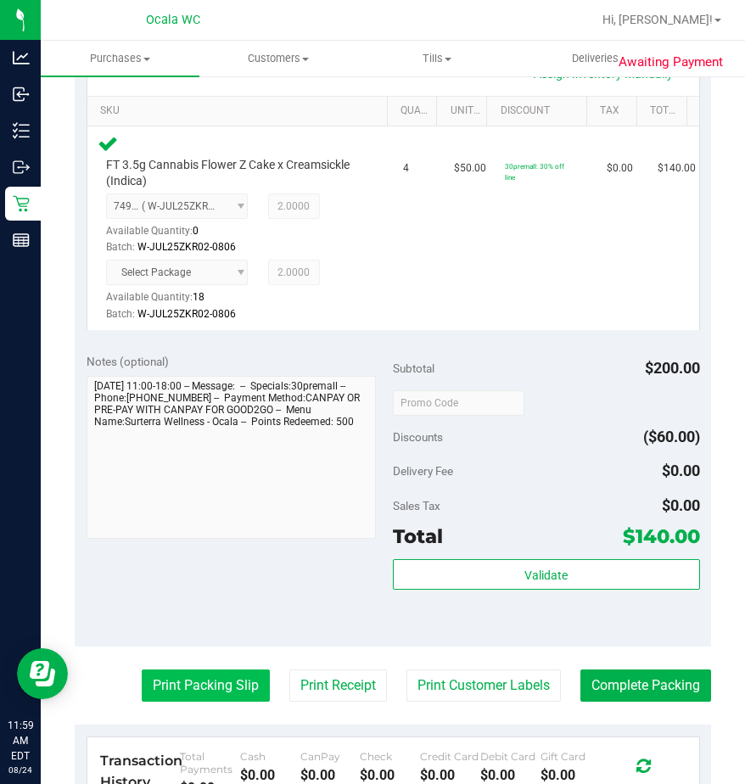
click at [189, 685] on button "Print Packing Slip" at bounding box center [206, 685] width 128 height 32
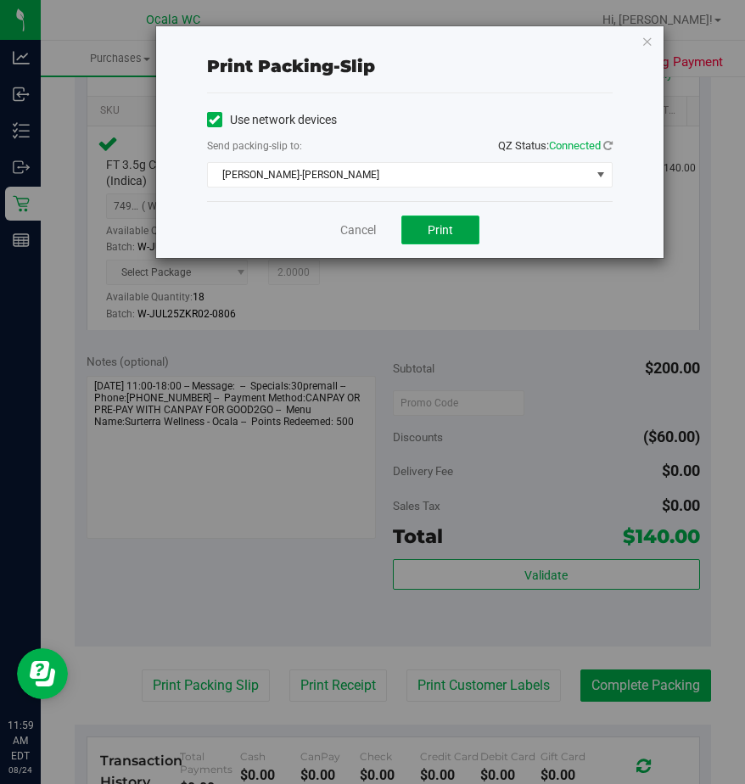
click at [420, 217] on button "Print" at bounding box center [440, 229] width 78 height 29
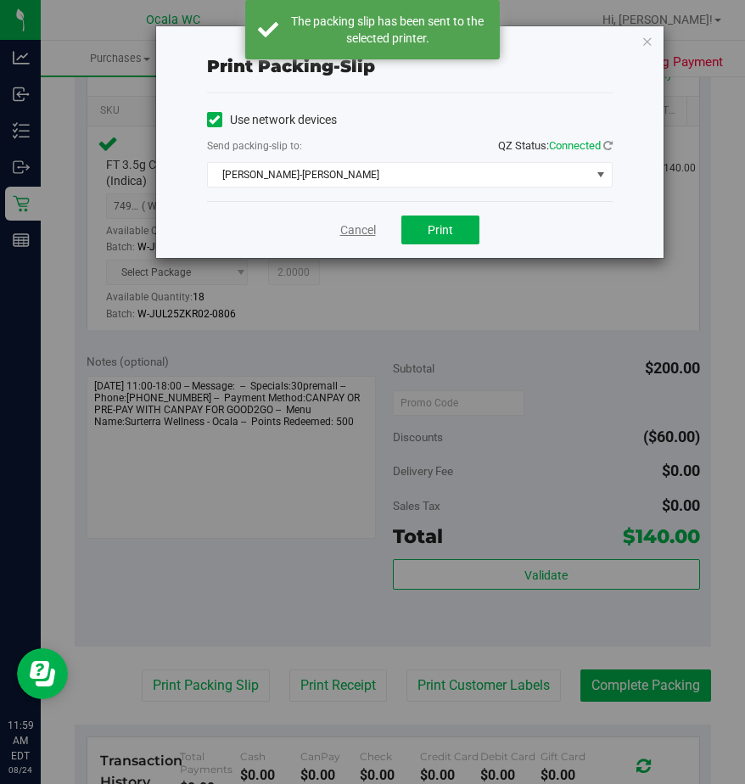
click at [358, 226] on link "Cancel" at bounding box center [358, 230] width 36 height 18
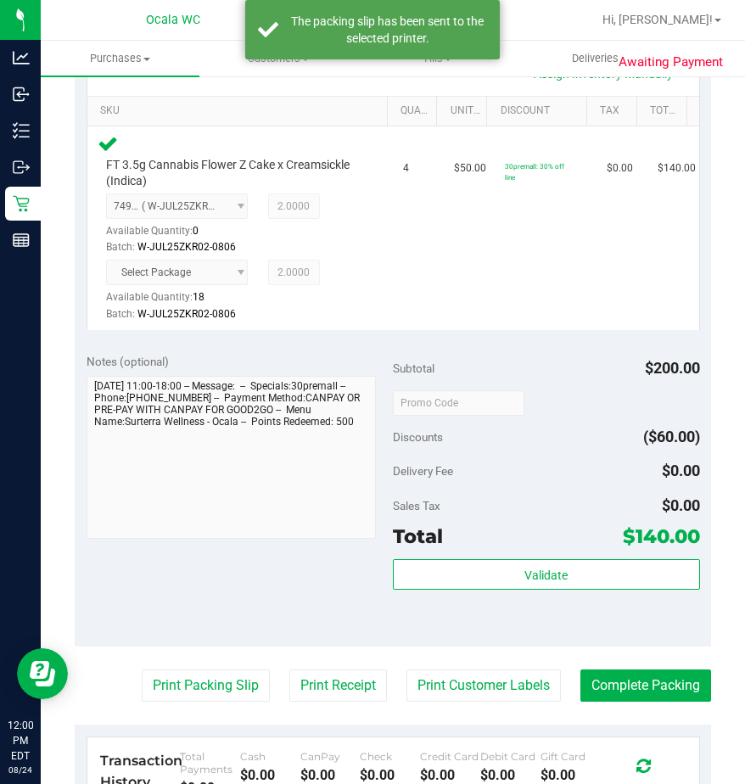
click at [592, 668] on purchase-details "Back Edit Purchase Cancel Purchase View Profile # 11838676 BioTrack ID: - Submi…" at bounding box center [393, 377] width 636 height 1420
click at [590, 677] on button "Complete Packing" at bounding box center [645, 685] width 131 height 32
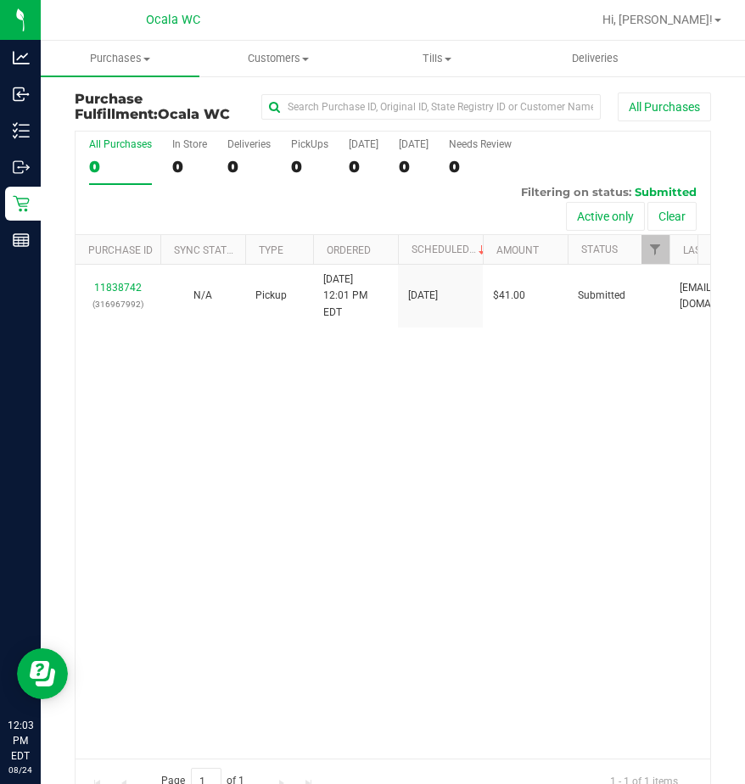
click at [237, 420] on div "11838742 (316967992) N/A Pickup 8/24/2025 12:01 PM EDT 8/24/2025 $41.00 Submitt…" at bounding box center [392, 512] width 634 height 494
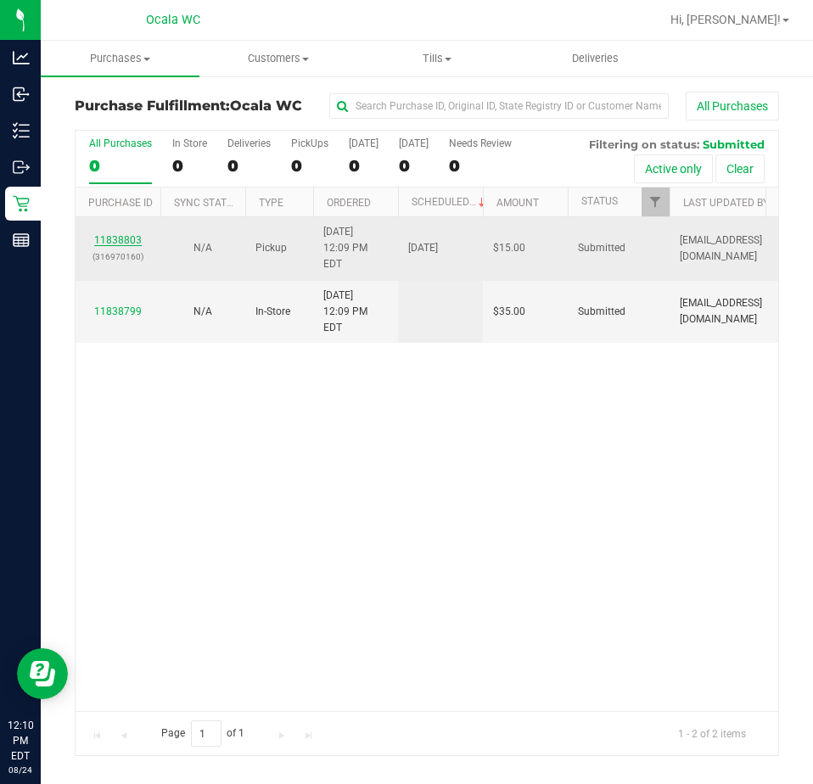
click at [108, 234] on link "11838803" at bounding box center [118, 240] width 48 height 12
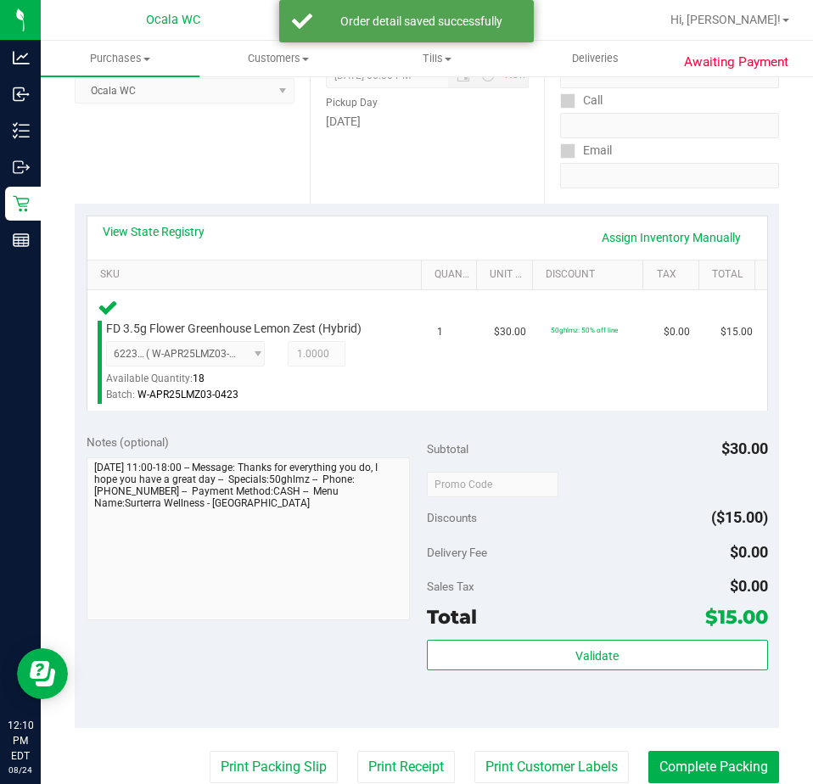
scroll to position [254, 0]
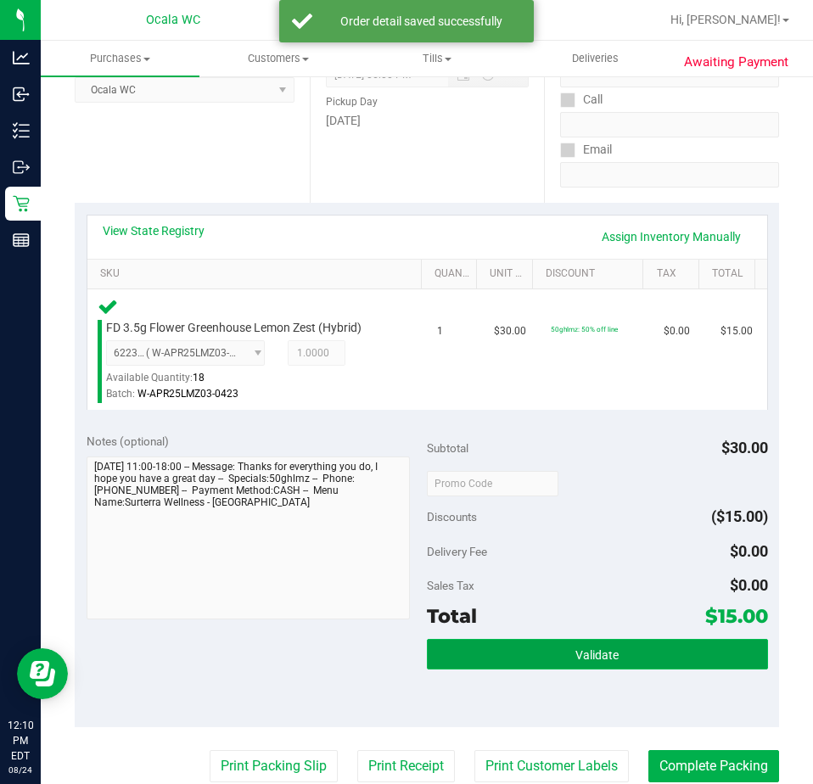
click at [475, 666] on button "Validate" at bounding box center [597, 654] width 341 height 31
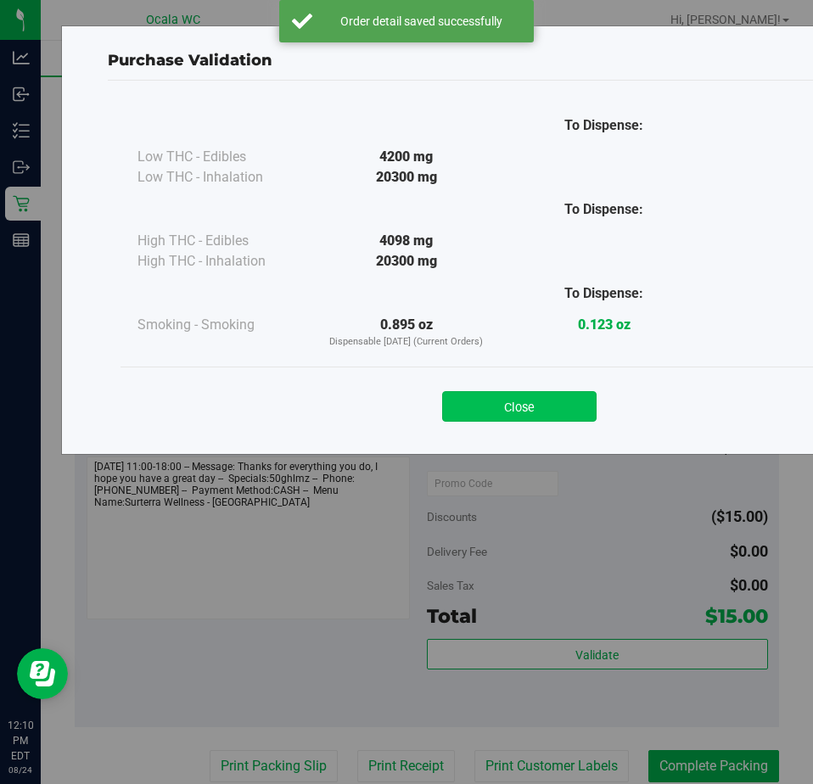
click at [468, 397] on button "Close" at bounding box center [519, 406] width 154 height 31
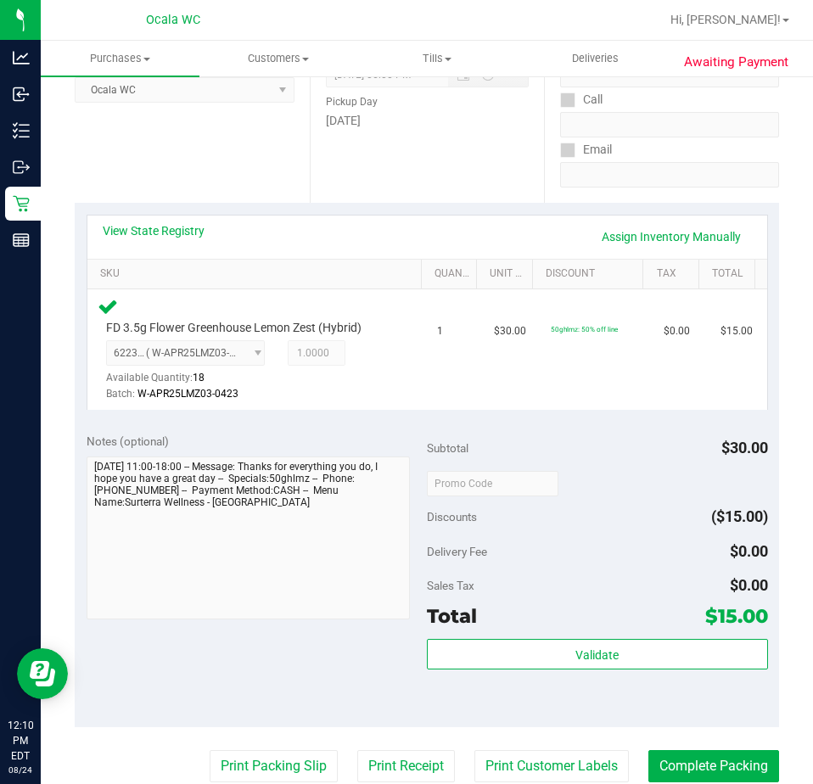
drag, startPoint x: 221, startPoint y: 750, endPoint x: 224, endPoint y: 736, distance: 13.8
click at [224, 736] on purchase-details "Back Edit Purchase Cancel Purchase View Profile # 11838803 BioTrack ID: - Submi…" at bounding box center [427, 502] width 704 height 1331
click at [248, 763] on button "Print Packing Slip" at bounding box center [274, 766] width 128 height 32
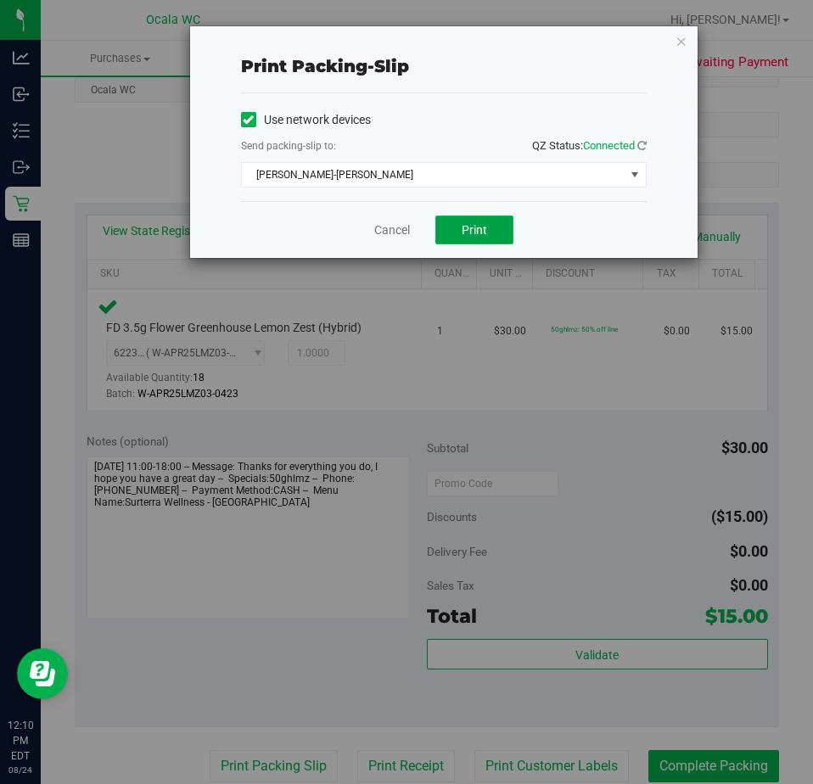
click at [466, 224] on span "Print" at bounding box center [473, 230] width 25 height 14
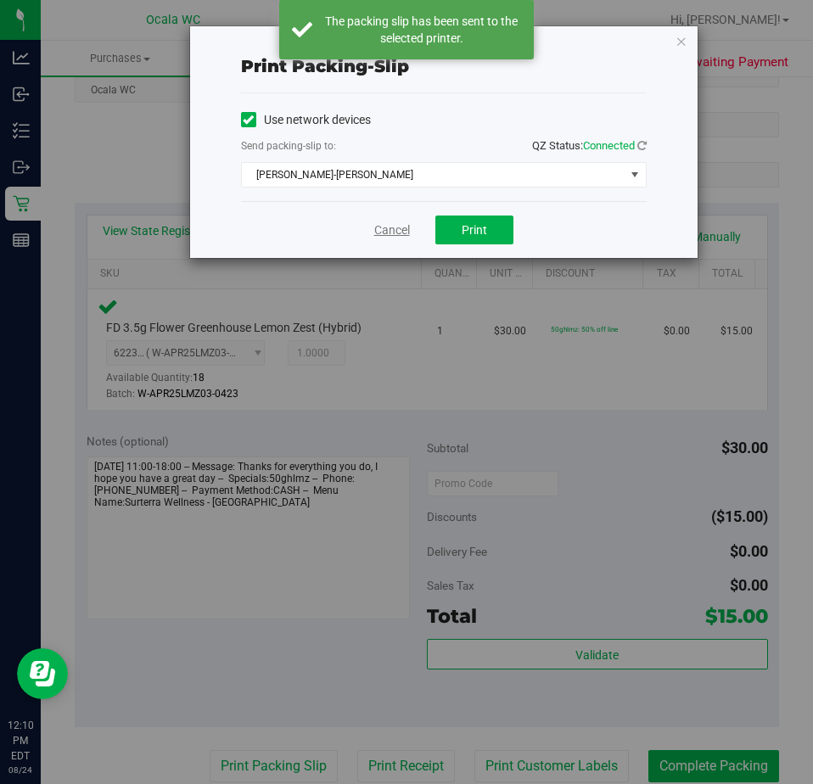
click at [398, 230] on link "Cancel" at bounding box center [392, 230] width 36 height 18
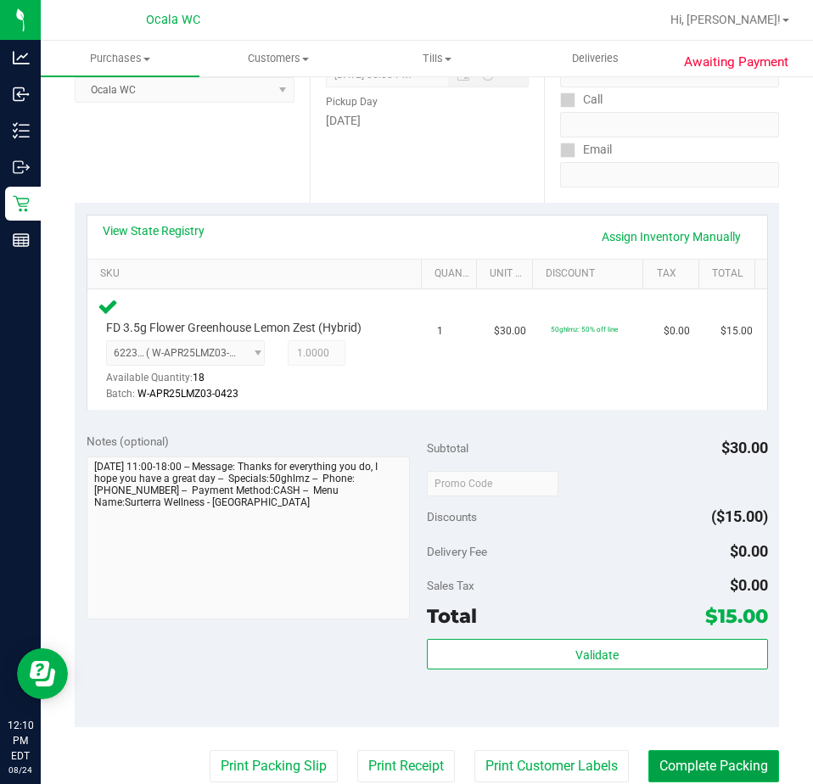
click at [677, 752] on button "Complete Packing" at bounding box center [713, 766] width 131 height 32
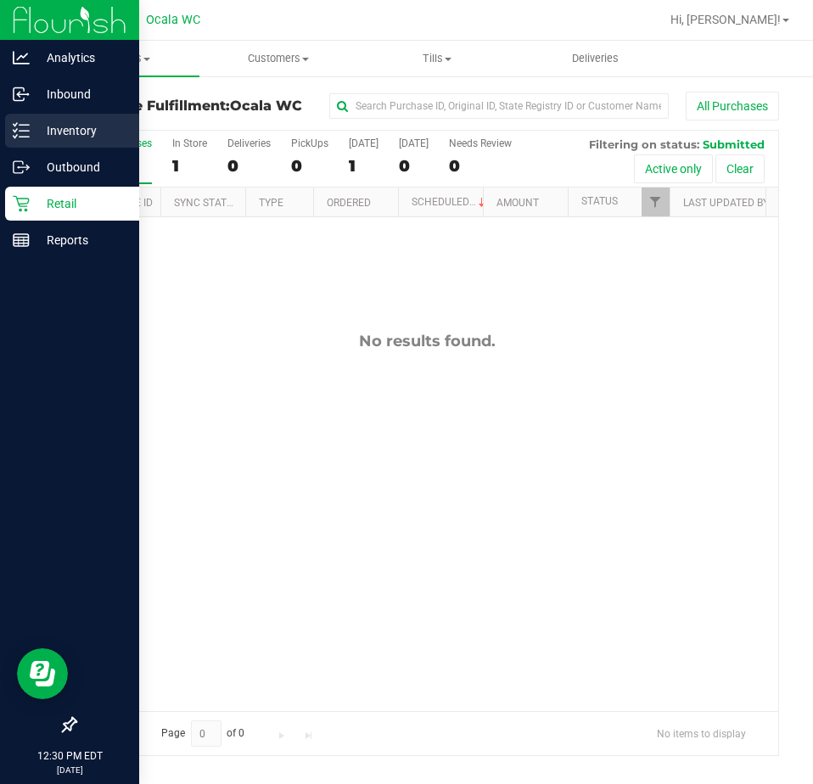
click at [44, 132] on p "Inventory" at bounding box center [81, 130] width 102 height 20
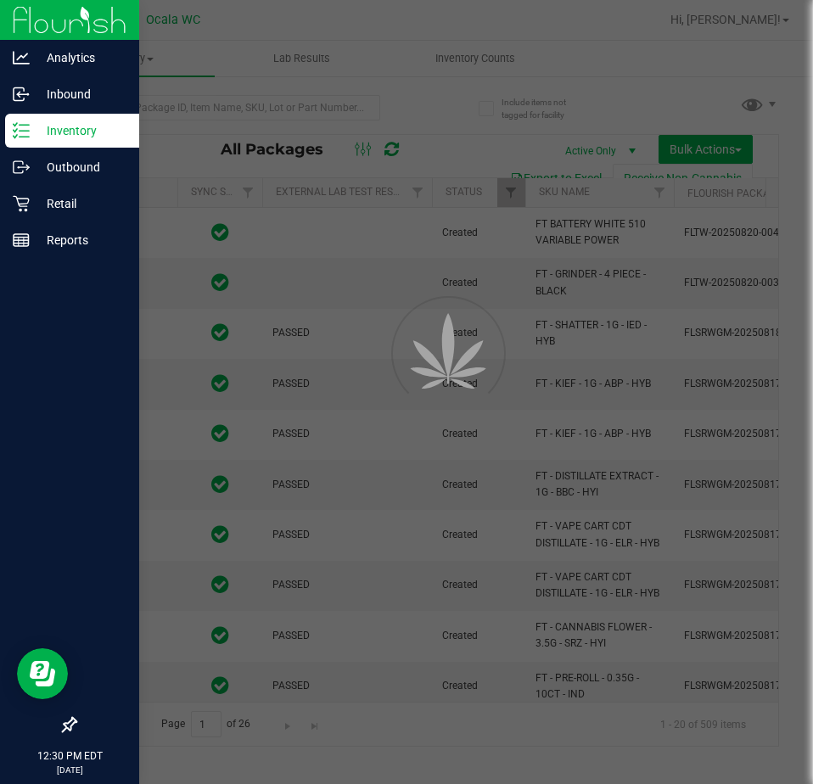
click at [128, 111] on div at bounding box center [406, 392] width 813 height 784
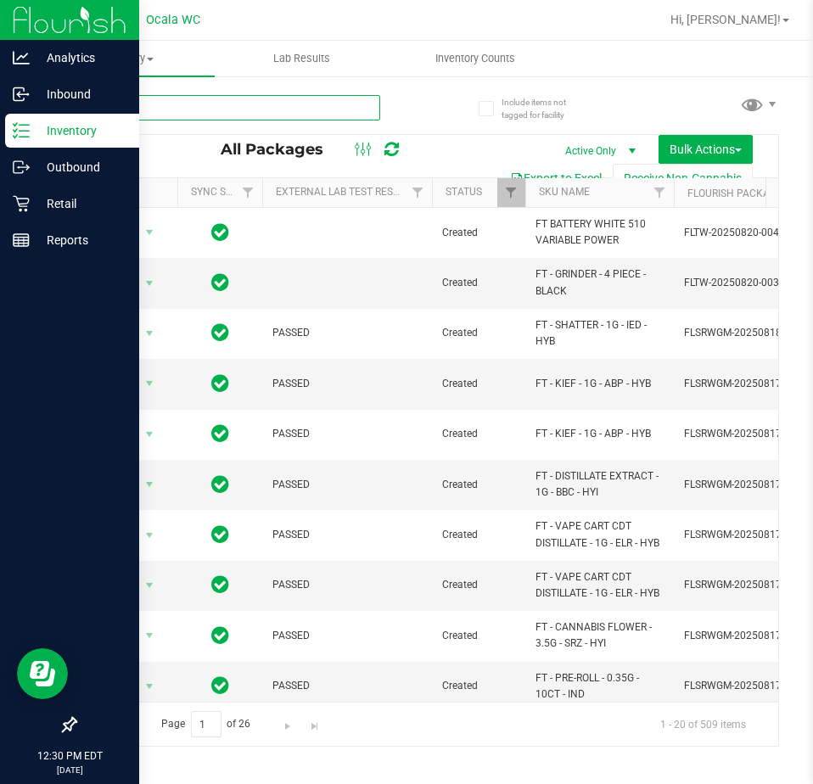
click at [106, 103] on input "text" at bounding box center [227, 107] width 305 height 25
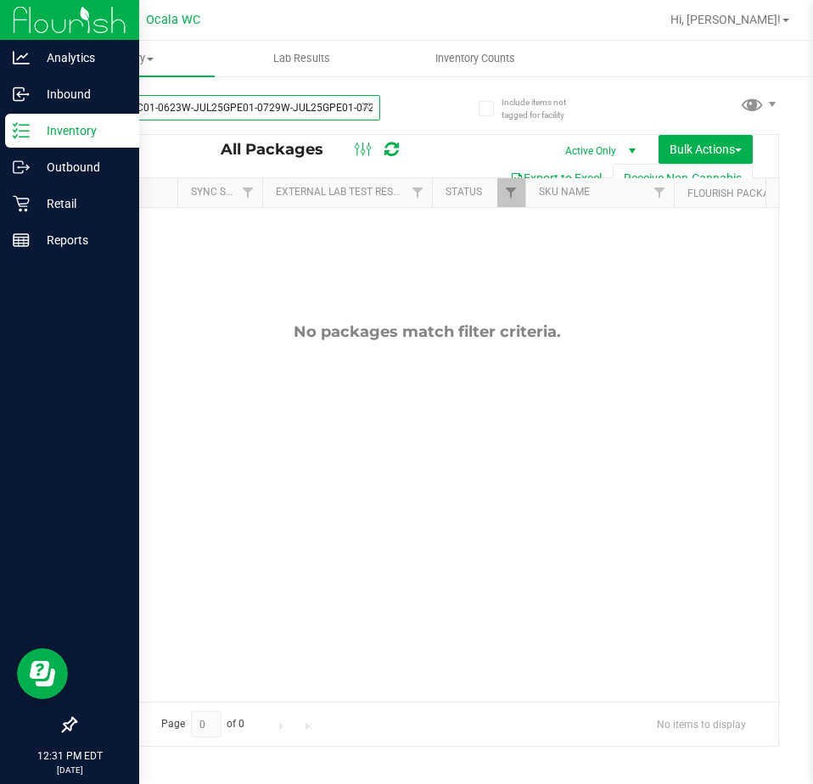
type input "dscW-JUN25DSC01-0623W-JUL25GPE01-0729W-JUL25GPE01-0729"
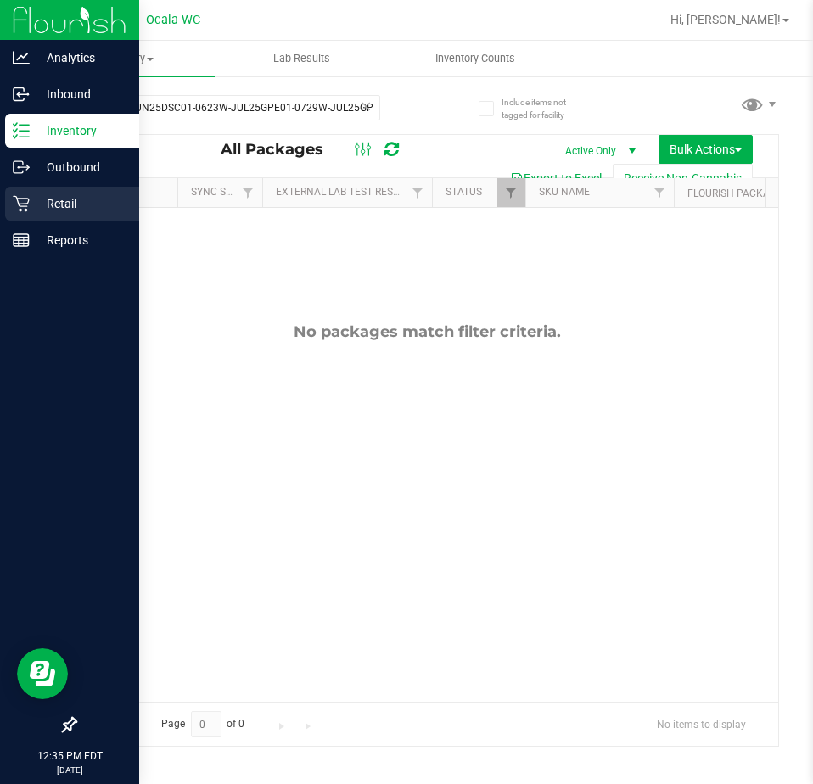
click at [22, 201] on icon at bounding box center [21, 203] width 17 height 17
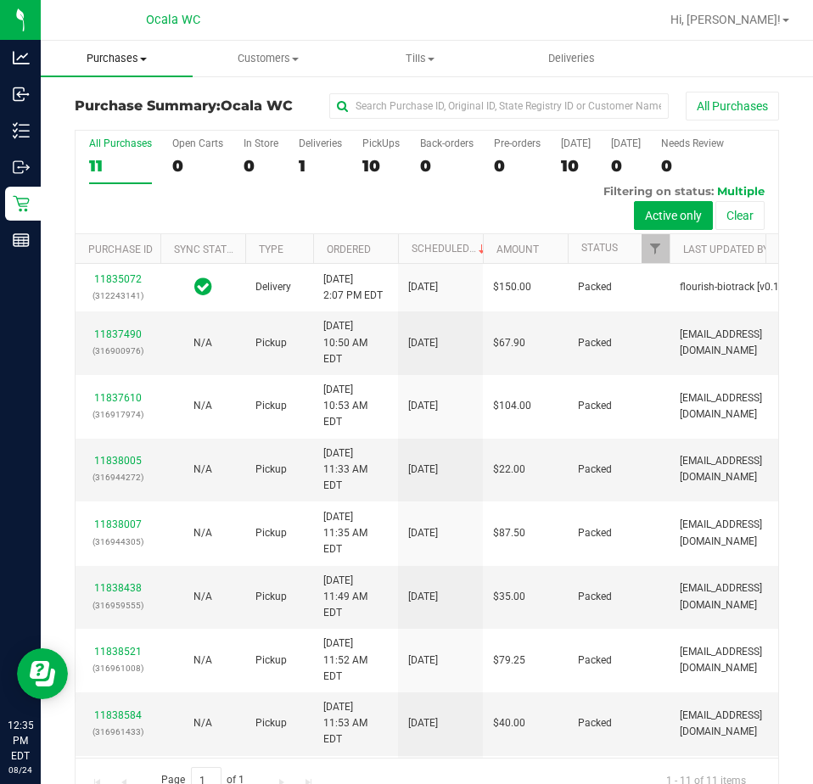
click at [120, 62] on span "Purchases" at bounding box center [117, 58] width 152 height 15
click at [87, 113] on li "Fulfillment" at bounding box center [128, 123] width 174 height 20
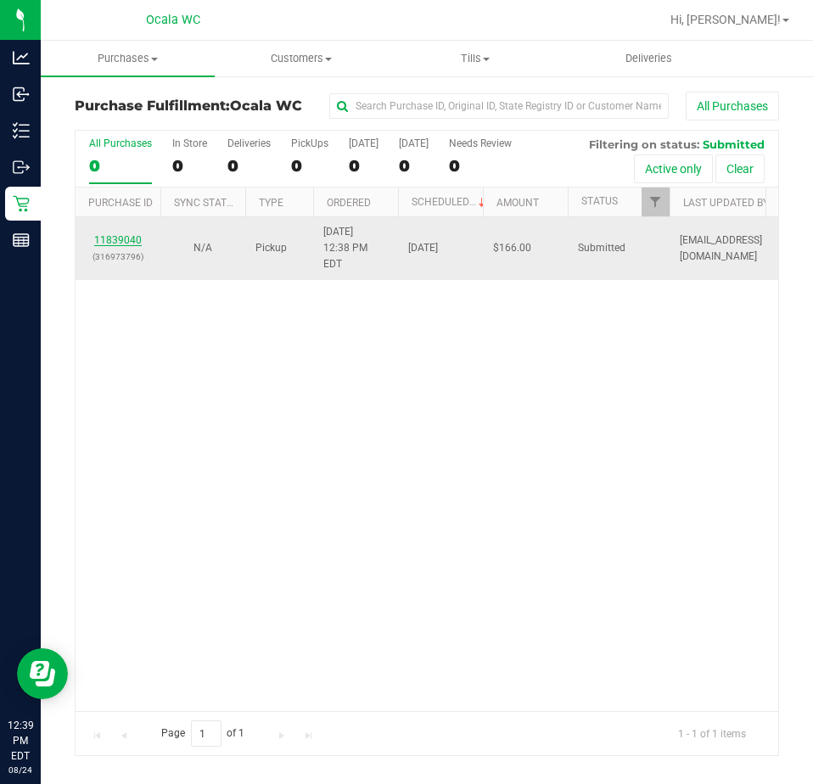
click at [117, 235] on link "11839040" at bounding box center [118, 240] width 48 height 12
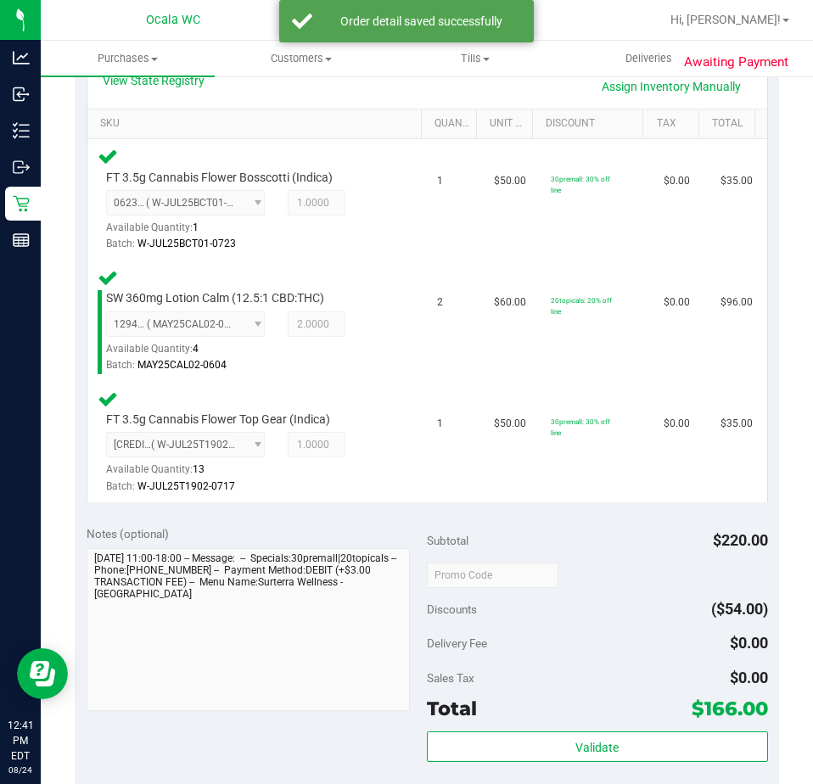
scroll to position [594, 0]
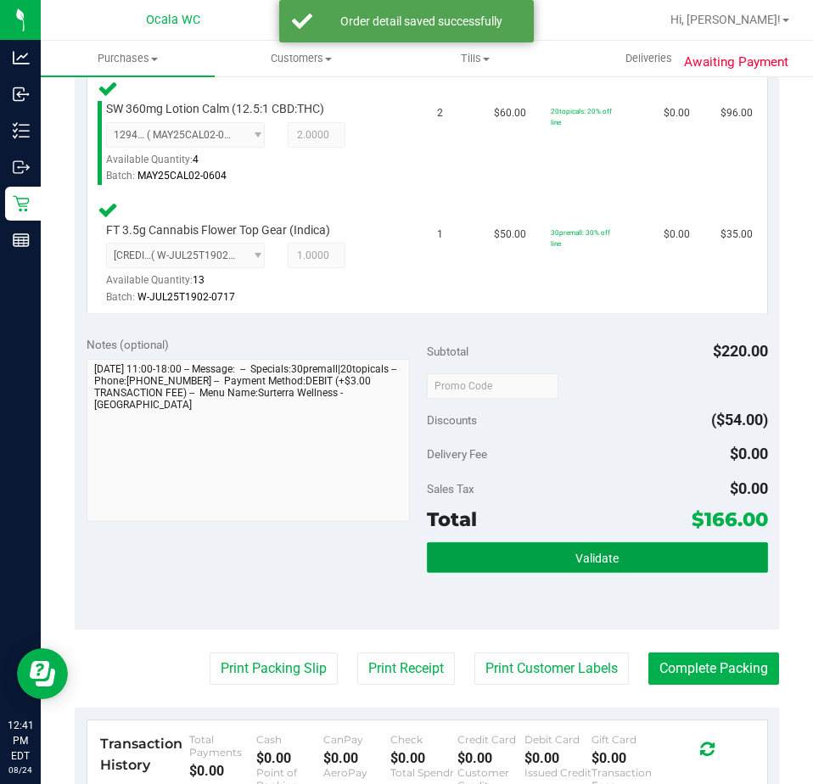
click at [444, 556] on button "Validate" at bounding box center [597, 557] width 341 height 31
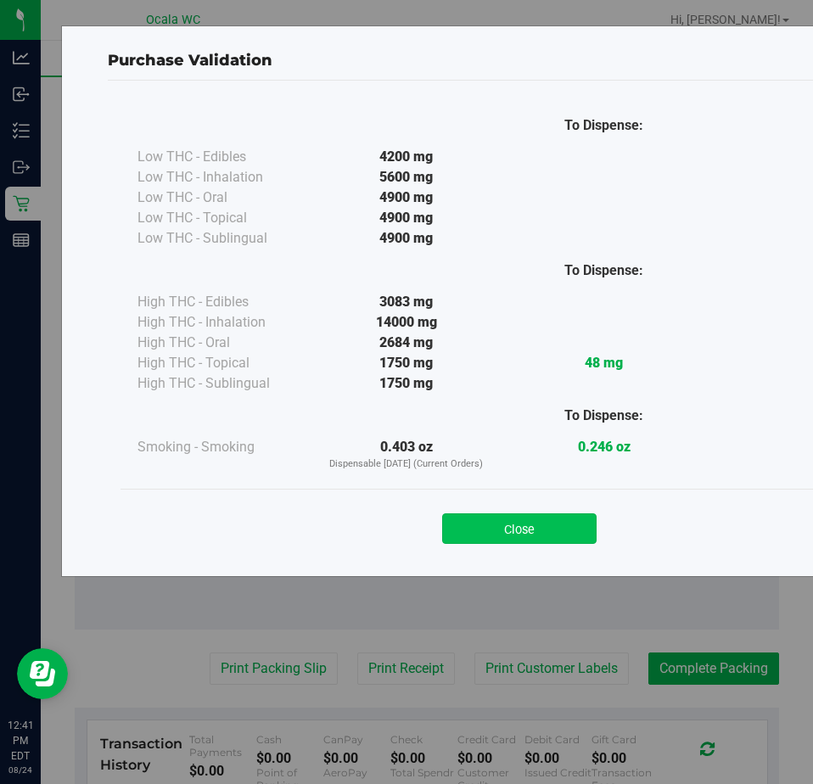
click at [468, 526] on button "Close" at bounding box center [519, 528] width 154 height 31
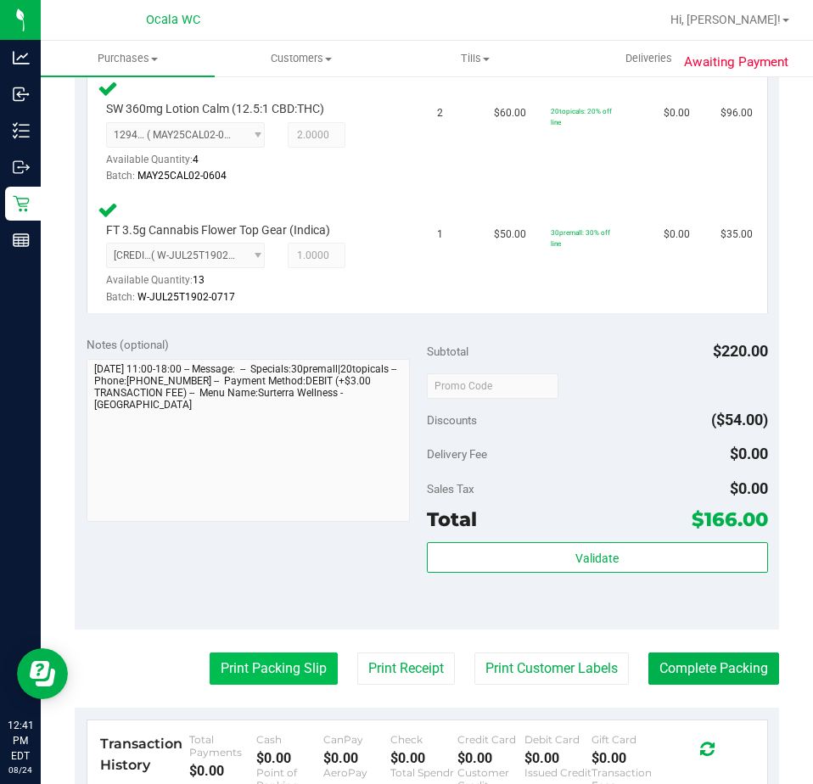
click at [234, 681] on button "Print Packing Slip" at bounding box center [274, 668] width 128 height 32
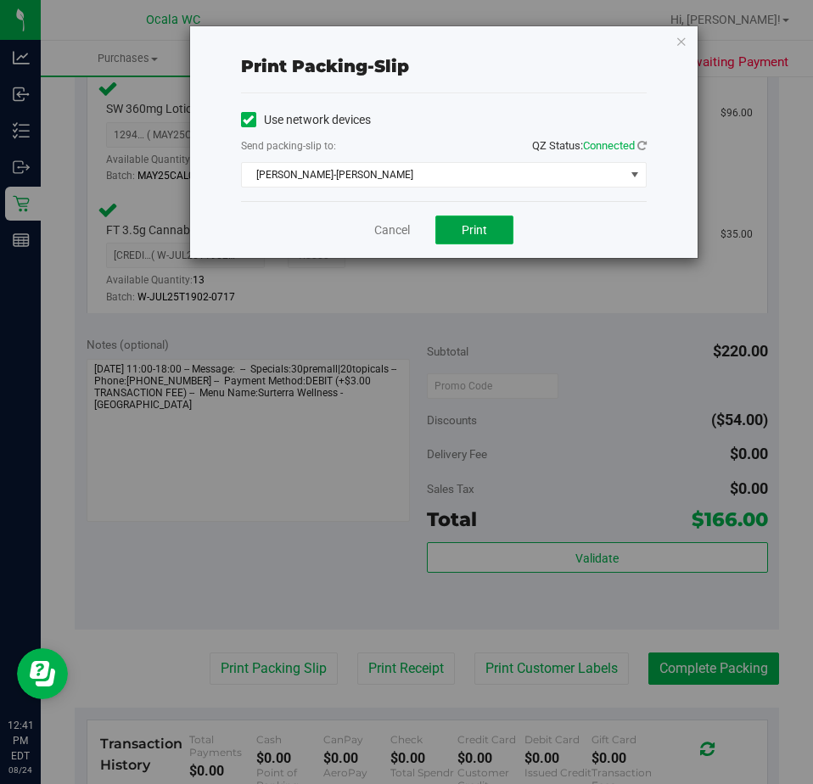
click at [448, 220] on button "Print" at bounding box center [474, 229] width 78 height 29
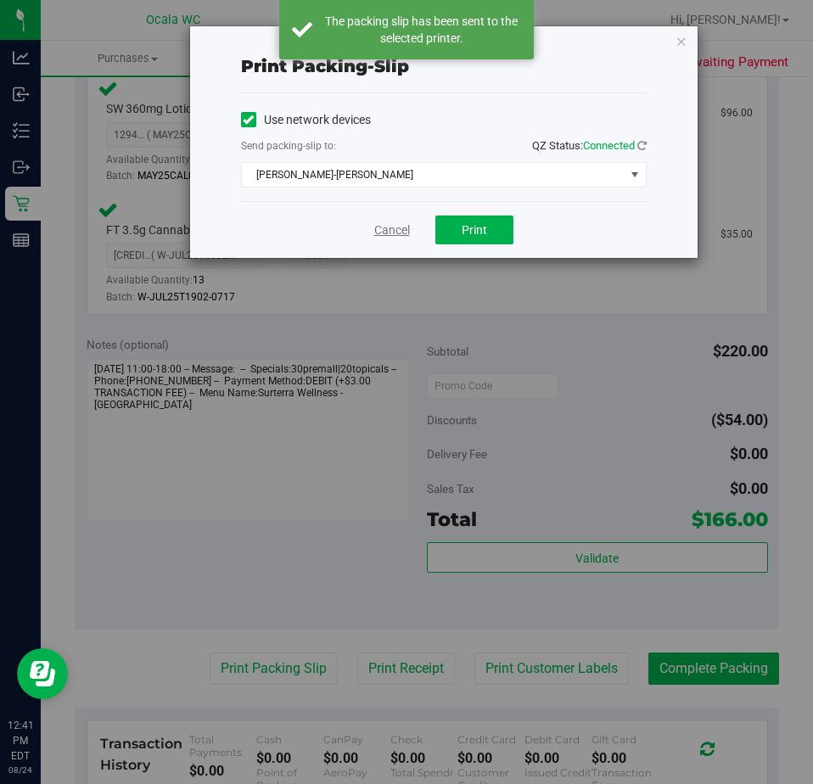
click at [383, 226] on link "Cancel" at bounding box center [392, 230] width 36 height 18
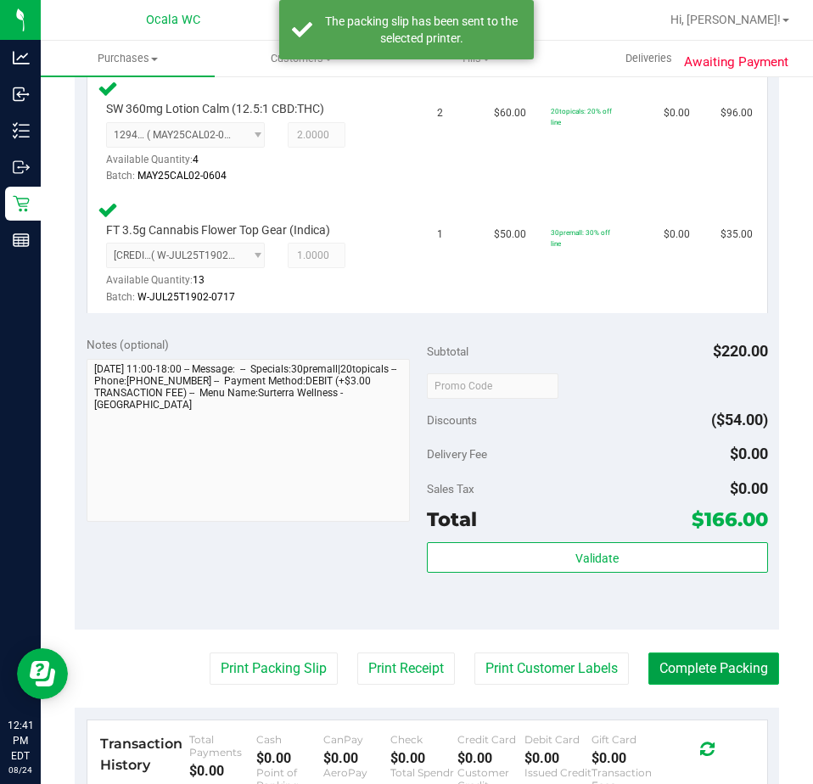
click at [699, 673] on button "Complete Packing" at bounding box center [713, 668] width 131 height 32
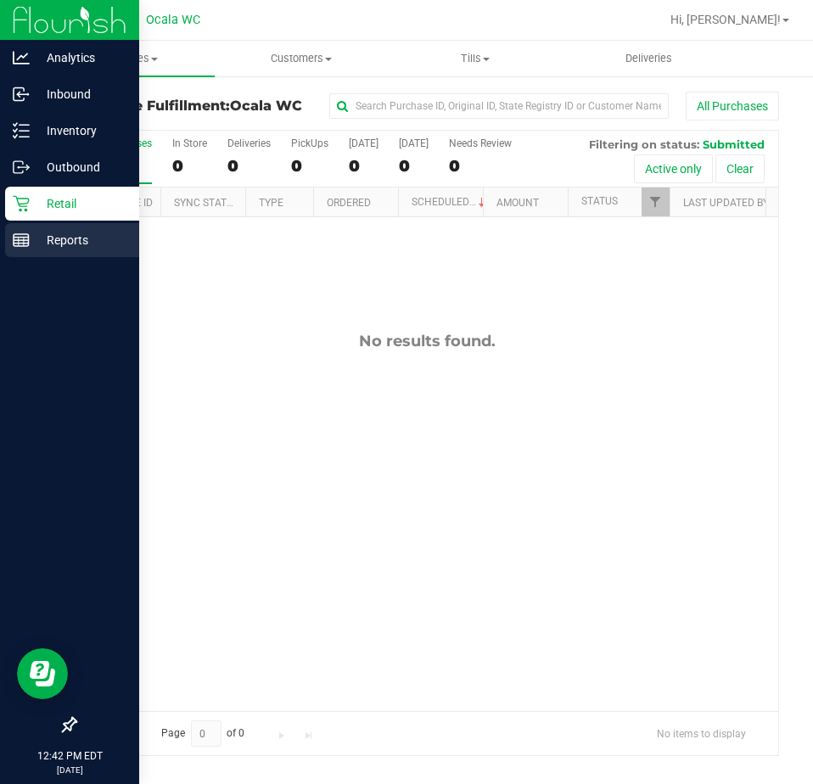
click at [35, 246] on p "Reports" at bounding box center [81, 240] width 102 height 20
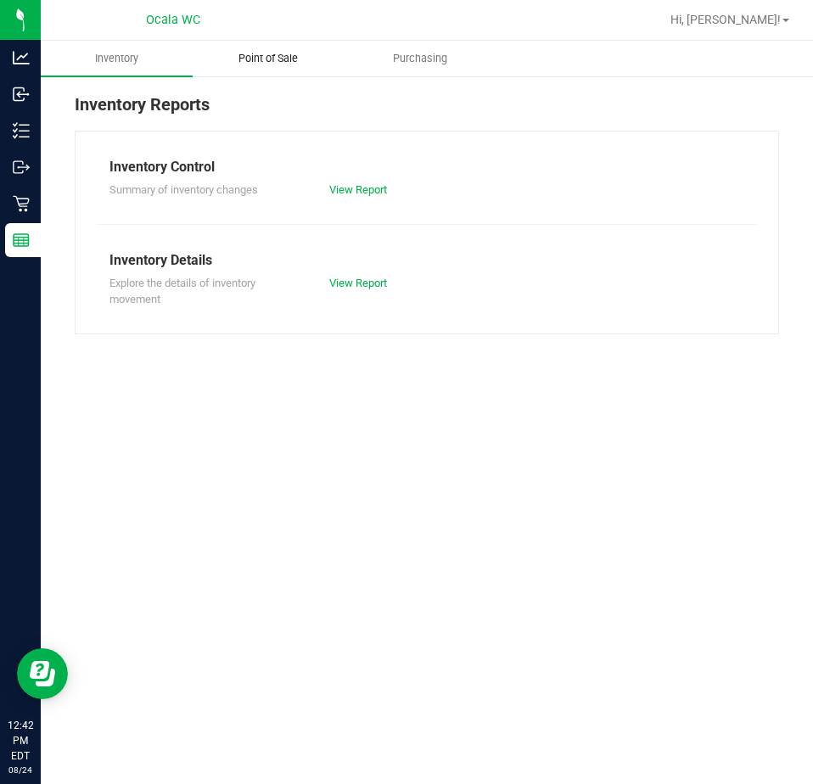
click at [260, 53] on span "Point of Sale" at bounding box center [267, 58] width 105 height 15
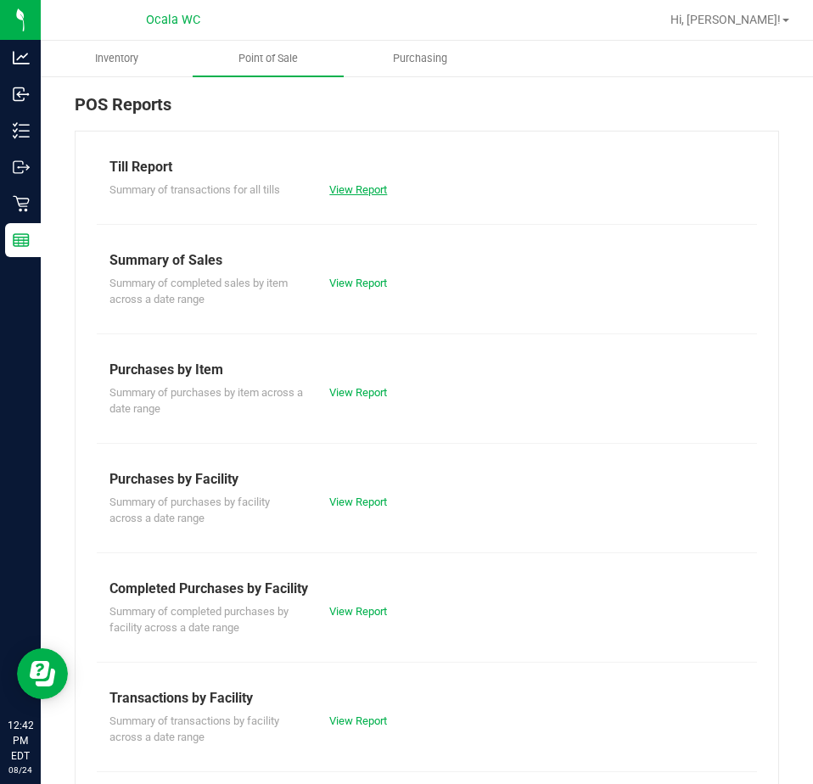
click at [340, 193] on link "View Report" at bounding box center [358, 189] width 58 height 13
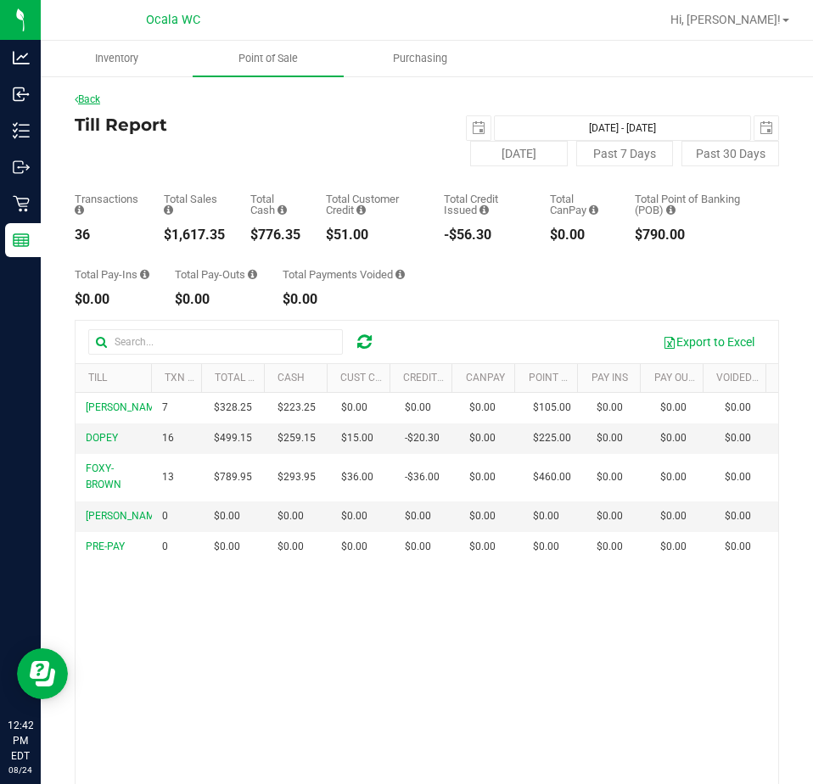
click at [87, 94] on link "Back" at bounding box center [87, 99] width 25 height 12
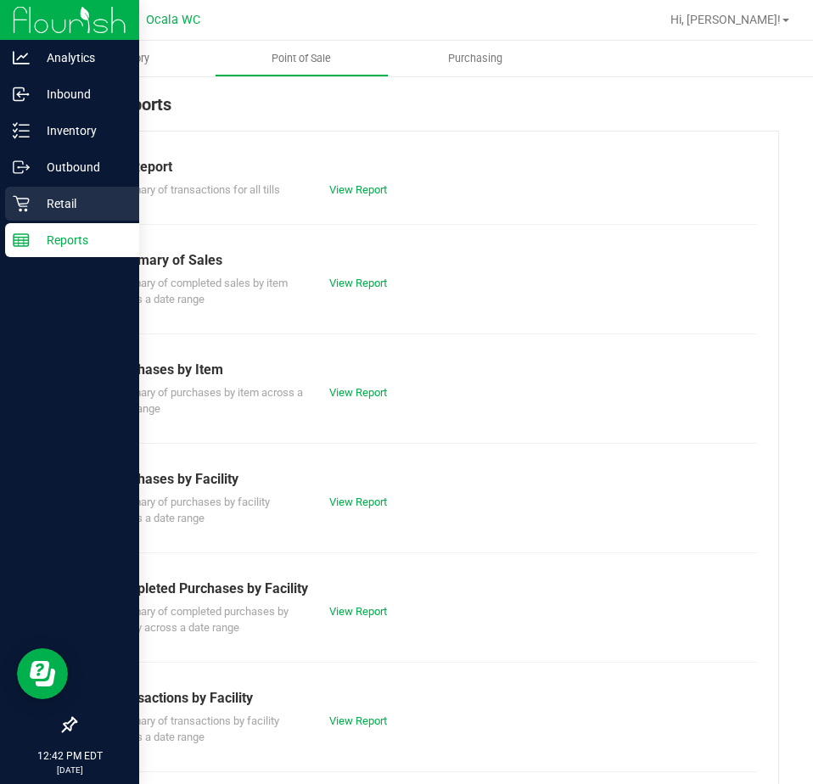
click at [16, 205] on icon at bounding box center [21, 203] width 17 height 17
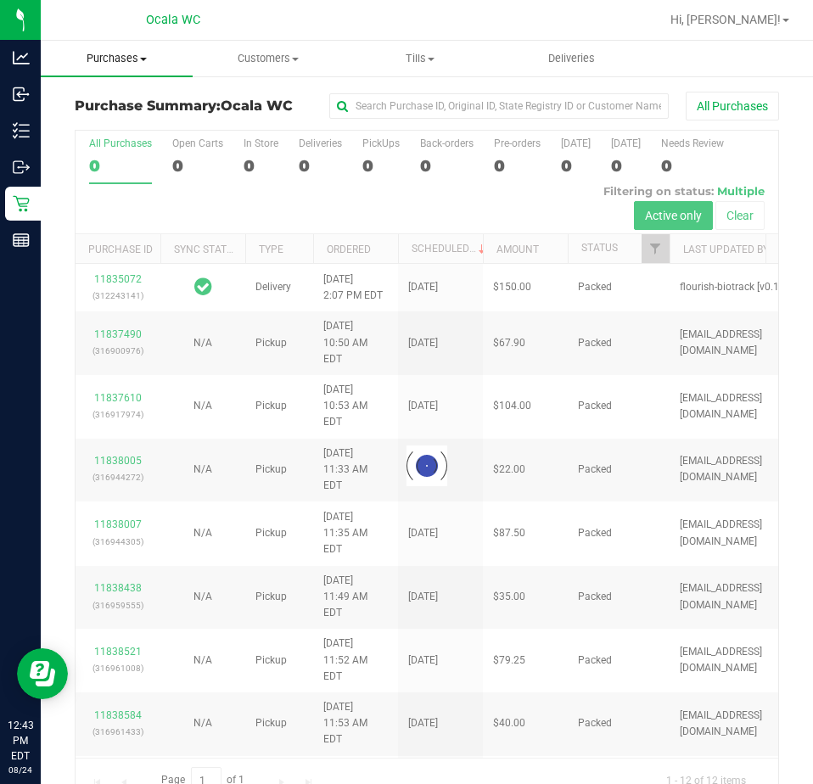
click at [134, 59] on span "Purchases" at bounding box center [117, 58] width 152 height 15
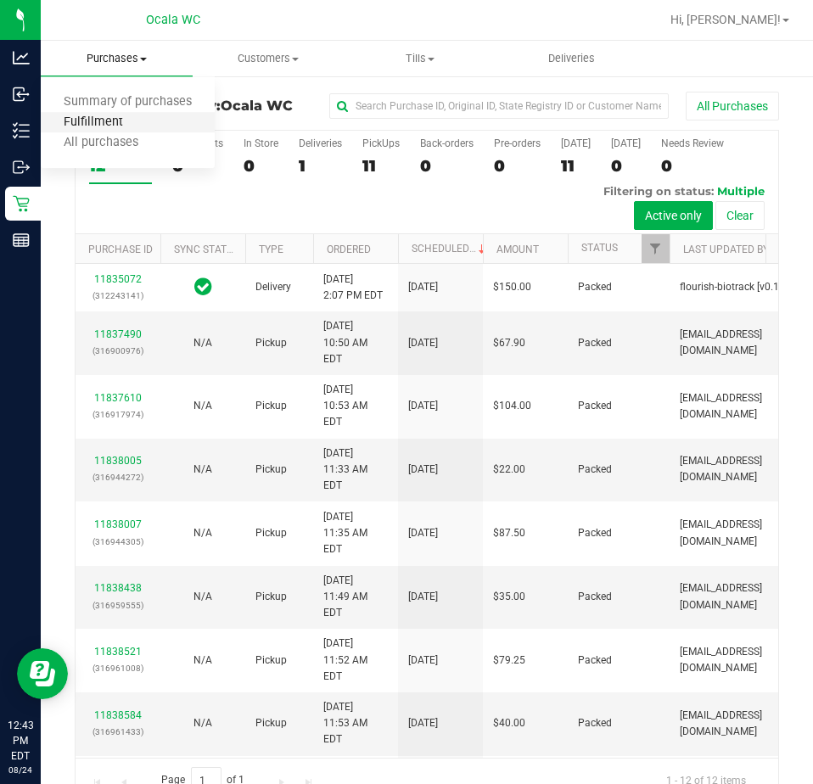
click at [106, 120] on span "Fulfillment" at bounding box center [93, 122] width 105 height 14
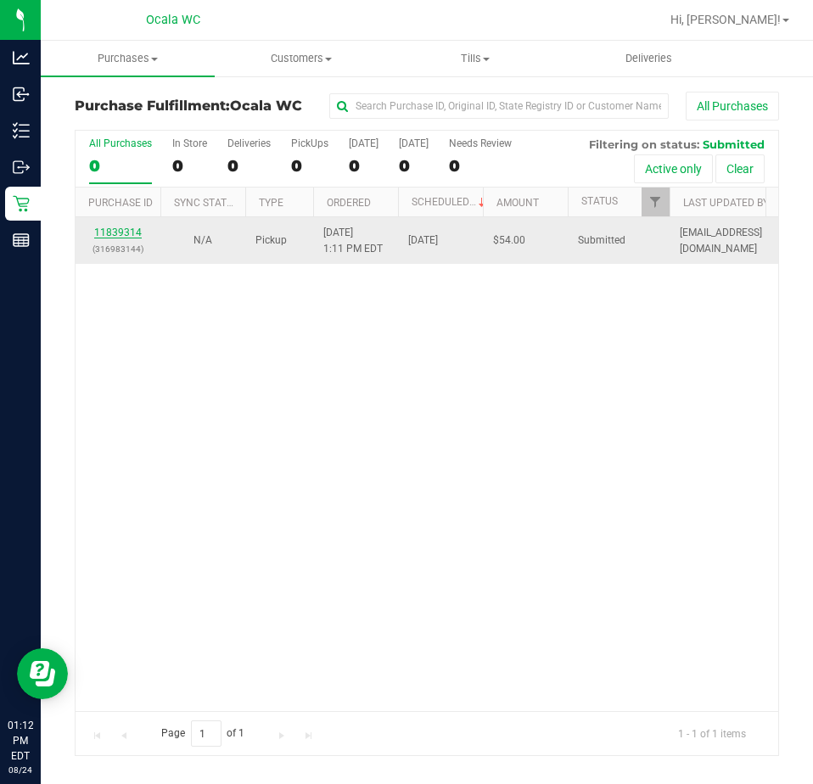
click at [128, 229] on link "11839314" at bounding box center [118, 232] width 48 height 12
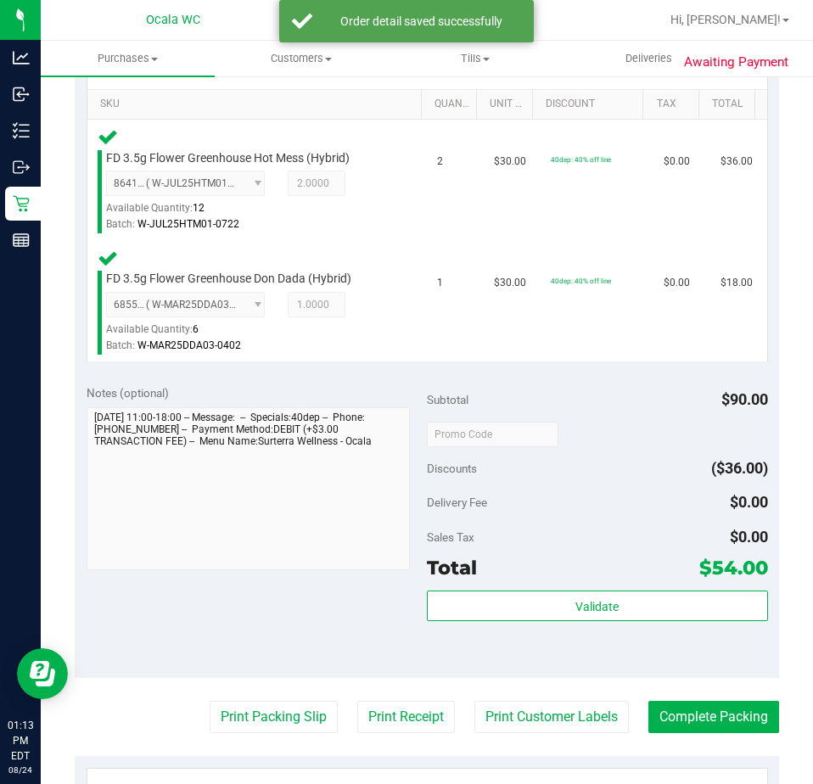
scroll to position [509, 0]
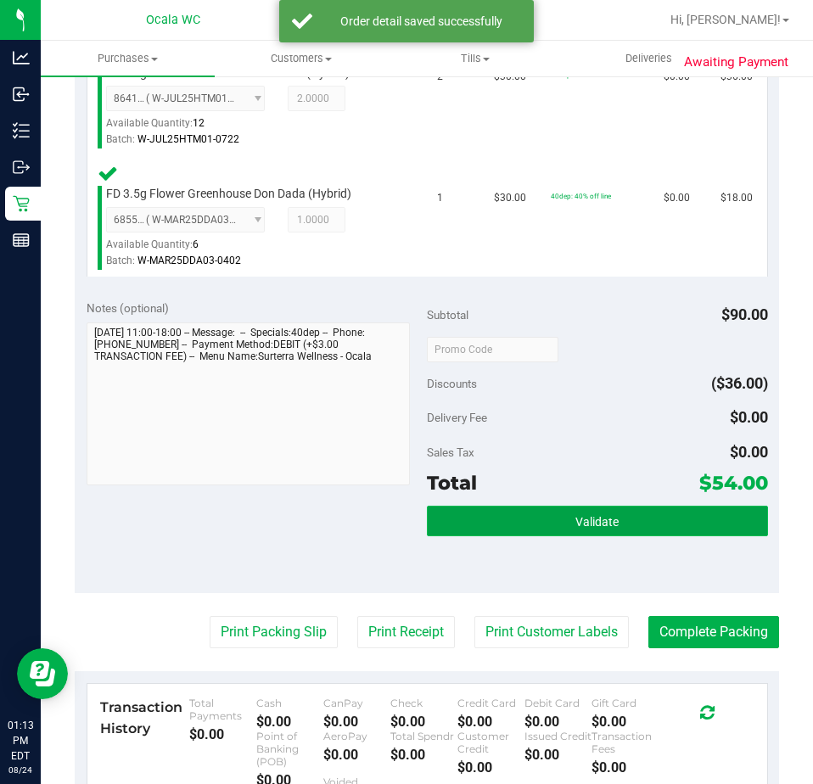
click at [513, 520] on button "Validate" at bounding box center [597, 521] width 341 height 31
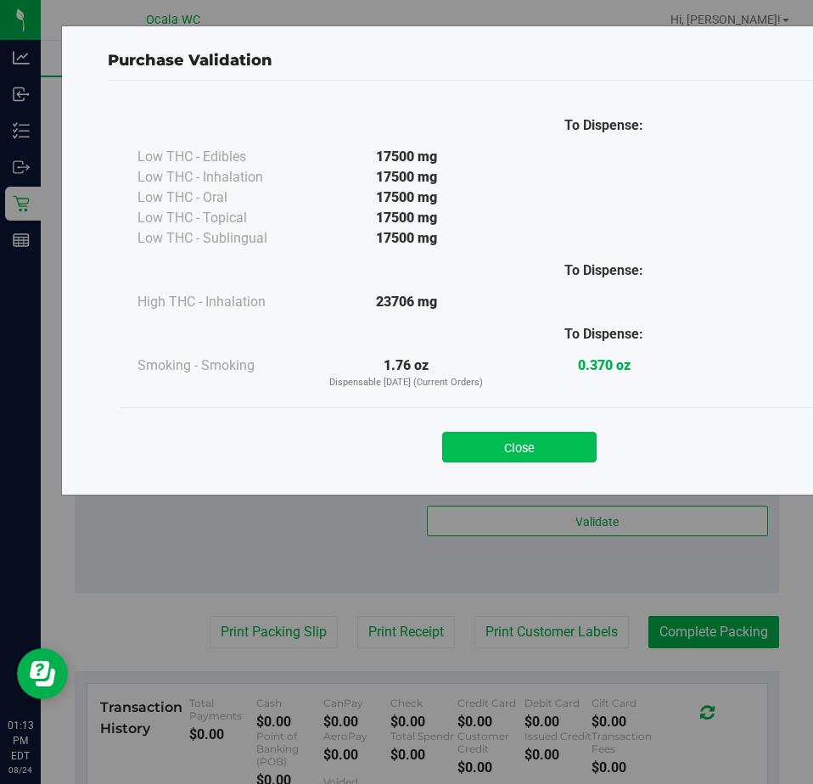
click at [450, 438] on button "Close" at bounding box center [519, 447] width 154 height 31
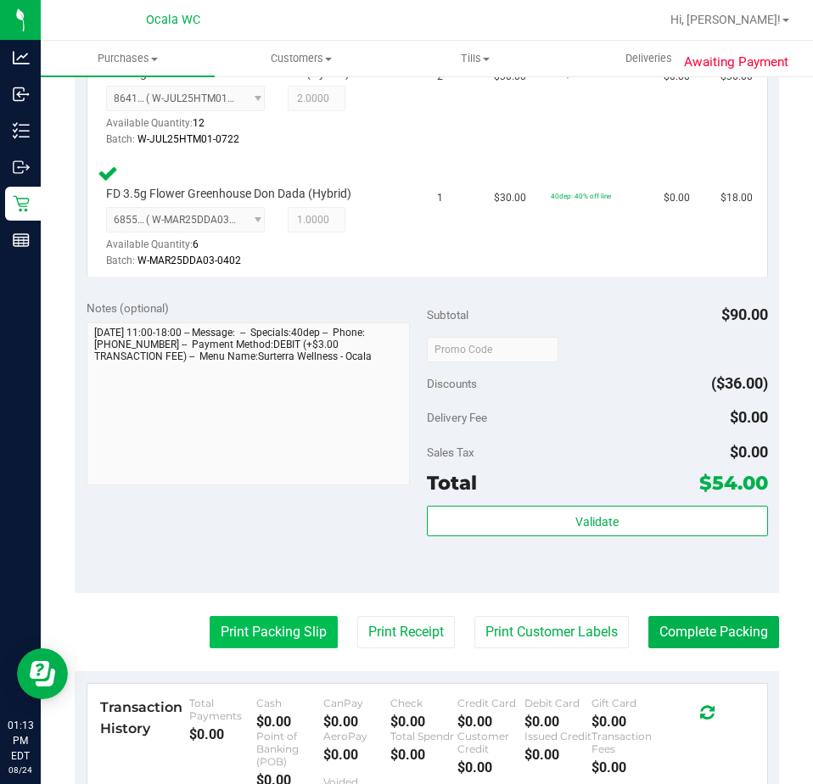
click at [267, 618] on button "Print Packing Slip" at bounding box center [274, 632] width 128 height 32
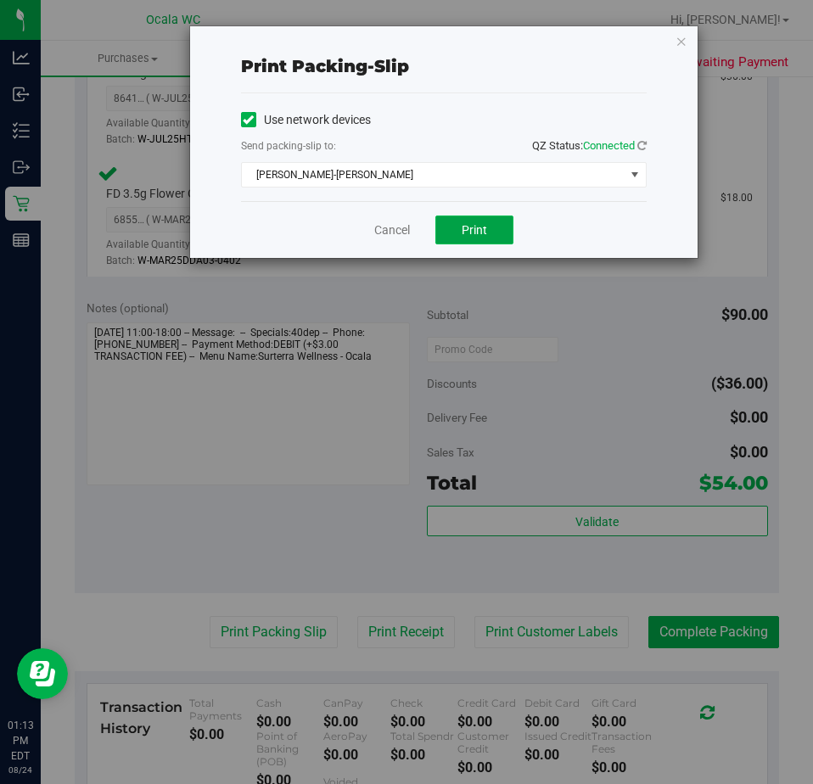
click at [471, 220] on button "Print" at bounding box center [474, 229] width 78 height 29
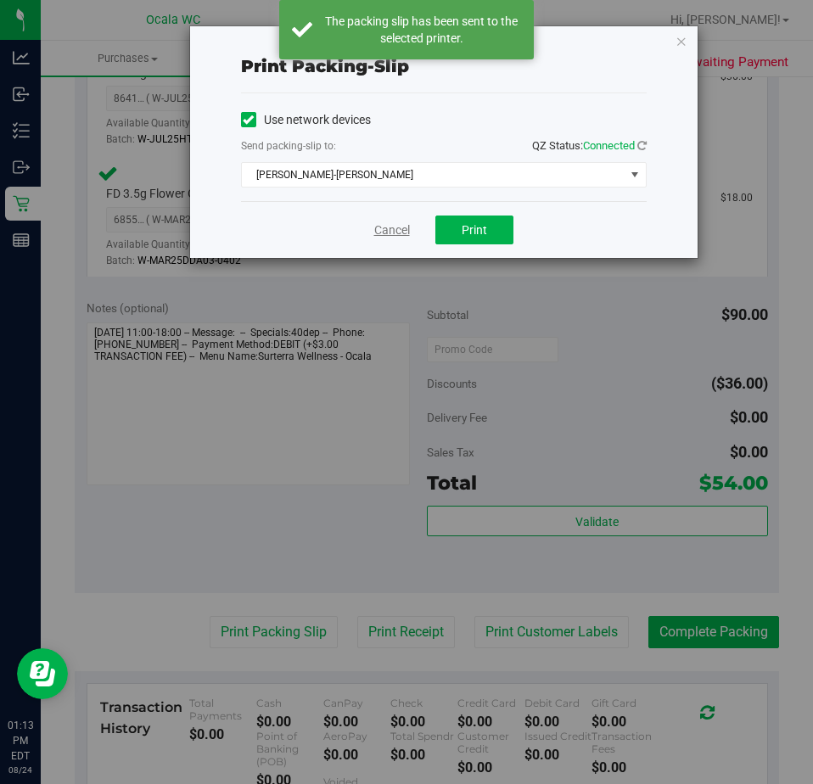
click at [384, 231] on link "Cancel" at bounding box center [392, 230] width 36 height 18
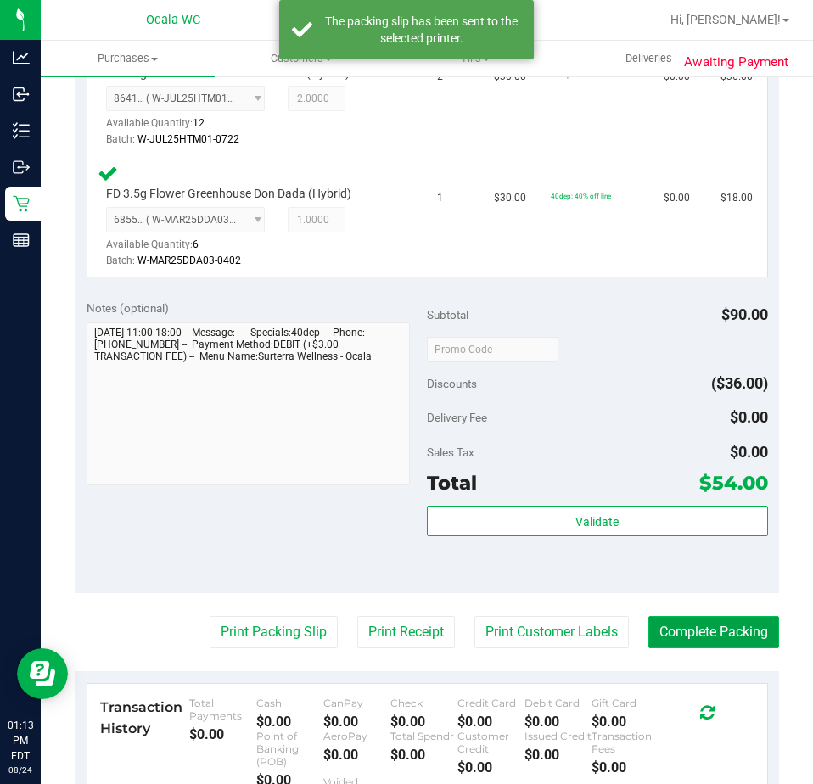
click at [660, 619] on button "Complete Packing" at bounding box center [713, 632] width 131 height 32
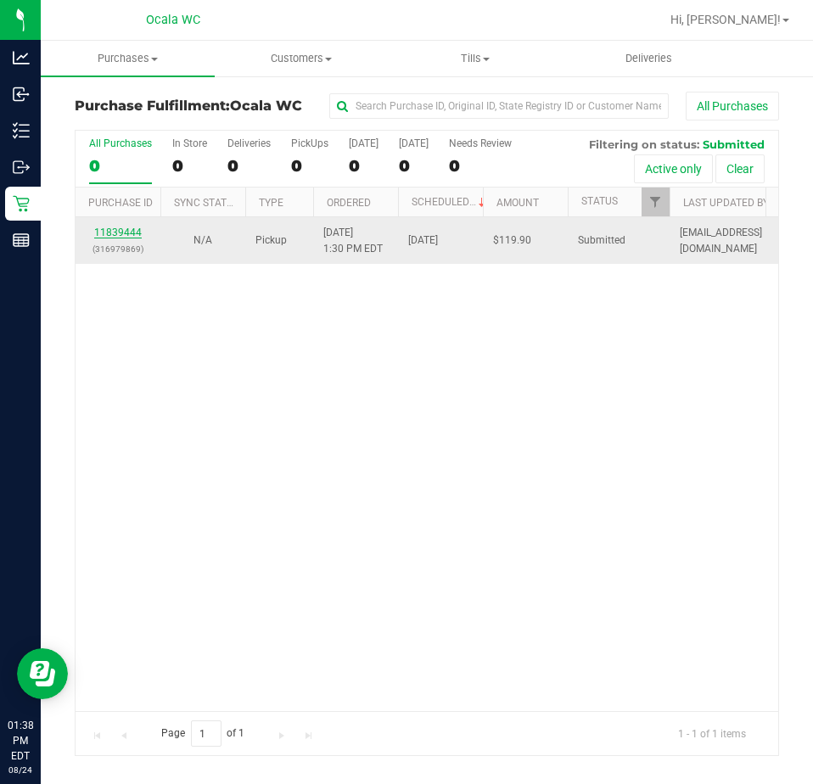
click at [116, 229] on link "11839444" at bounding box center [118, 232] width 48 height 12
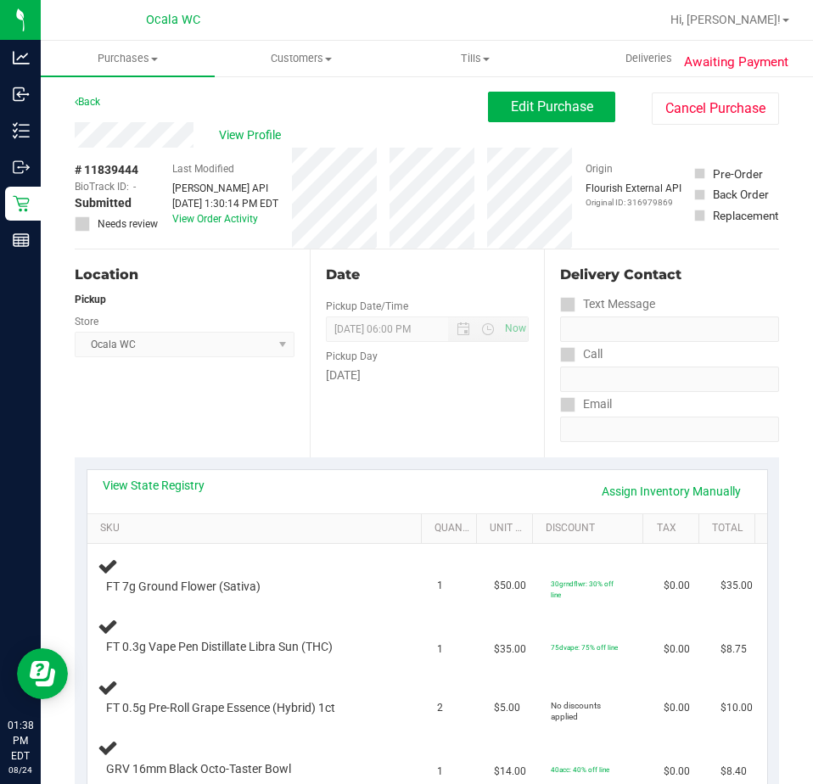
click at [85, 109] on div "Back" at bounding box center [87, 102] width 25 height 20
click at [76, 102] on icon at bounding box center [76, 102] width 3 height 10
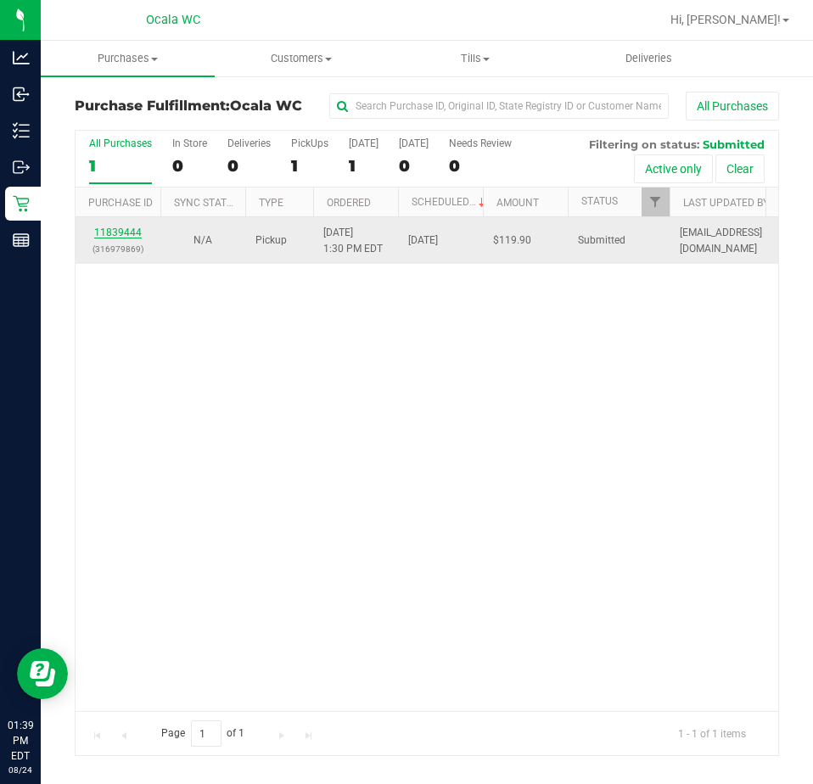
click at [126, 233] on link "11839444" at bounding box center [118, 232] width 48 height 12
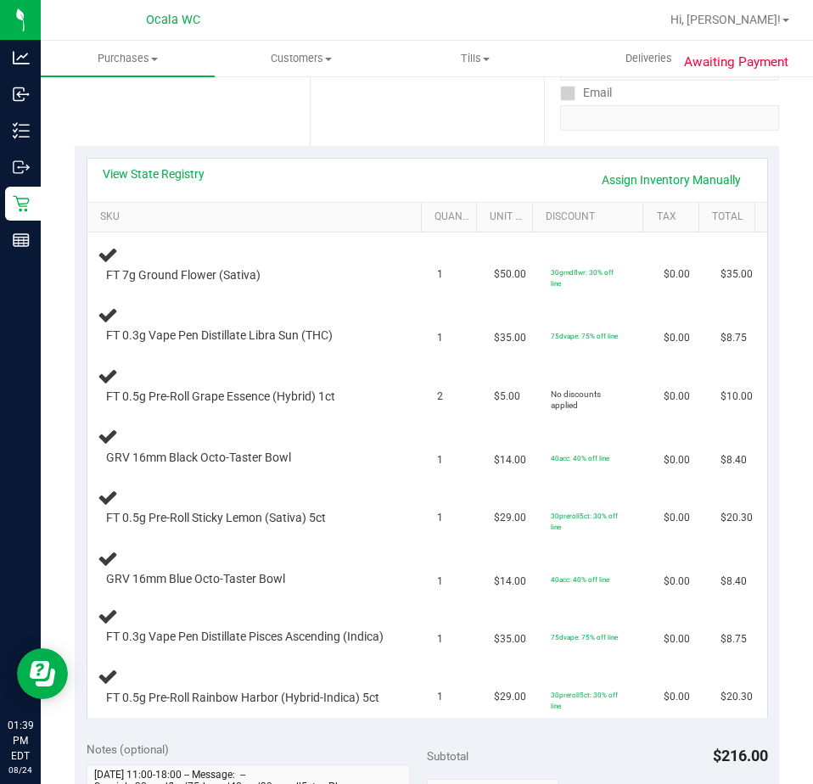
scroll to position [339, 0]
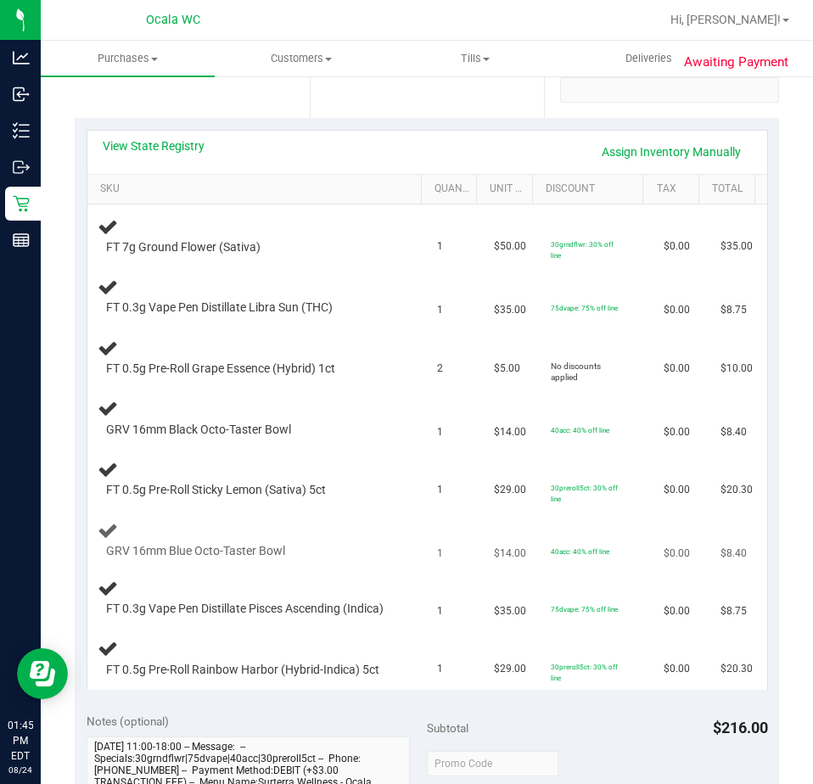
click at [95, 522] on td "GRV 16mm Blue Octo-Taster Bowl" at bounding box center [257, 540] width 340 height 58
click at [95, 525] on td "GRV 16mm Blue Octo-Taster Bowl" at bounding box center [257, 540] width 340 height 58
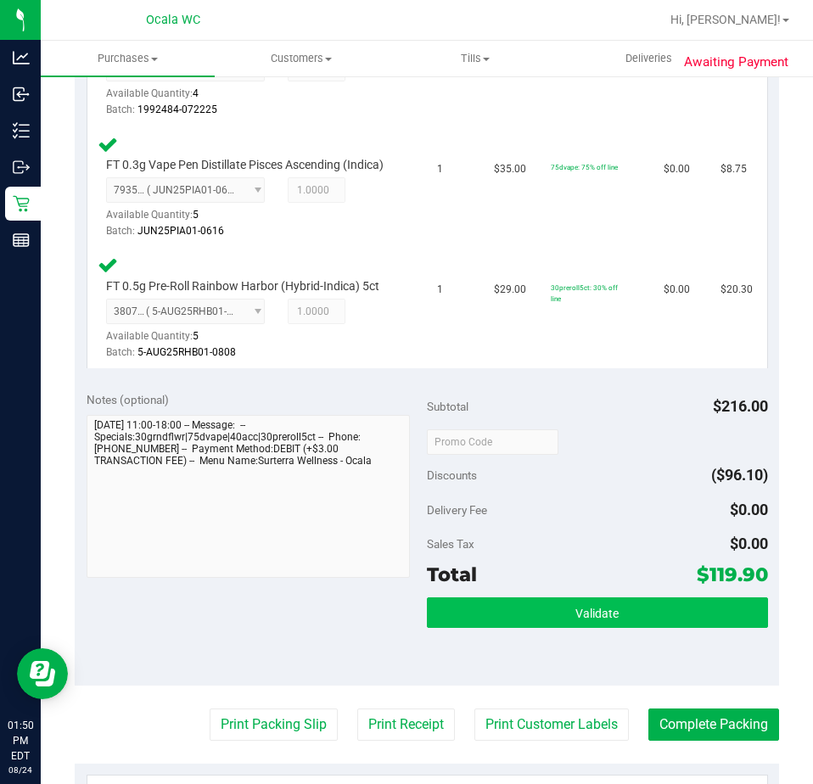
scroll to position [1188, 0]
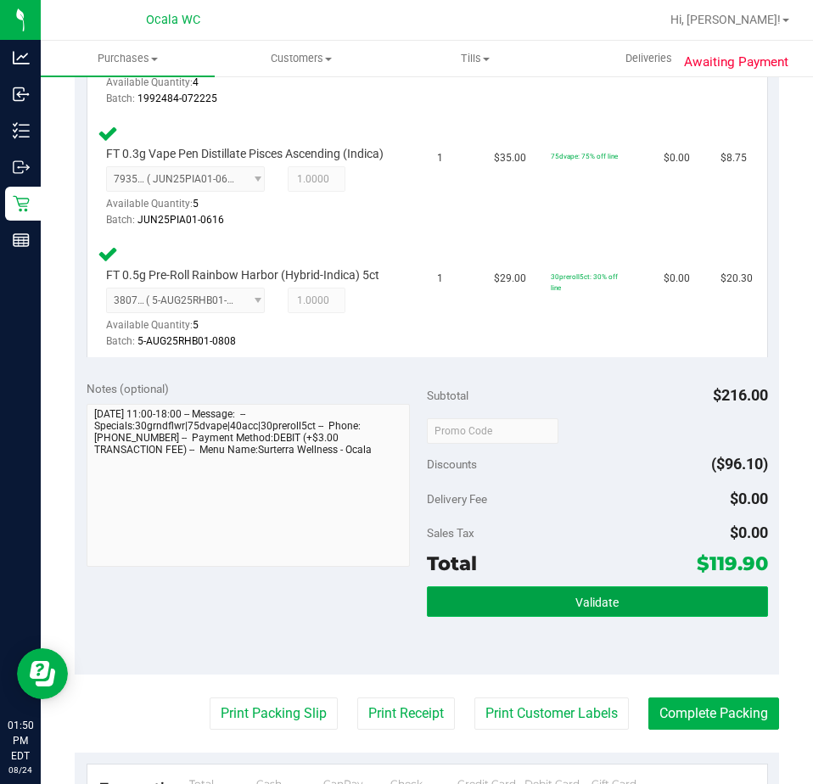
click at [512, 612] on button "Validate" at bounding box center [597, 601] width 341 height 31
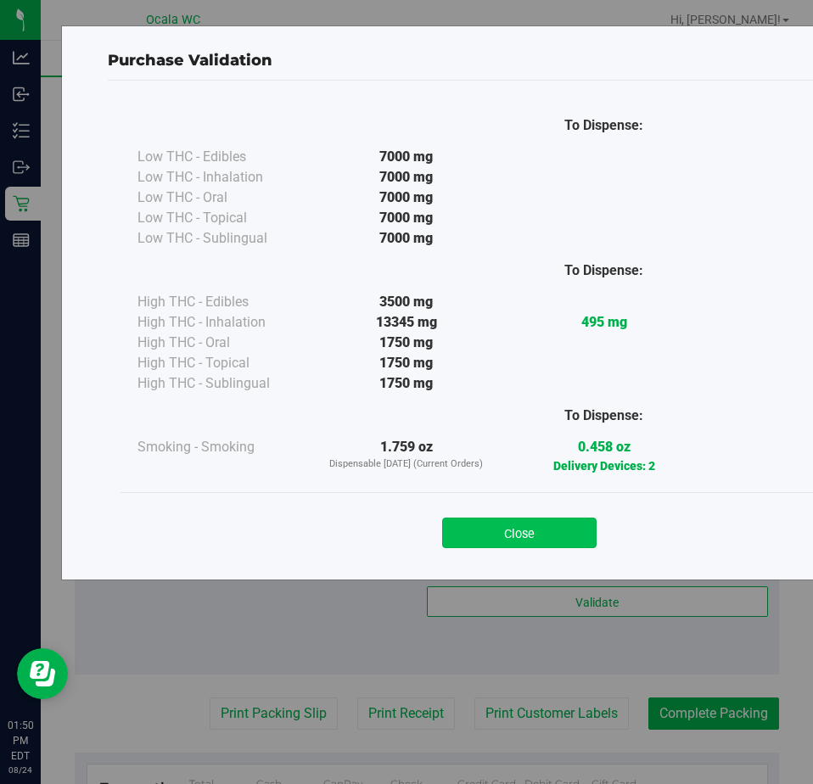
click at [501, 525] on button "Close" at bounding box center [519, 532] width 154 height 31
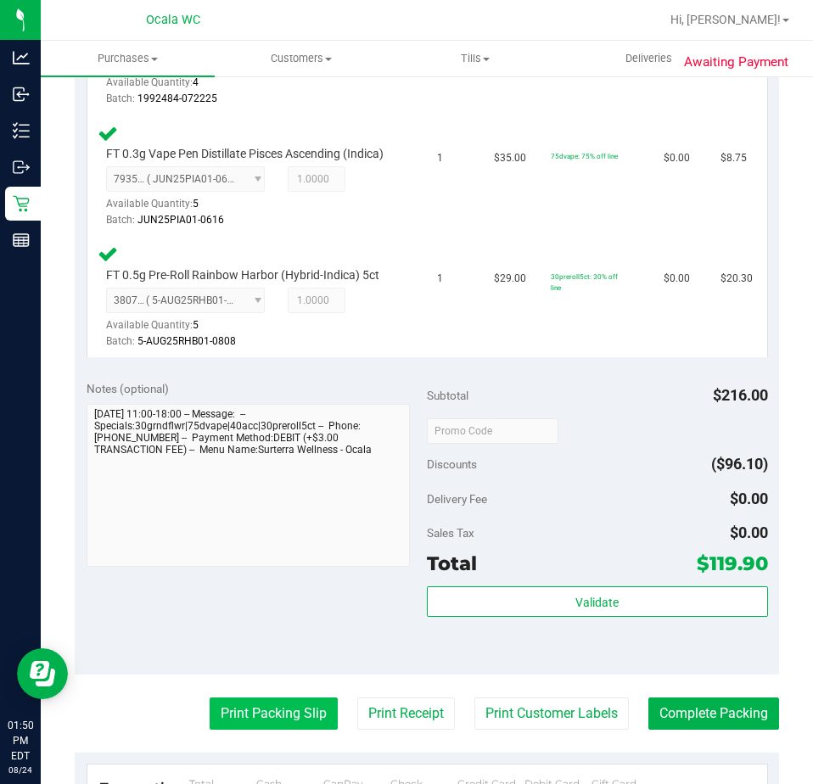
click at [231, 713] on button "Print Packing Slip" at bounding box center [274, 713] width 128 height 32
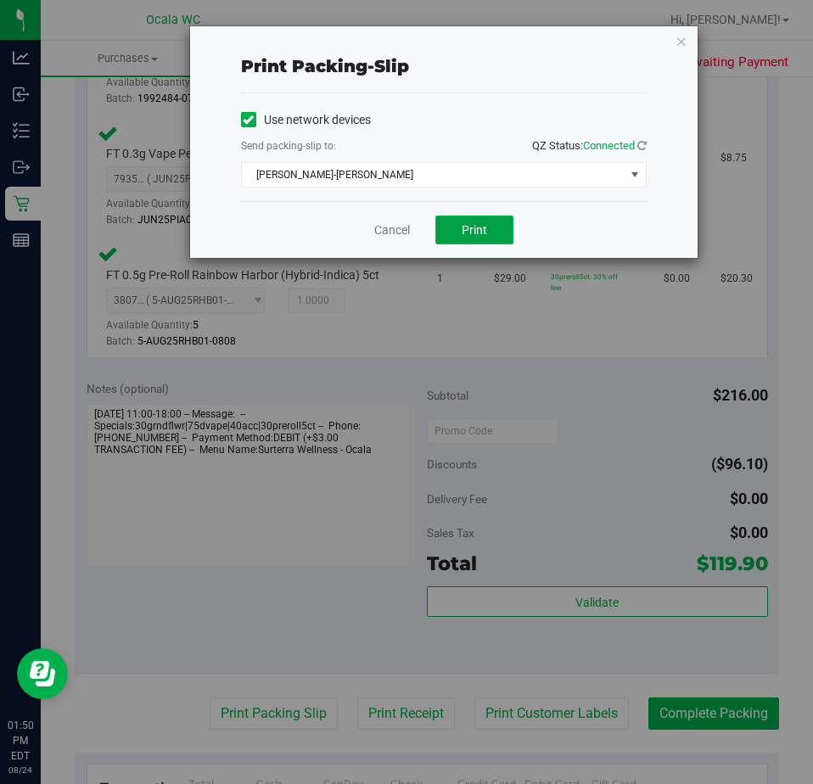
click at [455, 225] on button "Print" at bounding box center [474, 229] width 78 height 29
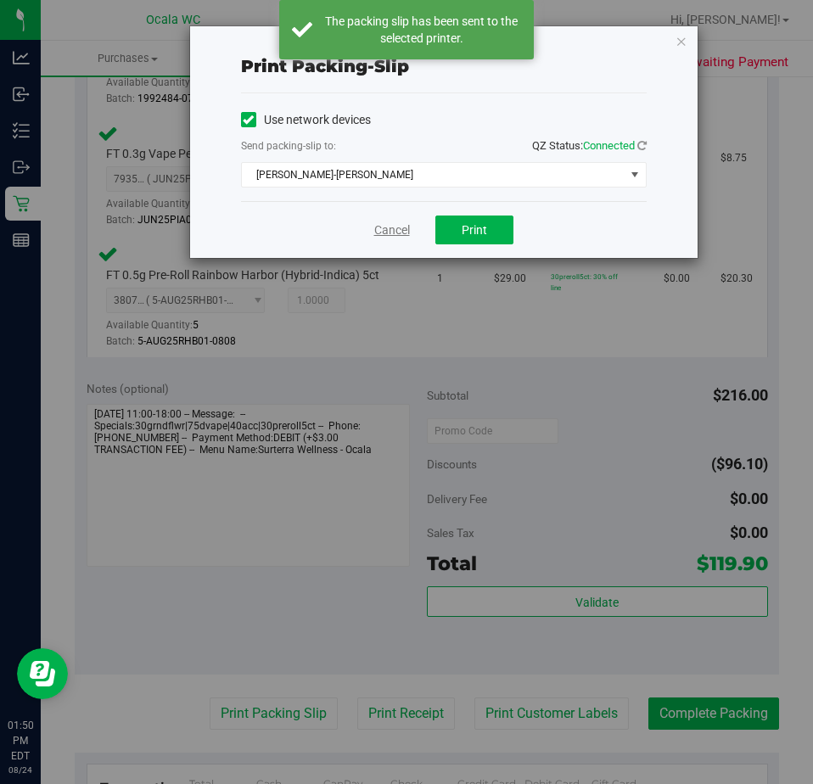
click at [383, 223] on link "Cancel" at bounding box center [392, 230] width 36 height 18
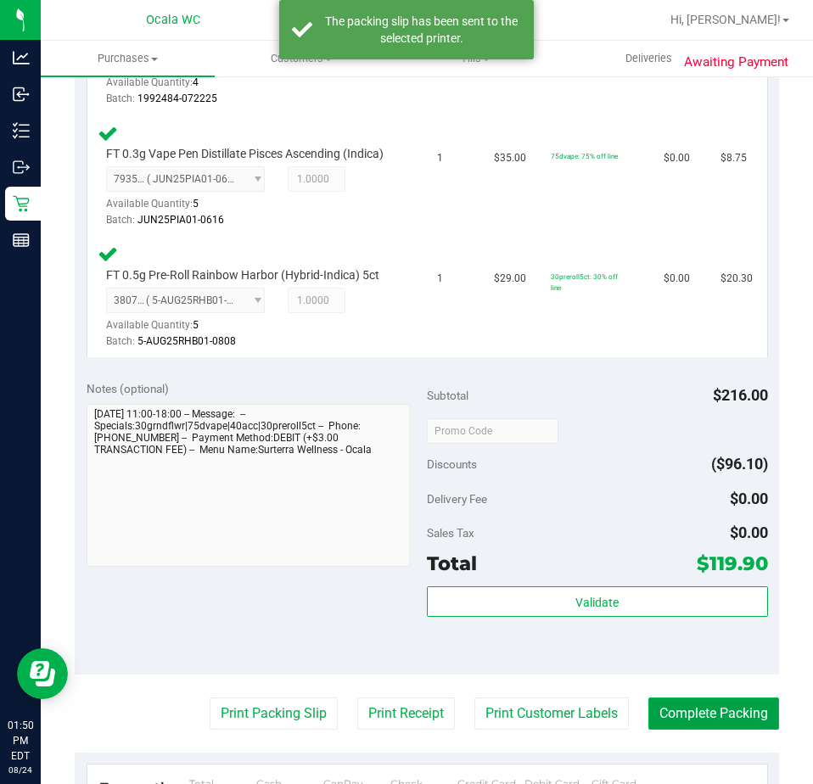
drag, startPoint x: 681, startPoint y: 713, endPoint x: 679, endPoint y: 725, distance: 12.8
click at [679, 725] on button "Complete Packing" at bounding box center [713, 713] width 131 height 32
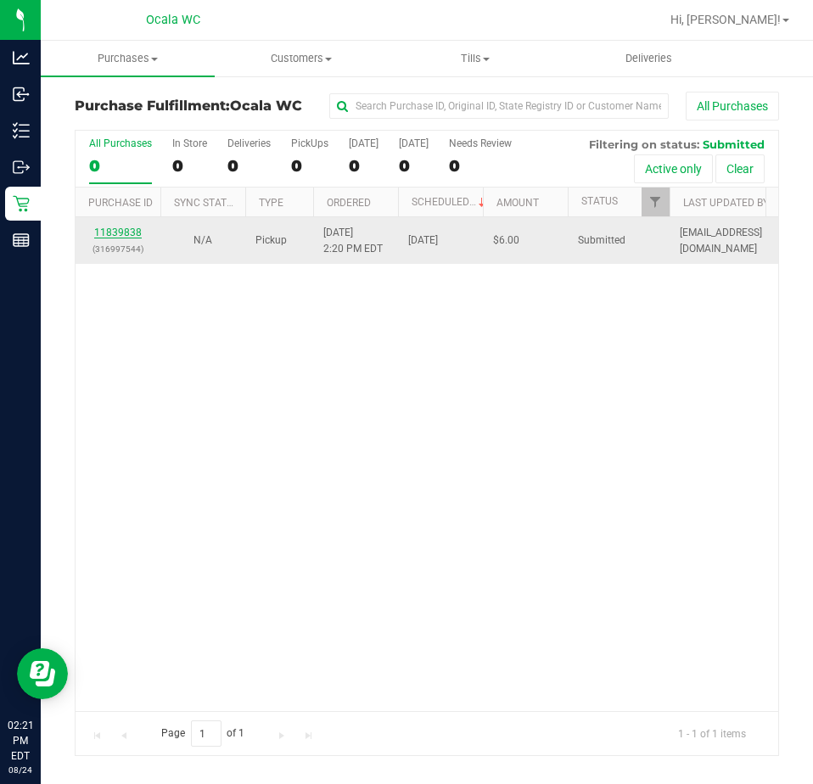
click at [103, 234] on link "11839838" at bounding box center [118, 232] width 48 height 12
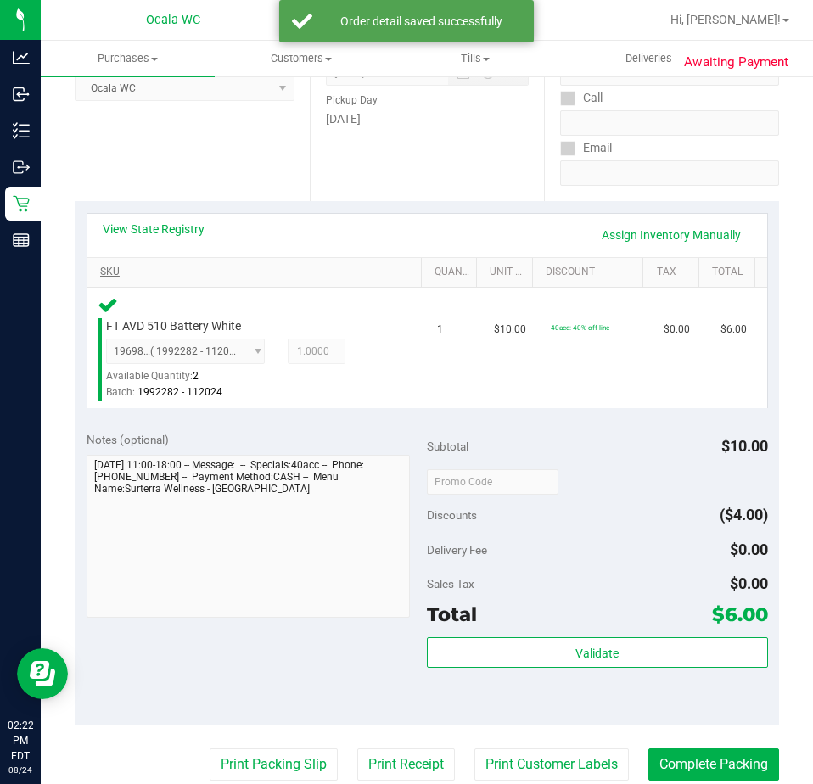
scroll to position [418, 0]
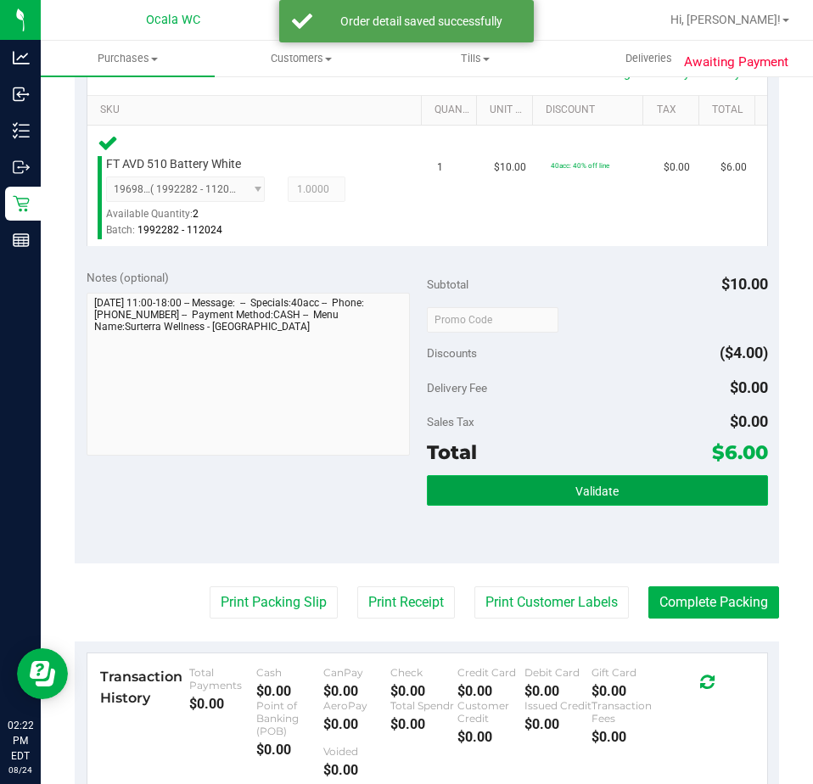
click at [468, 485] on button "Validate" at bounding box center [597, 490] width 341 height 31
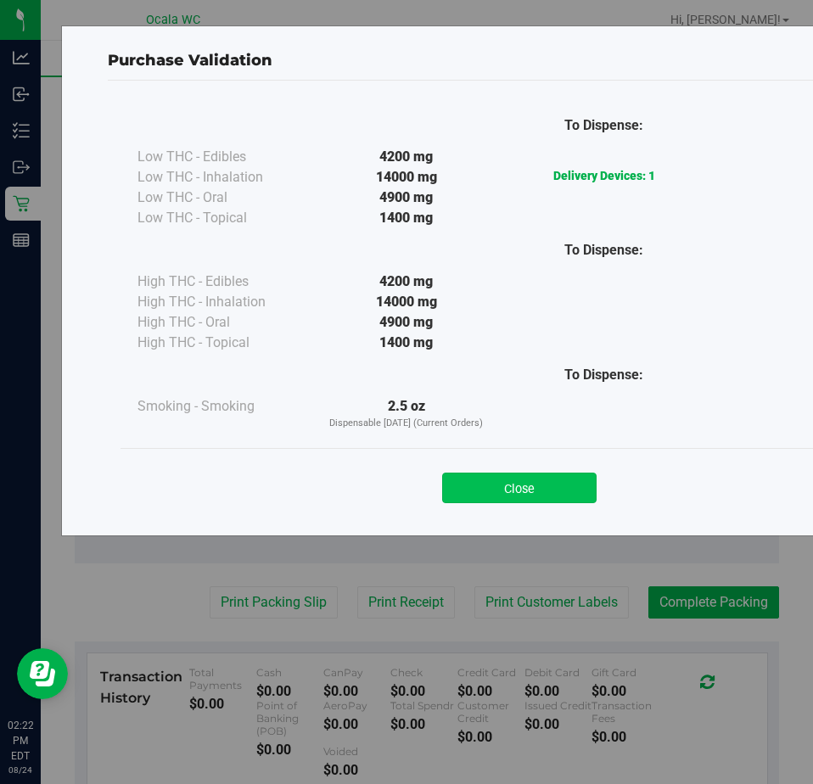
drag, startPoint x: 503, startPoint y: 467, endPoint x: 497, endPoint y: 480, distance: 14.8
click at [499, 476] on div "Close" at bounding box center [519, 482] width 772 height 42
click at [497, 480] on button "Close" at bounding box center [519, 487] width 154 height 31
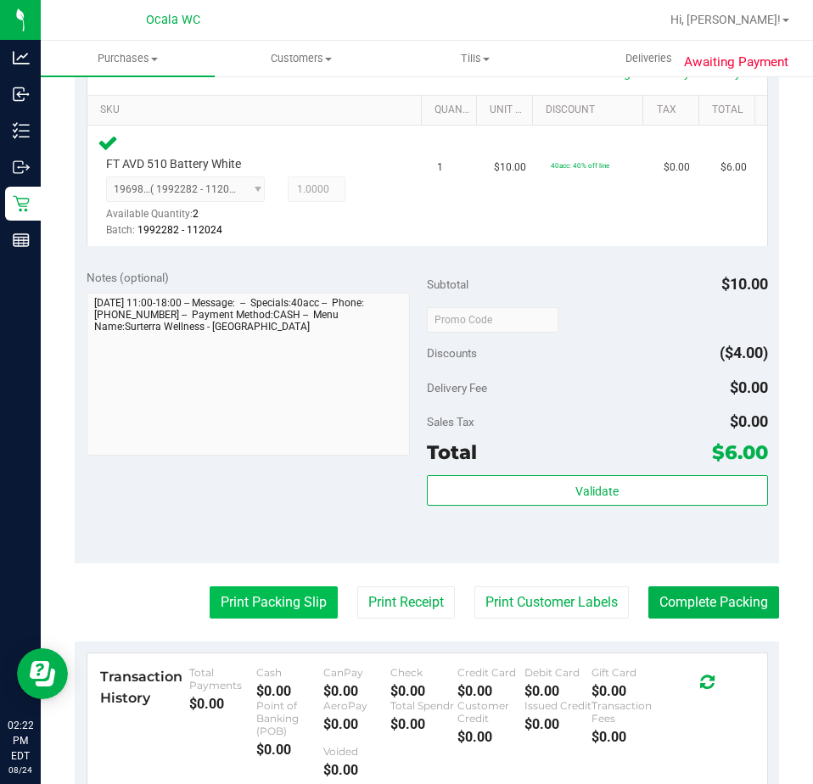
click at [249, 600] on button "Print Packing Slip" at bounding box center [274, 602] width 128 height 32
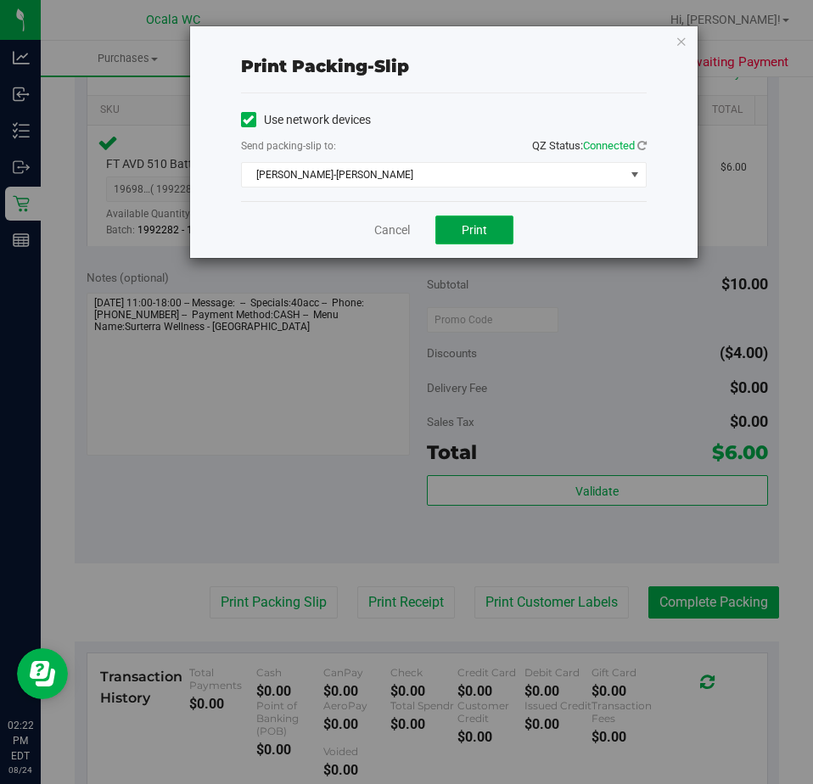
click at [471, 228] on span "Print" at bounding box center [473, 230] width 25 height 14
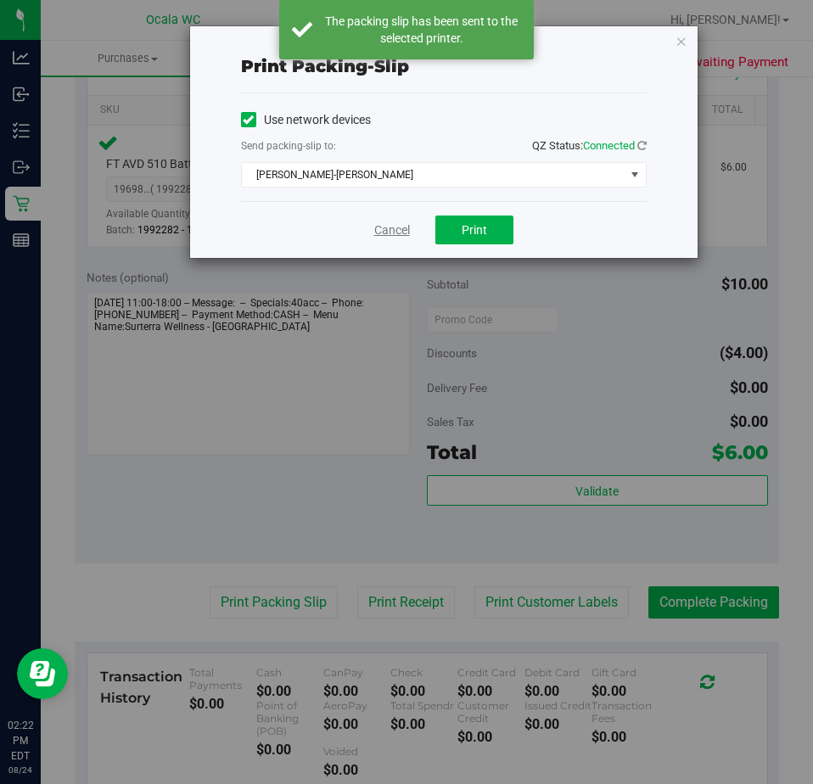
click at [386, 225] on link "Cancel" at bounding box center [392, 230] width 36 height 18
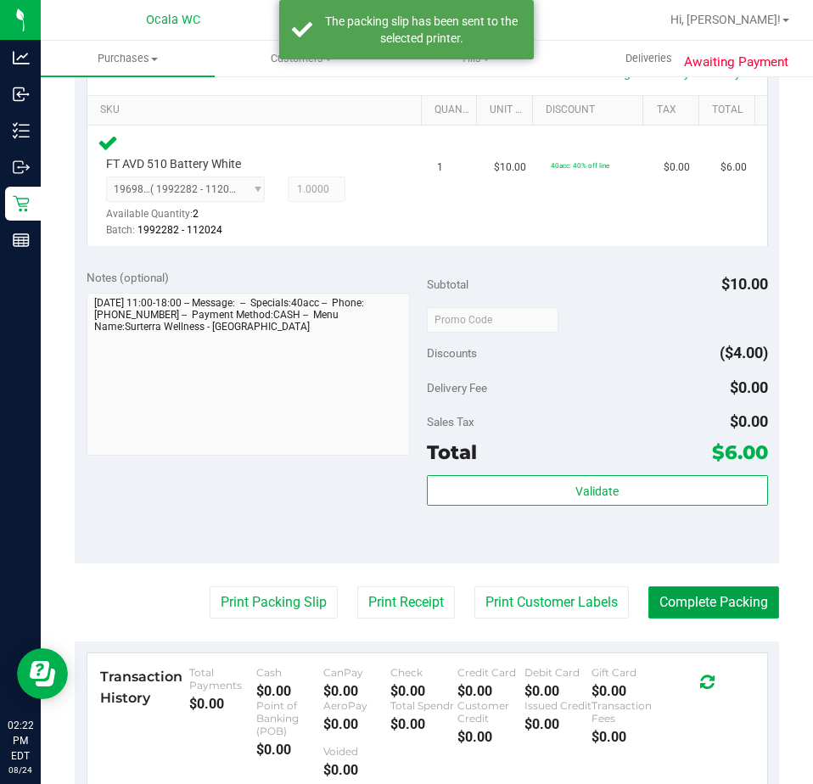
click at [685, 595] on button "Complete Packing" at bounding box center [713, 602] width 131 height 32
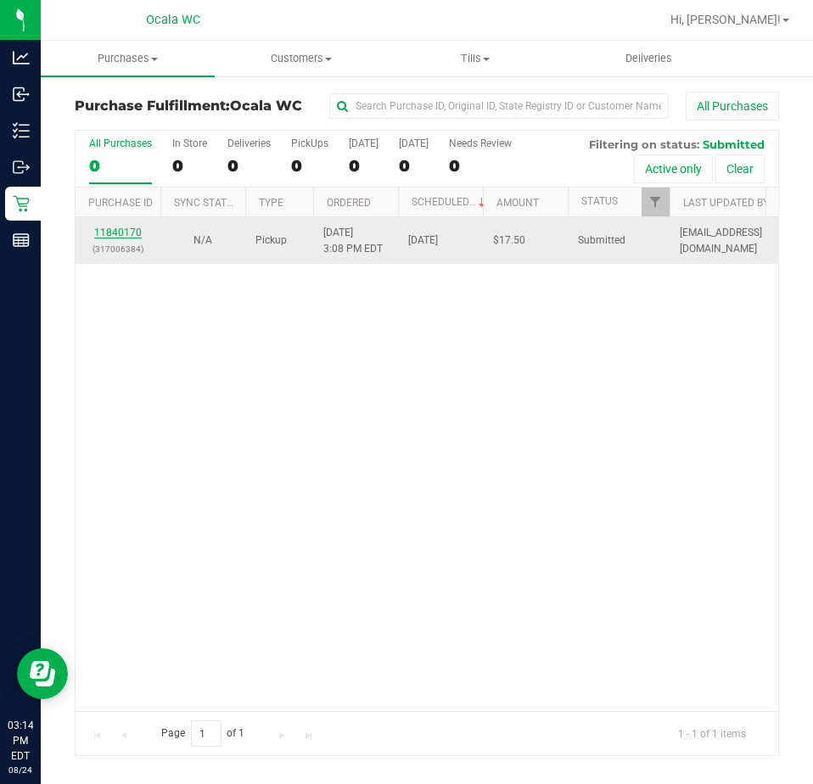
click at [113, 234] on link "11840170" at bounding box center [118, 232] width 48 height 12
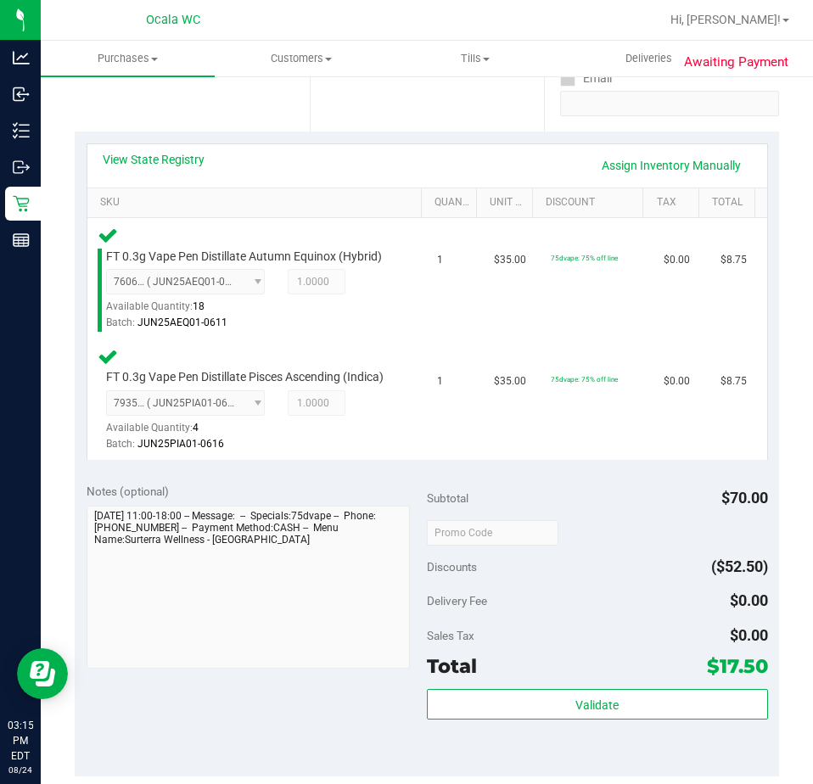
scroll to position [339, 0]
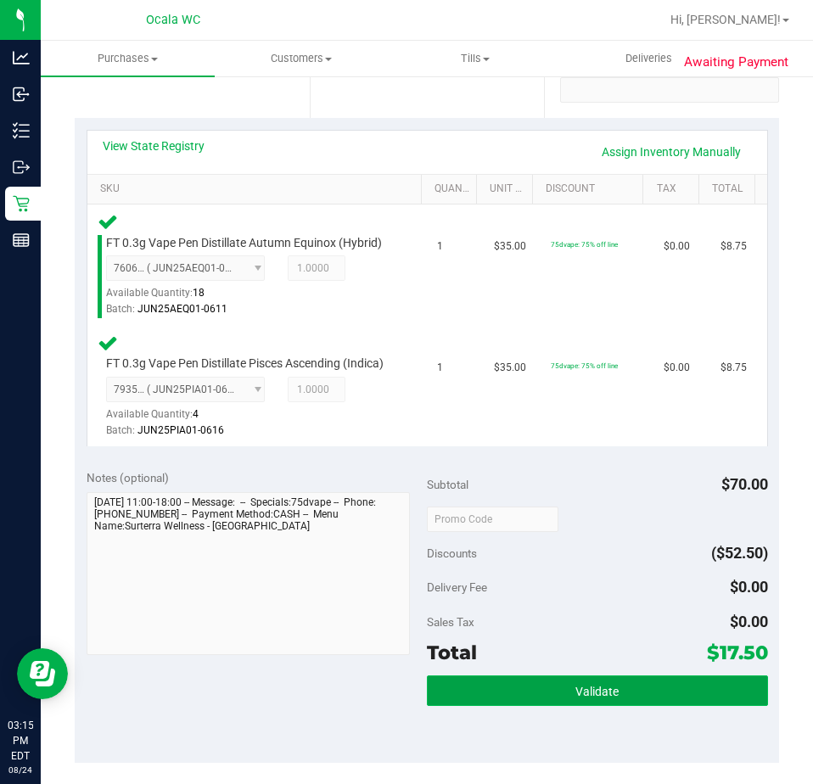
click at [591, 698] on span "Validate" at bounding box center [596, 692] width 43 height 14
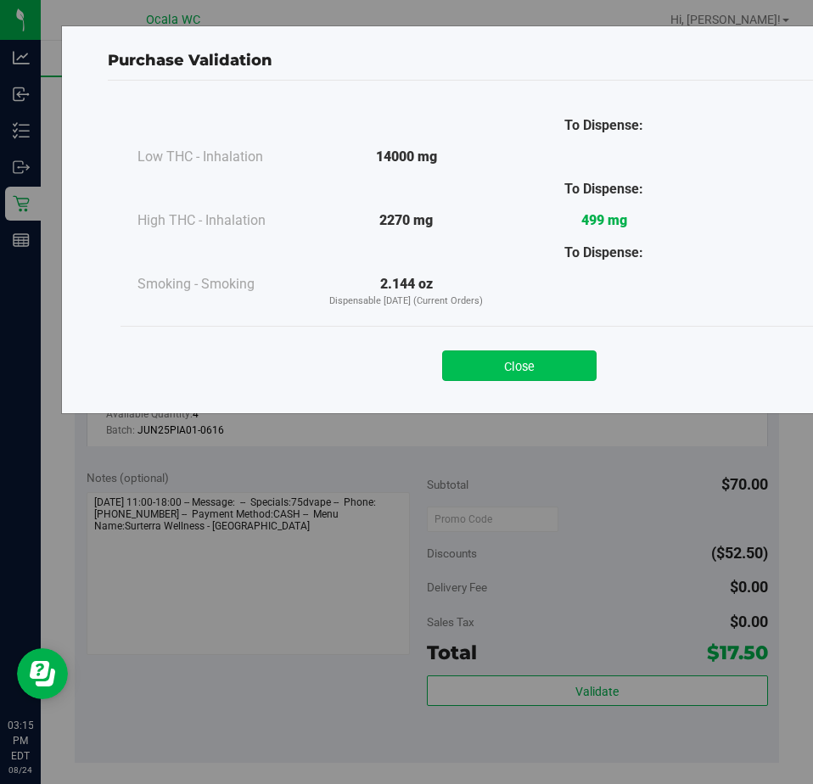
click at [474, 360] on button "Close" at bounding box center [519, 365] width 154 height 31
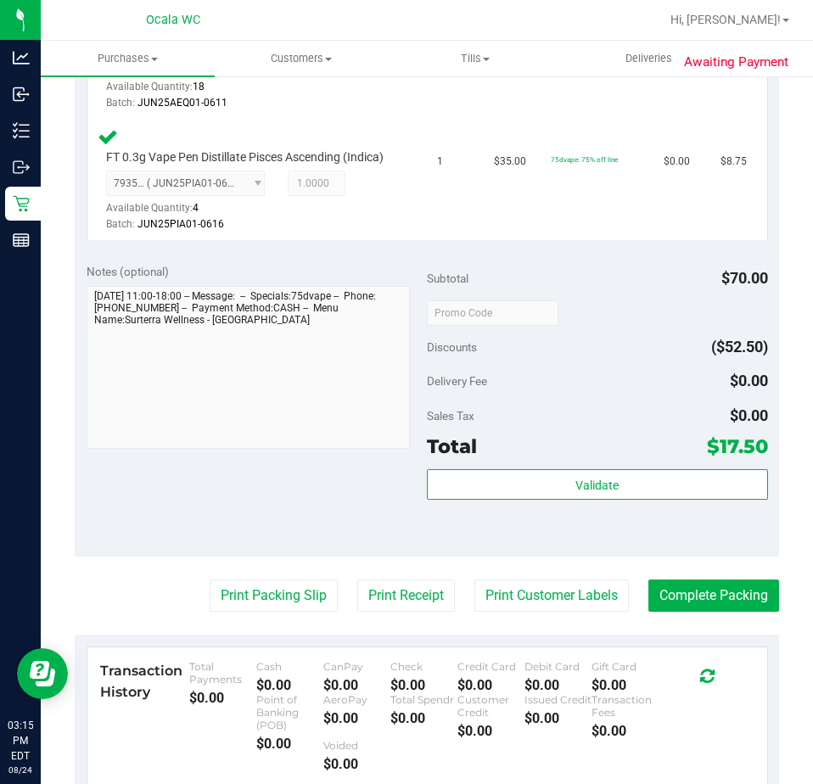
scroll to position [594, 0]
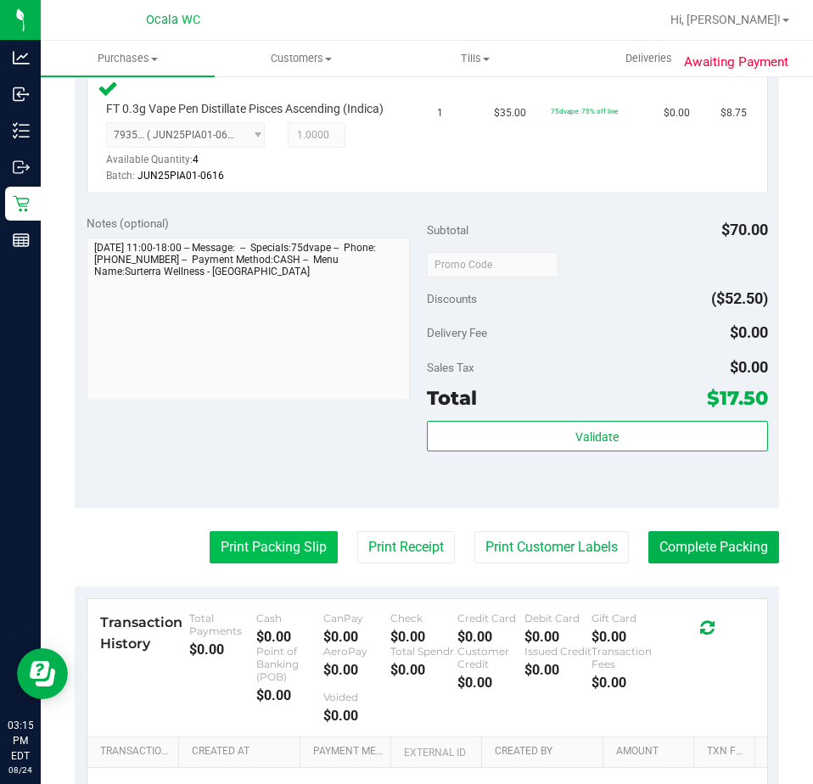
click at [238, 563] on button "Print Packing Slip" at bounding box center [274, 547] width 128 height 32
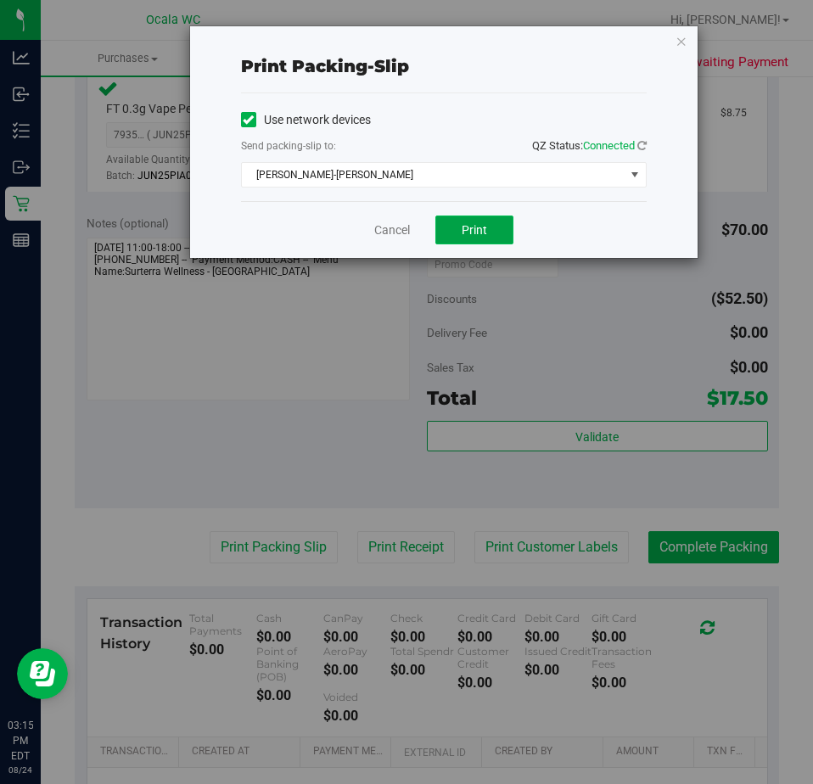
click at [452, 233] on button "Print" at bounding box center [474, 229] width 78 height 29
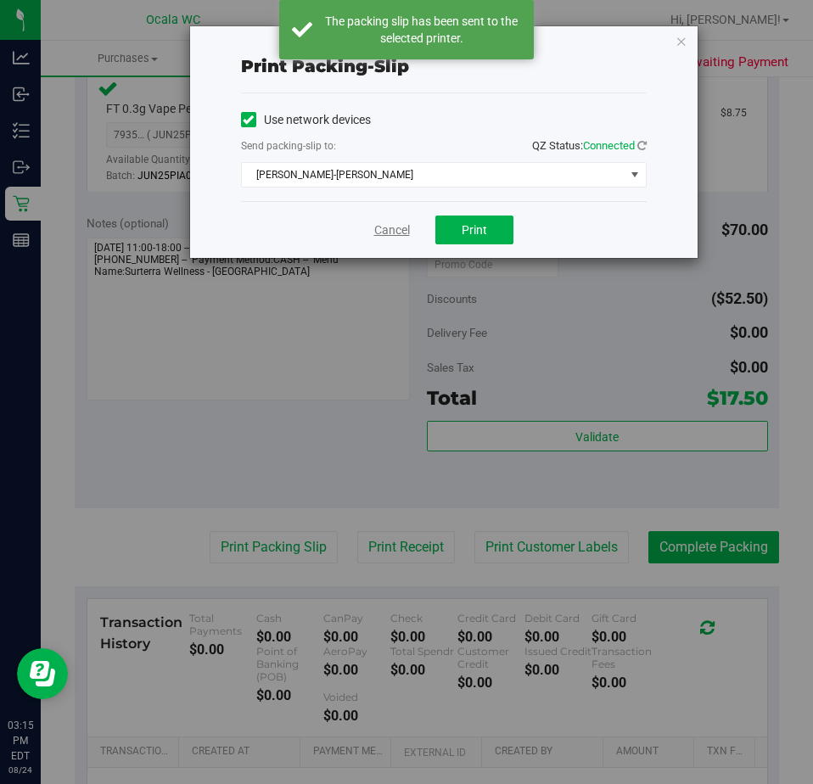
click at [383, 223] on link "Cancel" at bounding box center [392, 230] width 36 height 18
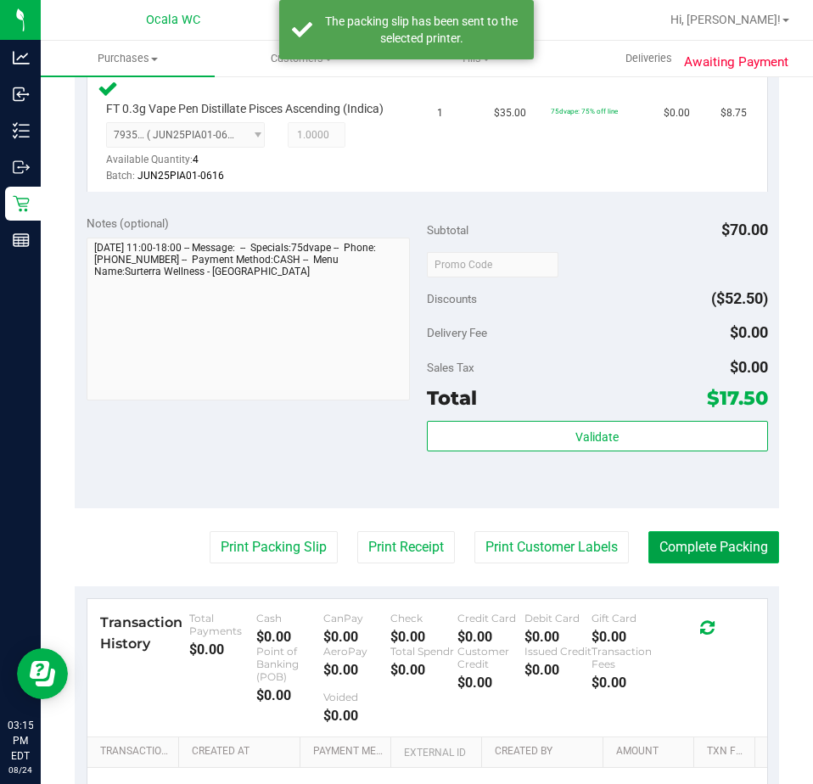
click at [707, 563] on button "Complete Packing" at bounding box center [713, 547] width 131 height 32
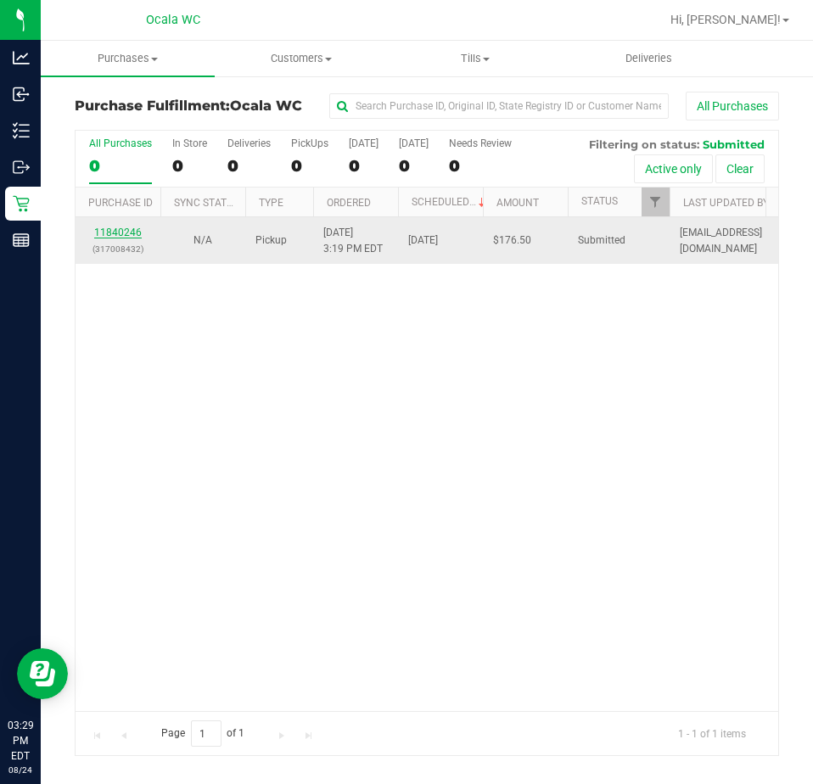
click at [128, 232] on link "11840246" at bounding box center [118, 232] width 48 height 12
click at [121, 235] on link "11840246" at bounding box center [118, 232] width 48 height 12
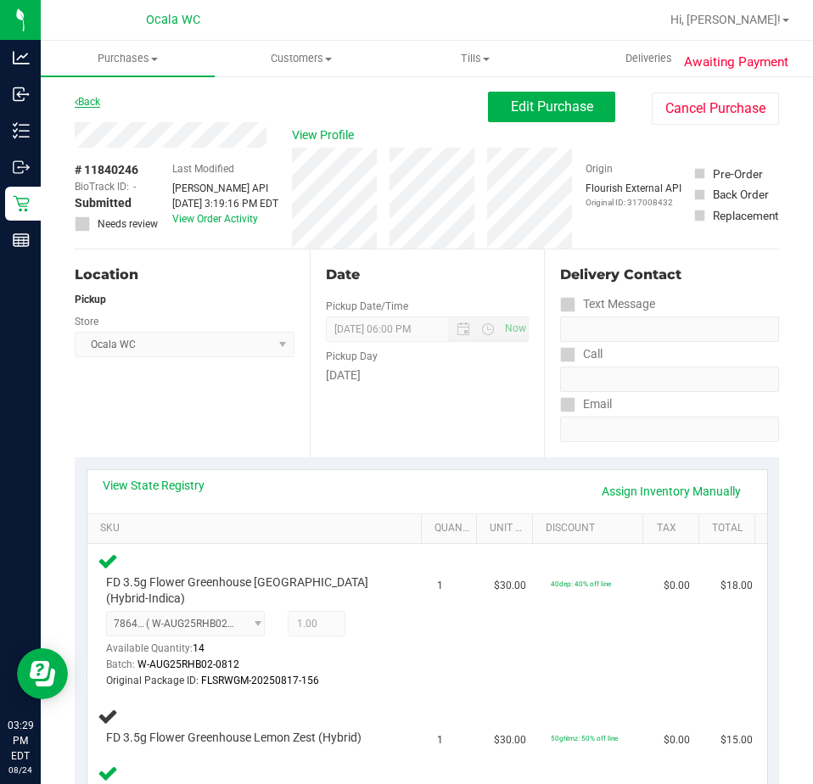
click at [90, 103] on link "Back" at bounding box center [87, 102] width 25 height 12
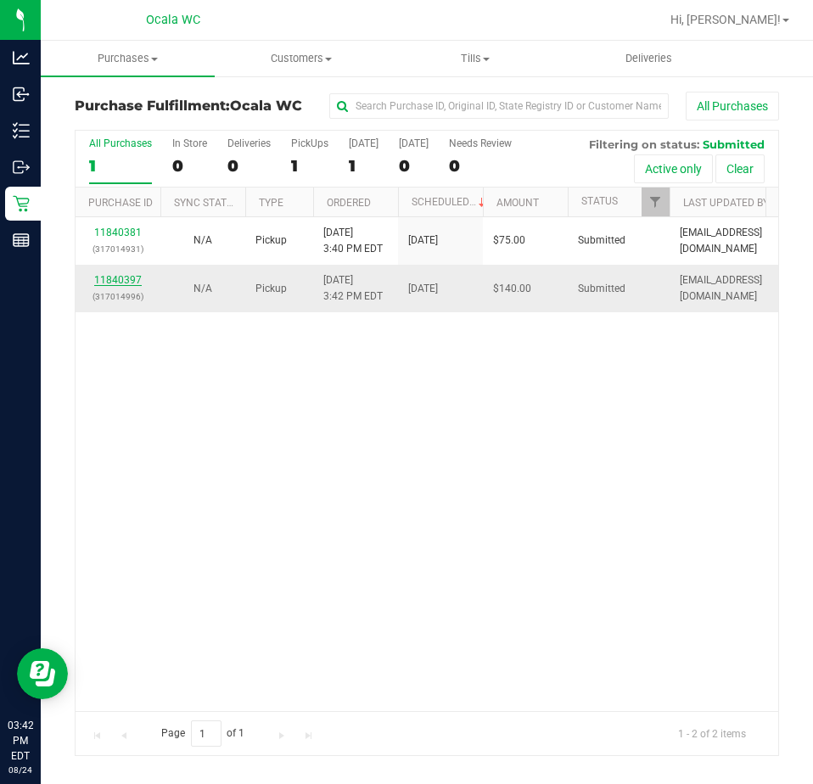
click at [130, 279] on link "11840397" at bounding box center [118, 280] width 48 height 12
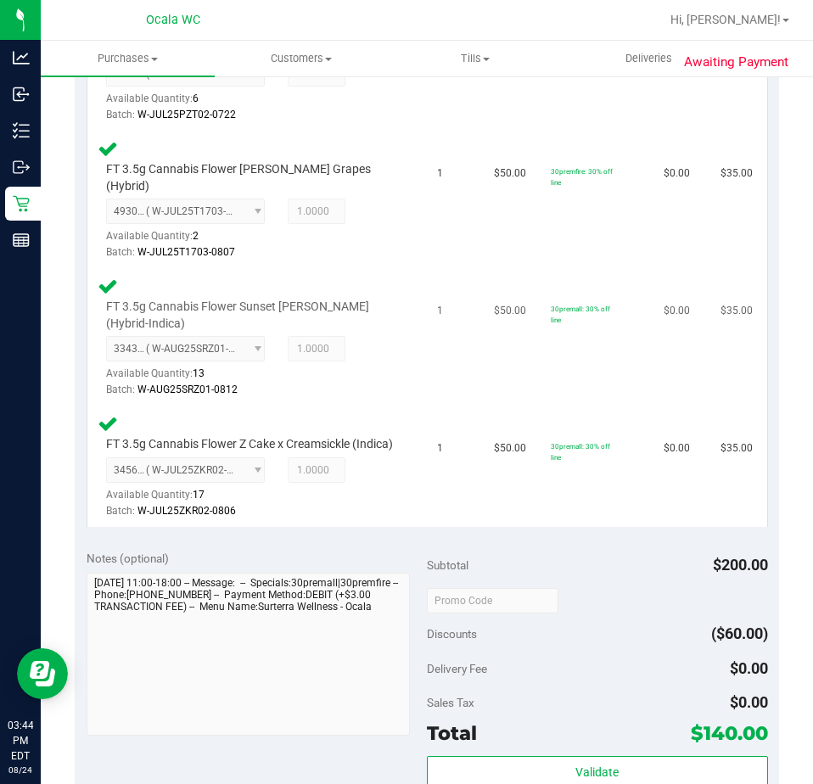
scroll to position [594, 0]
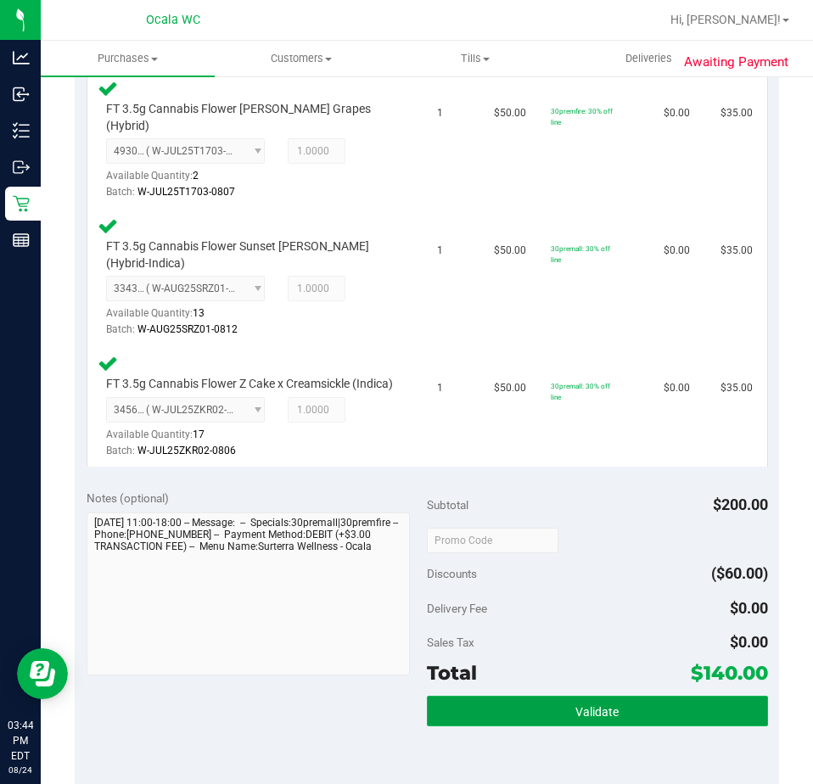
click at [515, 709] on button "Validate" at bounding box center [597, 711] width 341 height 31
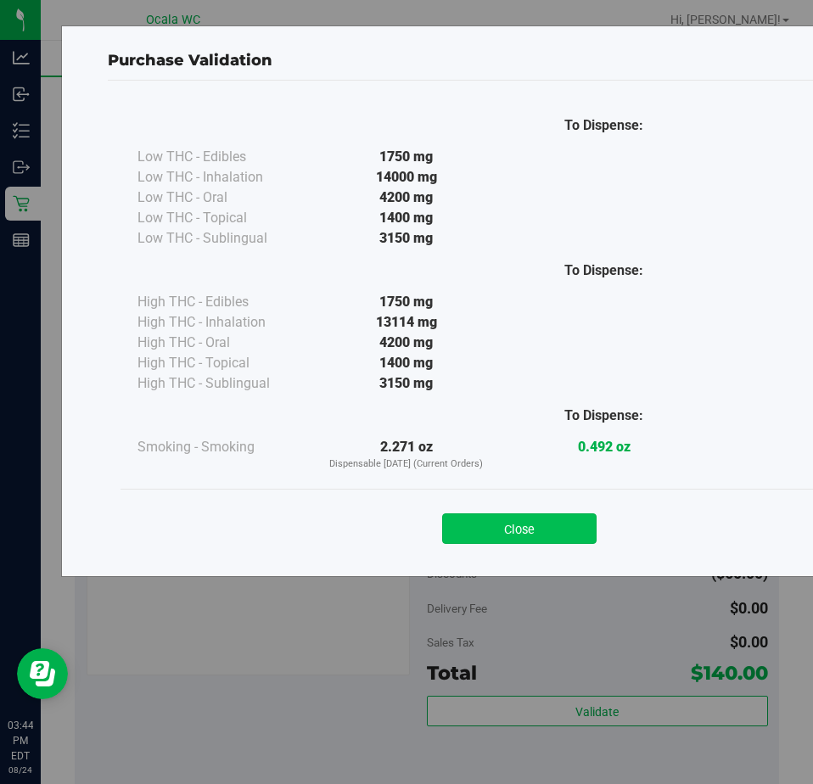
click at [527, 519] on button "Close" at bounding box center [519, 528] width 154 height 31
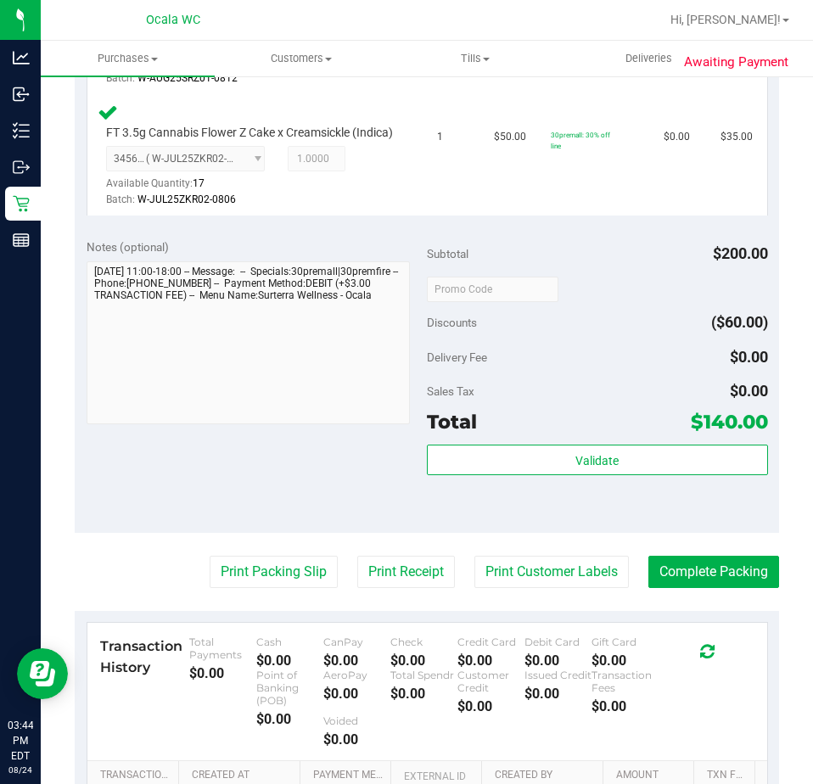
scroll to position [933, 0]
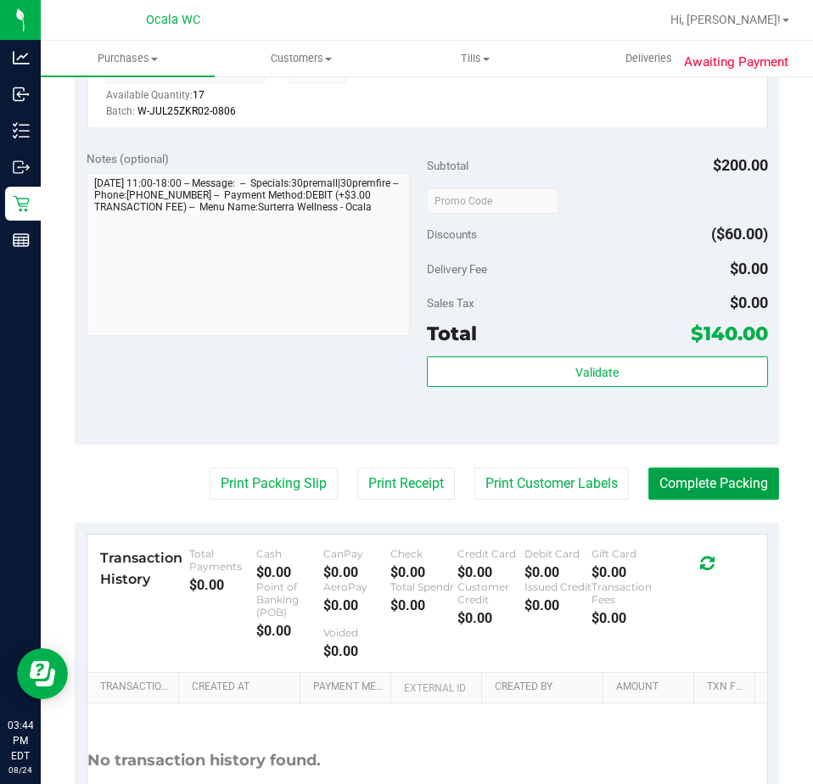
click at [709, 475] on button "Complete Packing" at bounding box center [713, 483] width 131 height 32
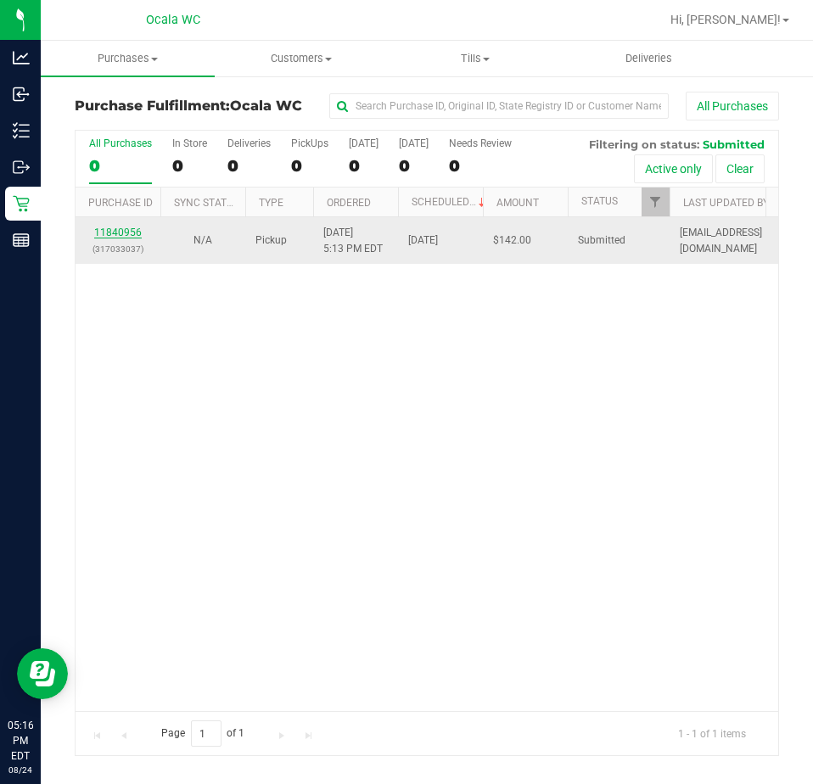
click at [131, 235] on link "11840956" at bounding box center [118, 232] width 48 height 12
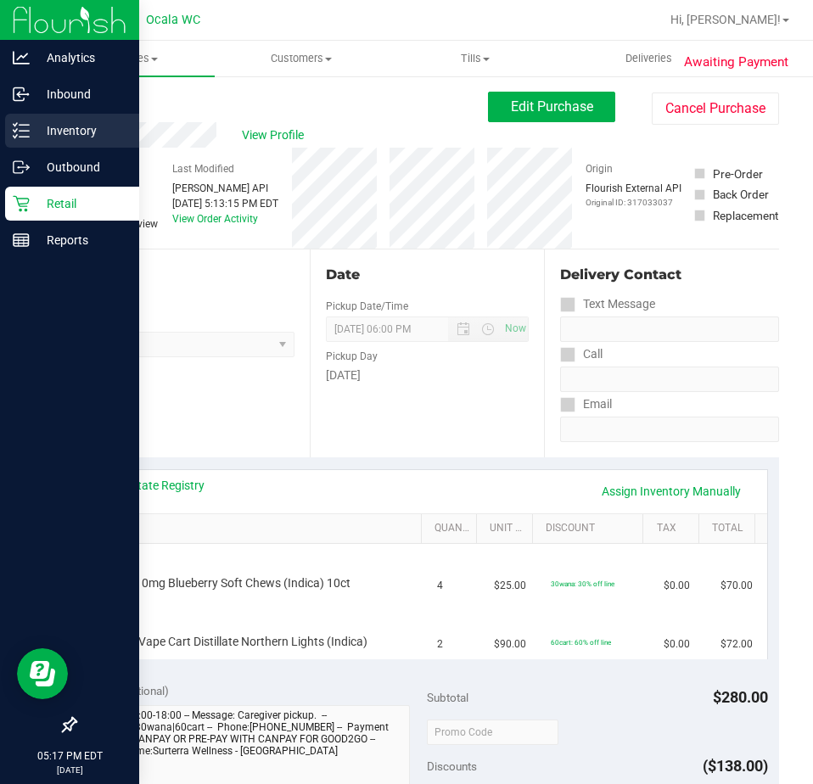
click at [28, 118] on div "Inventory" at bounding box center [72, 131] width 134 height 34
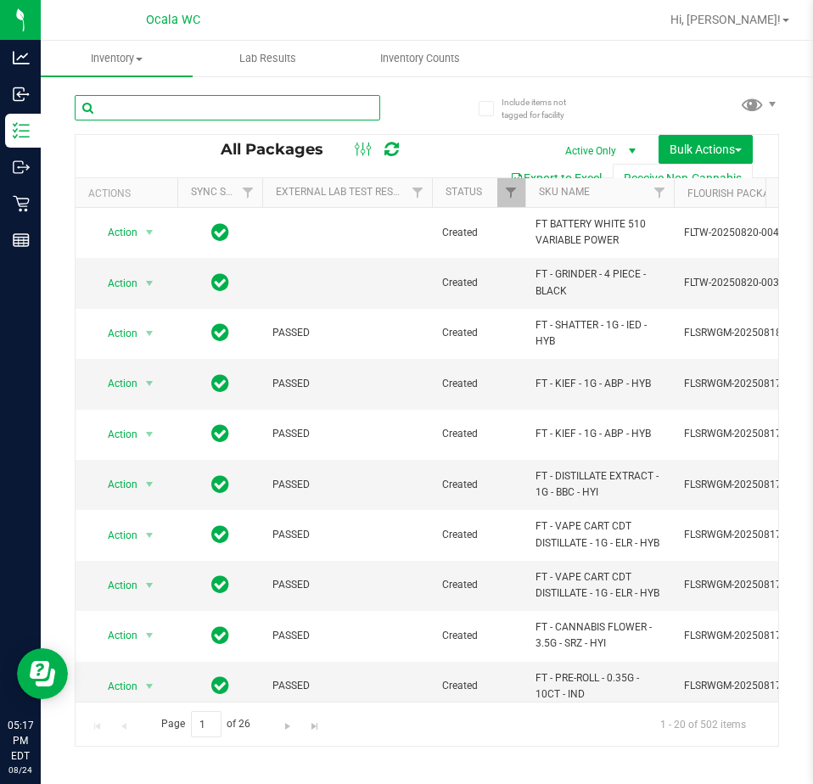
click at [90, 106] on input "text" at bounding box center [227, 107] width 305 height 25
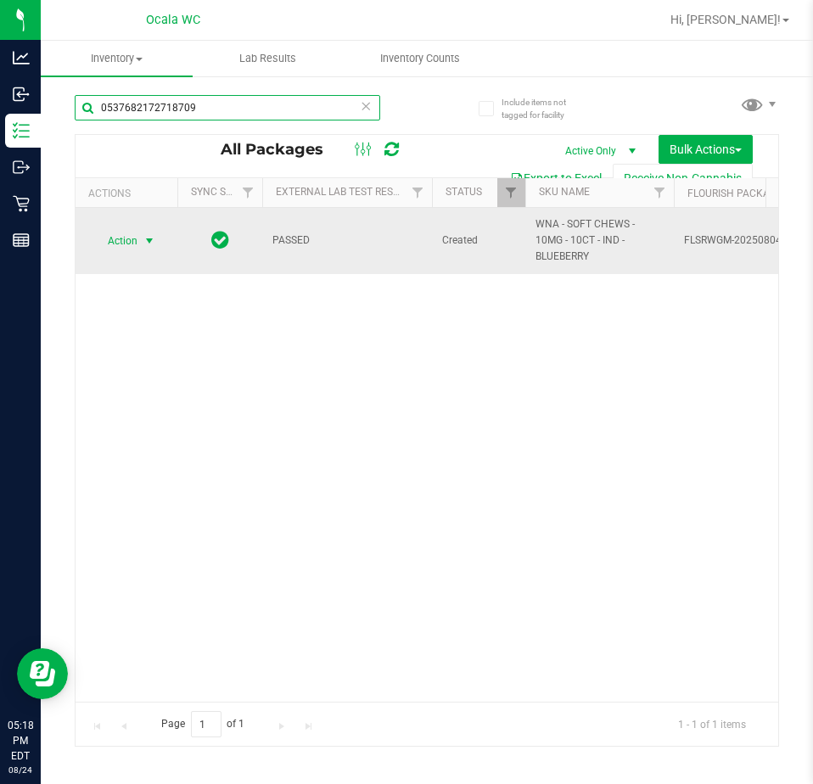
type input "0537682172718709"
click at [148, 244] on span "select" at bounding box center [150, 241] width 14 height 14
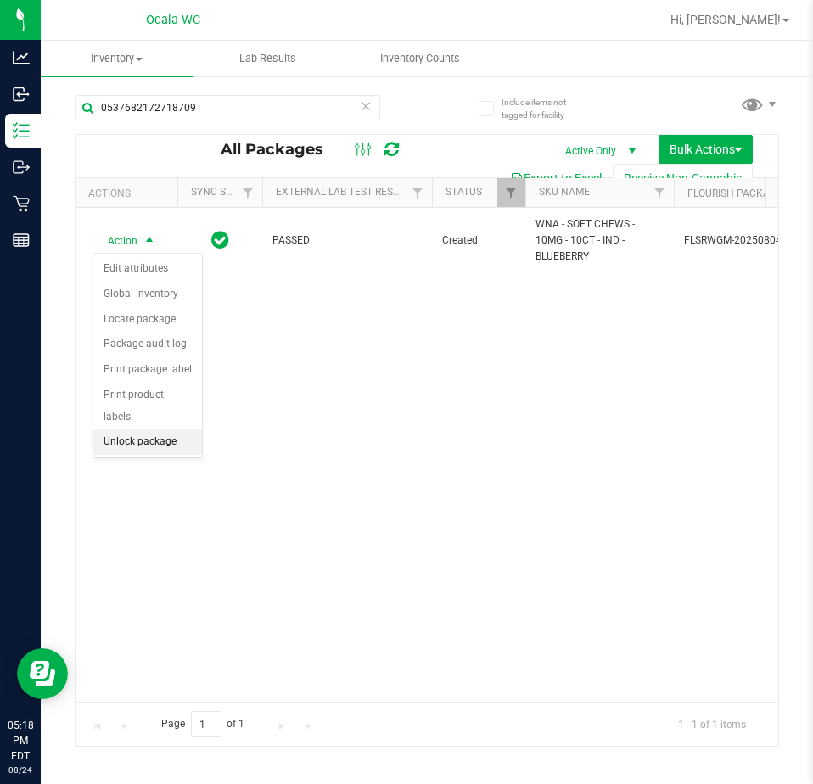
click at [129, 429] on li "Unlock package" at bounding box center [147, 441] width 109 height 25
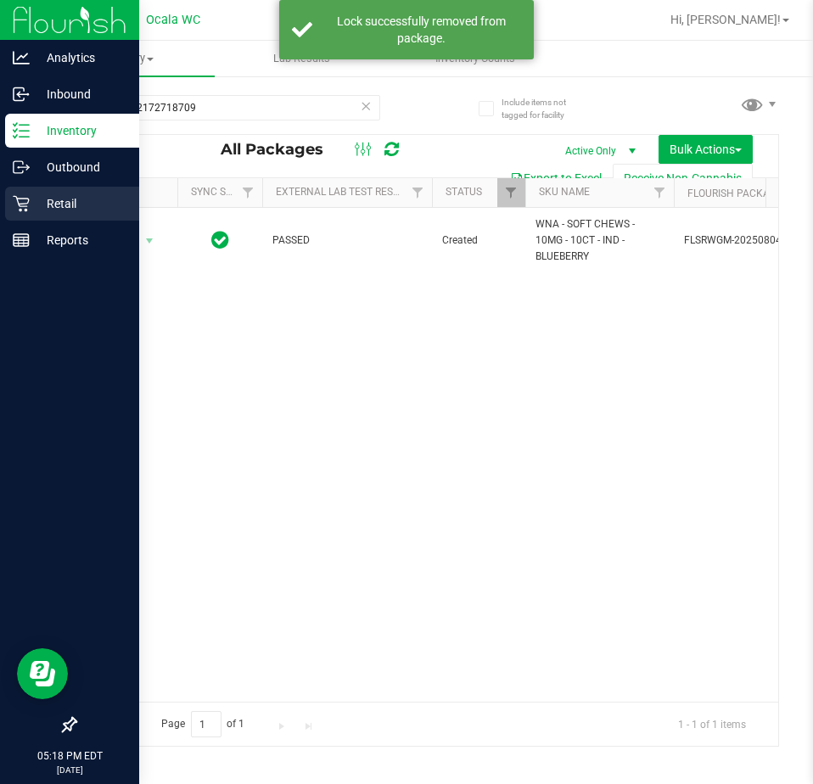
click at [27, 193] on div "Retail" at bounding box center [72, 204] width 134 height 34
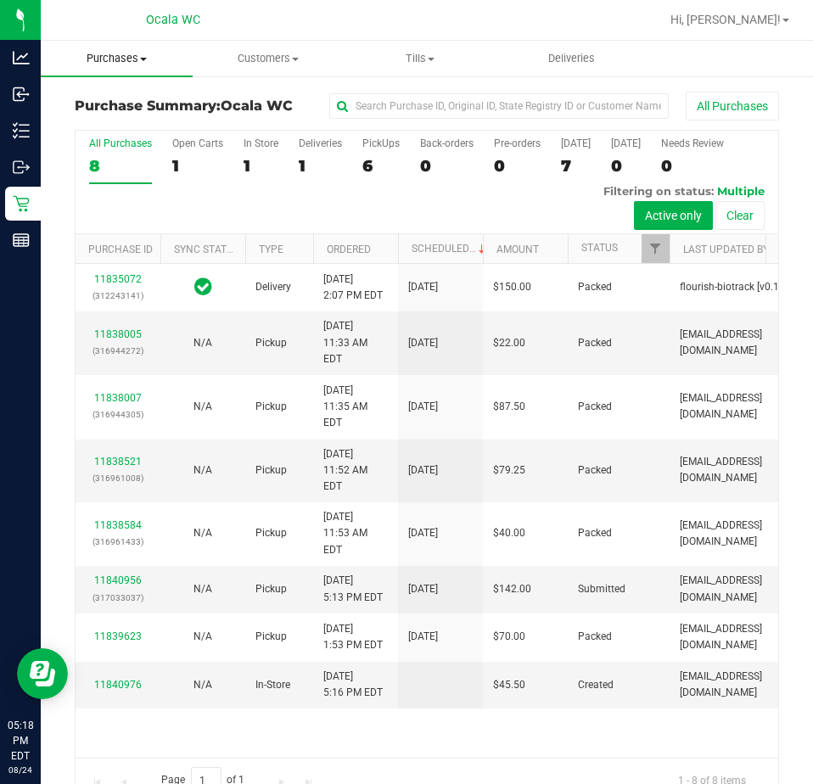
click at [131, 60] on span "Purchases" at bounding box center [117, 58] width 152 height 15
click at [84, 116] on span "Fulfillment" at bounding box center [93, 122] width 105 height 14
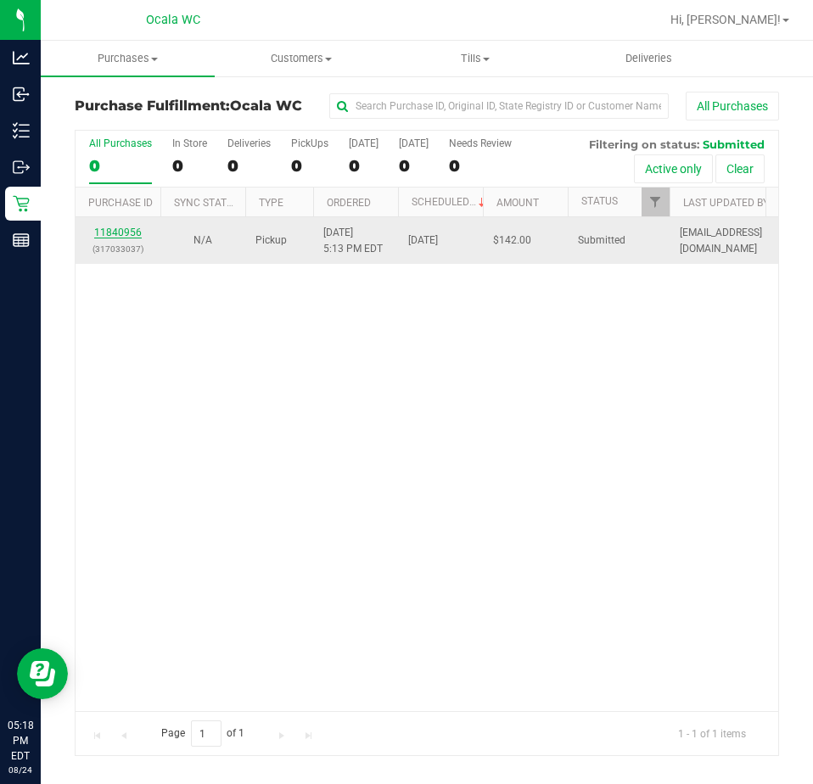
click at [122, 232] on link "11840956" at bounding box center [118, 232] width 48 height 12
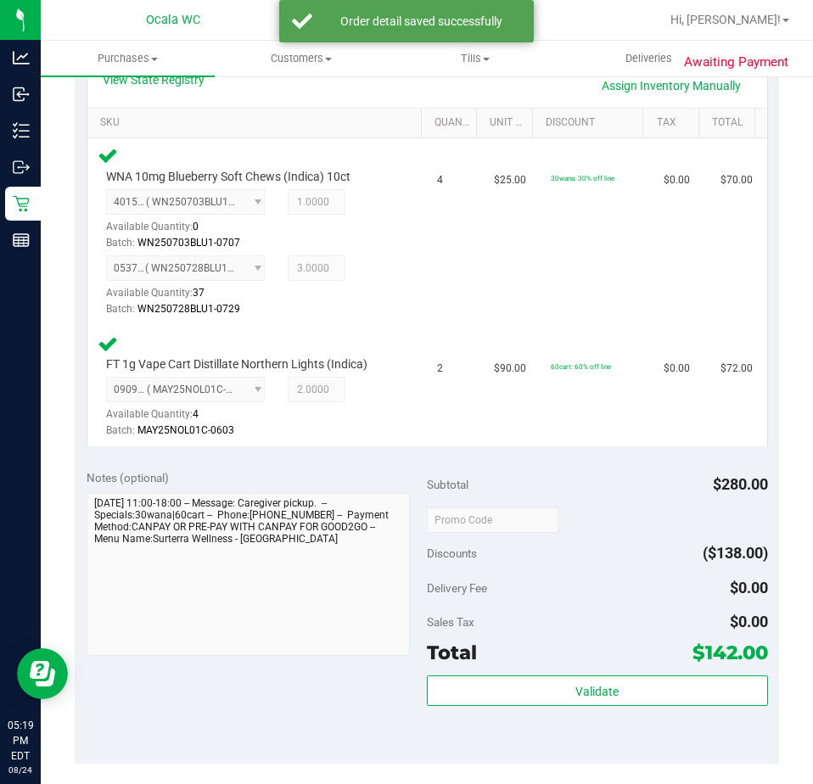
scroll to position [424, 0]
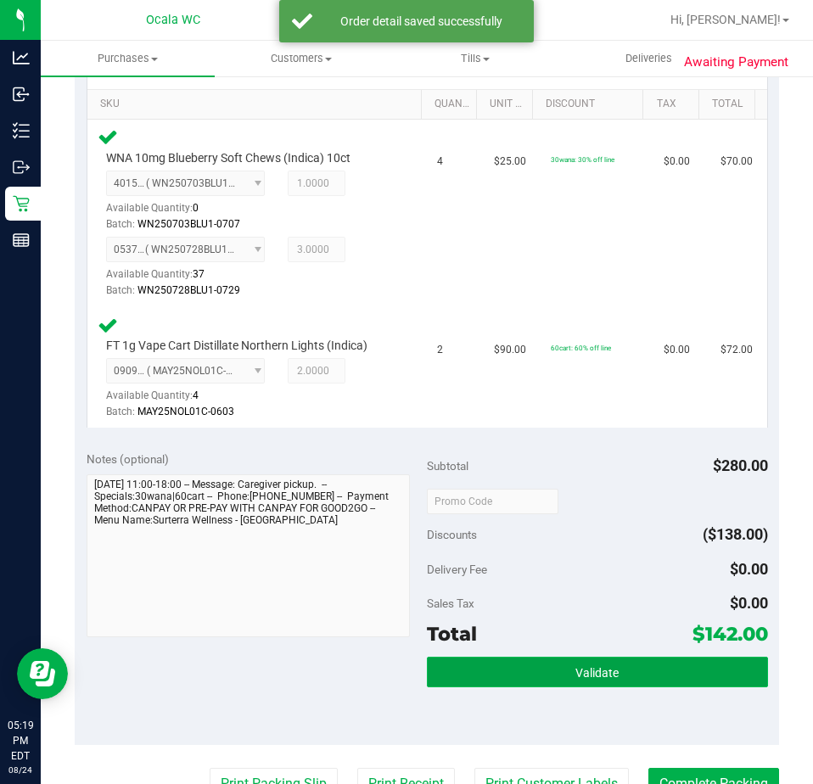
click at [548, 662] on button "Validate" at bounding box center [597, 672] width 341 height 31
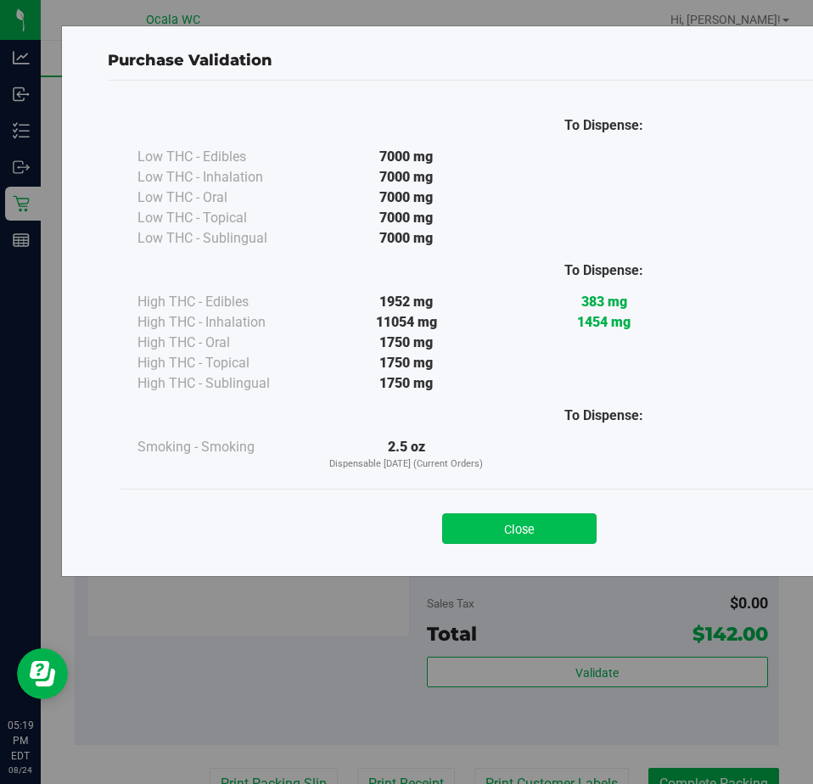
click at [488, 517] on button "Close" at bounding box center [519, 528] width 154 height 31
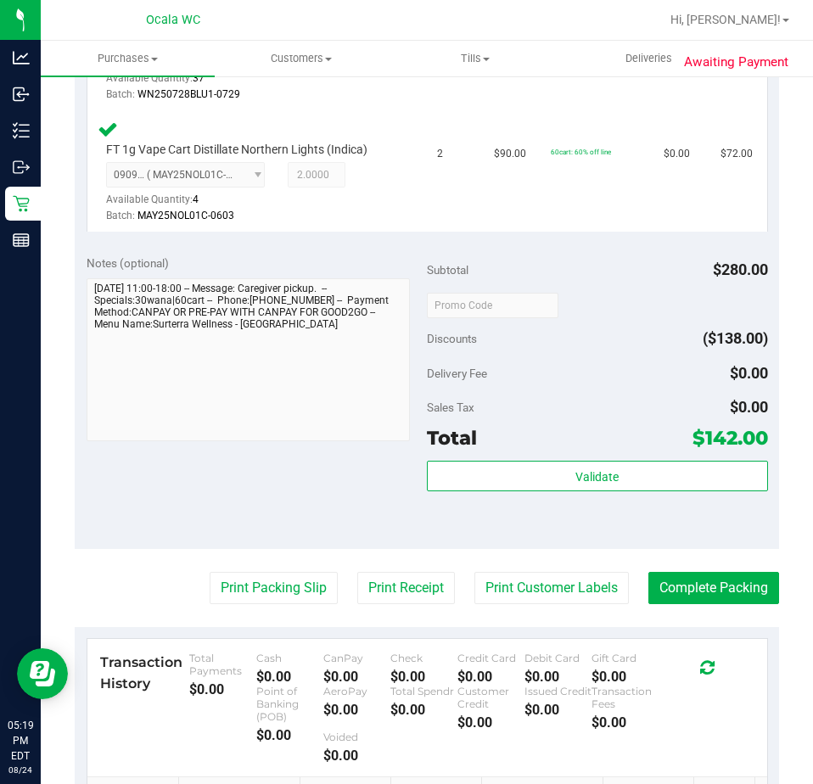
scroll to position [679, 0]
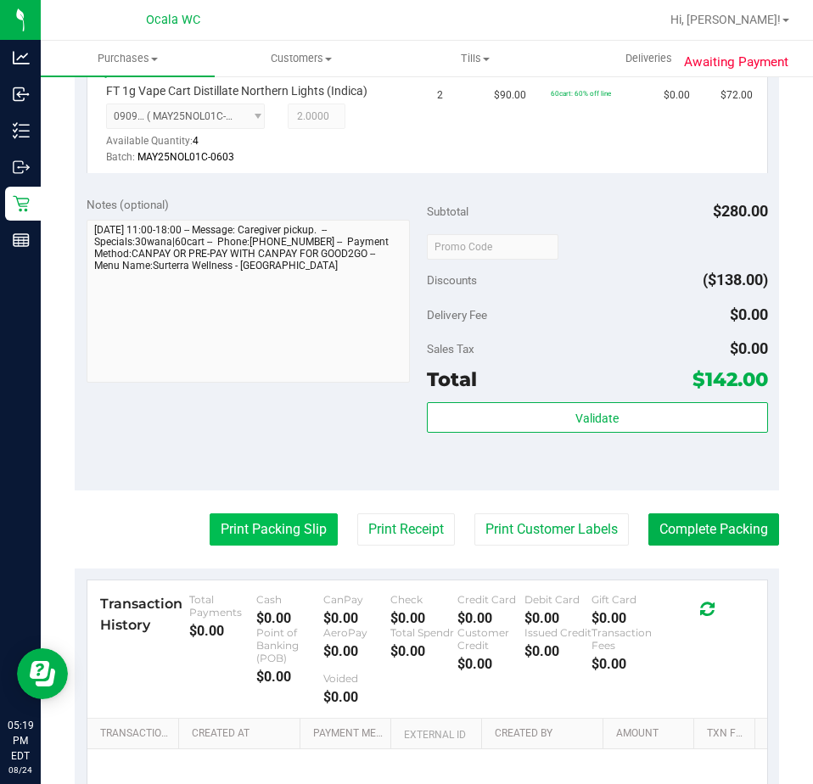
click at [263, 520] on button "Print Packing Slip" at bounding box center [274, 529] width 128 height 32
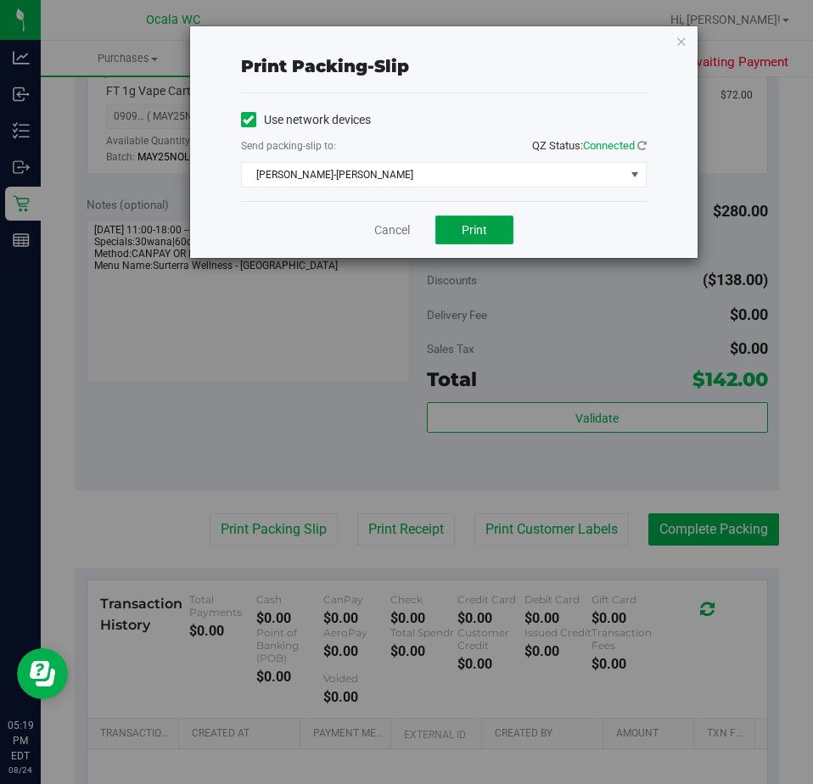
click at [459, 218] on button "Print" at bounding box center [474, 229] width 78 height 29
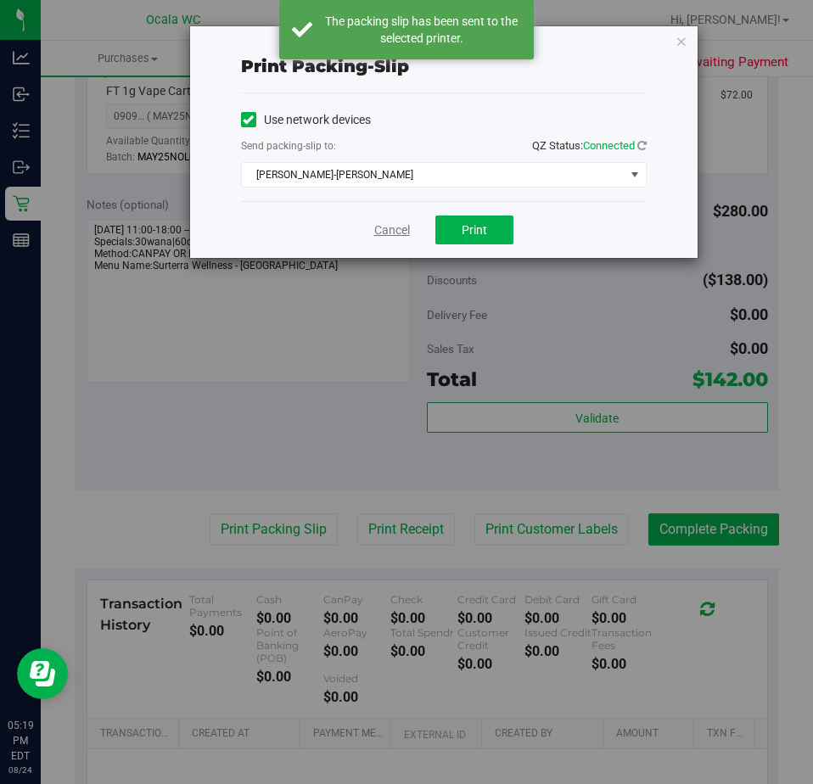
click at [394, 227] on link "Cancel" at bounding box center [392, 230] width 36 height 18
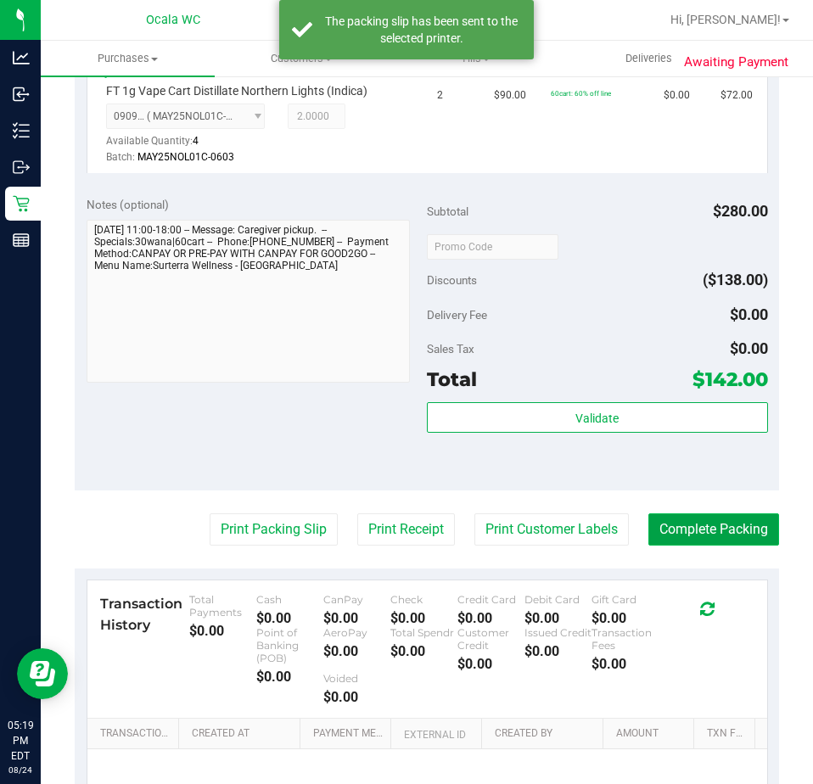
click at [690, 527] on button "Complete Packing" at bounding box center [713, 529] width 131 height 32
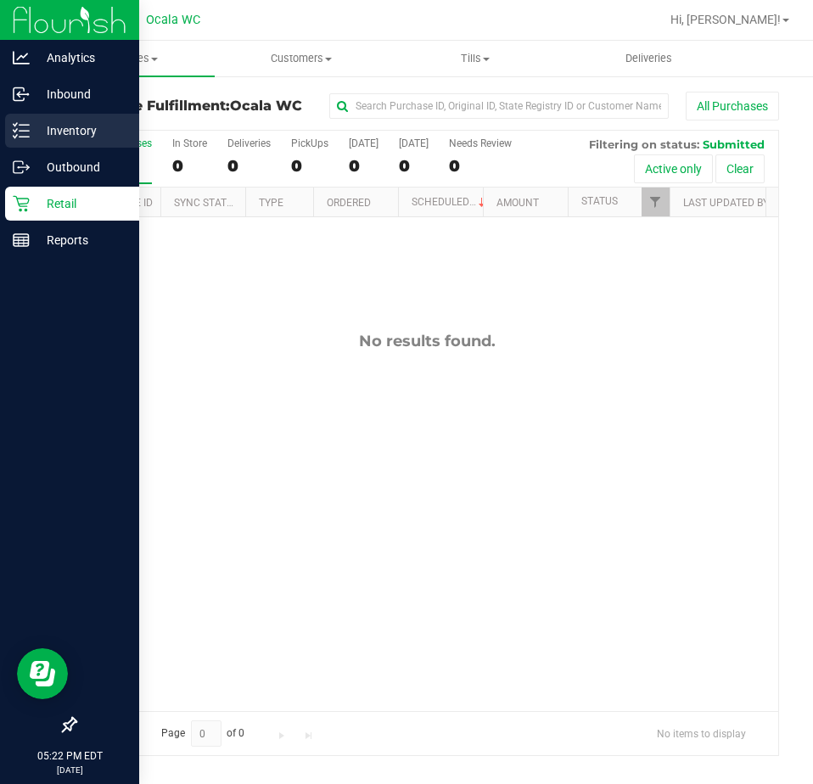
click at [20, 146] on div "Inventory" at bounding box center [72, 131] width 134 height 34
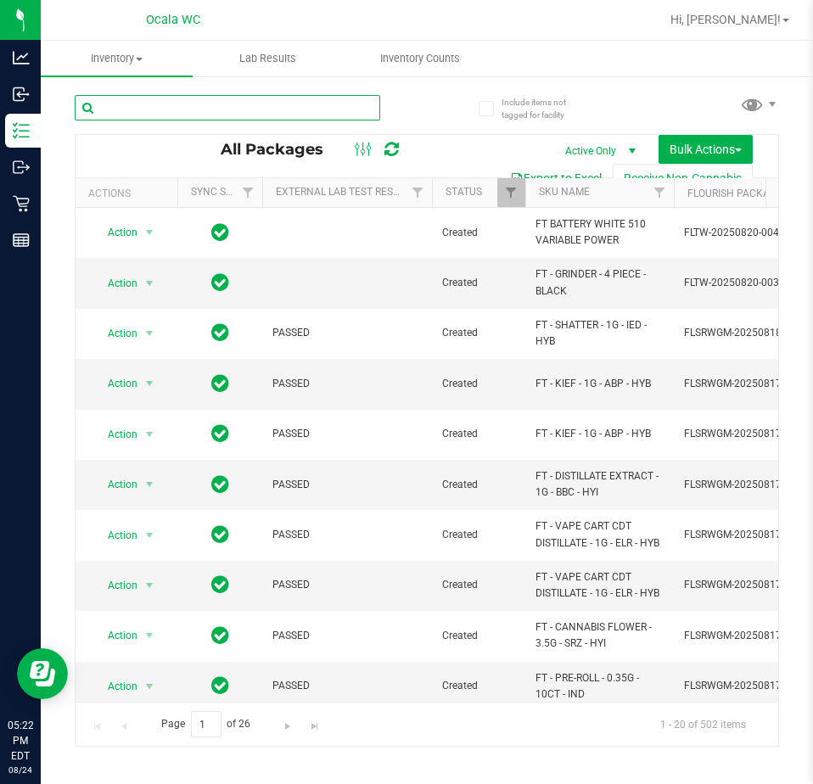
click at [144, 102] on input "text" at bounding box center [227, 107] width 305 height 25
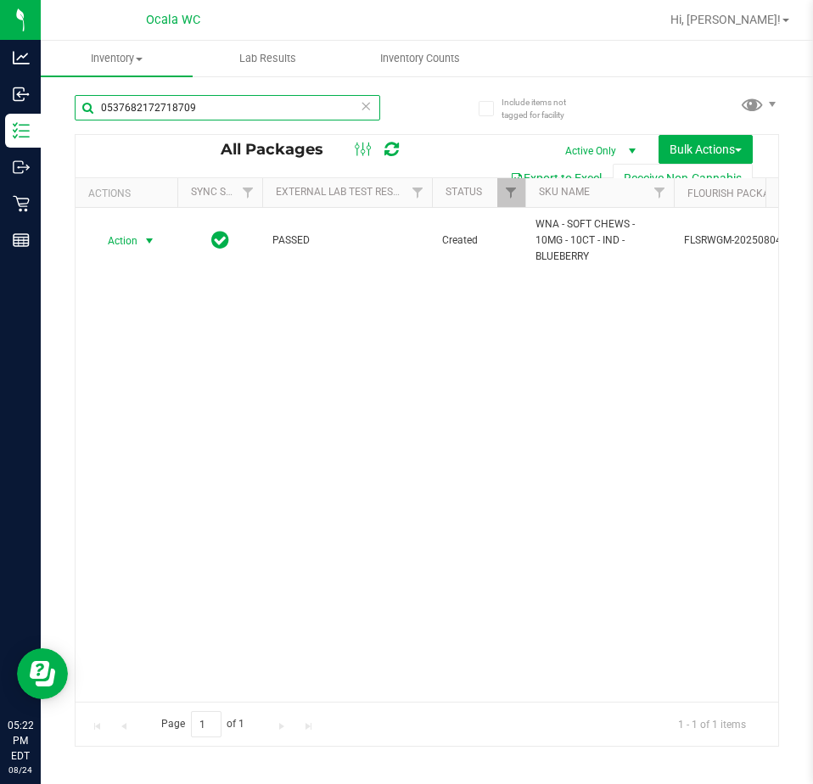
type input "0537682172718709"
click at [147, 241] on span "select" at bounding box center [150, 241] width 14 height 14
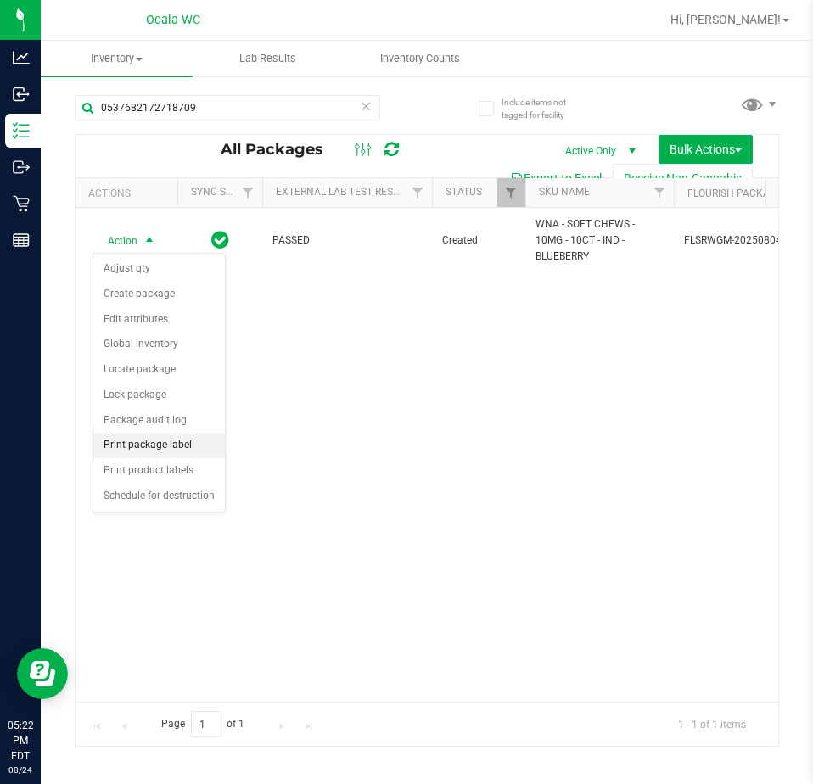
click at [115, 443] on li "Print package label" at bounding box center [158, 445] width 131 height 25
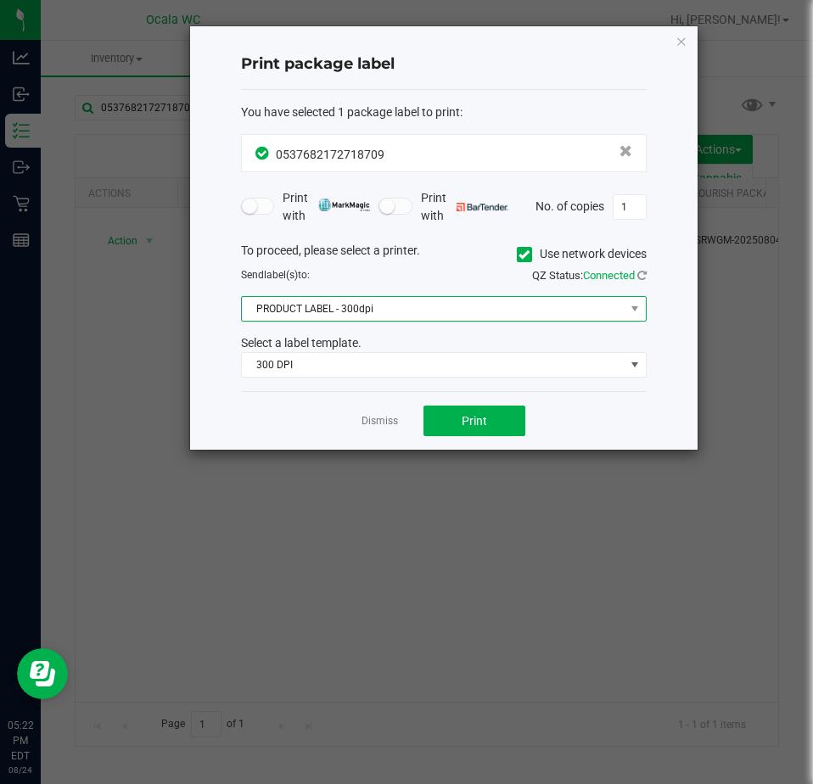
click at [360, 301] on span "PRODUCT LABEL - 300dpi" at bounding box center [433, 309] width 383 height 24
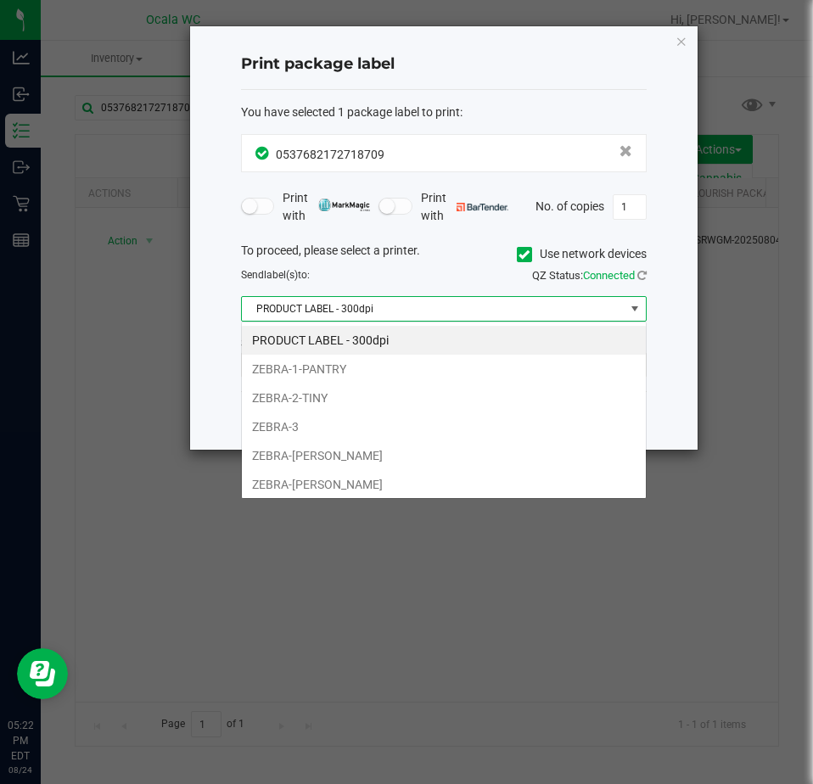
scroll to position [25, 405]
click at [308, 450] on li "ZEBRA-[PERSON_NAME]" at bounding box center [444, 455] width 404 height 29
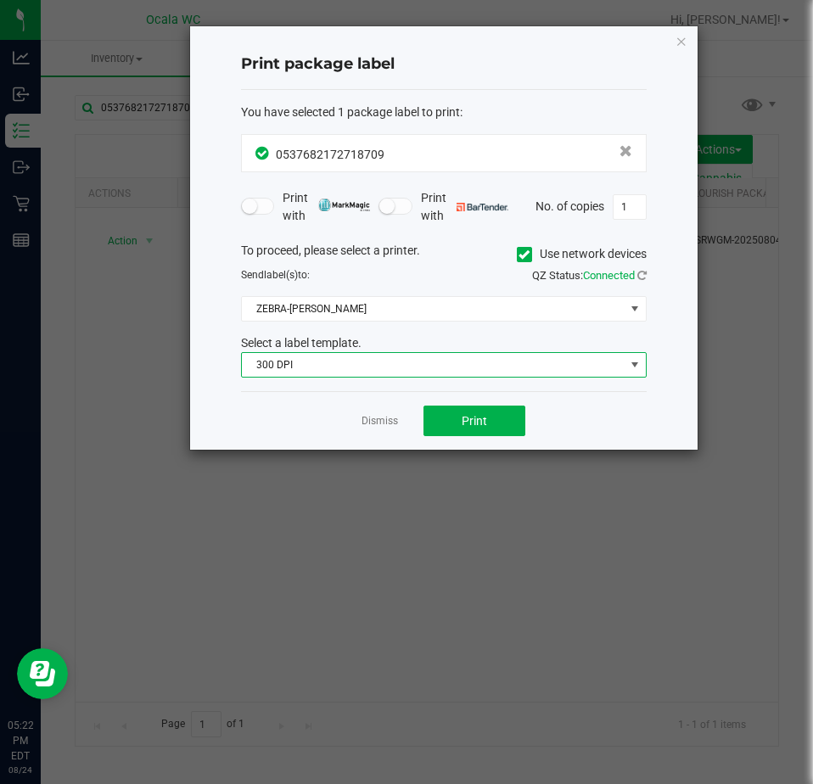
click at [305, 367] on span "300 DPI" at bounding box center [433, 365] width 383 height 24
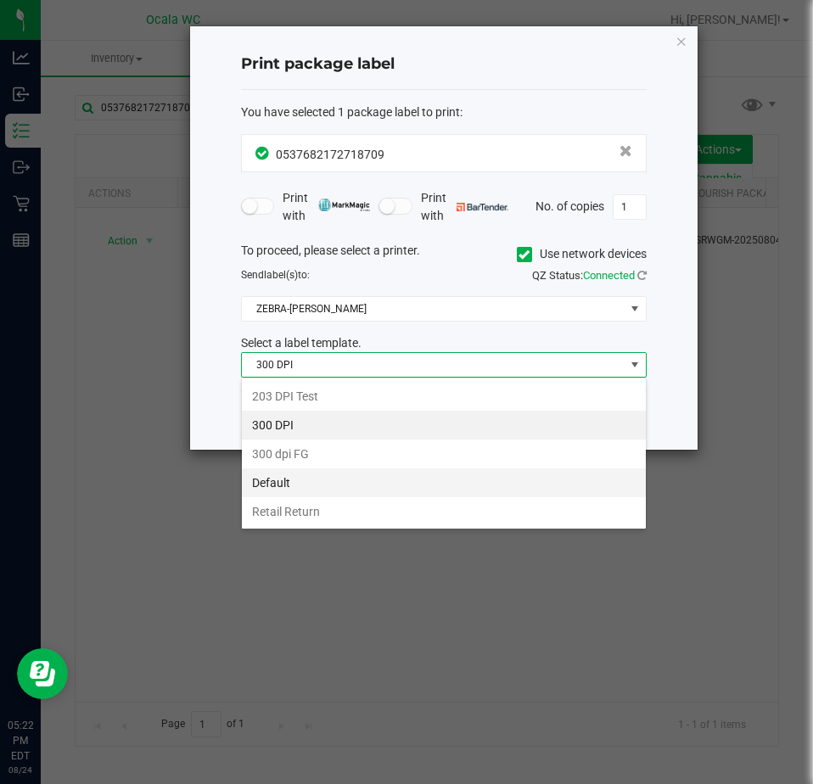
click at [282, 477] on li "Default" at bounding box center [444, 482] width 404 height 29
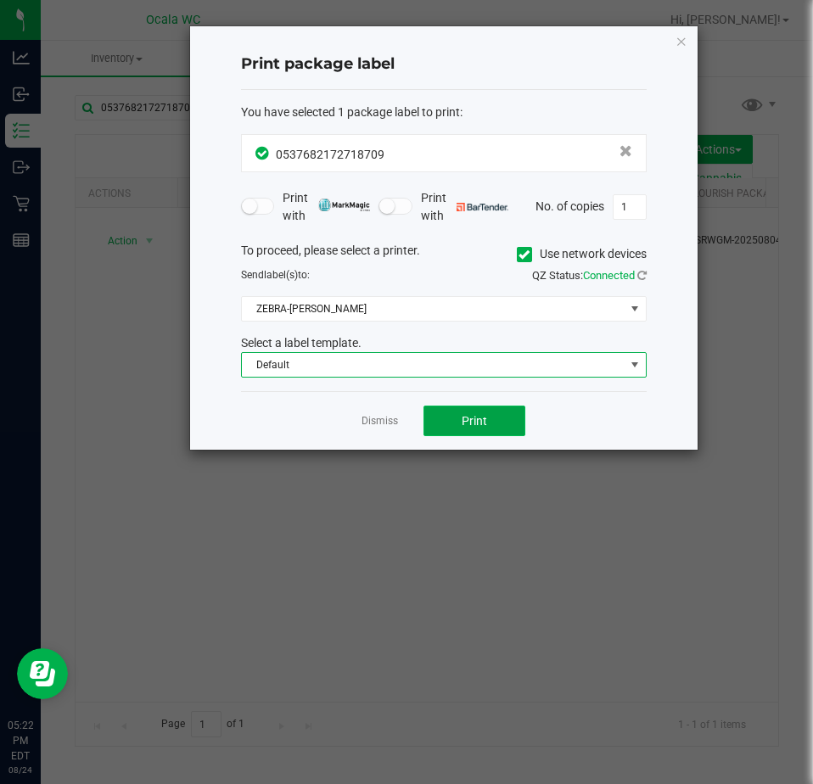
click at [461, 411] on button "Print" at bounding box center [474, 420] width 102 height 31
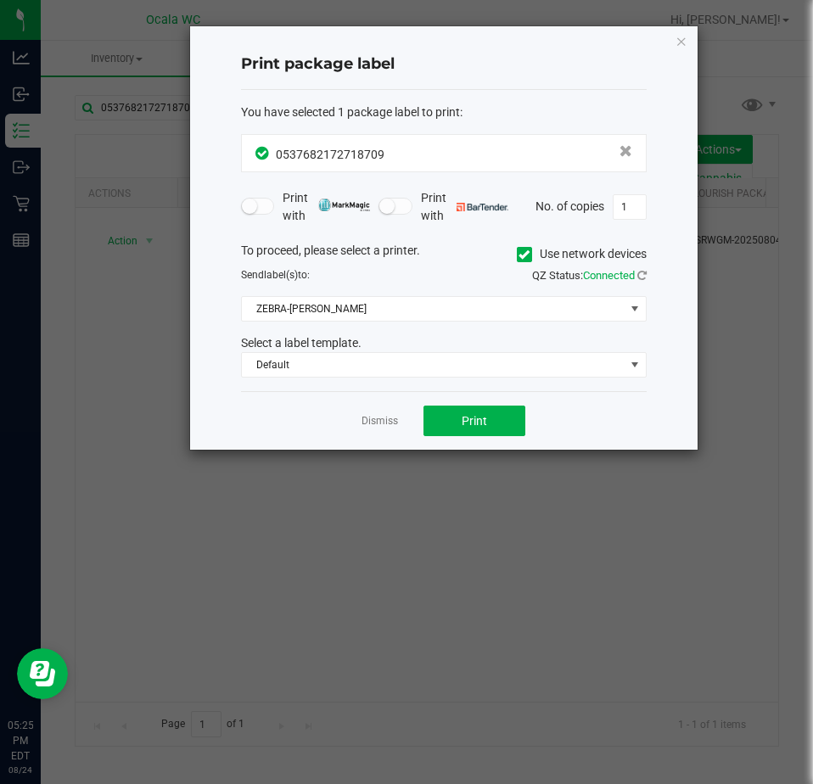
click at [382, 424] on link "Dismiss" at bounding box center [379, 421] width 36 height 14
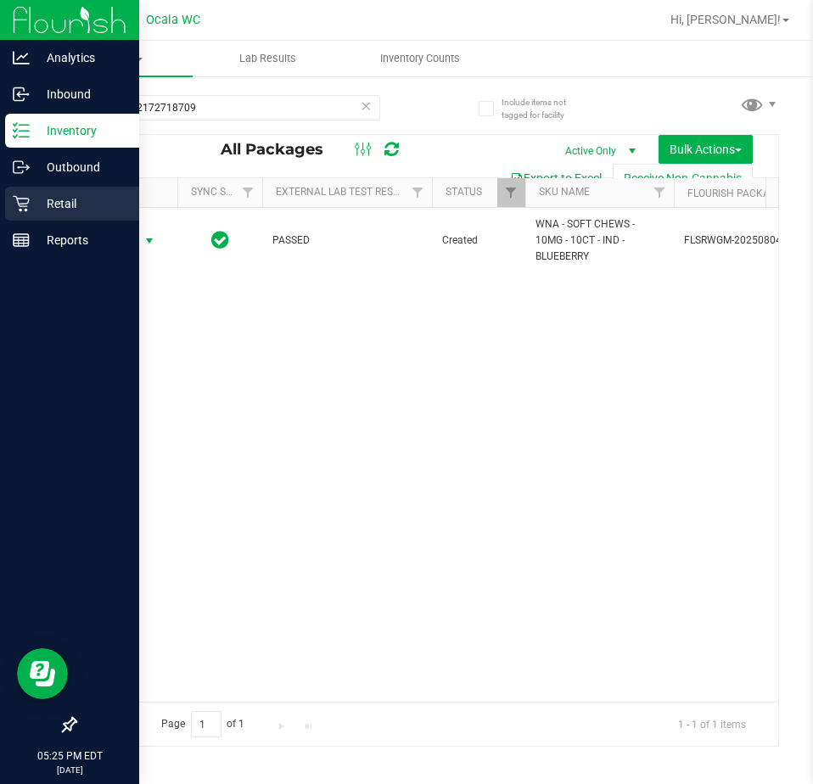
click at [39, 210] on p "Retail" at bounding box center [81, 203] width 102 height 20
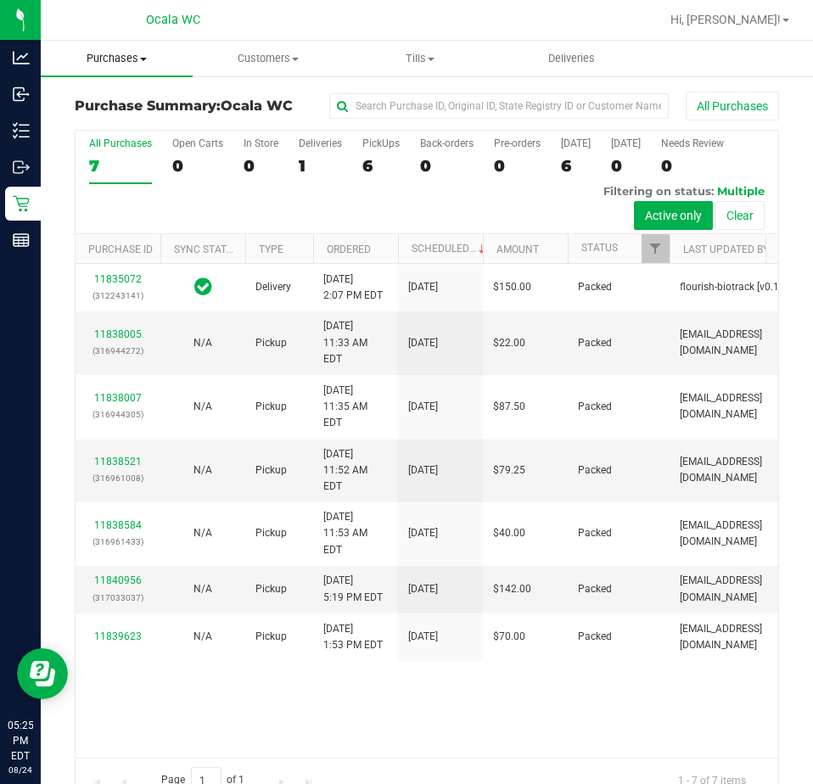
click at [138, 59] on span "Purchases" at bounding box center [117, 58] width 152 height 15
click at [120, 121] on span "Fulfillment" at bounding box center [93, 122] width 105 height 14
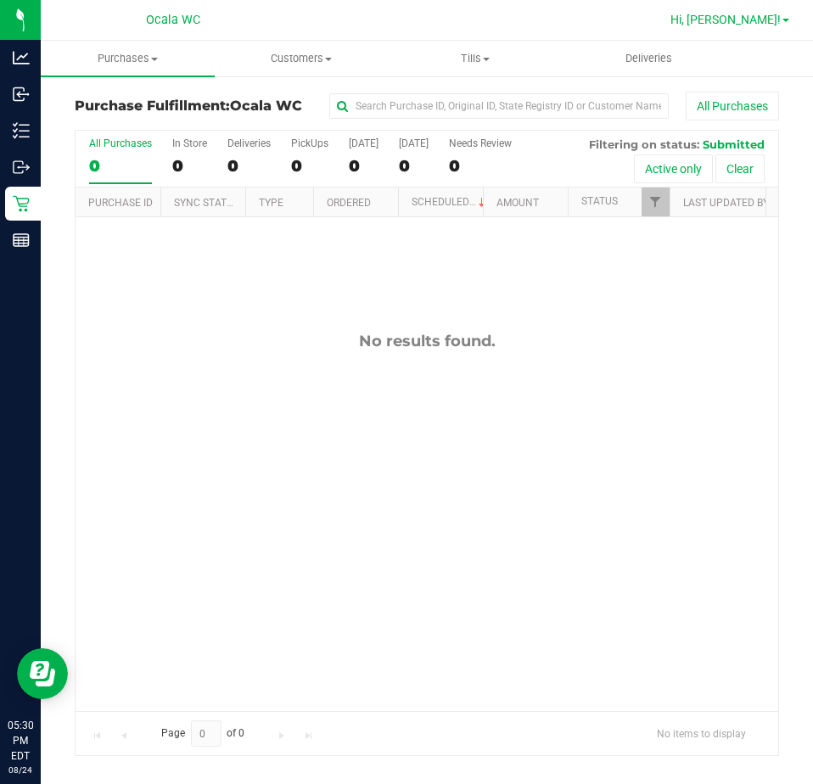
click at [772, 12] on link "Hi, [PERSON_NAME]!" at bounding box center [729, 20] width 132 height 18
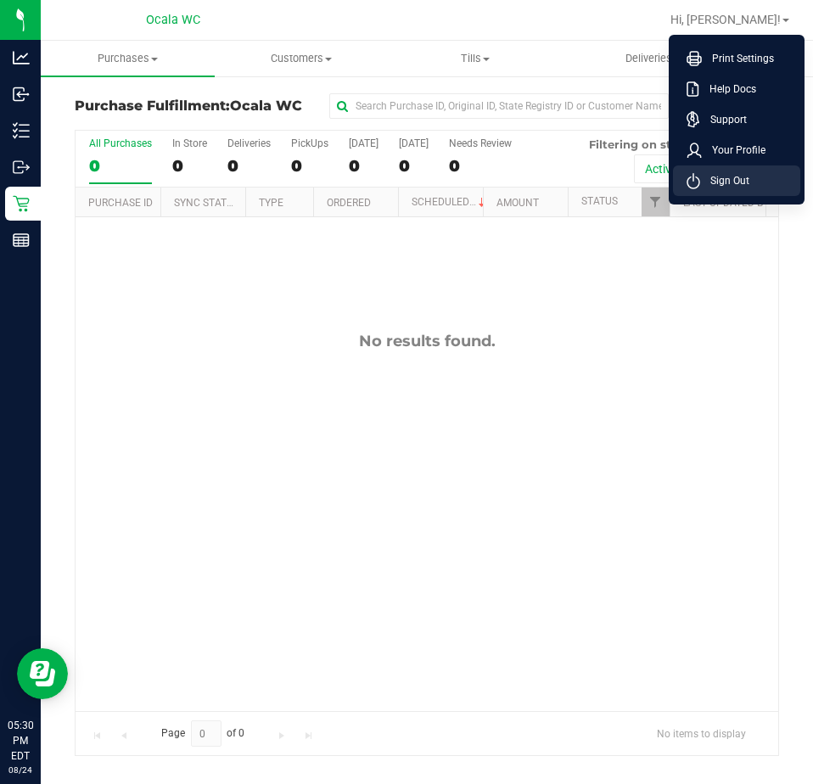
click at [738, 179] on span "Sign Out" at bounding box center [724, 180] width 49 height 17
